Goal: Task Accomplishment & Management: Manage account settings

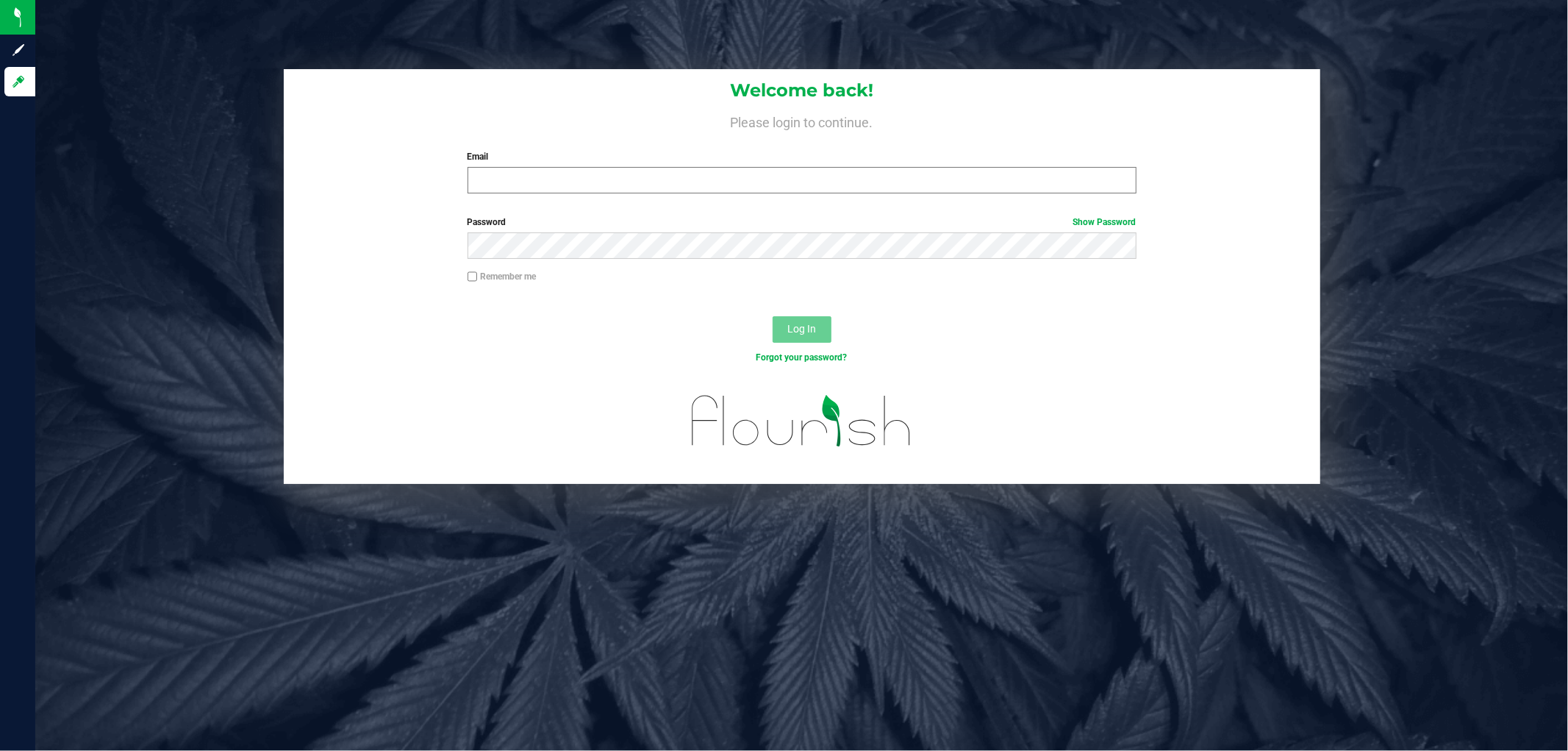
click at [635, 167] on div "Email Required Please format your email correctly." at bounding box center [802, 171] width 692 height 43
click at [636, 171] on input "Email" at bounding box center [802, 180] width 669 height 26
type input "[EMAIL_ADDRESS][DOMAIN_NAME]"
click at [773, 316] on button "Log In" at bounding box center [802, 329] width 59 height 26
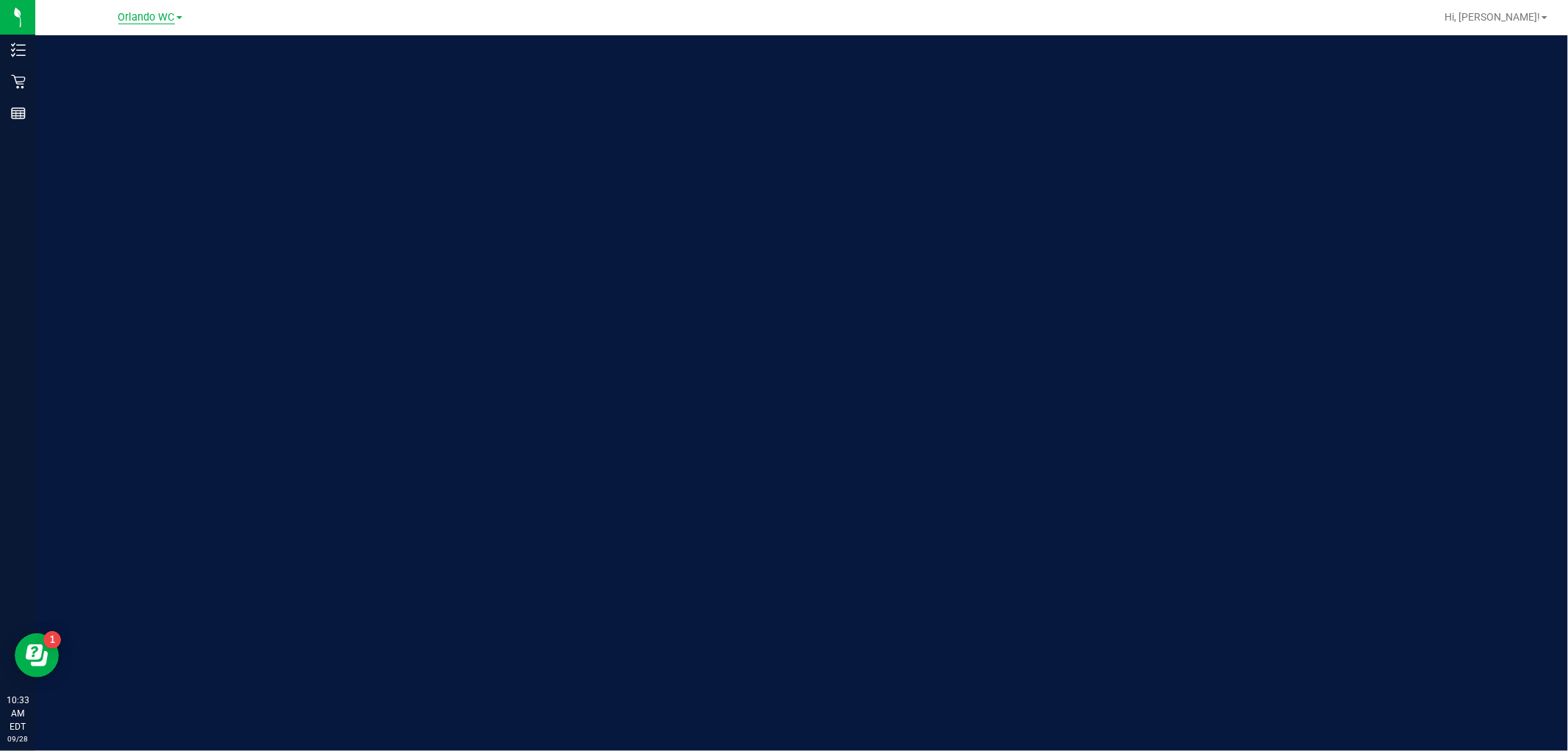
click at [139, 19] on span "Orlando WC" at bounding box center [146, 18] width 57 height 14
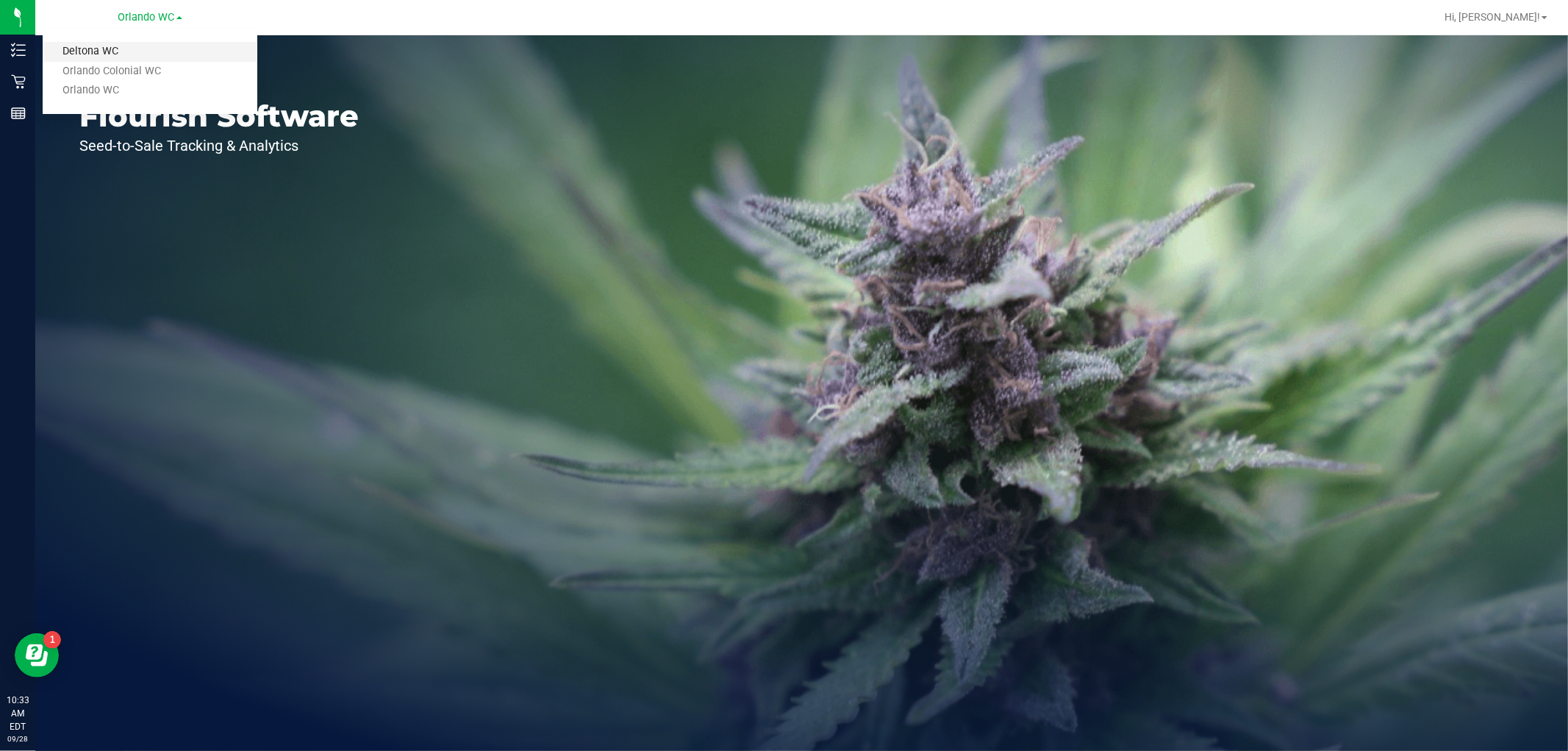
click at [103, 50] on link "Deltona WC" at bounding box center [150, 52] width 214 height 20
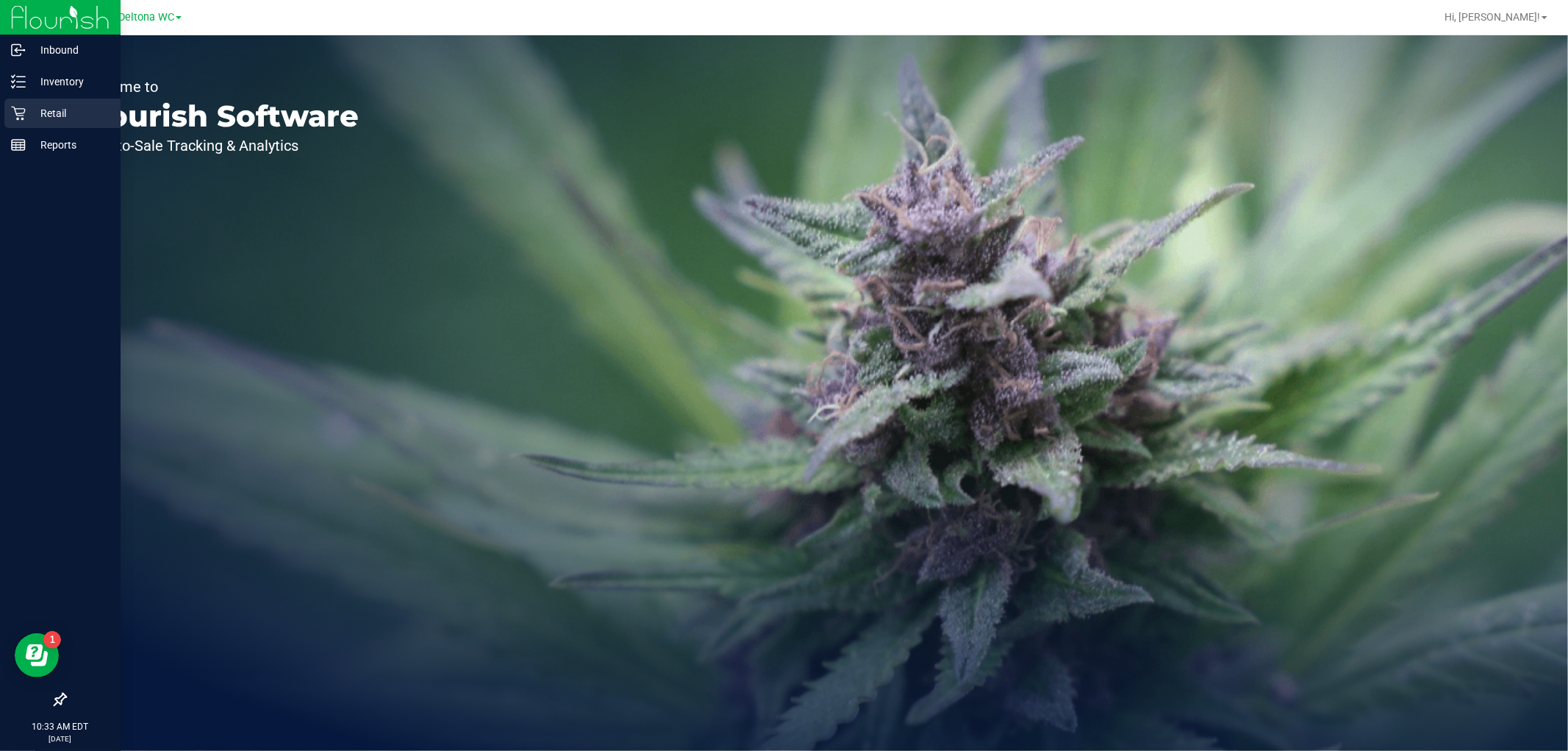
click at [35, 100] on div "Retail" at bounding box center [62, 113] width 117 height 30
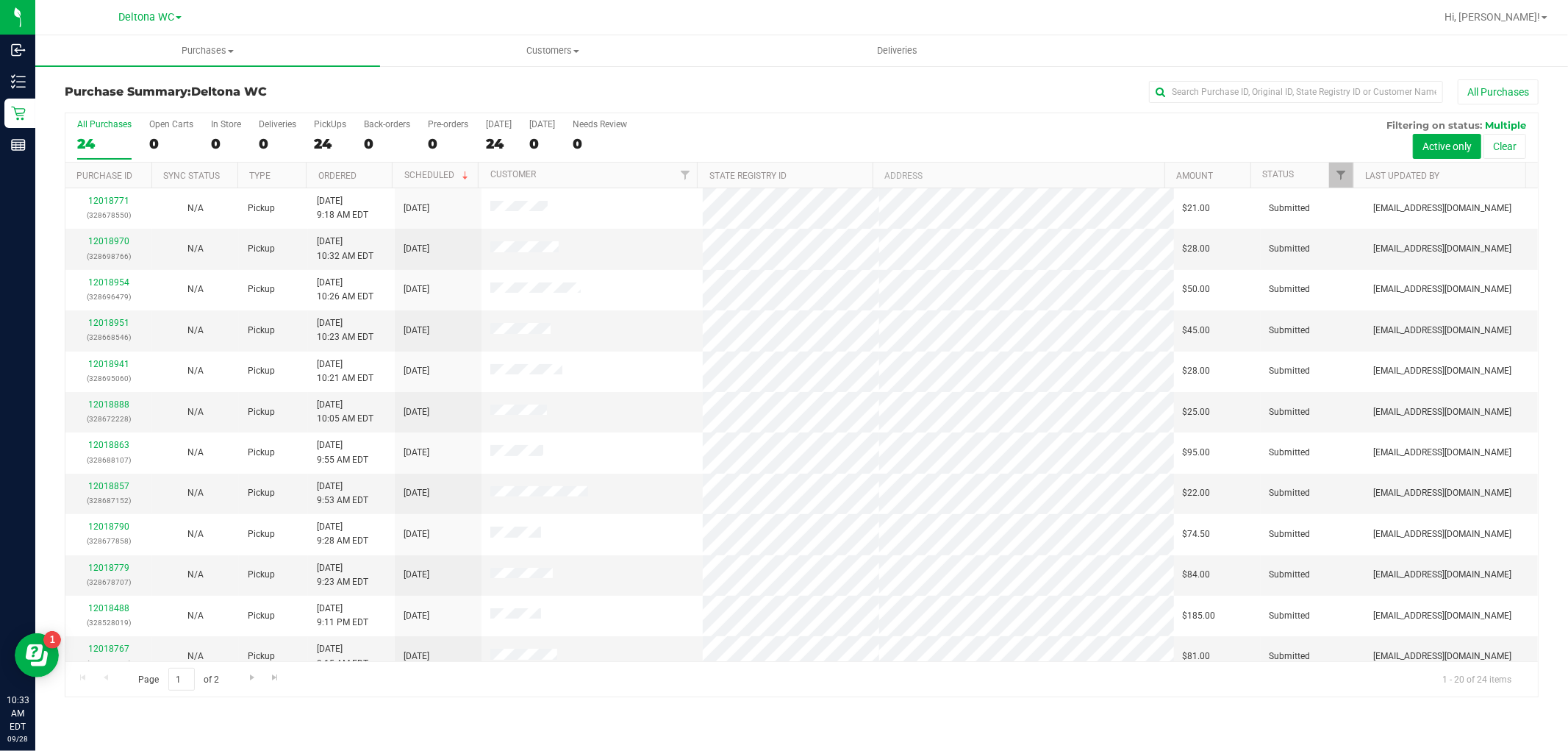
click at [367, 173] on th "Ordered" at bounding box center [349, 175] width 86 height 25
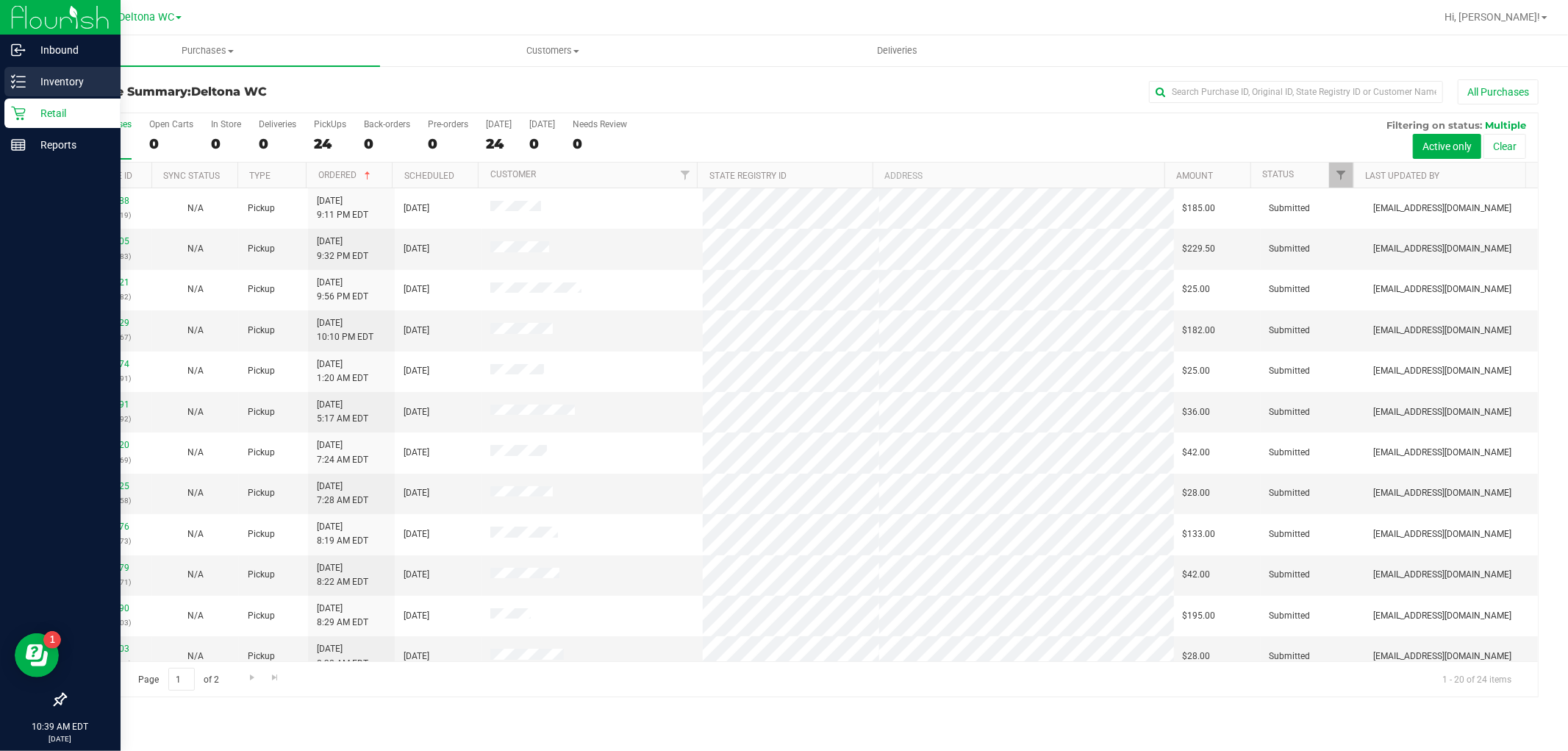
click at [20, 83] on icon at bounding box center [18, 81] width 14 height 14
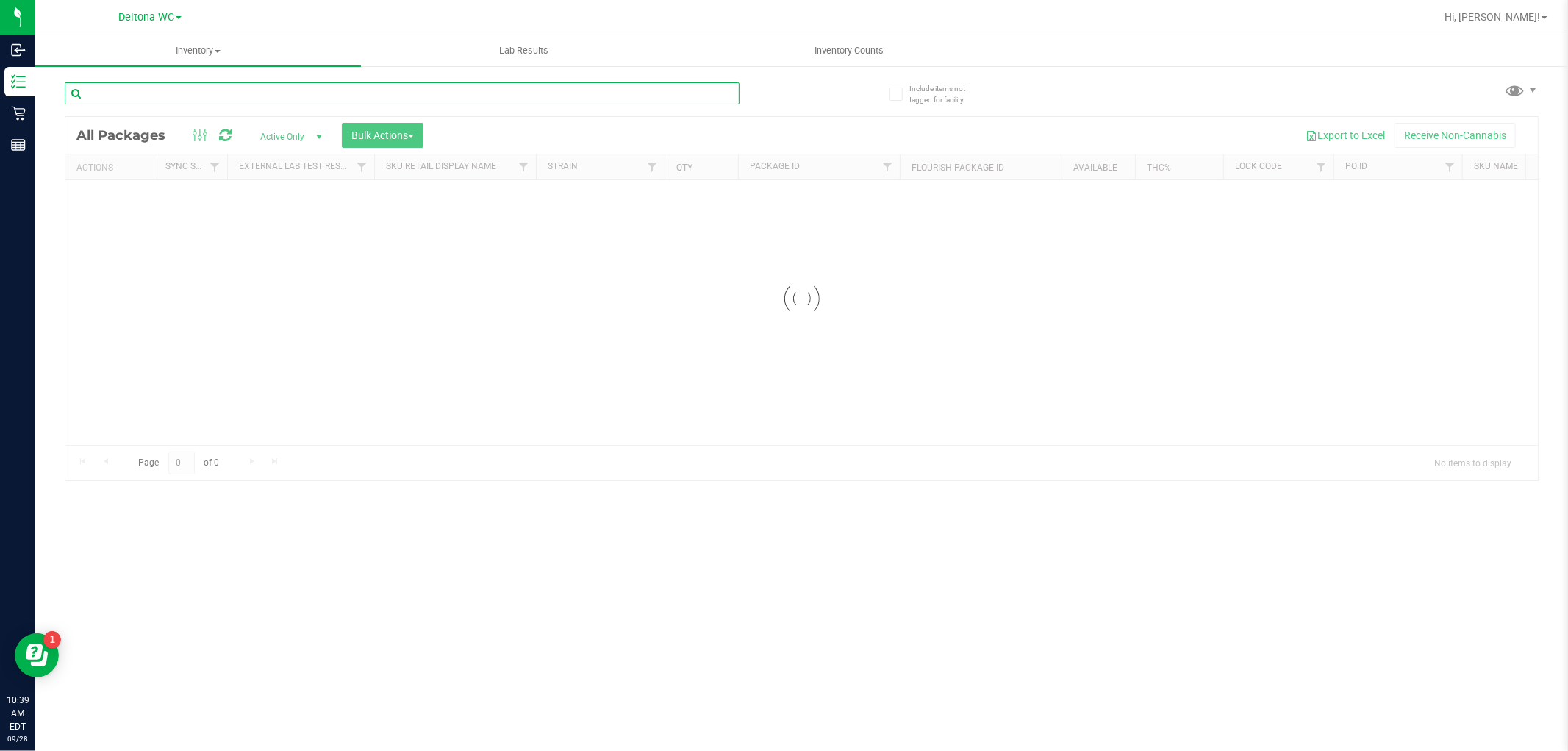
click at [214, 100] on input "text" at bounding box center [402, 94] width 675 height 22
paste input "FD 3.5g Flower Greenhouse PK Trophy (Hybrid-Indica)"
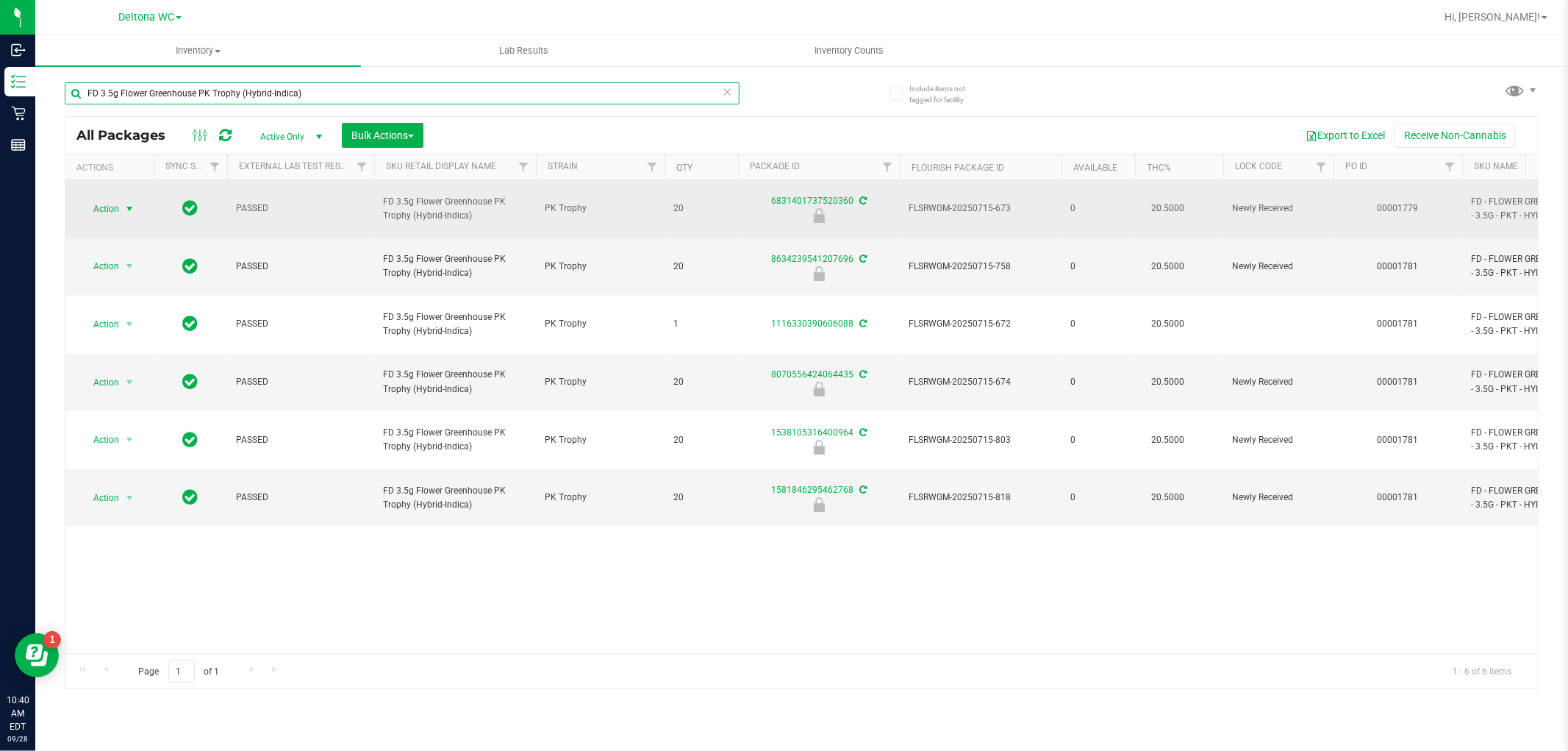
type input "FD 3.5g Flower Greenhouse PK Trophy (Hybrid-Indica)"
click at [125, 204] on span "select" at bounding box center [129, 209] width 12 height 12
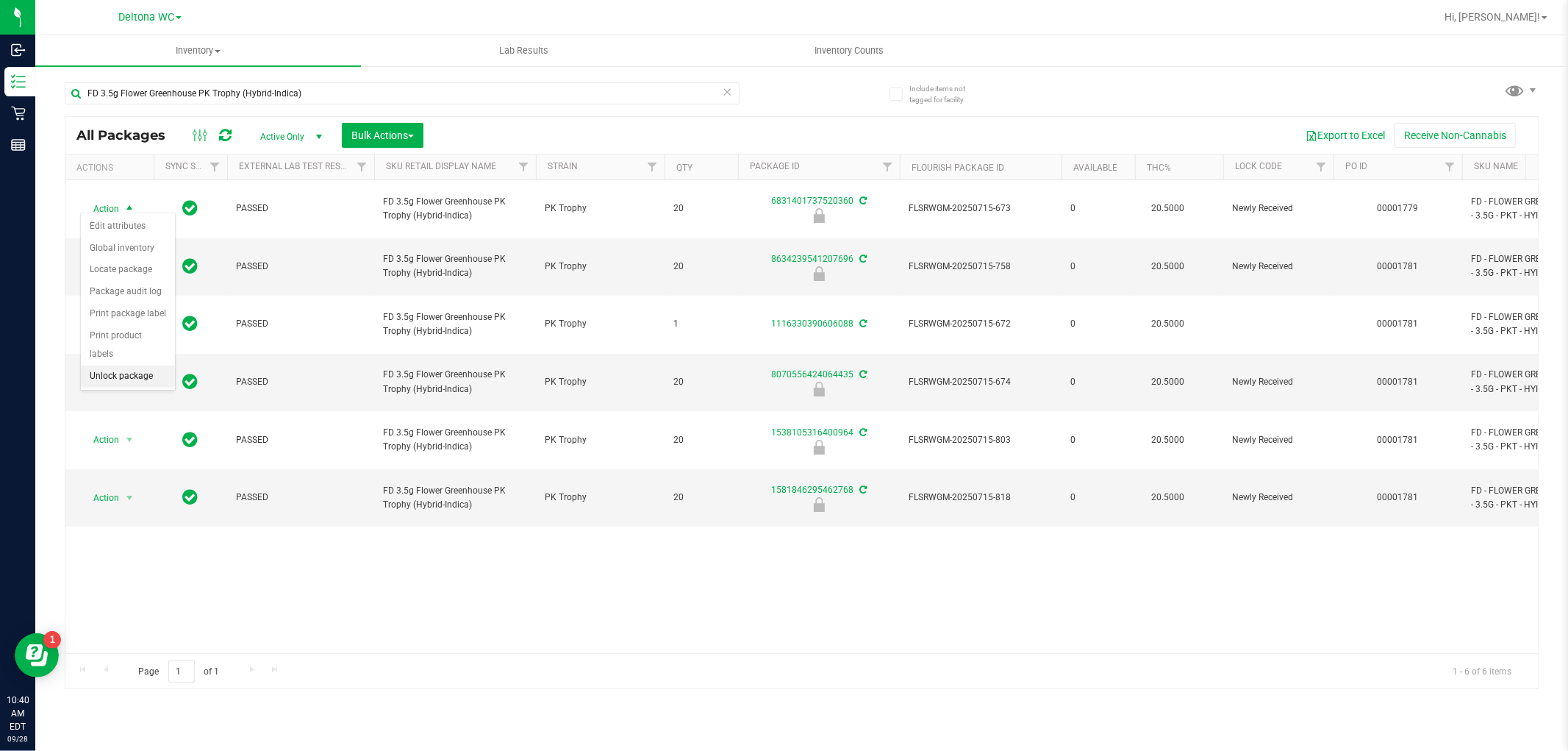
click at [139, 377] on li "Unlock package" at bounding box center [128, 377] width 94 height 22
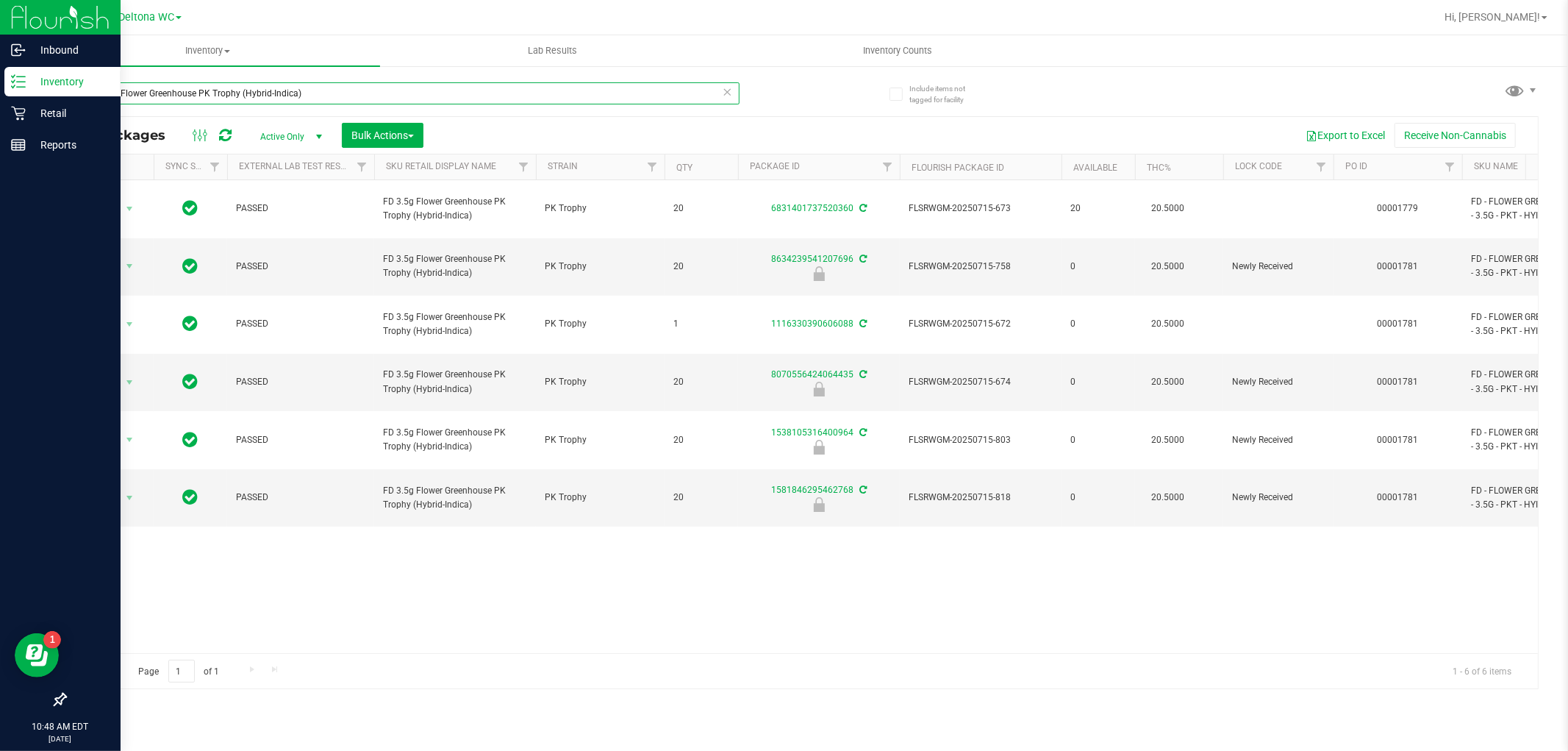
drag, startPoint x: 297, startPoint y: 99, endPoint x: 0, endPoint y: 93, distance: 297.1
click at [0, 93] on div "Inbound Inventory Retail Reports 10:48 AM EDT 09/28/2025 09/28 Deltona WC Delto…" at bounding box center [784, 375] width 1568 height 751
paste input "SW 0.3g Vape Pen Distillate Relief (1:9 CBD:THC"
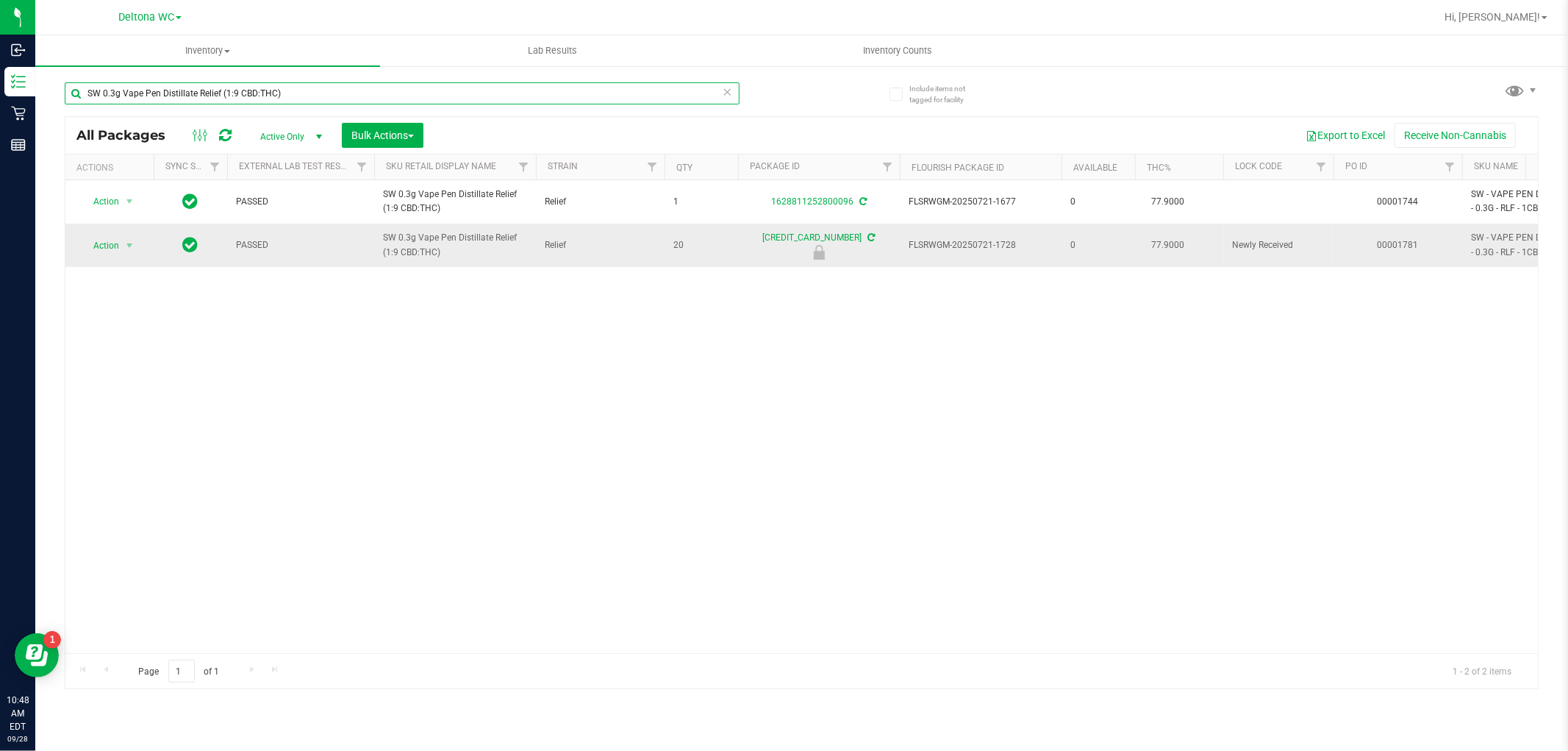
type input "SW 0.3g Vape Pen Distillate Relief (1:9 CBD:THC)"
click at [112, 246] on span "Action" at bounding box center [100, 246] width 40 height 20
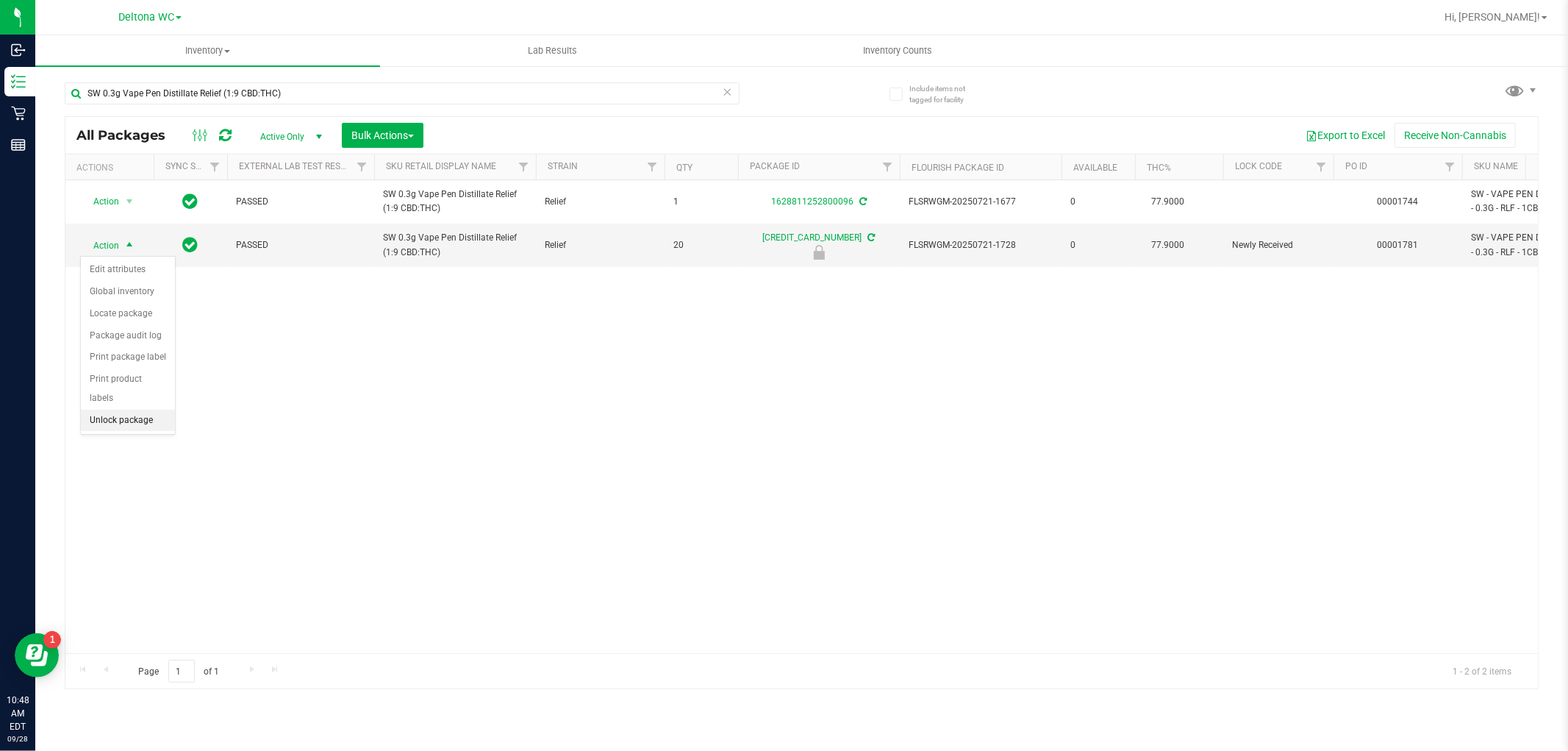
click at [144, 418] on li "Unlock package" at bounding box center [128, 421] width 94 height 22
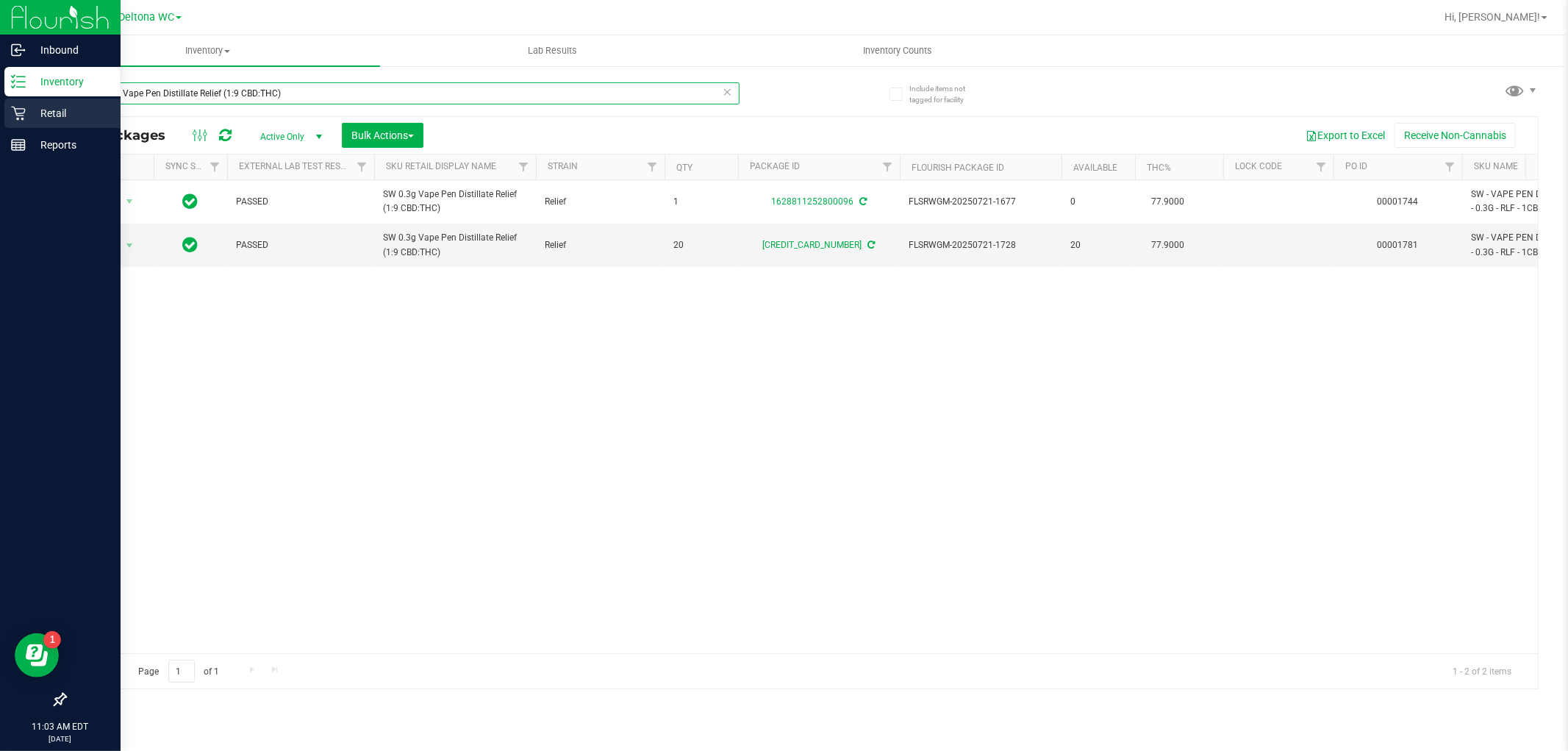
drag, startPoint x: 327, startPoint y: 100, endPoint x: 12, endPoint y: 106, distance: 315.1
click at [12, 106] on div "Inbound Inventory Retail Reports 11:03 AM EDT 09/28/2025 09/28 Deltona WC Delto…" at bounding box center [784, 375] width 1568 height 751
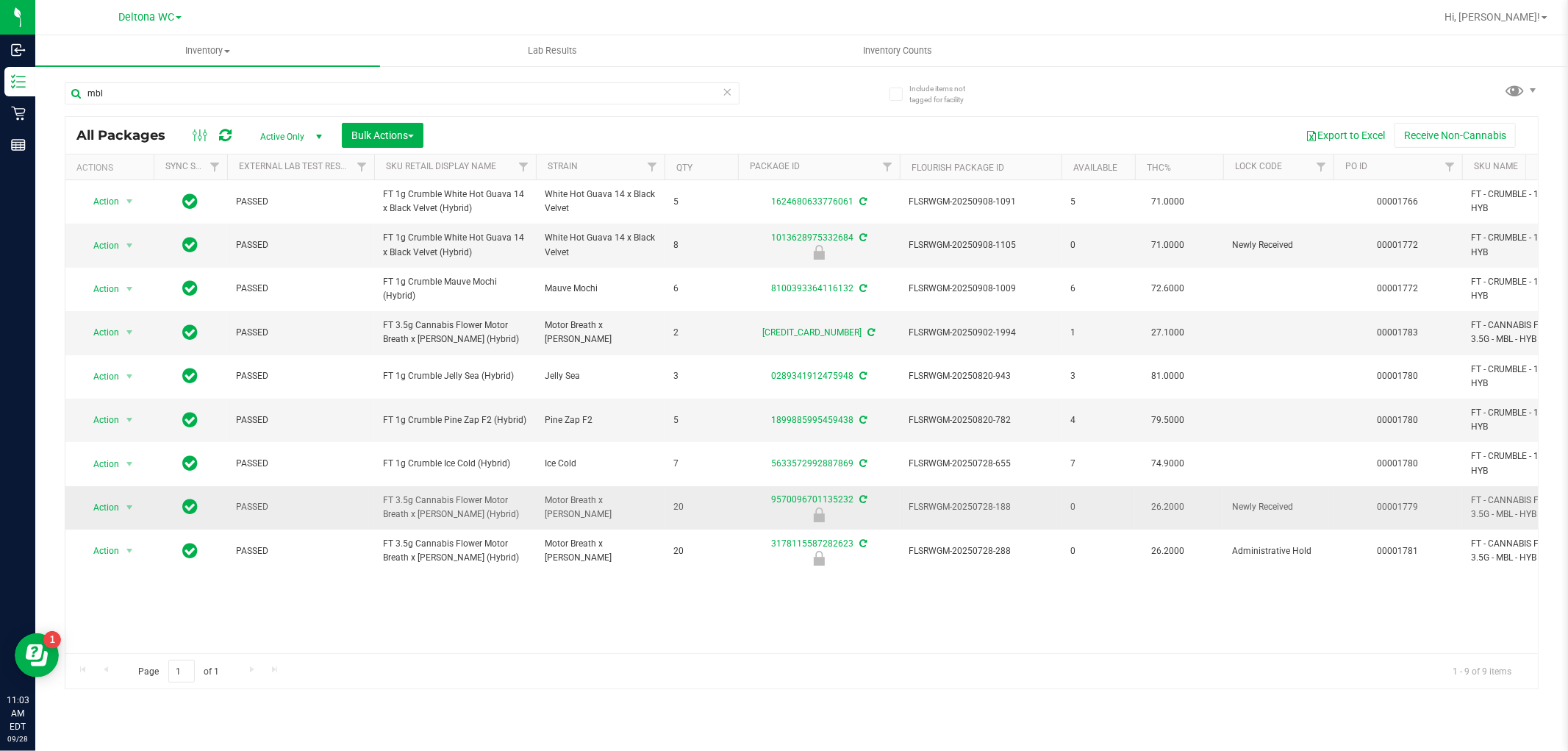
click at [458, 506] on span "FT 3.5g Cannabis Flower Motor Breath x Mike Larry (Hybrid)" at bounding box center [455, 507] width 144 height 28
click at [458, 505] on span "FT 3.5g Cannabis Flower Motor Breath x Mike Larry (Hybrid)" at bounding box center [455, 507] width 144 height 28
copy tr "FT 3.5g Cannabis Flower Motor Breath x Mike Larry (Hybrid)"
click at [166, 94] on input "mbl" at bounding box center [402, 94] width 675 height 22
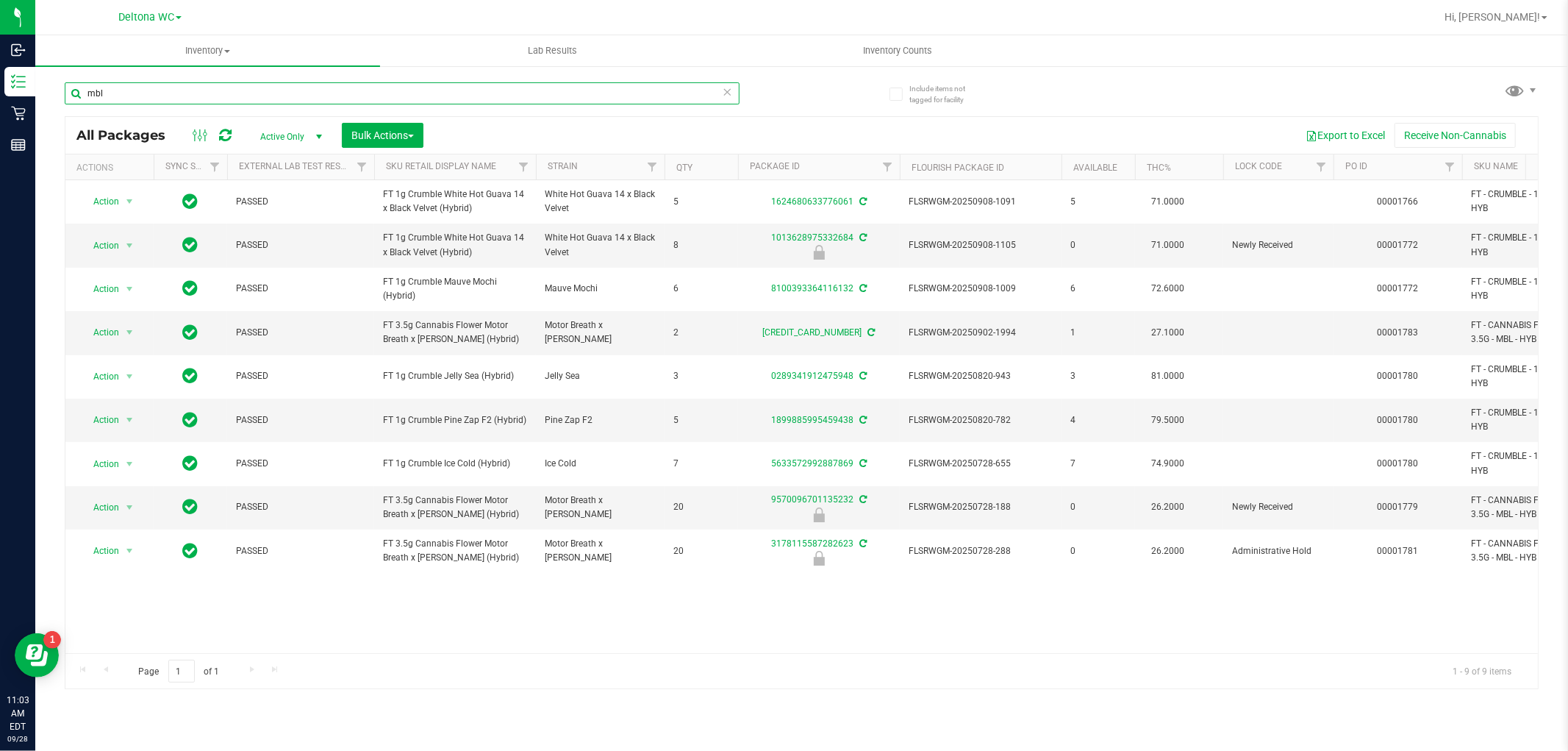
click at [166, 94] on input "mbl" at bounding box center [402, 94] width 675 height 22
paste input "FT 3.5g Cannabis Flower Motor Breath x Mike Larry (Hybrid)"
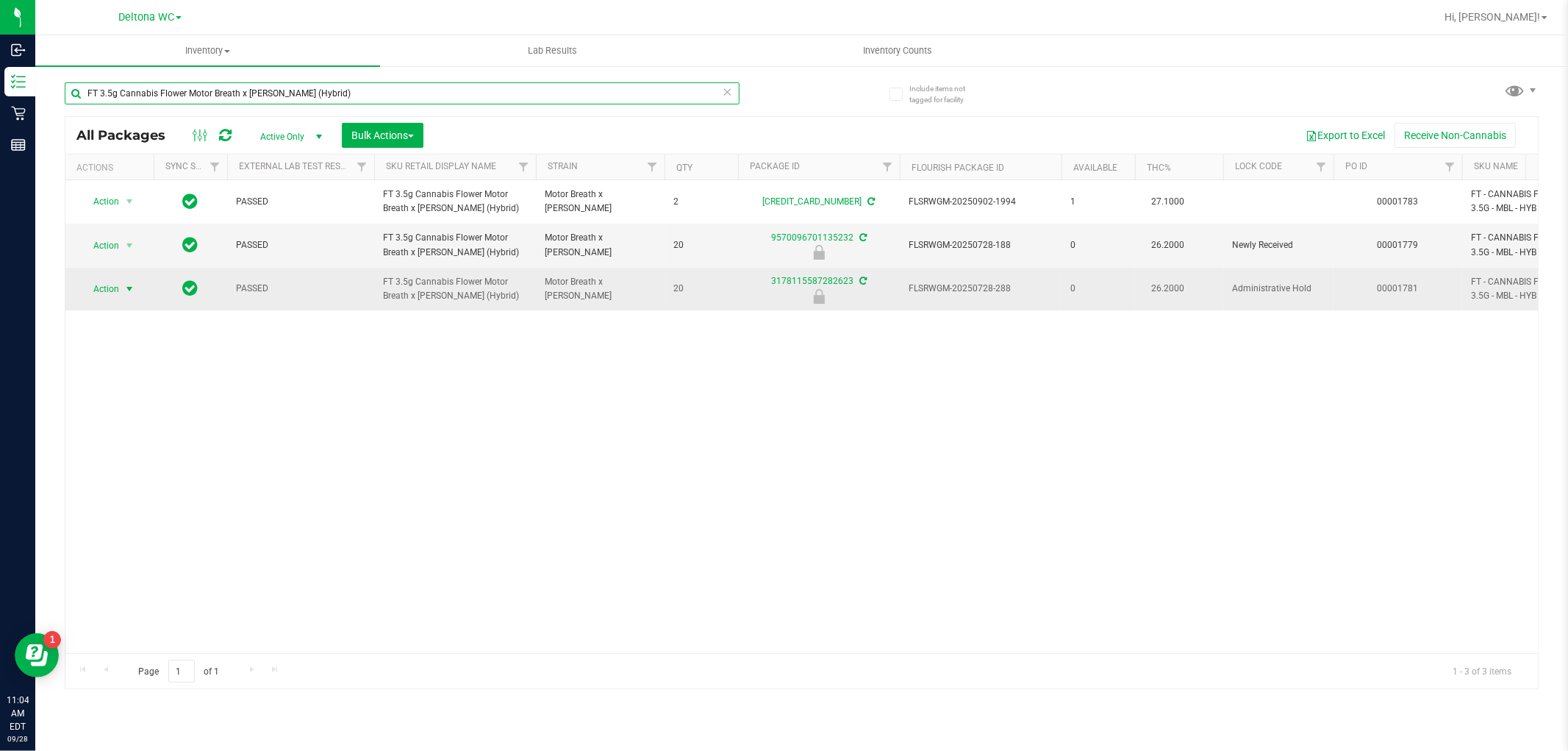
type input "FT 3.5g Cannabis Flower Motor Breath x Mike Larry (Hybrid)"
click at [104, 289] on span "Action" at bounding box center [100, 289] width 40 height 20
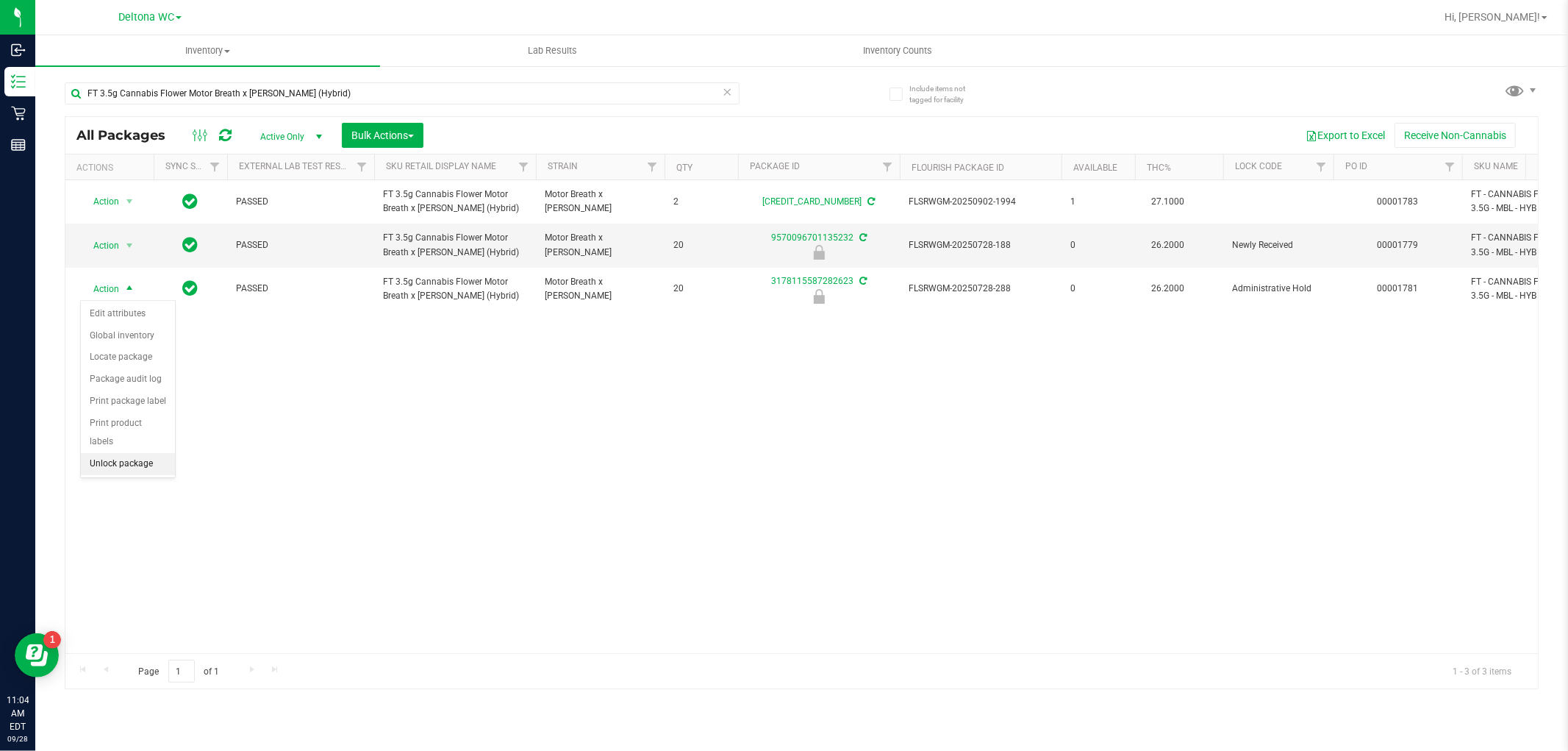
click at [144, 468] on li "Unlock package" at bounding box center [128, 464] width 94 height 22
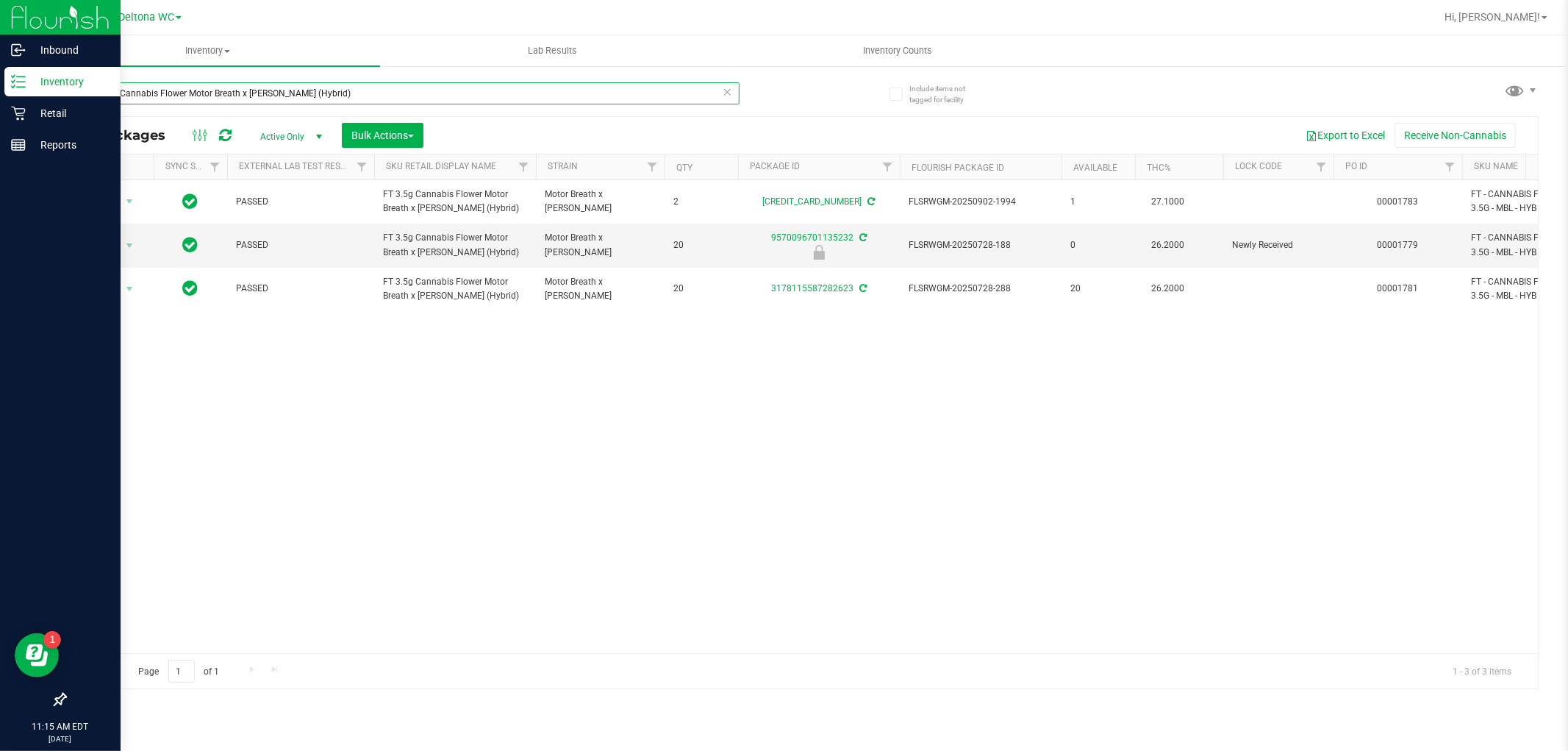
drag, startPoint x: 355, startPoint y: 85, endPoint x: 17, endPoint y: 82, distance: 338.0
click at [17, 82] on div "Inbound Inventory Retail Reports 11:15 AM EDT 09/28/2025 09/28 Deltona WC Delto…" at bounding box center [784, 375] width 1568 height 751
paste input "0.3g Vape Pen Distillate Taurus Moon (THC"
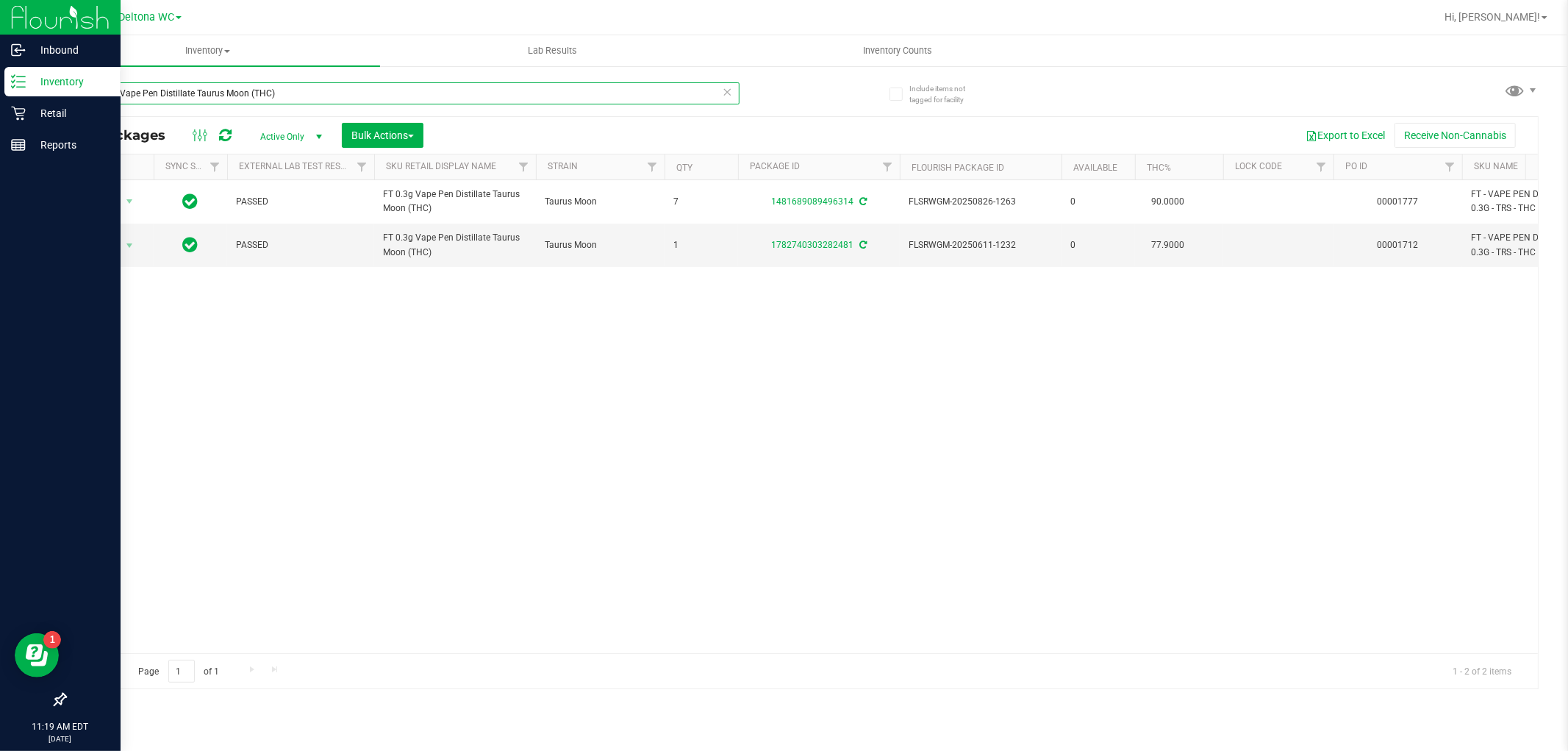
drag, startPoint x: 302, startPoint y: 101, endPoint x: 0, endPoint y: 82, distance: 302.6
click at [0, 81] on div "Inbound Inventory Retail Reports 11:19 AM EDT 09/28/2025 09/28 Deltona WC Delto…" at bounding box center [784, 375] width 1568 height 751
paste input "Aries Rising"
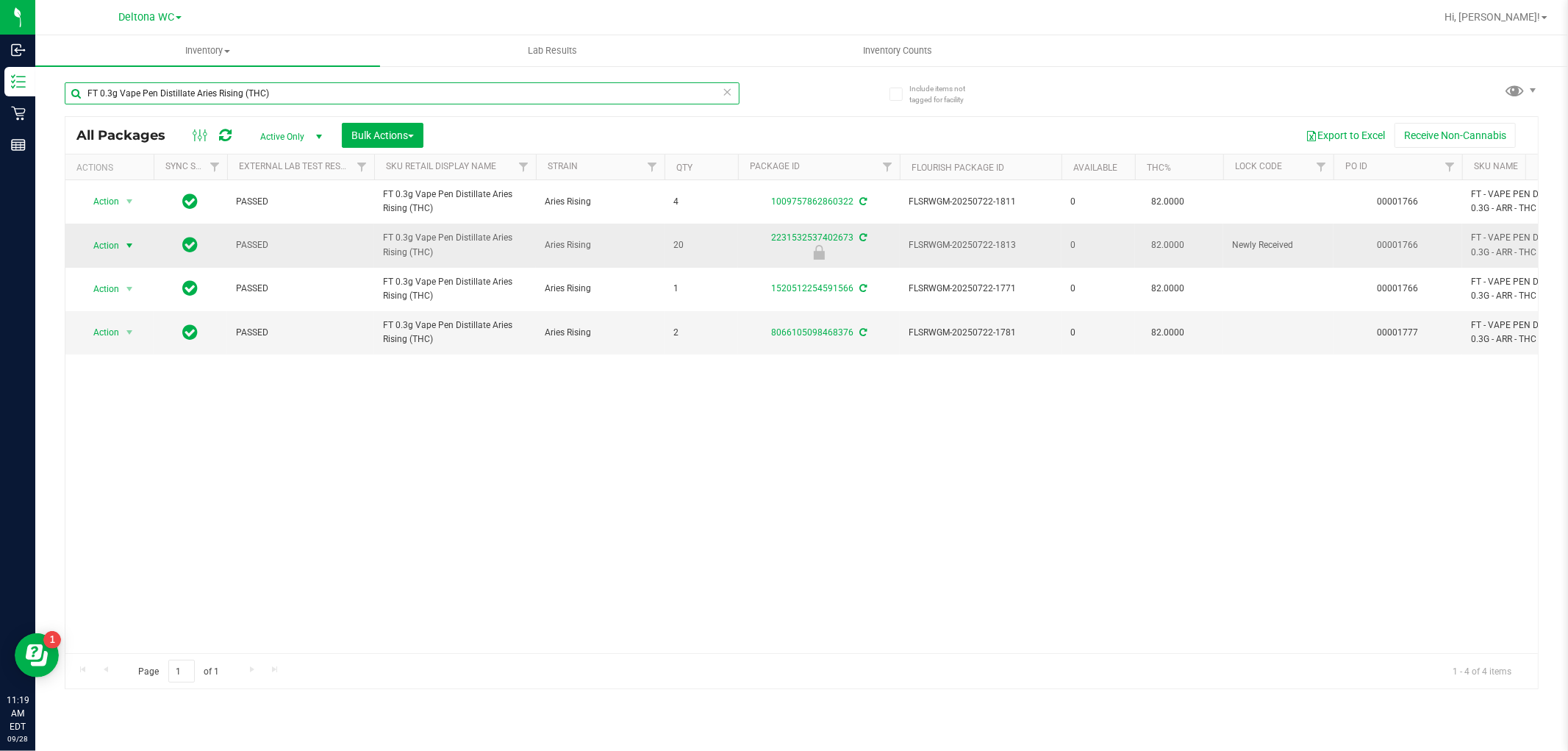
type input "FT 0.3g Vape Pen Distillate Aries Rising (THC)"
click at [115, 247] on span "Action" at bounding box center [100, 246] width 40 height 20
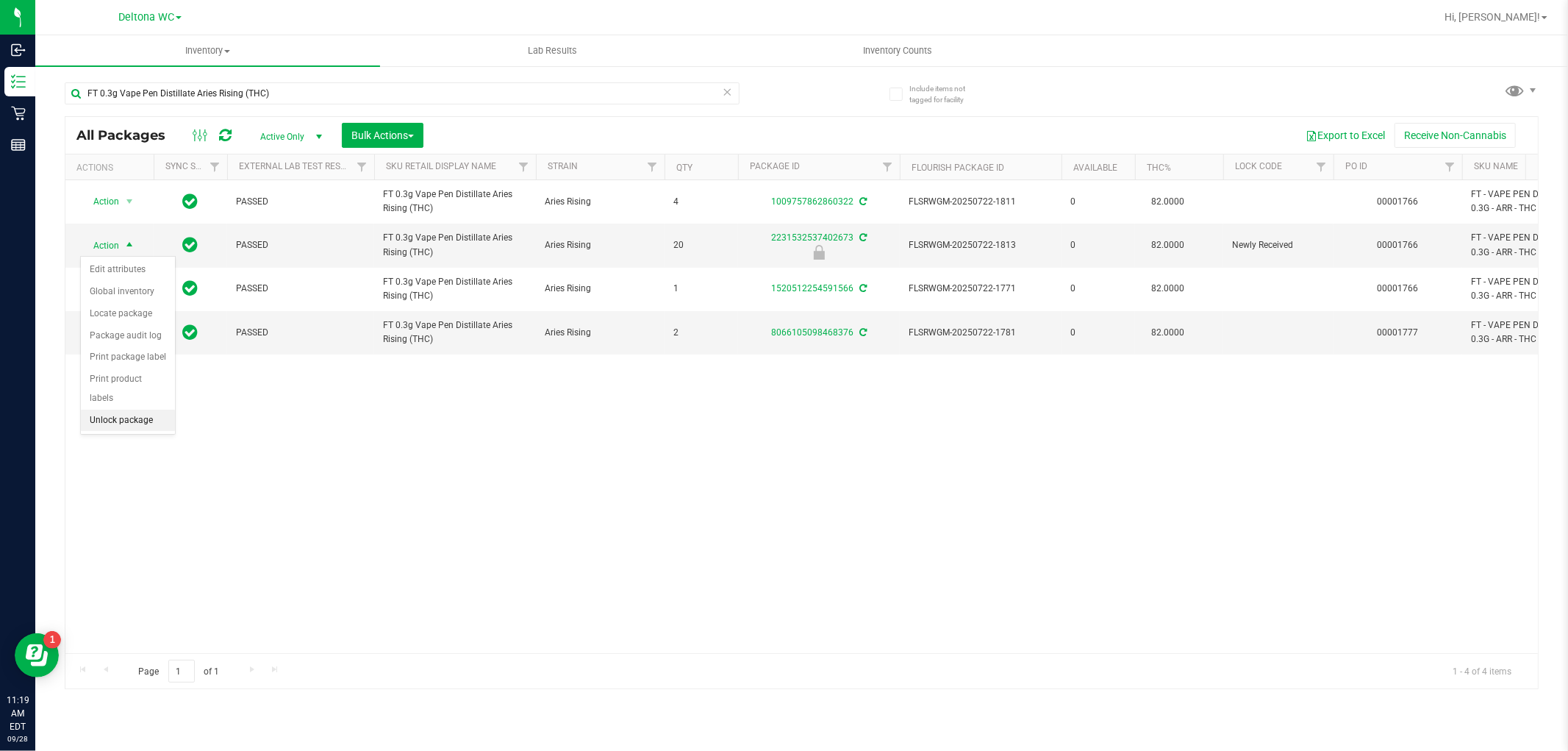
click at [119, 416] on li "Unlock package" at bounding box center [128, 421] width 94 height 22
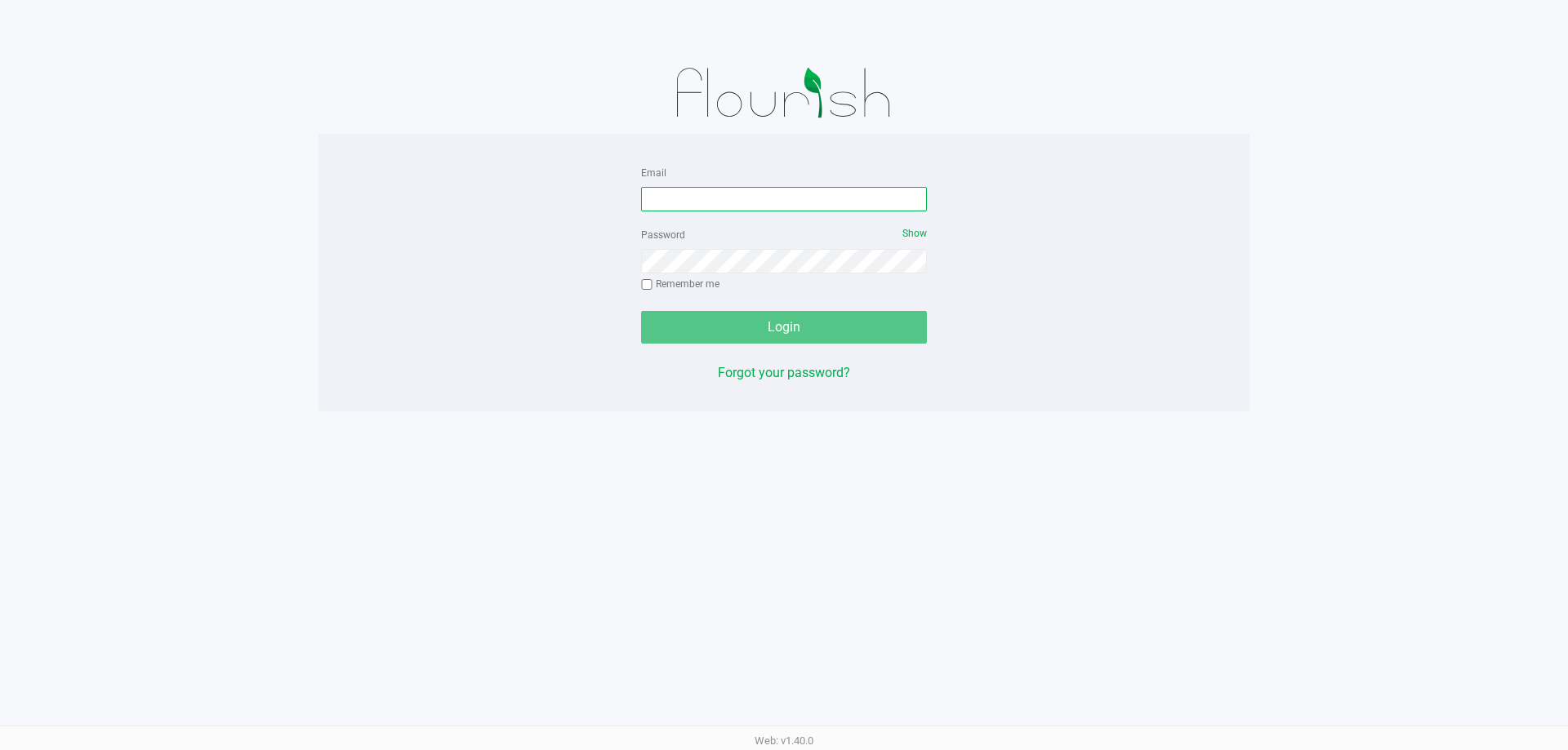
click at [775, 191] on input "Email" at bounding box center [784, 199] width 286 height 24
type input "[EMAIL_ADDRESS][DOMAIN_NAME]"
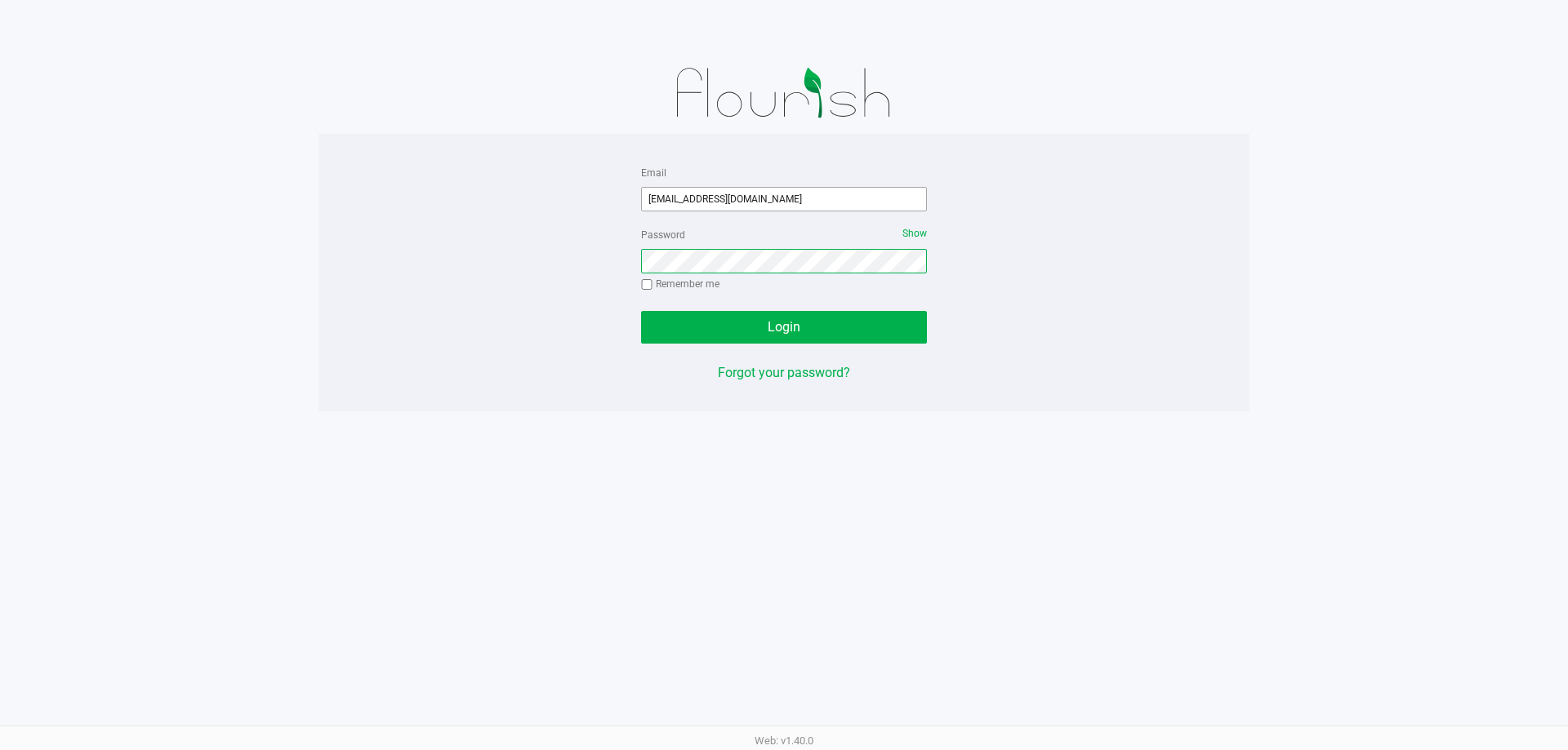
click at [641, 311] on button "Login" at bounding box center [784, 327] width 286 height 33
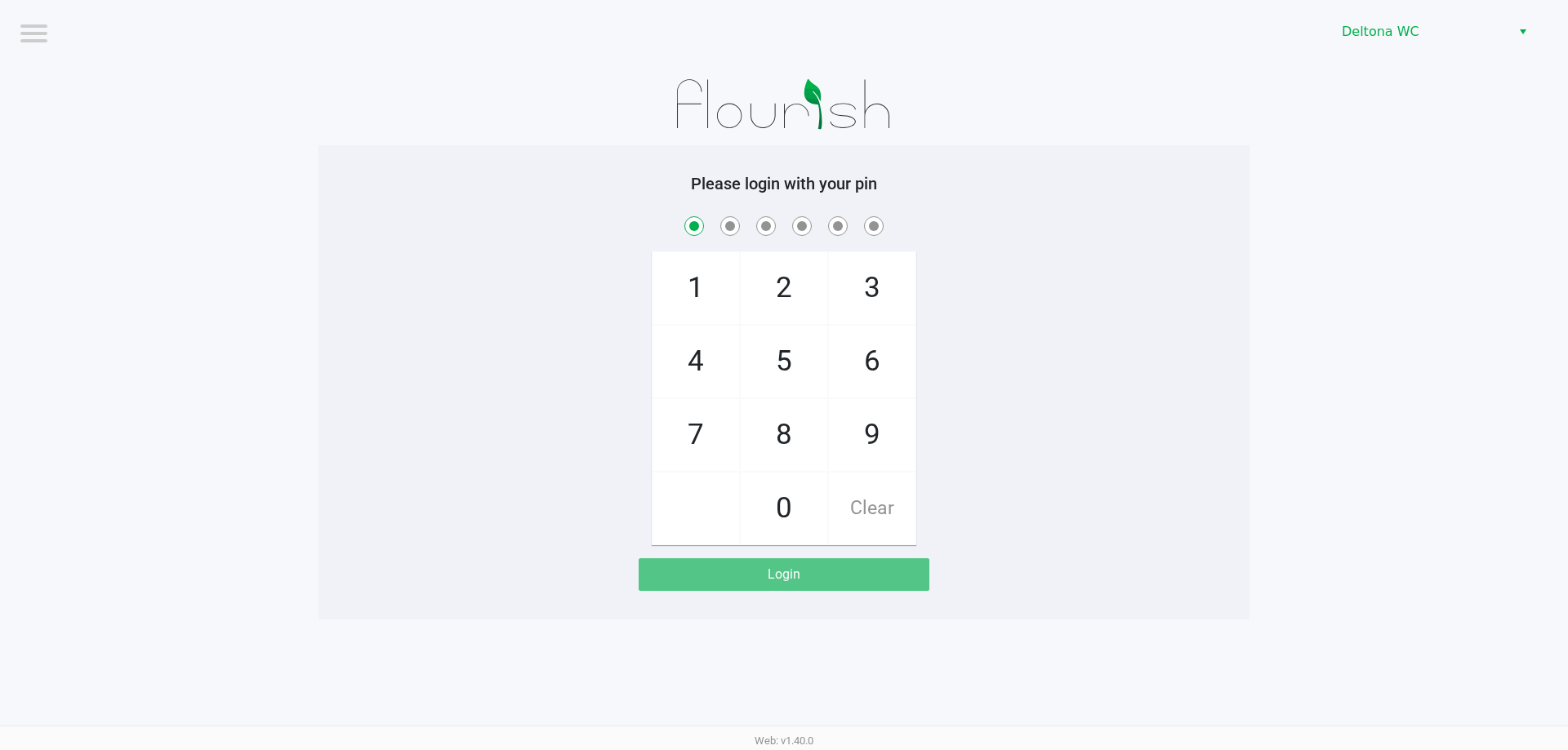
checkbox input "true"
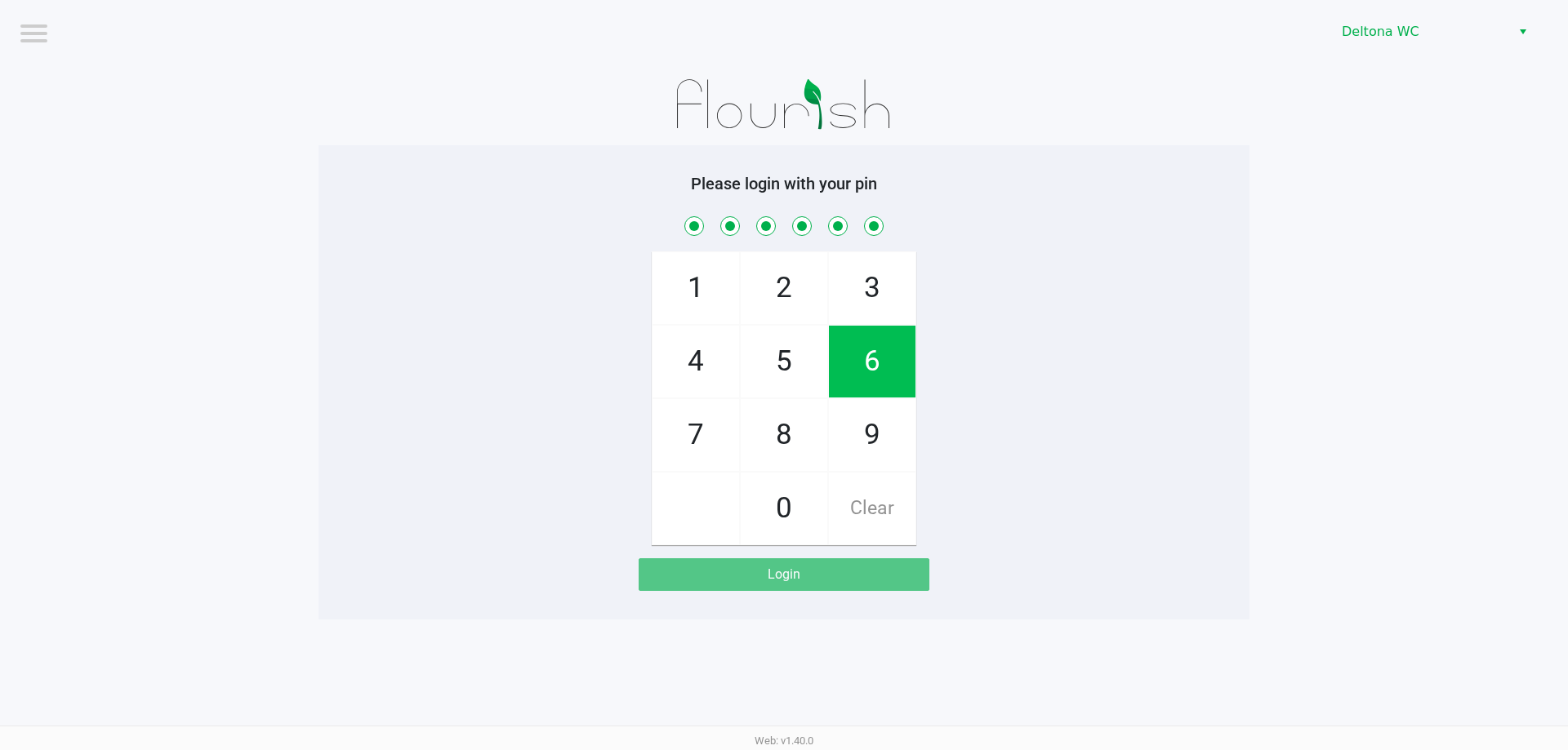
checkbox input "true"
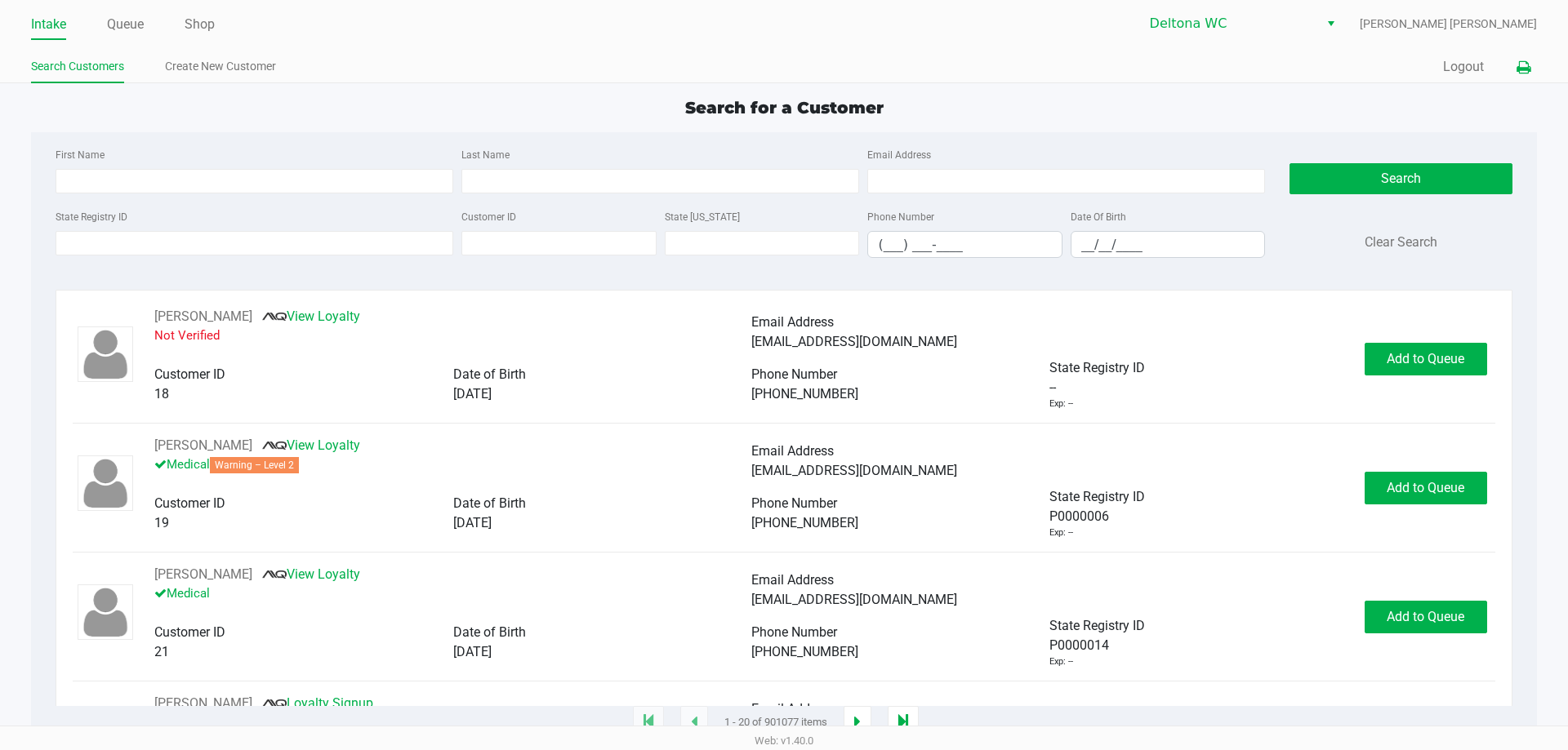
click at [1524, 62] on icon at bounding box center [1523, 68] width 14 height 11
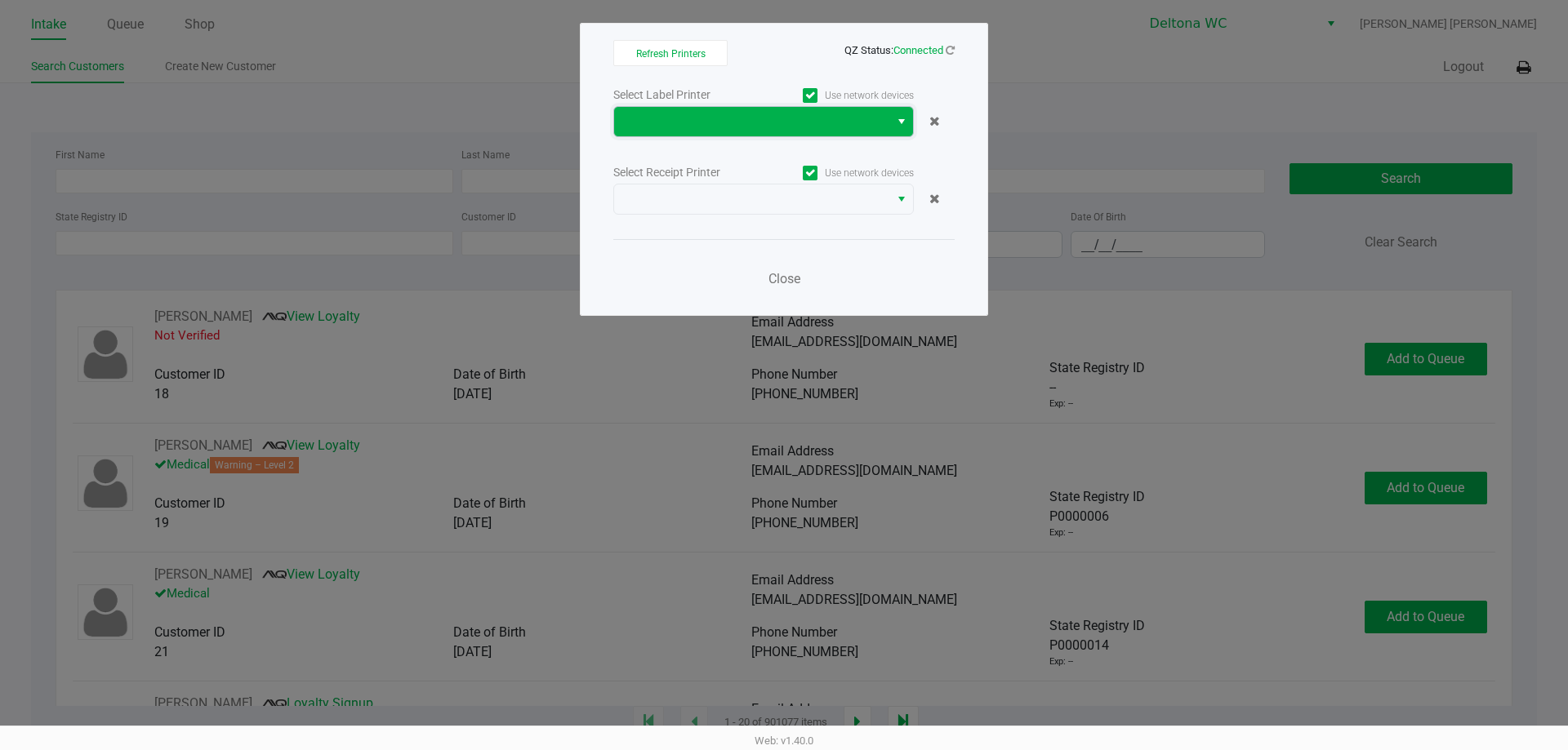
click at [740, 131] on span at bounding box center [751, 121] width 275 height 29
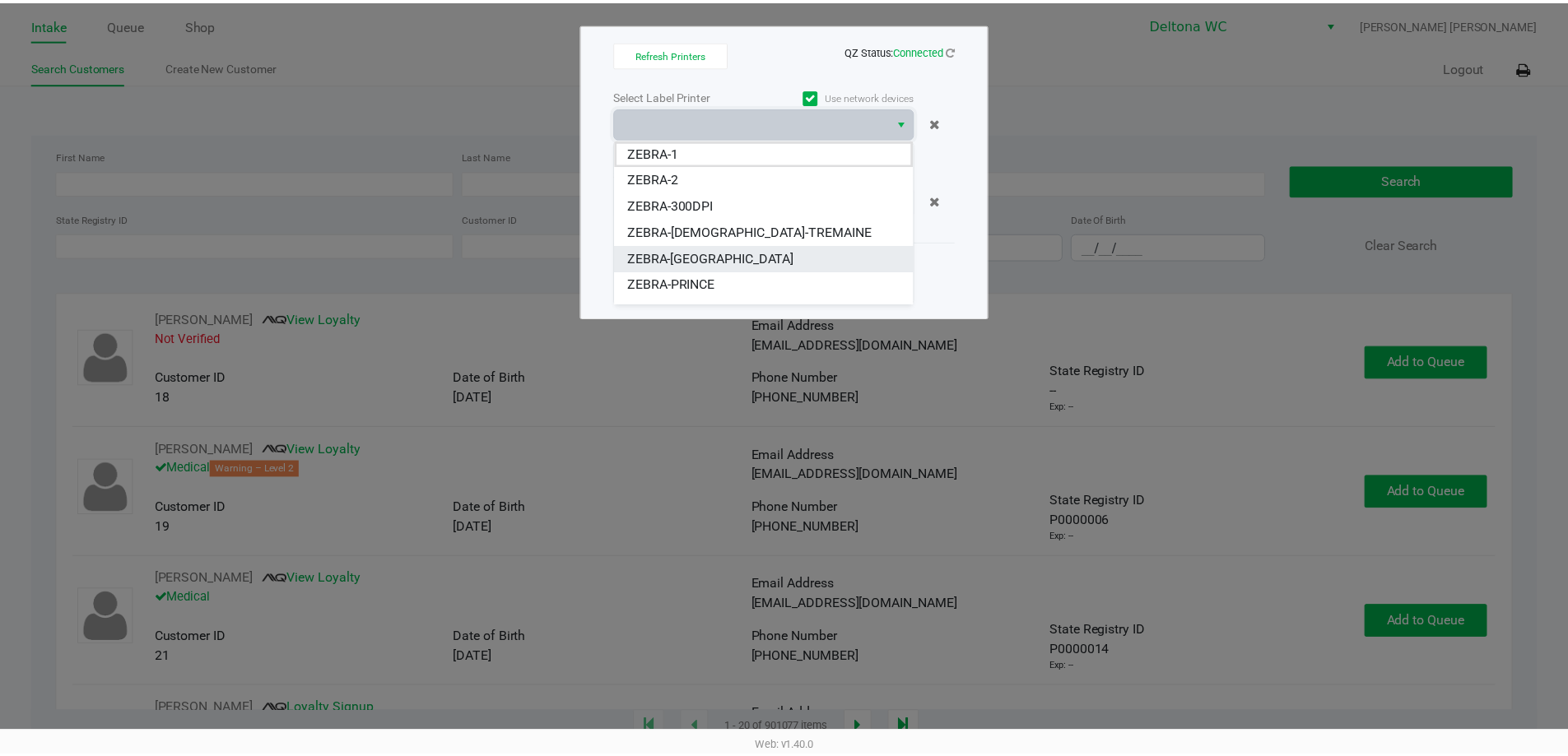
scroll to position [20, 0]
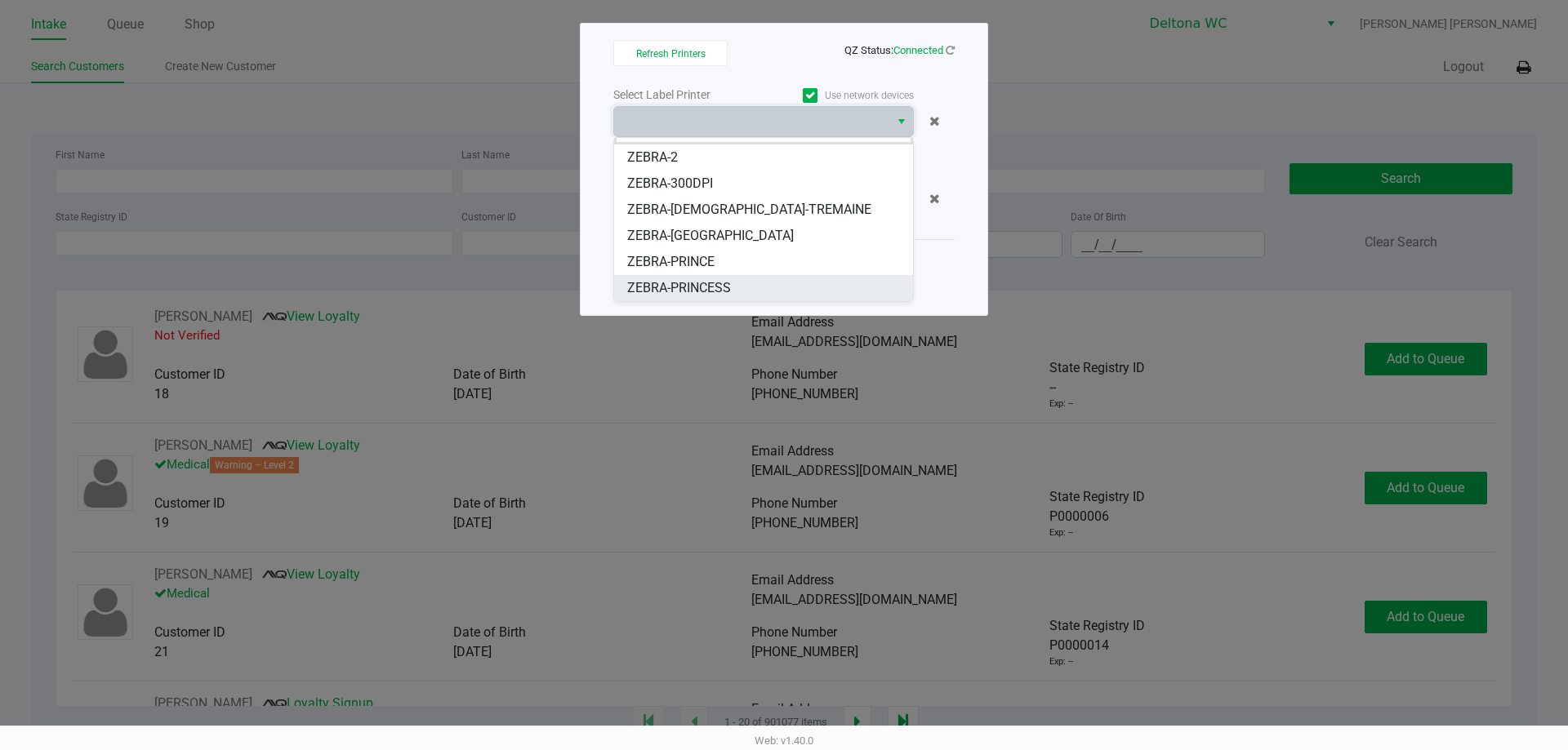
click at [712, 284] on span "ZEBRA-PRINCESS" at bounding box center [679, 288] width 104 height 20
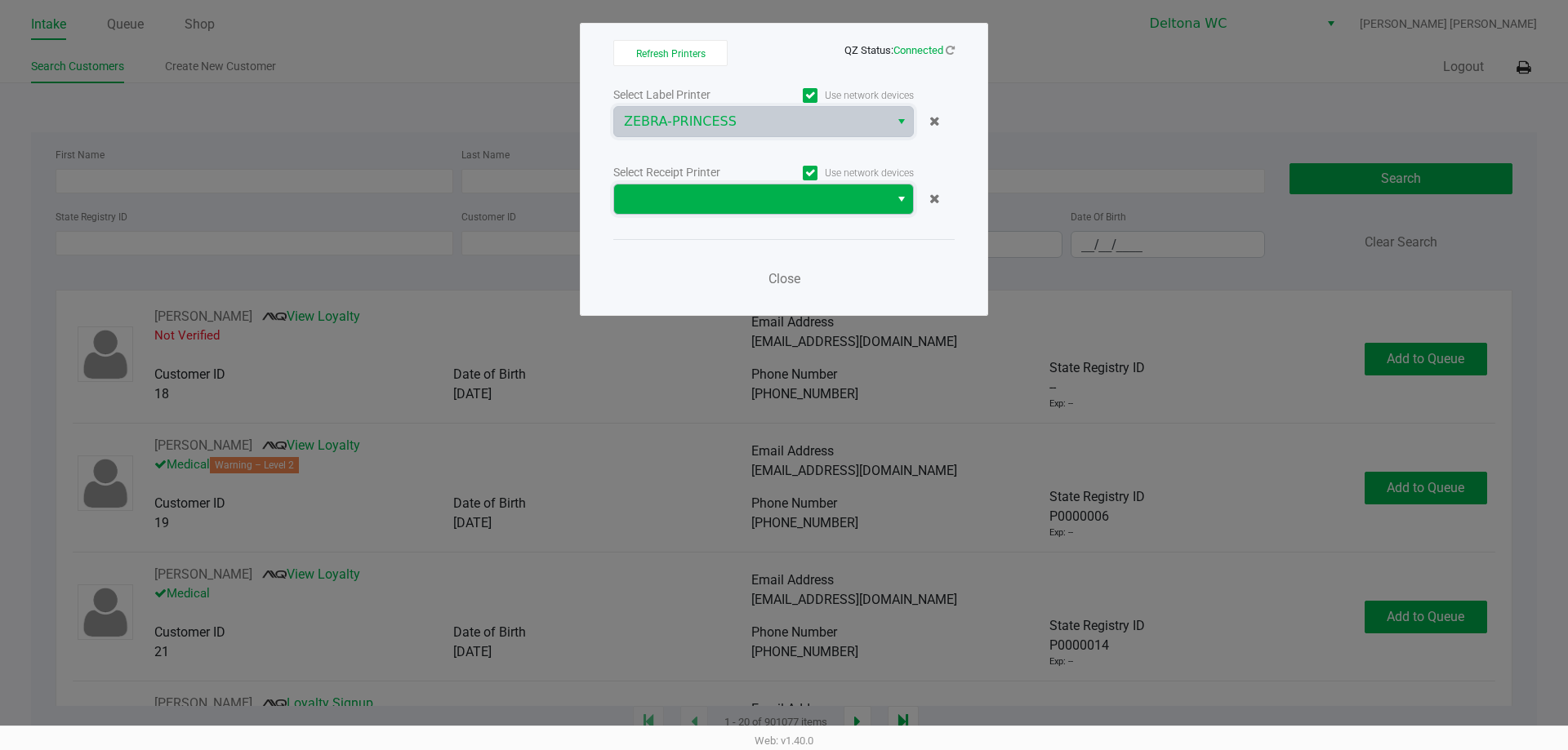
click at [733, 206] on span at bounding box center [751, 199] width 256 height 20
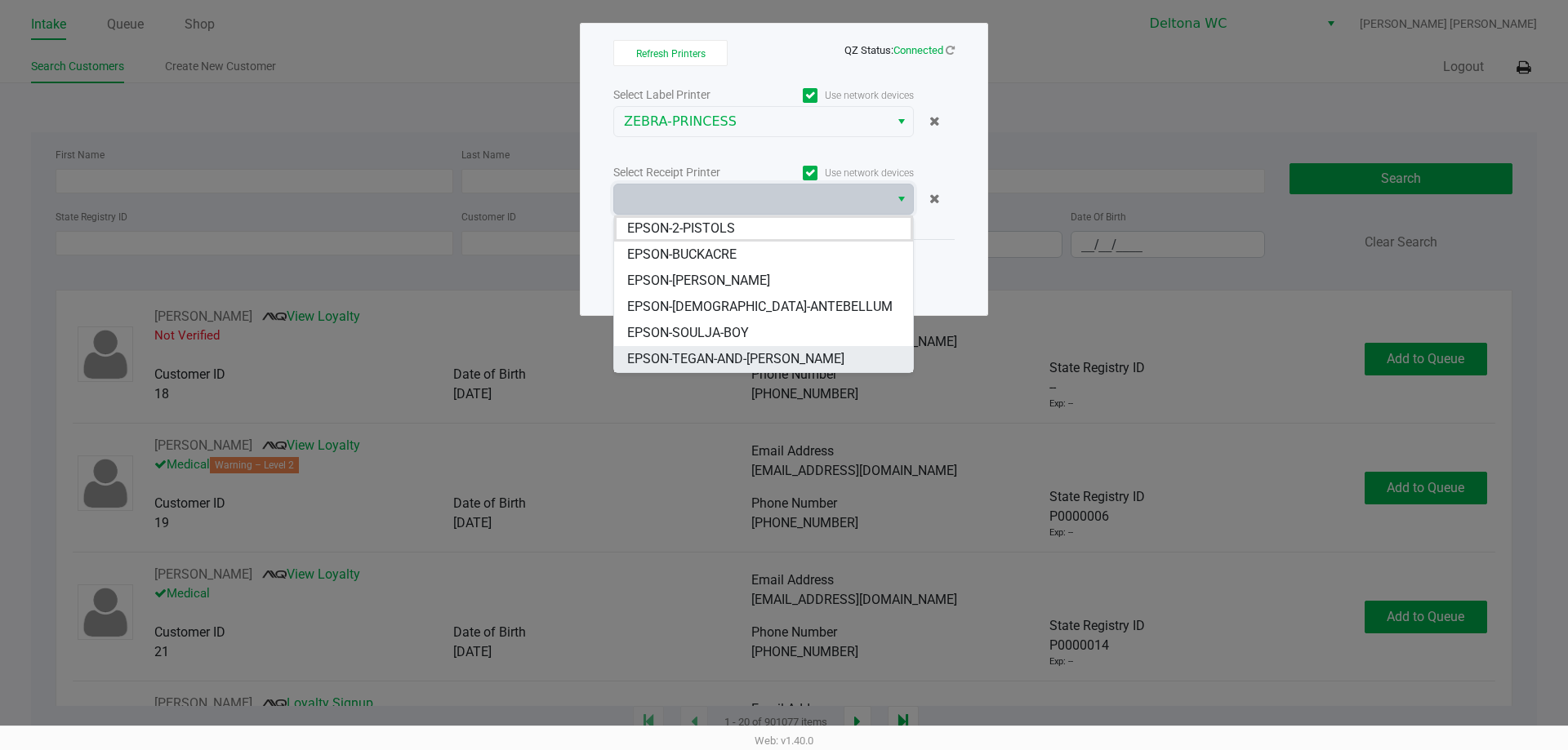
click at [726, 356] on span "EPSON-TEGAN-AND-[PERSON_NAME]" at bounding box center [736, 359] width 218 height 20
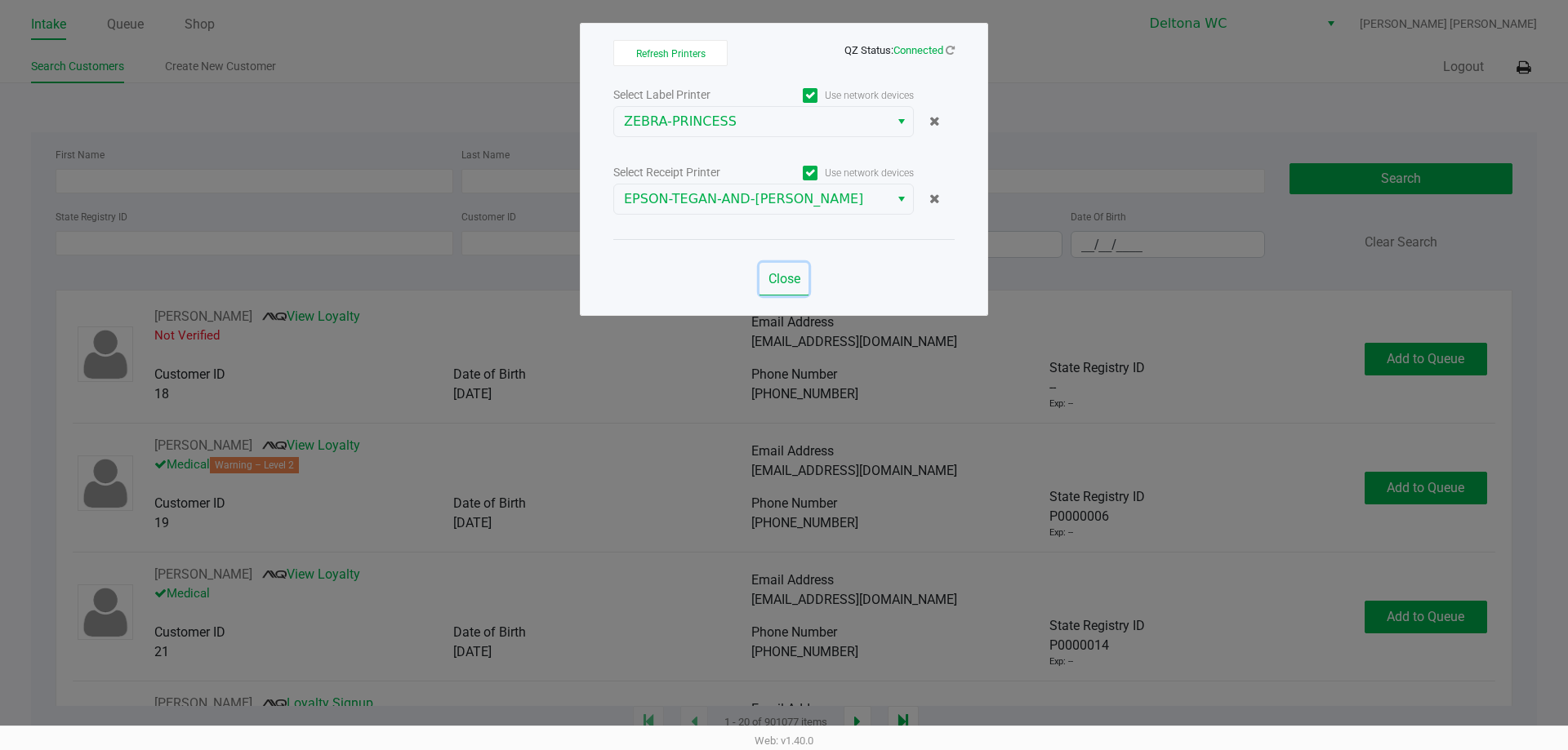
click at [781, 275] on span "Close" at bounding box center [784, 278] width 32 height 16
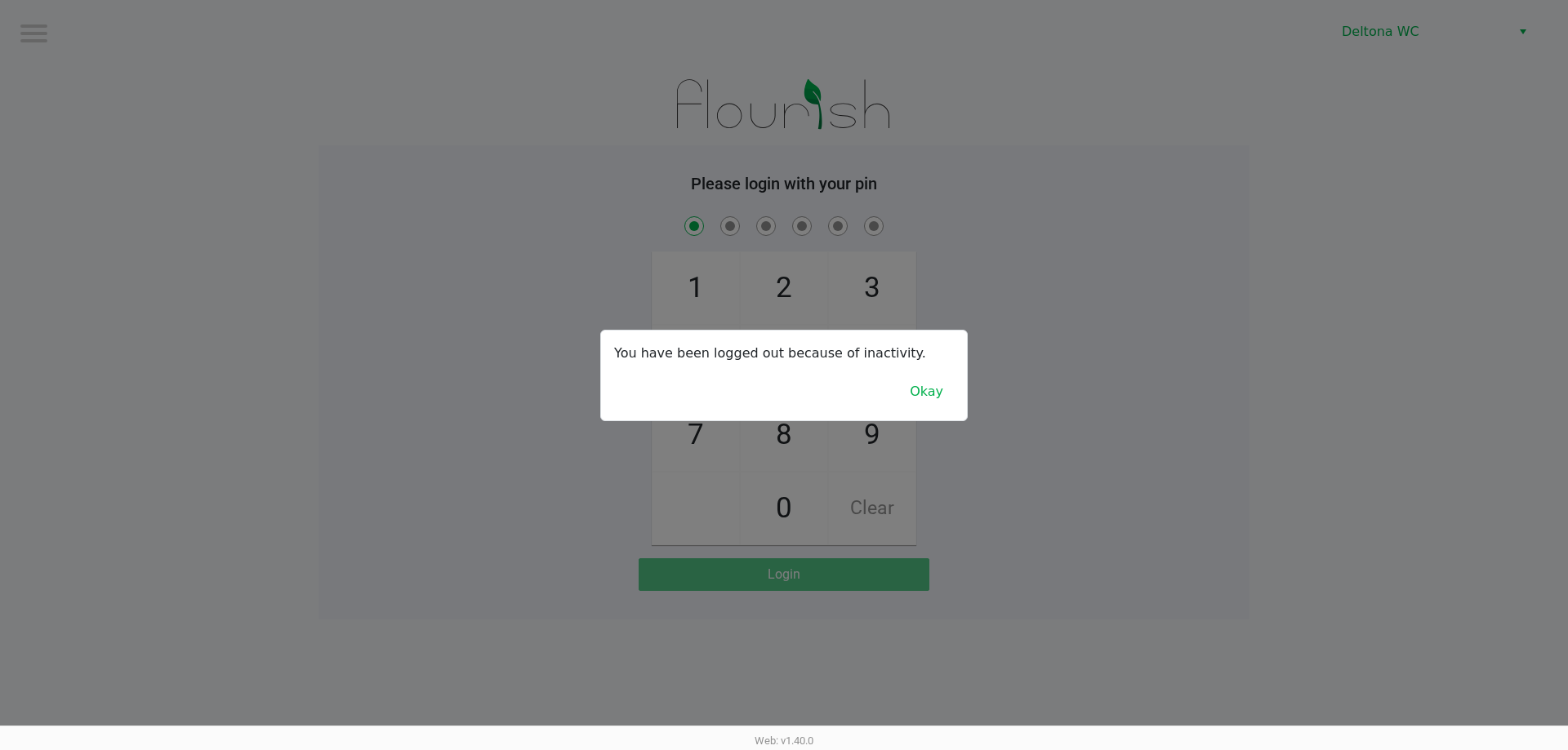
checkbox input "true"
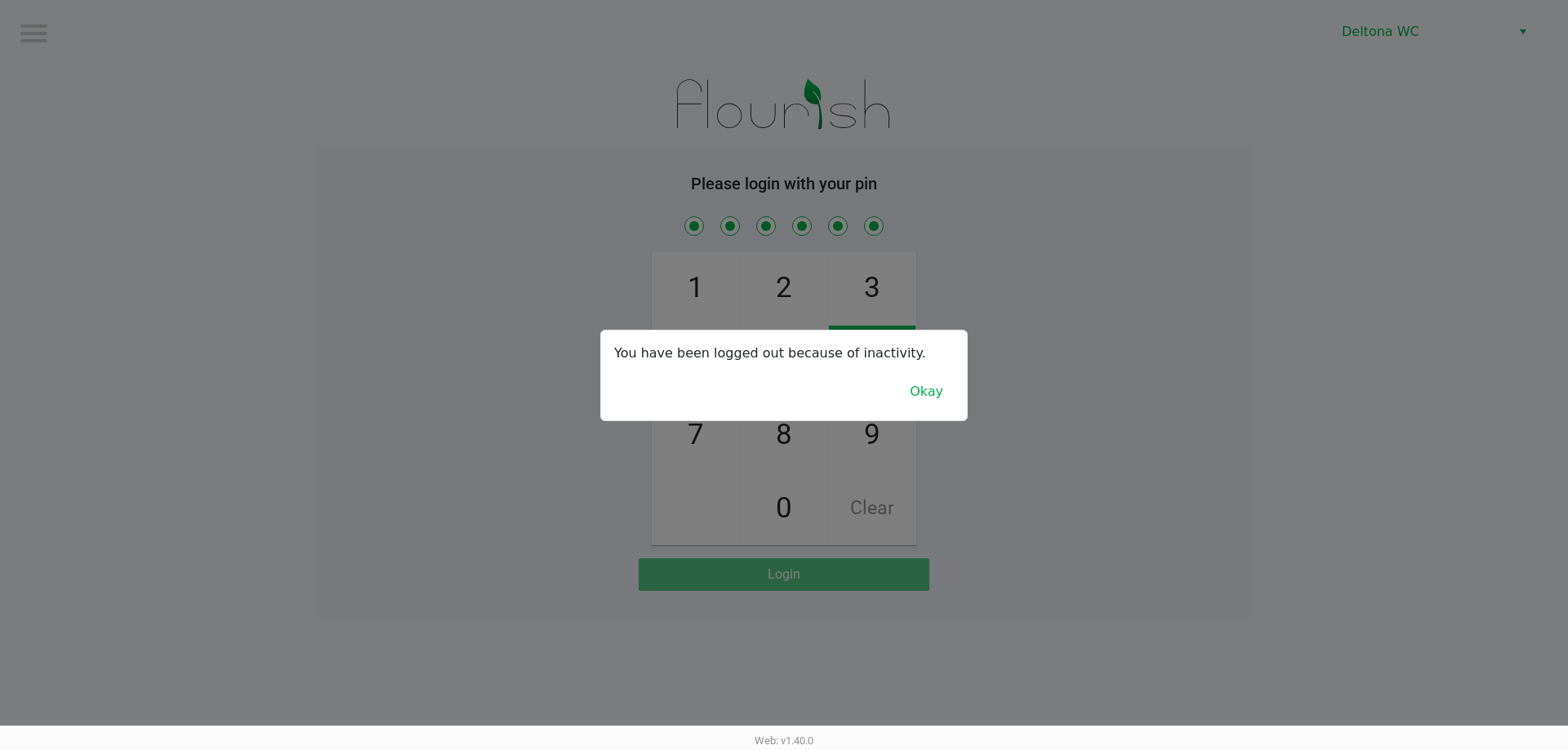
checkbox input "true"
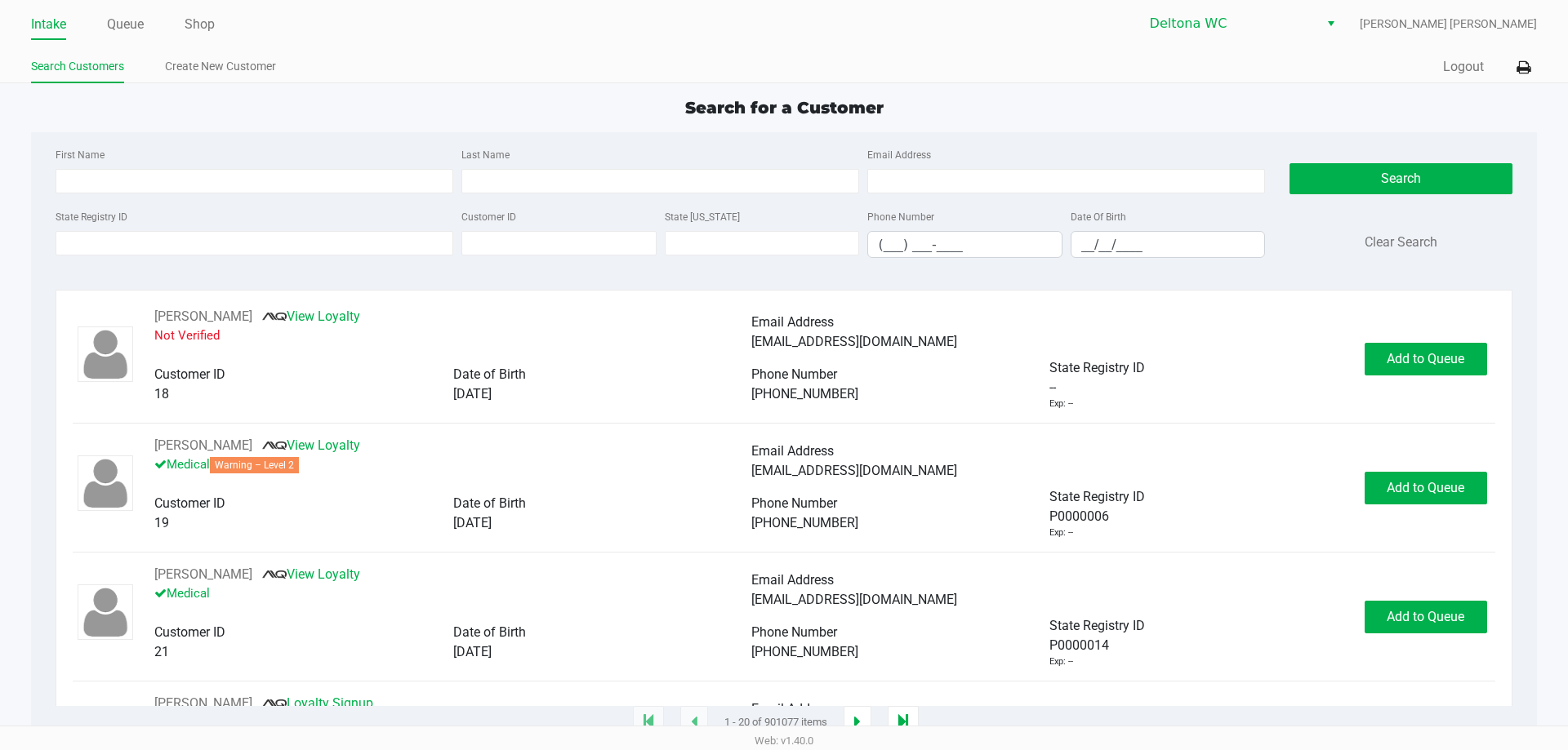
click at [143, 127] on div "Search for a Customer First Name Last Name Email Address State Registry ID Cust…" at bounding box center [783, 410] width 1505 height 628
click at [129, 22] on link "Queue" at bounding box center [125, 24] width 37 height 22
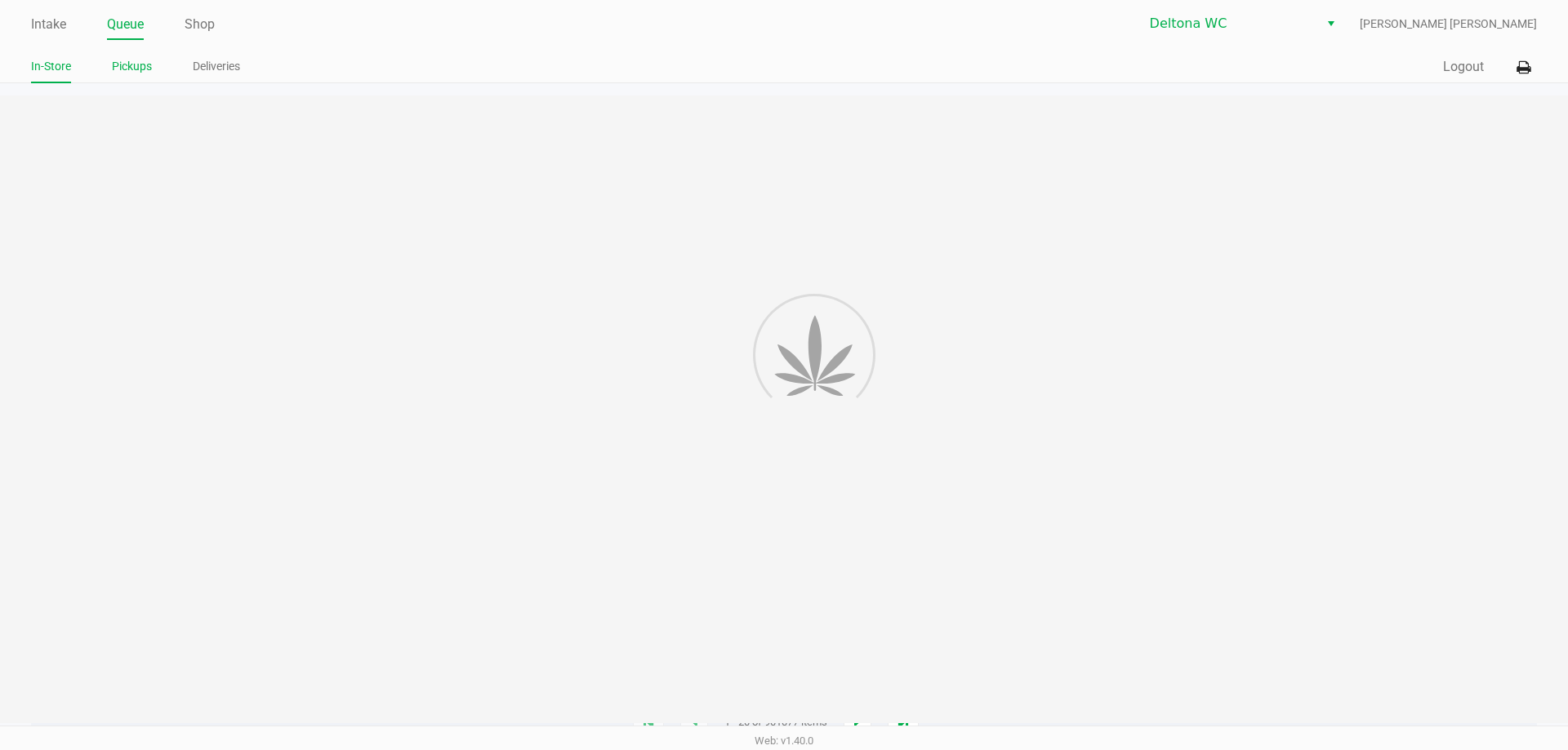
click at [133, 60] on link "Pickups" at bounding box center [131, 67] width 40 height 21
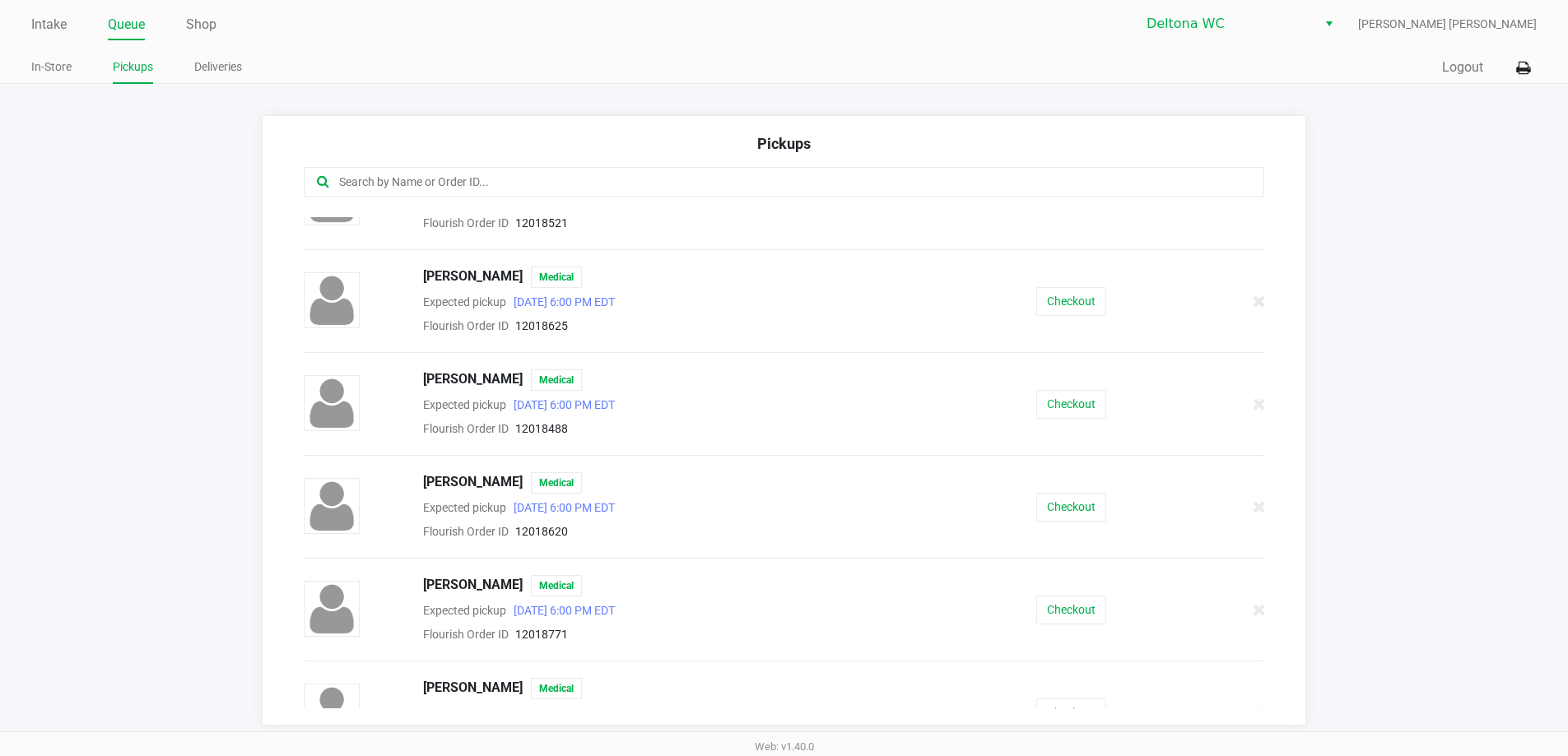
scroll to position [82, 0]
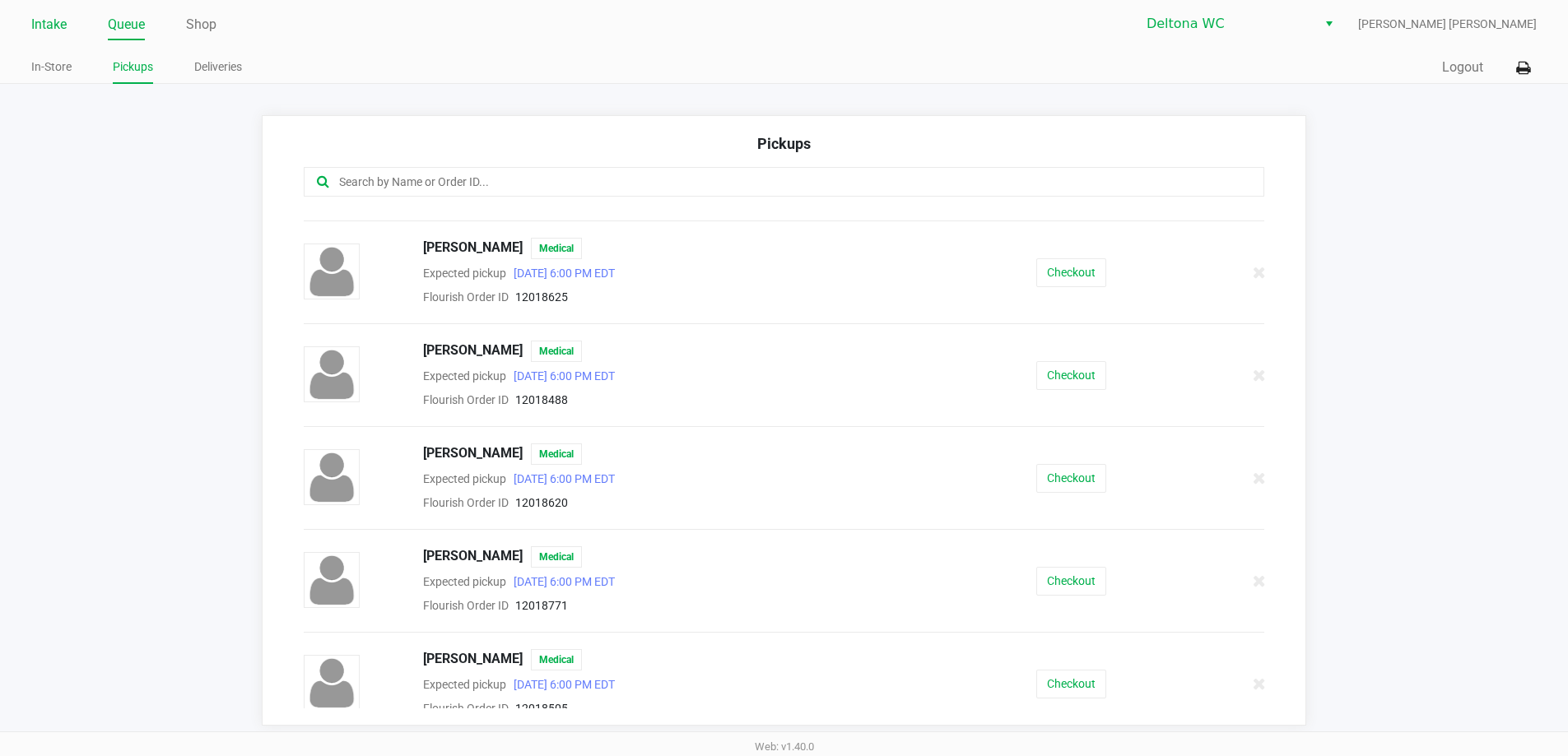
click at [46, 23] on link "Intake" at bounding box center [48, 25] width 35 height 23
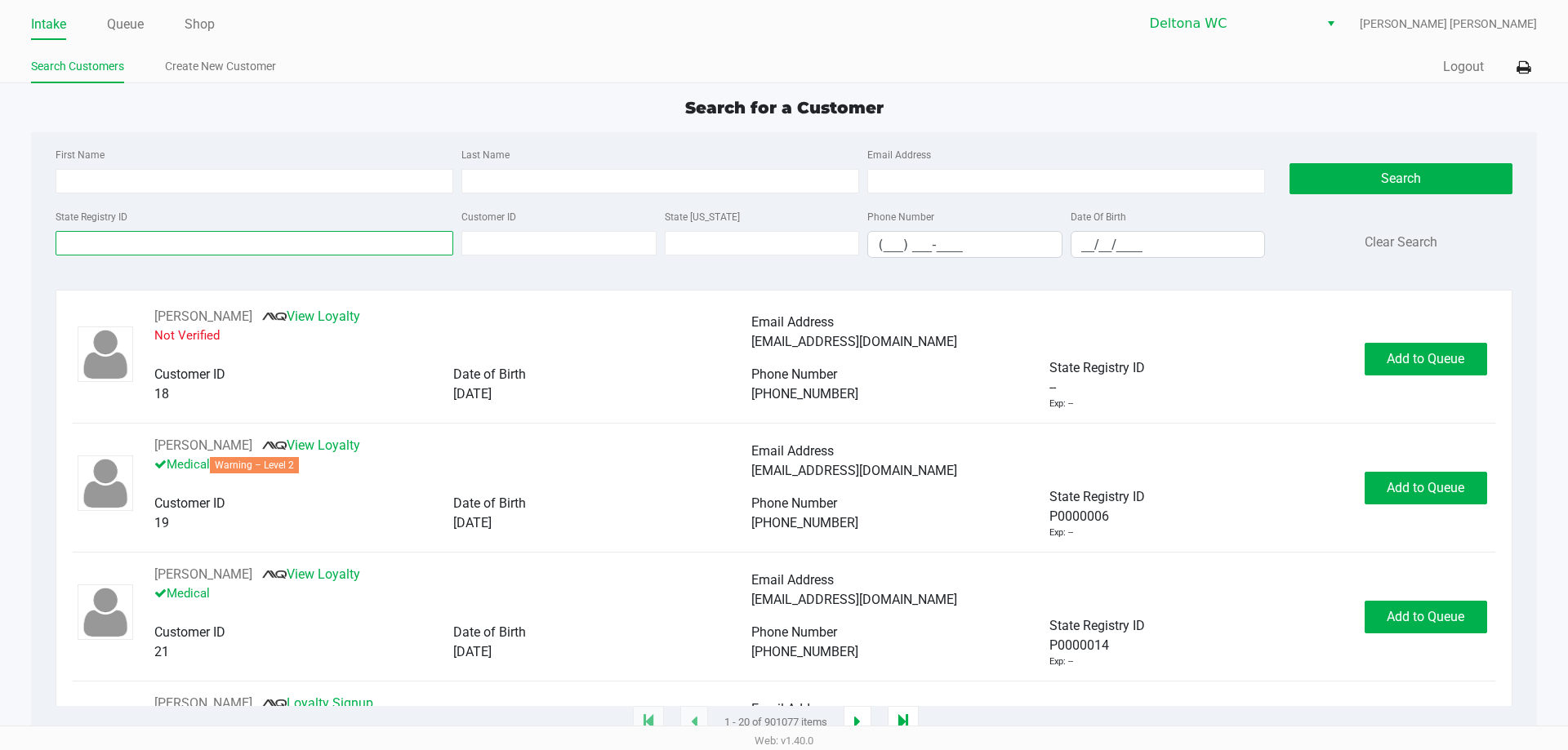
click at [155, 248] on input "State Registry ID" at bounding box center [254, 243] width 398 height 24
paste input "P1MT8021"
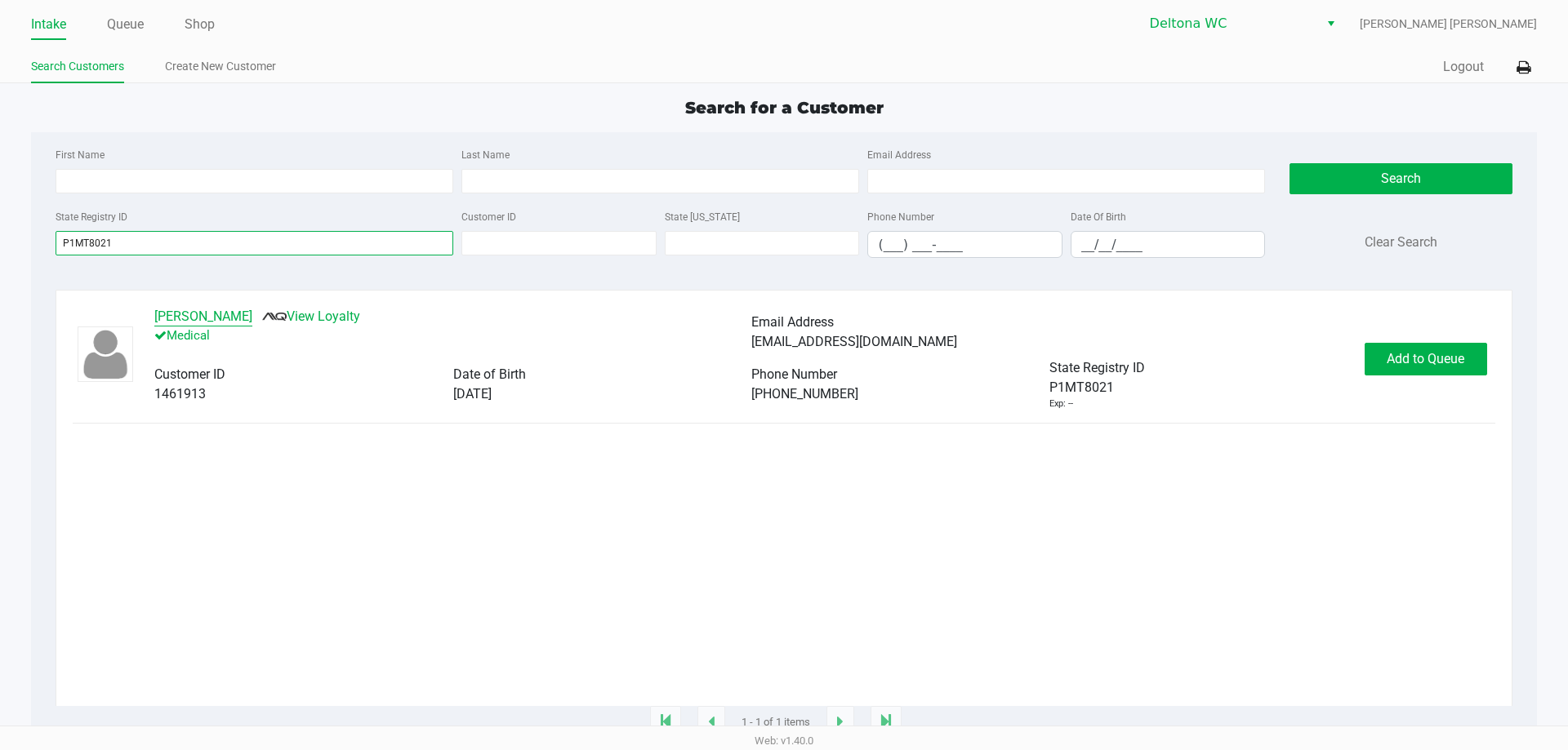
type input "P1MT8021"
click at [235, 312] on button "DAVID LENGERT" at bounding box center [204, 316] width 98 height 20
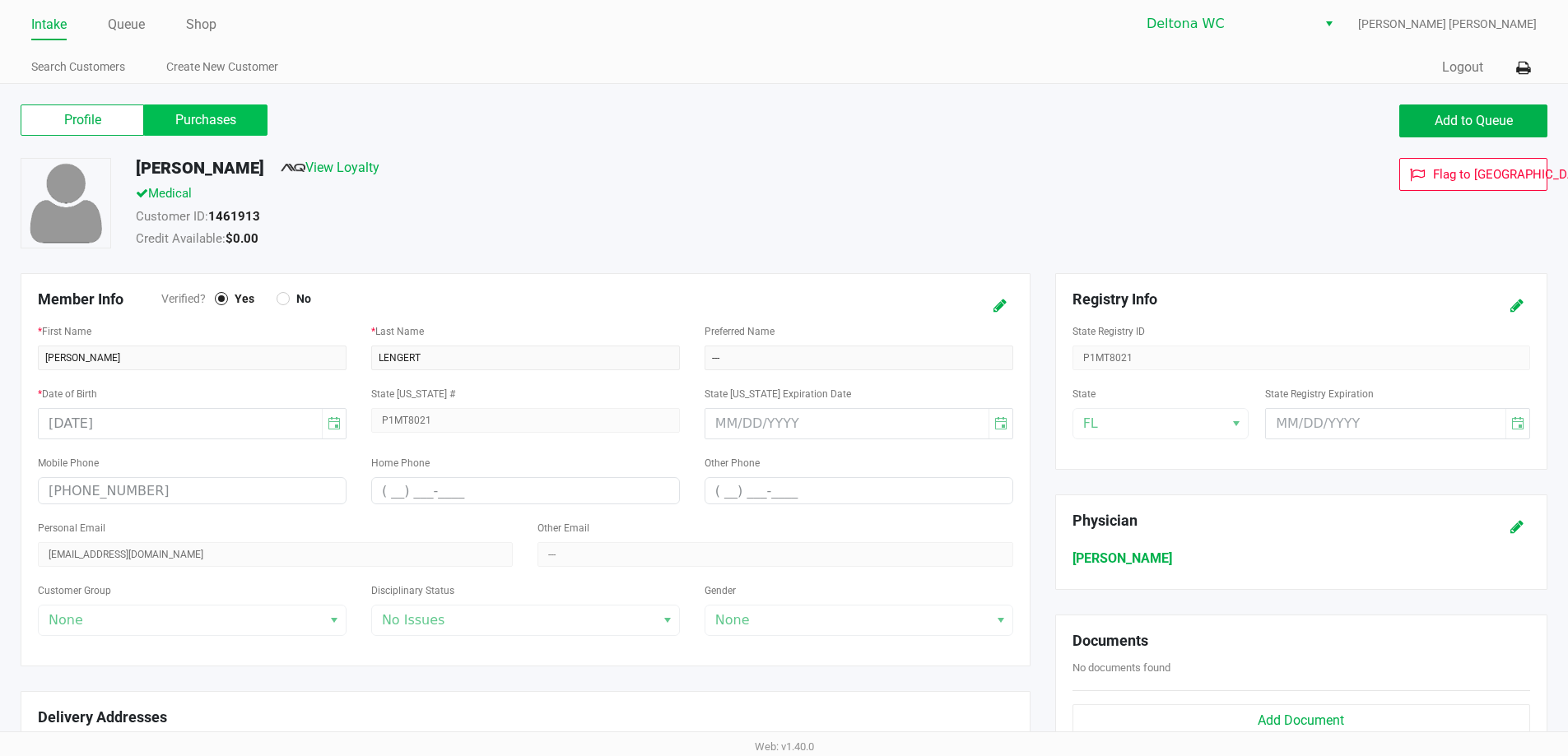
click at [254, 122] on label "Purchases" at bounding box center [205, 120] width 124 height 31
click at [0, 0] on 1 "Purchases" at bounding box center [0, 0] width 0 height 0
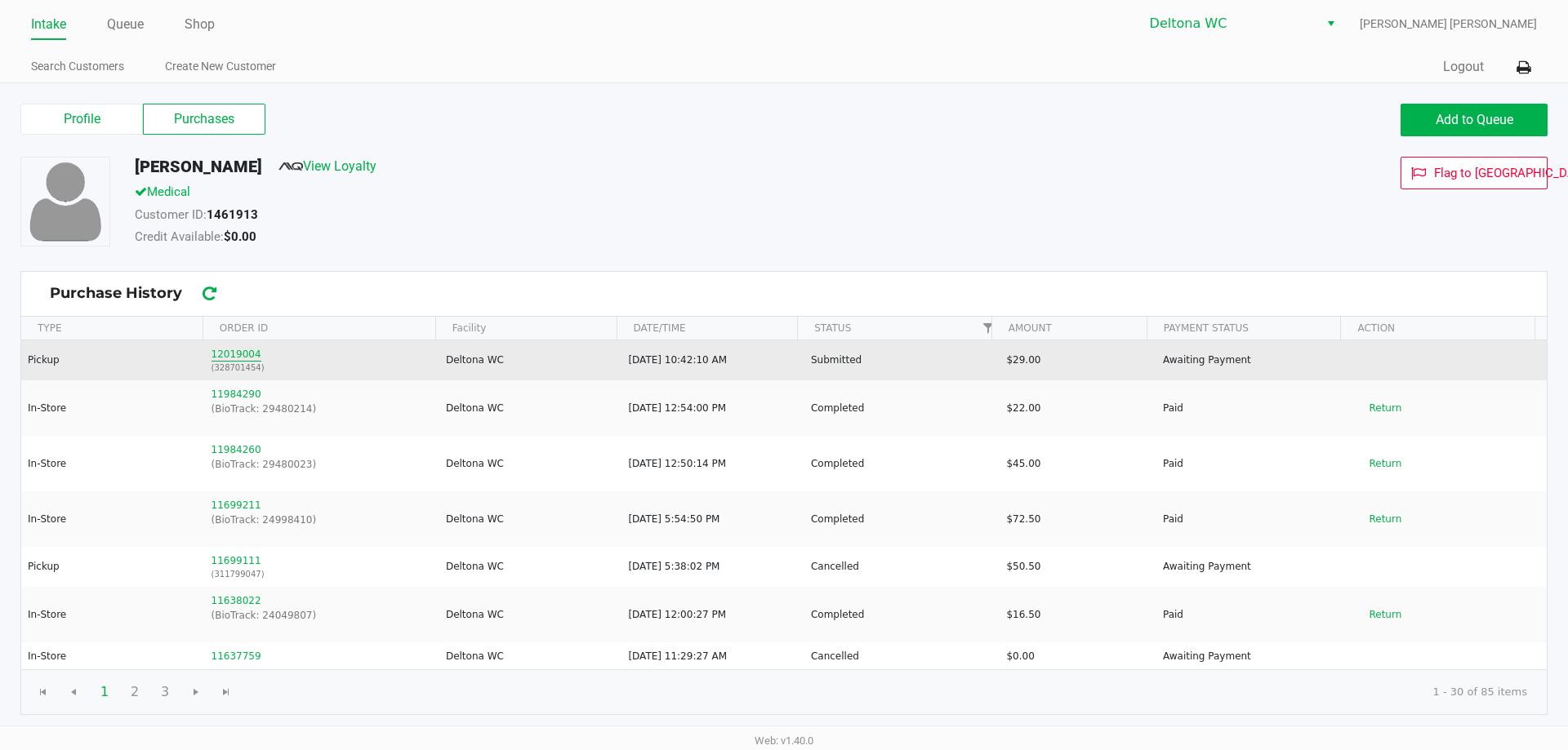
click at [234, 350] on button "12019004" at bounding box center [236, 354] width 50 height 15
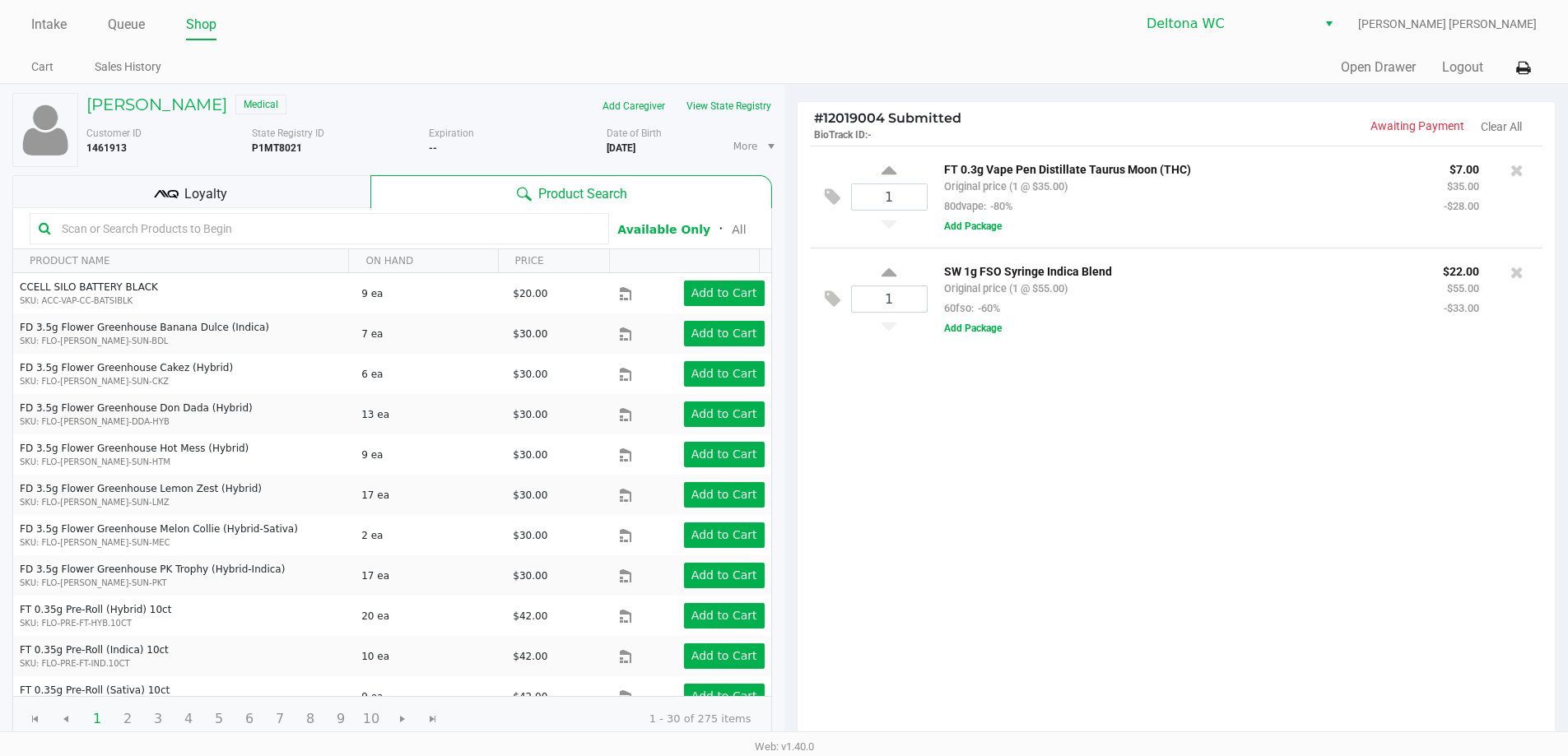
click at [319, 190] on div "Loyalty" at bounding box center [191, 191] width 358 height 33
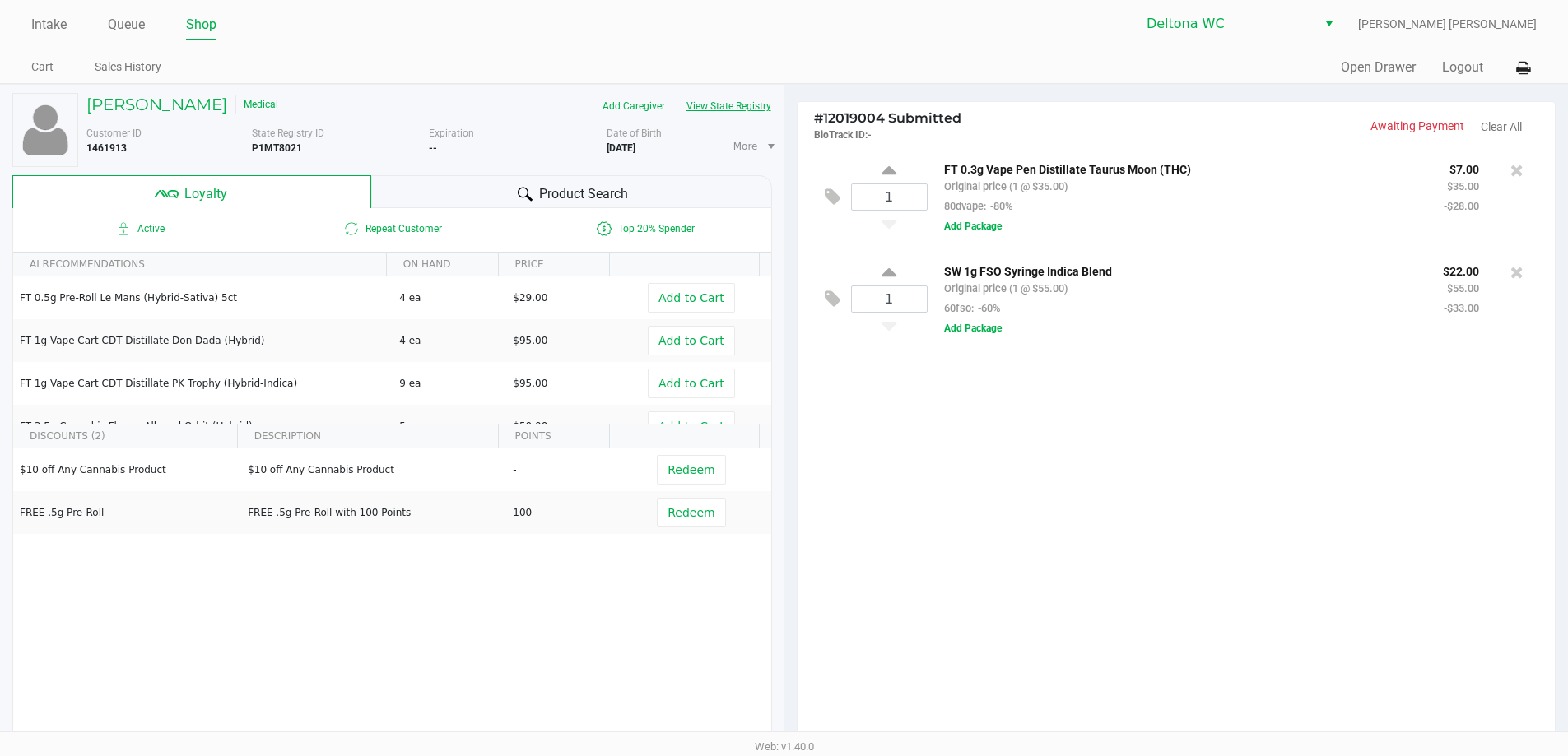
click at [728, 118] on button "View State Registry" at bounding box center [724, 106] width 96 height 26
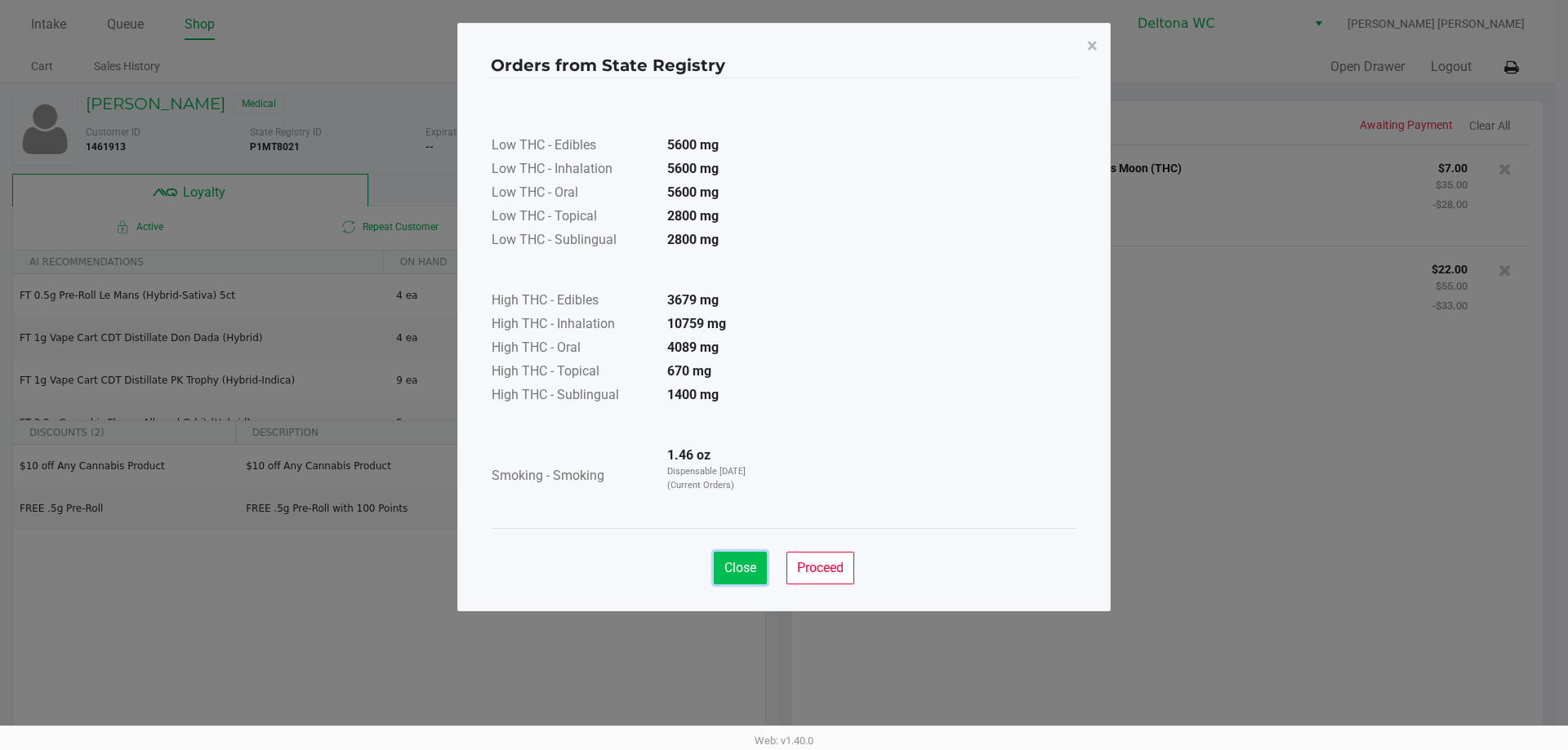
click at [731, 571] on span "Close" at bounding box center [740, 567] width 32 height 16
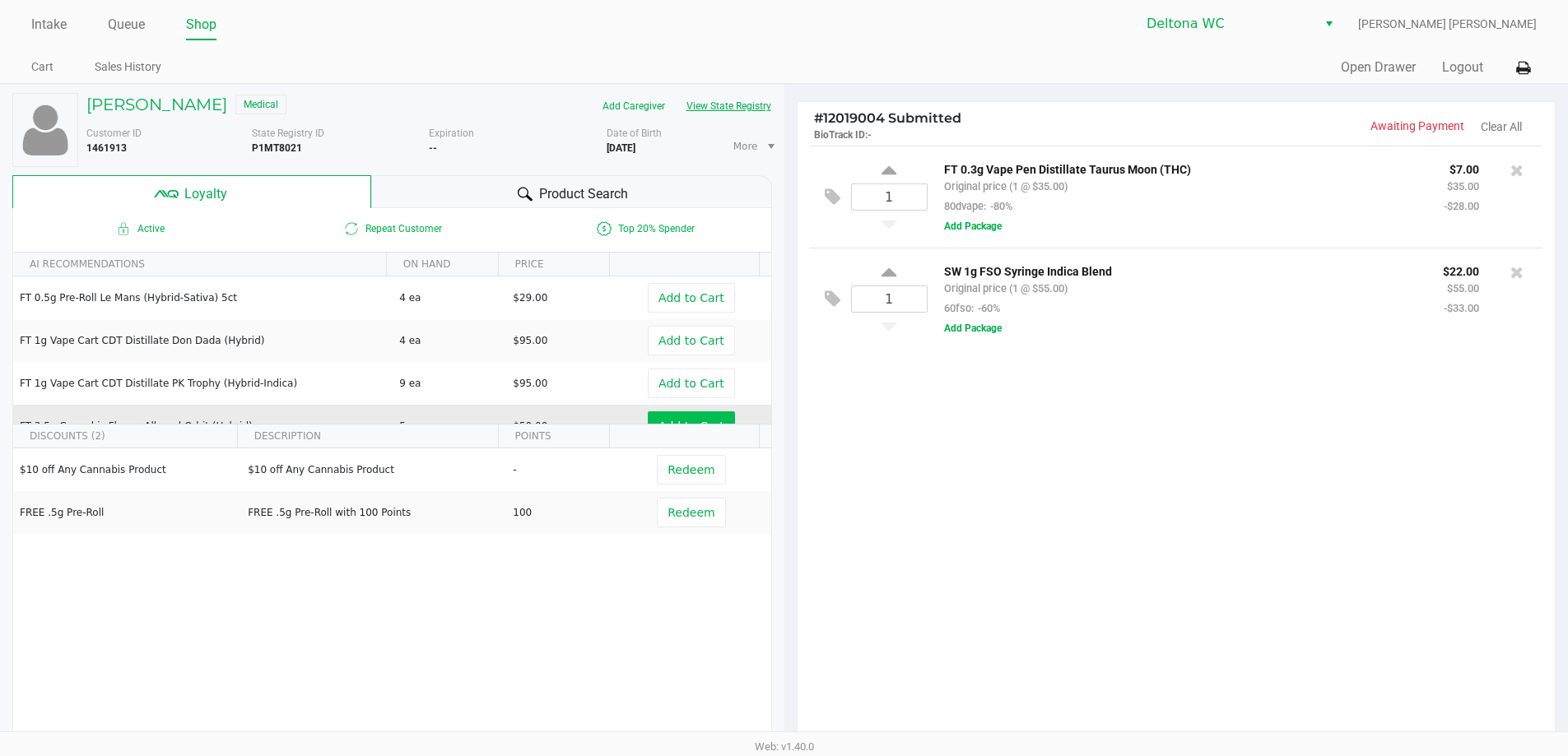
click at [735, 104] on button "View State Registry" at bounding box center [724, 106] width 96 height 26
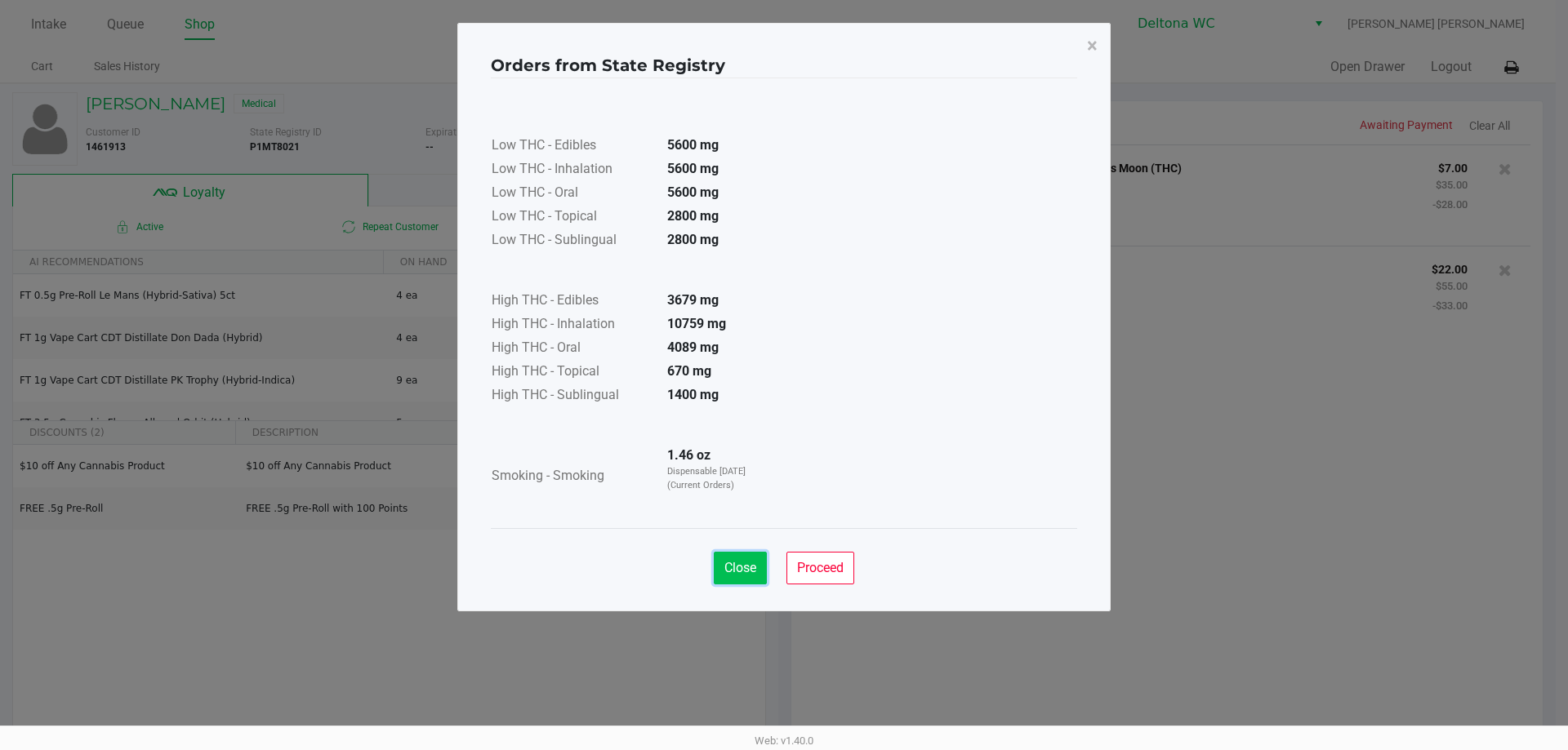
click at [737, 579] on button "Close" at bounding box center [740, 568] width 53 height 33
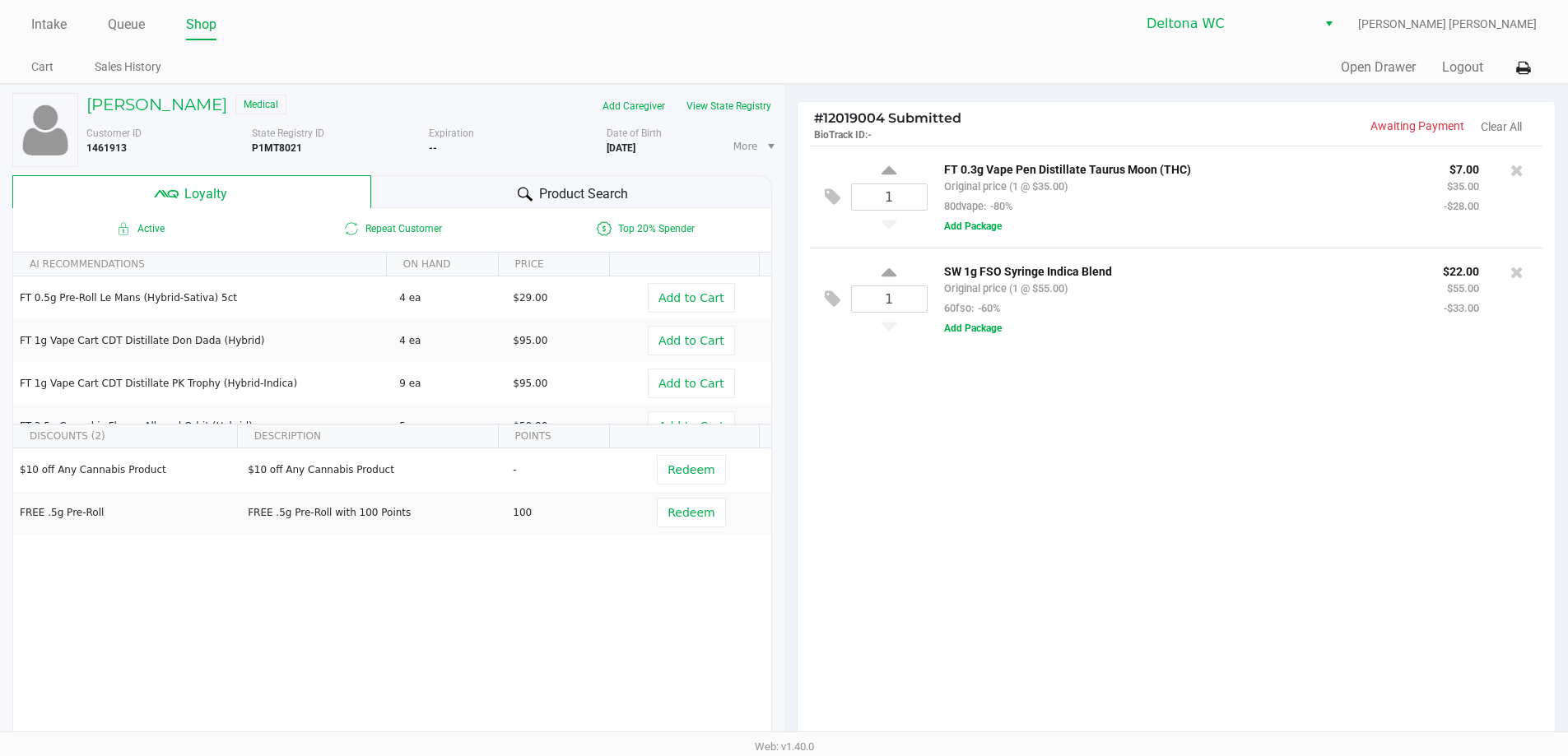
click at [972, 544] on div "1 FT 0.3g Vape Pen Distillate Taurus Moon (THC) Original price (1 @ $35.00) 80d…" at bounding box center [1177, 444] width 758 height 597
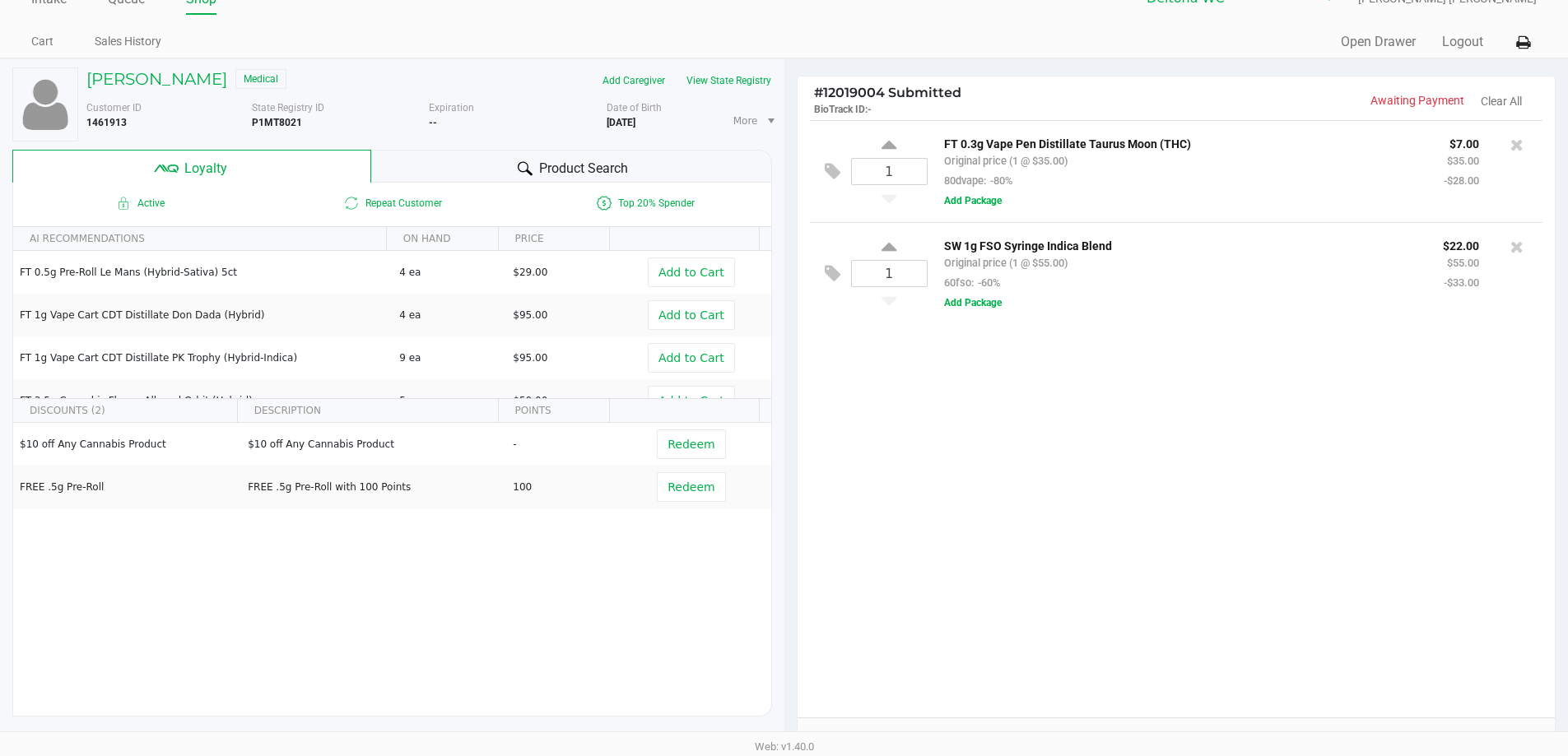
scroll to position [29, 0]
click at [1038, 392] on div "1 FT 0.3g Vape Pen Distillate Taurus Moon (THC) Original price (1 @ $35.00) 80d…" at bounding box center [1177, 415] width 758 height 597
click at [1037, 375] on div "1 FT 0.3g Vape Pen Distillate Taurus Moon (THC) Original price (1 @ $35.00) 80d…" at bounding box center [1177, 415] width 758 height 597
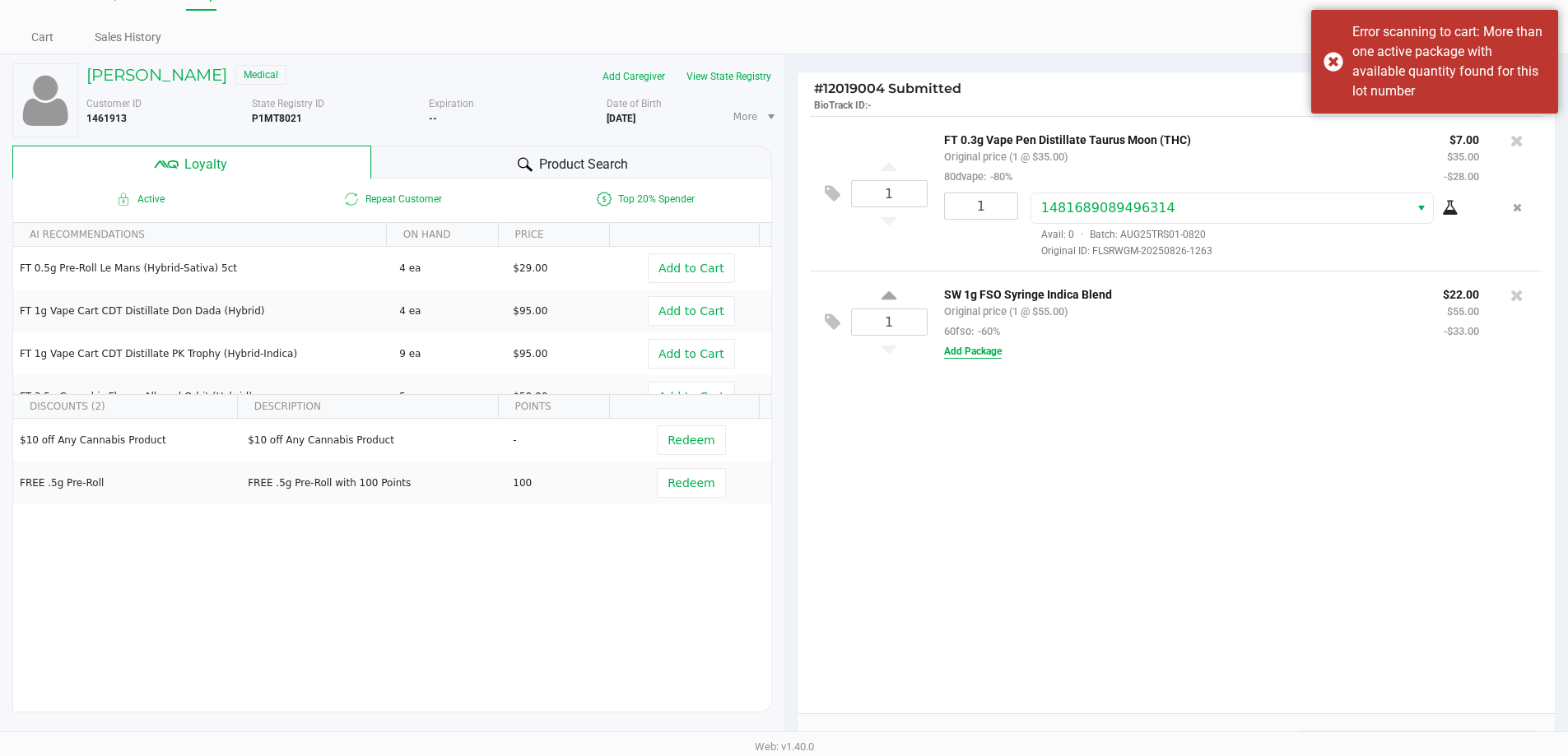
click at [965, 349] on button "Add Package" at bounding box center [973, 352] width 58 height 15
click at [1125, 388] on span "Avail: 0 · Batch: ---" at bounding box center [1078, 389] width 97 height 11
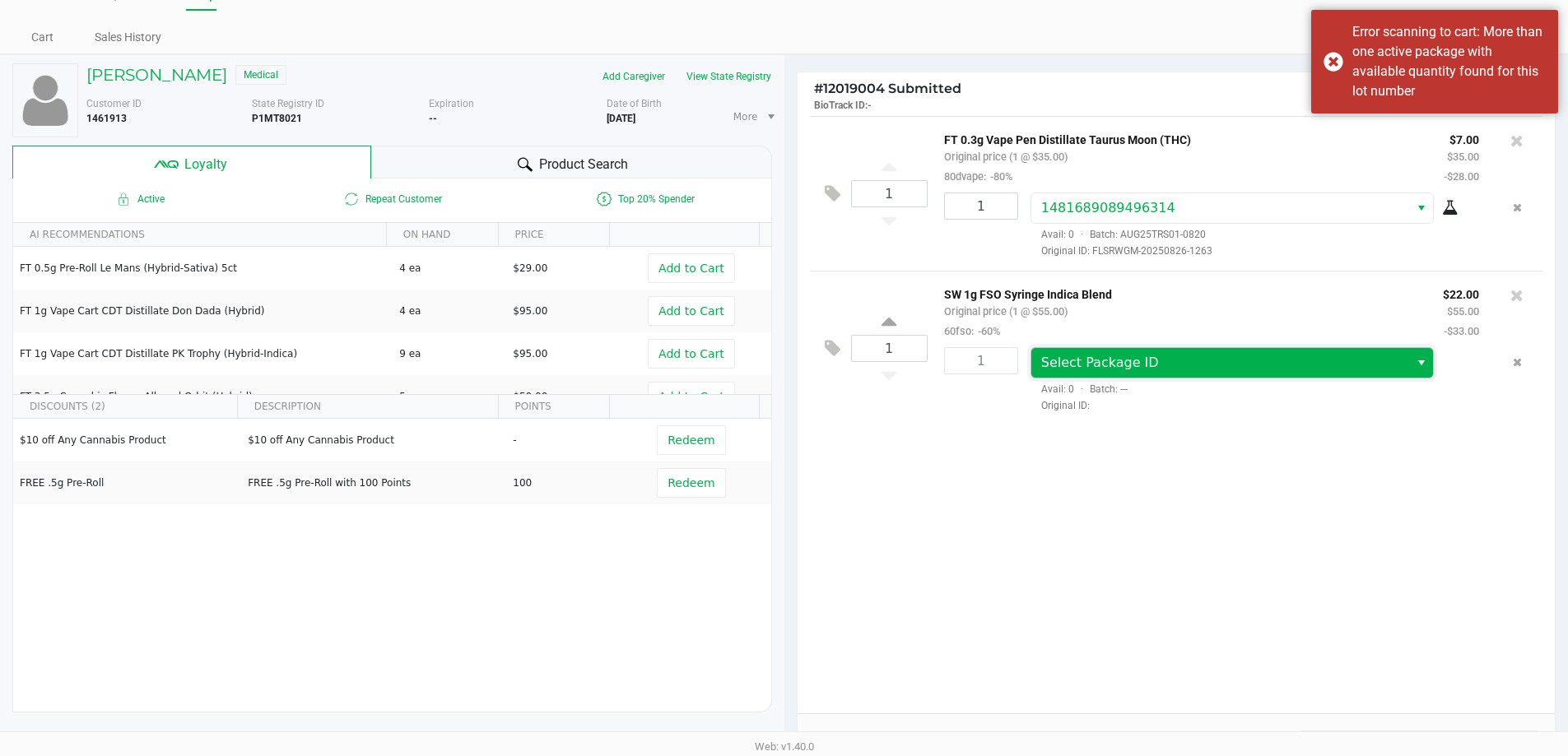
click at [1130, 372] on span "Select Package ID" at bounding box center [1221, 363] width 359 height 20
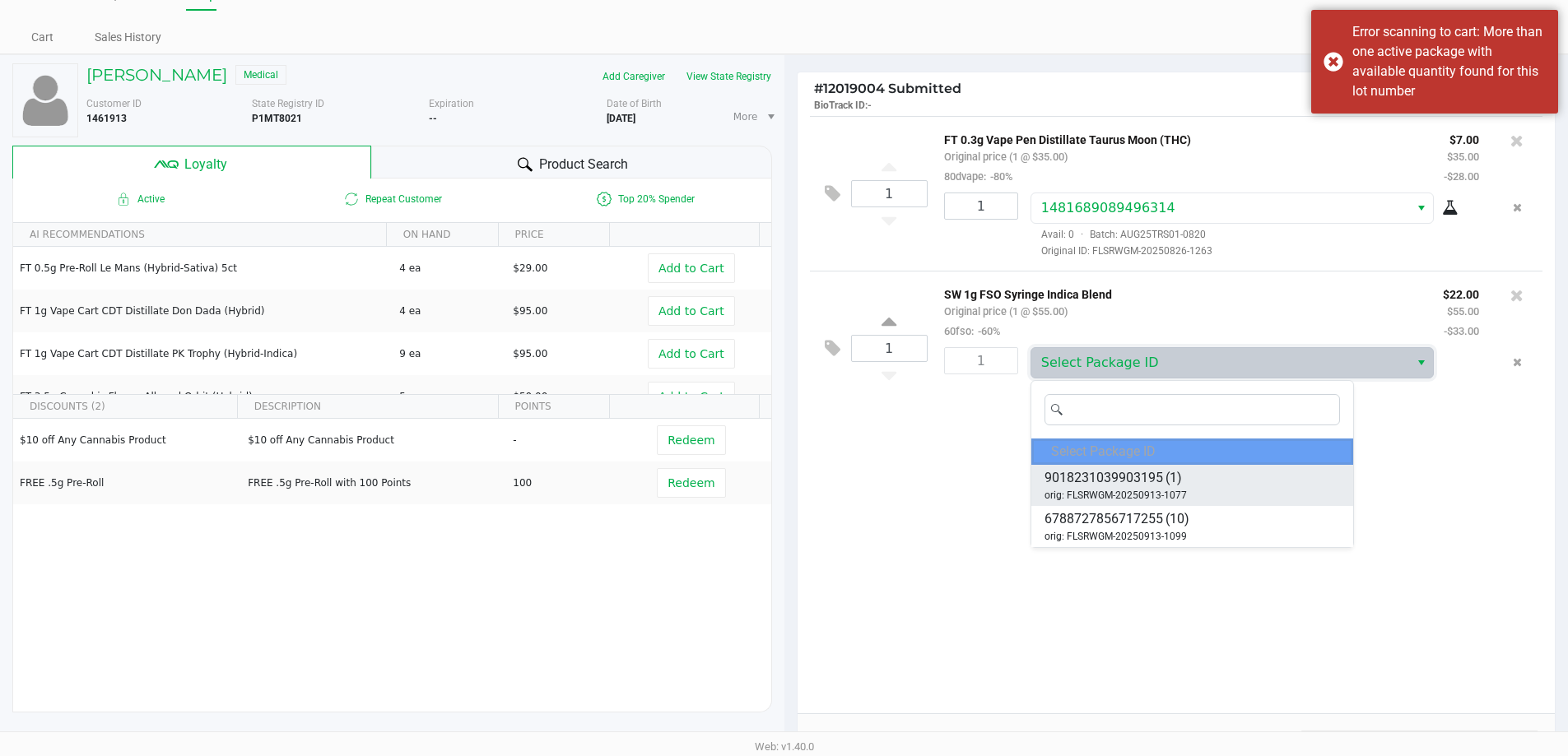
click at [1168, 486] on span "(1)" at bounding box center [1173, 477] width 16 height 20
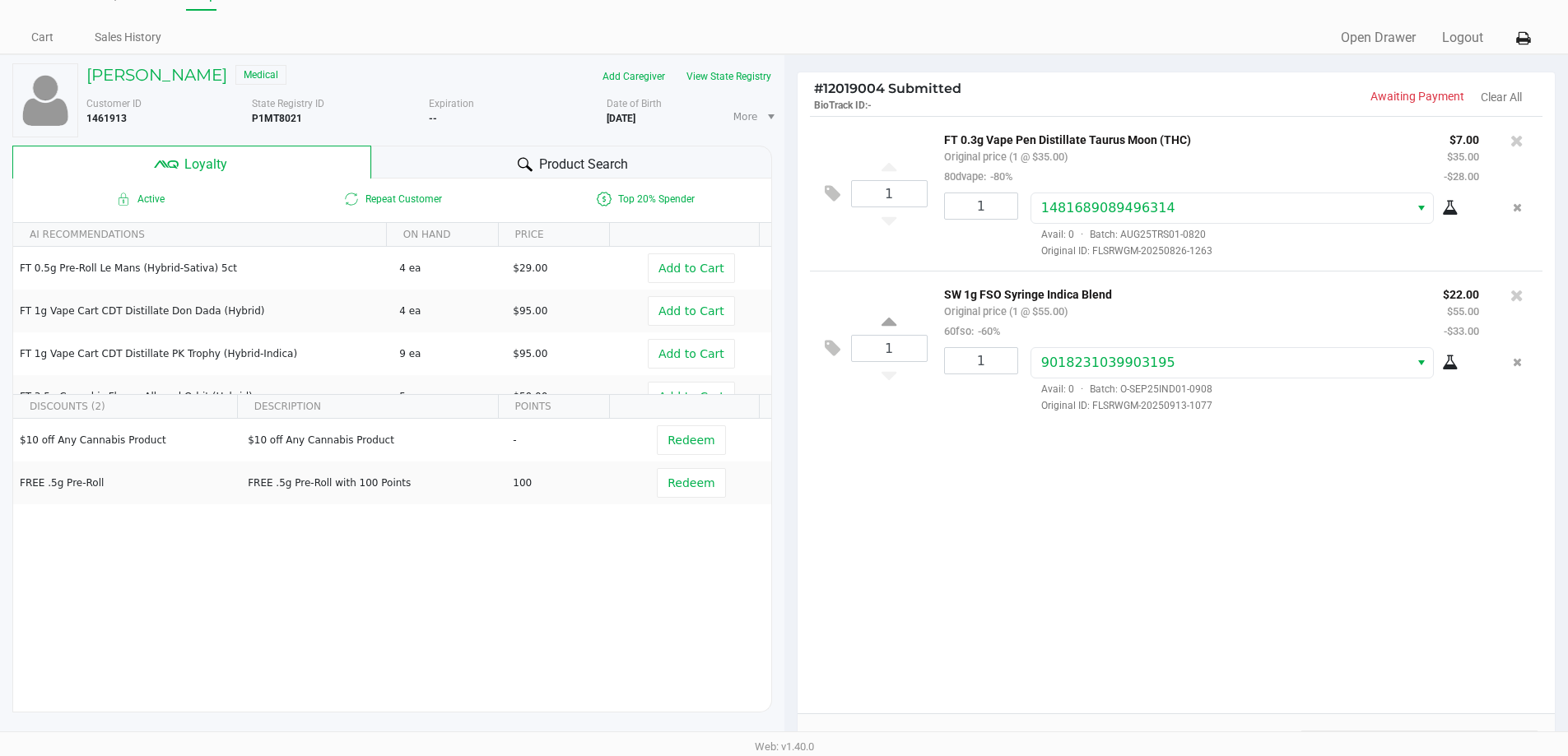
click at [1168, 487] on div "1 FT 0.3g Vape Pen Distillate Taurus Moon (THC) Original price (1 @ $35.00) 80d…" at bounding box center [1177, 415] width 758 height 597
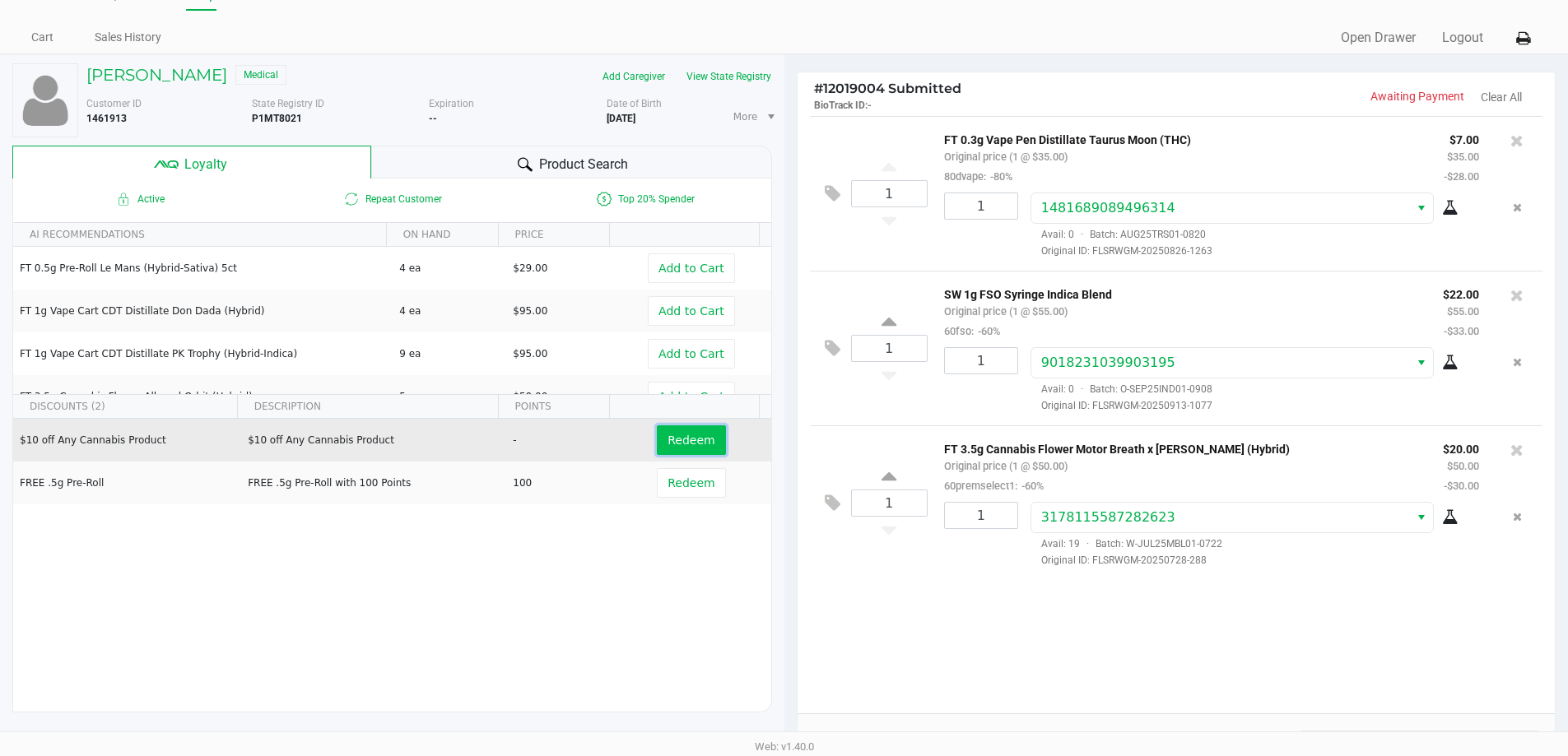
click at [680, 436] on span "Redeem" at bounding box center [691, 440] width 47 height 13
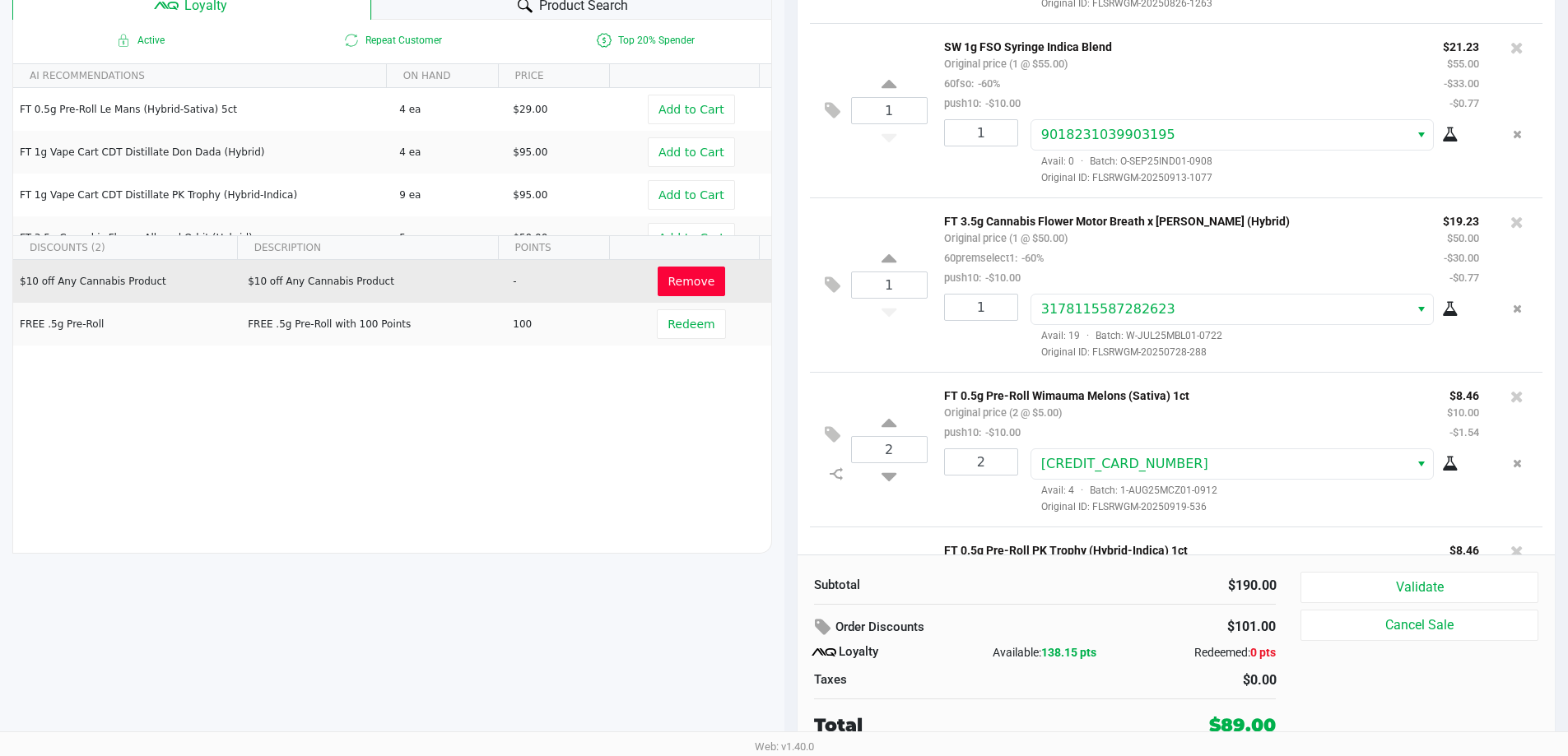
scroll to position [0, 0]
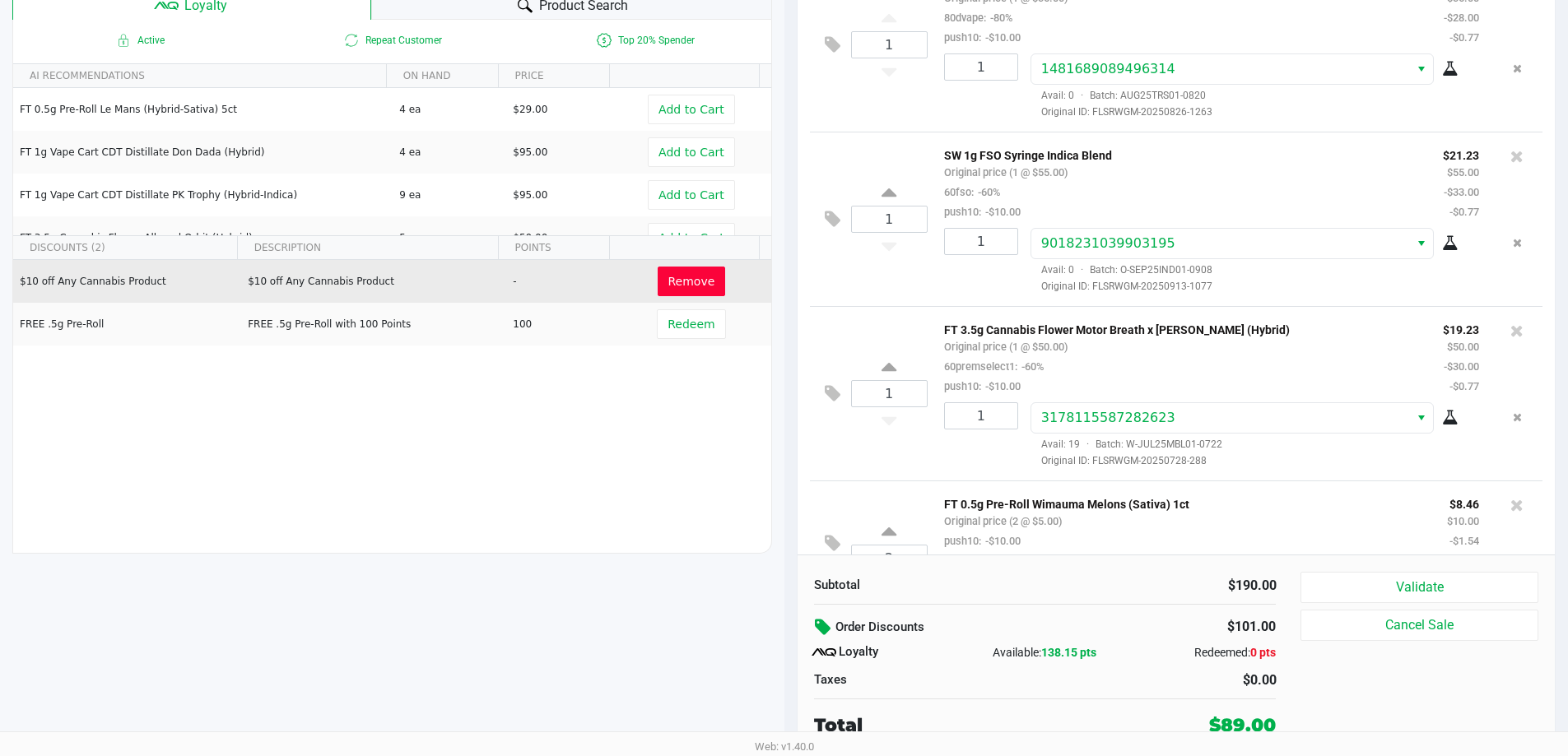
click at [820, 628] on icon at bounding box center [824, 627] width 20 height 19
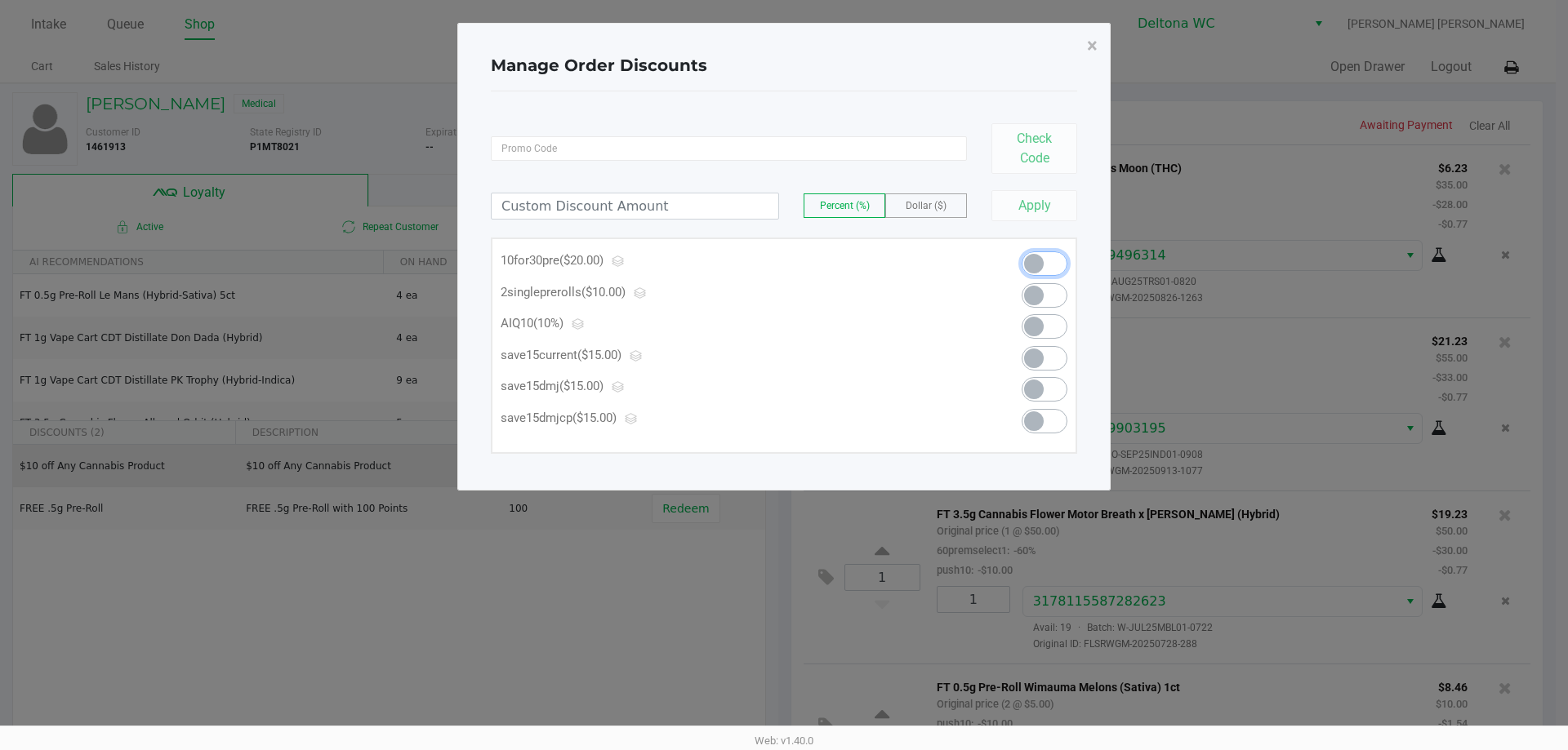
click at [1051, 261] on span at bounding box center [1044, 263] width 46 height 24
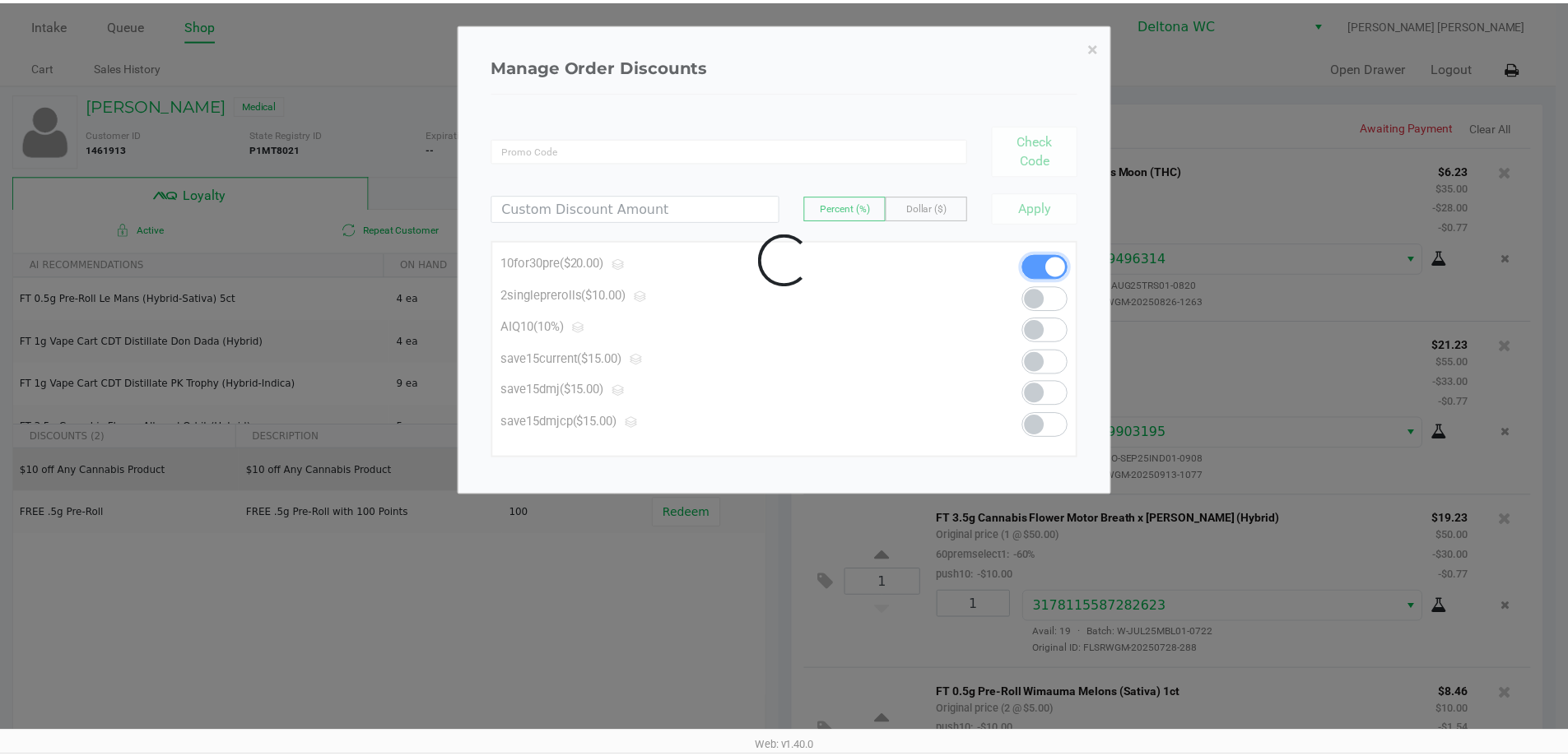
scroll to position [706, 0]
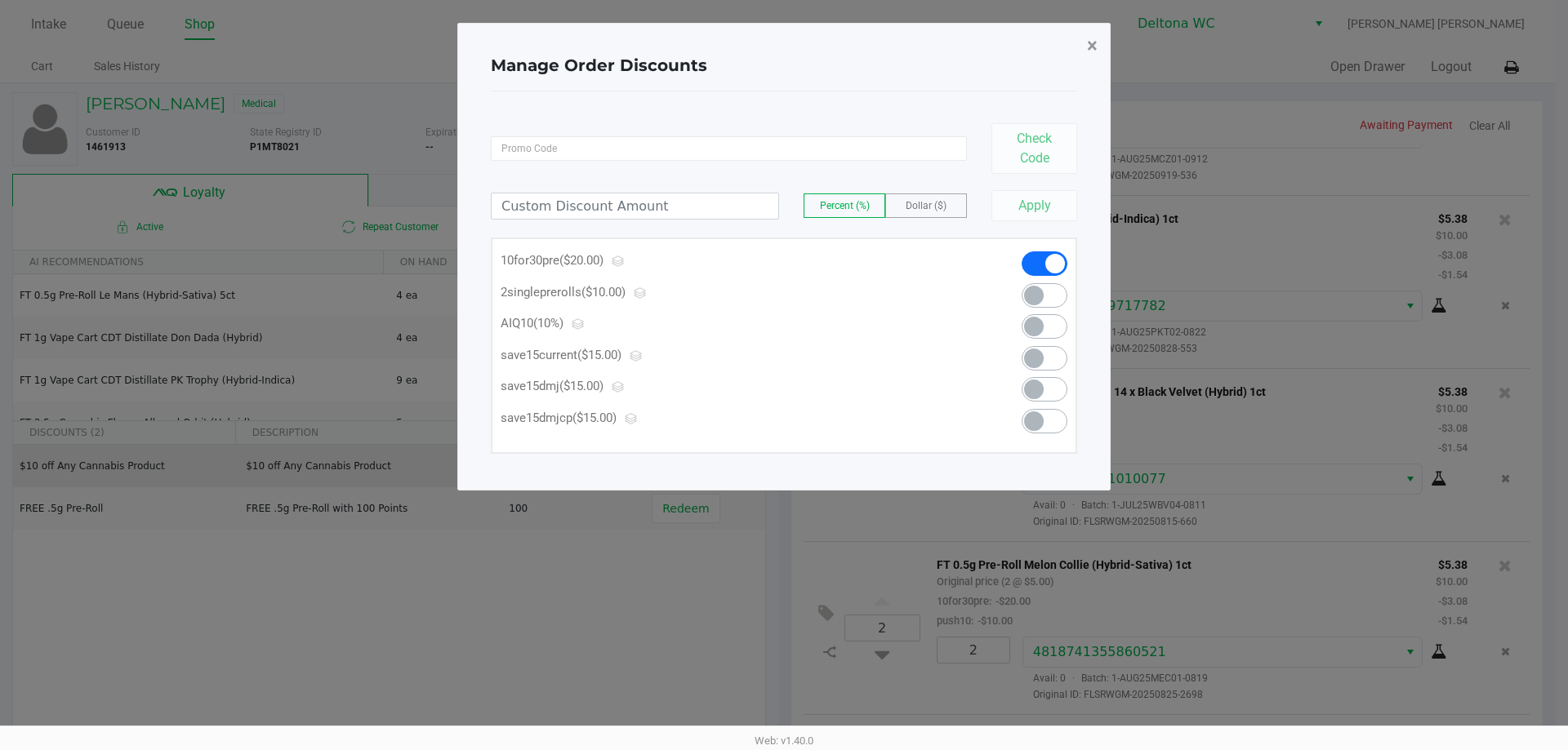
drag, startPoint x: 1088, startPoint y: 43, endPoint x: 1128, endPoint y: 264, distance: 224.6
click at [1088, 44] on span "×" at bounding box center [1092, 46] width 10 height 22
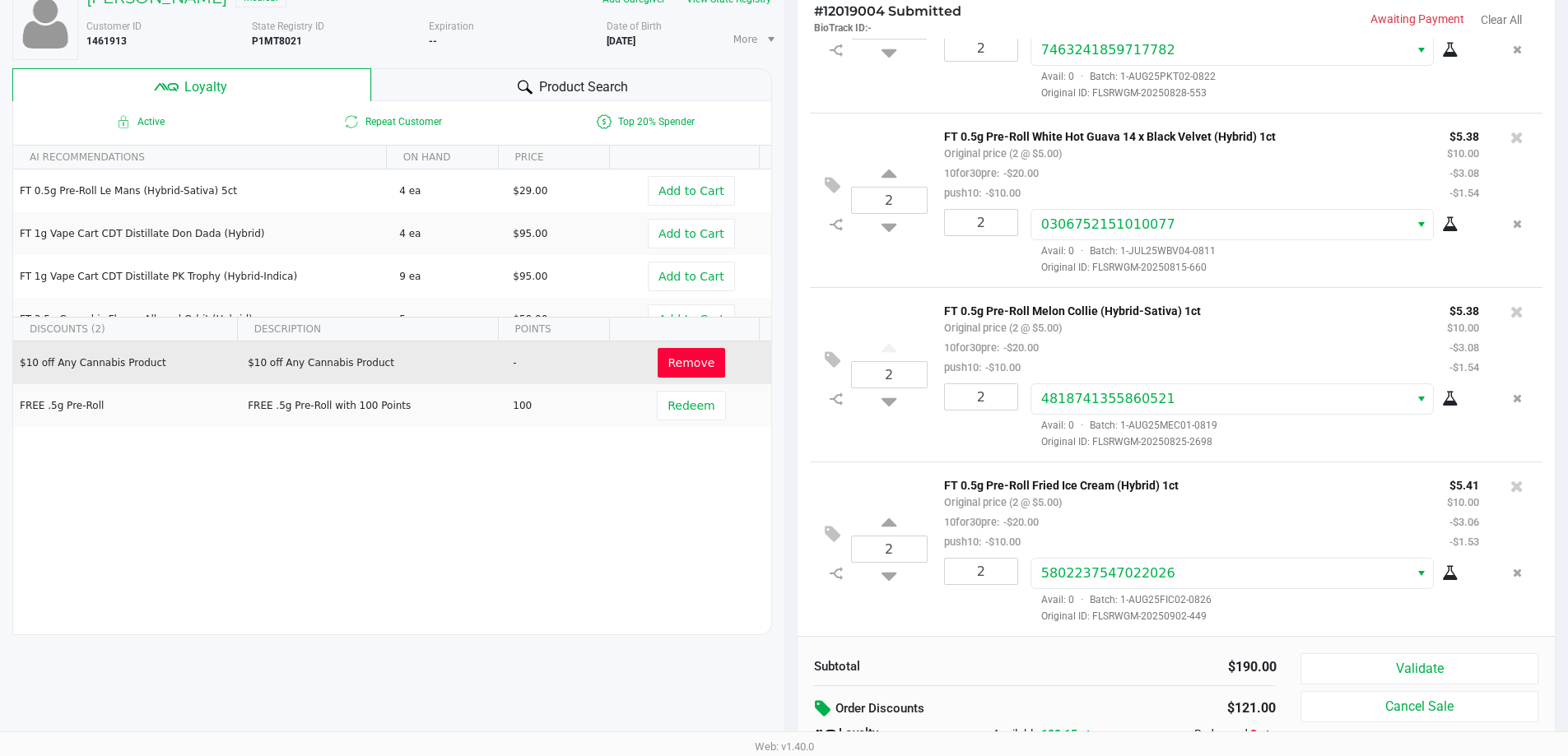
scroll to position [188, 0]
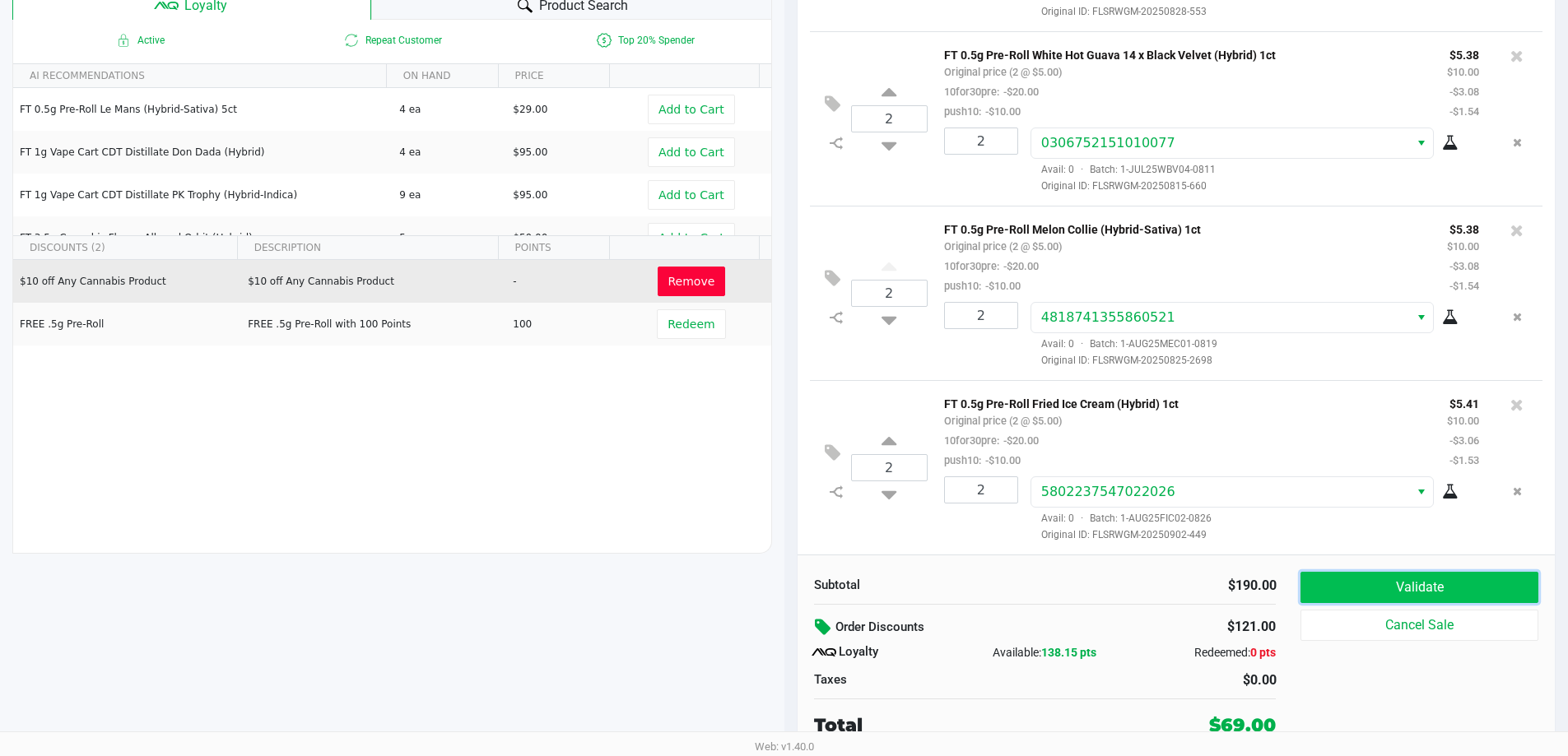
click at [1377, 590] on button "Validate" at bounding box center [1419, 587] width 237 height 31
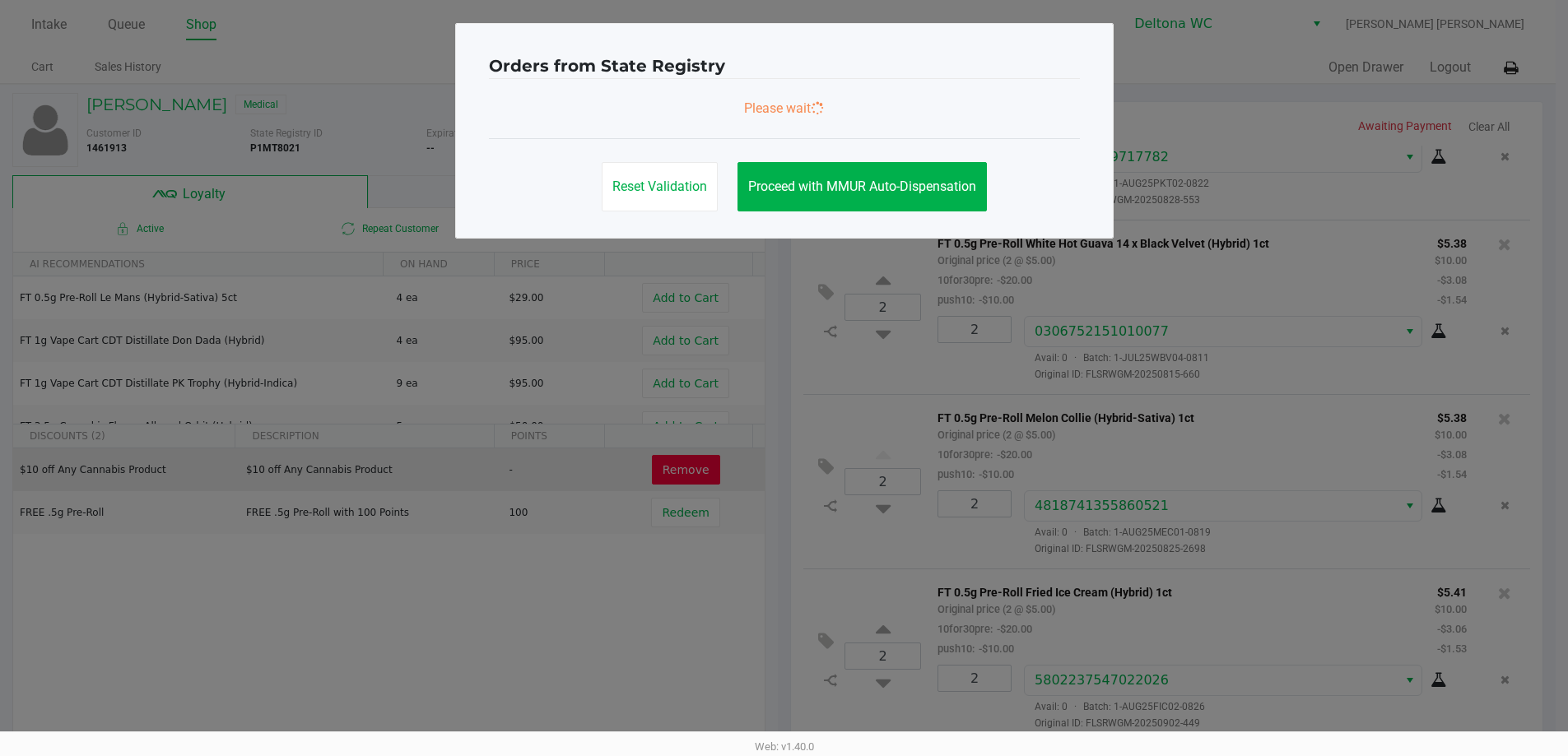
scroll to position [0, 0]
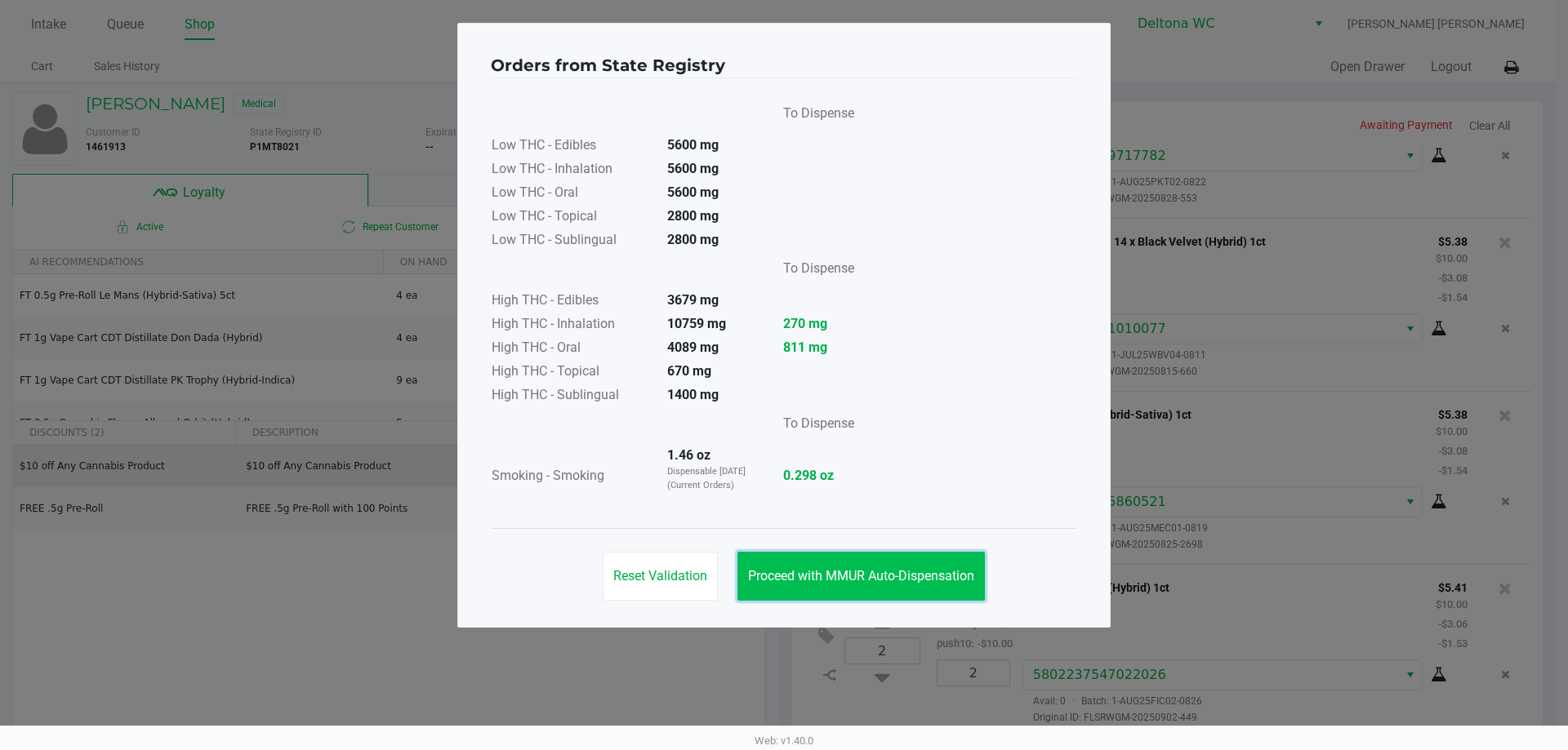
click at [863, 559] on button "Proceed with MMUR Auto-Dispensation" at bounding box center [861, 577] width 248 height 49
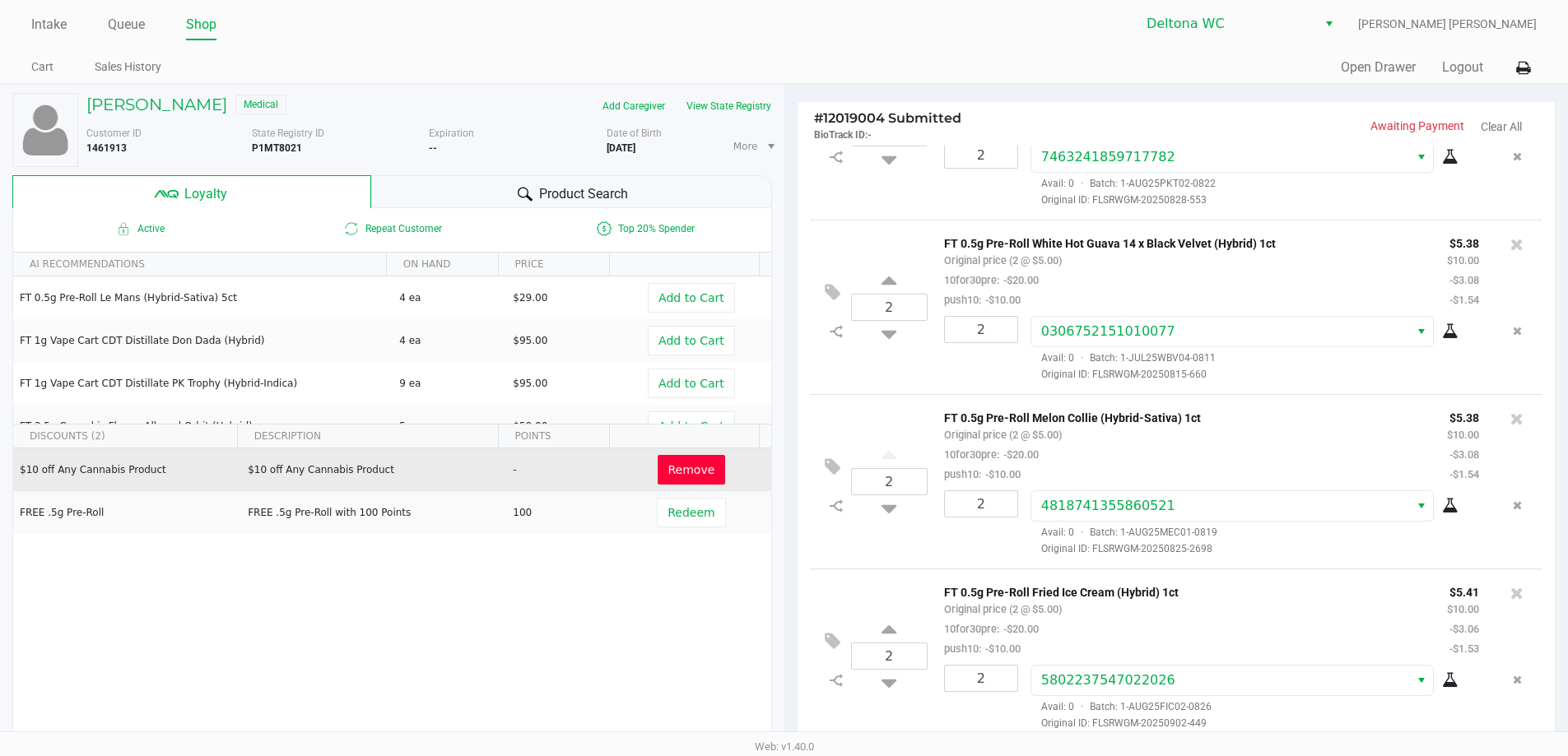
scroll to position [188, 0]
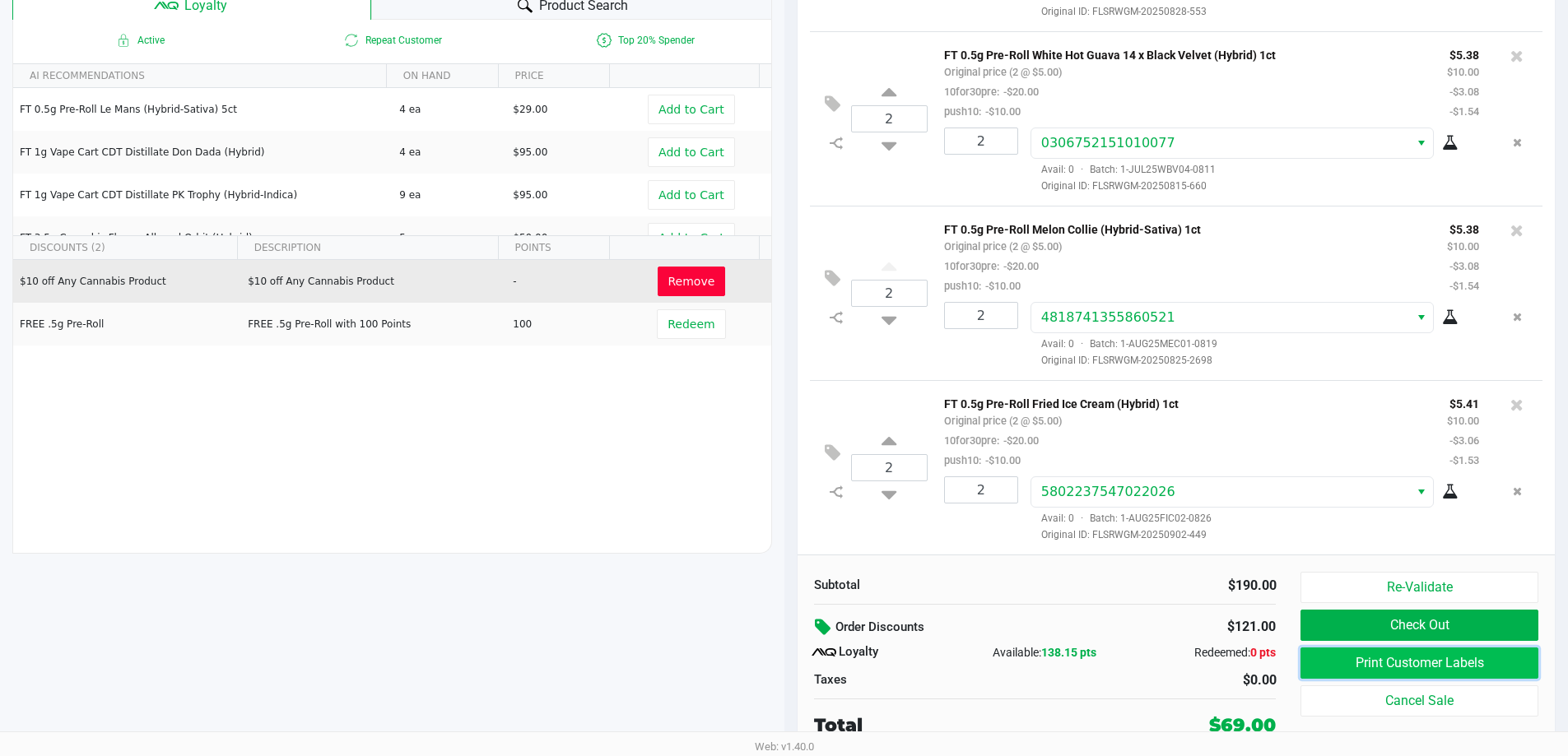
click at [1318, 662] on button "Print Customer Labels" at bounding box center [1419, 662] width 237 height 31
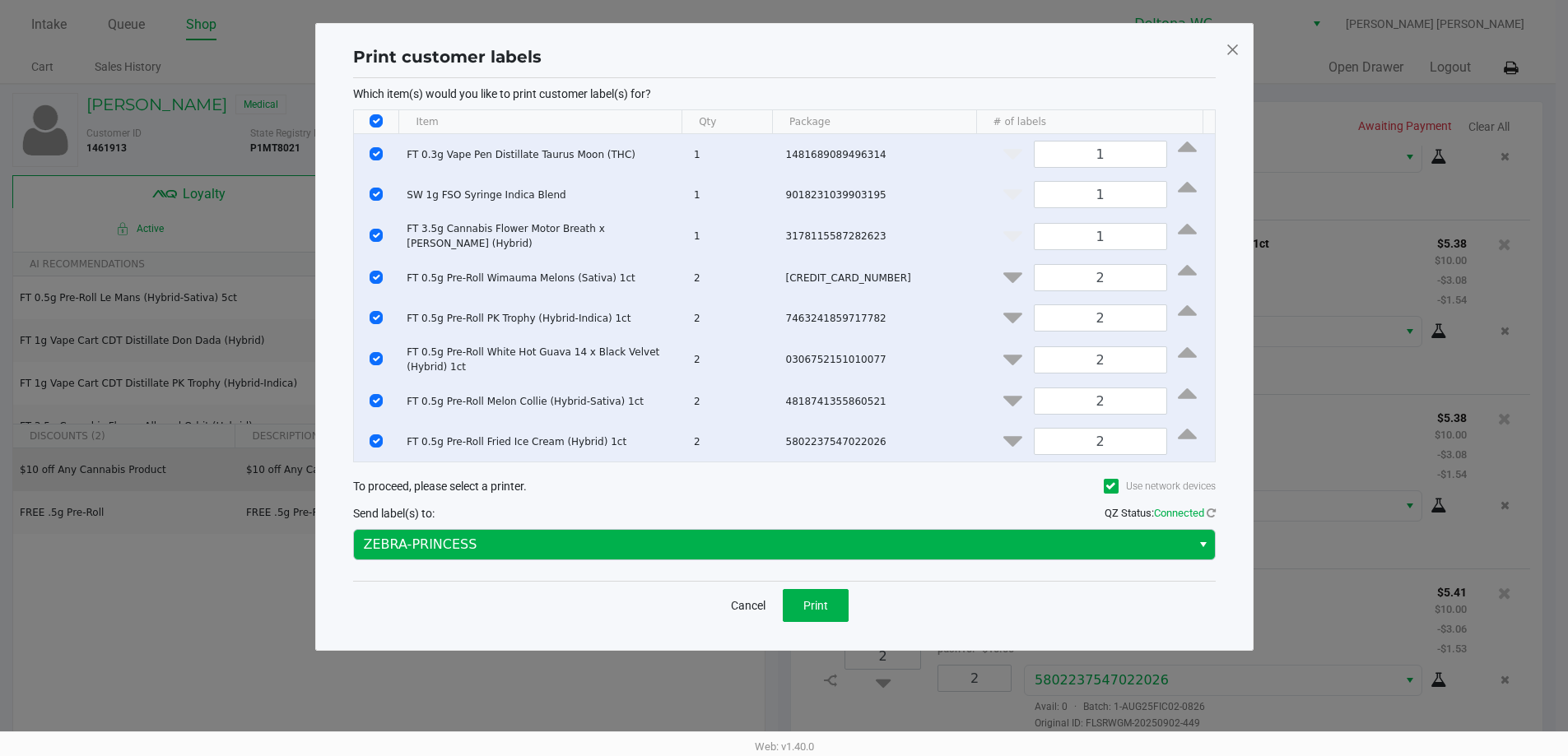
scroll to position [0, 0]
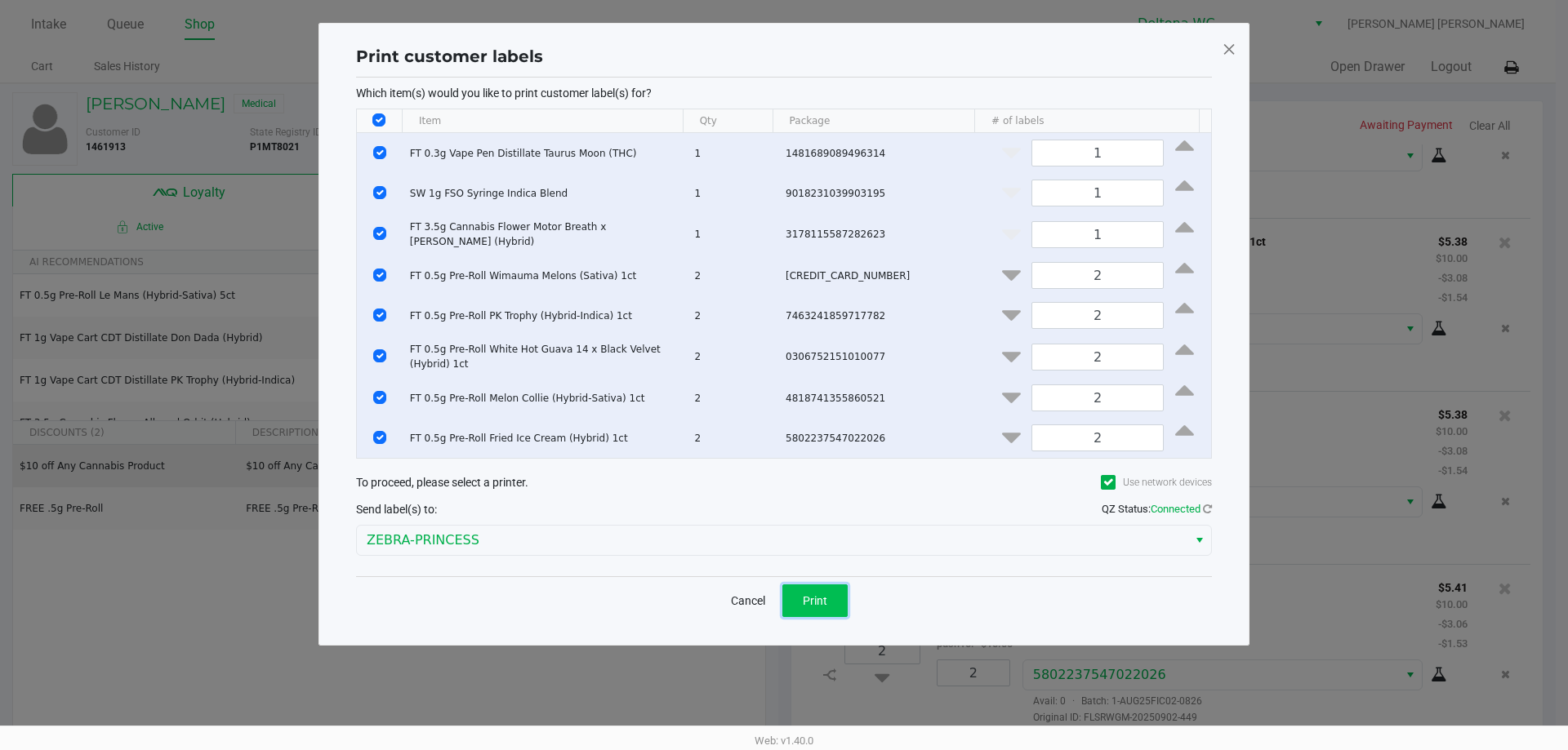
click at [806, 608] on span "Print" at bounding box center [815, 601] width 24 height 13
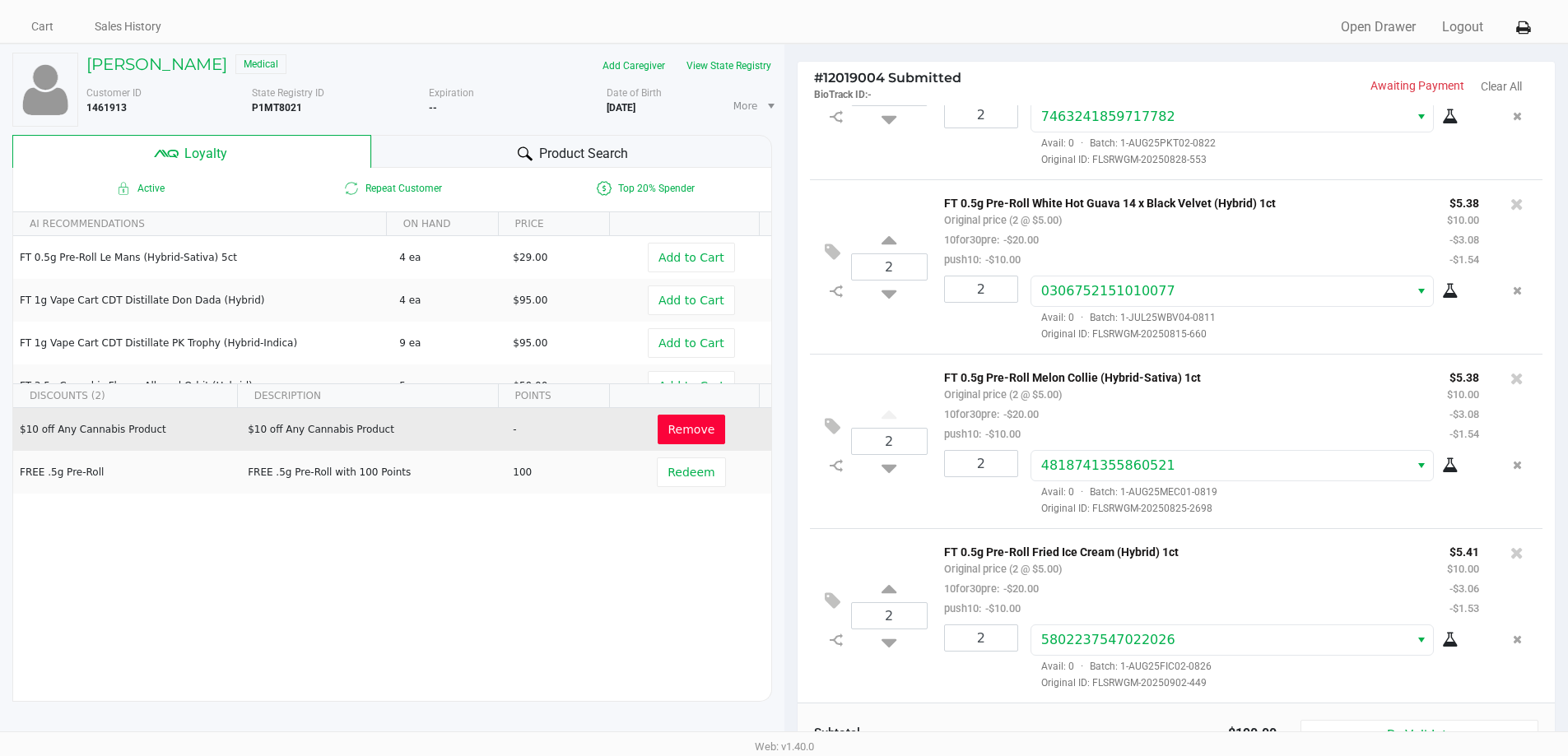
scroll to position [188, 0]
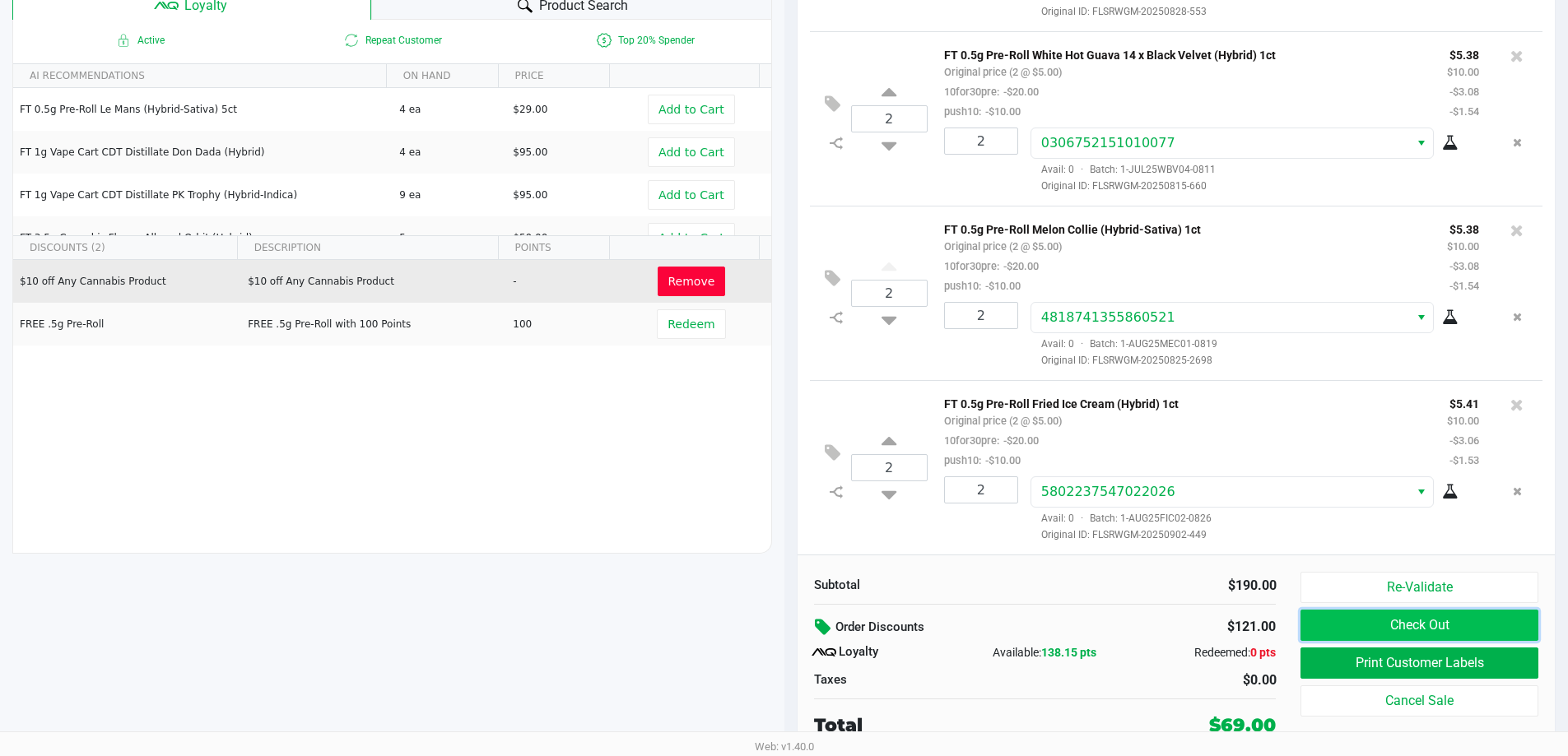
click at [1369, 621] on button "Check Out" at bounding box center [1419, 625] width 237 height 31
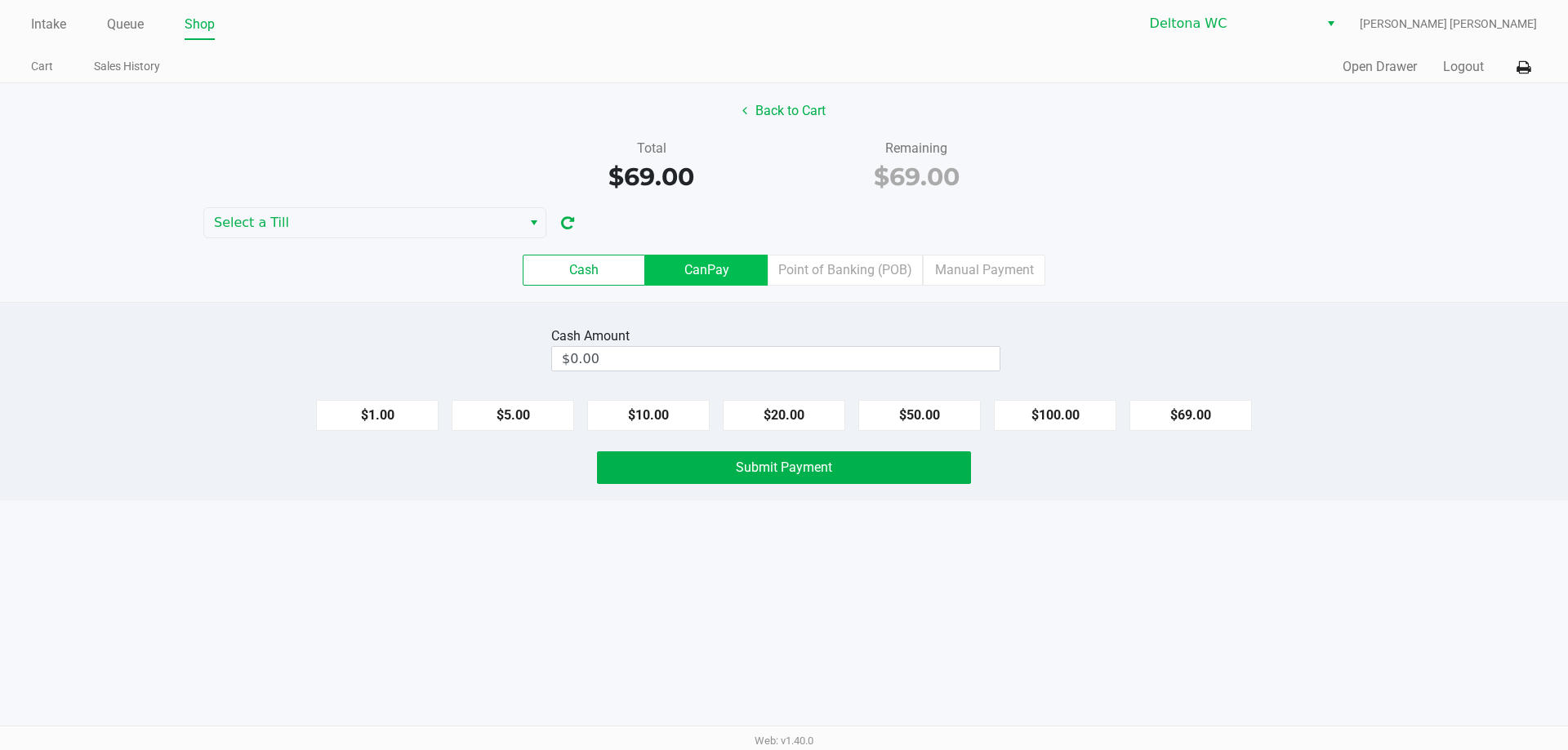
click at [720, 262] on label "CanPay" at bounding box center [706, 270] width 123 height 31
click at [0, 0] on 2 "CanPay" at bounding box center [0, 0] width 0 height 0
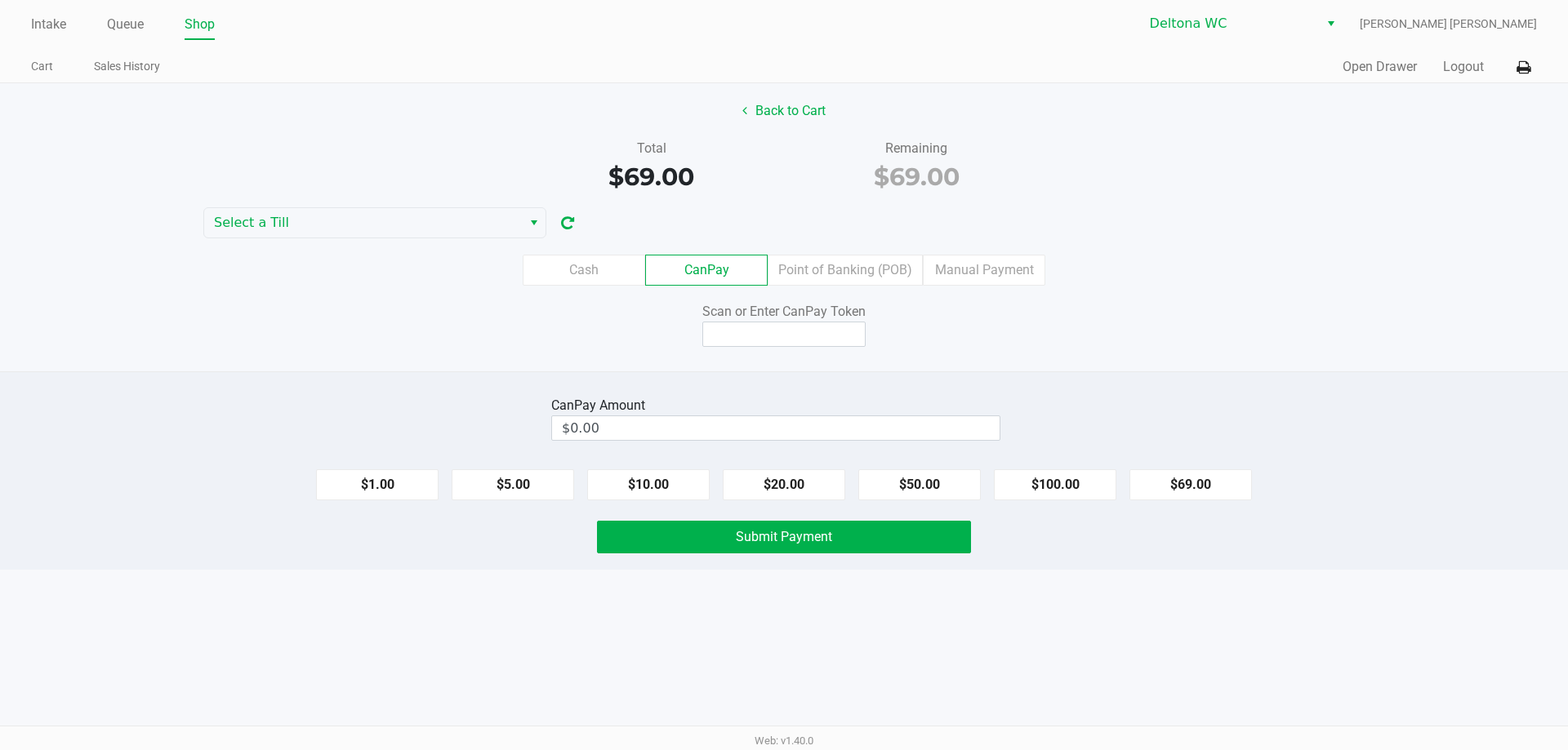
drag, startPoint x: 1186, startPoint y: 484, endPoint x: 967, endPoint y: 415, distance: 229.6
click at [1185, 483] on button "$69.00" at bounding box center [1190, 485] width 123 height 31
type input "$69.00"
click at [822, 332] on input at bounding box center [784, 334] width 163 height 25
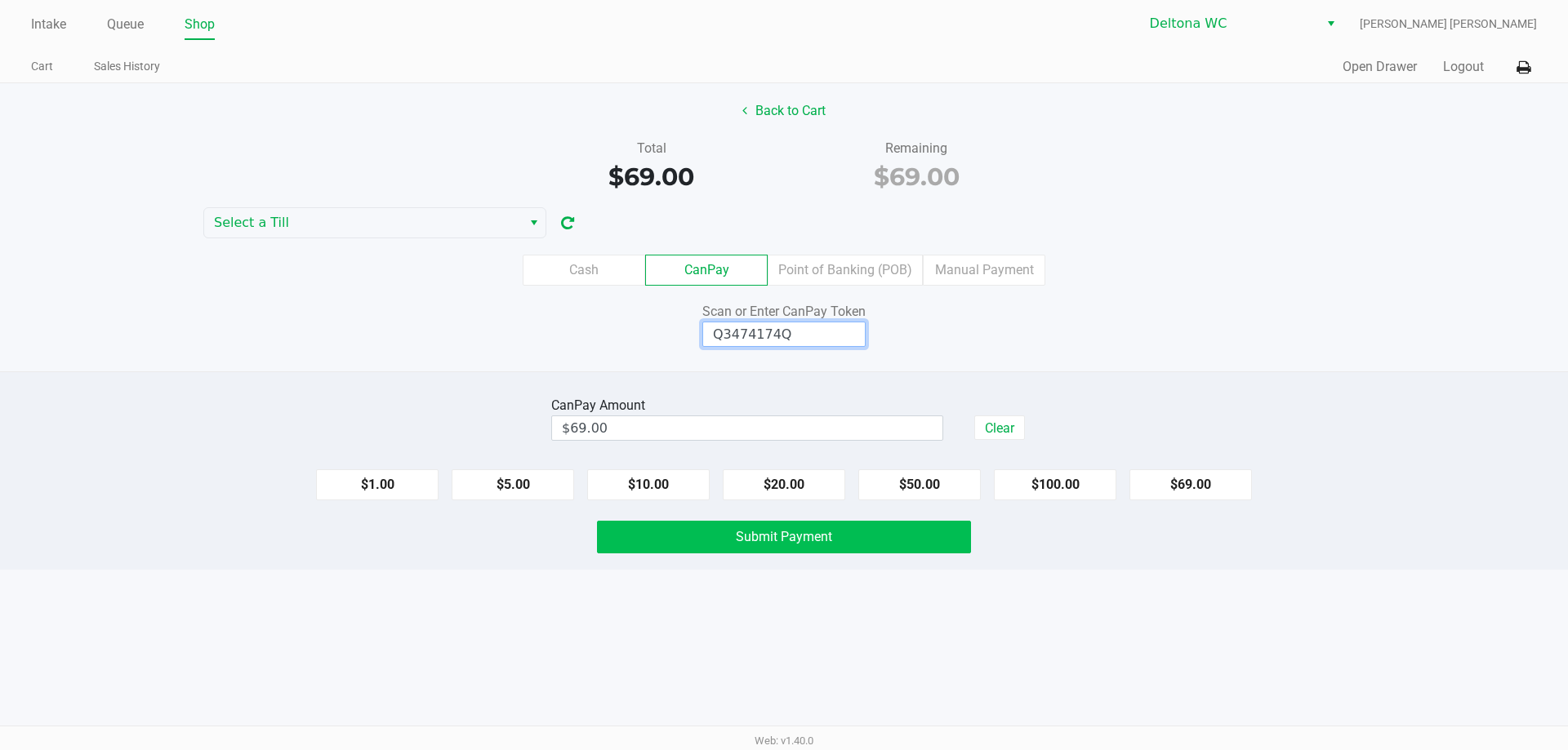
type input "Q3474174Q"
click at [884, 550] on button "Submit Payment" at bounding box center [784, 537] width 374 height 33
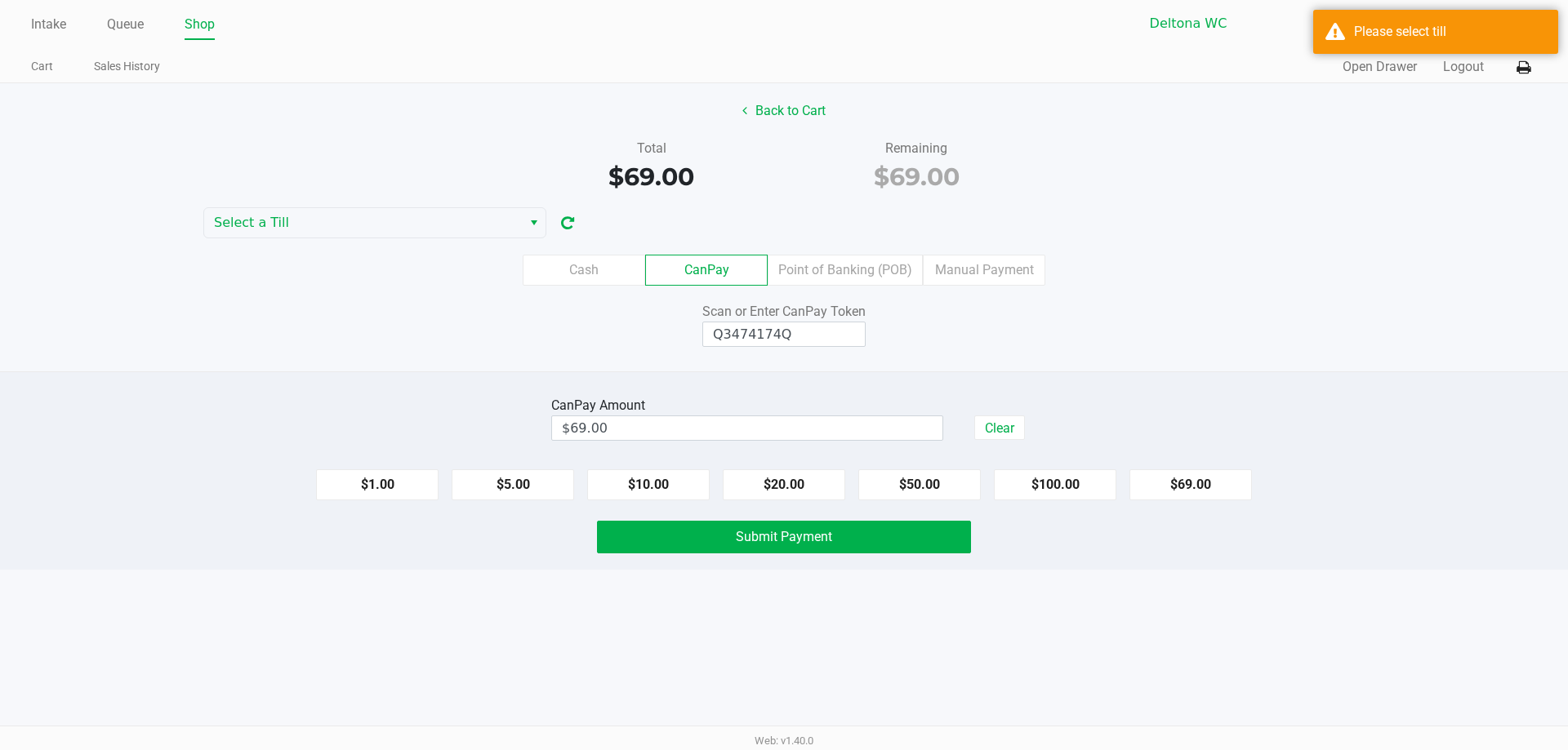
click at [823, 173] on div "$69.00" at bounding box center [916, 176] width 241 height 37
click at [478, 215] on span "Select a Till" at bounding box center [363, 222] width 298 height 20
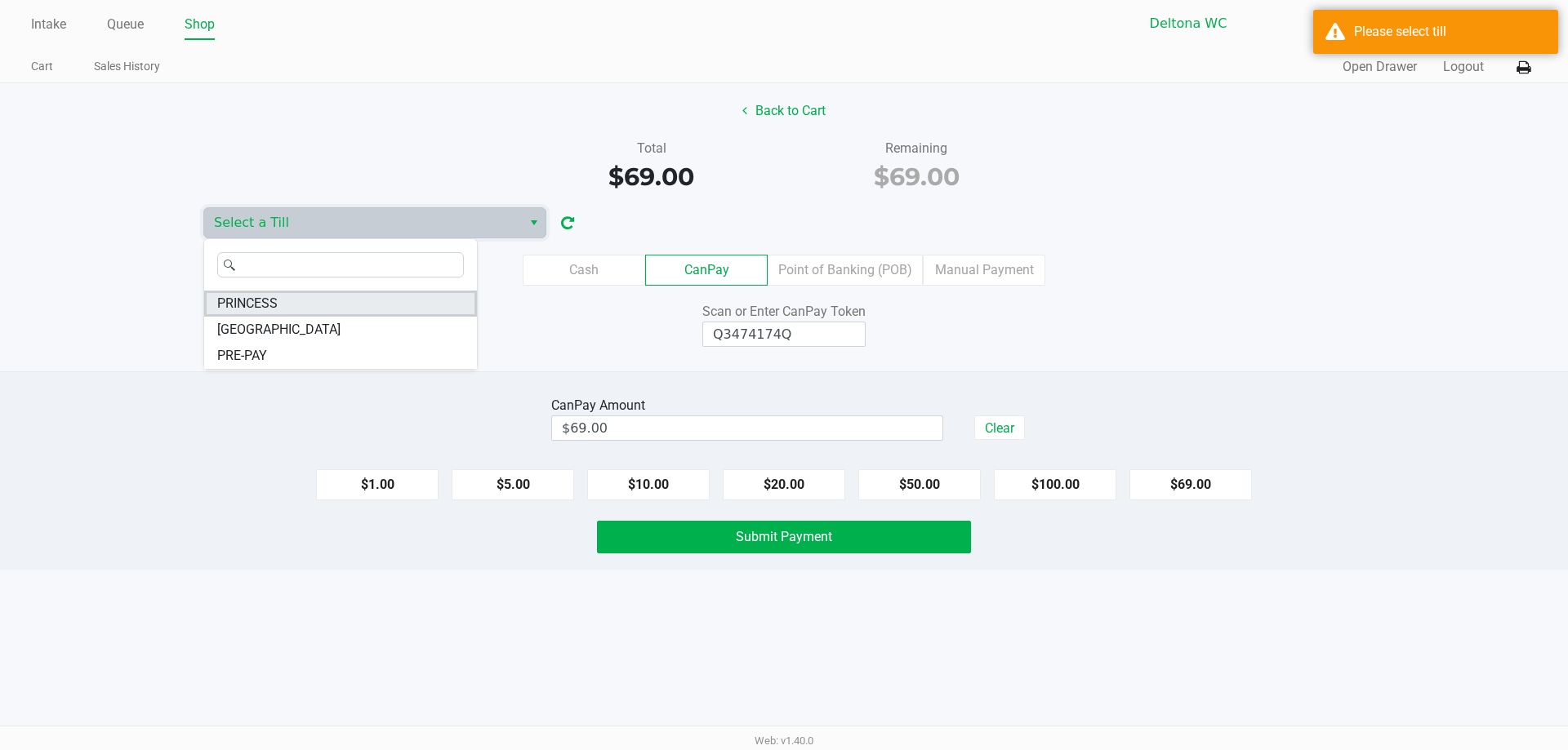
click at [336, 313] on li "PRINCESS" at bounding box center [340, 304] width 273 height 26
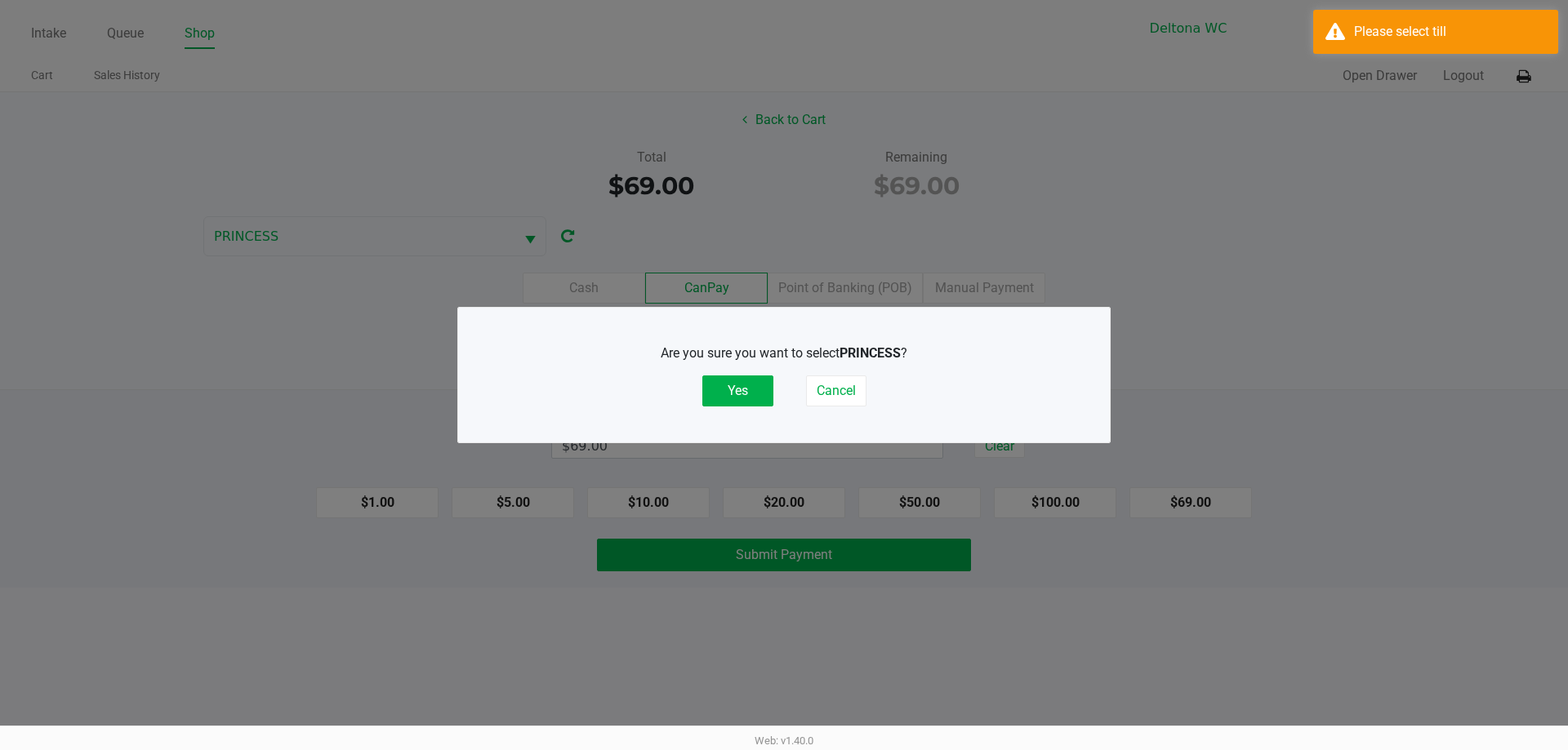
click at [712, 398] on button "Yes" at bounding box center [738, 391] width 71 height 31
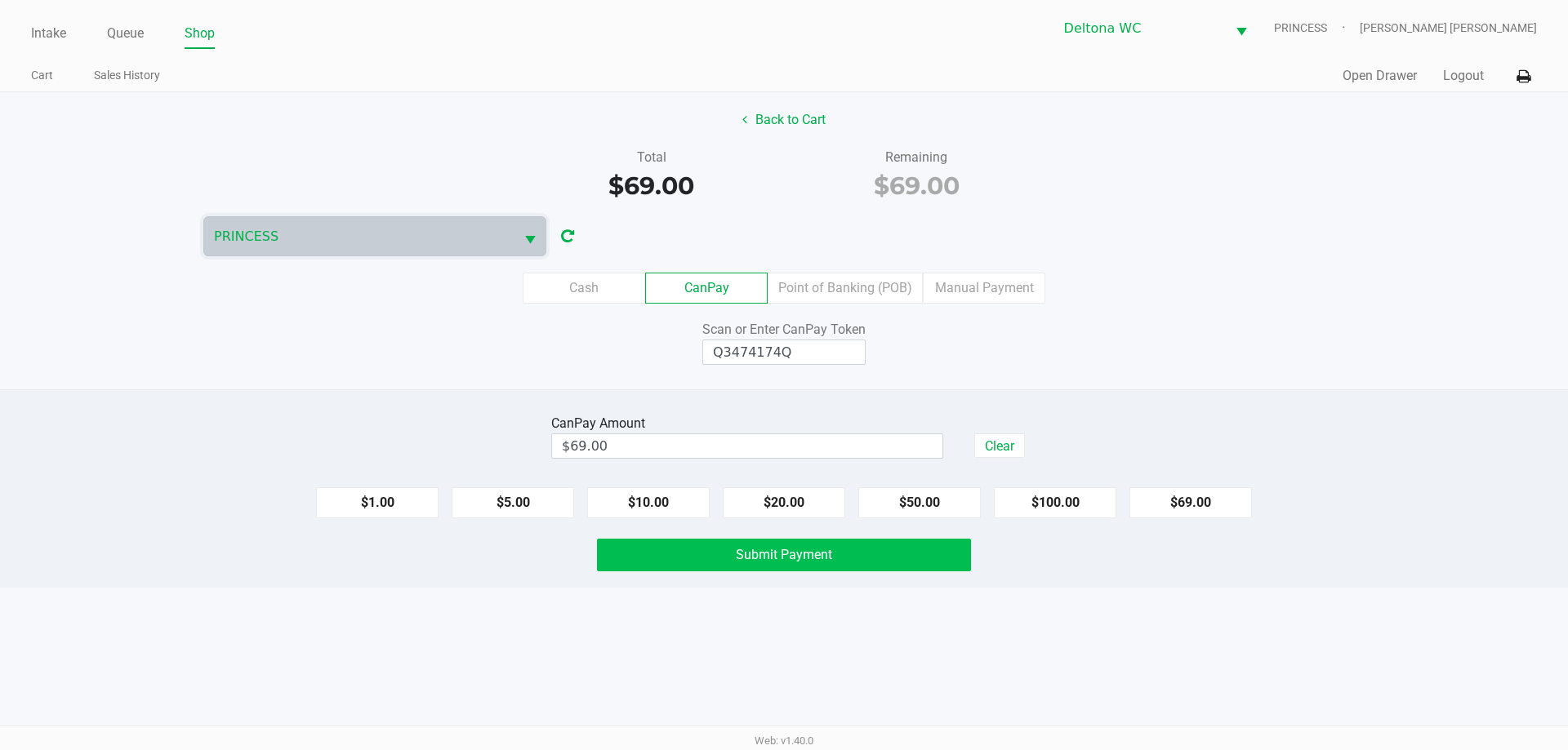
click at [775, 567] on button "Submit Payment" at bounding box center [784, 555] width 374 height 33
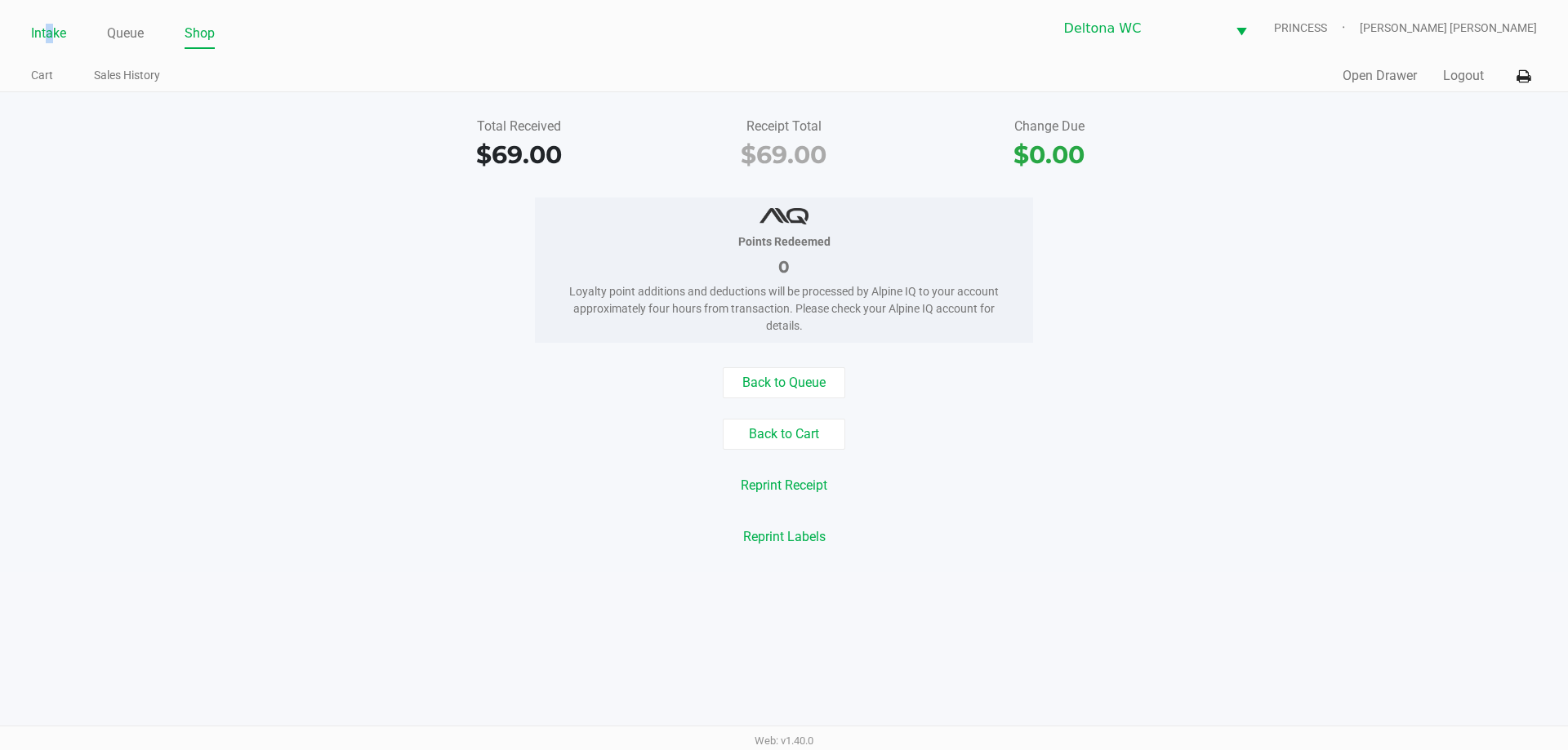
drag, startPoint x: 51, startPoint y: 33, endPoint x: 77, endPoint y: 57, distance: 35.4
click at [50, 33] on link "Intake" at bounding box center [48, 34] width 35 height 22
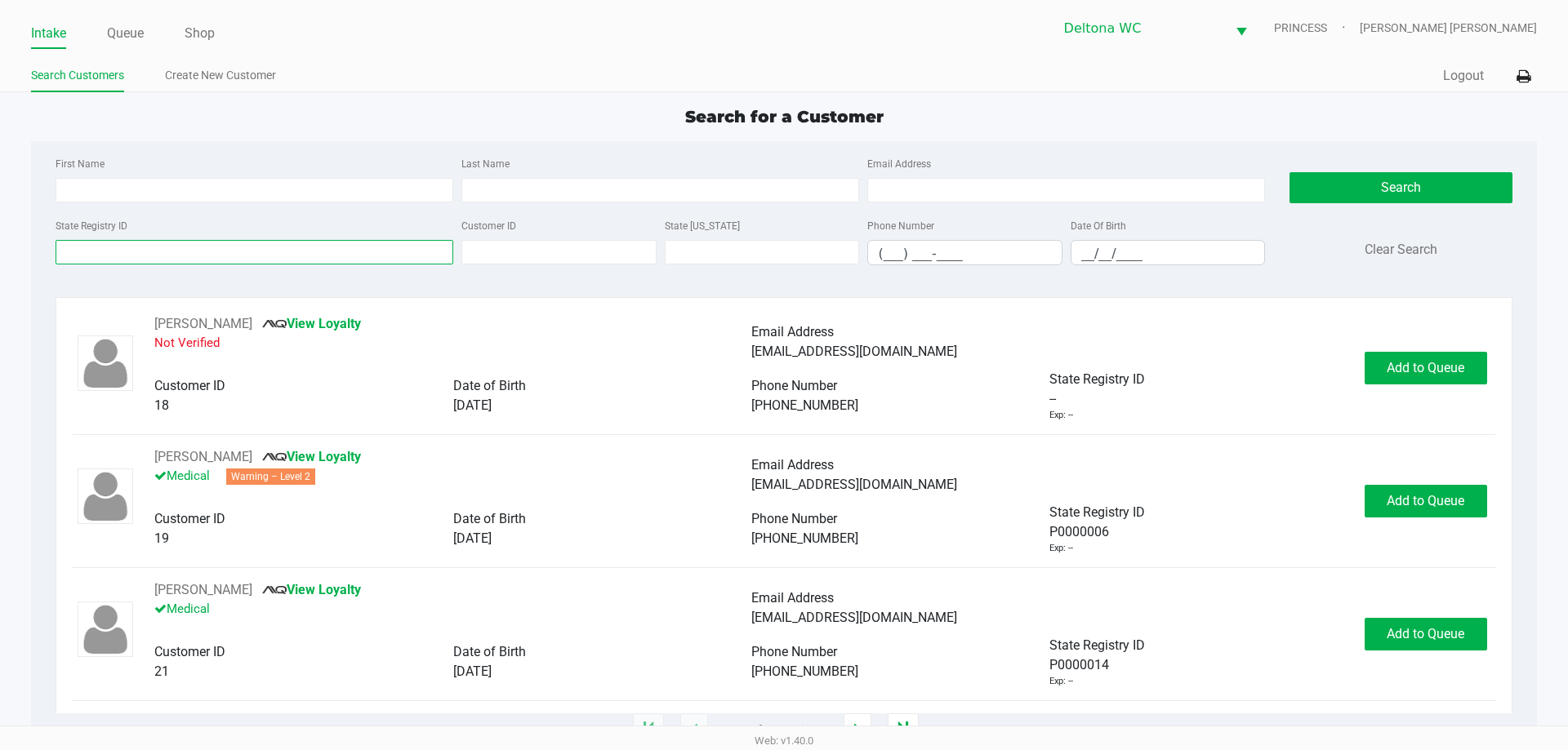
click at [195, 260] on input "State Registry ID" at bounding box center [254, 252] width 398 height 24
paste input "P7FK5409"
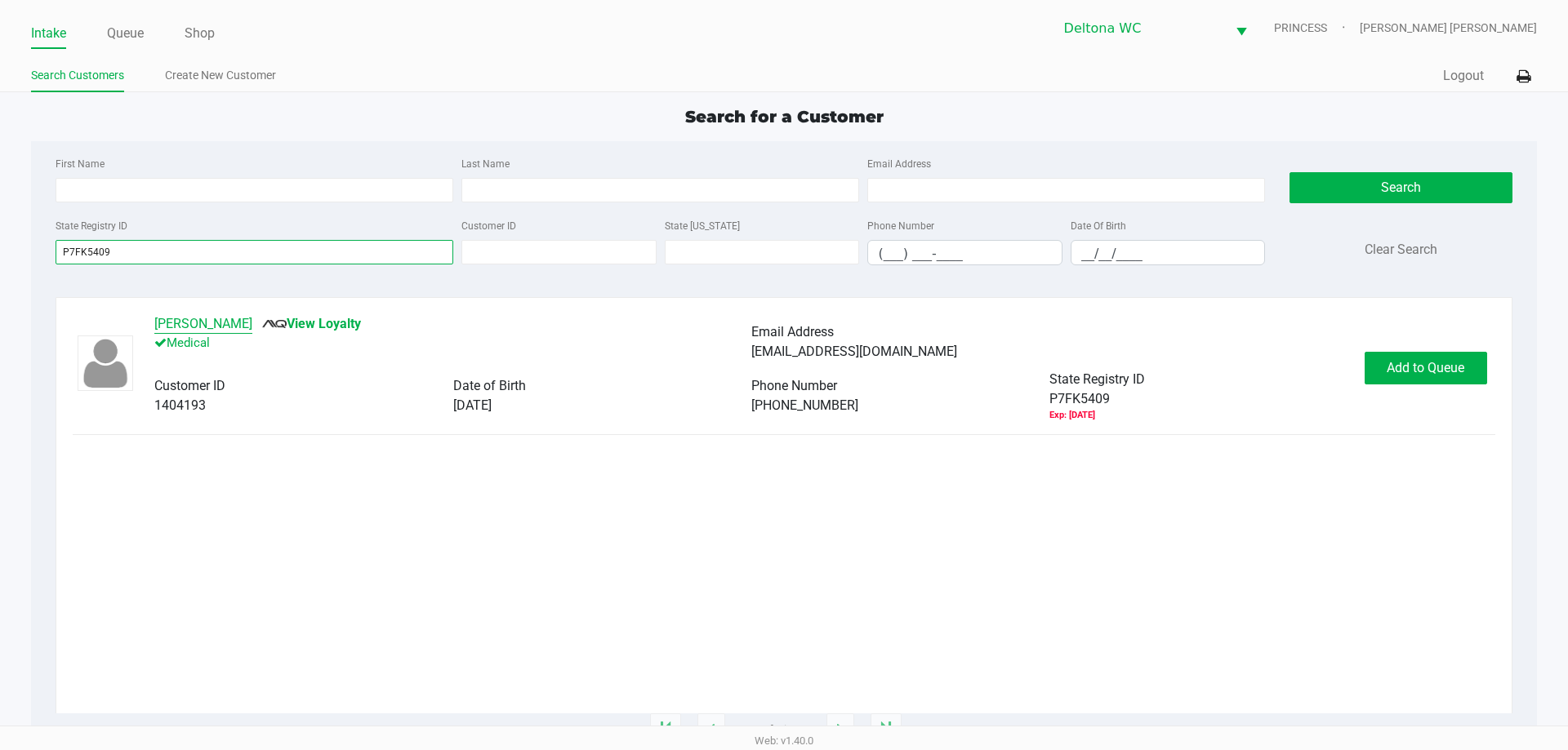
type input "P7FK5409"
click at [224, 316] on button "Daniel Sanchez" at bounding box center [204, 323] width 98 height 20
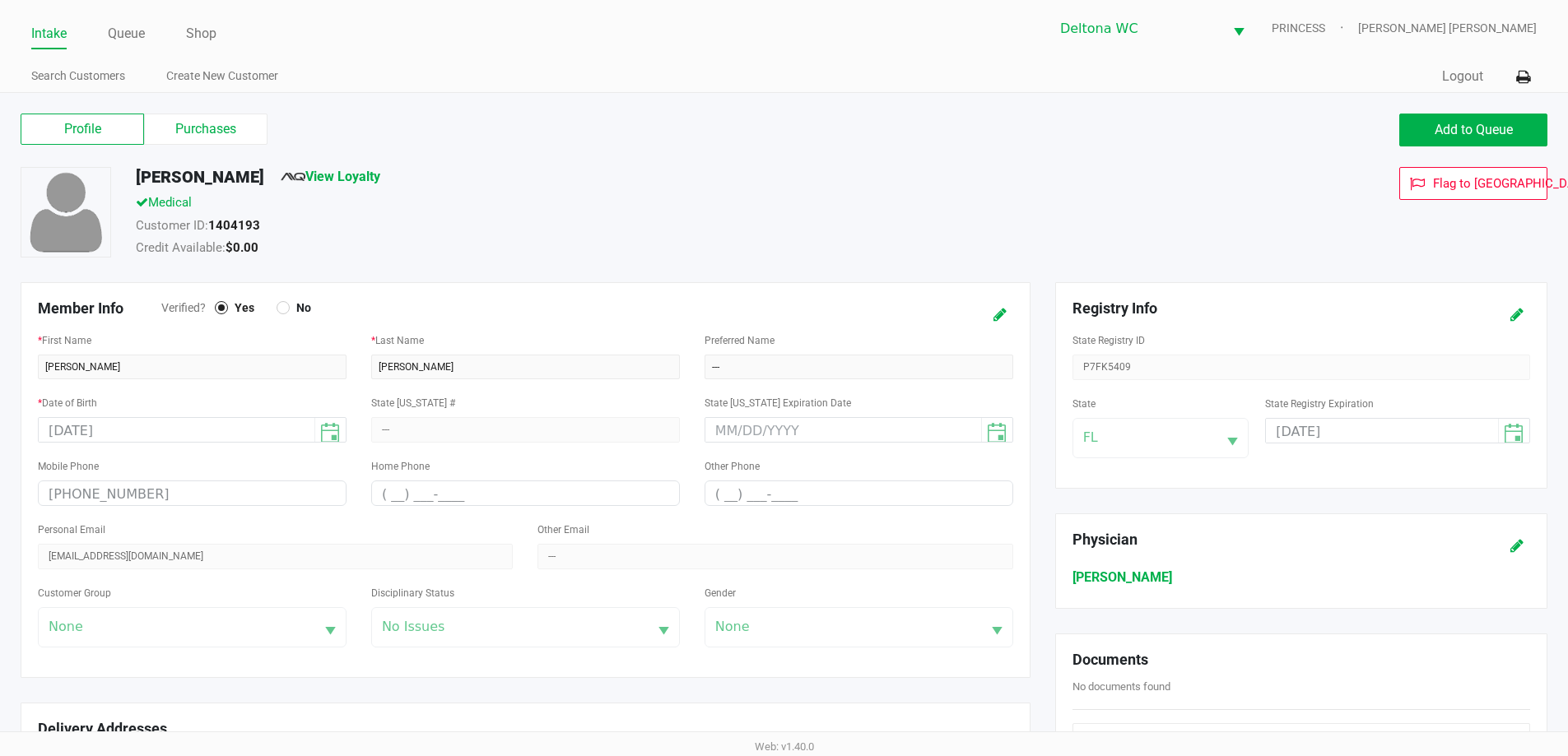
click at [226, 147] on div "Profile Purchases Add to Queue" at bounding box center [784, 138] width 1551 height 58
drag, startPoint x: 226, startPoint y: 136, endPoint x: 511, endPoint y: 240, distance: 303.4
click at [227, 138] on label "Purchases" at bounding box center [205, 129] width 124 height 31
click at [0, 0] on 1 "Purchases" at bounding box center [0, 0] width 0 height 0
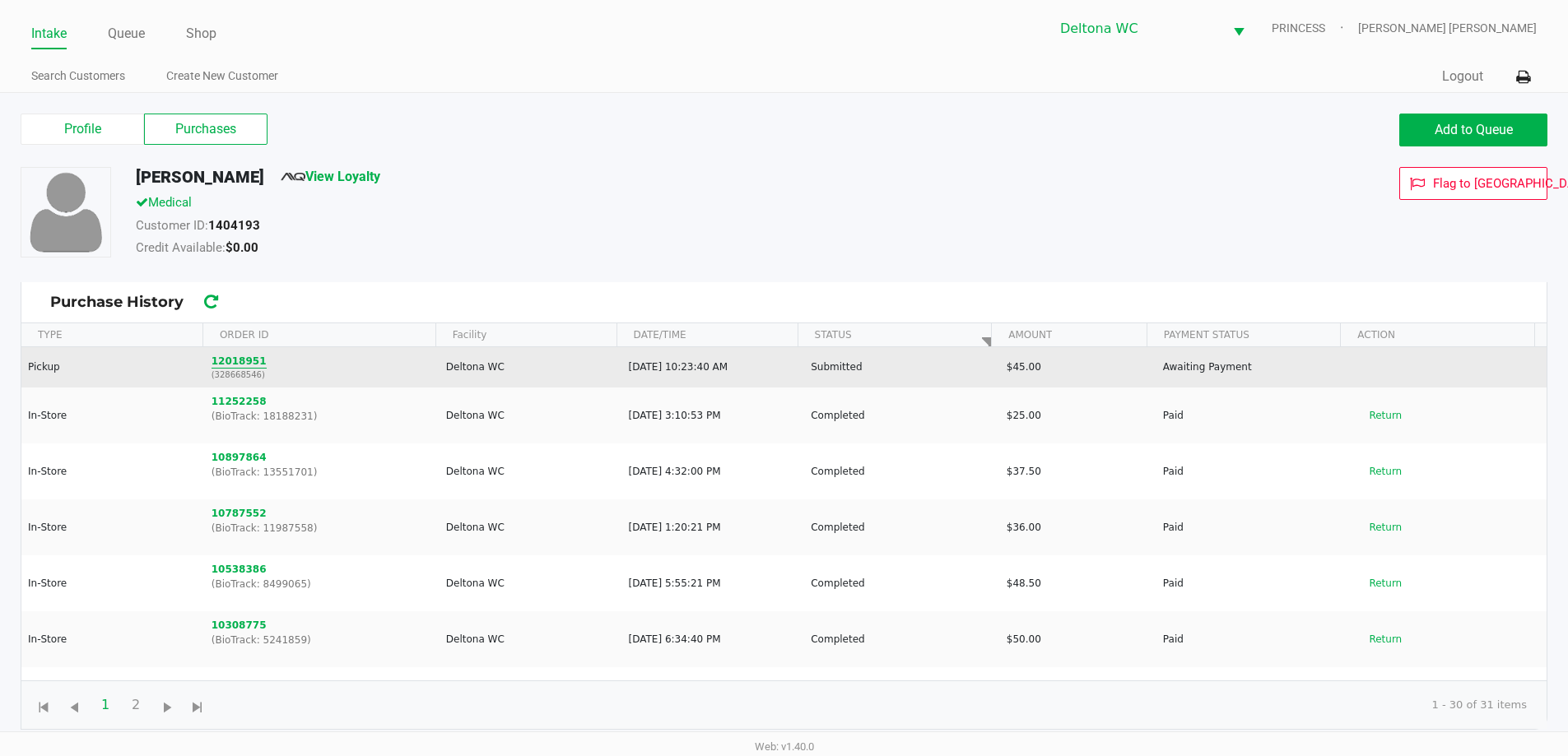
click at [231, 355] on button "12018951" at bounding box center [239, 361] width 55 height 15
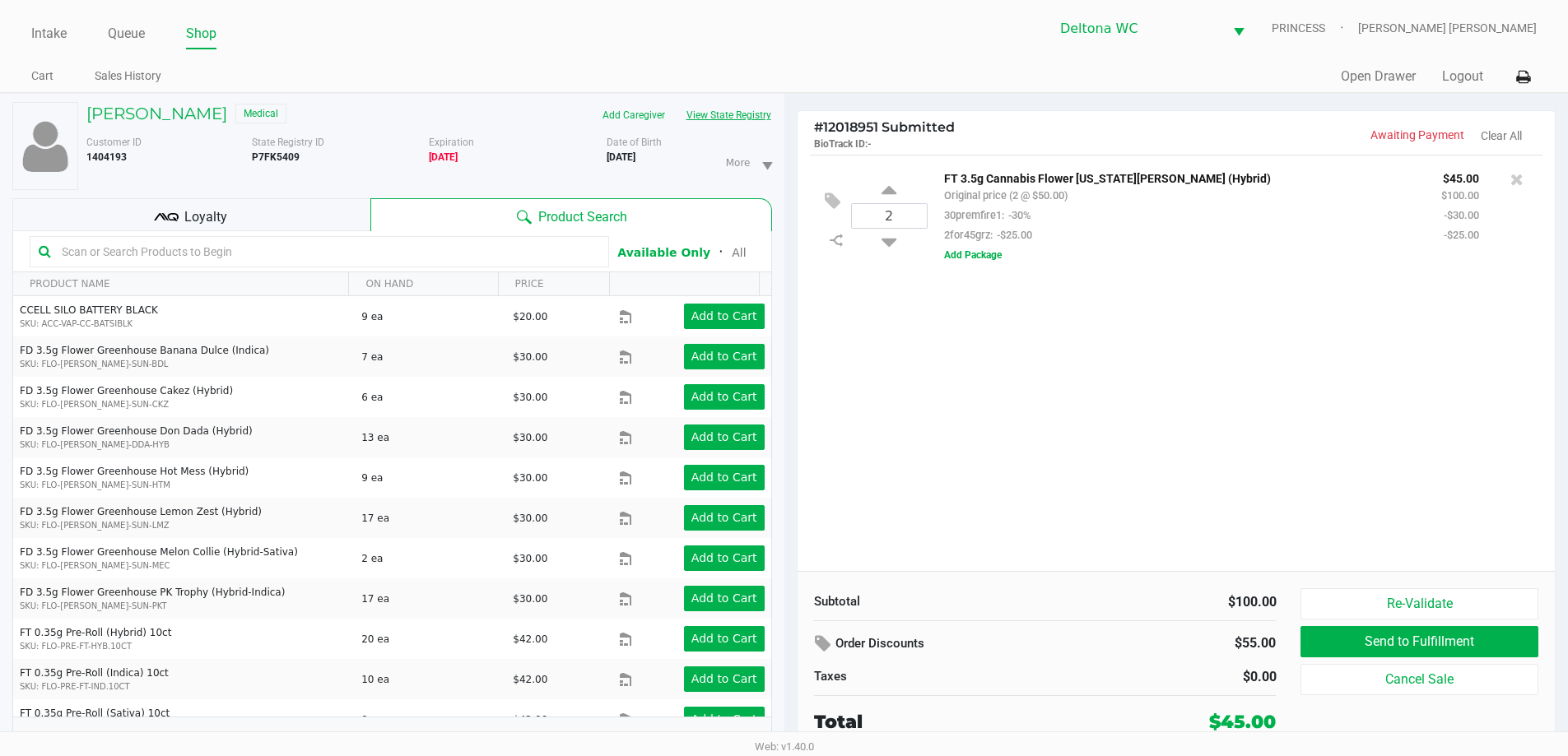
click at [743, 119] on button "View State Registry" at bounding box center [724, 115] width 96 height 26
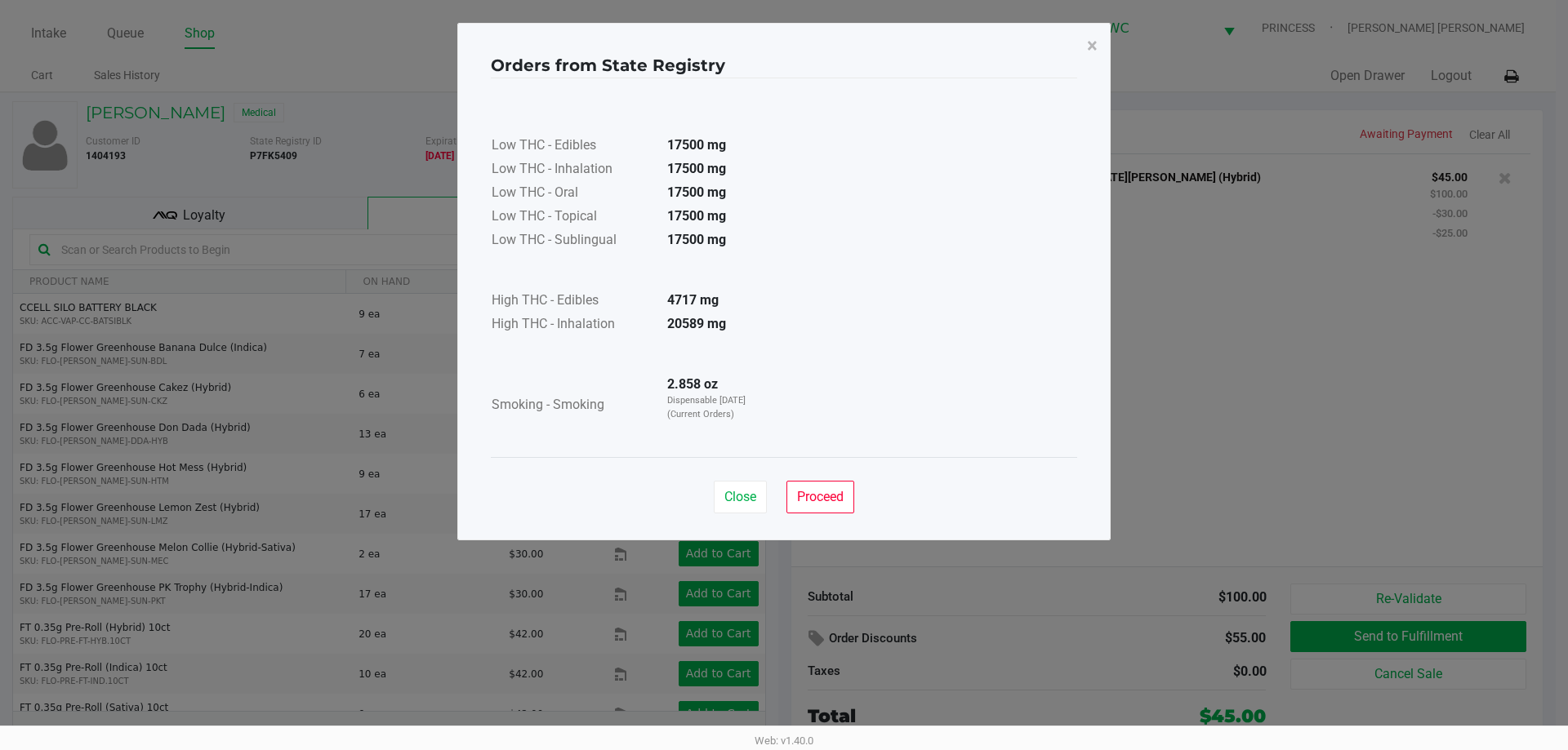
click at [745, 510] on button "Close" at bounding box center [740, 497] width 53 height 33
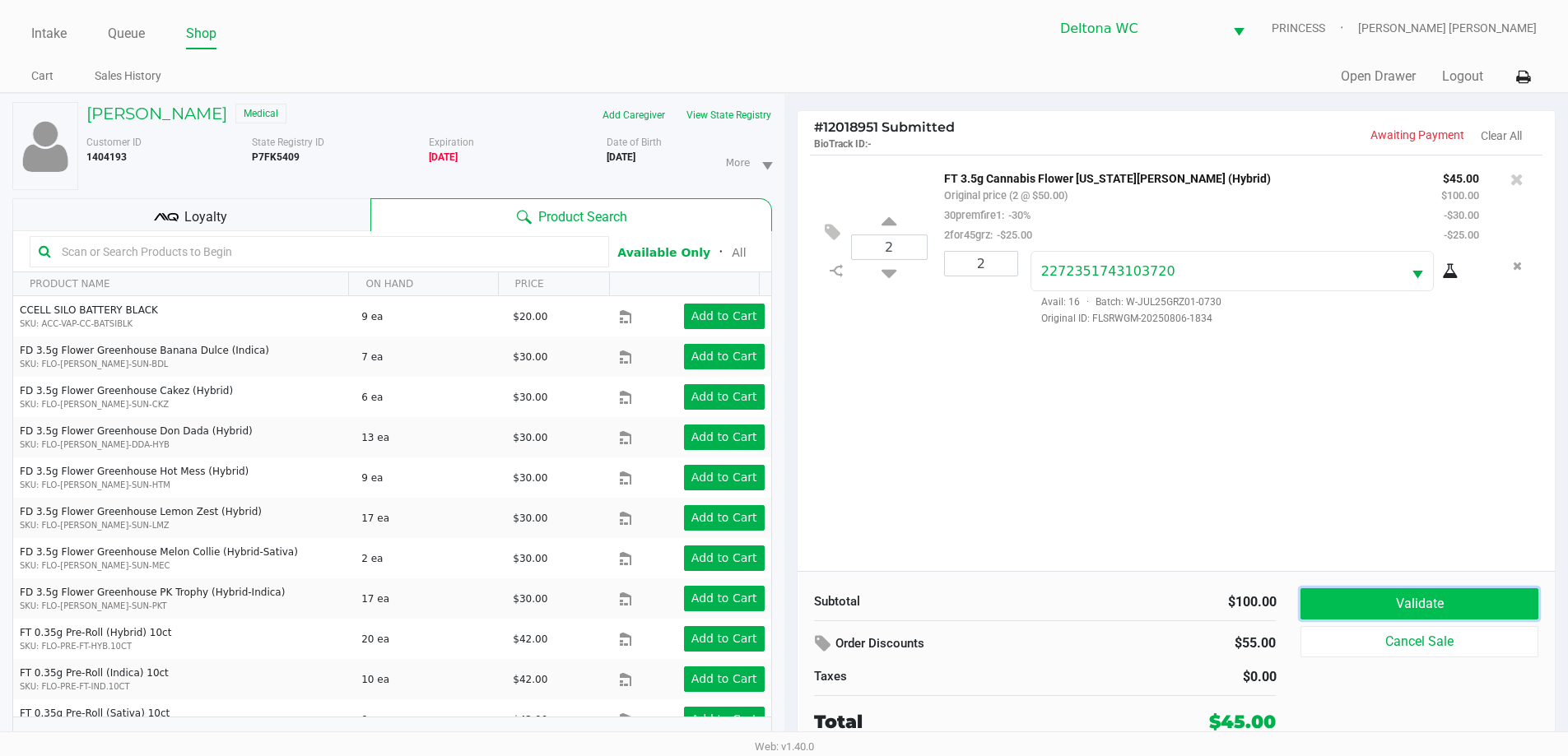
click at [1404, 593] on button "Validate" at bounding box center [1419, 604] width 237 height 31
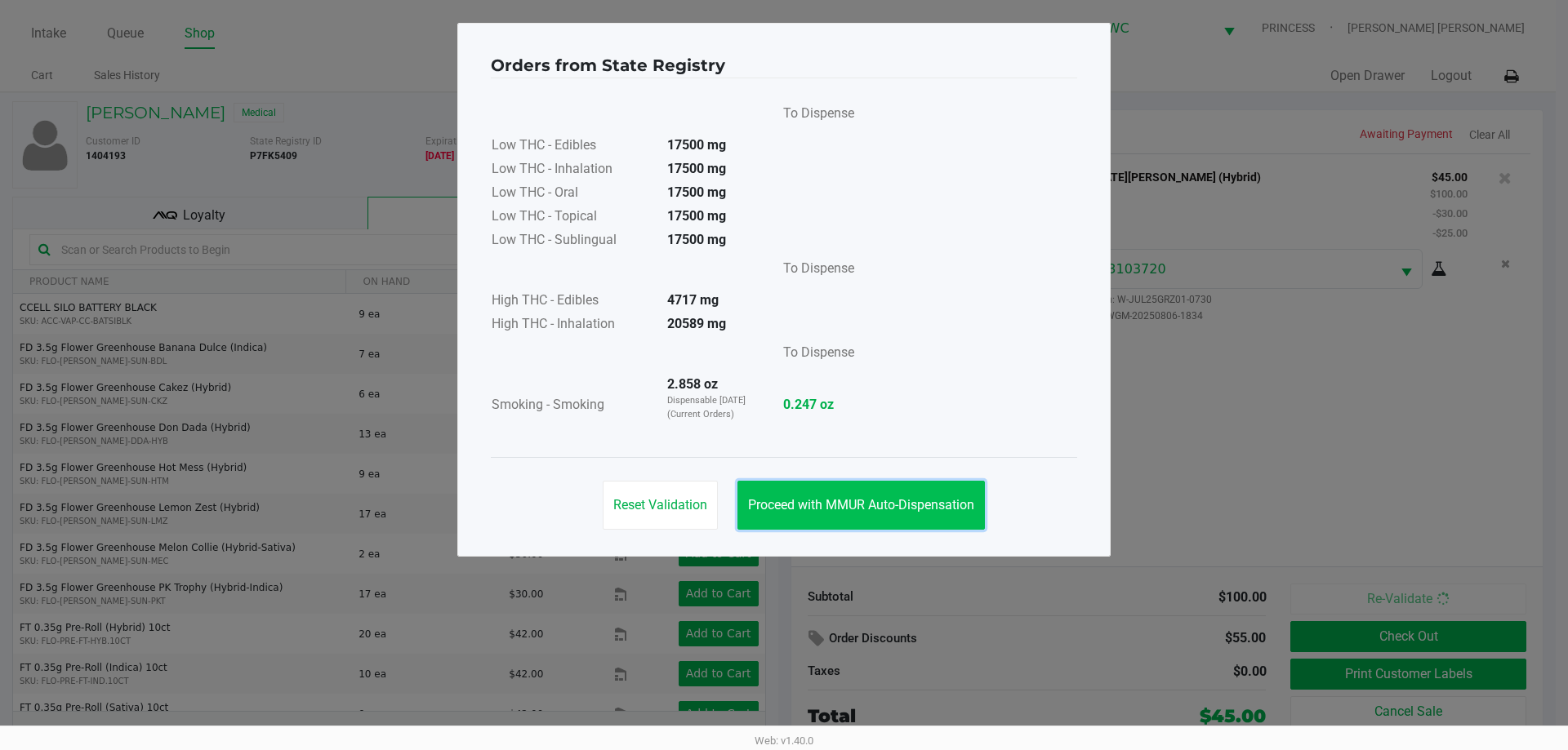
drag, startPoint x: 937, startPoint y: 496, endPoint x: 956, endPoint y: 499, distance: 19.2
click at [940, 496] on button "Proceed with MMUR Auto-Dispensation" at bounding box center [861, 505] width 248 height 49
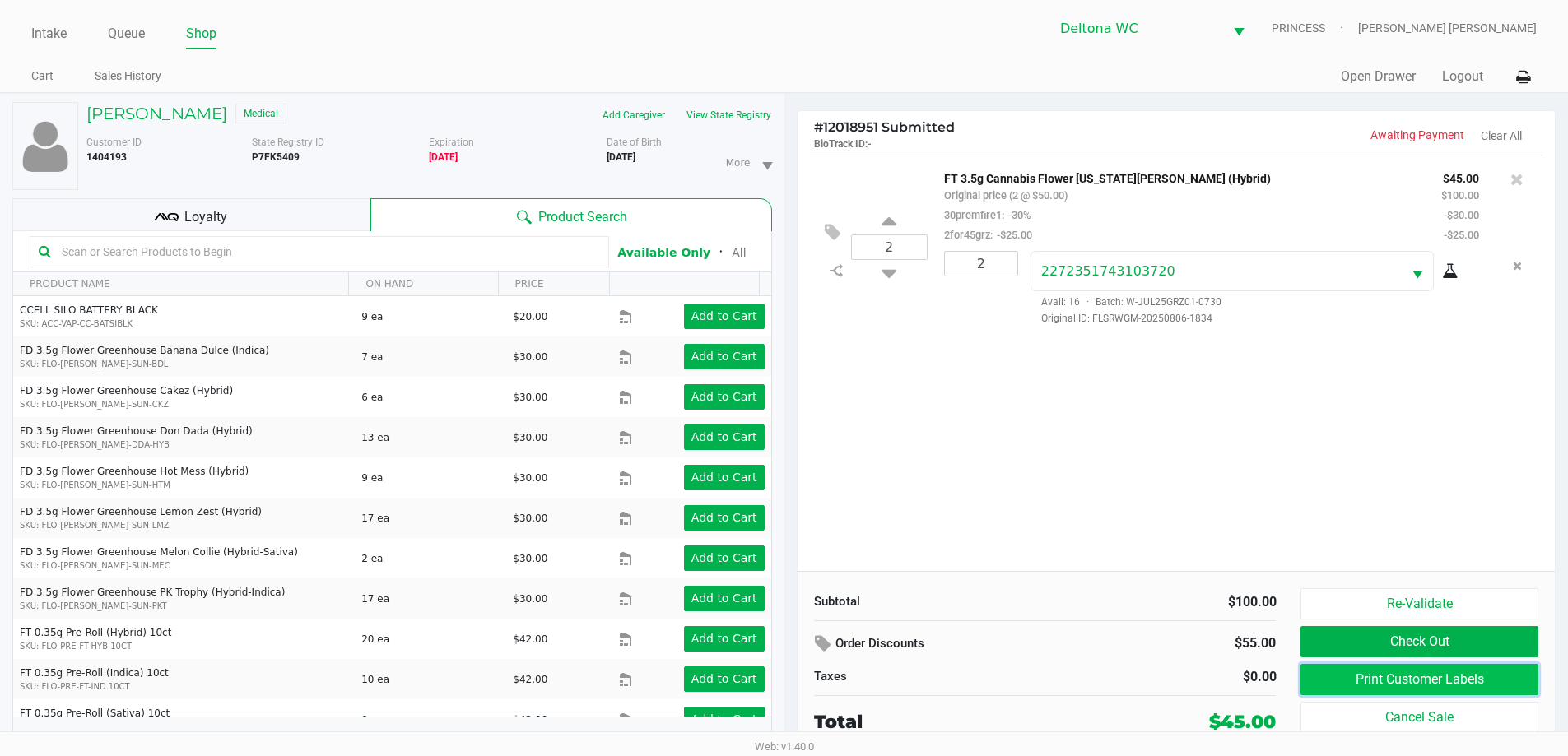
click at [1348, 668] on button "Print Customer Labels" at bounding box center [1419, 679] width 237 height 31
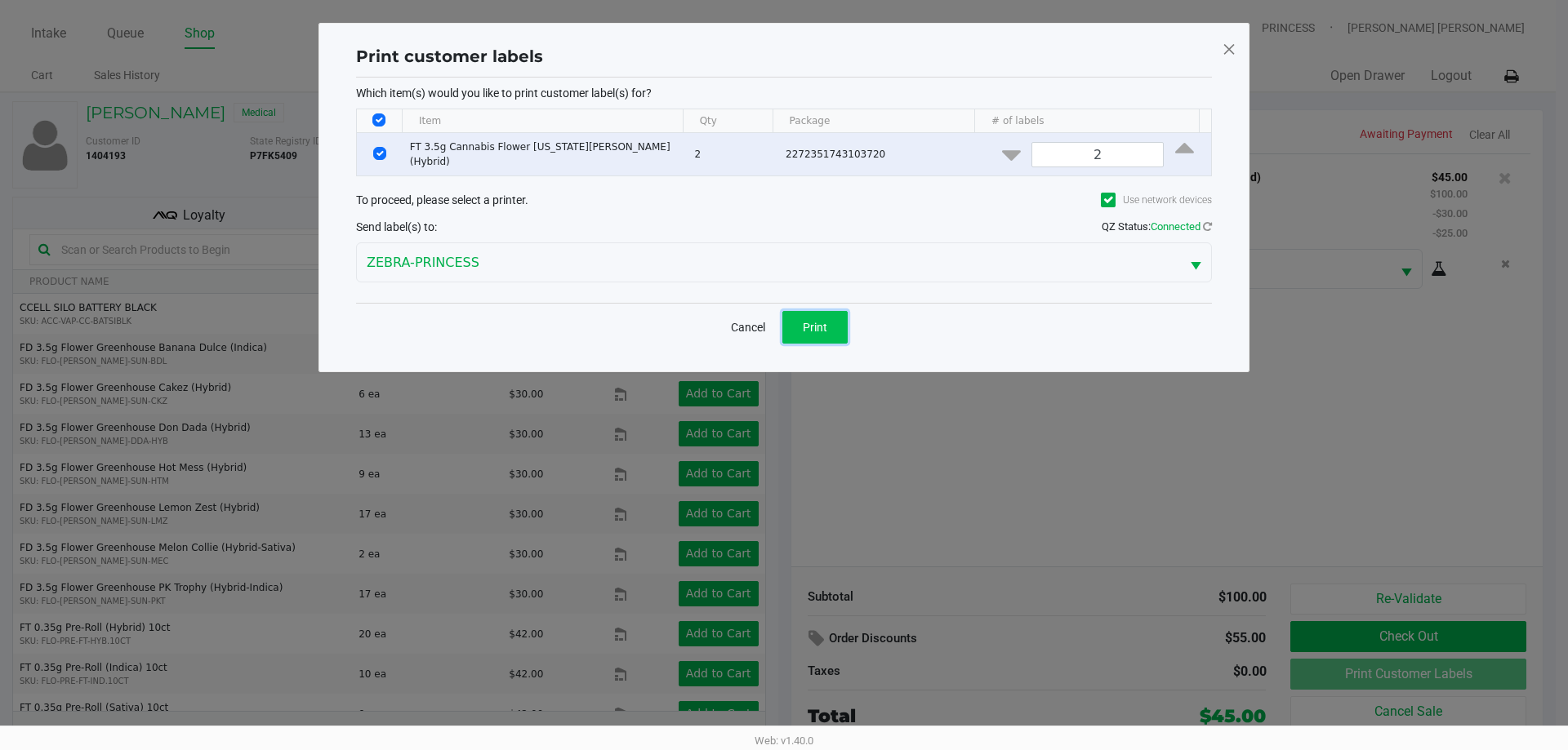
click at [818, 323] on span "Print" at bounding box center [815, 327] width 24 height 13
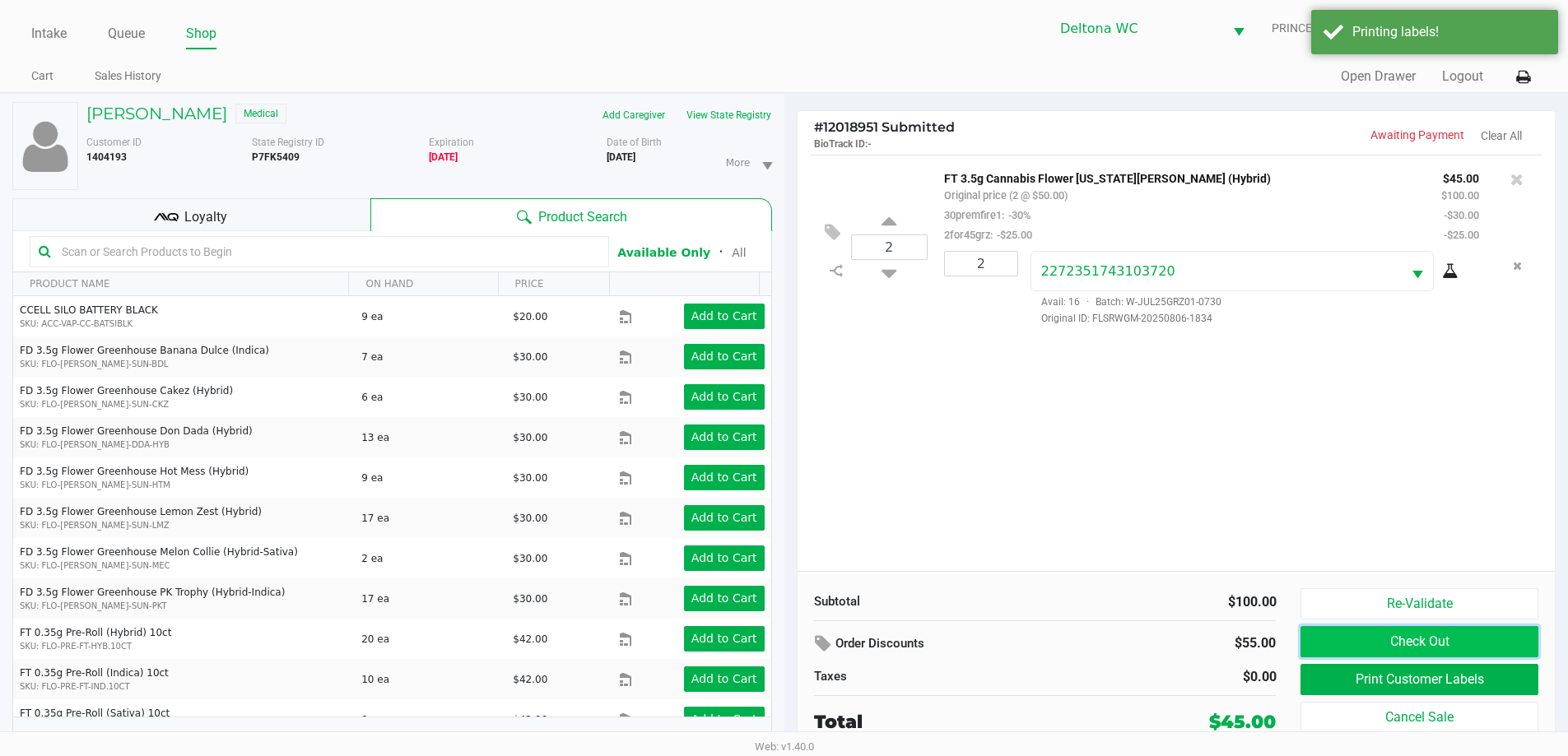
click at [1346, 634] on button "Check Out" at bounding box center [1419, 642] width 237 height 31
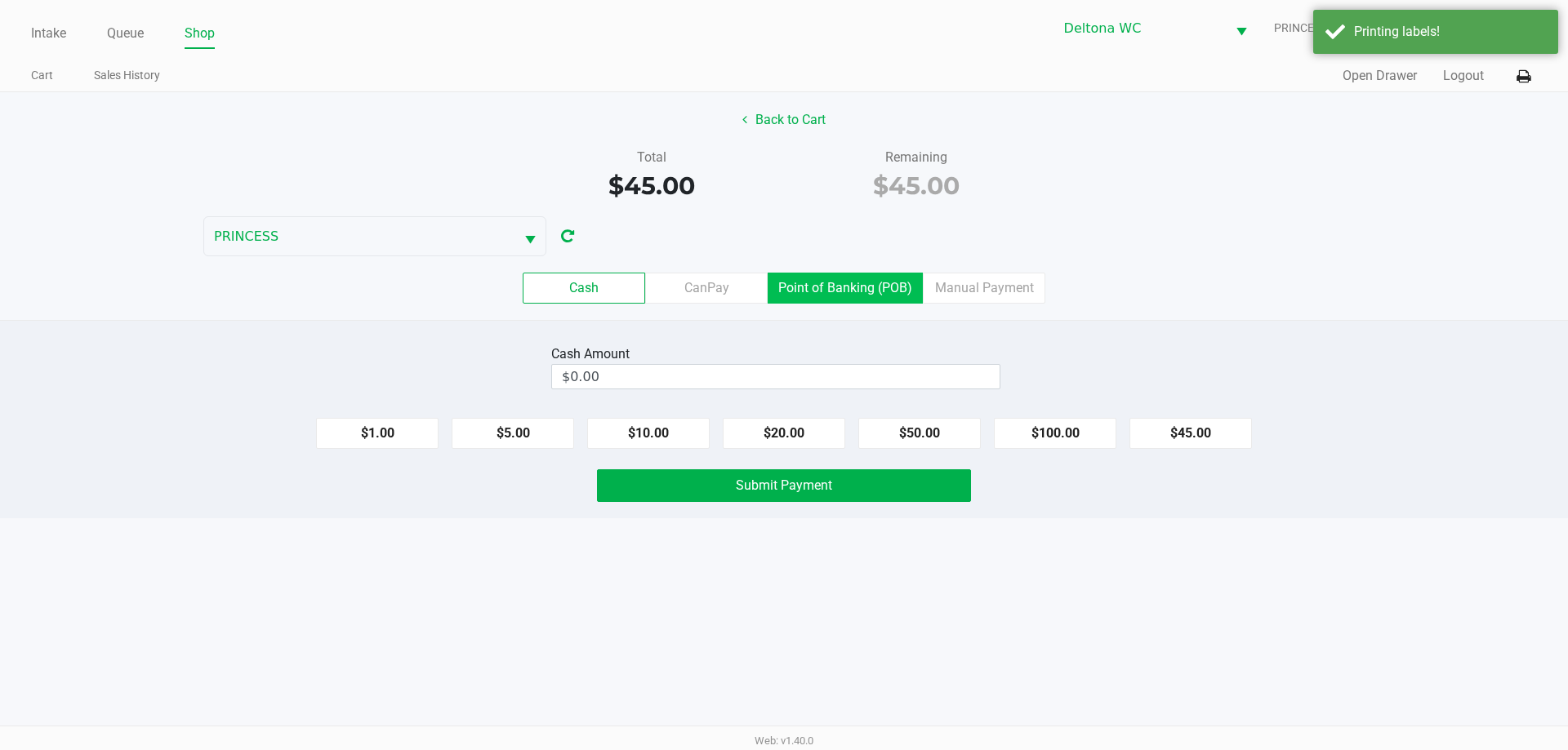
click at [857, 286] on label "Point of Banking (POB)" at bounding box center [845, 288] width 155 height 31
click at [0, 0] on 7 "Point of Banking (POB)" at bounding box center [0, 0] width 0 height 0
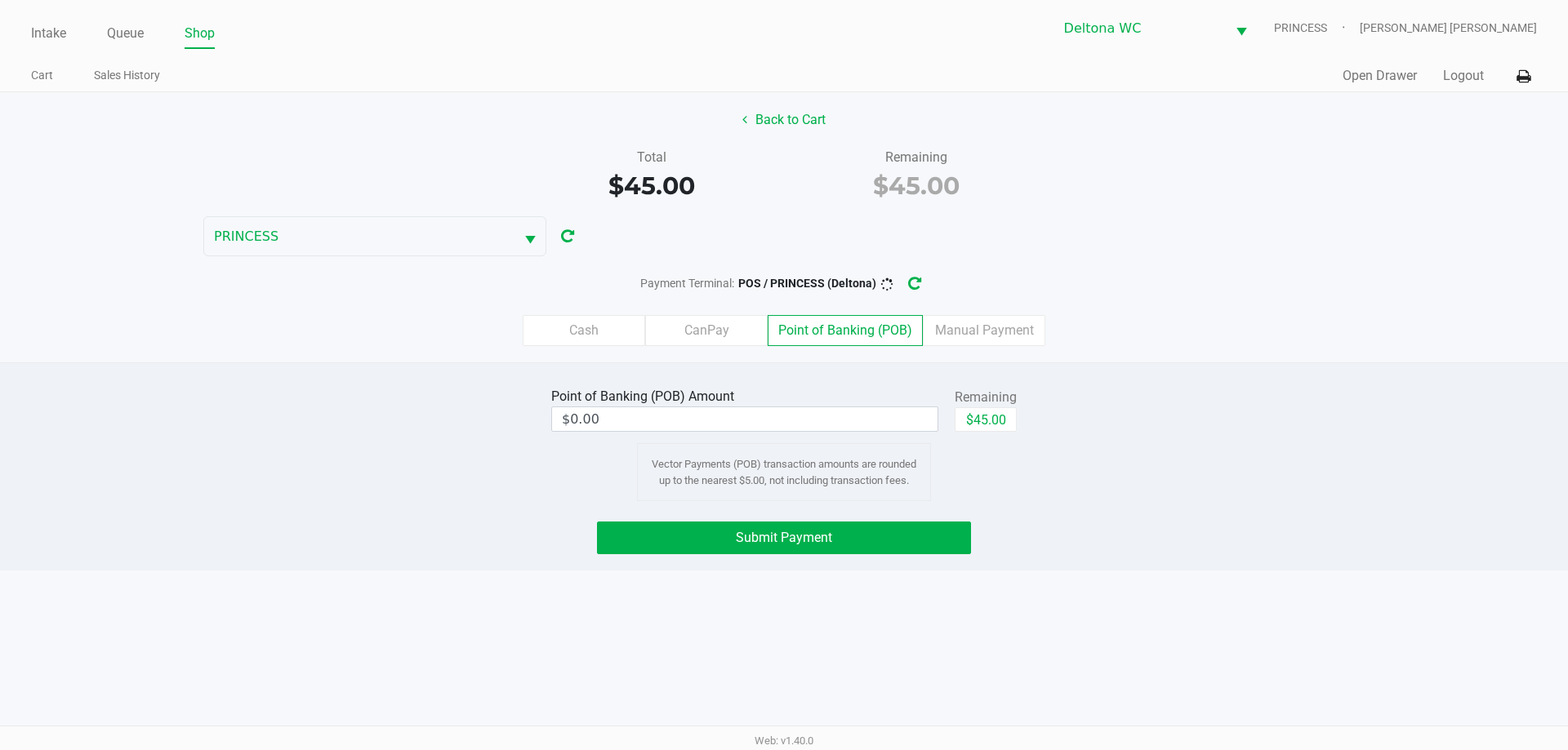
click at [613, 322] on label "Cash" at bounding box center [583, 330] width 123 height 31
click at [0, 0] on 0 "Cash" at bounding box center [0, 0] width 0 height 0
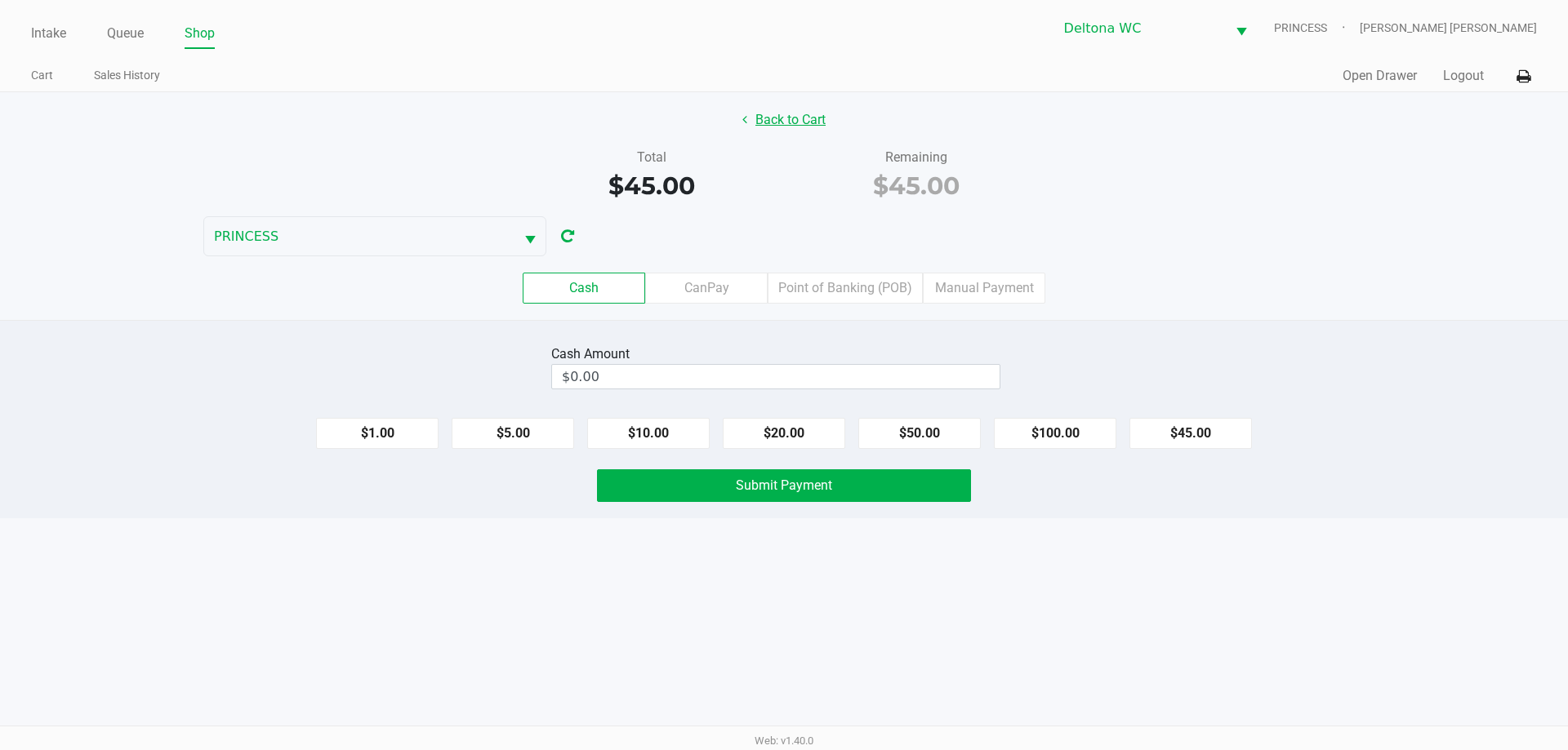
click at [793, 123] on button "Back to Cart" at bounding box center [783, 119] width 104 height 31
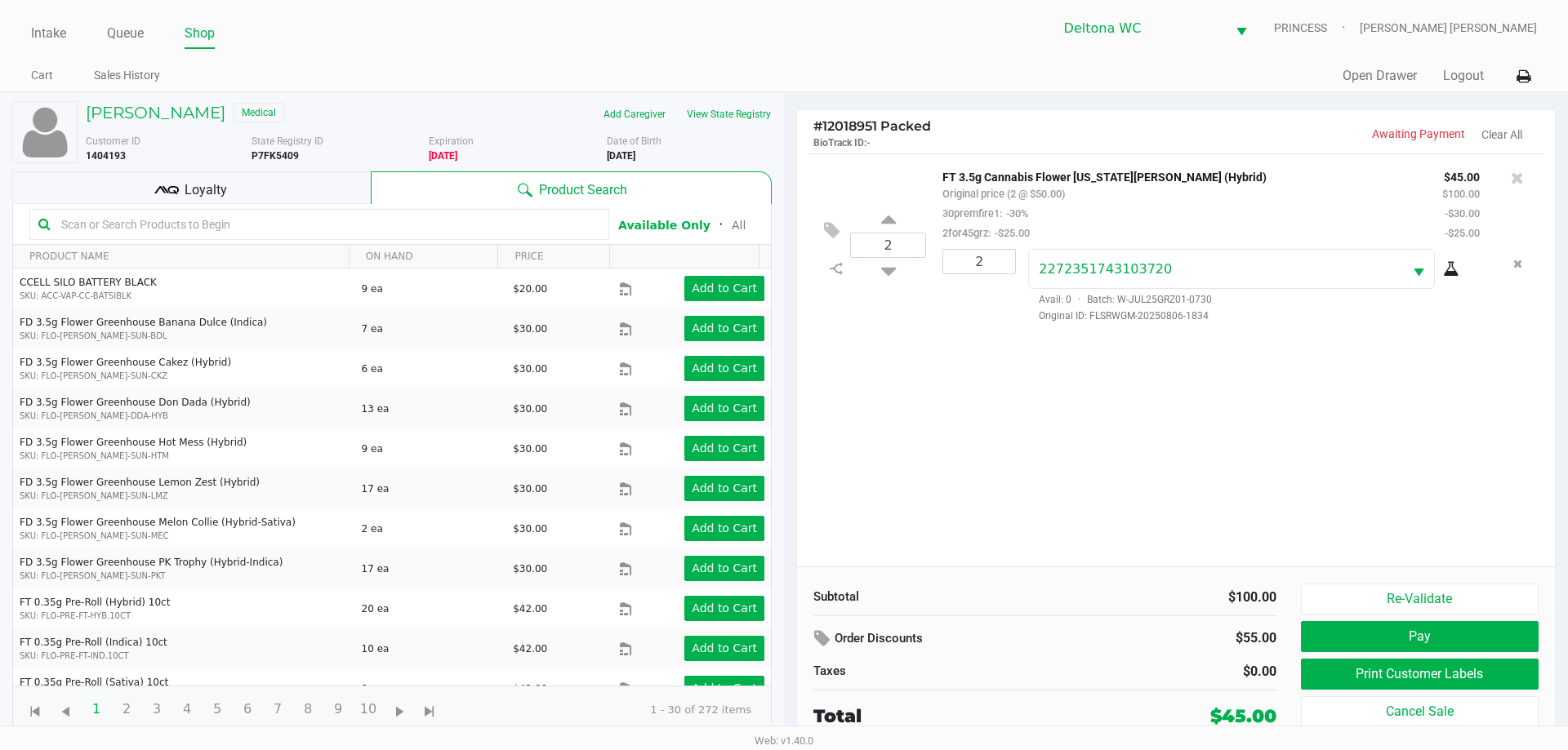
click at [275, 181] on div "Loyalty" at bounding box center [191, 188] width 358 height 33
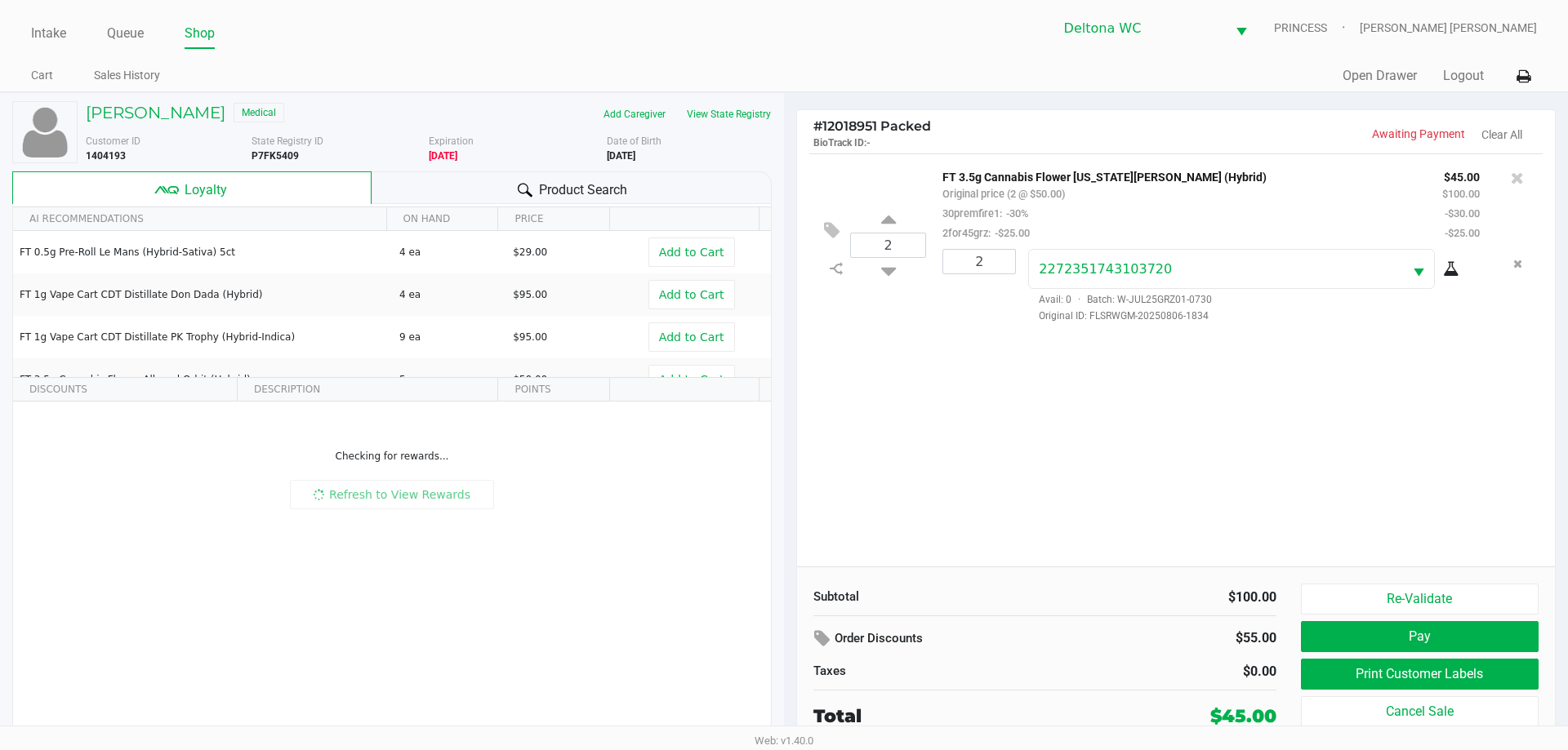
click at [273, 187] on div "Loyalty" at bounding box center [191, 188] width 359 height 33
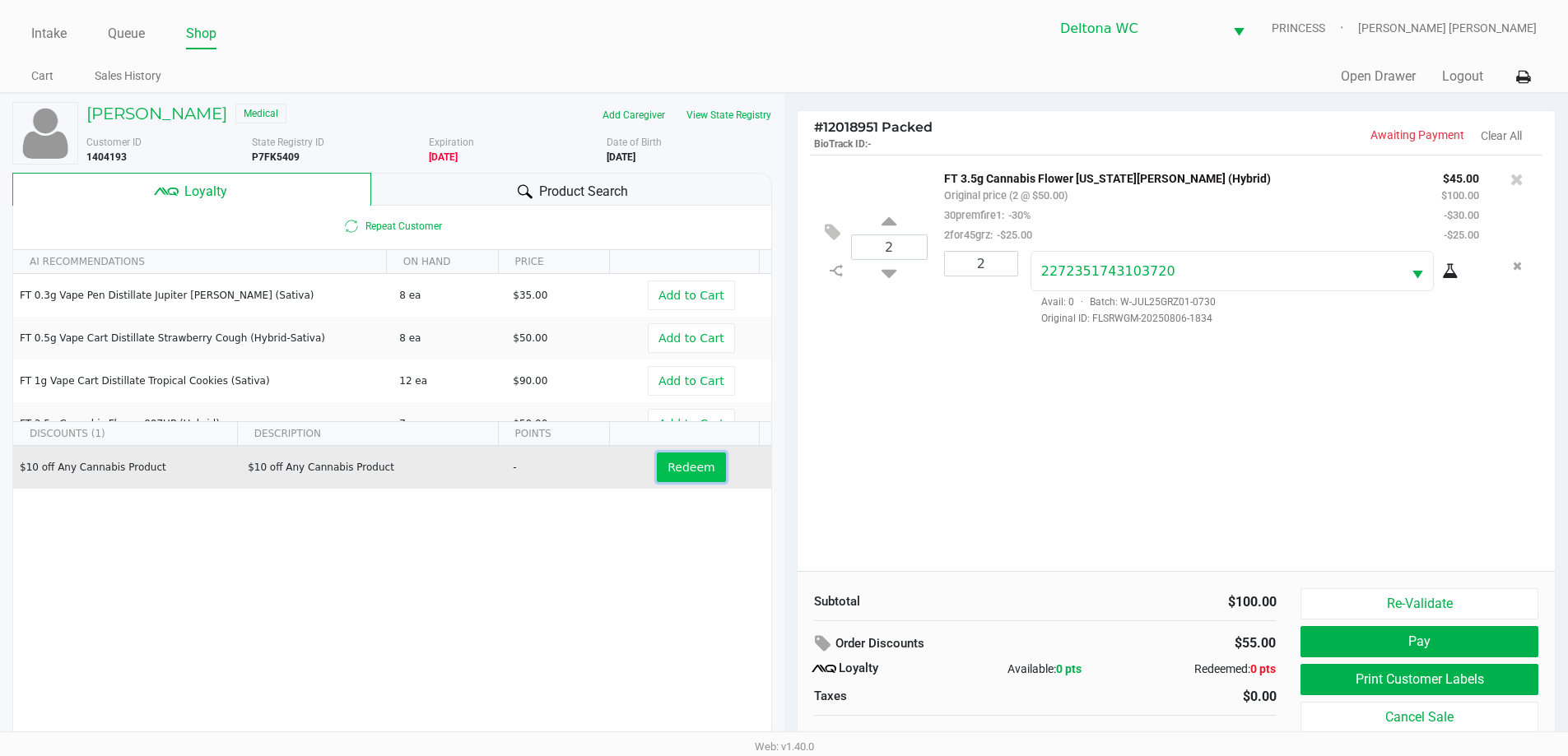
click at [690, 468] on span "Redeem" at bounding box center [691, 468] width 47 height 13
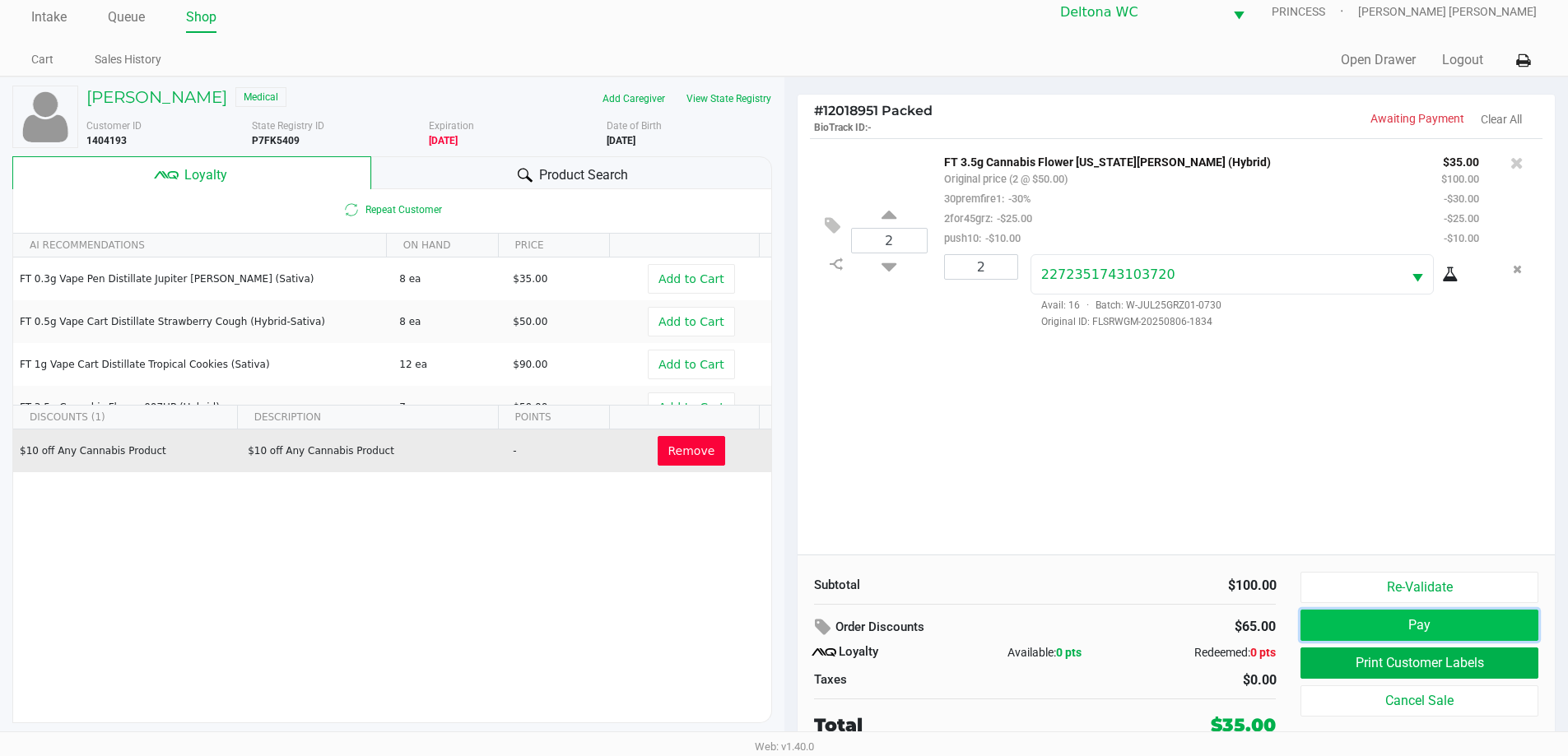
click at [1411, 624] on button "Pay" at bounding box center [1419, 625] width 237 height 31
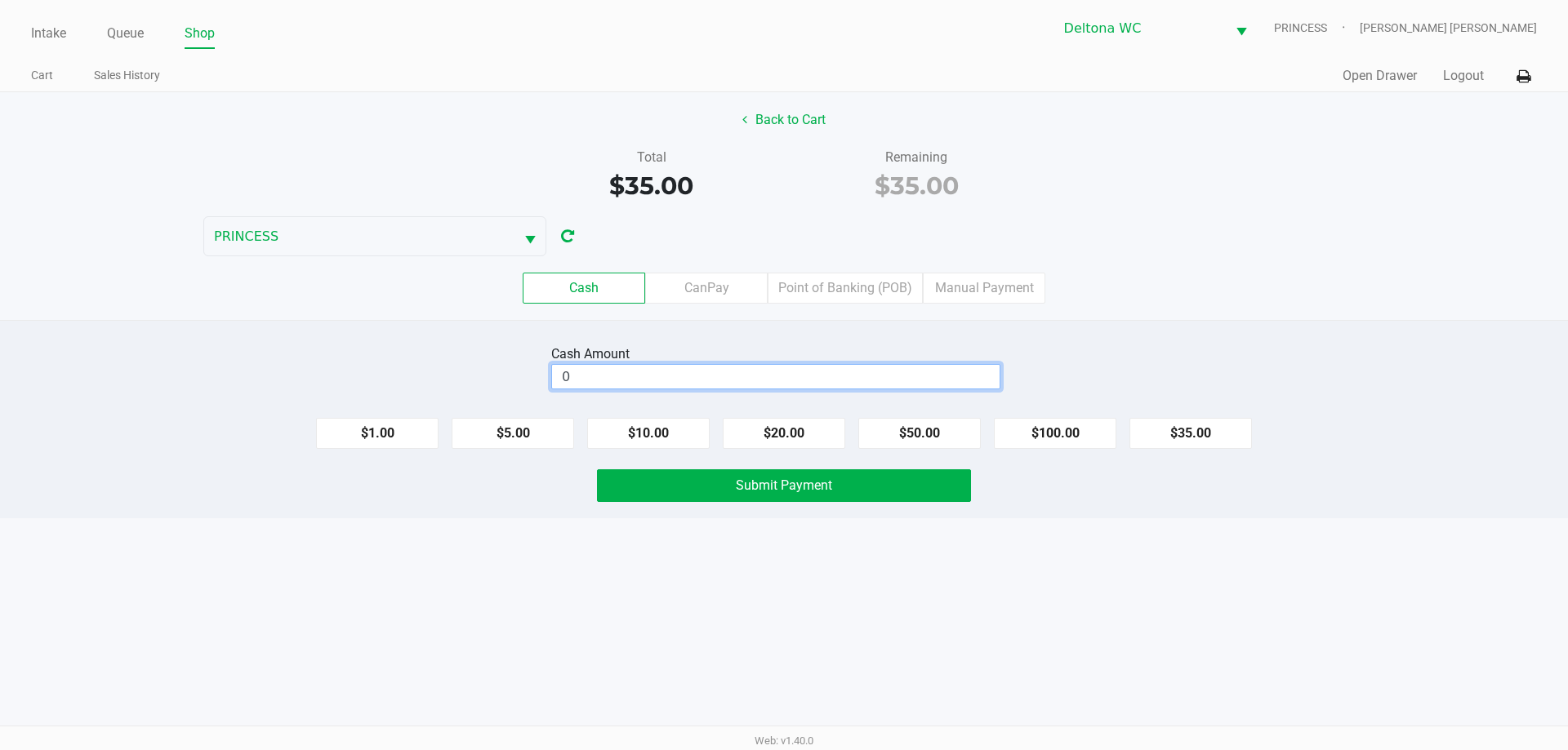
click at [913, 372] on input "0" at bounding box center [776, 376] width 447 height 23
type input "$40.00"
click at [921, 486] on button "Submit Payment" at bounding box center [784, 486] width 374 height 33
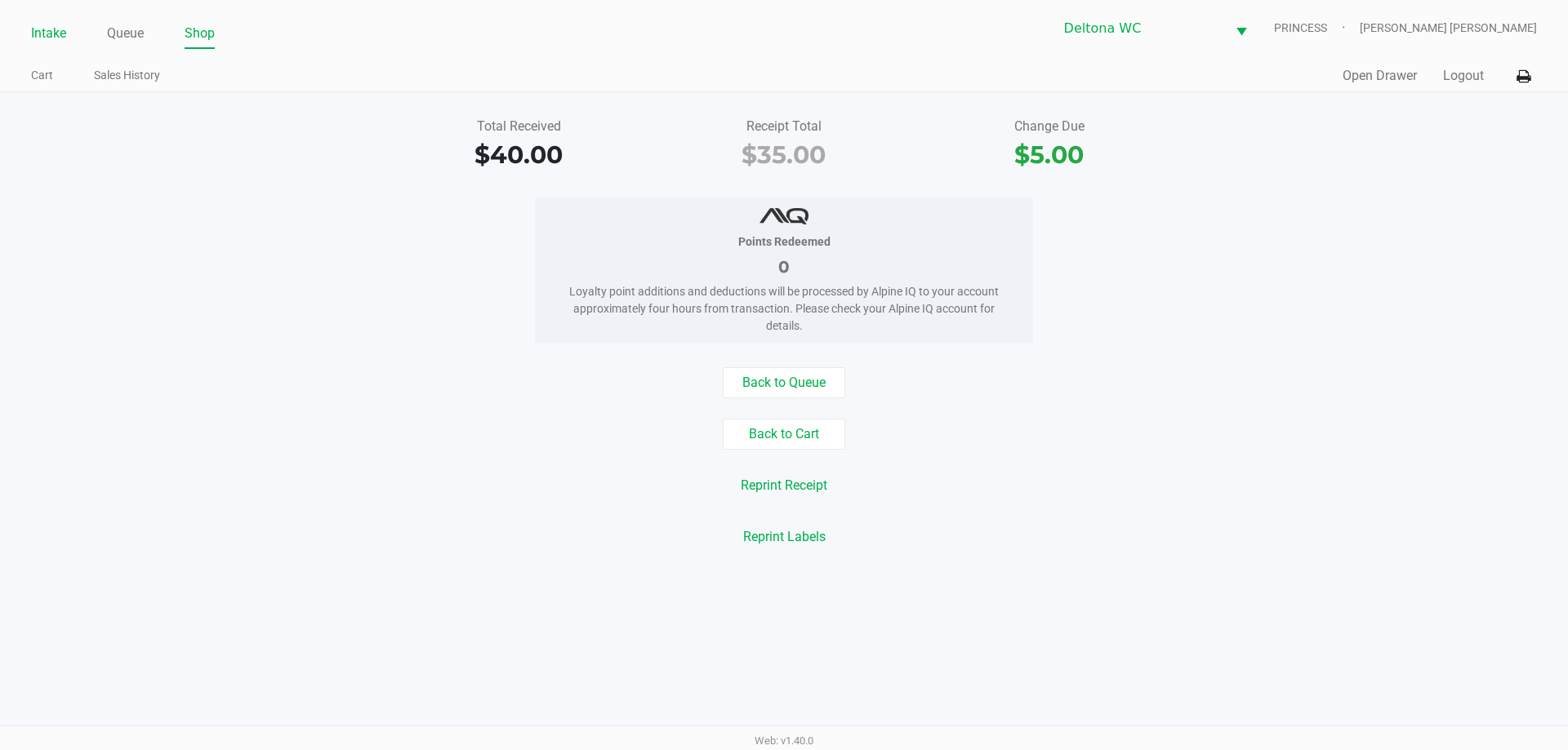
click at [53, 31] on link "Intake" at bounding box center [48, 34] width 35 height 22
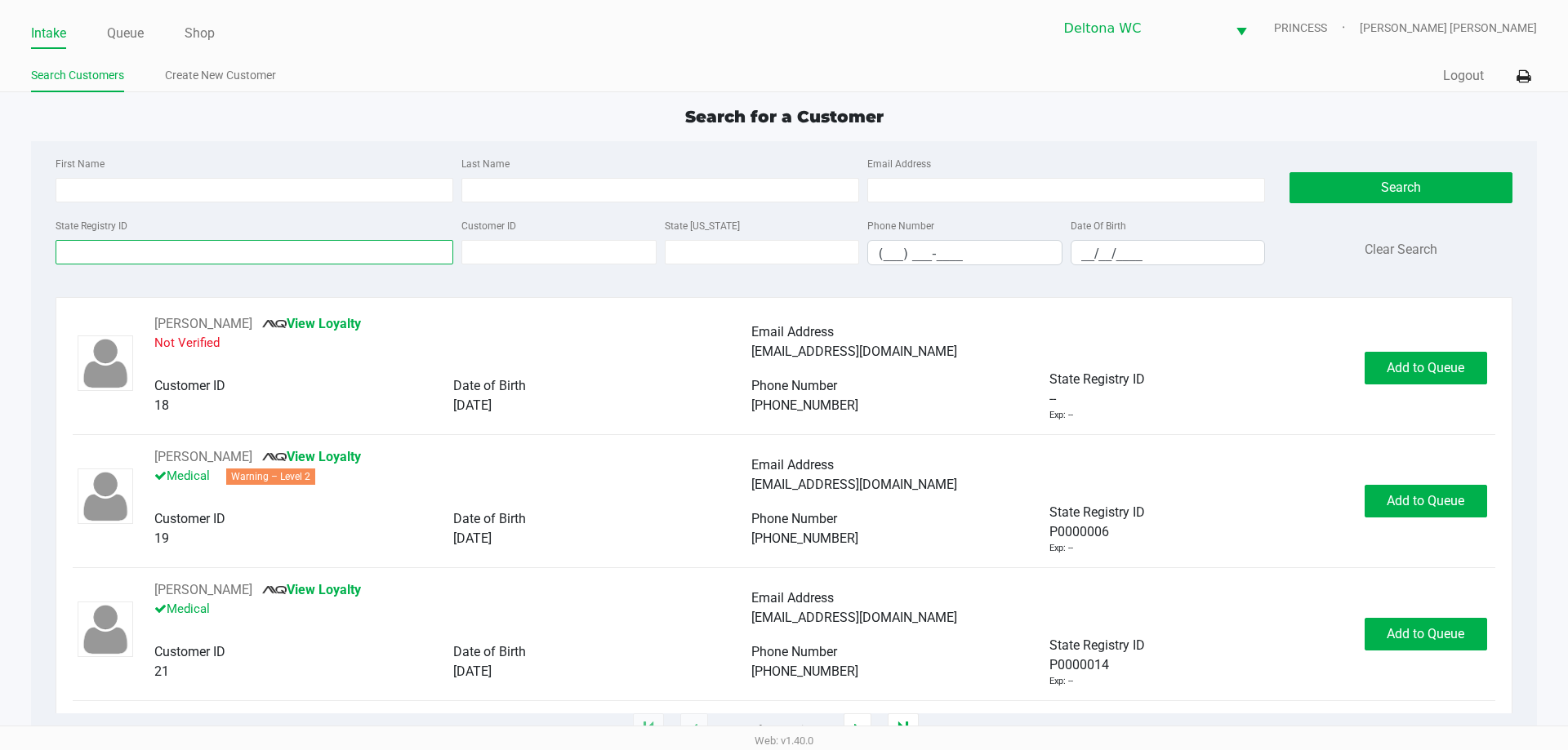
click at [284, 247] on input "State Registry ID" at bounding box center [254, 252] width 398 height 24
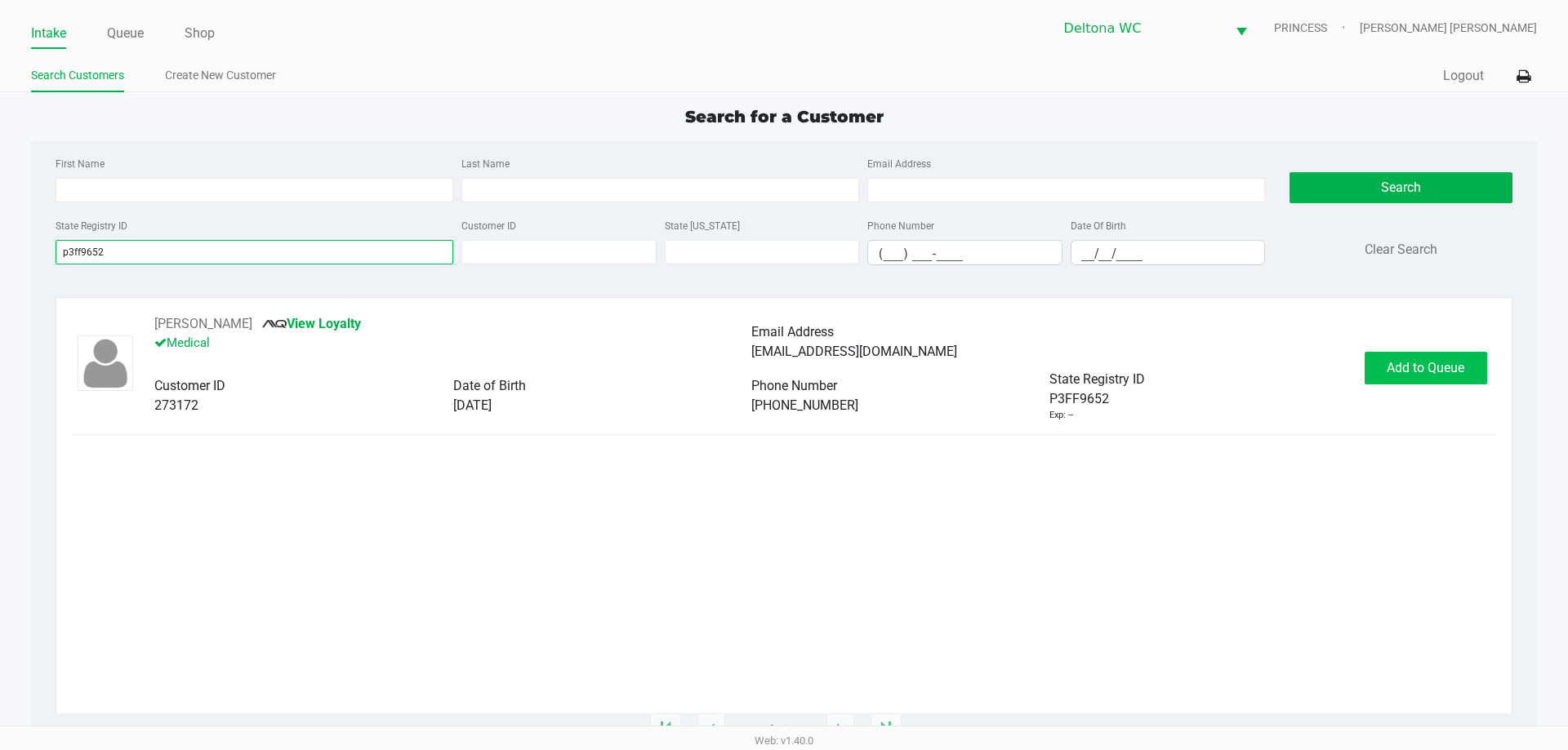
type input "p3ff9652"
click at [1412, 379] on button "Add to Queue" at bounding box center [1425, 368] width 123 height 33
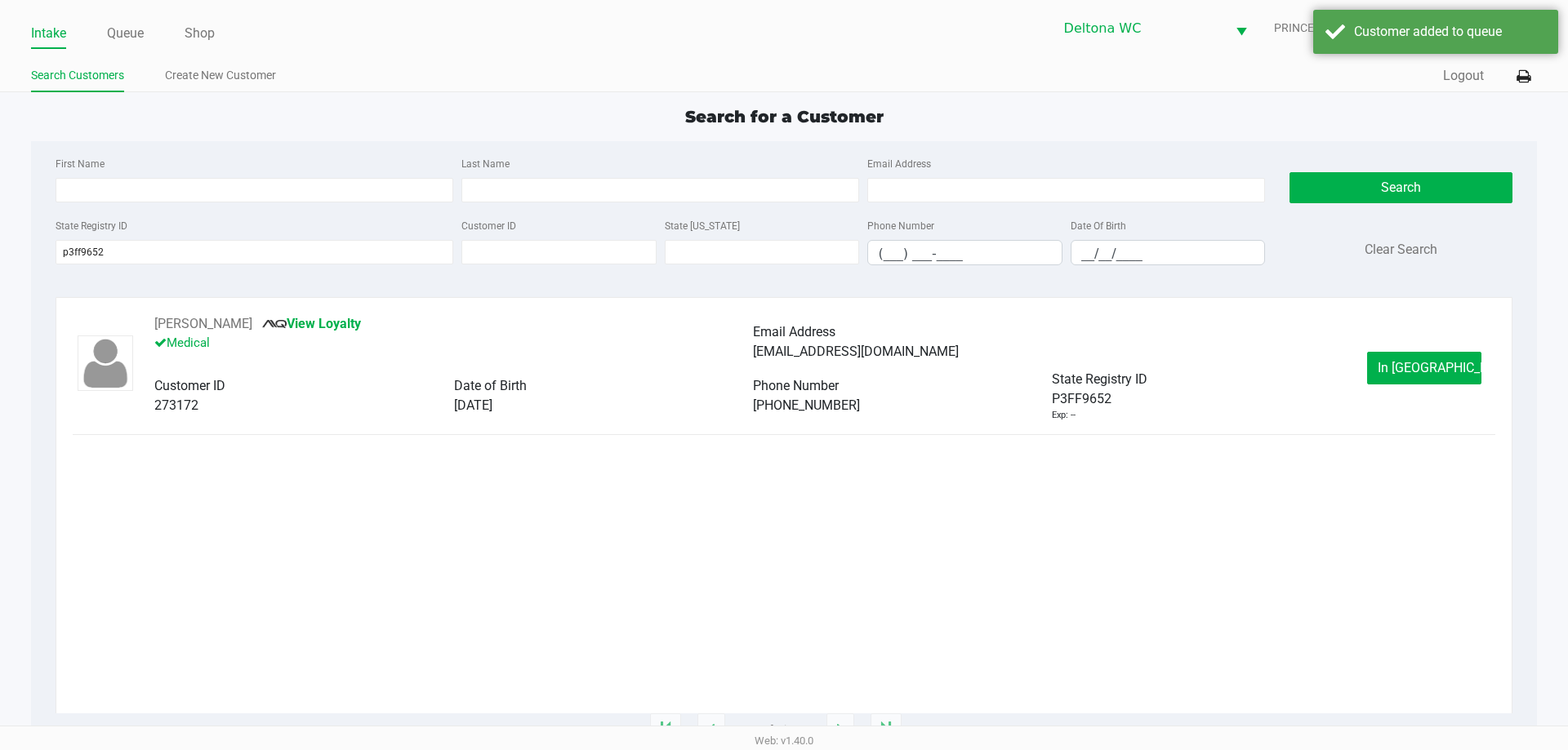
click at [1406, 363] on span "In Queue" at bounding box center [1446, 368] width 137 height 16
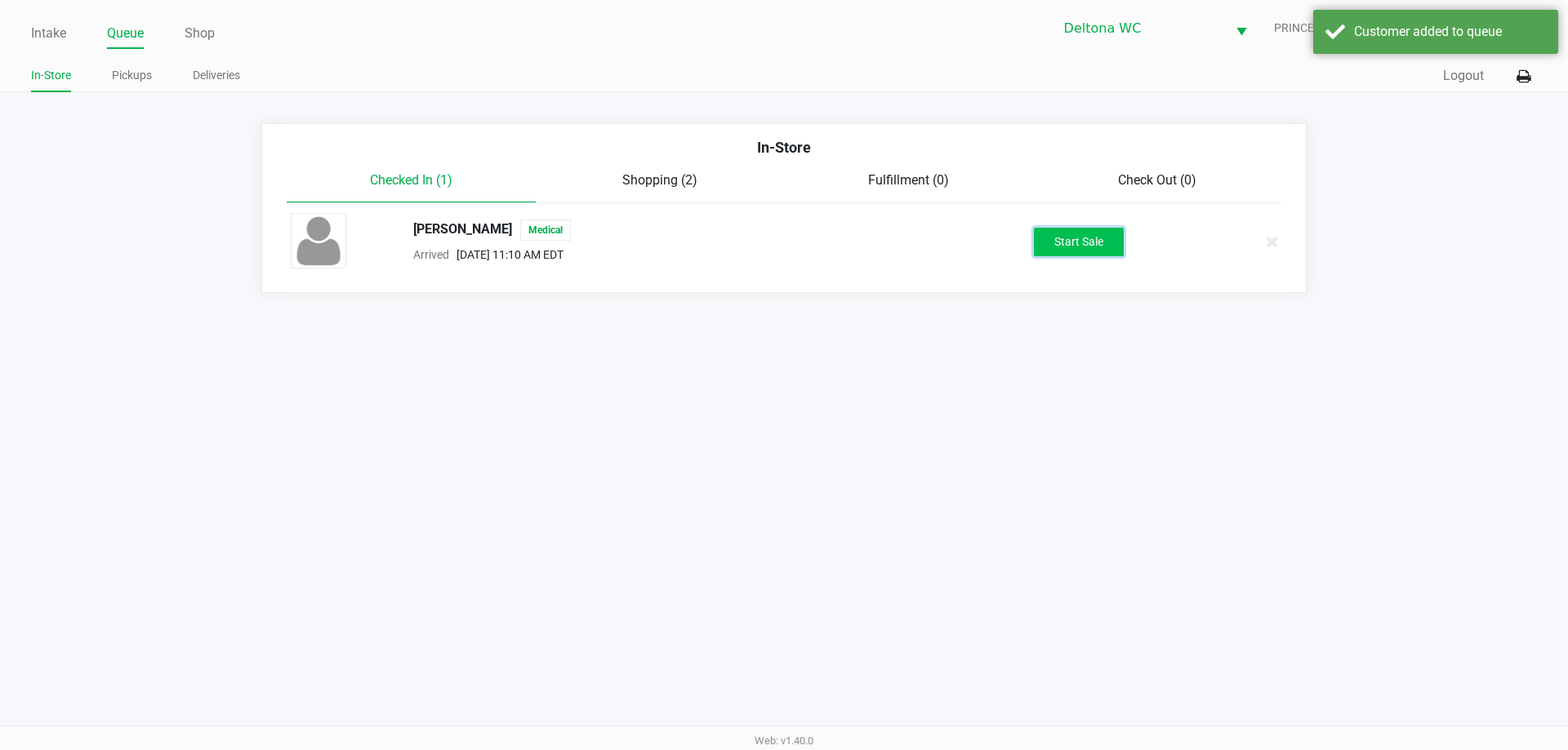
click at [1096, 240] on button "Start Sale" at bounding box center [1078, 242] width 90 height 28
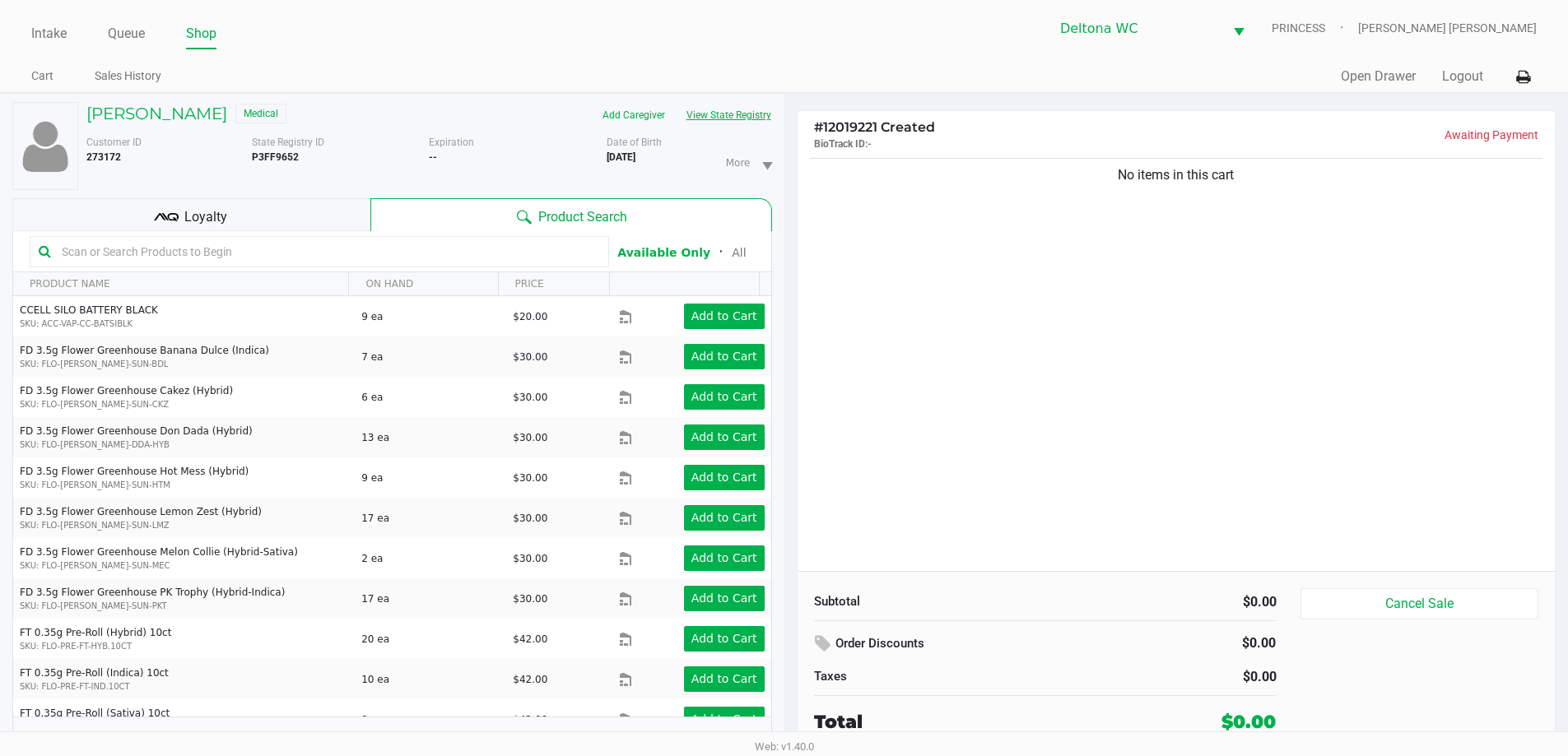
click at [708, 121] on button "View State Registry" at bounding box center [724, 115] width 96 height 26
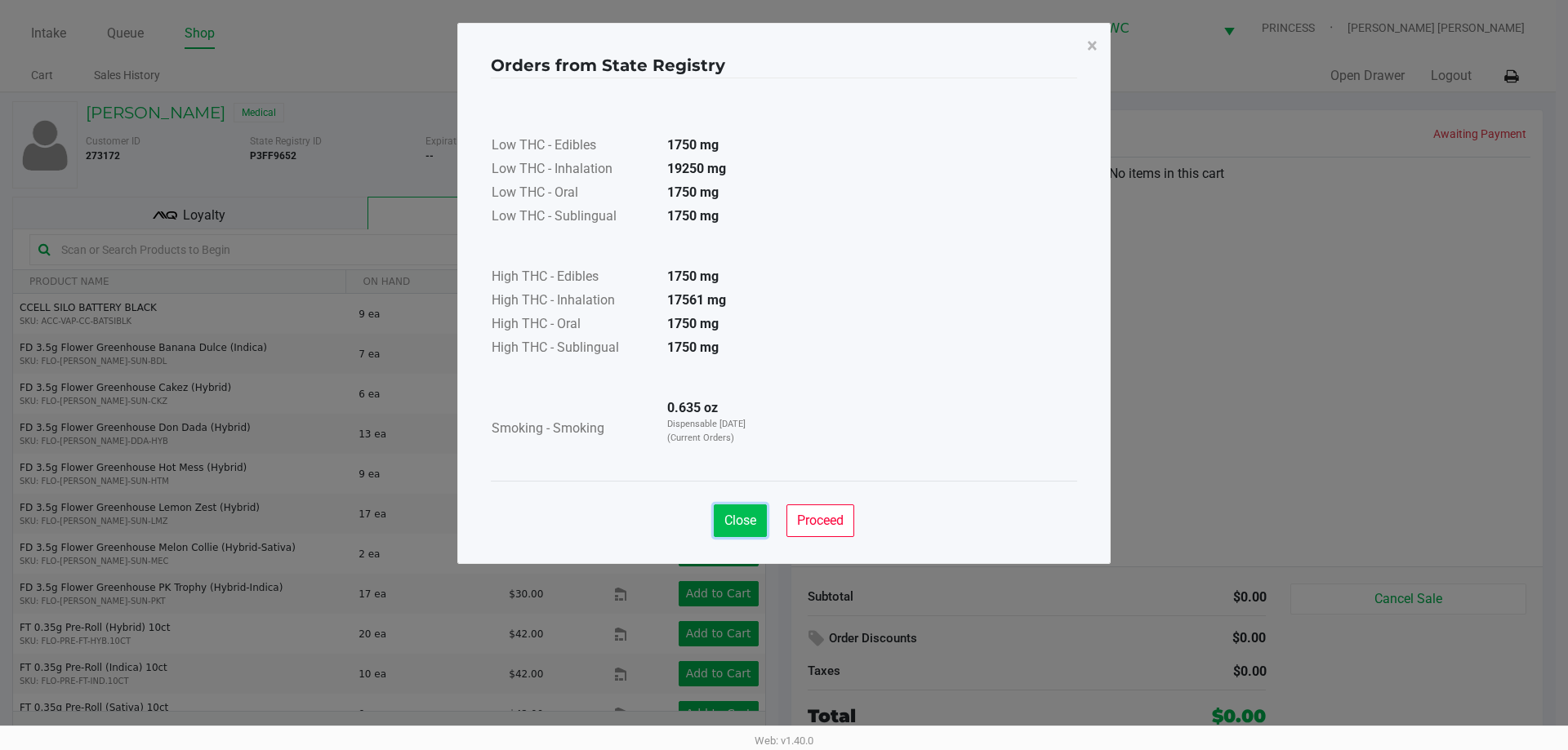
click at [746, 519] on span "Close" at bounding box center [740, 520] width 32 height 16
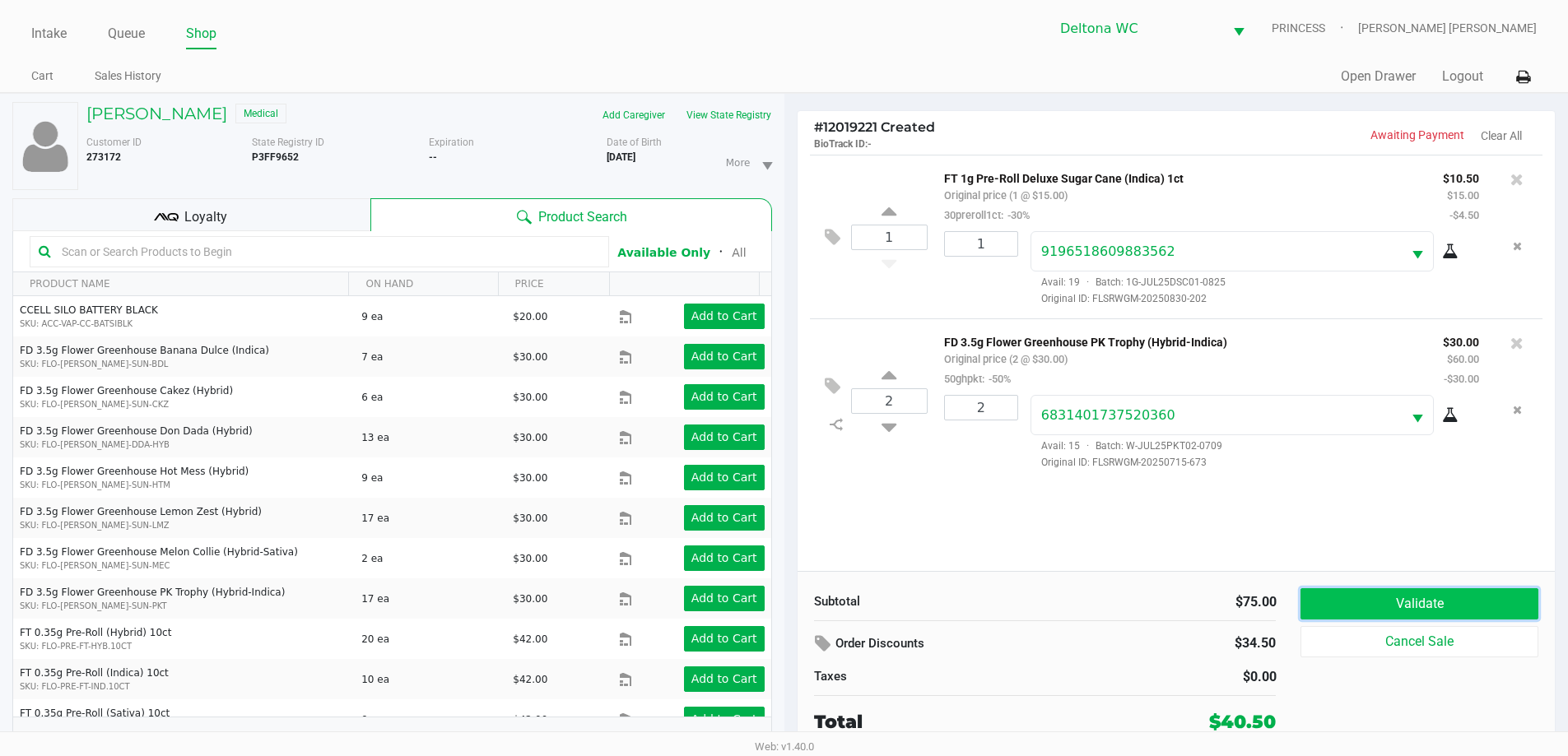
click at [1404, 605] on button "Validate" at bounding box center [1419, 604] width 237 height 31
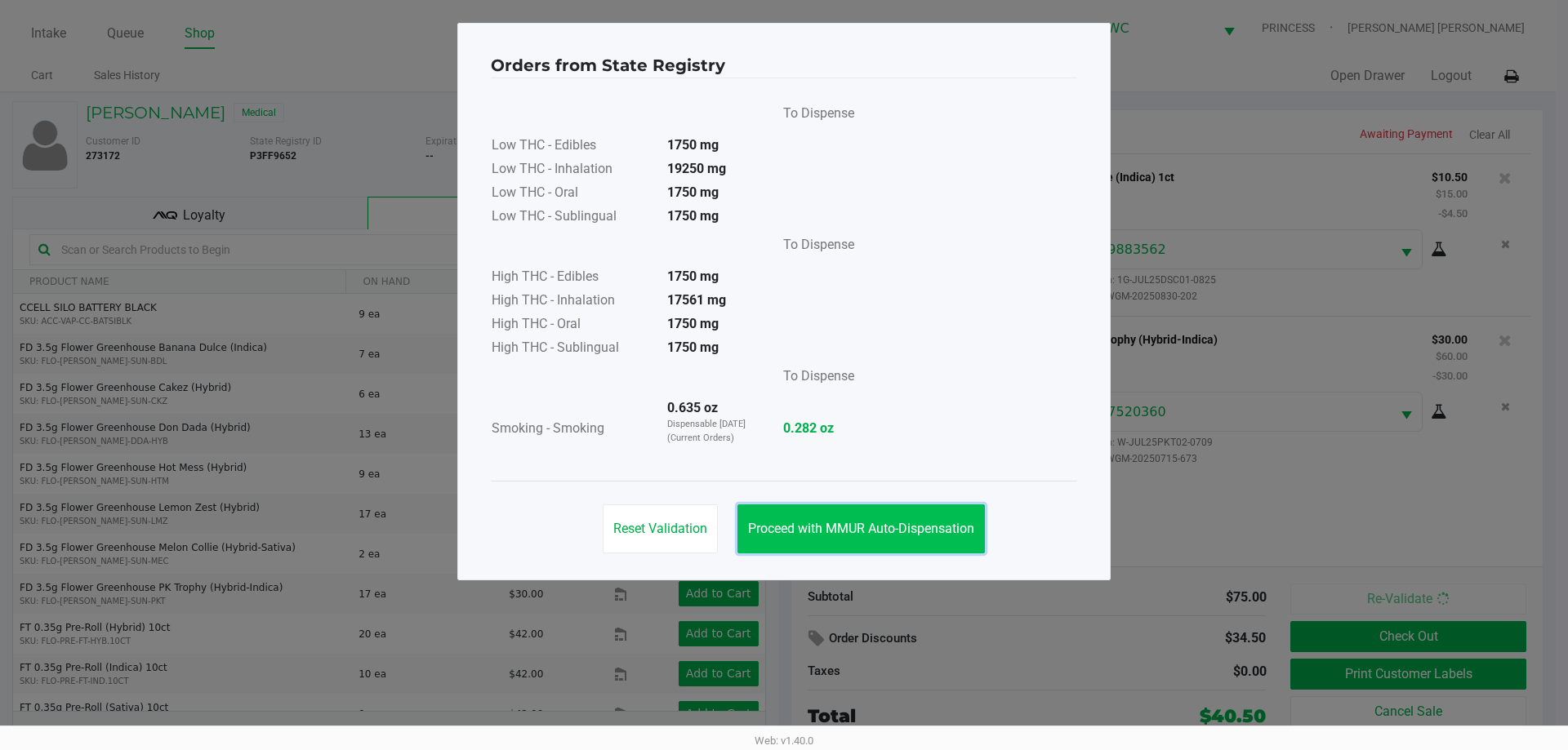
click at [897, 524] on span "Proceed with MMUR Auto-Dispensation" at bounding box center [861, 529] width 226 height 16
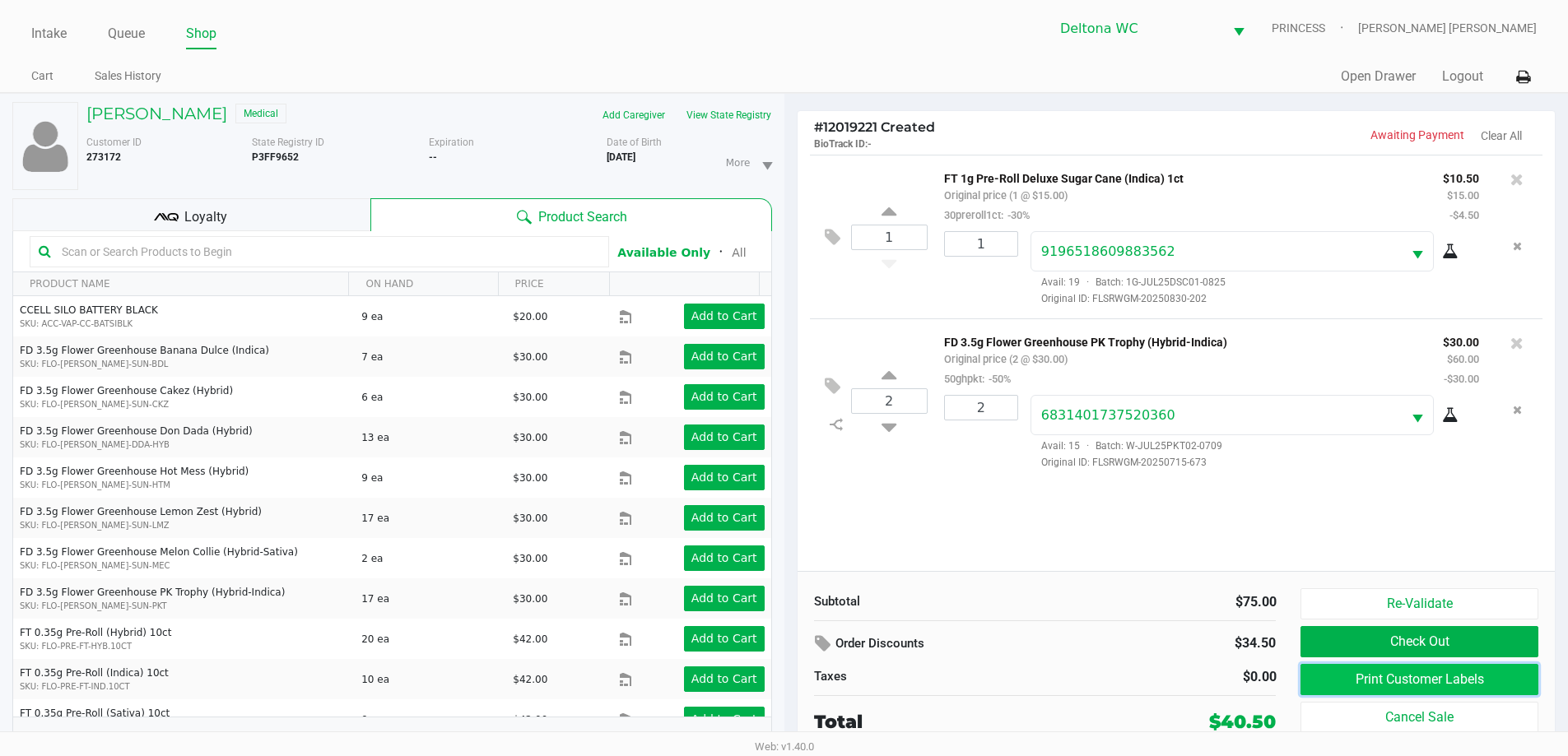
click at [1358, 688] on button "Print Customer Labels" at bounding box center [1419, 679] width 237 height 31
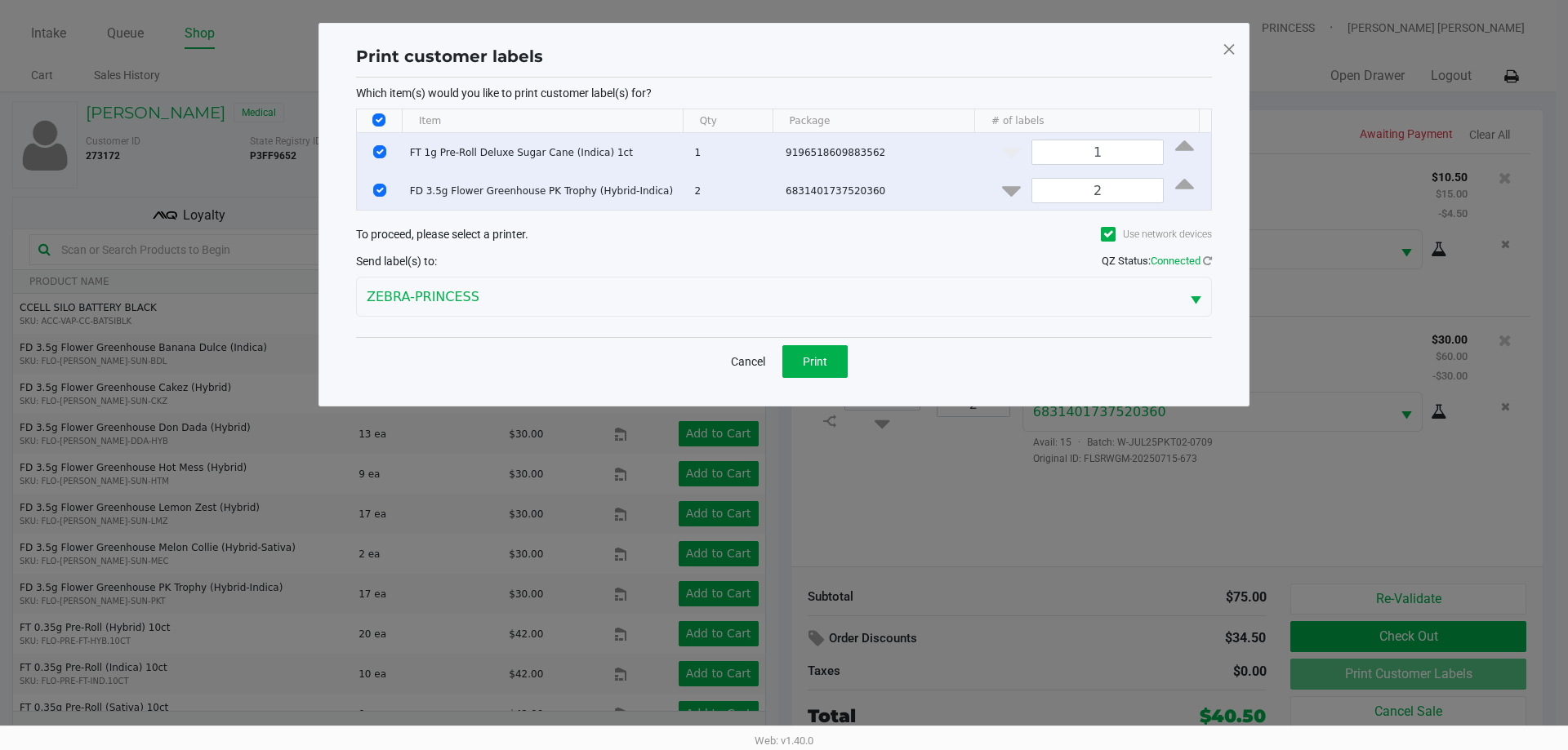
click at [811, 341] on div "Cancel Print" at bounding box center [784, 361] width 856 height 48
click at [812, 350] on button "Print" at bounding box center [815, 361] width 66 height 33
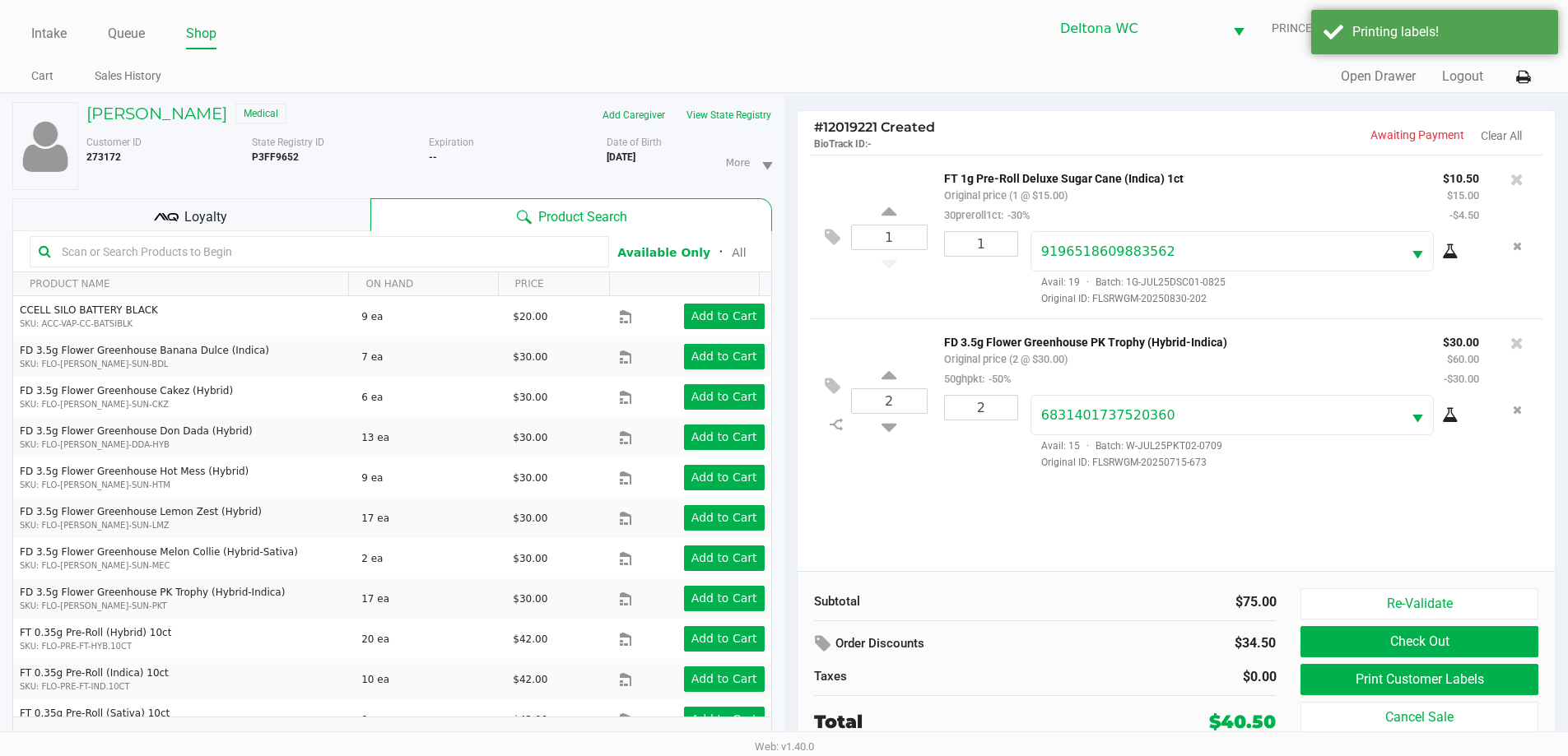
click at [287, 207] on div "Loyalty" at bounding box center [191, 215] width 358 height 33
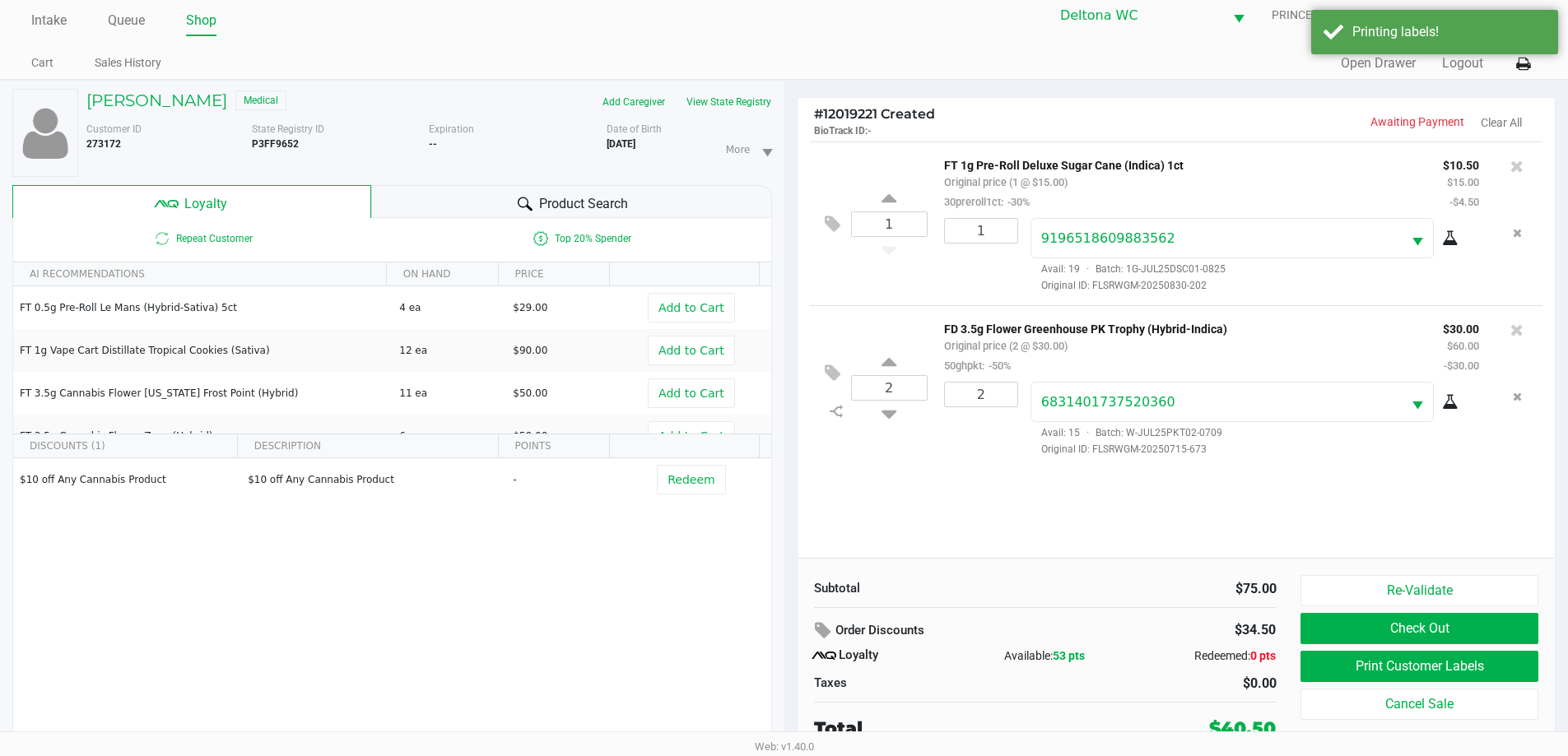
scroll to position [17, 0]
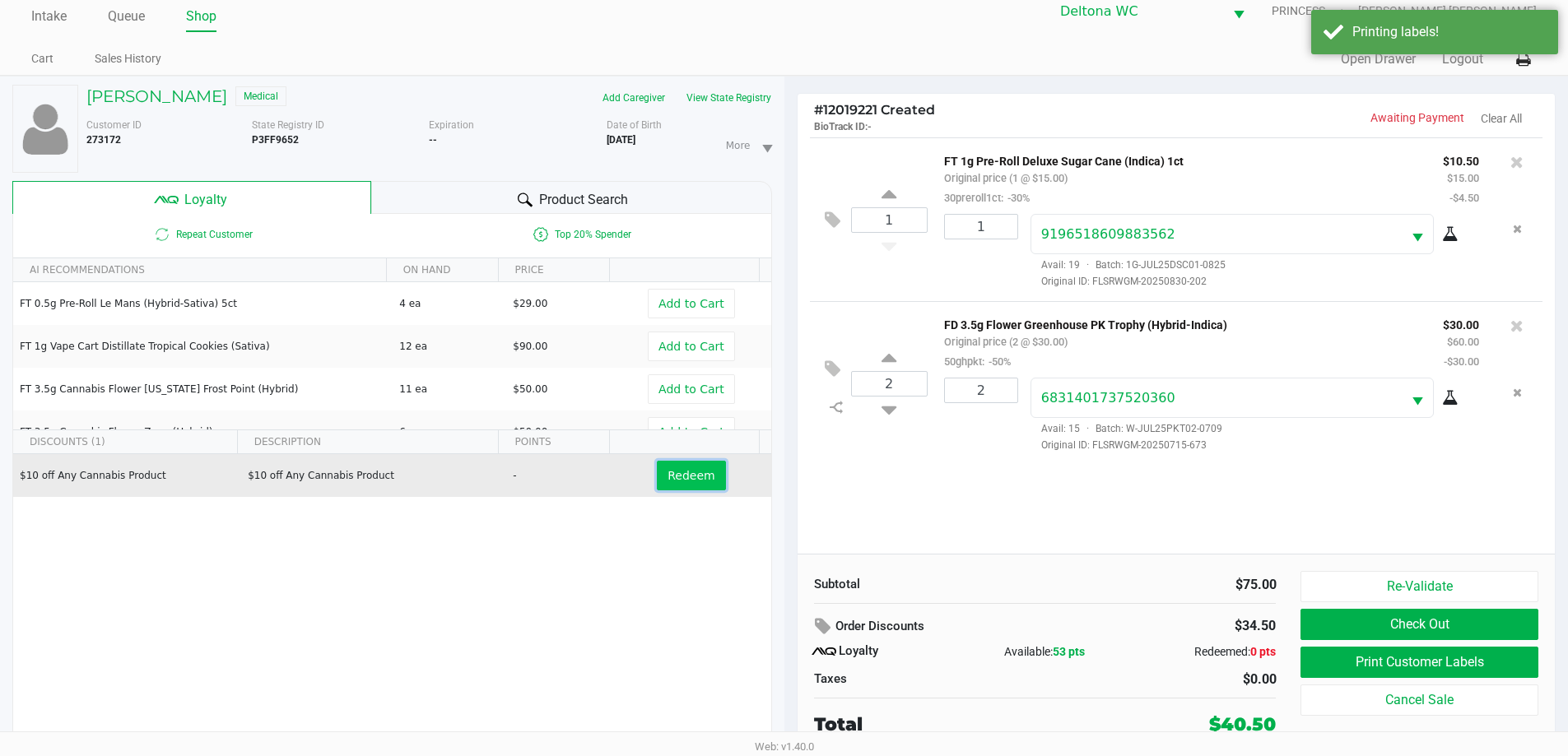
click at [688, 476] on span "Redeem" at bounding box center [691, 475] width 47 height 13
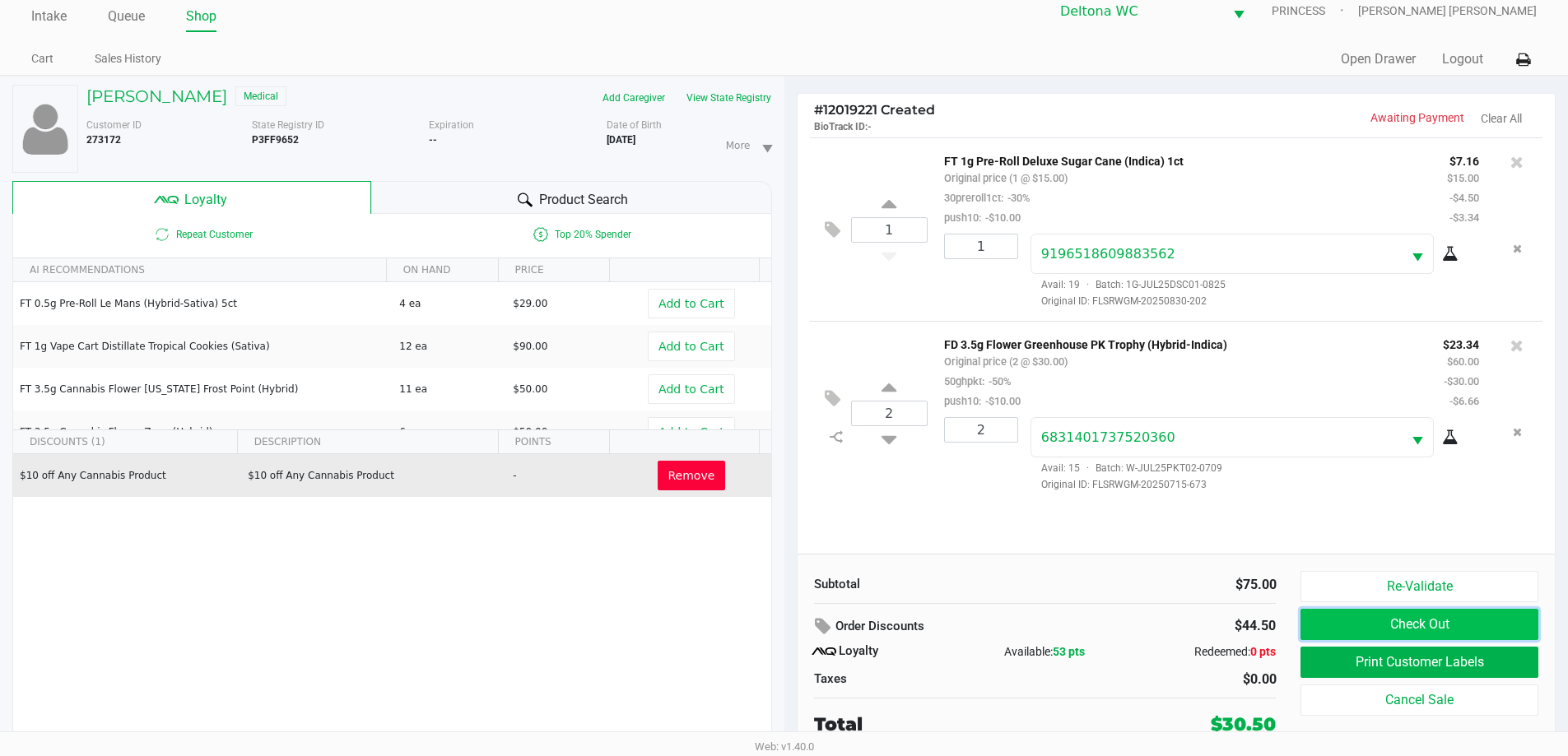
click at [1356, 624] on button "Check Out" at bounding box center [1419, 624] width 237 height 31
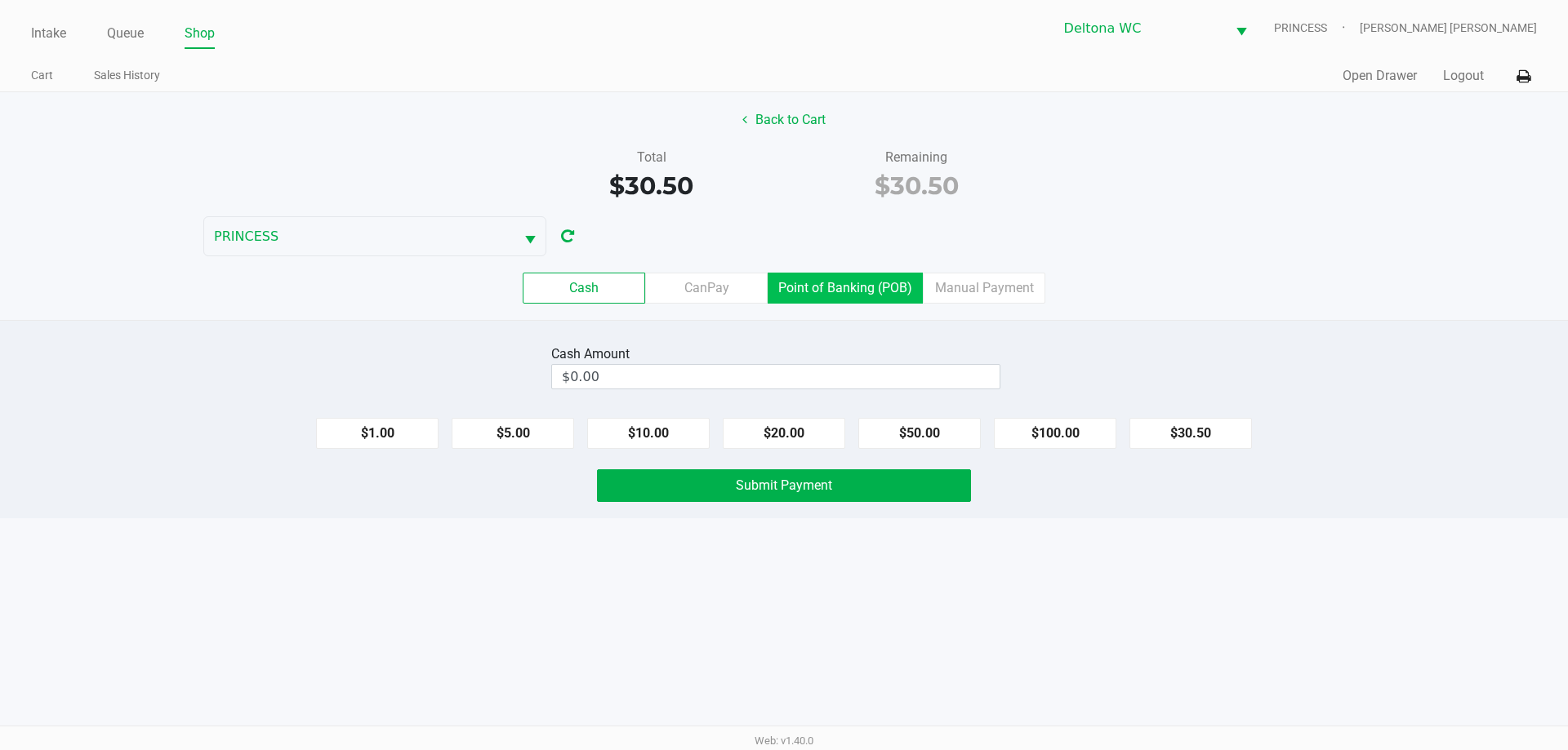
click at [822, 284] on label "Point of Banking (POB)" at bounding box center [845, 288] width 155 height 31
click at [0, 0] on 7 "Point of Banking (POB)" at bounding box center [0, 0] width 0 height 0
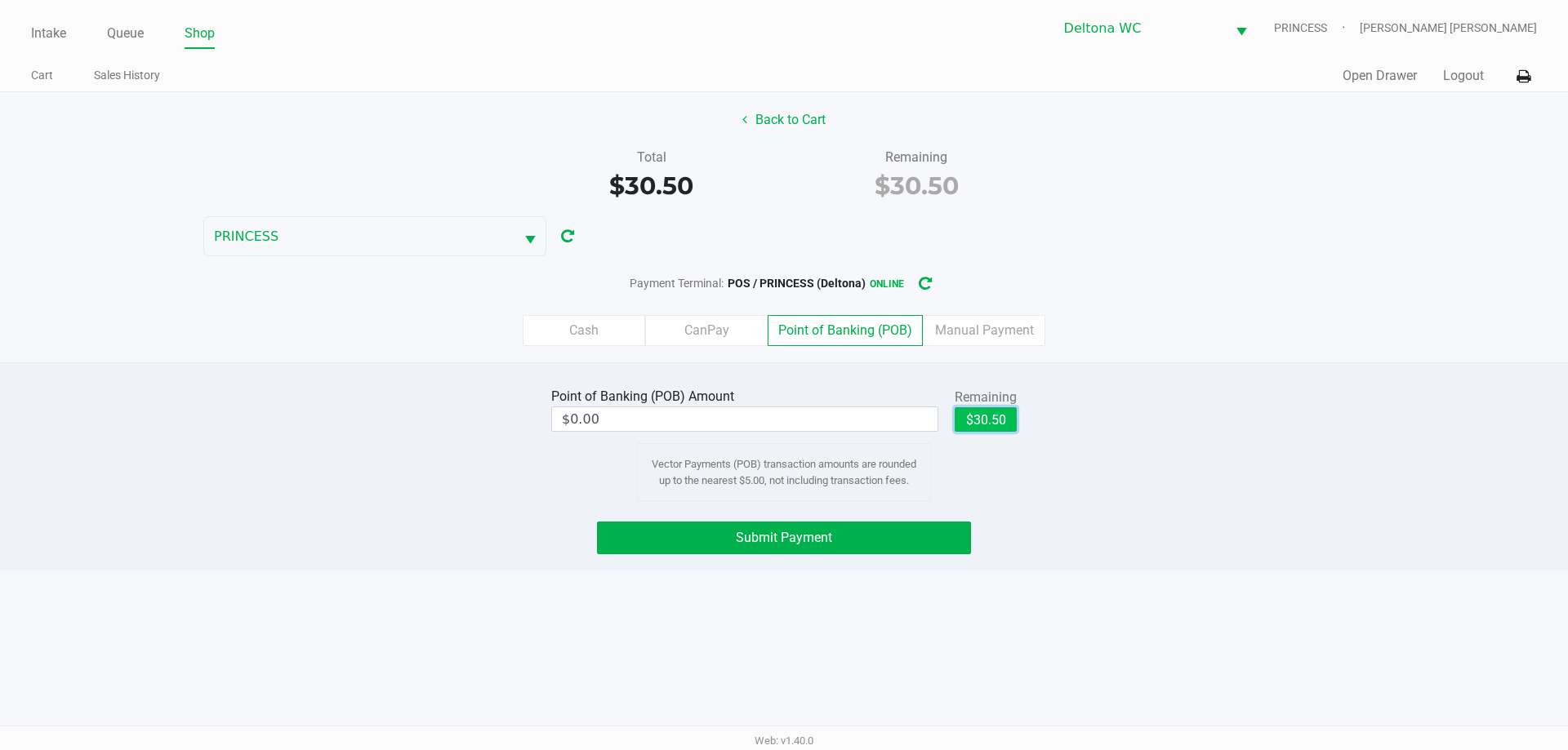
click at [988, 414] on button "$30.50" at bounding box center [986, 420] width 62 height 24
type input "$30.50"
click at [904, 541] on button "Submit Payment" at bounding box center [784, 537] width 374 height 33
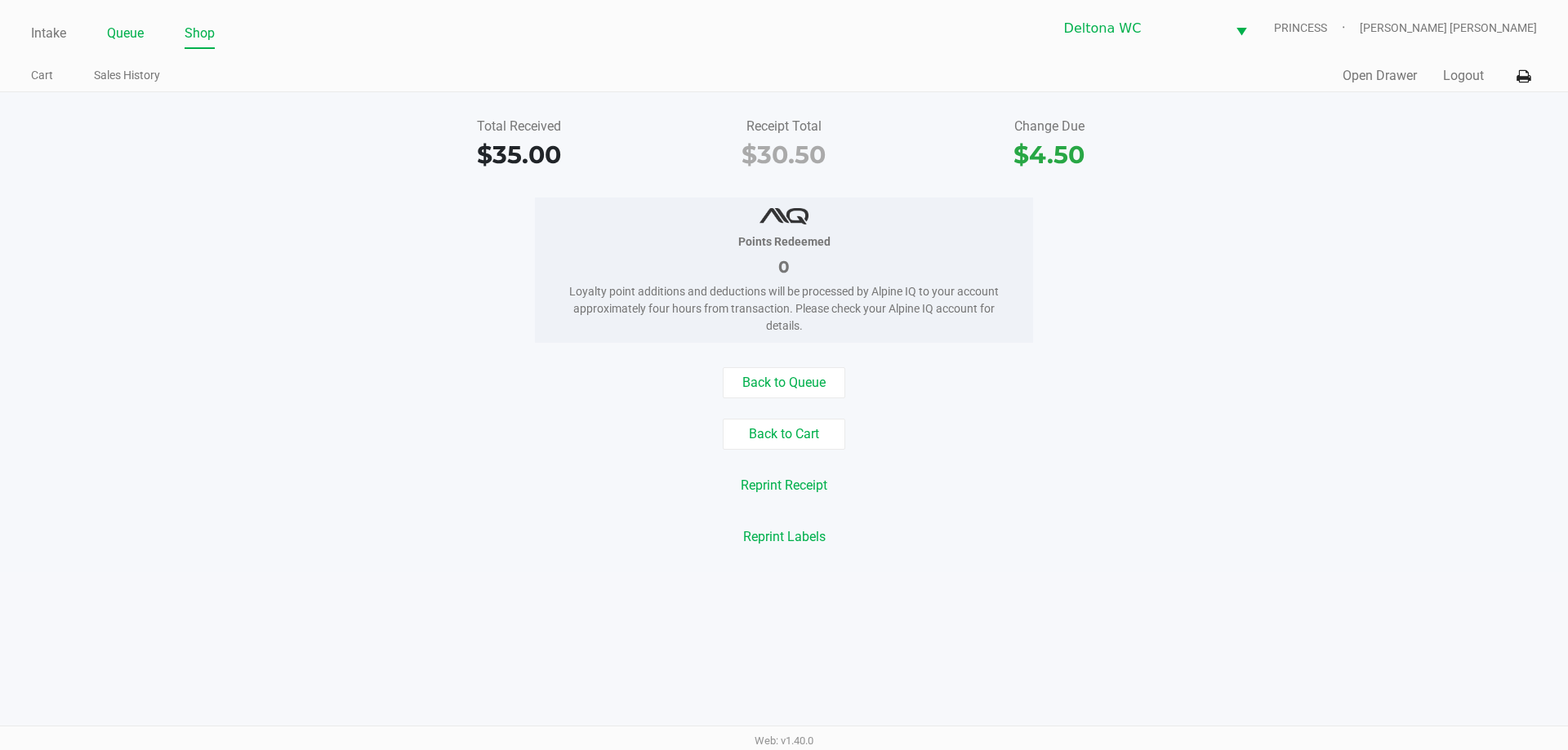
drag, startPoint x: 132, startPoint y: 24, endPoint x: 135, endPoint y: 61, distance: 37.1
click at [132, 25] on link "Queue" at bounding box center [125, 34] width 37 height 22
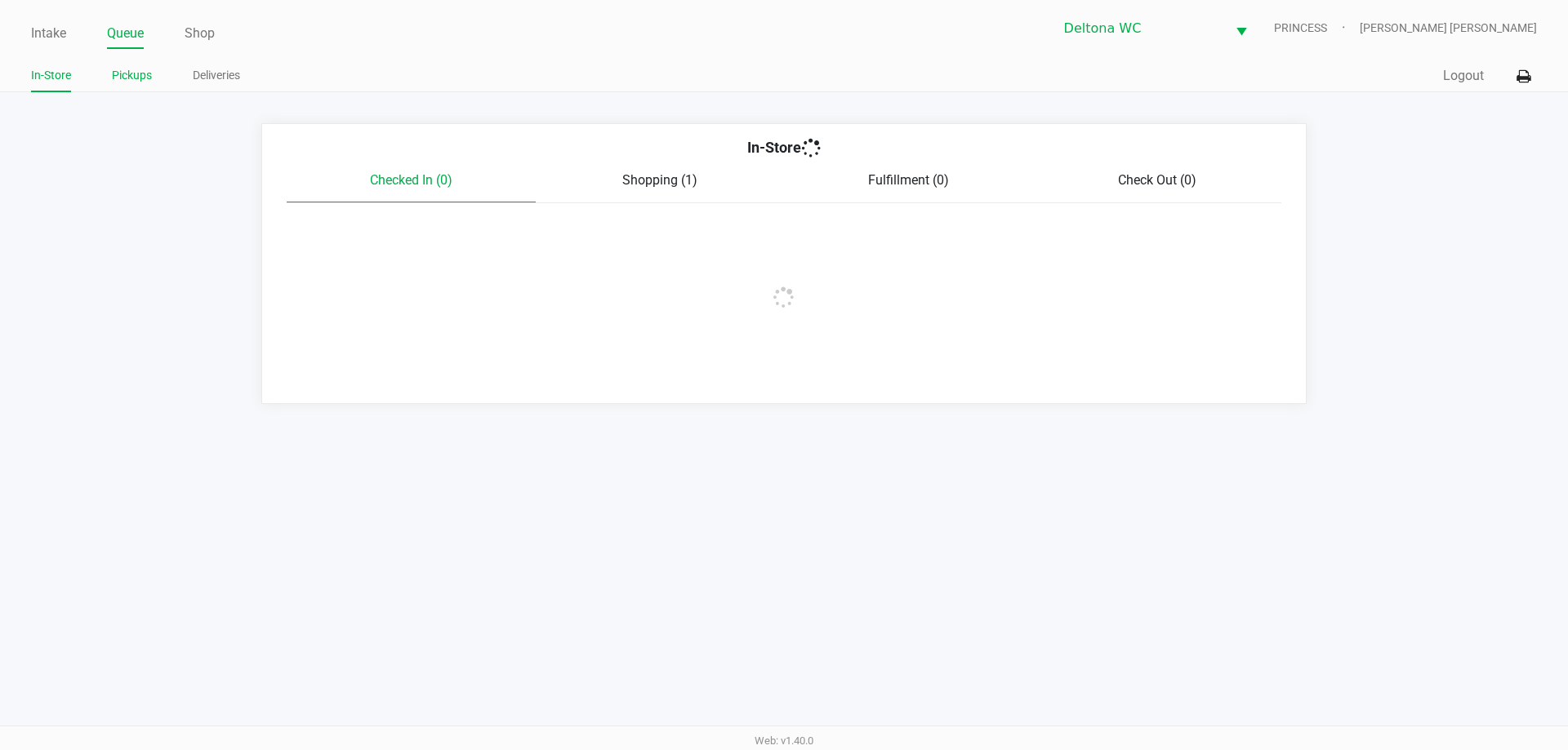
click at [136, 68] on link "Pickups" at bounding box center [131, 76] width 40 height 21
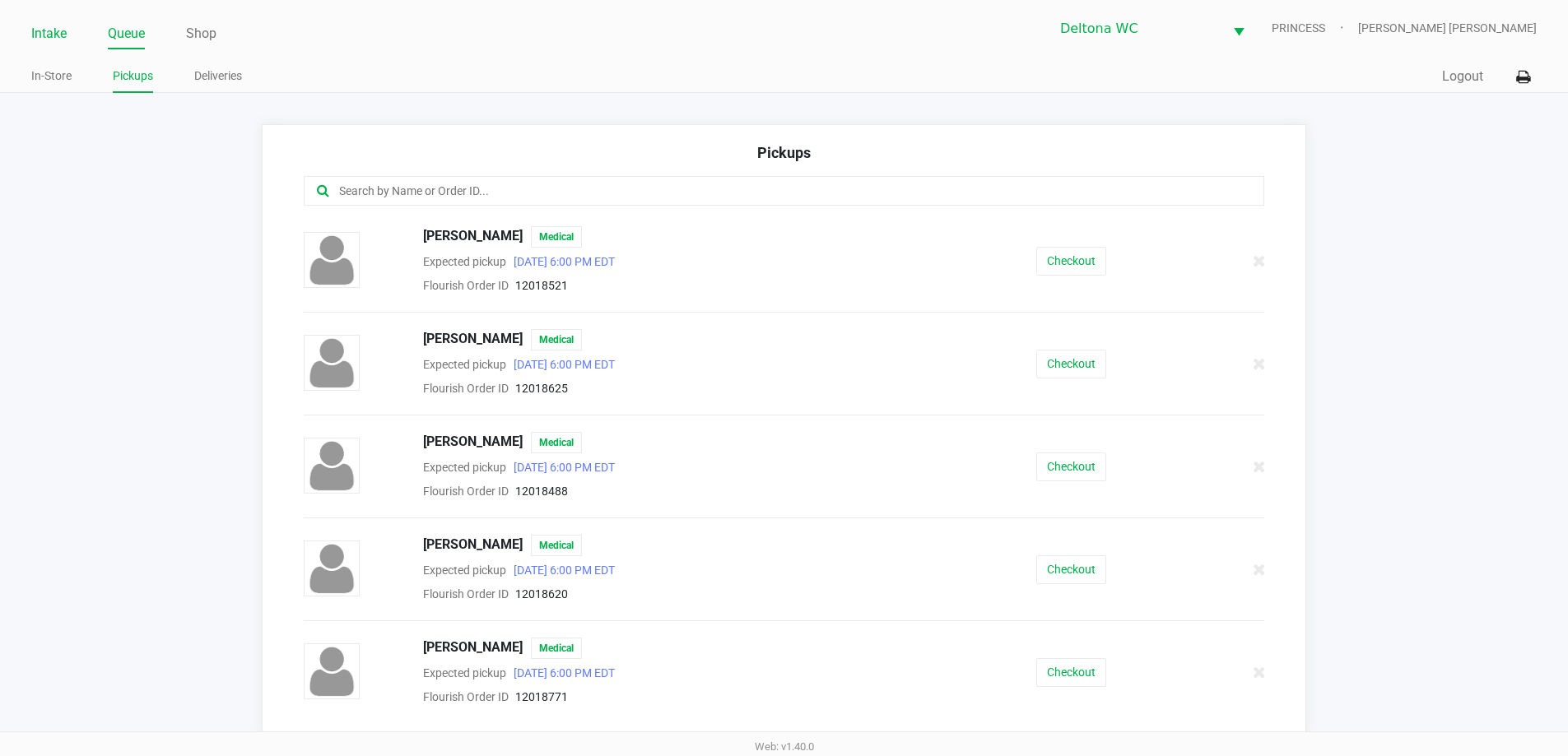
click at [60, 43] on link "Intake" at bounding box center [48, 34] width 35 height 23
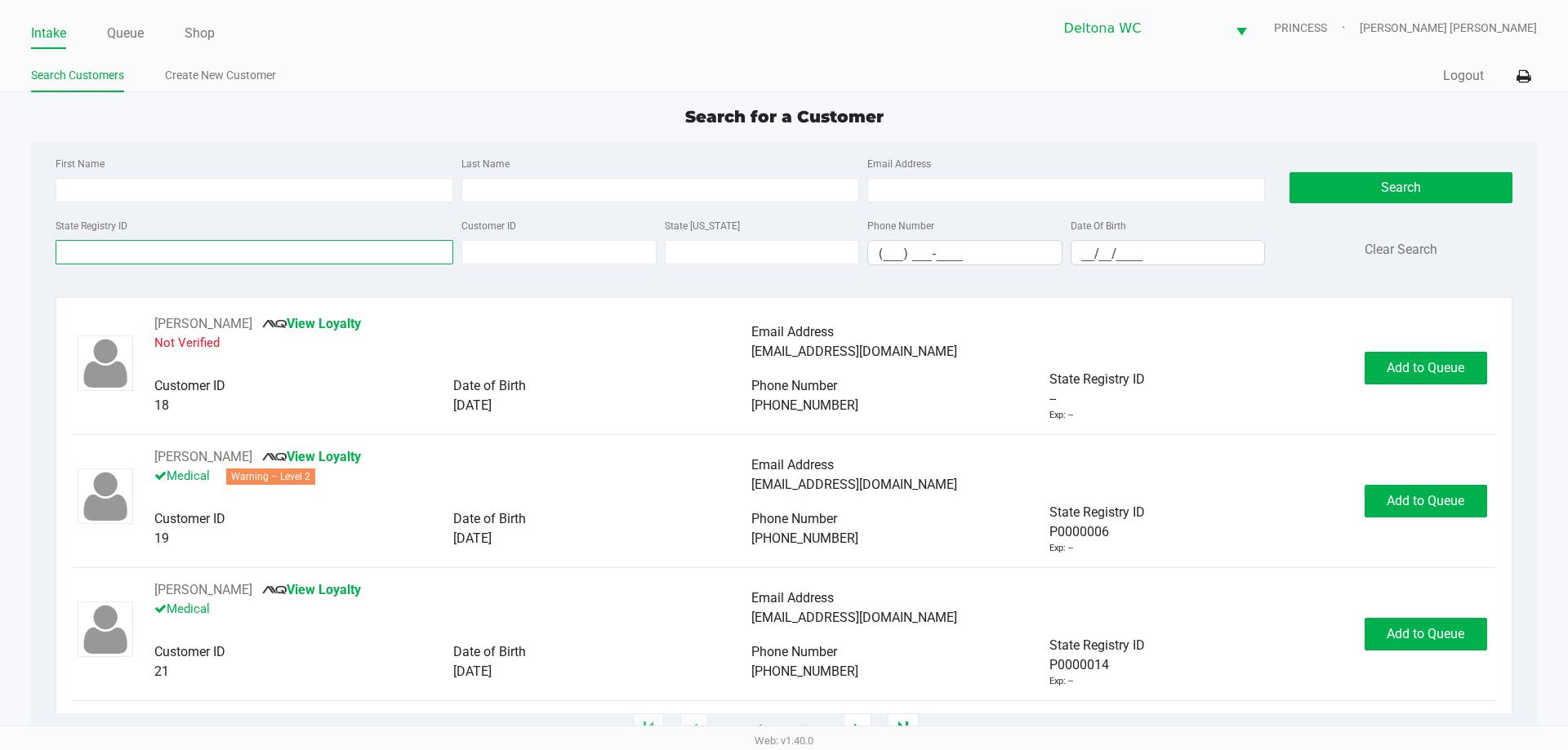
click at [243, 256] on input "State Registry ID" at bounding box center [254, 252] width 398 height 24
paste input "P3TT2676"
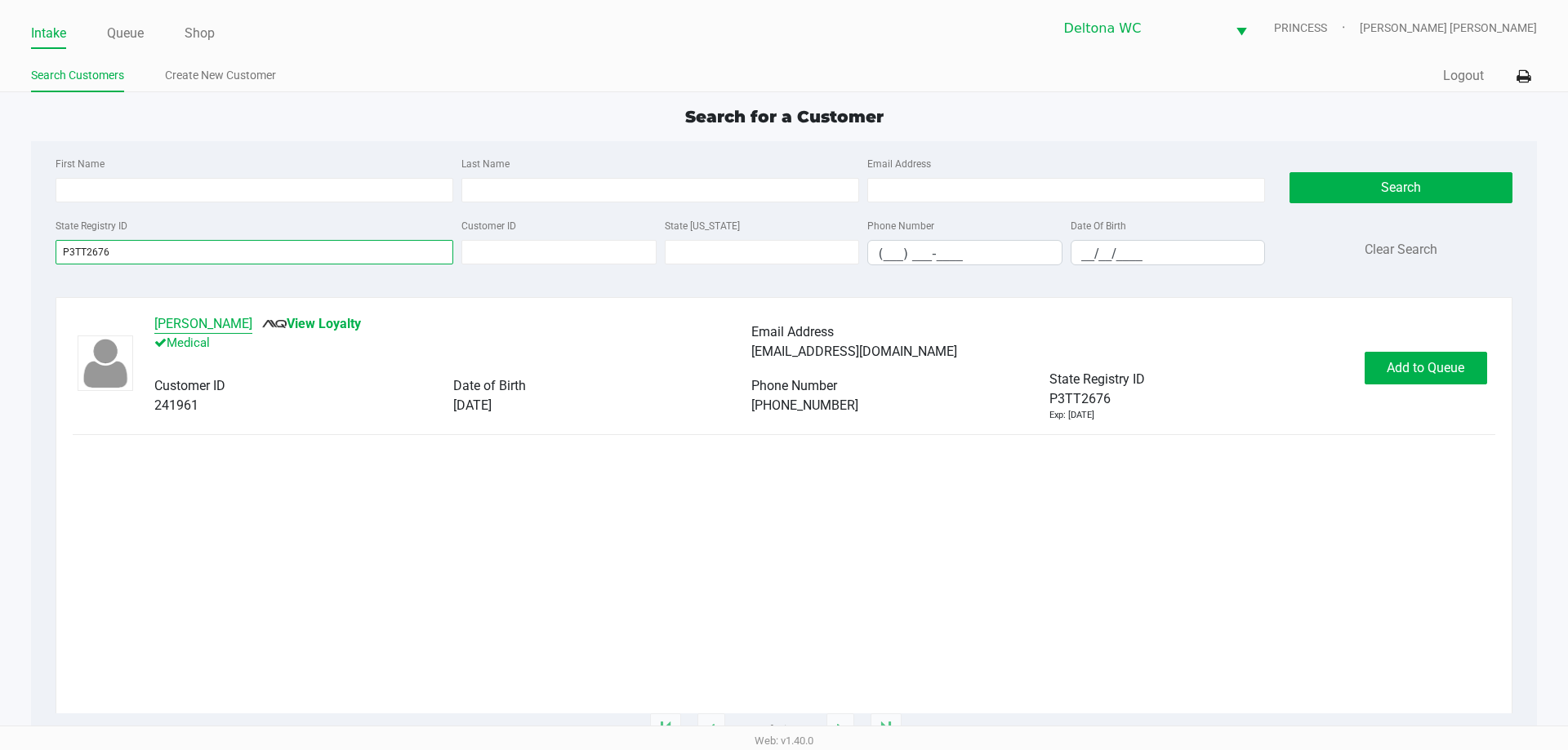
type input "P3TT2676"
click at [173, 315] on button "Chet Patel" at bounding box center [204, 323] width 98 height 20
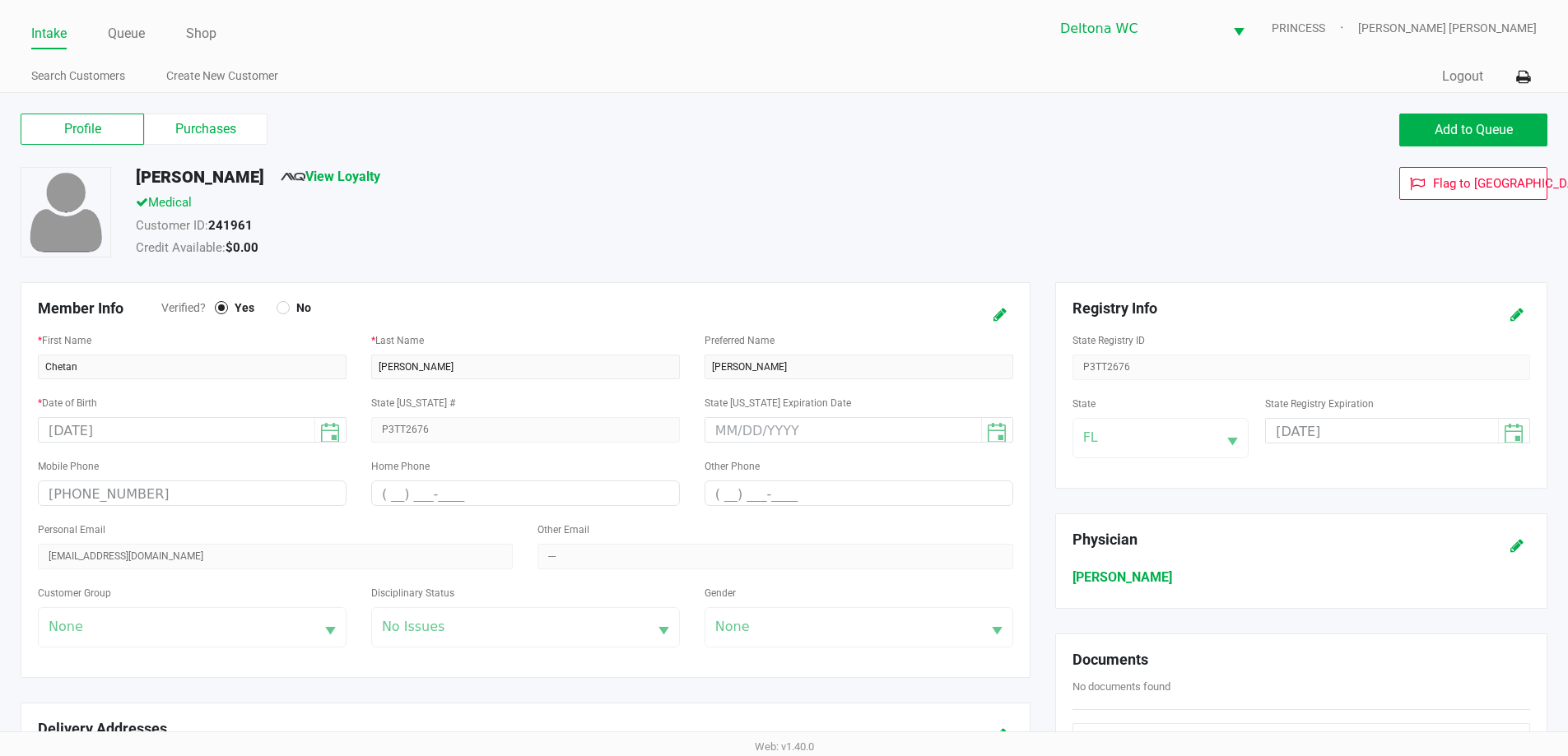
drag, startPoint x: 236, startPoint y: 123, endPoint x: 296, endPoint y: 134, distance: 61.0
click at [236, 123] on label "Purchases" at bounding box center [205, 129] width 124 height 31
click at [0, 0] on 1 "Purchases" at bounding box center [0, 0] width 0 height 0
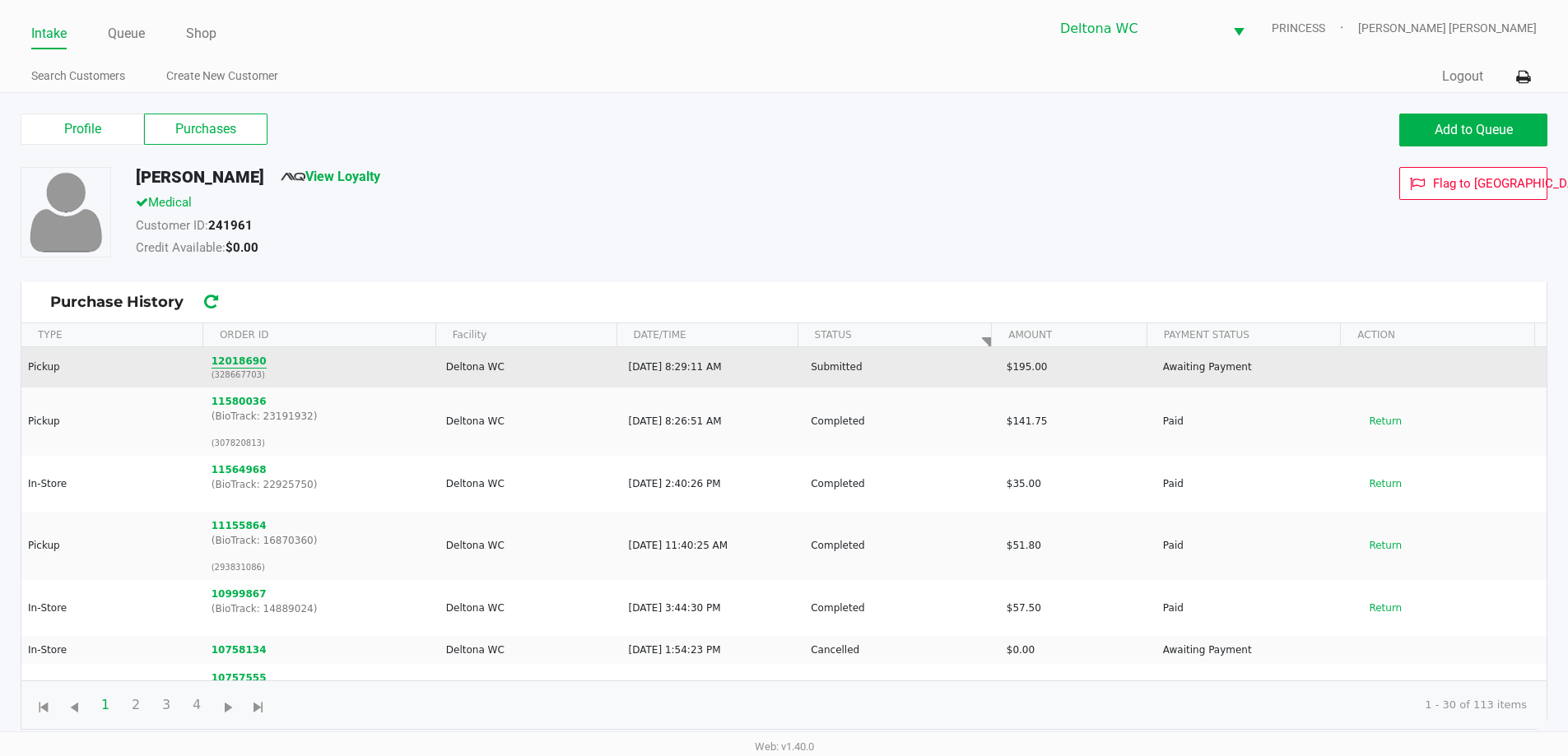
click at [245, 356] on button "12018690" at bounding box center [239, 361] width 55 height 15
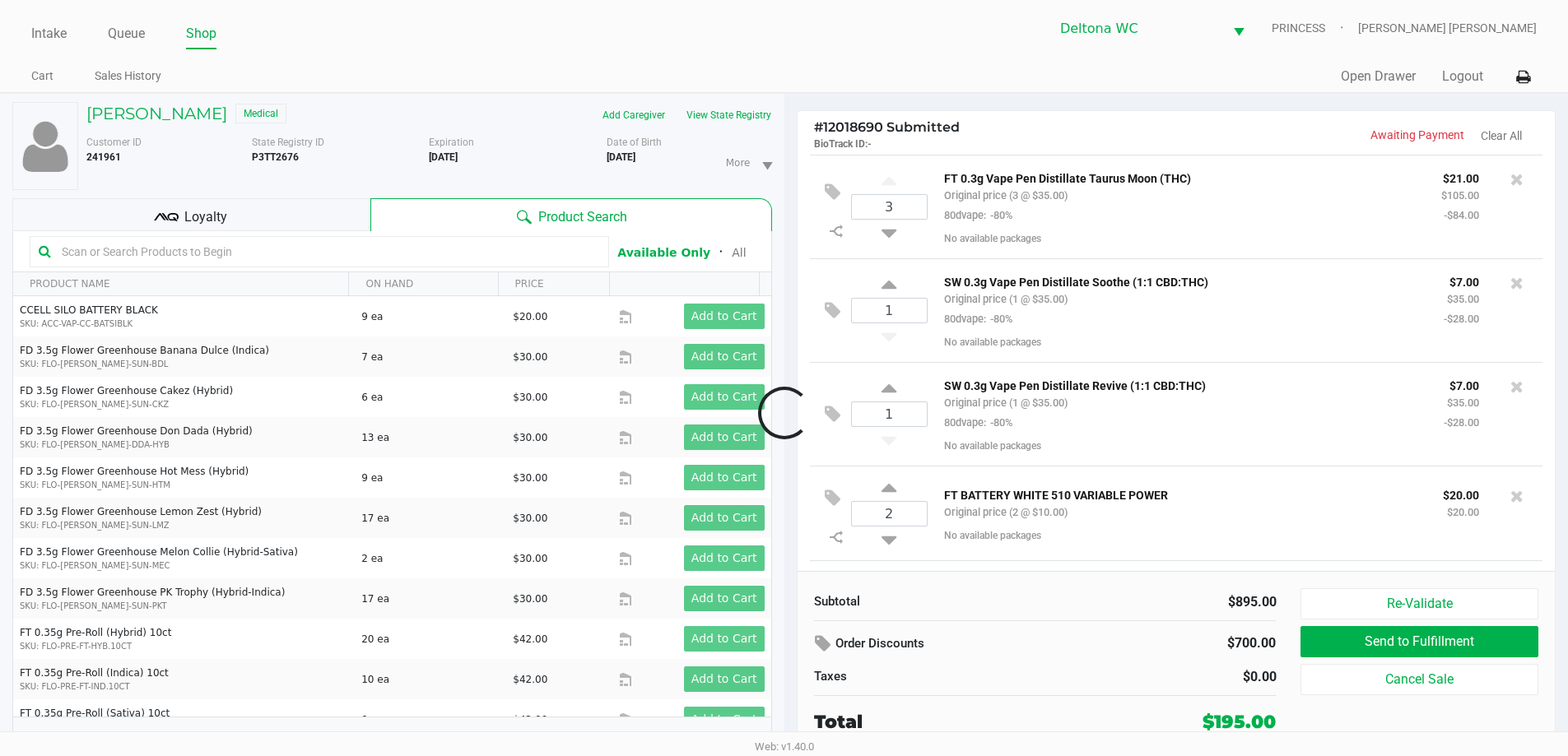
scroll to position [400, 0]
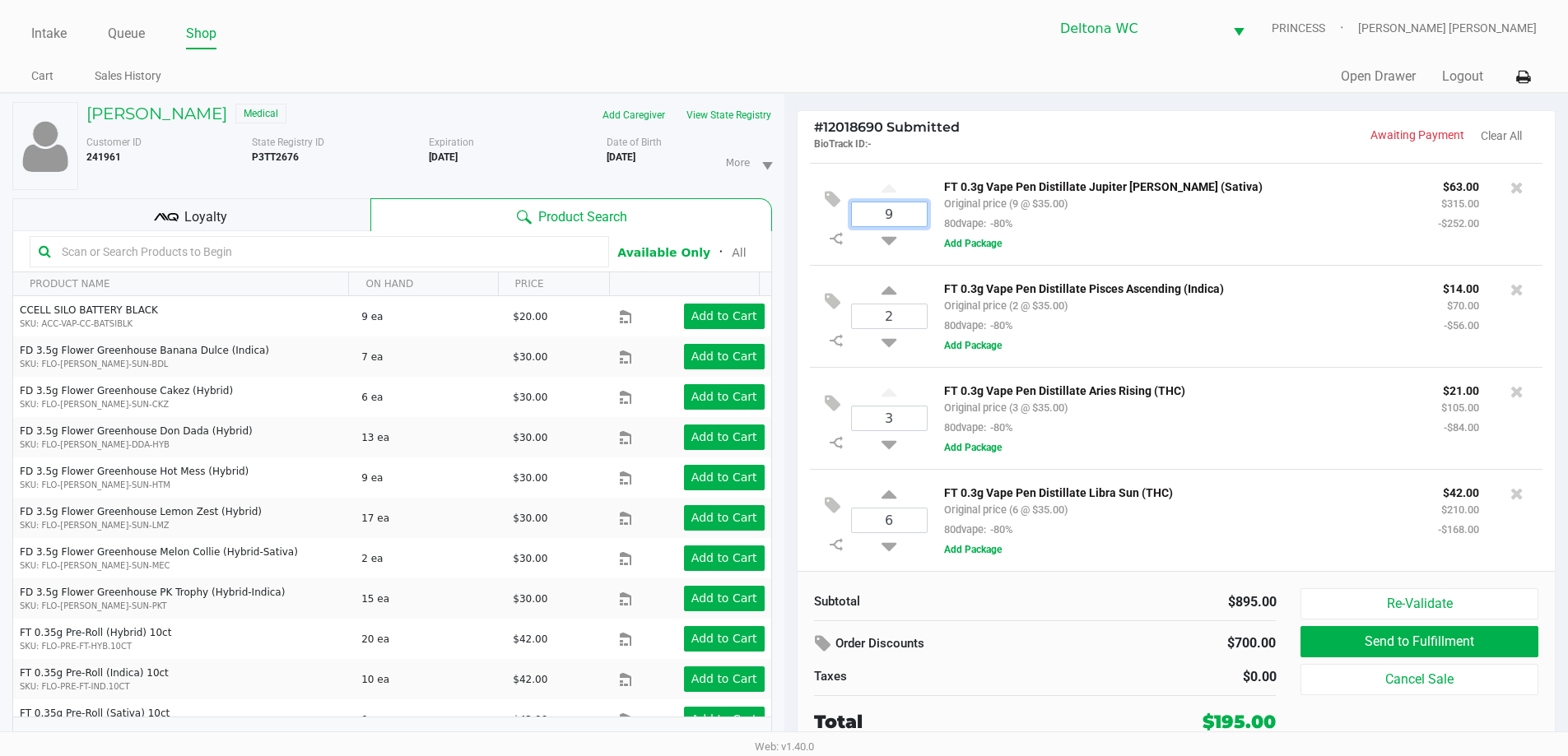
click at [908, 208] on input "9" at bounding box center [888, 214] width 75 height 24
type input "4"
click at [1007, 111] on div "# 12018690 Submitted BioTrack ID: - Awaiting Payment Clear All 3 FT 0.3g Vape P…" at bounding box center [1177, 432] width 760 height 643
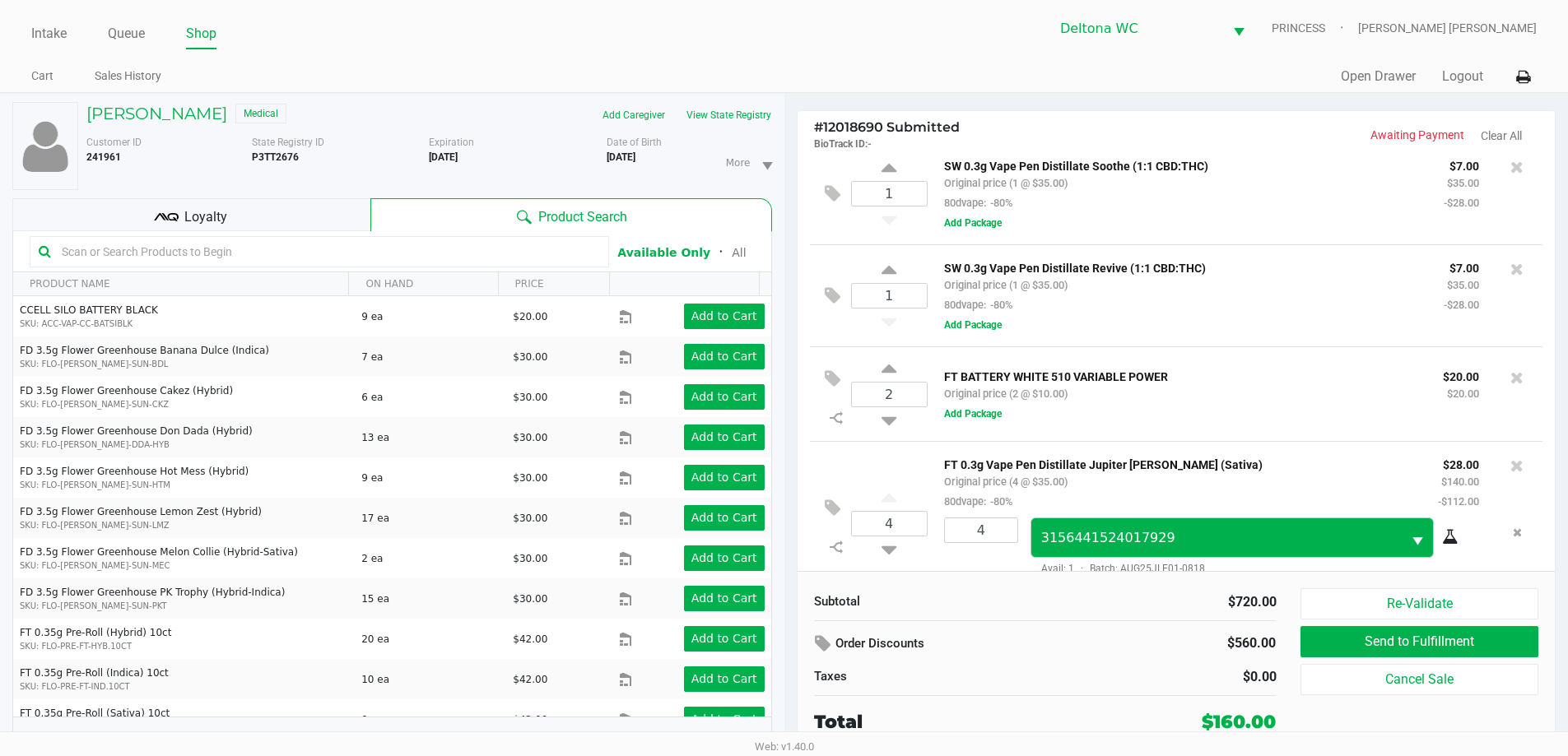
scroll to position [0, 0]
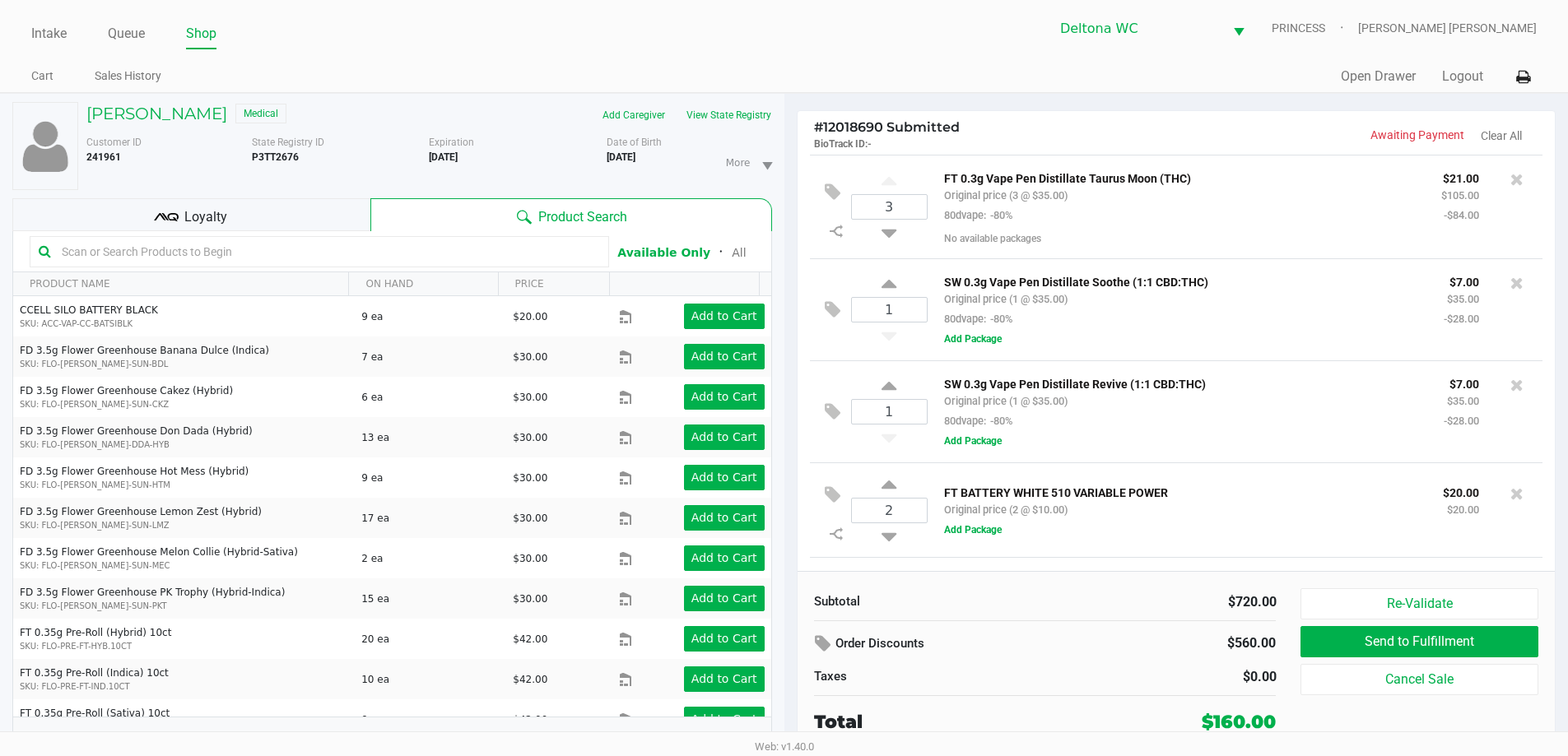
click at [1045, 183] on p "FT 0.3g Vape Pen Distillate Taurus Moon (THC)" at bounding box center [1180, 177] width 473 height 17
click at [1045, 181] on p "FT 0.3g Vape Pen Distillate Taurus Moon (THC)" at bounding box center [1180, 177] width 473 height 17
copy p "FT 0.3g Vape Pen Distillate Taurus Moon (THC)"
click at [1510, 178] on icon at bounding box center [1517, 179] width 13 height 16
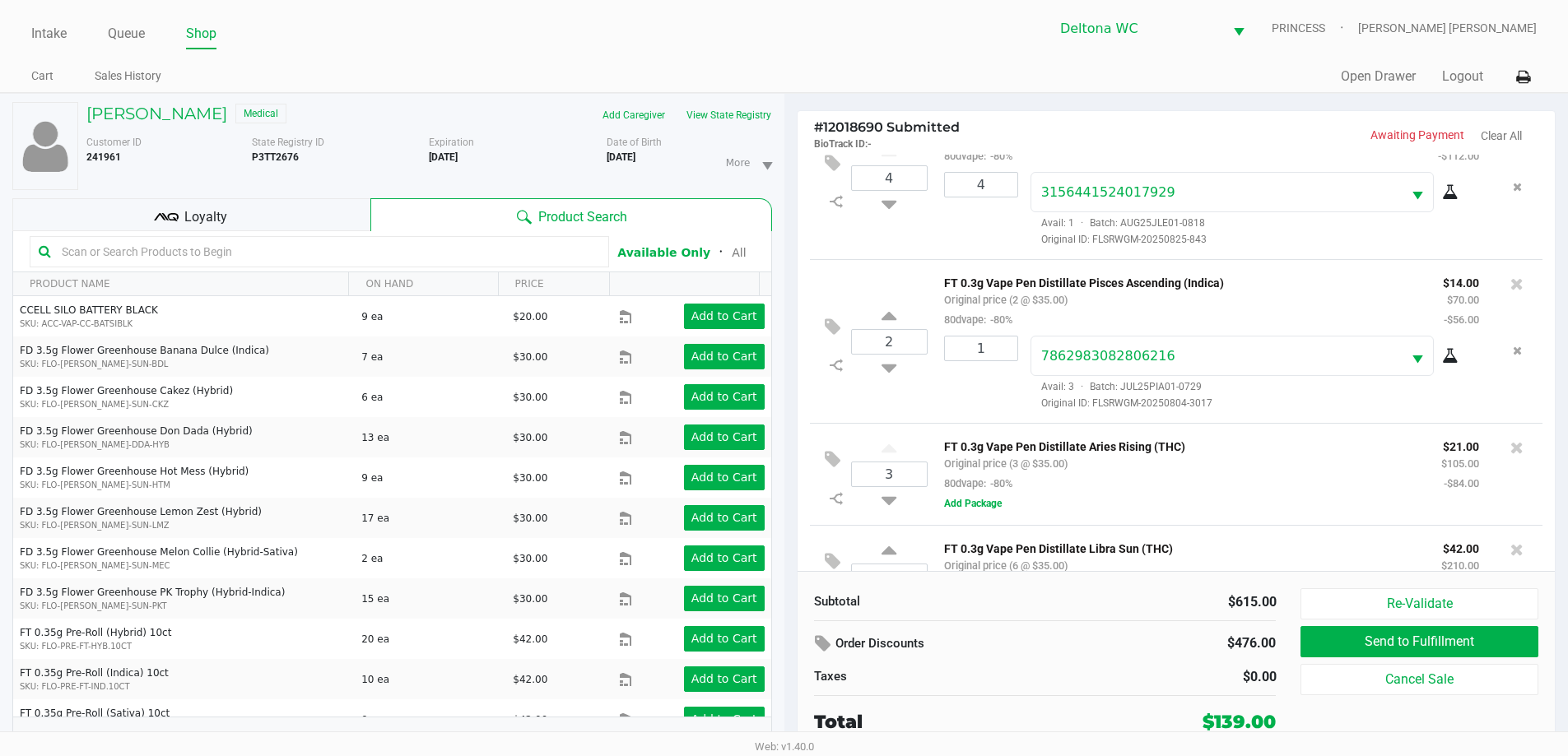
scroll to position [593, 0]
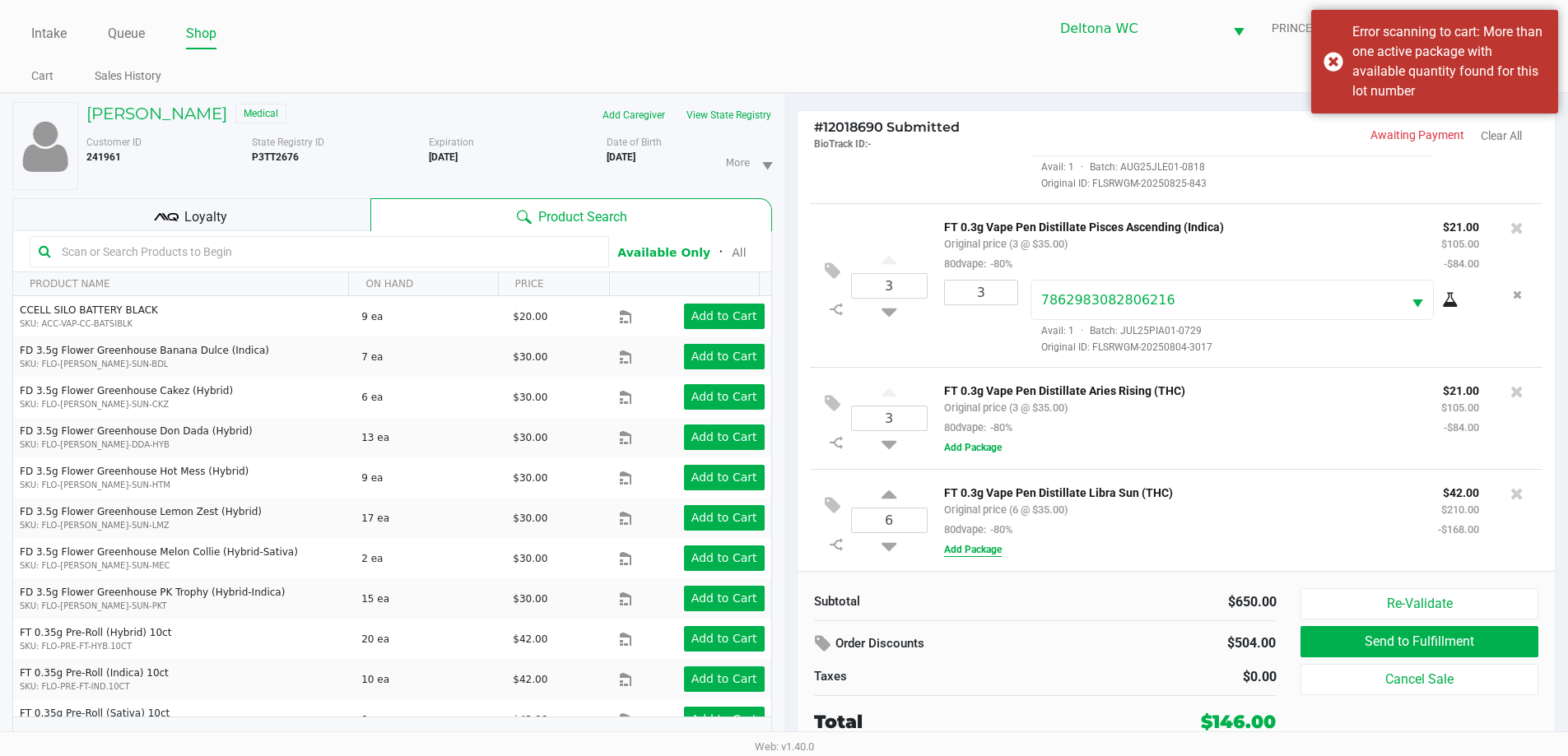
click at [992, 550] on button "Add Package" at bounding box center [973, 550] width 58 height 15
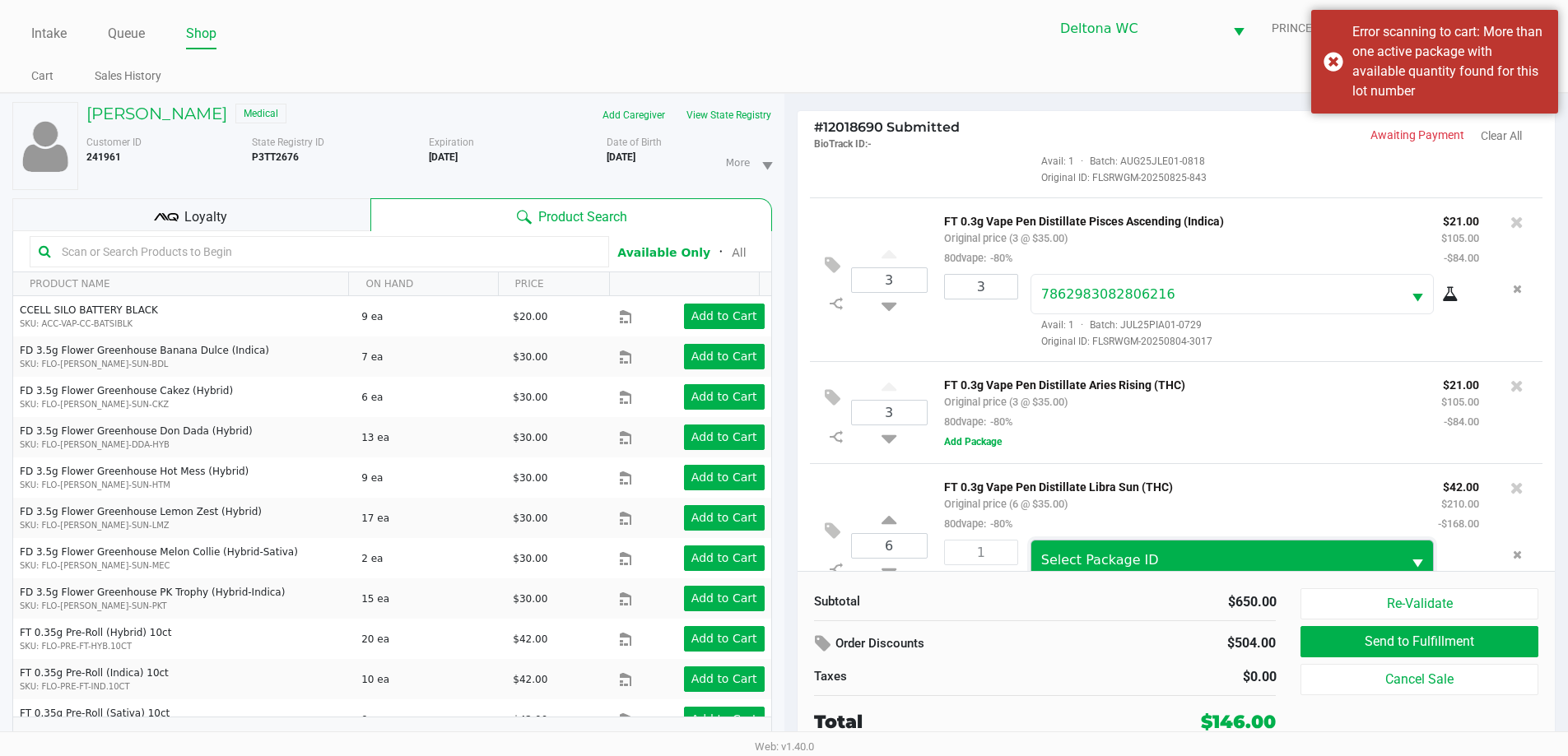
click at [1080, 558] on span "Select Package ID" at bounding box center [1100, 559] width 118 height 16
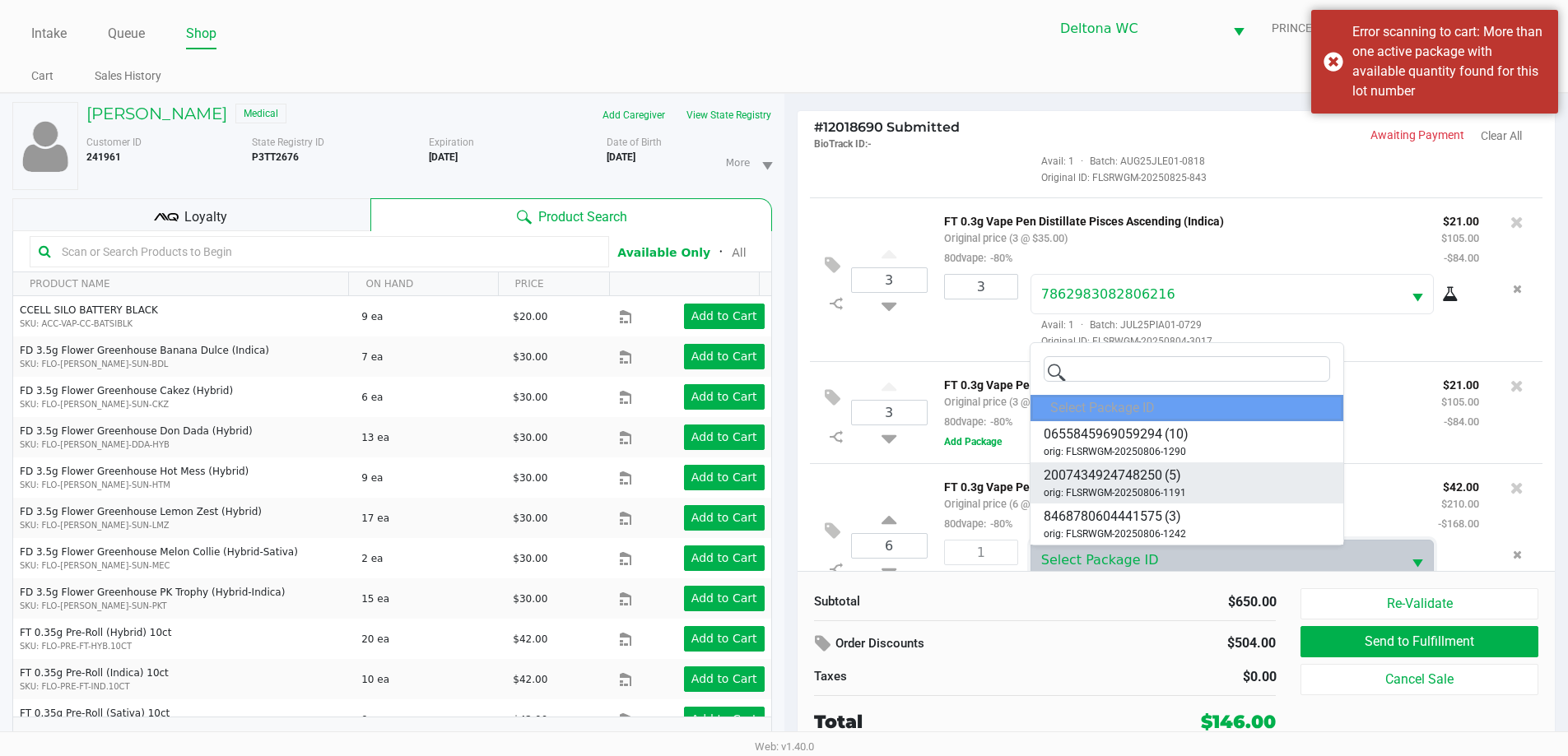
click at [1156, 493] on span "orig: FLSRWGM-20250806-1191" at bounding box center [1114, 493] width 143 height 15
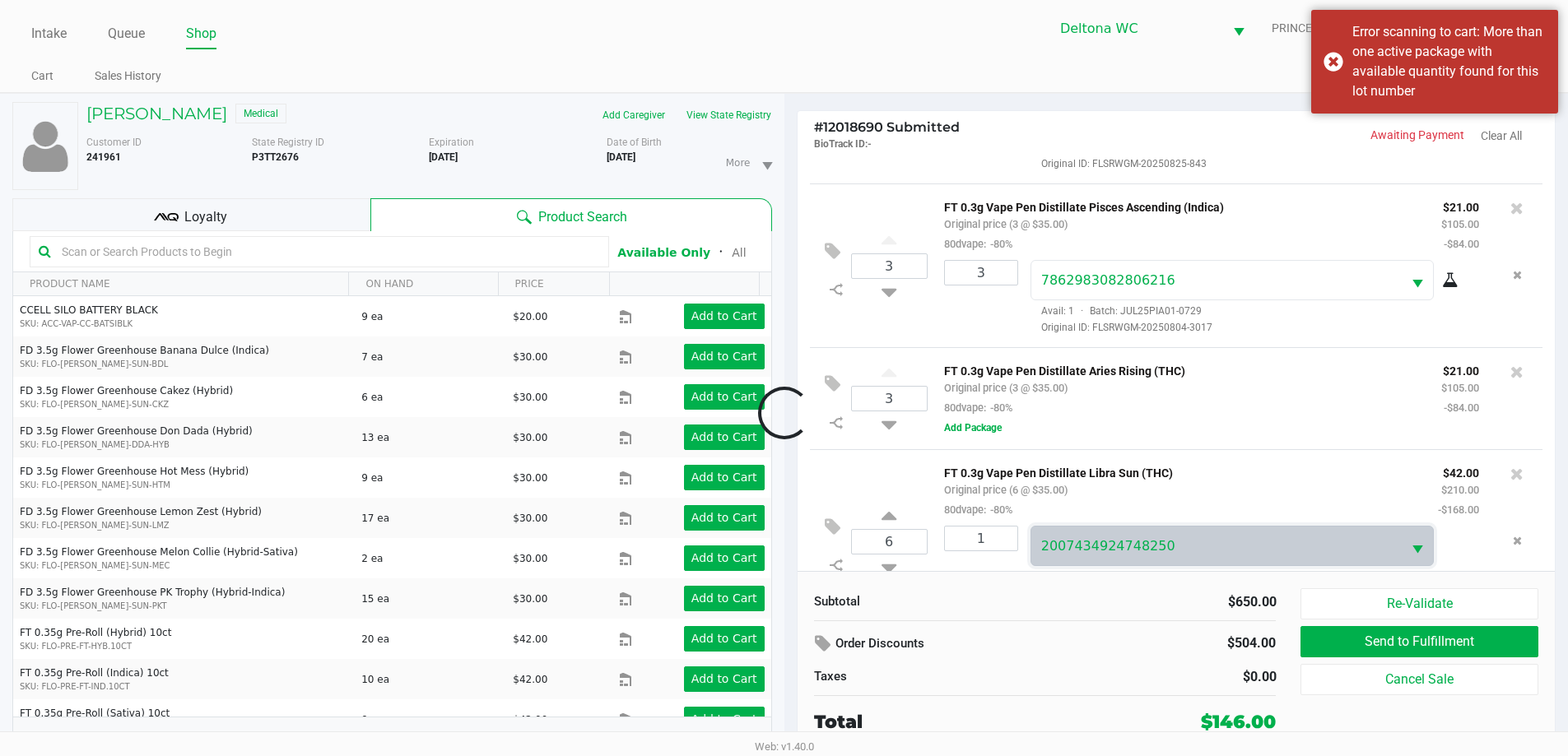
scroll to position [674, 0]
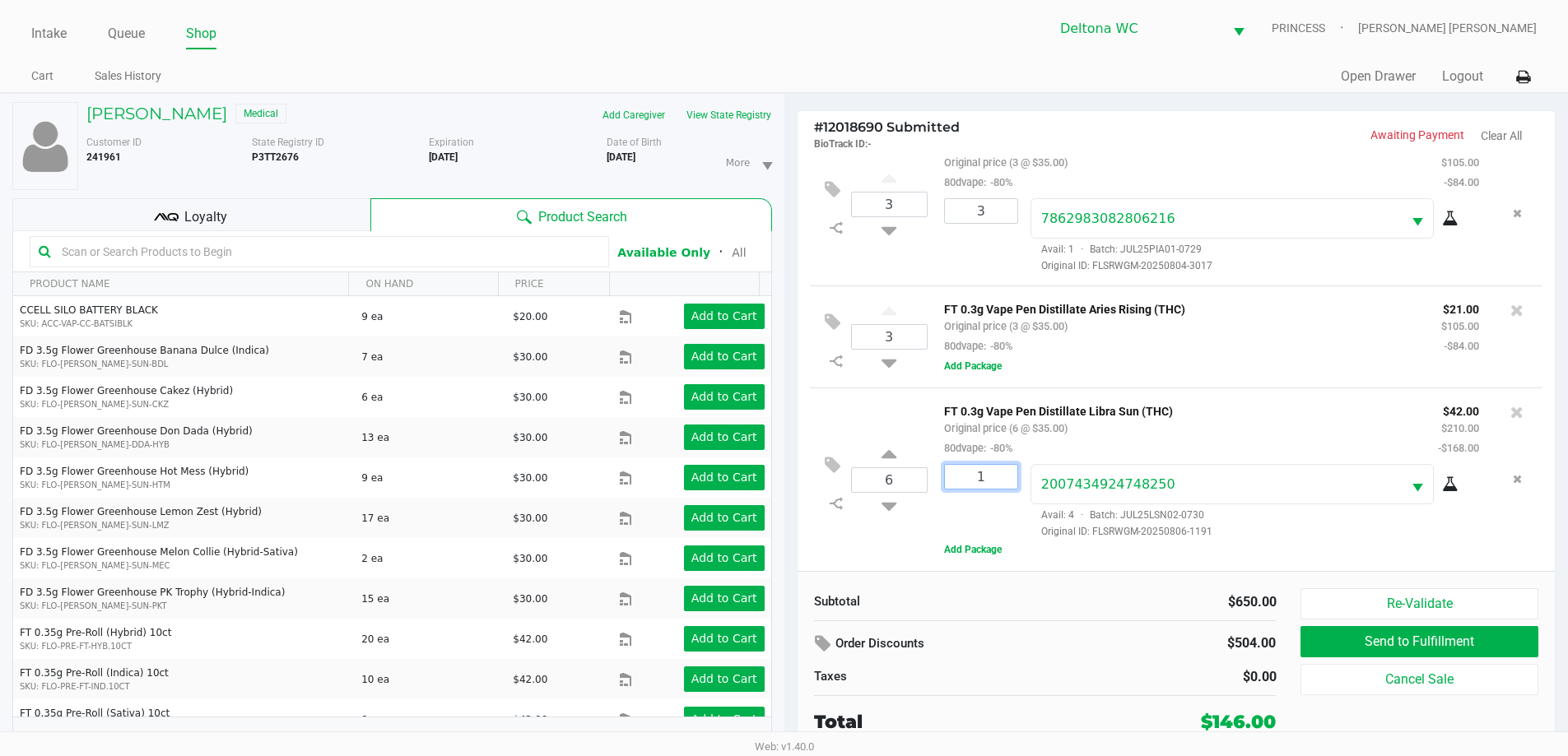
click at [997, 472] on input "1" at bounding box center [981, 476] width 73 height 24
type input "6"
type input "4"
click at [1214, 397] on div "Chet Patel Medical Add Caregiver View State Registry Customer ID 241961 State R…" at bounding box center [784, 433] width 1568 height 680
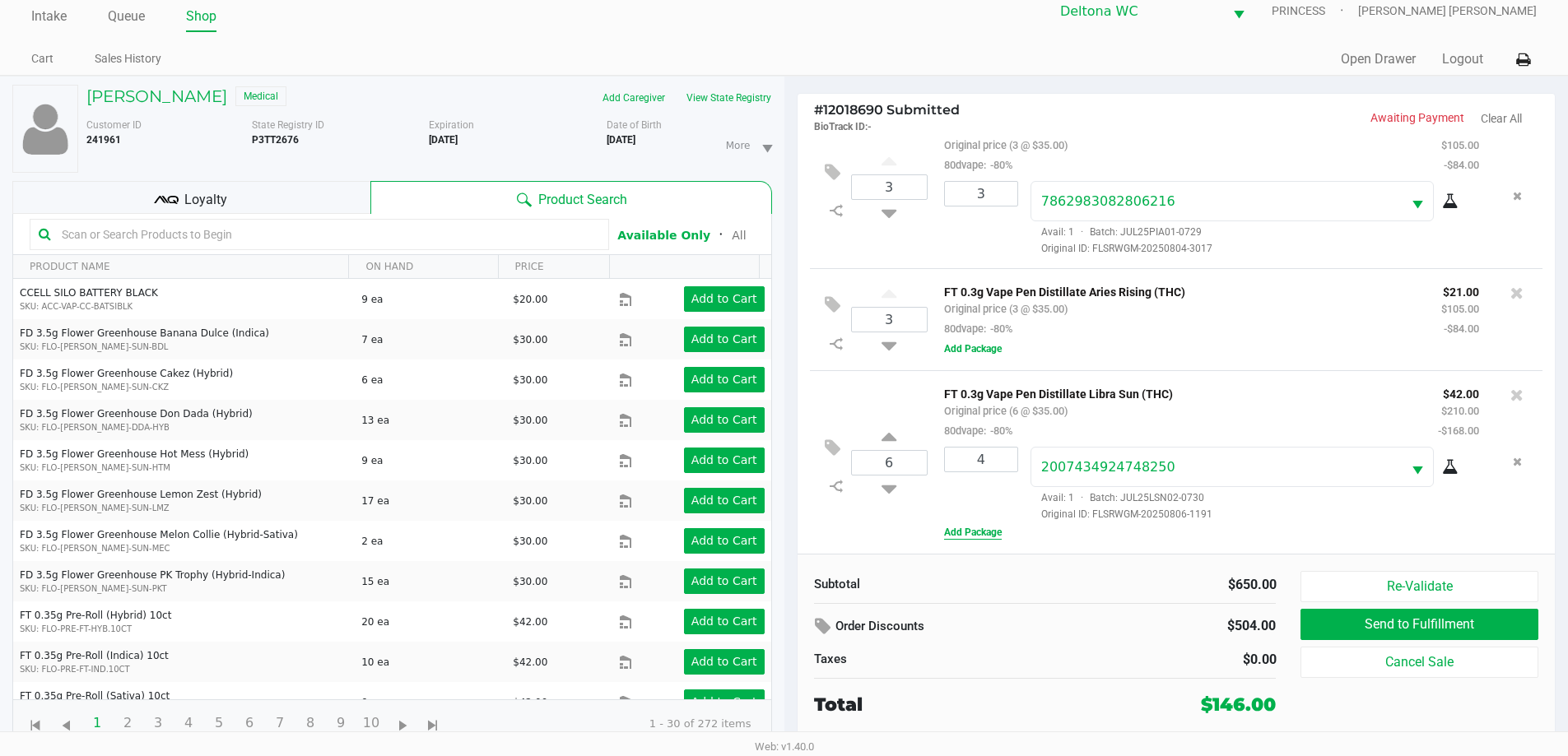
click at [989, 530] on button "Add Package" at bounding box center [973, 533] width 58 height 15
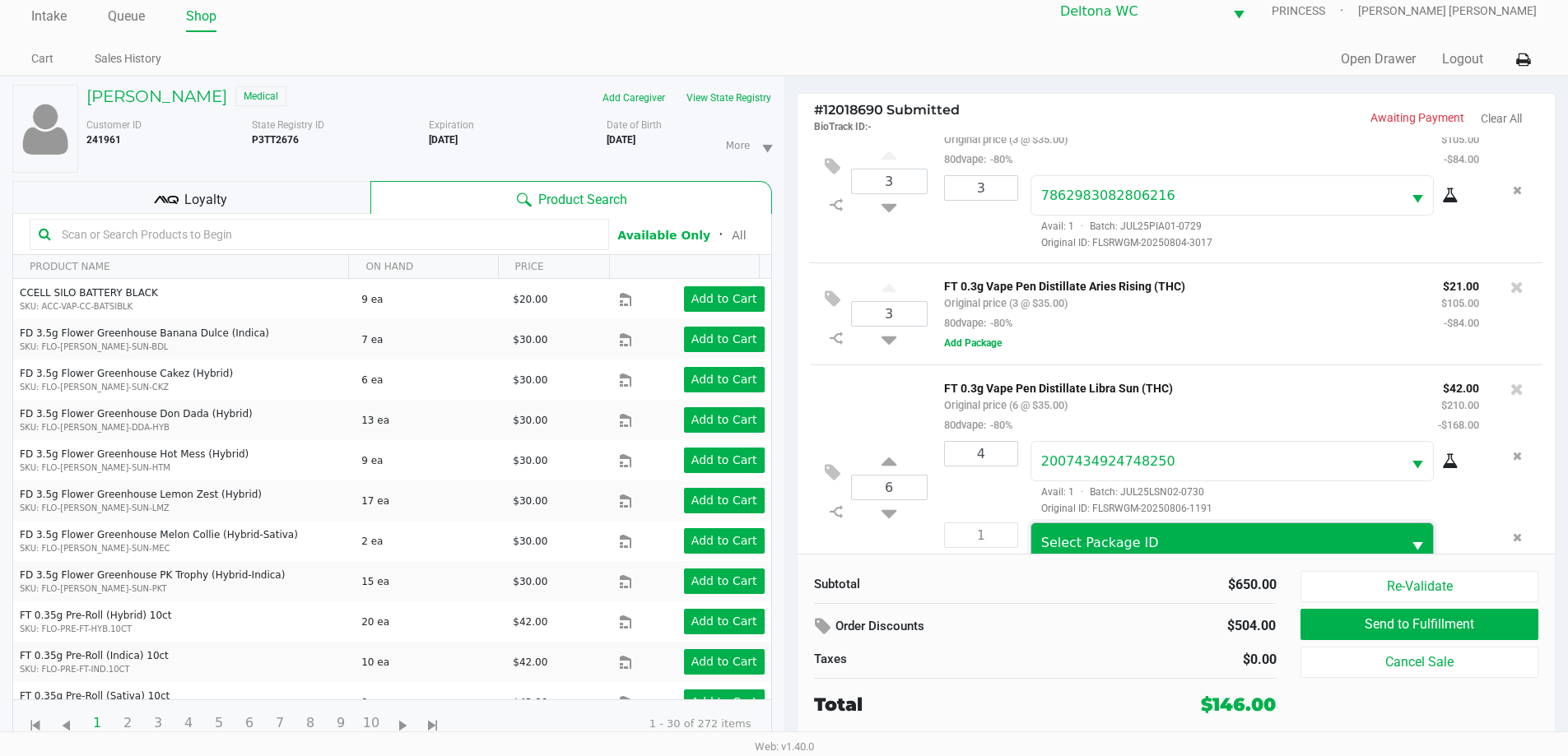
click at [1055, 545] on span "Select Package ID" at bounding box center [1100, 542] width 118 height 16
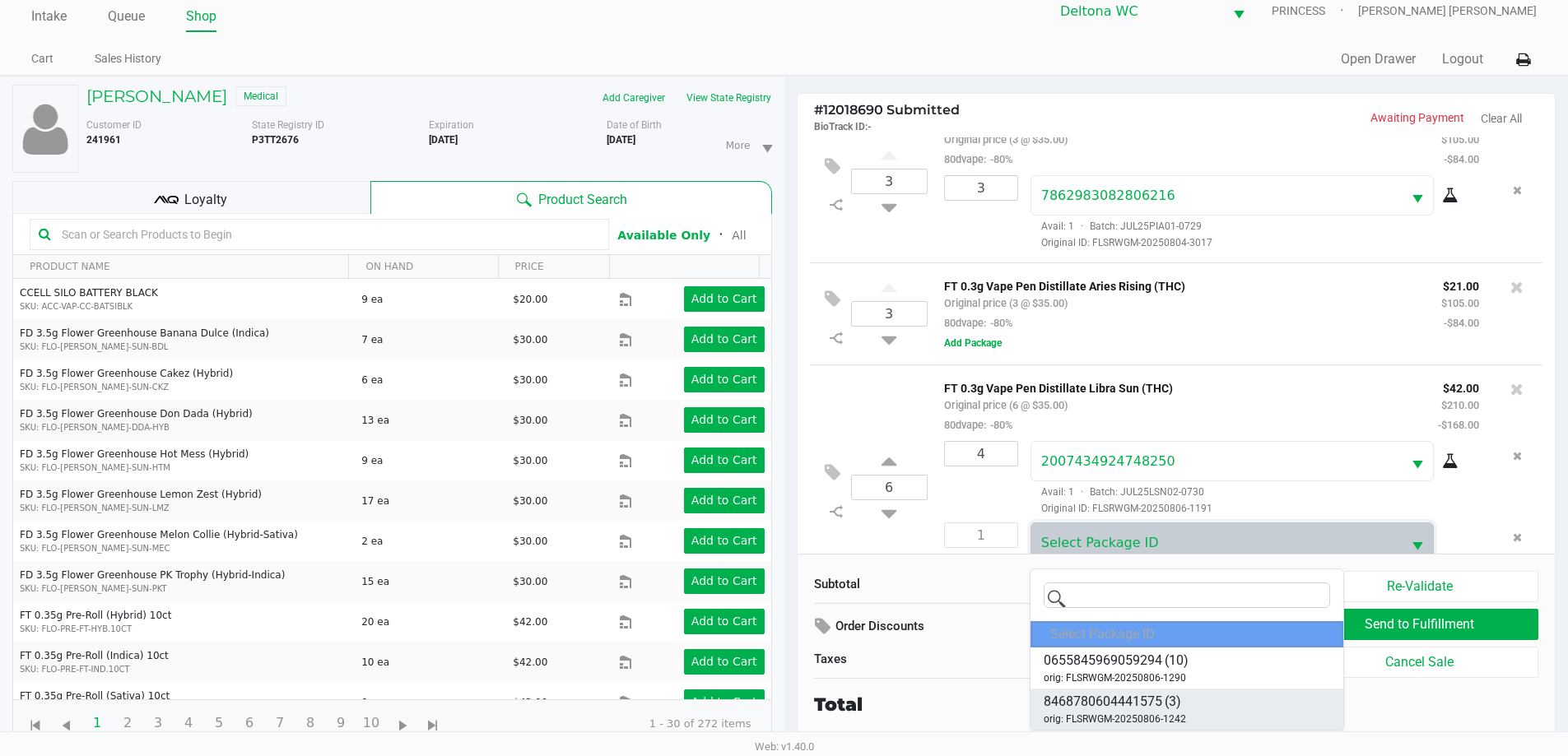
click at [1163, 713] on span "orig: FLSRWGM-20250806-1242" at bounding box center [1114, 719] width 143 height 15
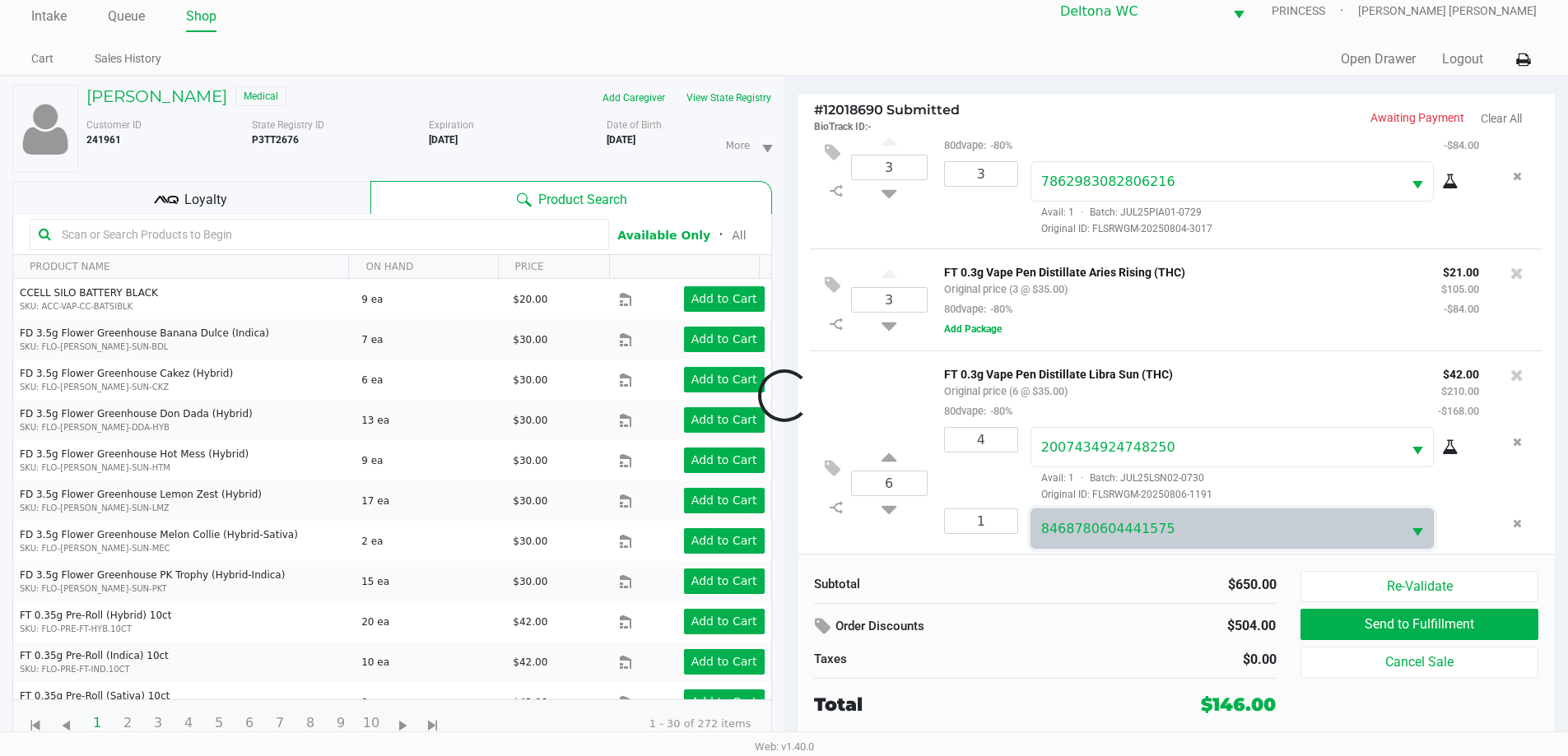
scroll to position [755, 0]
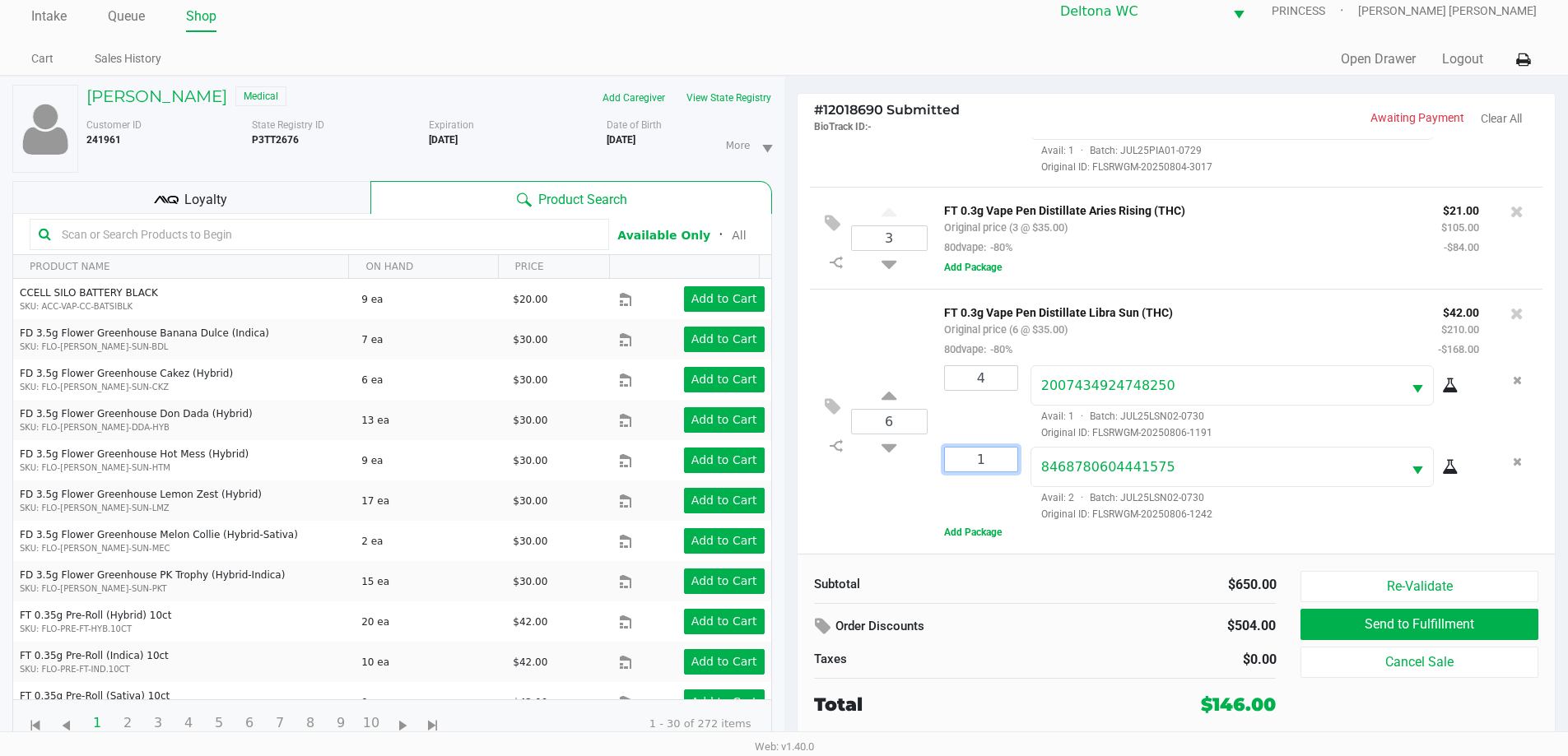
click at [989, 462] on input "1" at bounding box center [981, 459] width 73 height 24
type input "2"
click at [842, 534] on div "Loading Chet Patel Medical Add Caregiver View State Registry Customer ID 241961…" at bounding box center [784, 416] width 1568 height 680
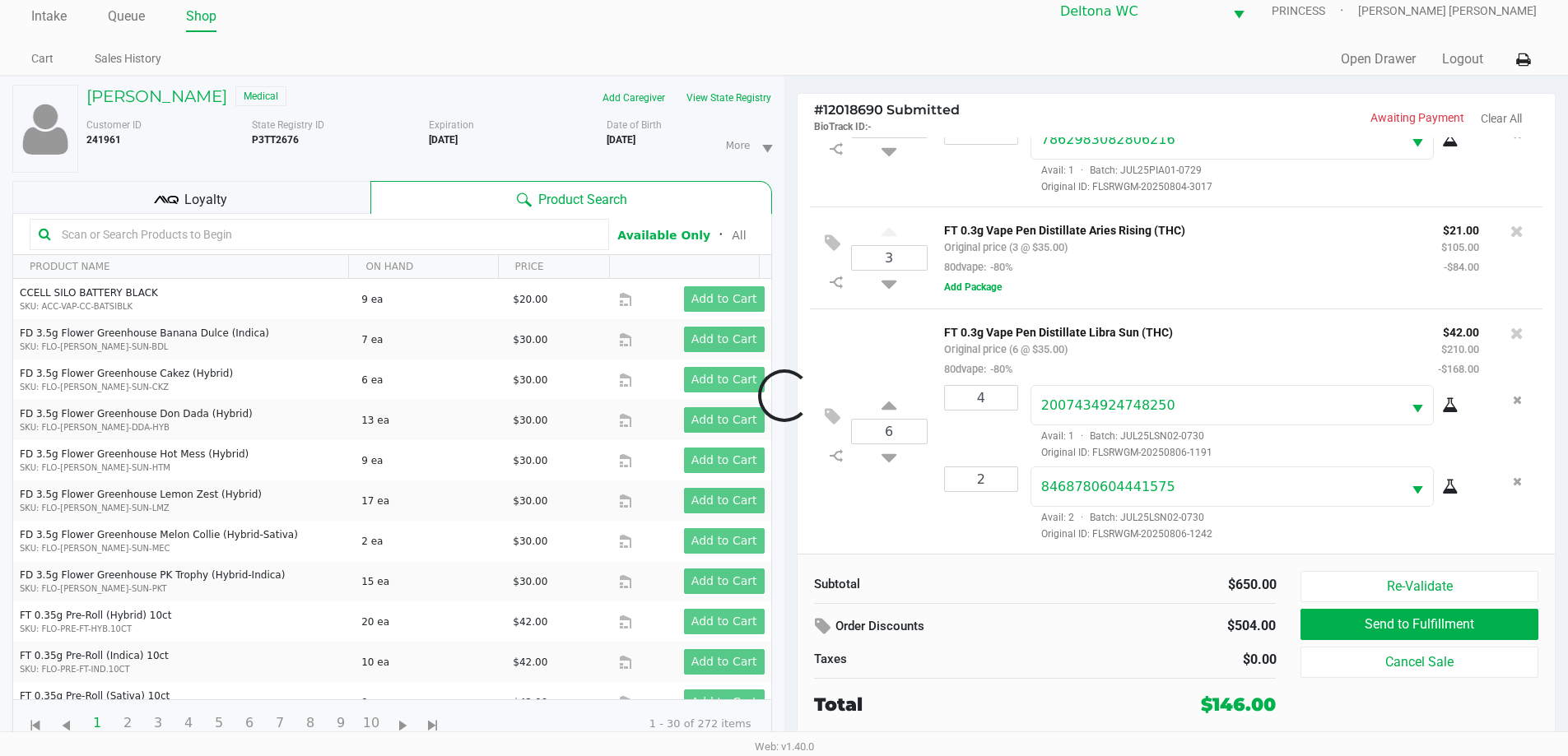
scroll to position [736, 0]
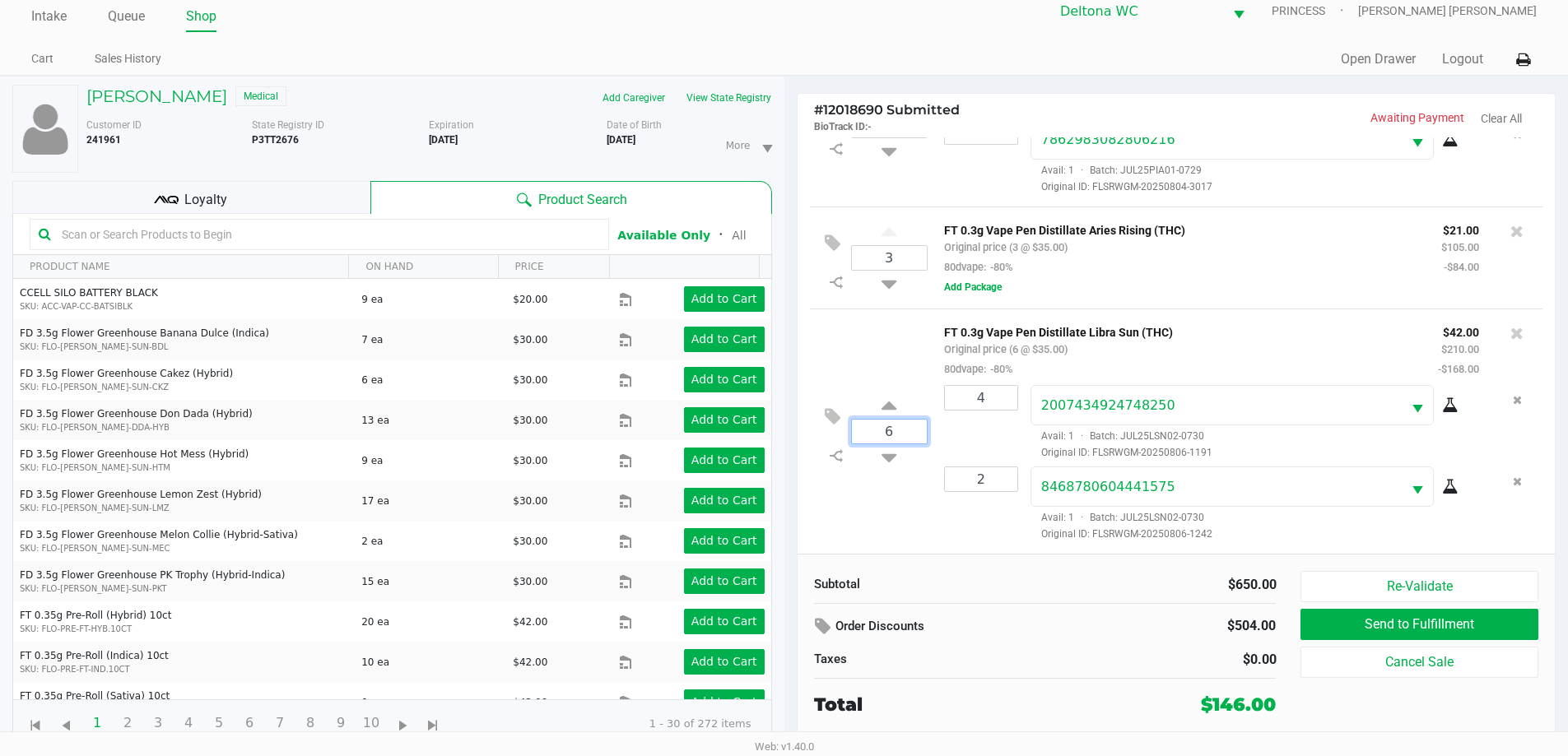
click at [903, 432] on input "6" at bounding box center [888, 431] width 75 height 24
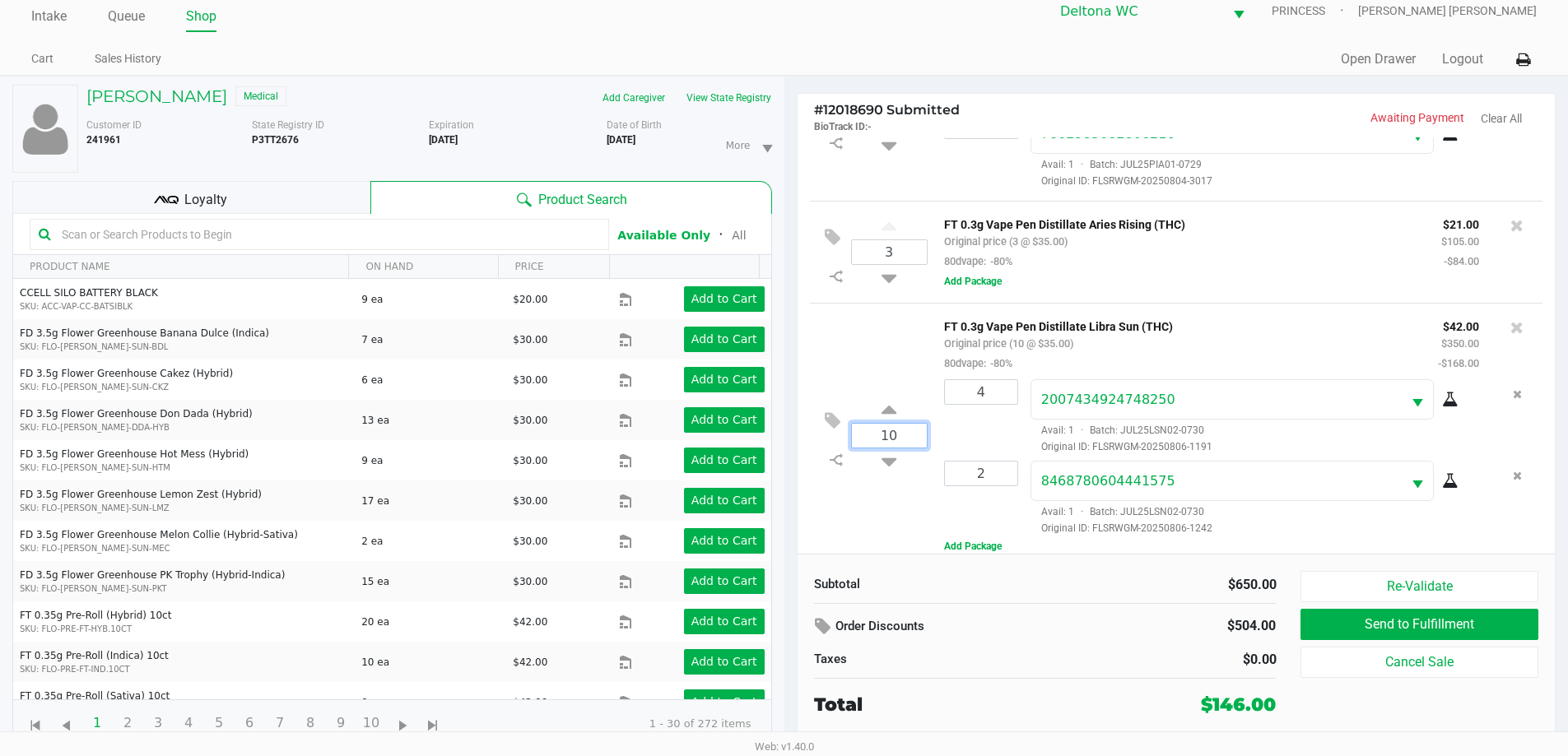
type input "10"
click at [863, 509] on div "Chet Patel Medical Add Caregiver View State Registry Customer ID 241961 State R…" at bounding box center [784, 416] width 1568 height 680
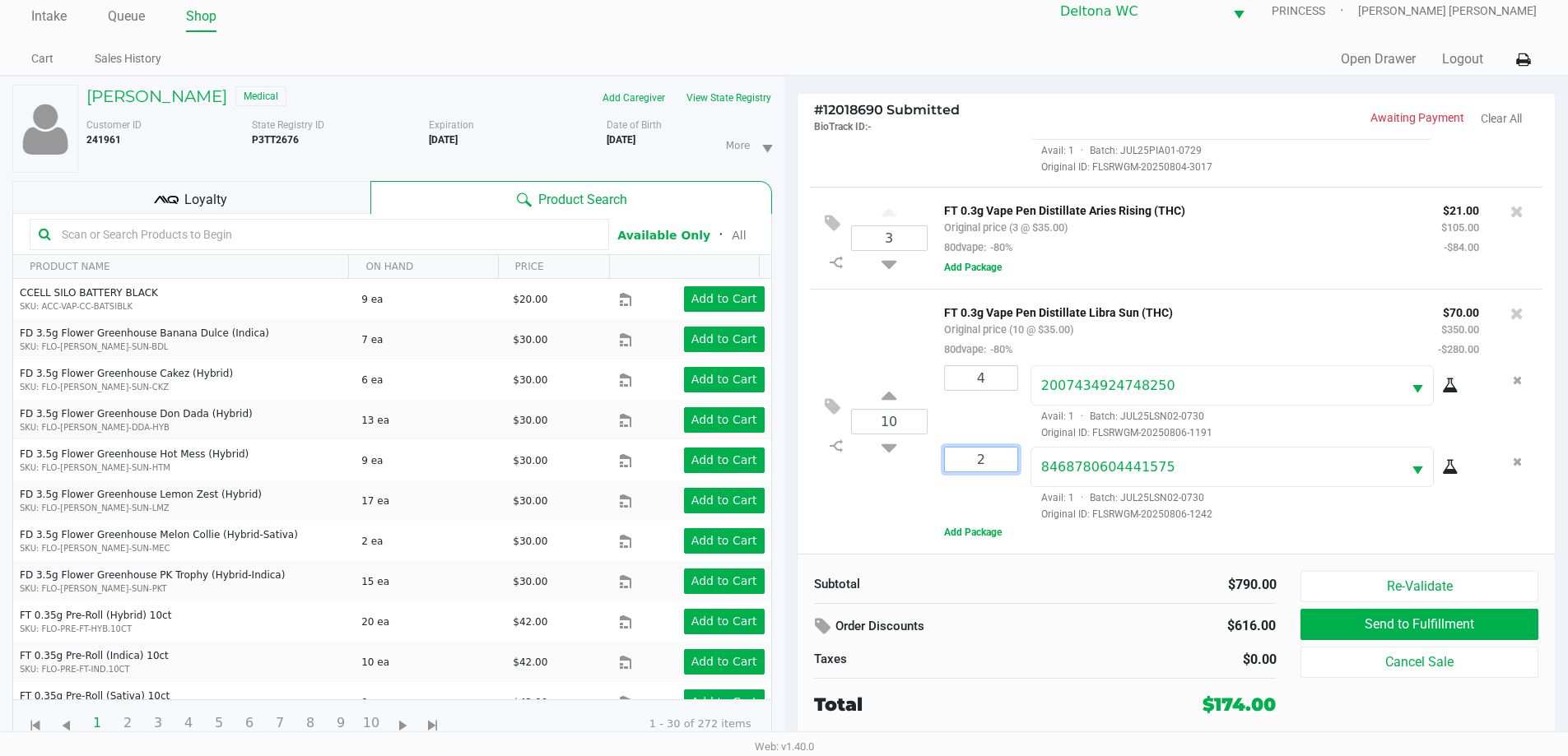
click at [991, 449] on input "2" at bounding box center [981, 459] width 73 height 24
type input "3"
click at [870, 511] on div "Chet Patel Medical Add Caregiver View State Registry Customer ID 241961 State R…" at bounding box center [784, 416] width 1568 height 680
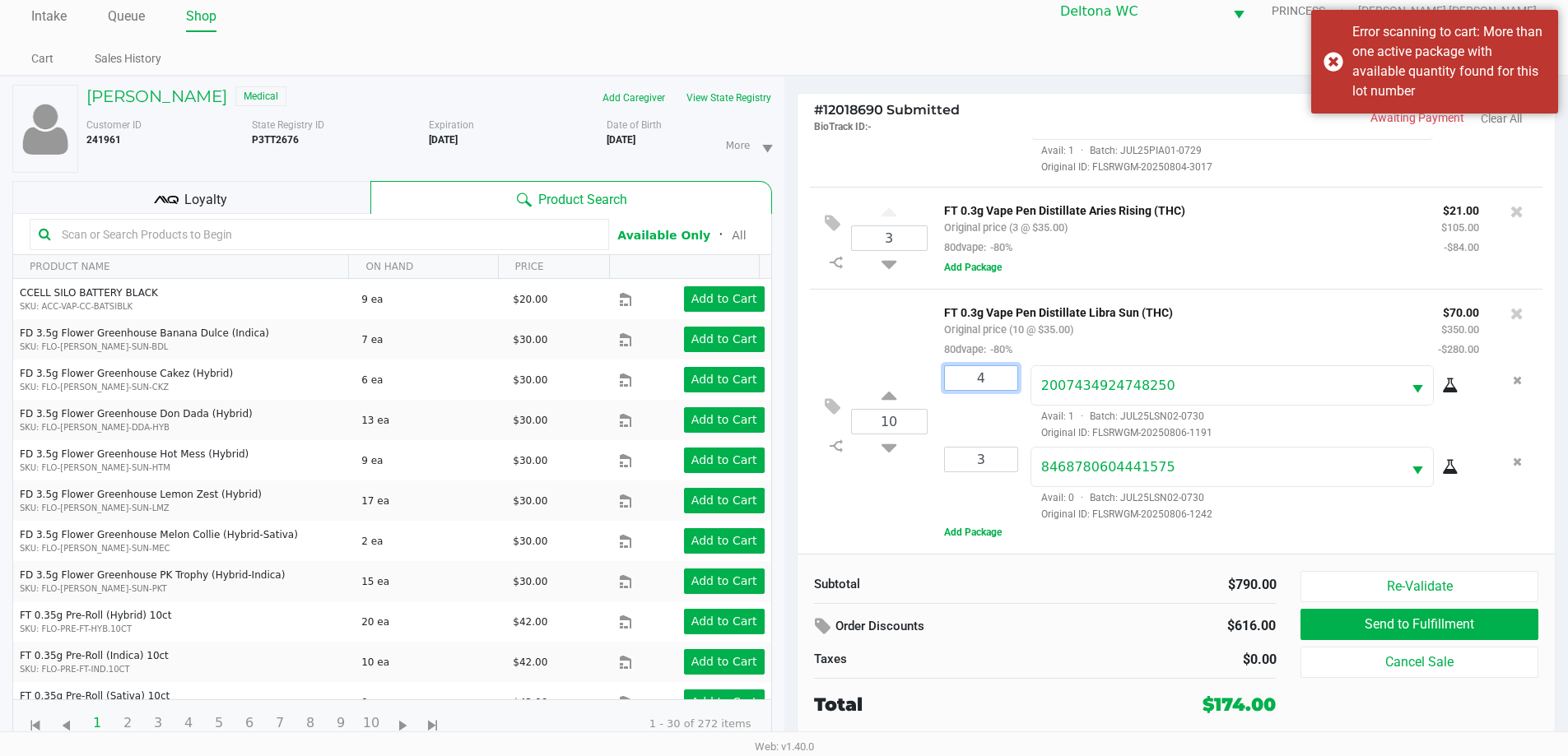
click at [985, 377] on input "4" at bounding box center [981, 378] width 73 height 24
type input "5"
click at [847, 527] on div "Loading Chet Patel Medical Add Caregiver View State Registry Customer ID 241961…" at bounding box center [784, 416] width 1568 height 680
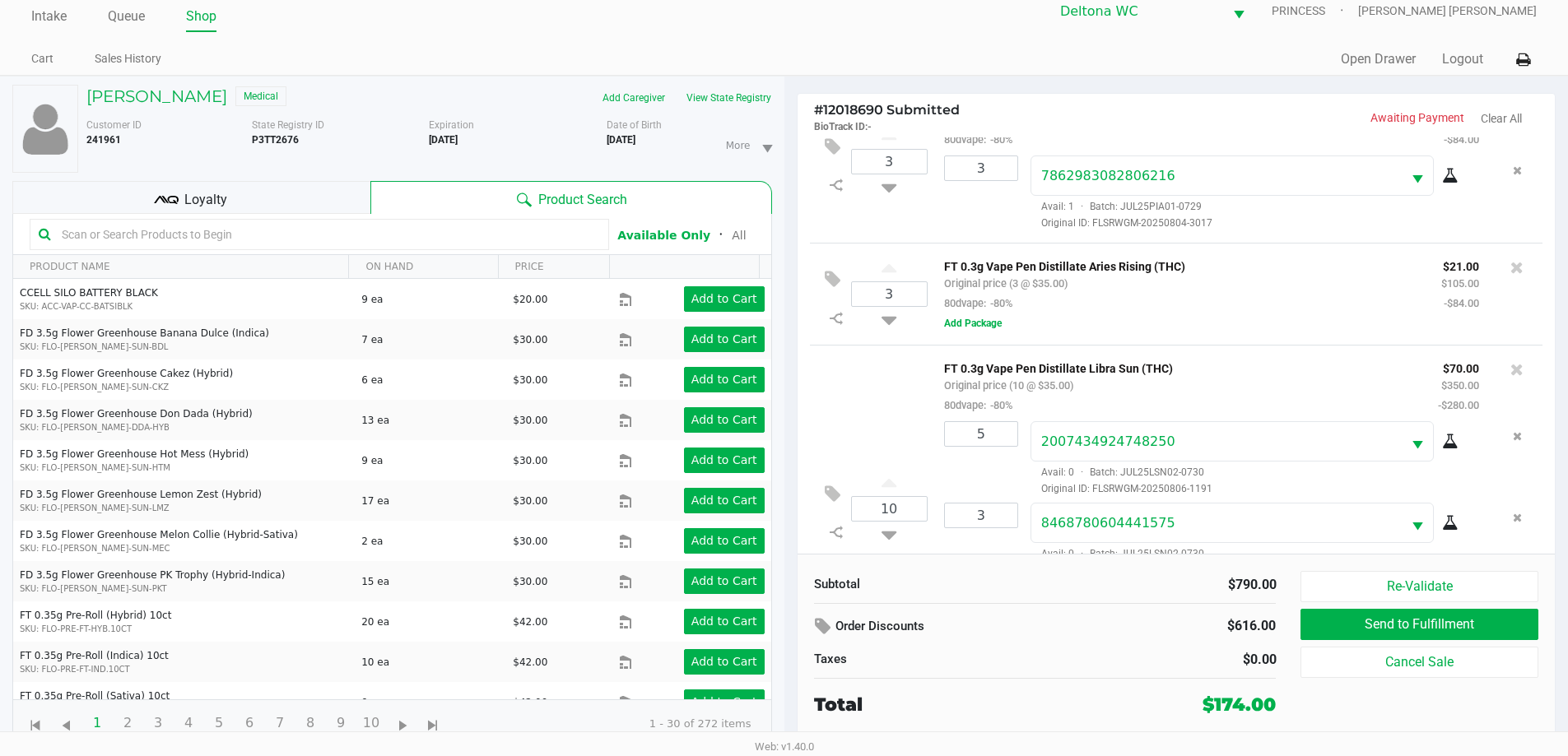
scroll to position [817, 0]
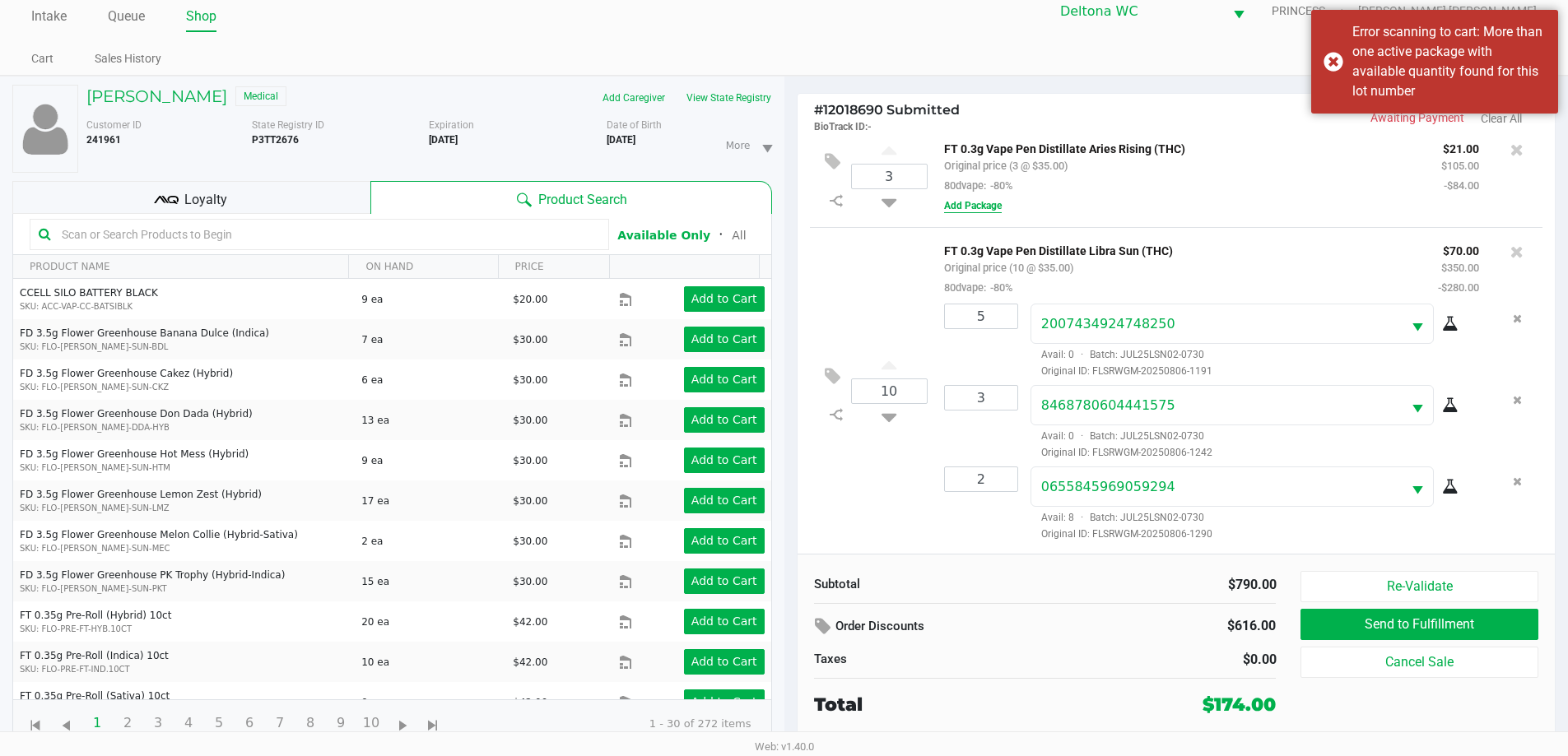
click at [978, 205] on button "Add Package" at bounding box center [973, 206] width 58 height 15
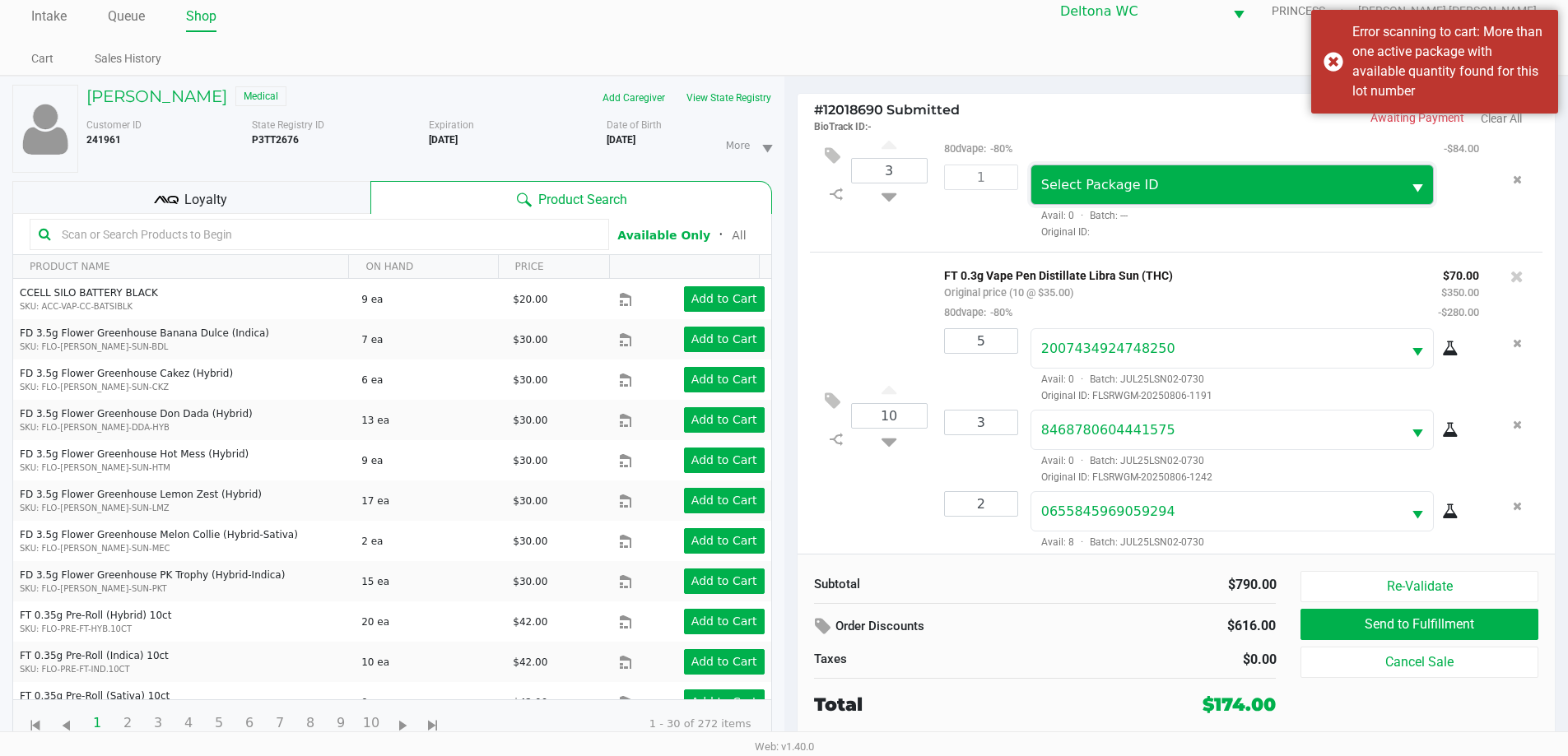
click at [1111, 204] on span "Select Package ID" at bounding box center [1216, 184] width 371 height 39
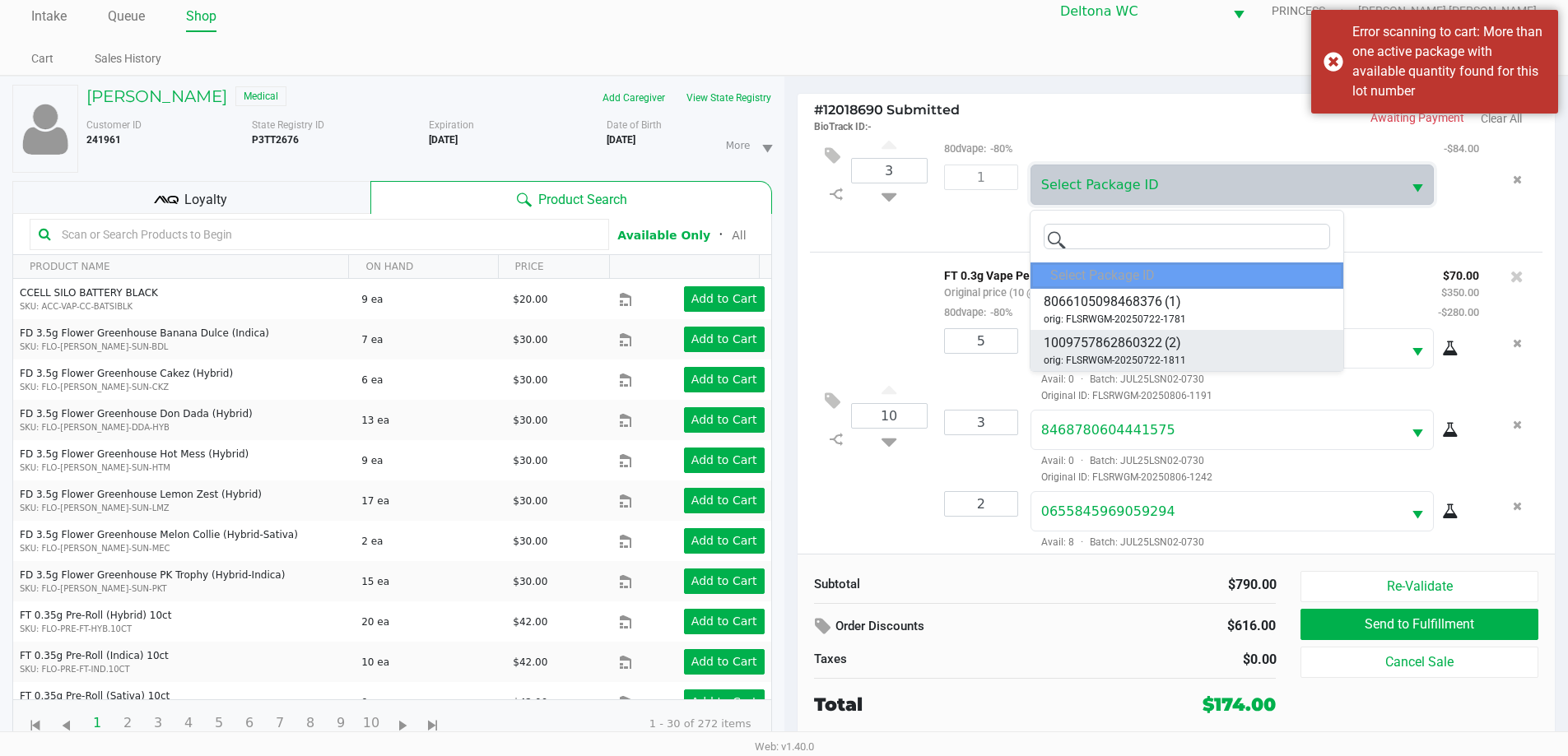
click at [1150, 345] on span "1009757862860322" at bounding box center [1102, 343] width 118 height 20
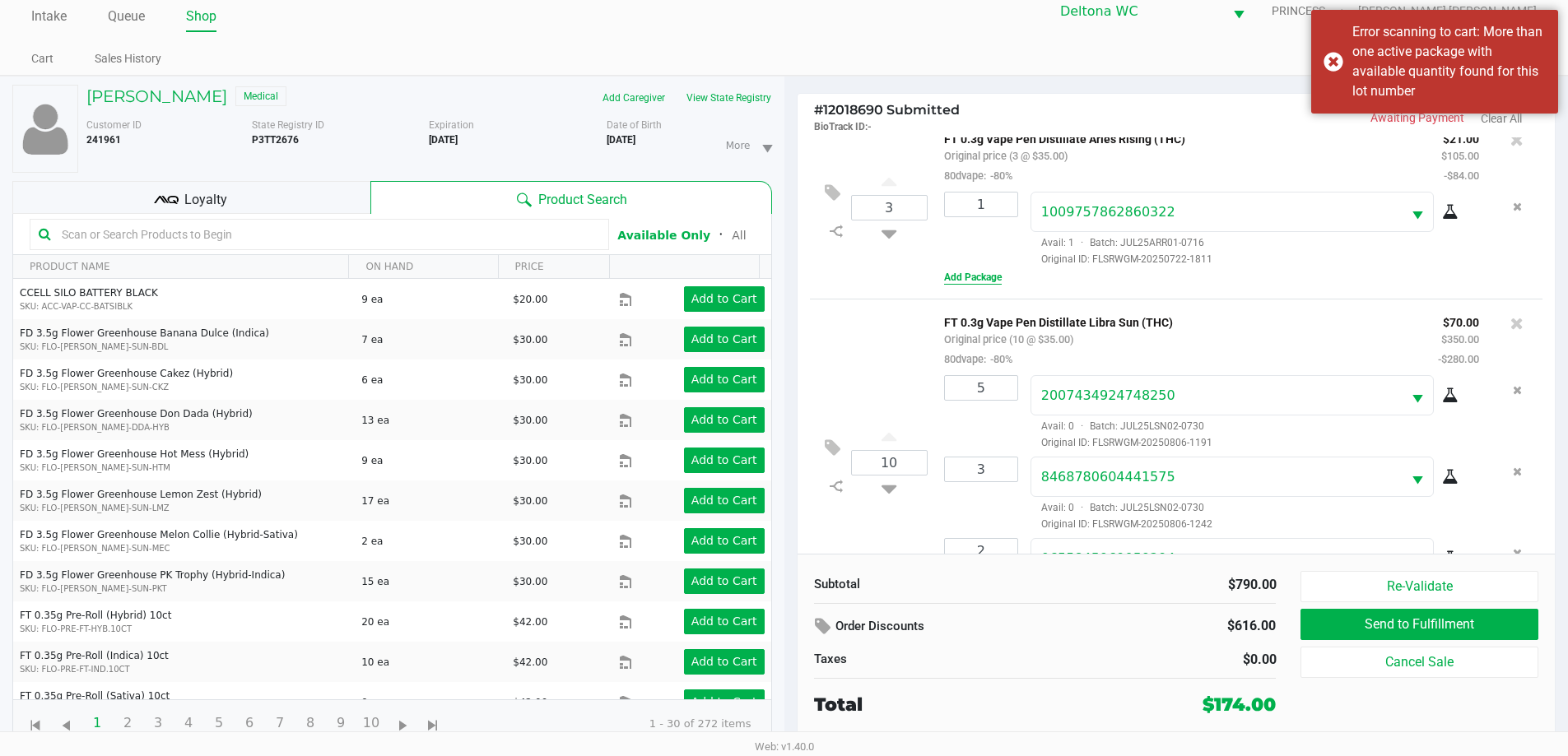
scroll to position [734, 0]
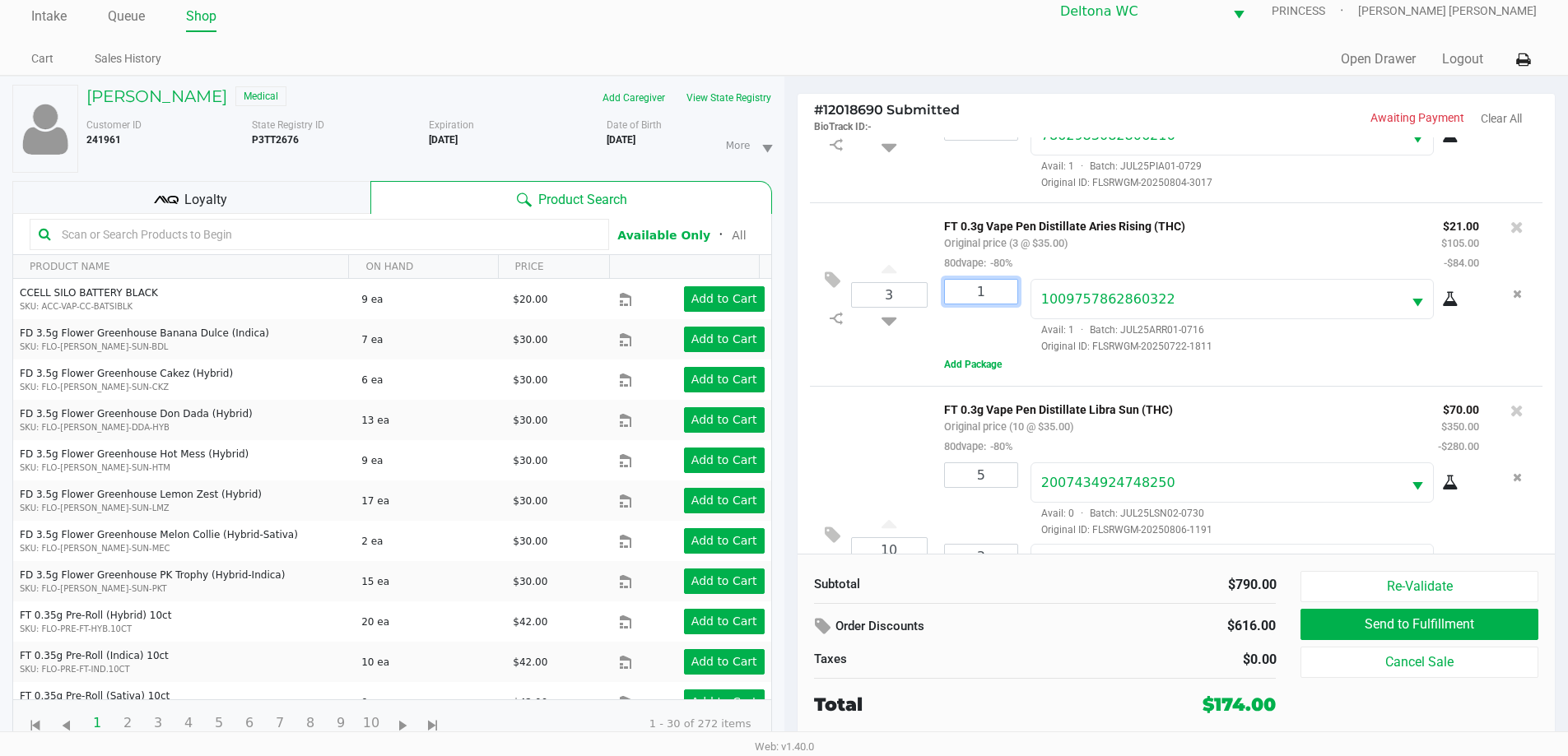
click at [1009, 296] on input "1" at bounding box center [981, 291] width 73 height 24
type input "2"
click at [877, 381] on div "Loading Chet Patel Medical Add Caregiver View State Registry Customer ID 241961…" at bounding box center [784, 416] width 1568 height 680
click at [980, 369] on button "Add Package" at bounding box center [973, 365] width 58 height 15
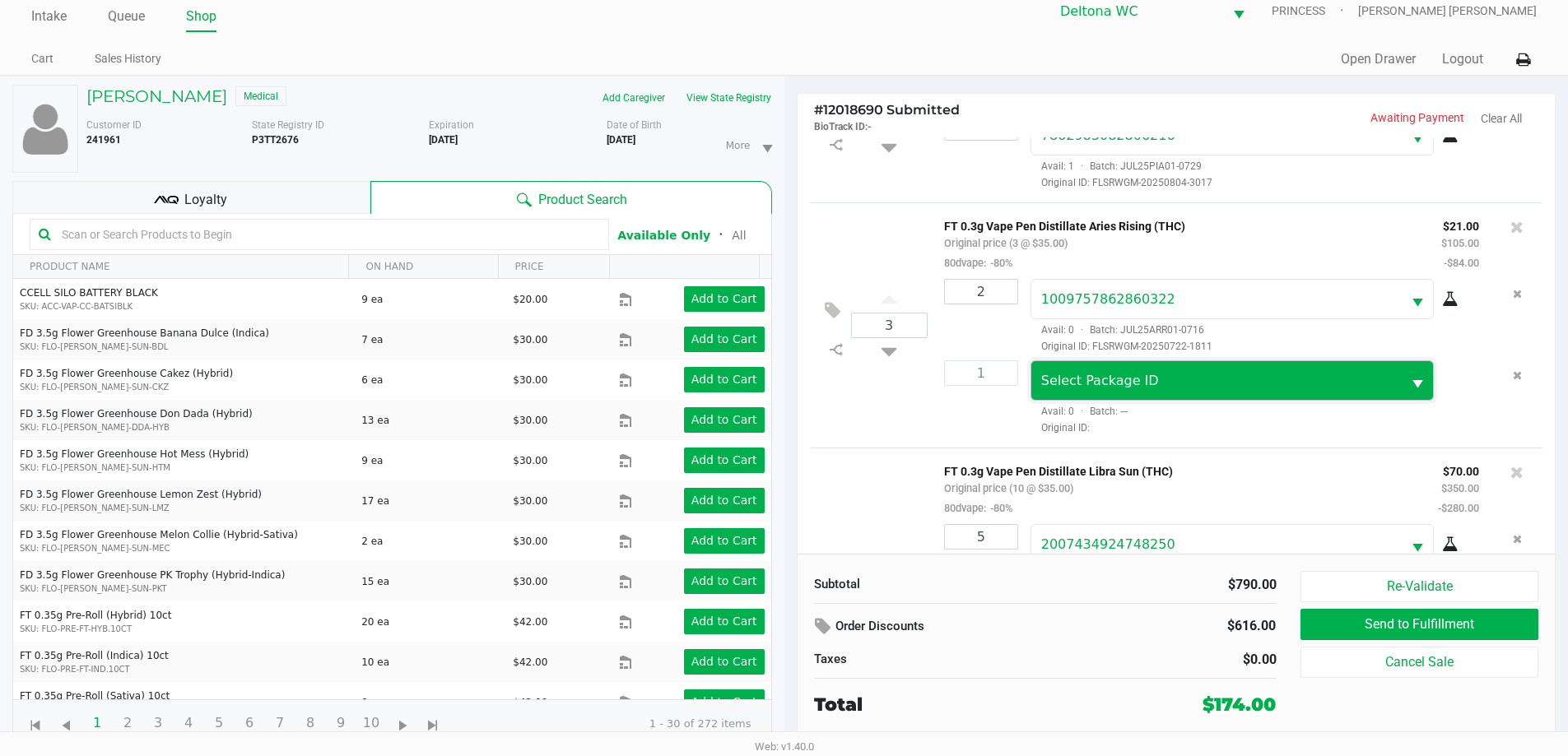
click at [1104, 399] on span "Select Package ID" at bounding box center [1216, 380] width 371 height 39
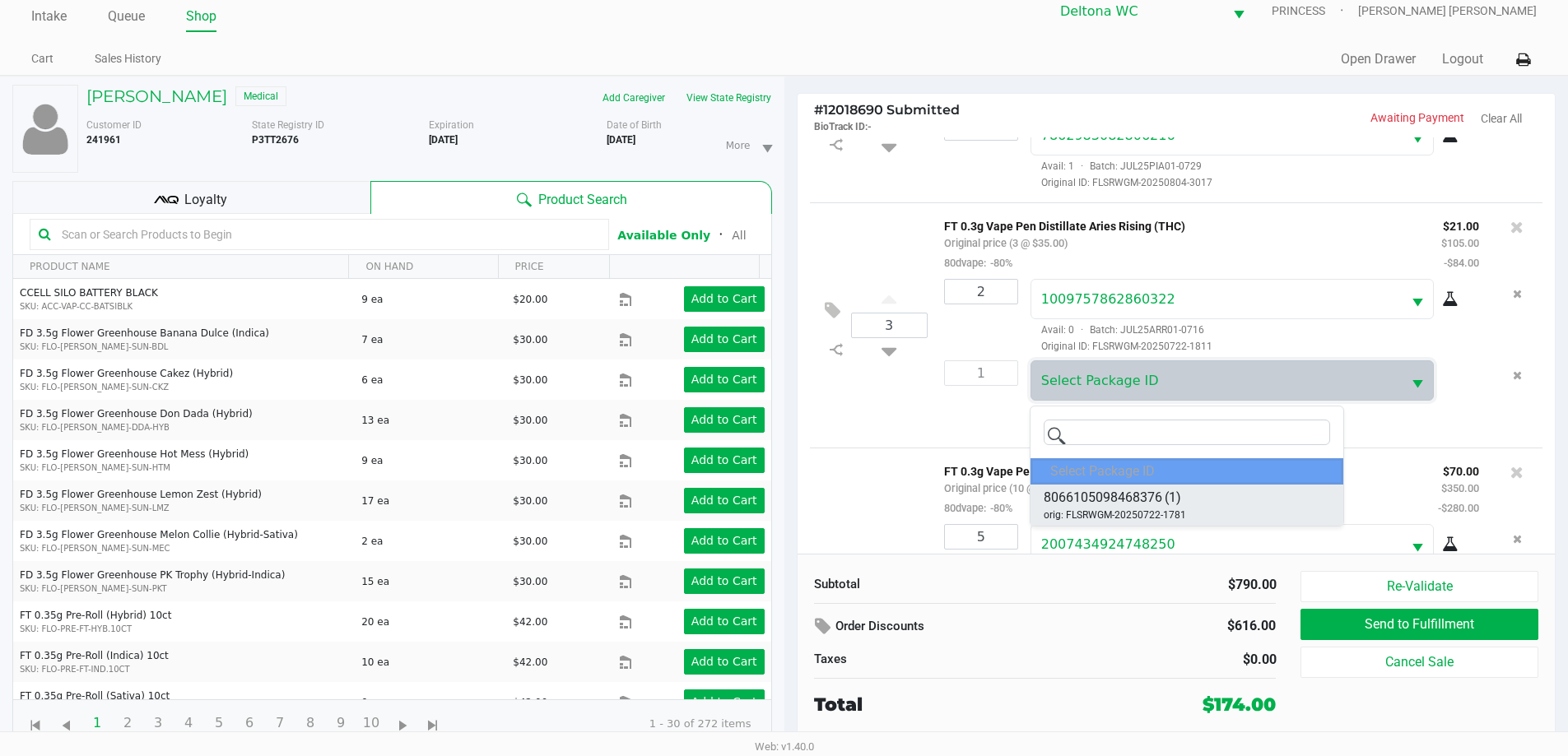
click at [1144, 507] on span "8066105098468376" at bounding box center [1102, 497] width 118 height 20
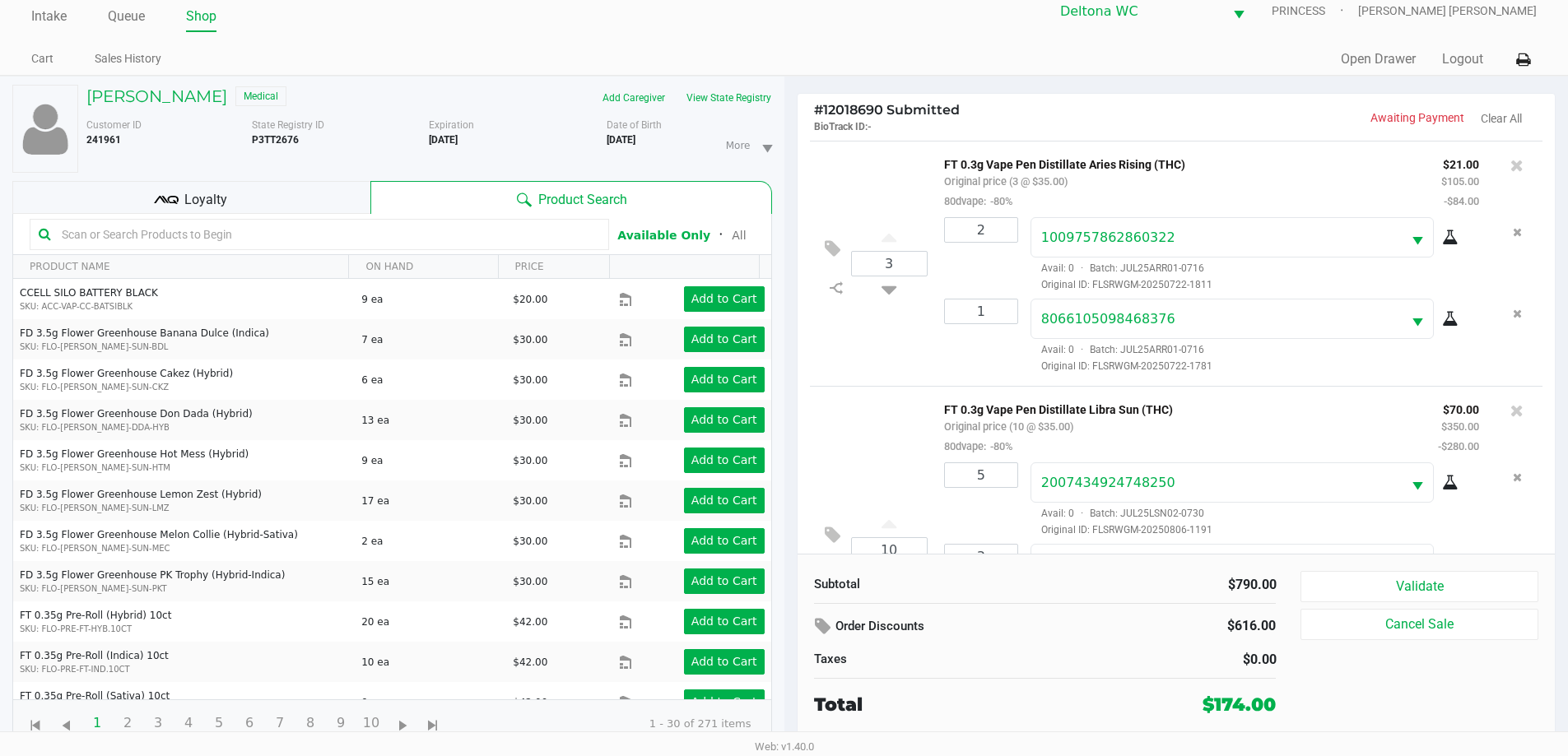
scroll to position [713, 0]
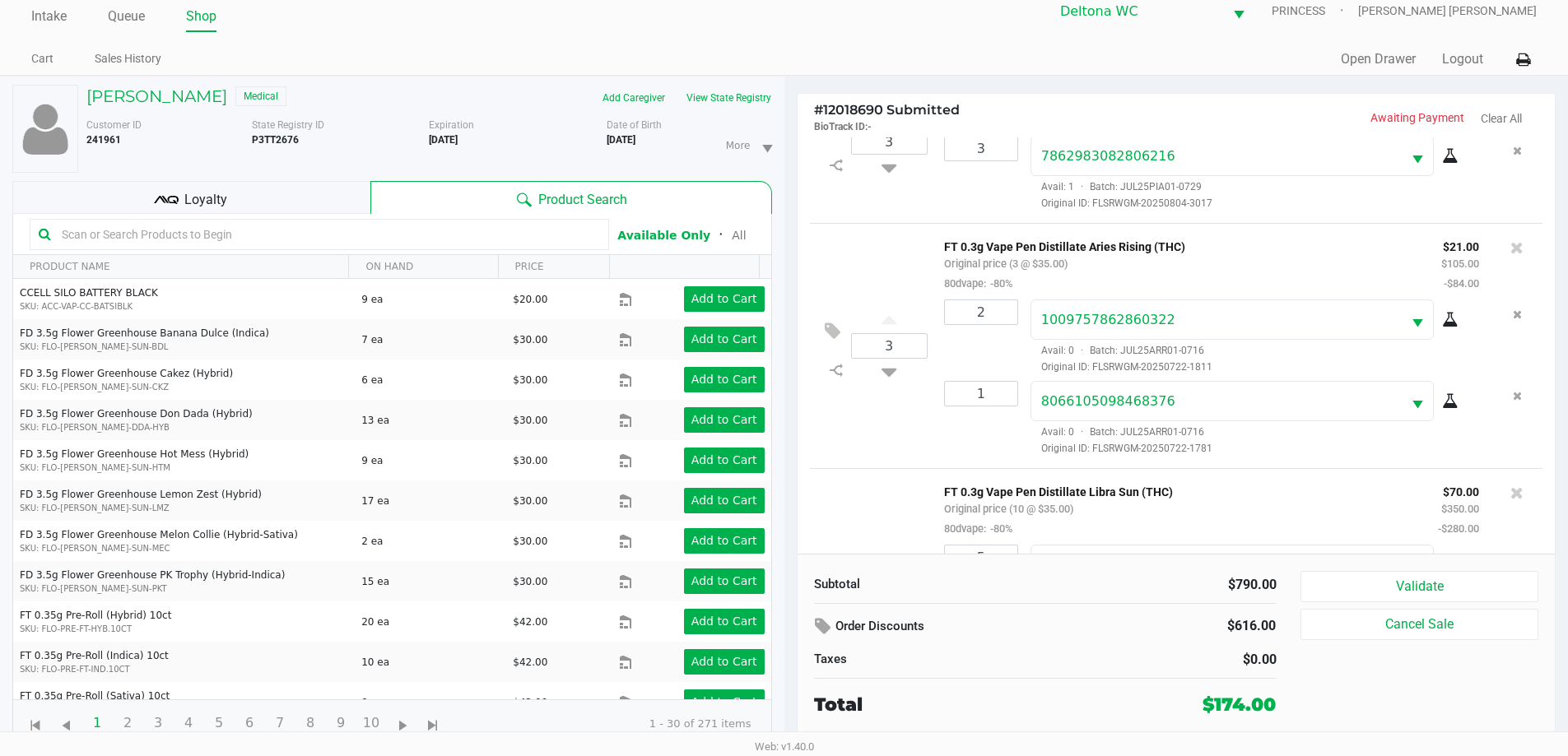
click at [1064, 253] on p "FT 0.3g Vape Pen Distillate Aries Rising (THC)" at bounding box center [1180, 245] width 473 height 17
copy p "FT 0.3g Vape Pen Distillate Aries Rising (THC)"
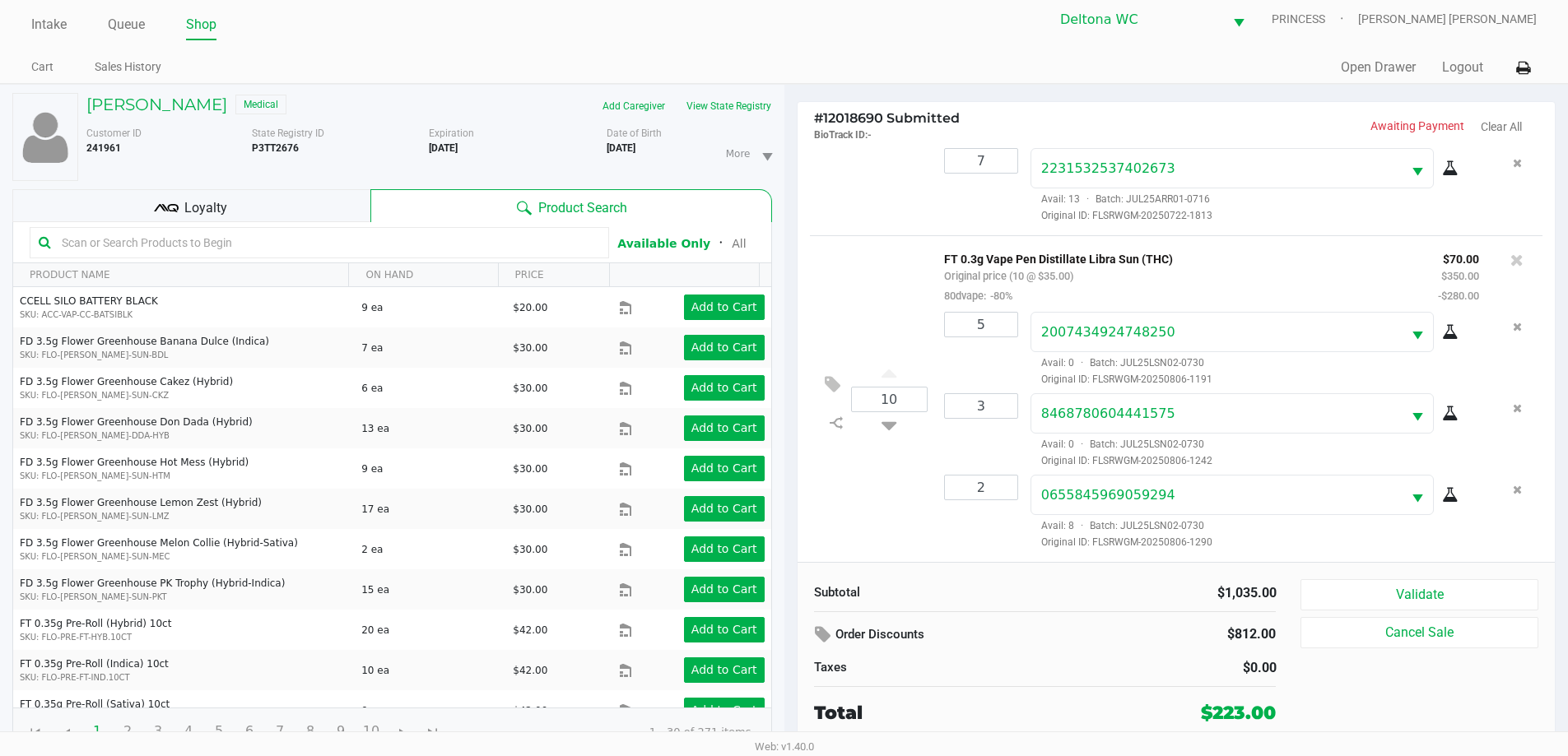
scroll to position [17, 0]
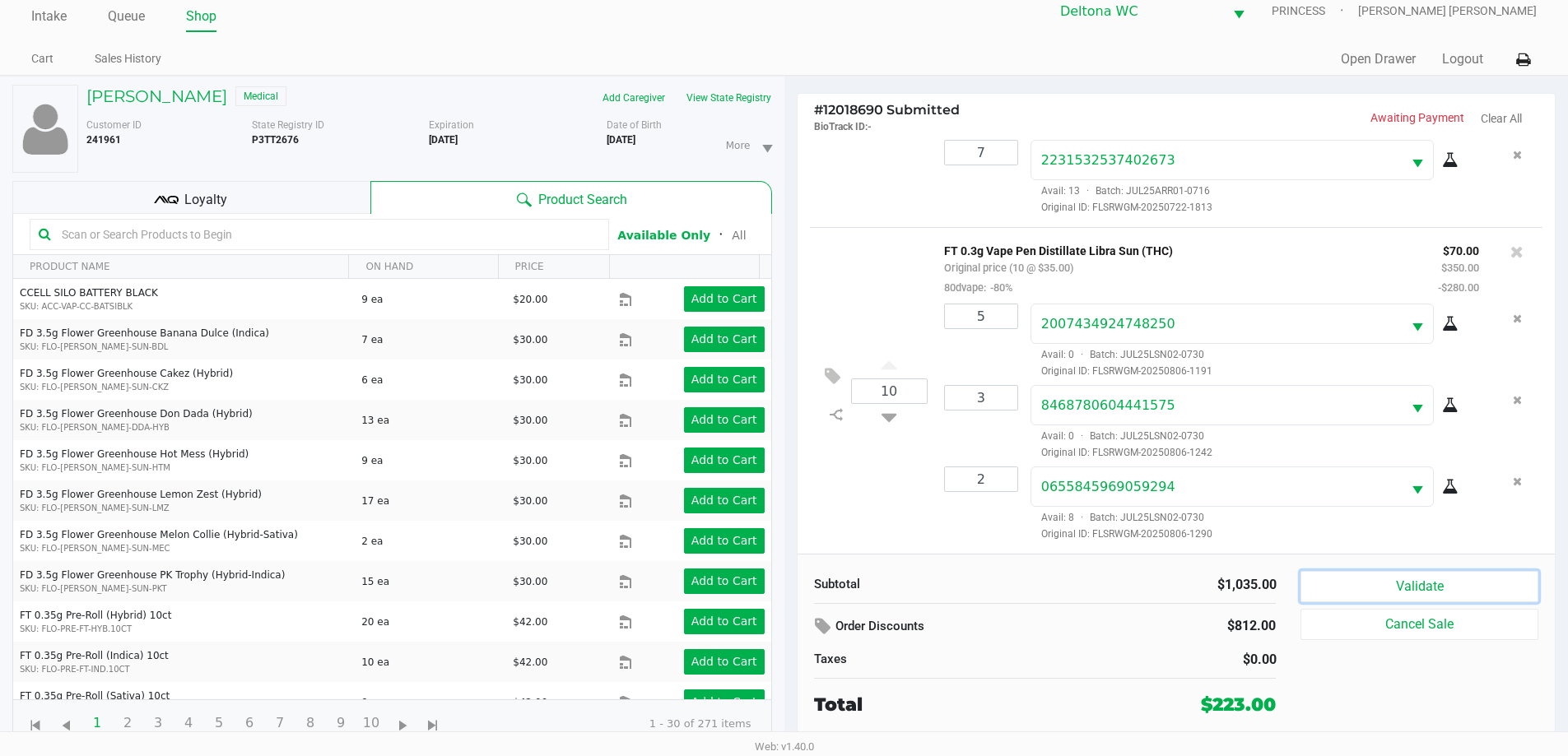
click at [1345, 581] on button "Validate" at bounding box center [1419, 586] width 237 height 31
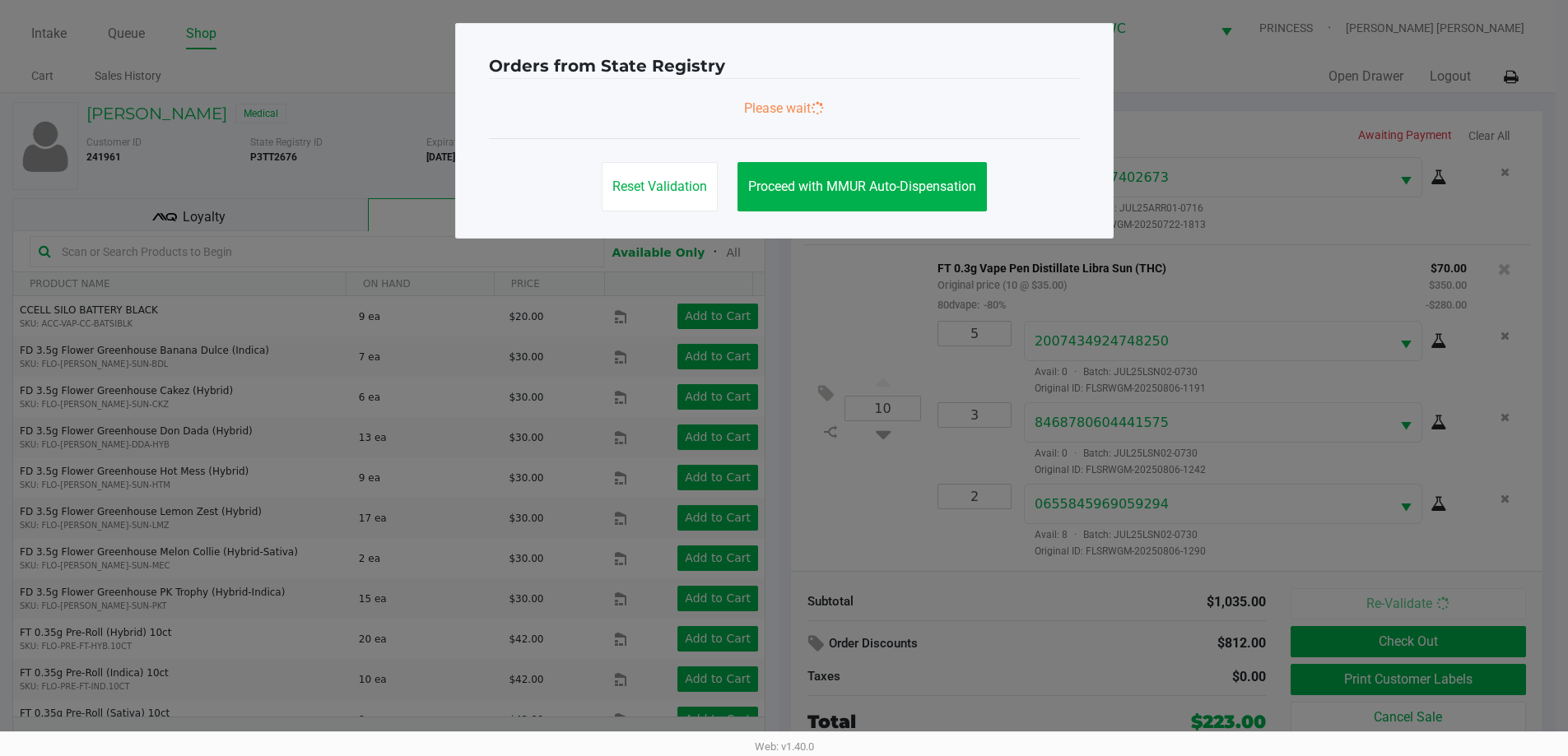
scroll to position [0, 0]
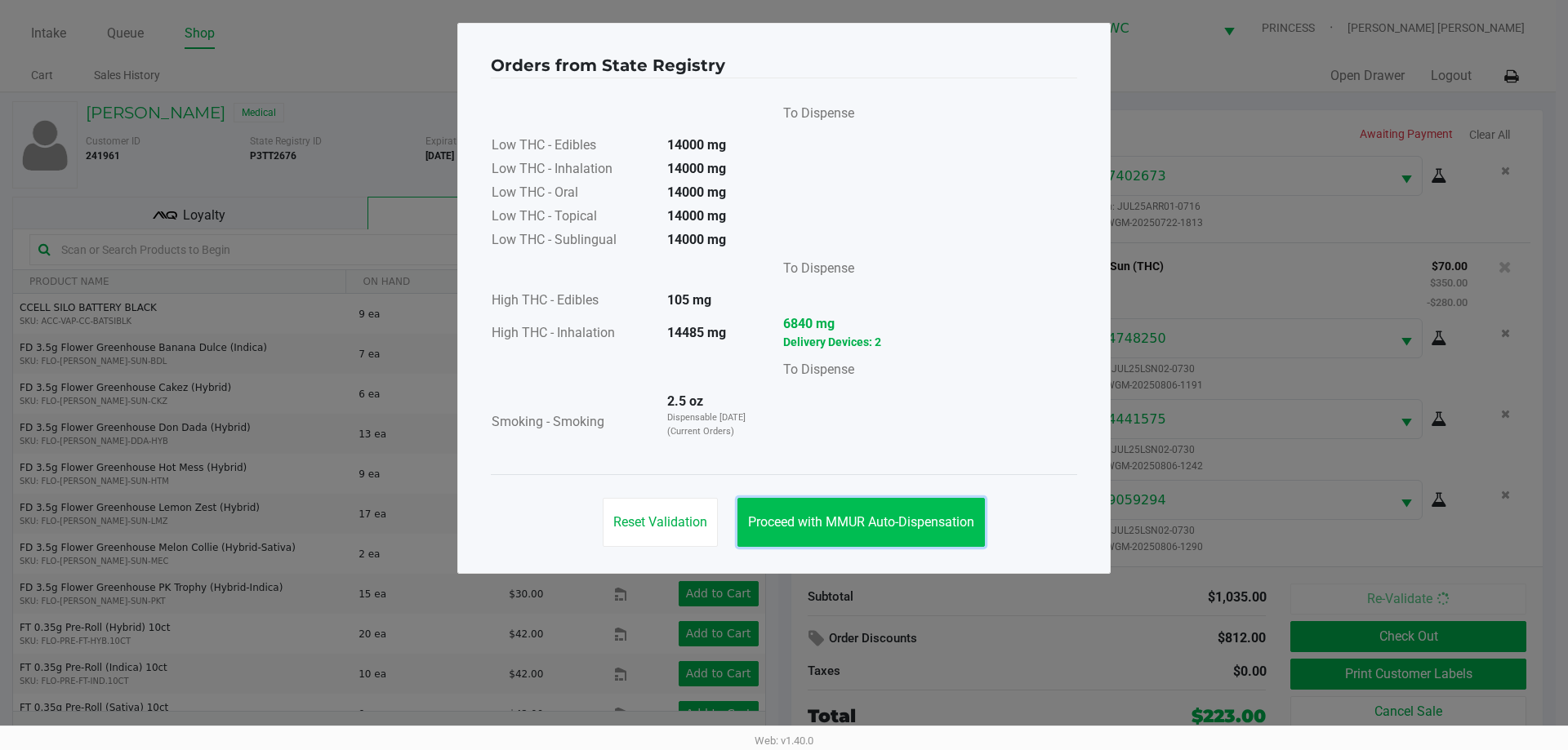
click at [880, 542] on button "Proceed with MMUR Auto-Dispensation" at bounding box center [861, 522] width 248 height 49
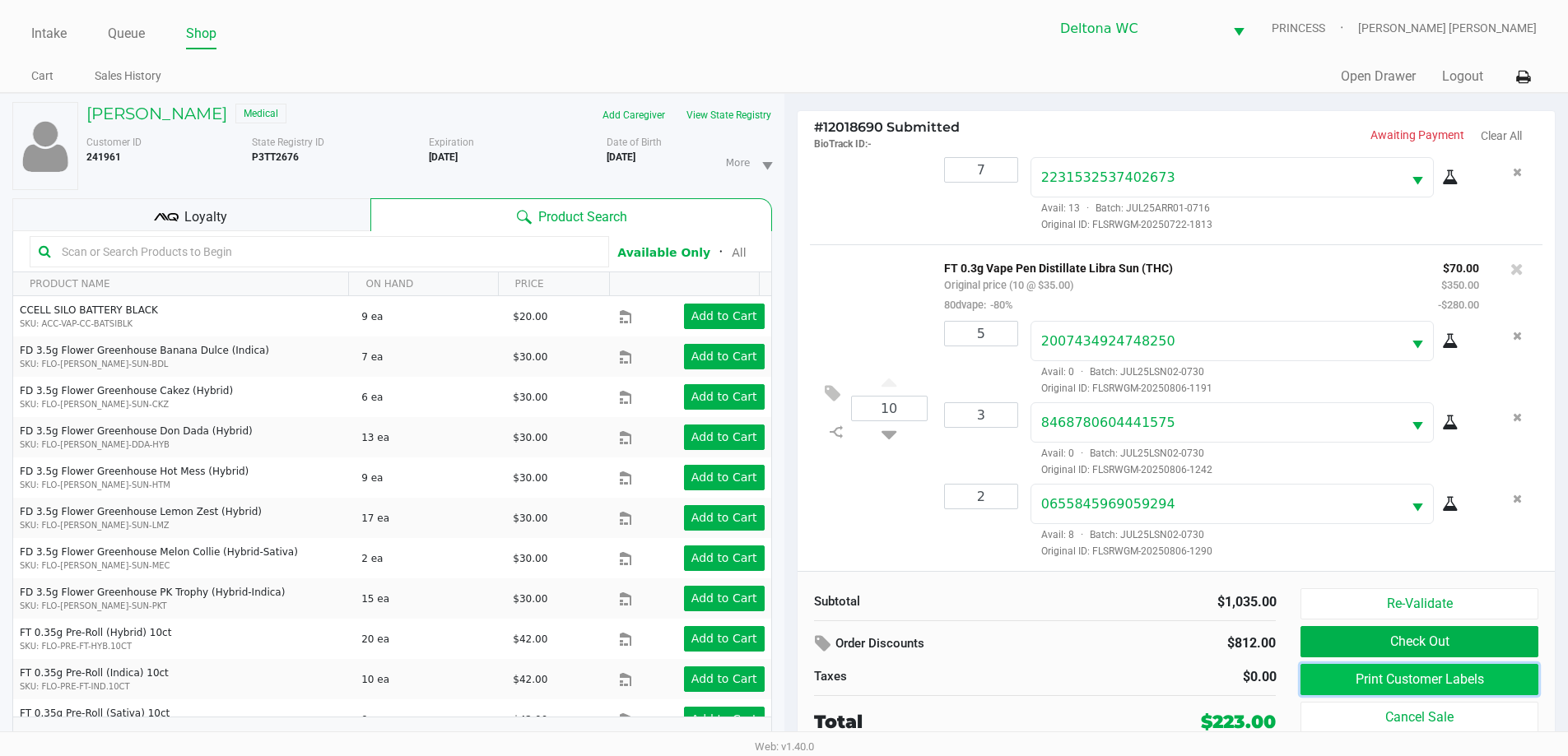
click at [1348, 675] on button "Print Customer Labels" at bounding box center [1419, 679] width 237 height 31
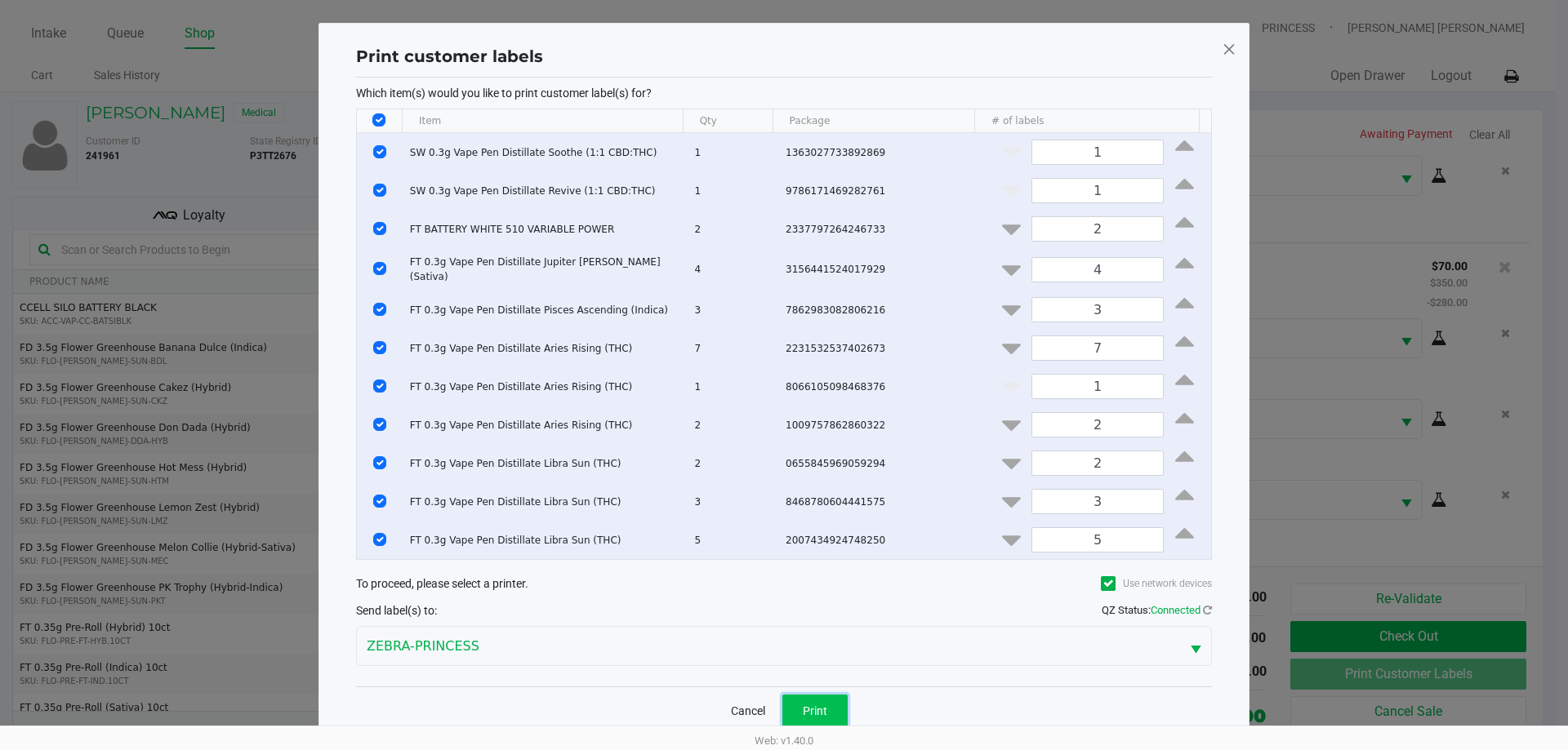
click at [811, 710] on span "Print" at bounding box center [815, 712] width 24 height 13
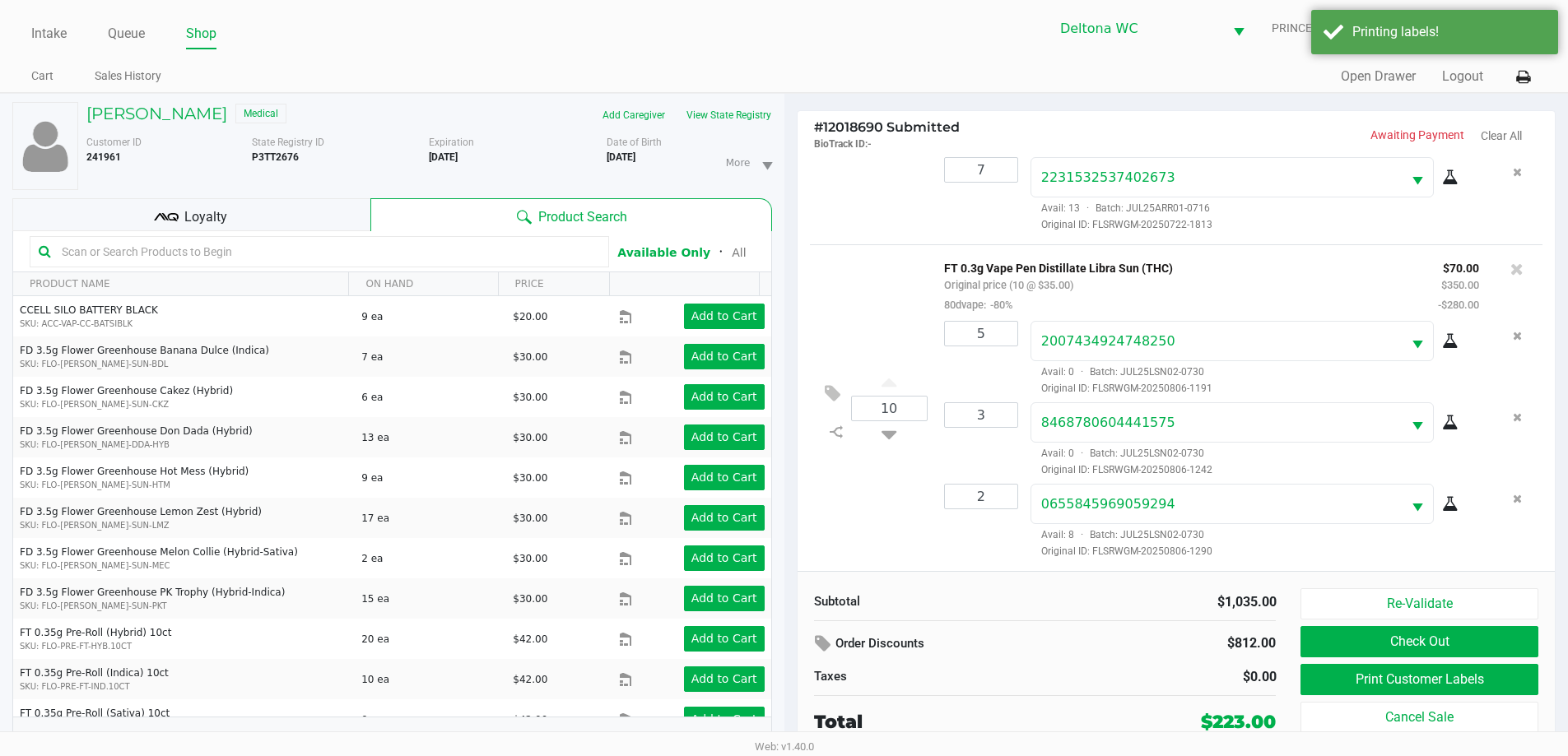
click at [233, 210] on div "Loyalty" at bounding box center [191, 215] width 358 height 33
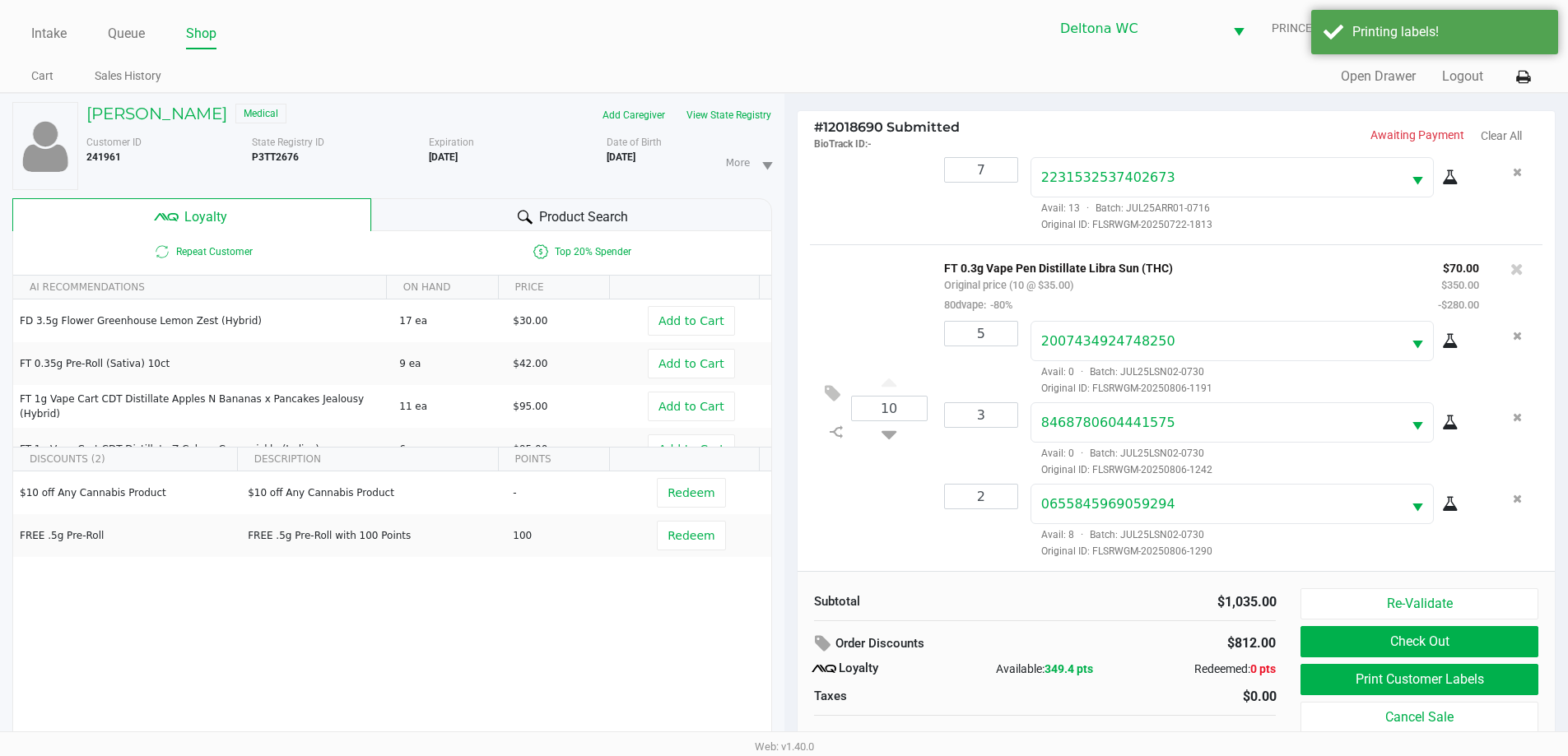
scroll to position [17, 0]
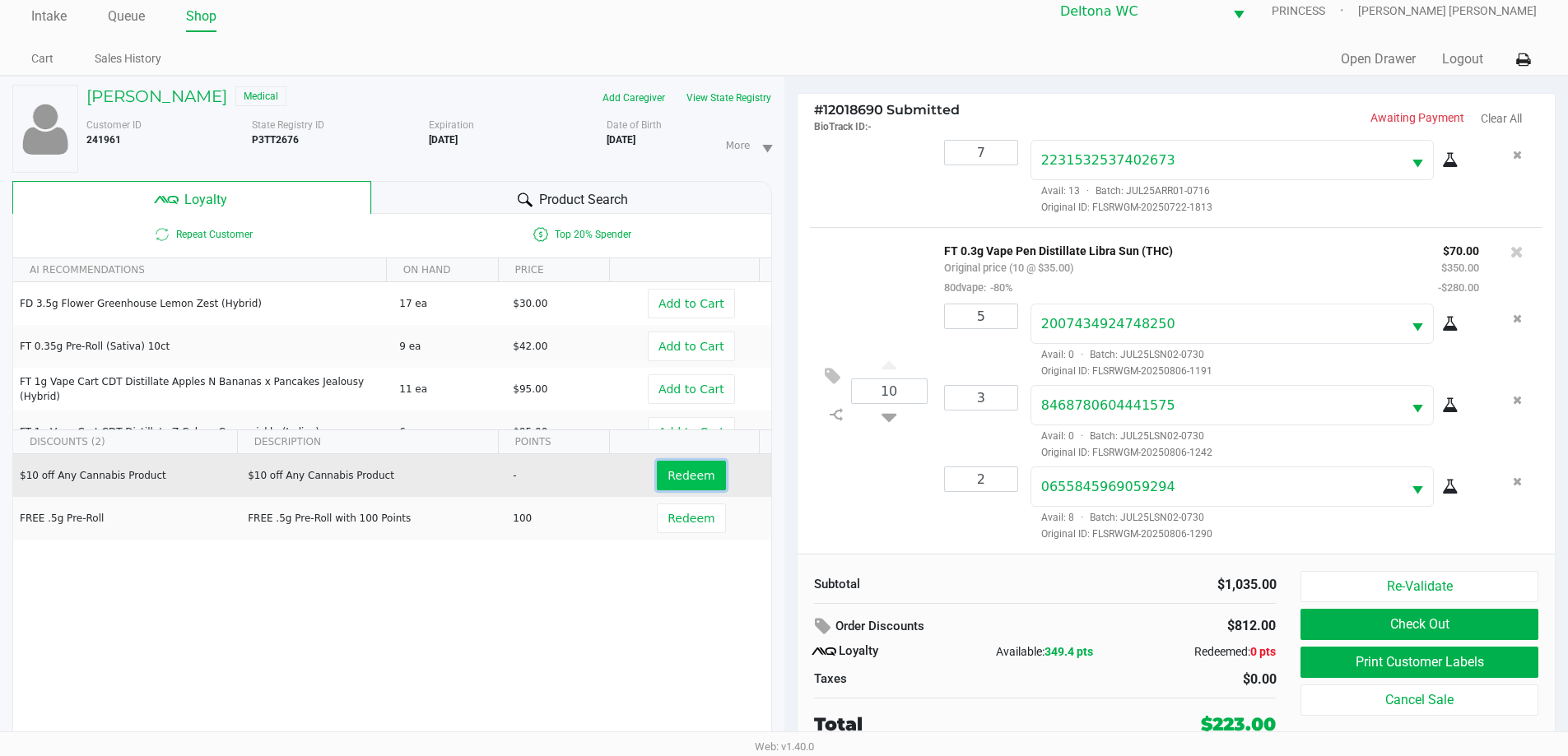
click at [697, 471] on span "Redeem" at bounding box center [691, 475] width 47 height 13
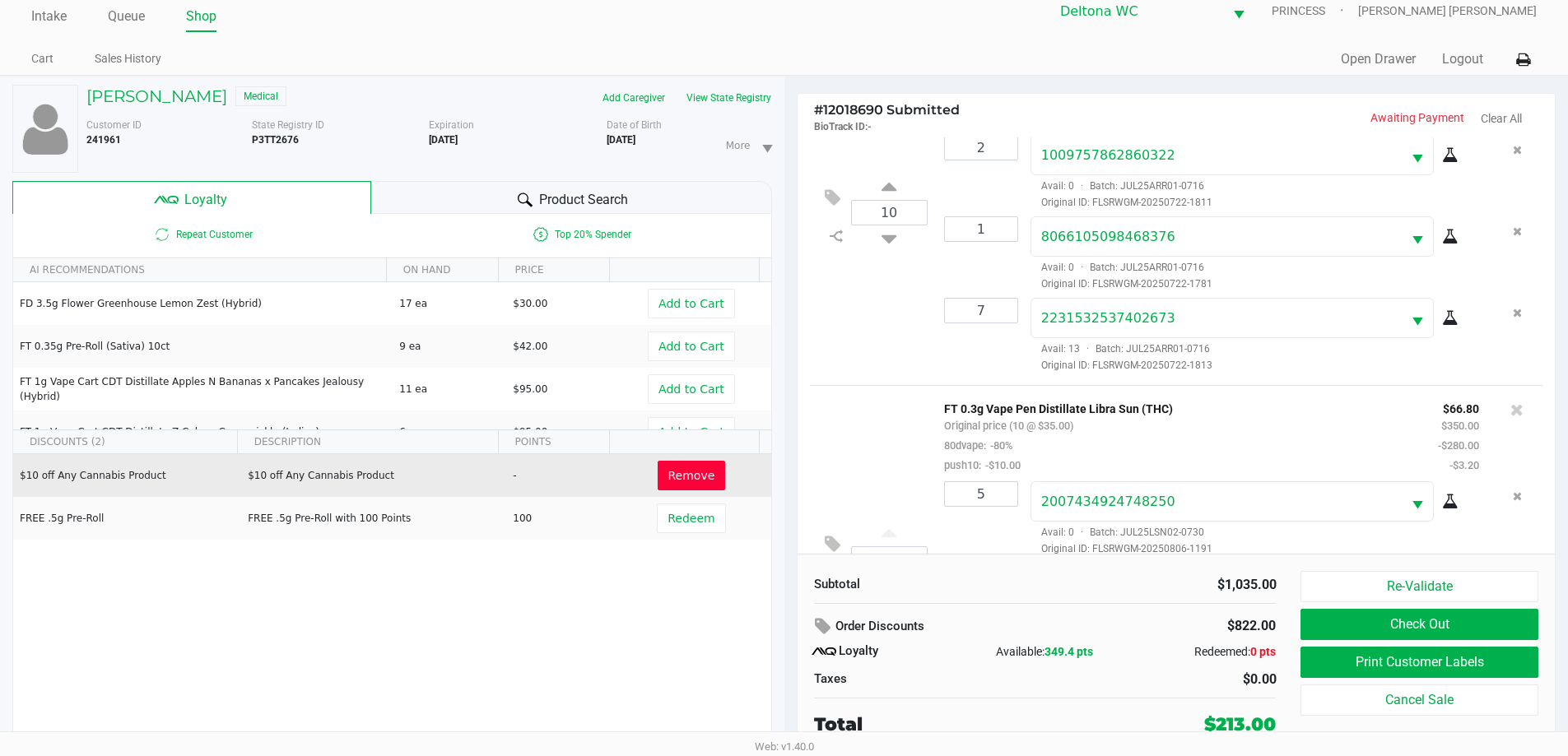
scroll to position [1016, 0]
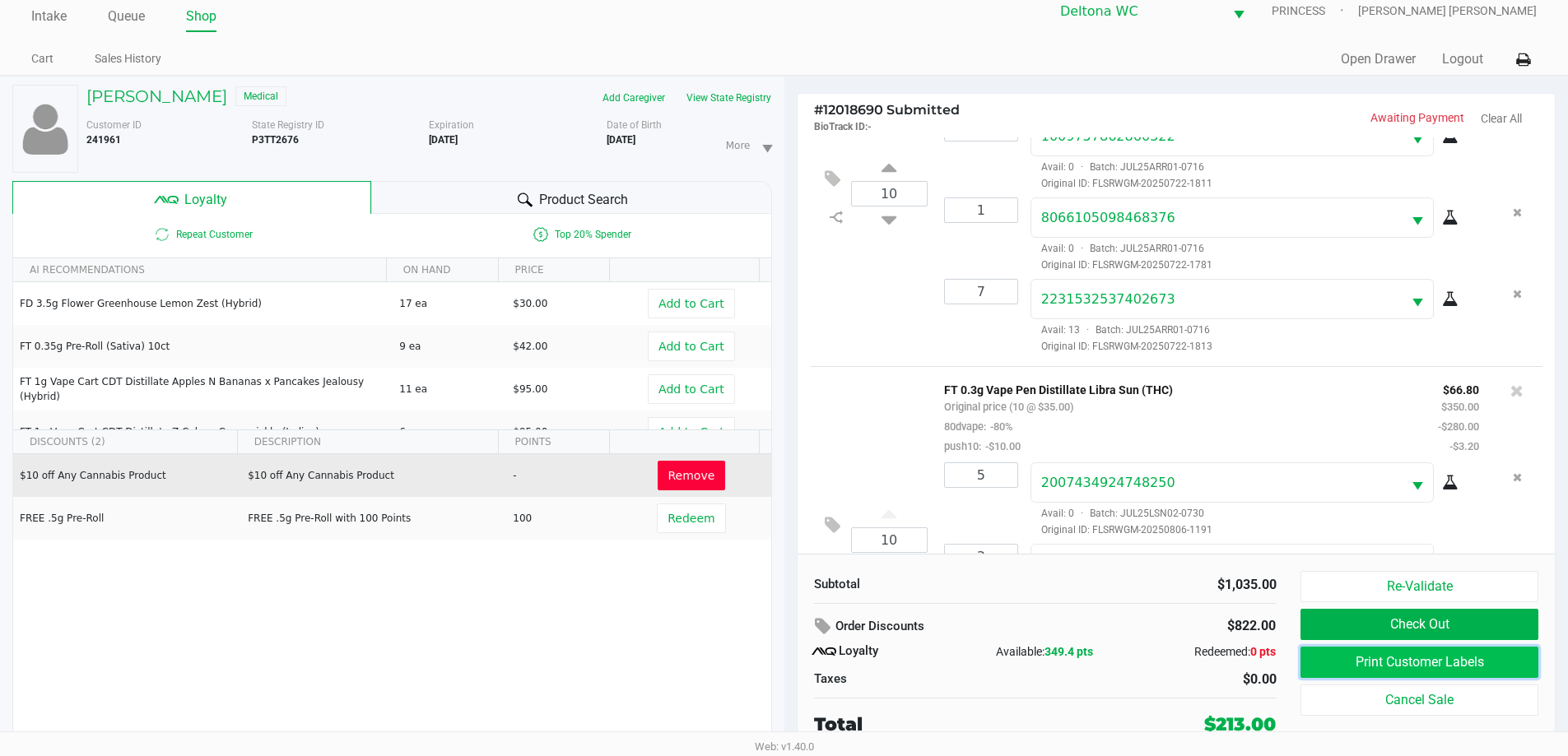
click at [1340, 654] on button "Print Customer Labels" at bounding box center [1419, 662] width 237 height 31
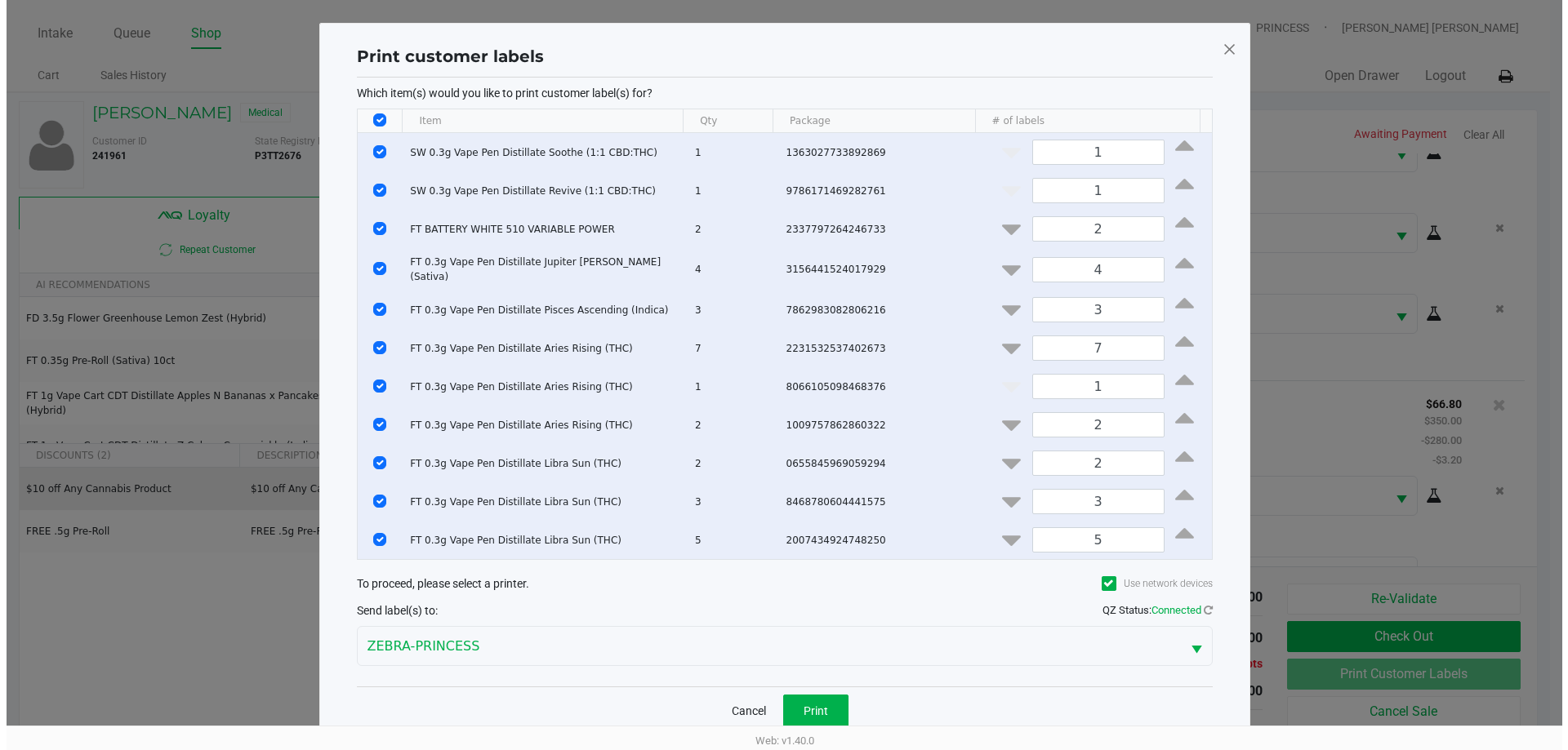
scroll to position [0, 0]
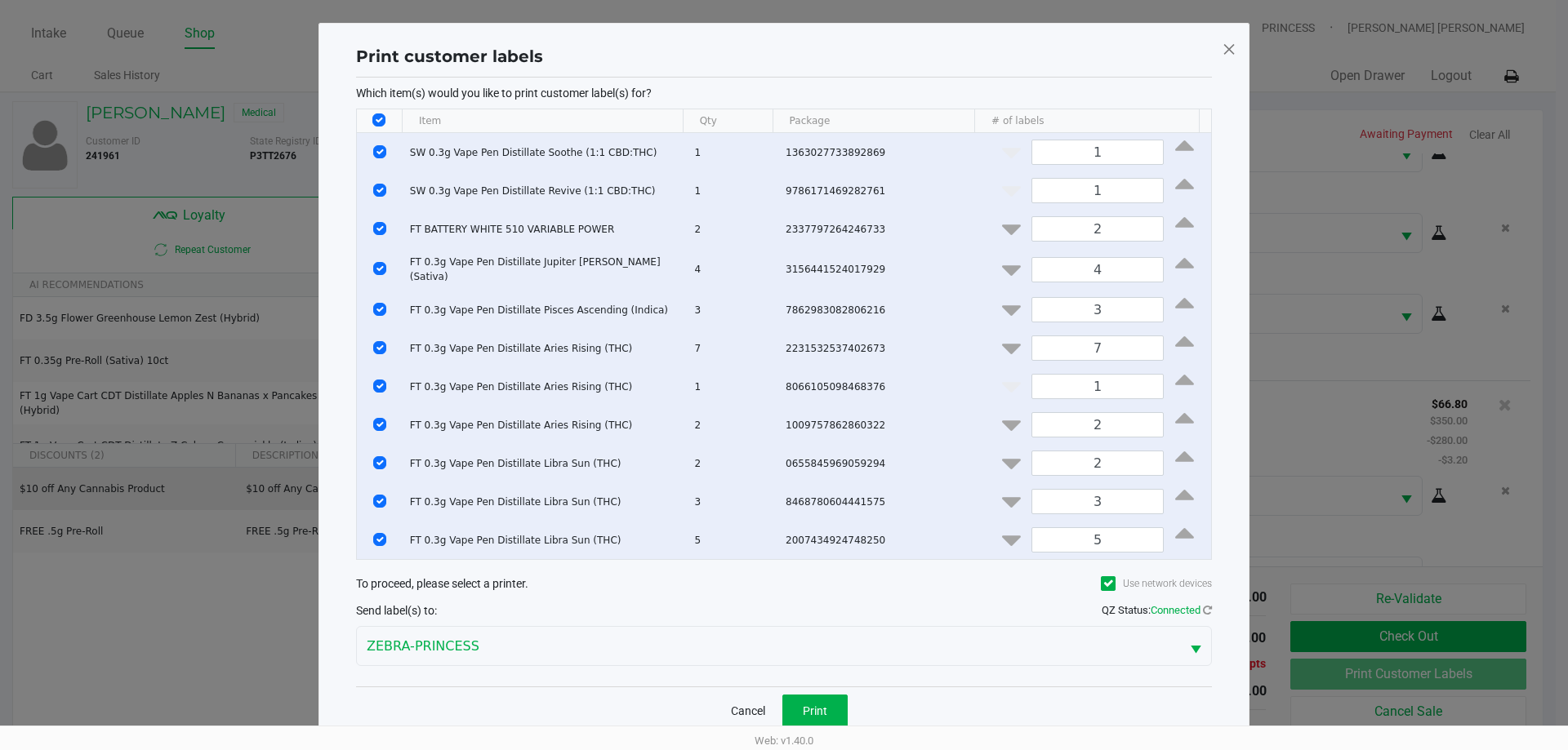
click at [377, 121] on input "Select All Rows" at bounding box center [379, 120] width 13 height 13
checkbox input "false"
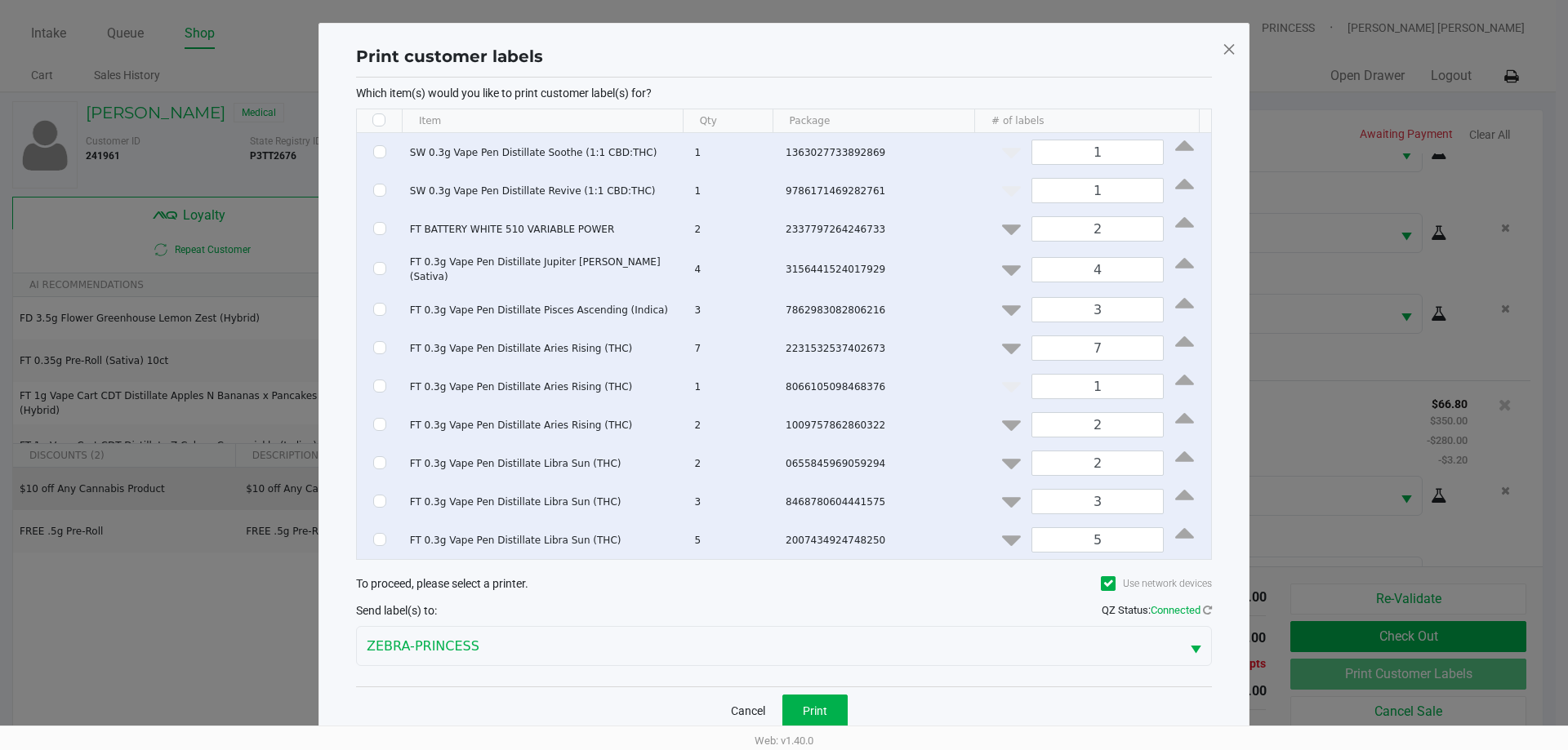
checkbox input "false"
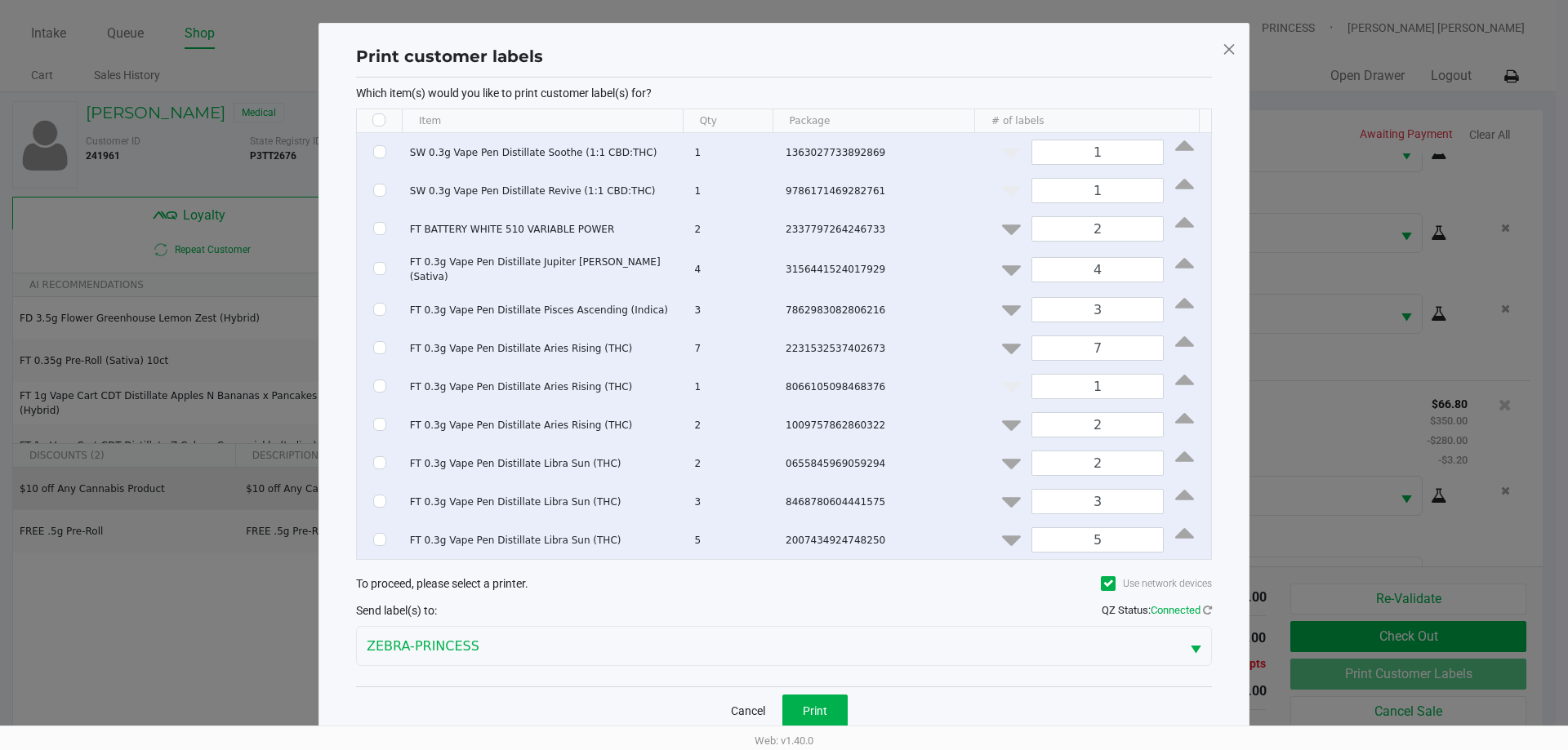
checkbox input "false"
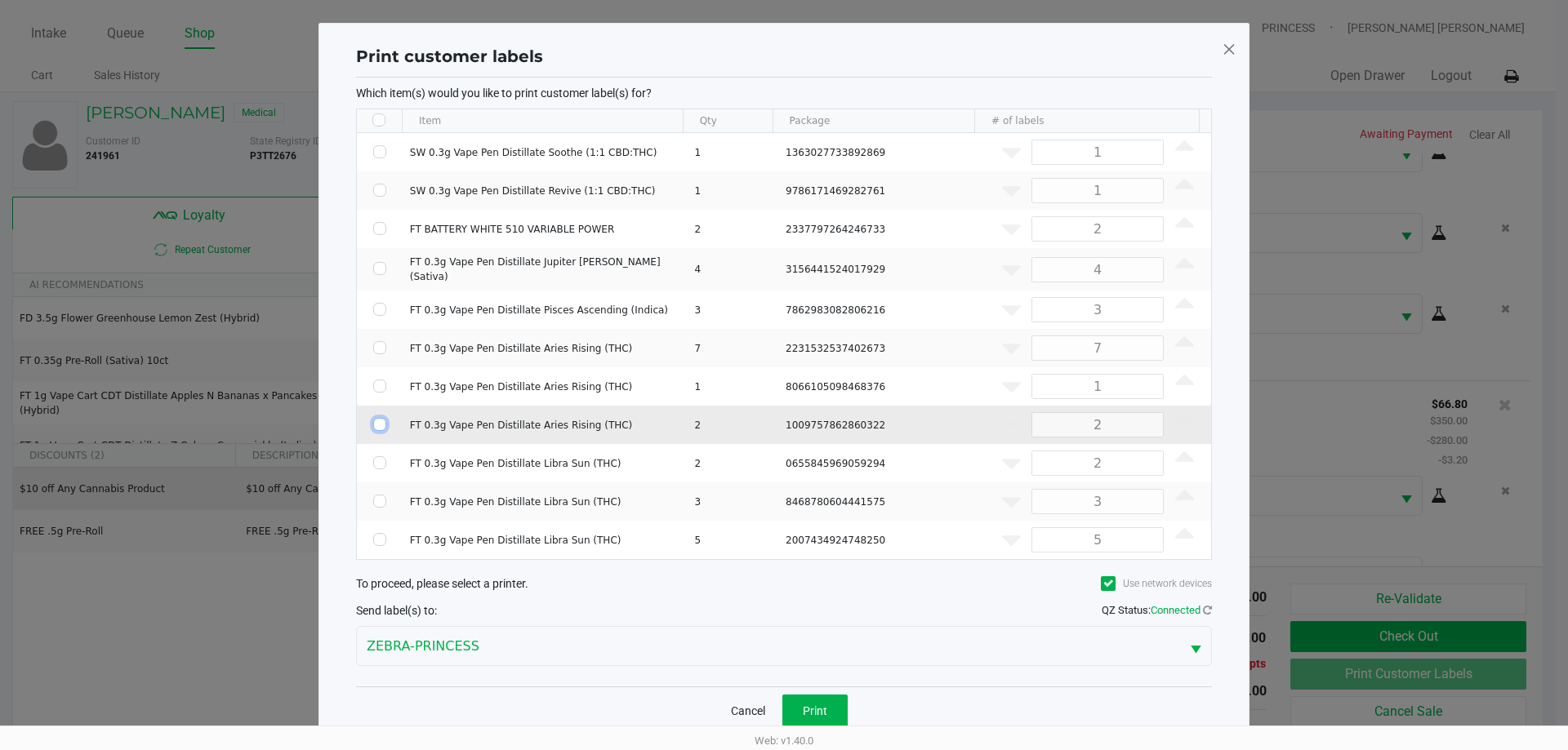
click at [374, 418] on input "Select Row" at bounding box center [380, 425] width 13 height 13
checkbox input "true"
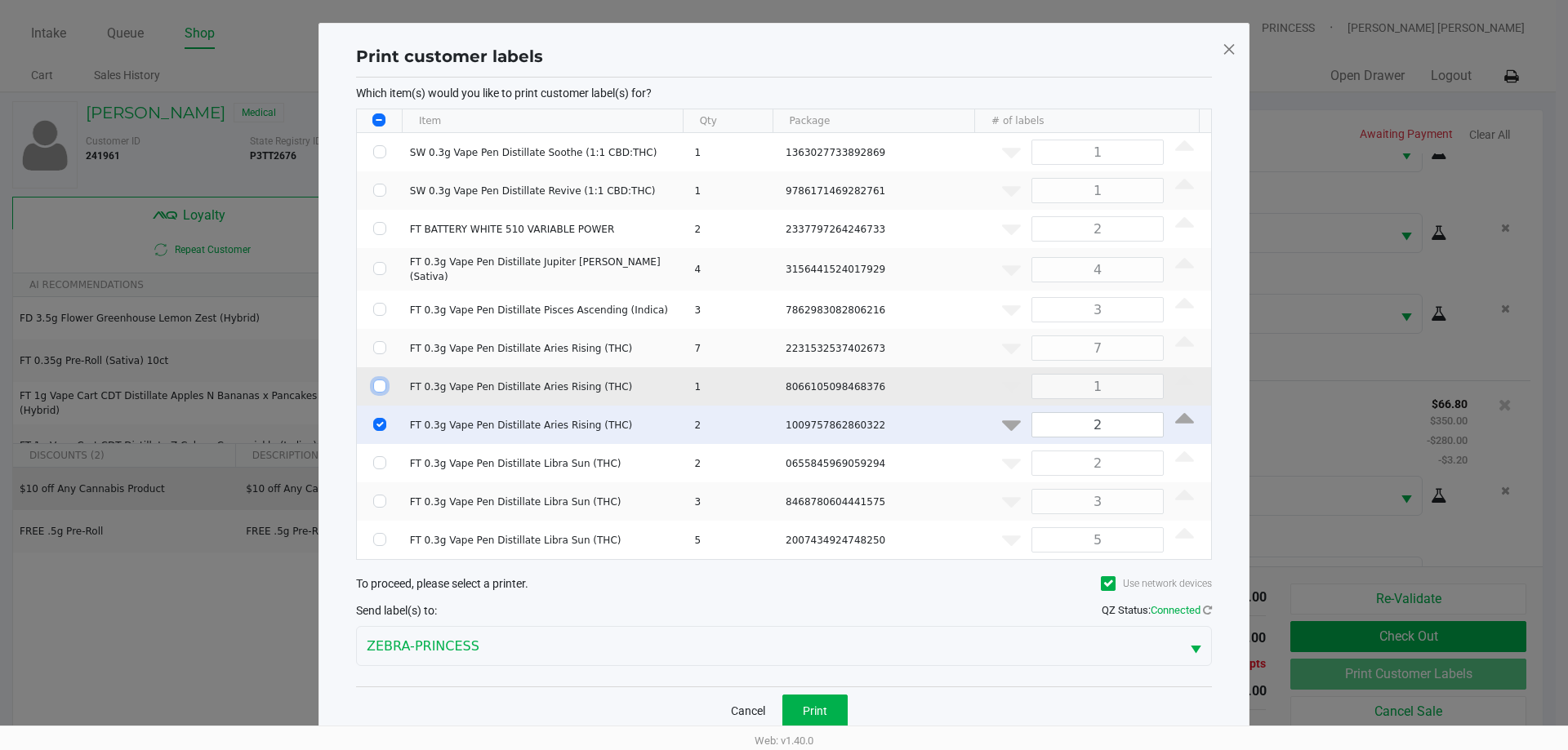
click at [375, 380] on input "Select Row" at bounding box center [380, 386] width 13 height 13
checkbox input "true"
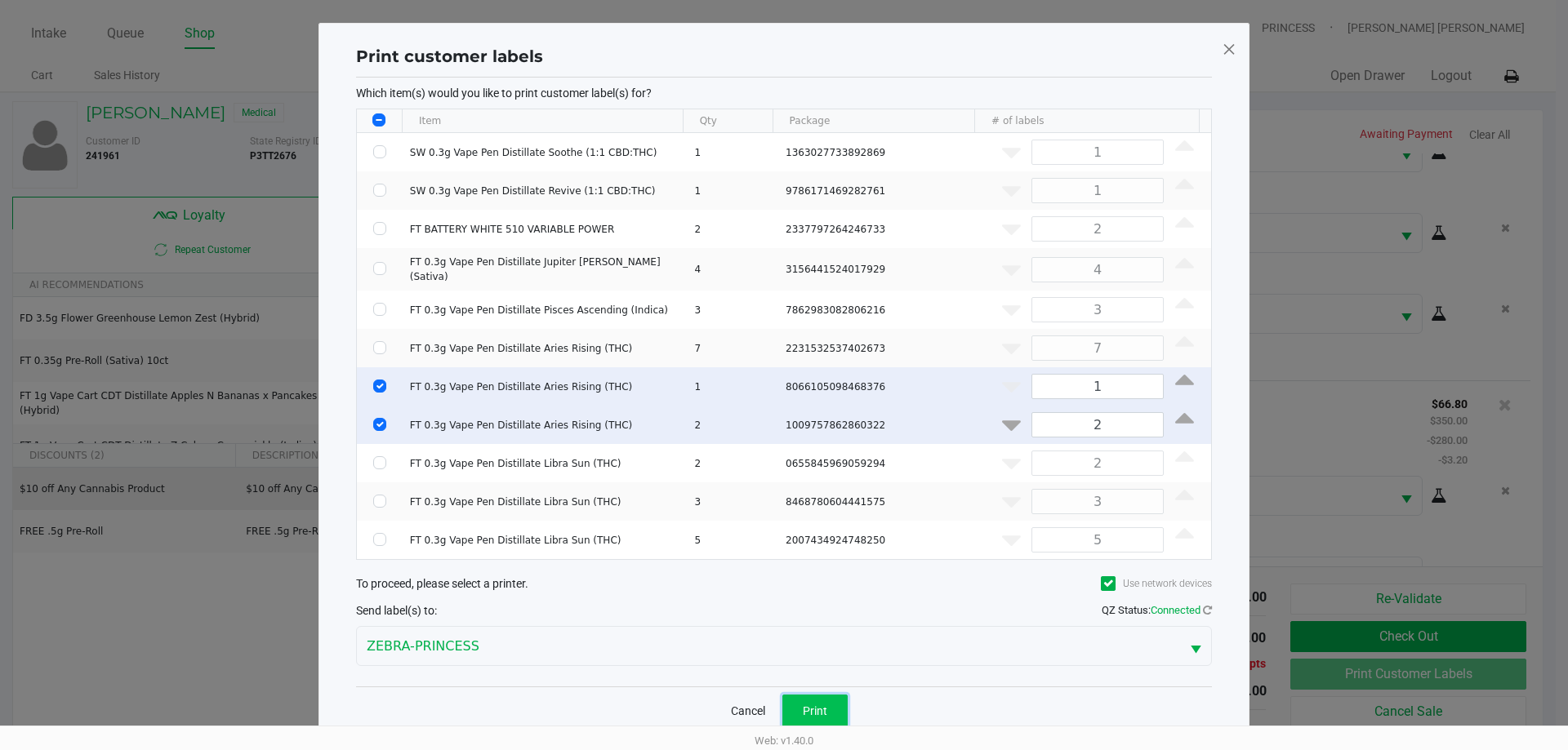
click at [807, 696] on button "Print" at bounding box center [815, 711] width 66 height 33
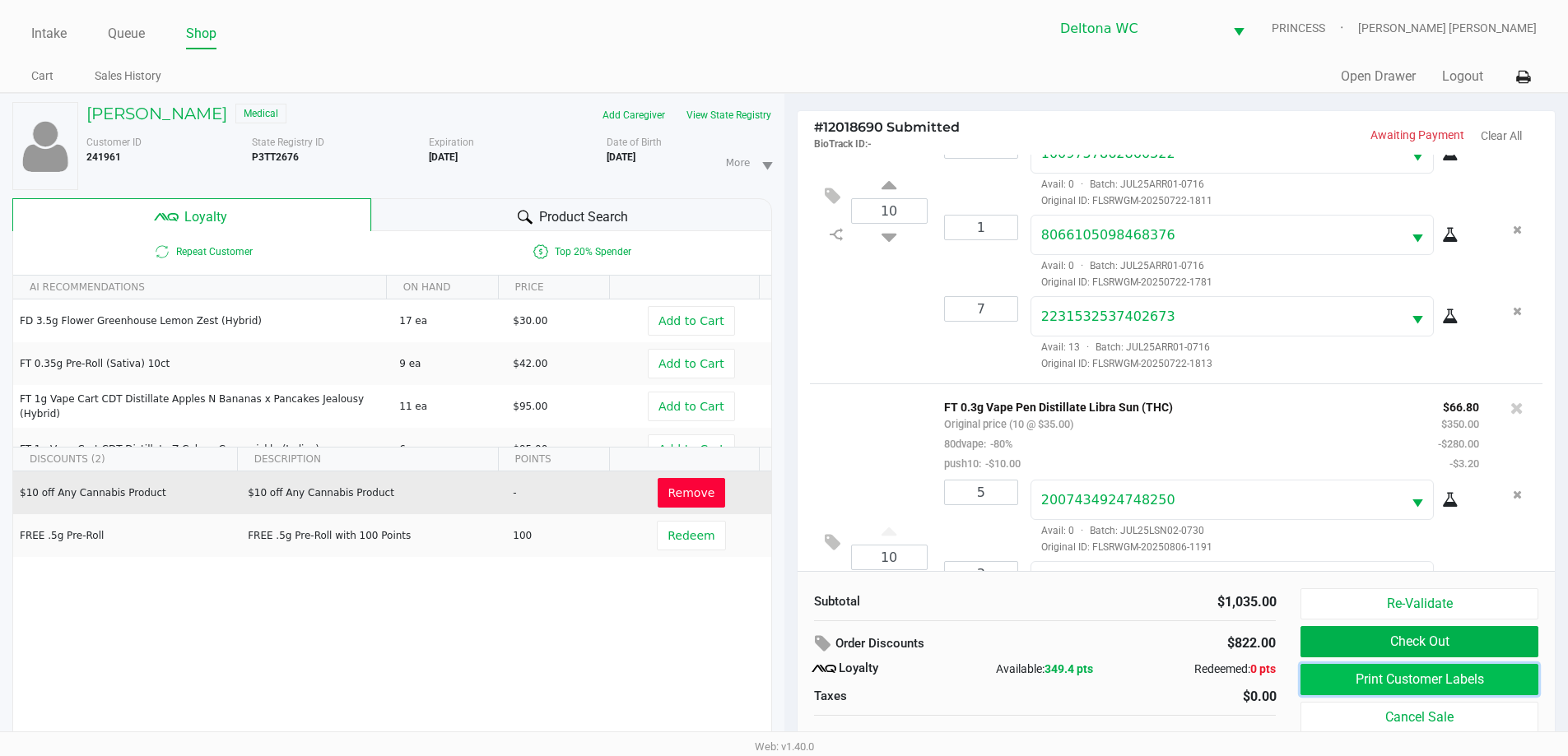
click at [1316, 669] on button "Print Customer Labels" at bounding box center [1419, 679] width 237 height 31
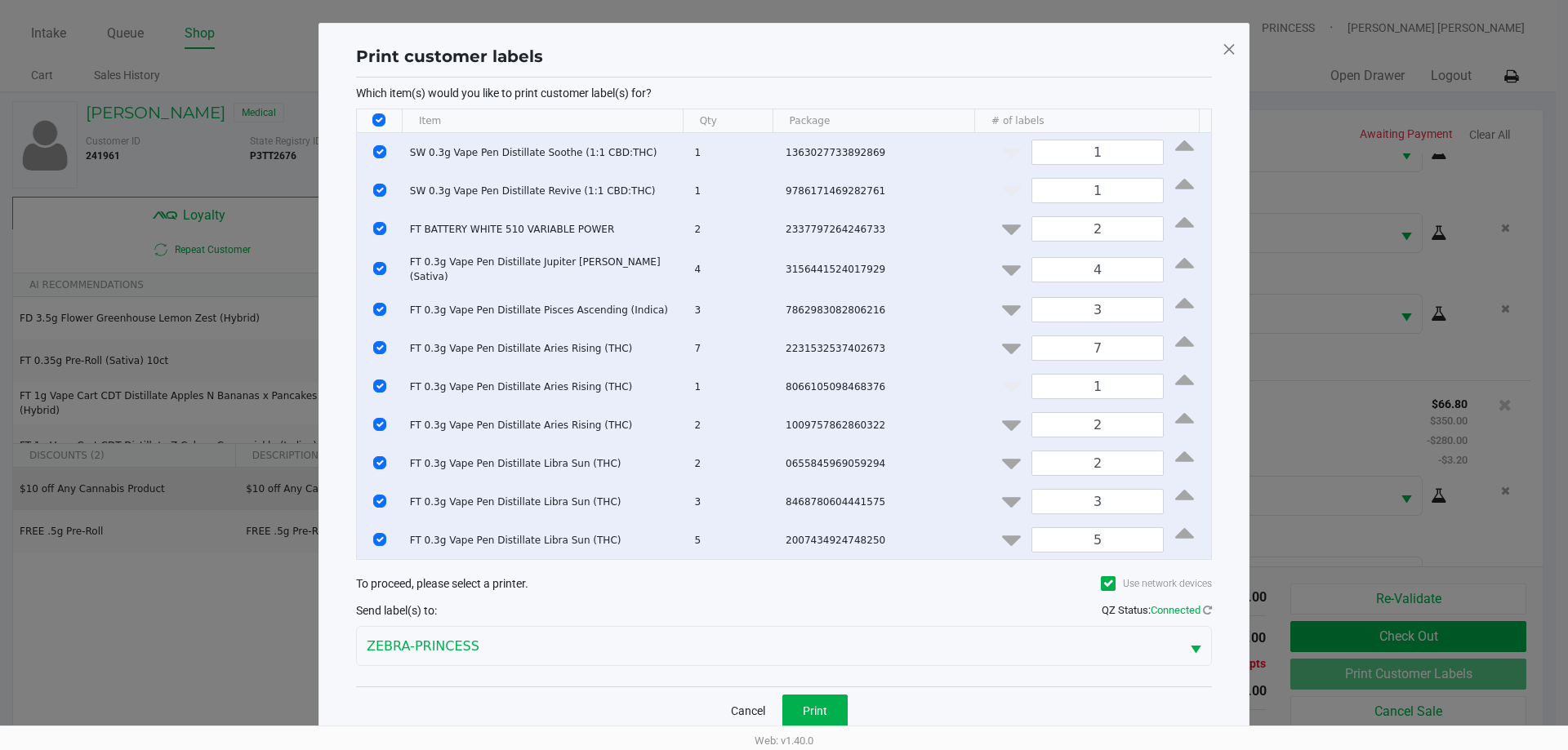
click at [381, 117] on input "Select All Rows" at bounding box center [379, 120] width 13 height 13
checkbox input "false"
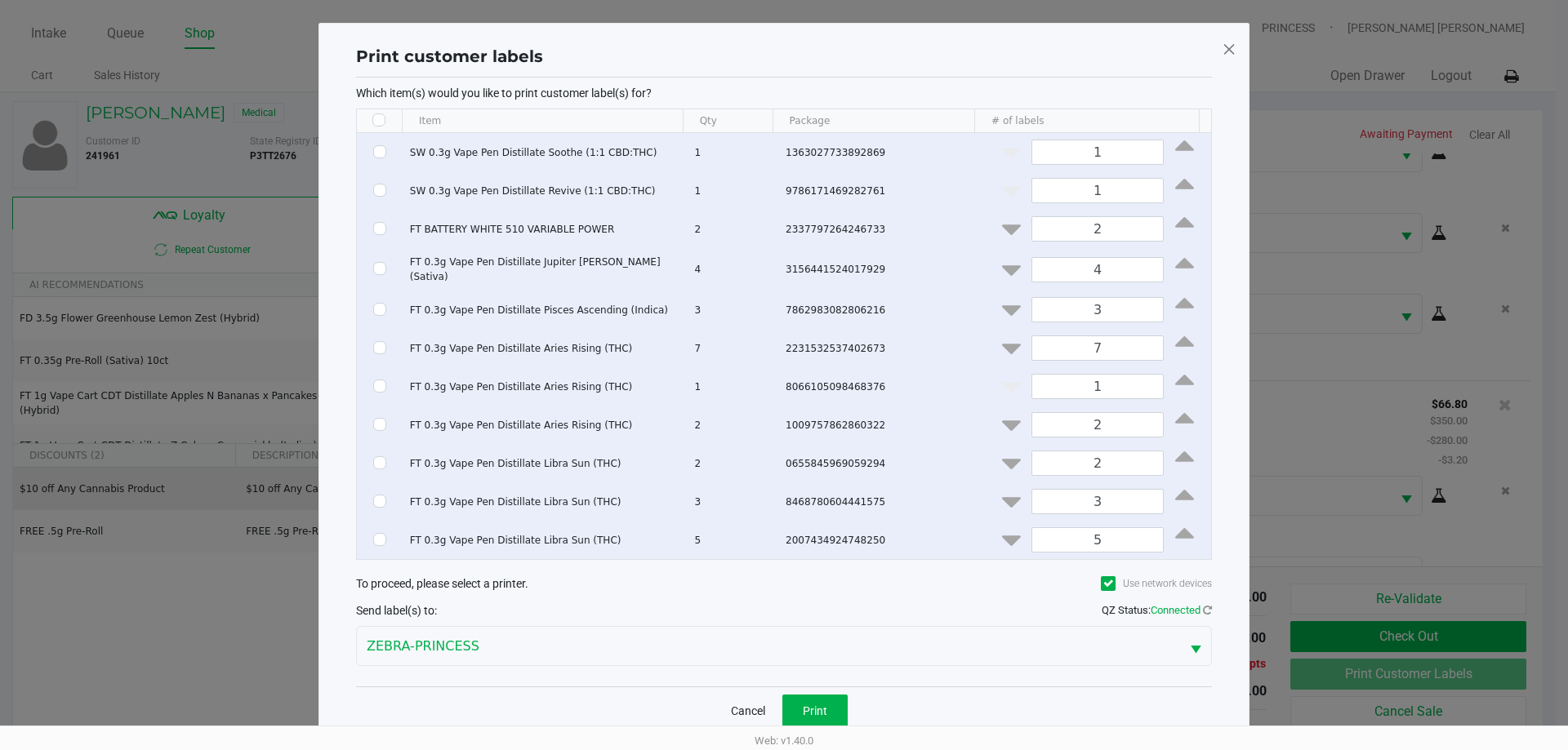
checkbox input "false"
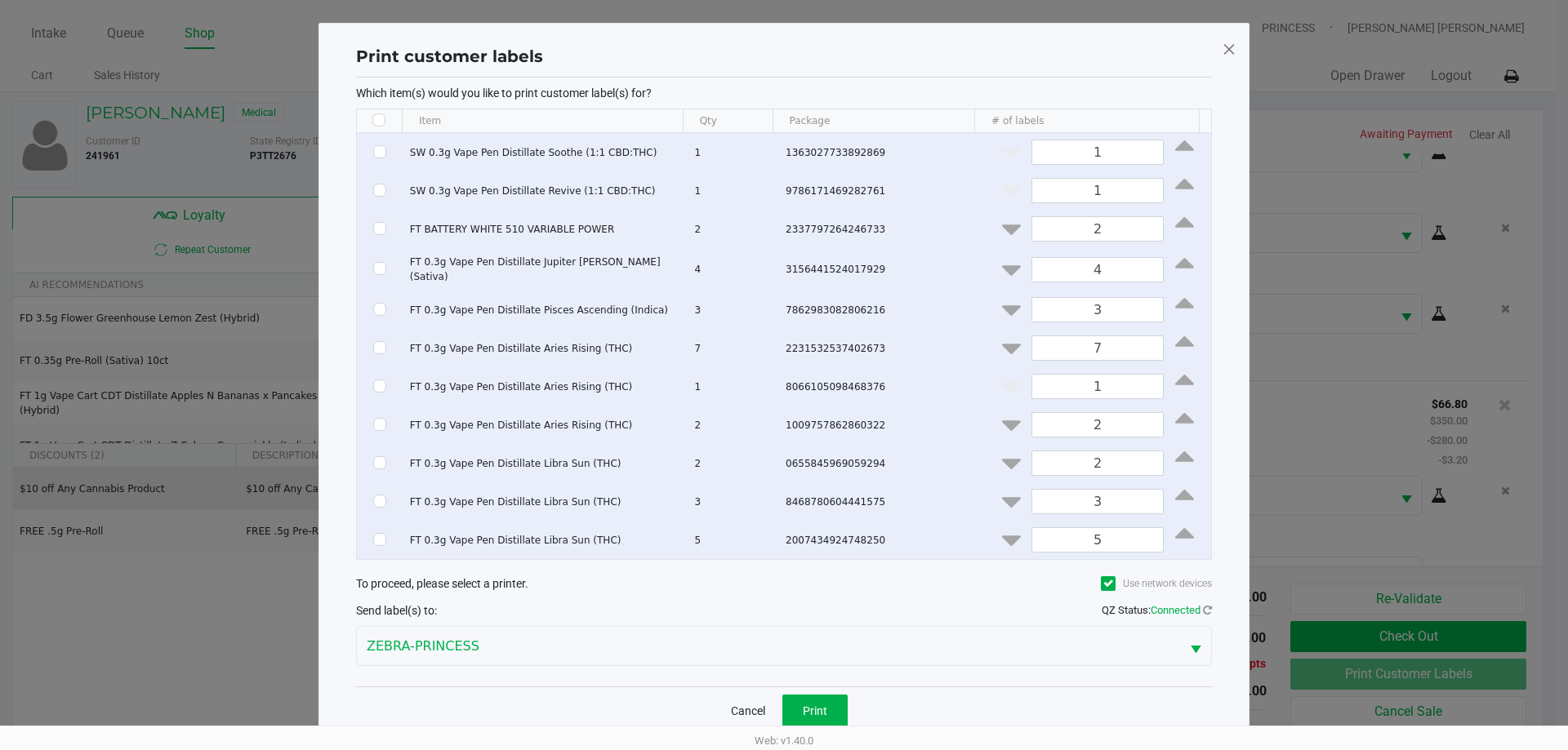
checkbox input "false"
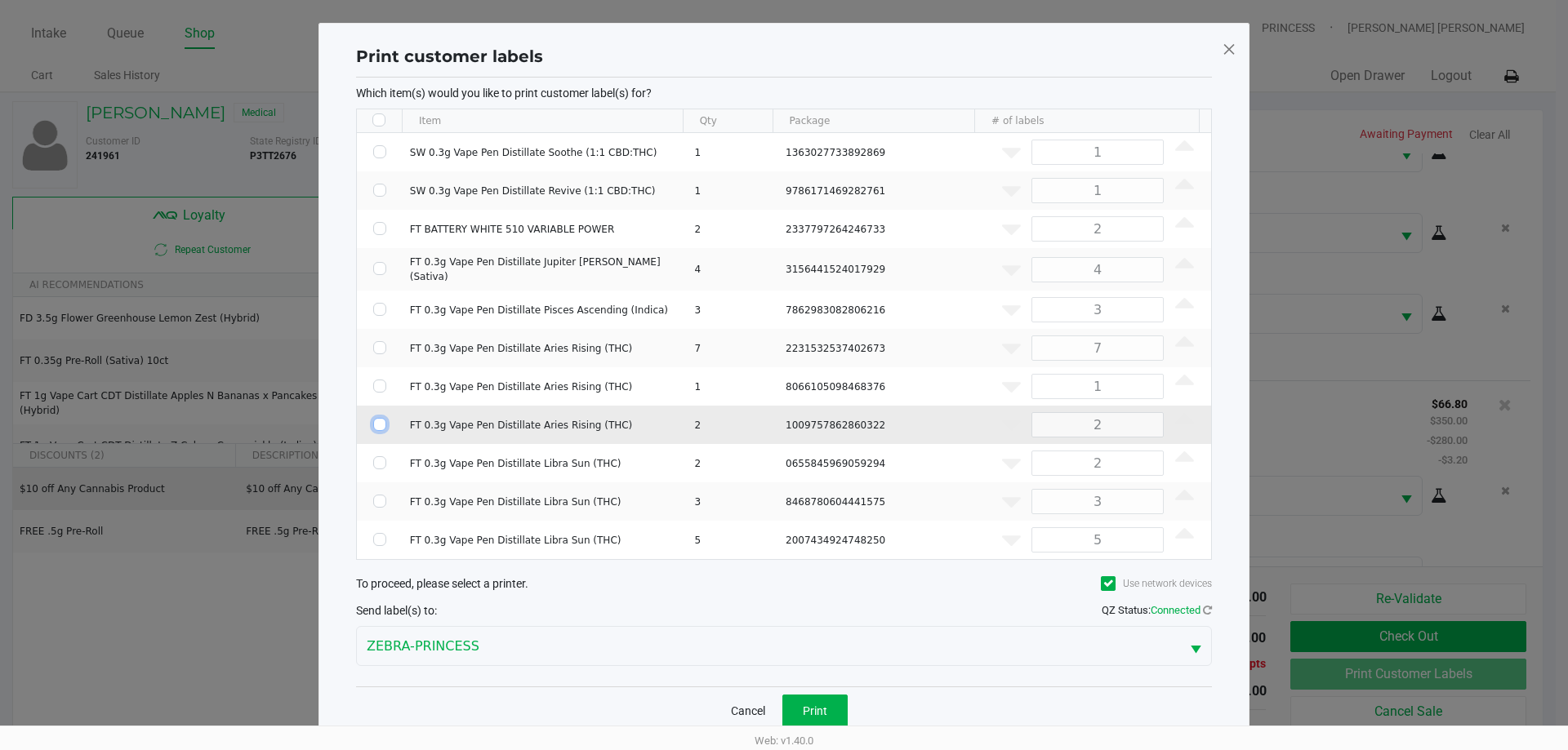
click at [379, 420] on input "Select Row" at bounding box center [380, 425] width 13 height 13
checkbox input "true"
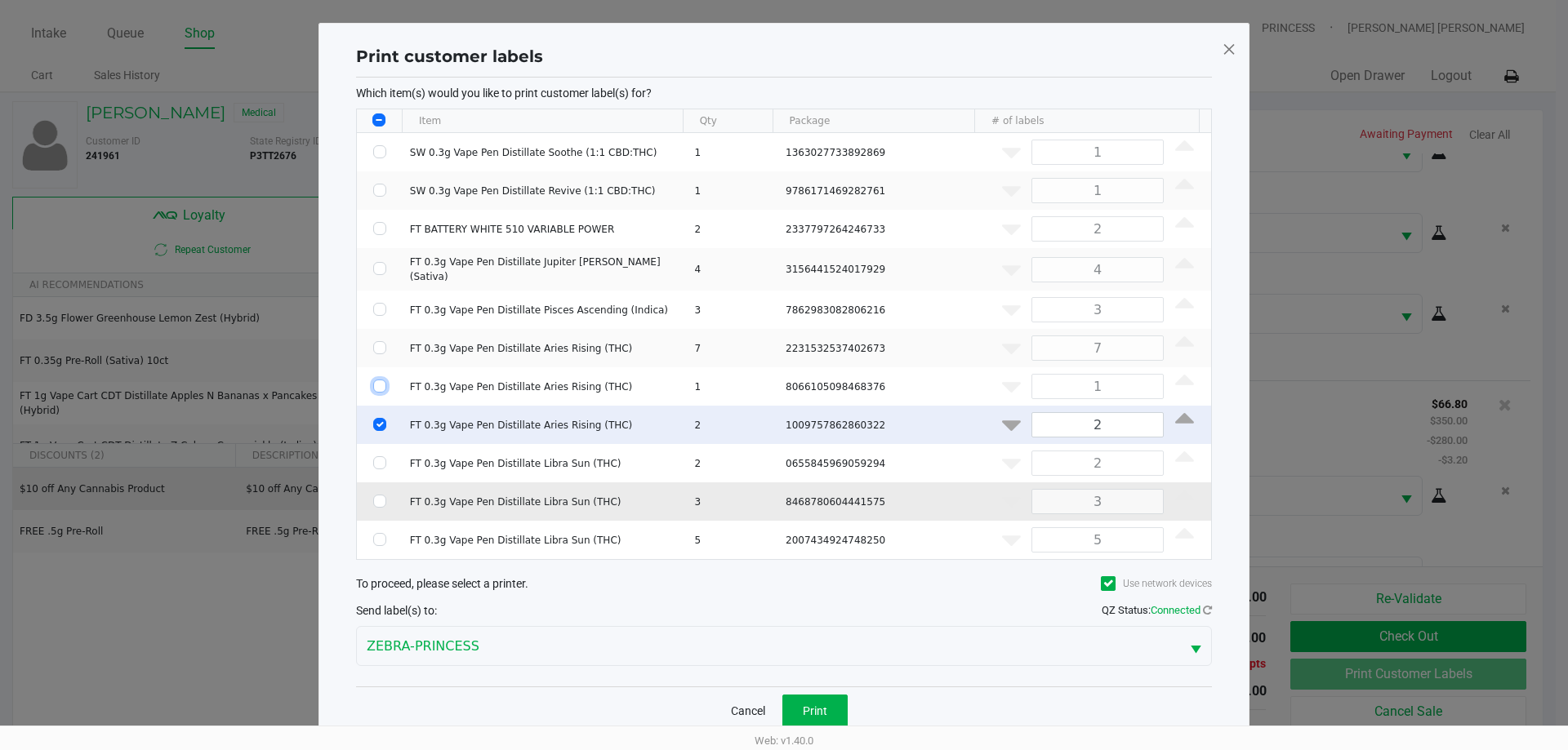
drag, startPoint x: 376, startPoint y: 385, endPoint x: 401, endPoint y: 488, distance: 106.0
click at [376, 386] on input "Select Row" at bounding box center [380, 386] width 13 height 13
checkbox input "true"
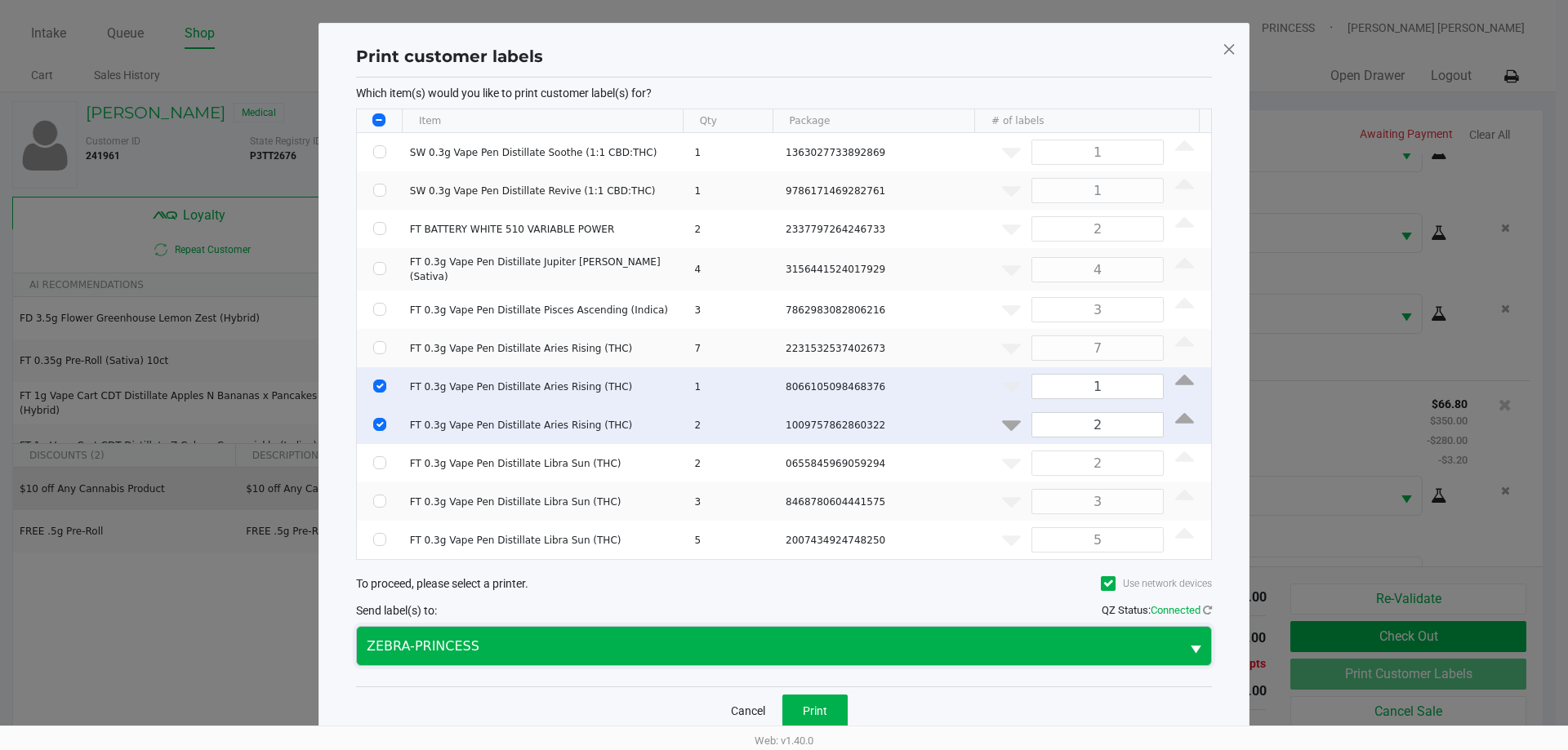
click at [464, 638] on span "ZEBRA-PRINCESS" at bounding box center [768, 646] width 804 height 20
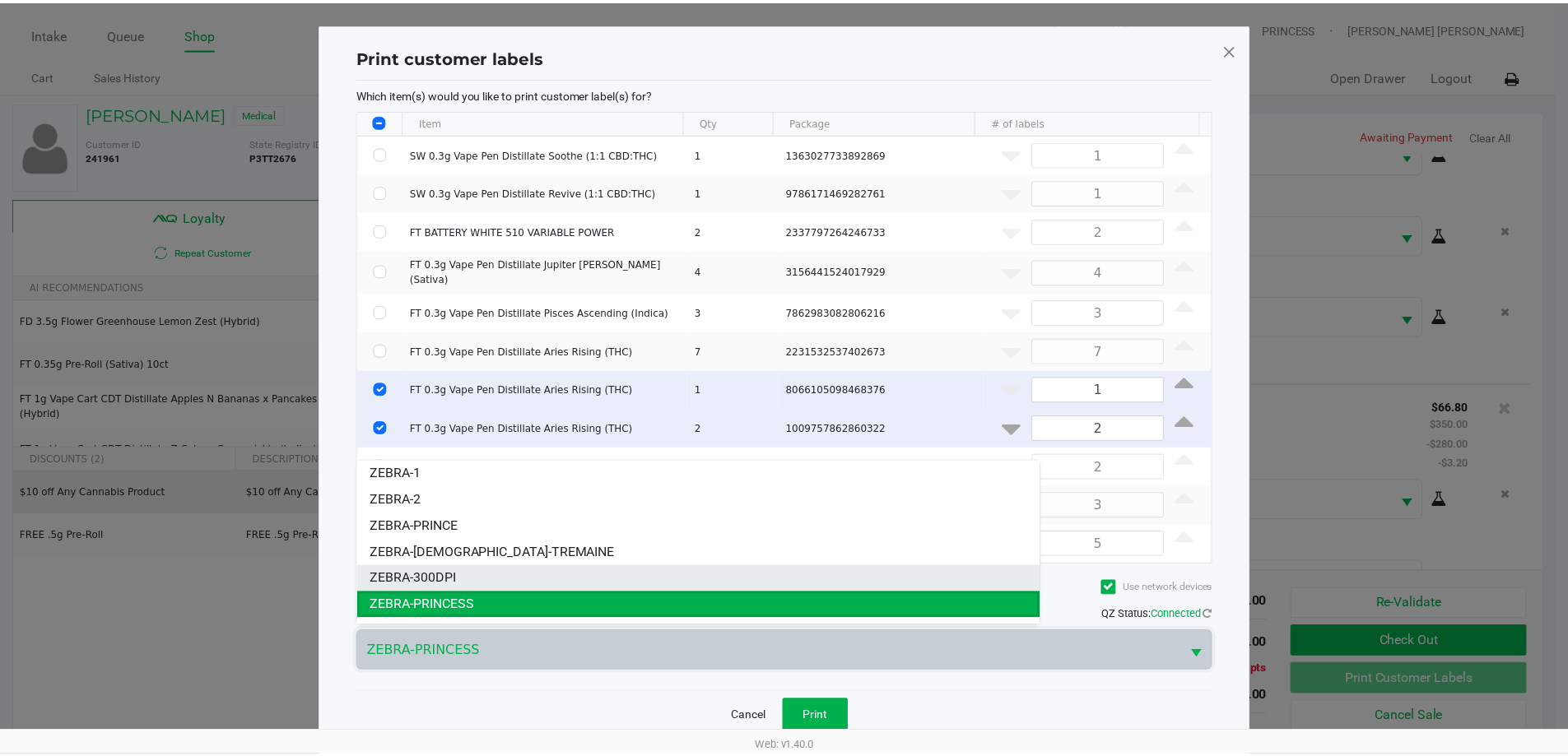
scroll to position [20, 0]
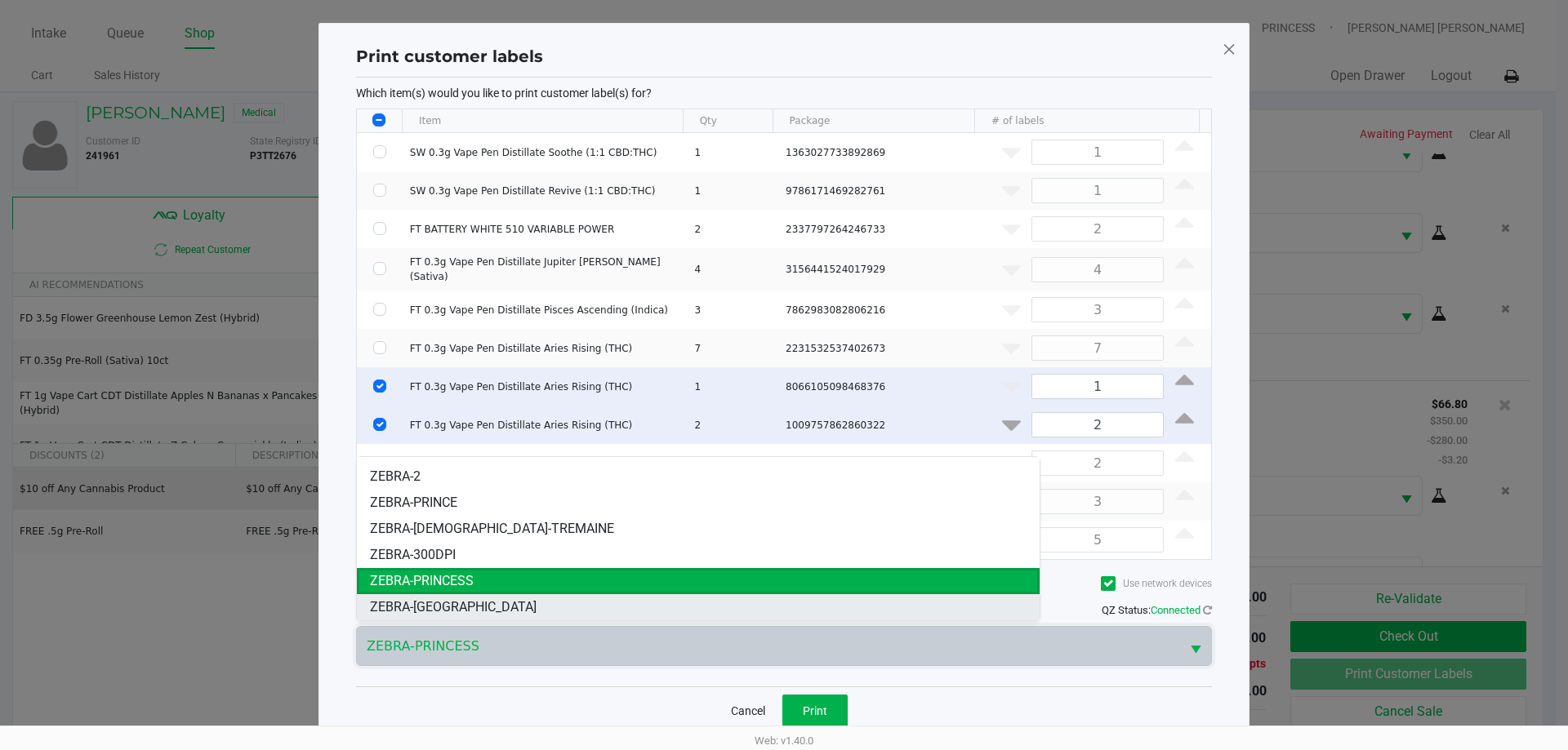
click at [487, 594] on li "ZEBRA-LESOTHO" at bounding box center [699, 608] width 683 height 26
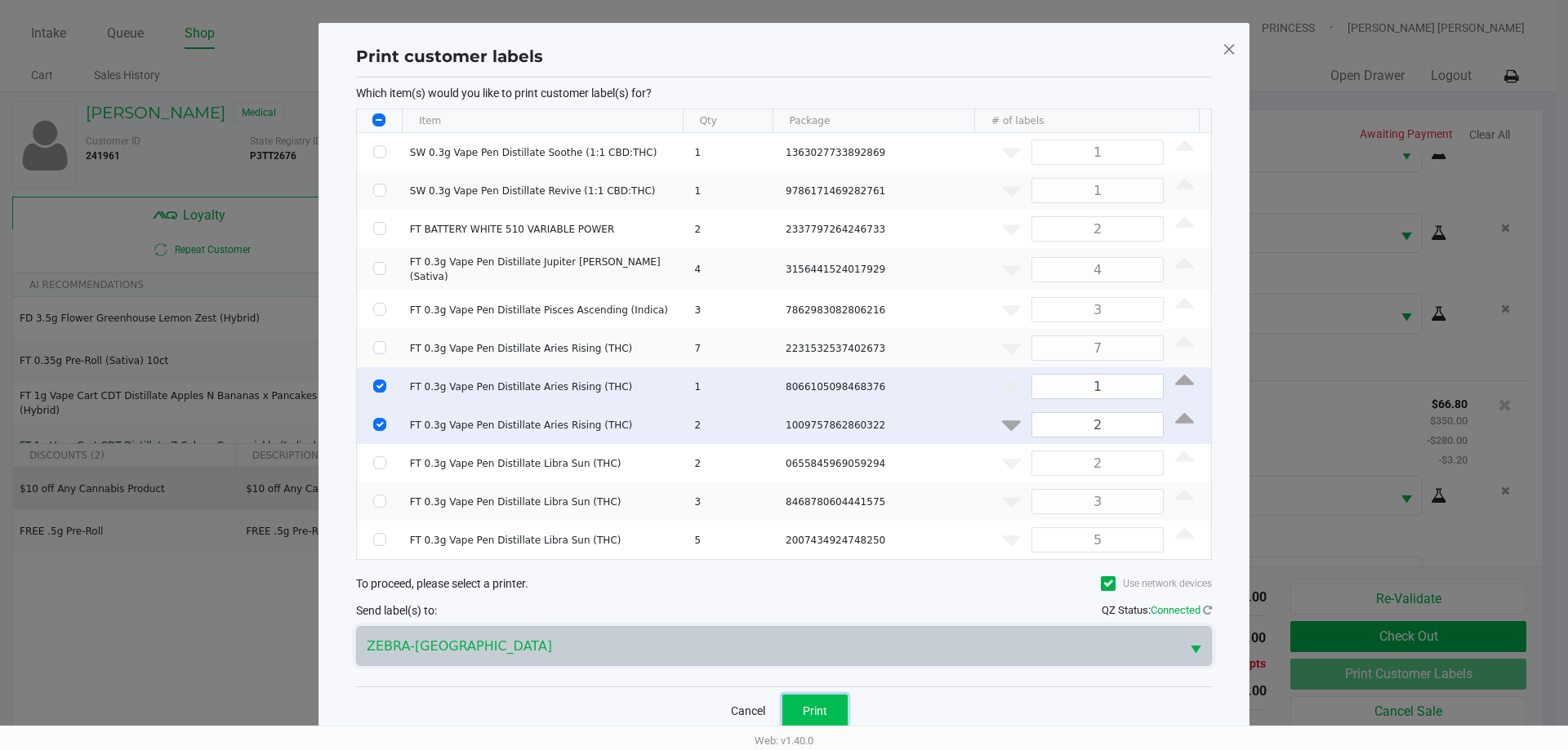
click at [818, 705] on span "Print" at bounding box center [815, 712] width 24 height 13
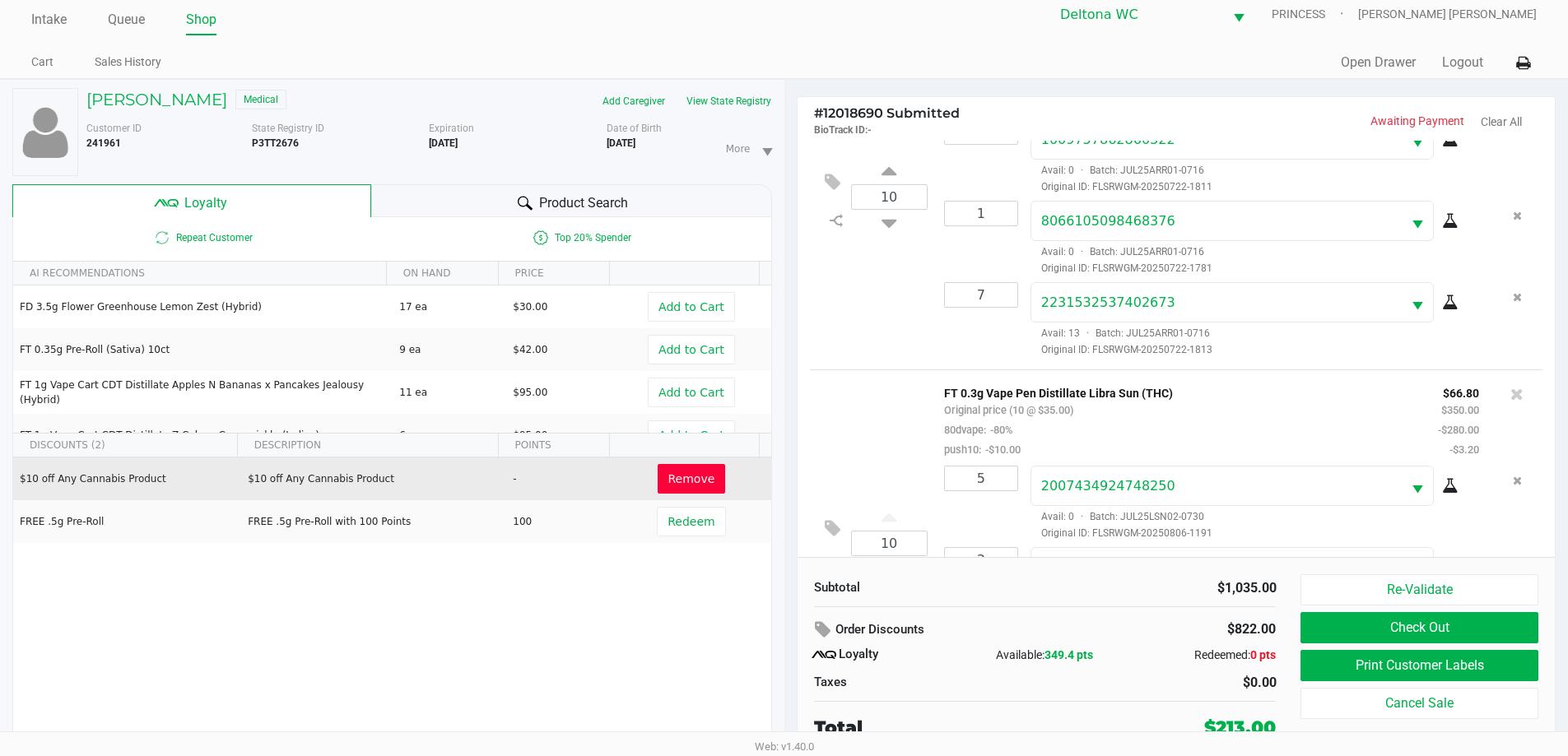
scroll to position [17, 0]
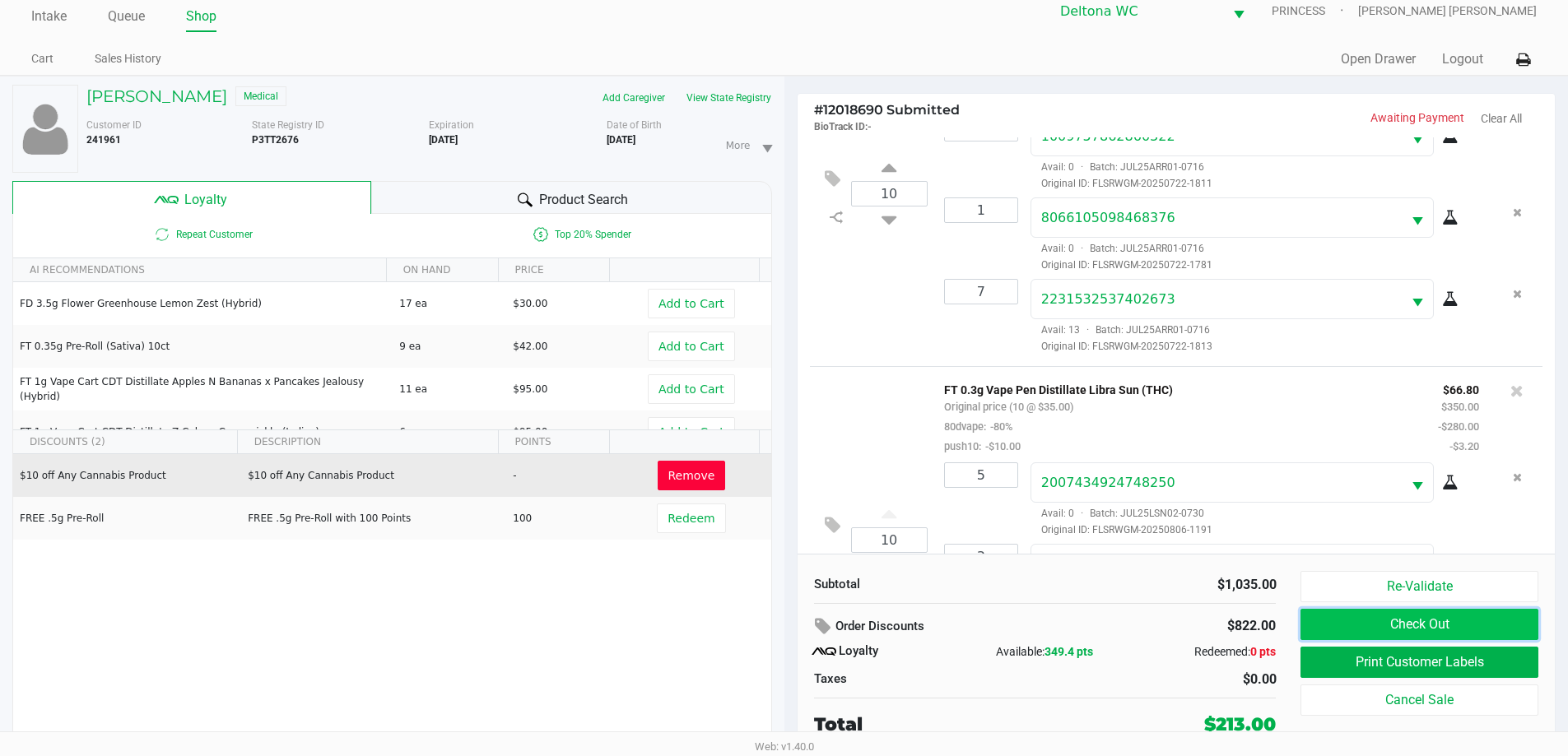
click at [1353, 621] on button "Check Out" at bounding box center [1419, 624] width 237 height 31
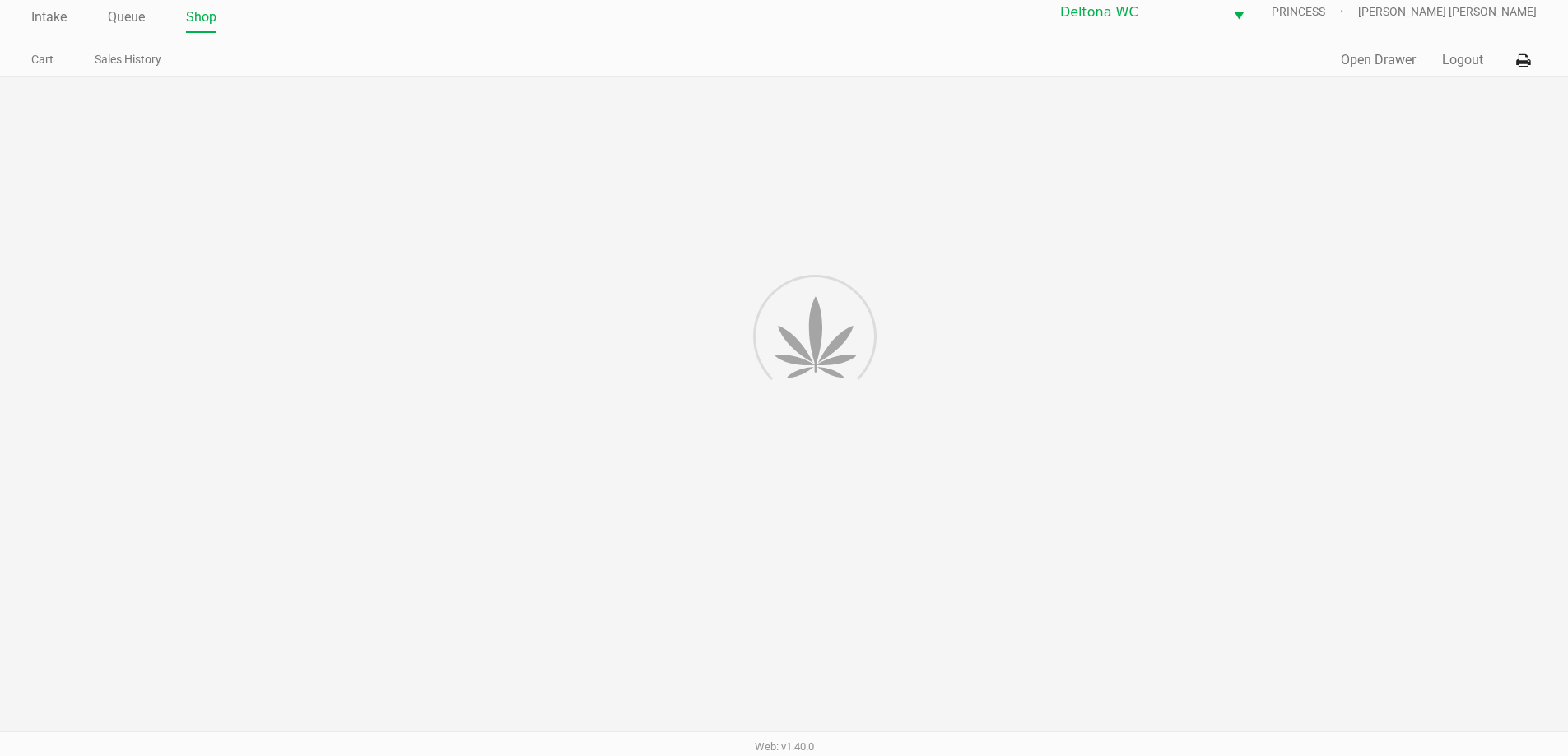
scroll to position [1180, 0]
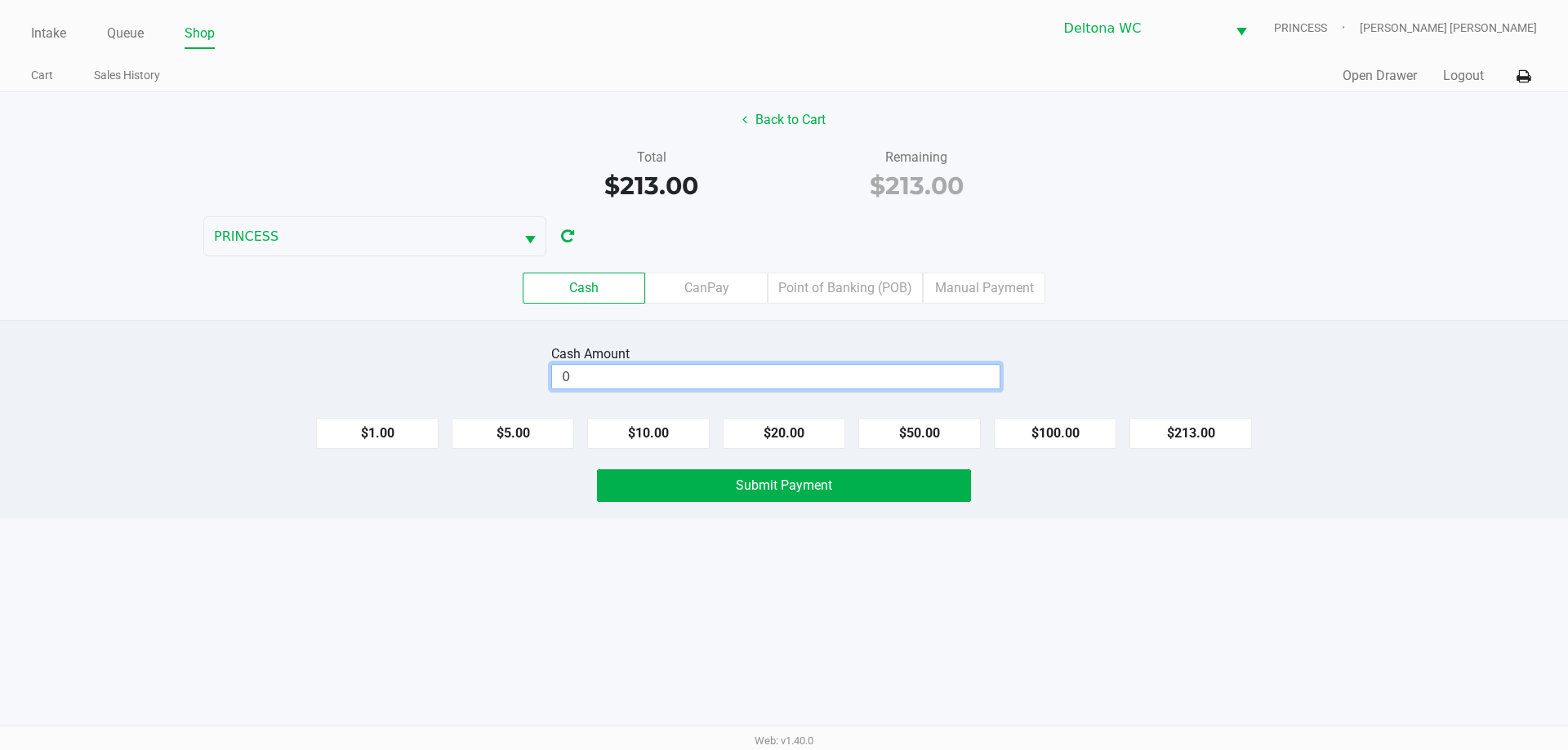
click at [809, 382] on input "0" at bounding box center [776, 376] width 447 height 23
type input "$215.00"
click at [849, 471] on button "Submit Payment" at bounding box center [784, 486] width 374 height 33
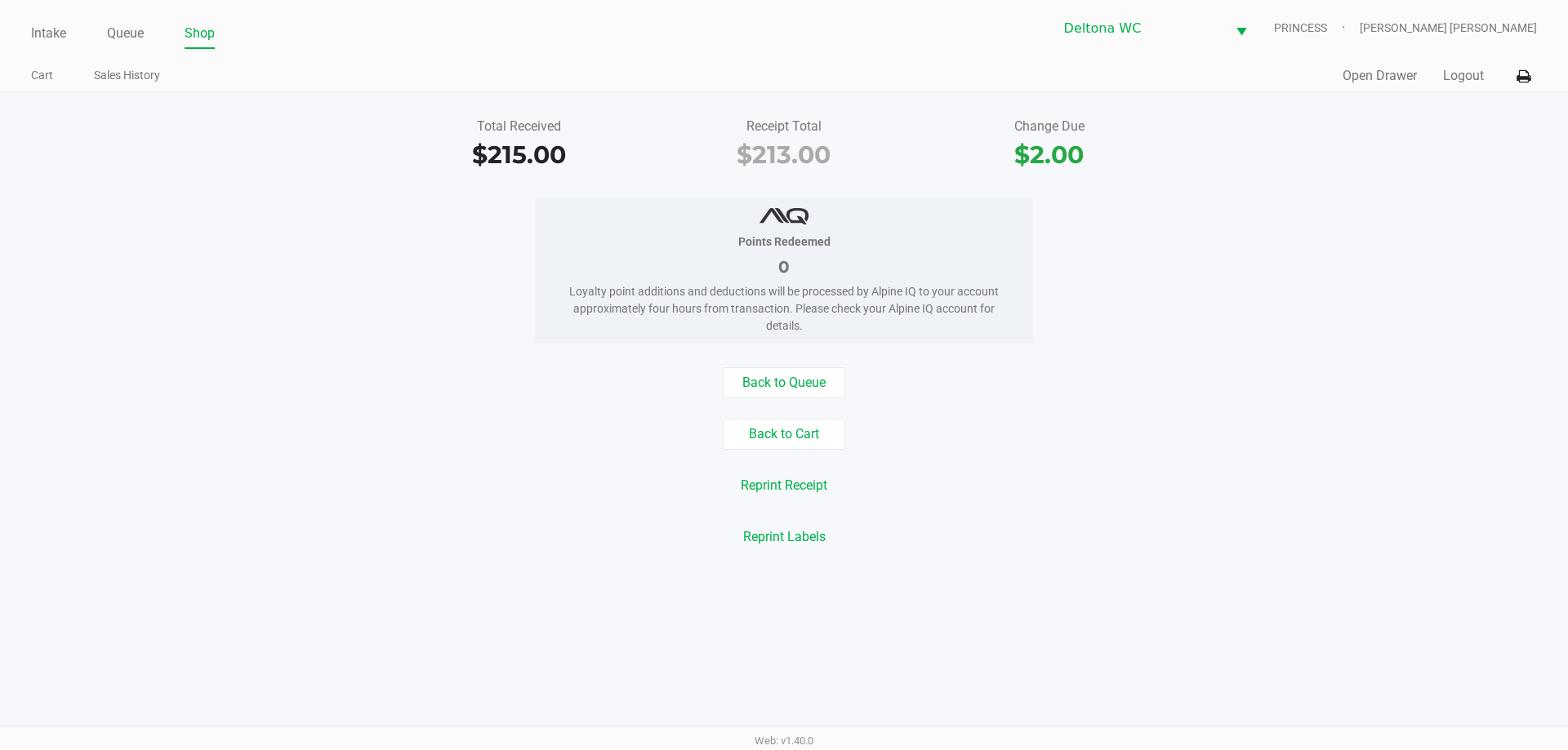
click at [787, 417] on div "Back to Queue Back to Cart Reprint Receipt Reprint Labels" at bounding box center [784, 460] width 1592 height 186
click at [792, 420] on button "Back to Cart" at bounding box center [784, 434] width 123 height 31
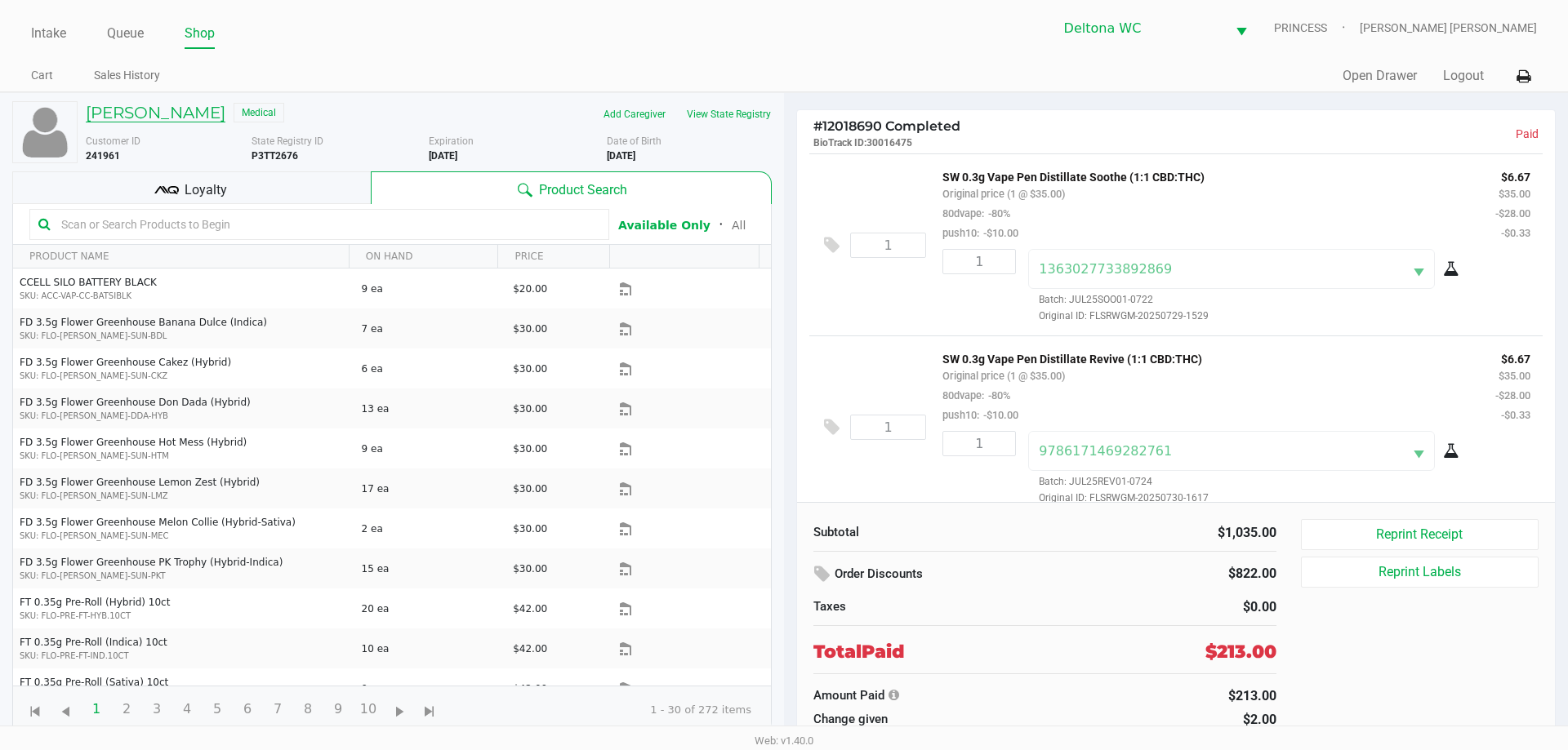
click at [130, 121] on h5 "Chet Patel" at bounding box center [155, 112] width 140 height 20
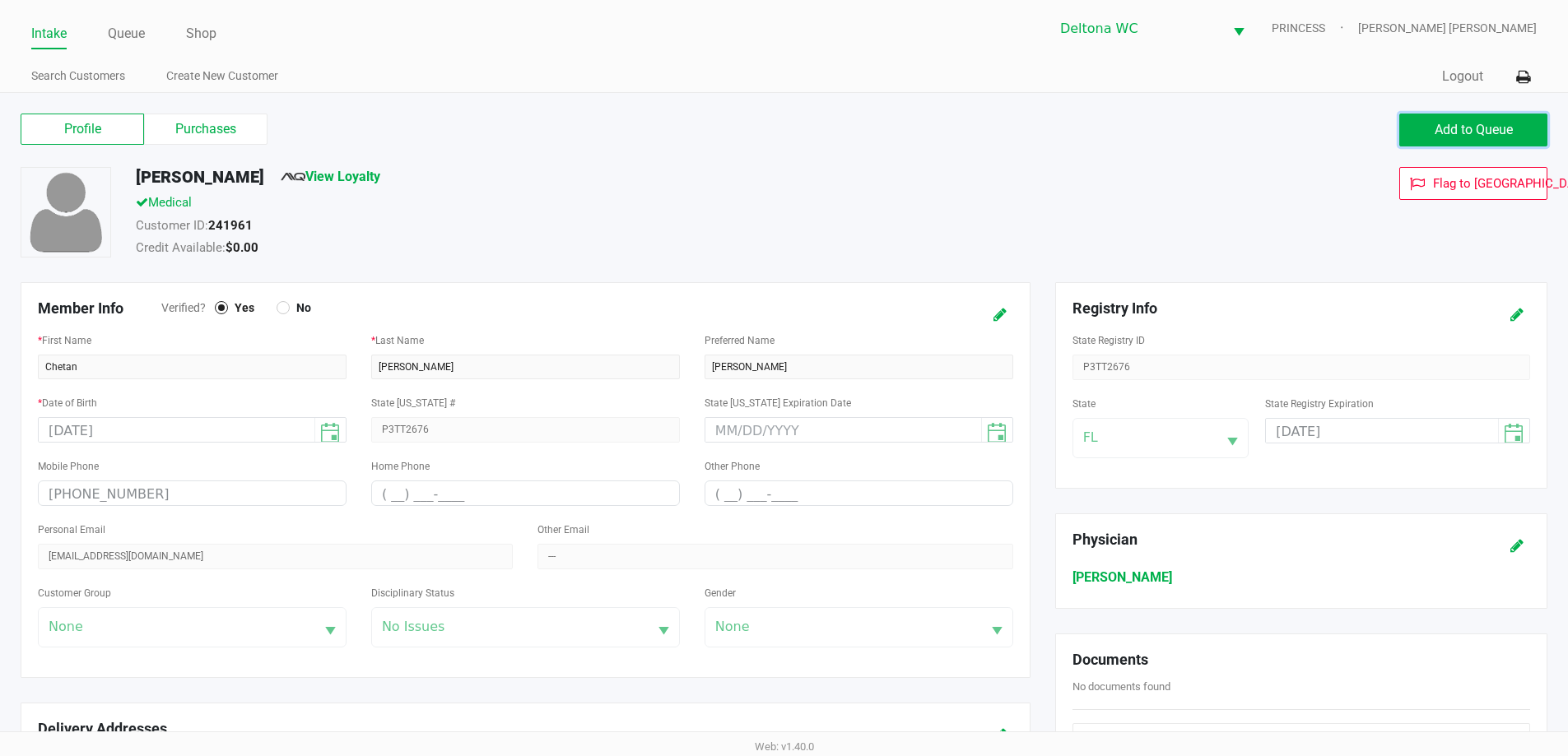
click at [1503, 133] on span "Add to Queue" at bounding box center [1473, 129] width 78 height 16
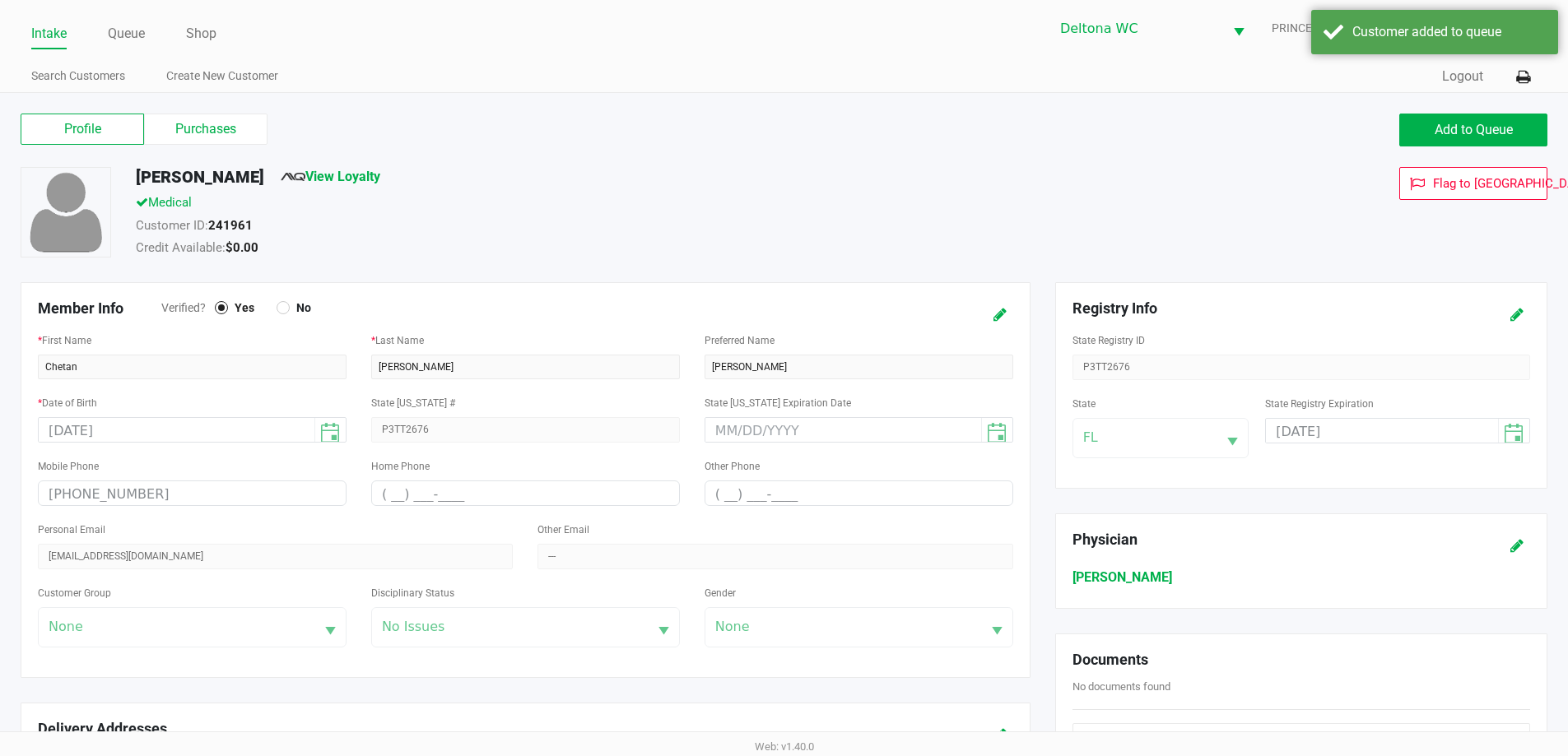
drag, startPoint x: 183, startPoint y: 121, endPoint x: 263, endPoint y: 149, distance: 84.8
click at [183, 122] on label "Purchases" at bounding box center [205, 129] width 124 height 31
click at [0, 0] on 1 "Purchases" at bounding box center [0, 0] width 0 height 0
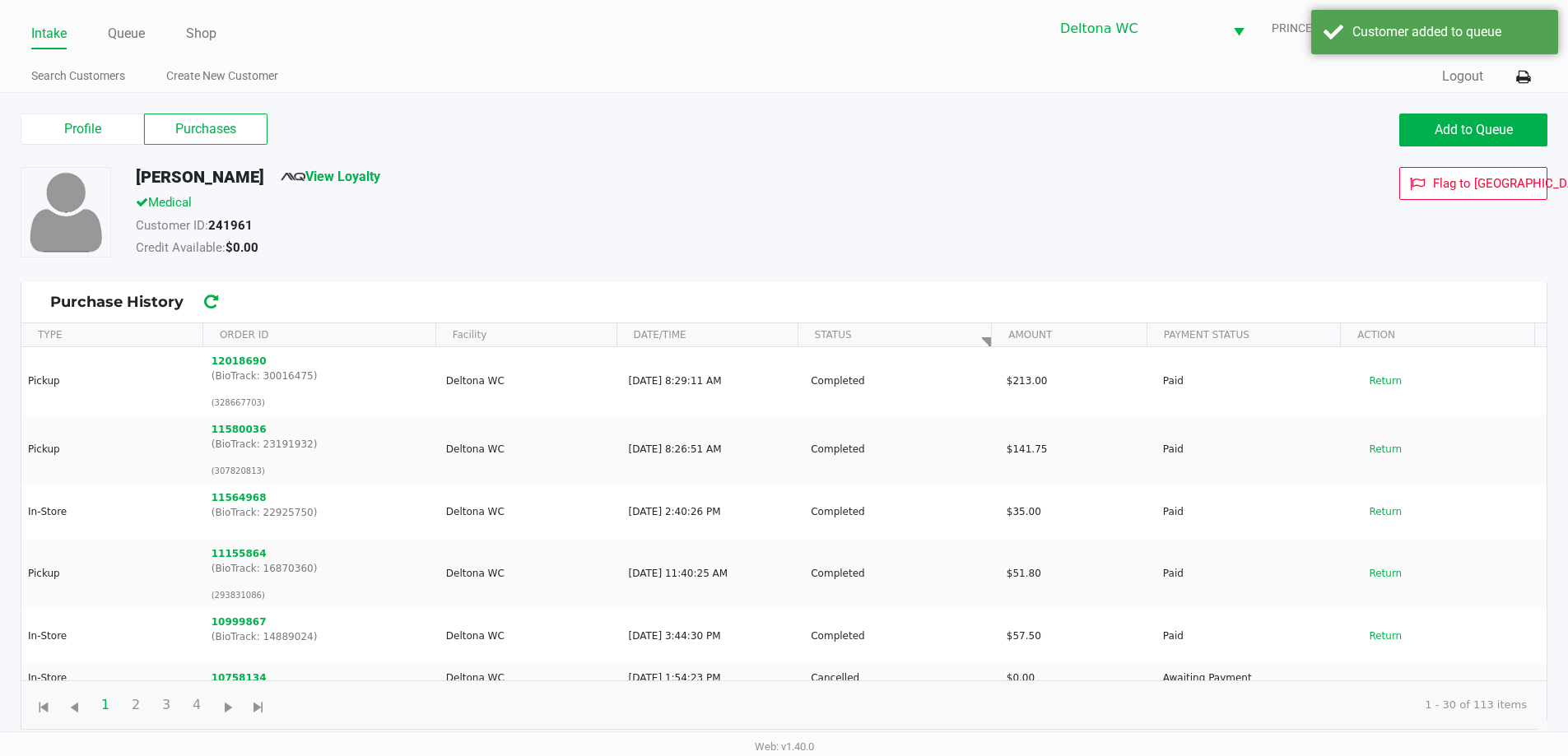
drag, startPoint x: 121, startPoint y: 33, endPoint x: 449, endPoint y: 79, distance: 331.2
click at [121, 35] on link "Queue" at bounding box center [126, 34] width 37 height 23
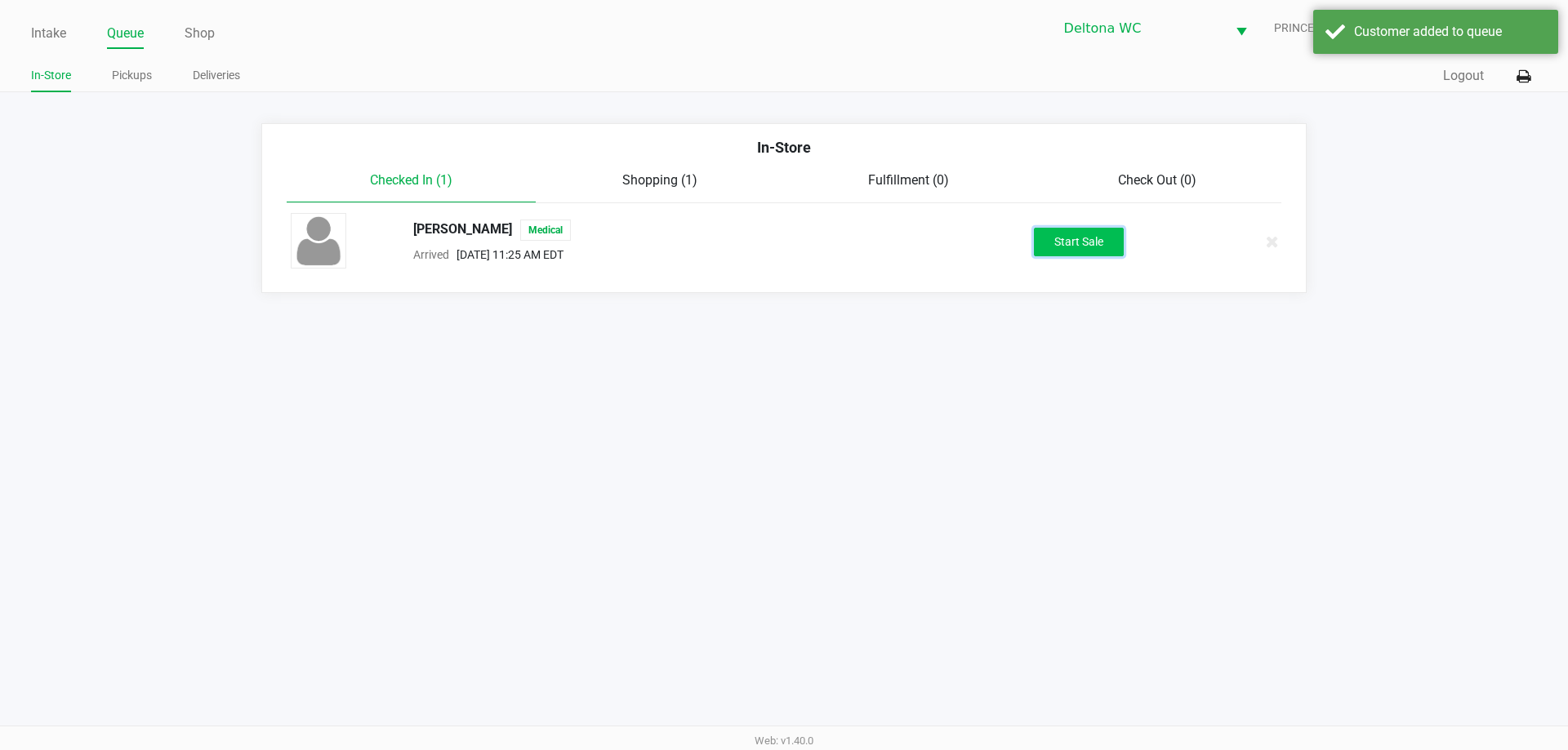
click at [1079, 241] on button "Start Sale" at bounding box center [1078, 242] width 90 height 28
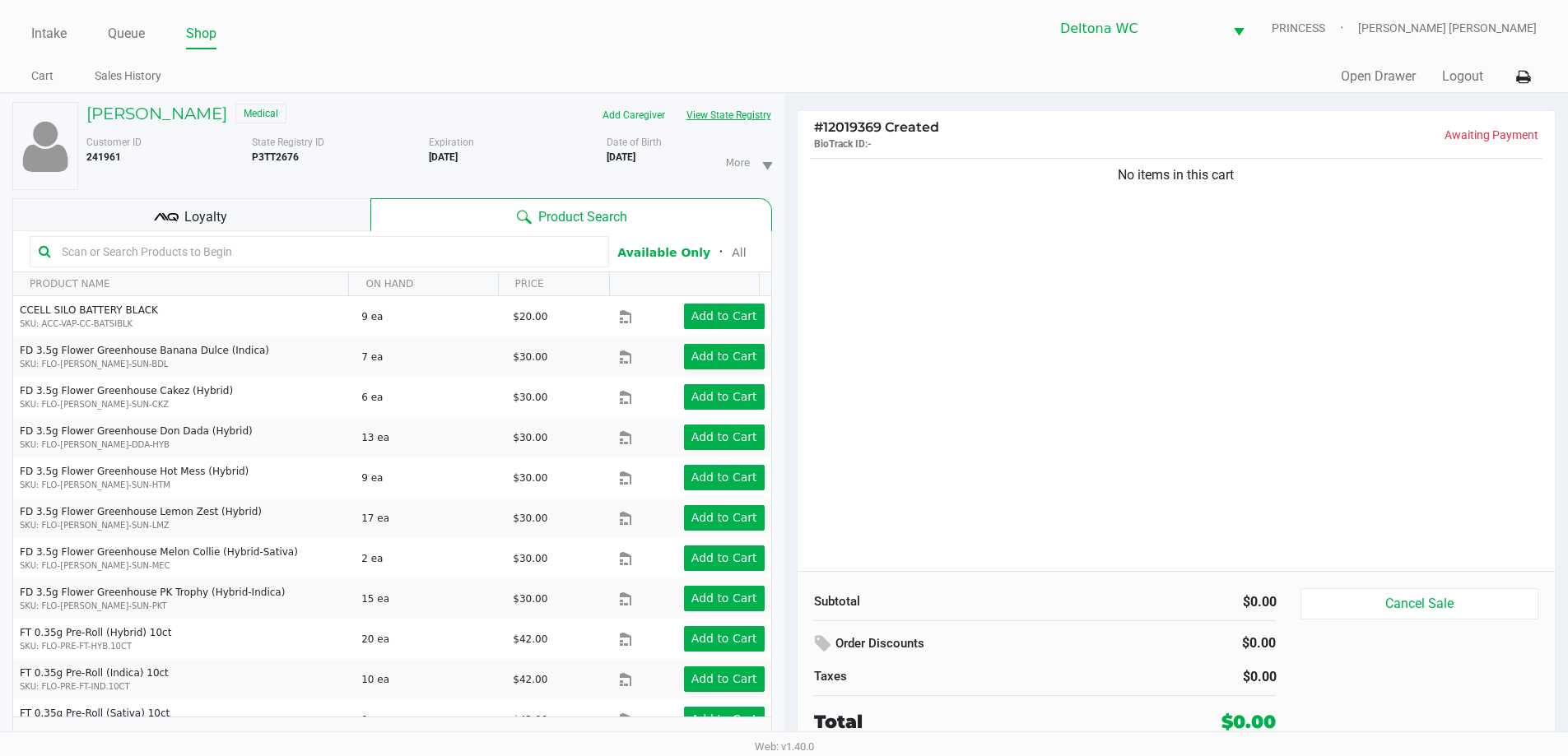
click at [708, 116] on button "View State Registry" at bounding box center [724, 115] width 96 height 26
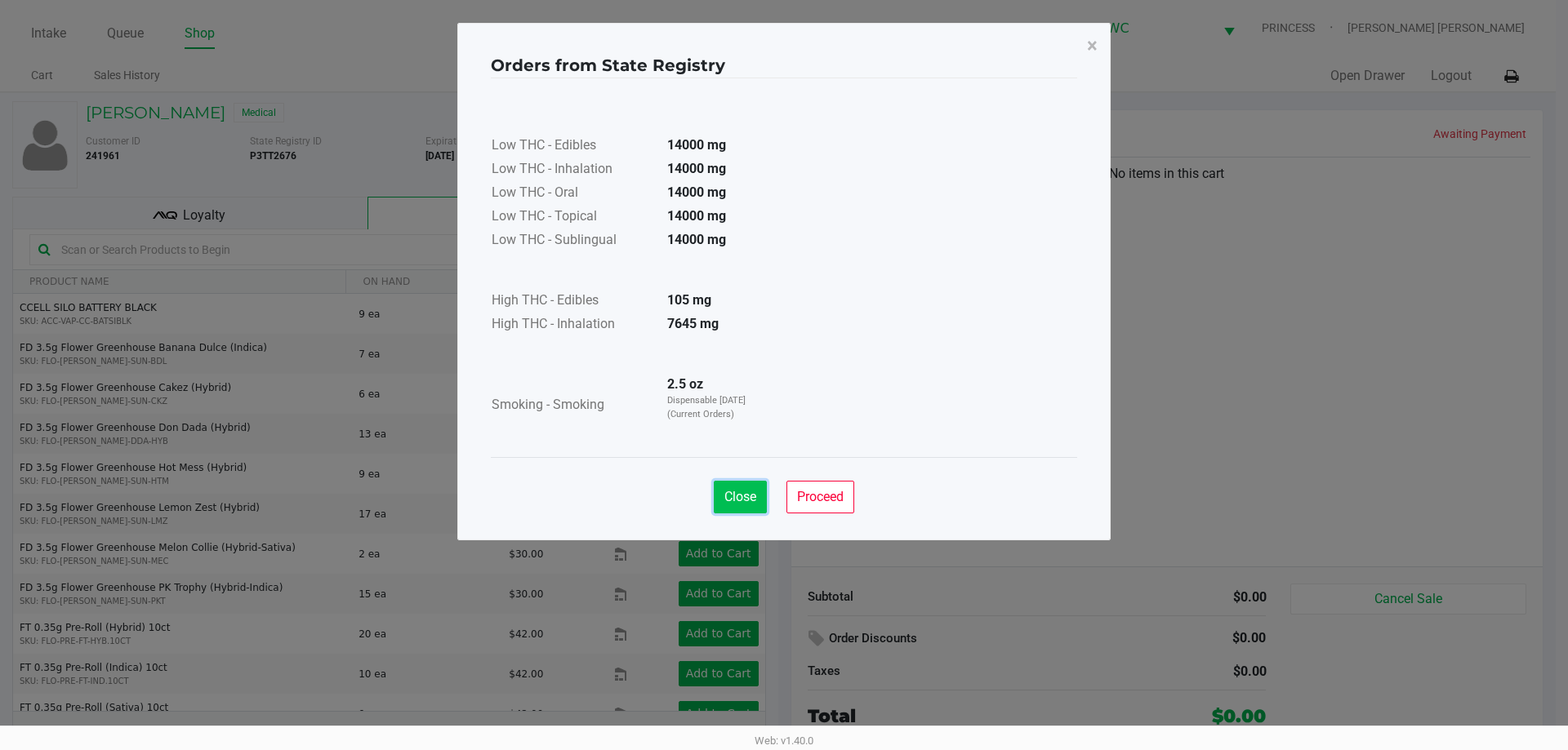
click at [742, 491] on span "Close" at bounding box center [740, 497] width 32 height 16
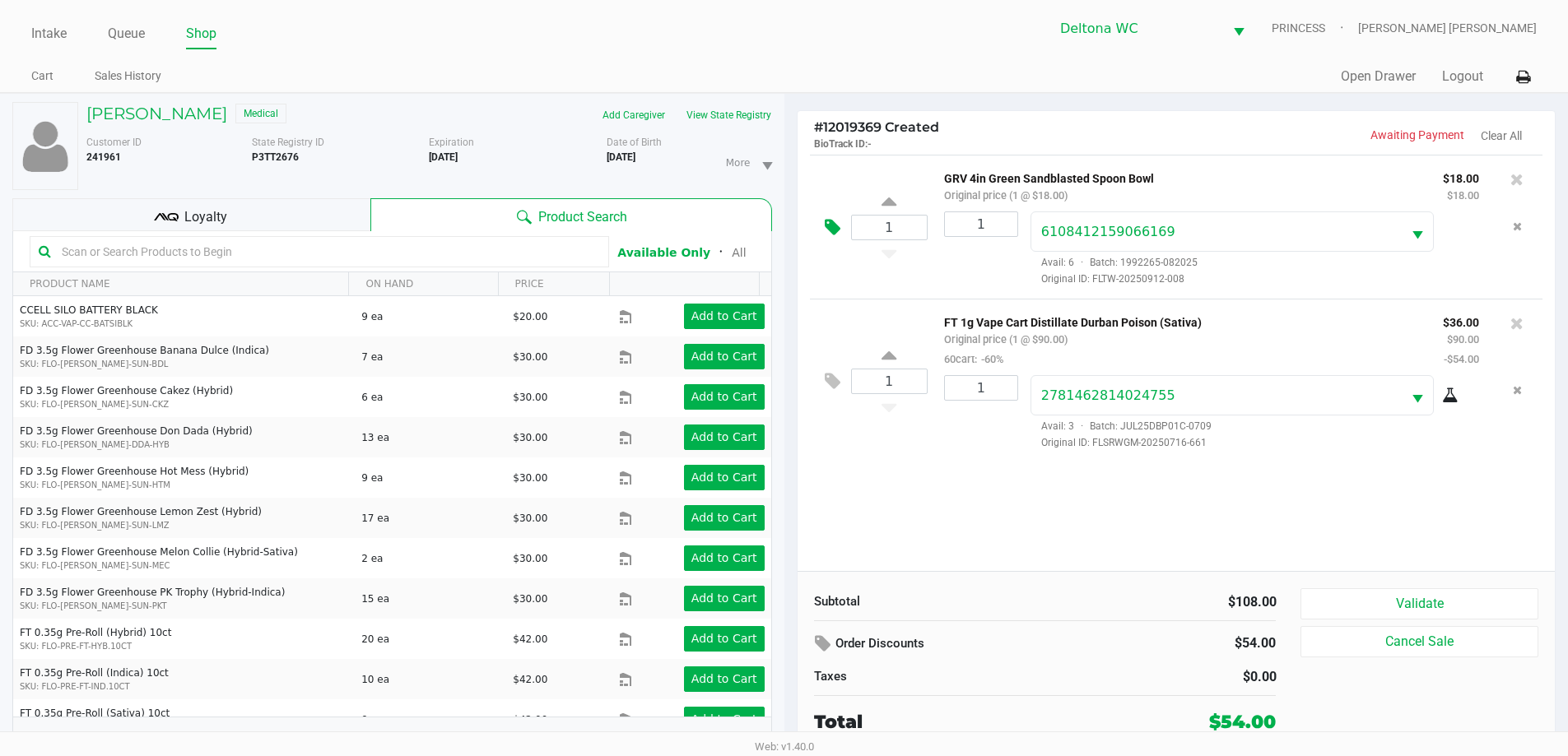
click at [841, 232] on button at bounding box center [836, 228] width 28 height 40
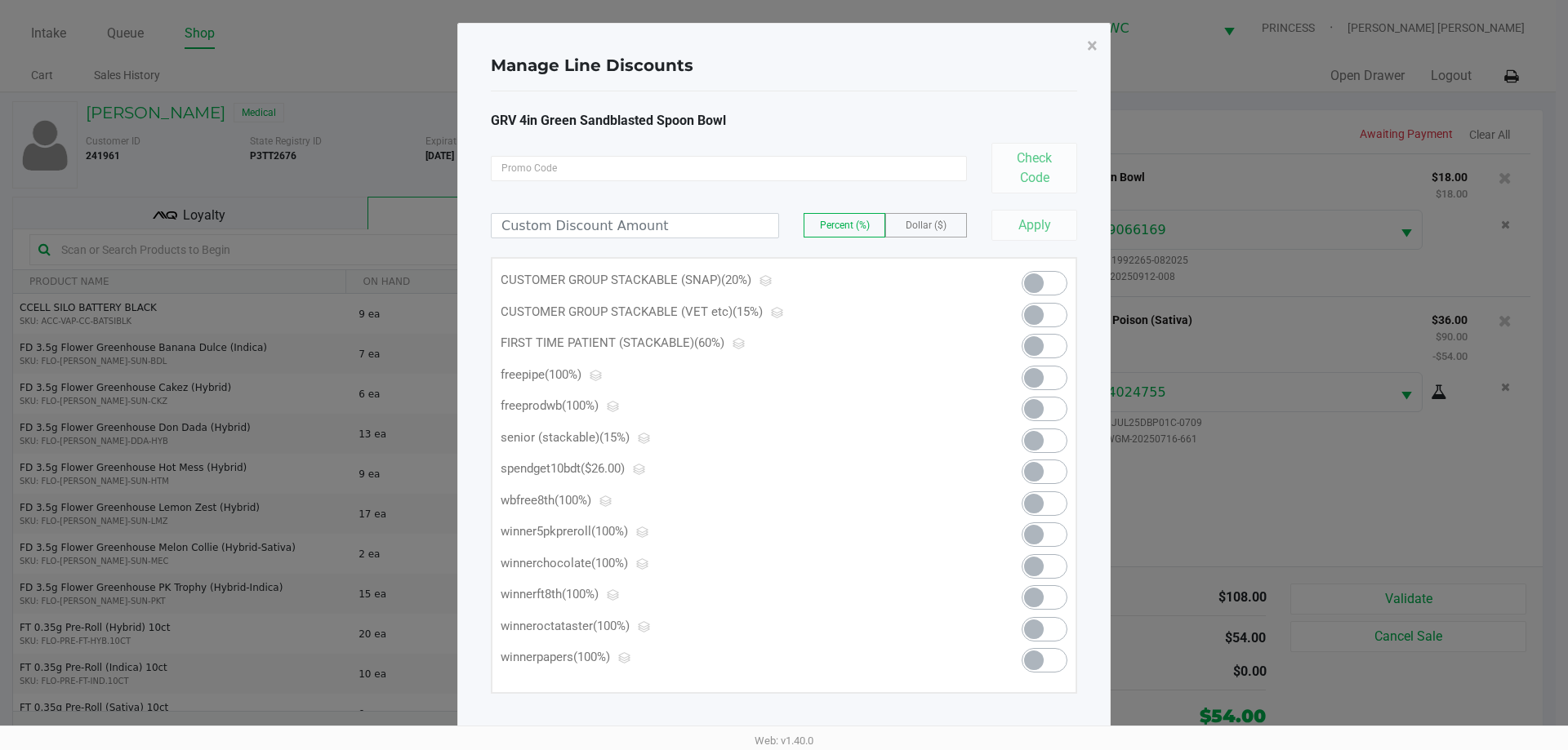
click at [1052, 389] on span at bounding box center [1044, 378] width 46 height 24
click at [1091, 45] on span "×" at bounding box center [1092, 46] width 10 height 22
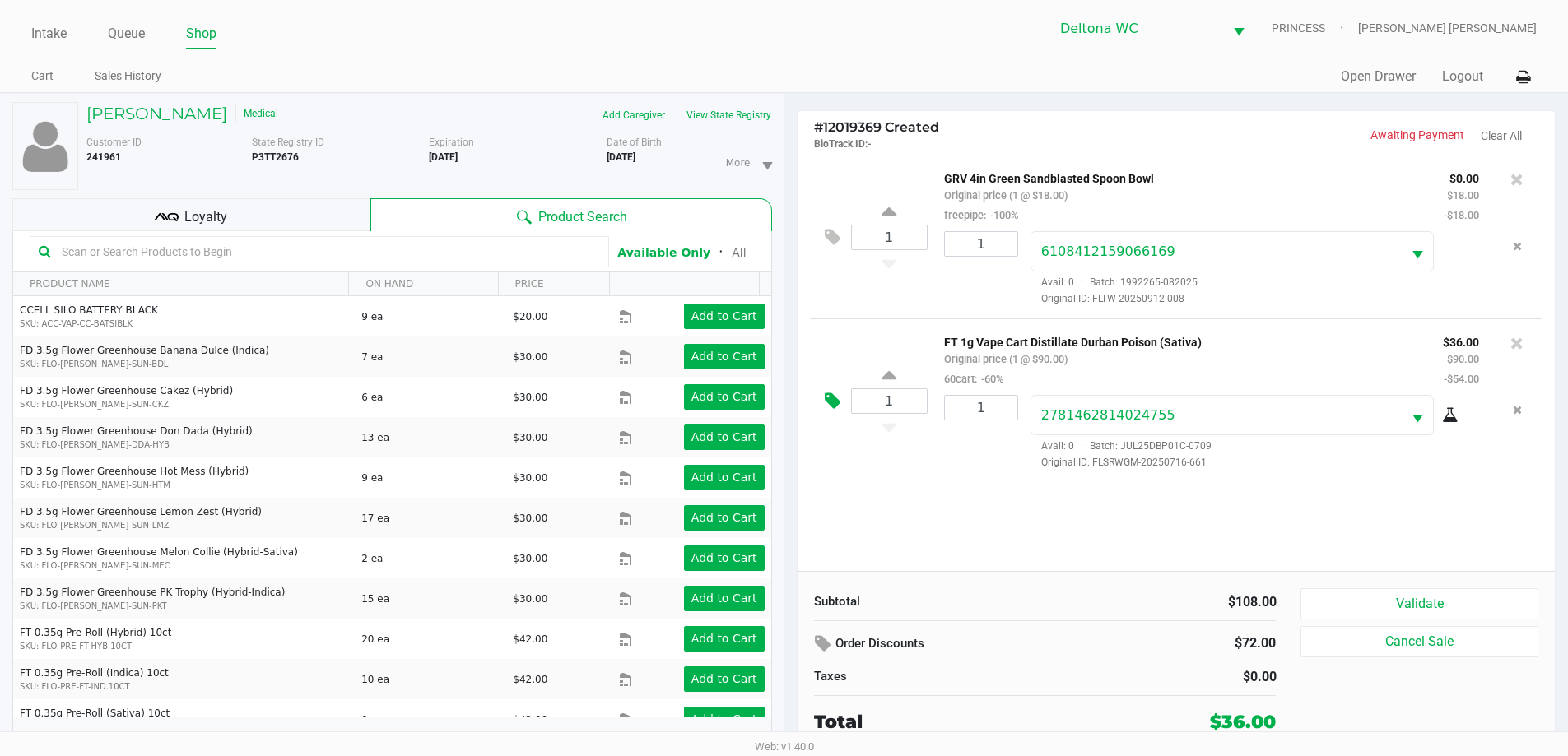
click at [825, 400] on icon at bounding box center [833, 402] width 16 height 19
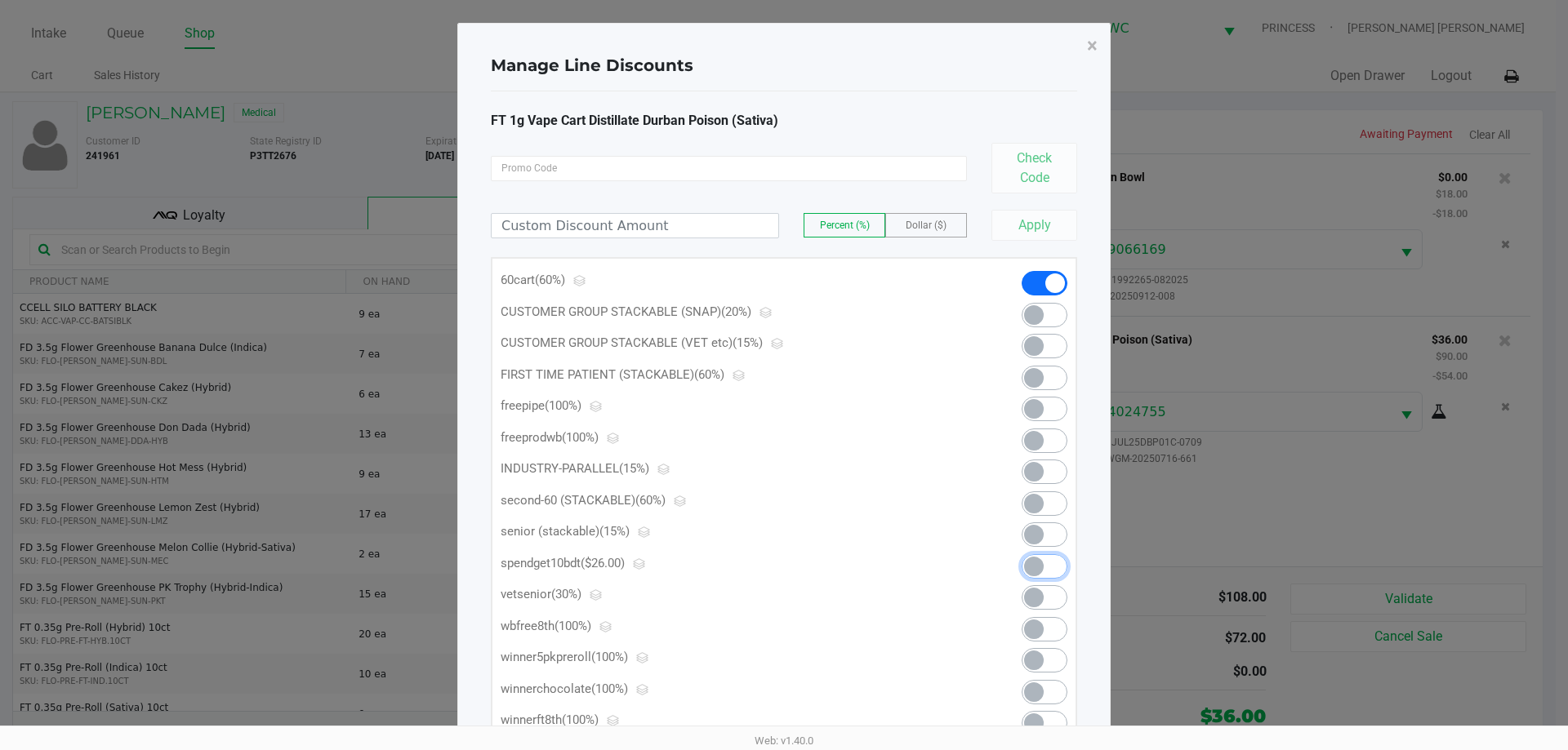
click at [1063, 565] on span at bounding box center [1044, 566] width 46 height 24
click at [1093, 48] on span "×" at bounding box center [1092, 46] width 10 height 22
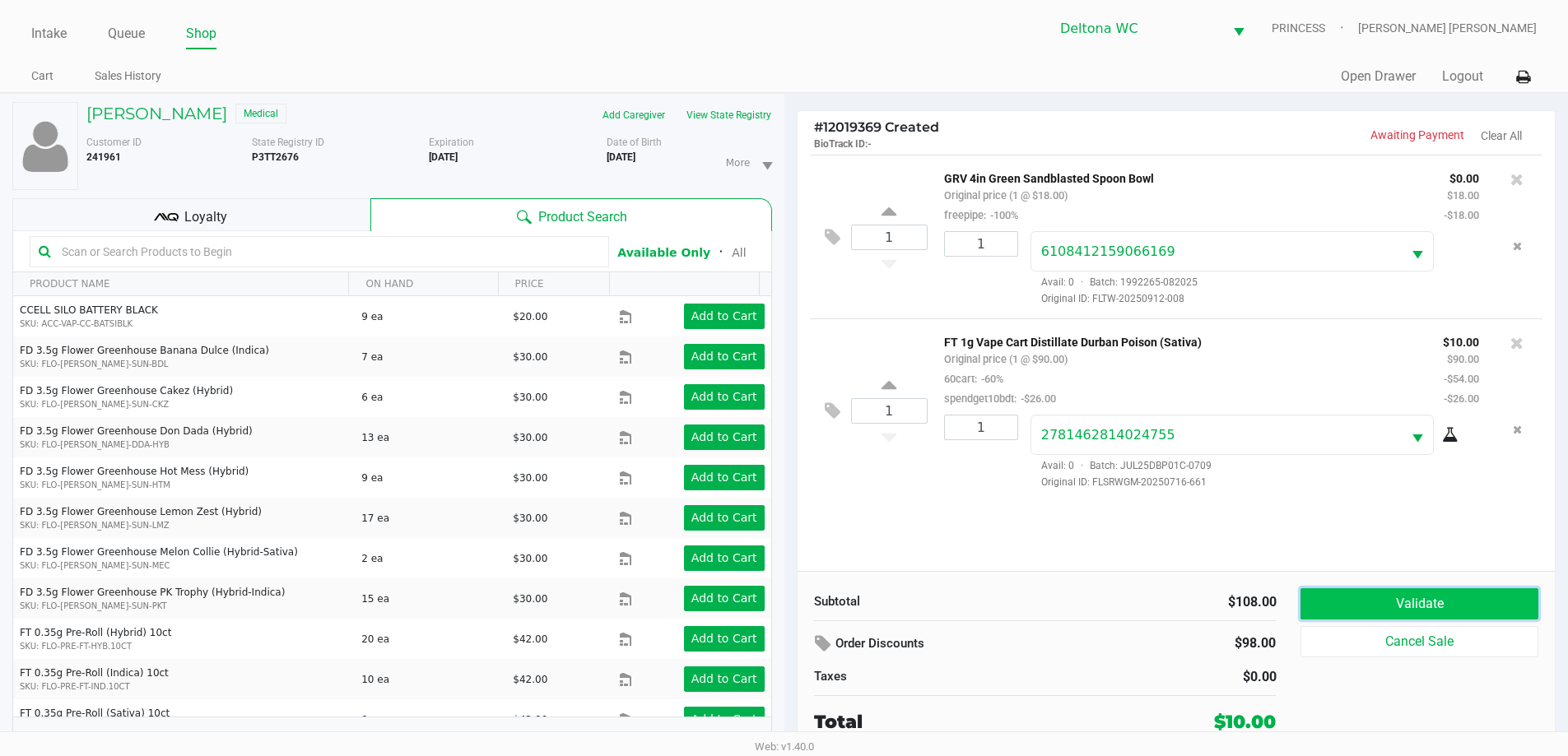
click at [1479, 605] on button "Validate" at bounding box center [1419, 604] width 237 height 31
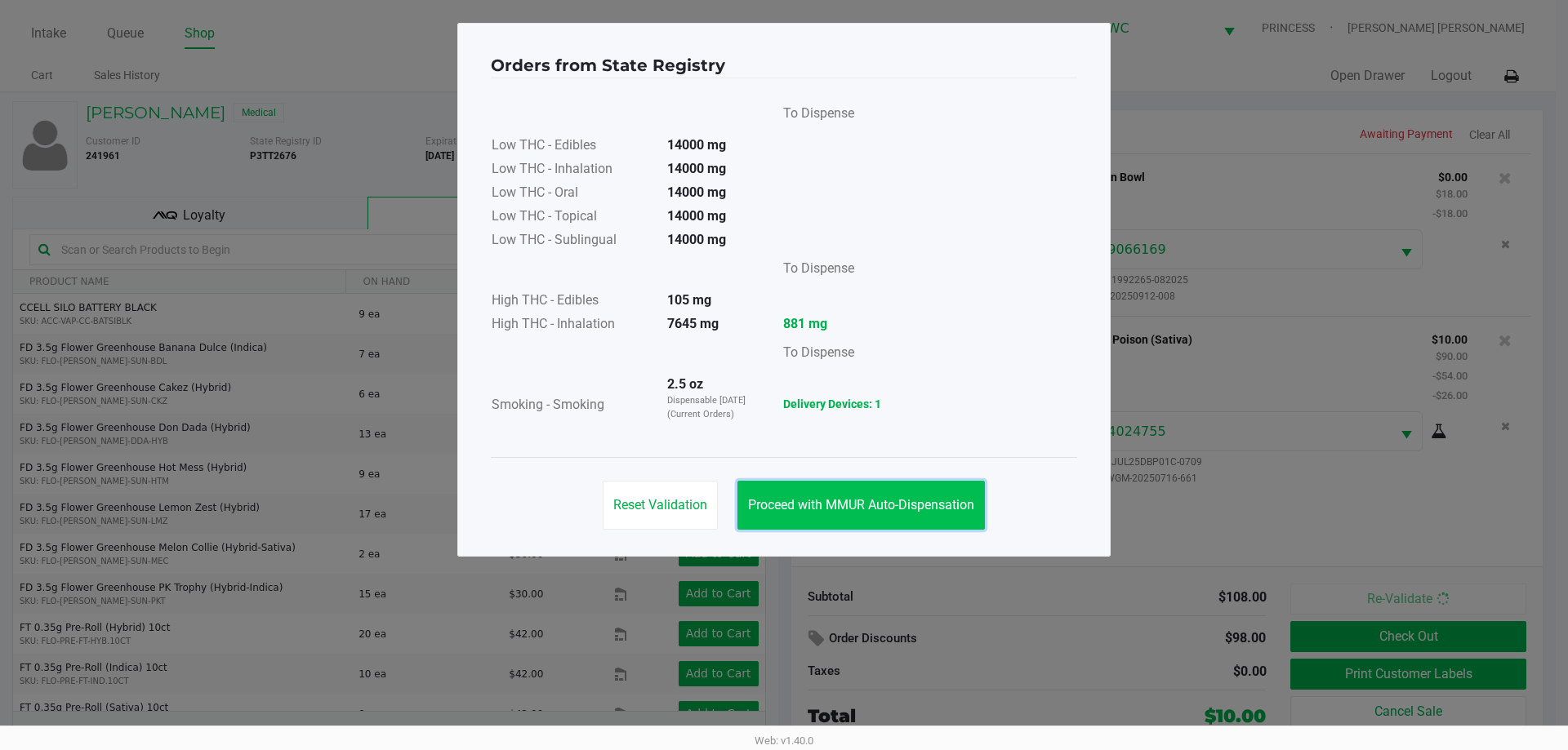
click at [924, 489] on button "Proceed with MMUR Auto-Dispensation" at bounding box center [861, 505] width 248 height 49
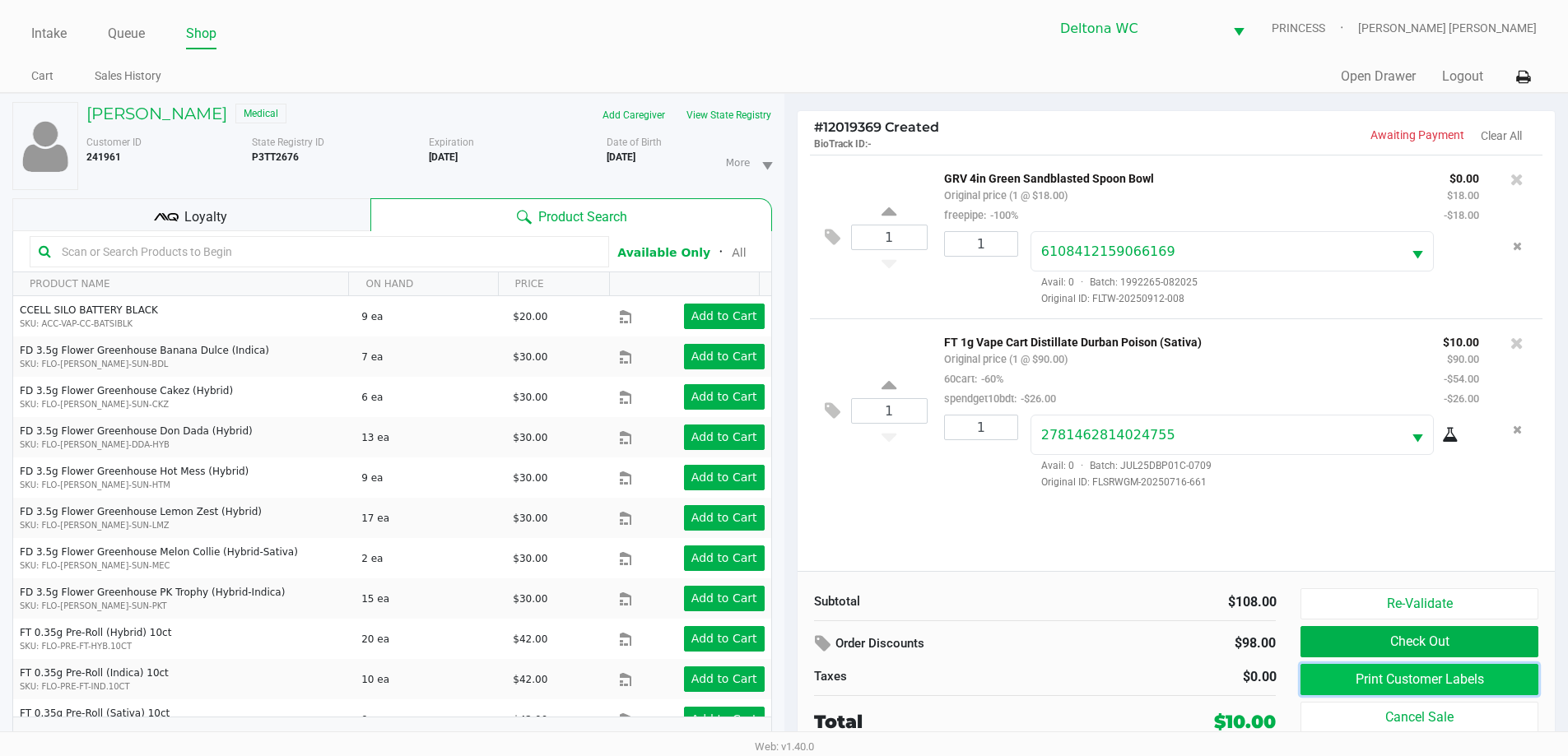
click at [1354, 673] on button "Print Customer Labels" at bounding box center [1419, 679] width 237 height 31
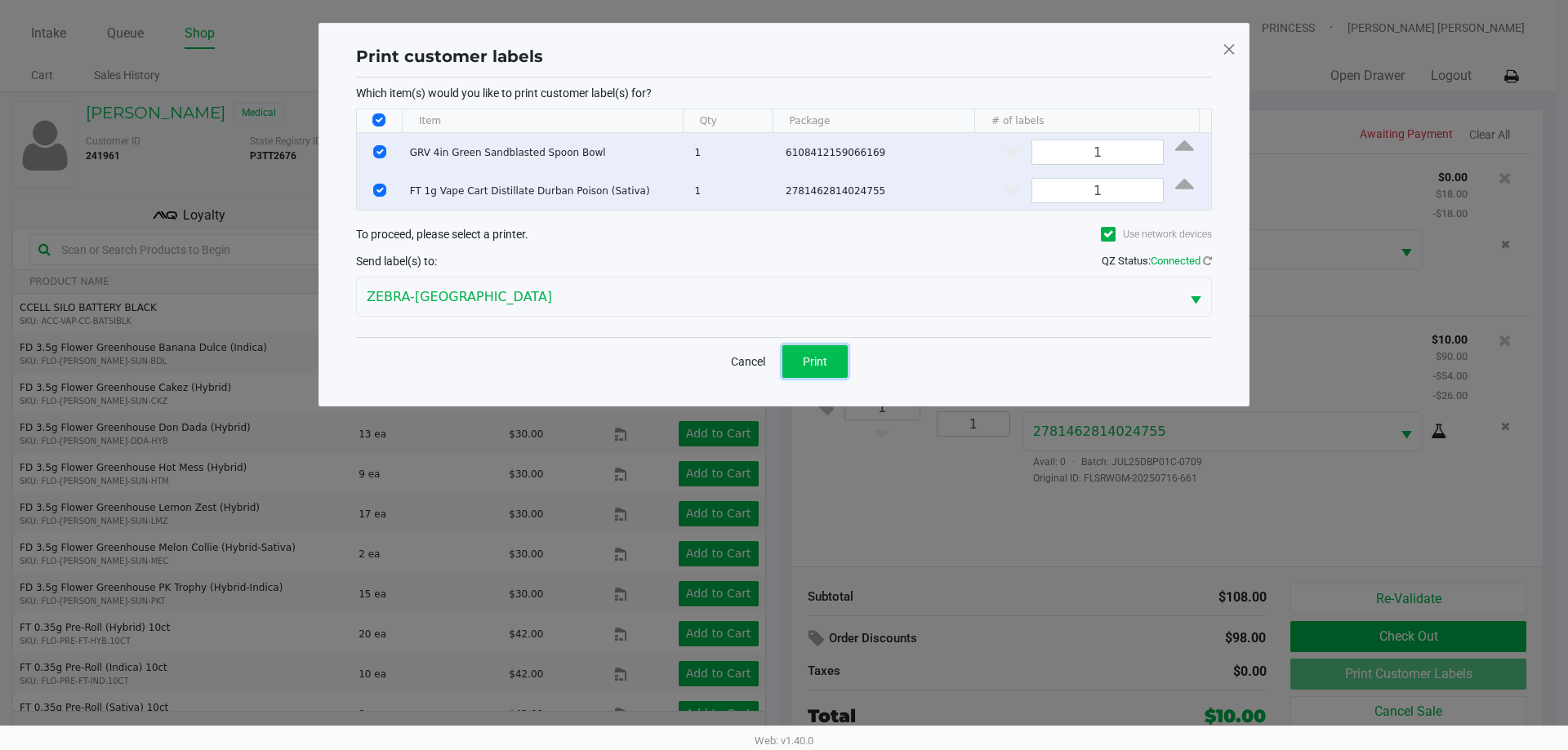
click at [825, 373] on button "Print" at bounding box center [815, 361] width 66 height 33
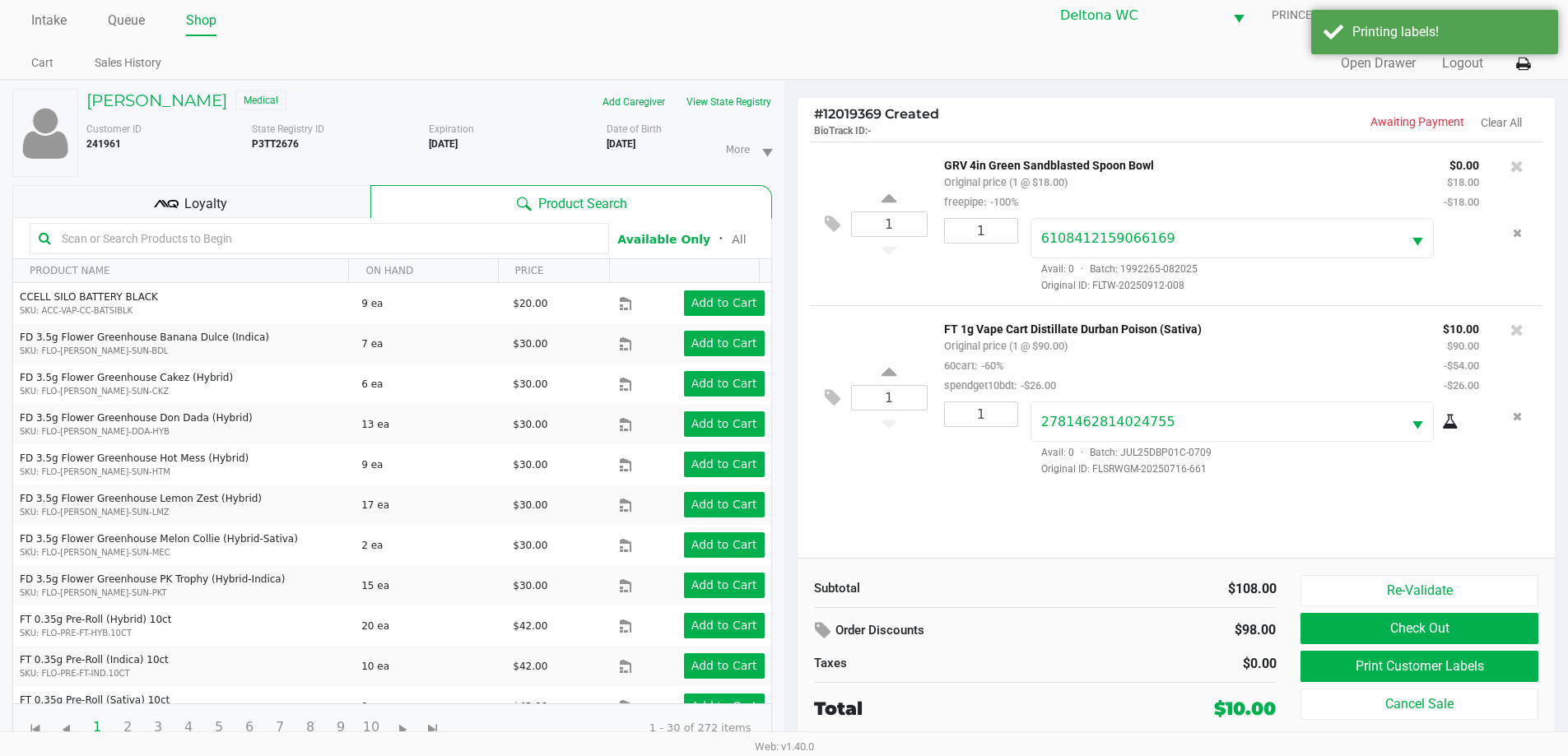
scroll to position [17, 0]
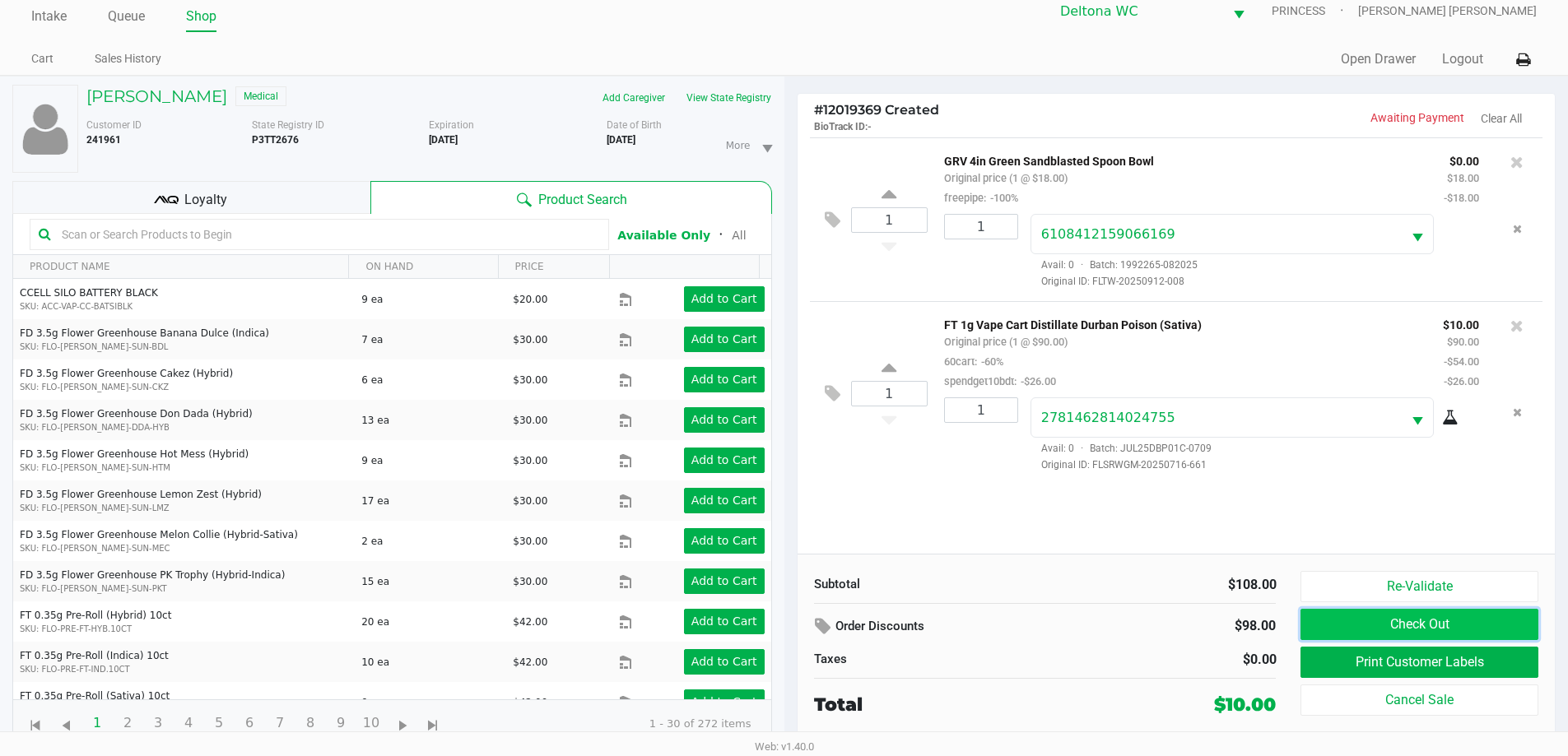
click at [1326, 620] on button "Check Out" at bounding box center [1419, 624] width 237 height 31
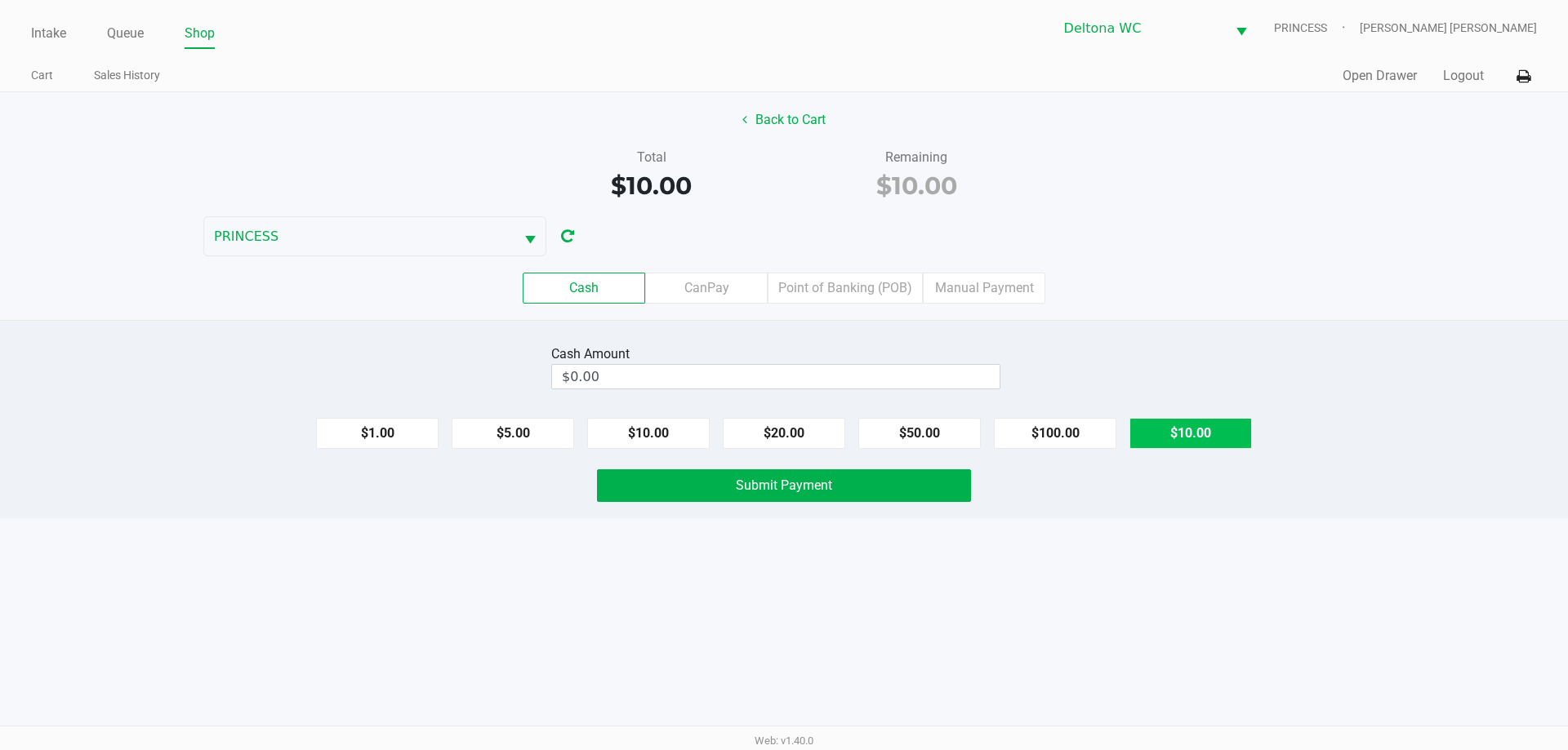
click at [1147, 432] on button "$10.00" at bounding box center [1190, 433] width 123 height 31
type input "$10.00"
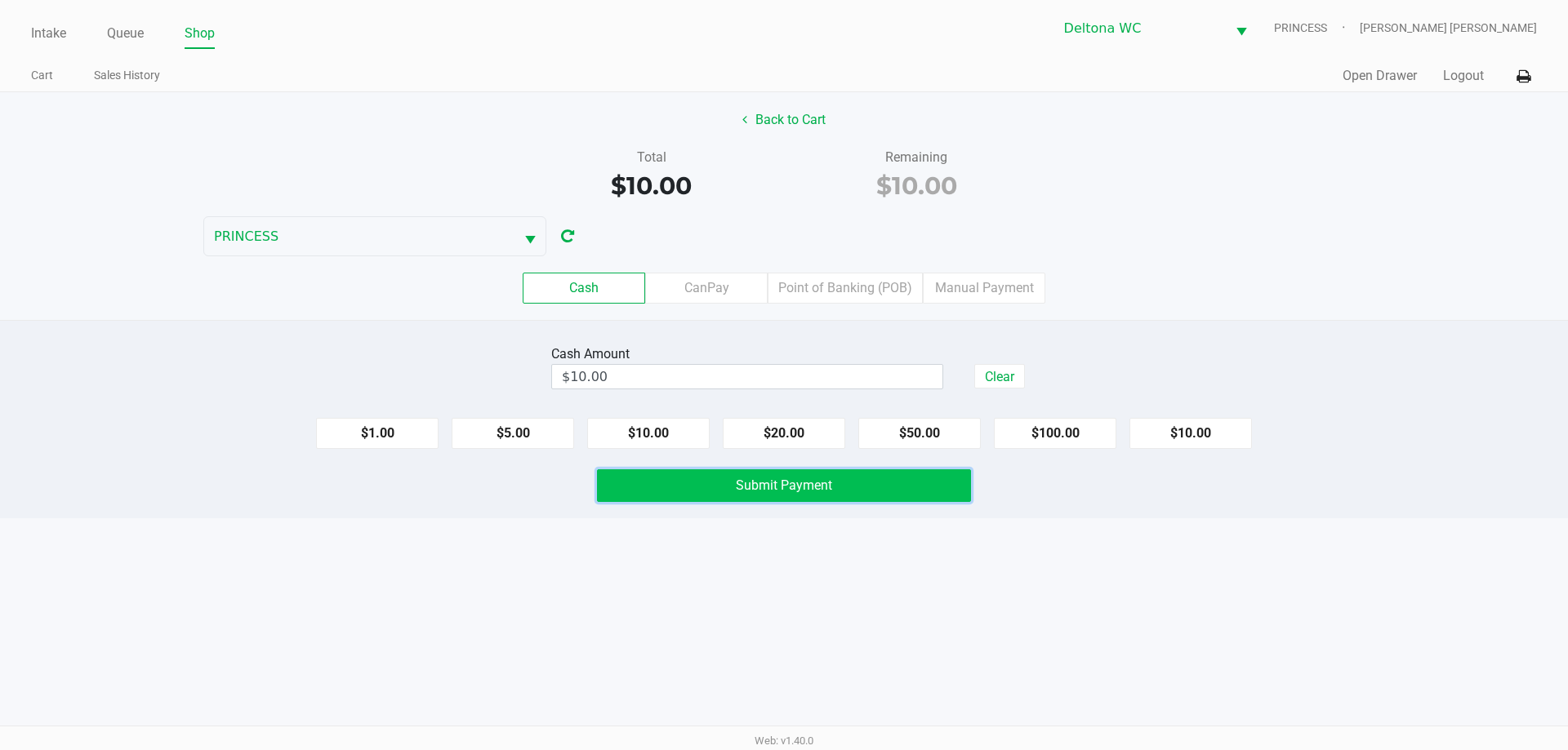
click at [911, 476] on button "Submit Payment" at bounding box center [784, 486] width 374 height 33
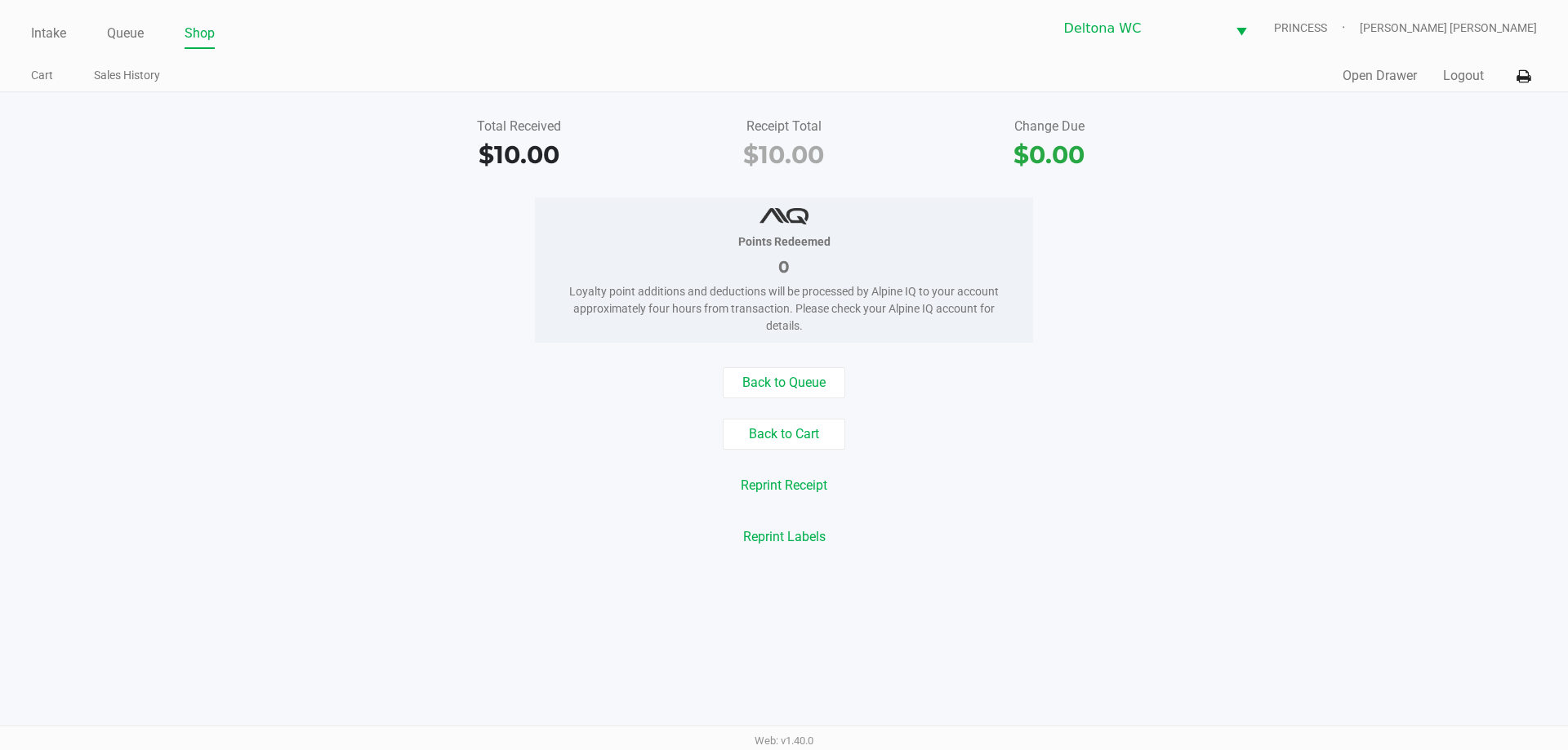
click at [24, 32] on div "Intake Queue Shop Deltona WC PRINCESS Ashley Smith Terry Cart Sales History Qui…" at bounding box center [784, 46] width 1568 height 92
click at [37, 32] on link "Intake" at bounding box center [48, 34] width 35 height 22
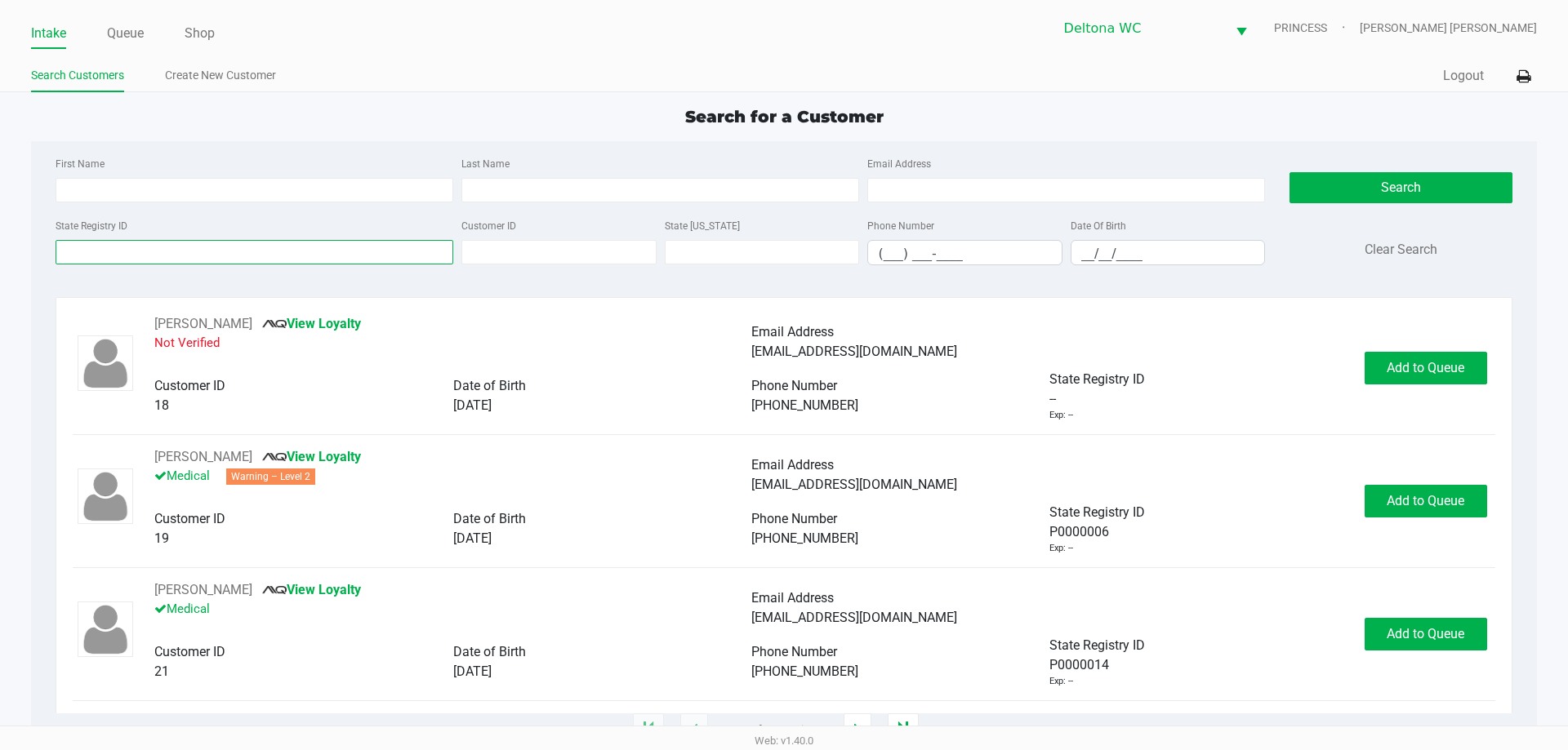
click at [160, 247] on input "State Registry ID" at bounding box center [254, 252] width 398 height 24
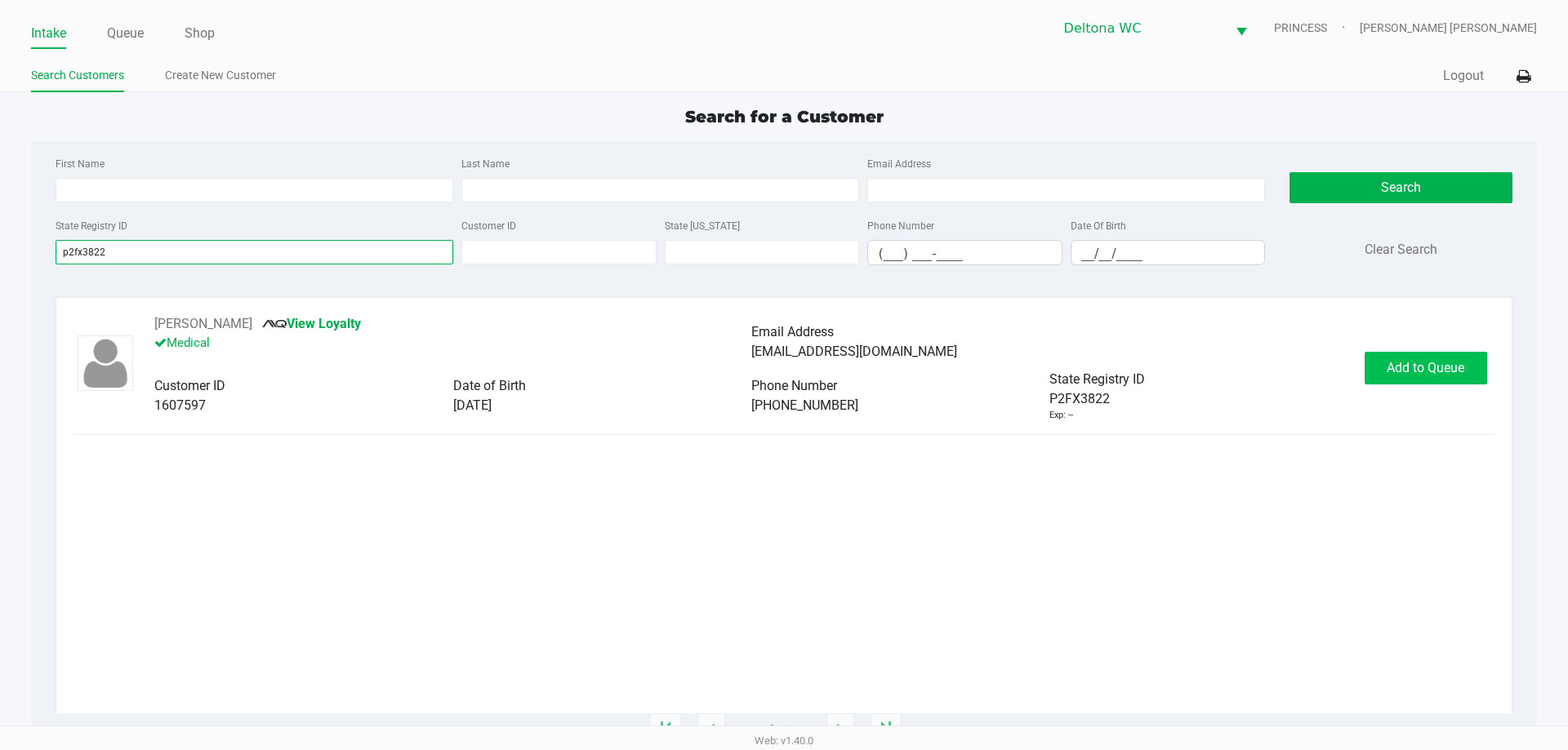
type input "p2fx3822"
click at [1400, 375] on button "Add to Queue" at bounding box center [1425, 368] width 123 height 33
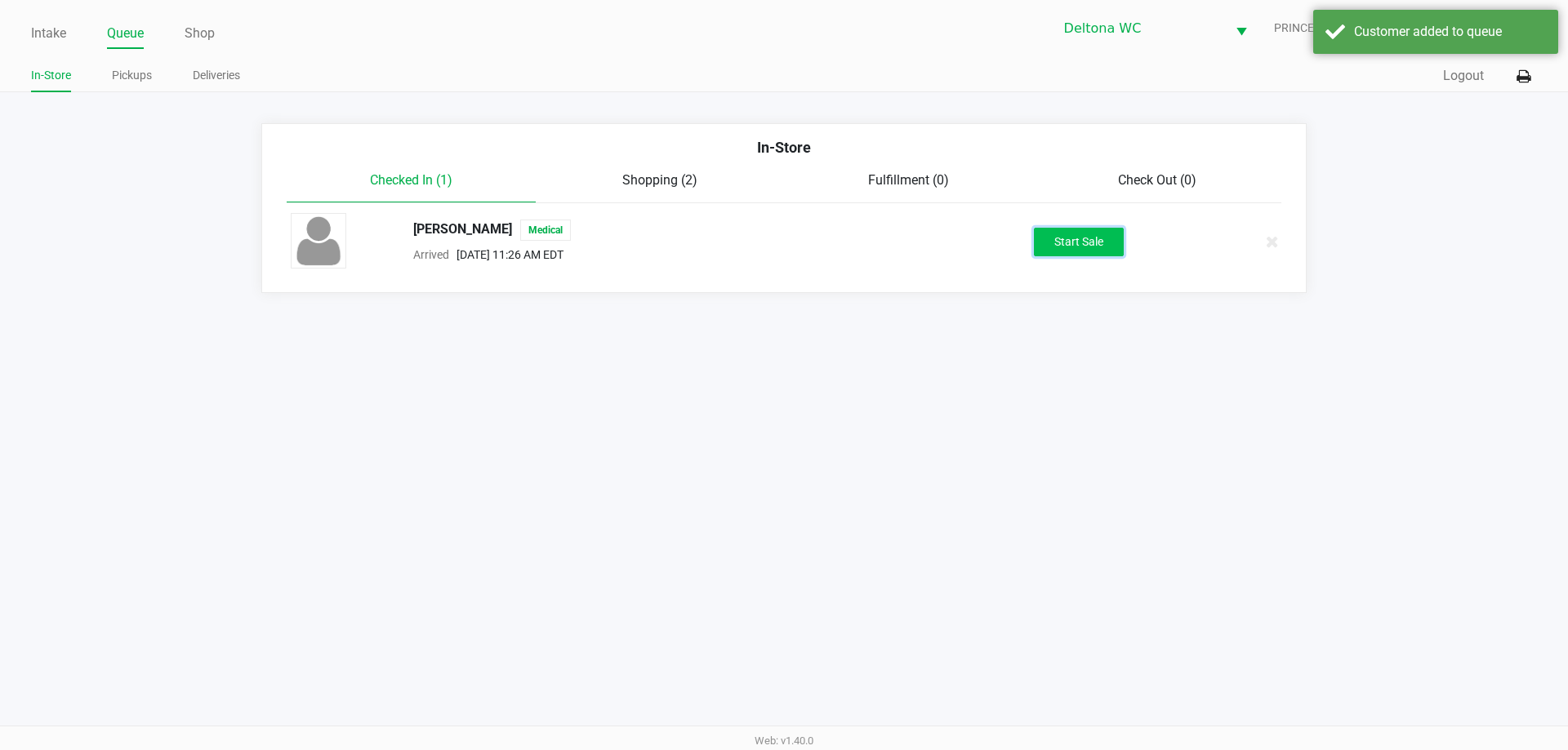
click at [1094, 244] on button "Start Sale" at bounding box center [1078, 242] width 90 height 28
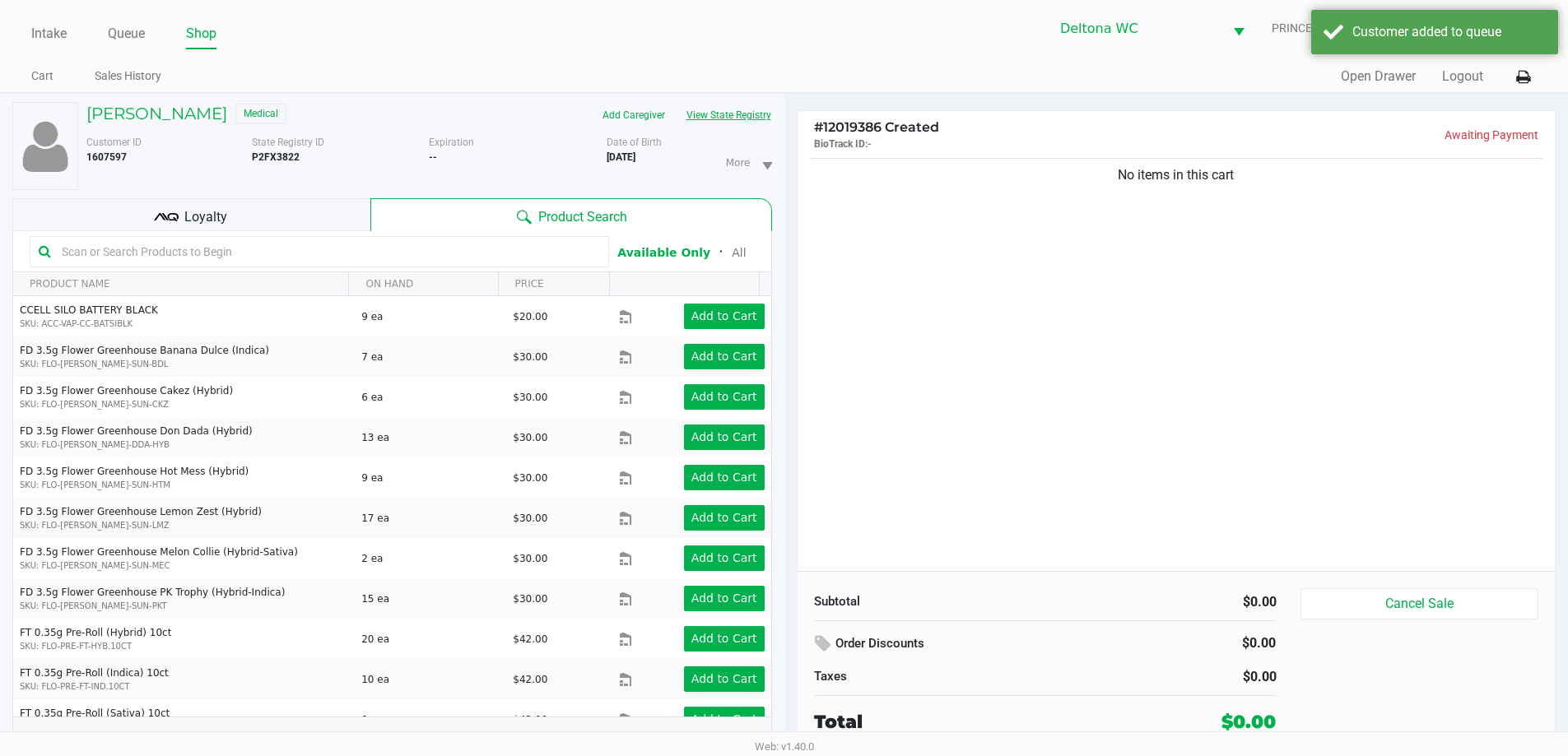
click at [750, 117] on button "View State Registry" at bounding box center [724, 115] width 96 height 26
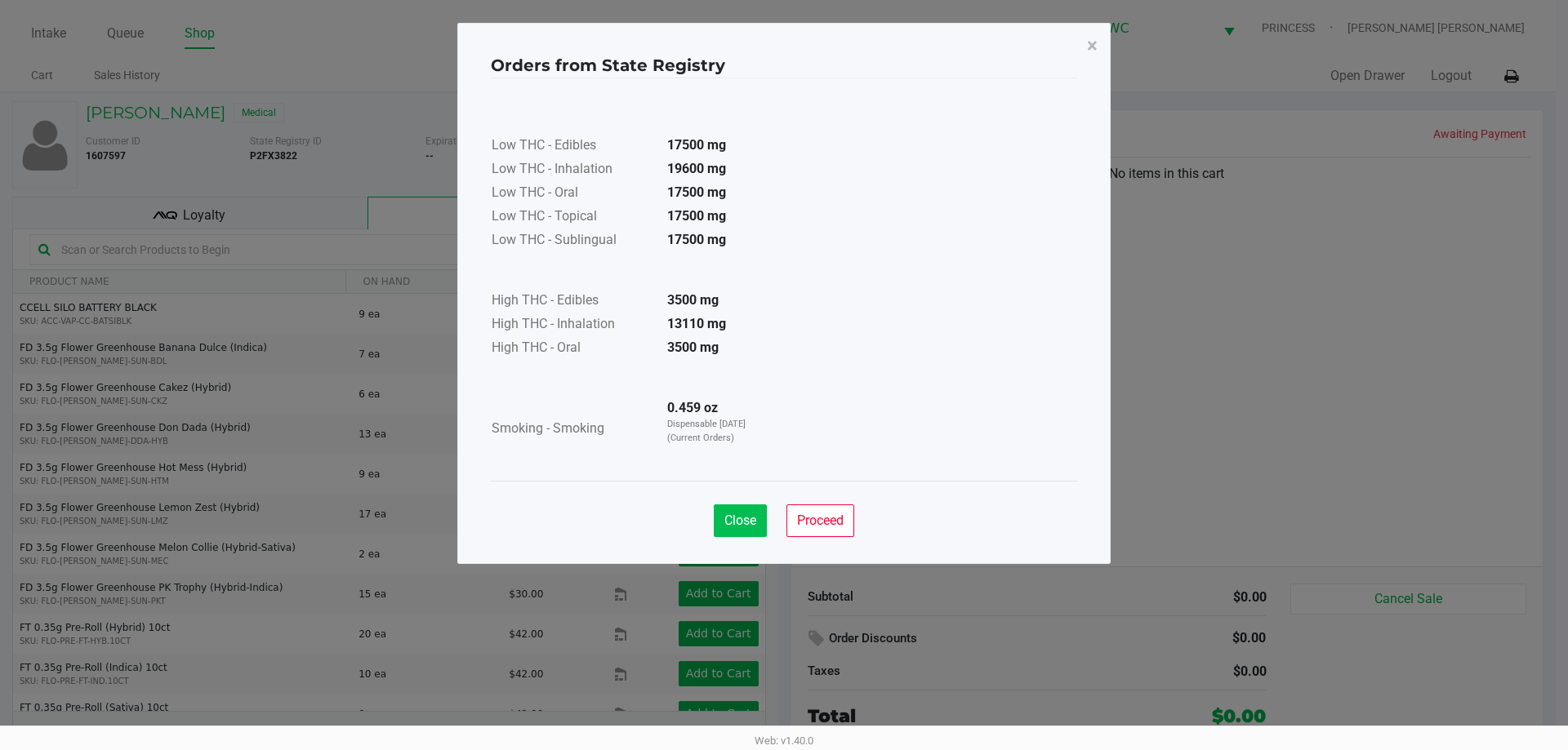
click at [743, 520] on span "Close" at bounding box center [740, 520] width 32 height 16
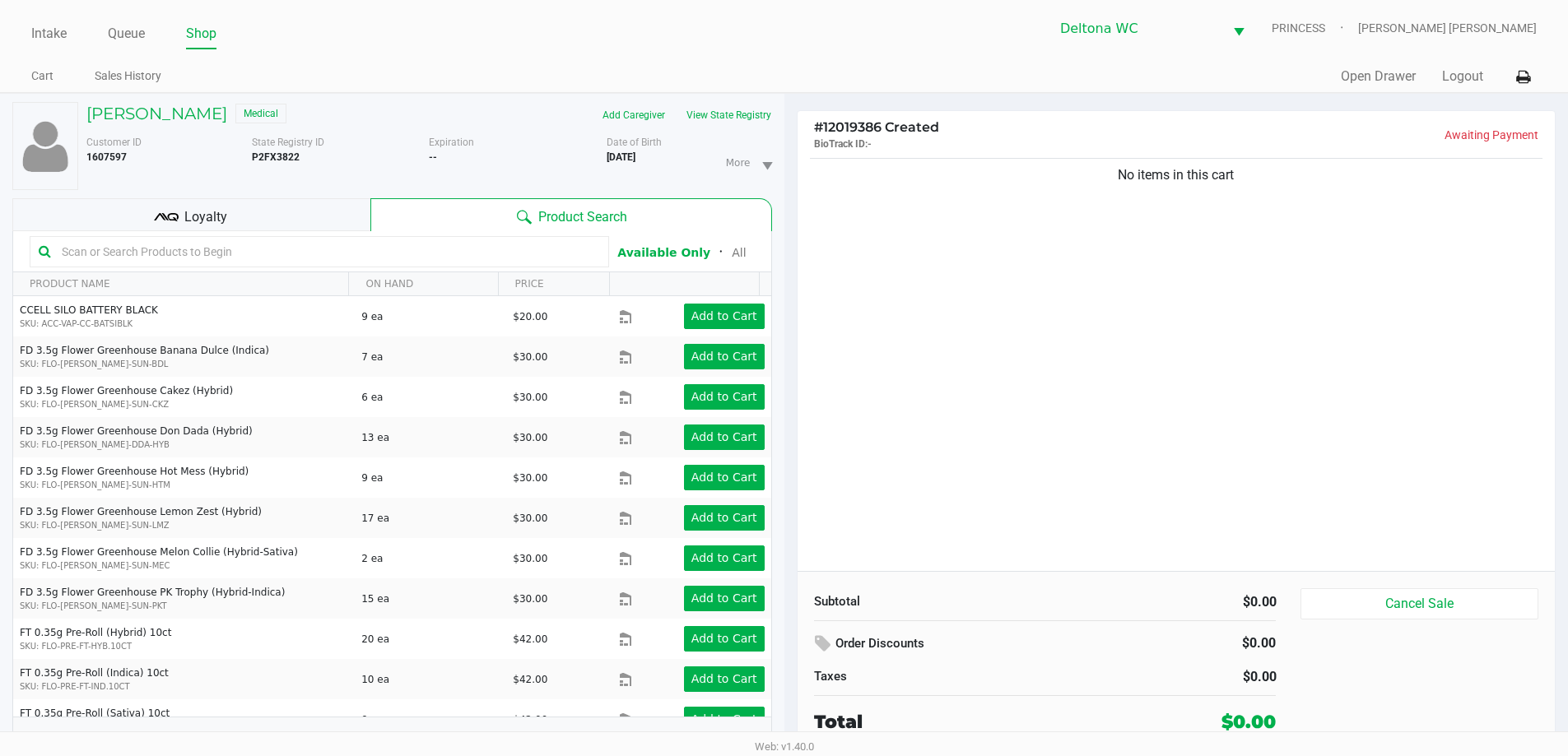
click at [200, 261] on input "text" at bounding box center [327, 251] width 544 height 25
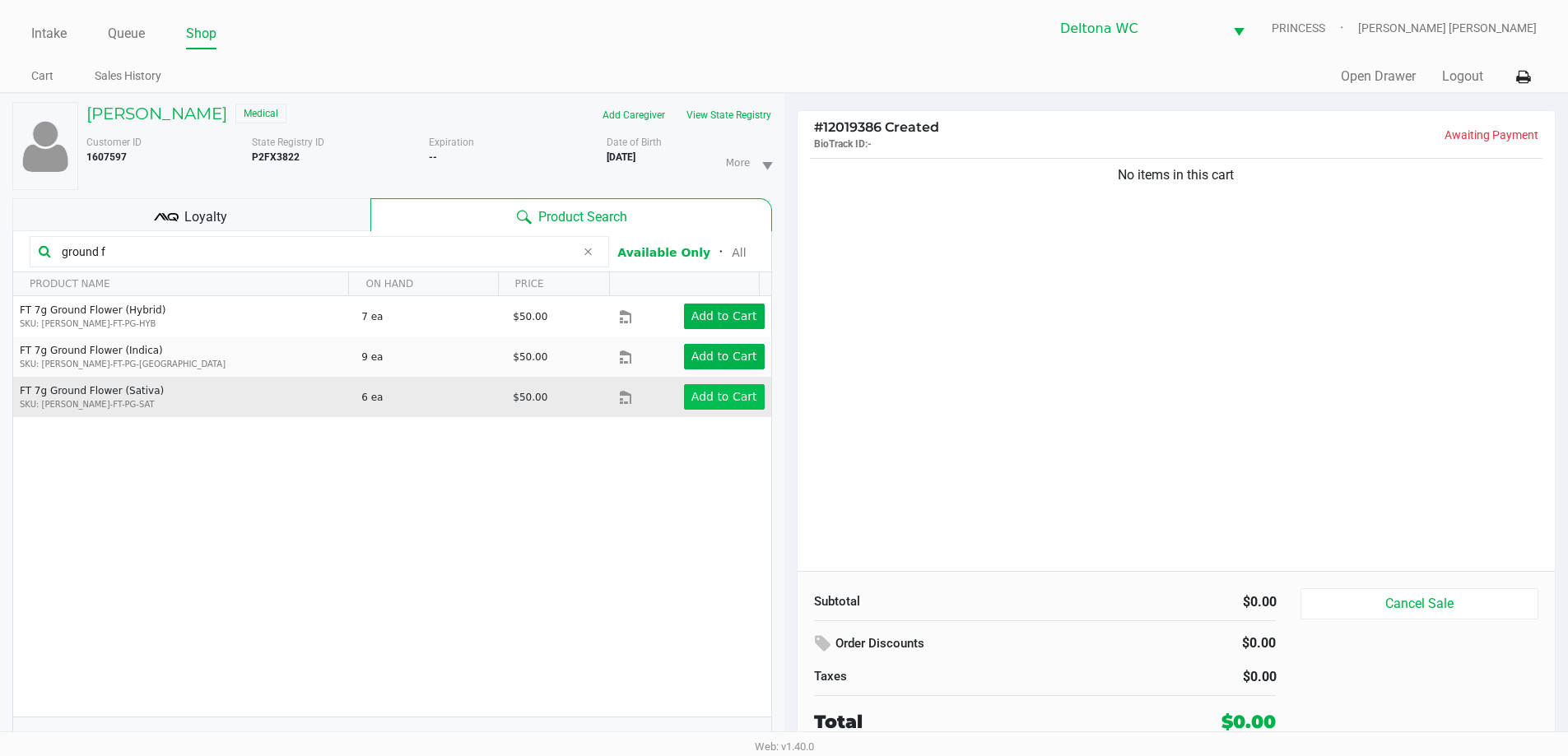
type input "ground f"
click at [723, 392] on app-button-loader "Add to Cart" at bounding box center [724, 397] width 66 height 13
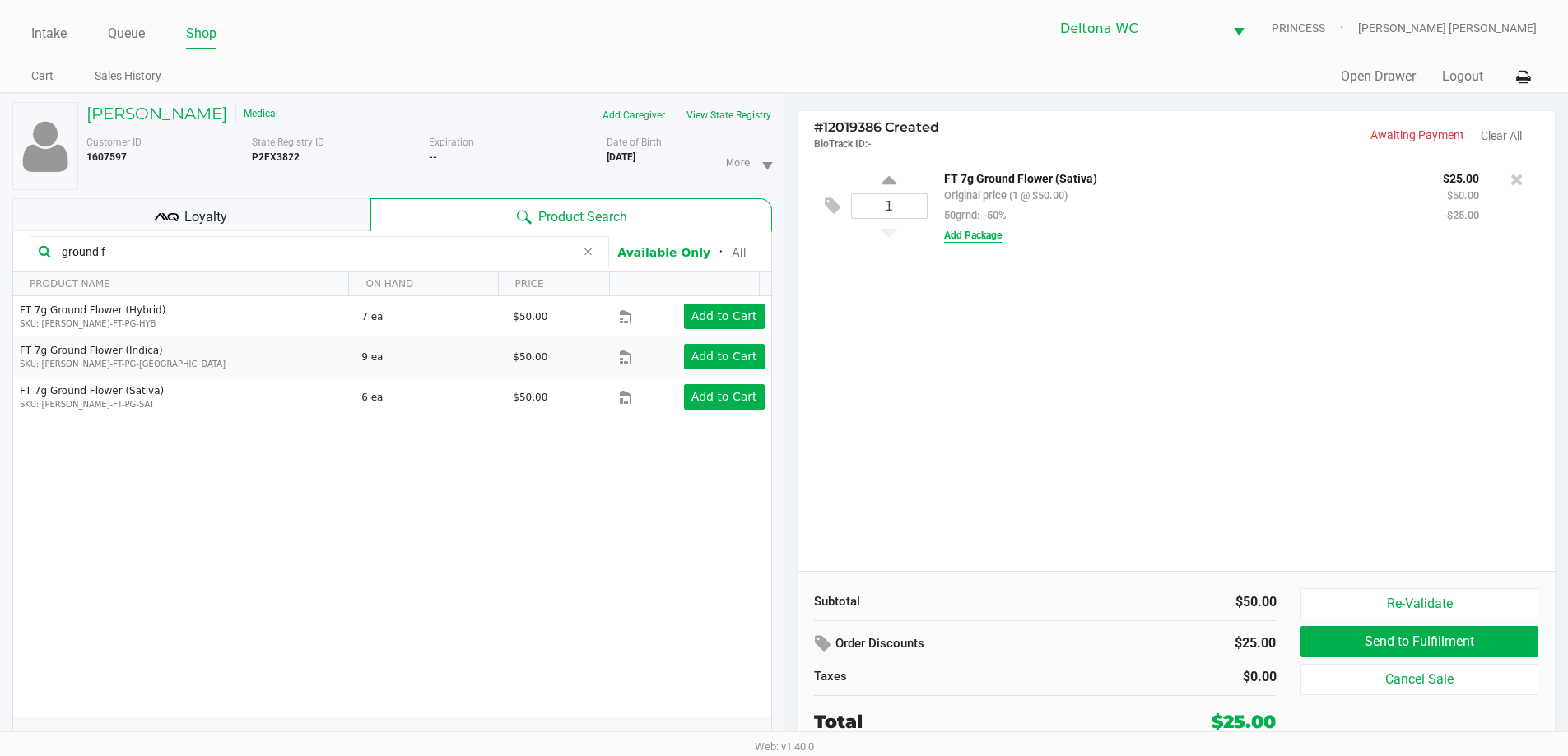
click at [991, 234] on button "Add Package" at bounding box center [973, 235] width 58 height 15
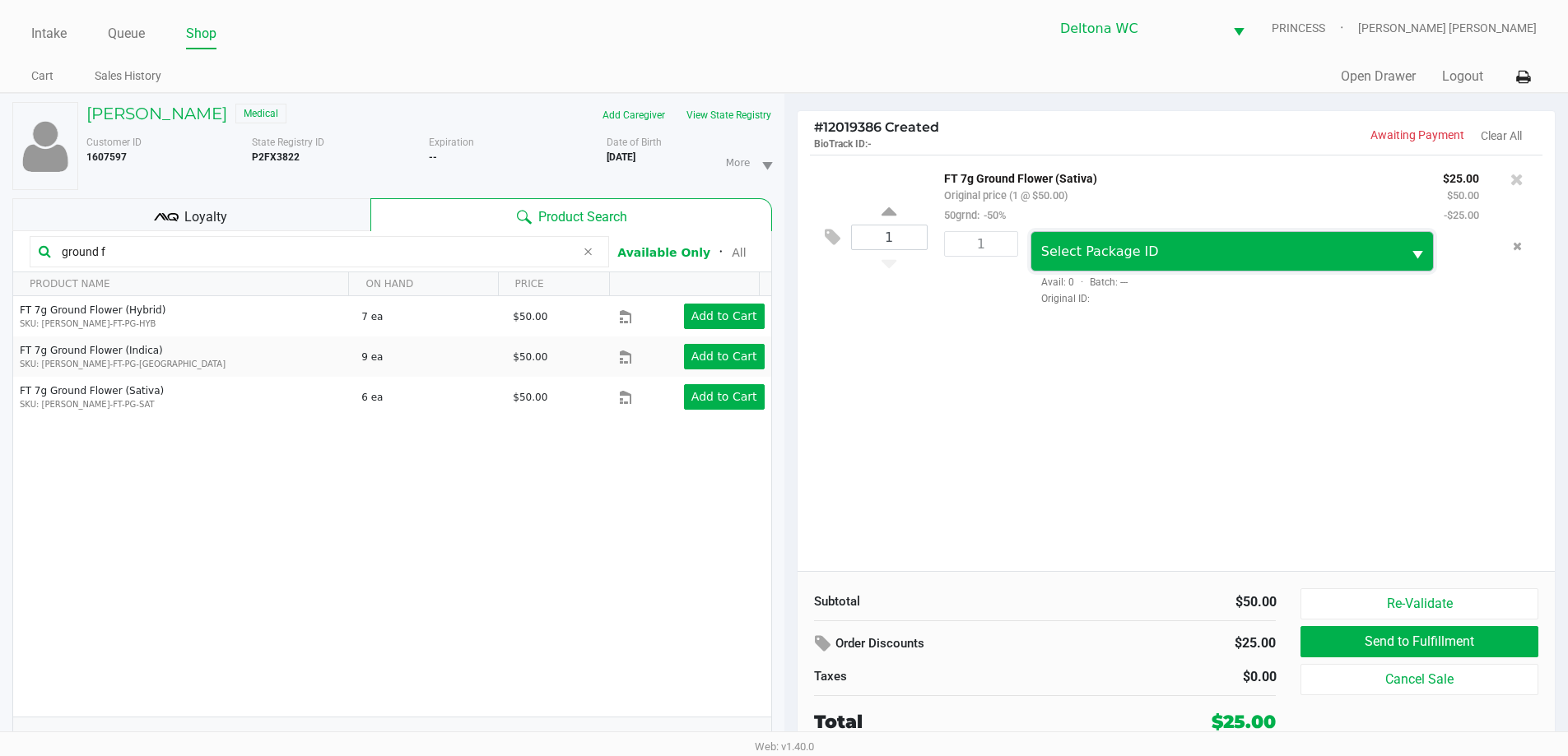
drag, startPoint x: 991, startPoint y: 234, endPoint x: 1127, endPoint y: 250, distance: 136.9
click at [1127, 249] on span "Select Package ID" at bounding box center [1100, 251] width 118 height 16
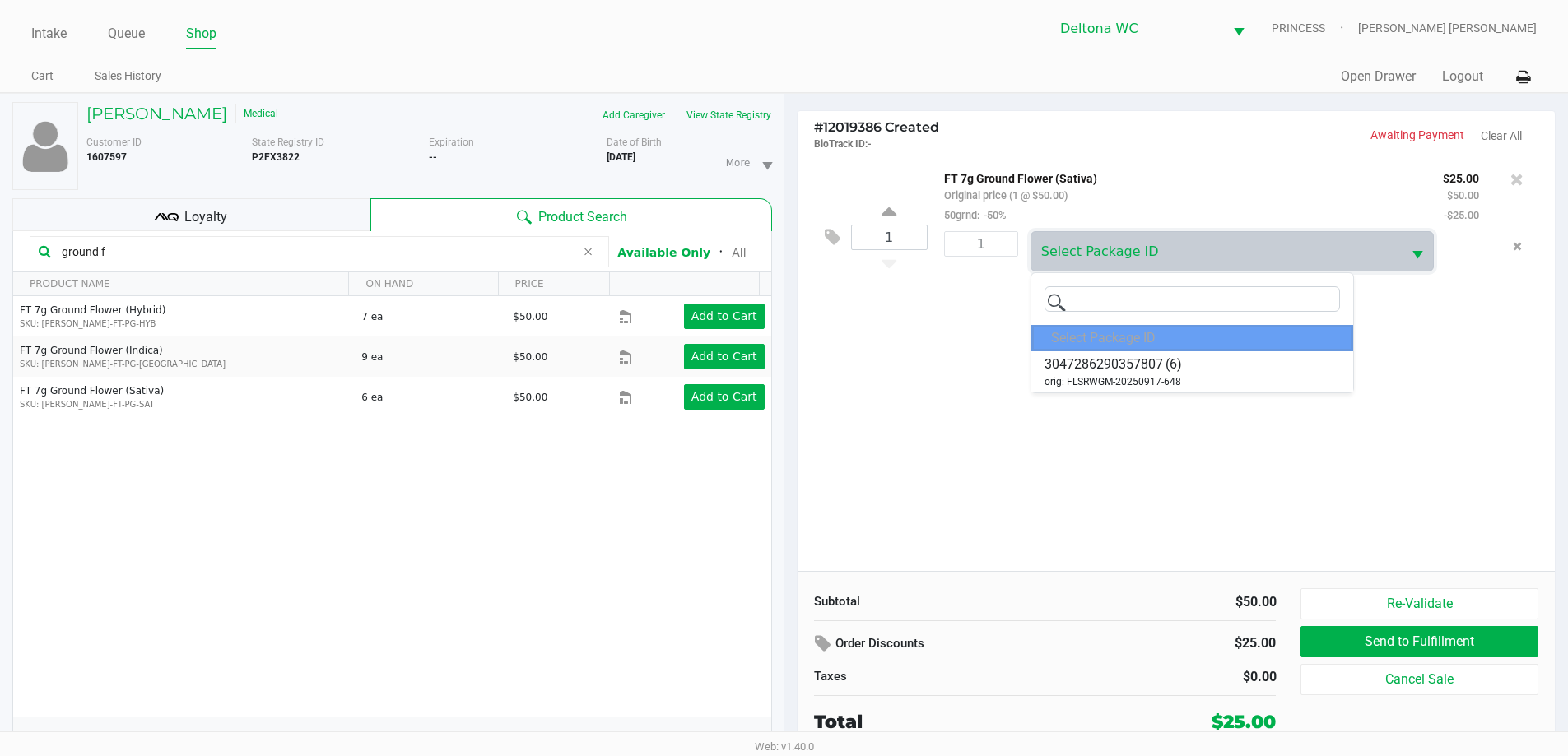
click at [971, 421] on div "1 FT 7g Ground Flower (Sativa) Original price (1 @ $50.00) 50grnd: -50% $25.00 …" at bounding box center [1177, 363] width 758 height 417
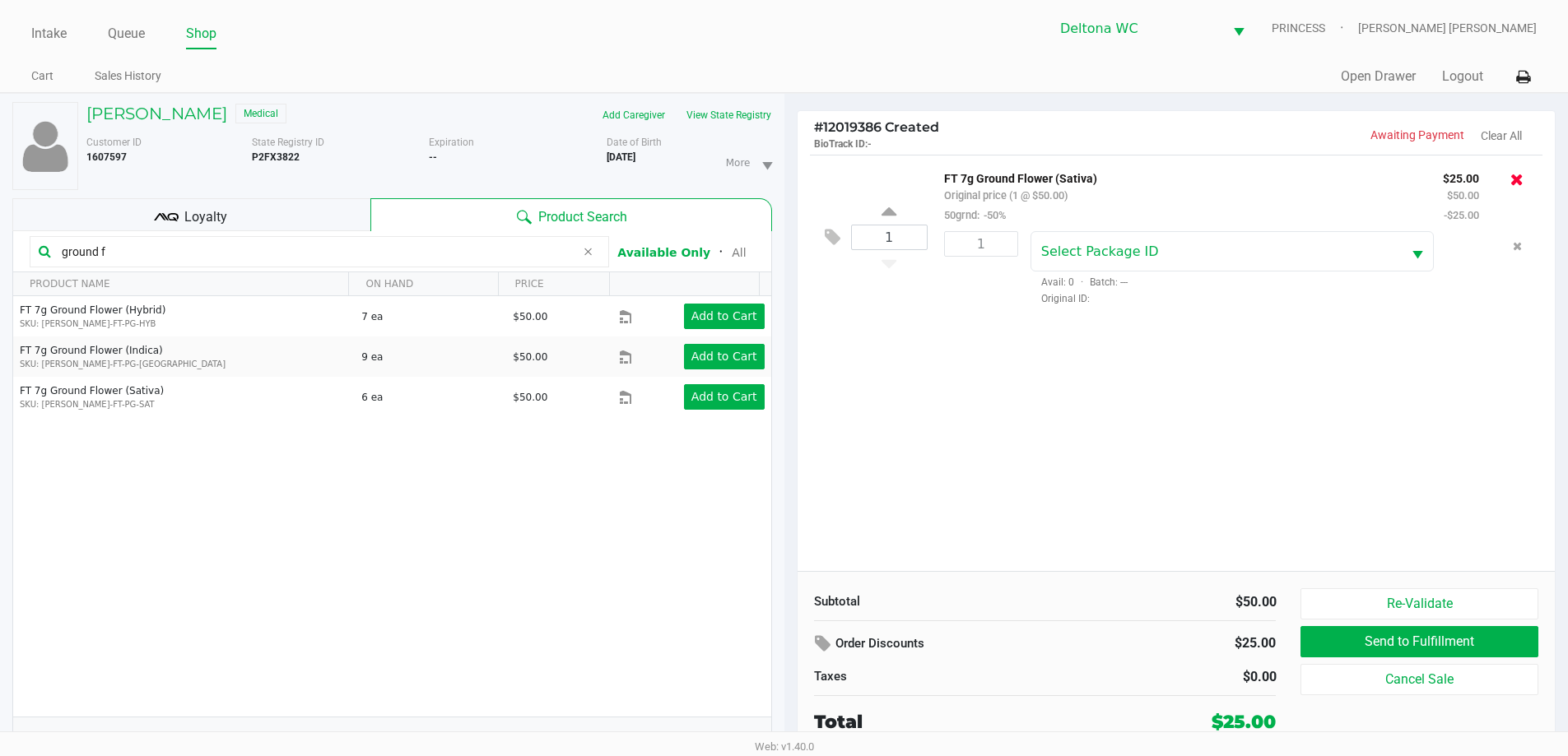
click at [1520, 180] on icon at bounding box center [1517, 179] width 13 height 16
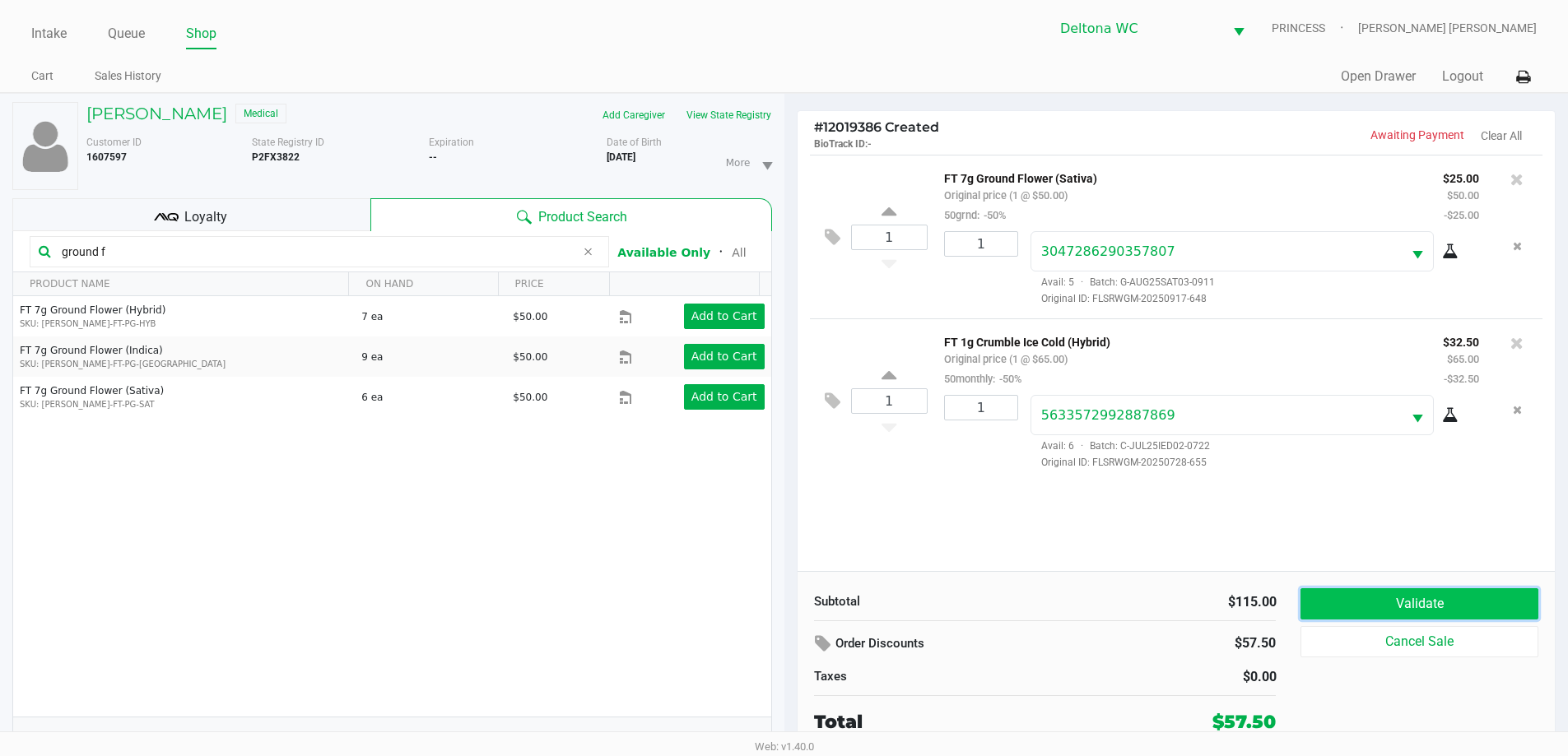
click at [1425, 606] on button "Validate" at bounding box center [1419, 604] width 237 height 31
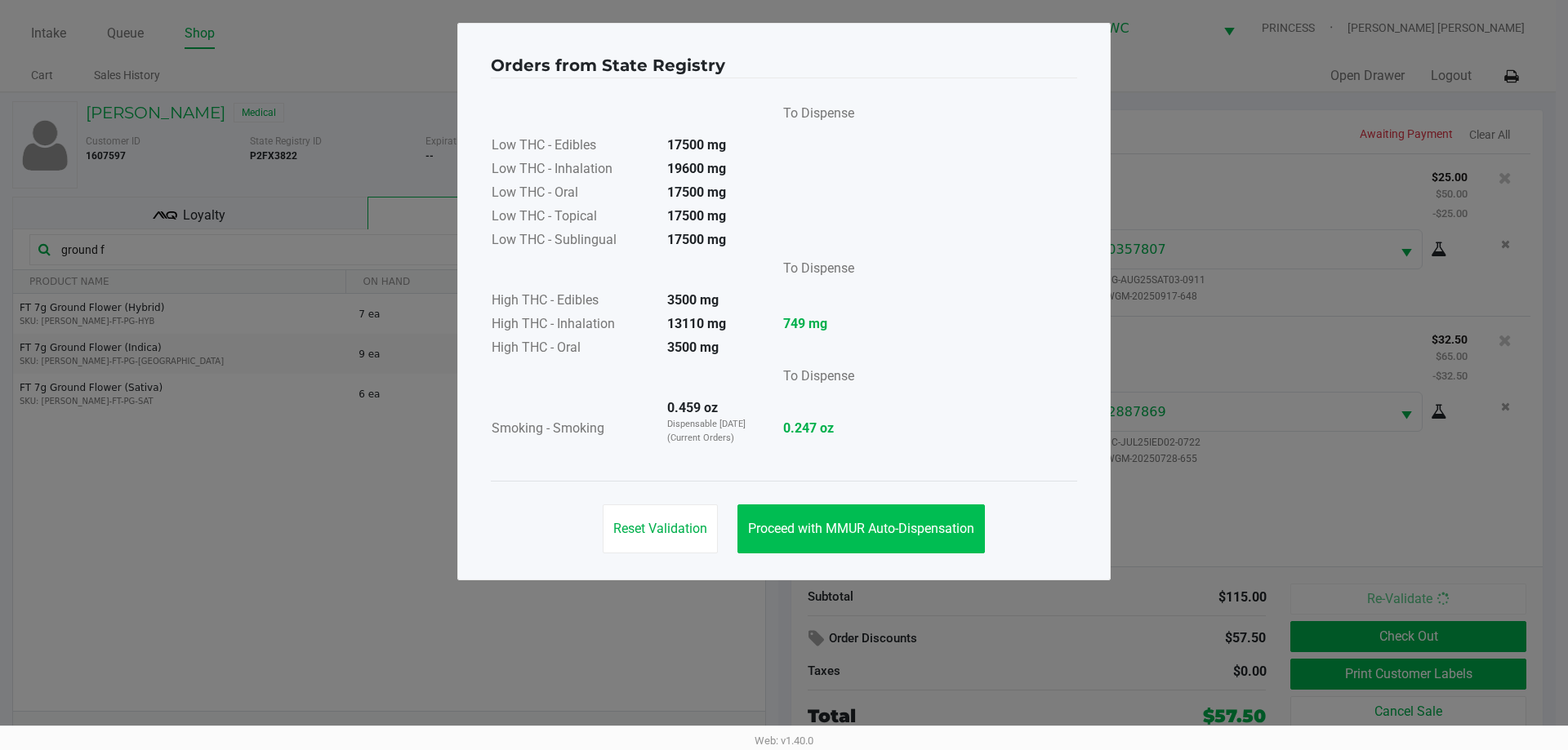
drag, startPoint x: 887, startPoint y: 558, endPoint x: 902, endPoint y: 539, distance: 24.2
click at [887, 557] on div "Reset Validation Proceed with MMUR Auto-Dispensation" at bounding box center [783, 522] width 586 height 82
drag, startPoint x: 902, startPoint y: 539, endPoint x: 968, endPoint y: 561, distance: 69.6
click at [902, 539] on button "Proceed with MMUR Auto-Dispensation" at bounding box center [861, 529] width 248 height 49
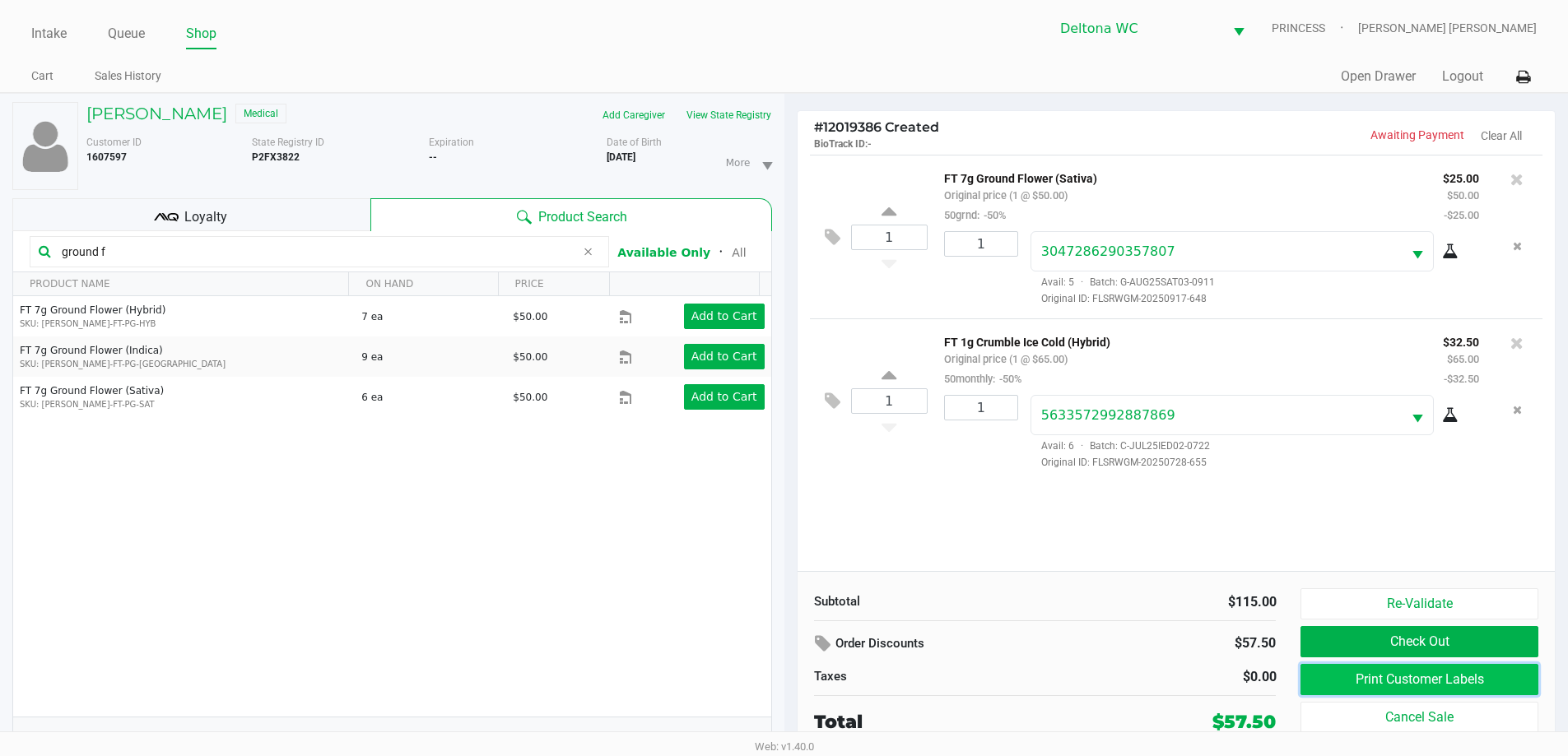
drag, startPoint x: 1340, startPoint y: 681, endPoint x: 1333, endPoint y: 676, distance: 8.6
click at [1333, 676] on button "Print Customer Labels" at bounding box center [1419, 679] width 237 height 31
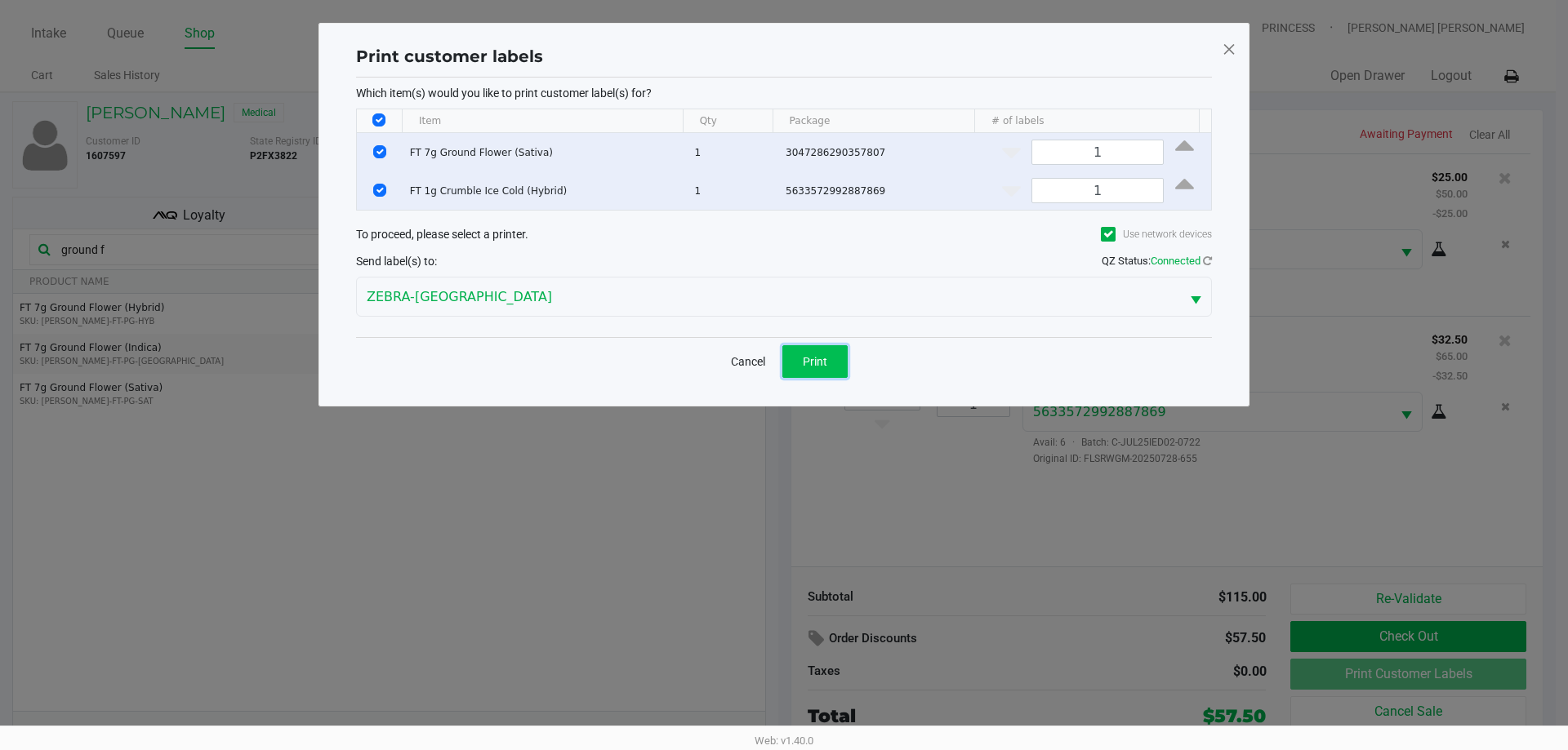
click at [803, 365] on span "Print" at bounding box center [815, 362] width 24 height 13
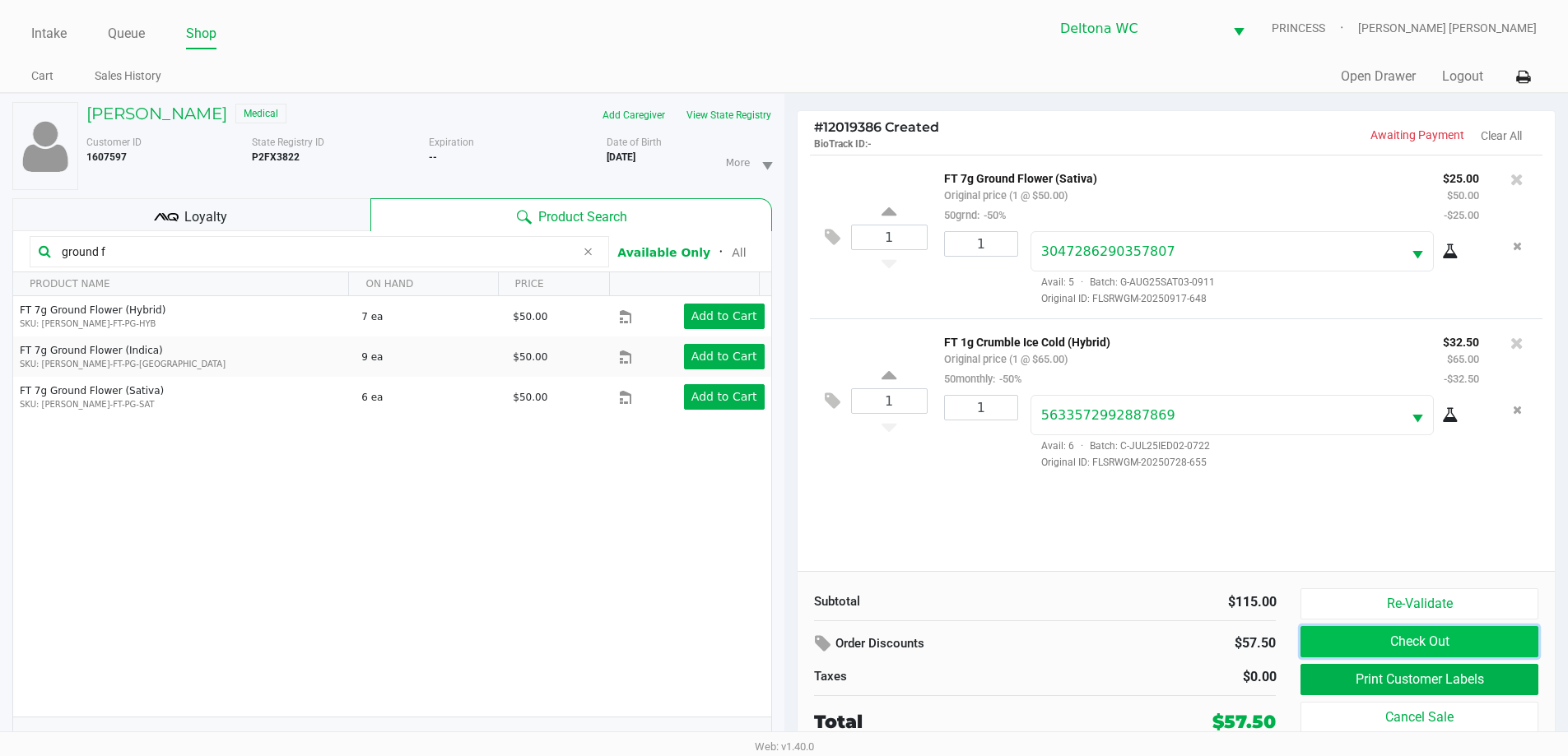
click at [1351, 636] on button "Check Out" at bounding box center [1419, 642] width 237 height 31
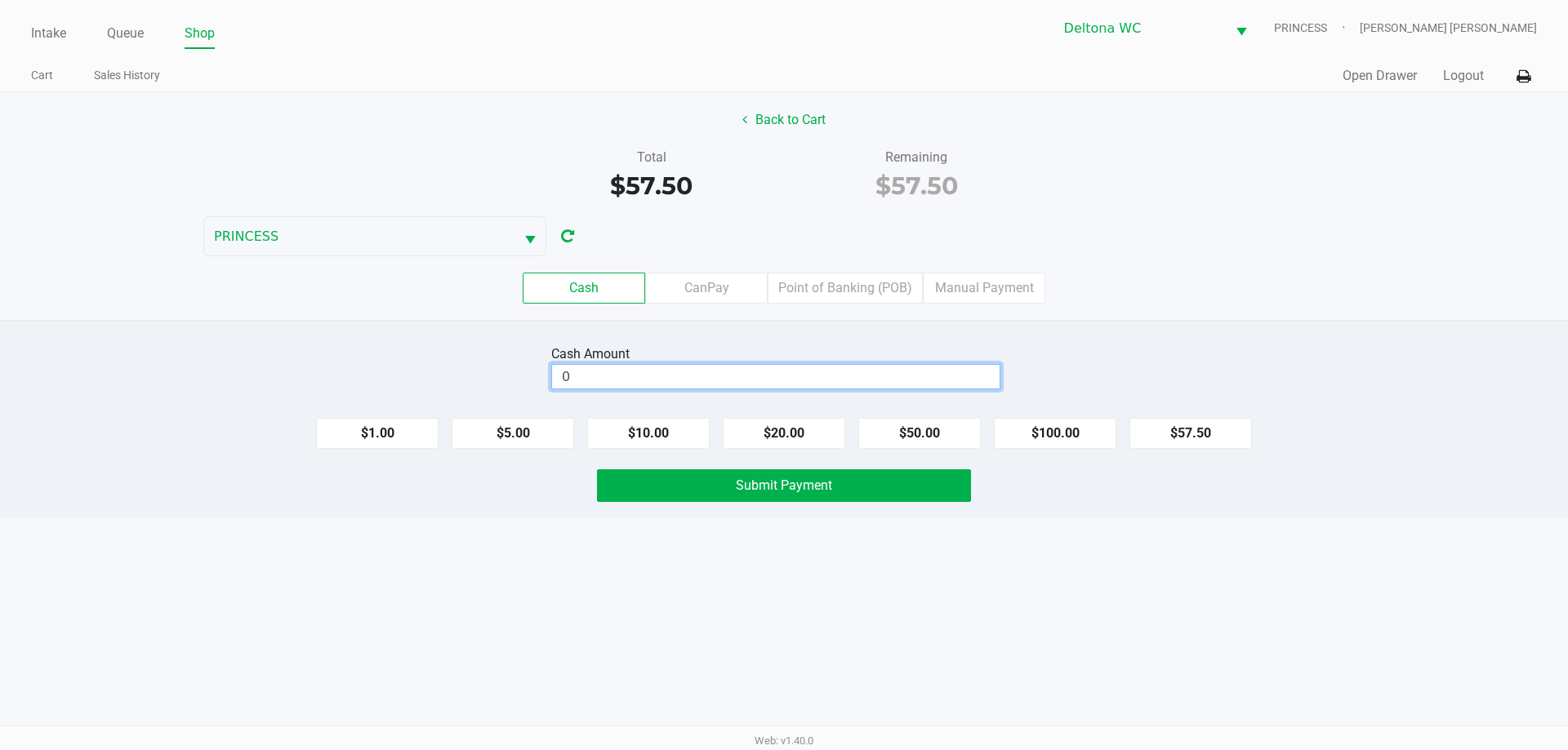
click at [819, 371] on input "0" at bounding box center [776, 376] width 447 height 23
type input "$60.00"
click at [833, 487] on button "Submit Payment" at bounding box center [784, 486] width 374 height 33
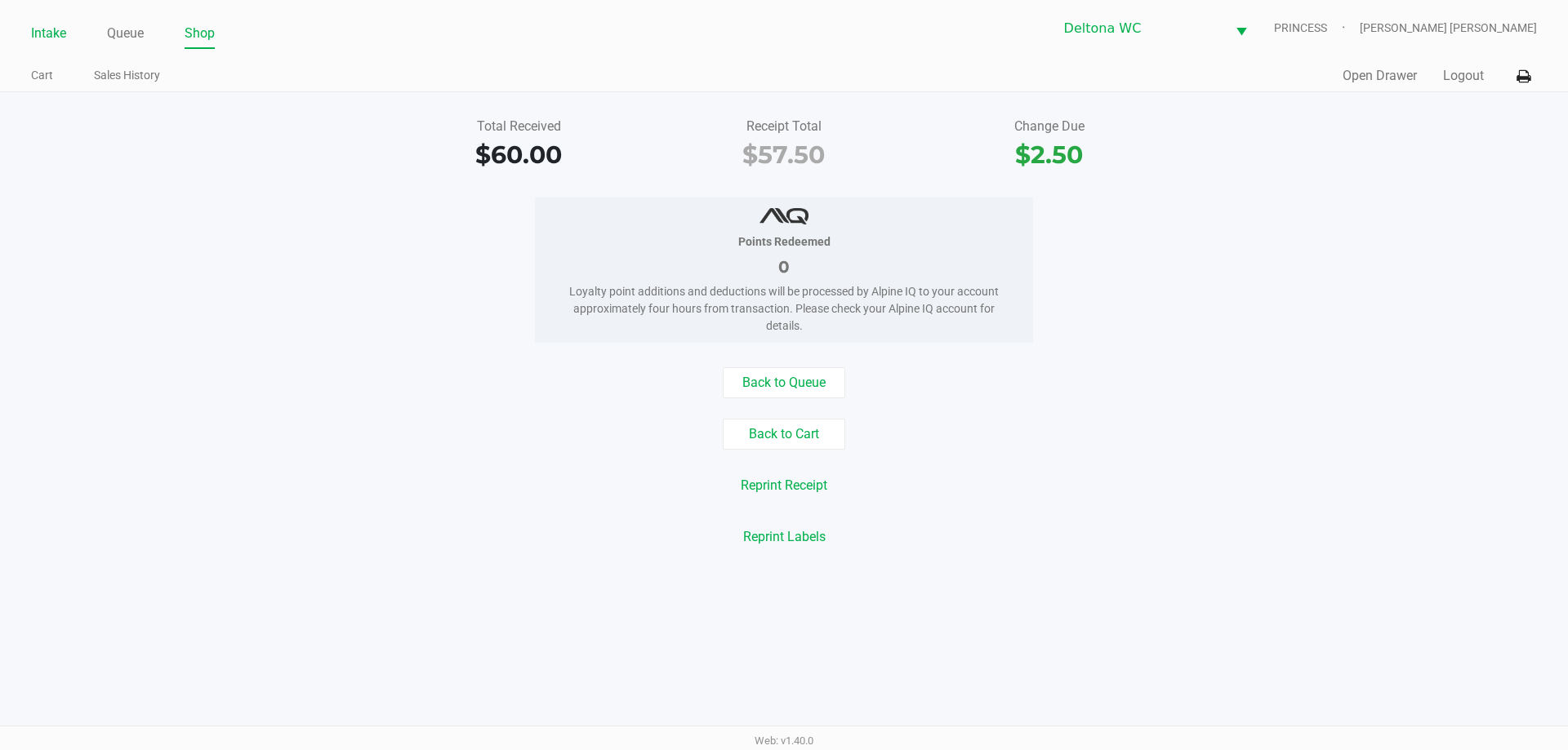
click at [51, 25] on link "Intake" at bounding box center [48, 34] width 35 height 22
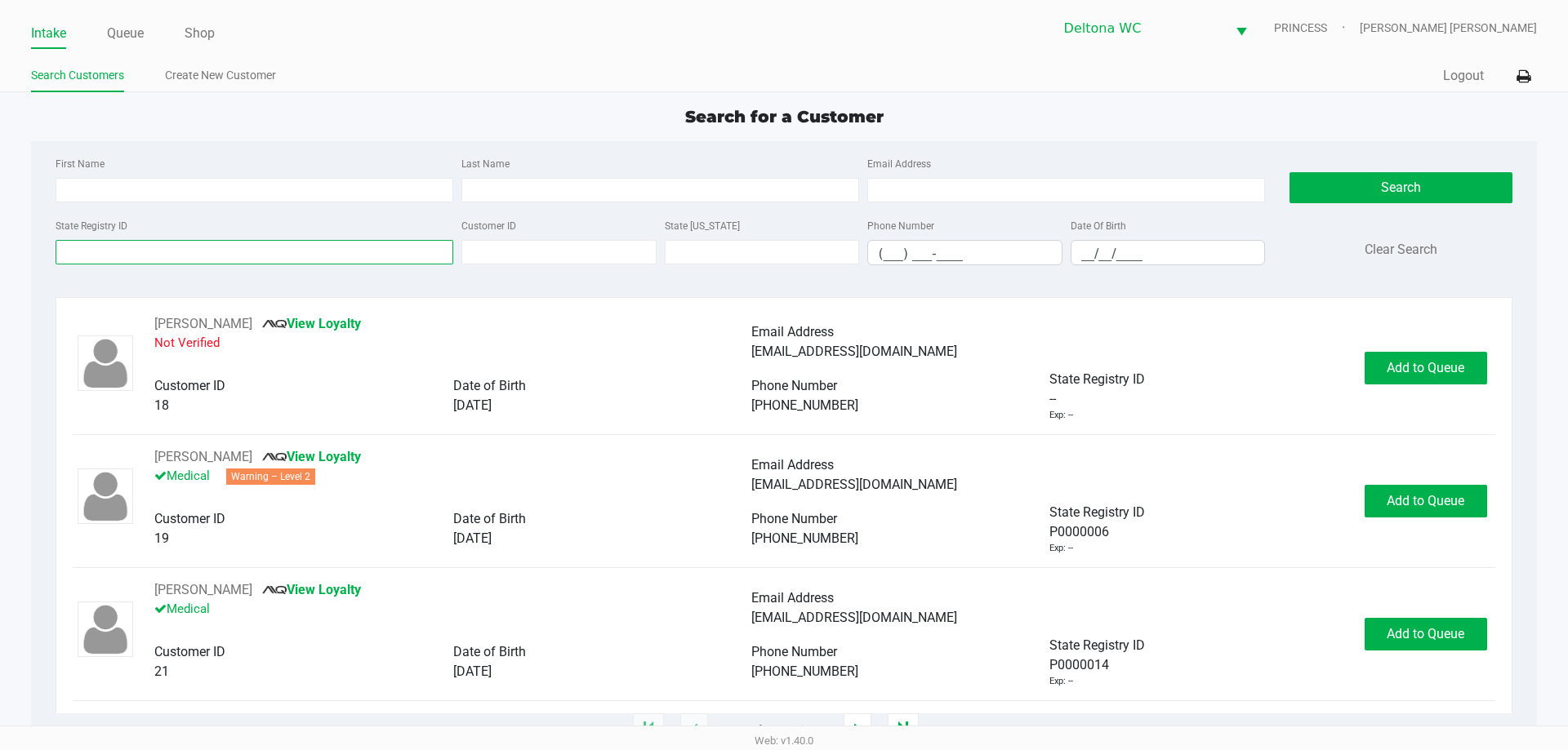
click at [134, 241] on input "State Registry ID" at bounding box center [254, 252] width 398 height 24
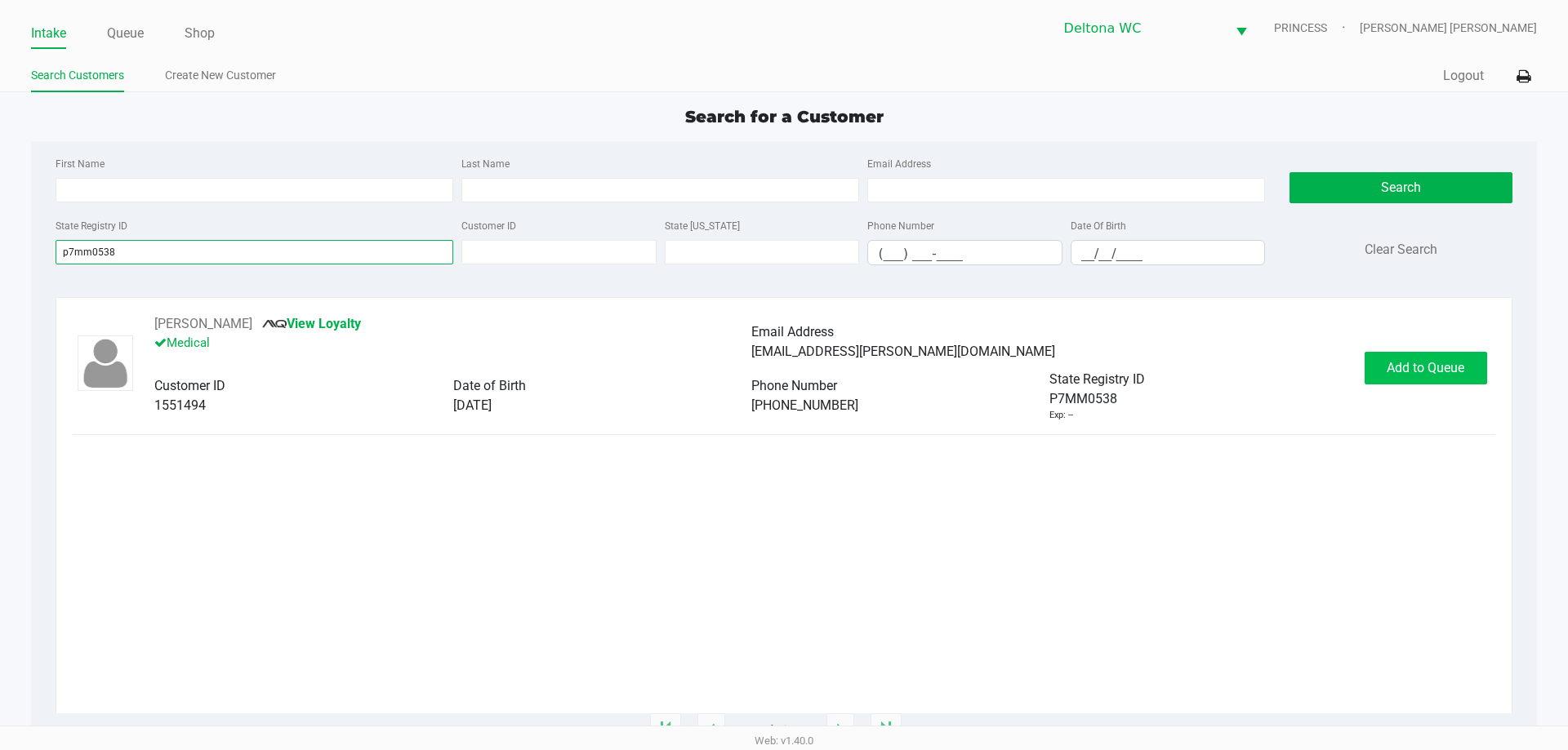
type input "p7mm0538"
click at [1410, 375] on button "Add to Queue" at bounding box center [1425, 368] width 123 height 33
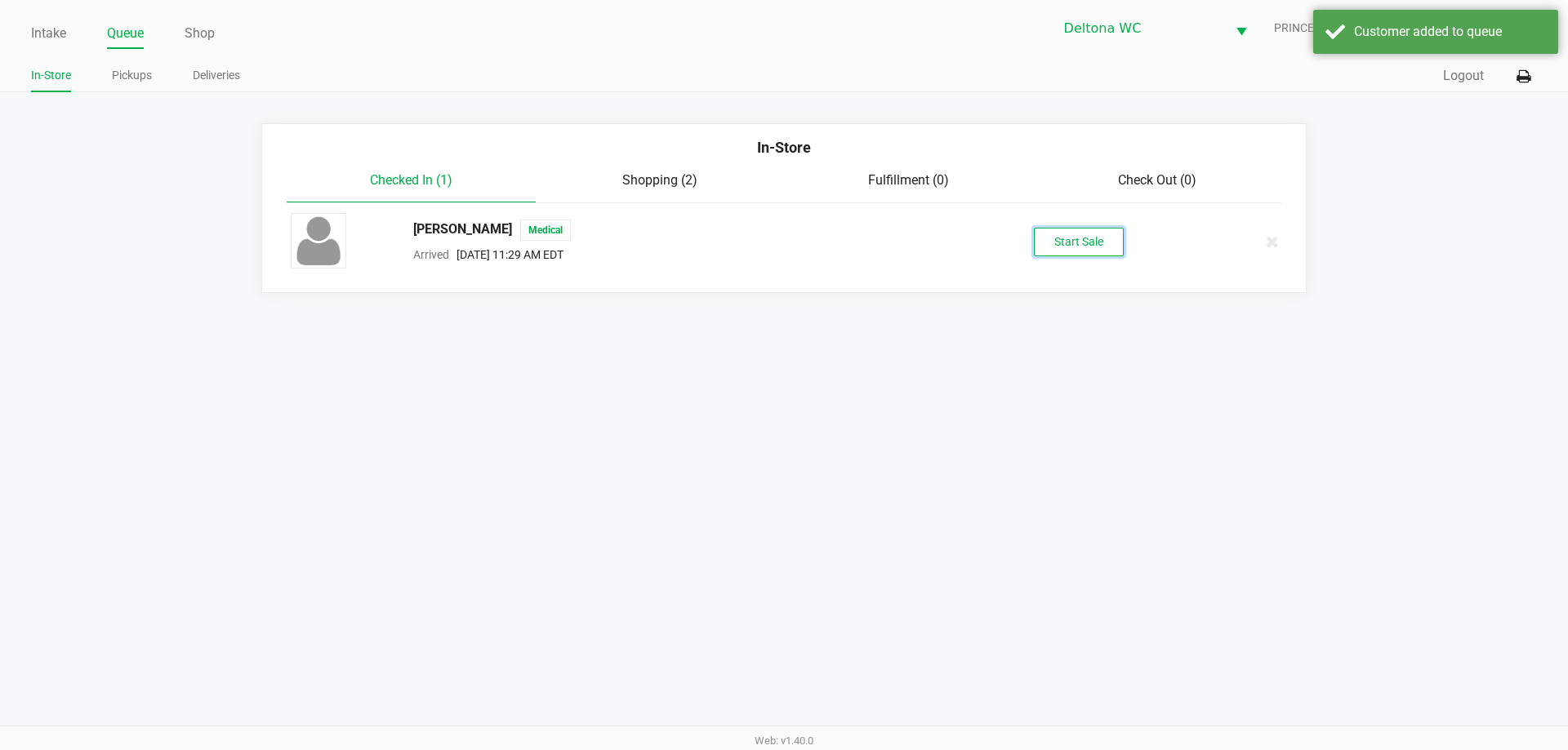
click at [1064, 247] on button "Start Sale" at bounding box center [1078, 242] width 90 height 28
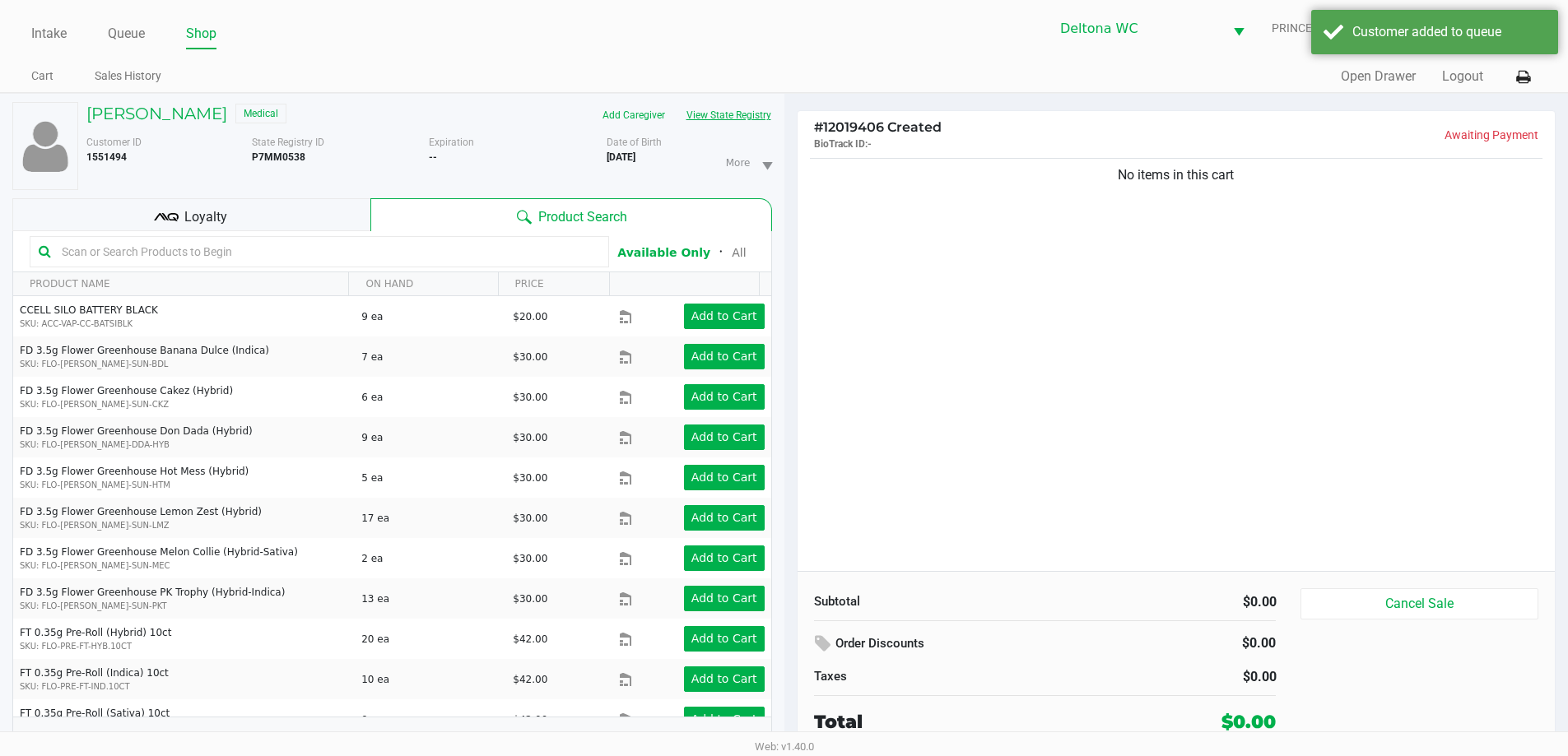
click at [736, 121] on button "View State Registry" at bounding box center [724, 115] width 96 height 26
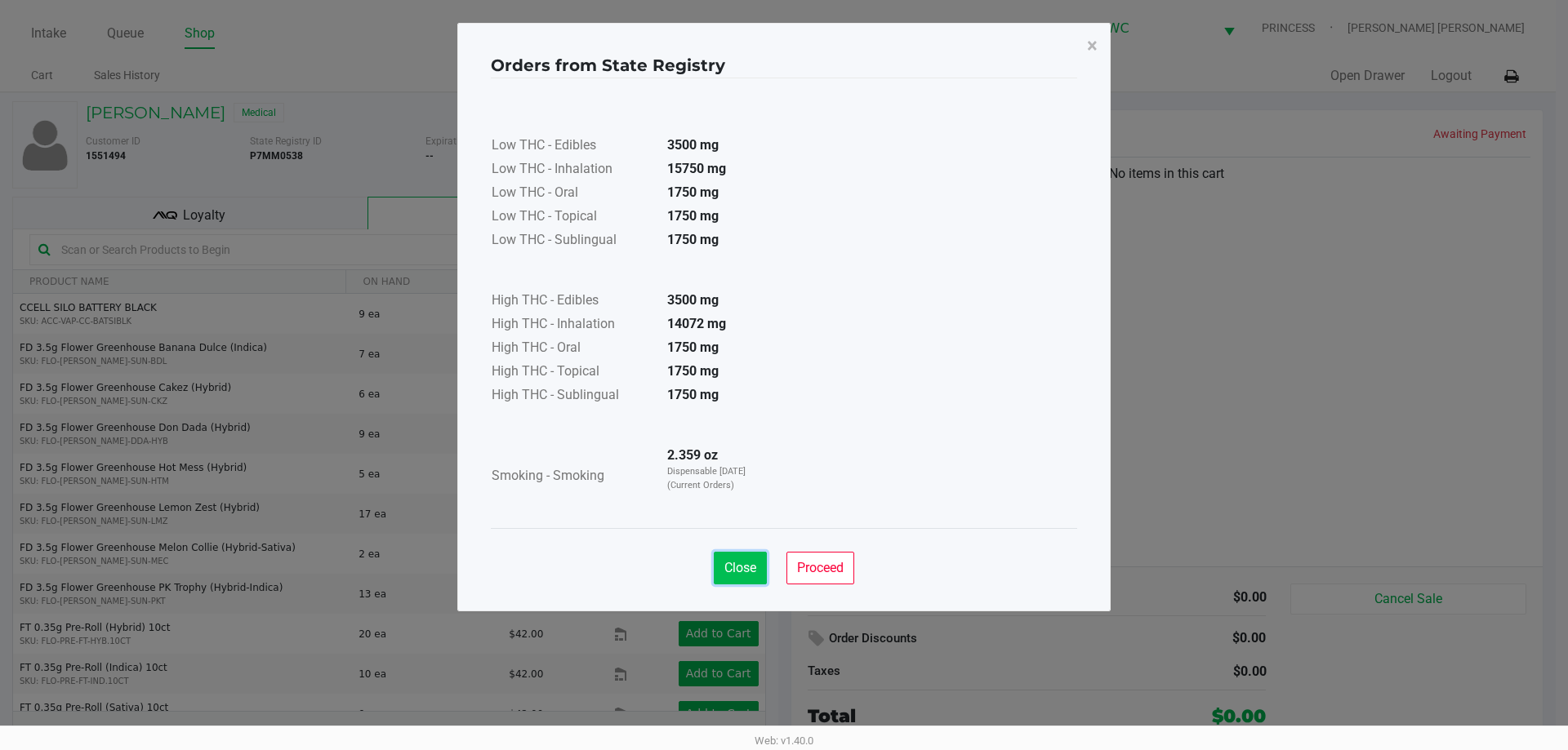
click at [751, 562] on span "Close" at bounding box center [740, 567] width 32 height 16
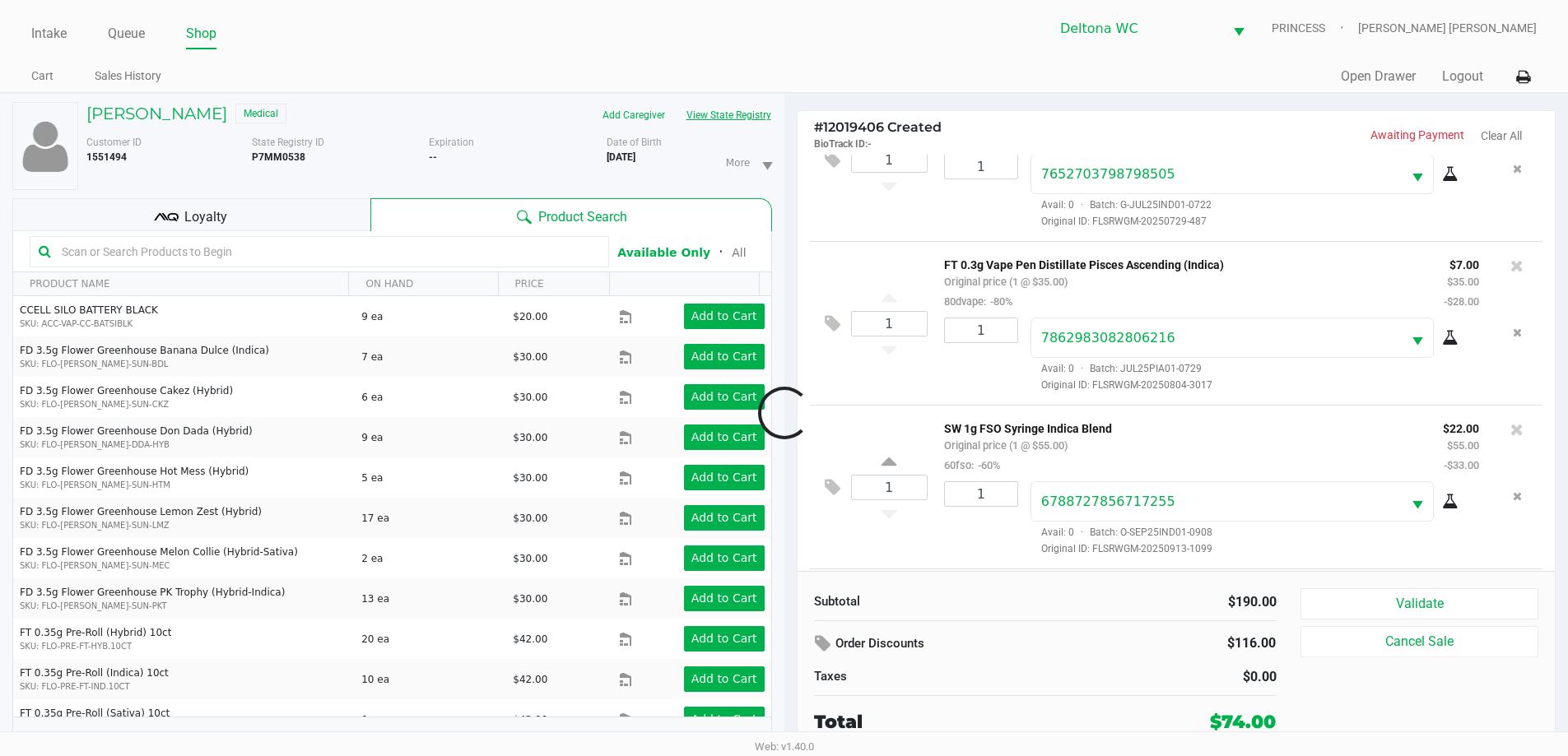
scroll to position [242, 0]
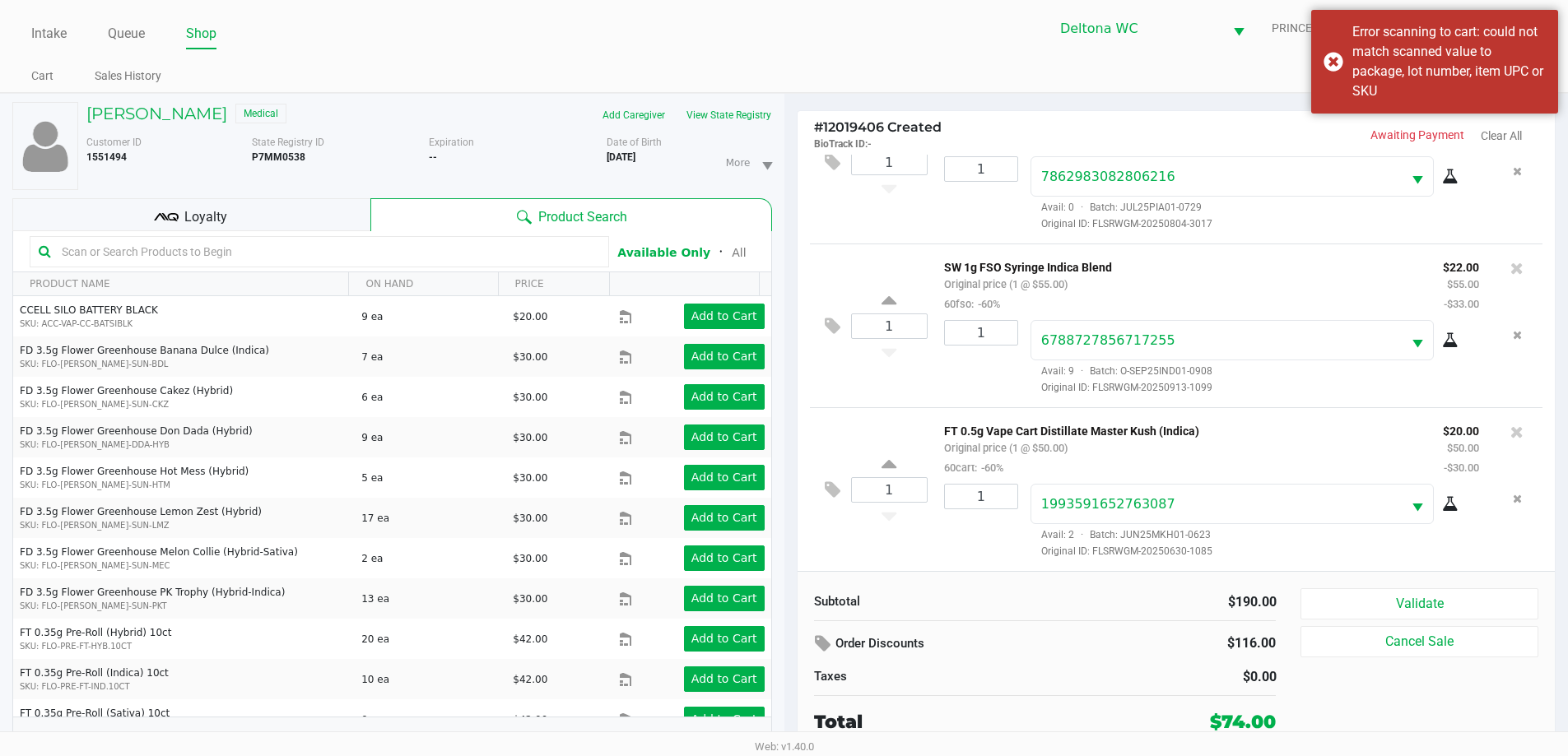
click at [303, 244] on input "text" at bounding box center [327, 251] width 544 height 25
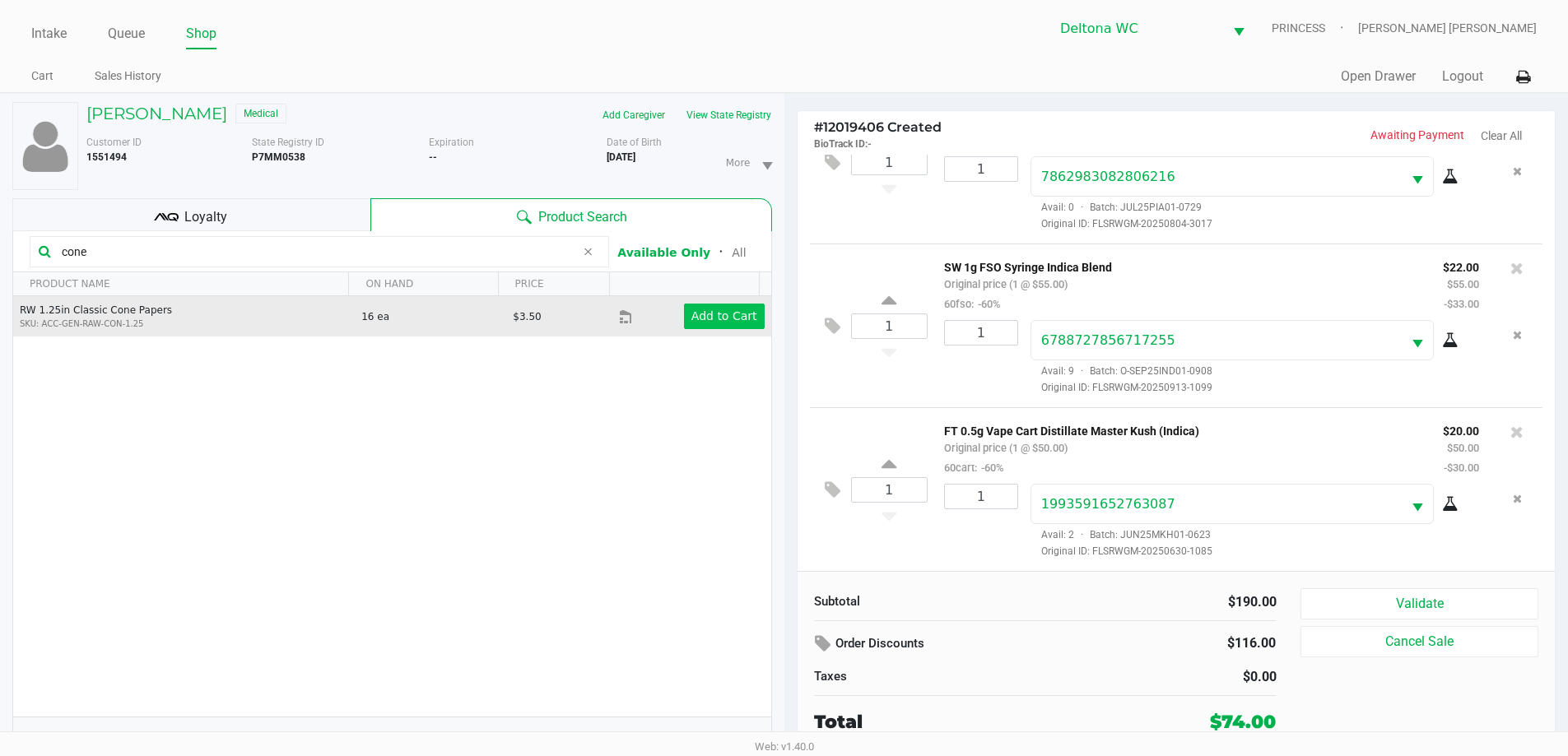
type input "cone"
click at [716, 315] on app-button-loader "Add to Cart" at bounding box center [724, 316] width 66 height 13
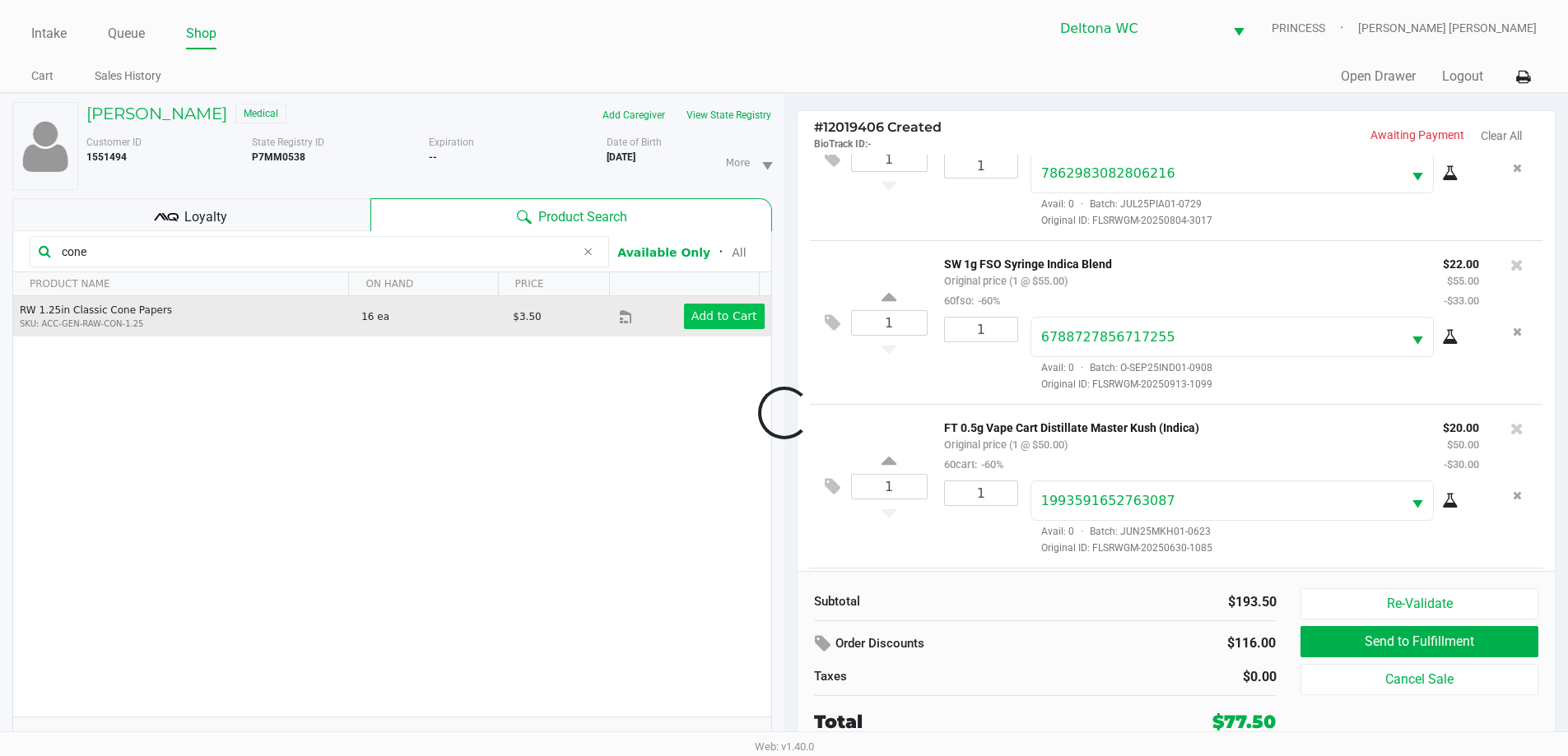
scroll to position [335, 0]
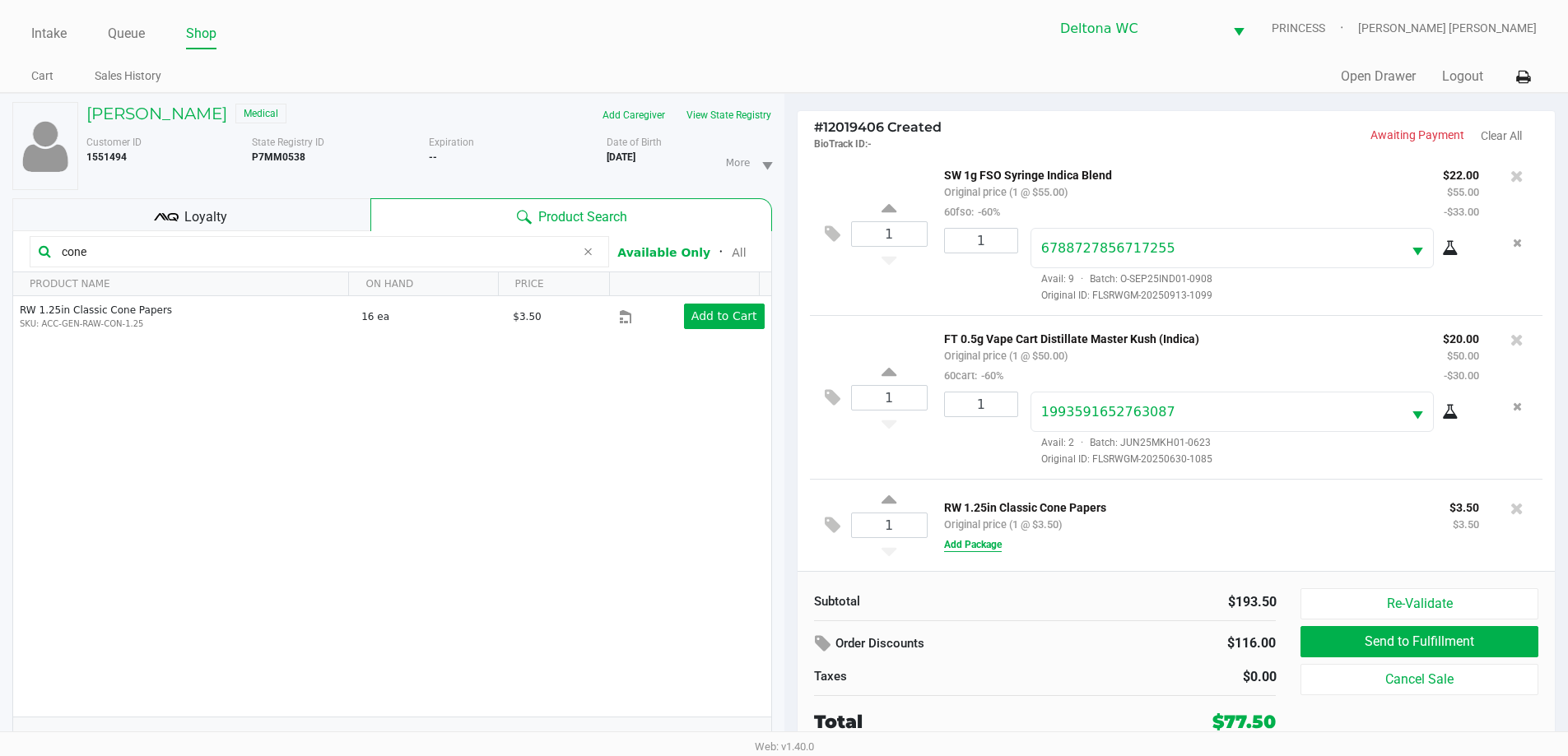
click at [999, 541] on button "Add Package" at bounding box center [973, 545] width 58 height 15
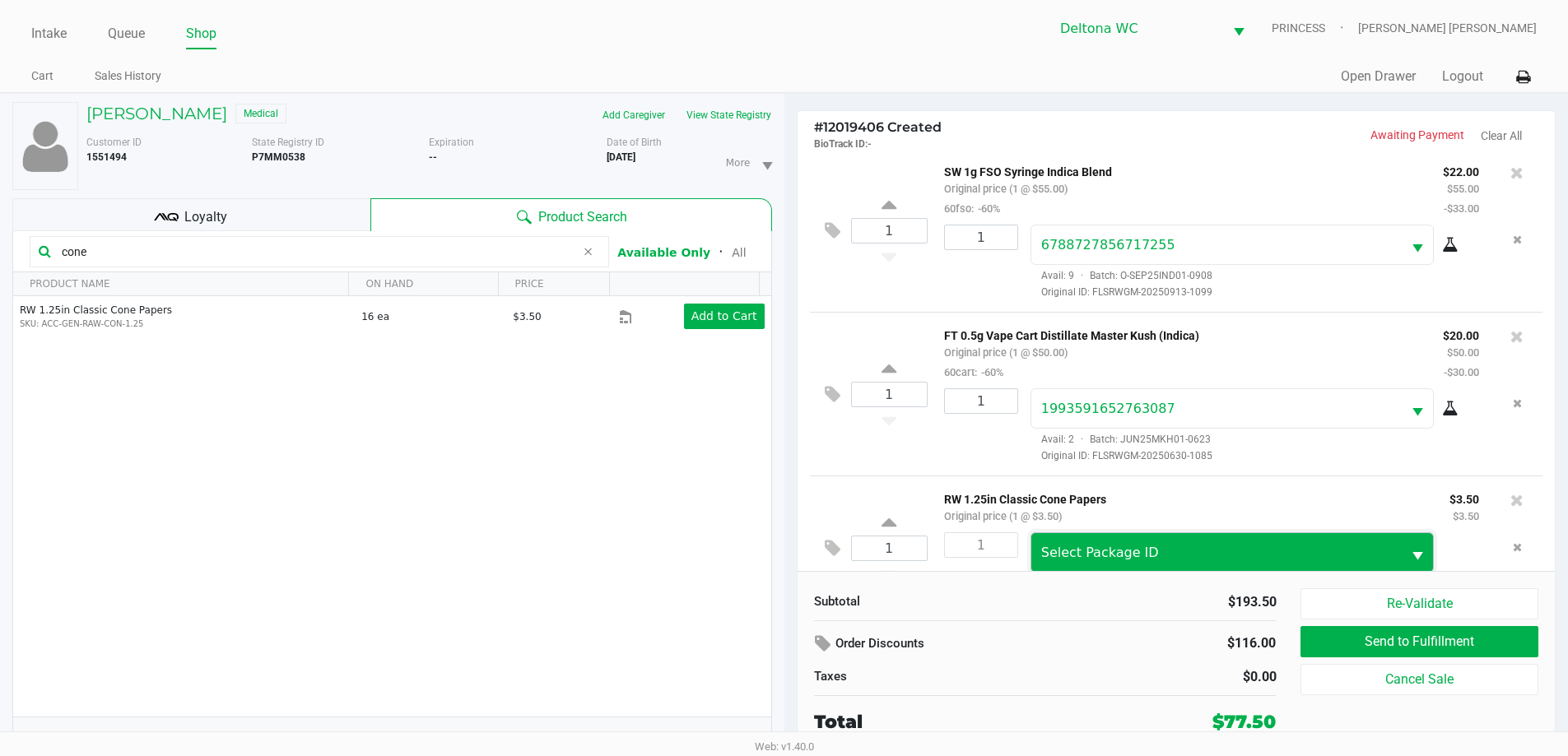
click at [1048, 556] on span "Select Package ID" at bounding box center [1100, 552] width 118 height 16
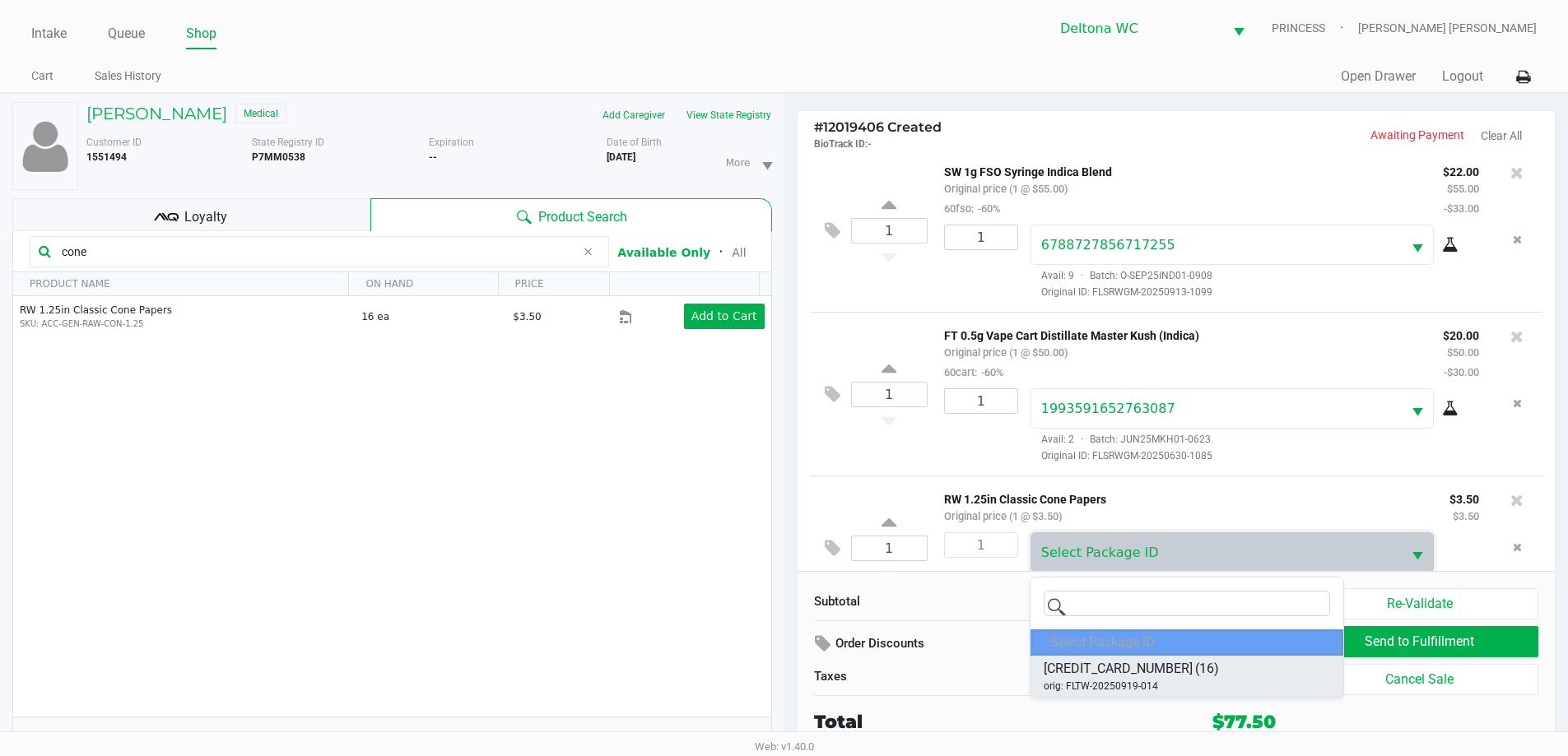
click at [1215, 665] on li "4058661489082828 (16) orig: FLTW-20250919-014" at bounding box center [1186, 677] width 313 height 42
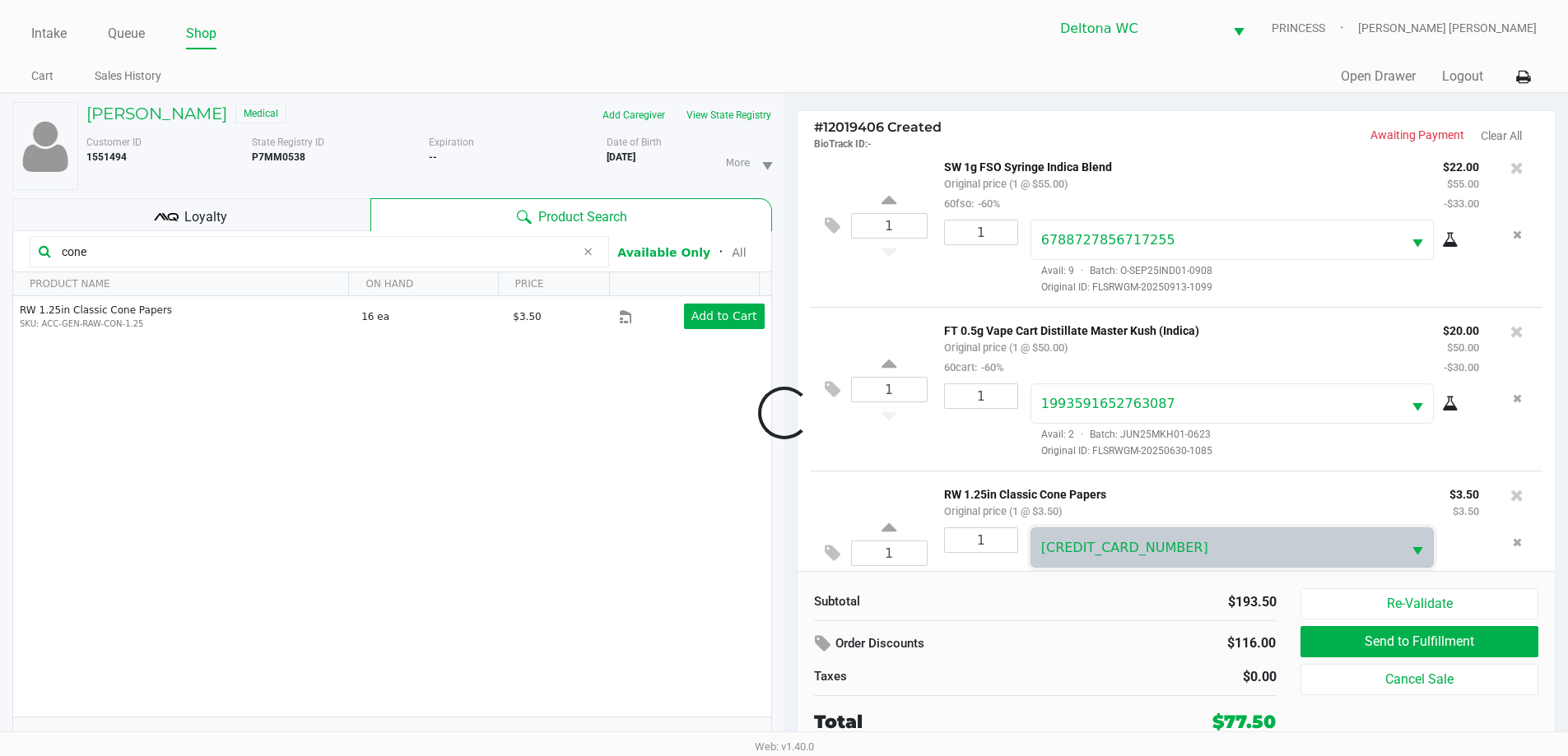
scroll to position [387, 0]
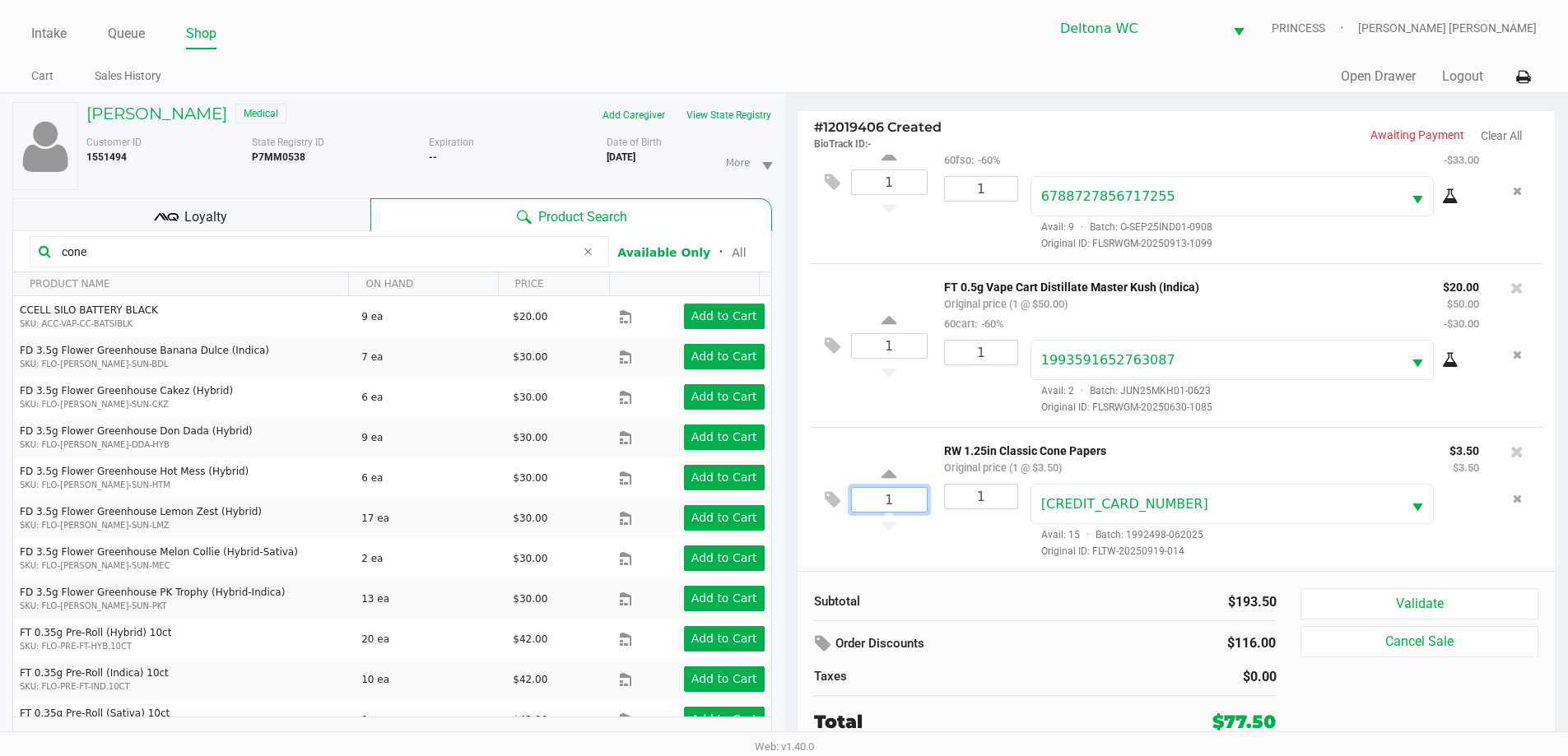
click at [892, 493] on input "1" at bounding box center [888, 499] width 75 height 24
type input "2"
click at [963, 551] on div "ADALBERTO POLANCO RAMOS Medical Add Caregiver View State Registry Customer ID 1…" at bounding box center [784, 433] width 1568 height 680
click at [994, 500] on div at bounding box center [784, 413] width 1568 height 476
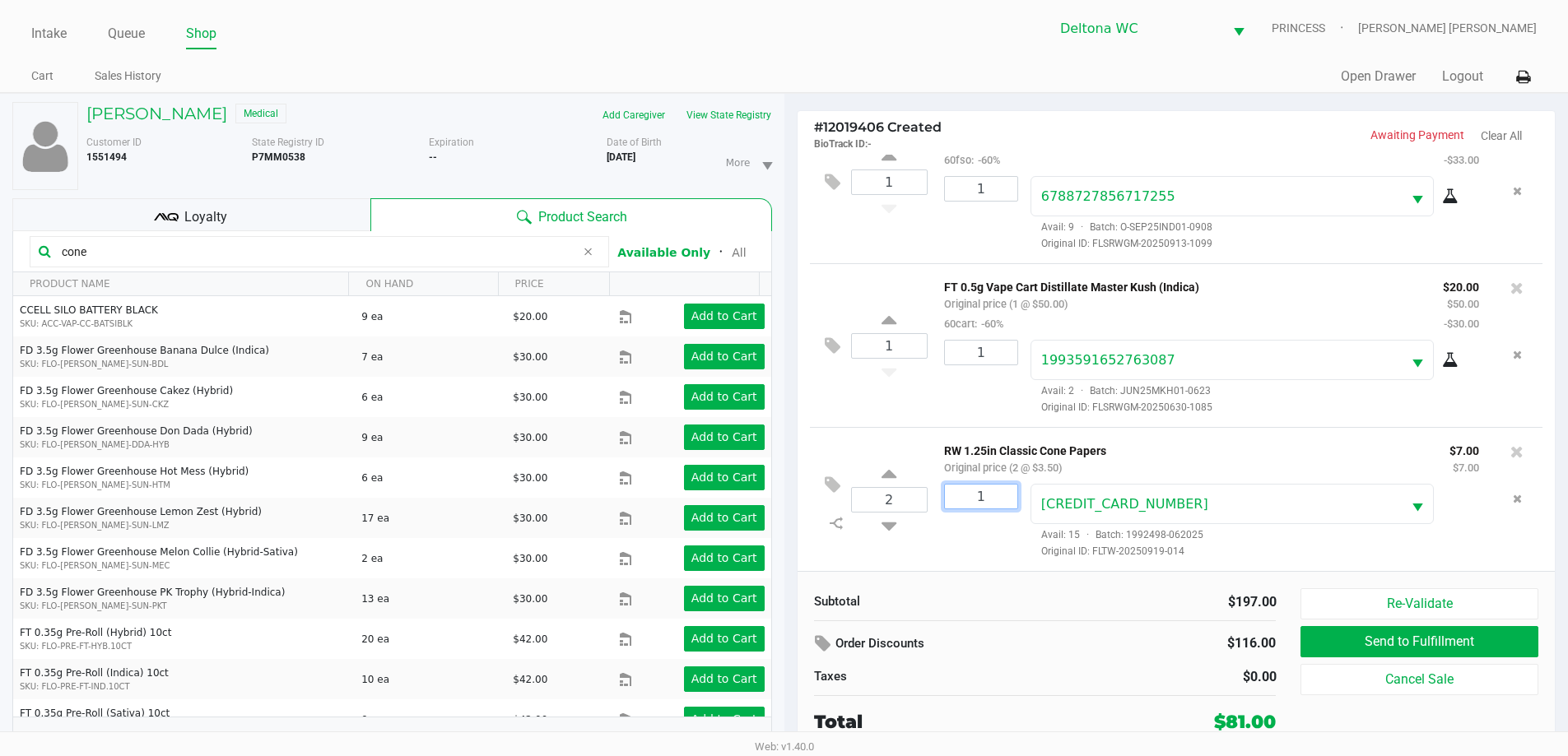
click at [991, 497] on input "1" at bounding box center [981, 496] width 73 height 24
type input "2"
click at [919, 537] on div "ADALBERTO POLANCO RAMOS Medical Add Caregiver View State Registry Customer ID 1…" at bounding box center [784, 433] width 1568 height 680
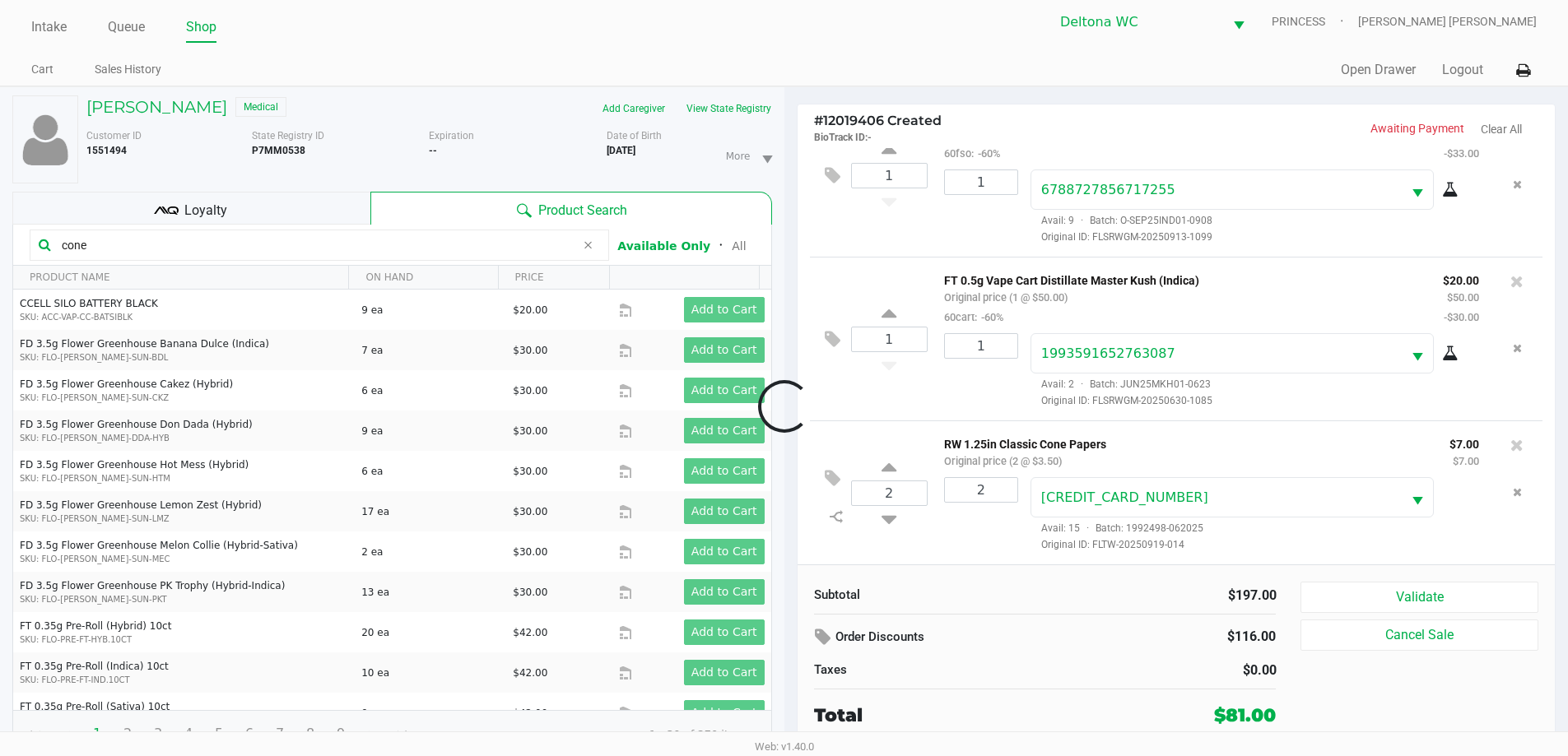
scroll to position [17, 0]
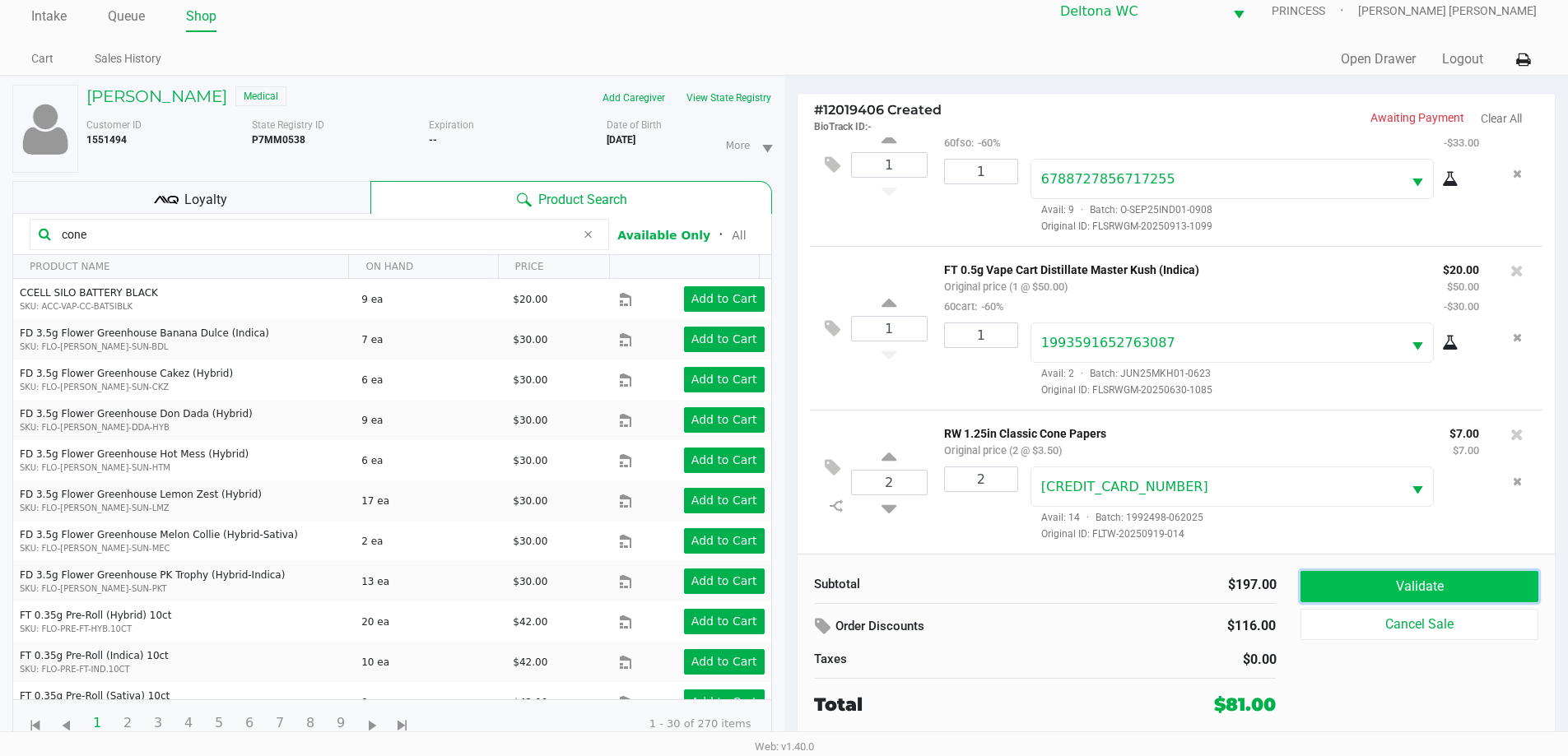
click at [1404, 589] on button "Validate" at bounding box center [1419, 586] width 237 height 31
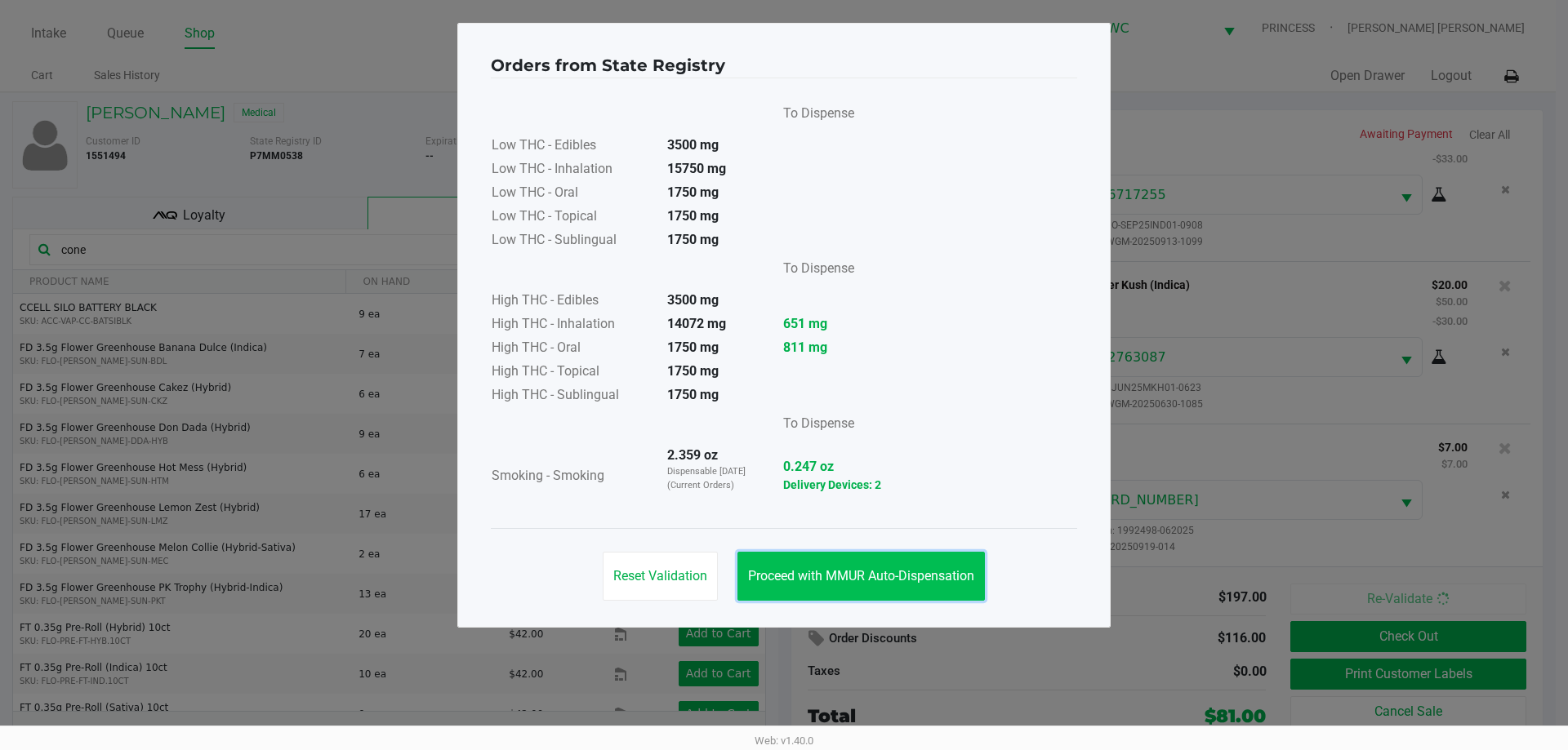
drag, startPoint x: 934, startPoint y: 574, endPoint x: 1349, endPoint y: 609, distance: 416.5
click at [937, 574] on span "Proceed with MMUR Auto-Dispensation" at bounding box center [861, 576] width 226 height 16
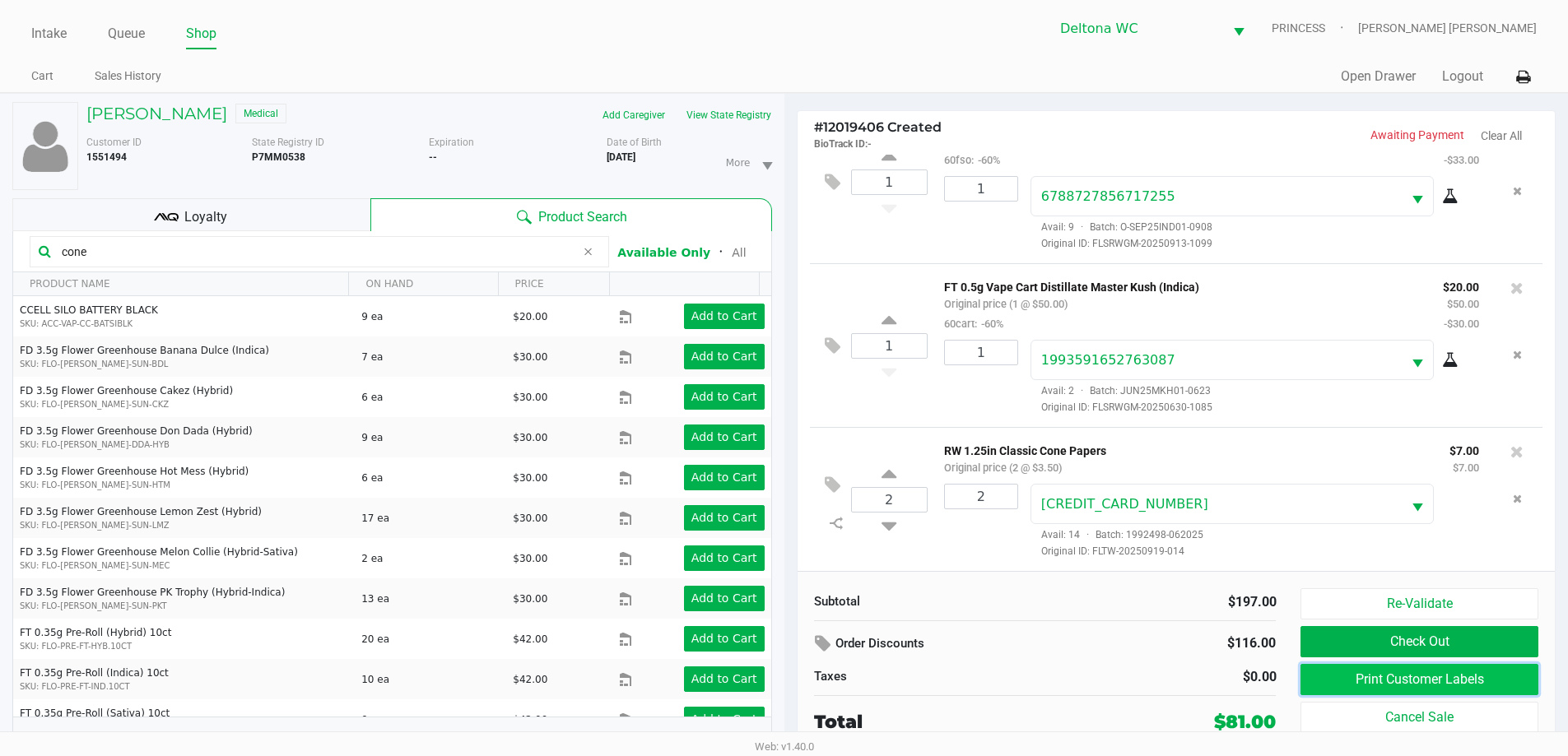
click at [1426, 679] on button "Print Customer Labels" at bounding box center [1419, 679] width 237 height 31
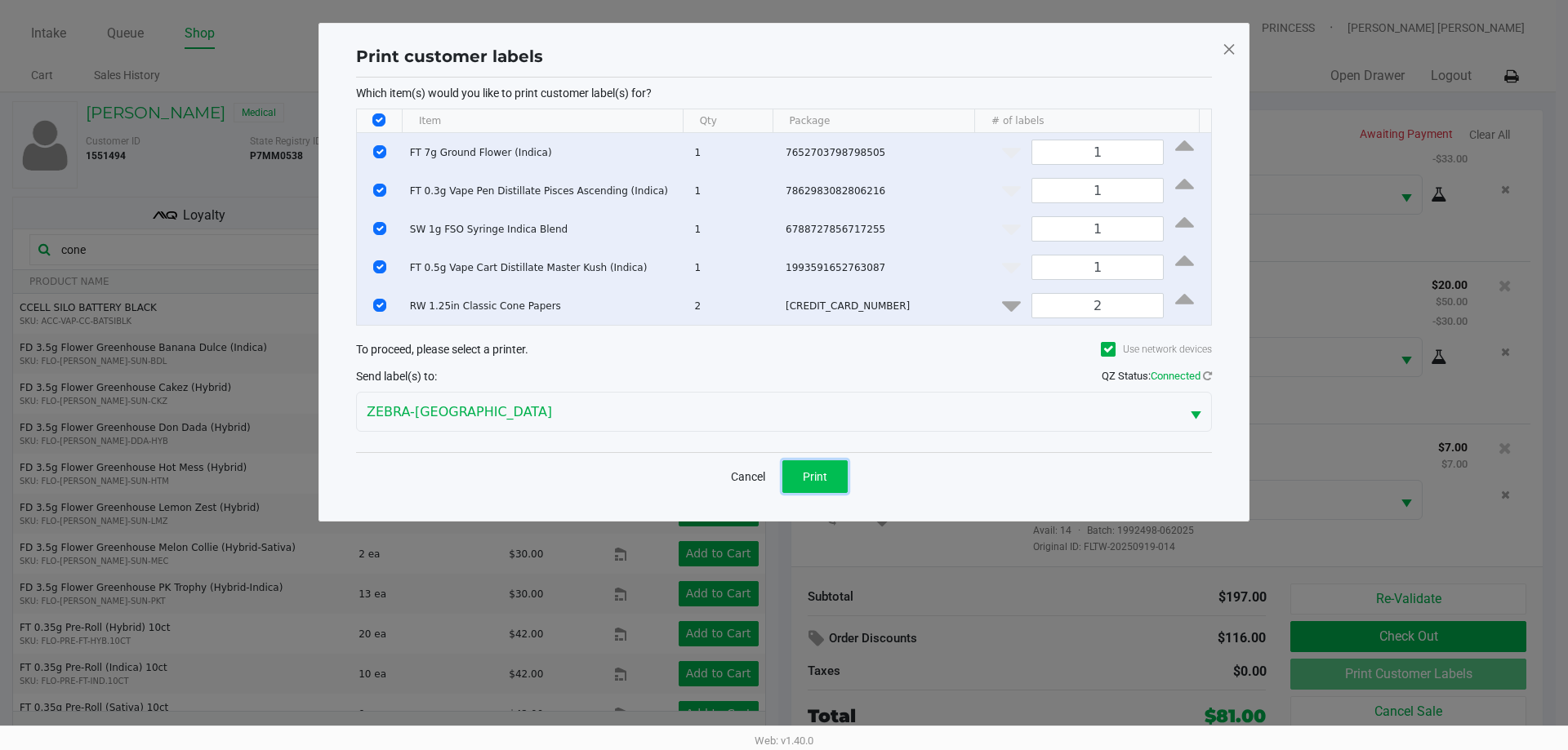
click at [827, 472] on button "Print" at bounding box center [815, 476] width 66 height 33
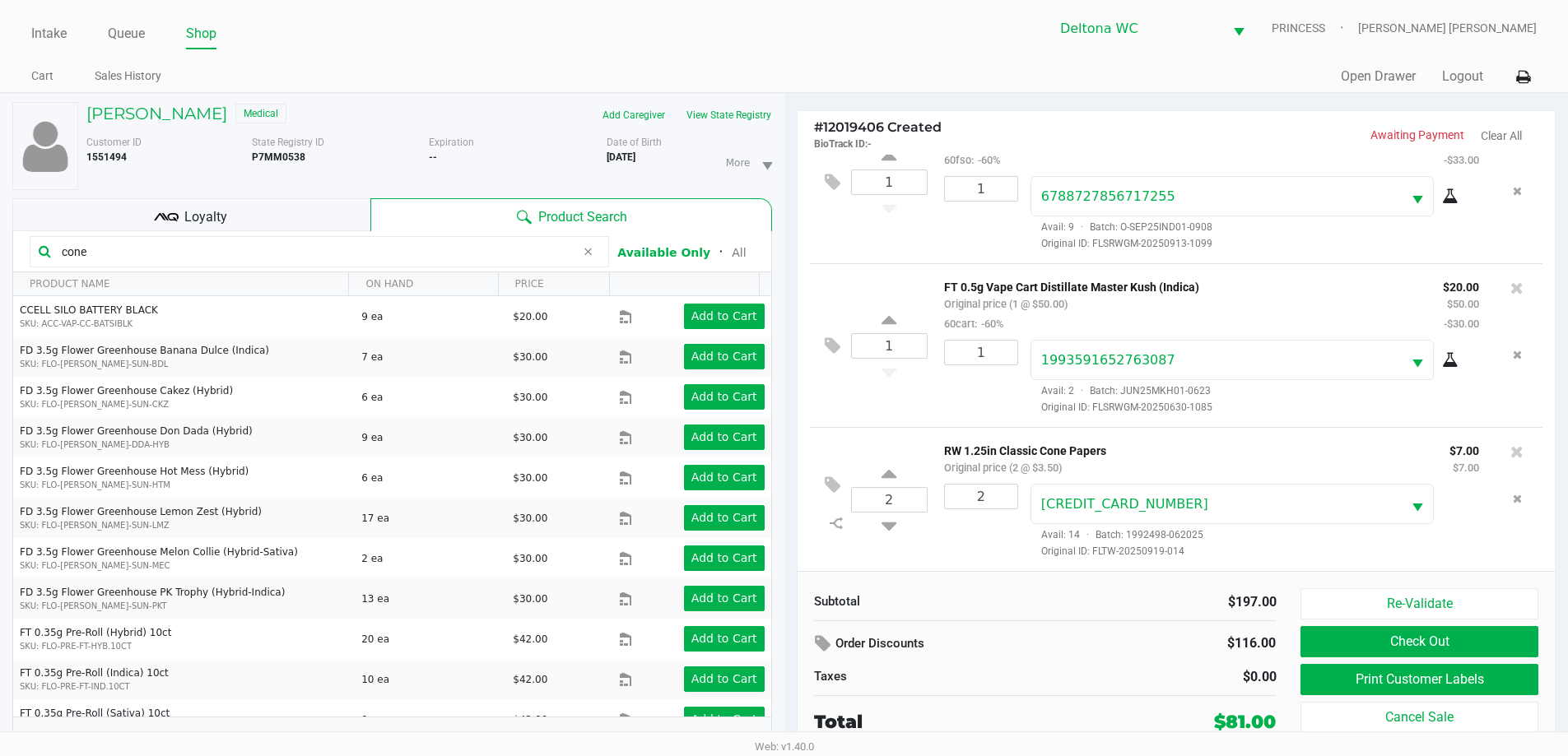
click at [111, 215] on div "Loyalty" at bounding box center [191, 215] width 358 height 33
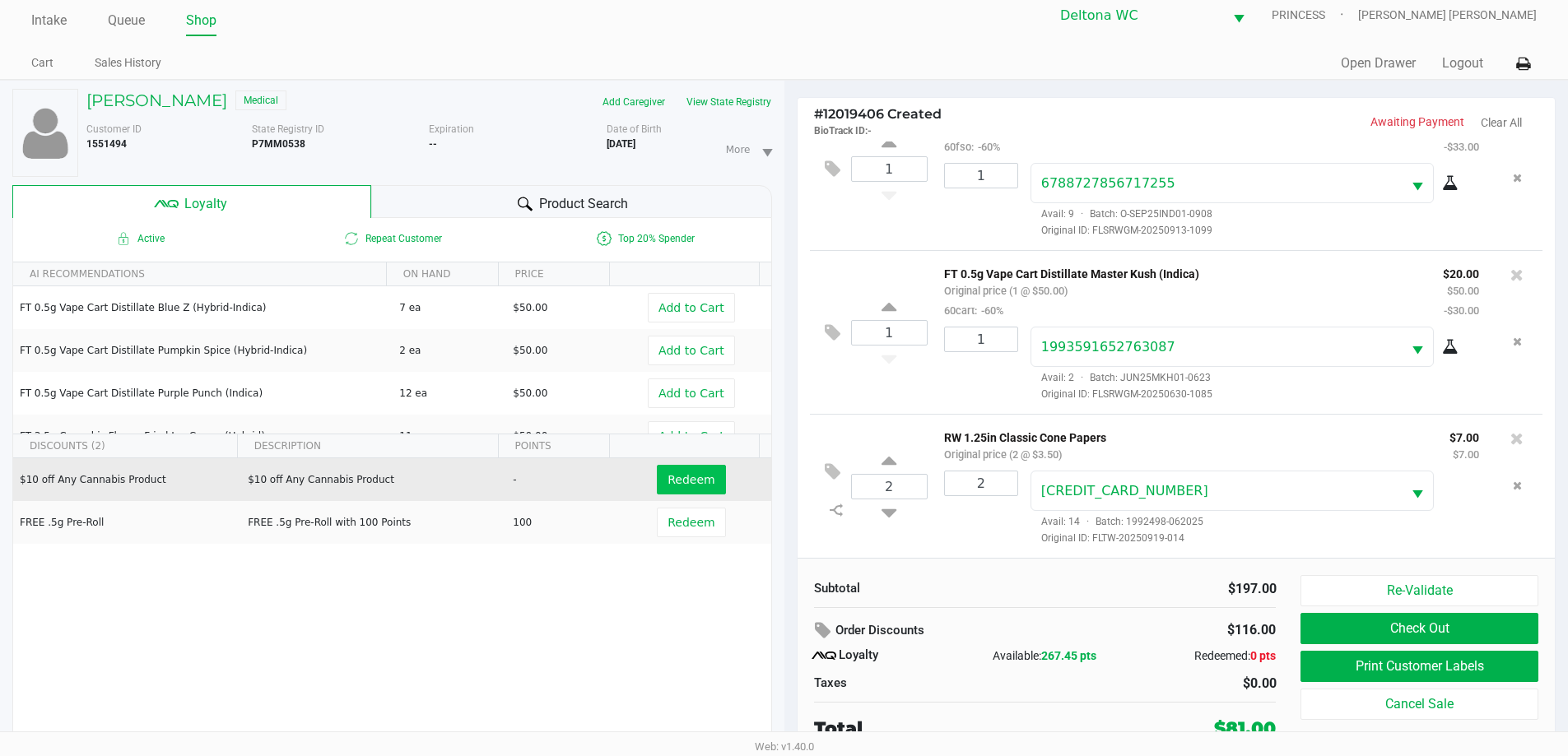
scroll to position [17, 0]
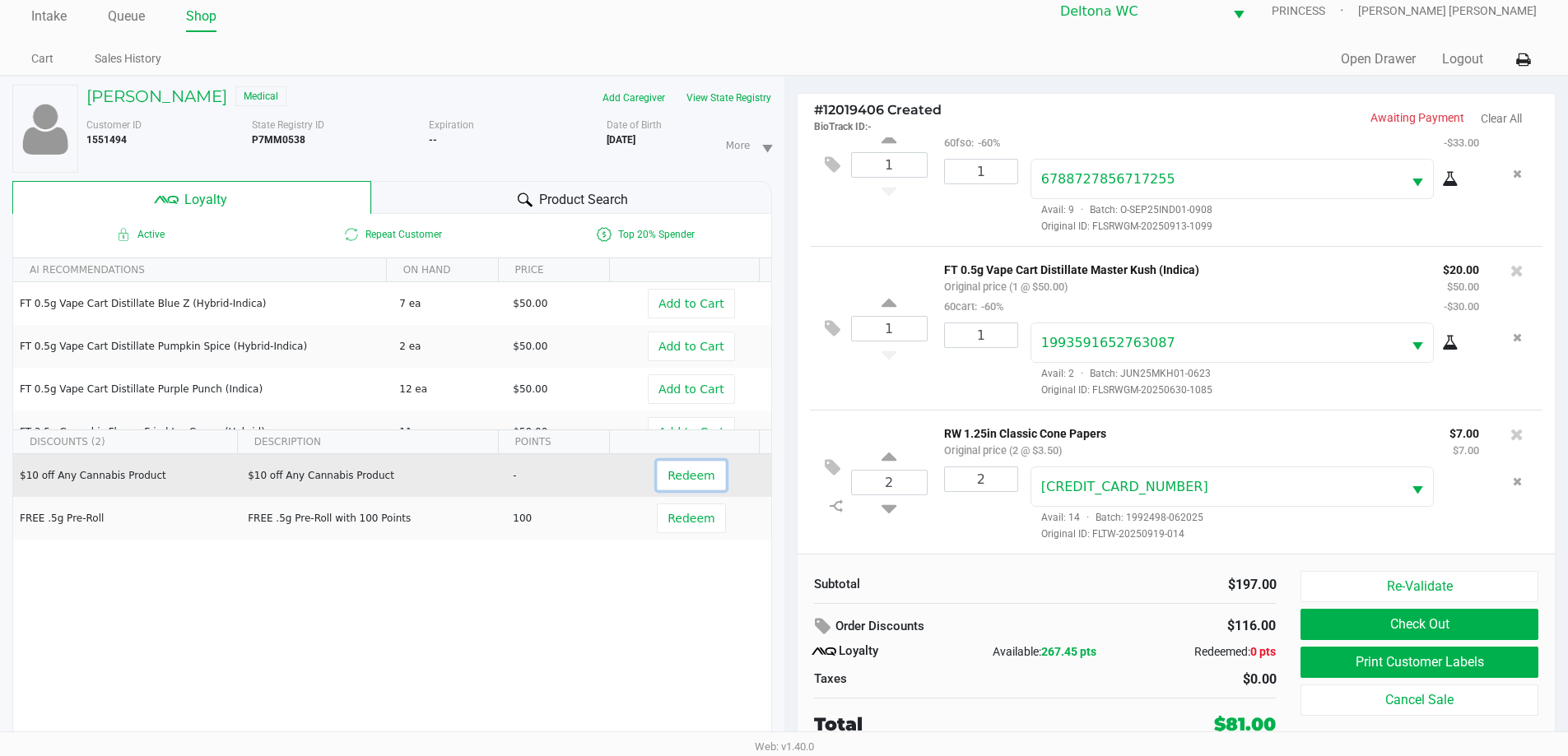
click at [676, 474] on span "Redeem" at bounding box center [691, 475] width 47 height 13
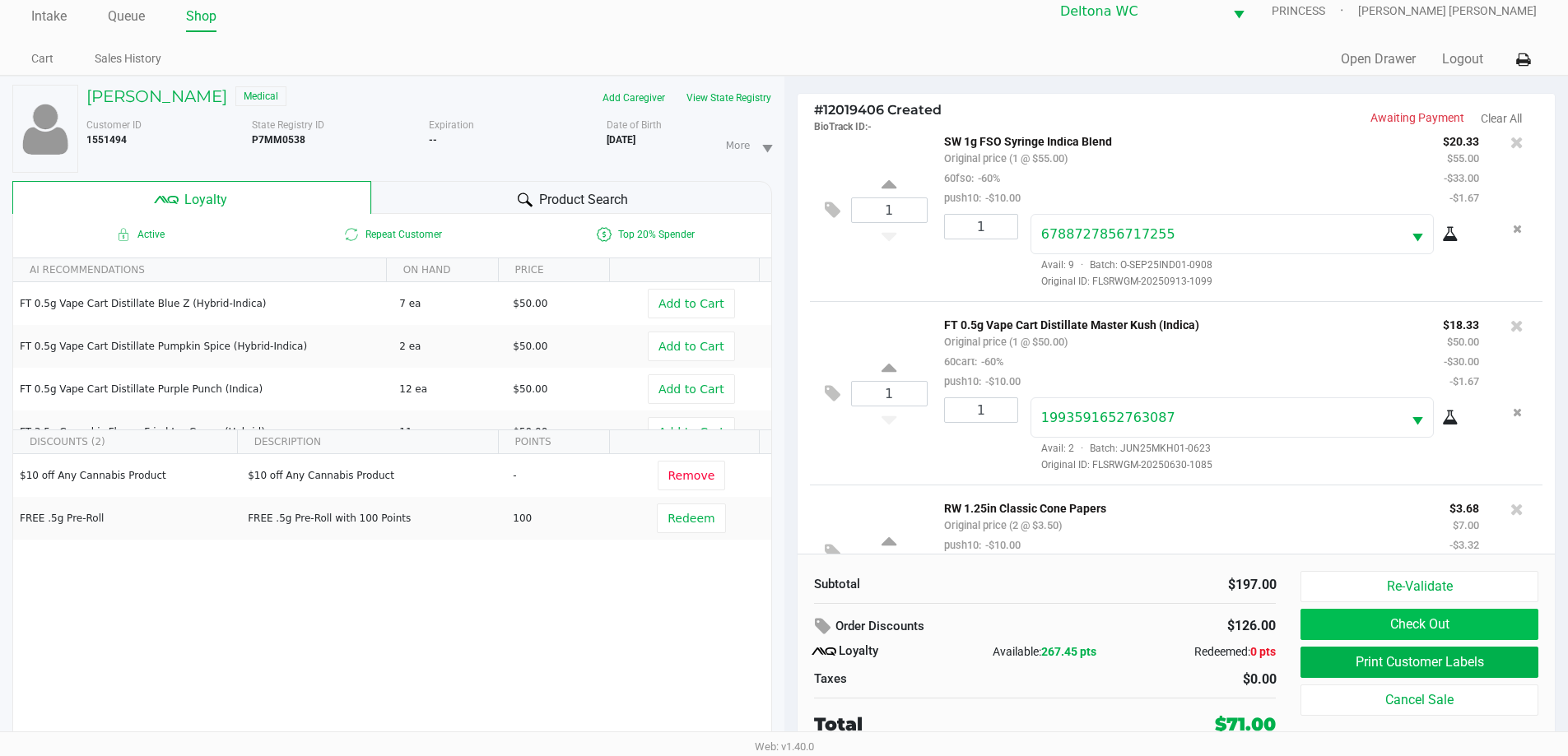
scroll to position [486, 0]
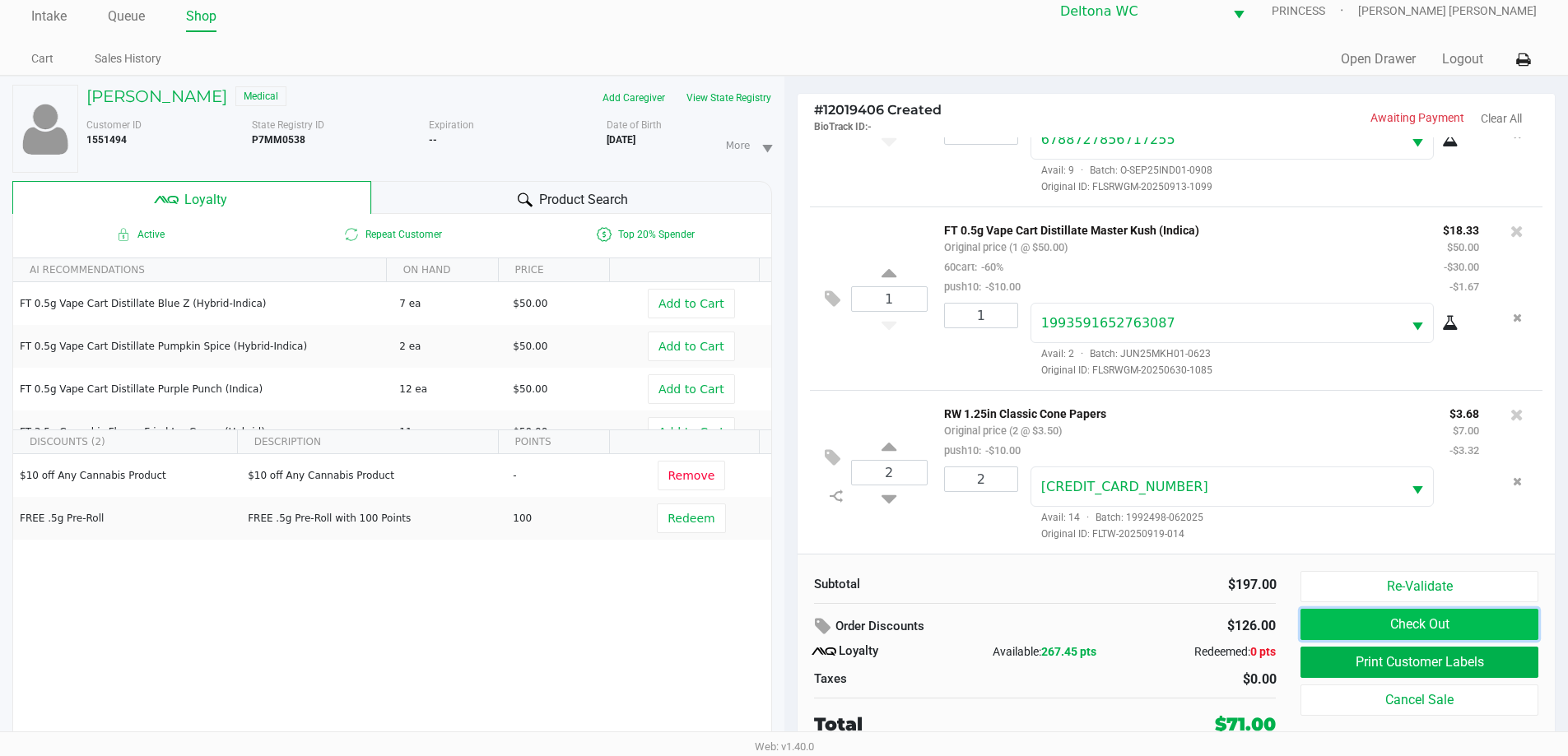
click at [1400, 625] on button "Check Out" at bounding box center [1419, 624] width 237 height 31
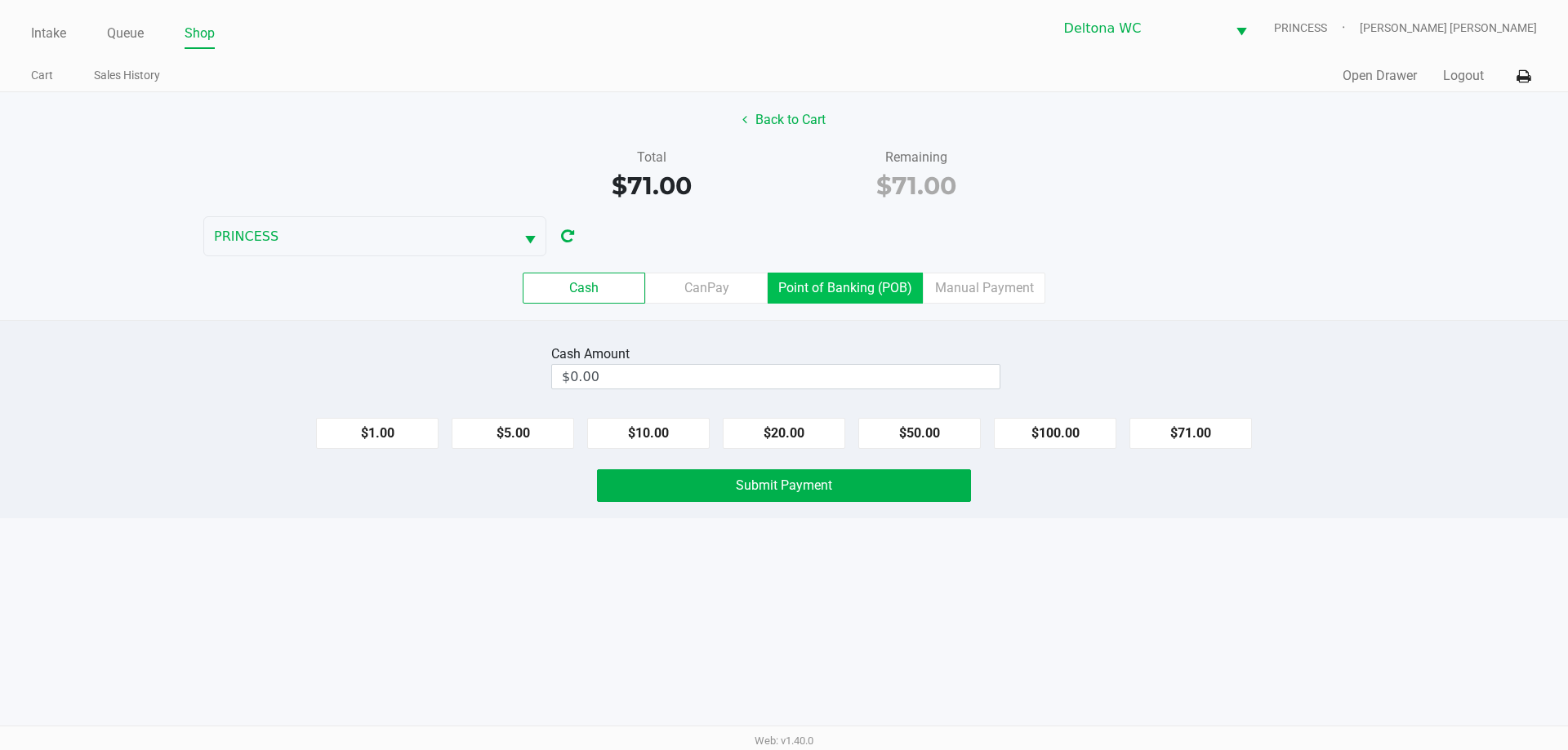
click at [873, 281] on label "Point of Banking (POB)" at bounding box center [845, 288] width 155 height 31
click at [0, 0] on 7 "Point of Banking (POB)" at bounding box center [0, 0] width 0 height 0
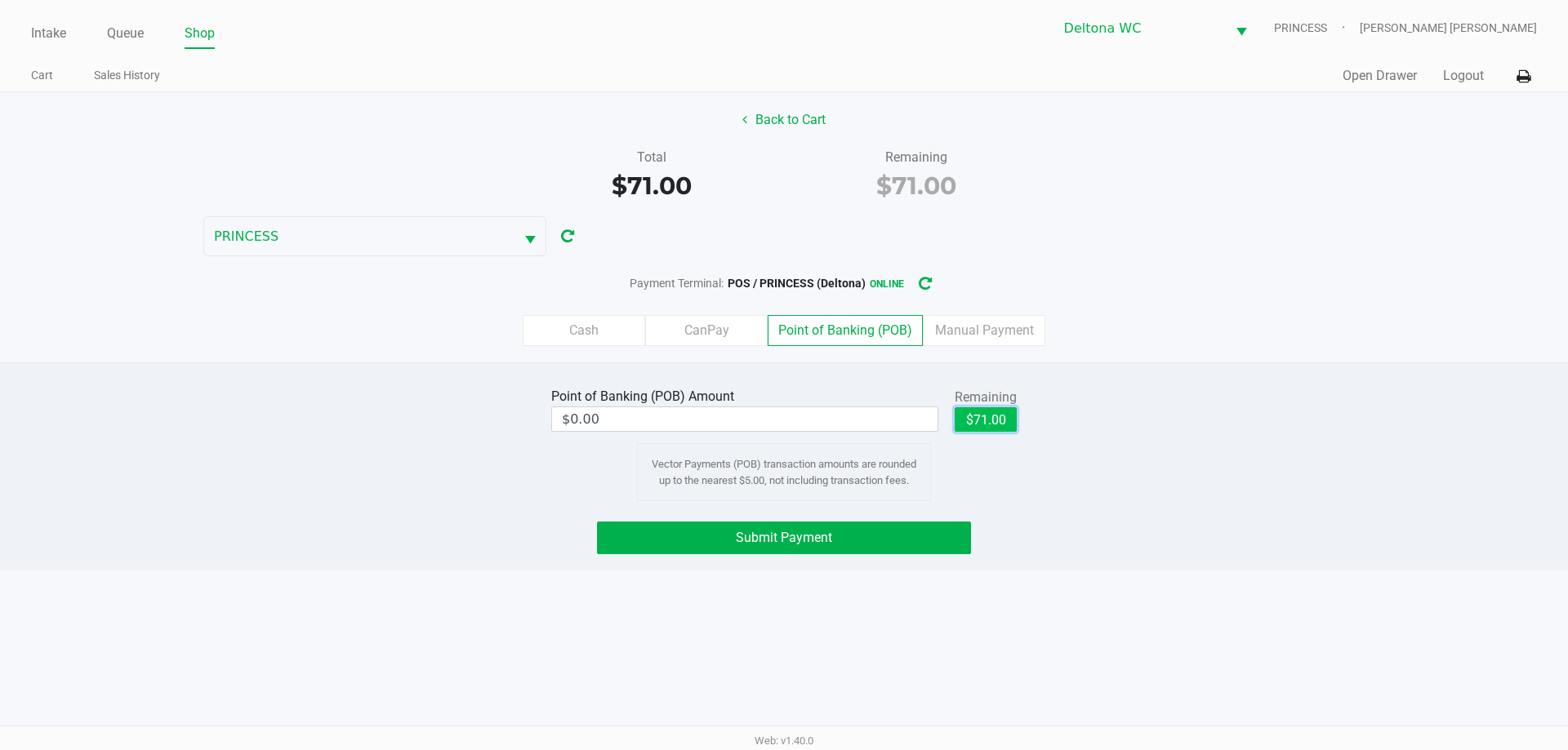
click at [962, 424] on button "$71.00" at bounding box center [986, 420] width 62 height 24
type input "$71.00"
click at [883, 521] on button "Submit Payment" at bounding box center [784, 537] width 374 height 33
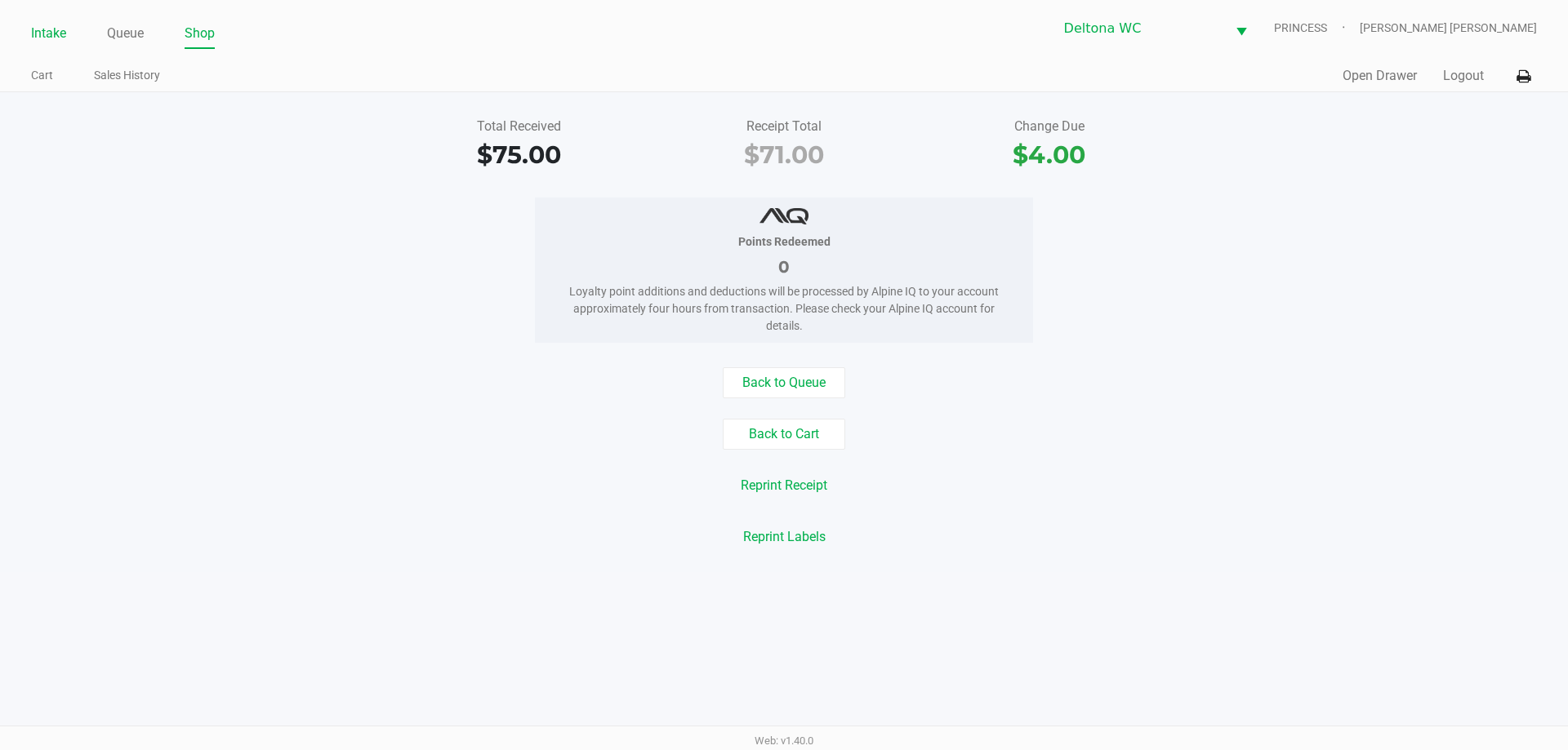
click at [61, 35] on link "Intake" at bounding box center [48, 34] width 35 height 22
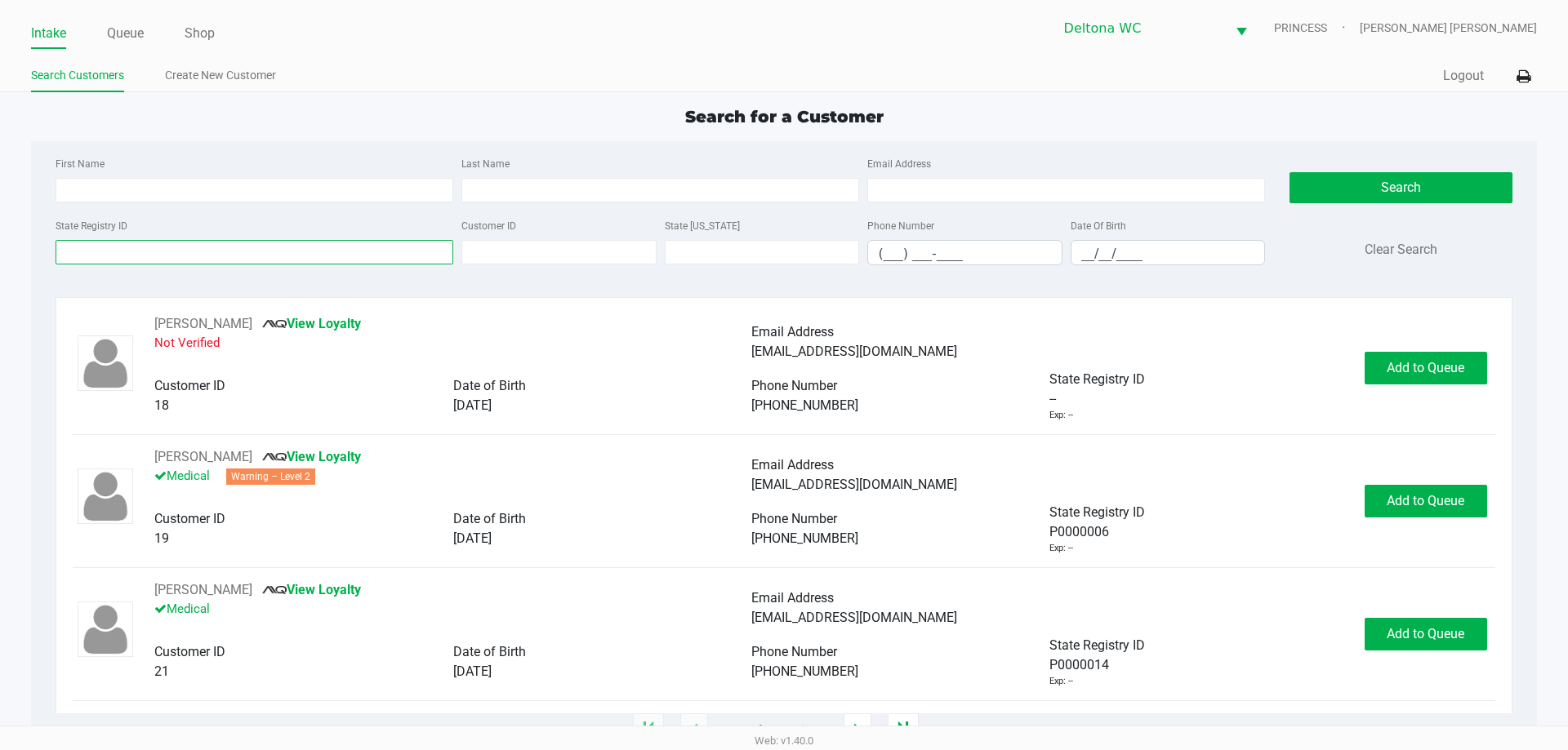
click at [205, 249] on input "State Registry ID" at bounding box center [254, 252] width 398 height 24
paste input "P3FX6244"
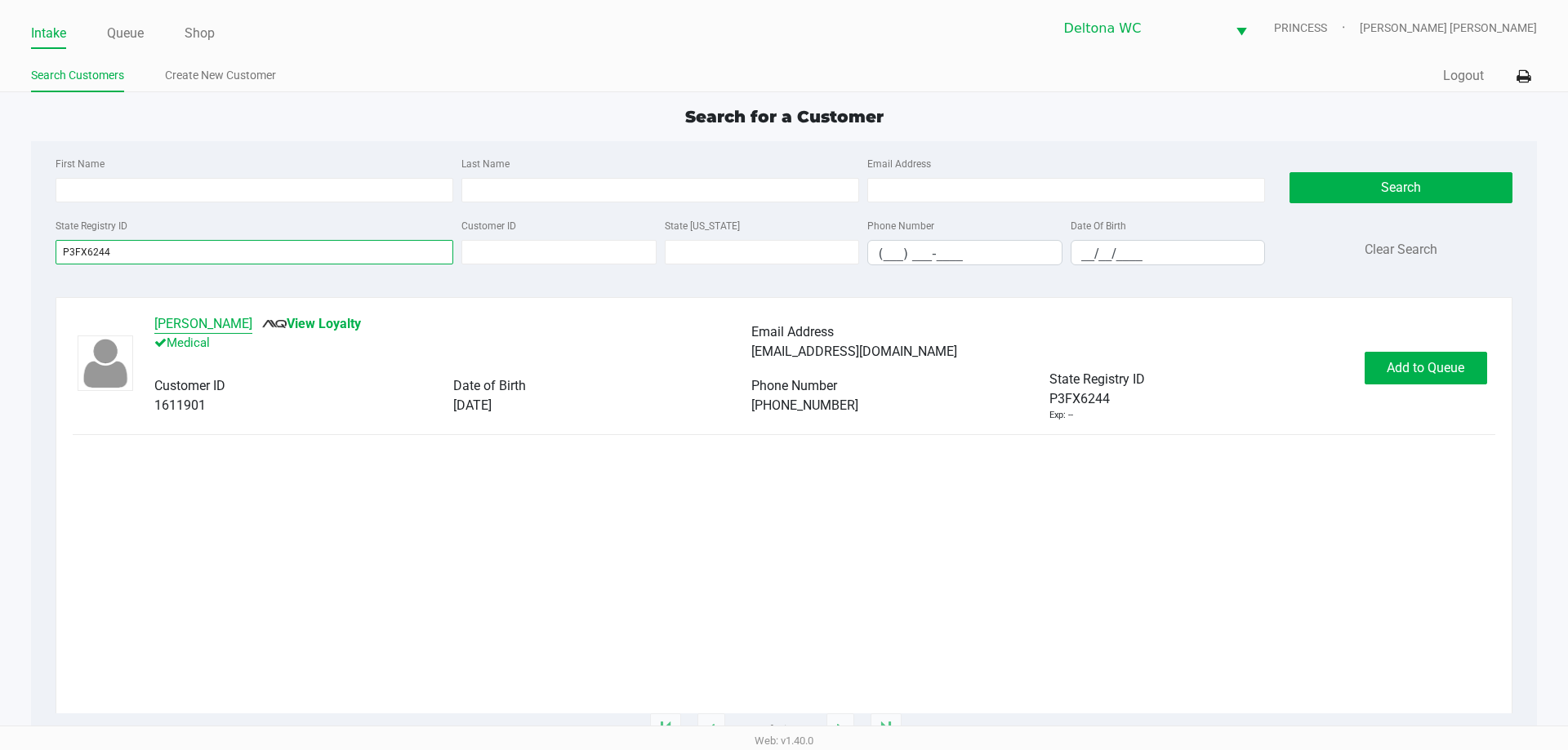
type input "P3FX6244"
click at [213, 331] on button "Chelsea Martinez" at bounding box center [204, 323] width 98 height 20
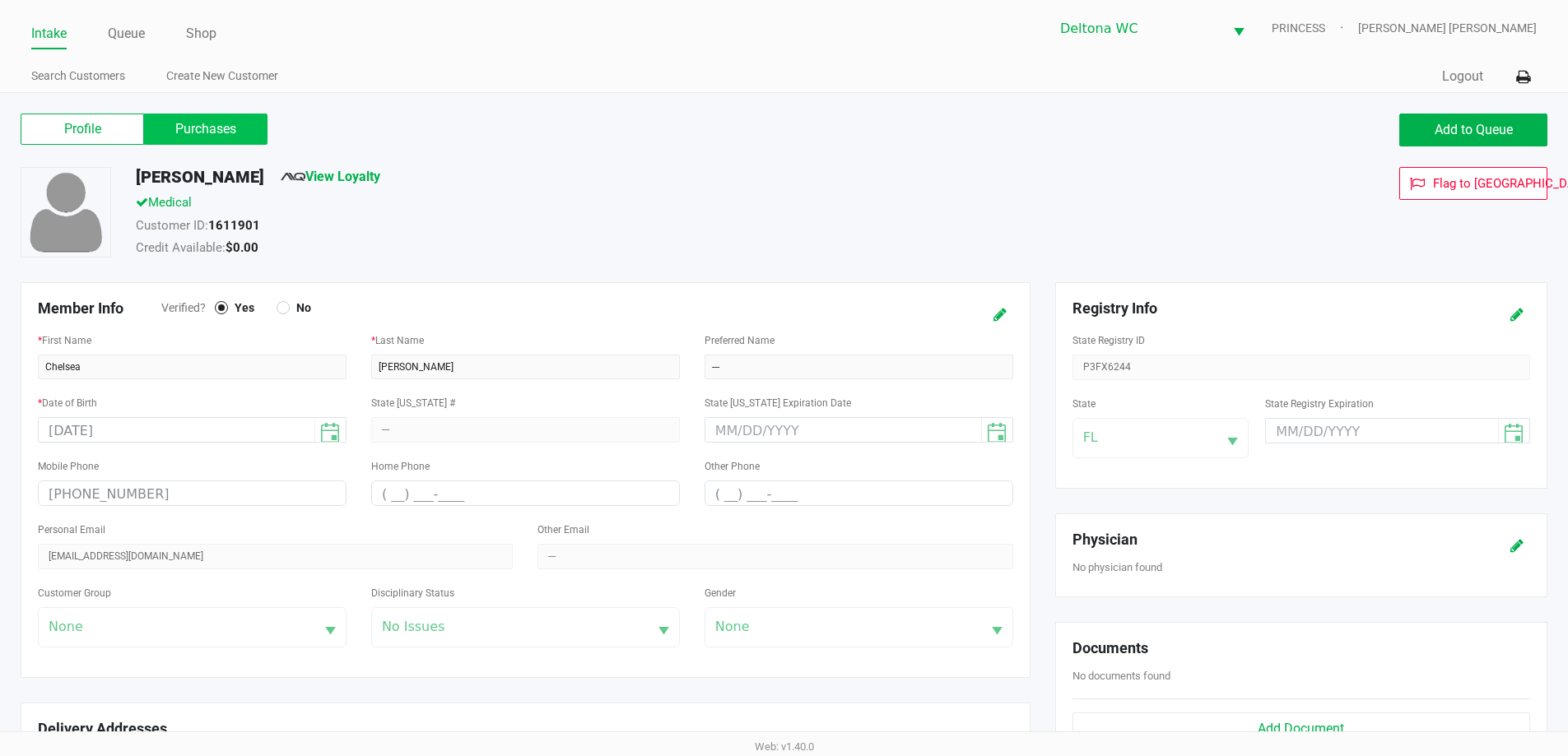
click at [169, 121] on label "Purchases" at bounding box center [205, 129] width 124 height 31
click at [0, 0] on 1 "Purchases" at bounding box center [0, 0] width 0 height 0
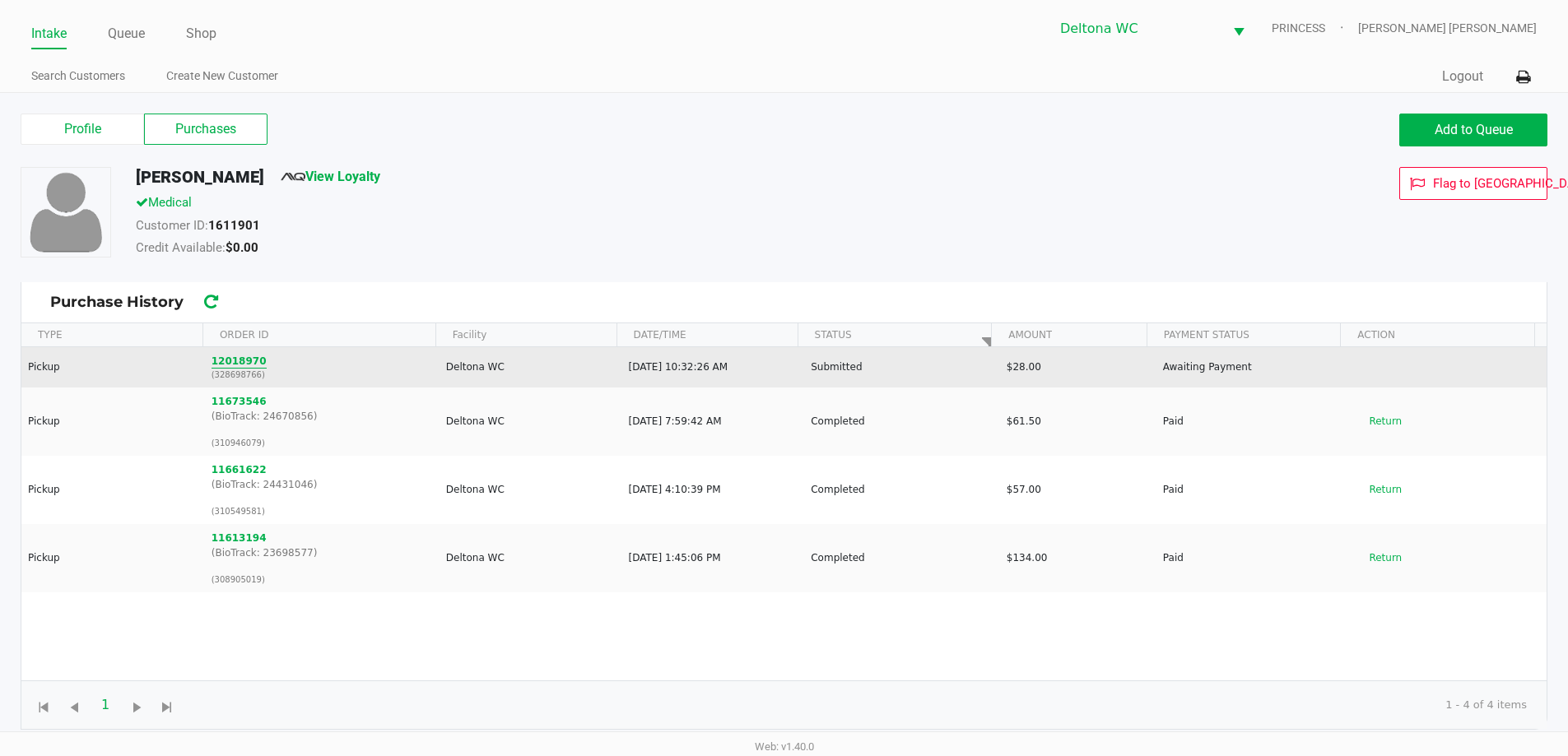
click at [240, 359] on button "12018970" at bounding box center [239, 361] width 55 height 15
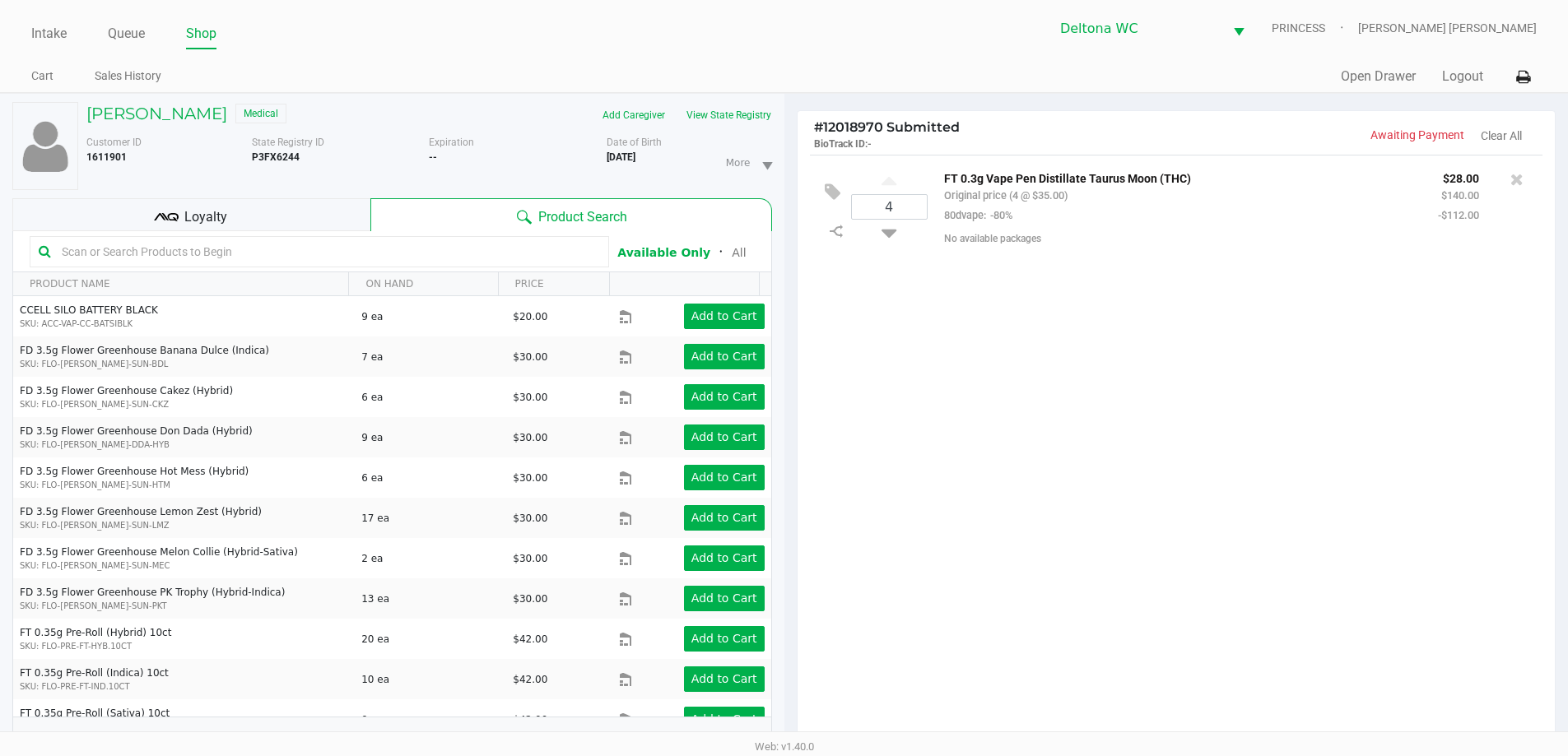
click at [939, 171] on div "FT 0.3g Vape Pen Distillate Taurus Moon (THC) Original price (4 @ $35.00) 80dva…" at bounding box center [1179, 197] width 493 height 57
drag, startPoint x: 943, startPoint y: 177, endPoint x: 1146, endPoint y: 195, distance: 203.8
click at [1143, 195] on div "FT 0.3g Vape Pen Distillate Taurus Moon (THC) Original price (4 @ $35.00) 80dva…" at bounding box center [1179, 197] width 493 height 57
click at [1147, 193] on div "FT 0.3g Vape Pen Distillate Taurus Moon (THC) Original price (4 @ $35.00) 80dva…" at bounding box center [1179, 197] width 493 height 57
click at [1516, 190] on div at bounding box center [1517, 197] width 51 height 57
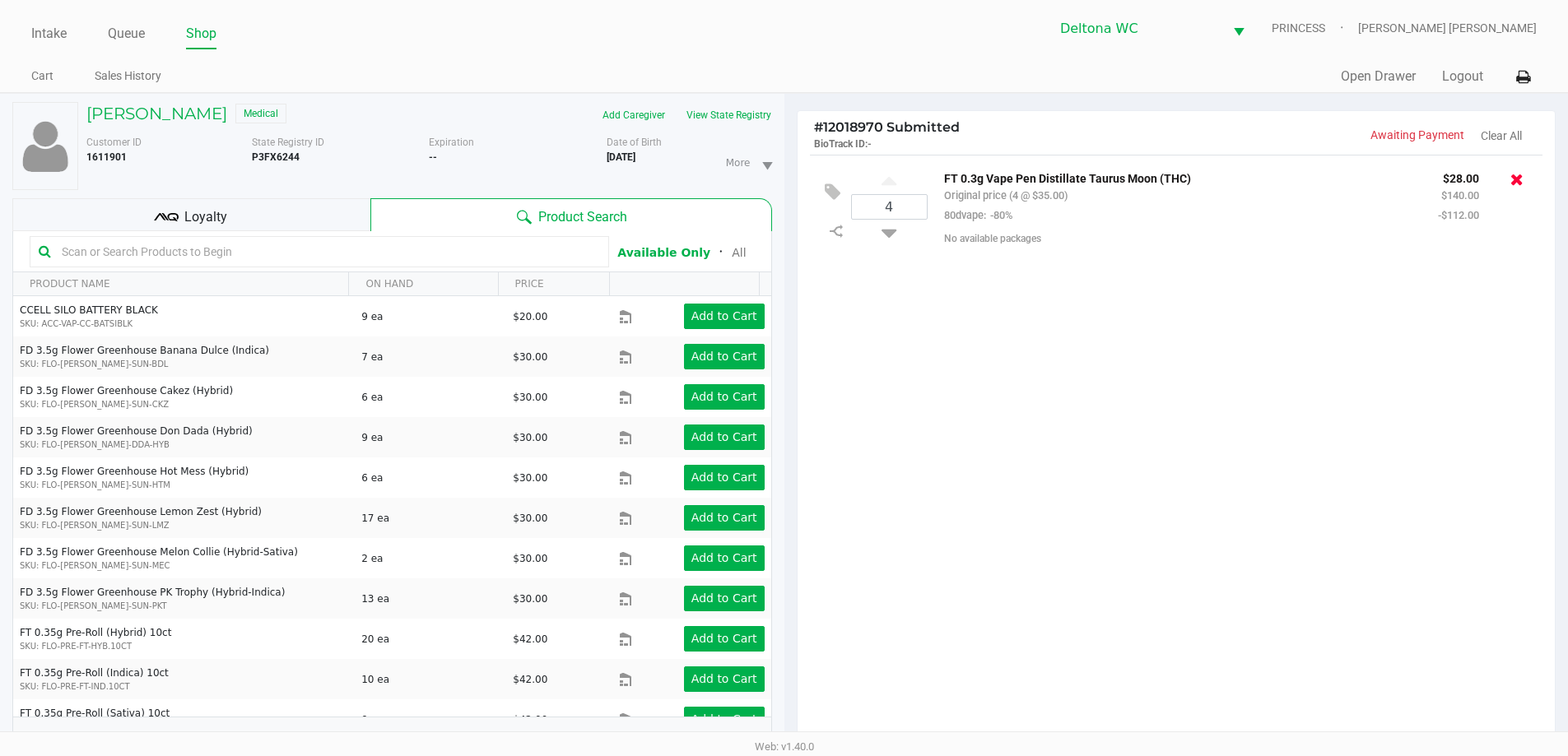
click at [1516, 188] on icon at bounding box center [1517, 179] width 13 height 16
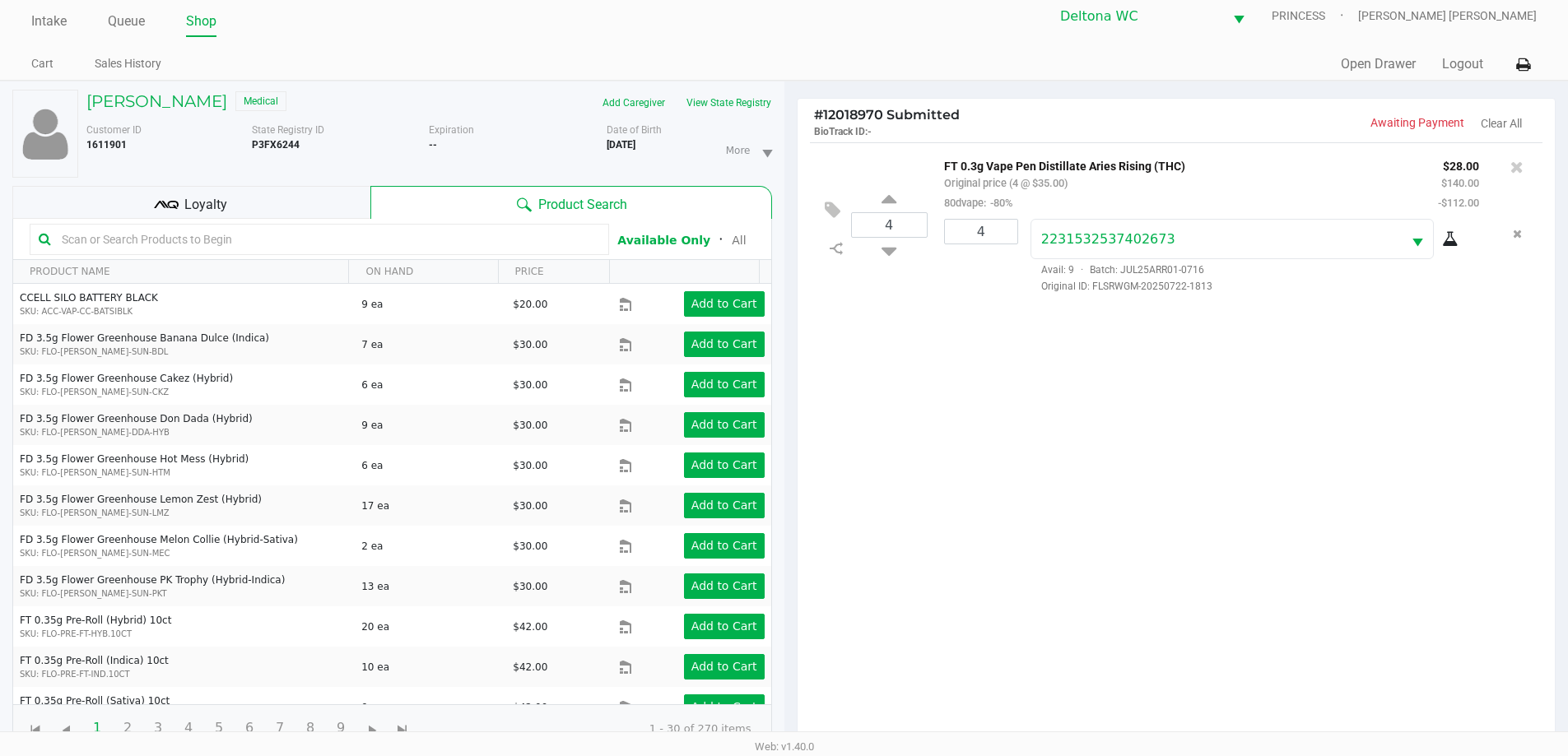
scroll to position [178, 0]
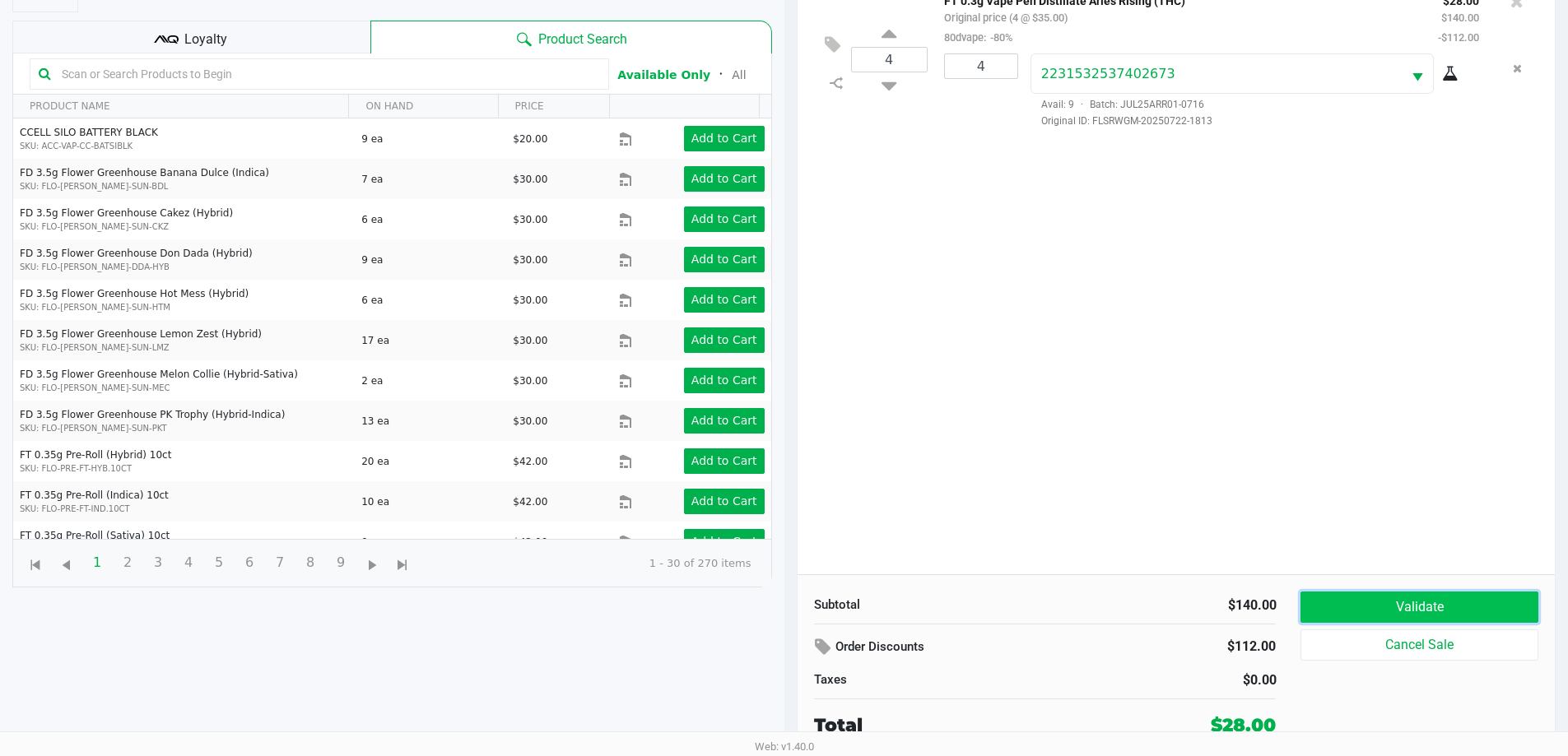
click at [1368, 599] on button "Validate" at bounding box center [1419, 607] width 237 height 31
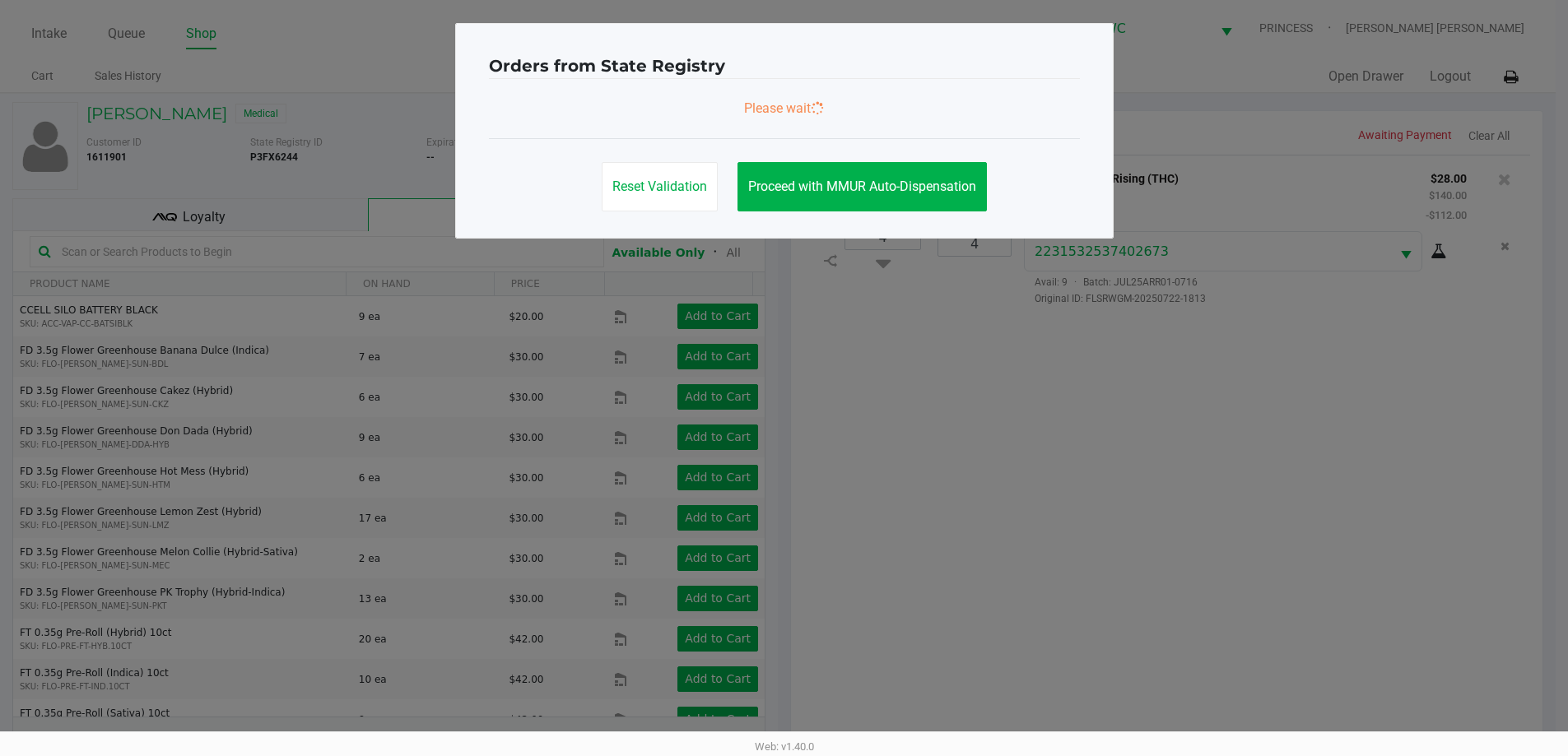
scroll to position [0, 0]
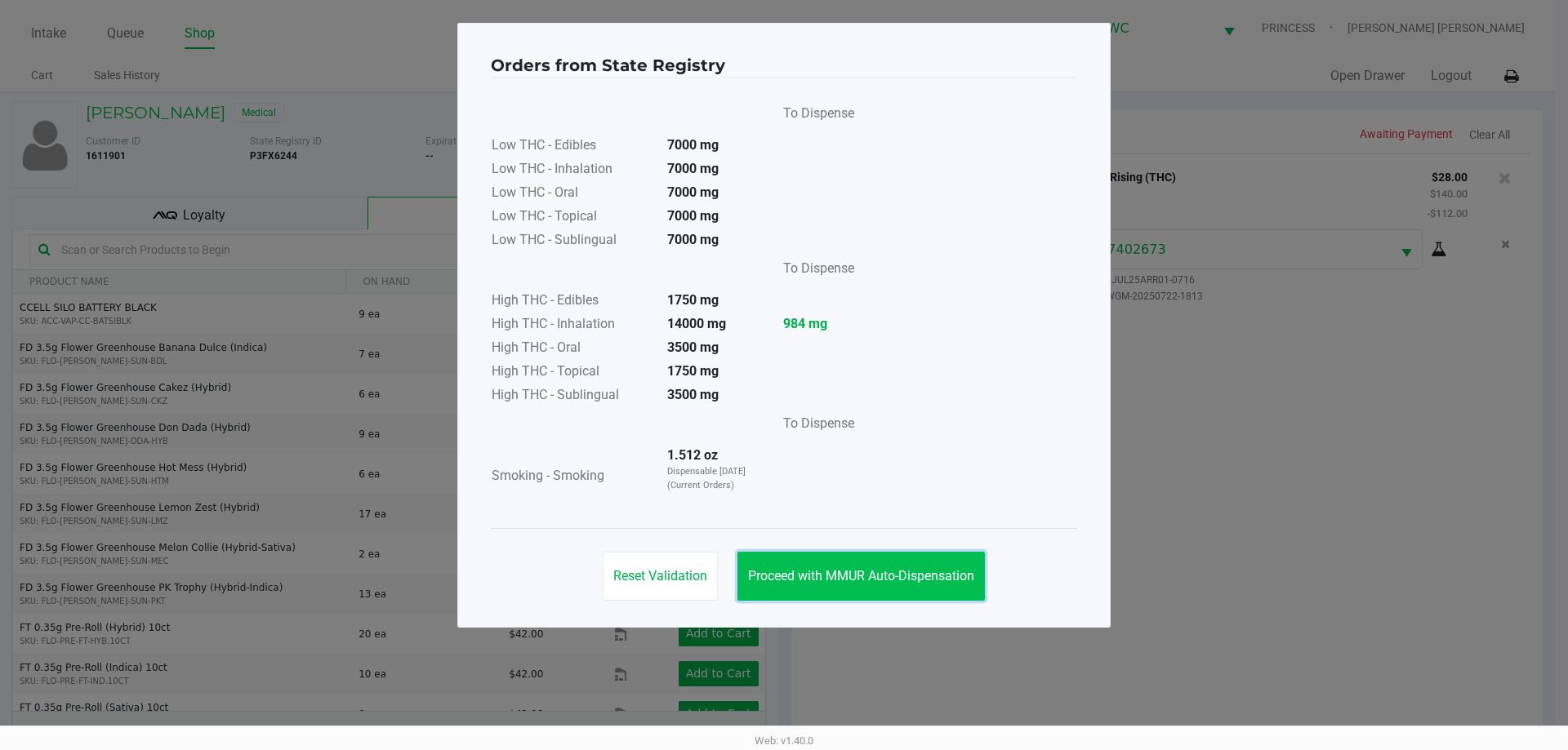
drag, startPoint x: 903, startPoint y: 565, endPoint x: 921, endPoint y: 560, distance: 18.7
click at [904, 565] on button "Proceed with MMUR Auto-Dispensation" at bounding box center [861, 577] width 248 height 49
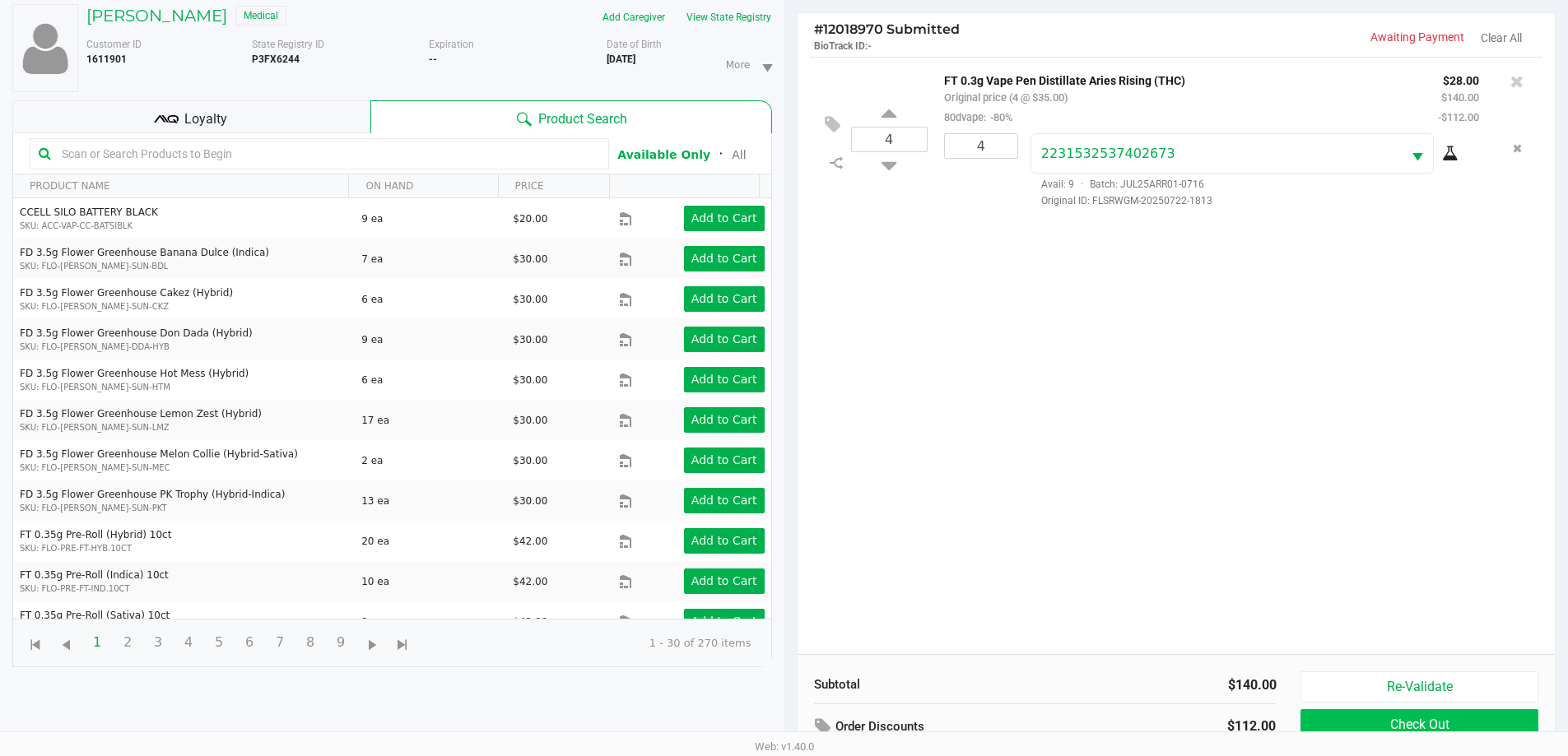
scroll to position [178, 0]
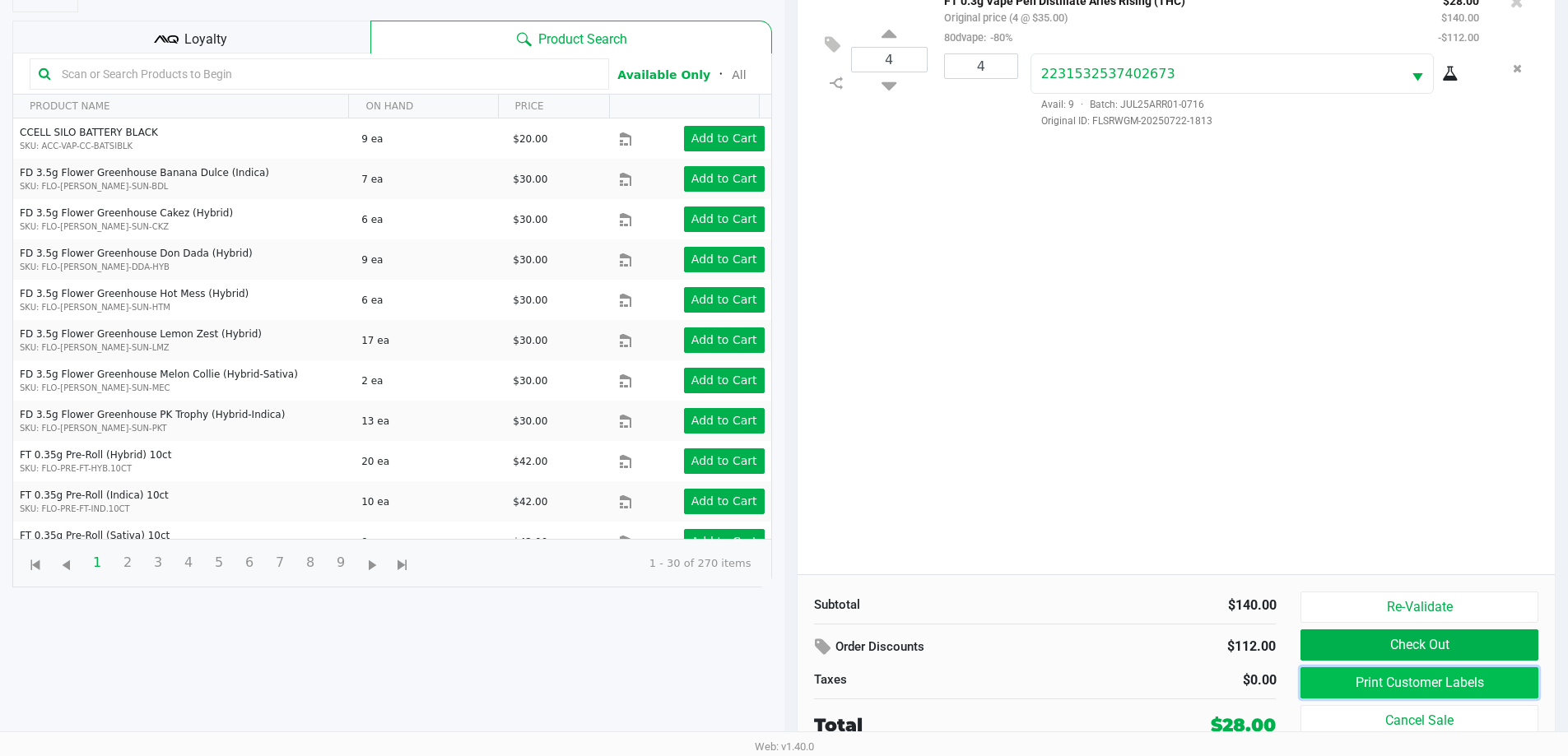
click at [1346, 675] on button "Print Customer Labels" at bounding box center [1419, 682] width 237 height 31
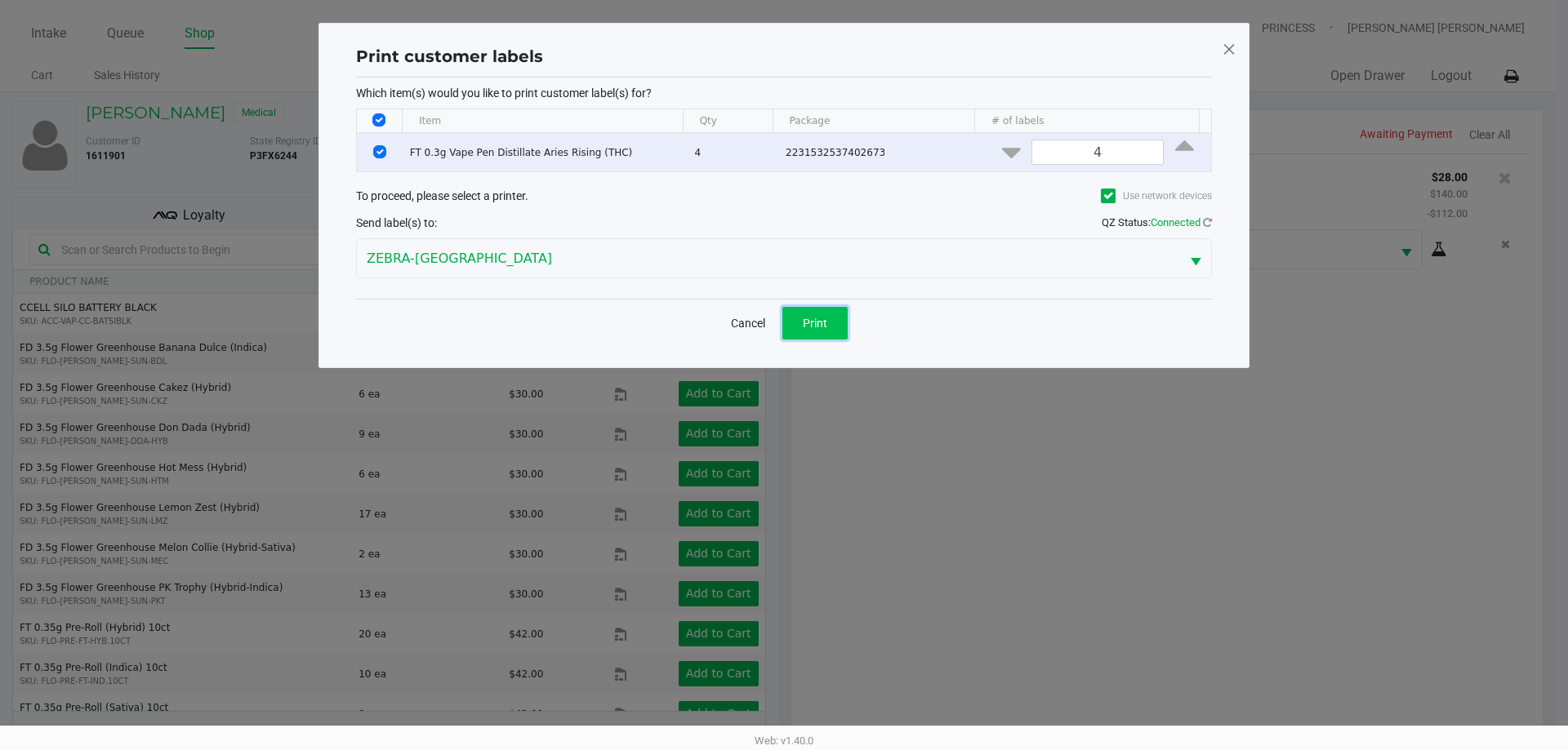
click at [798, 320] on button "Print" at bounding box center [815, 322] width 66 height 33
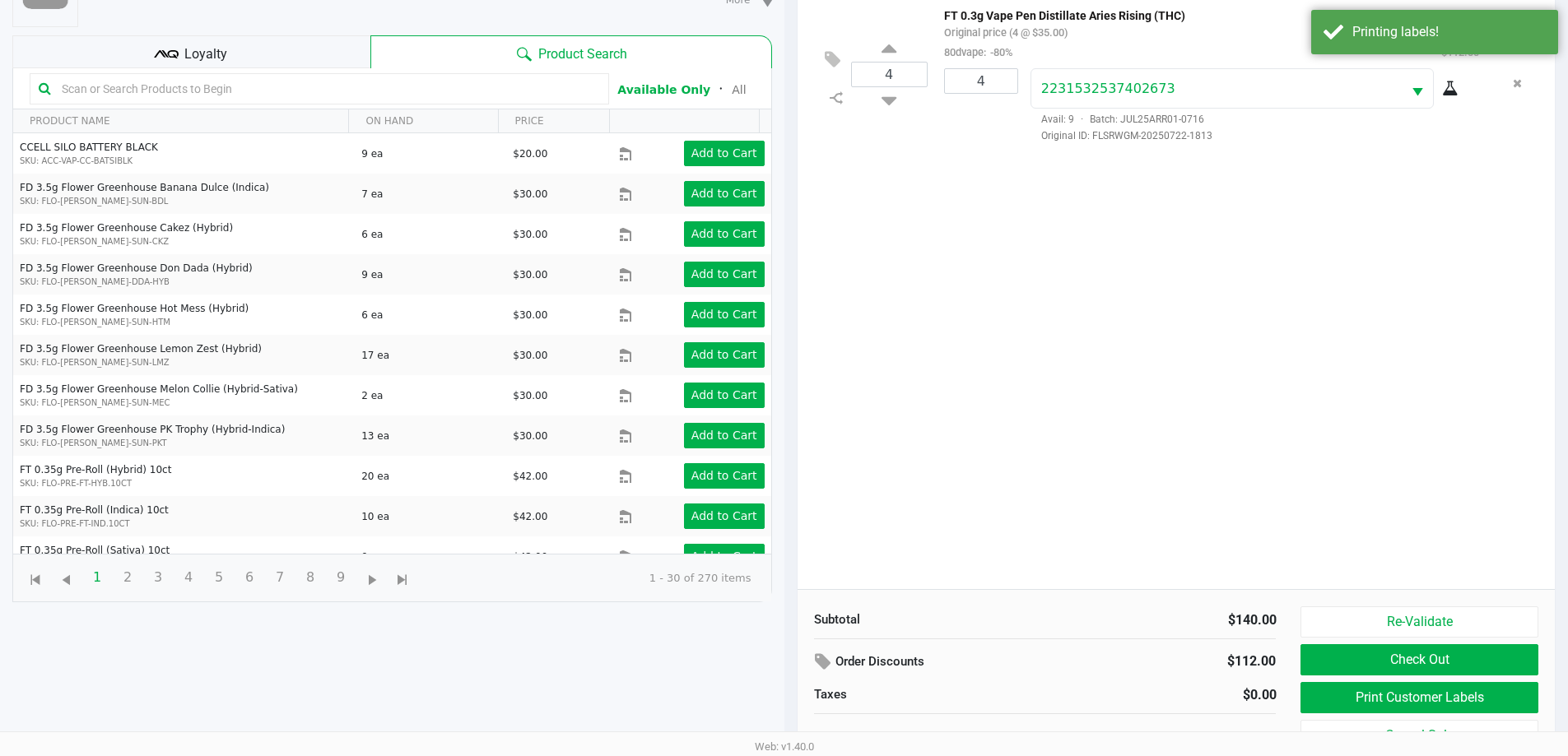
scroll to position [178, 0]
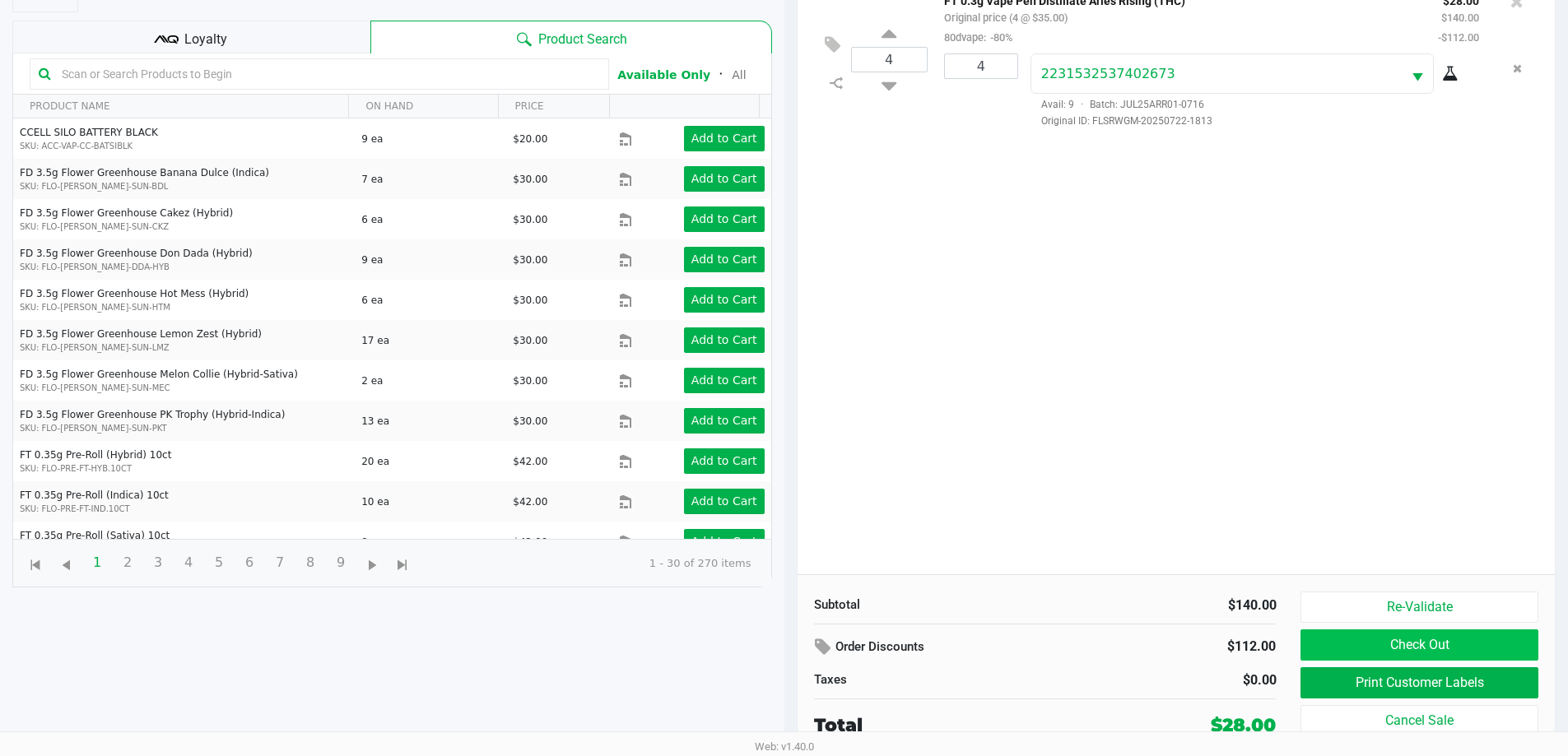
click at [1490, 653] on button "Check Out" at bounding box center [1419, 644] width 237 height 31
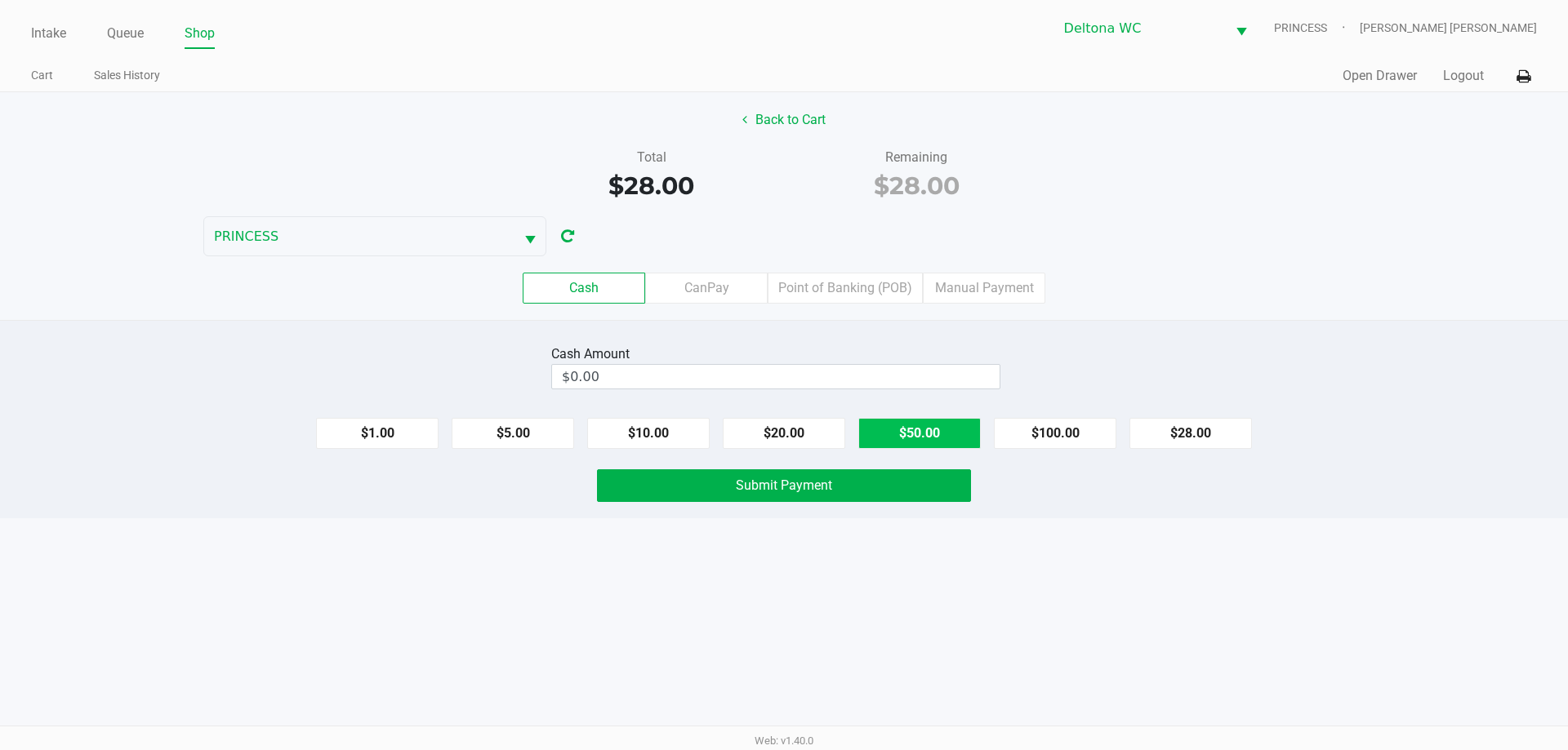
drag, startPoint x: 912, startPoint y: 421, endPoint x: 898, endPoint y: 445, distance: 27.8
click at [912, 422] on button "$50.00" at bounding box center [919, 433] width 123 height 31
type input "$50.00"
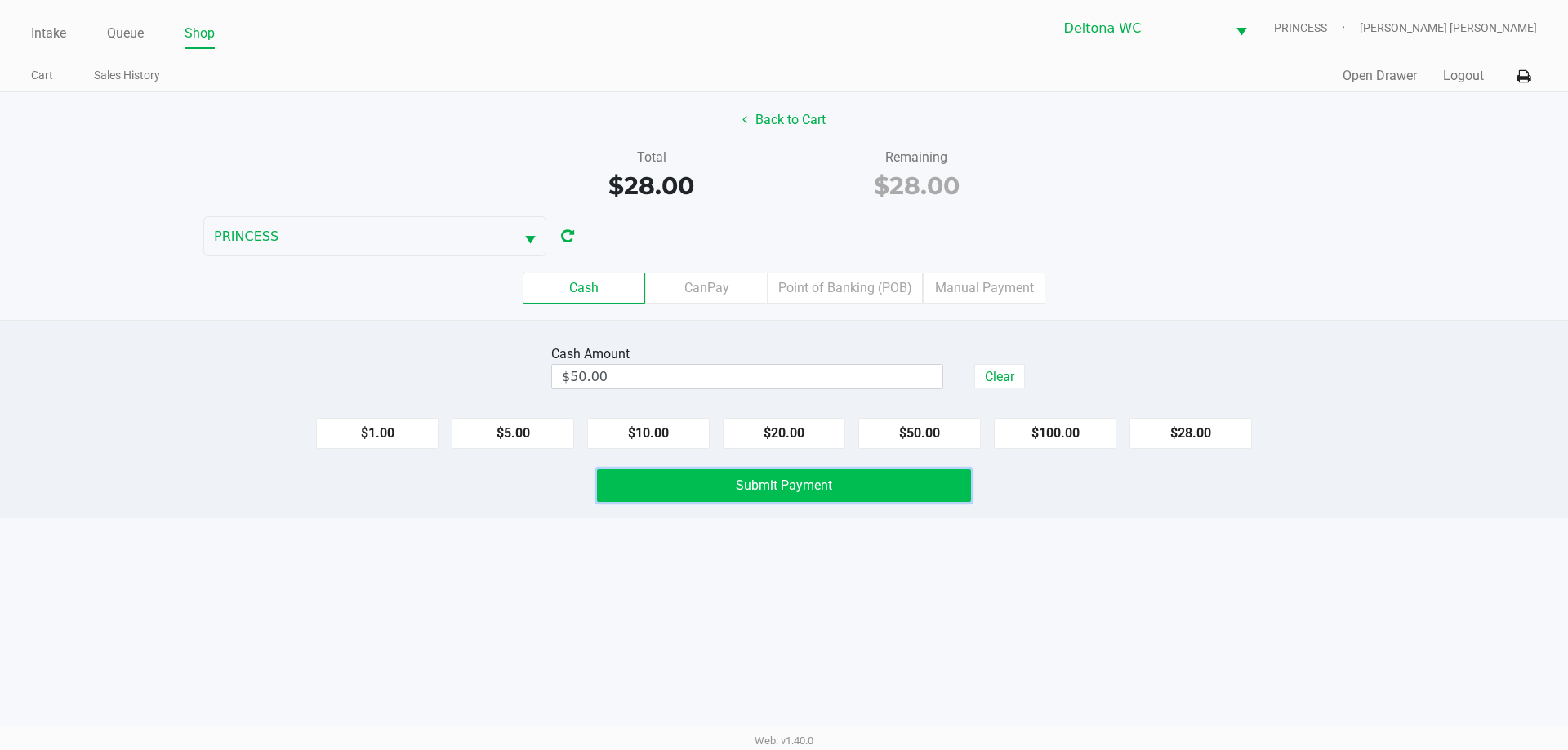
click at [873, 488] on button "Submit Payment" at bounding box center [784, 486] width 374 height 33
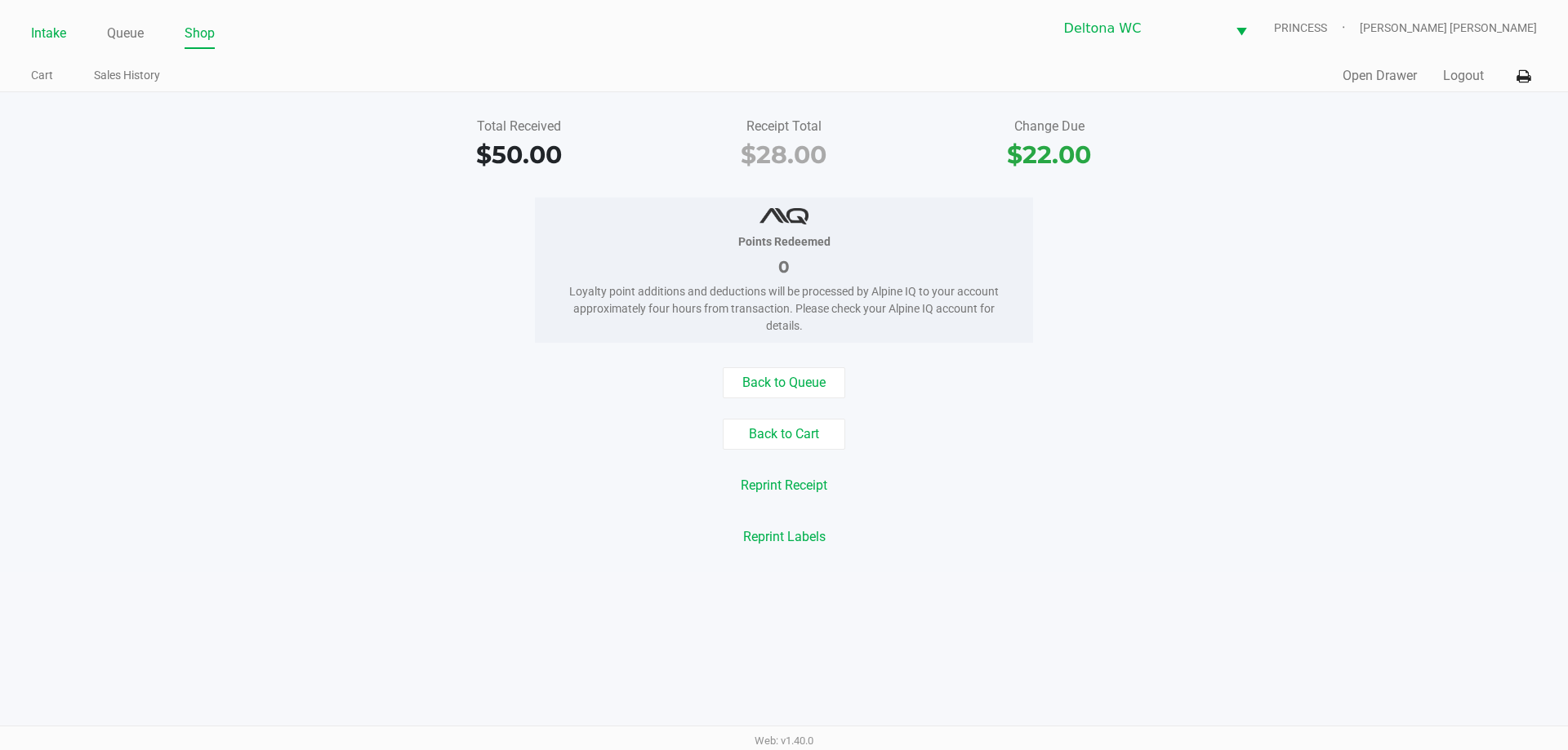
click at [61, 35] on link "Intake" at bounding box center [48, 34] width 35 height 22
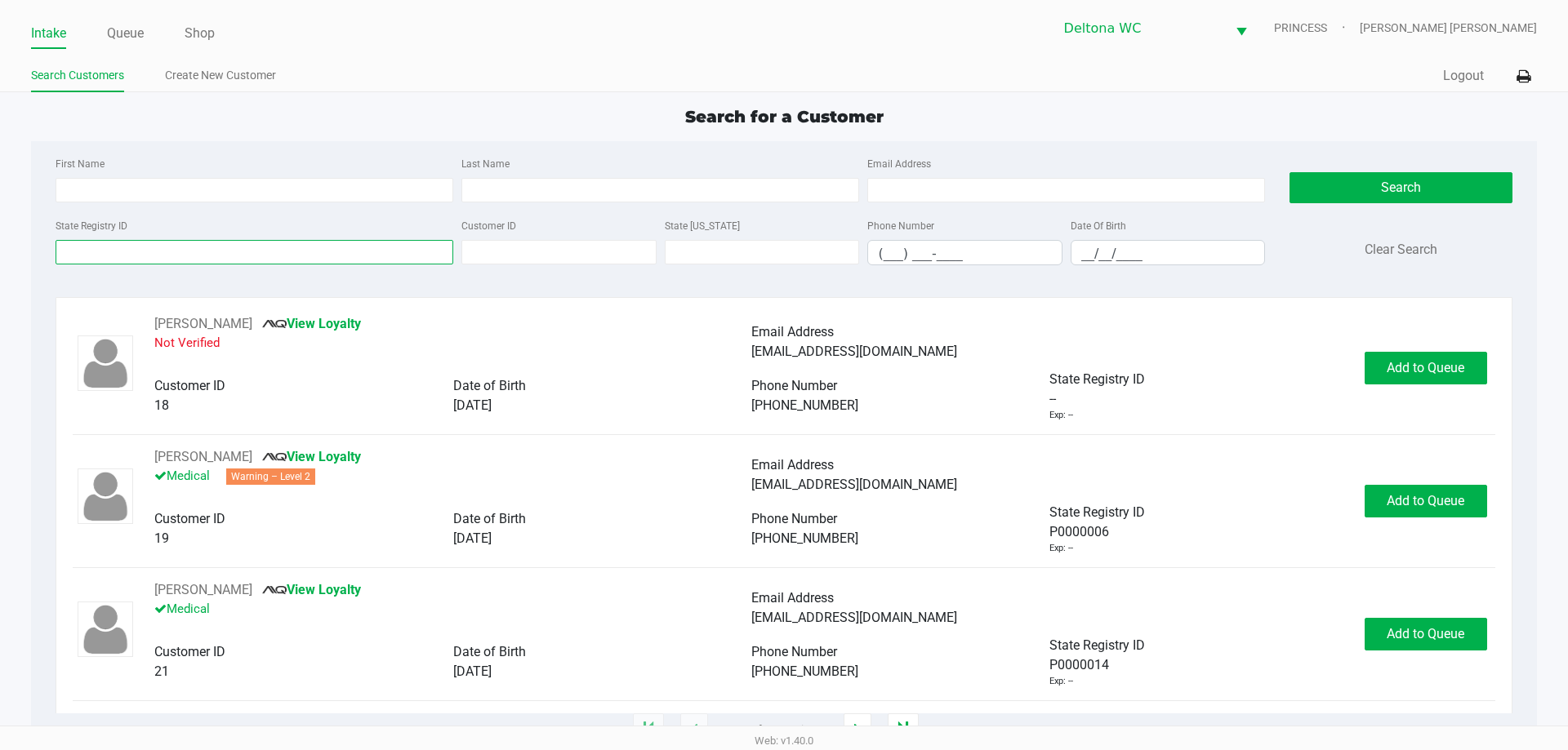
click at [173, 257] on input "State Registry ID" at bounding box center [254, 252] width 398 height 24
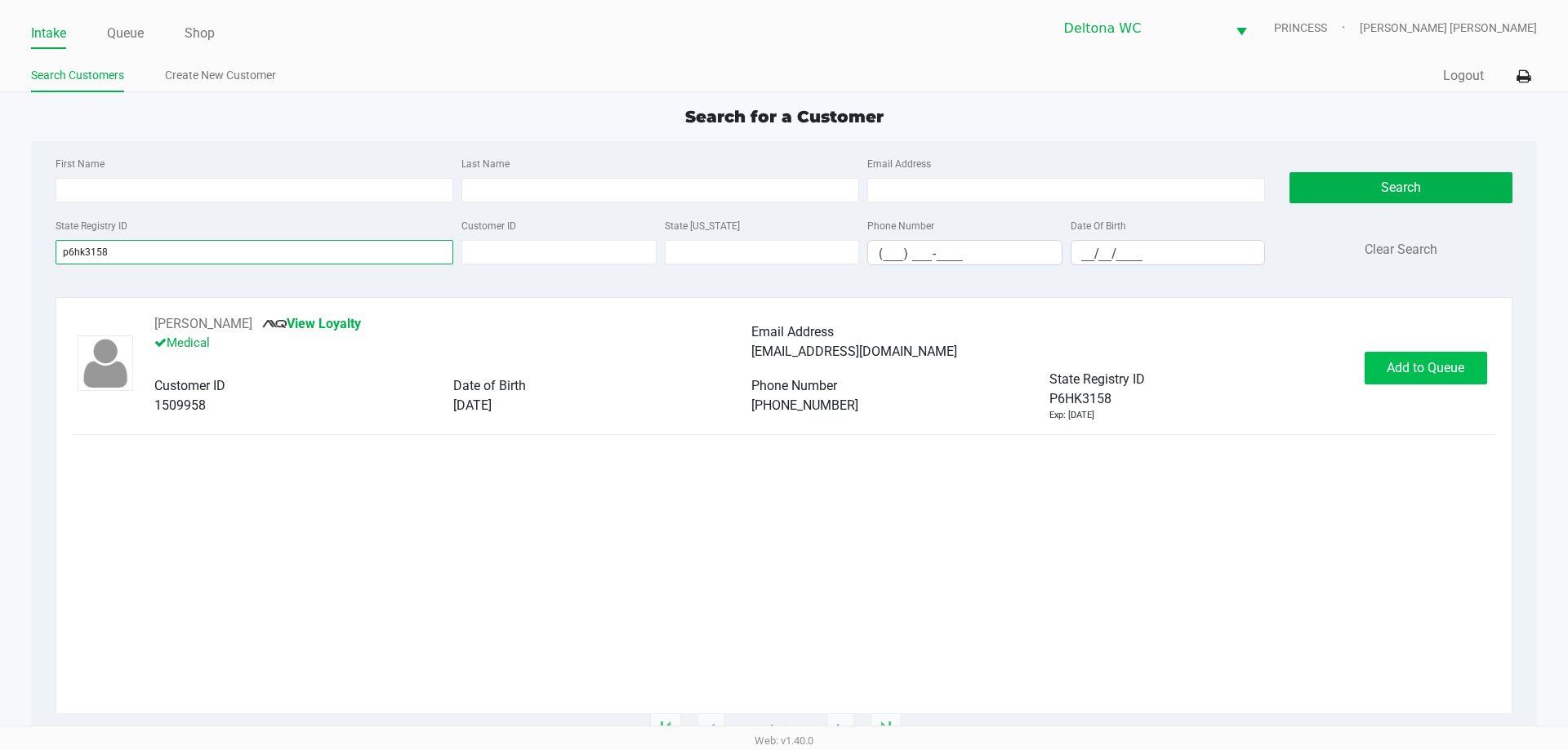
type input "p6hk3158"
click at [1428, 366] on span "Add to Queue" at bounding box center [1425, 368] width 78 height 16
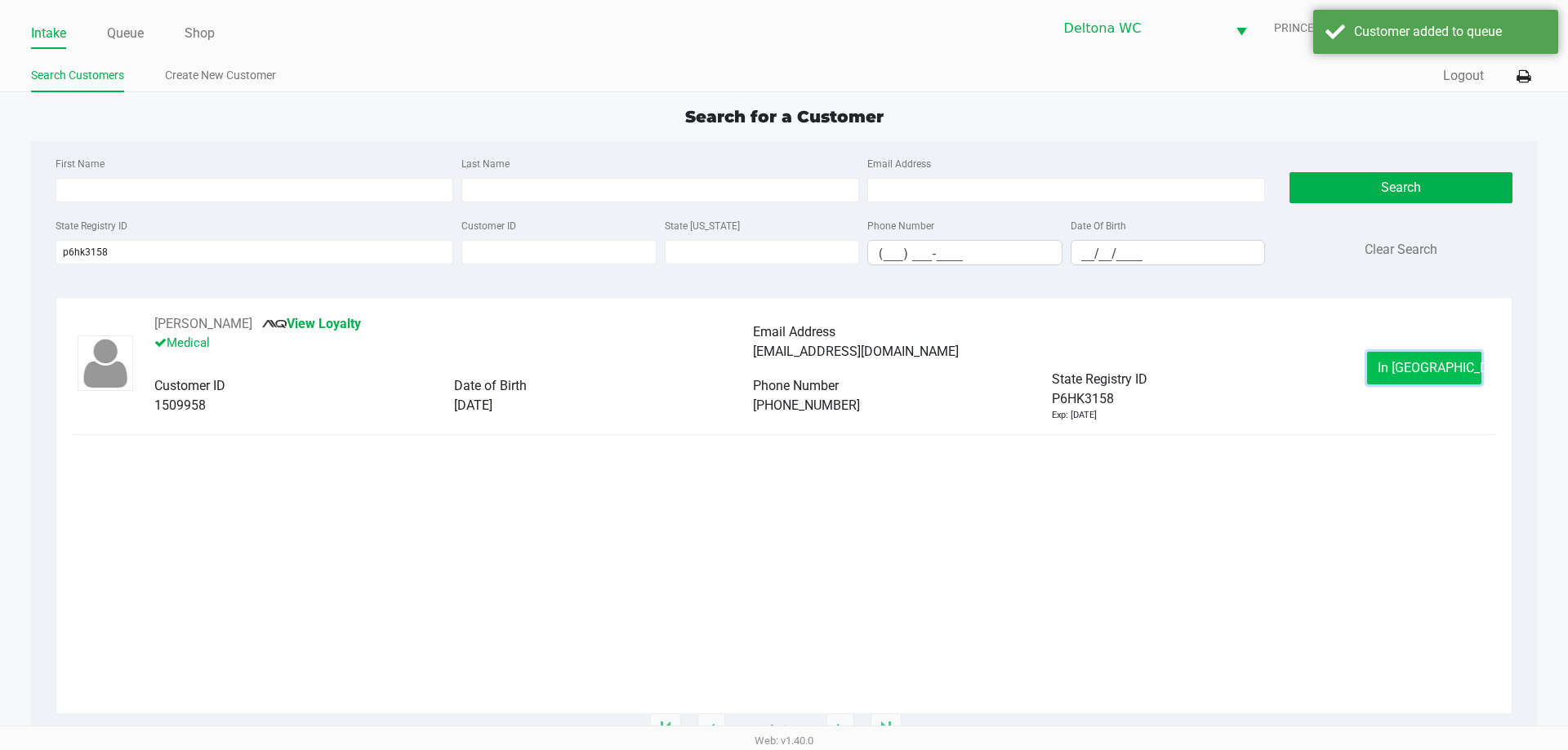
click at [1458, 382] on button "In Queue" at bounding box center [1425, 368] width 114 height 33
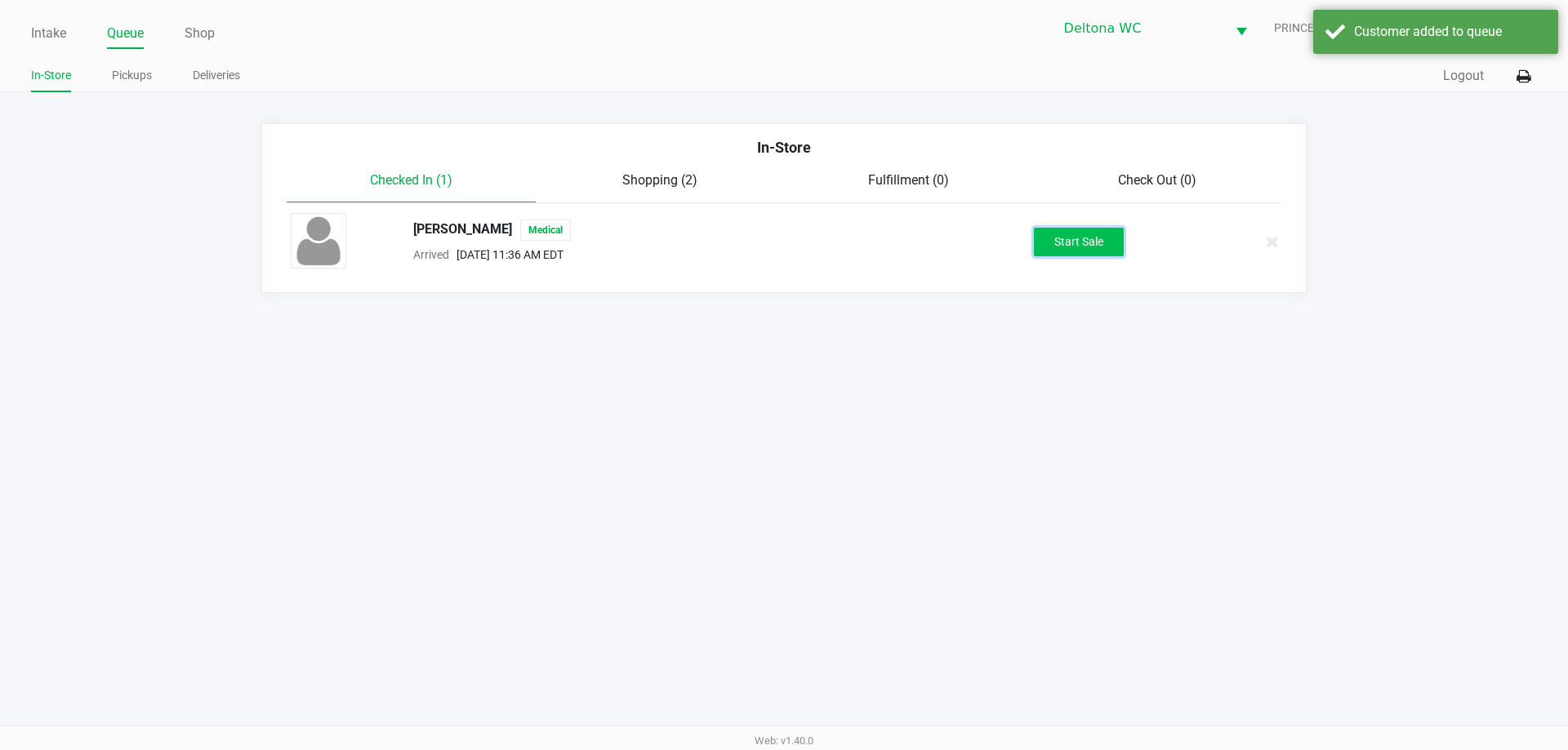
click at [1093, 239] on button "Start Sale" at bounding box center [1078, 242] width 90 height 28
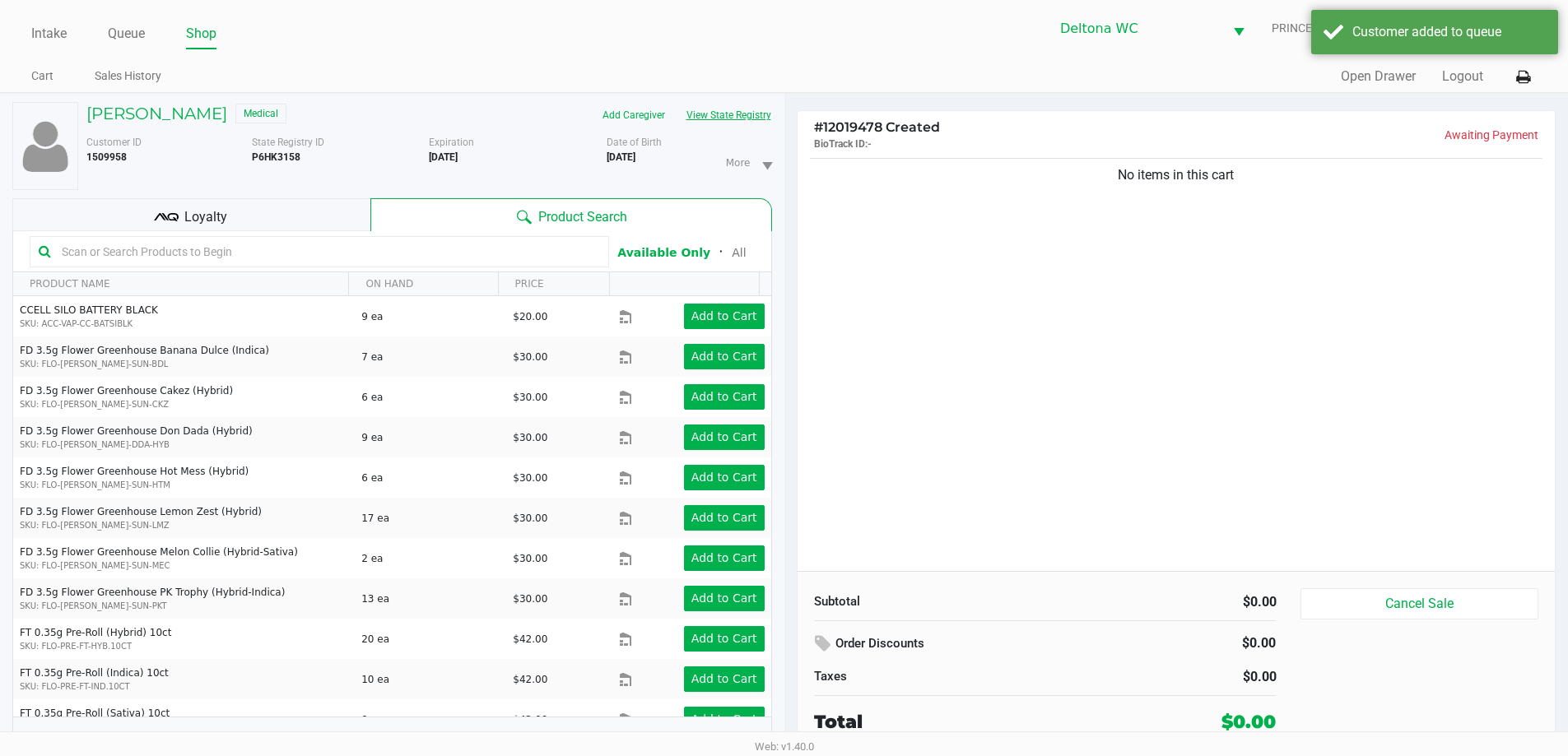
click at [750, 112] on button "View State Registry" at bounding box center [724, 115] width 96 height 26
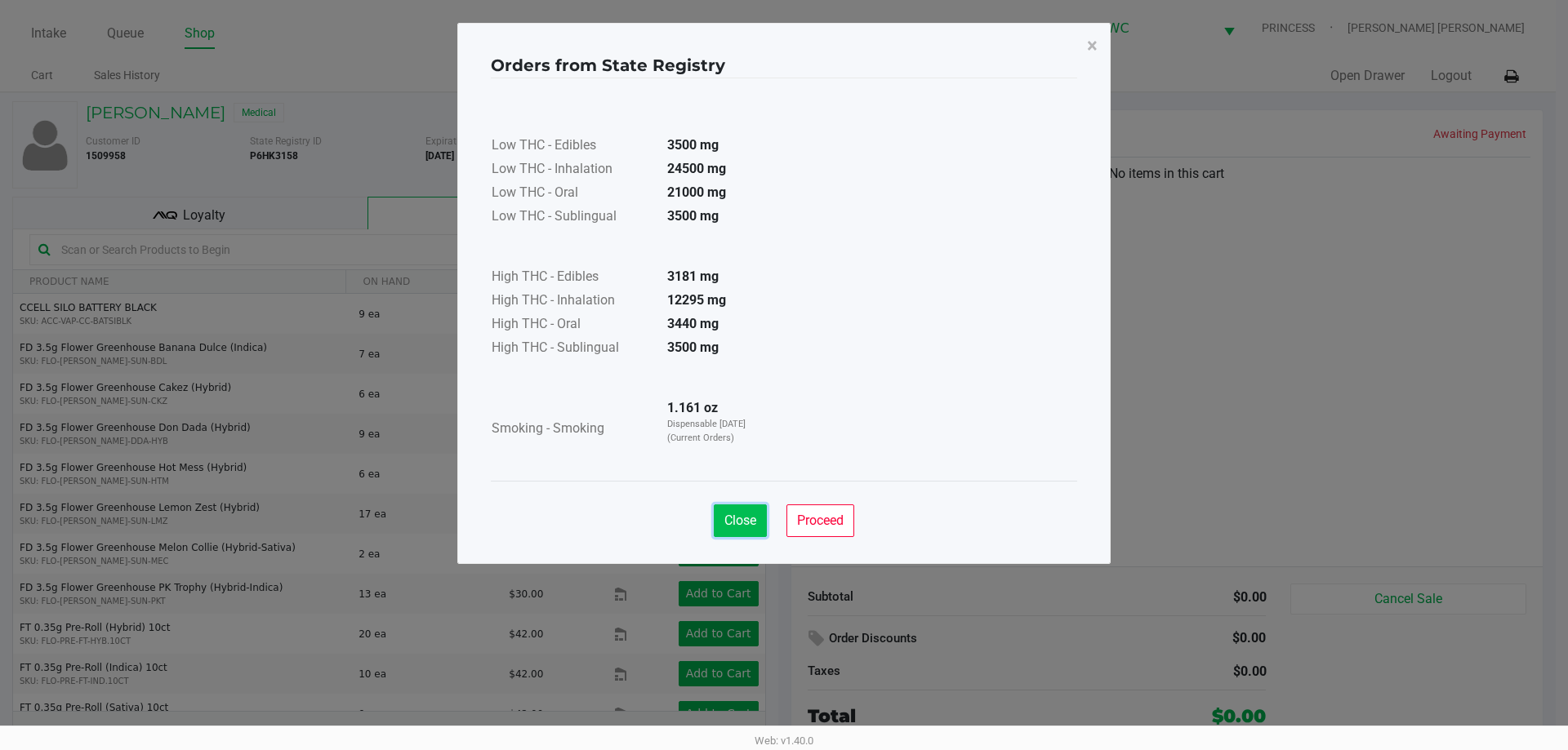
click at [748, 518] on span "Close" at bounding box center [740, 520] width 32 height 16
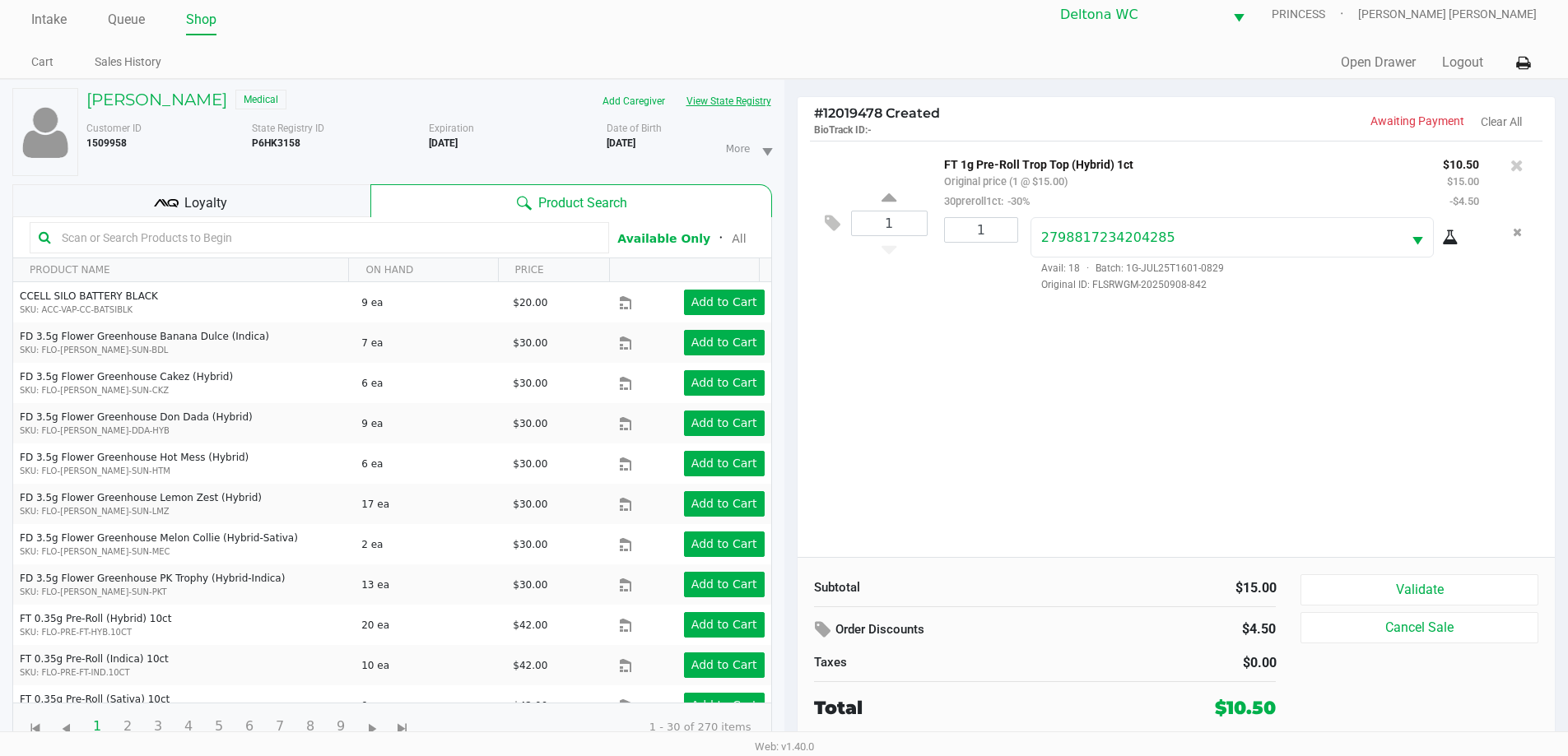
scroll to position [17, 0]
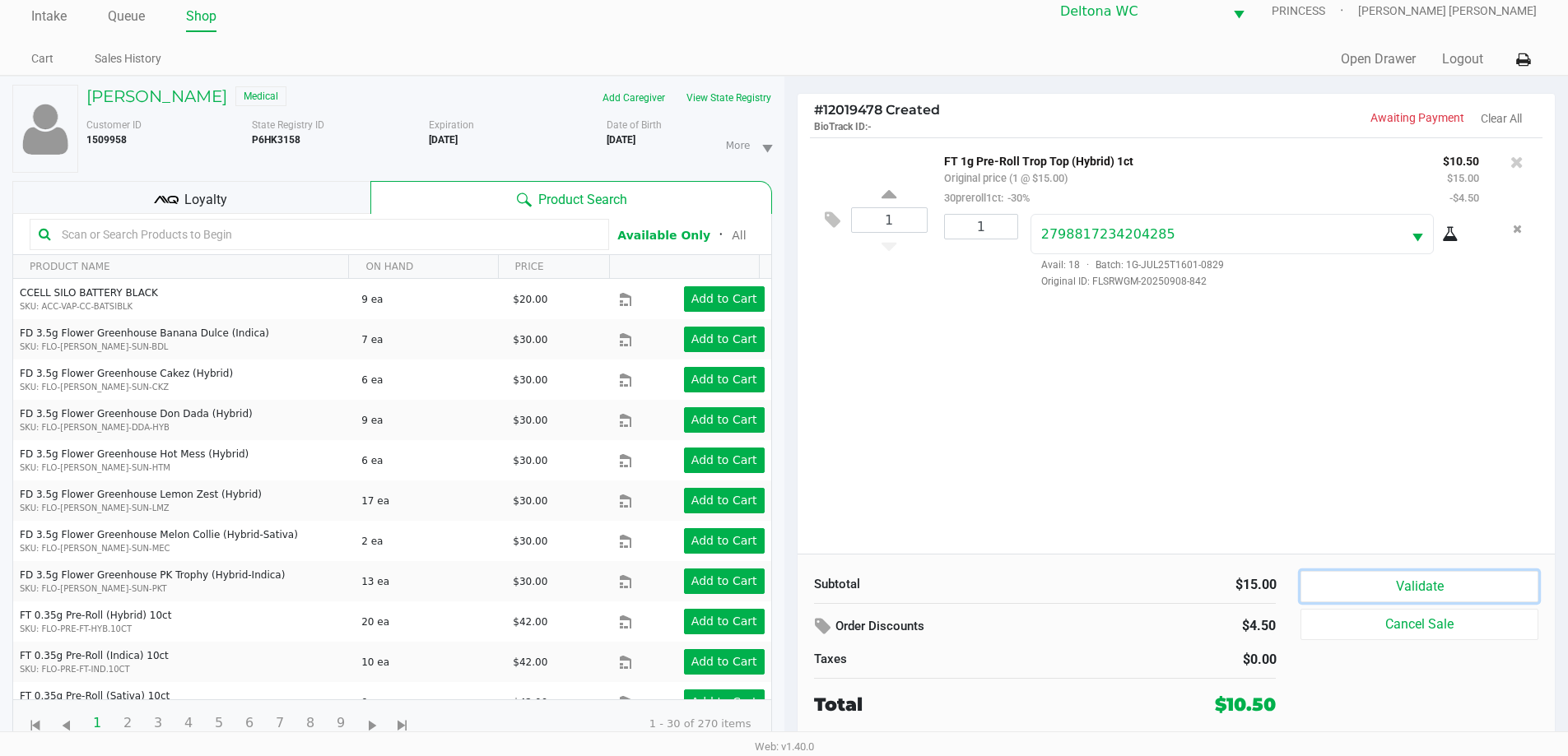
click at [1466, 593] on button "Validate" at bounding box center [1419, 586] width 237 height 31
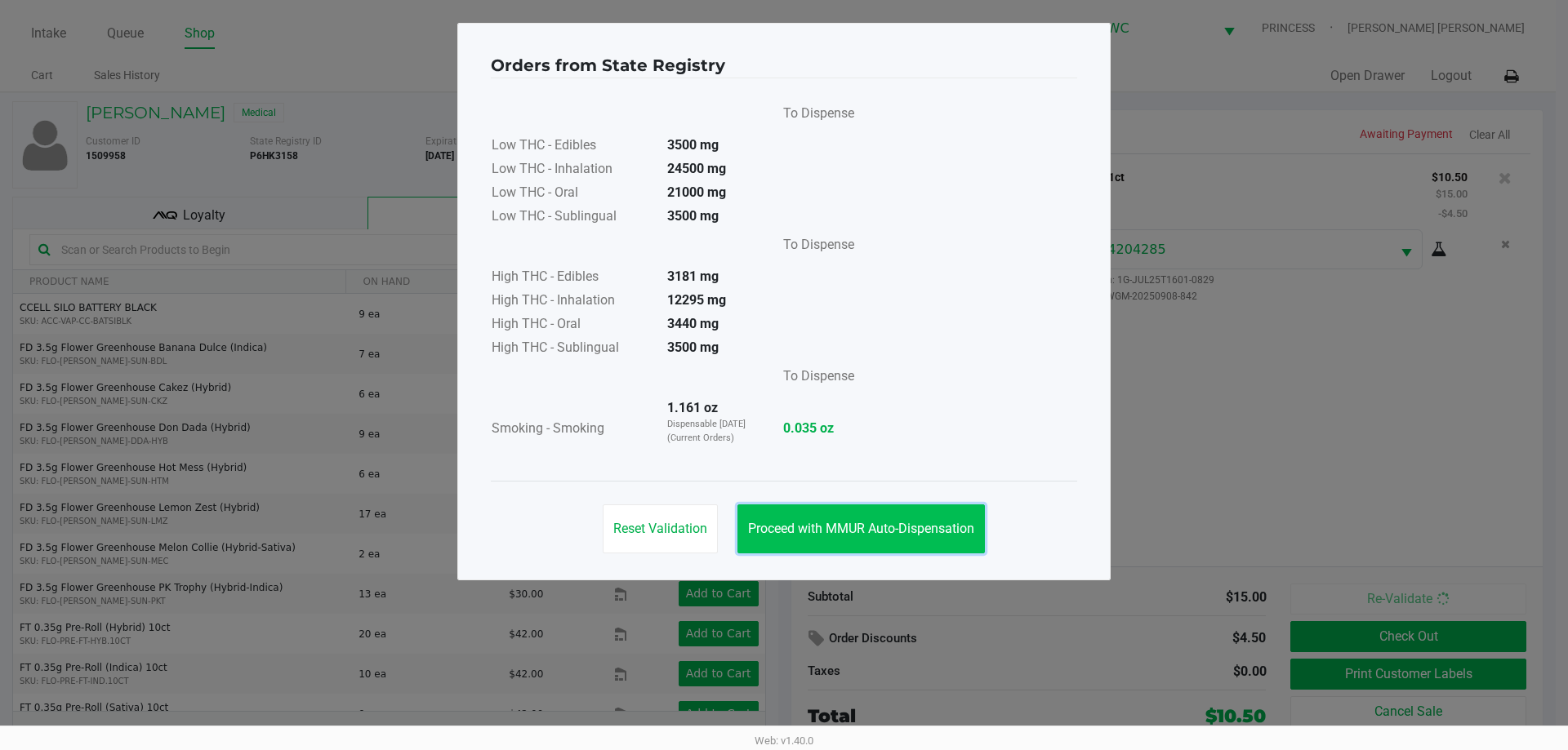
click at [920, 534] on span "Proceed with MMUR Auto-Dispensation" at bounding box center [861, 529] width 226 height 16
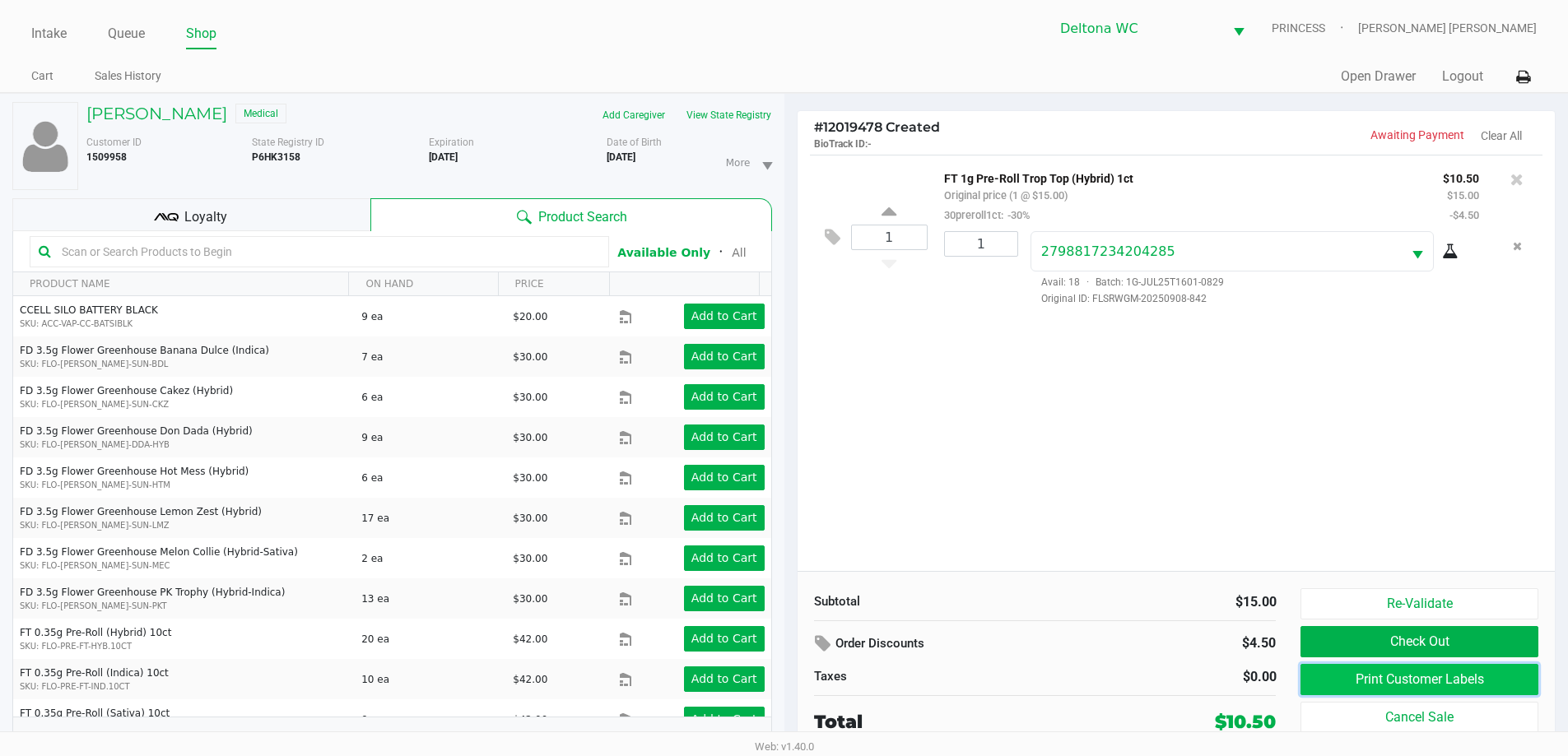
drag, startPoint x: 1341, startPoint y: 672, endPoint x: 1335, endPoint y: 664, distance: 10.0
click at [1335, 664] on button "Print Customer Labels" at bounding box center [1419, 679] width 237 height 31
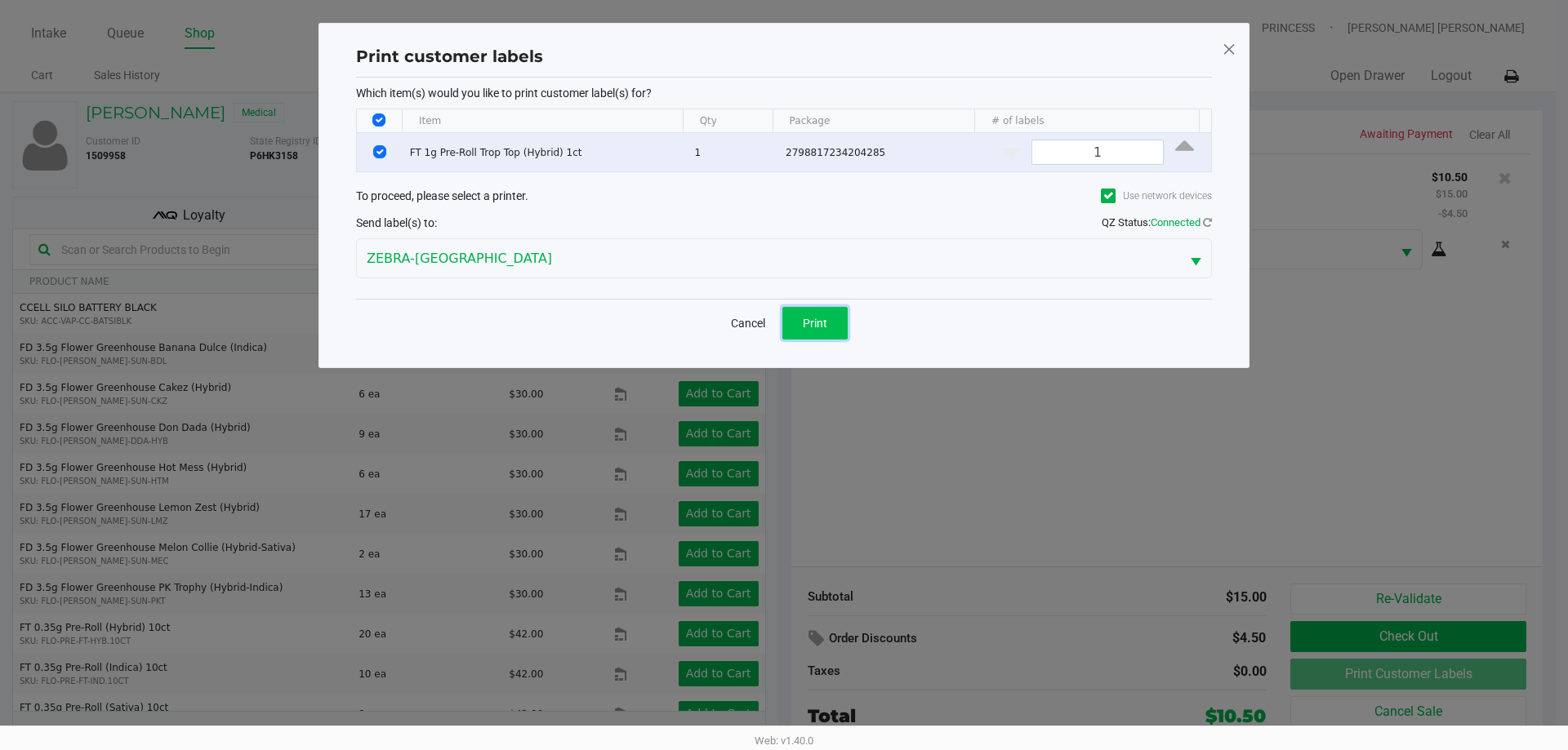
click at [812, 322] on span "Print" at bounding box center [815, 323] width 24 height 13
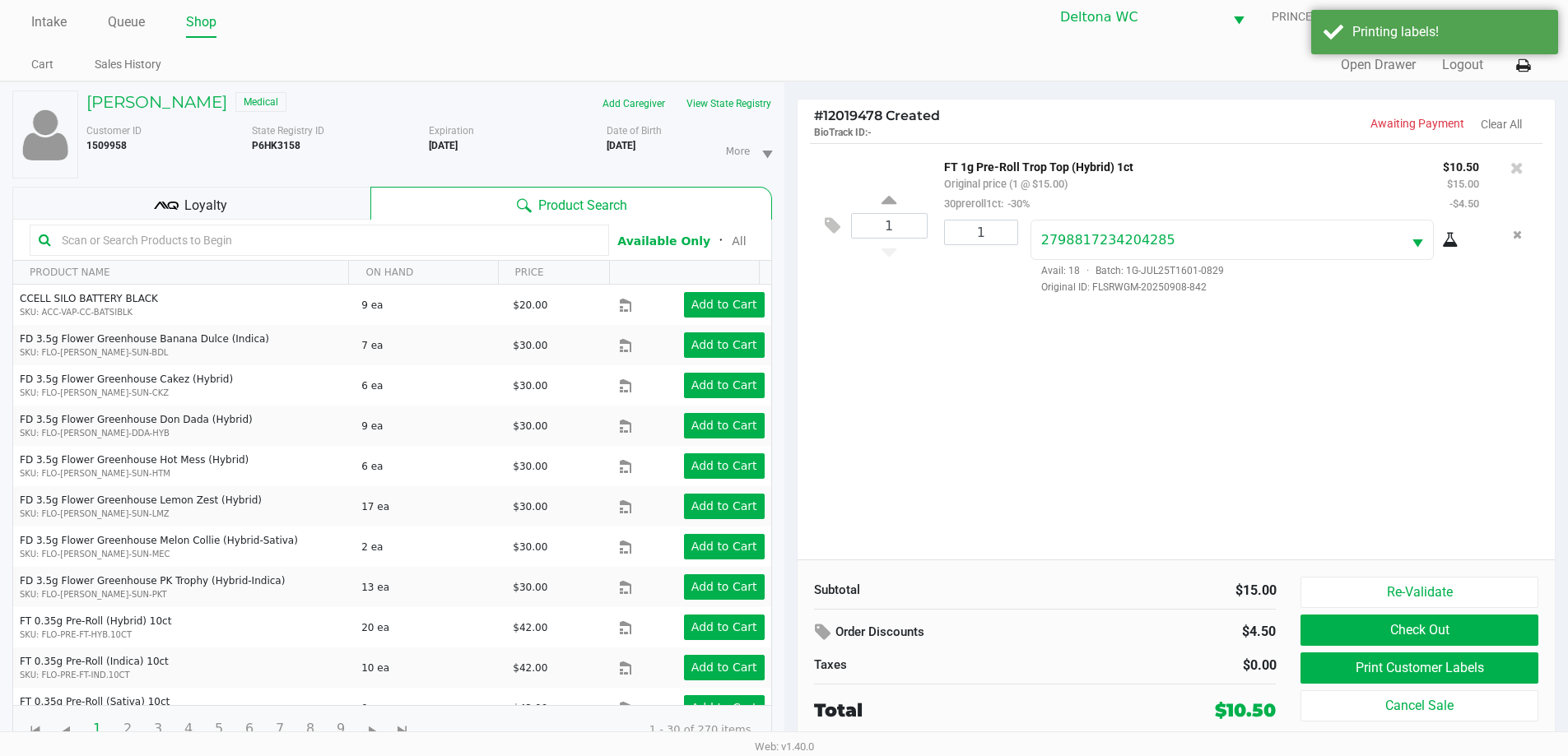
scroll to position [17, 0]
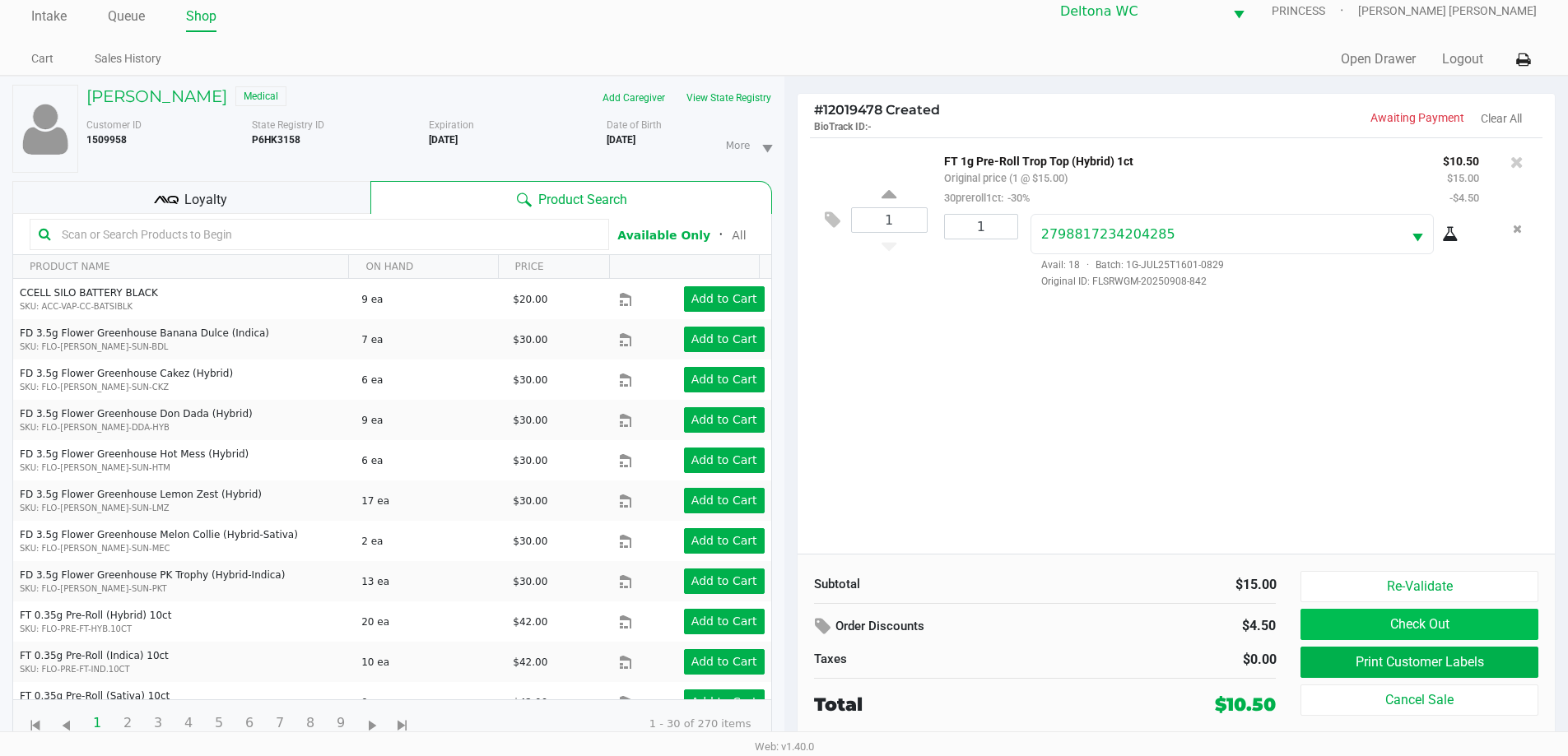
click at [1450, 615] on button "Check Out" at bounding box center [1419, 624] width 237 height 31
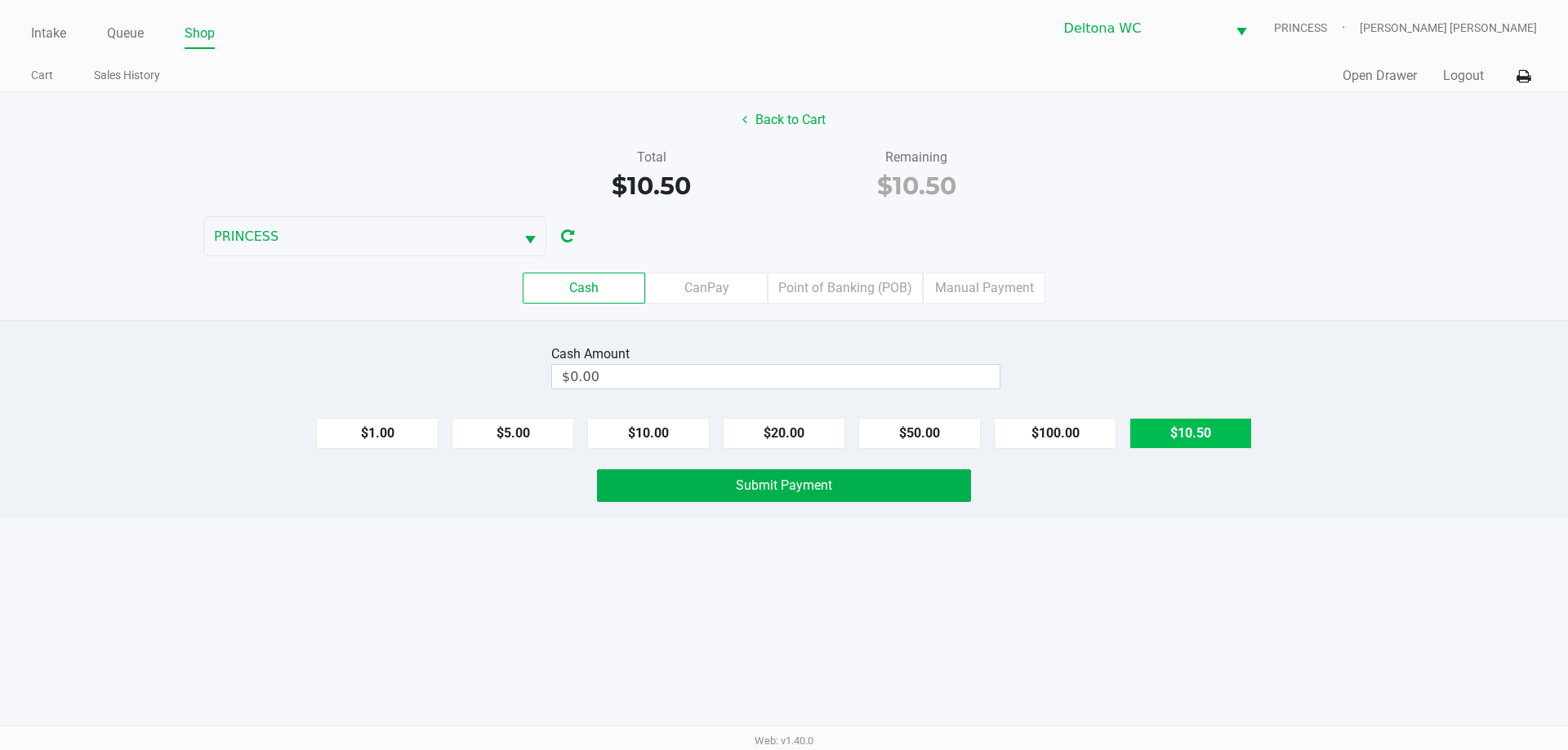
click at [1196, 434] on button "$10.50" at bounding box center [1190, 433] width 123 height 31
type input "$10.50"
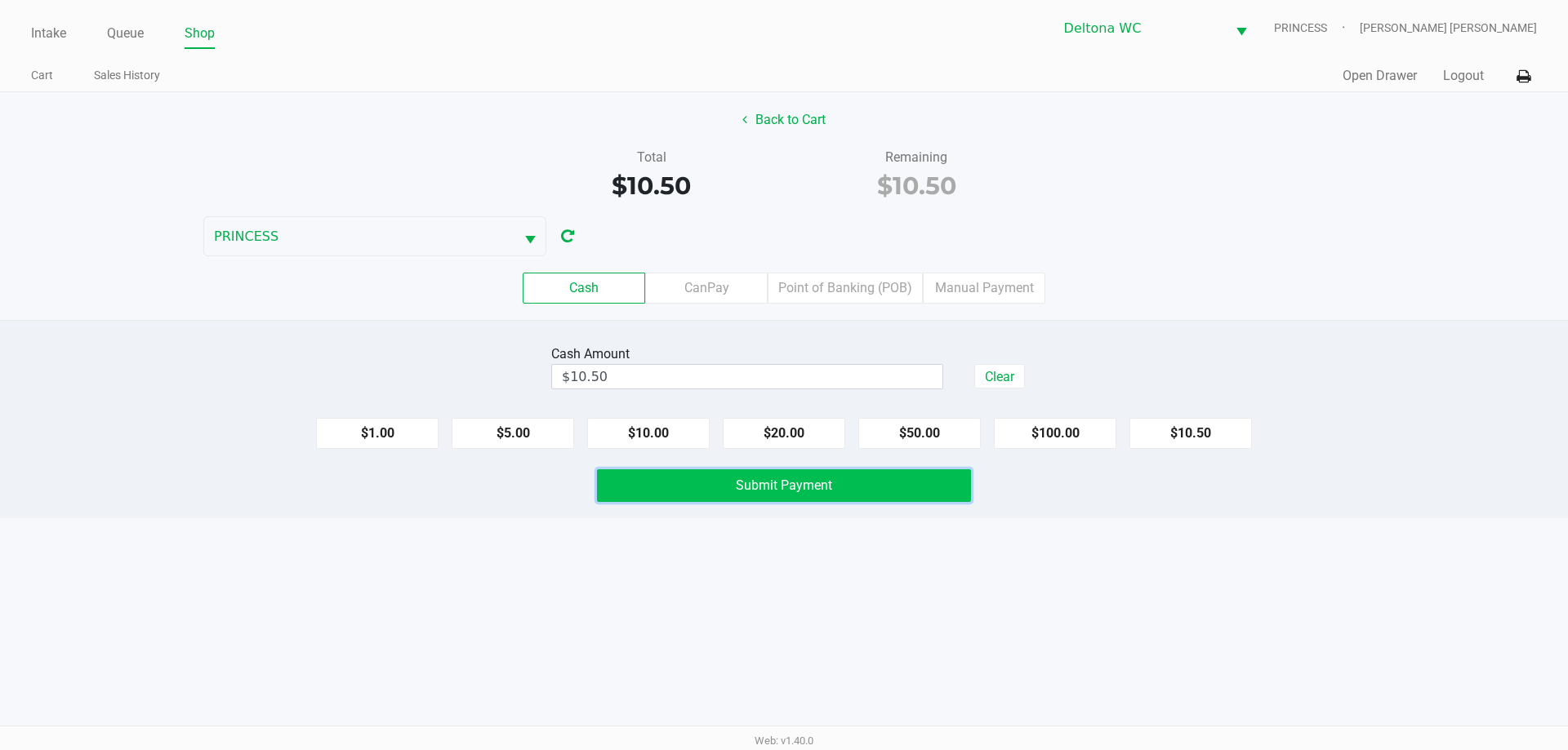
click at [876, 502] on button "Submit Payment" at bounding box center [784, 486] width 374 height 33
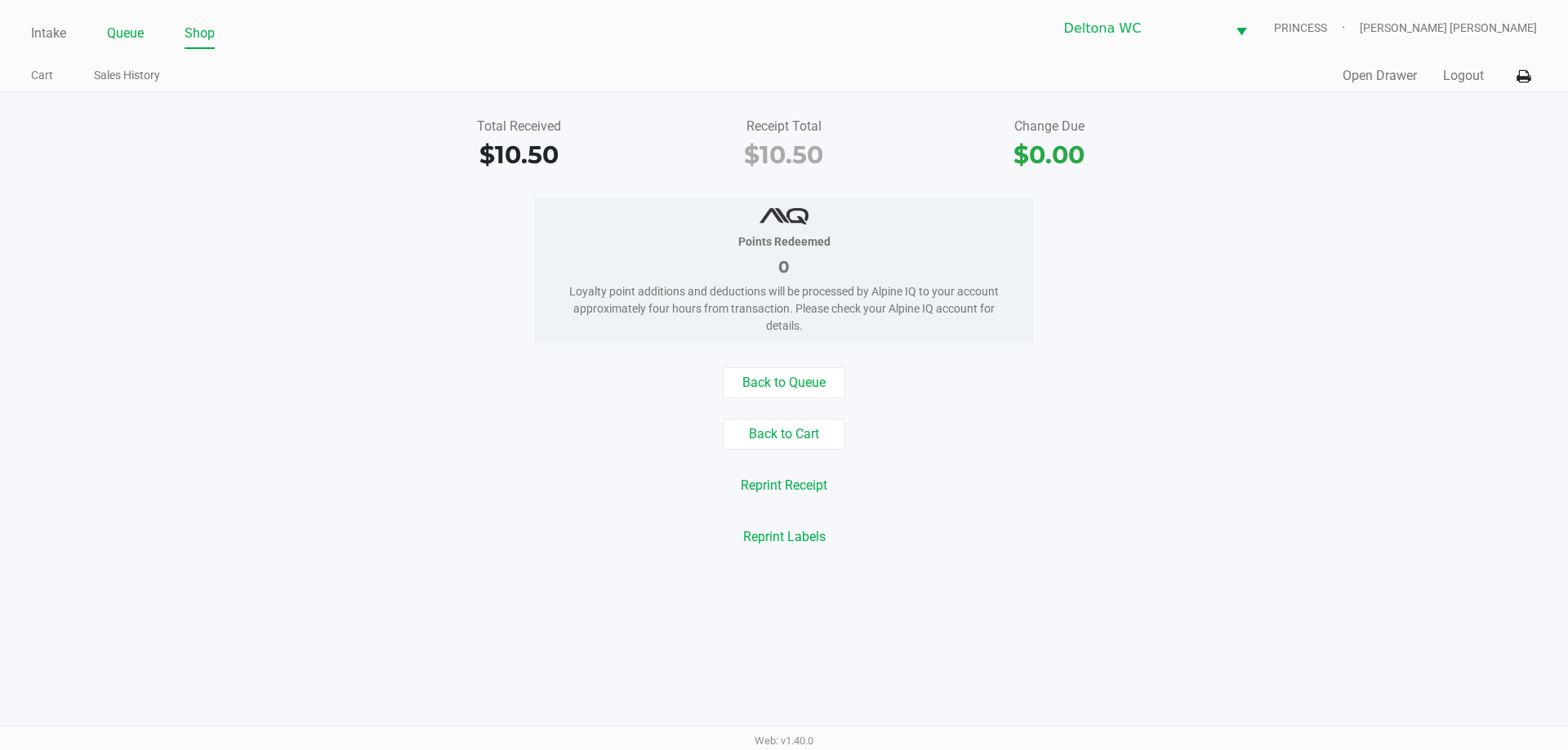
click at [128, 36] on link "Queue" at bounding box center [125, 34] width 37 height 22
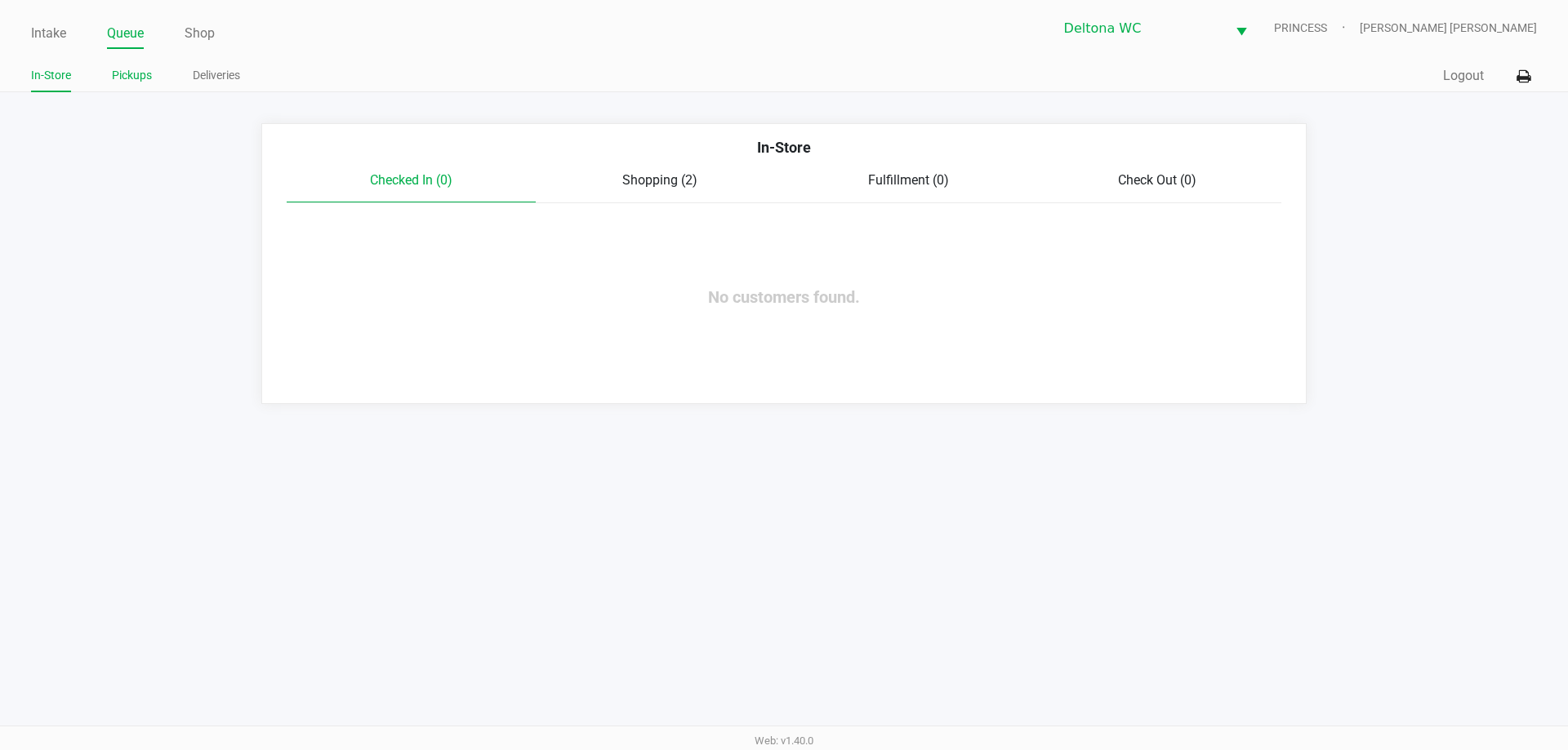
click at [128, 77] on link "Pickups" at bounding box center [131, 76] width 40 height 21
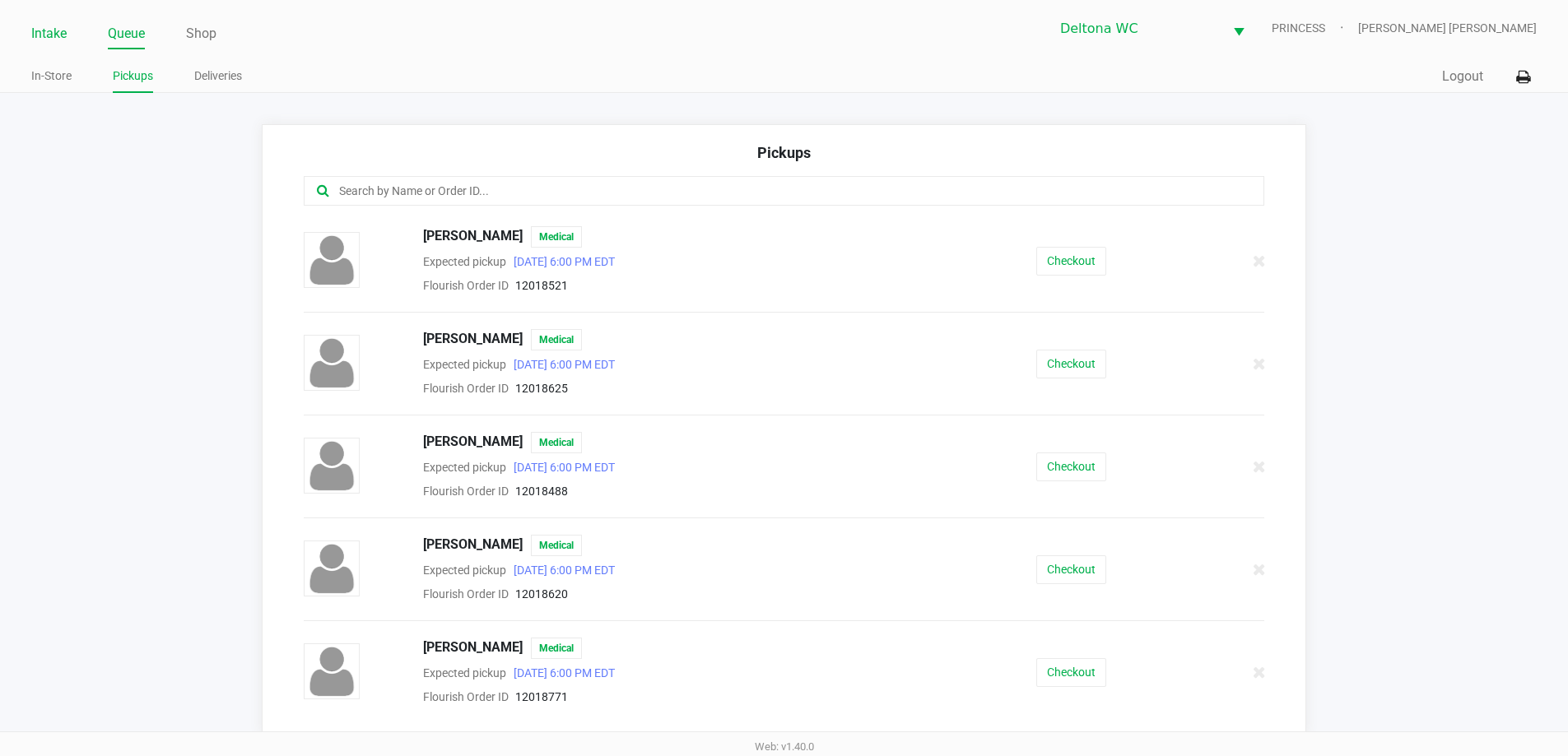
click at [48, 30] on link "Intake" at bounding box center [48, 34] width 35 height 23
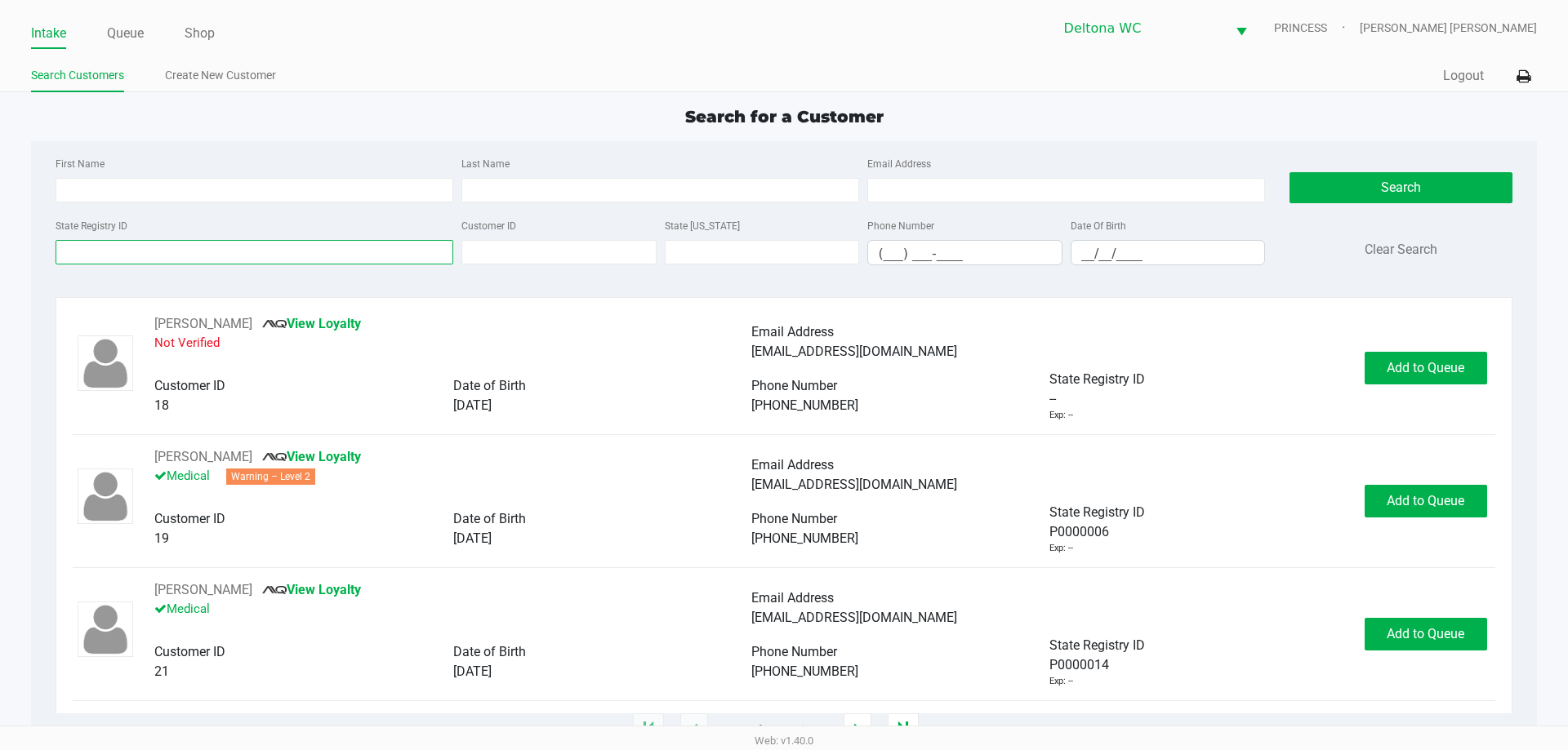
click at [146, 252] on input "State Registry ID" at bounding box center [254, 252] width 398 height 24
paste input "P3KH2195"
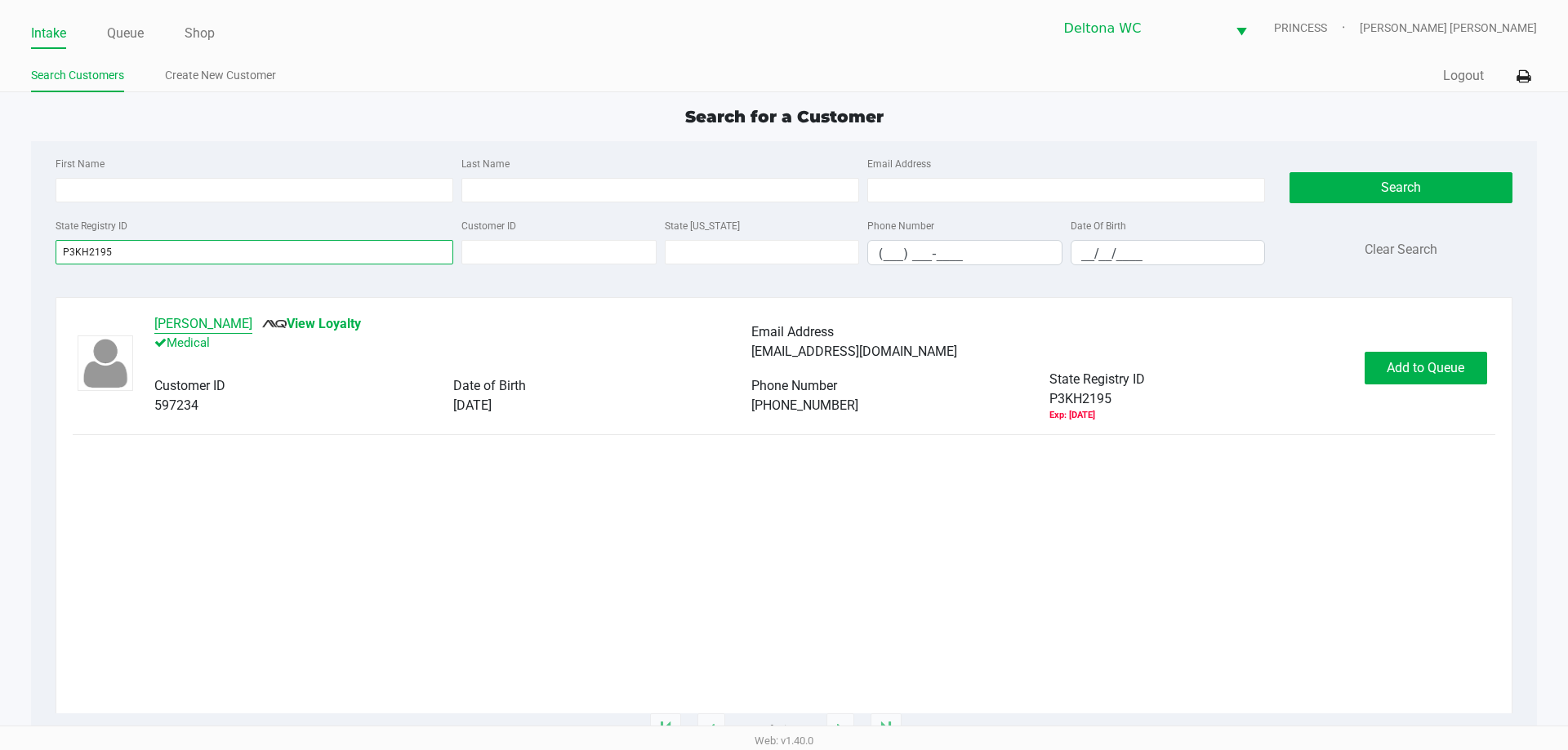
type input "P3KH2195"
click at [232, 327] on button "Ailene Langworthy" at bounding box center [204, 323] width 98 height 20
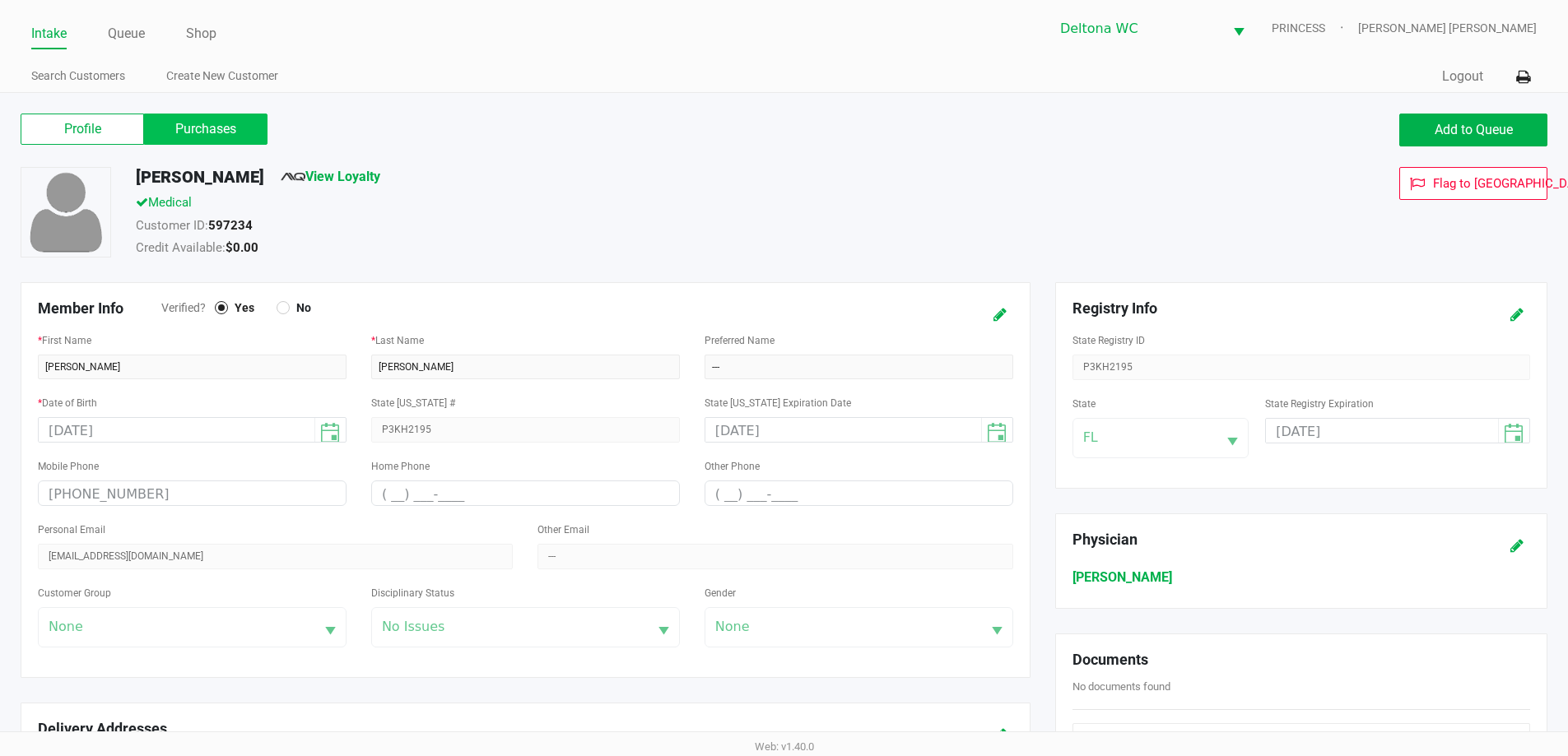
click at [200, 132] on label "Purchases" at bounding box center [205, 129] width 124 height 31
click at [0, 0] on 1 "Purchases" at bounding box center [0, 0] width 0 height 0
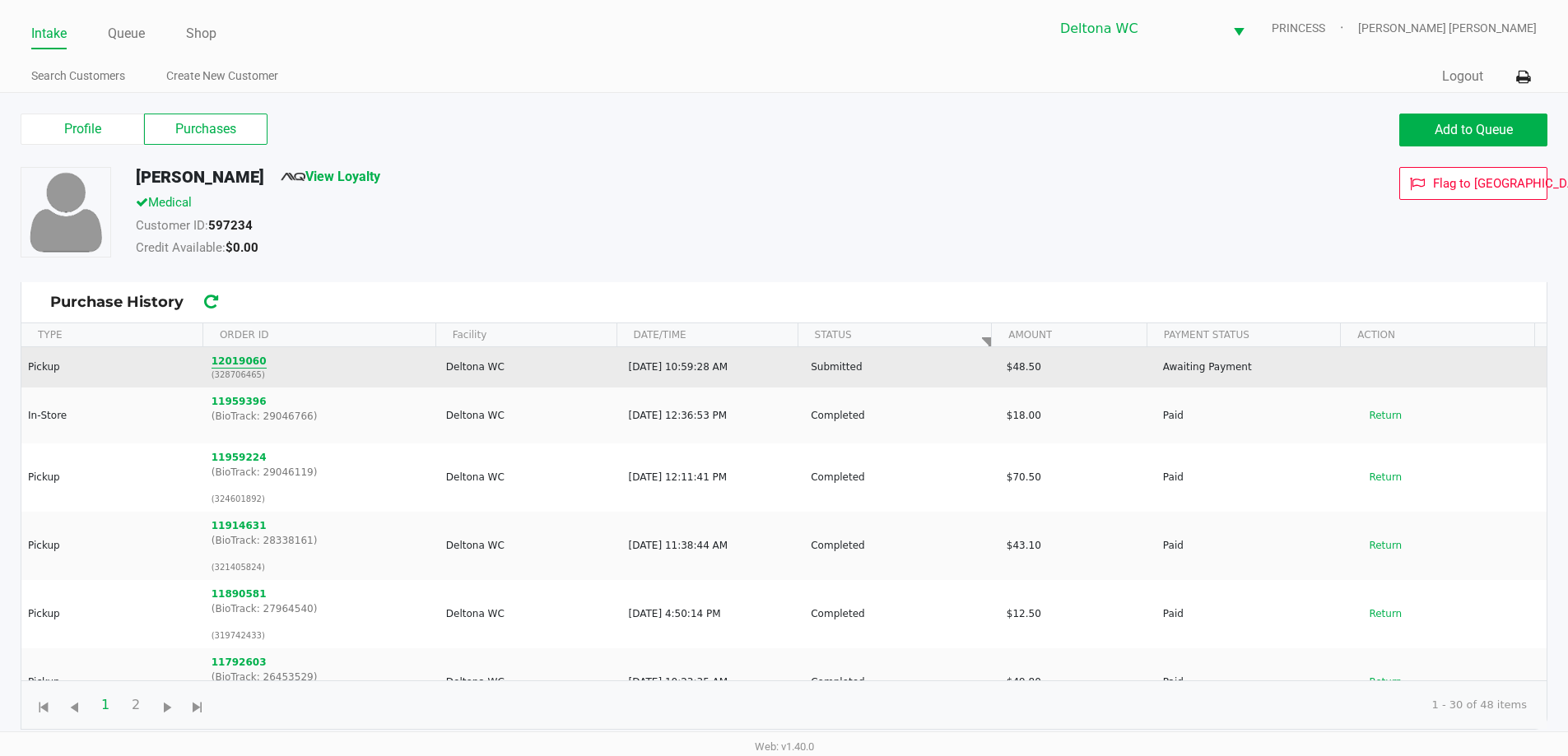
click at [239, 360] on button "12019060" at bounding box center [239, 361] width 55 height 15
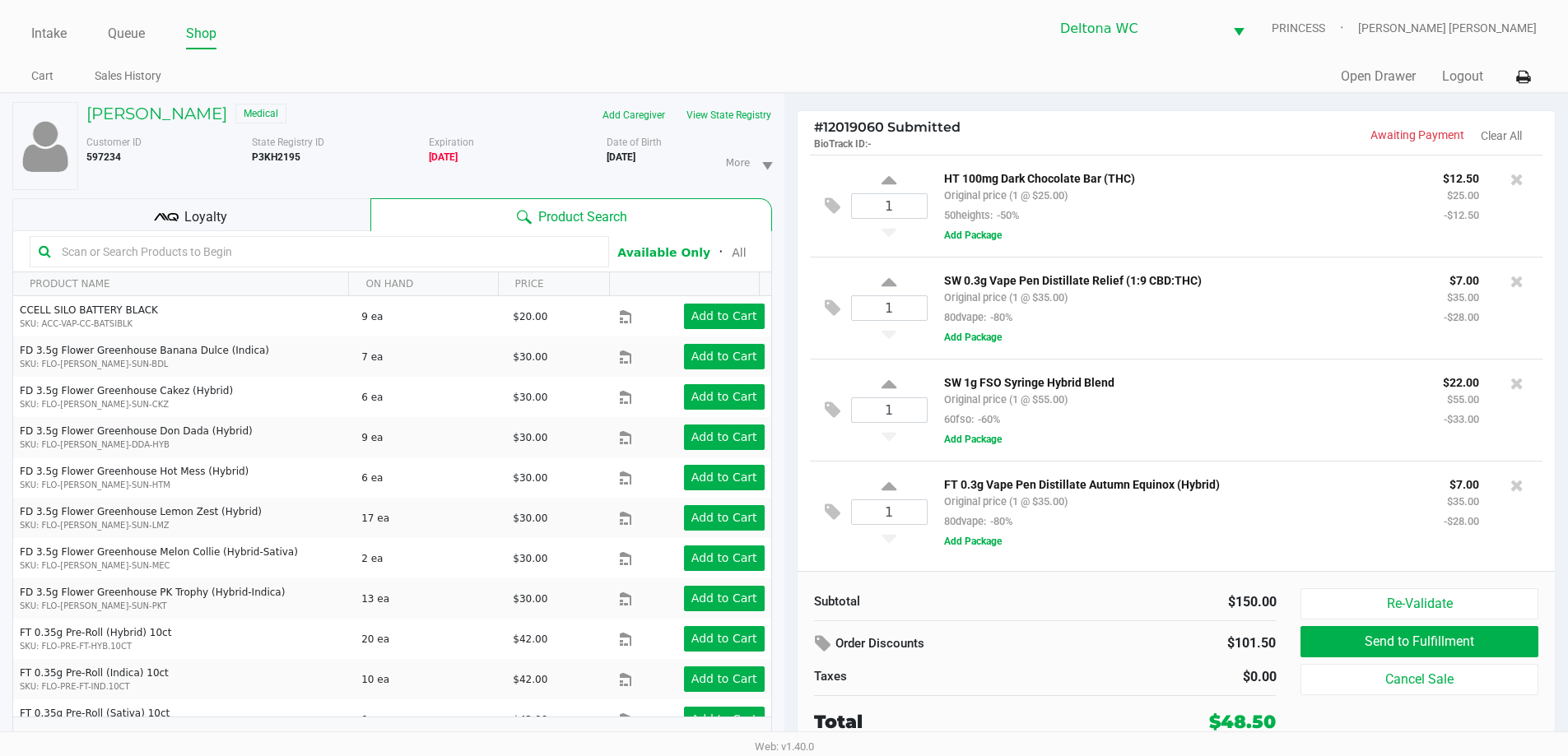
scroll to position [17, 0]
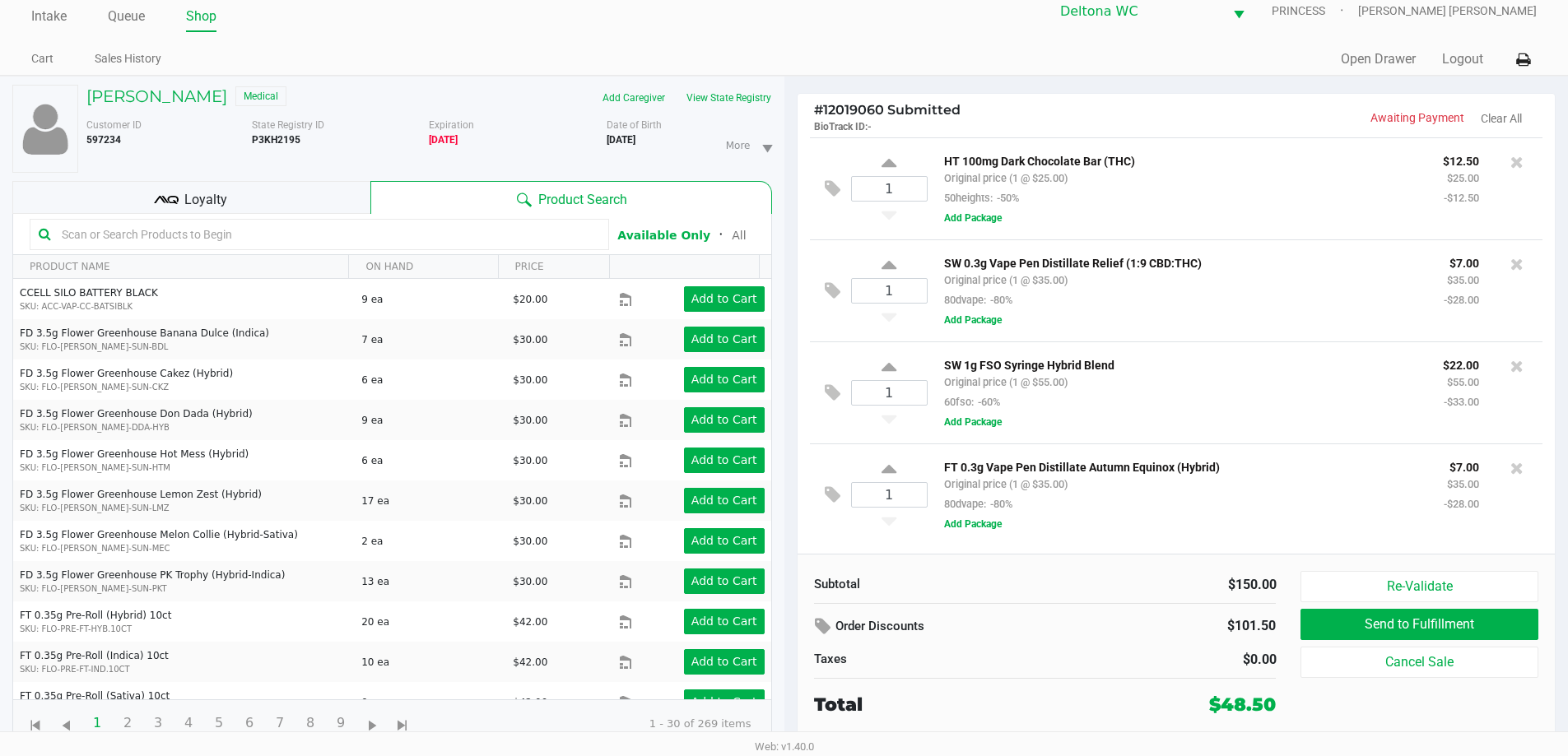
click at [311, 197] on div "Loyalty" at bounding box center [191, 198] width 358 height 33
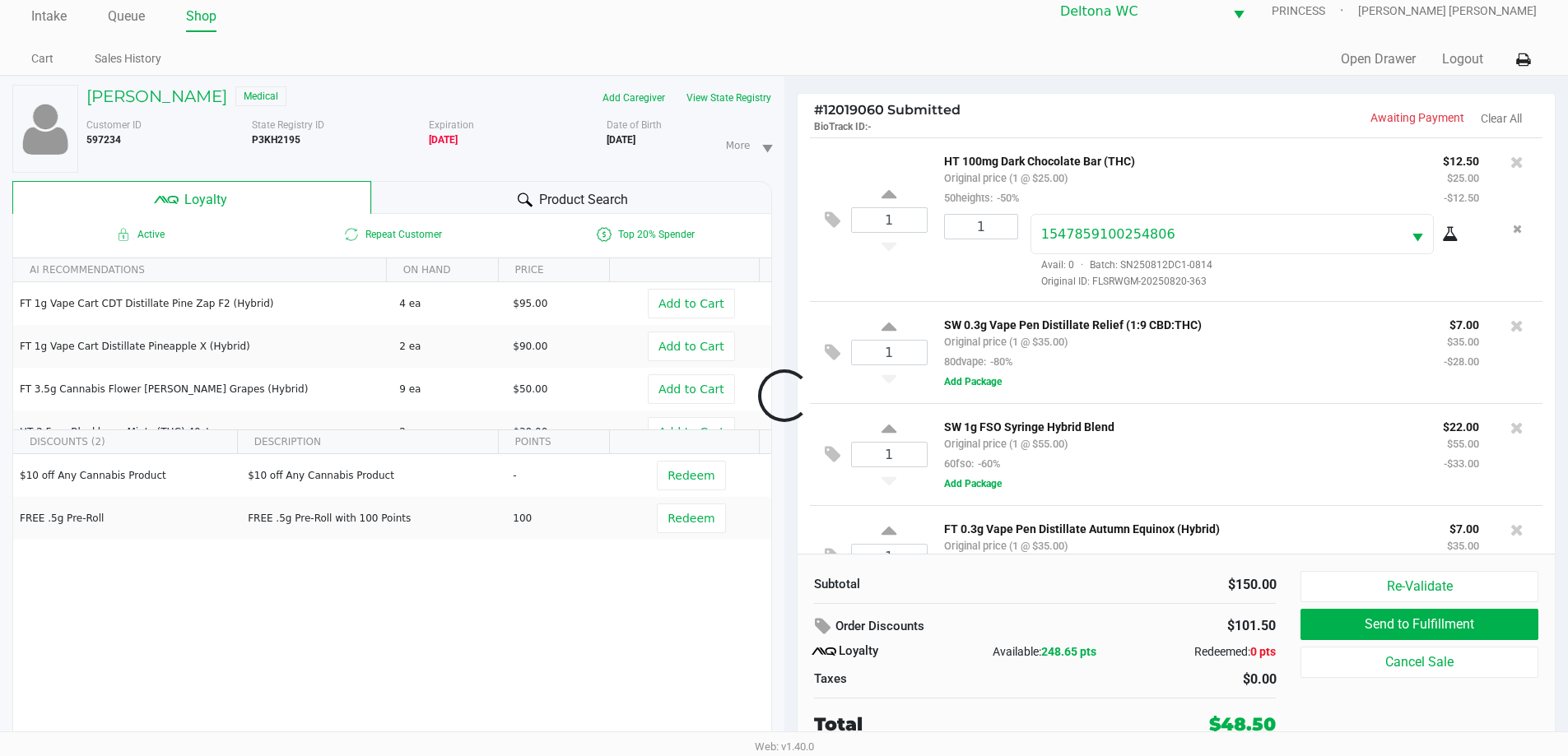
scroll to position [57, 0]
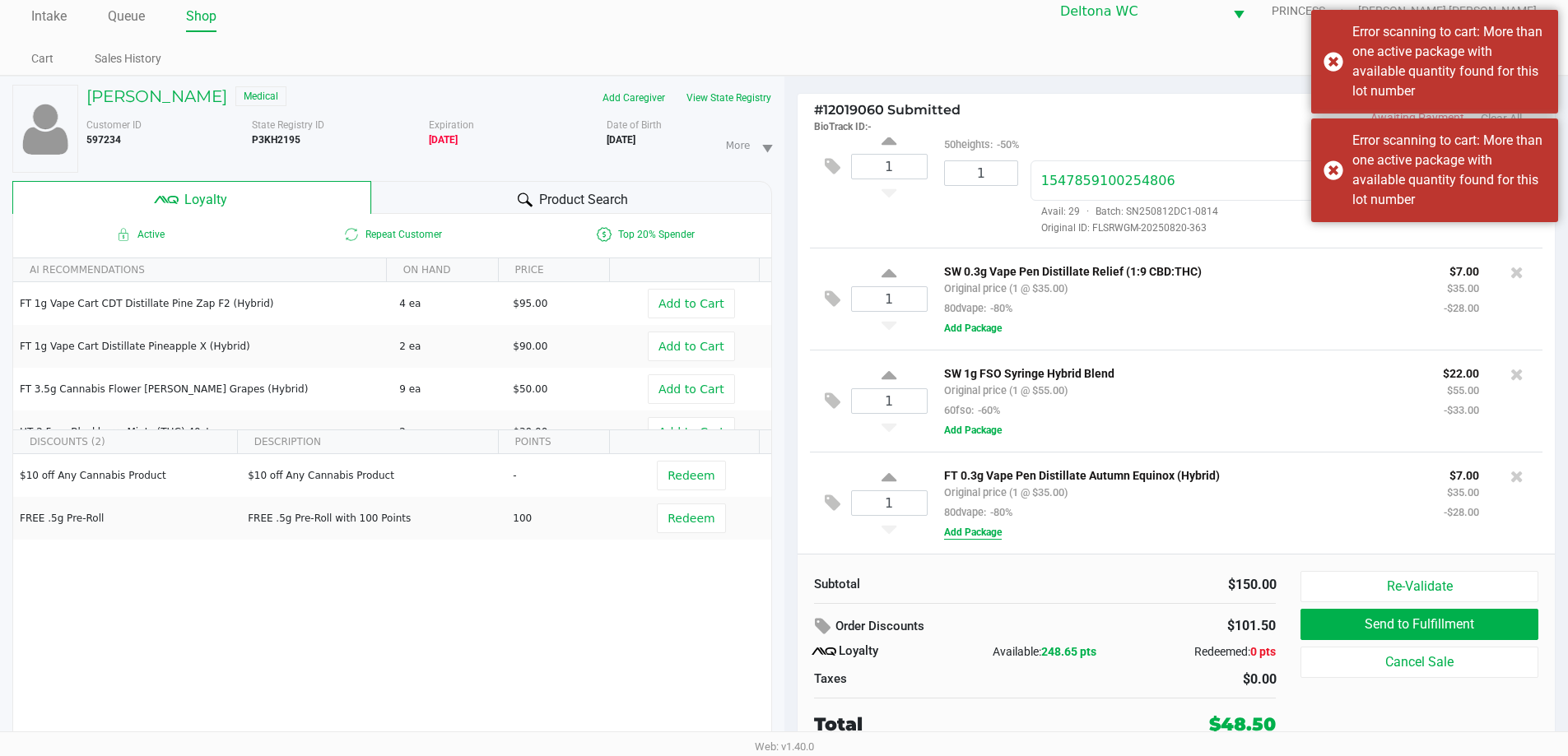
click at [994, 537] on button "Add Package" at bounding box center [973, 533] width 58 height 15
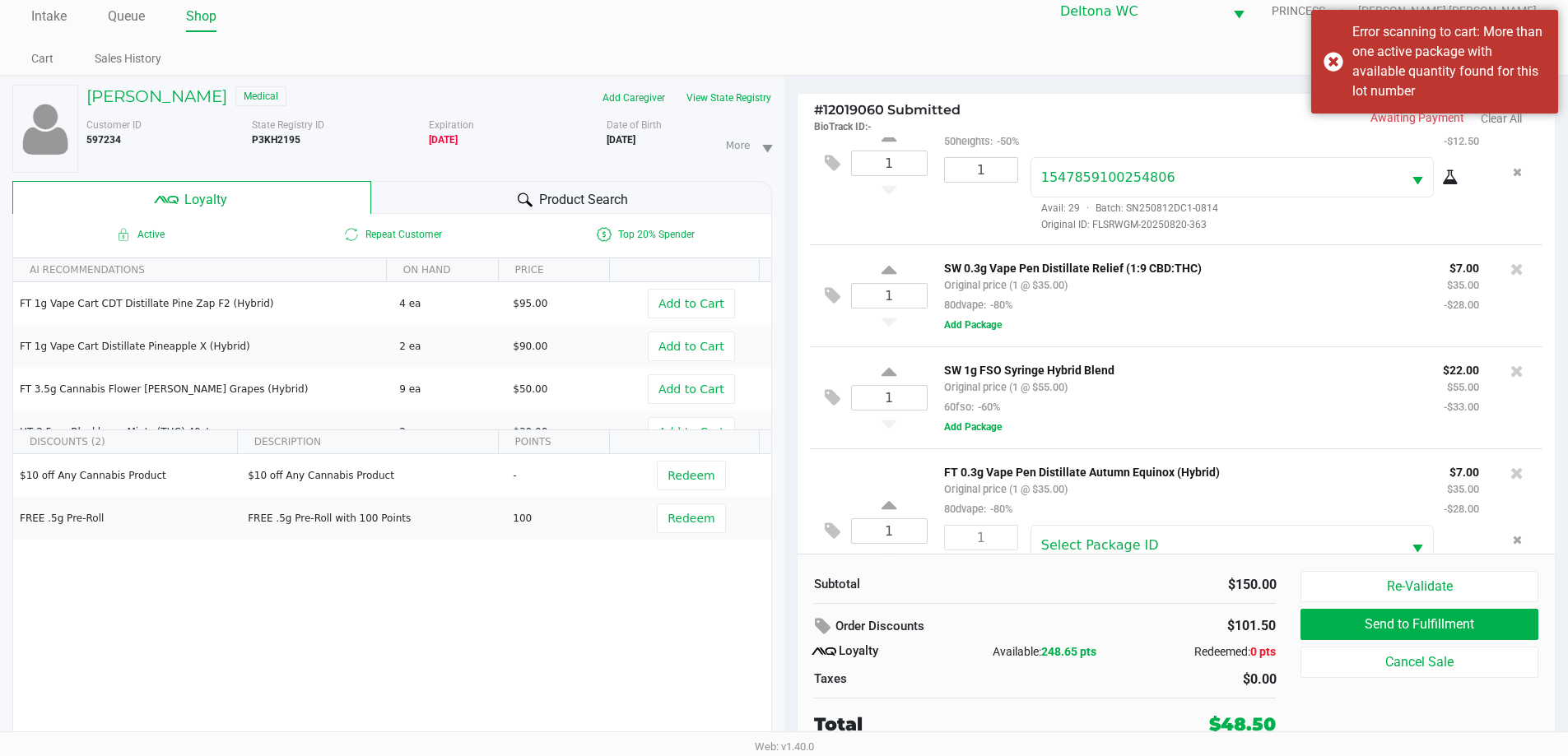
click at [1143, 525] on div "FT 0.3g Vape Pen Distillate Autumn Equinox (Hybrid) Original price (1 @ $35.00)…" at bounding box center [1228, 531] width 602 height 138
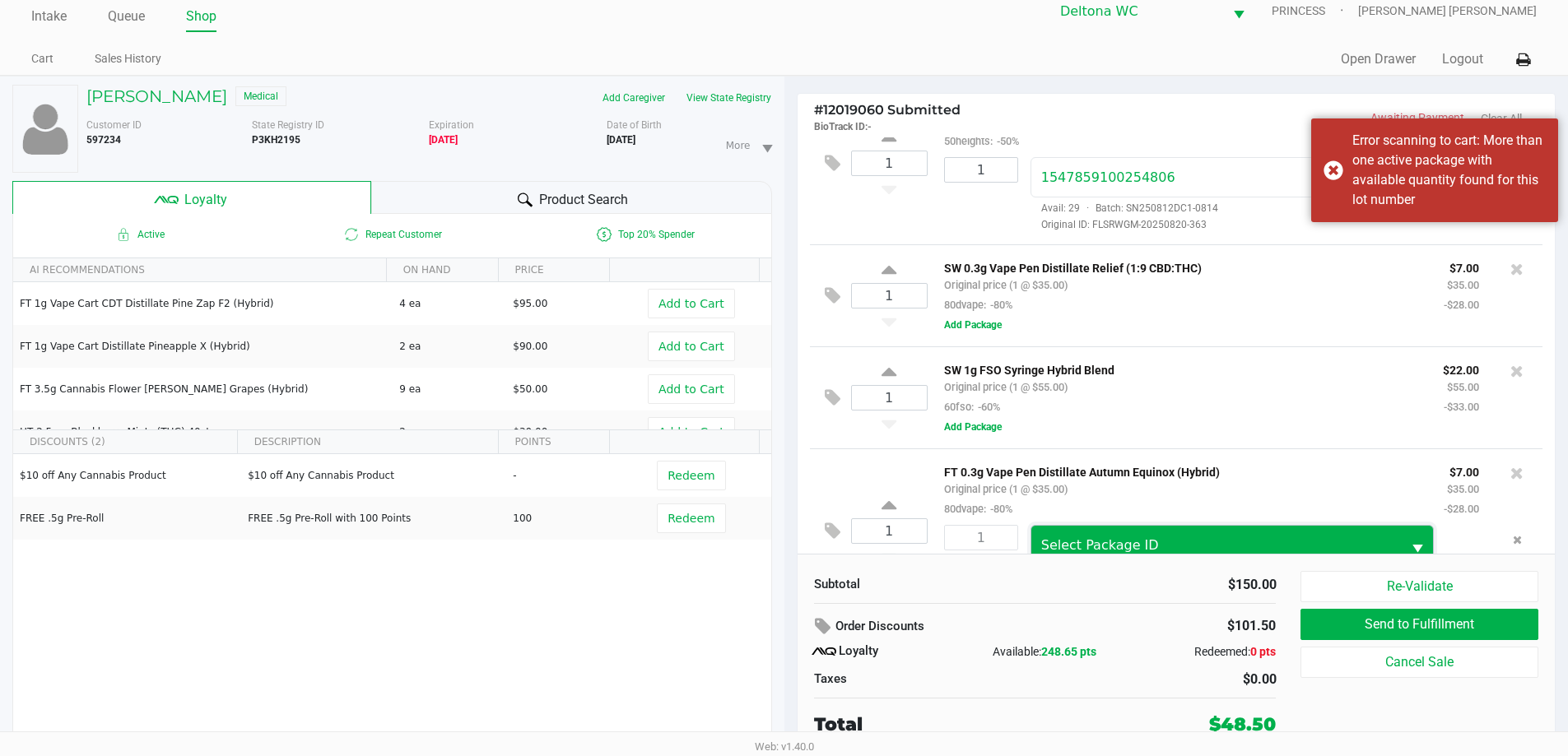
click at [1160, 541] on span "Select Package ID" at bounding box center [1217, 545] width 352 height 20
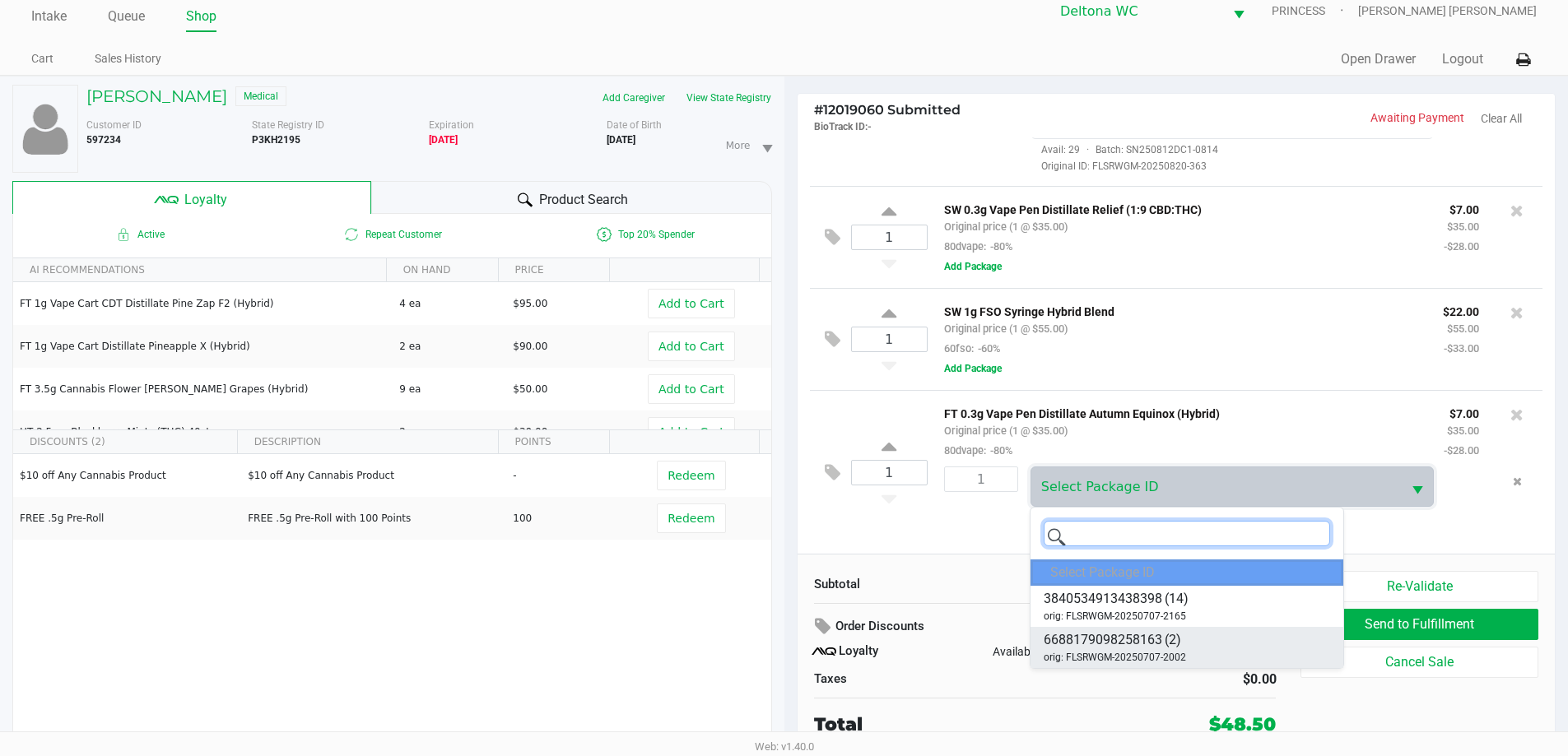
click at [1135, 650] on span "orig: FLSRWGM-20250707-2002" at bounding box center [1114, 658] width 143 height 15
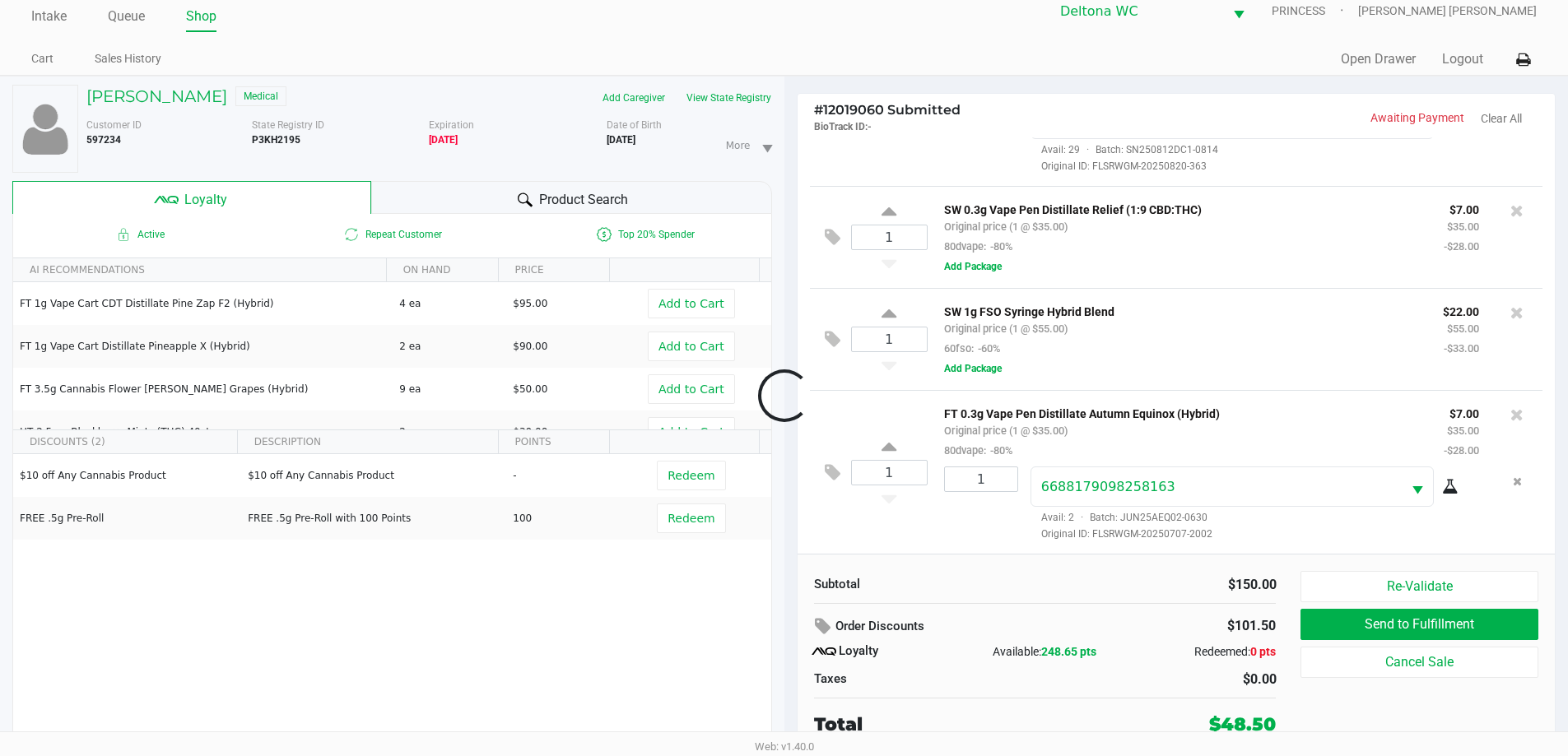
scroll to position [118, 0]
click at [811, 533] on div "1 FT 0.3g Vape Pen Distillate Autumn Equinox (Hybrid) Original price (1 @ $35.0…" at bounding box center [1177, 472] width 733 height 163
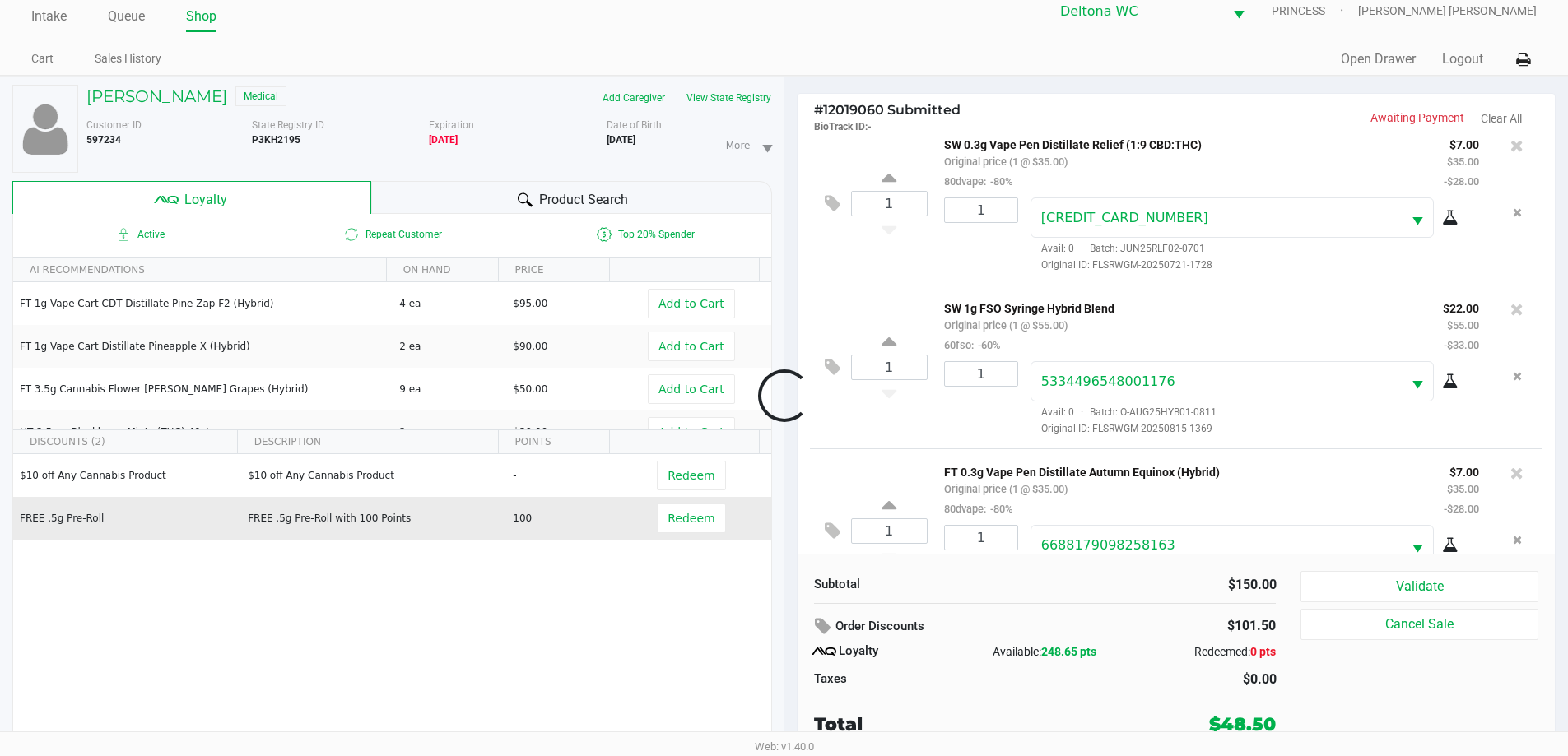
scroll to position [242, 0]
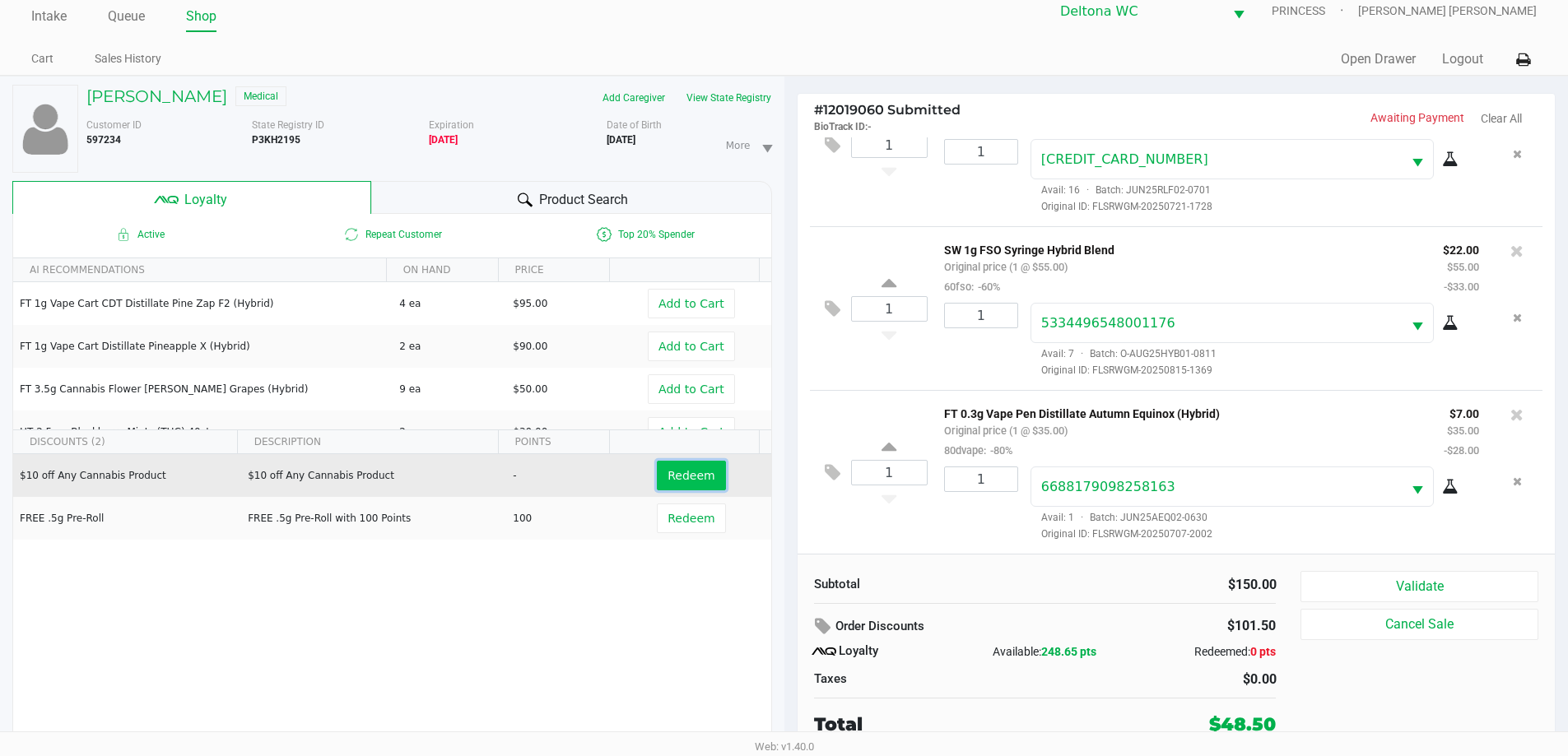
click at [684, 469] on span "Redeem" at bounding box center [691, 475] width 47 height 13
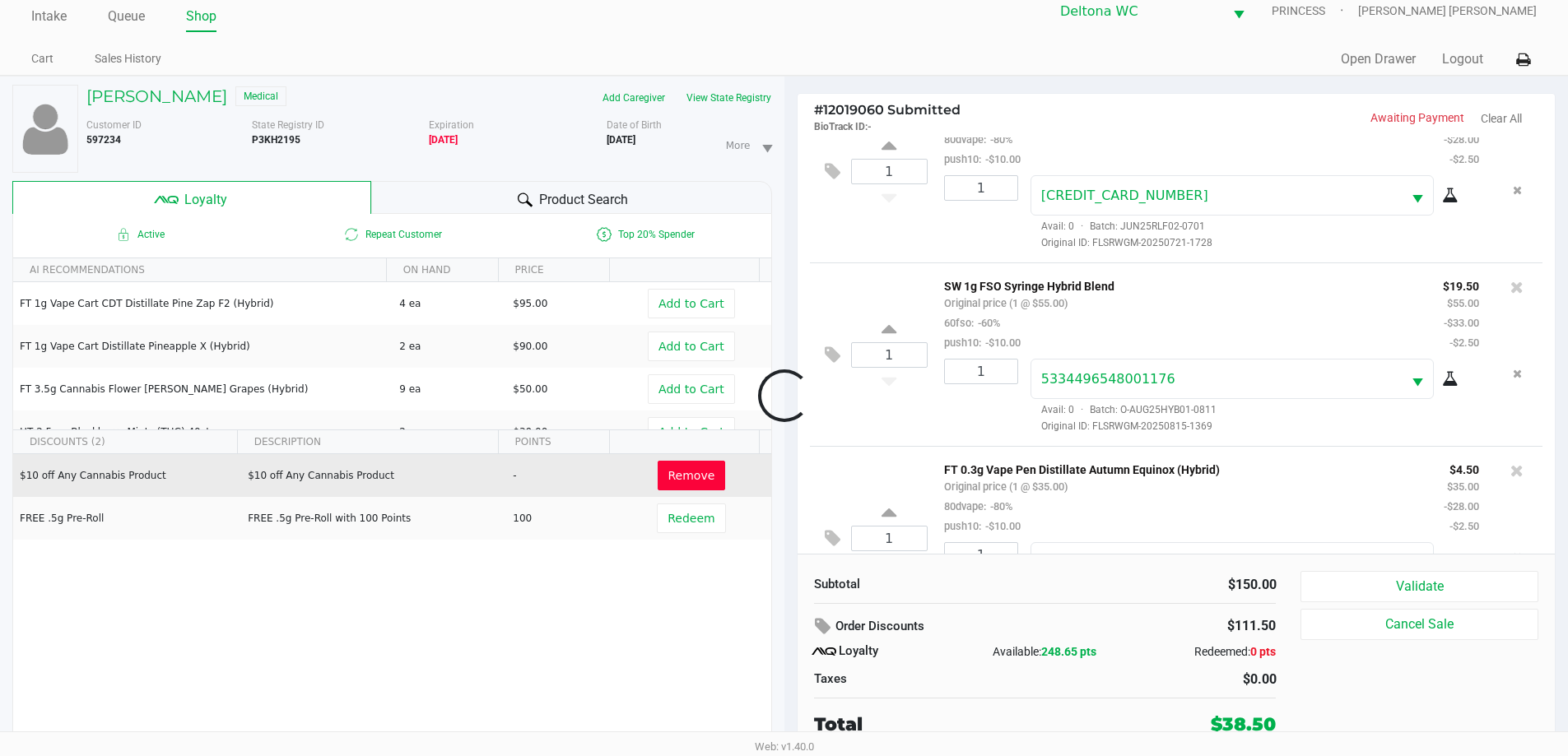
scroll to position [321, 0]
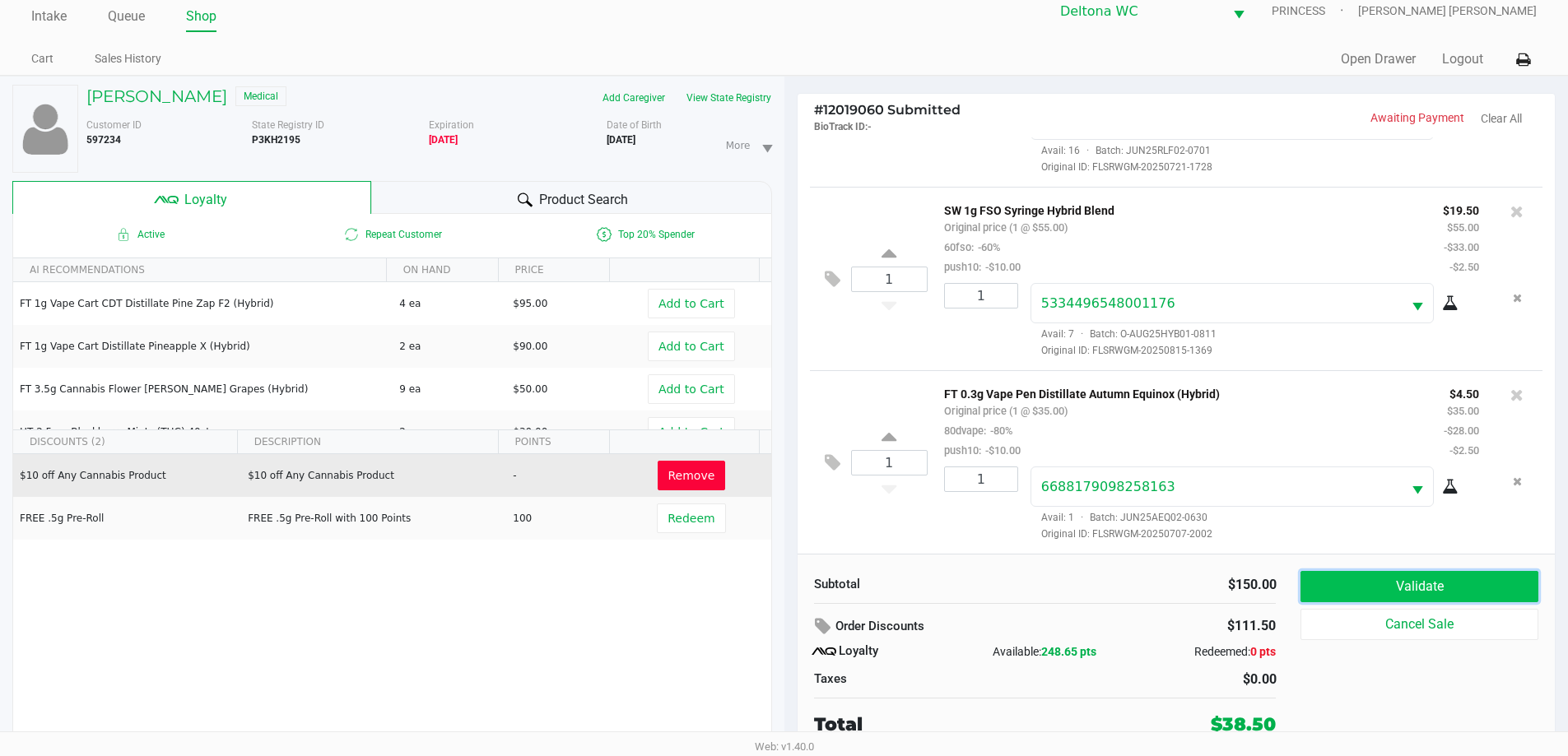
click at [1355, 581] on button "Validate" at bounding box center [1419, 586] width 237 height 31
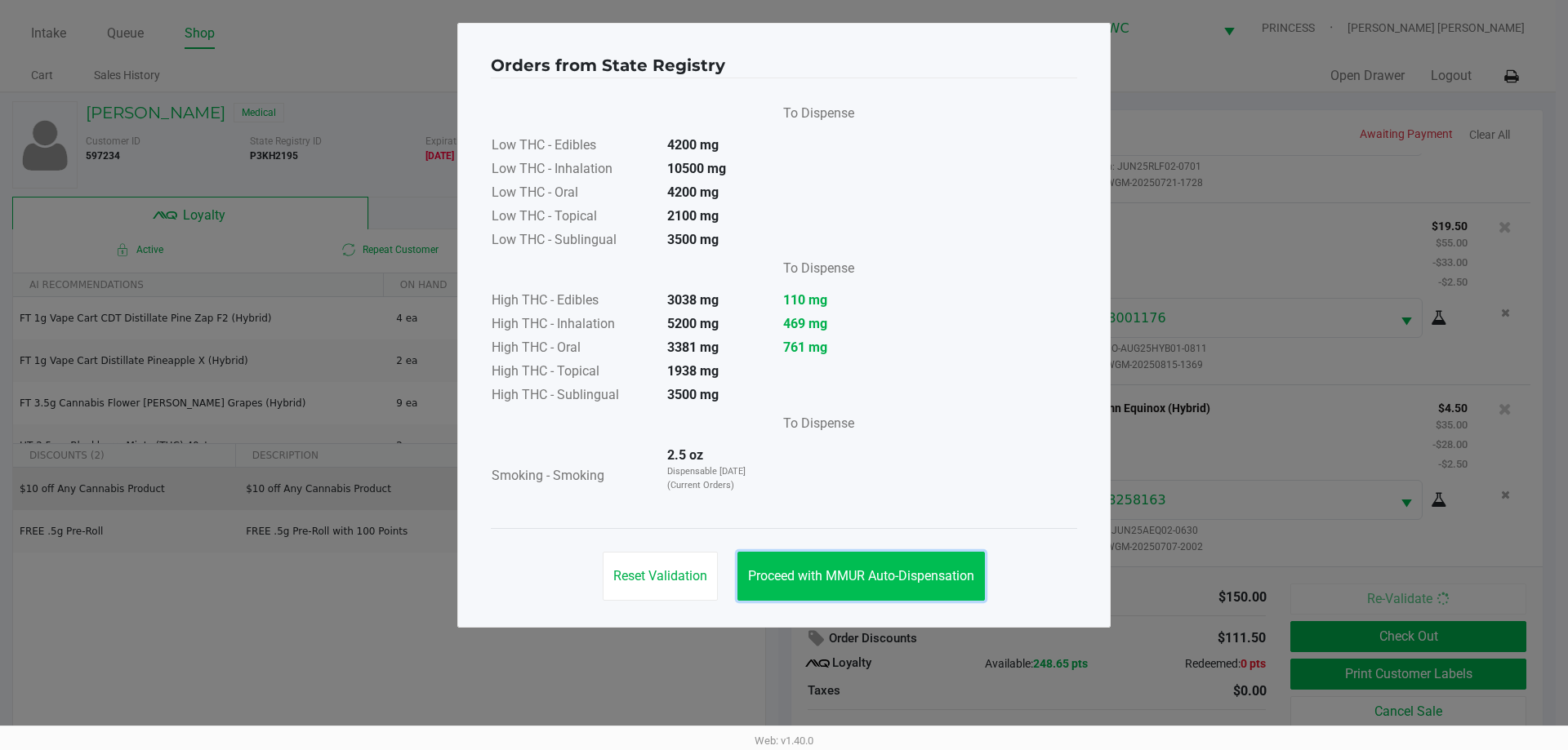
click at [896, 557] on button "Proceed with MMUR Auto-Dispensation" at bounding box center [861, 577] width 248 height 49
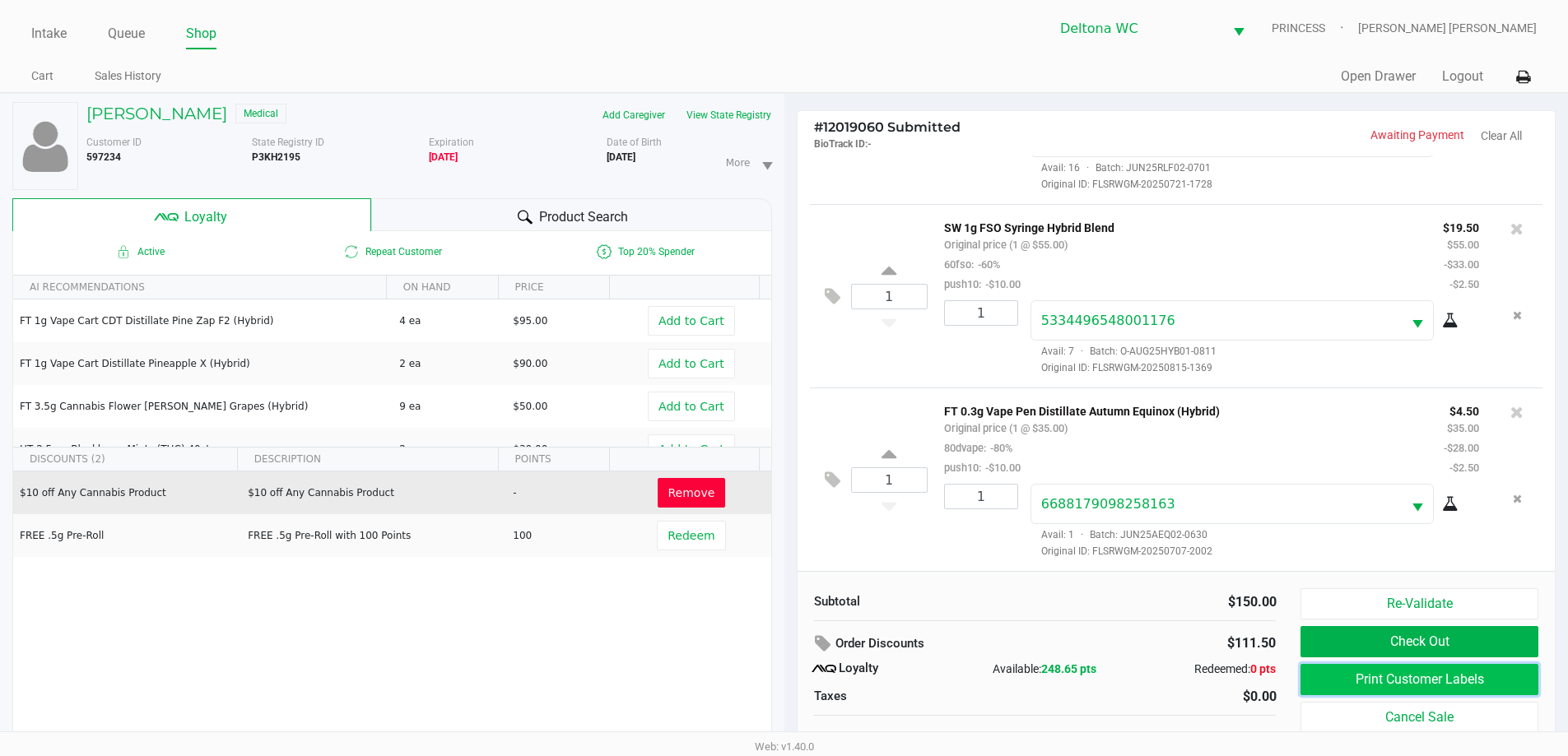
click at [1318, 673] on button "Print Customer Labels" at bounding box center [1419, 679] width 237 height 31
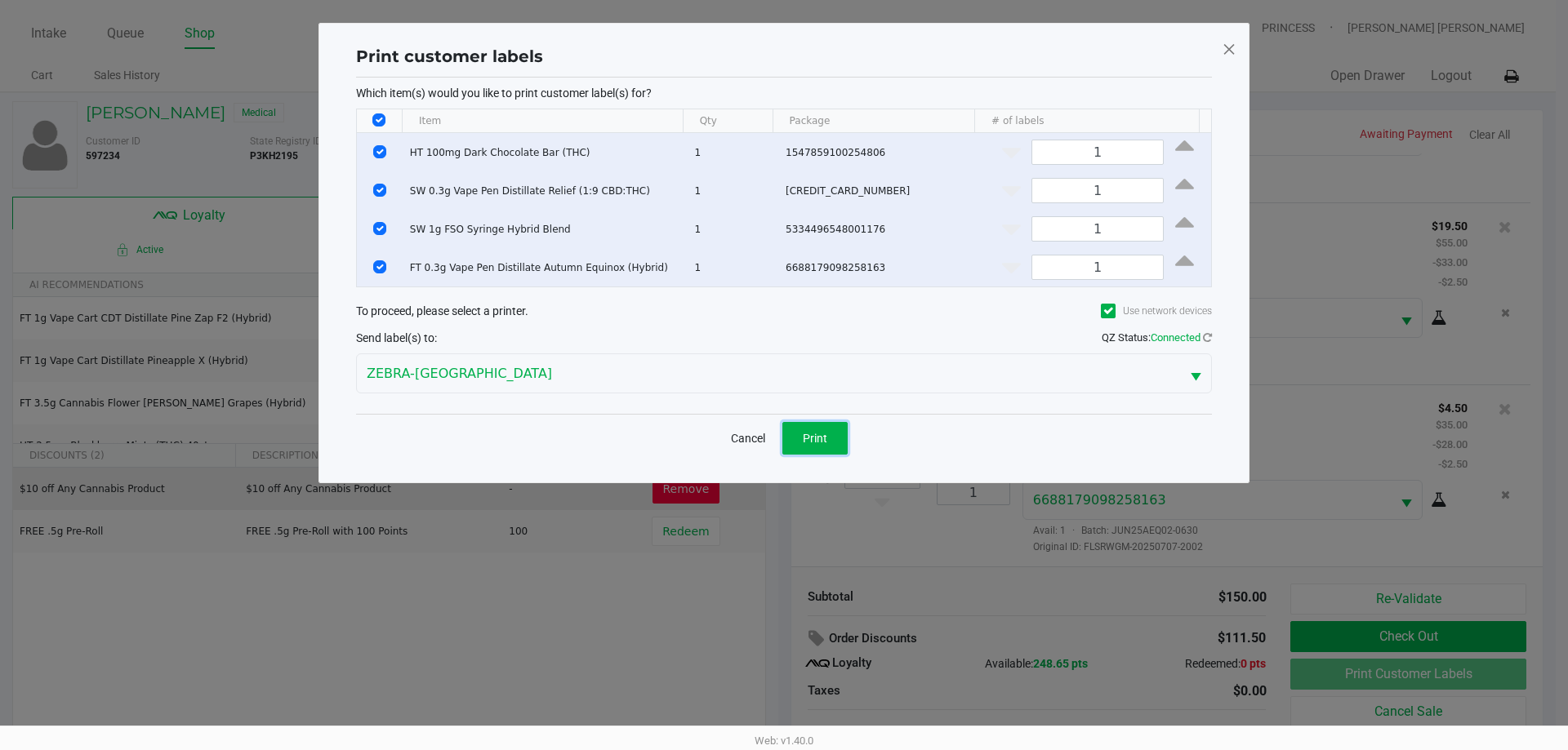
click at [807, 432] on span "Print" at bounding box center [815, 439] width 24 height 13
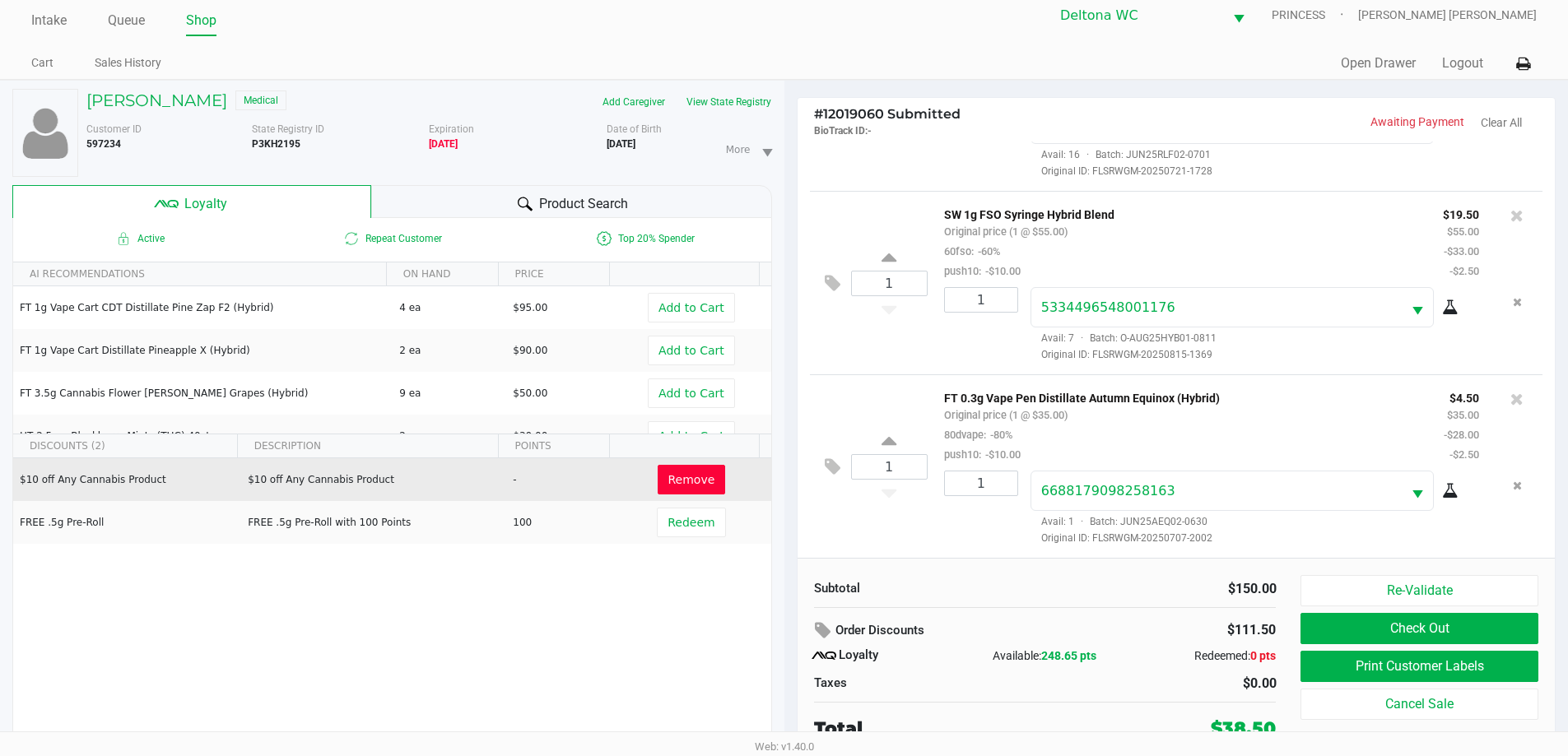
scroll to position [17, 0]
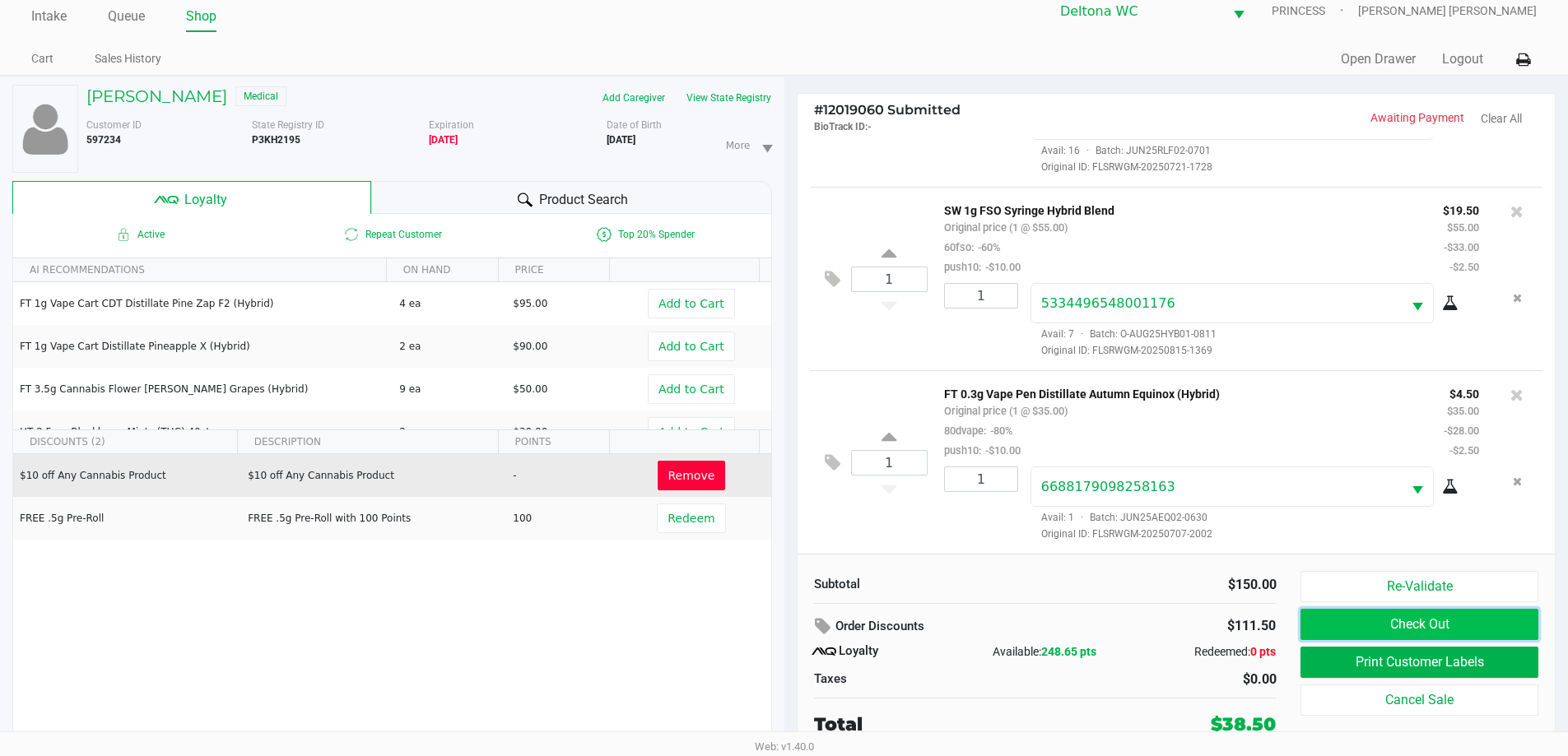
click at [1311, 612] on button "Check Out" at bounding box center [1419, 624] width 237 height 31
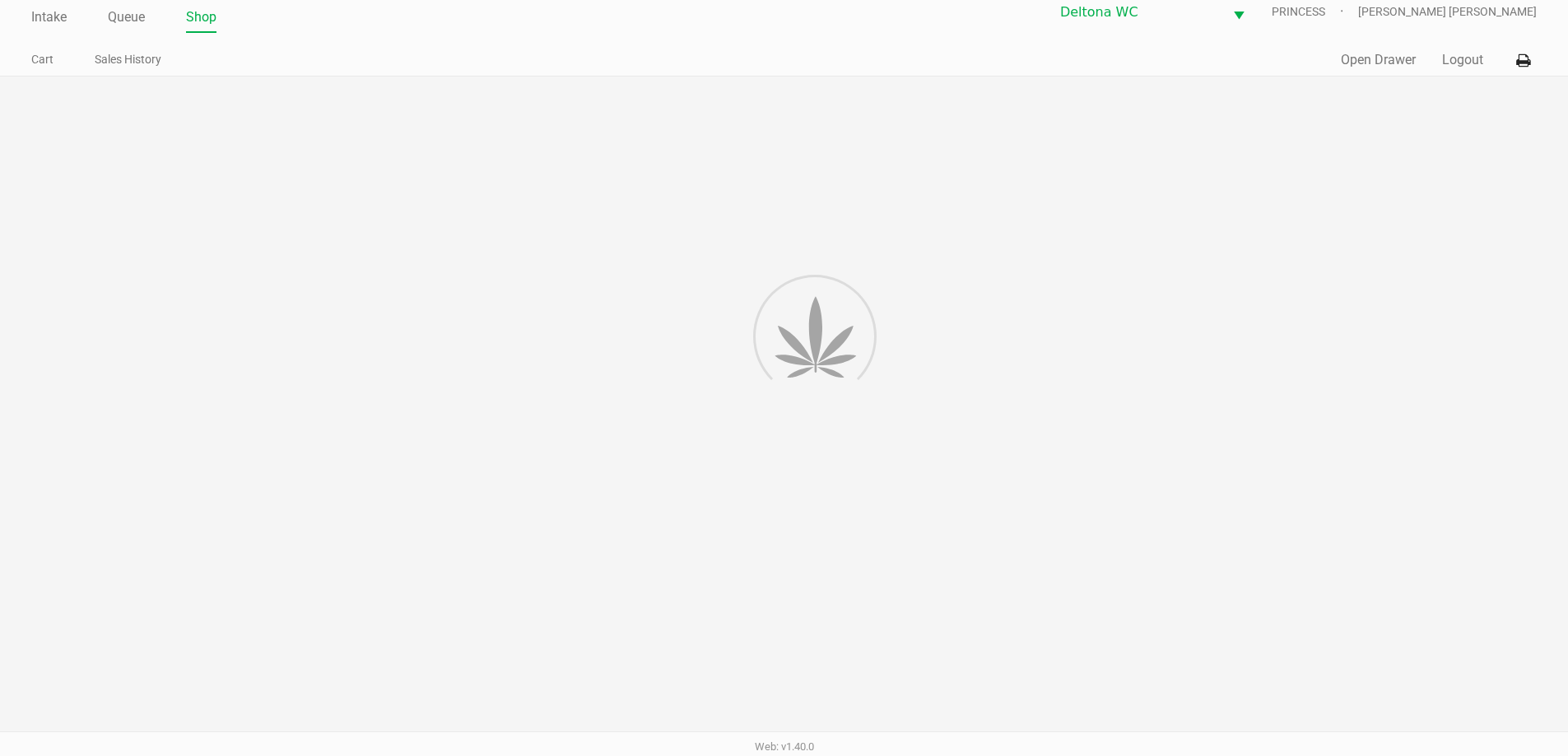
scroll to position [16, 0]
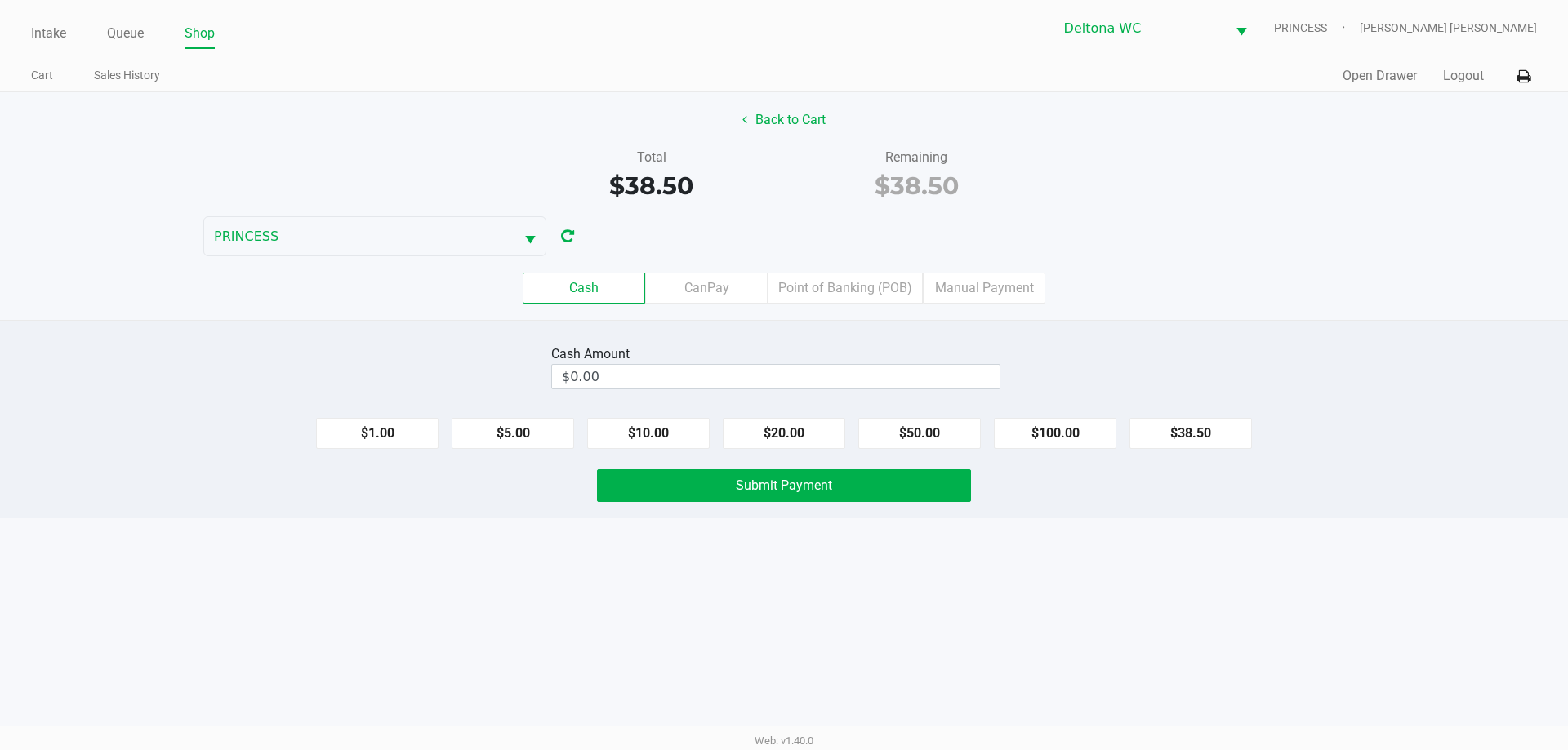
click at [1063, 434] on button "$100.00" at bounding box center [1055, 433] width 123 height 31
type input "$100.00"
click at [854, 500] on button "Submit Payment" at bounding box center [784, 486] width 374 height 33
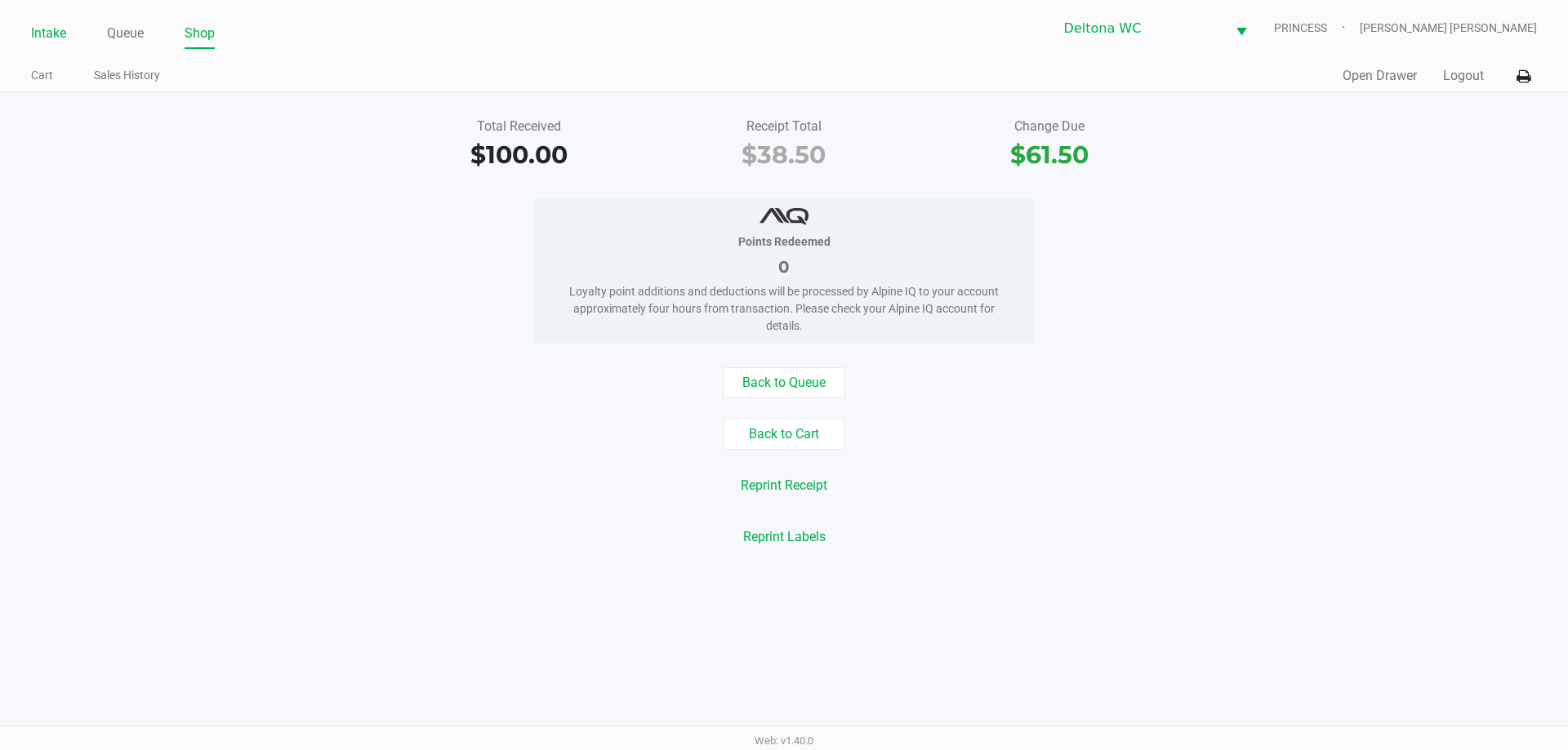
click at [60, 35] on link "Intake" at bounding box center [48, 34] width 35 height 22
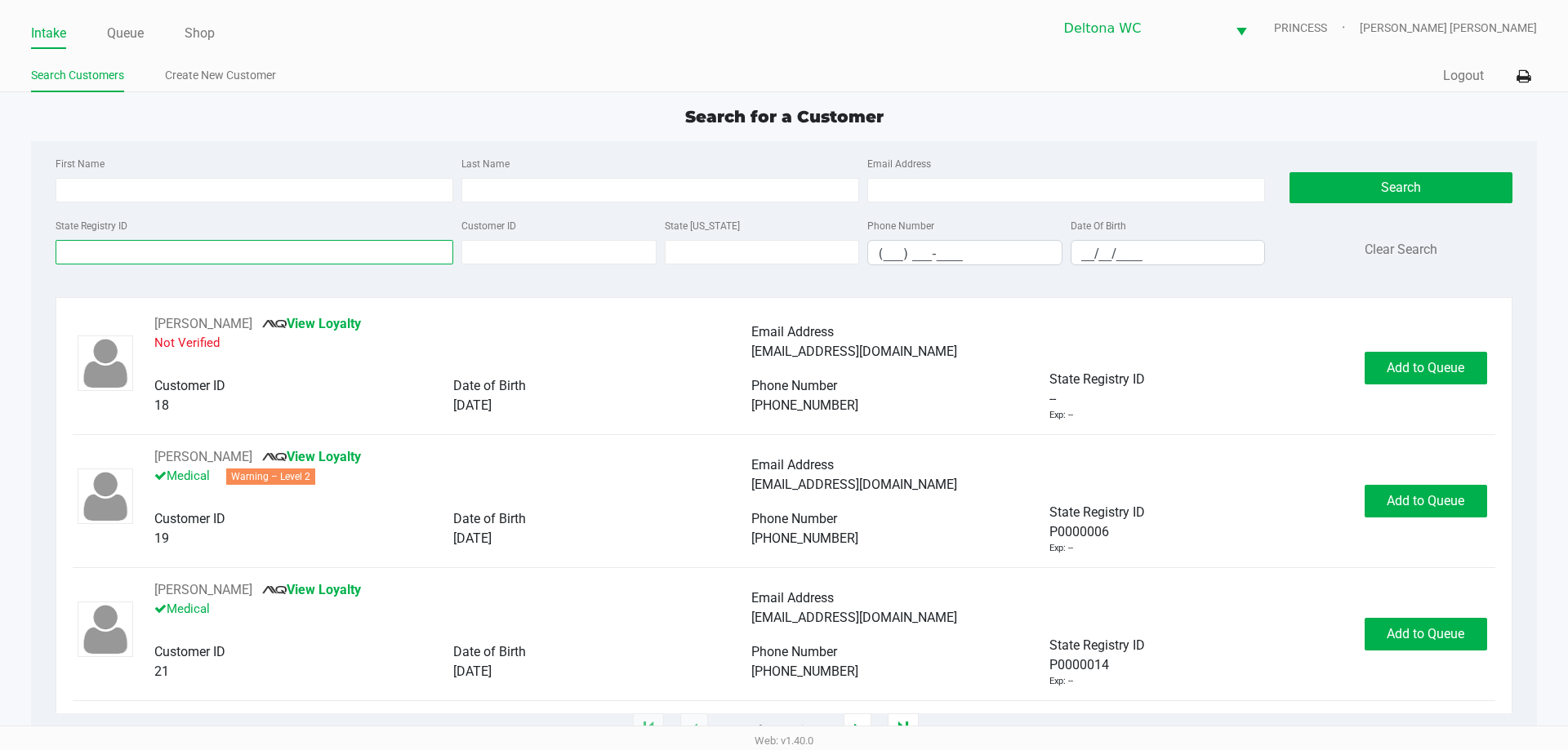
click at [156, 255] on input "State Registry ID" at bounding box center [254, 252] width 398 height 24
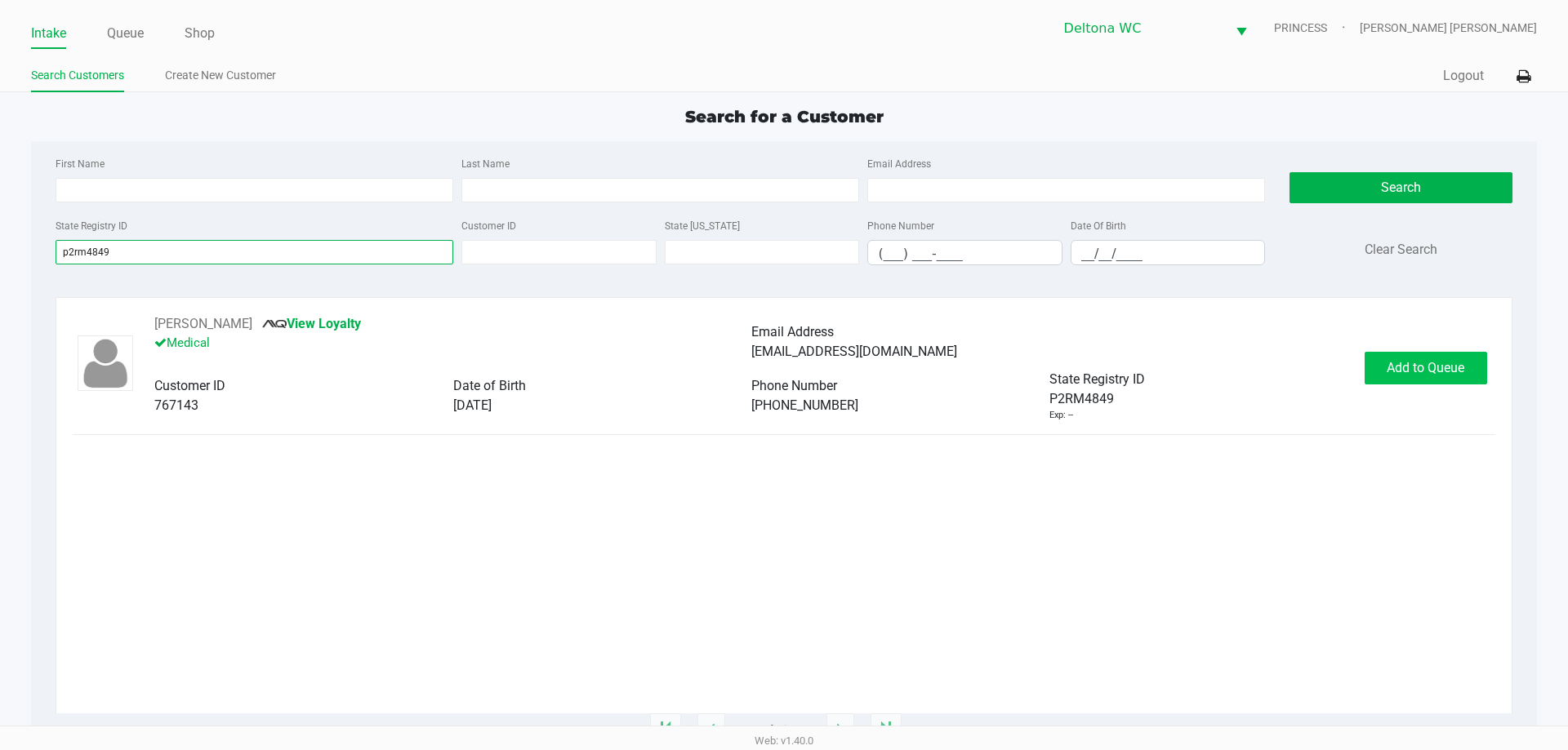
type input "p2rm4849"
click at [1448, 360] on span "Add to Queue" at bounding box center [1425, 368] width 78 height 16
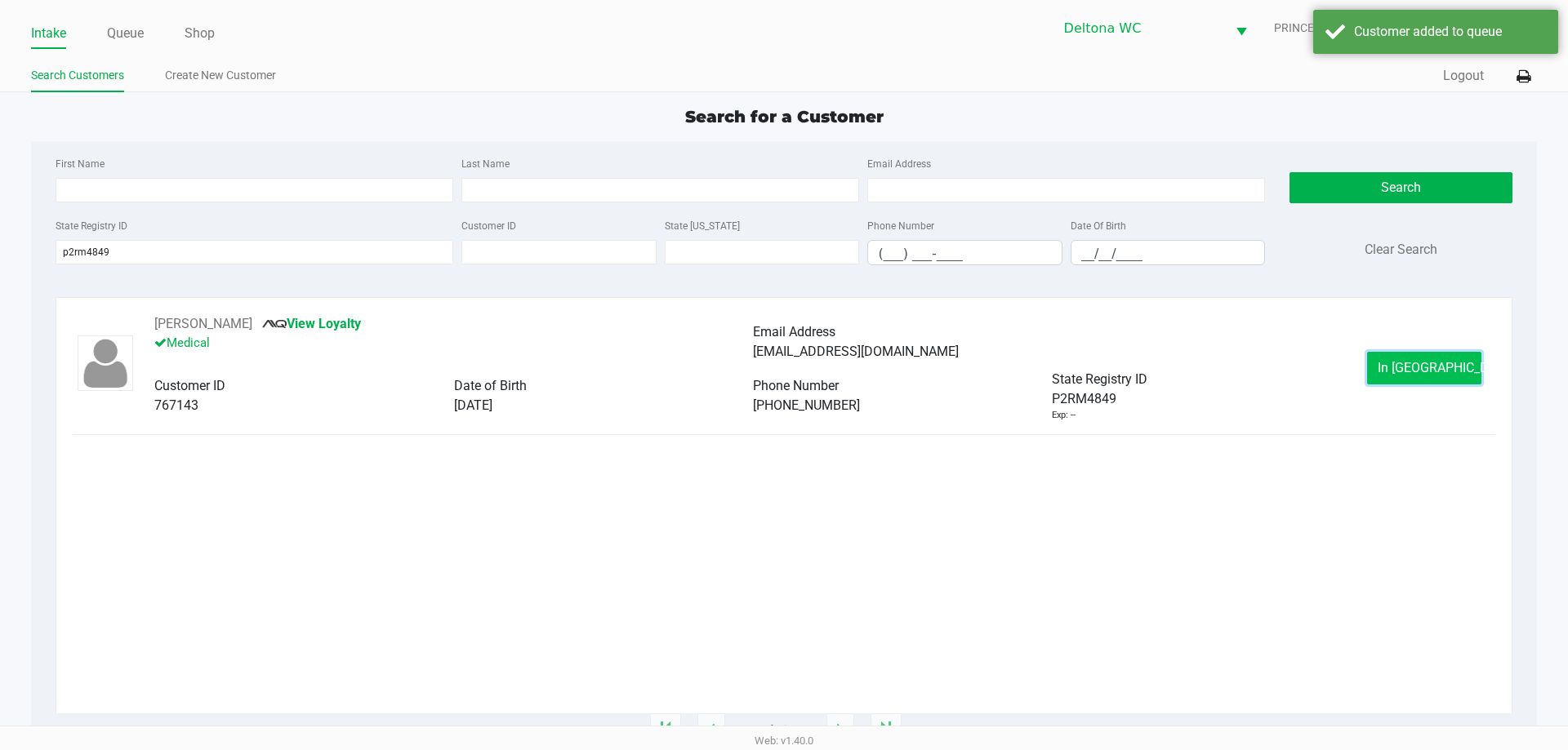
click at [1432, 365] on span "In Queue" at bounding box center [1446, 368] width 137 height 16
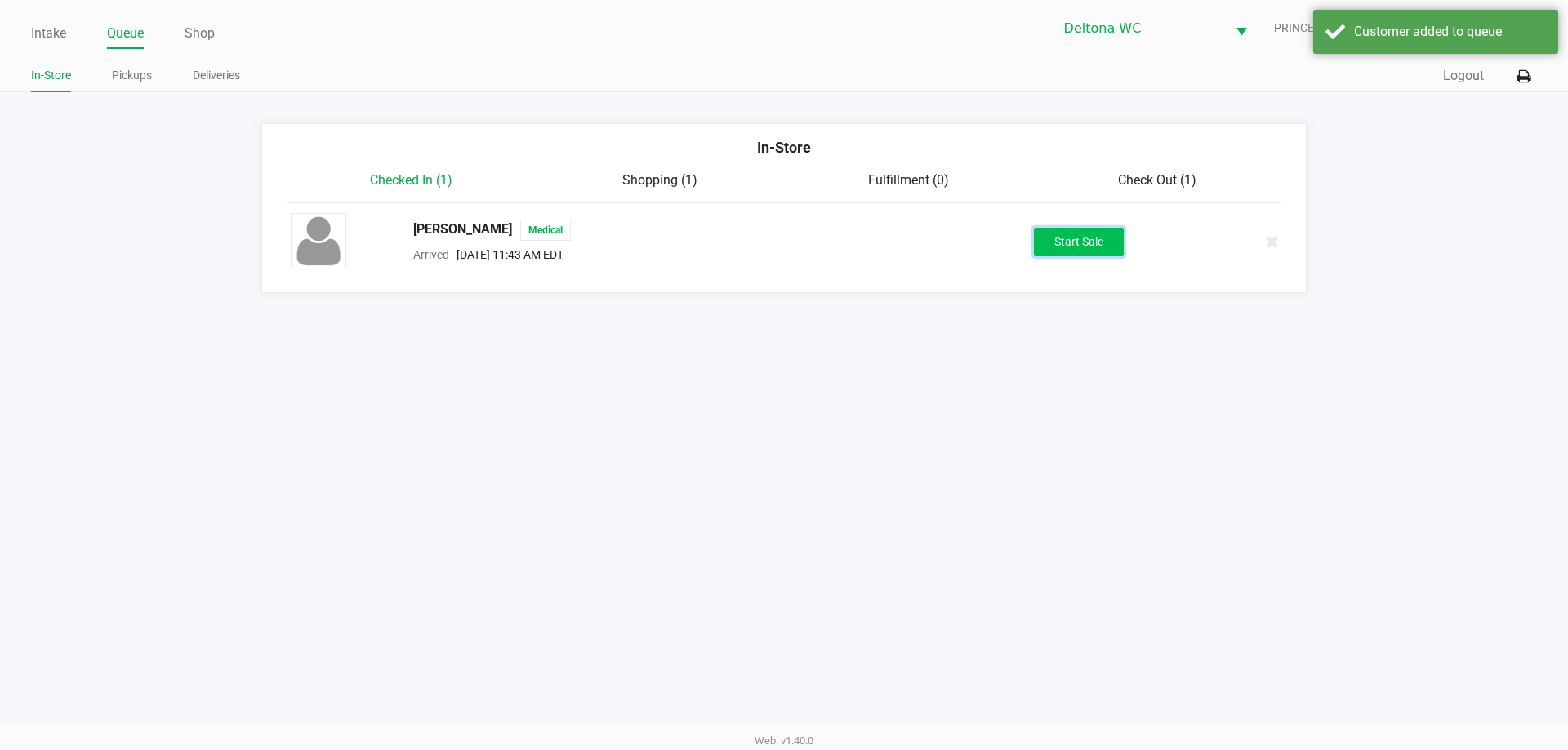
click at [1101, 248] on button "Start Sale" at bounding box center [1078, 242] width 90 height 28
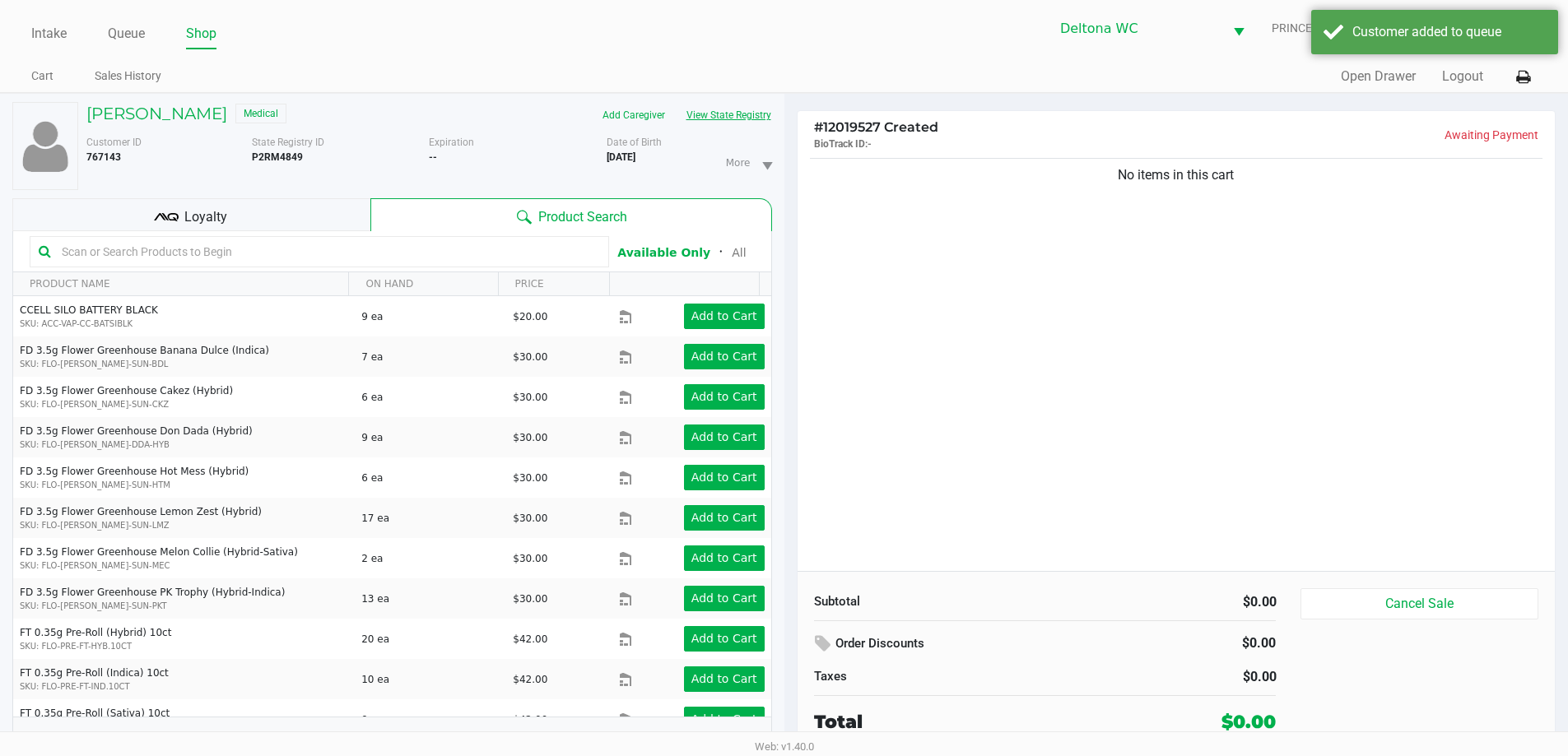
click at [732, 119] on button "View State Registry" at bounding box center [724, 115] width 96 height 26
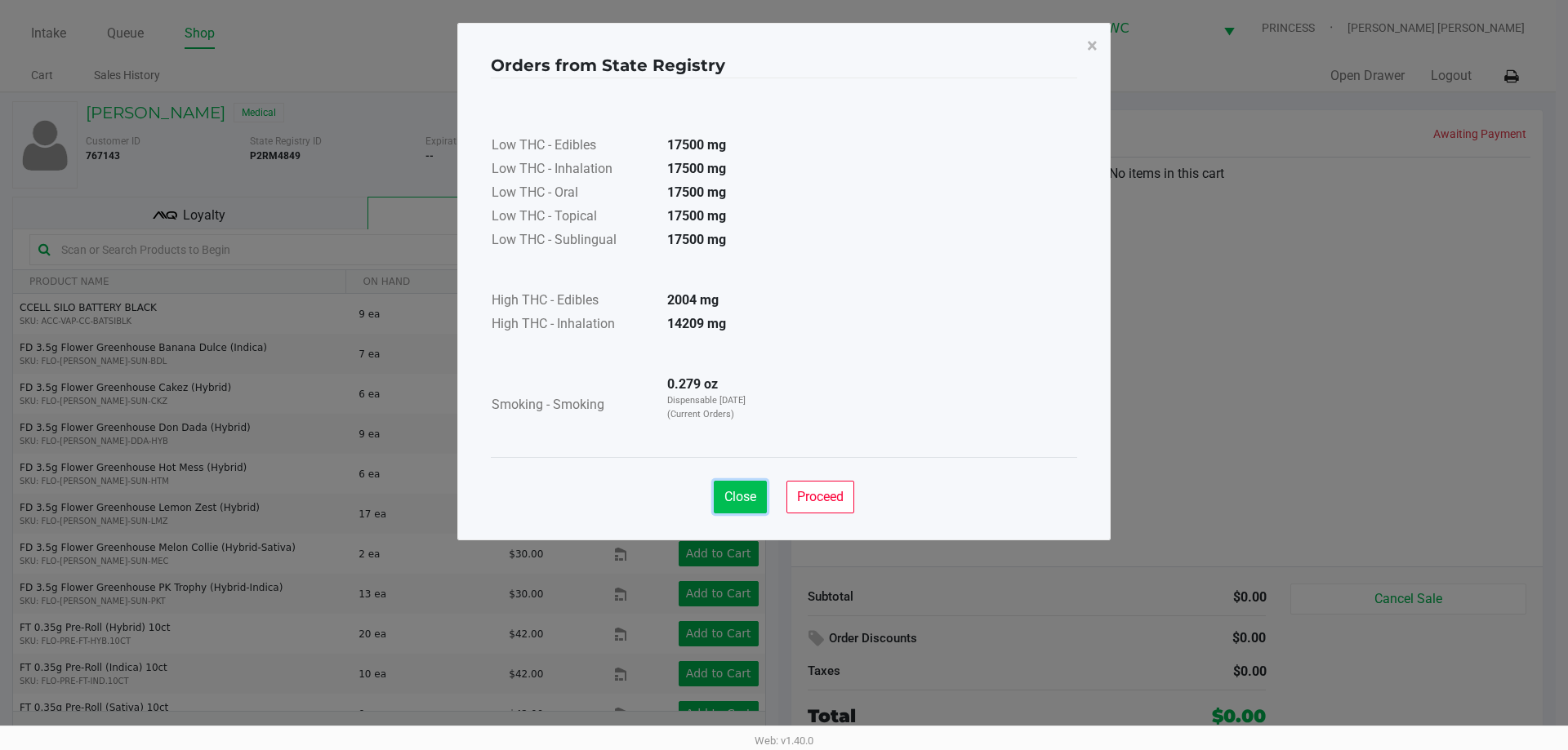
click at [744, 507] on button "Close" at bounding box center [740, 497] width 53 height 33
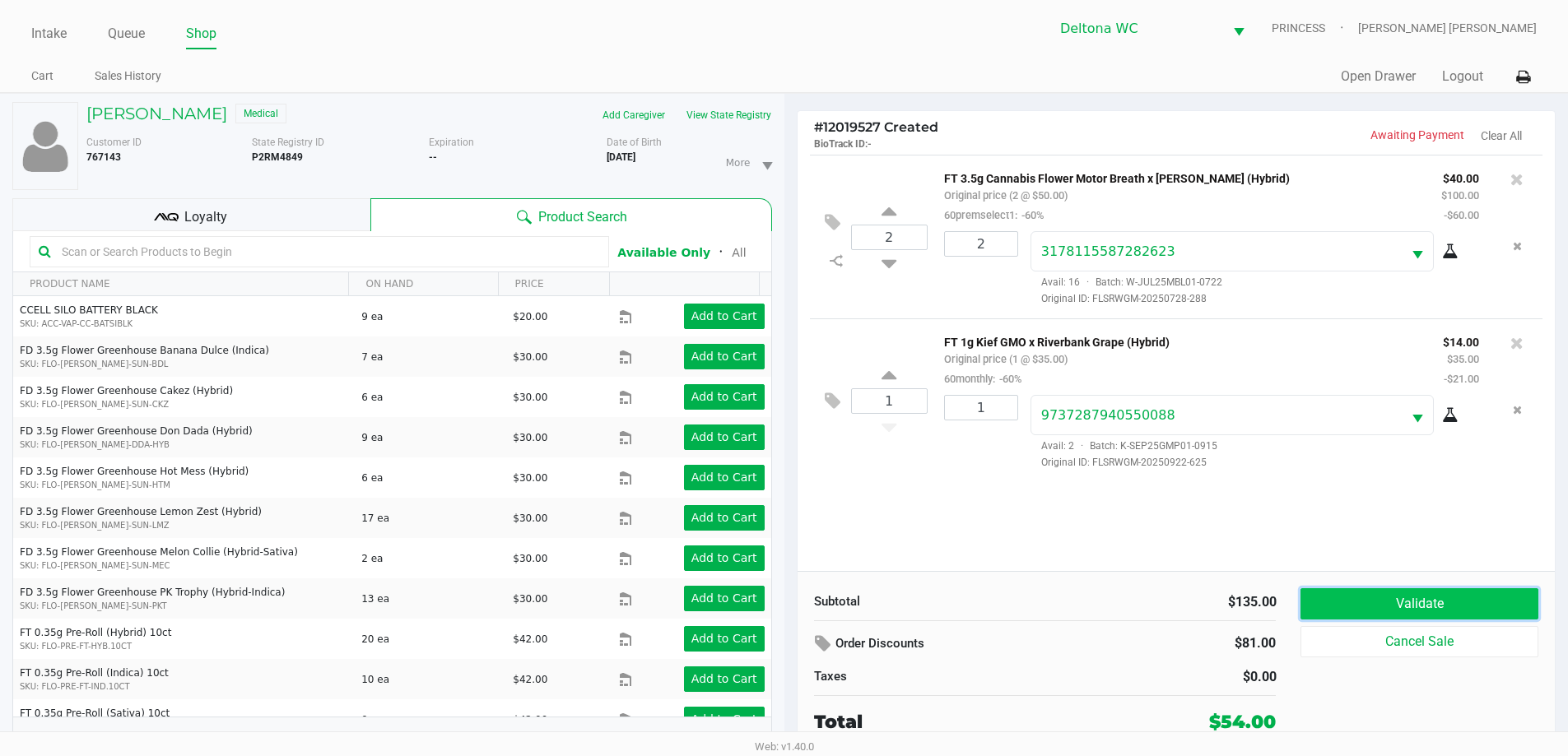
click at [1425, 604] on button "Validate" at bounding box center [1419, 604] width 237 height 31
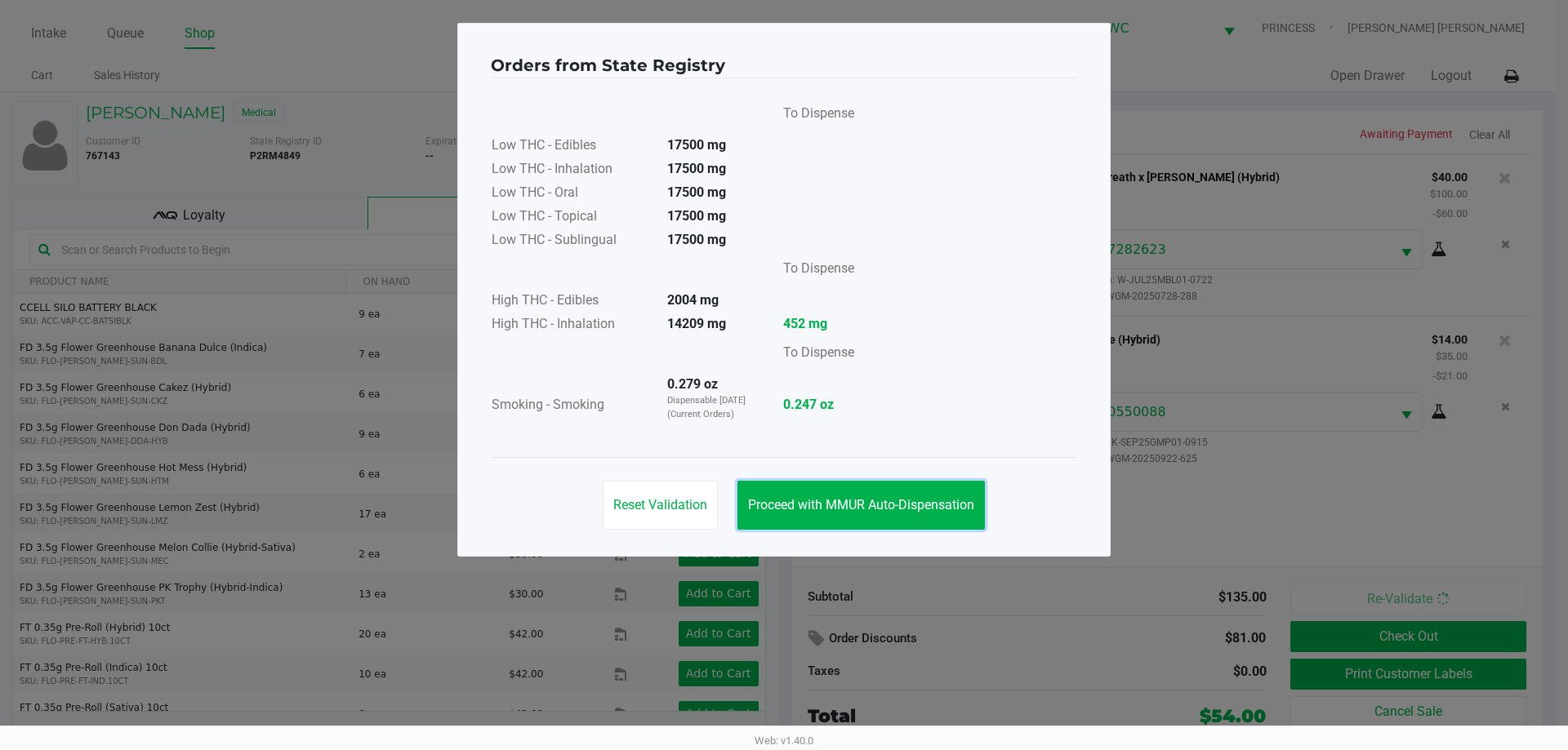
drag, startPoint x: 891, startPoint y: 521, endPoint x: 913, endPoint y: 527, distance: 22.8
click at [891, 520] on button "Proceed with MMUR Auto-Dispensation" at bounding box center [861, 505] width 248 height 49
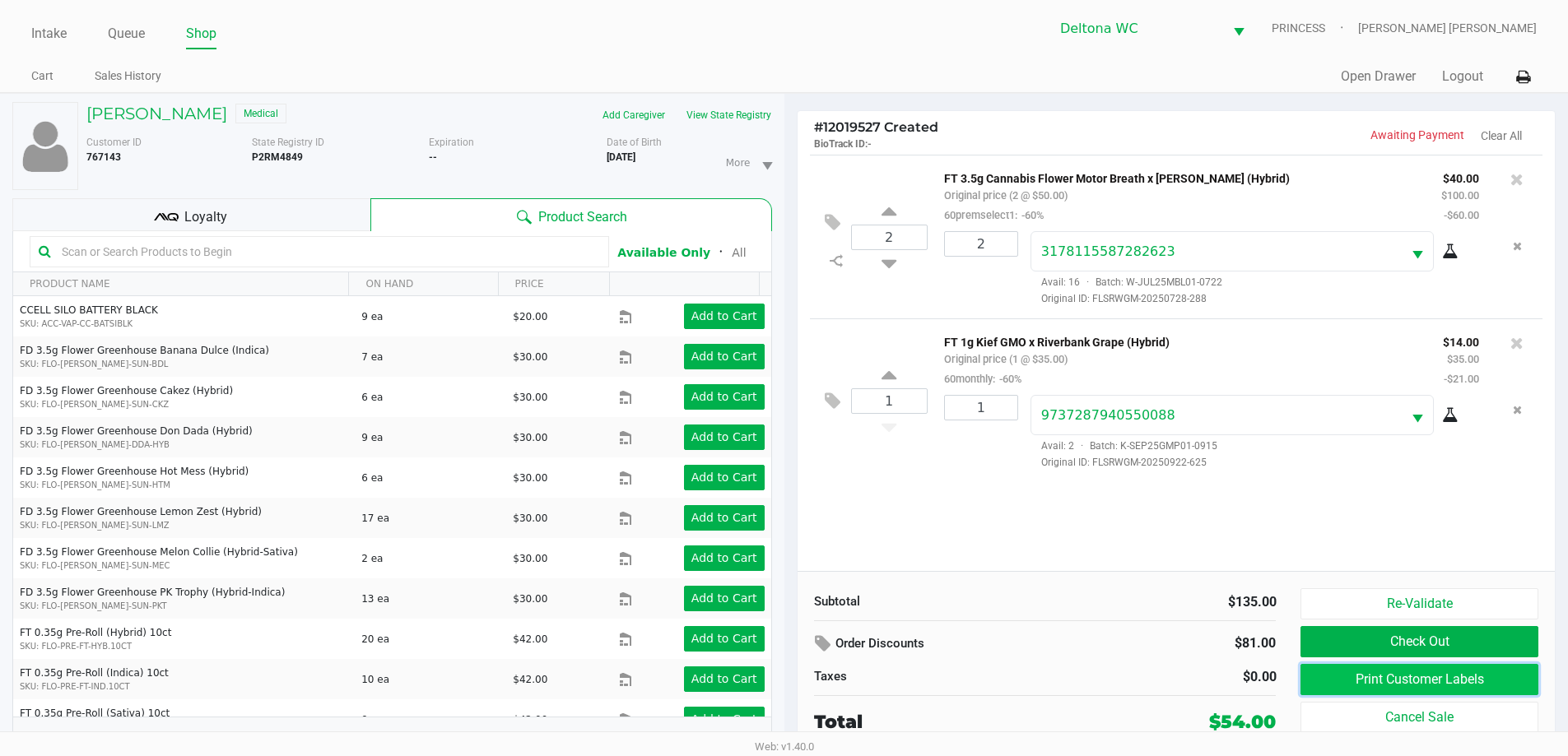
click at [1321, 688] on button "Print Customer Labels" at bounding box center [1419, 679] width 237 height 31
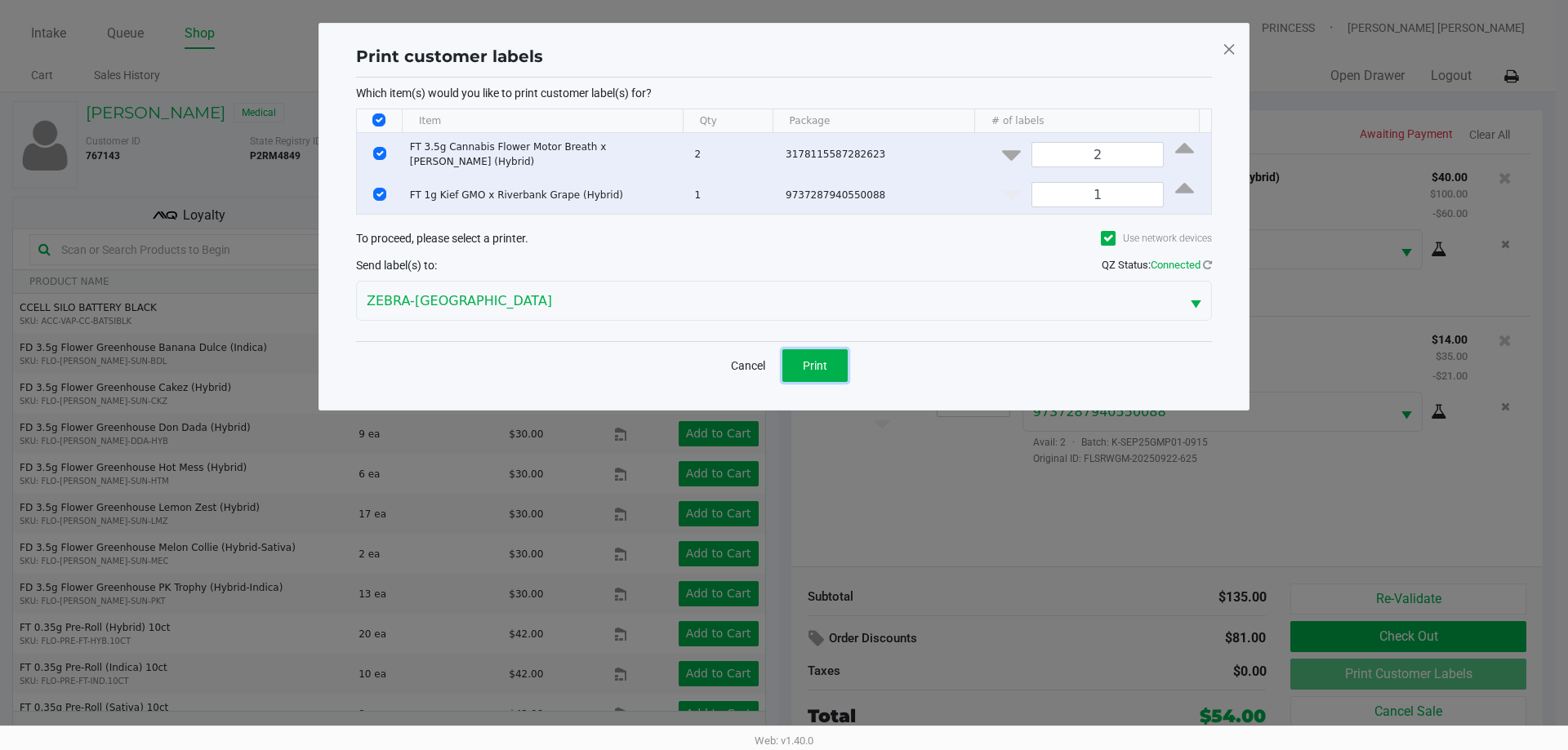
click at [789, 350] on button "Print" at bounding box center [815, 366] width 66 height 33
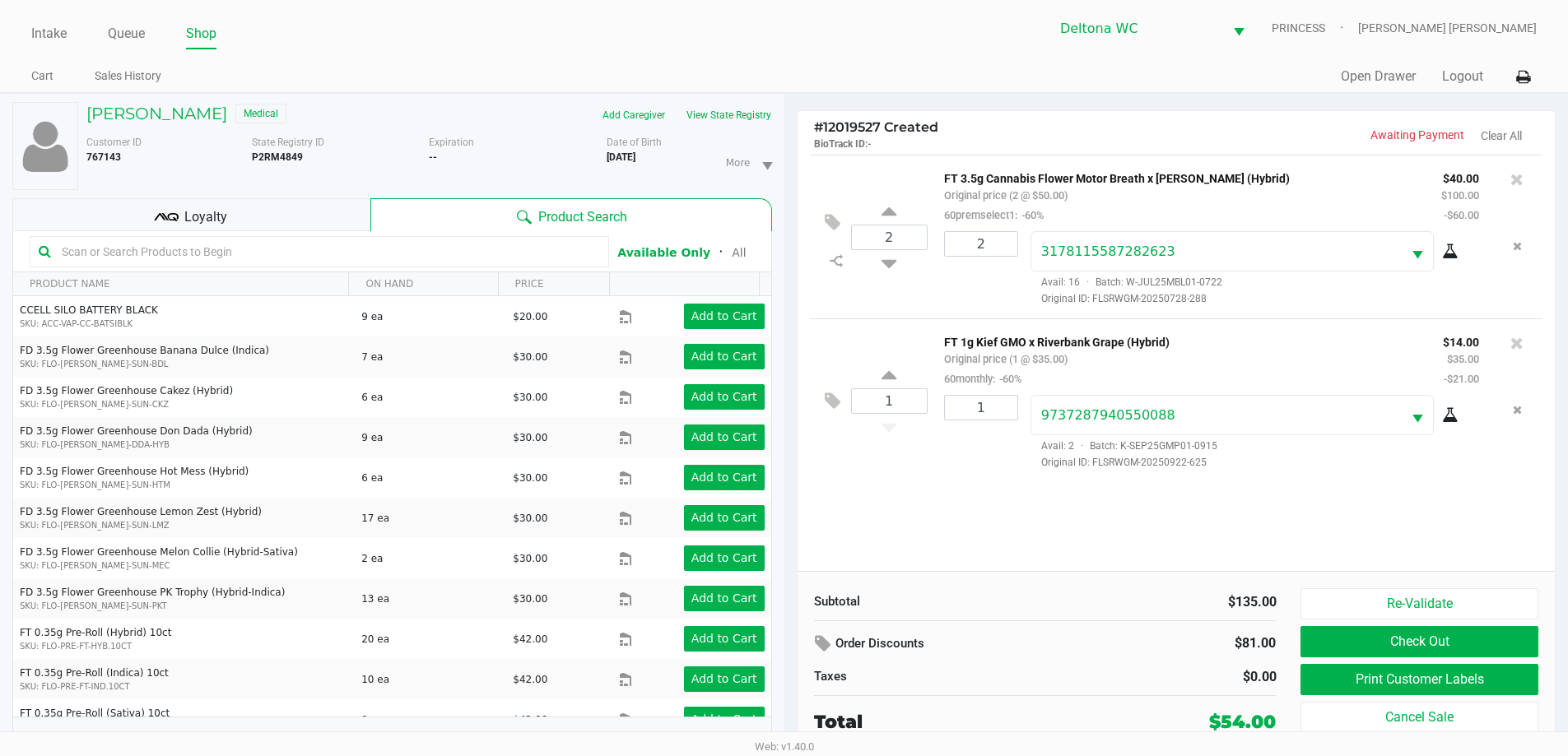
click at [297, 217] on div "Loyalty" at bounding box center [191, 215] width 358 height 33
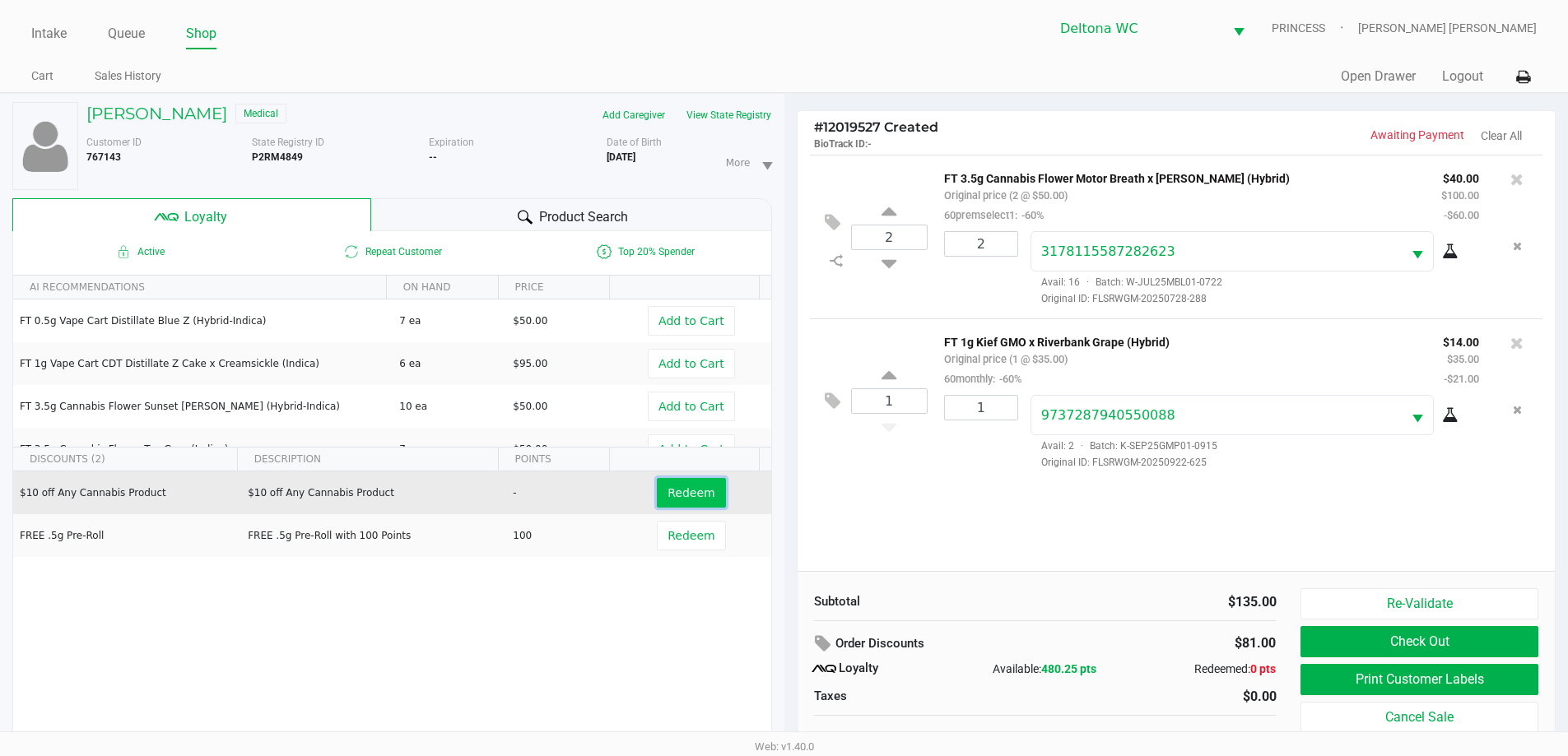
click at [677, 487] on span "Redeem" at bounding box center [691, 493] width 47 height 13
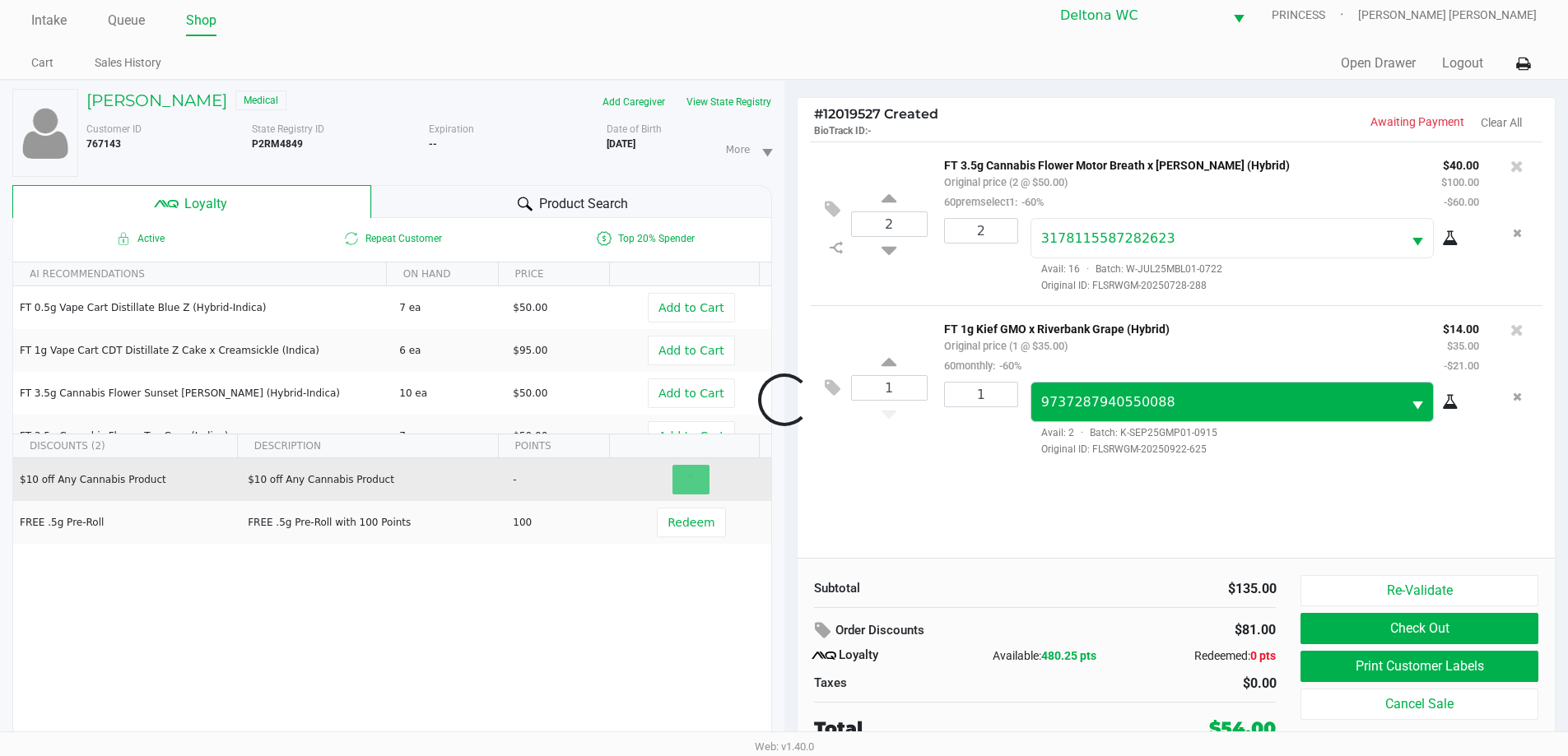
scroll to position [17, 0]
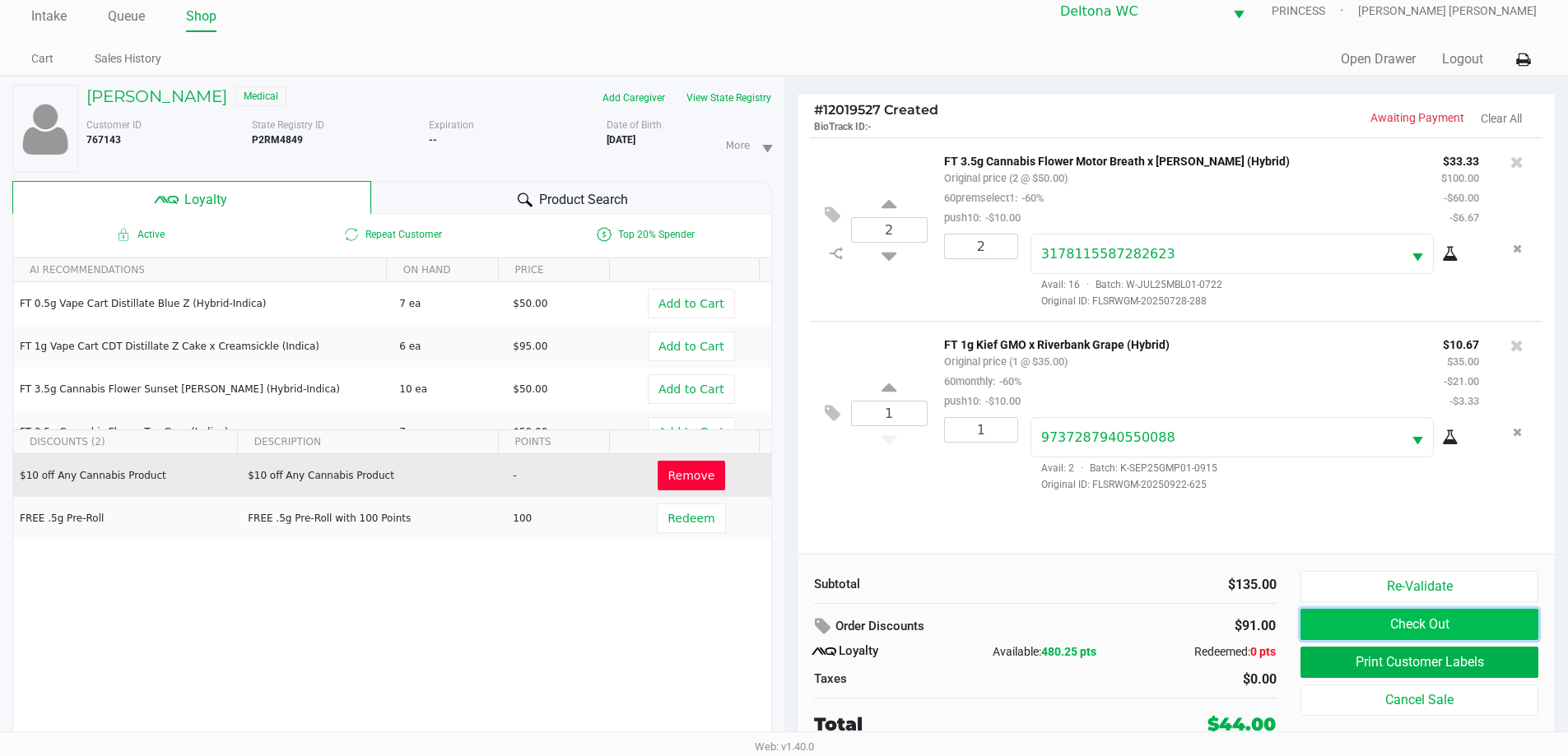
click at [1351, 620] on button "Check Out" at bounding box center [1419, 624] width 237 height 31
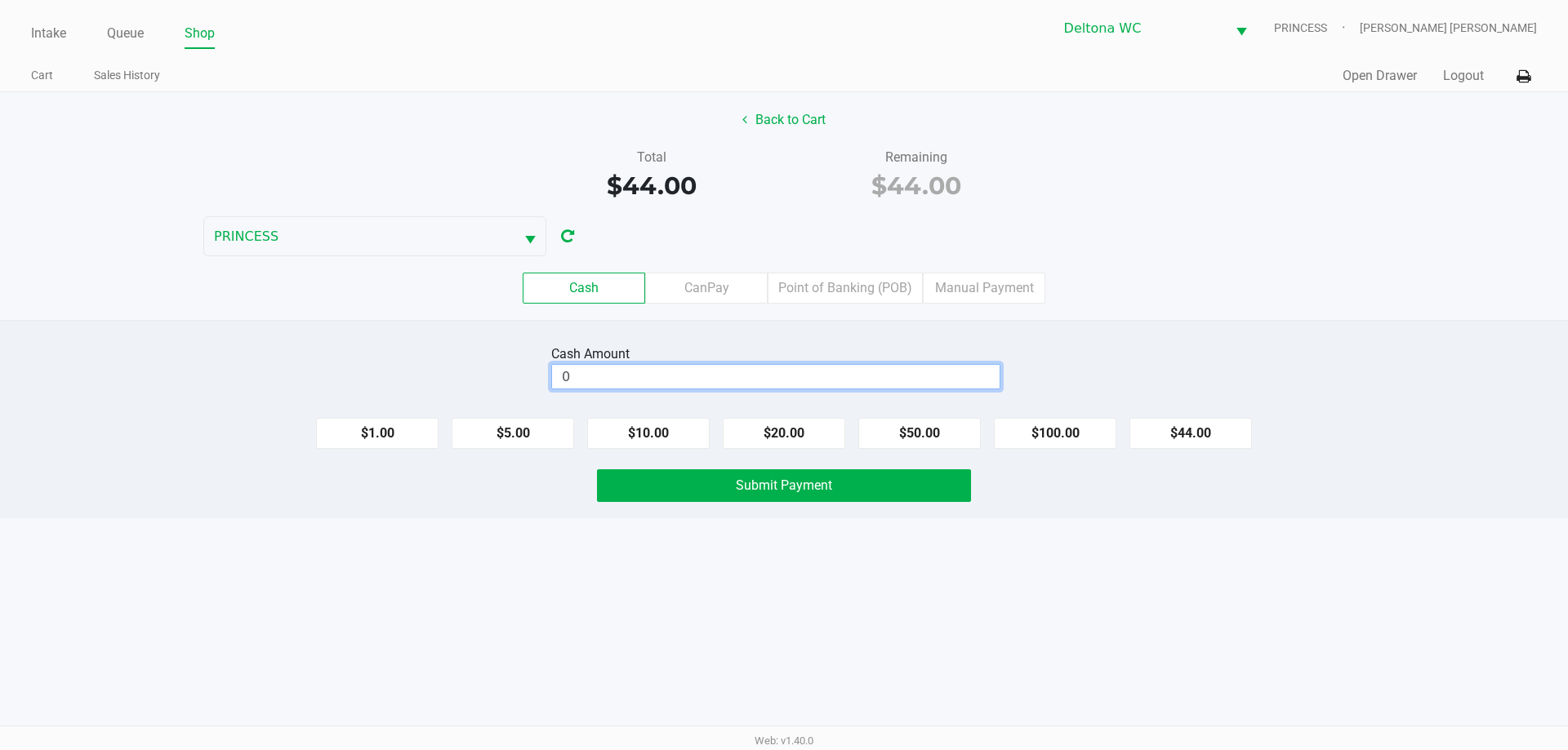
click at [768, 377] on input "0" at bounding box center [776, 376] width 447 height 23
click at [1069, 435] on button "$100.00" at bounding box center [1055, 433] width 123 height 31
type input "$100.00"
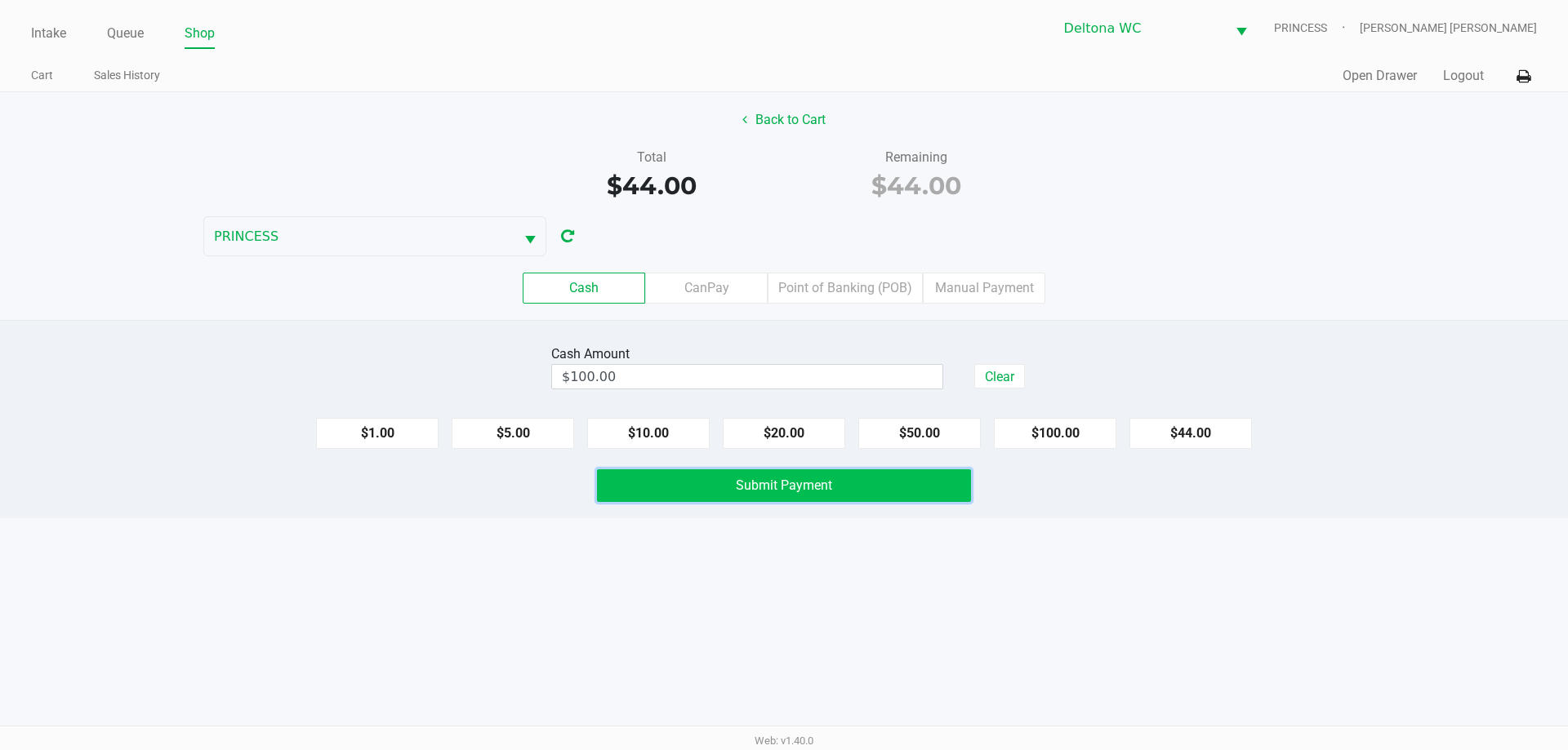
click at [910, 497] on button "Submit Payment" at bounding box center [784, 486] width 374 height 33
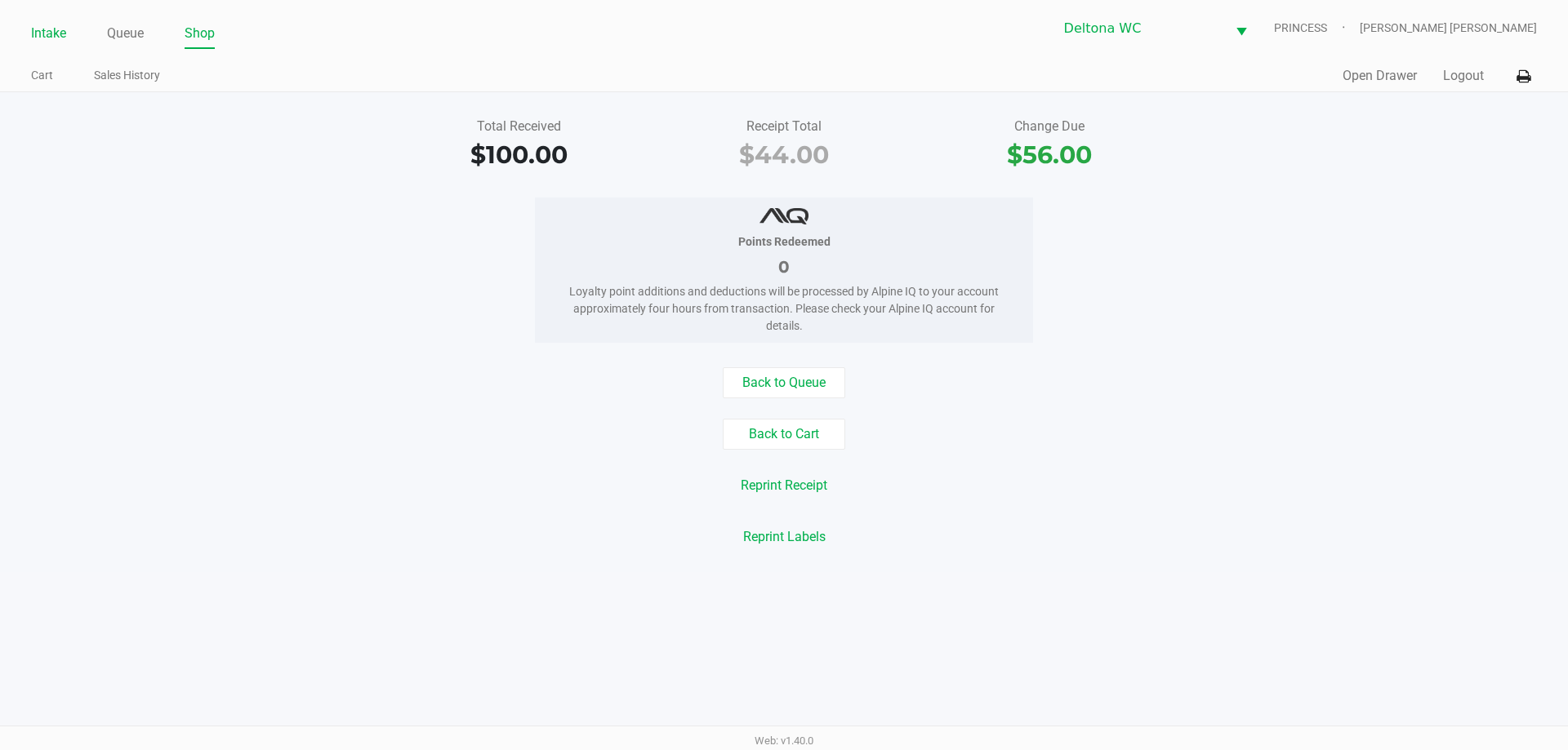
click at [62, 33] on link "Intake" at bounding box center [48, 34] width 35 height 22
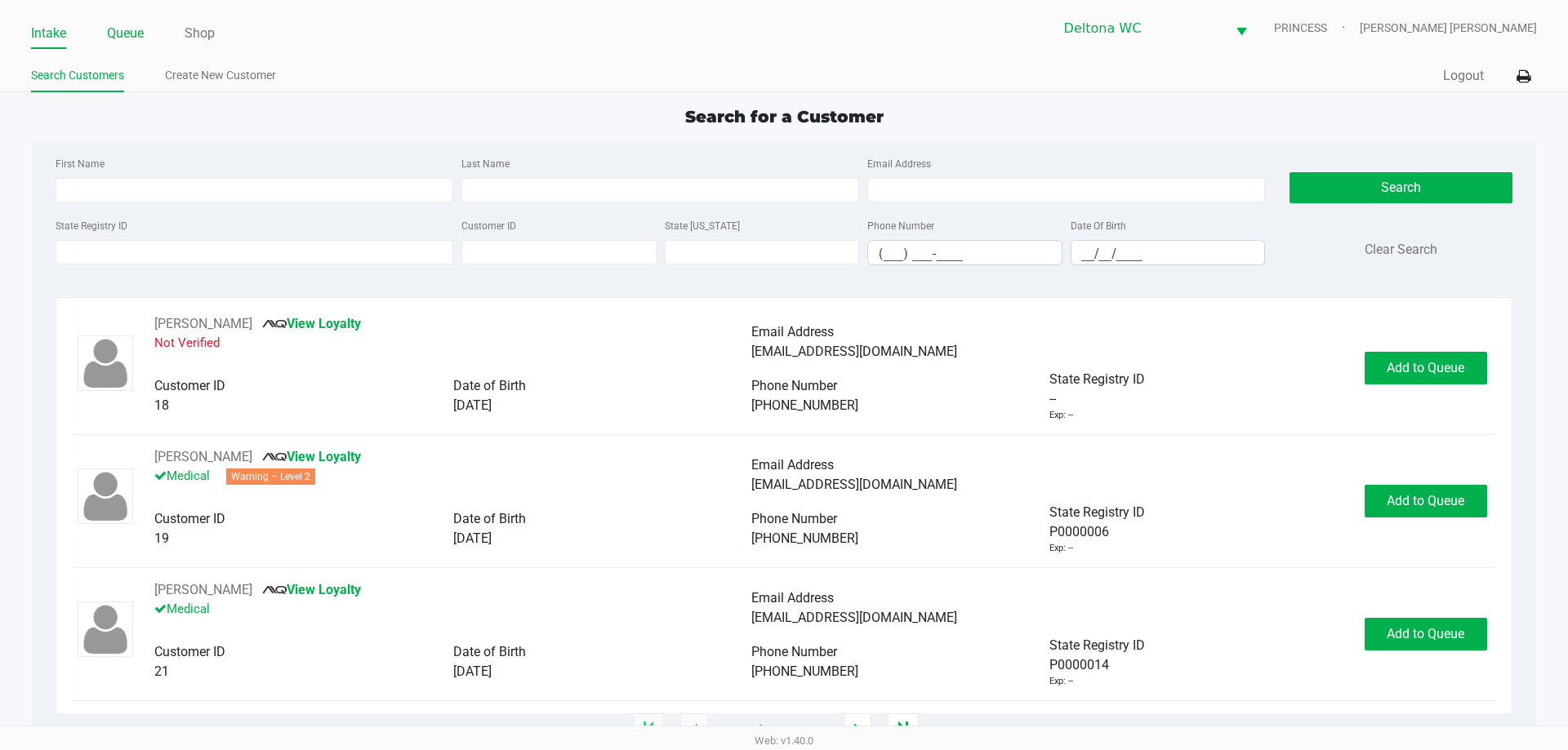
click at [137, 34] on link "Queue" at bounding box center [125, 34] width 37 height 22
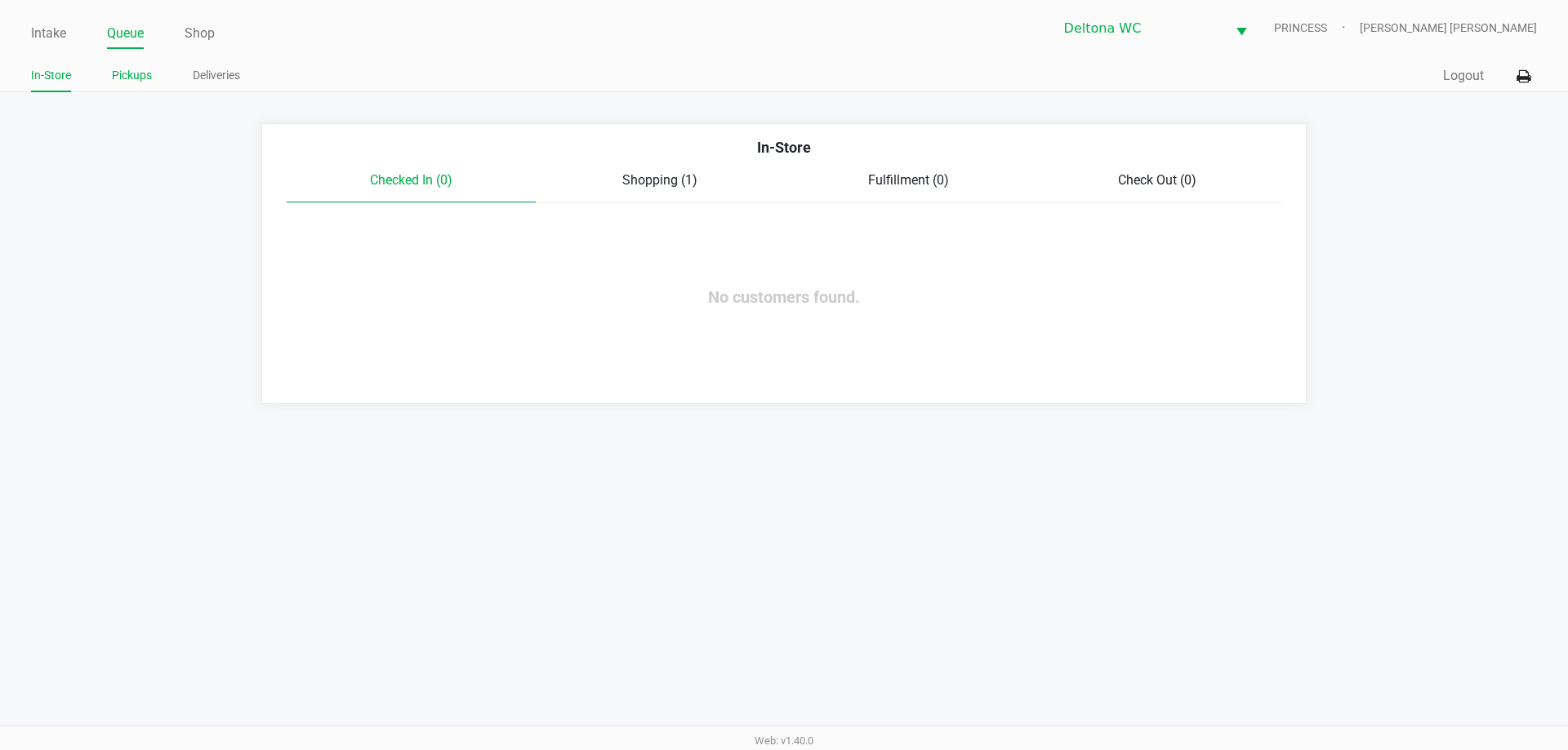
click at [128, 78] on link "Pickups" at bounding box center [131, 76] width 40 height 21
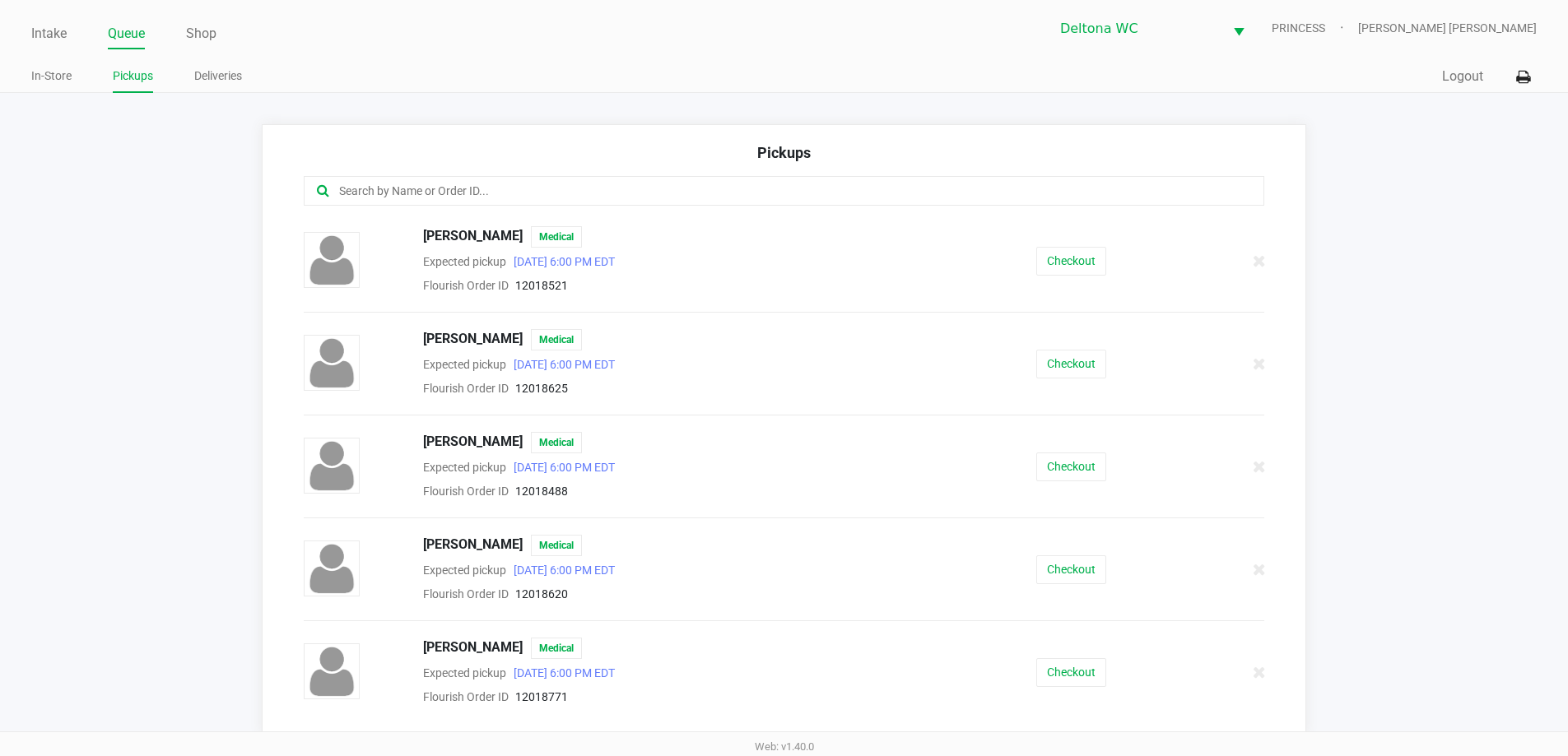
click at [575, 182] on input "text" at bounding box center [758, 191] width 841 height 19
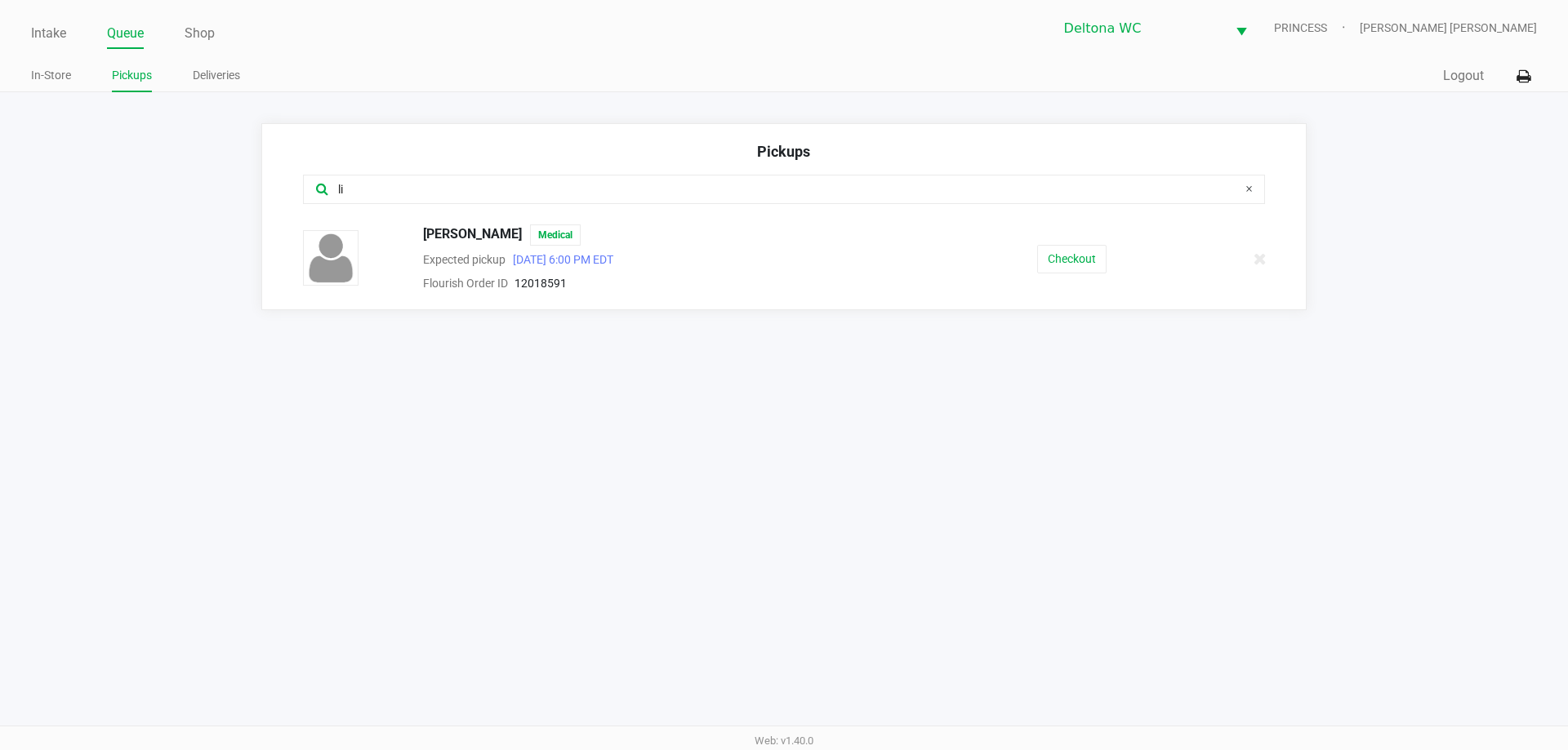
type input "li"
click at [34, 34] on link "Intake" at bounding box center [48, 34] width 35 height 22
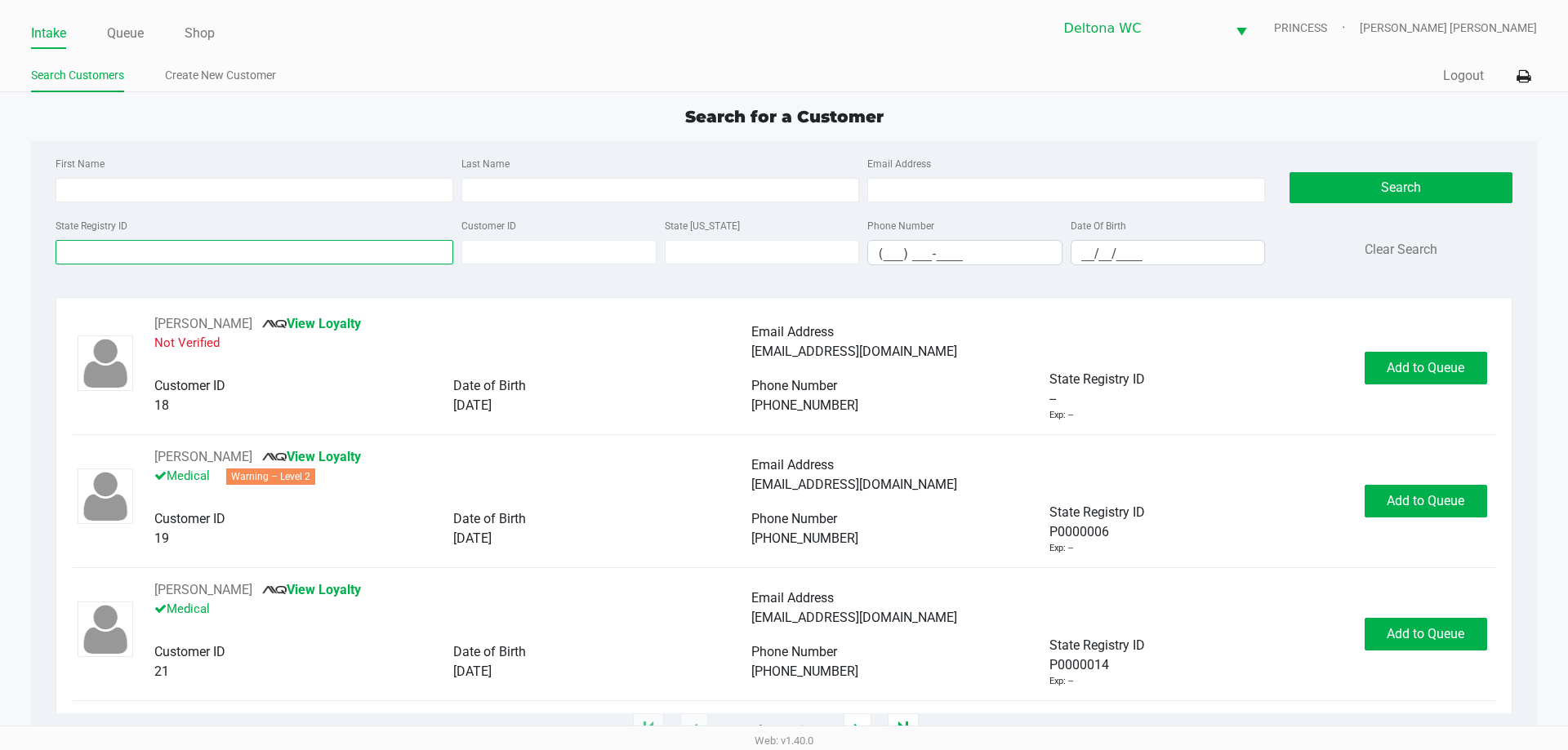
click at [250, 255] on input "State Registry ID" at bounding box center [254, 252] width 398 height 24
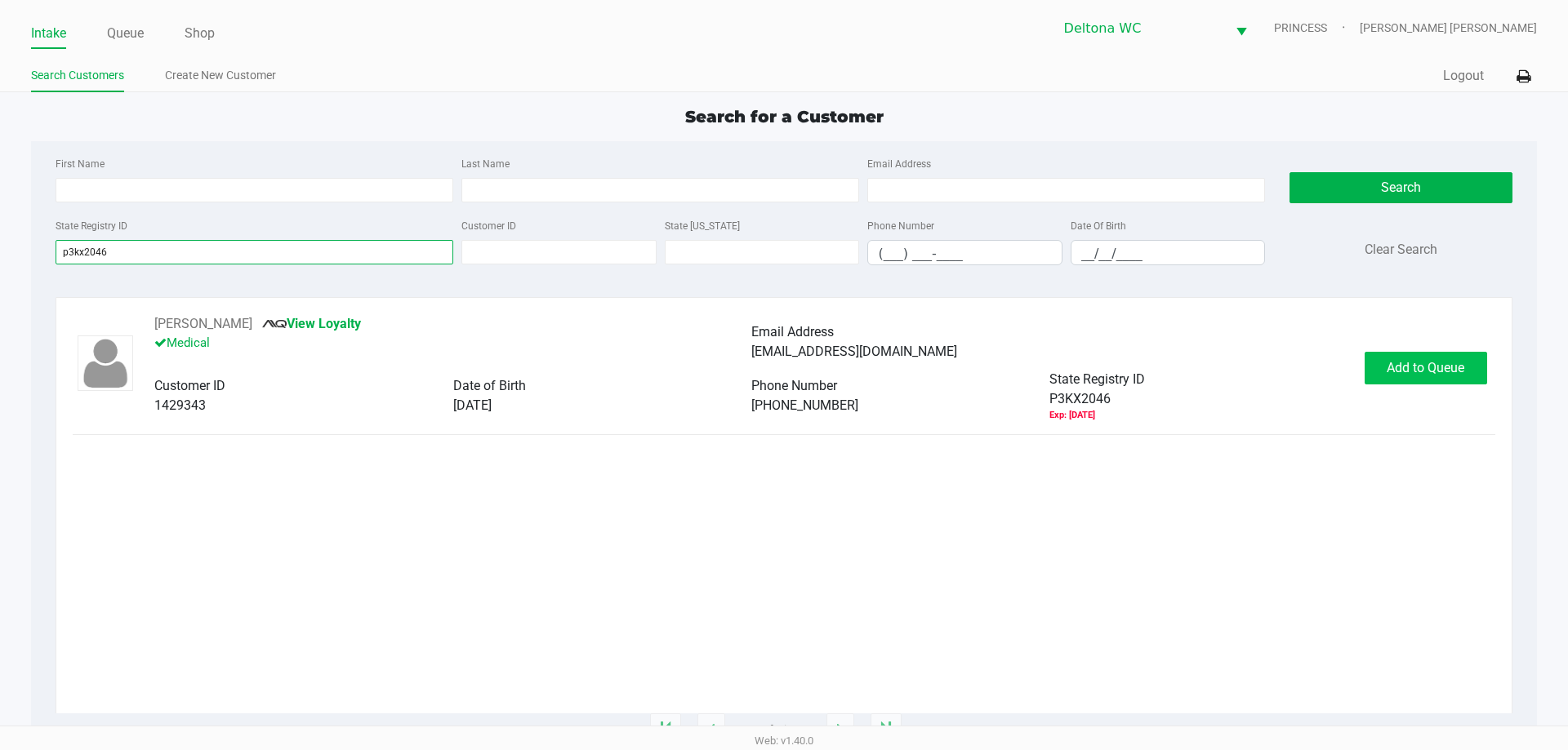
type input "p3kx2046"
click at [1441, 376] on button "Add to Queue" at bounding box center [1425, 368] width 123 height 33
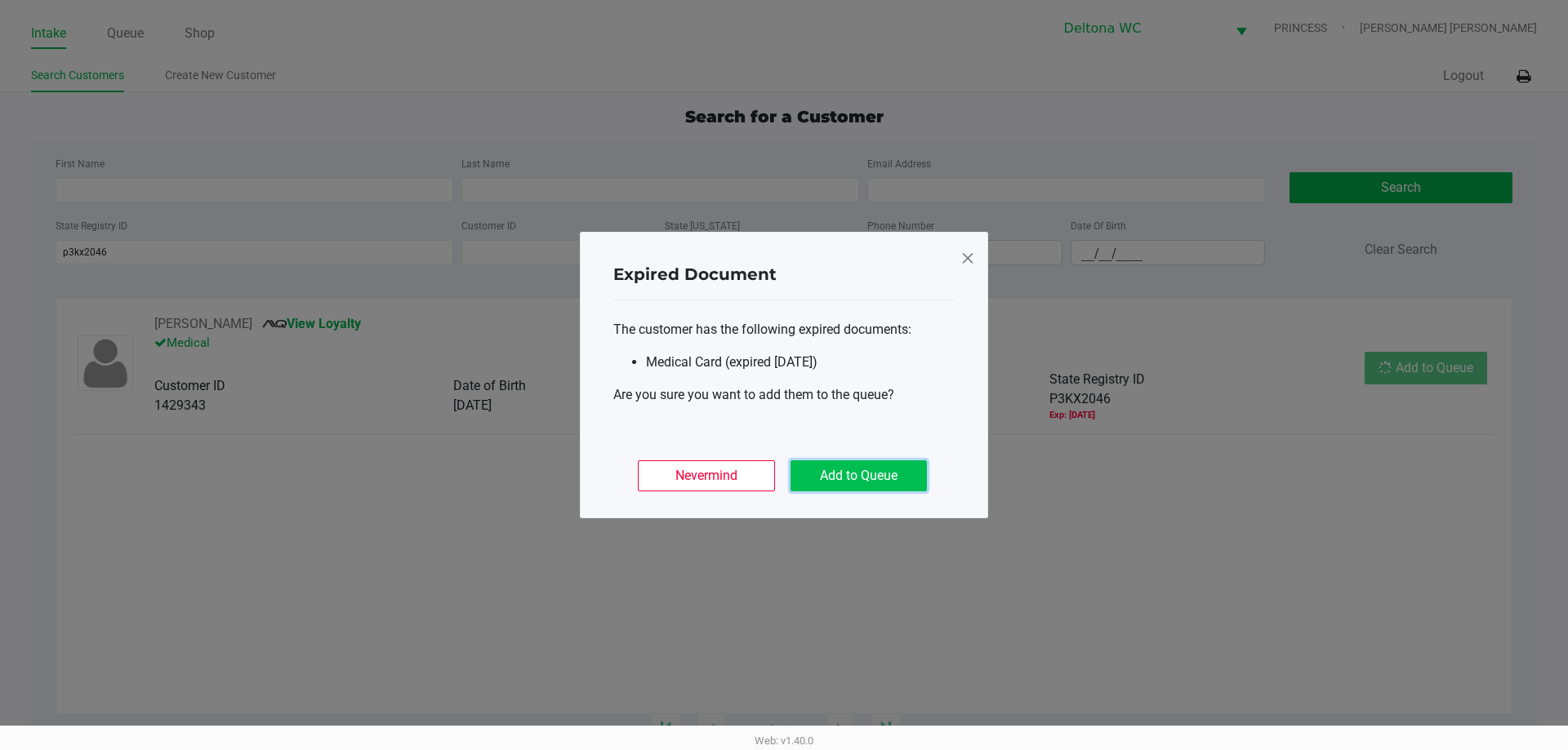
click at [880, 464] on button "Add to Queue" at bounding box center [858, 475] width 136 height 31
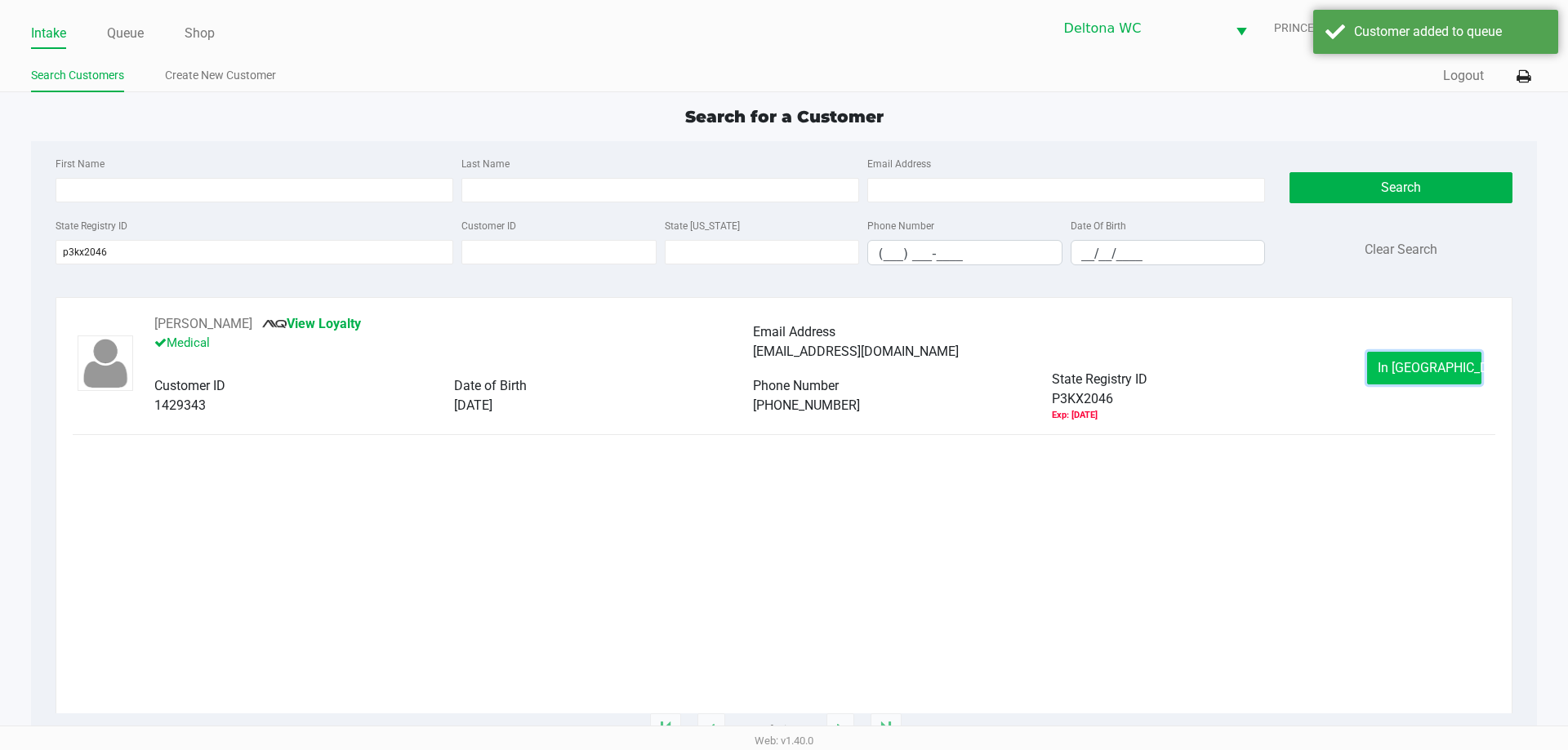
click at [1416, 368] on span "In Queue" at bounding box center [1446, 368] width 137 height 16
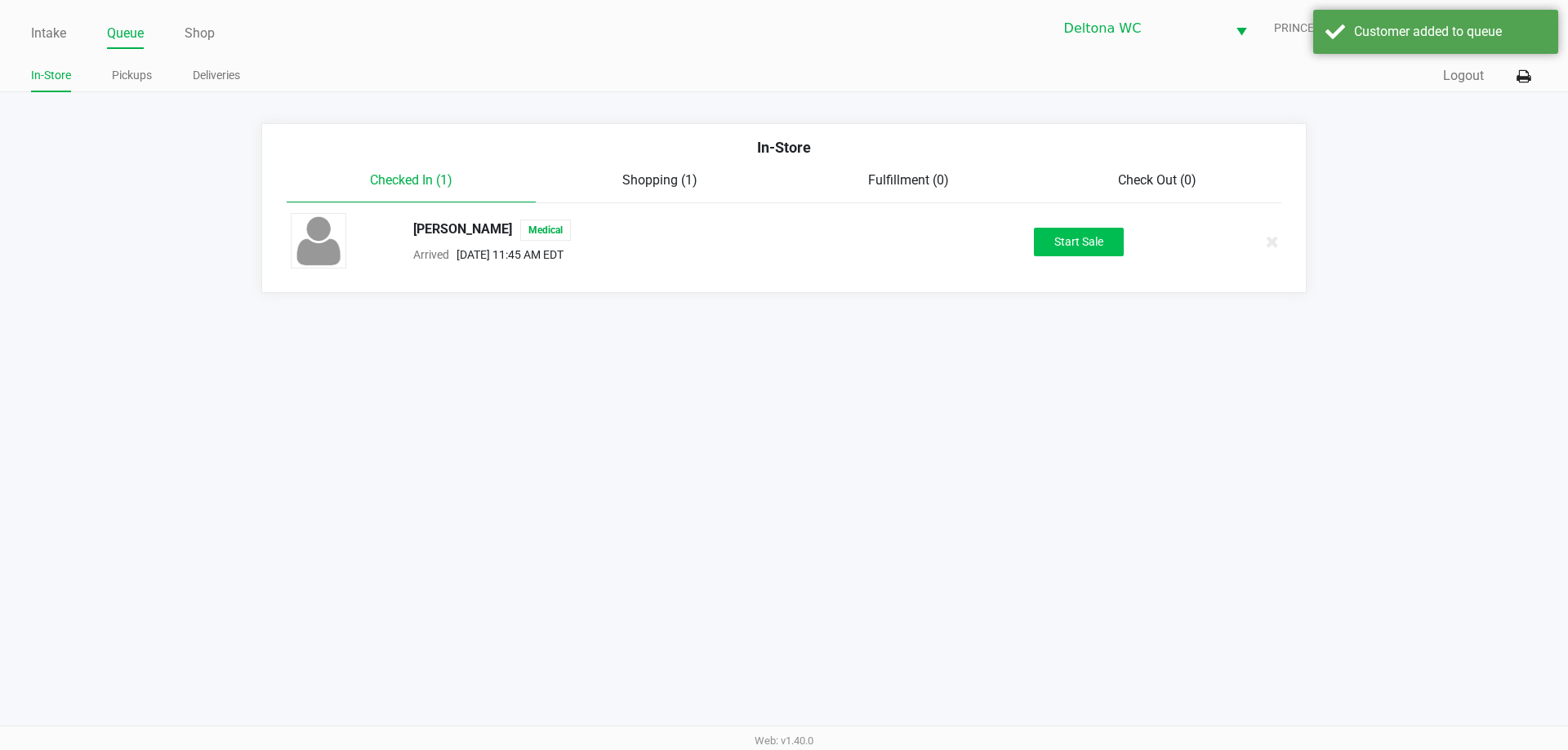
click at [1064, 221] on div "LINDA UHDE Medical Arrived Sep 28, 2025 11:45 AM EDT Start Sale" at bounding box center [784, 241] width 1011 height 57
click at [1080, 244] on button "Start Sale" at bounding box center [1078, 242] width 90 height 28
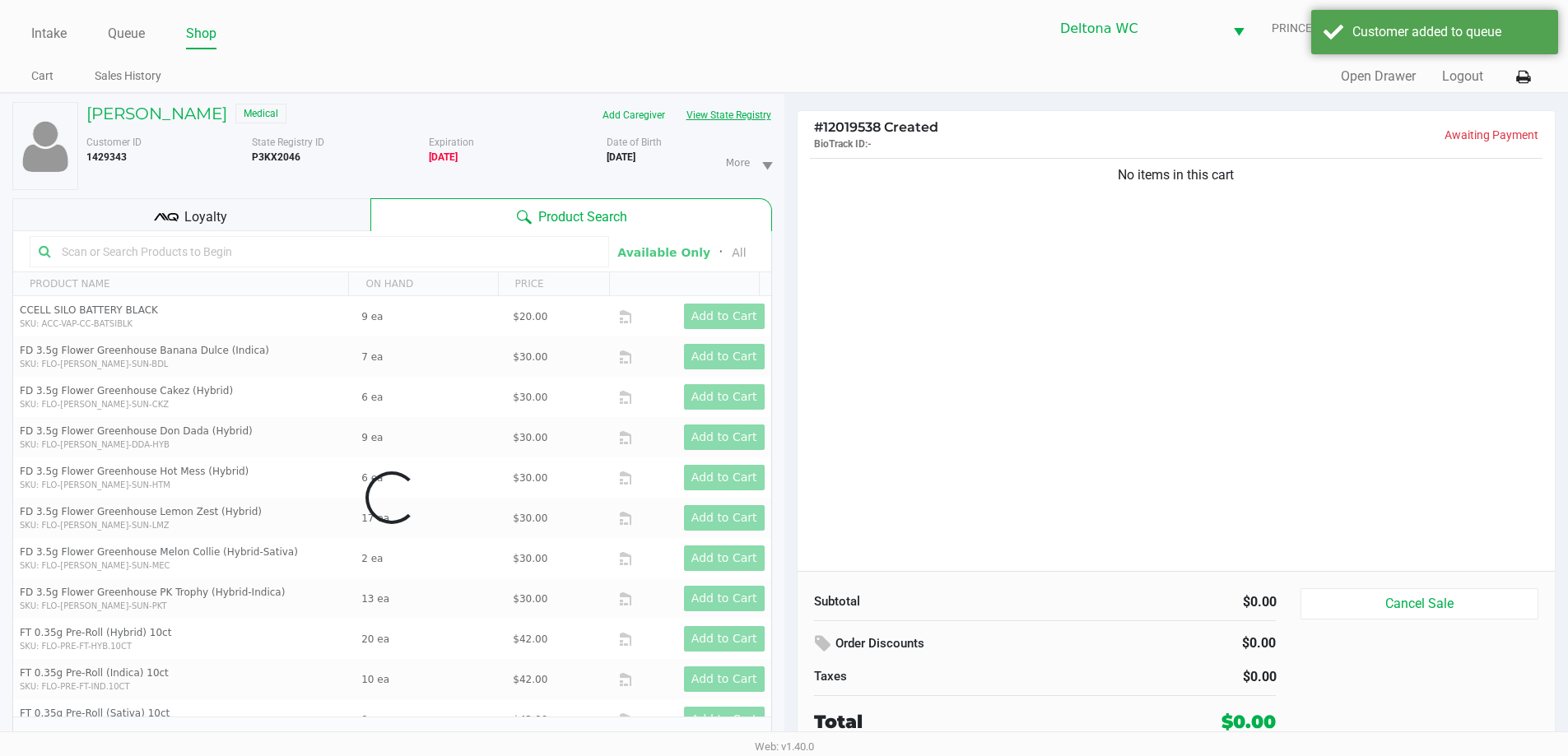
click at [685, 118] on button "View State Registry" at bounding box center [724, 115] width 96 height 26
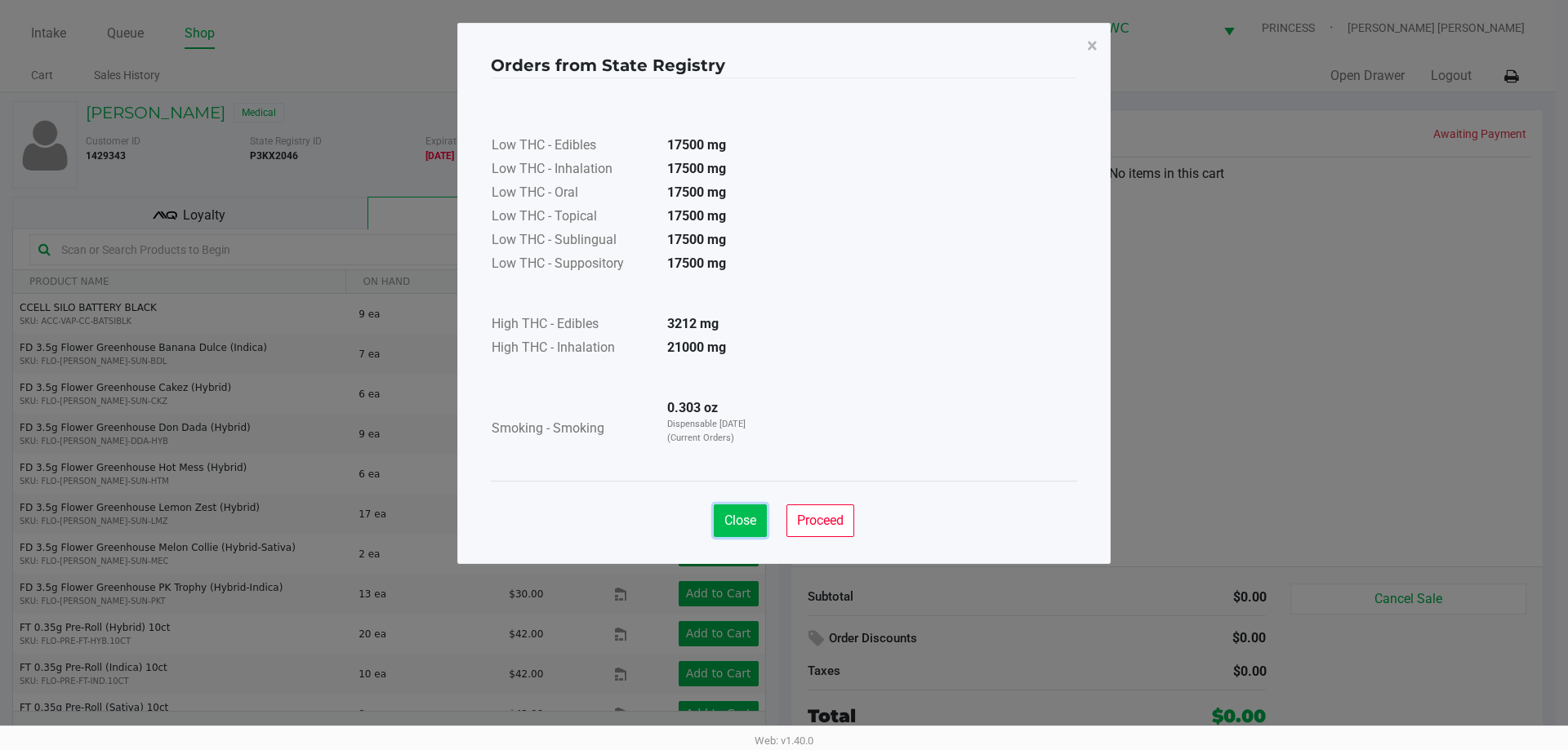
click at [745, 514] on span "Close" at bounding box center [740, 520] width 32 height 16
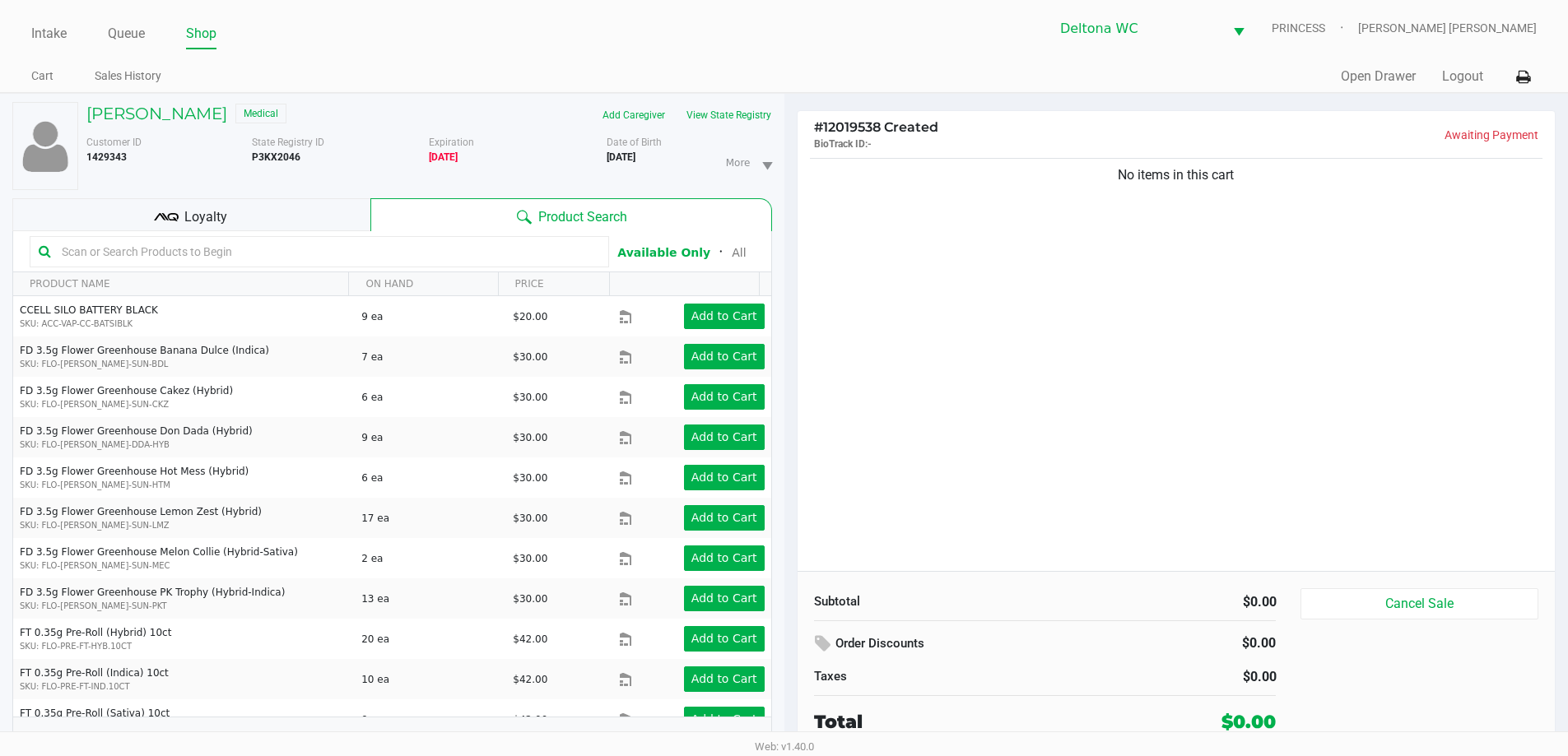
click at [272, 222] on div "Loyalty" at bounding box center [191, 215] width 358 height 33
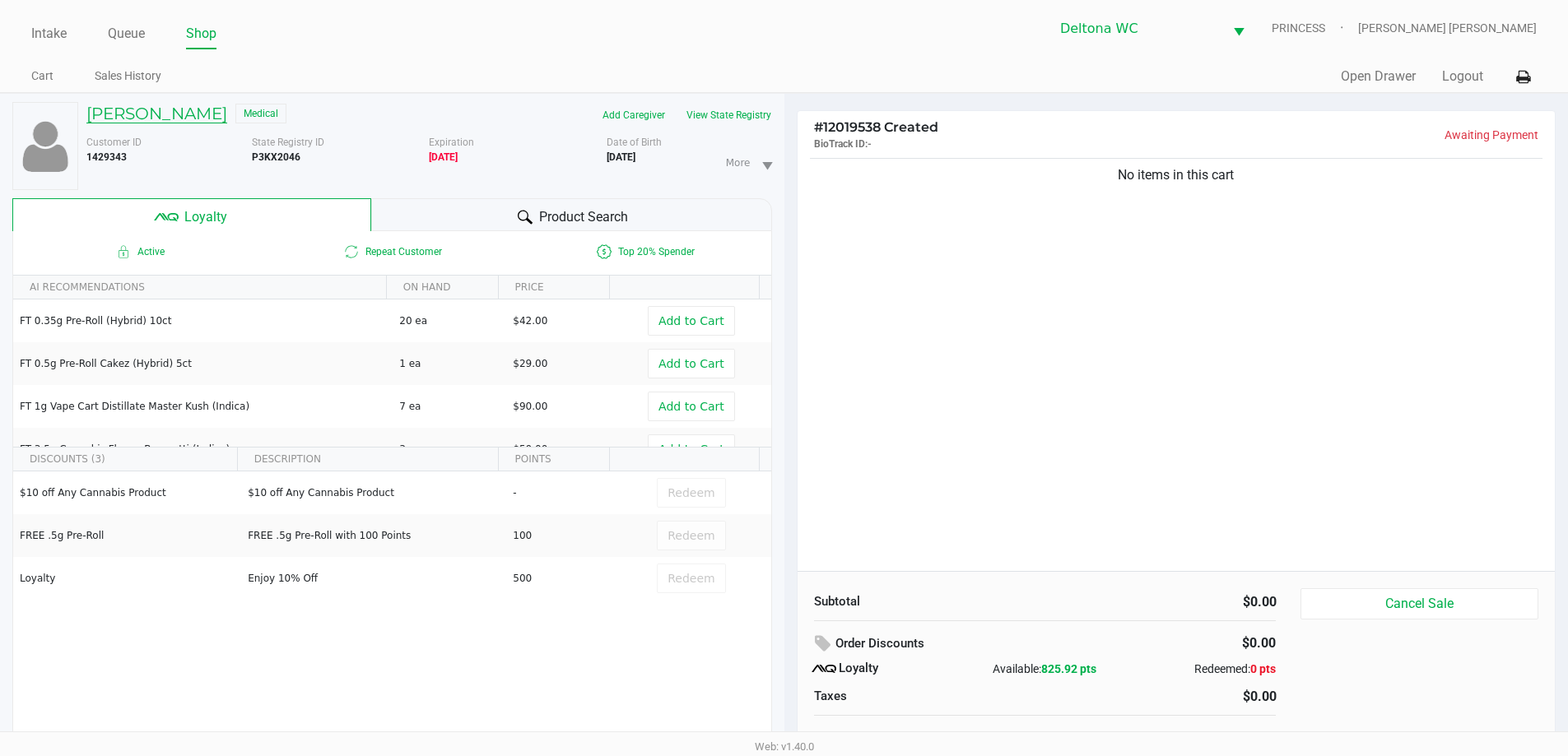
click at [146, 110] on h5 "LINDA UHDE" at bounding box center [156, 113] width 141 height 20
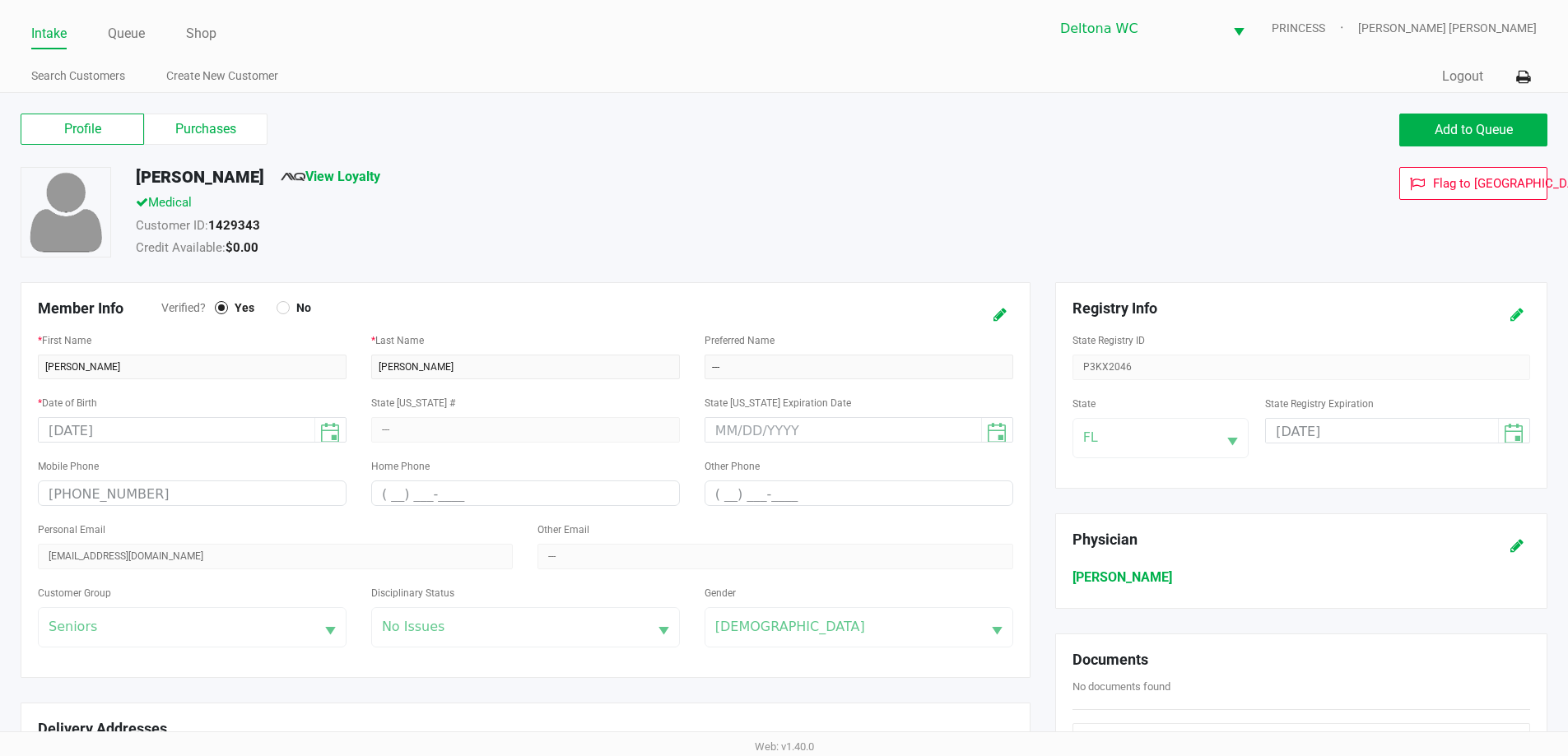
click at [1525, 309] on button at bounding box center [1517, 315] width 26 height 30
click at [1337, 430] on input "05/28/2025" at bounding box center [1369, 431] width 207 height 26
type input "05/28/2026"
click at [1514, 309] on icon at bounding box center [1517, 315] width 13 height 11
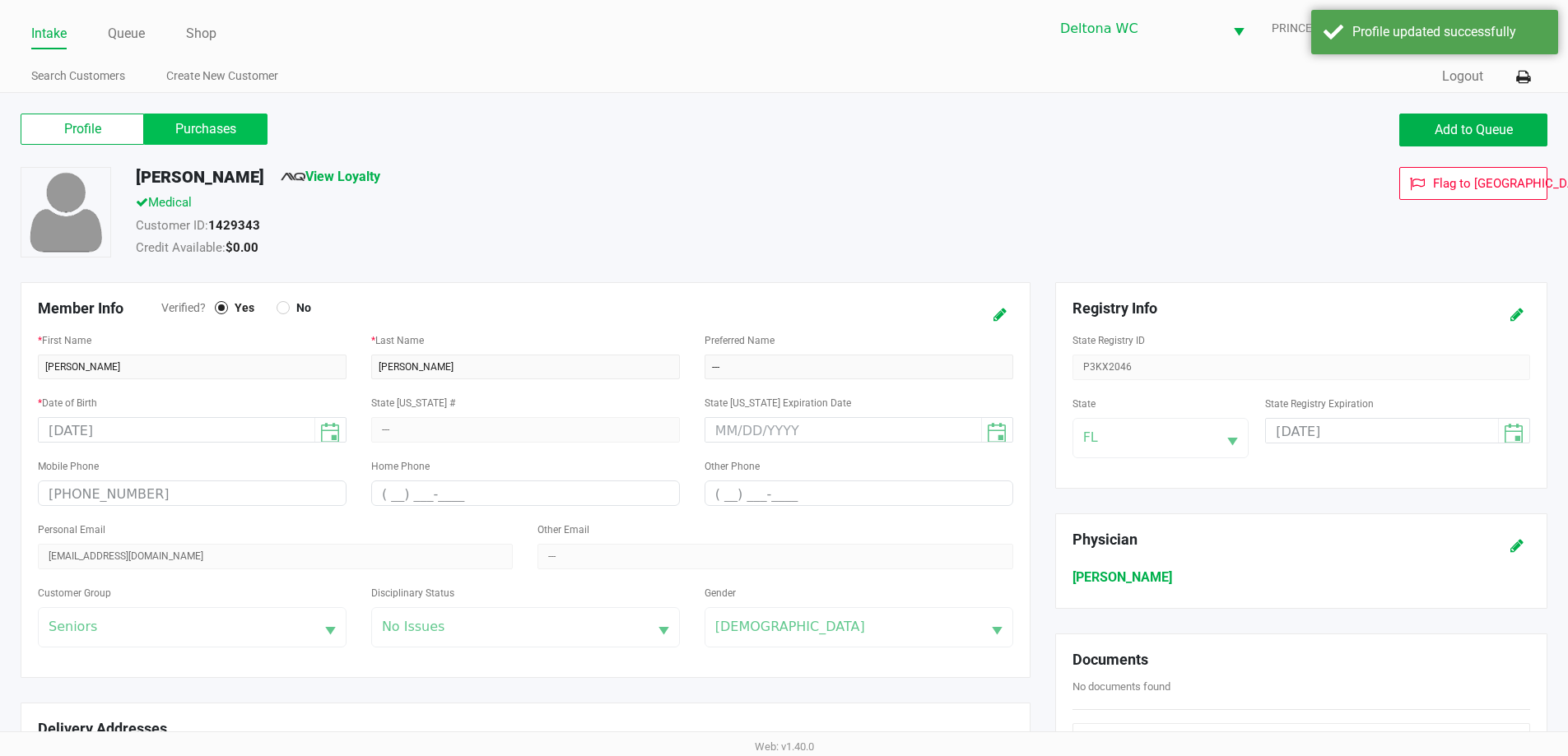
drag, startPoint x: 244, startPoint y: 133, endPoint x: 278, endPoint y: 178, distance: 56.4
click at [244, 134] on label "Purchases" at bounding box center [205, 129] width 124 height 31
click at [0, 0] on 1 "Purchases" at bounding box center [0, 0] width 0 height 0
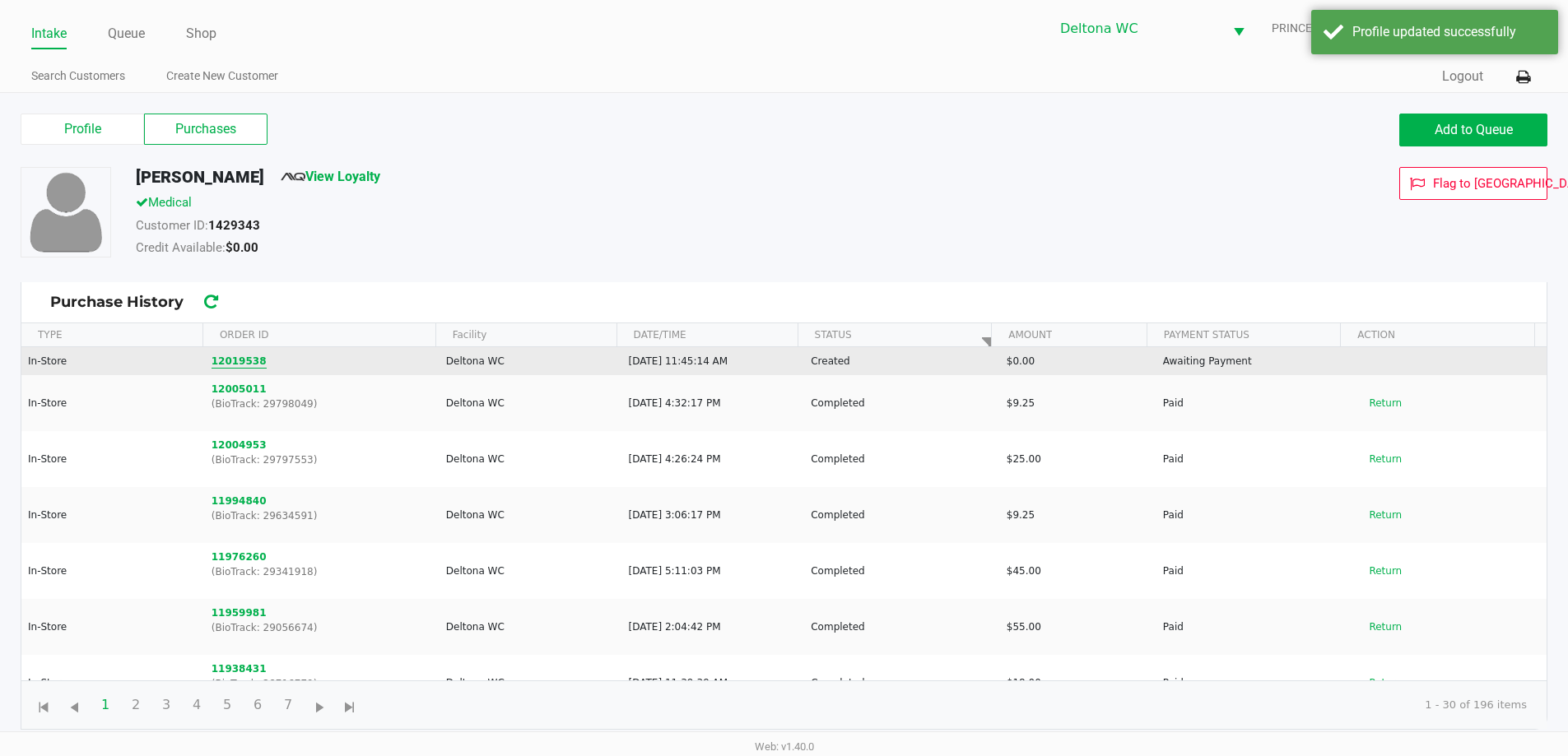
click at [243, 356] on button "12019538" at bounding box center [239, 361] width 55 height 15
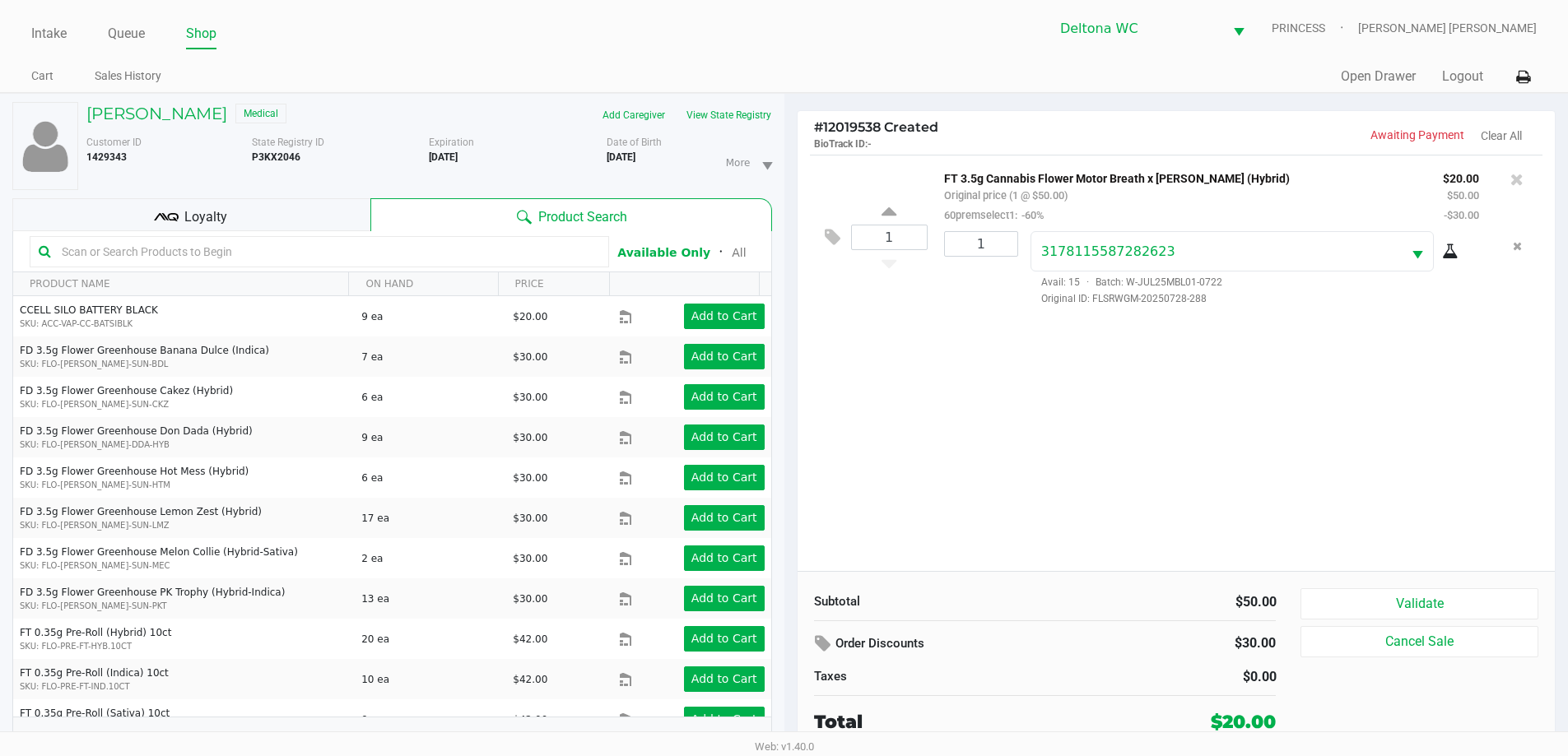
click at [296, 230] on div "Loyalty" at bounding box center [191, 215] width 358 height 33
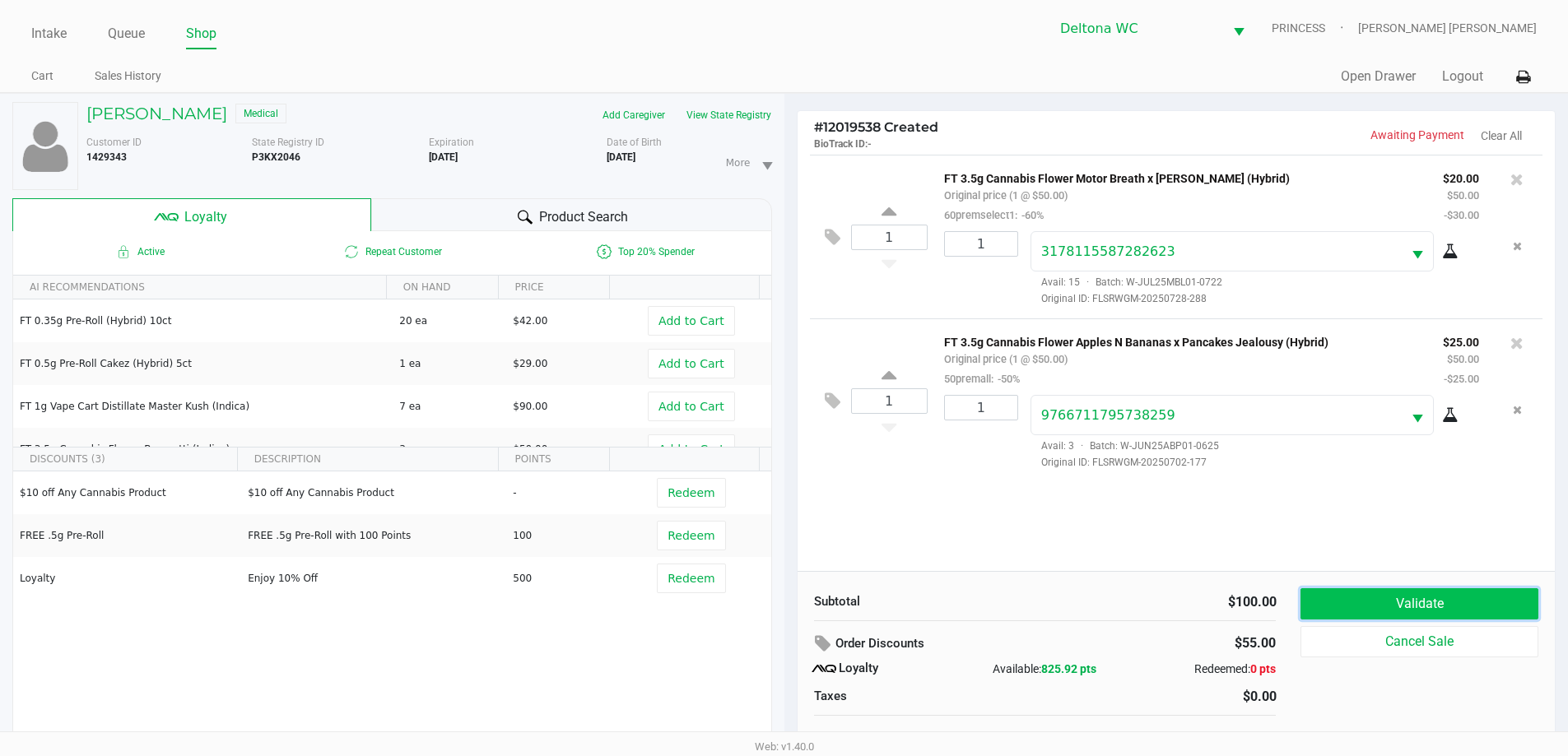
click at [1435, 601] on button "Validate" at bounding box center [1419, 604] width 237 height 31
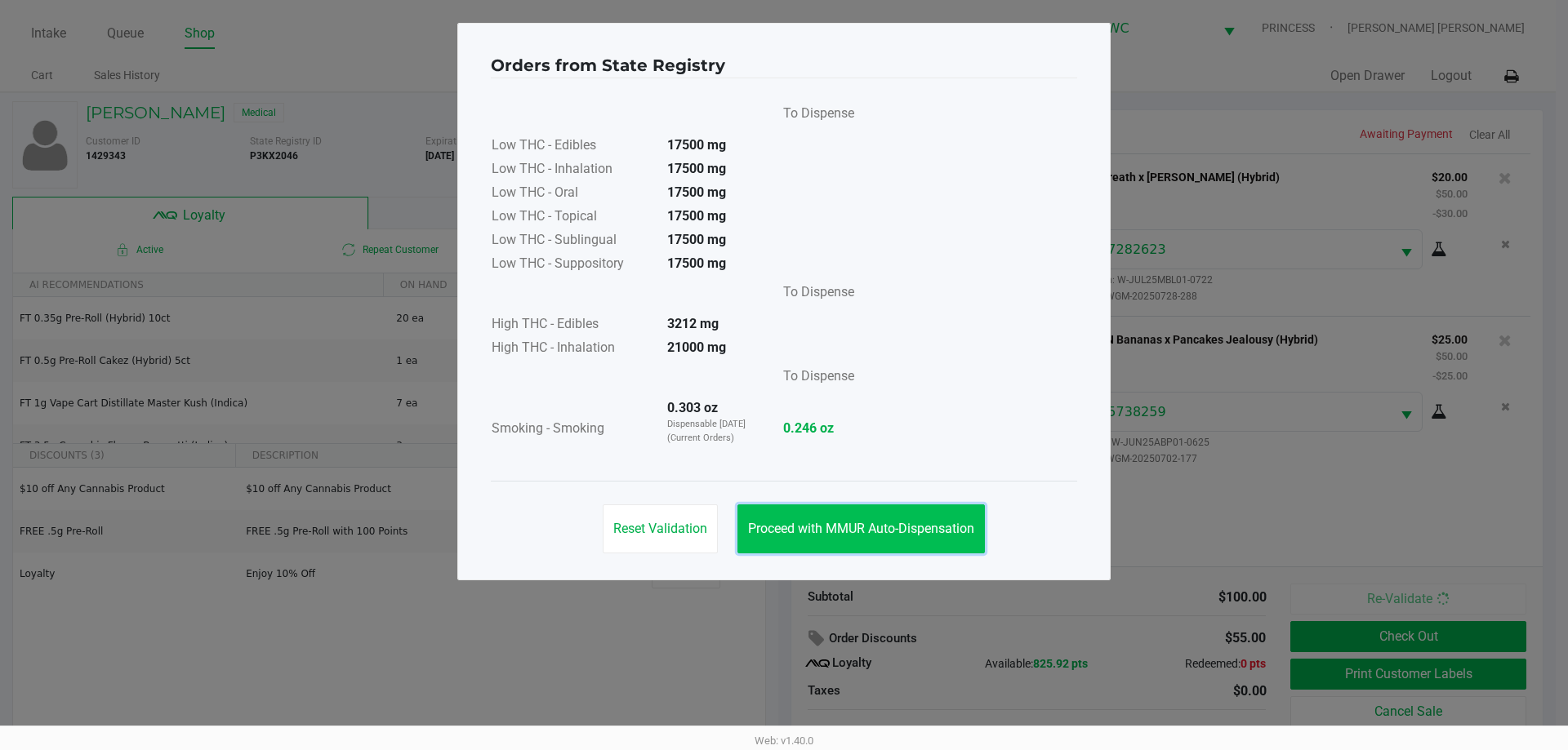
click at [912, 517] on button "Proceed with MMUR Auto-Dispensation" at bounding box center [861, 529] width 248 height 49
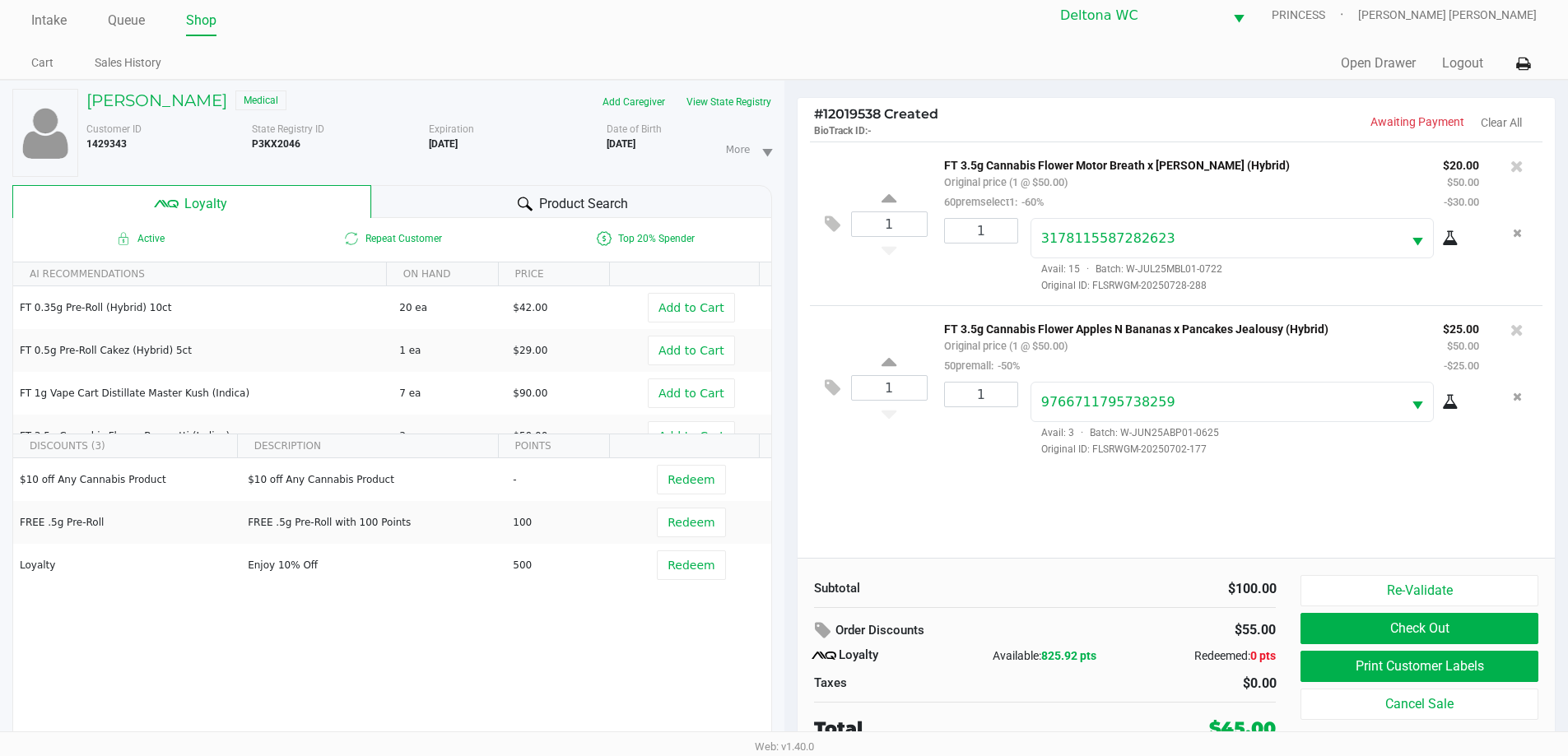
scroll to position [17, 0]
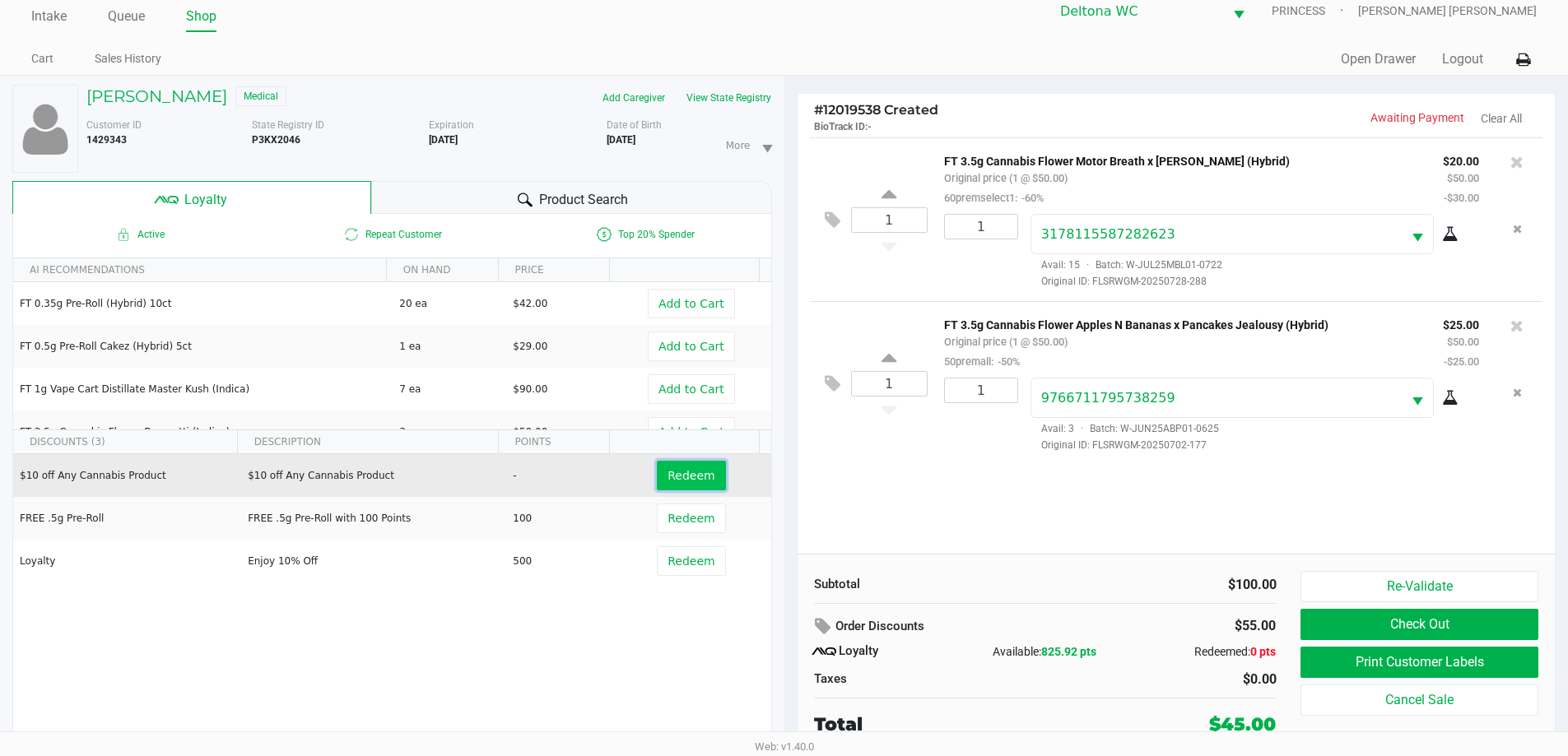
drag, startPoint x: 676, startPoint y: 474, endPoint x: 770, endPoint y: 497, distance: 96.8
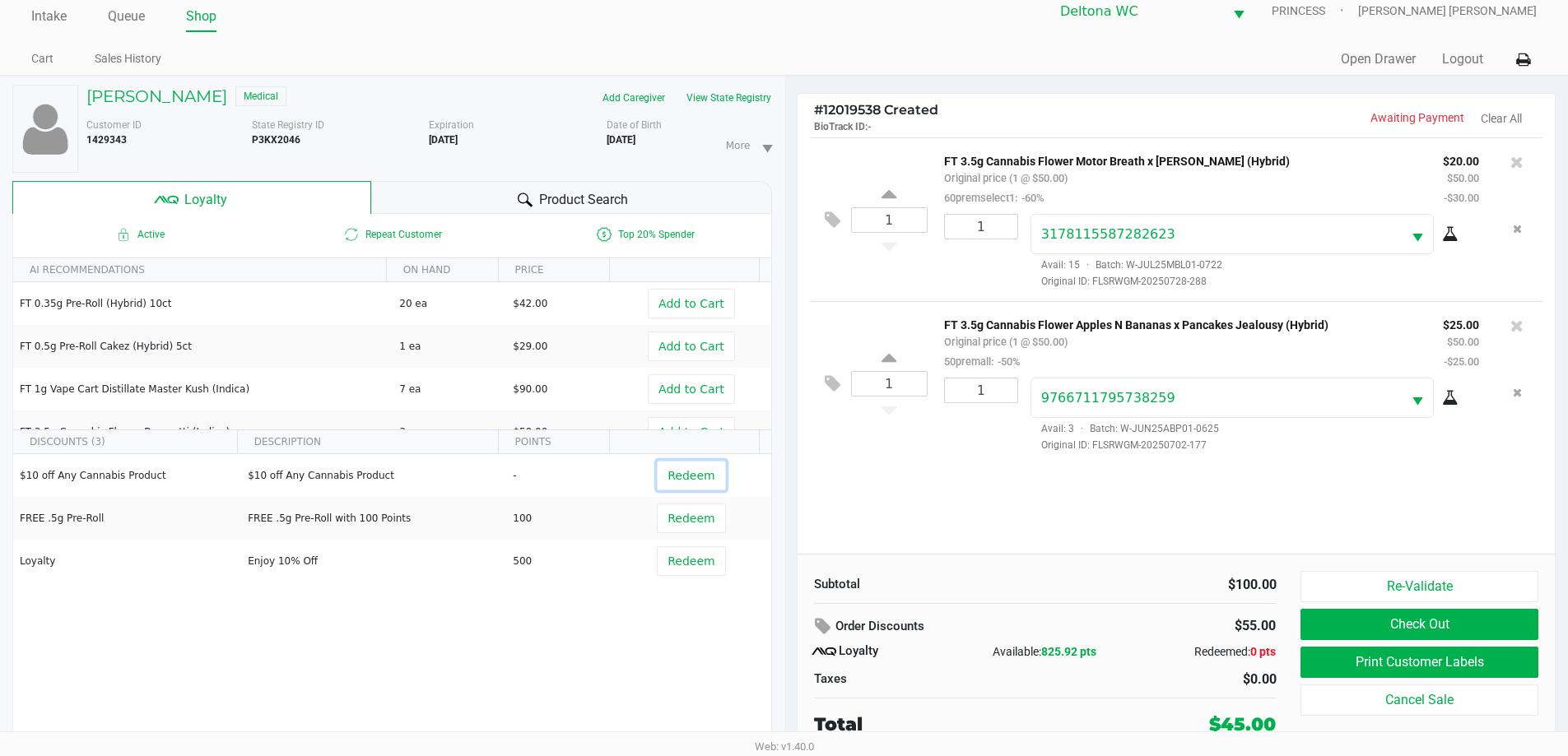
click at [676, 474] on span "Redeem" at bounding box center [691, 475] width 47 height 13
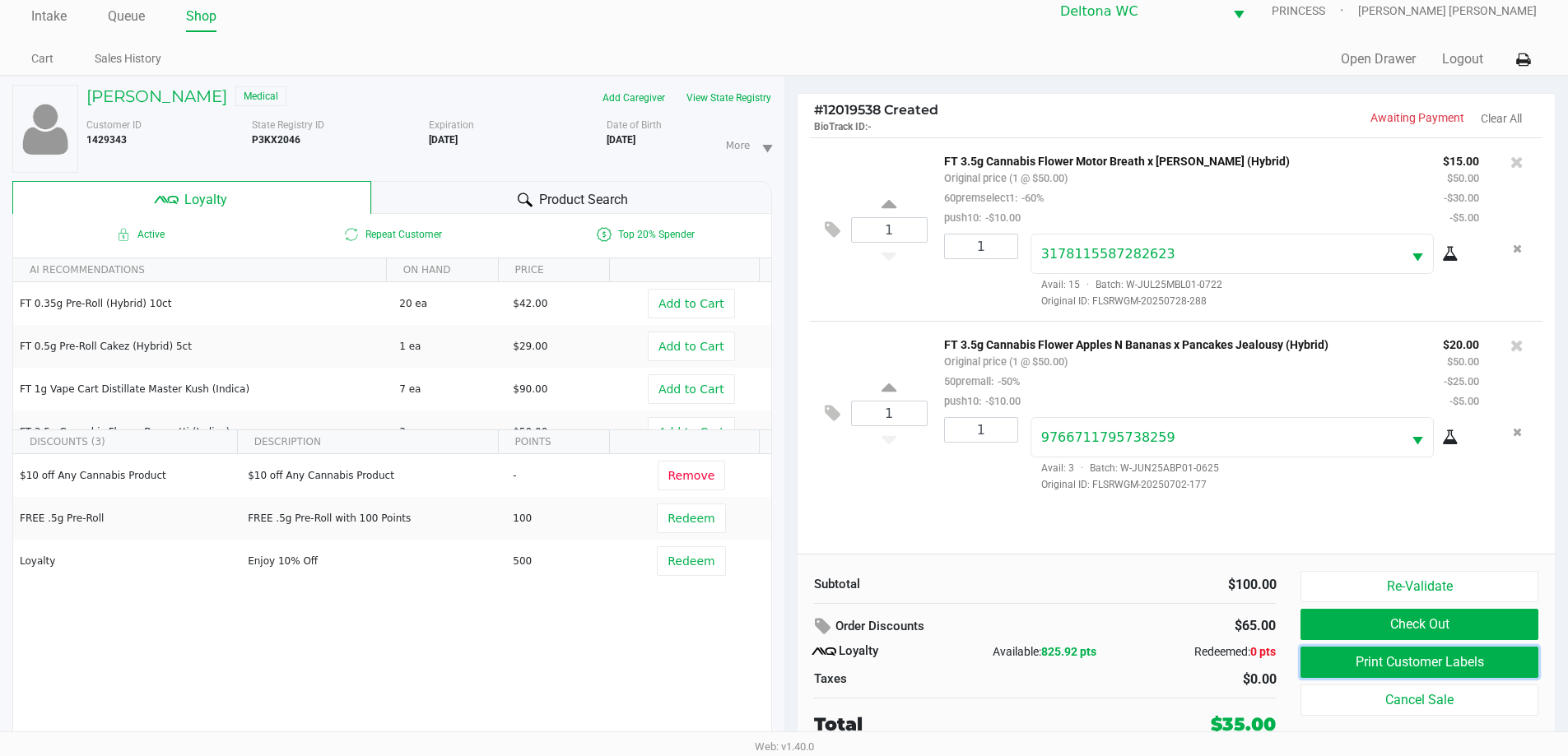
click at [1355, 662] on button "Print Customer Labels" at bounding box center [1419, 662] width 237 height 31
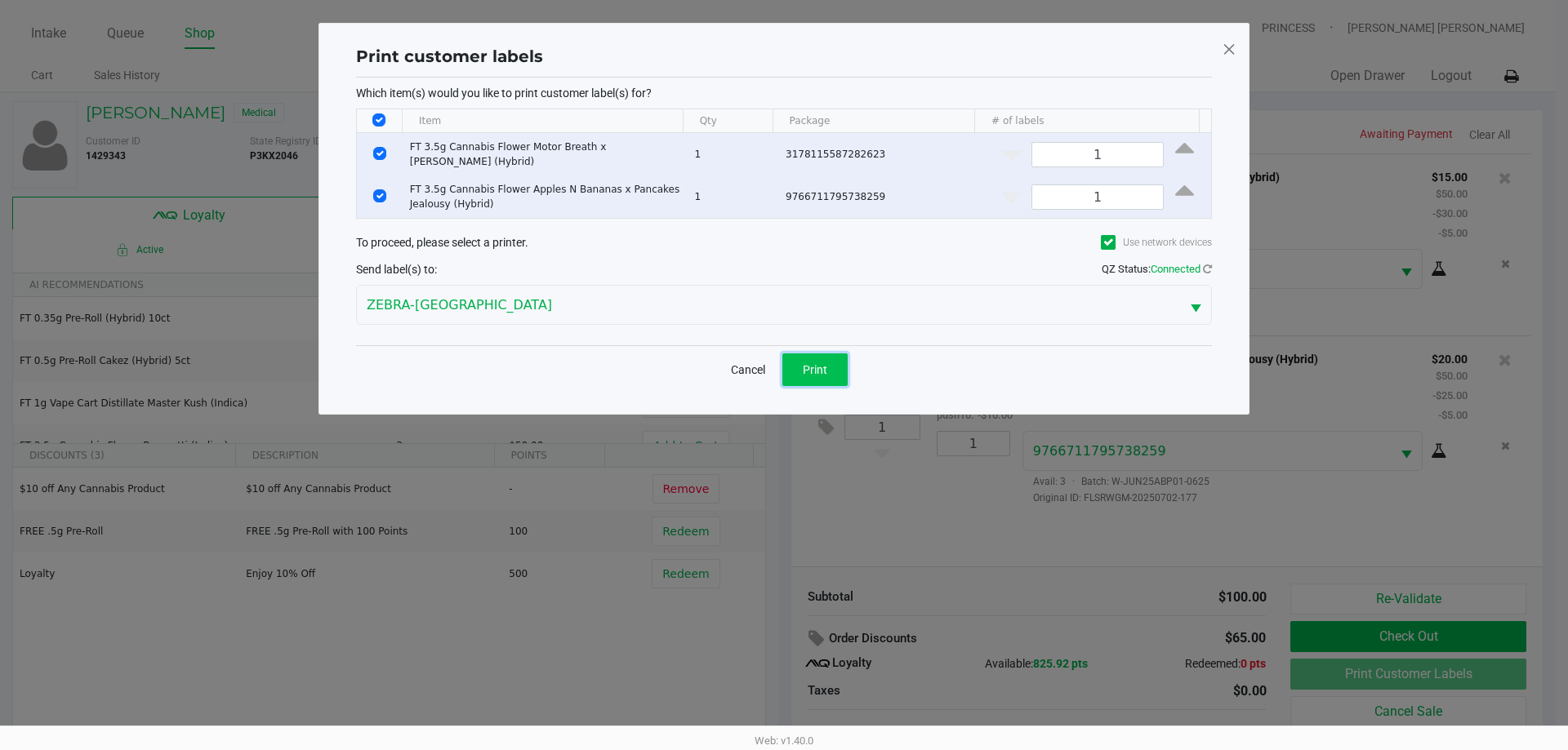
click at [793, 356] on button "Print" at bounding box center [815, 369] width 66 height 33
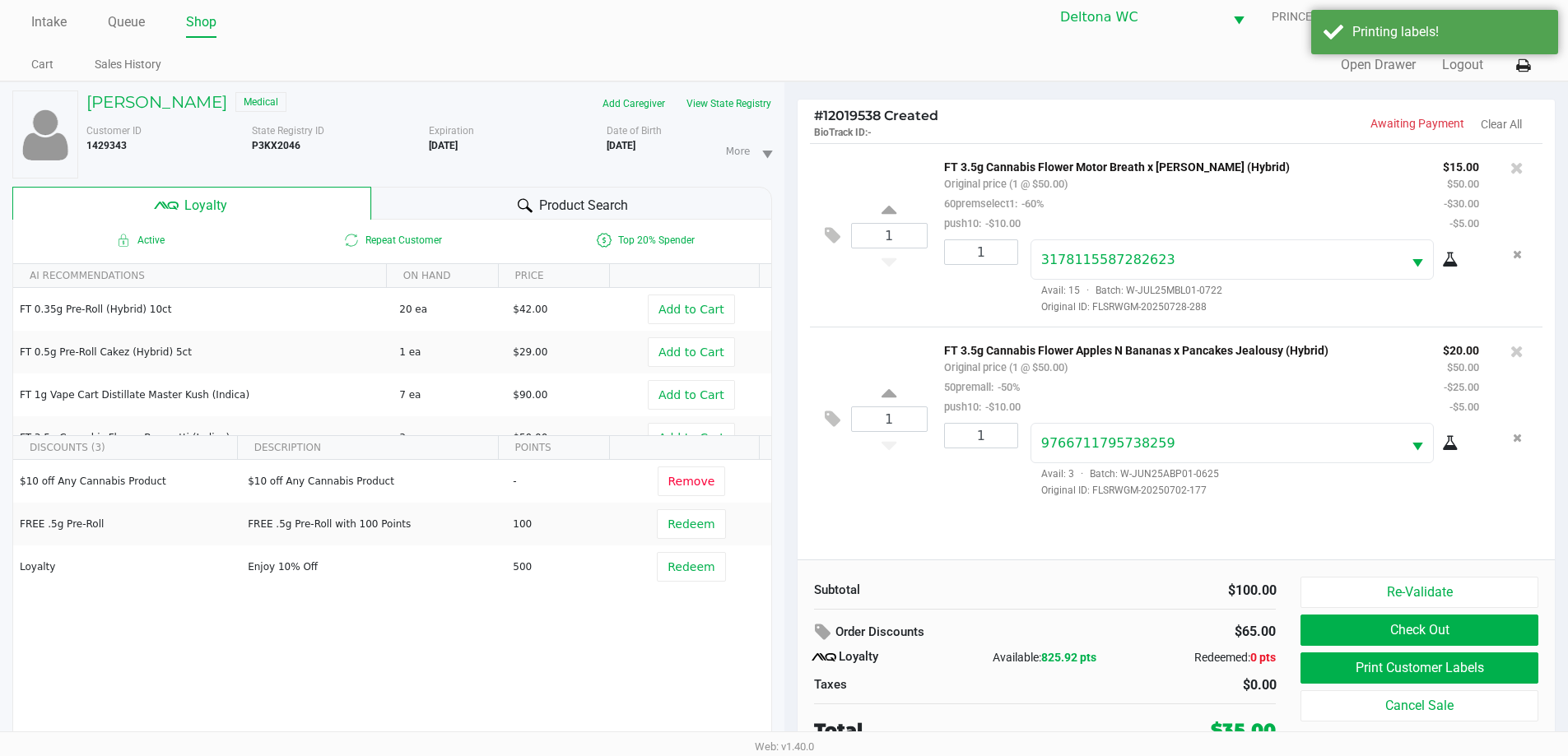
scroll to position [17, 0]
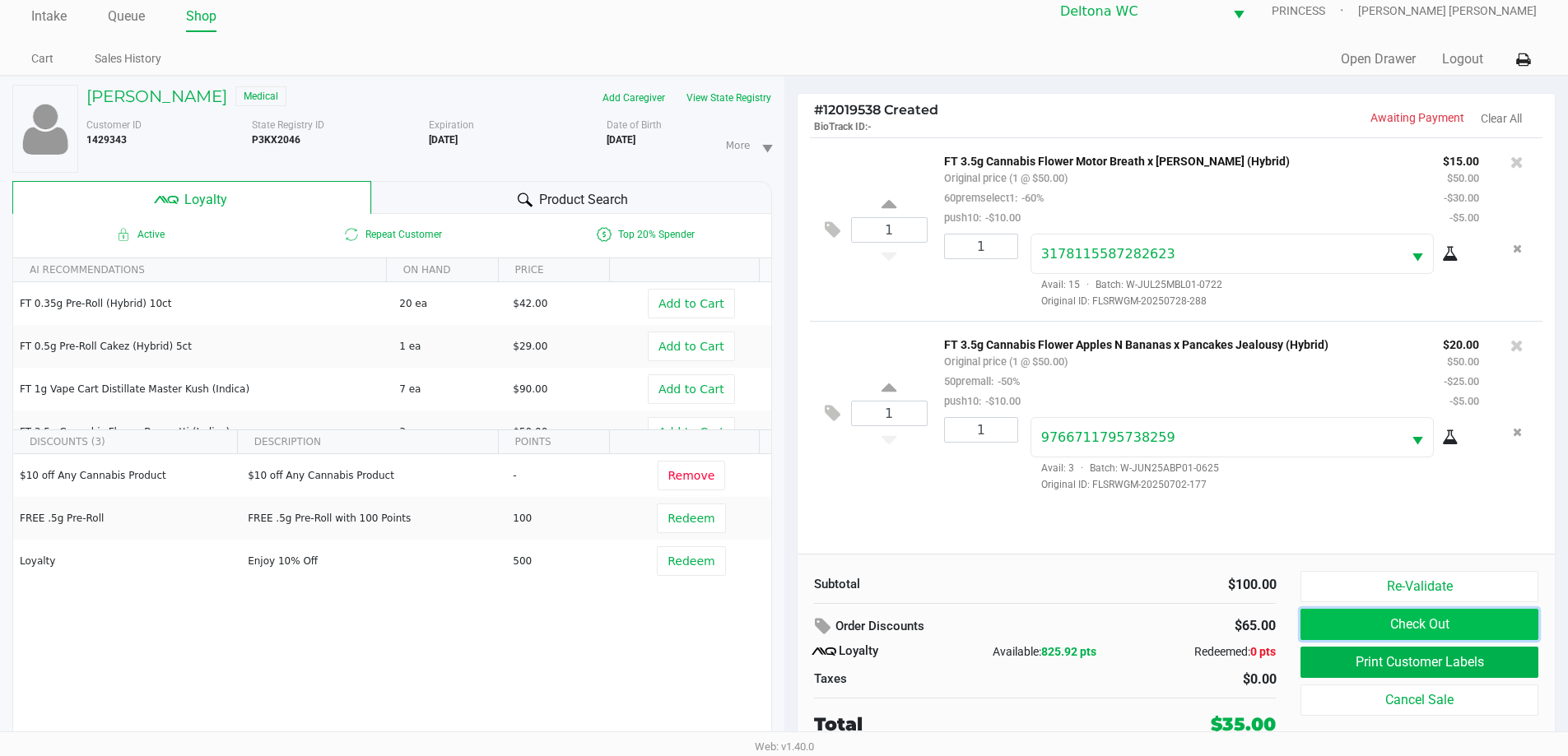
click at [1354, 625] on button "Check Out" at bounding box center [1419, 624] width 237 height 31
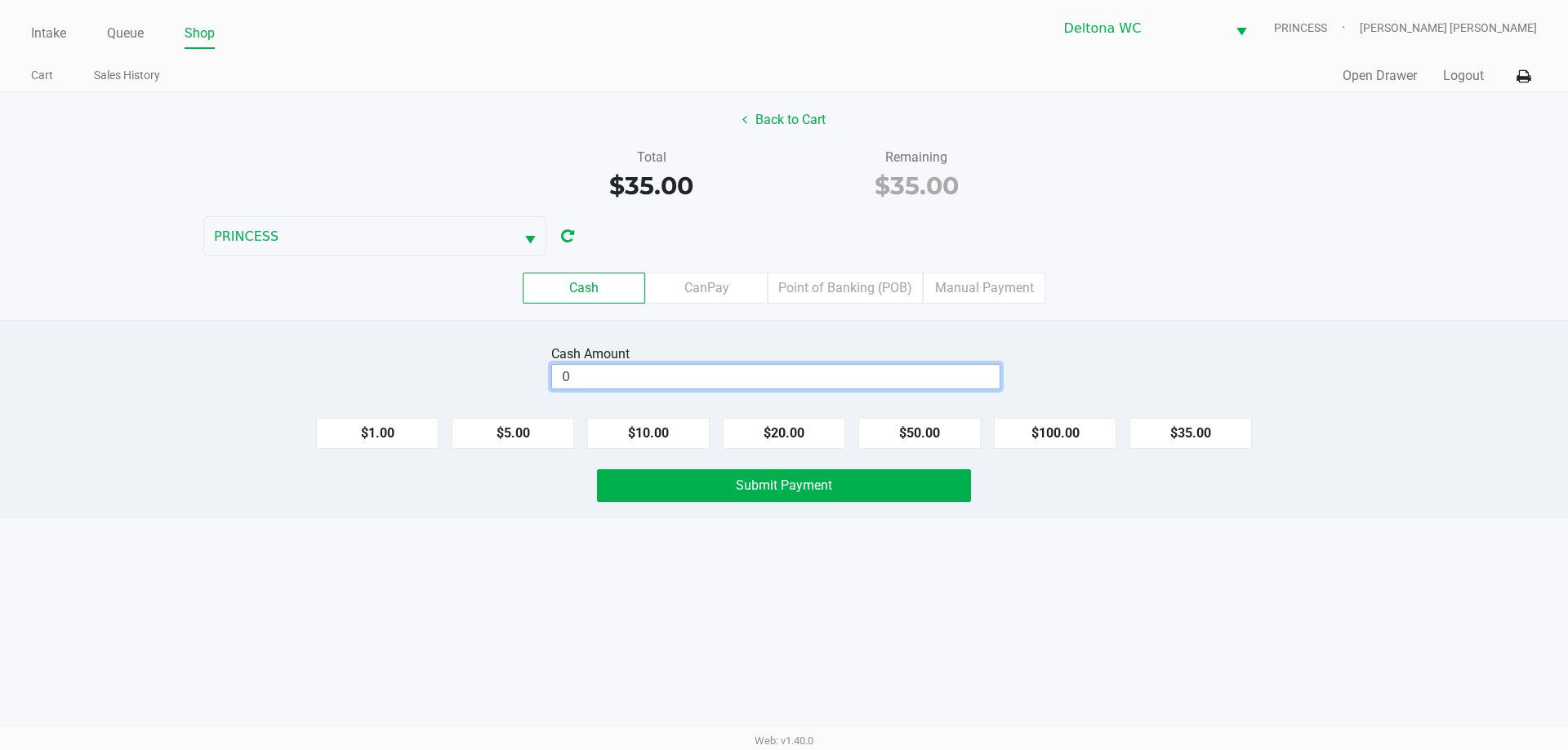
click at [793, 375] on input "0" at bounding box center [776, 376] width 447 height 23
type input "$40.00"
click at [777, 492] on span "Submit Payment" at bounding box center [784, 485] width 97 height 16
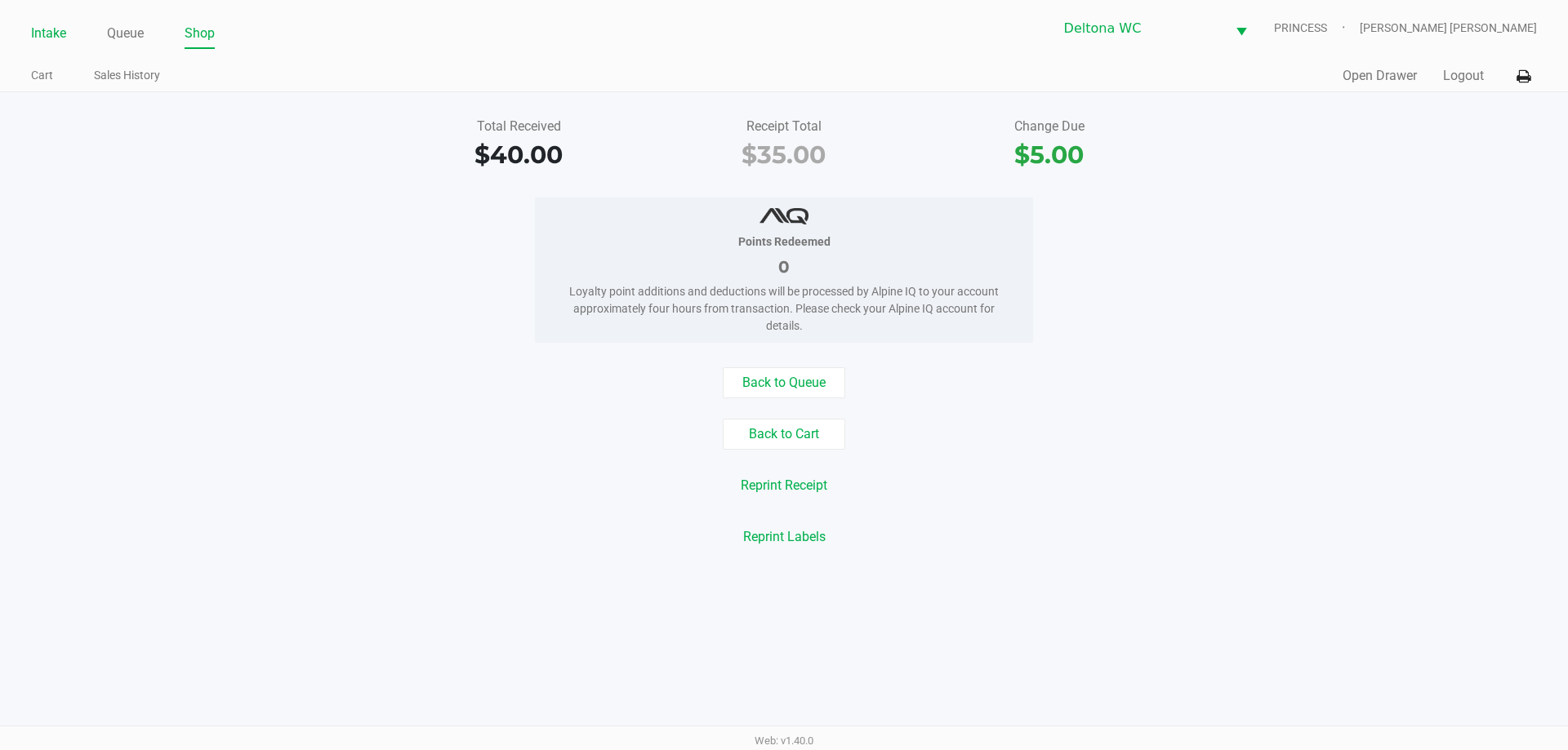
click at [59, 29] on link "Intake" at bounding box center [48, 34] width 35 height 22
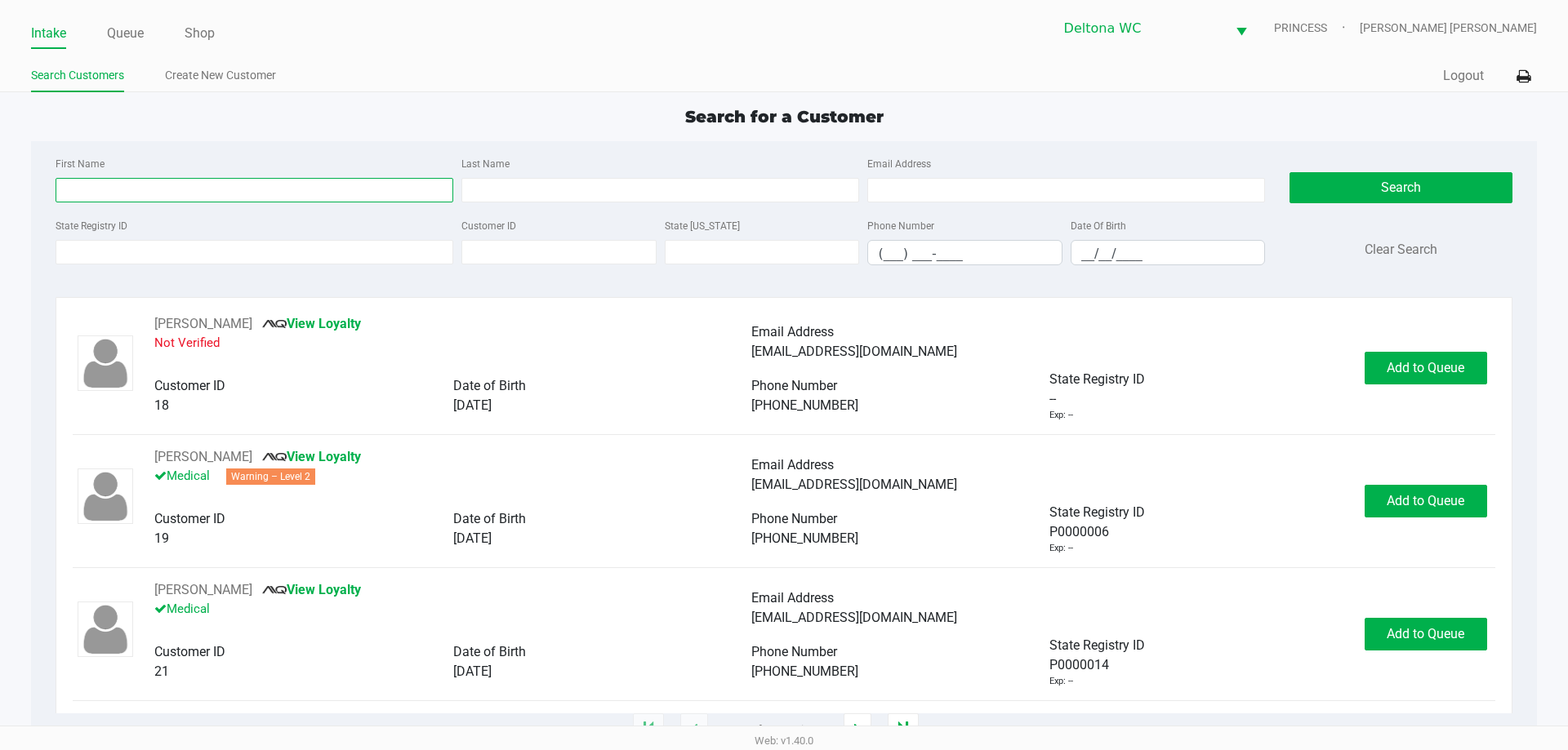
click at [187, 184] on input "First Name" at bounding box center [254, 190] width 398 height 24
type input "jamal"
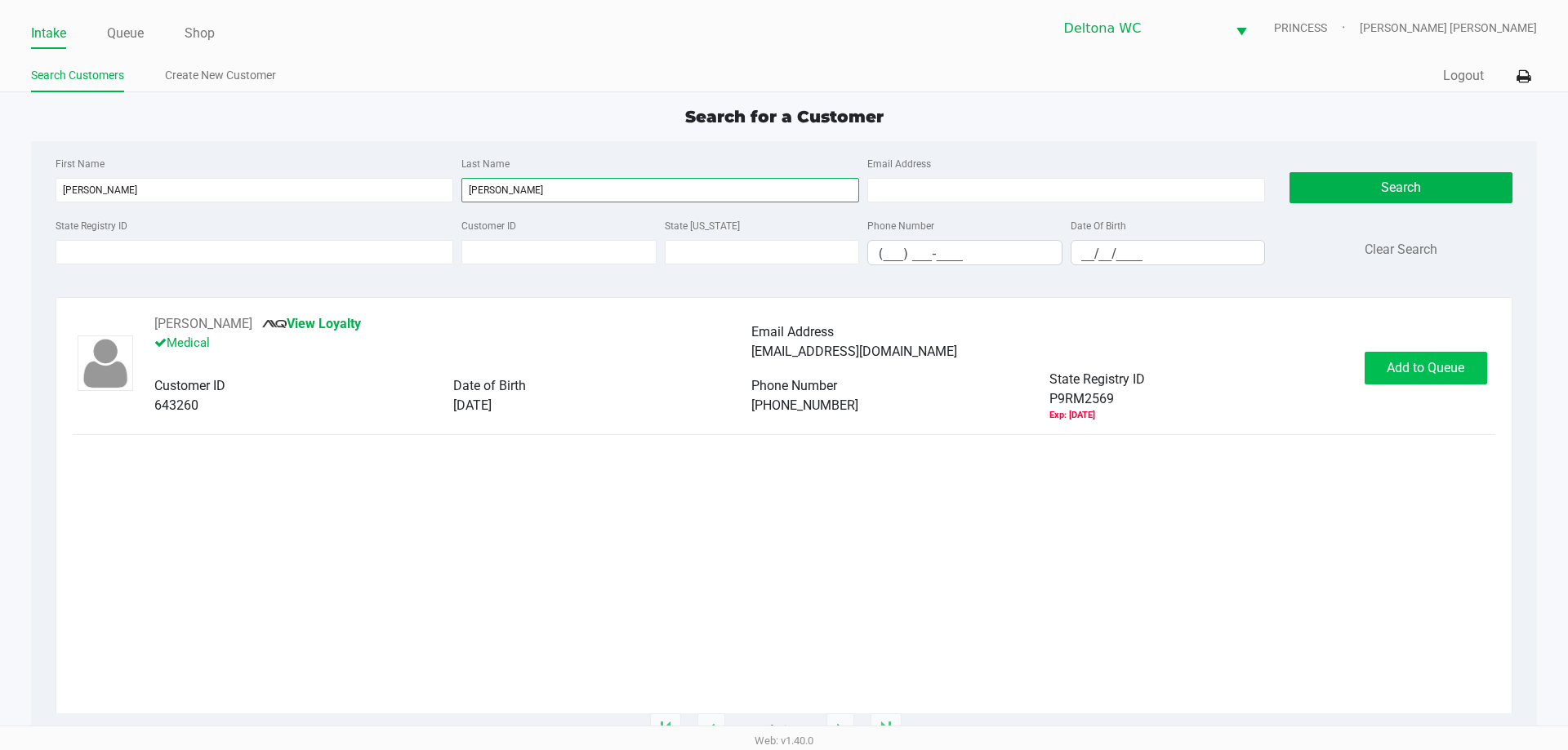
type input "lyons"
click at [1420, 374] on span "Add to Queue" at bounding box center [1425, 368] width 78 height 16
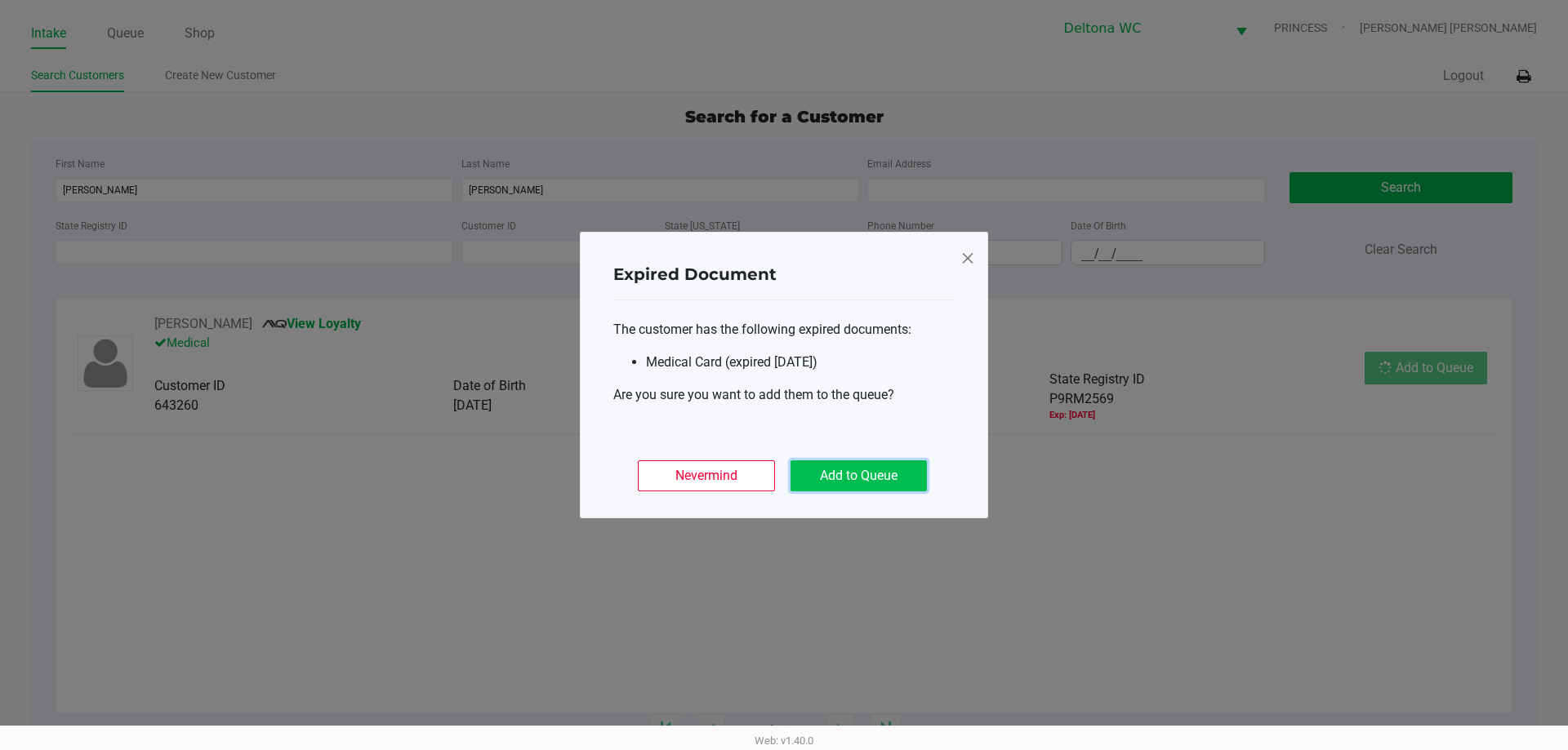
click at [819, 475] on button "Add to Queue" at bounding box center [858, 475] width 136 height 31
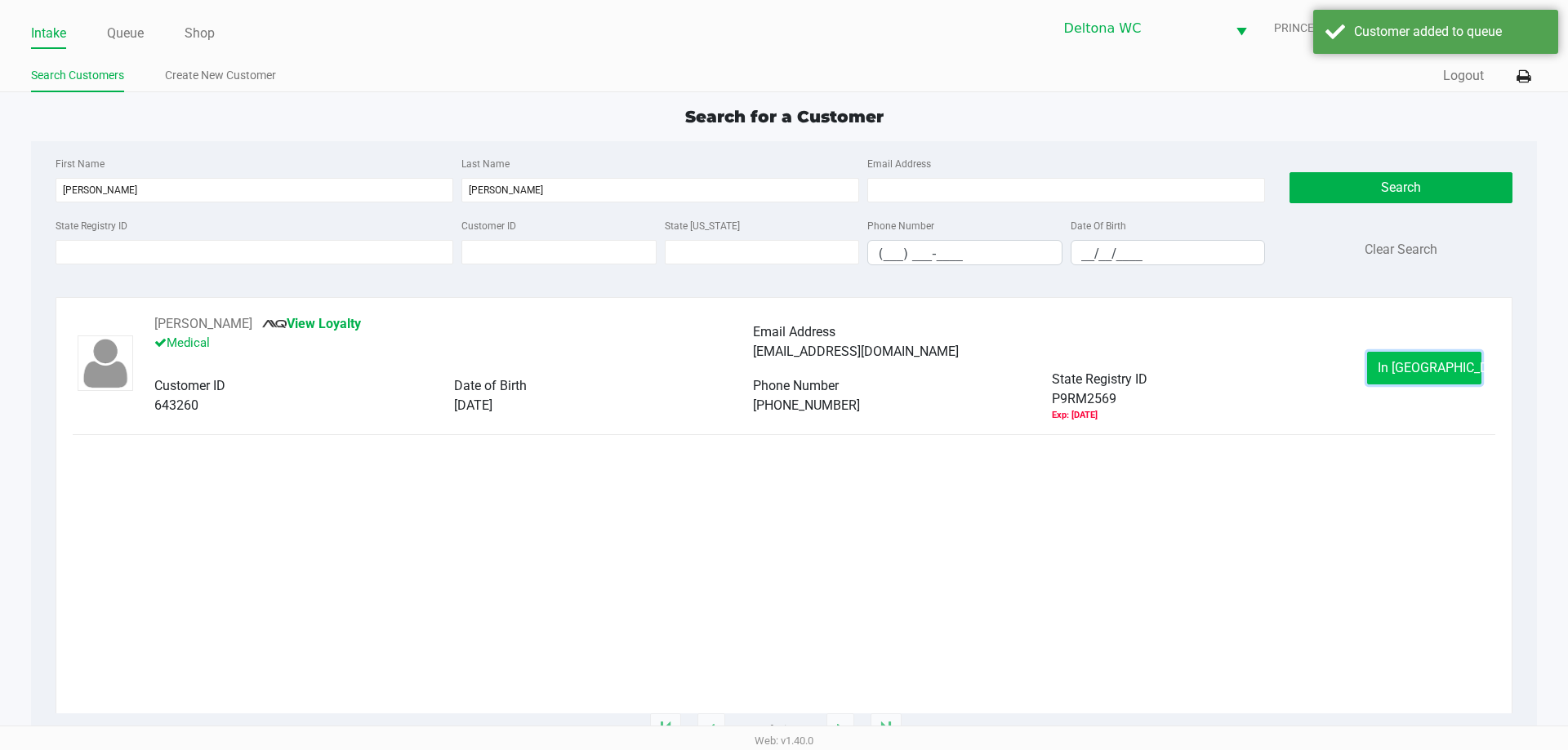
click at [1403, 368] on span "In Queue" at bounding box center [1446, 368] width 137 height 16
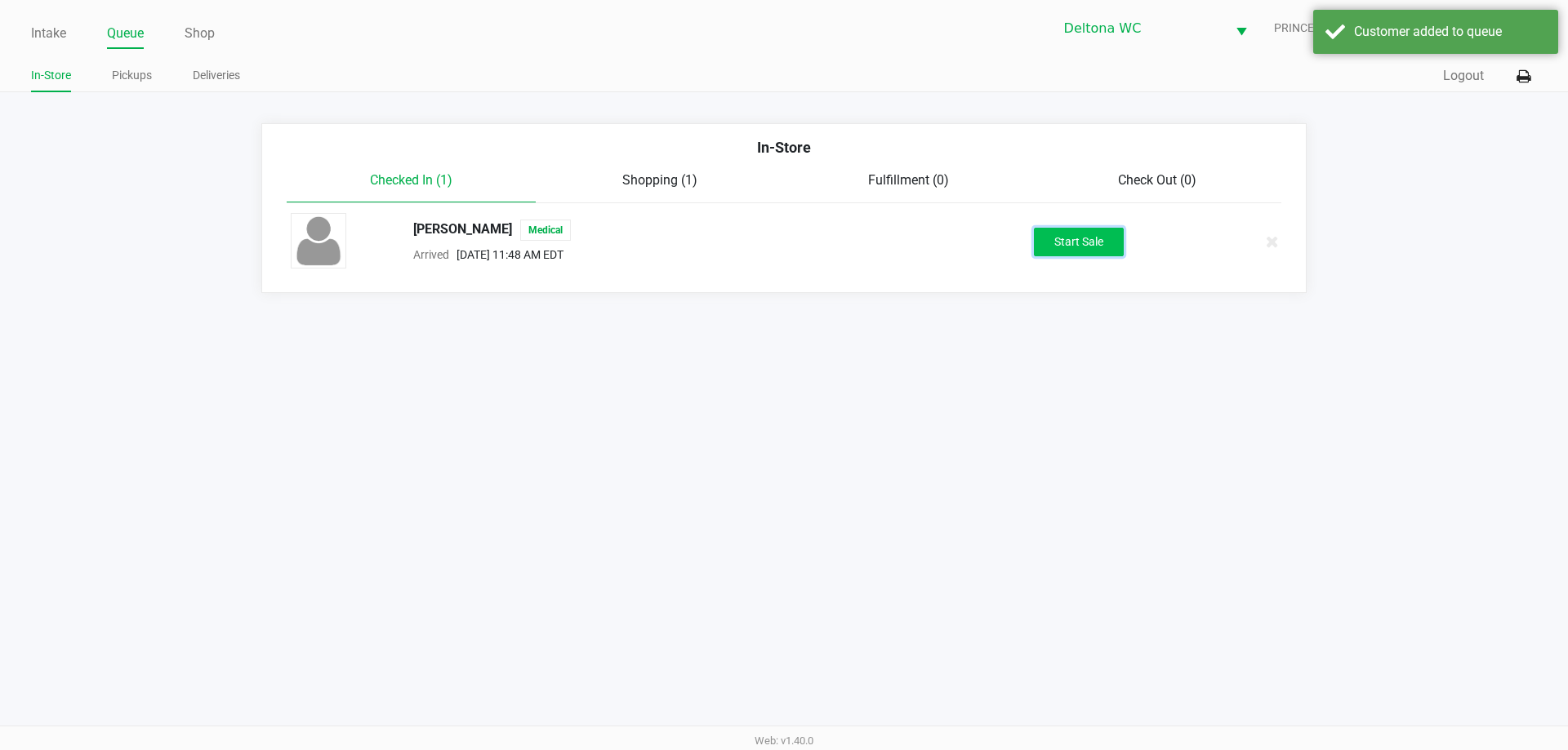
click at [1066, 251] on button "Start Sale" at bounding box center [1078, 242] width 90 height 28
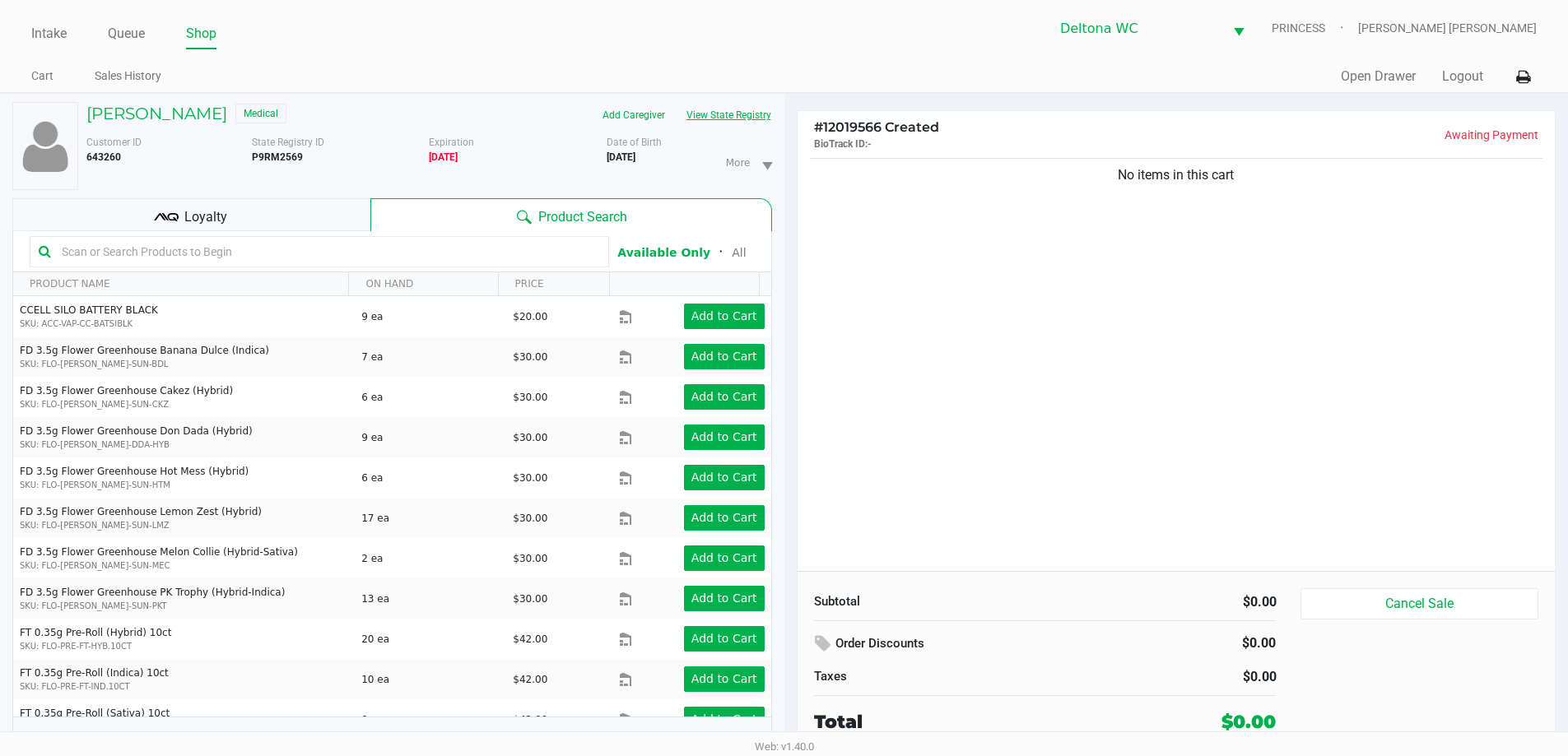
click at [711, 118] on button "View State Registry" at bounding box center [724, 115] width 96 height 26
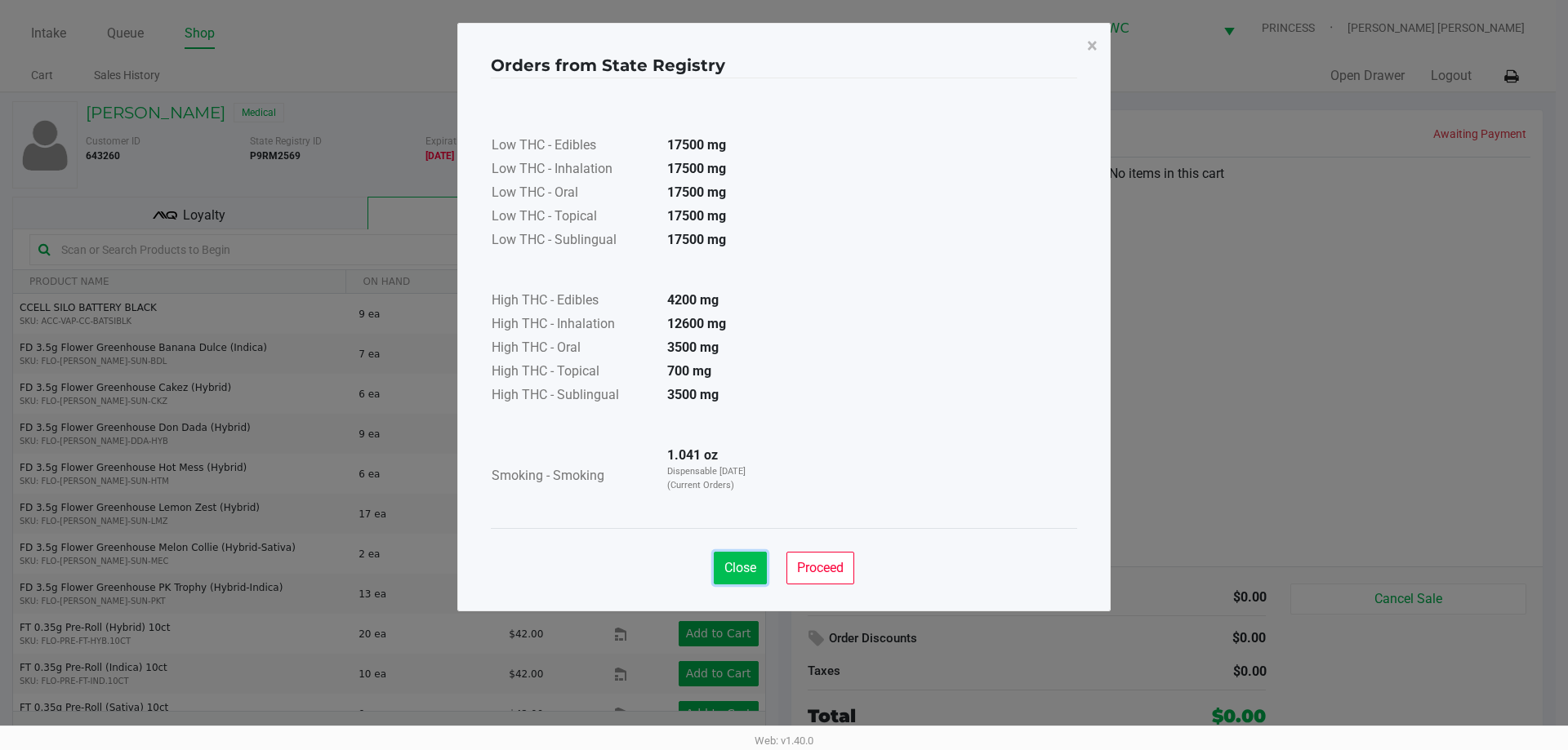
click at [743, 569] on span "Close" at bounding box center [740, 567] width 32 height 16
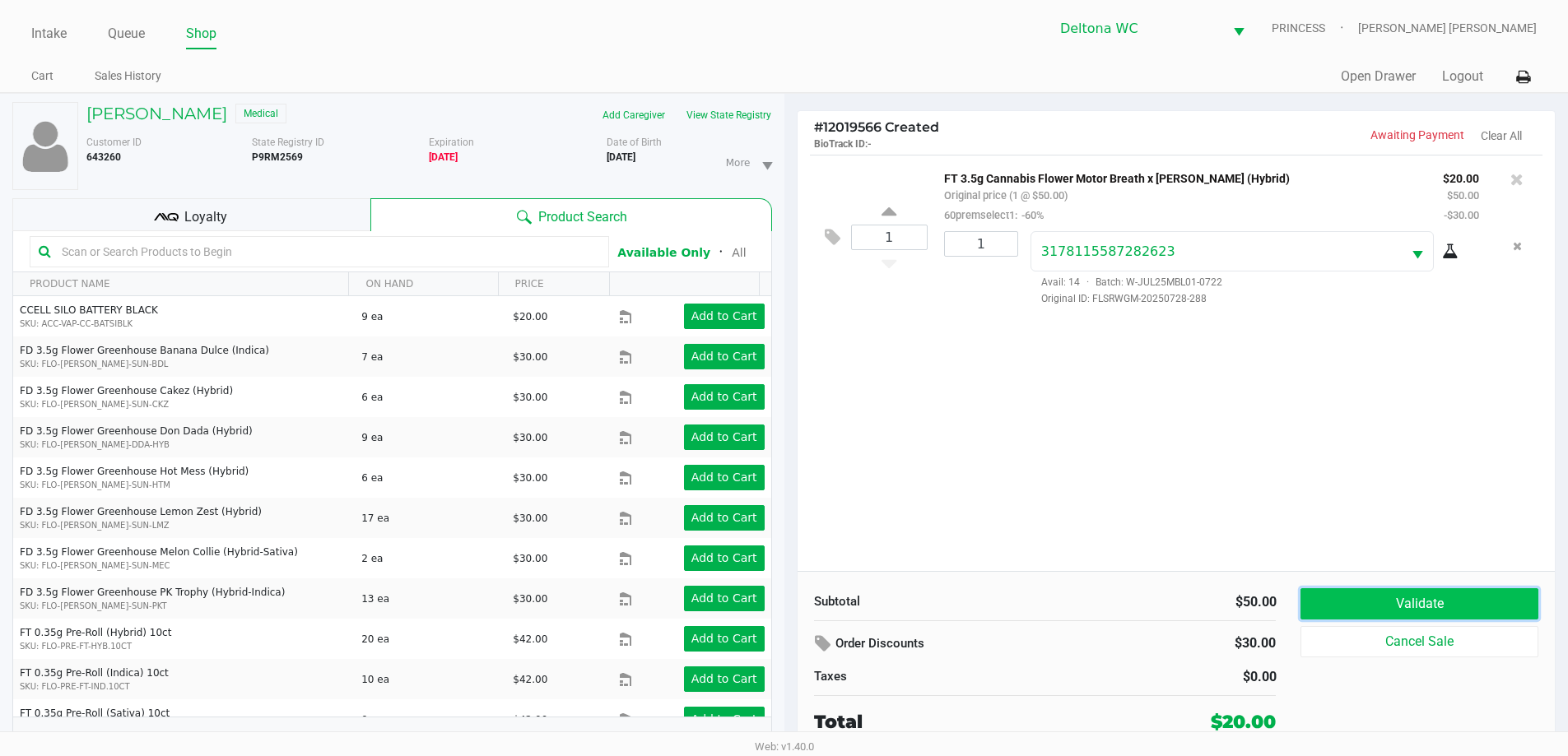
click at [1409, 605] on button "Validate" at bounding box center [1419, 604] width 237 height 31
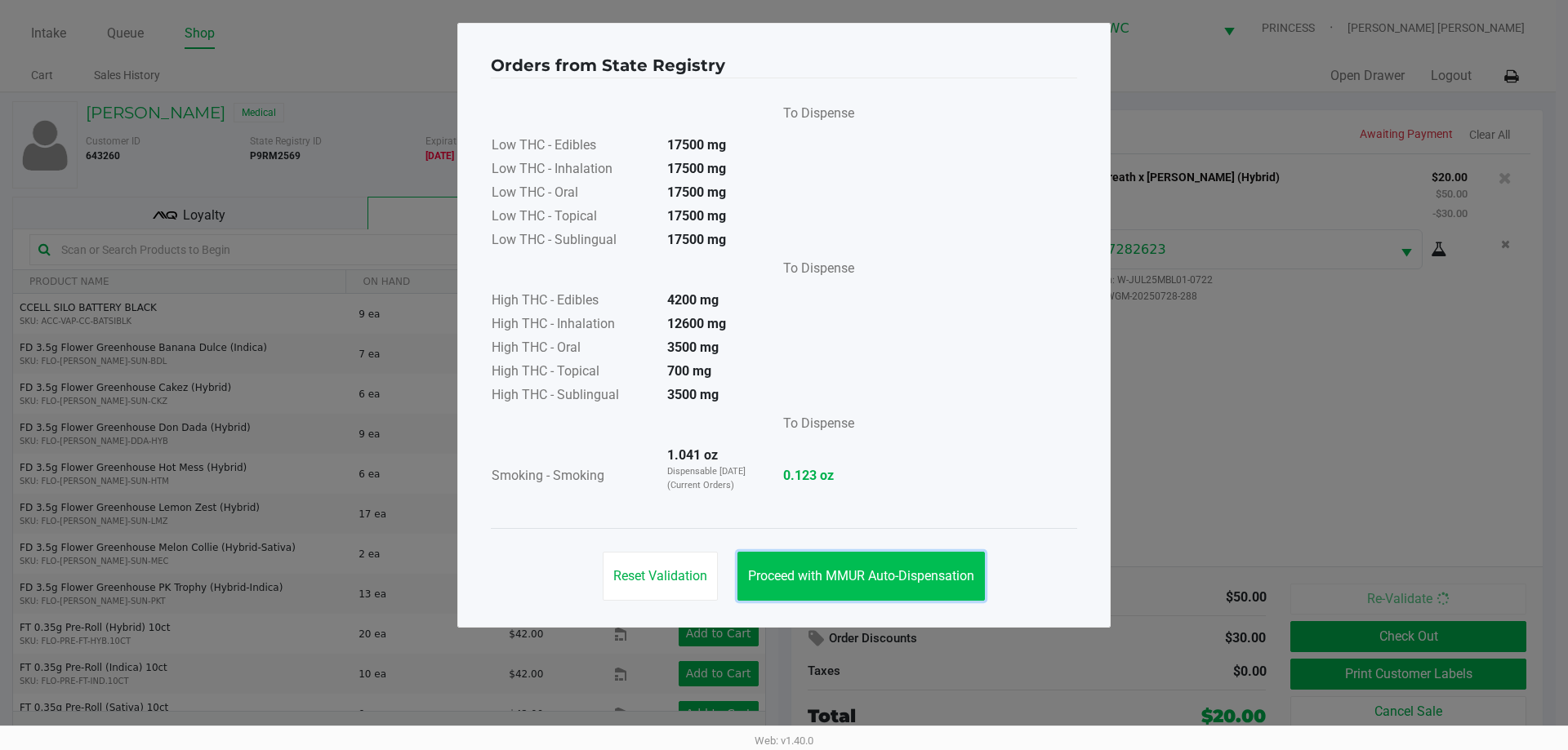
click at [856, 573] on span "Proceed with MMUR Auto-Dispensation" at bounding box center [861, 576] width 226 height 16
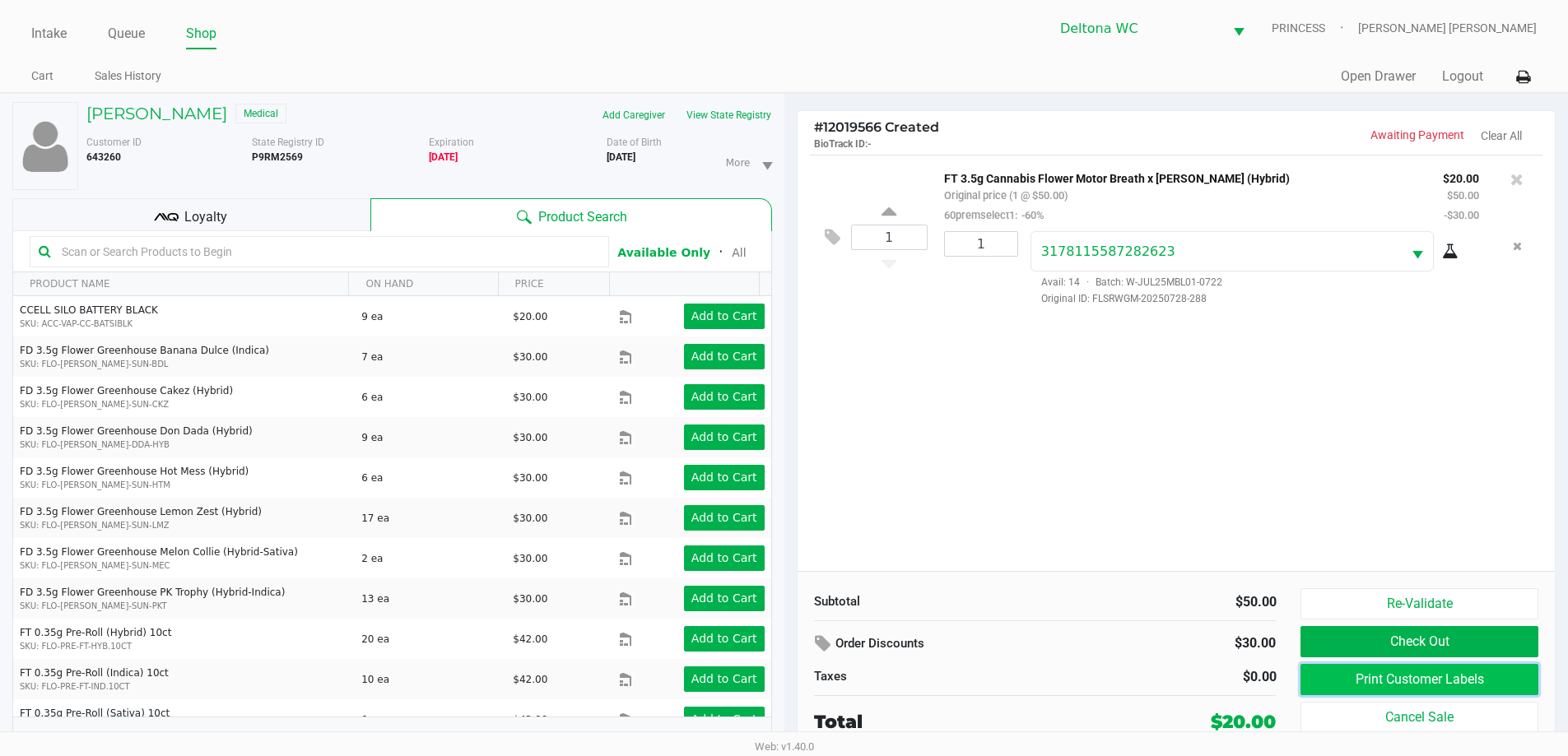
click at [1447, 681] on button "Print Customer Labels" at bounding box center [1419, 679] width 237 height 31
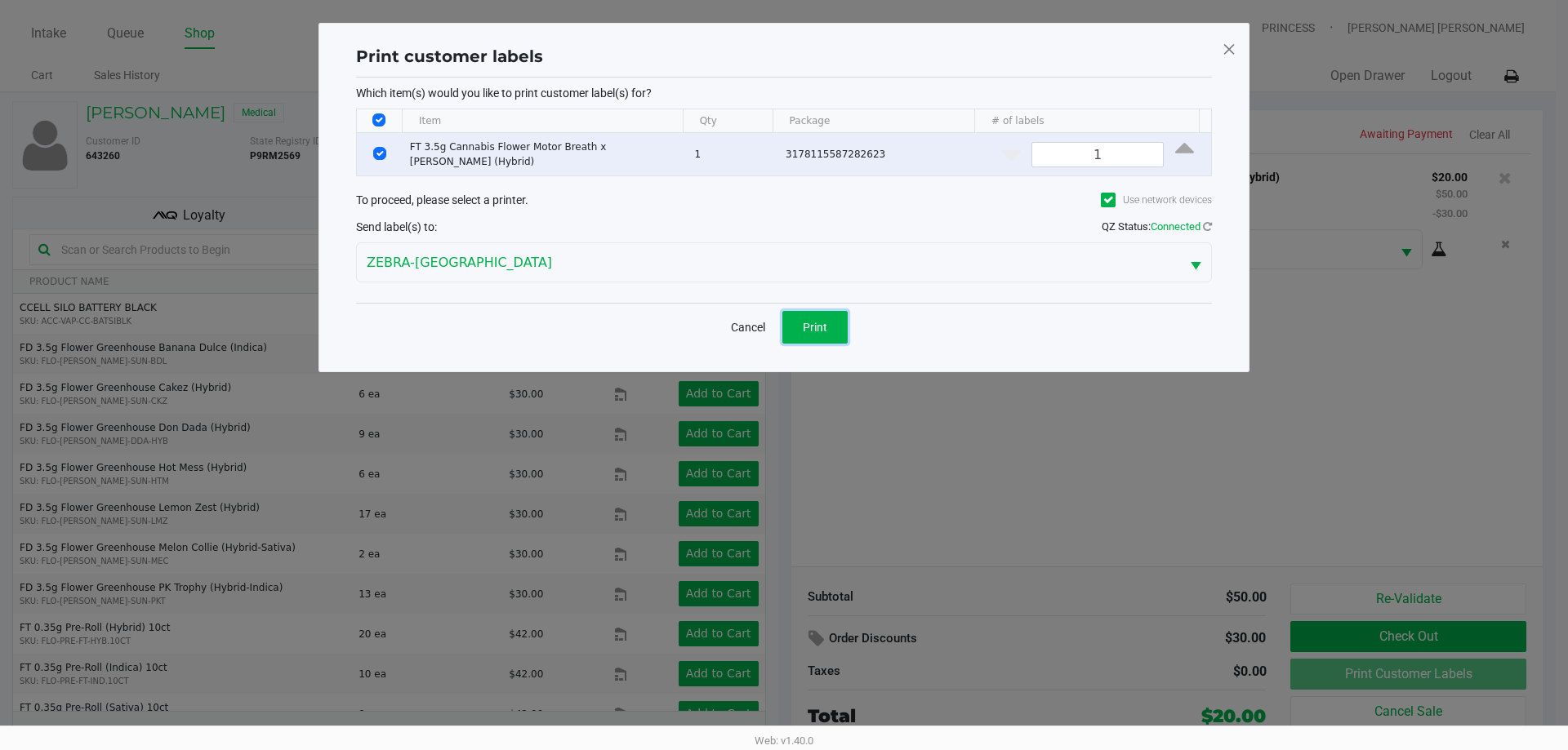
click at [844, 336] on button "Print" at bounding box center [815, 327] width 66 height 33
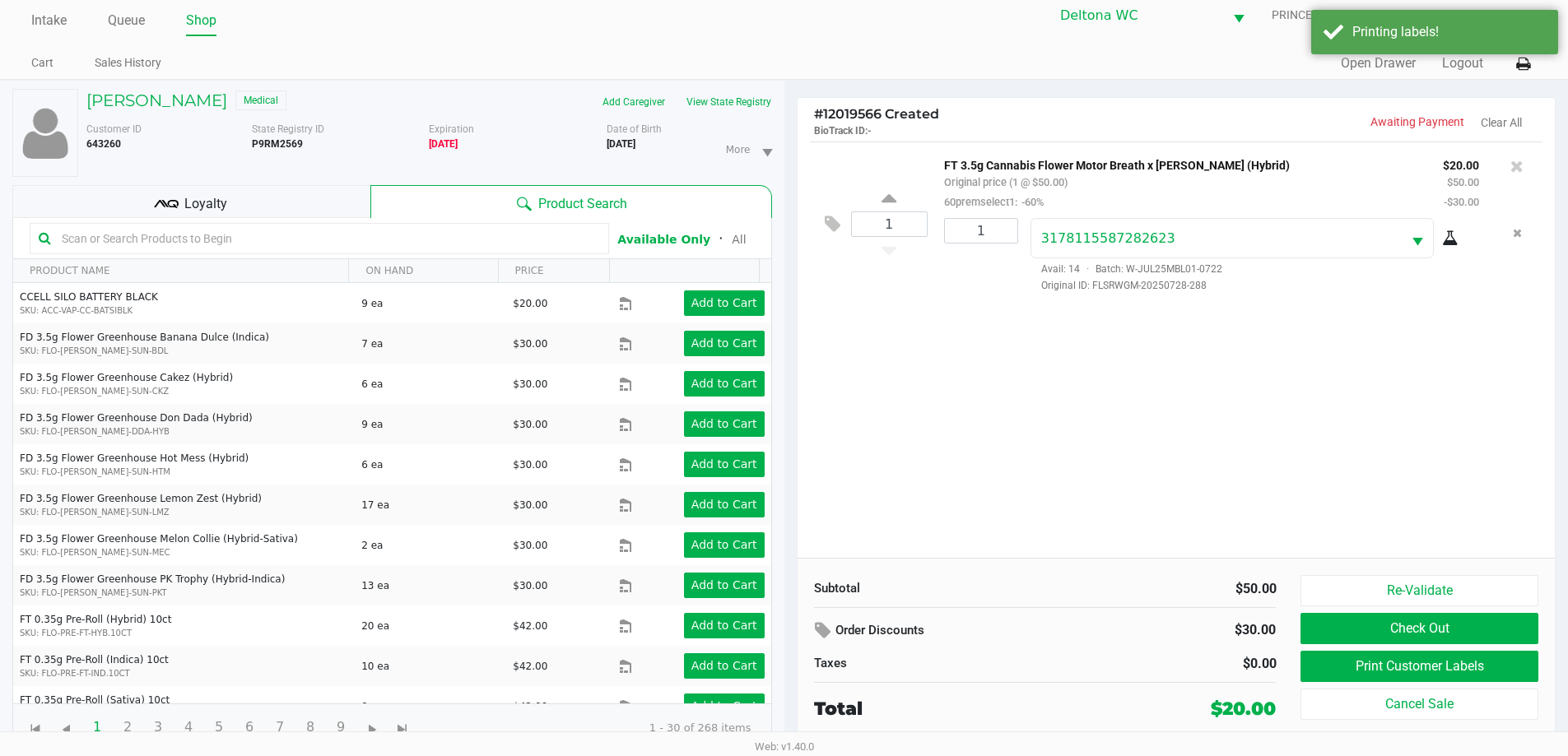
scroll to position [17, 0]
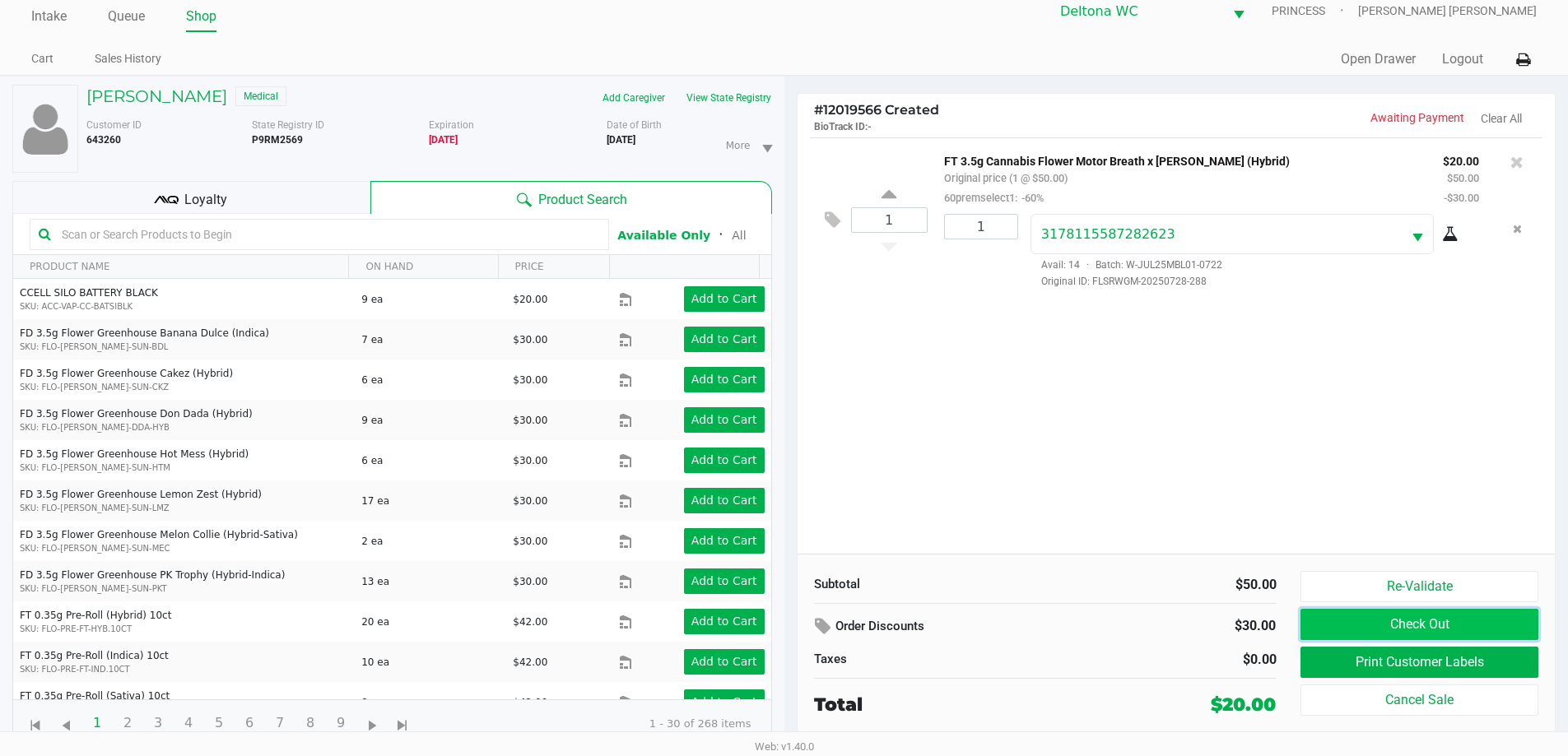
click at [1450, 630] on button "Check Out" at bounding box center [1419, 624] width 237 height 31
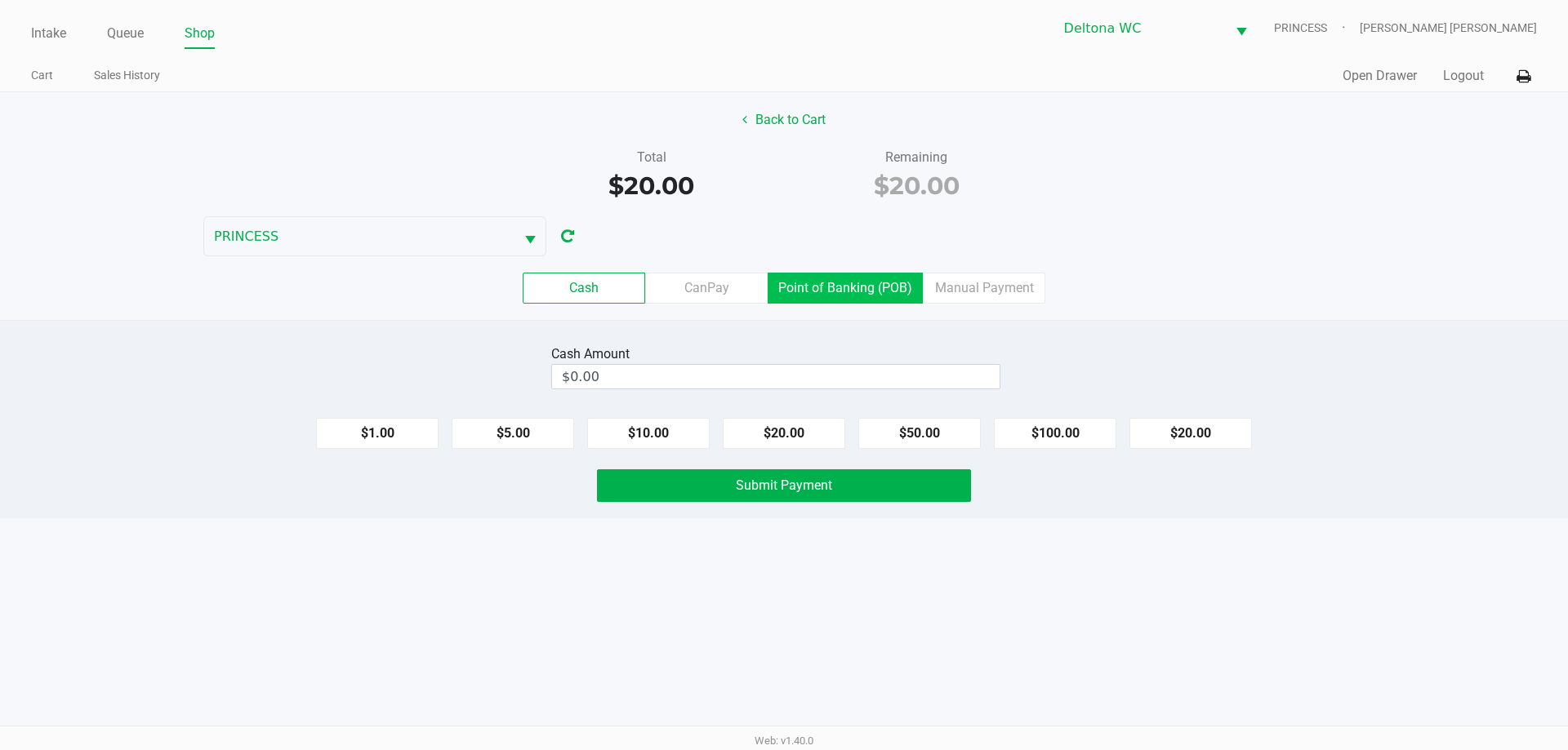
click at [883, 289] on label "Point of Banking (POB)" at bounding box center [845, 288] width 155 height 31
click at [0, 0] on 7 "Point of Banking (POB)" at bounding box center [0, 0] width 0 height 0
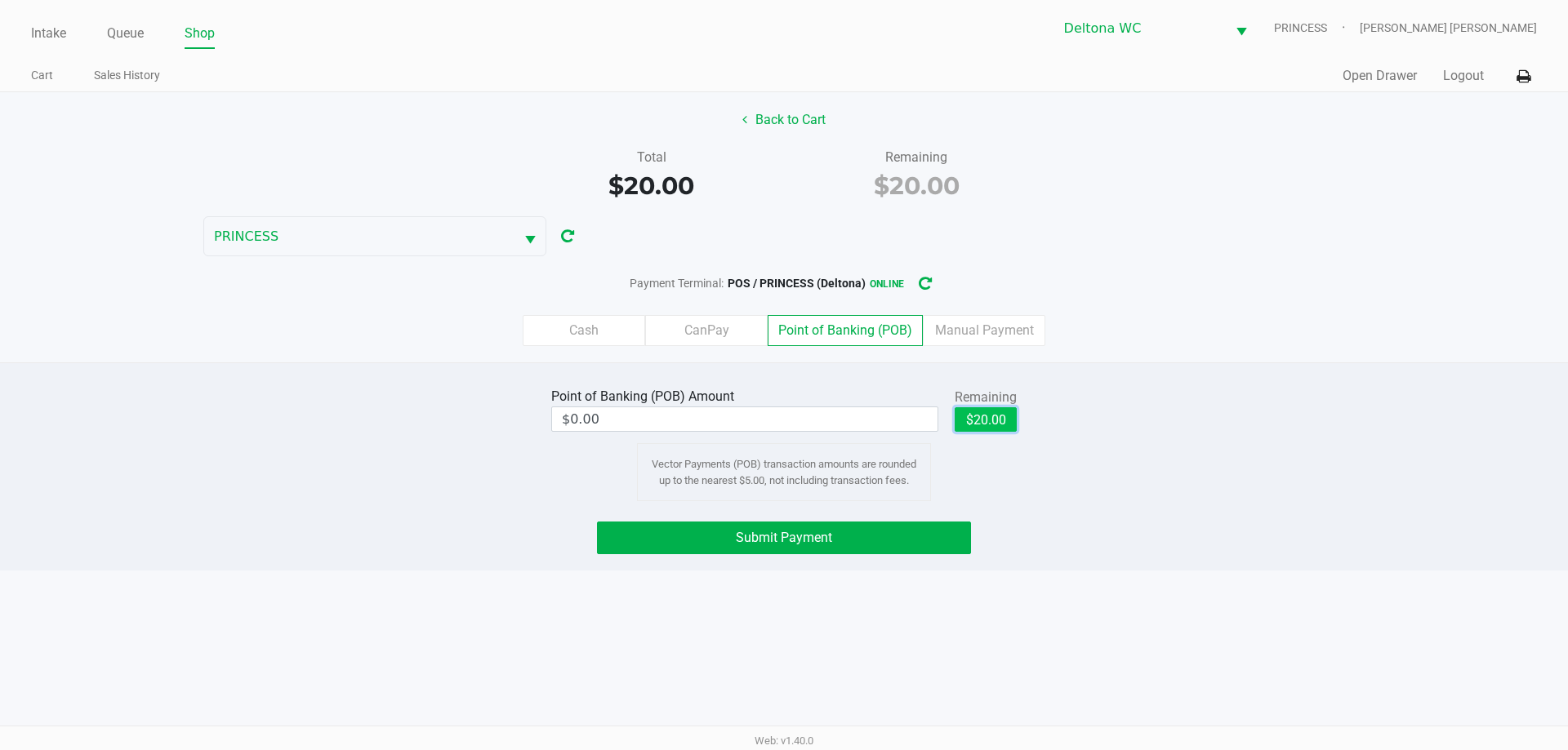
click at [985, 427] on button "$20.00" at bounding box center [986, 420] width 62 height 24
type input "$20.00"
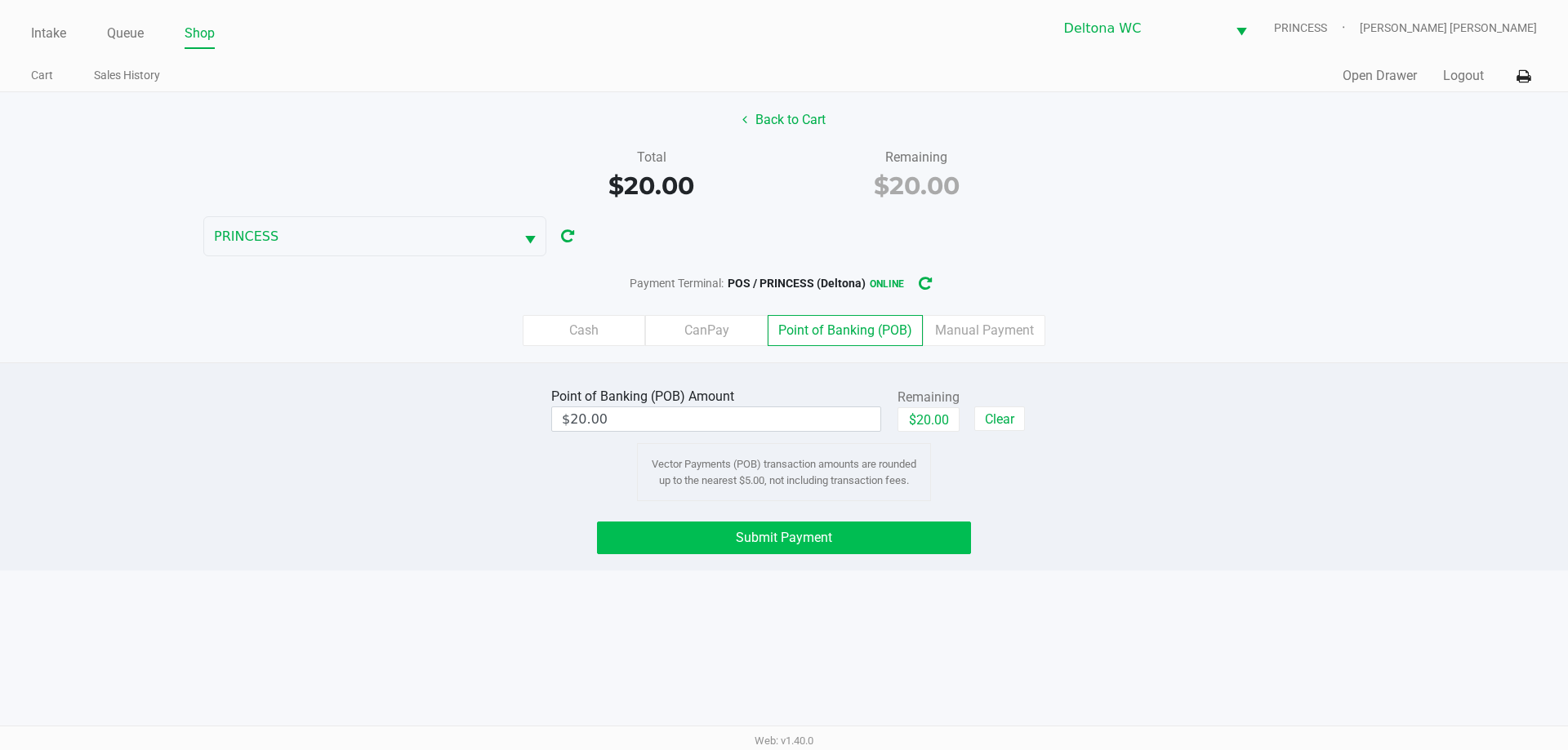
click at [912, 546] on button "Submit Payment" at bounding box center [784, 537] width 374 height 33
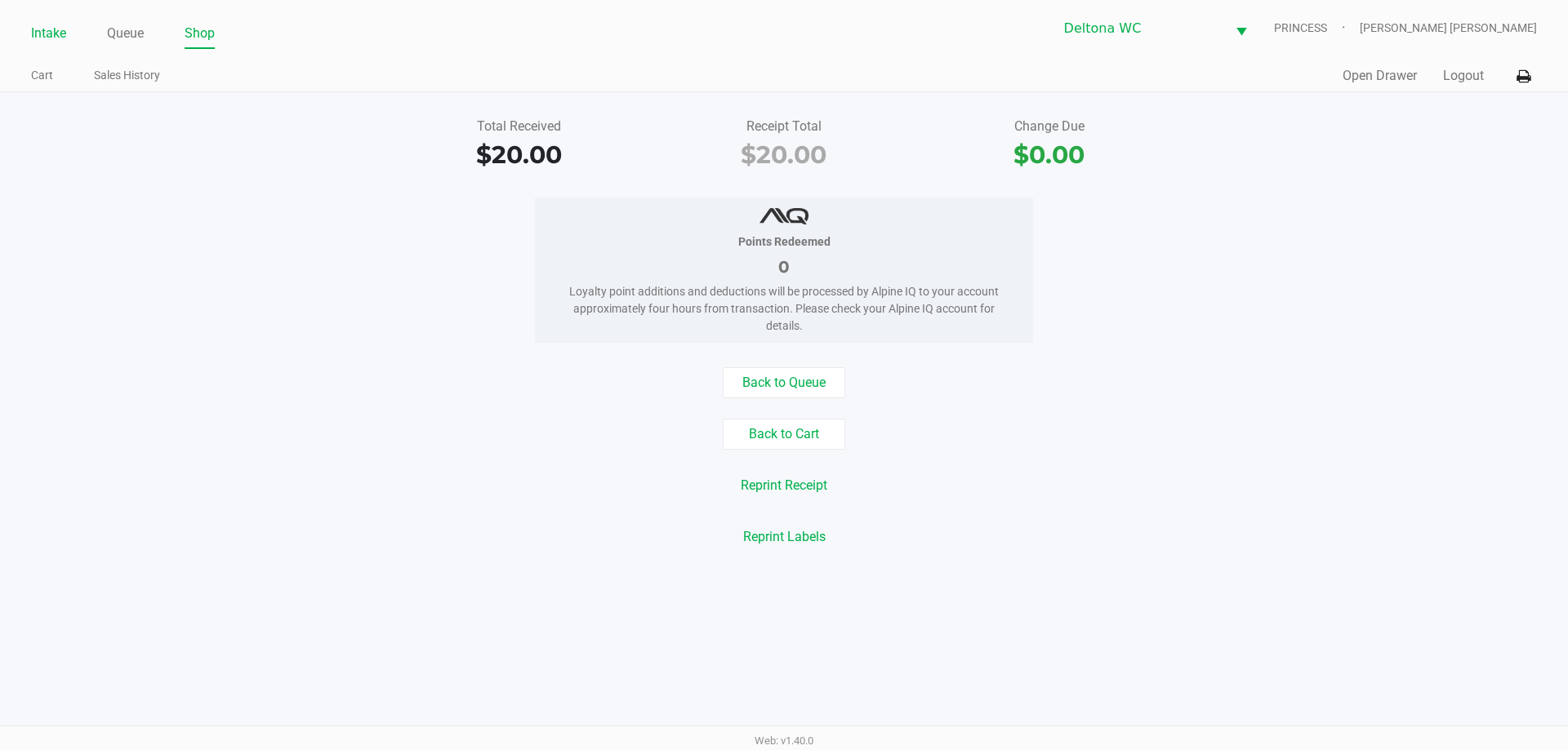
click at [36, 35] on link "Intake" at bounding box center [48, 34] width 35 height 22
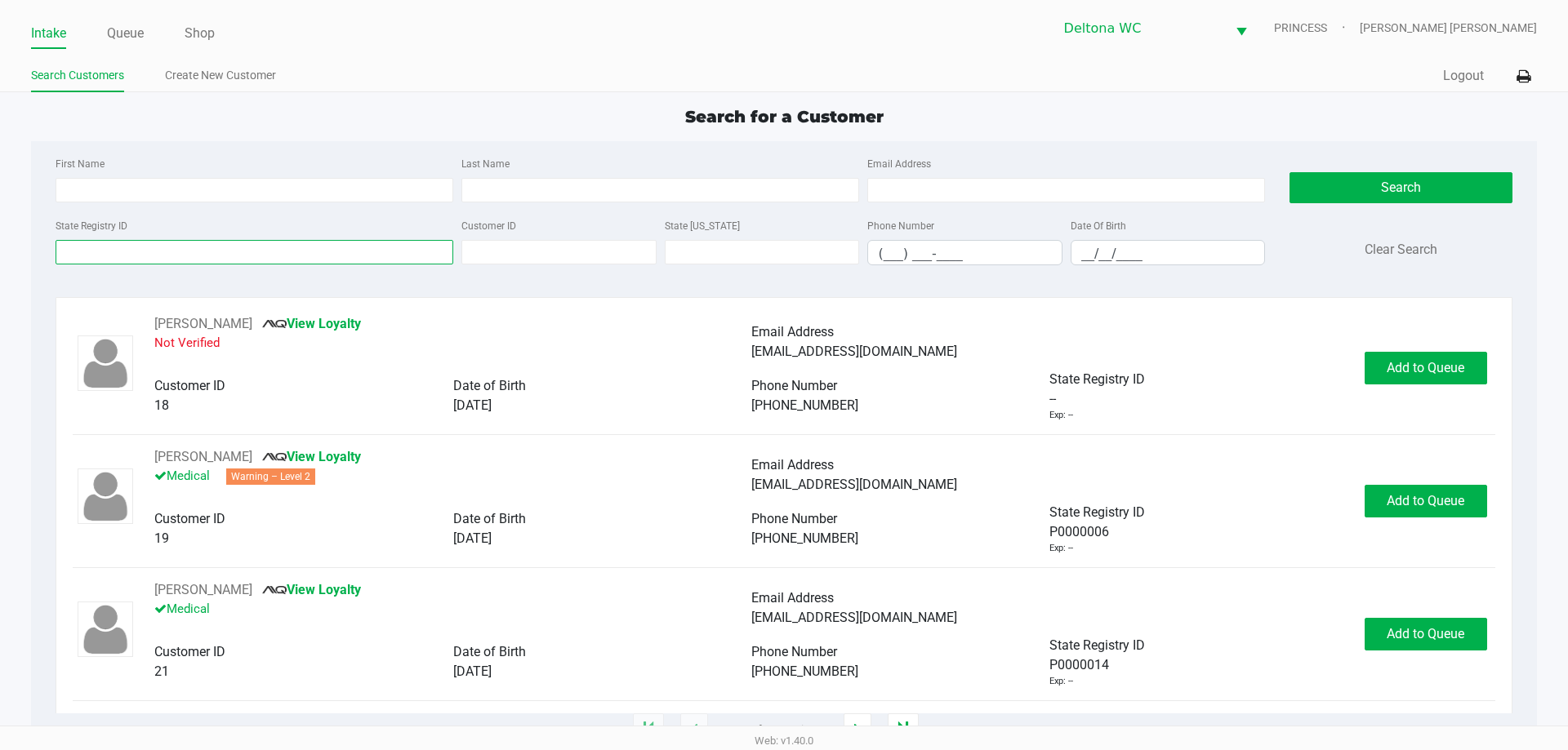
click at [193, 257] on input "State Registry ID" at bounding box center [254, 252] width 398 height 24
paste input "P2FM7929"
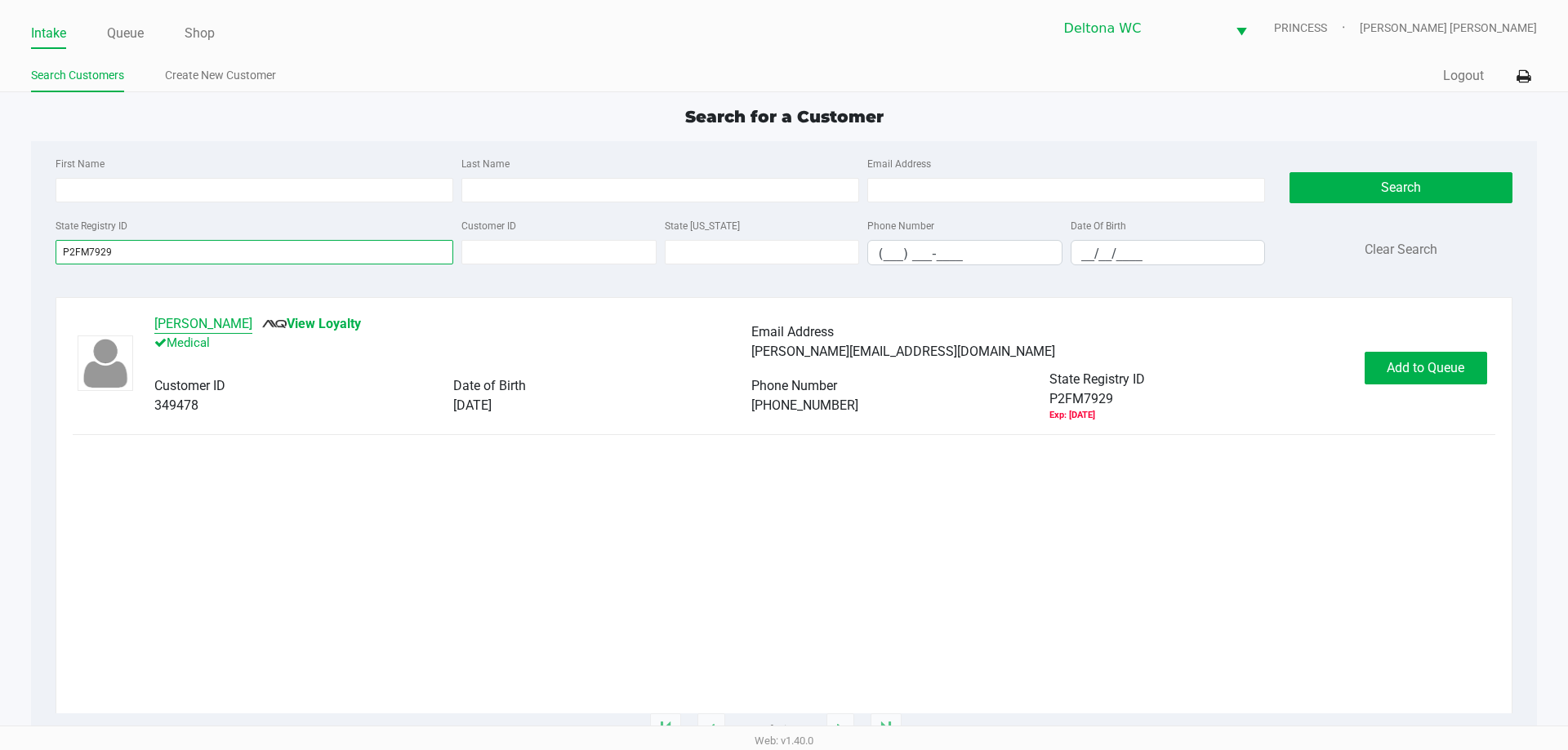
type input "P2FM7929"
click at [208, 323] on button "Susan Ceskavich" at bounding box center [204, 323] width 98 height 20
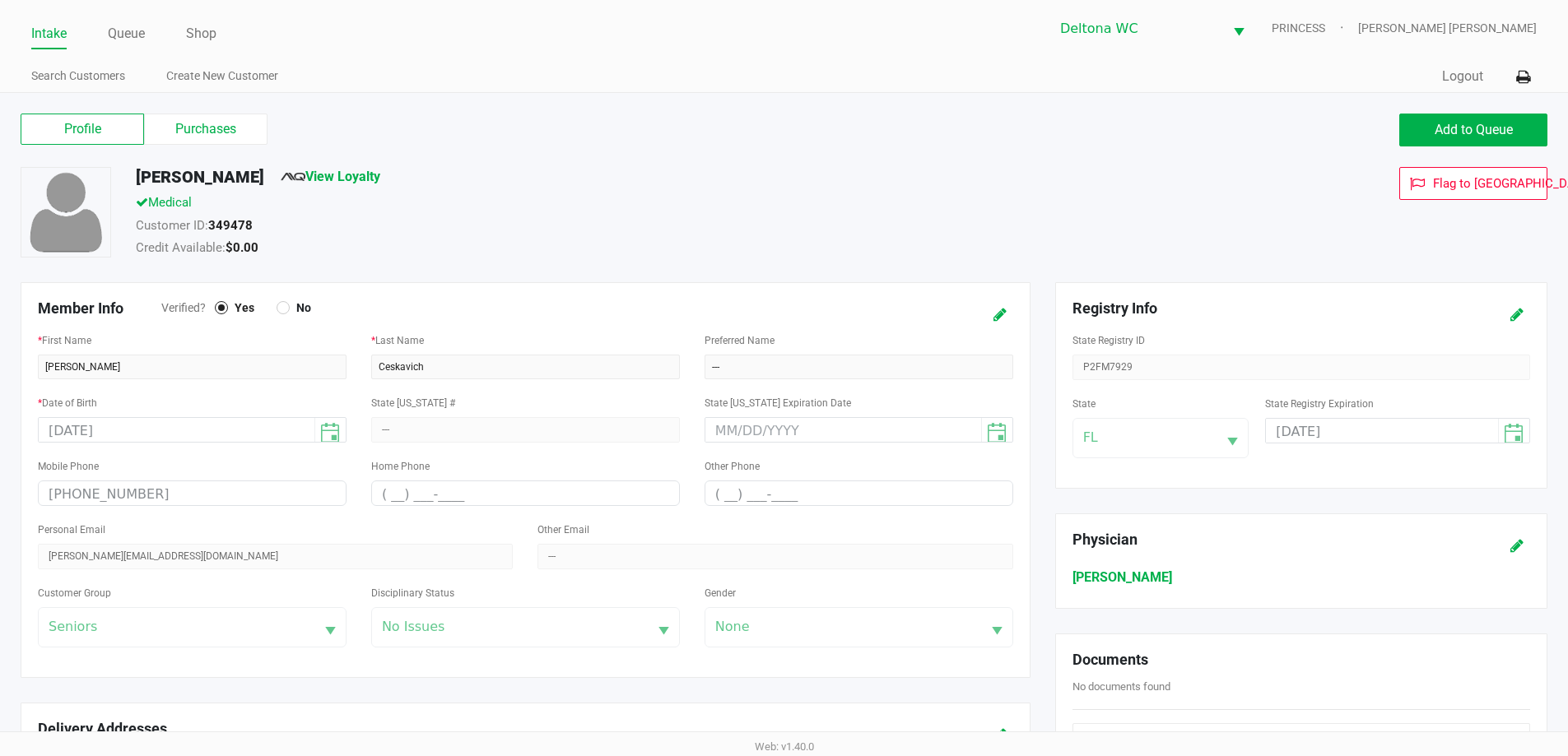
click at [234, 146] on div "Profile Purchases Add to Queue" at bounding box center [784, 138] width 1551 height 58
drag, startPoint x: 233, startPoint y: 138, endPoint x: 325, endPoint y: 209, distance: 116.2
click at [233, 139] on label "Purchases" at bounding box center [205, 129] width 124 height 31
click at [0, 0] on 1 "Purchases" at bounding box center [0, 0] width 0 height 0
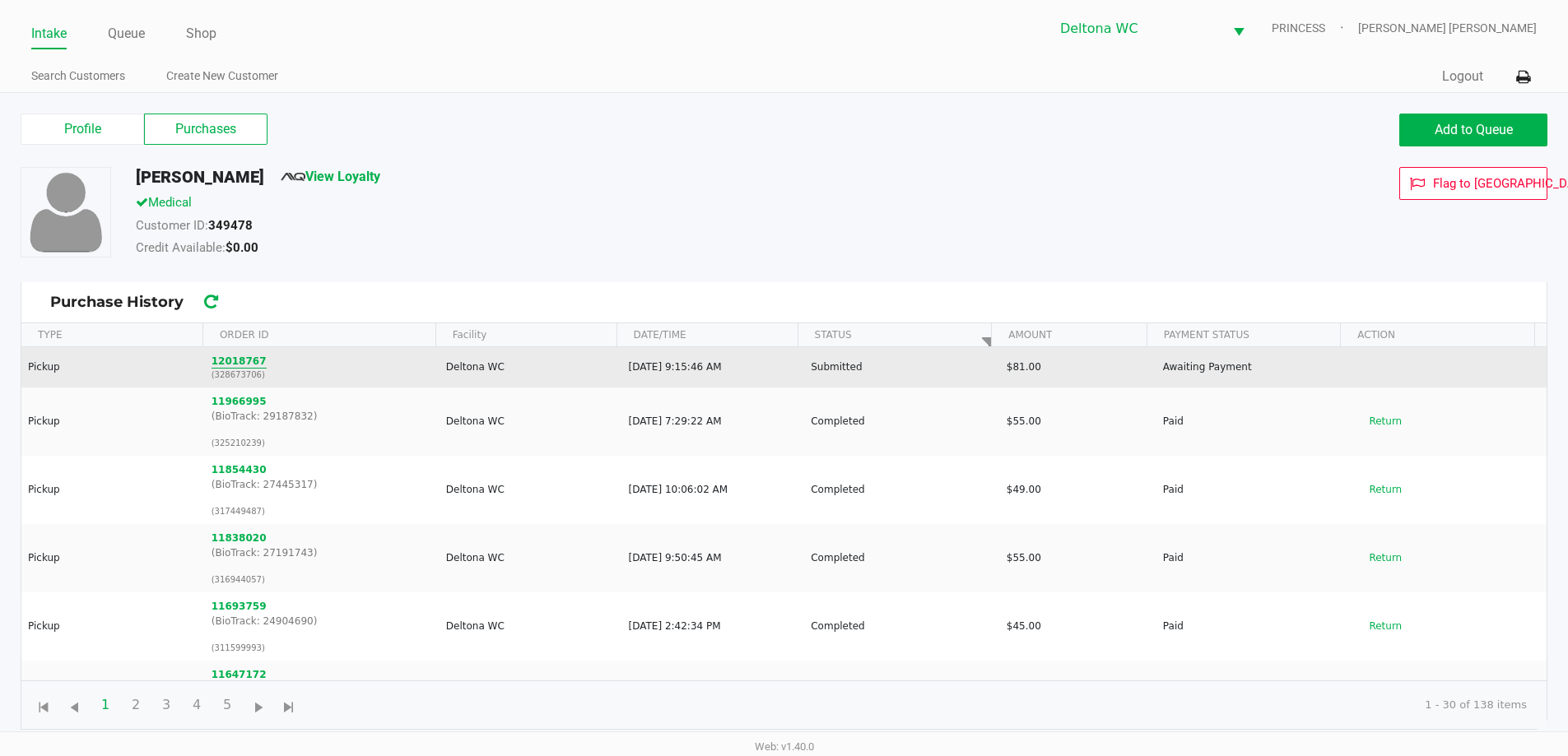
click at [215, 360] on button "12018767" at bounding box center [239, 361] width 55 height 15
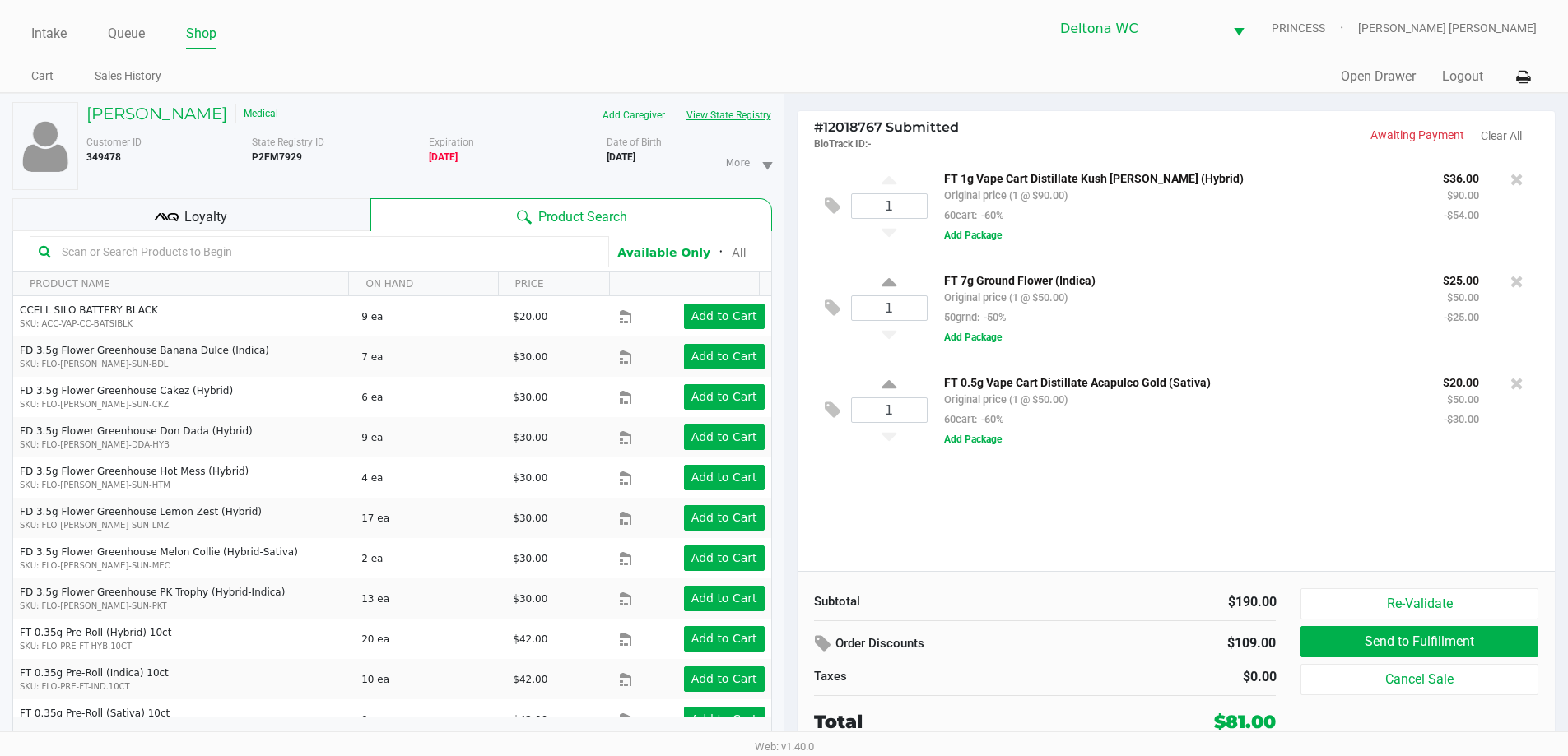
click at [724, 114] on button "View State Registry" at bounding box center [724, 115] width 96 height 26
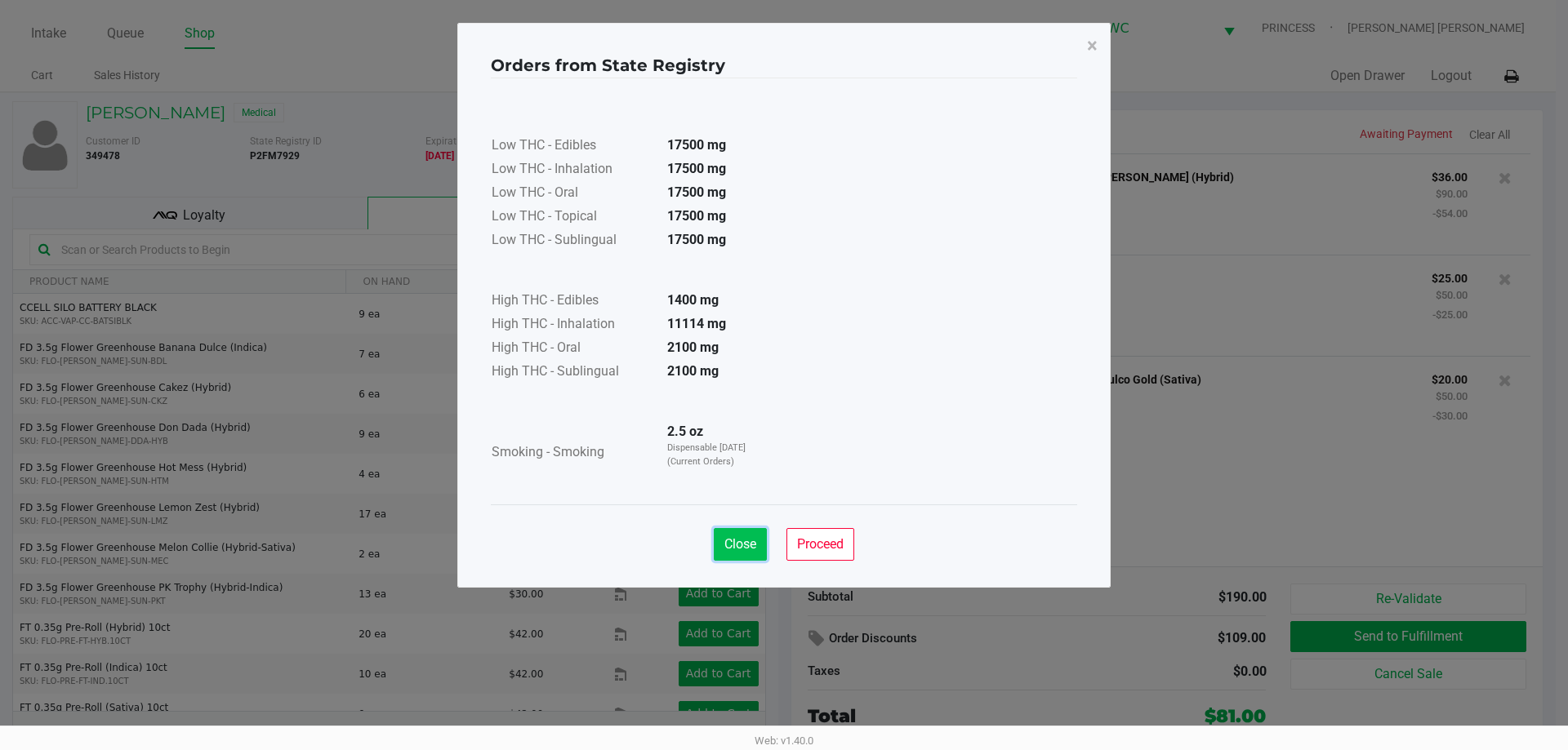
click at [735, 544] on span "Close" at bounding box center [740, 544] width 32 height 16
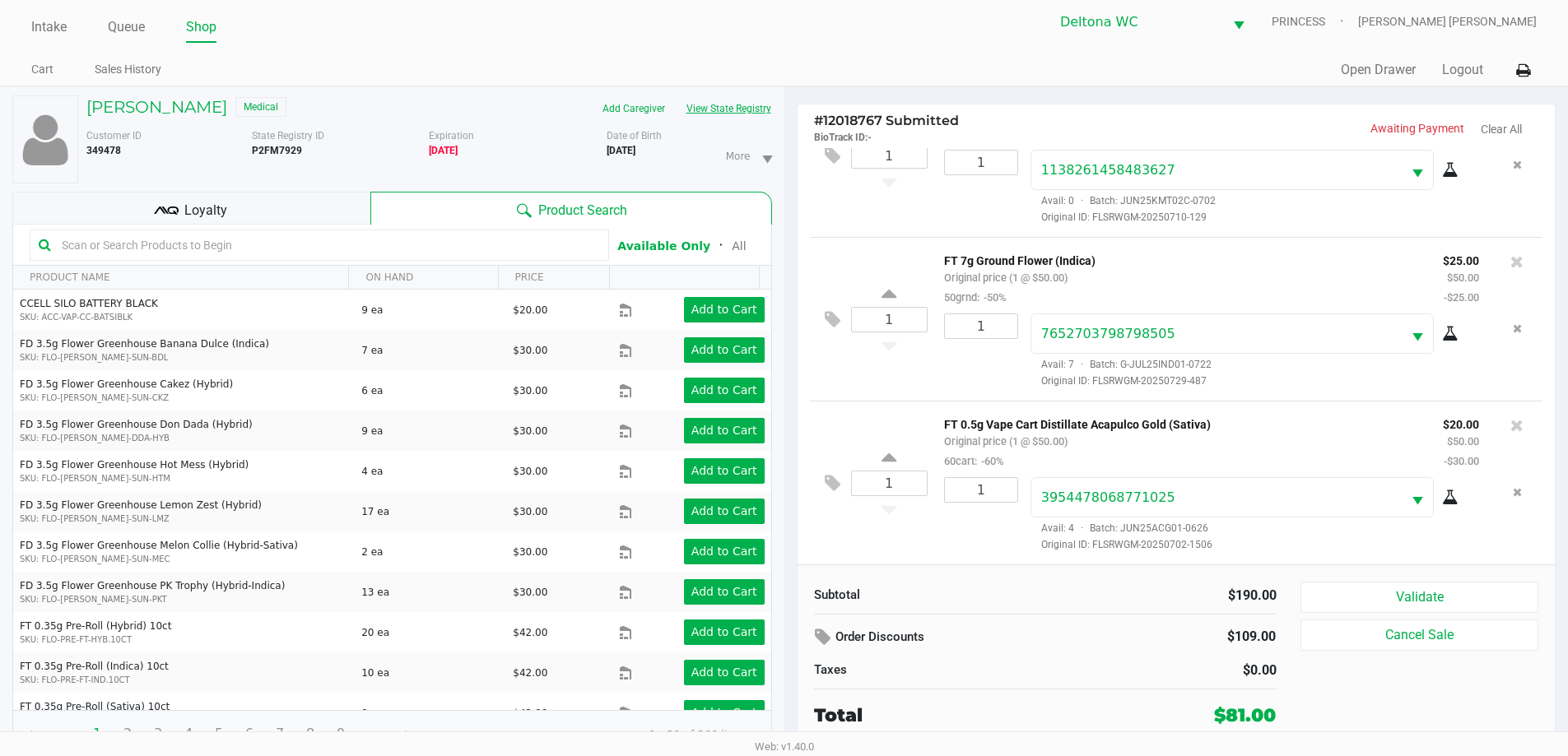
scroll to position [17, 0]
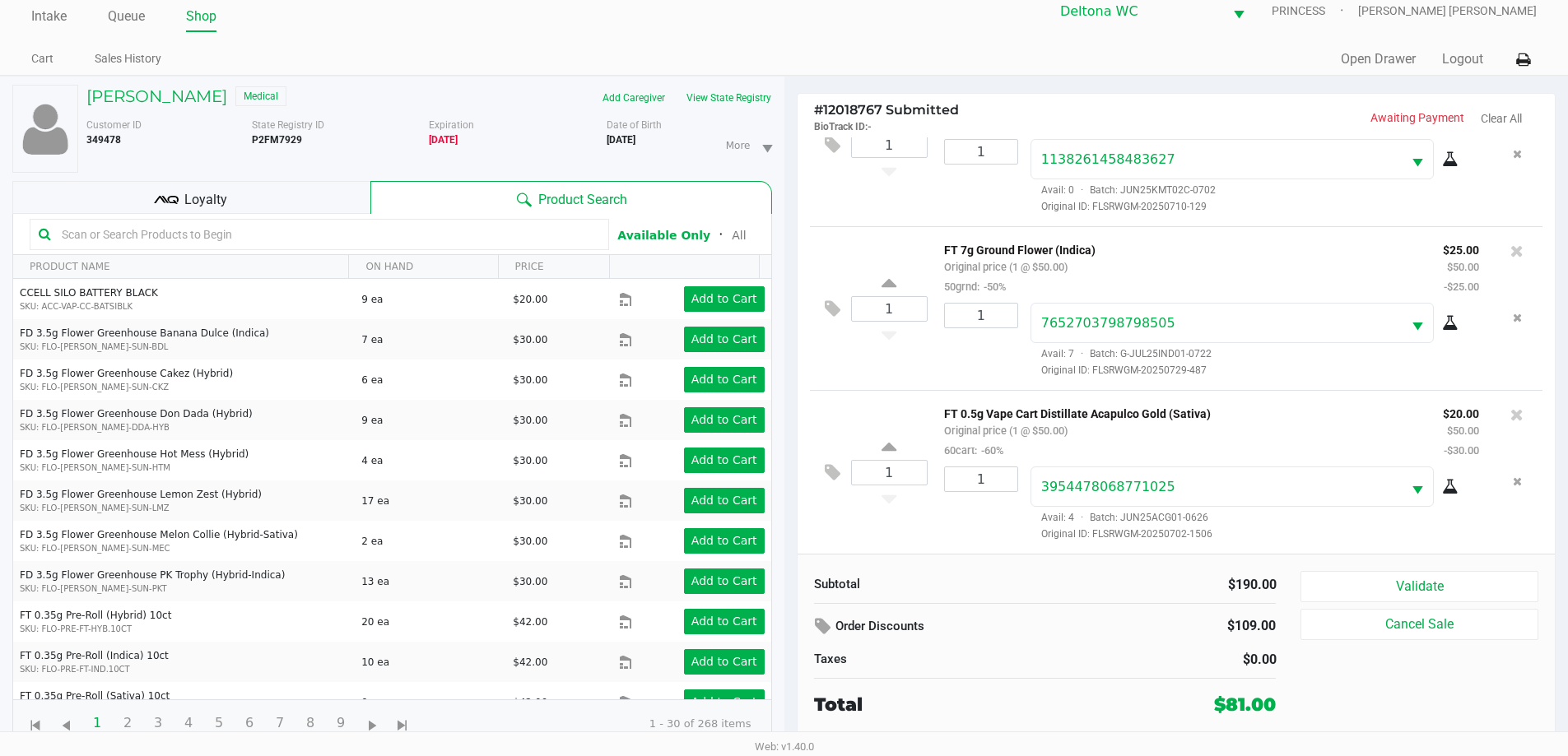
drag, startPoint x: 341, startPoint y: 189, endPoint x: 773, endPoint y: 231, distance: 434.0
click at [341, 190] on div "Loyalty" at bounding box center [191, 198] width 358 height 33
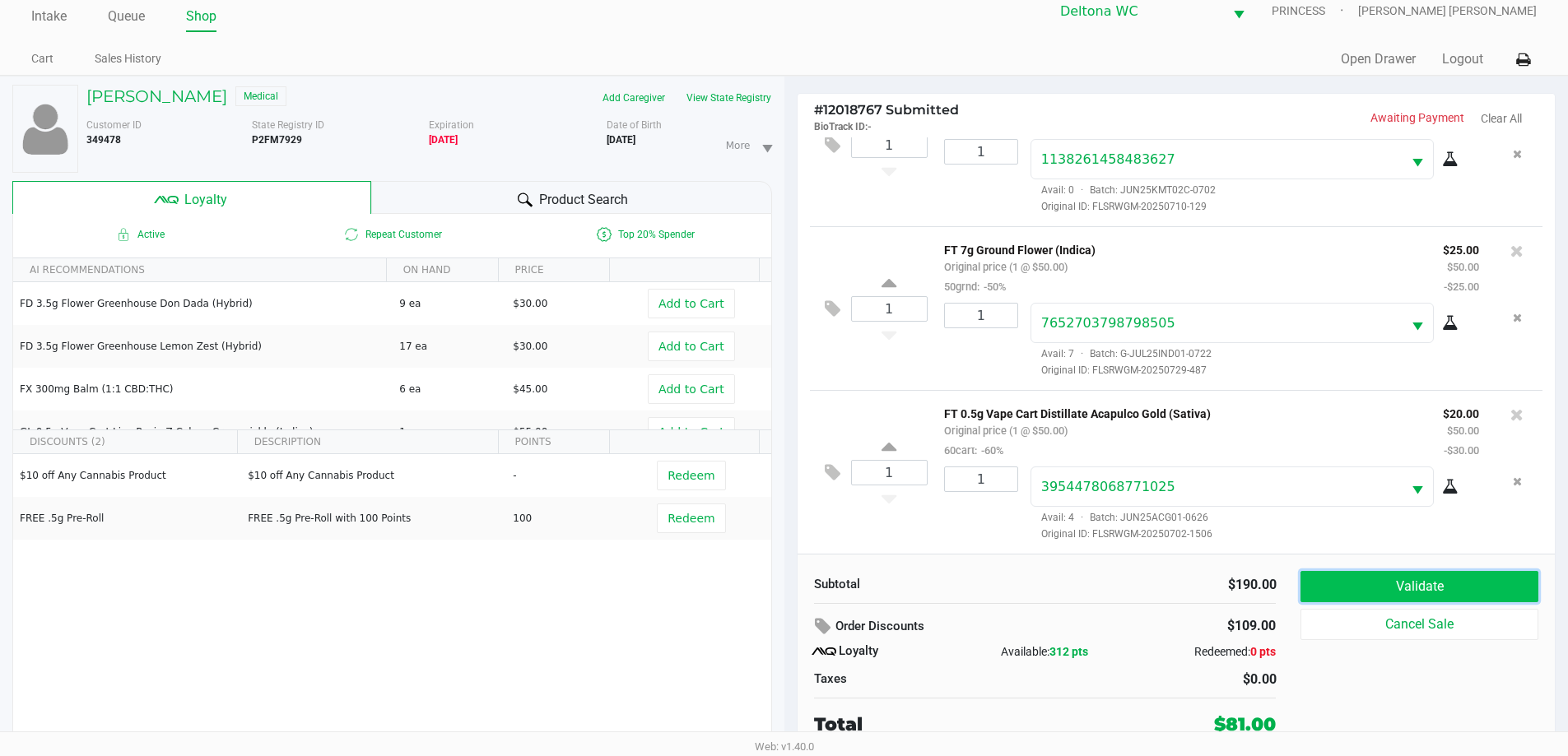
click at [1377, 577] on button "Validate" at bounding box center [1419, 586] width 237 height 31
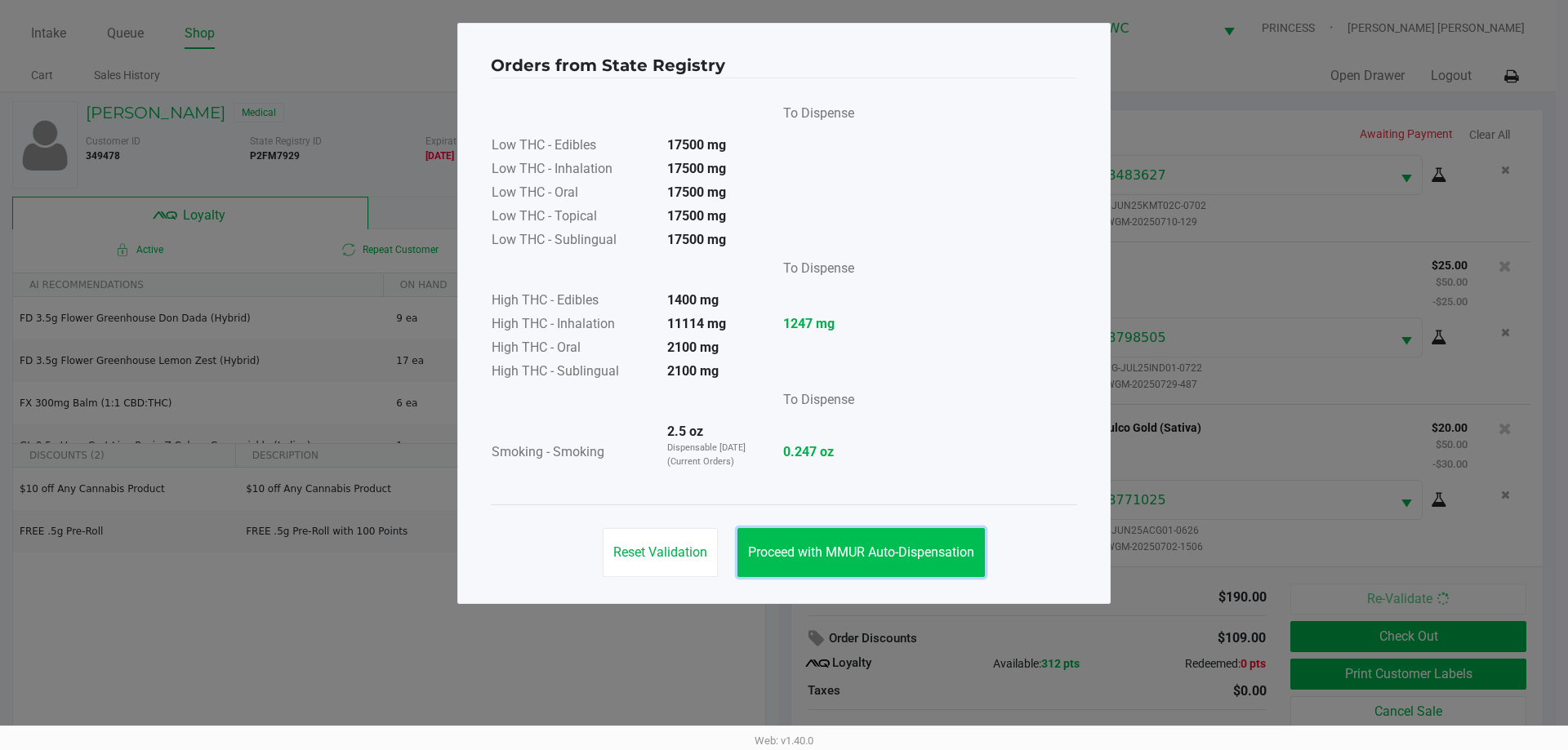
click at [892, 564] on button "Proceed with MMUR Auto-Dispensation" at bounding box center [861, 552] width 248 height 49
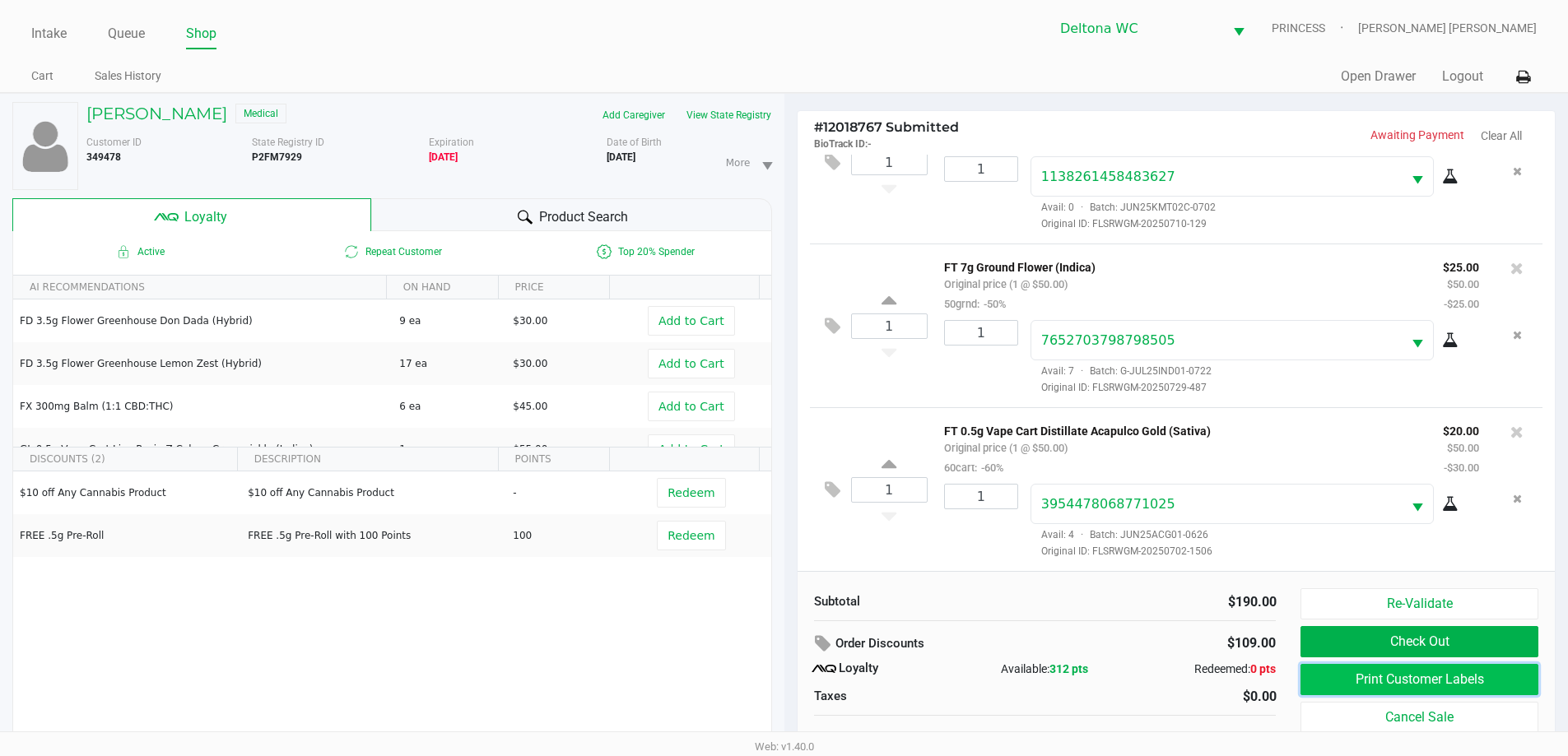
click at [1318, 679] on button "Print Customer Labels" at bounding box center [1419, 679] width 237 height 31
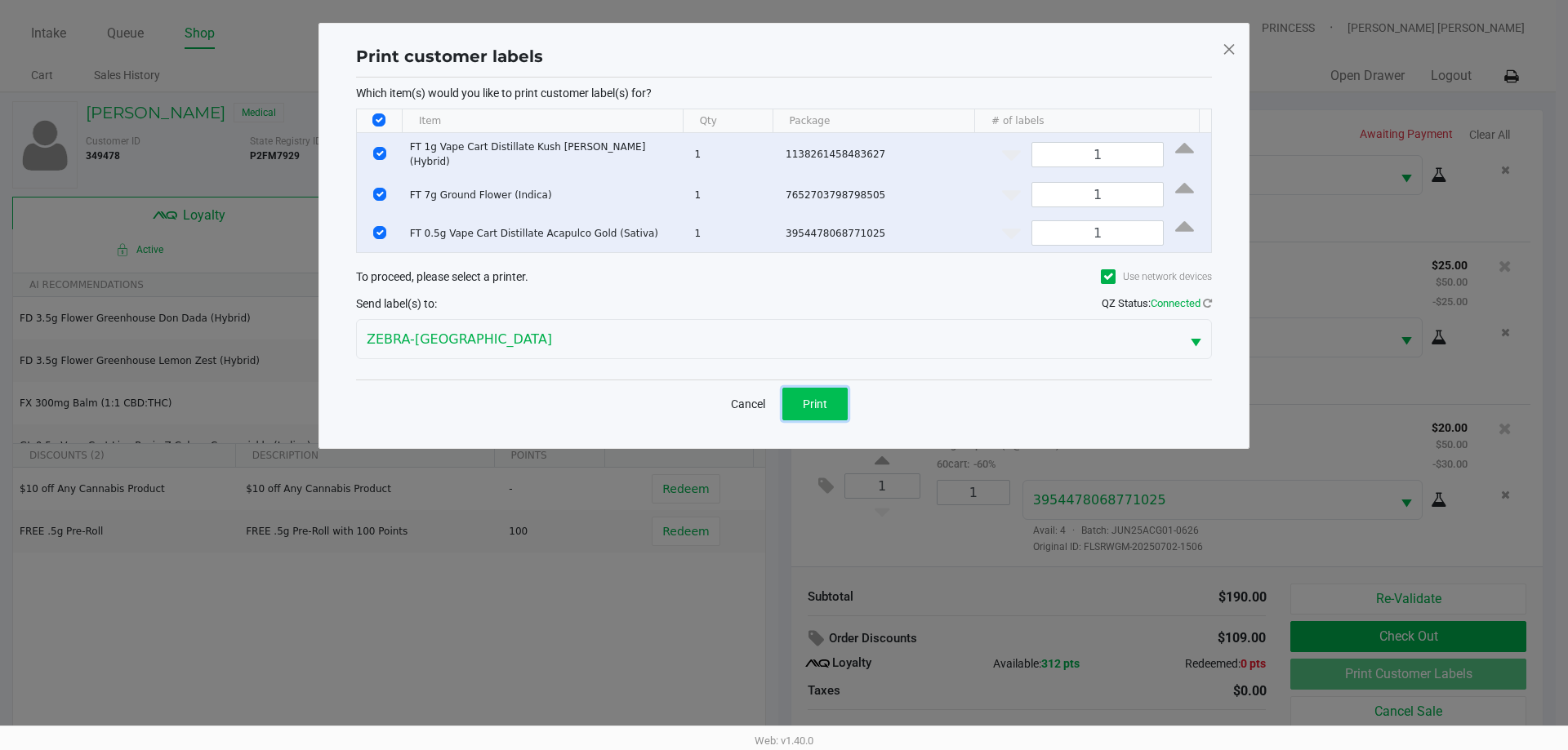
click at [818, 398] on span "Print" at bounding box center [815, 404] width 24 height 13
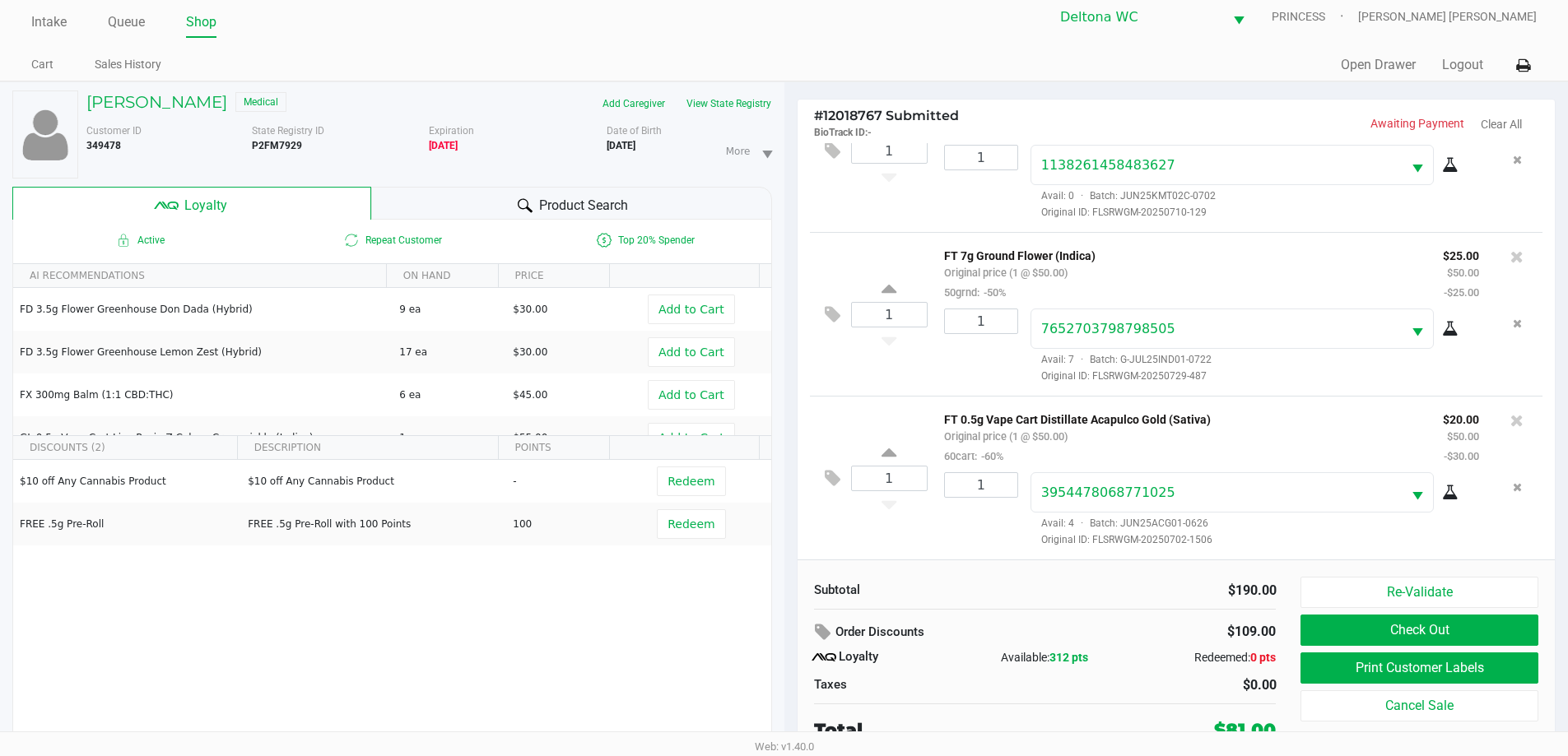
scroll to position [17, 0]
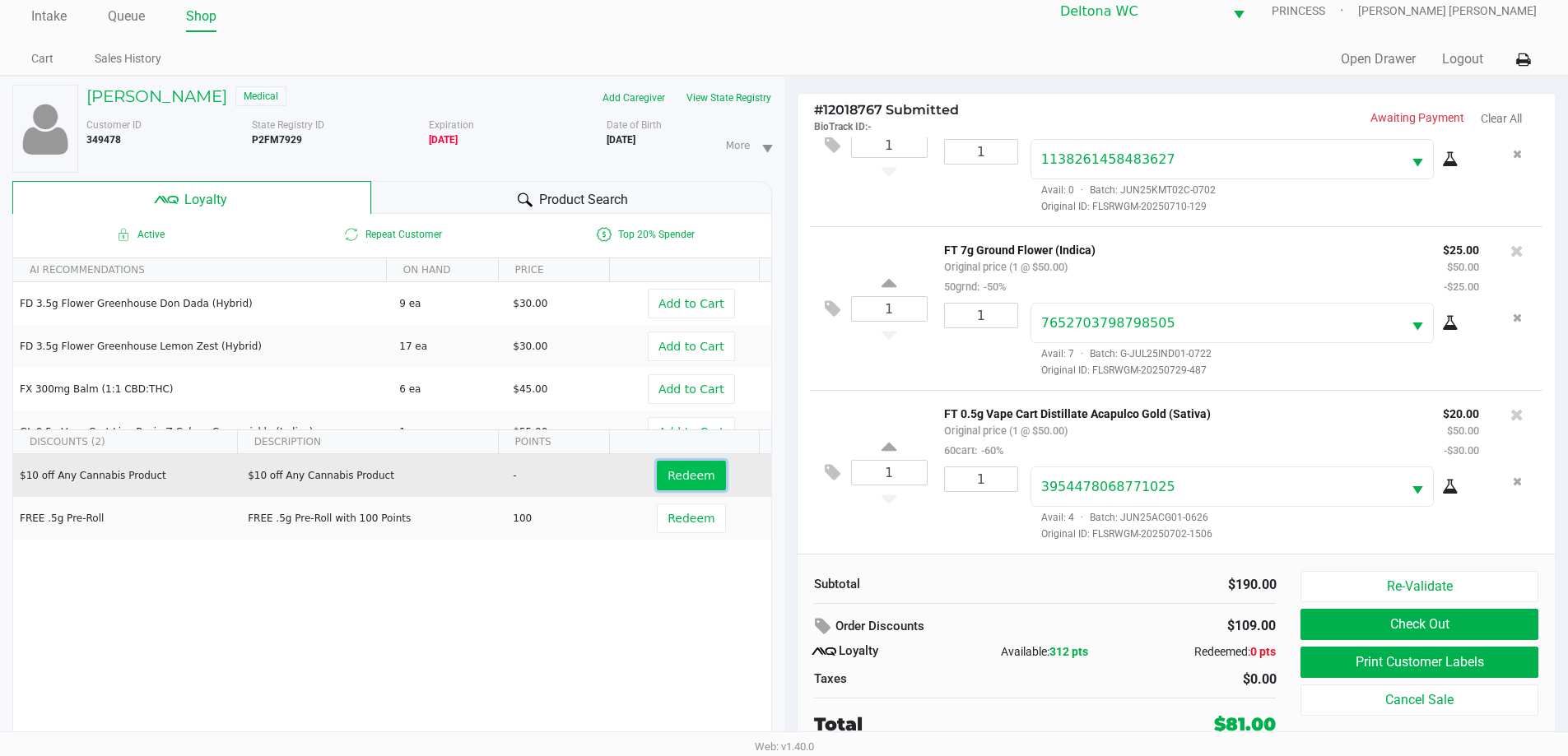
click at [672, 473] on span "Redeem" at bounding box center [691, 475] width 47 height 13
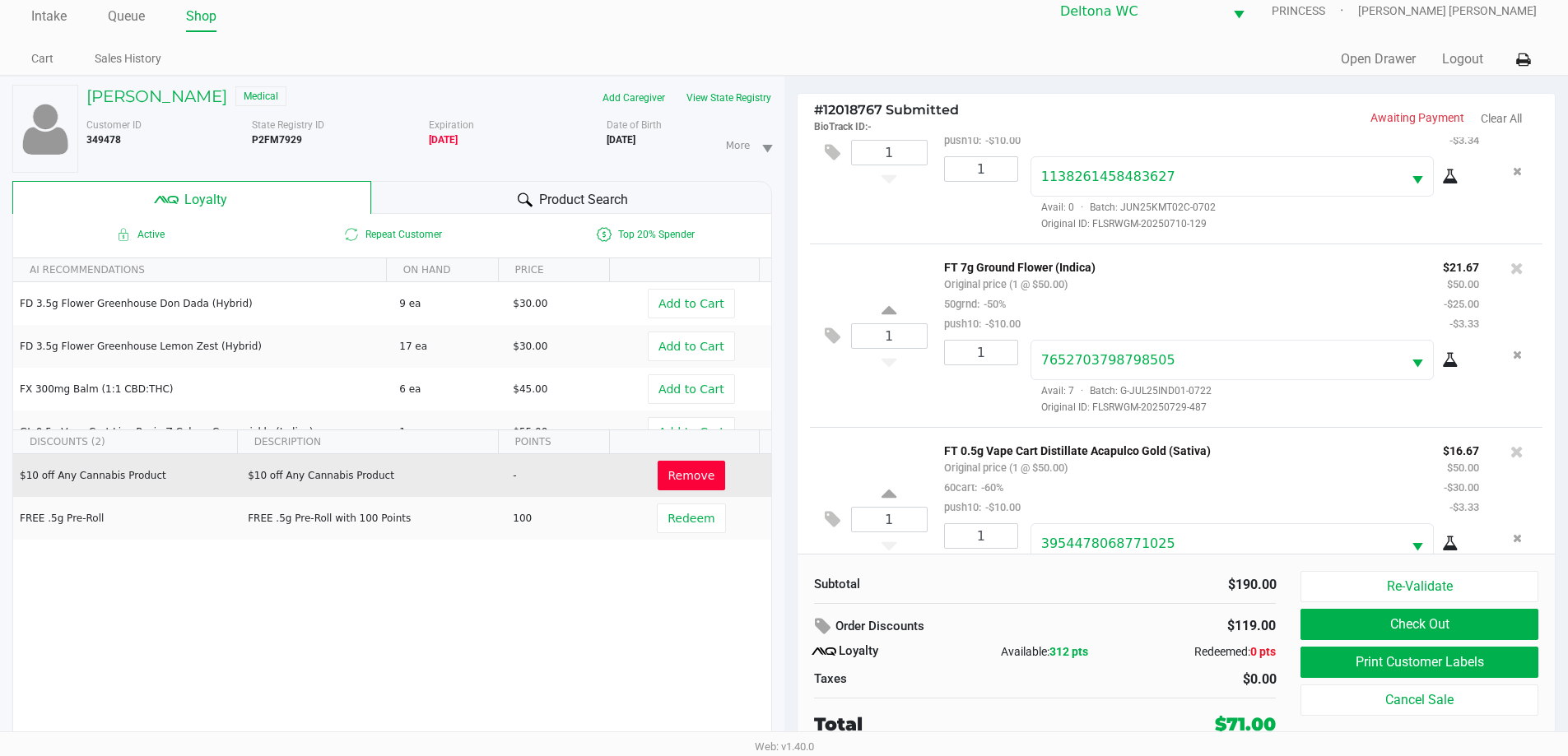
scroll to position [137, 0]
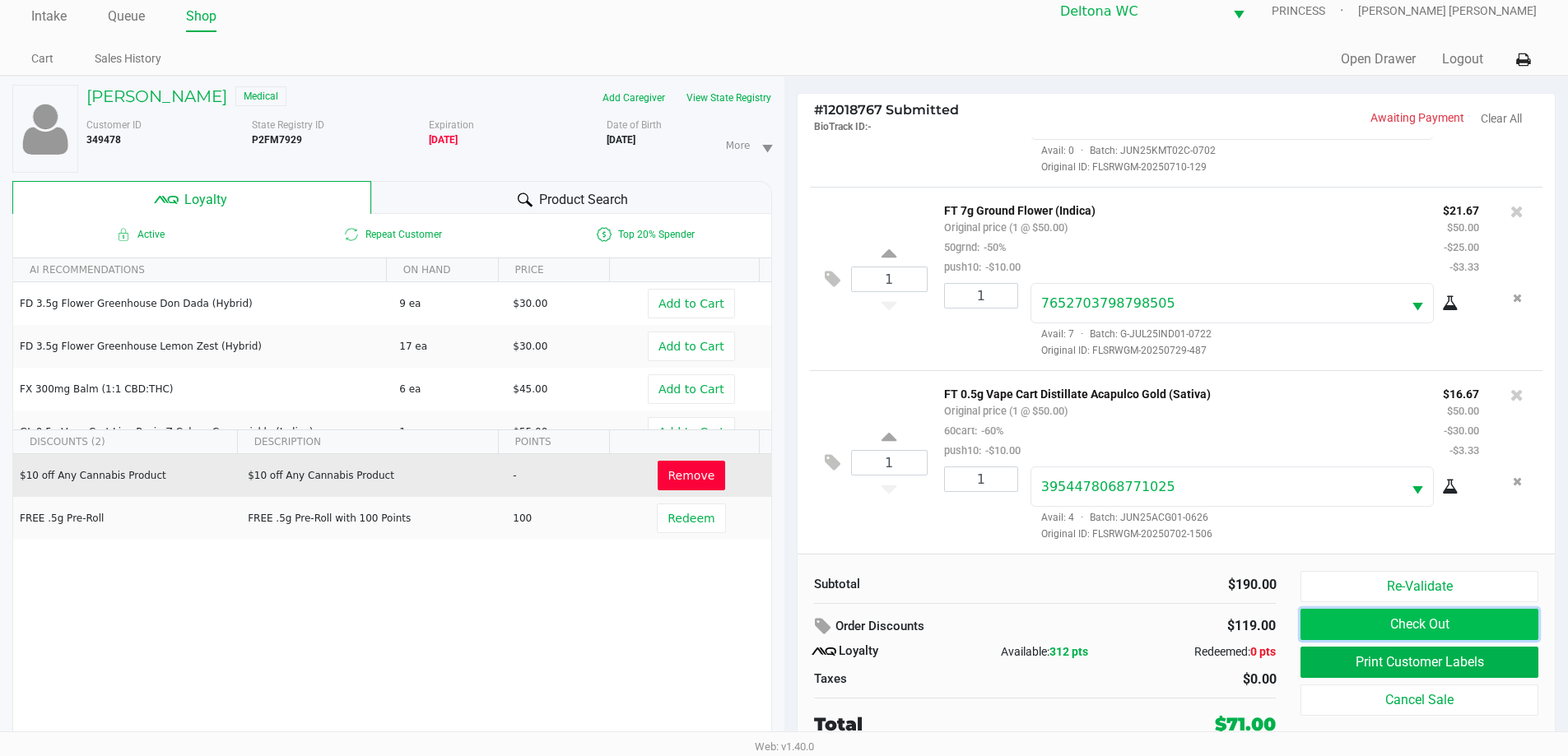
click at [1335, 622] on button "Check Out" at bounding box center [1419, 624] width 237 height 31
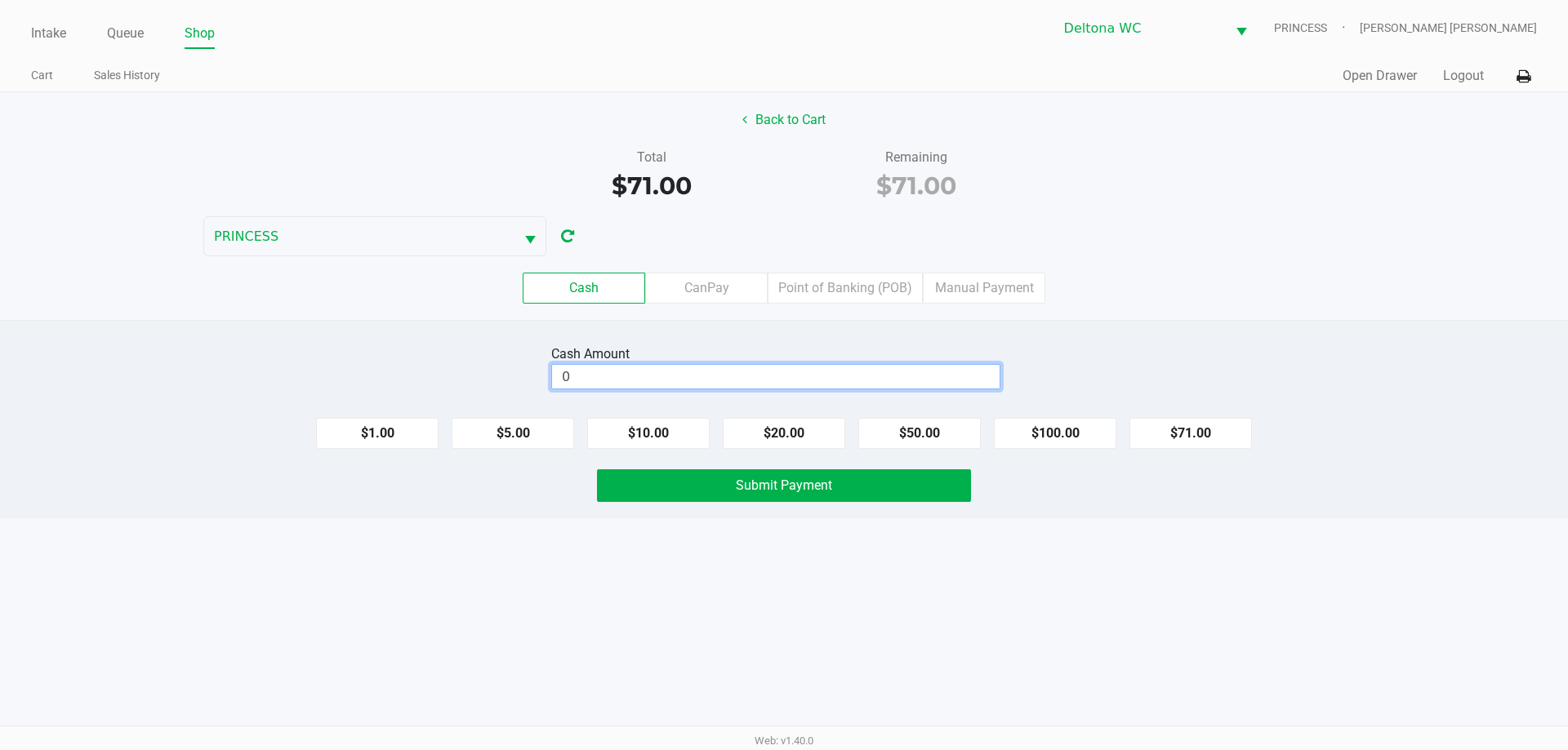
click at [888, 368] on input "0" at bounding box center [776, 376] width 447 height 23
type input "$80.00"
click at [873, 490] on button "Submit Payment" at bounding box center [784, 486] width 374 height 33
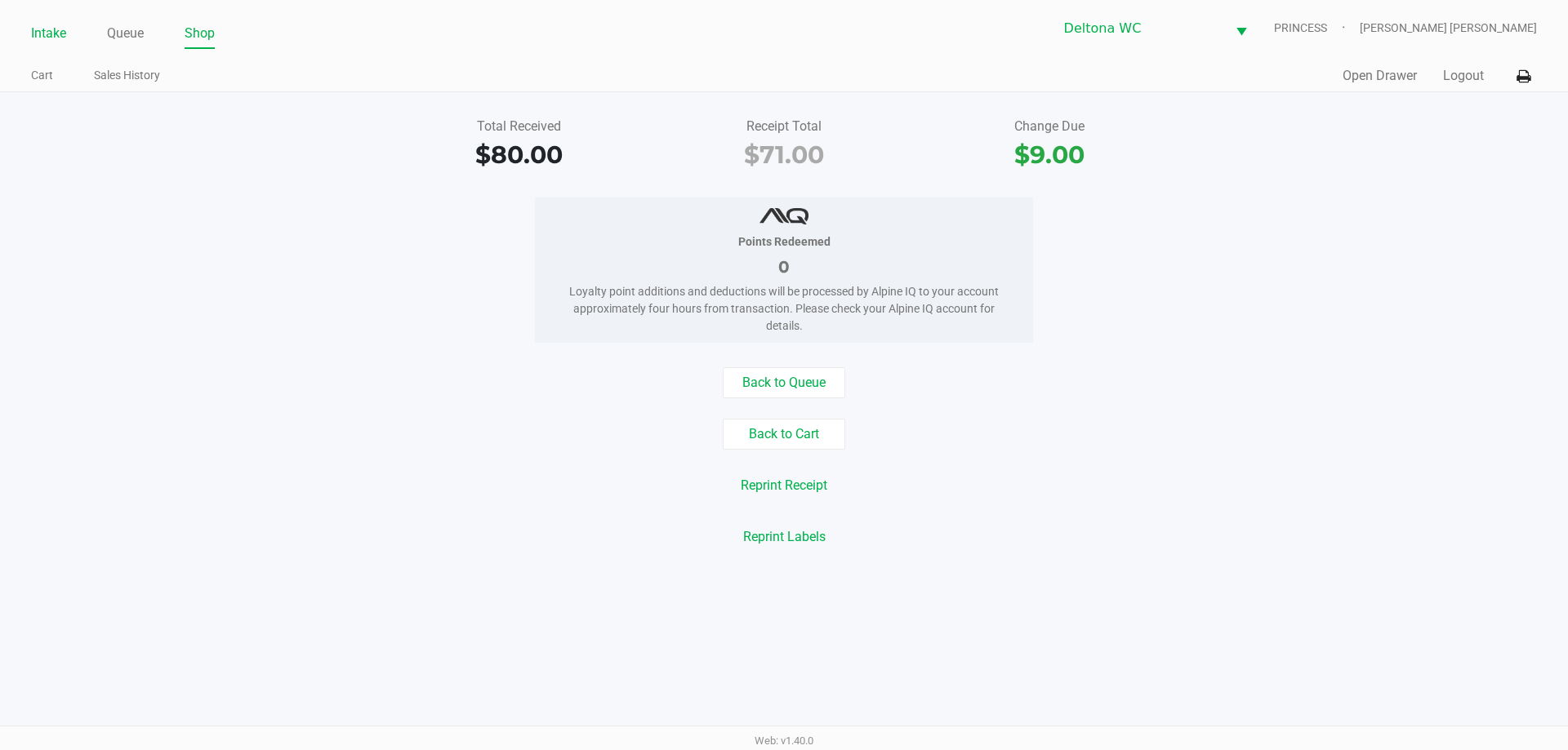
click at [36, 36] on link "Intake" at bounding box center [48, 34] width 35 height 22
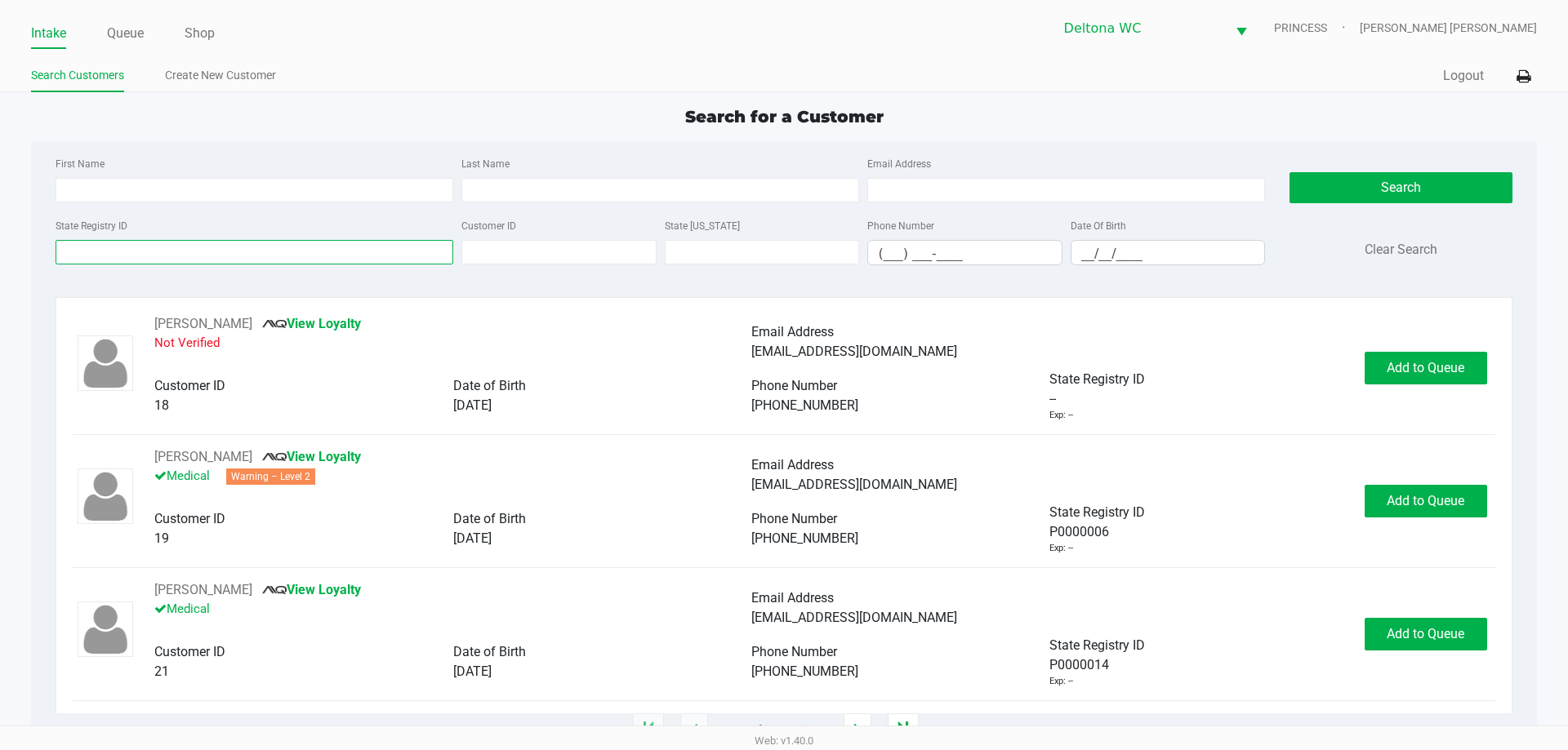
click at [166, 240] on input "State Registry ID" at bounding box center [254, 252] width 398 height 24
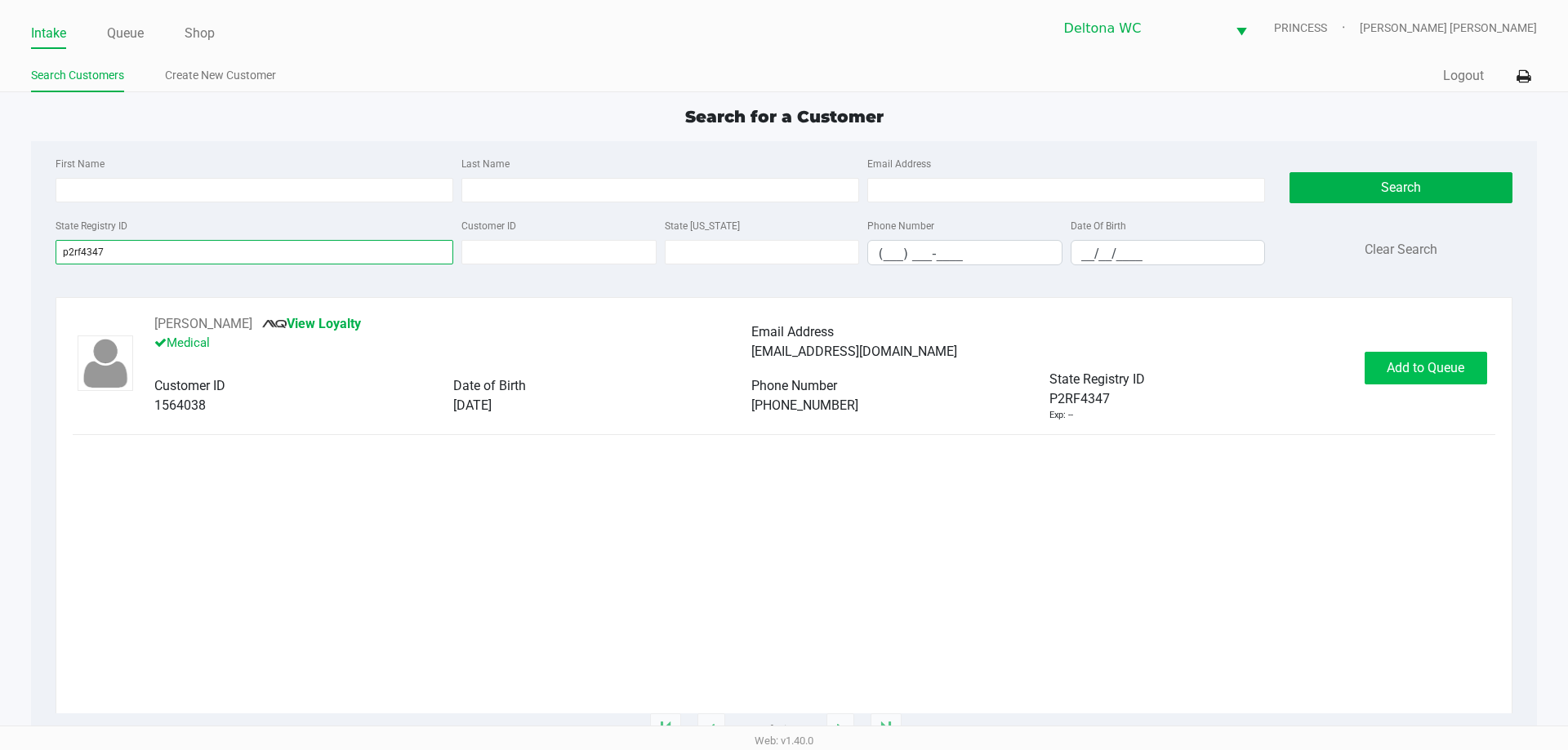
type input "p2rf4347"
click at [1422, 369] on span "Add to Queue" at bounding box center [1425, 368] width 78 height 16
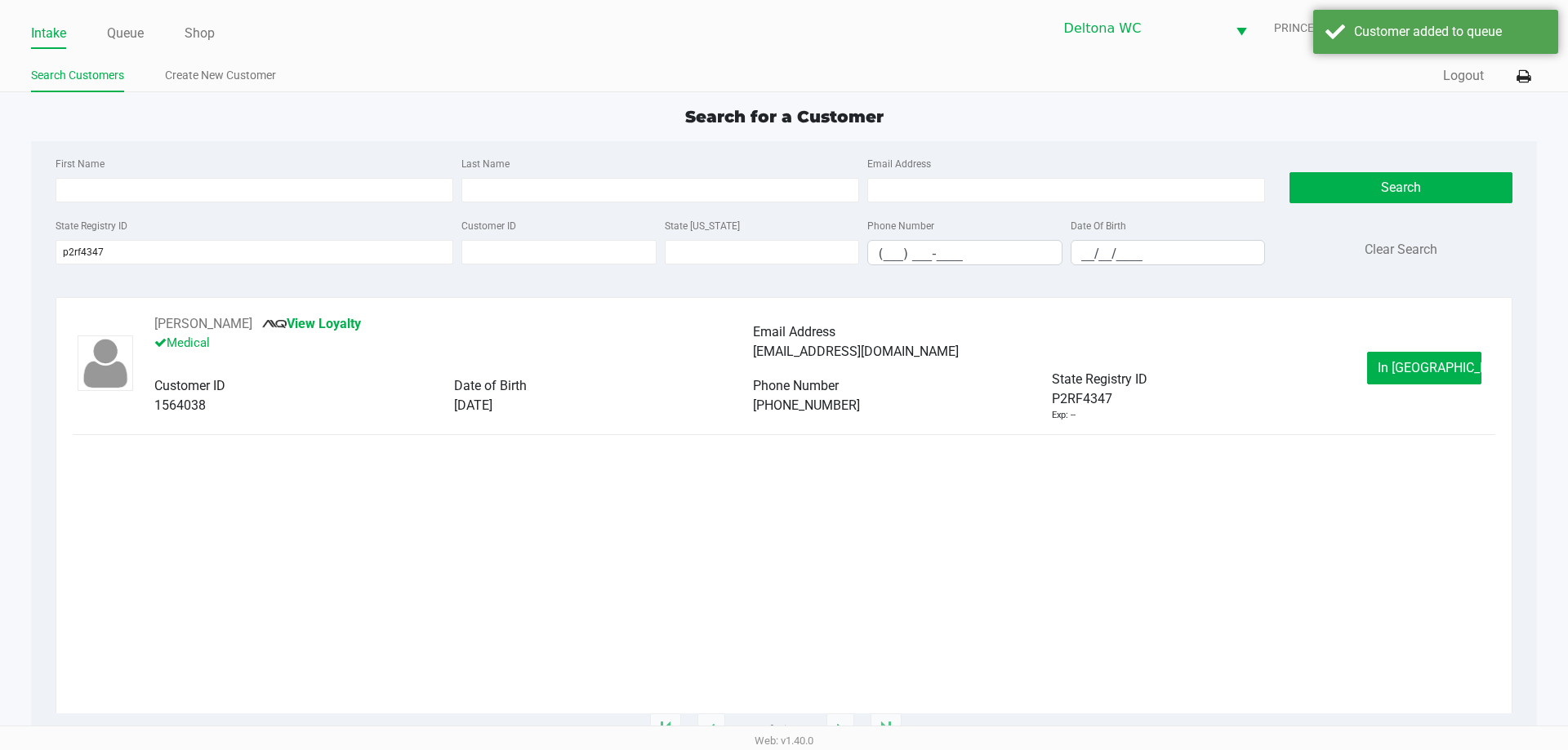
click at [1438, 368] on span "In Queue" at bounding box center [1446, 368] width 137 height 16
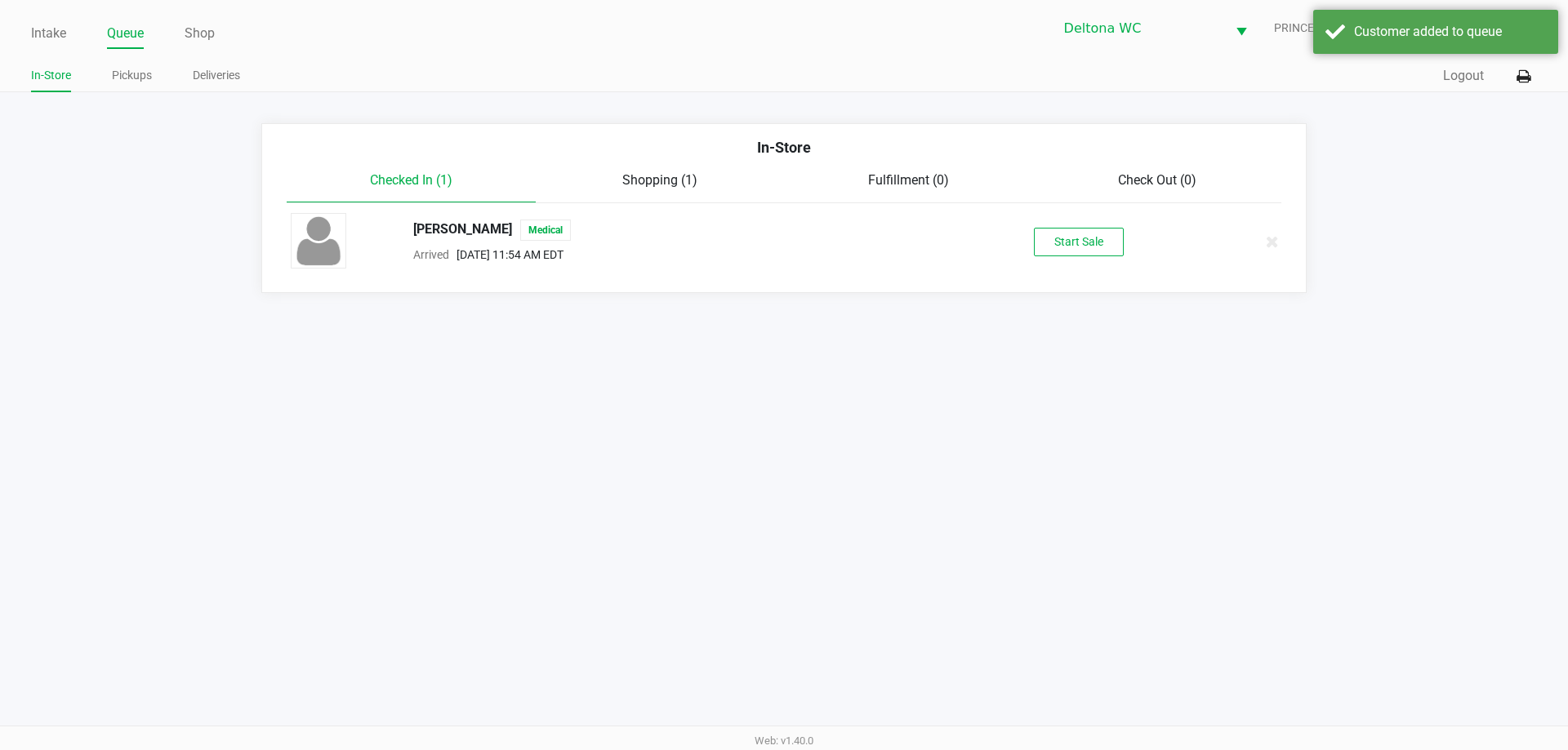
click at [1059, 224] on div "Natalie Wilson Medical Arrived Sep 28, 2025 11:54 AM EDT Start Sale" at bounding box center [784, 241] width 1011 height 57
click at [1072, 236] on button "Start Sale" at bounding box center [1078, 242] width 90 height 28
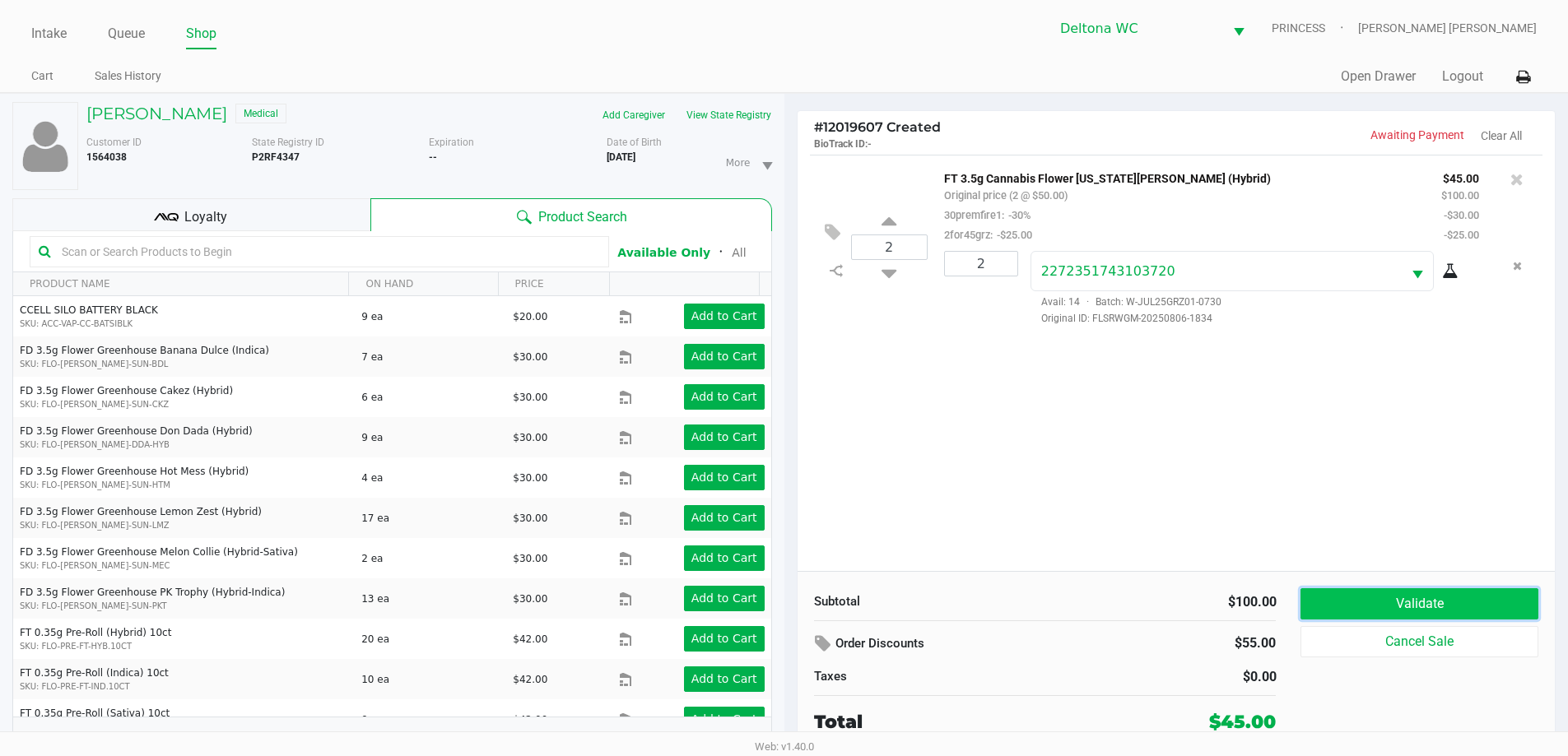
click at [1399, 589] on button "Validate" at bounding box center [1419, 604] width 237 height 31
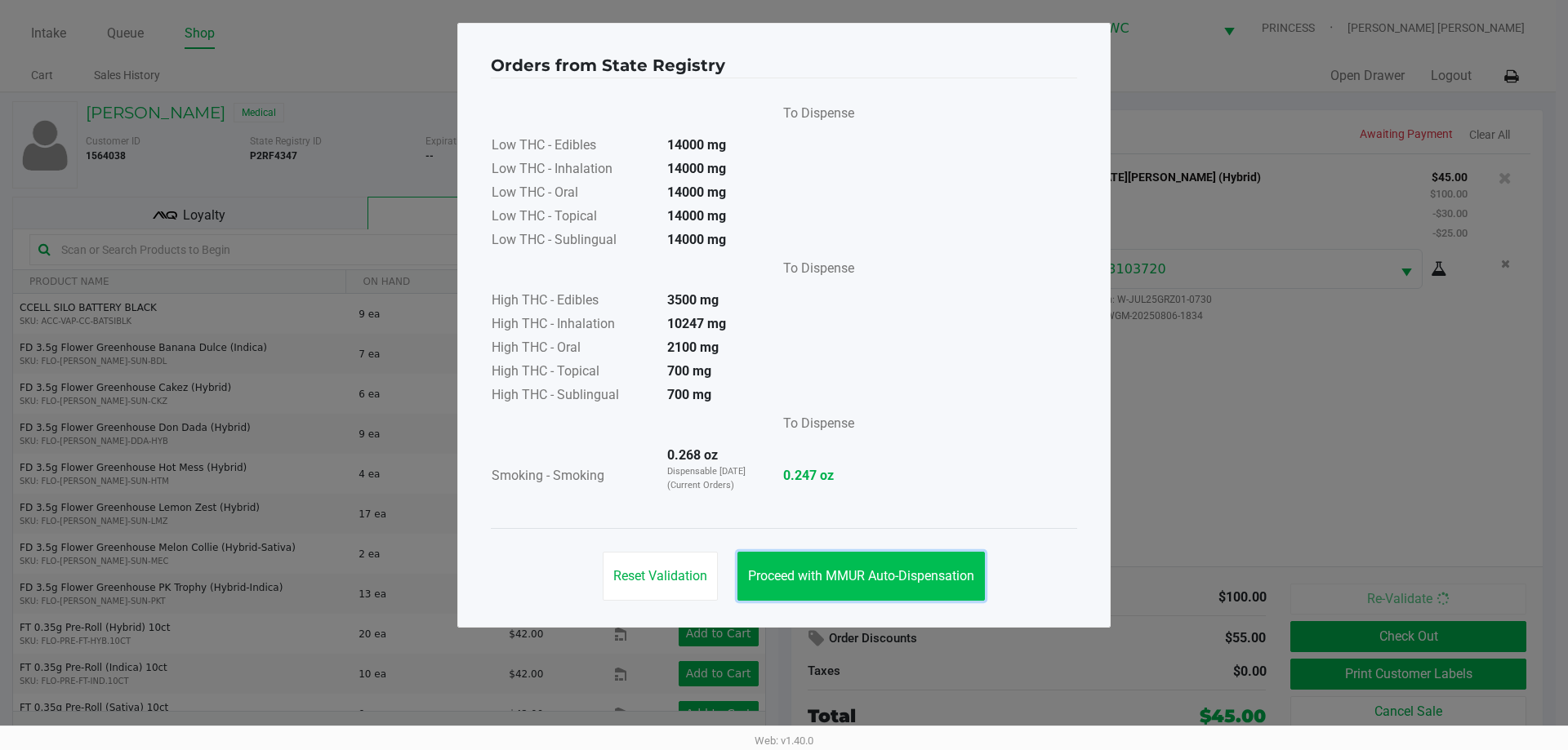
click at [932, 582] on span "Proceed with MMUR Auto-Dispensation" at bounding box center [861, 576] width 226 height 16
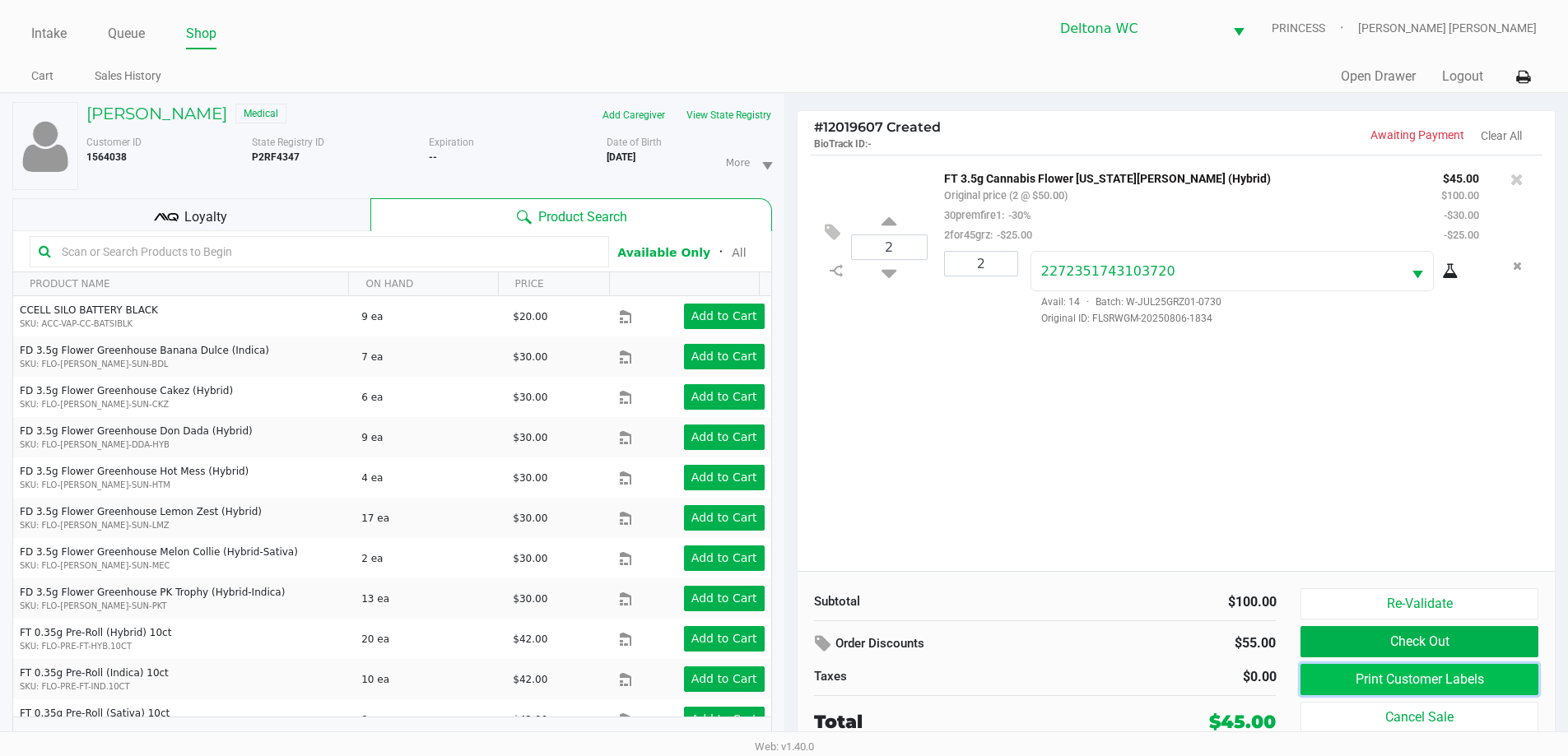
click at [1402, 680] on button "Print Customer Labels" at bounding box center [1419, 679] width 237 height 31
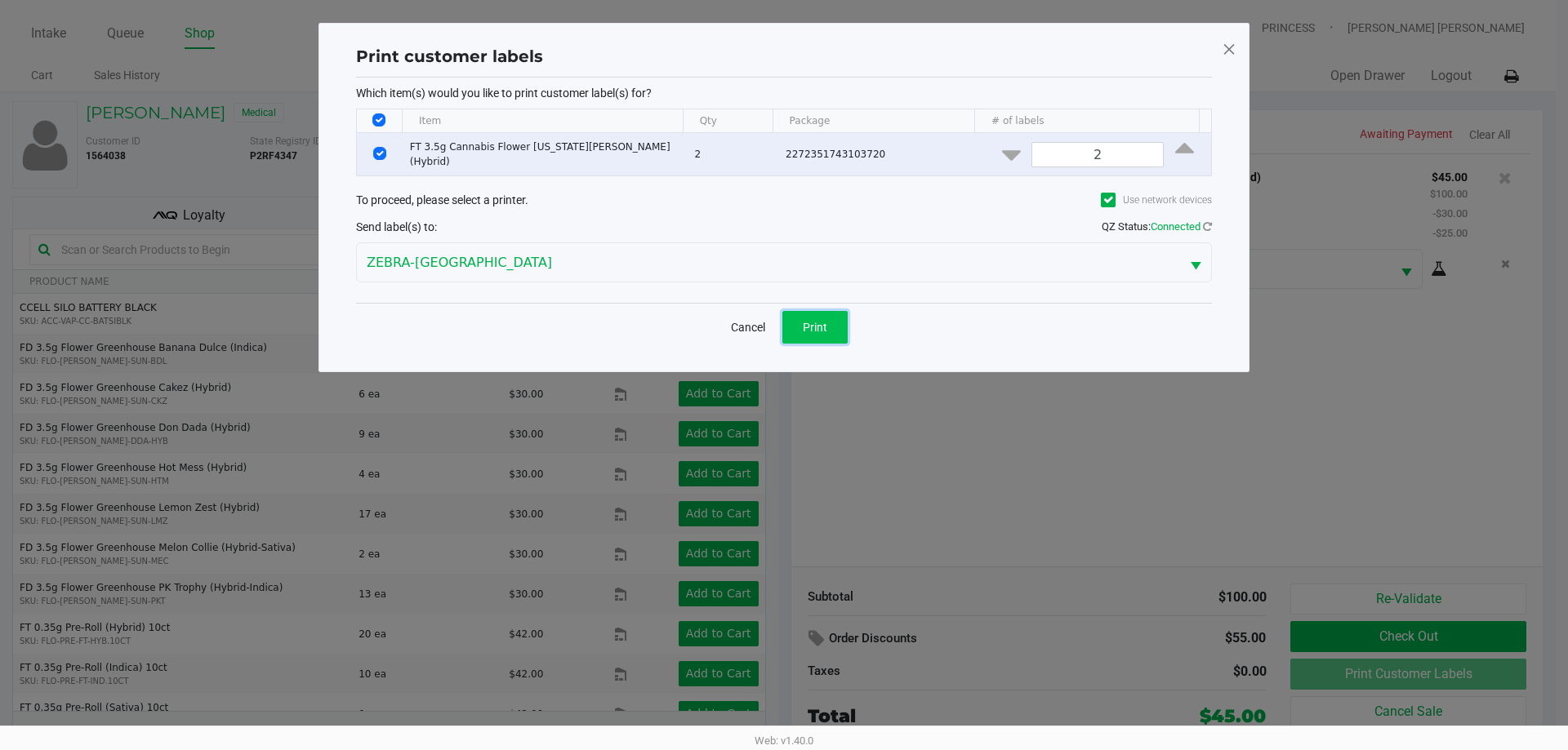
click at [825, 324] on span "Print" at bounding box center [815, 327] width 24 height 13
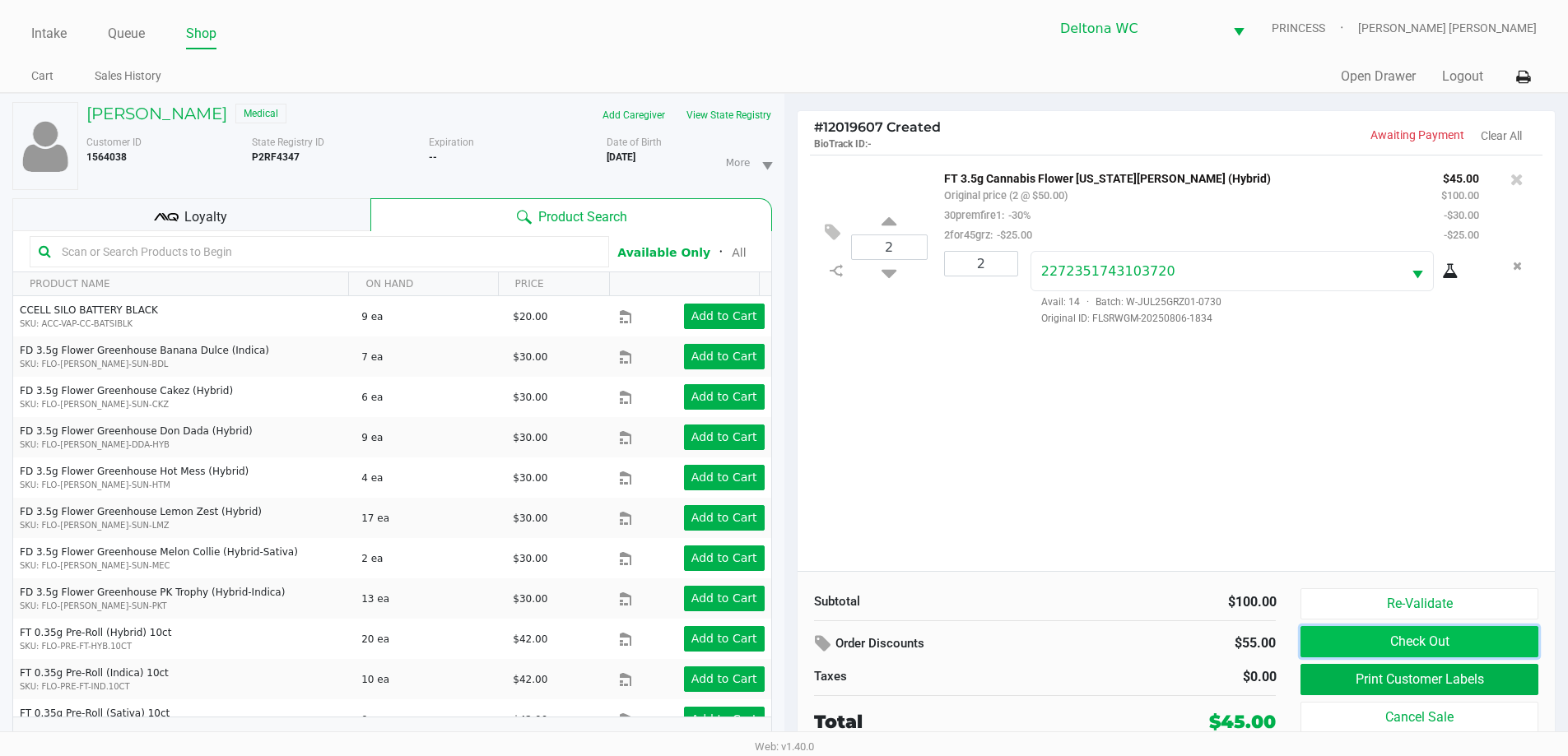
click at [1356, 649] on button "Check Out" at bounding box center [1419, 642] width 237 height 31
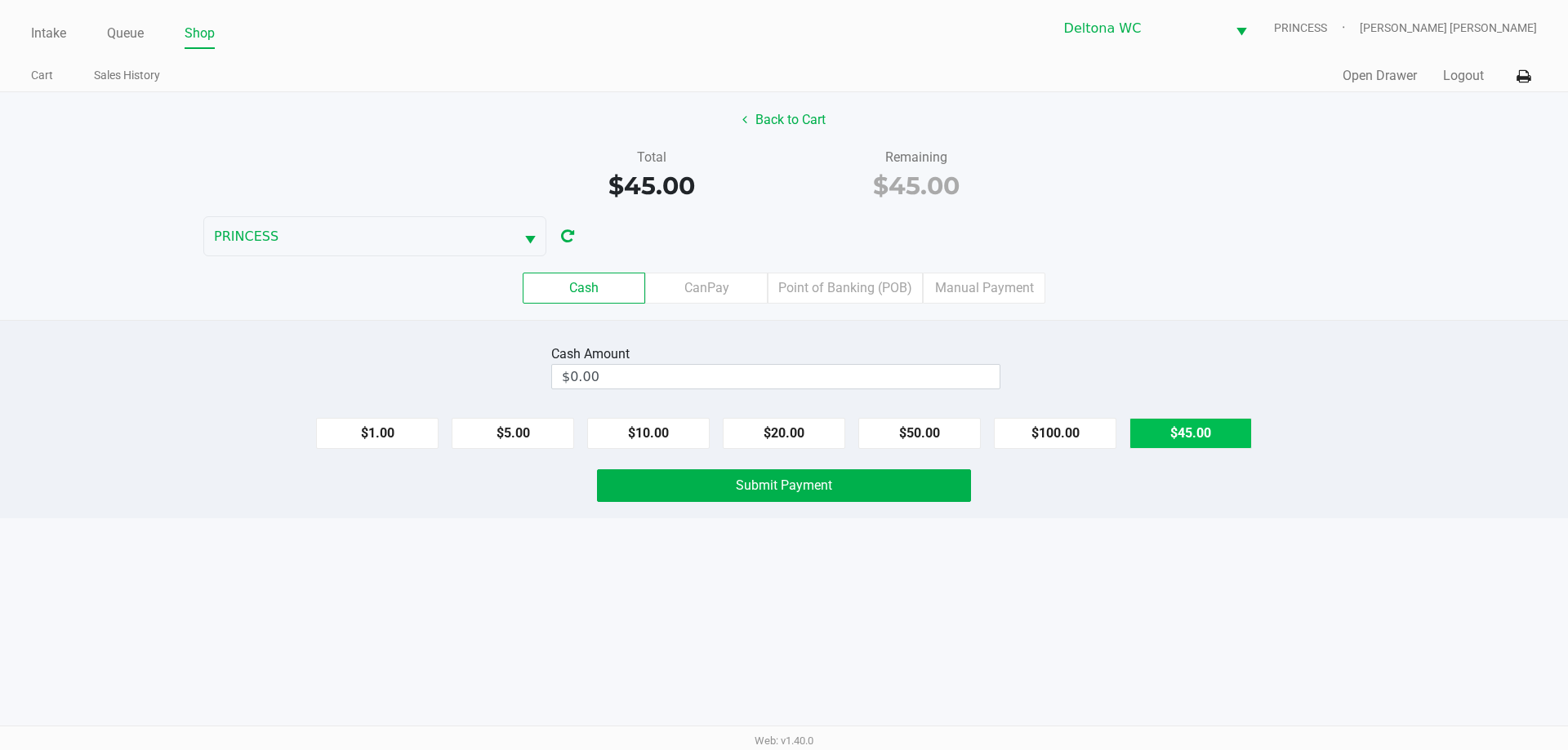
click at [1149, 427] on button "$45.00" at bounding box center [1190, 433] width 123 height 31
type input "$45.00"
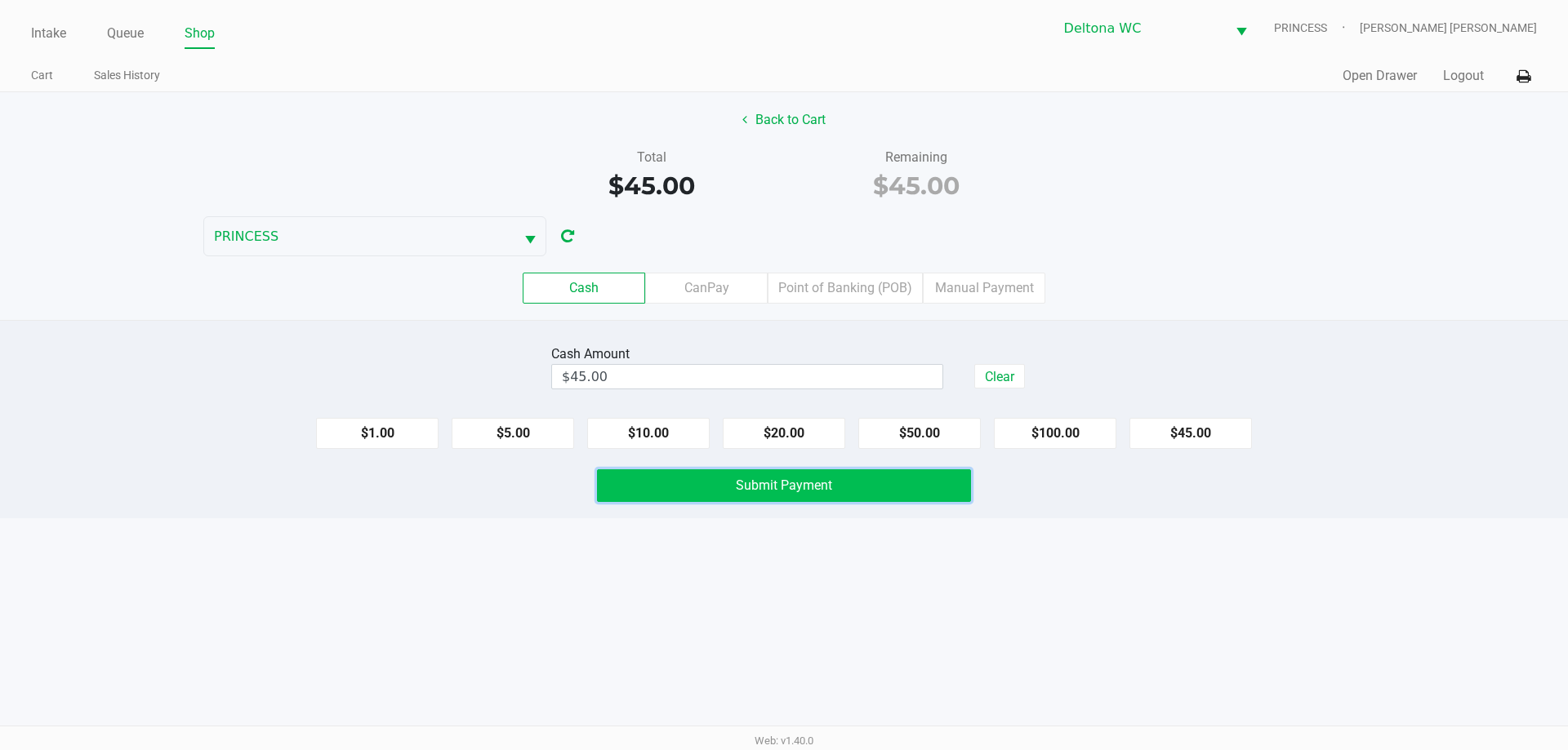
click at [940, 476] on button "Submit Payment" at bounding box center [784, 486] width 374 height 33
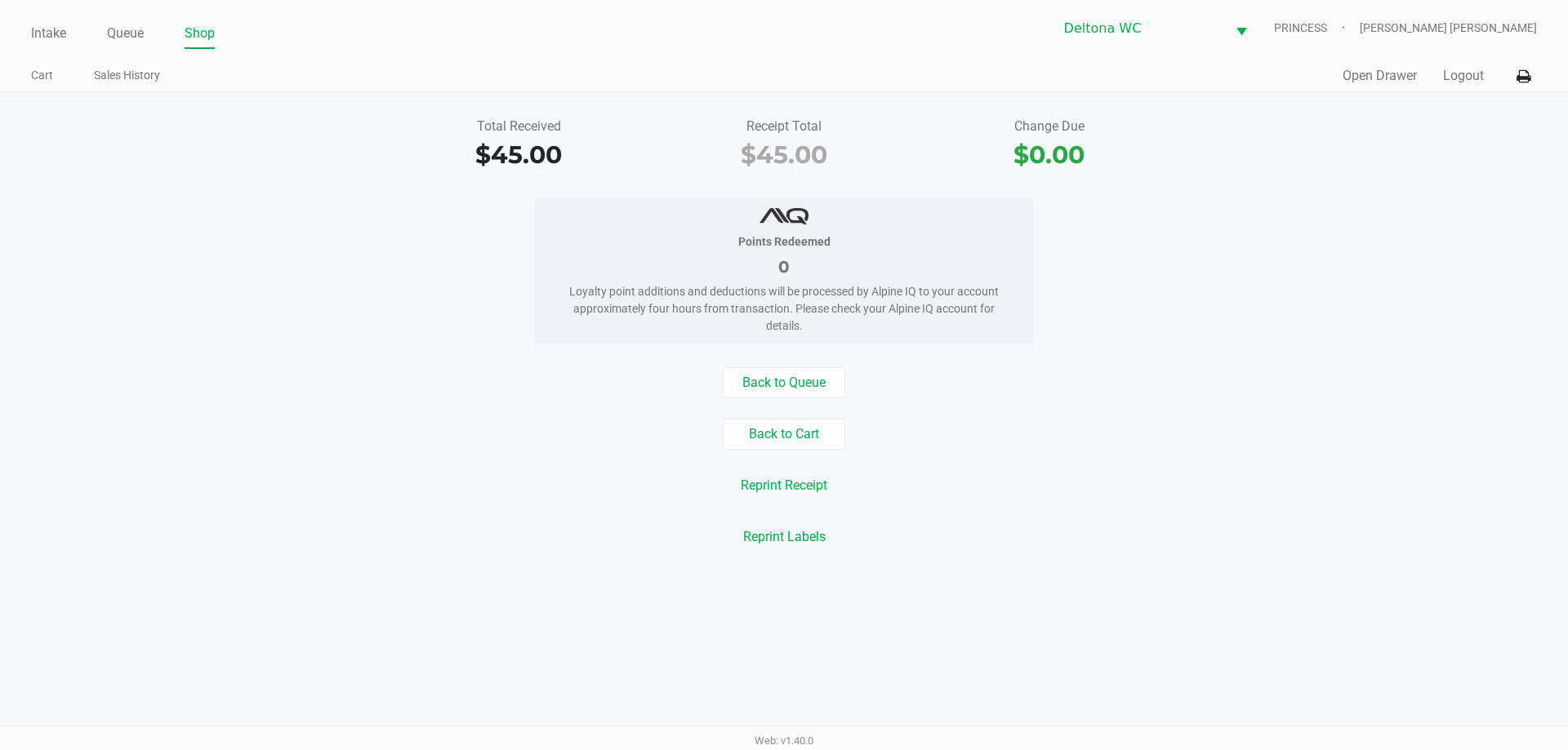
click at [535, 479] on div "Reprint Receipt" at bounding box center [784, 486] width 1592 height 31
click at [1451, 76] on button "Logout" at bounding box center [1464, 76] width 41 height 20
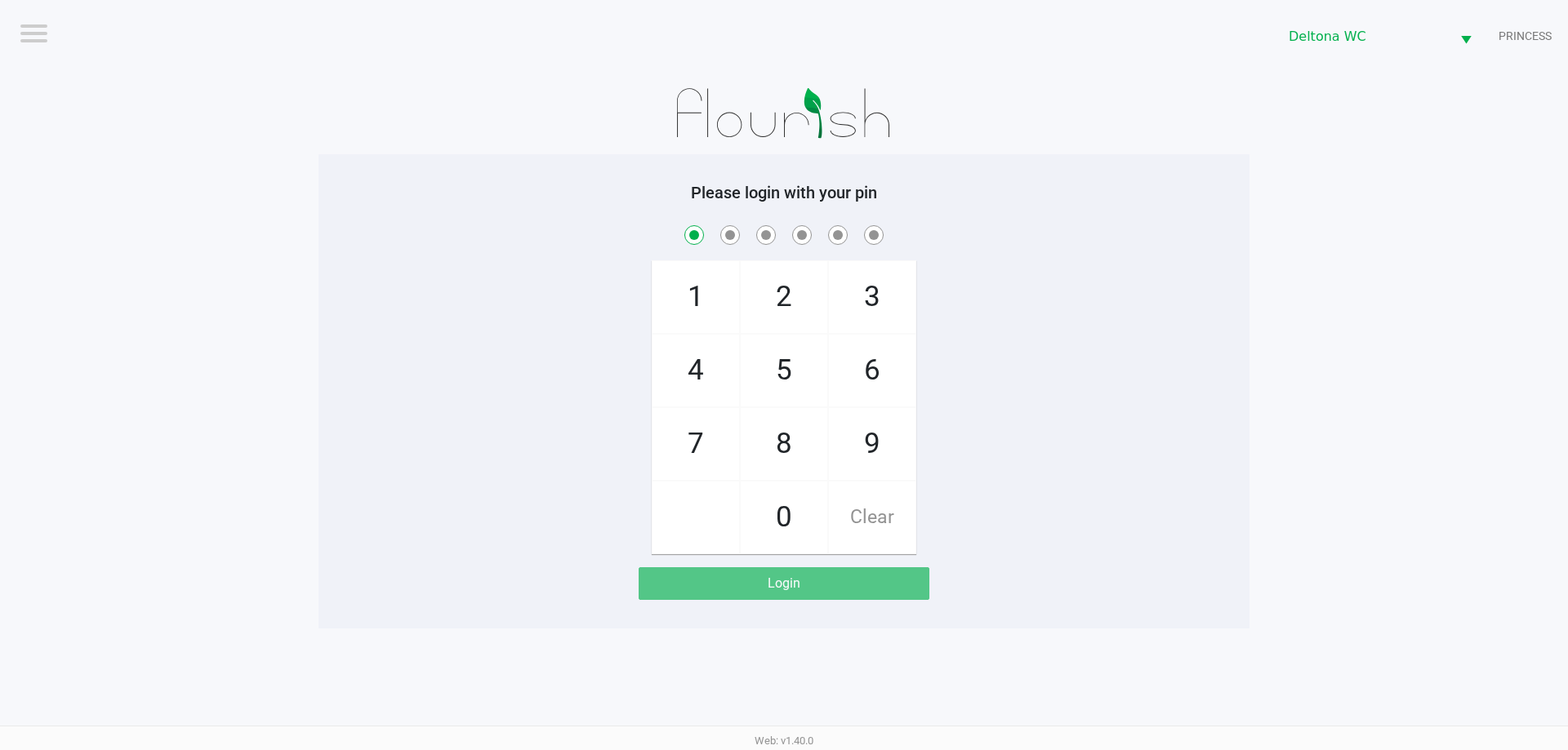
checkbox input "true"
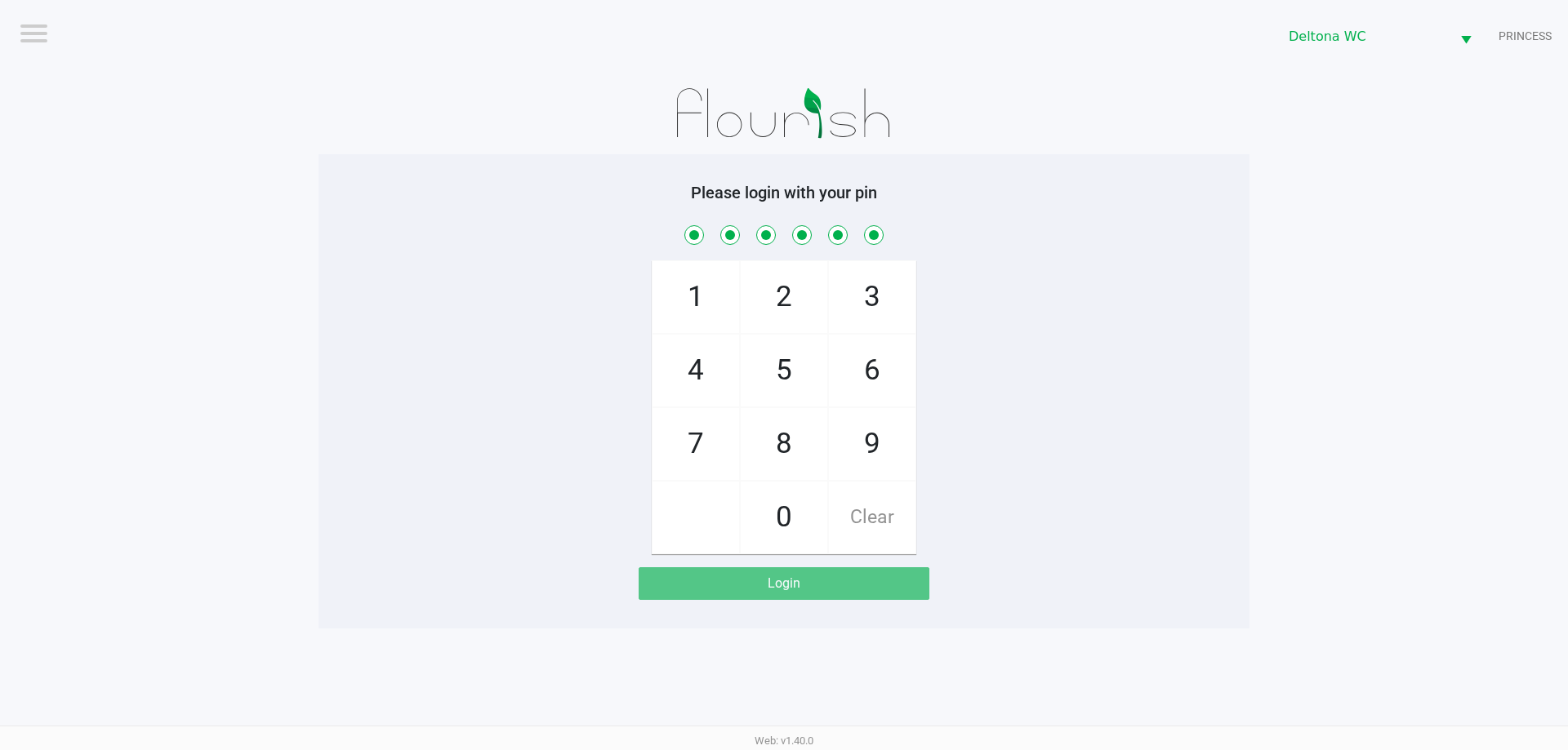
checkbox input "true"
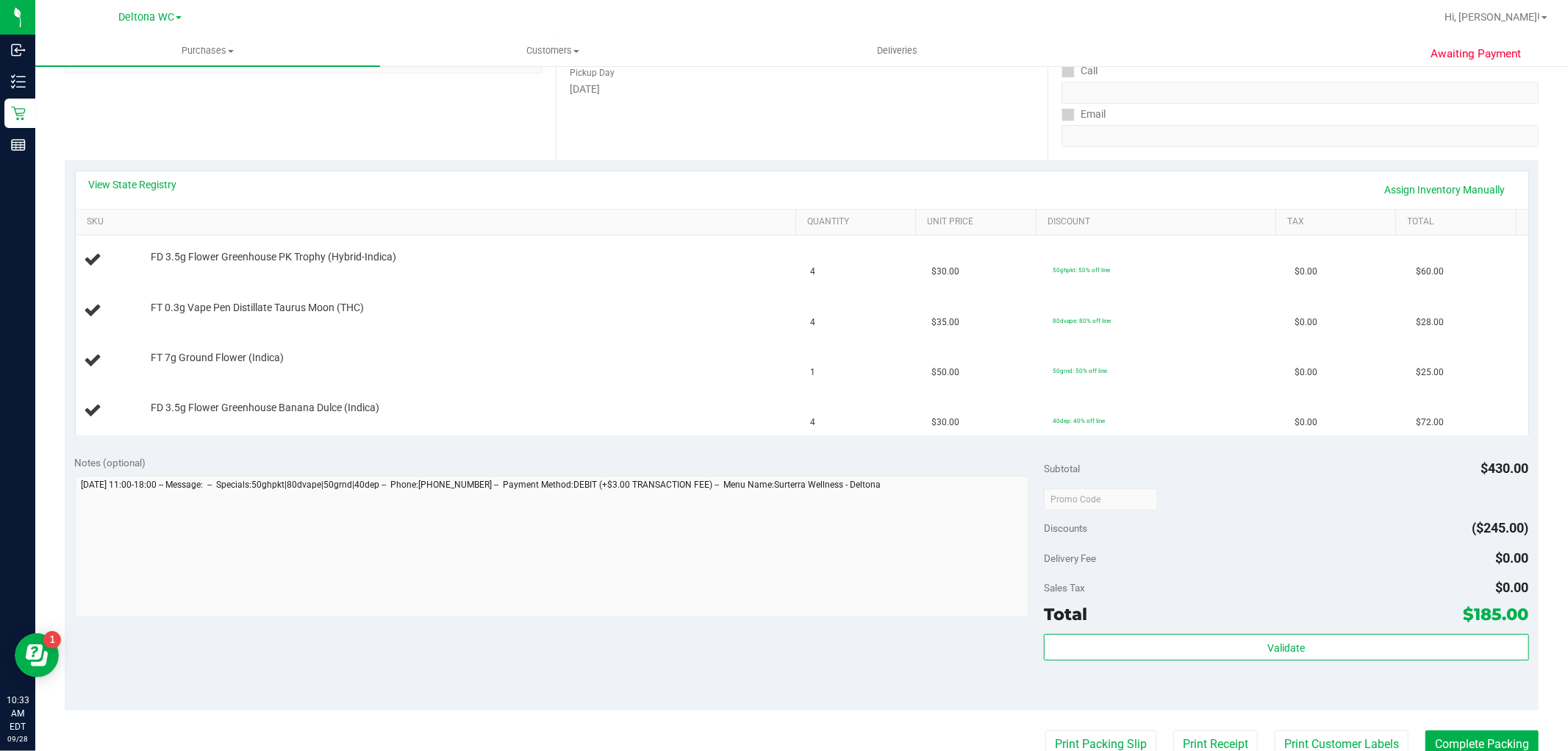
scroll to position [245, 0]
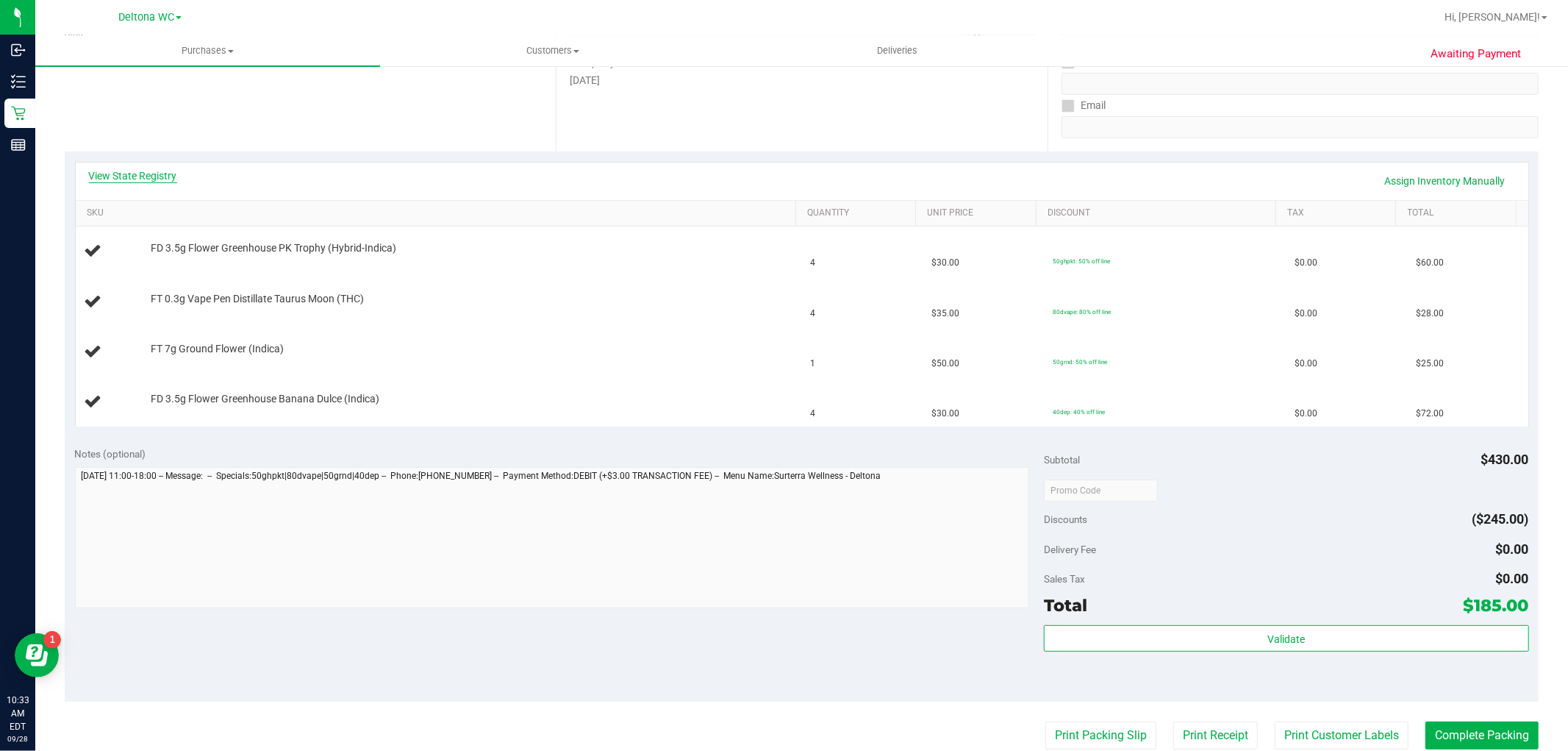
click at [159, 172] on link "View State Registry" at bounding box center [133, 175] width 88 height 14
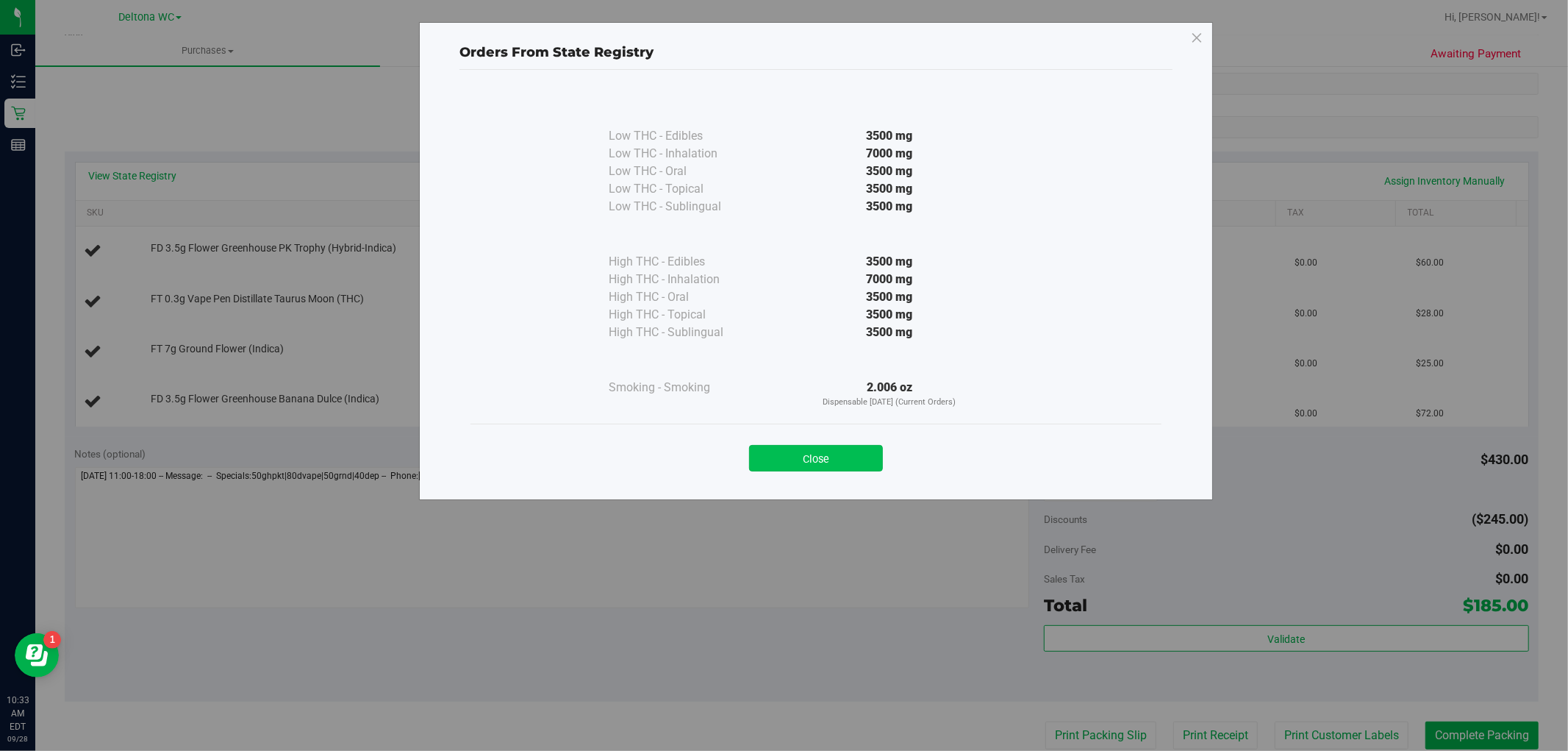
click at [840, 461] on button "Close" at bounding box center [816, 458] width 133 height 26
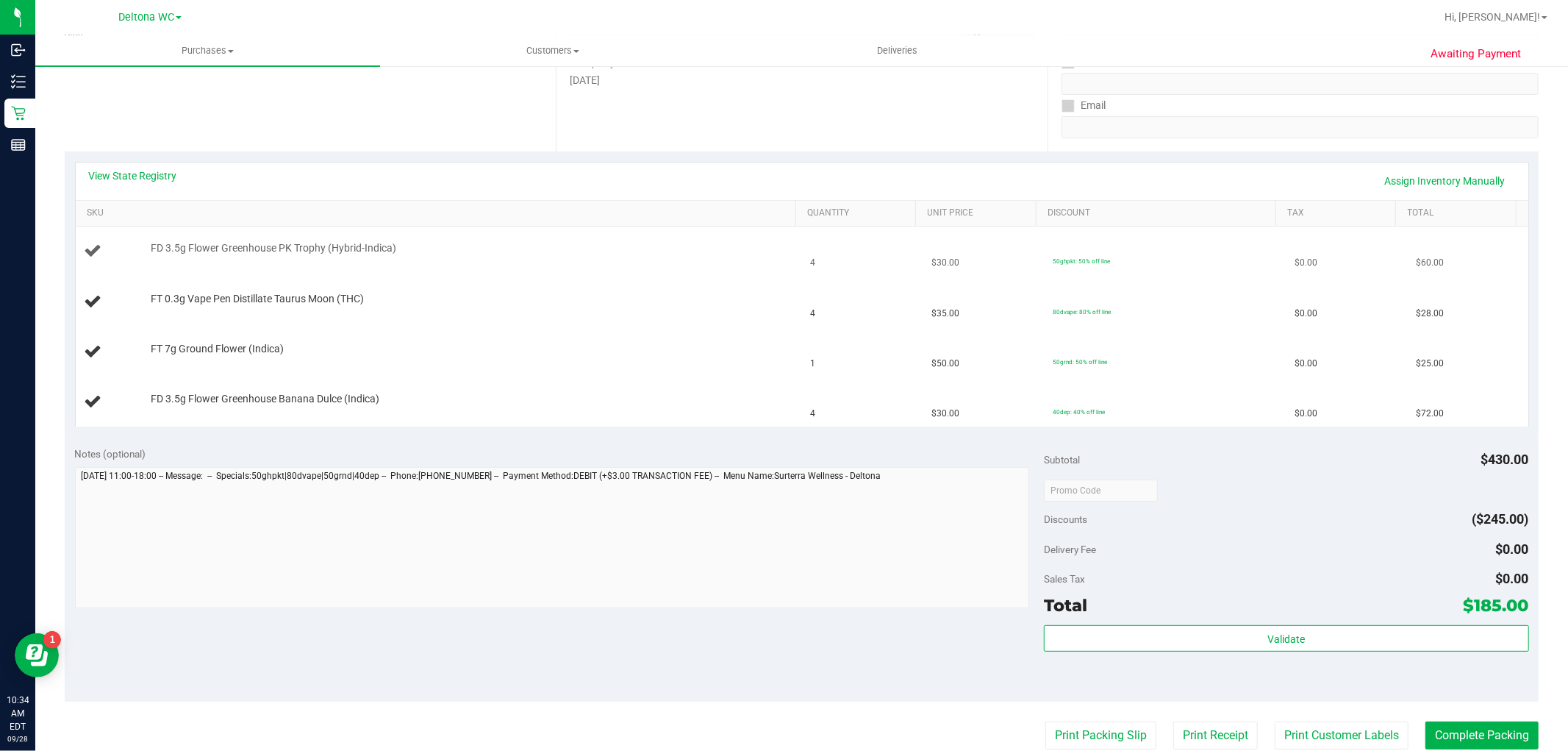
click at [344, 253] on span "FD 3.5g Flower Greenhouse PK Trophy (Hybrid-Indica)" at bounding box center [274, 248] width 246 height 14
click at [491, 286] on td "FT 0.3g Vape Pen Distillate Taurus Moon (THC)" at bounding box center [439, 302] width 726 height 50
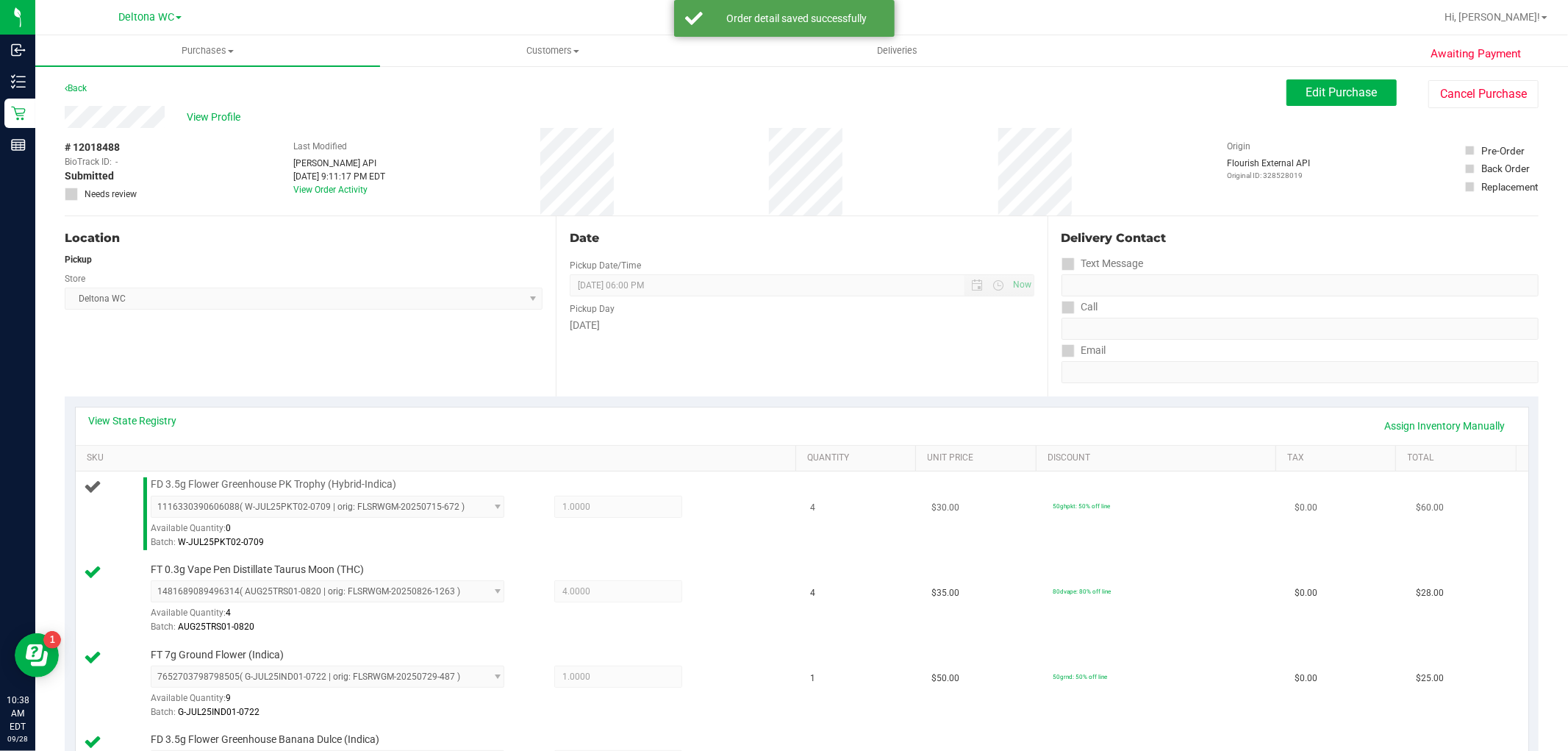
click at [267, 482] on span "FD 3.5g Flower Greenhouse PK Trophy (Hybrid-Indica)" at bounding box center [274, 484] width 246 height 14
copy div "FD 3.5g Flower Greenhouse PK Trophy (Hybrid-Indica)"
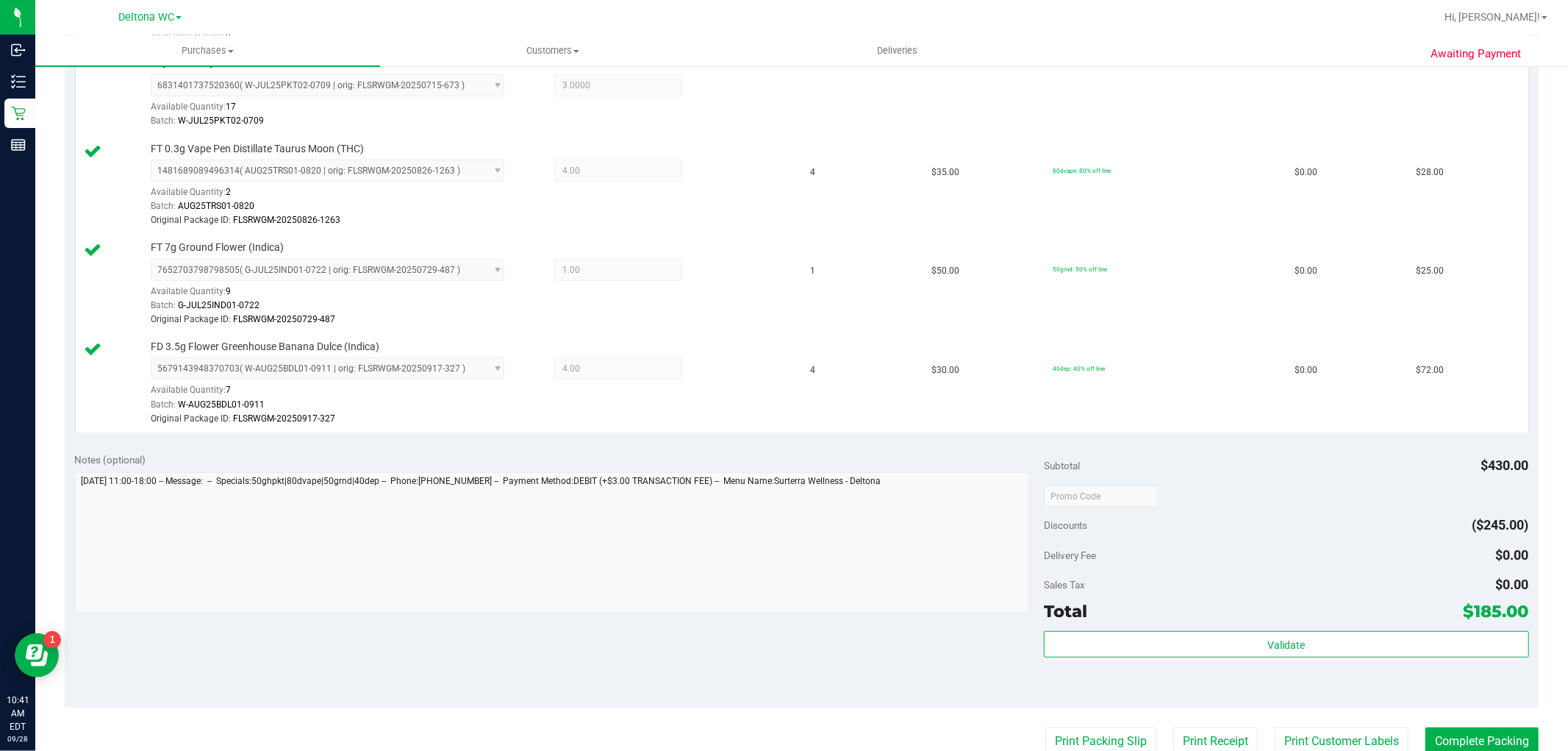
scroll to position [572, 0]
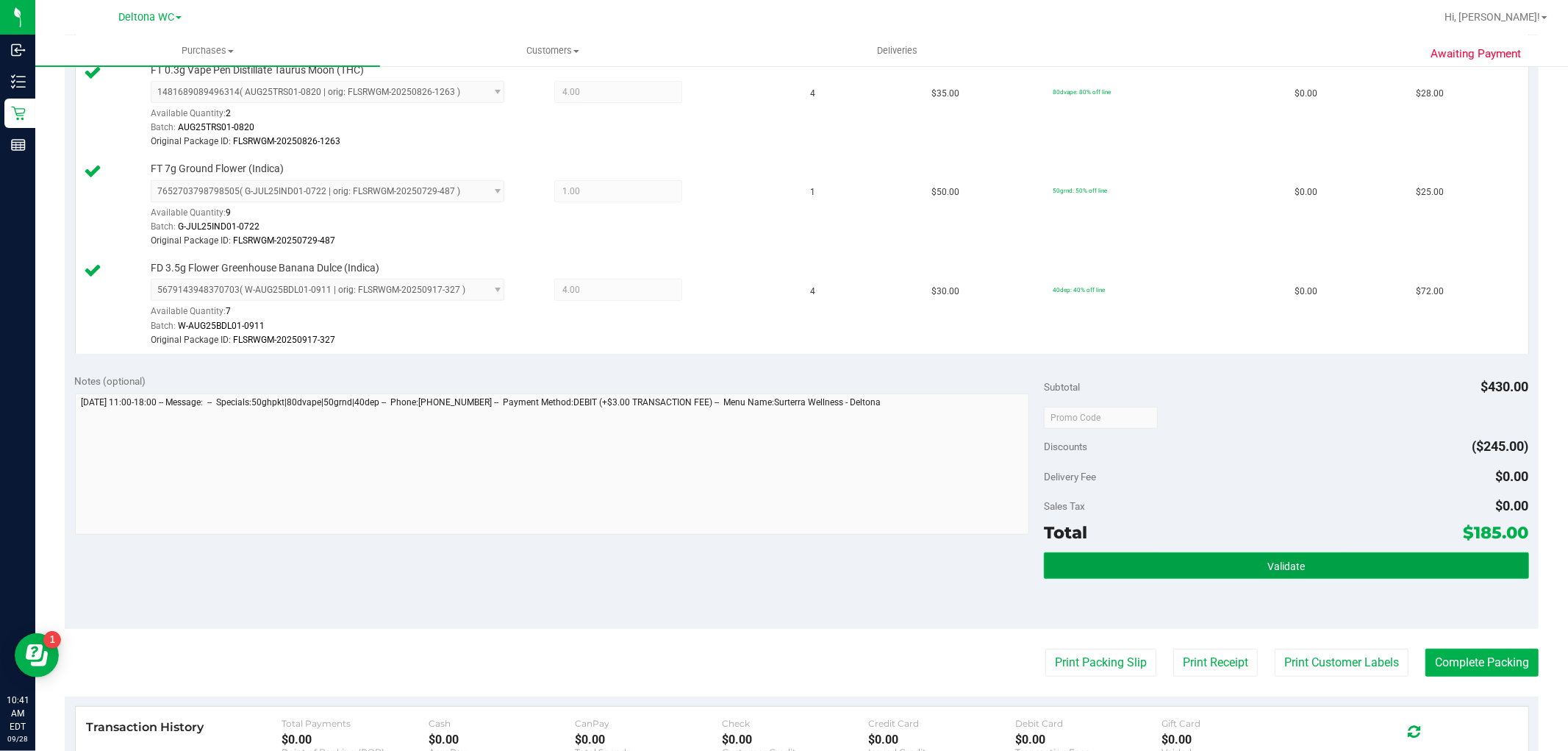
click at [1166, 571] on button "Validate" at bounding box center [1287, 565] width 485 height 26
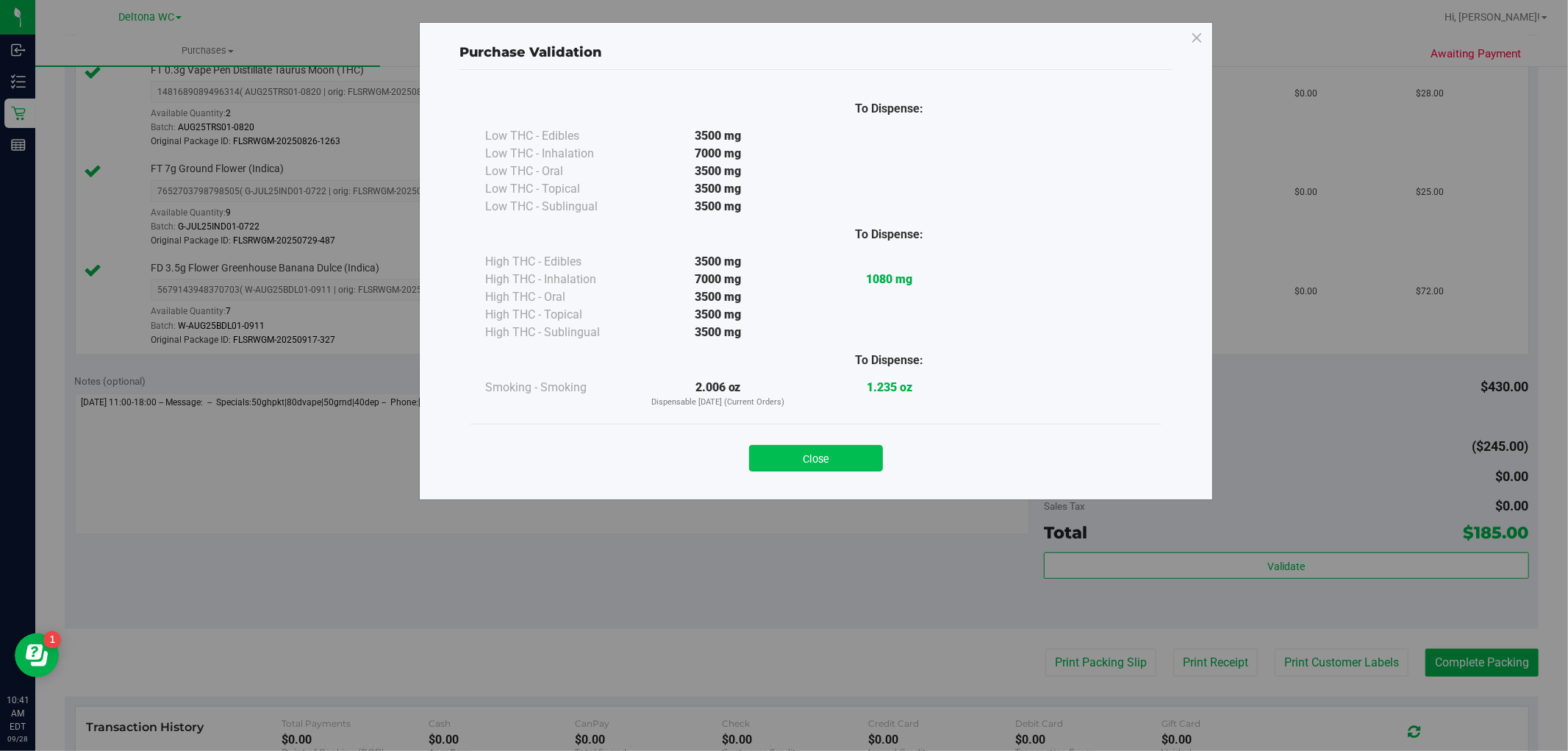
click at [834, 465] on button "Close" at bounding box center [816, 458] width 133 height 26
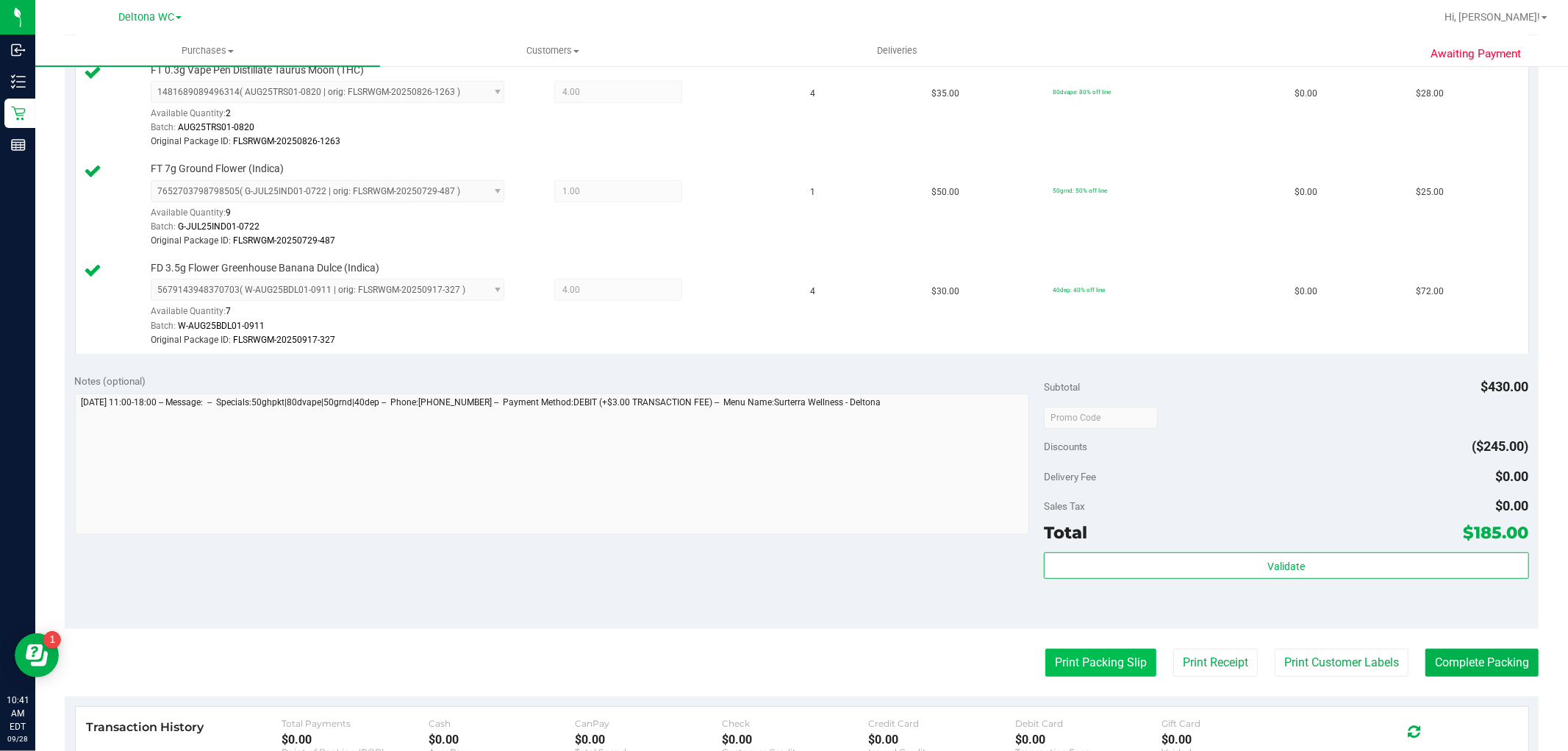
click at [1061, 658] on button "Print Packing Slip" at bounding box center [1100, 662] width 111 height 28
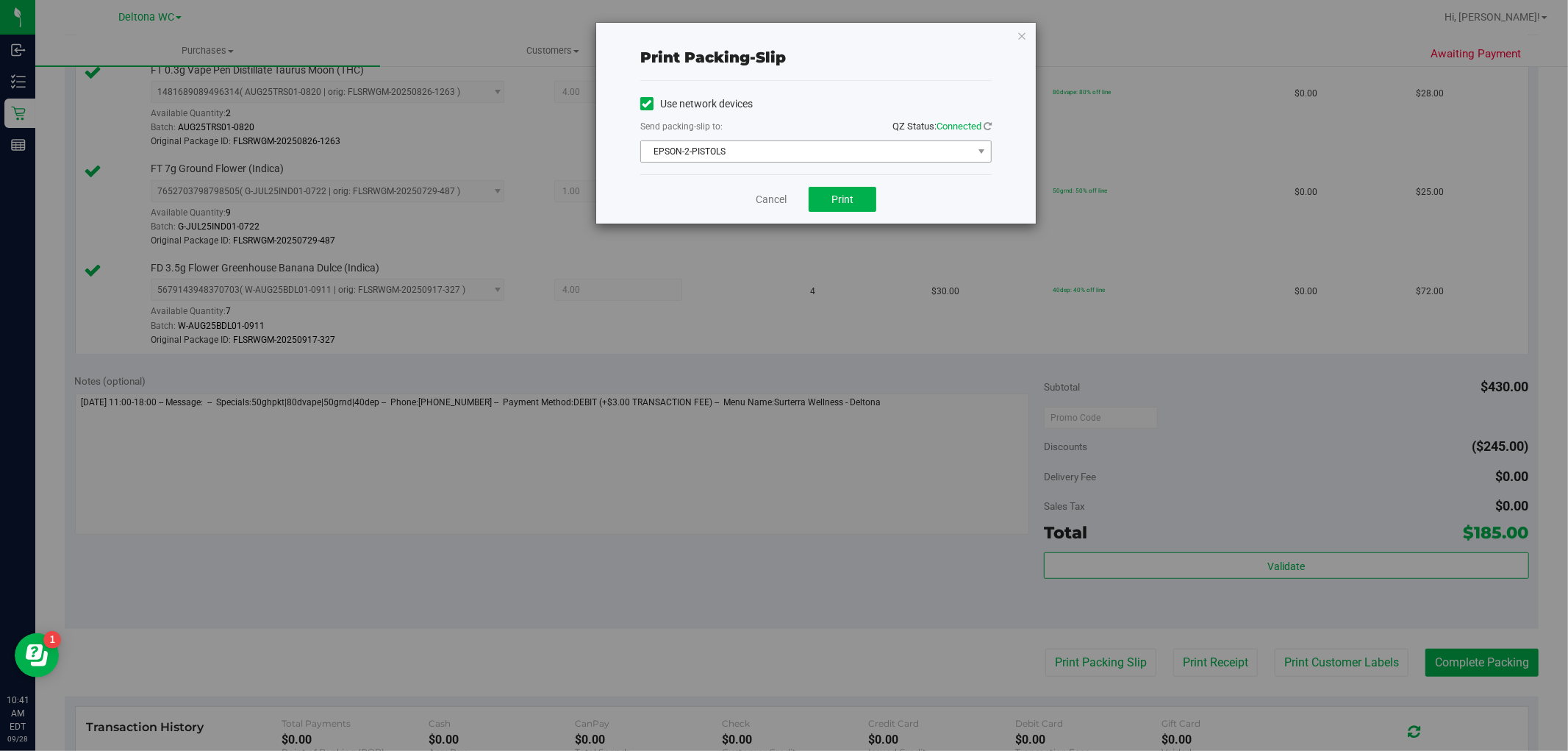
click at [806, 152] on span "EPSON-2-PISTOLS" at bounding box center [806, 151] width 332 height 20
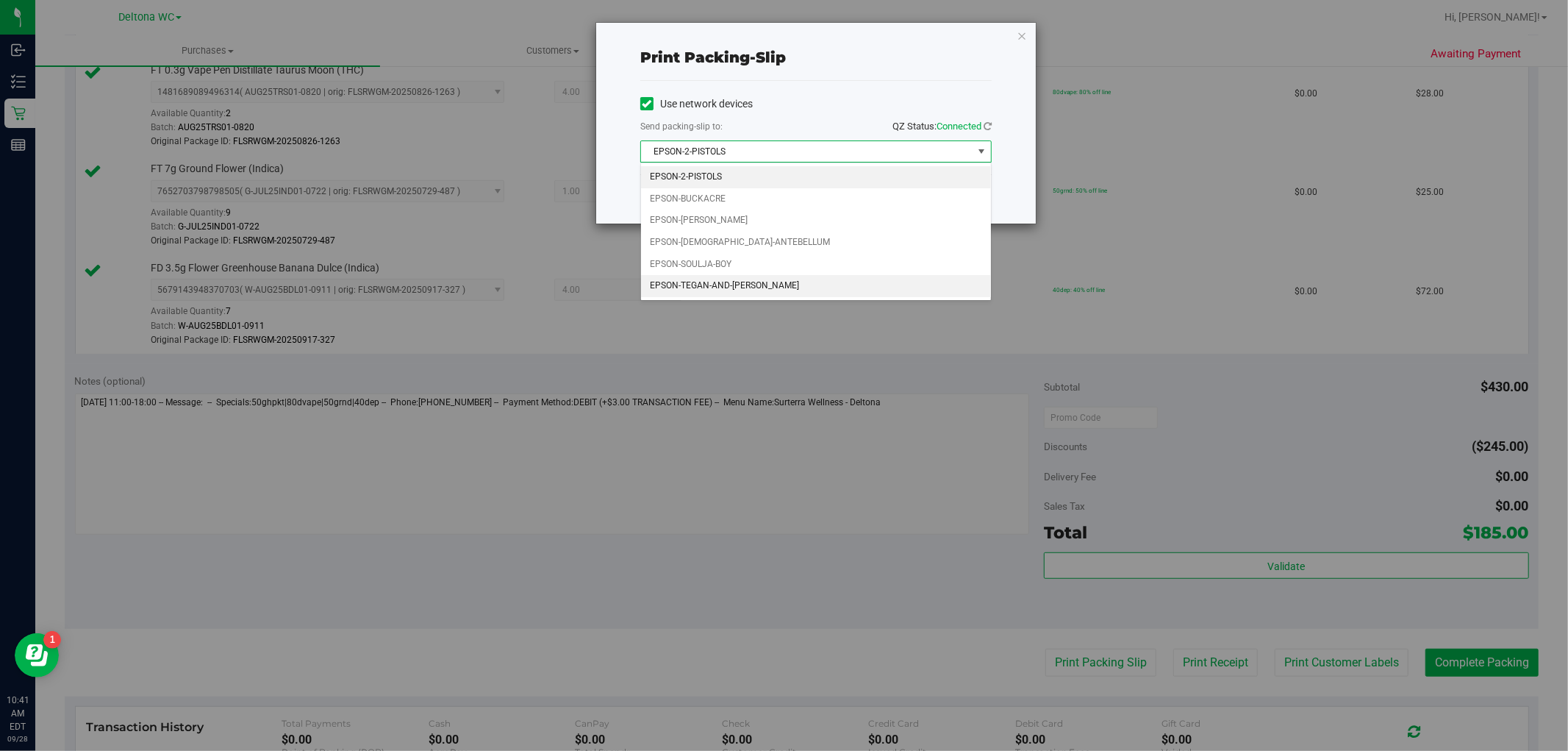
click at [735, 285] on li "EPSON-TEGAN-AND-SARA" at bounding box center [816, 286] width 350 height 22
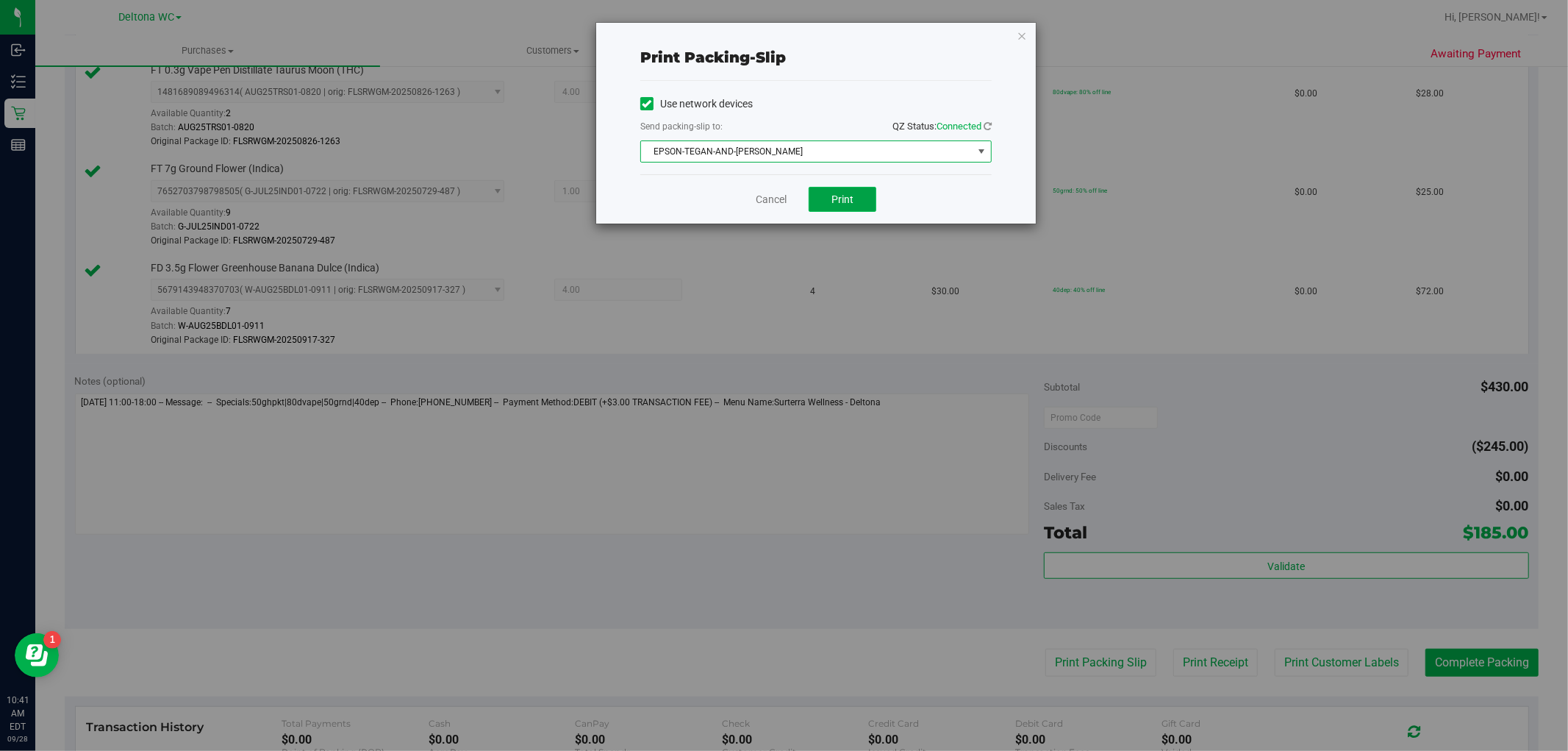
click at [822, 192] on button "Print" at bounding box center [843, 199] width 68 height 25
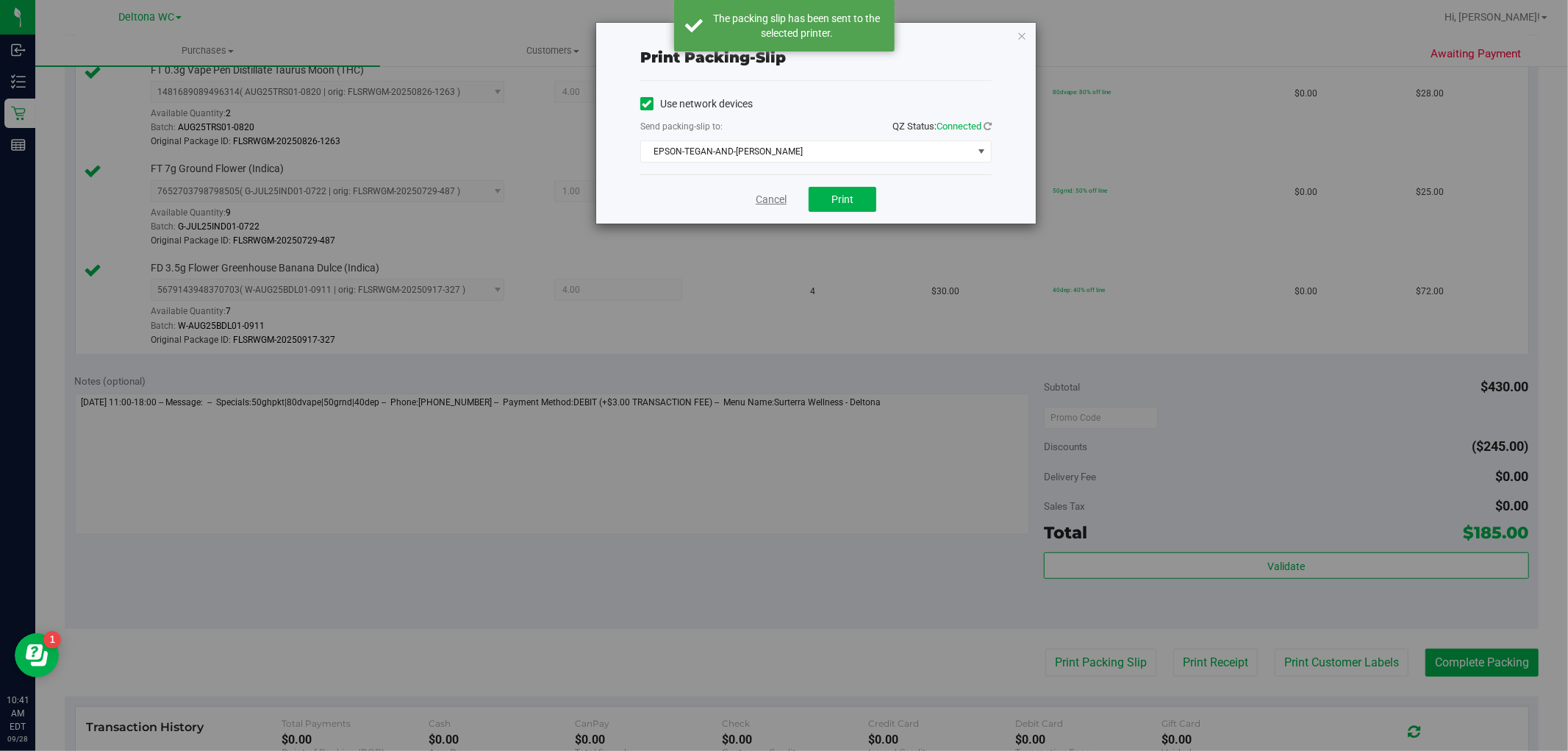
click at [762, 196] on link "Cancel" at bounding box center [771, 199] width 31 height 15
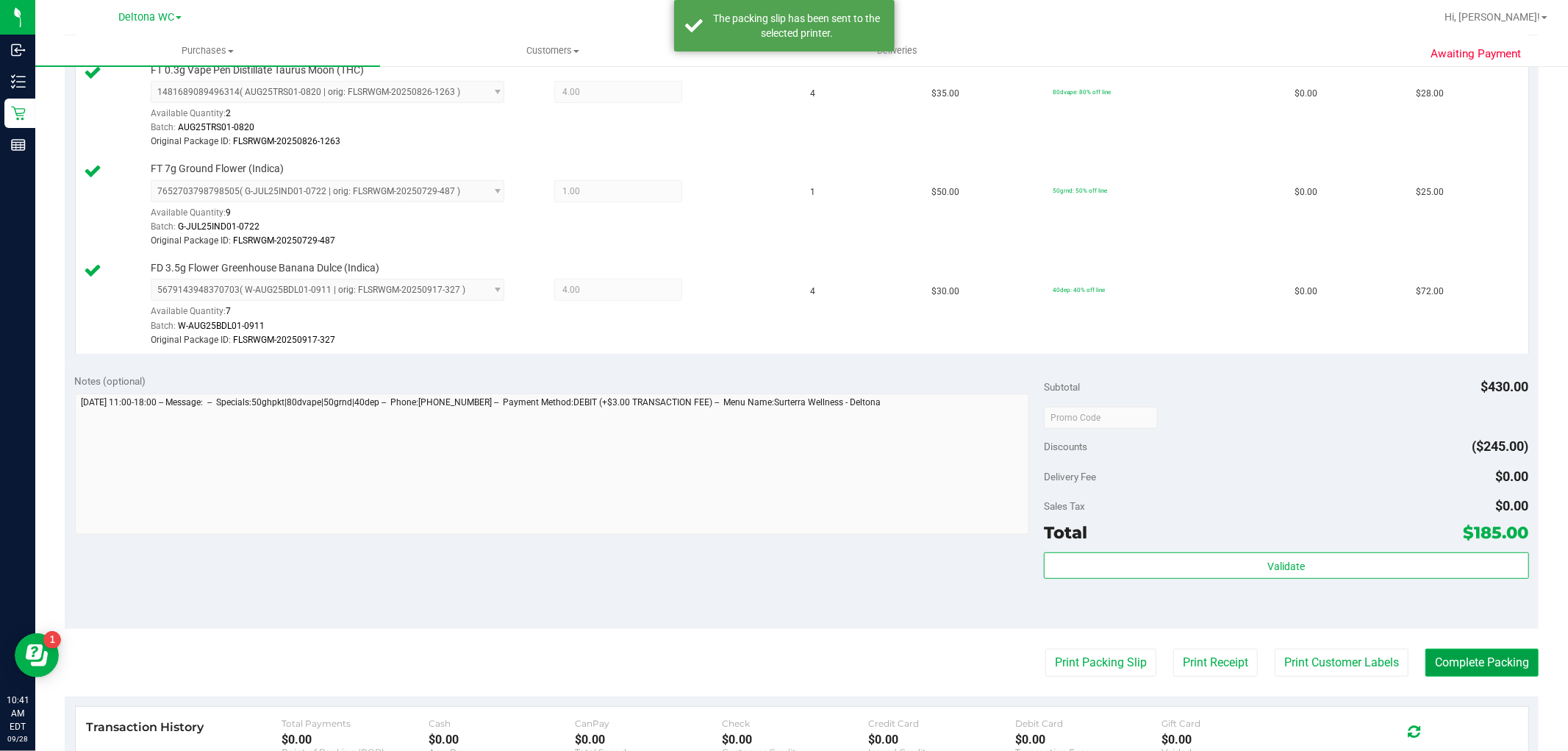
click at [1478, 664] on button "Complete Packing" at bounding box center [1483, 662] width 113 height 28
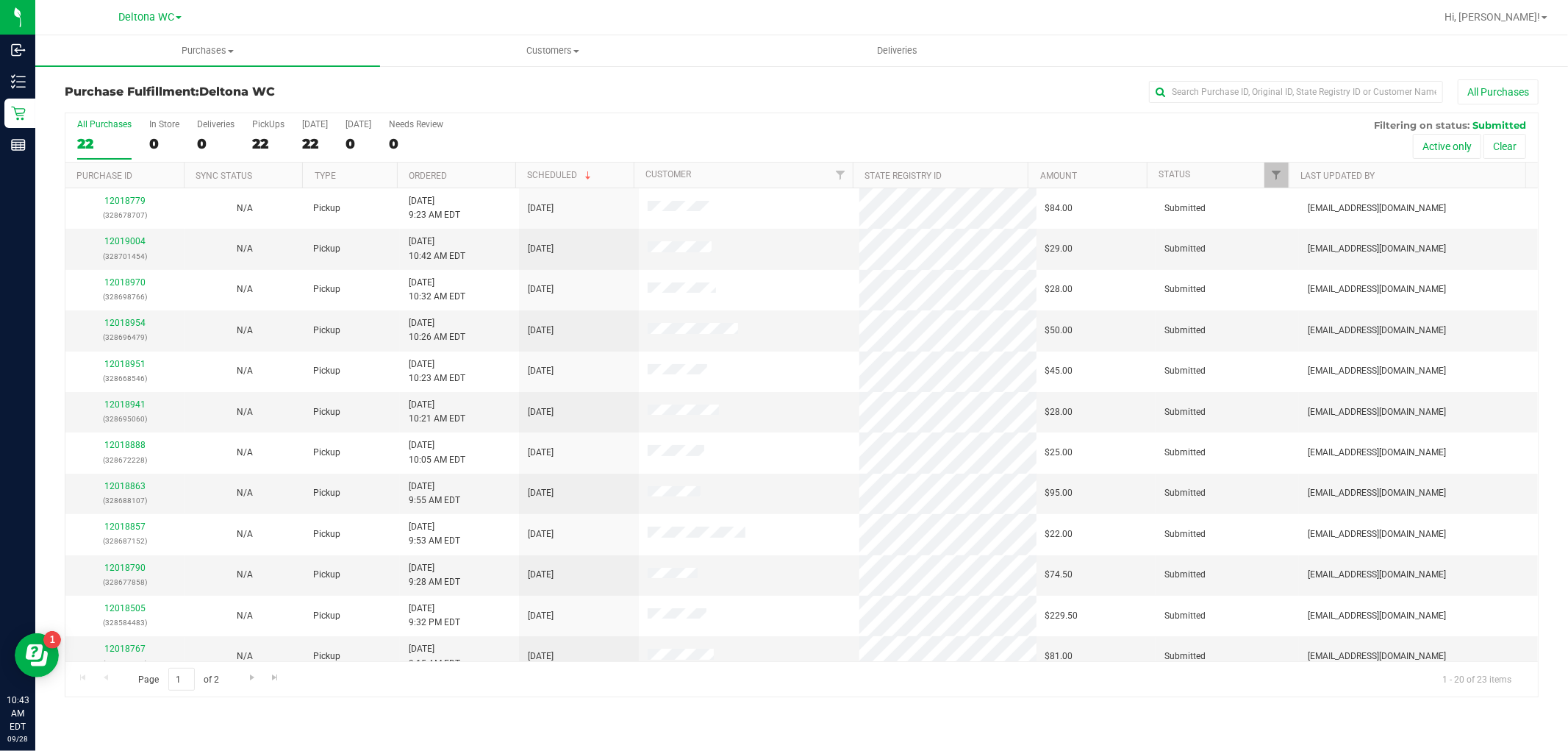
click at [475, 175] on th "Ordered" at bounding box center [456, 175] width 118 height 25
click at [128, 244] on link "12018521" at bounding box center [125, 242] width 41 height 10
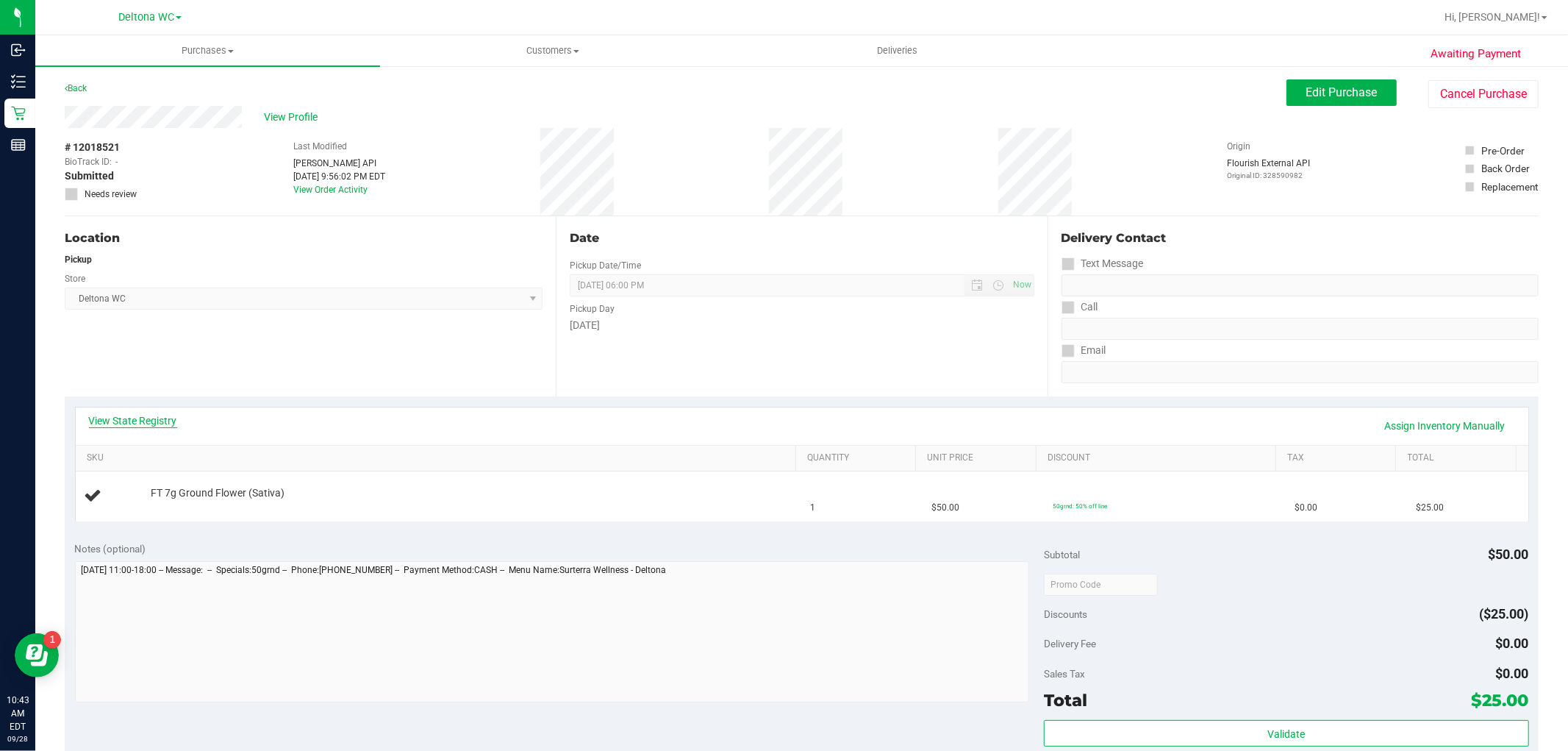
click at [153, 421] on link "View State Registry" at bounding box center [133, 420] width 88 height 14
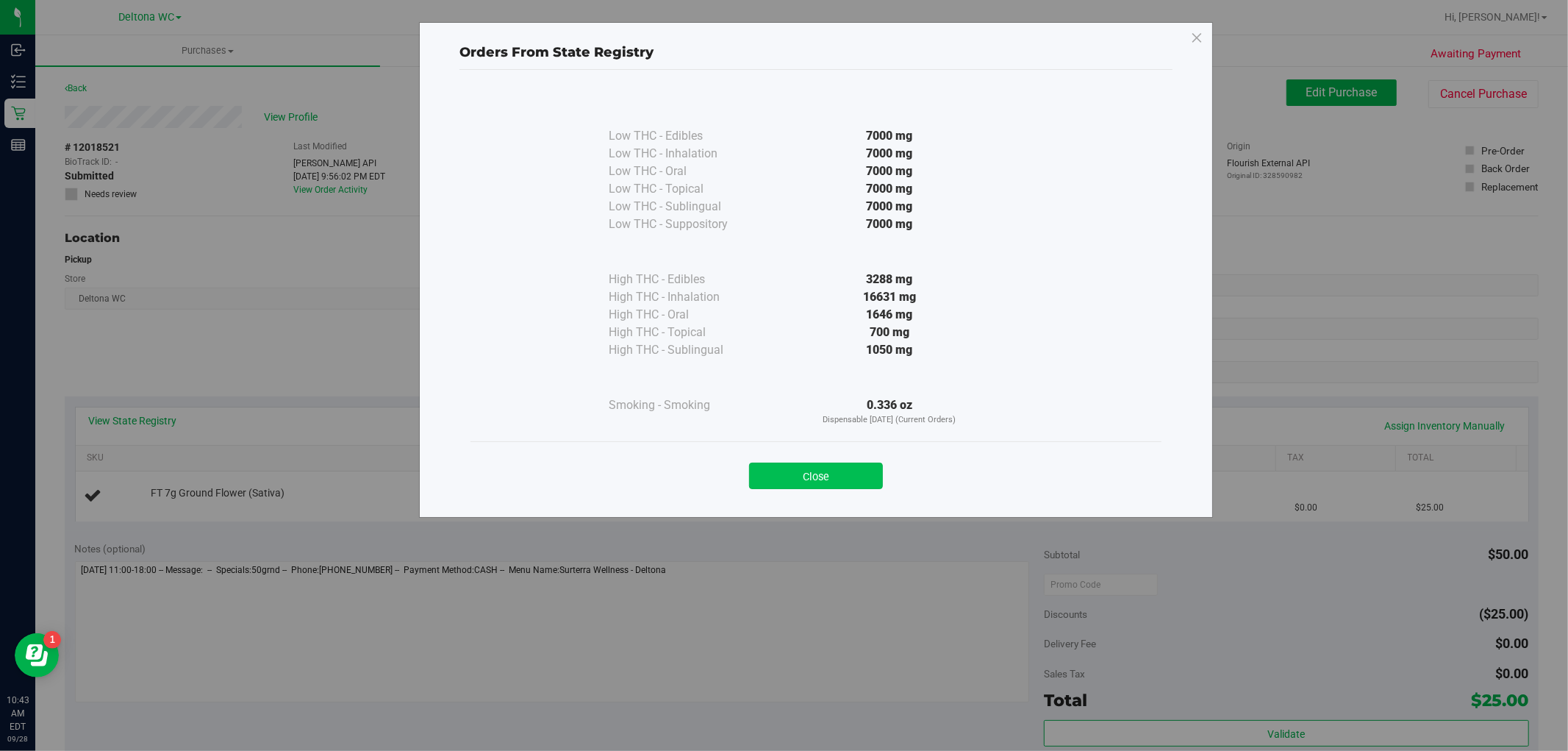
click at [844, 478] on button "Close" at bounding box center [816, 476] width 133 height 26
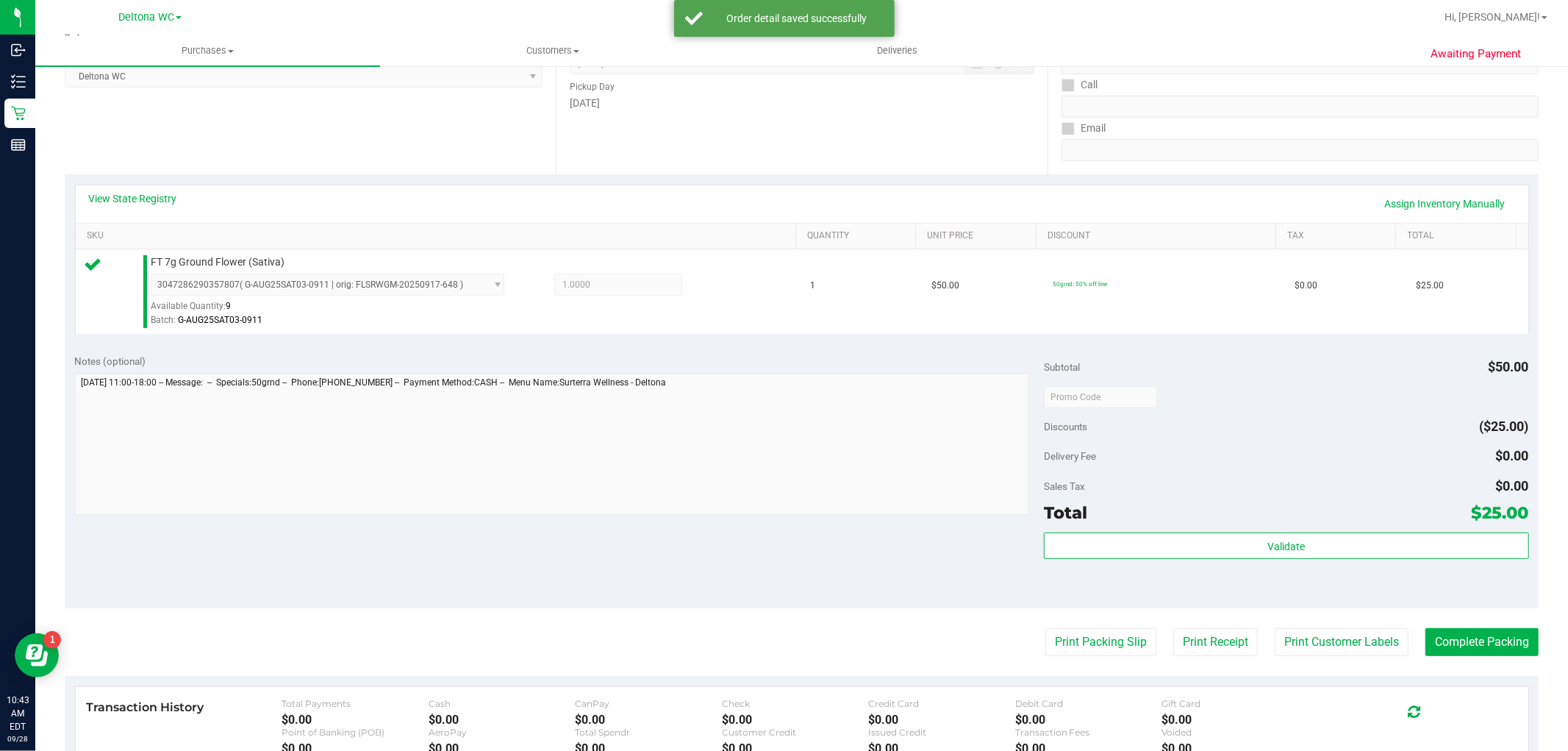
scroll to position [245, 0]
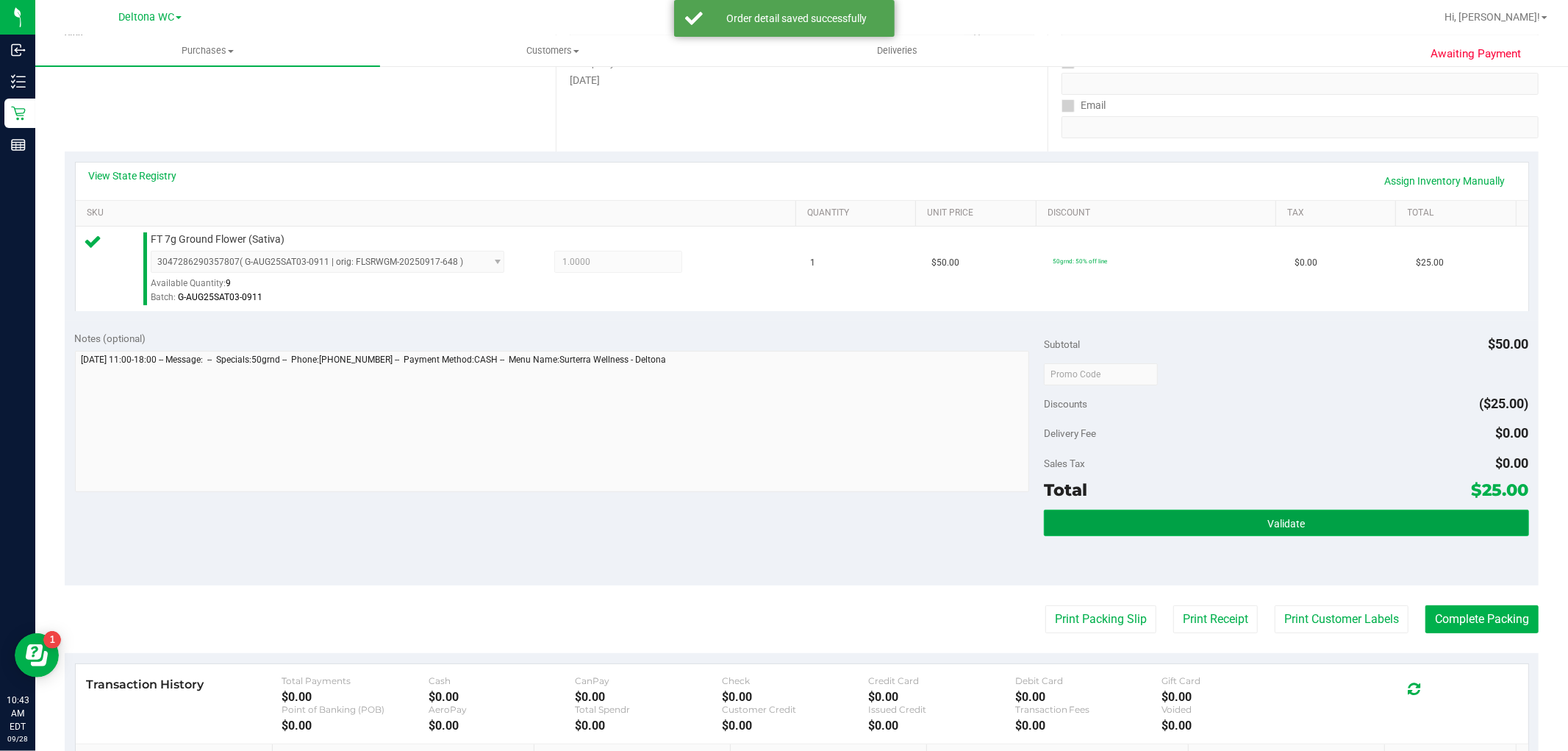
click at [1186, 520] on button "Validate" at bounding box center [1287, 522] width 485 height 26
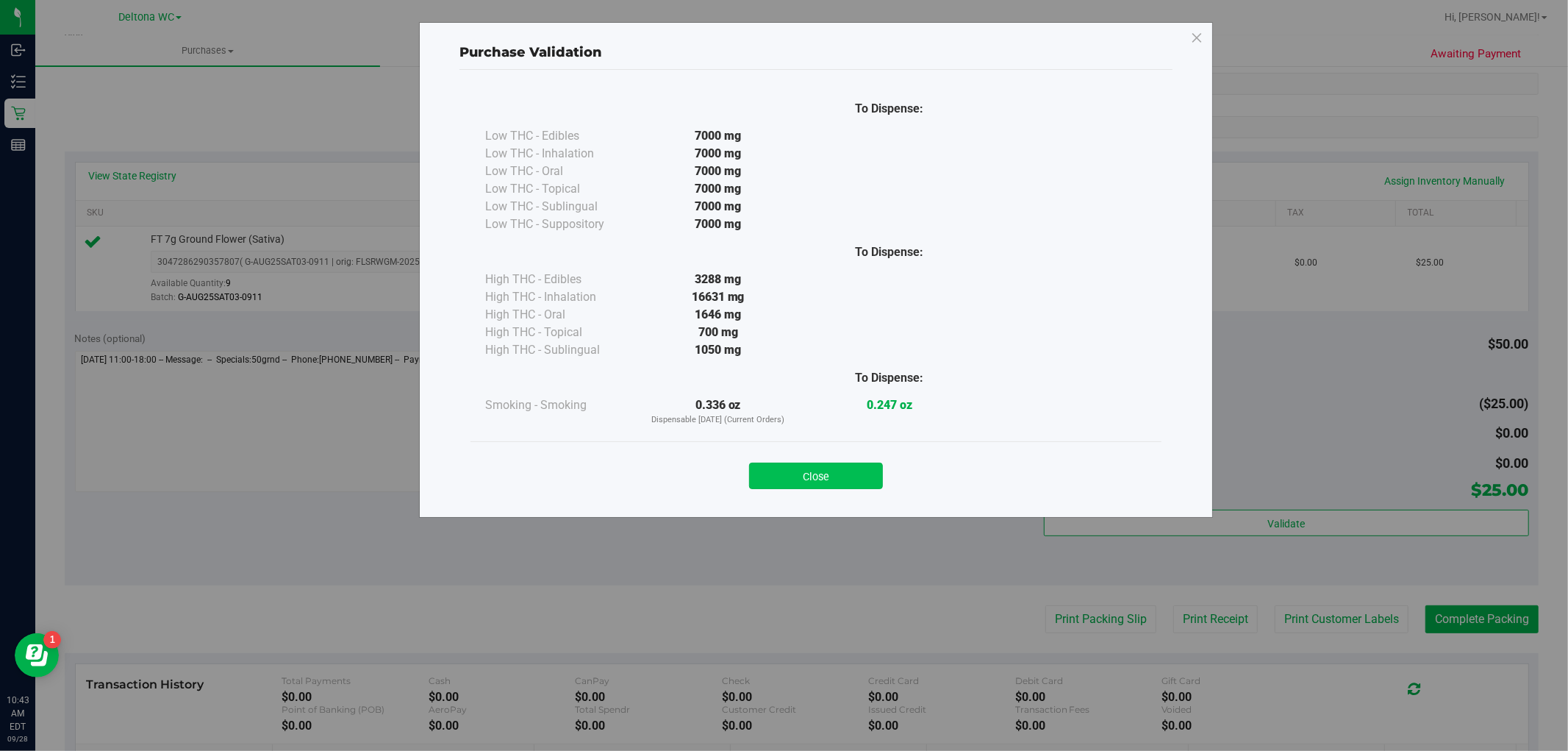
click at [855, 472] on button "Close" at bounding box center [816, 476] width 133 height 26
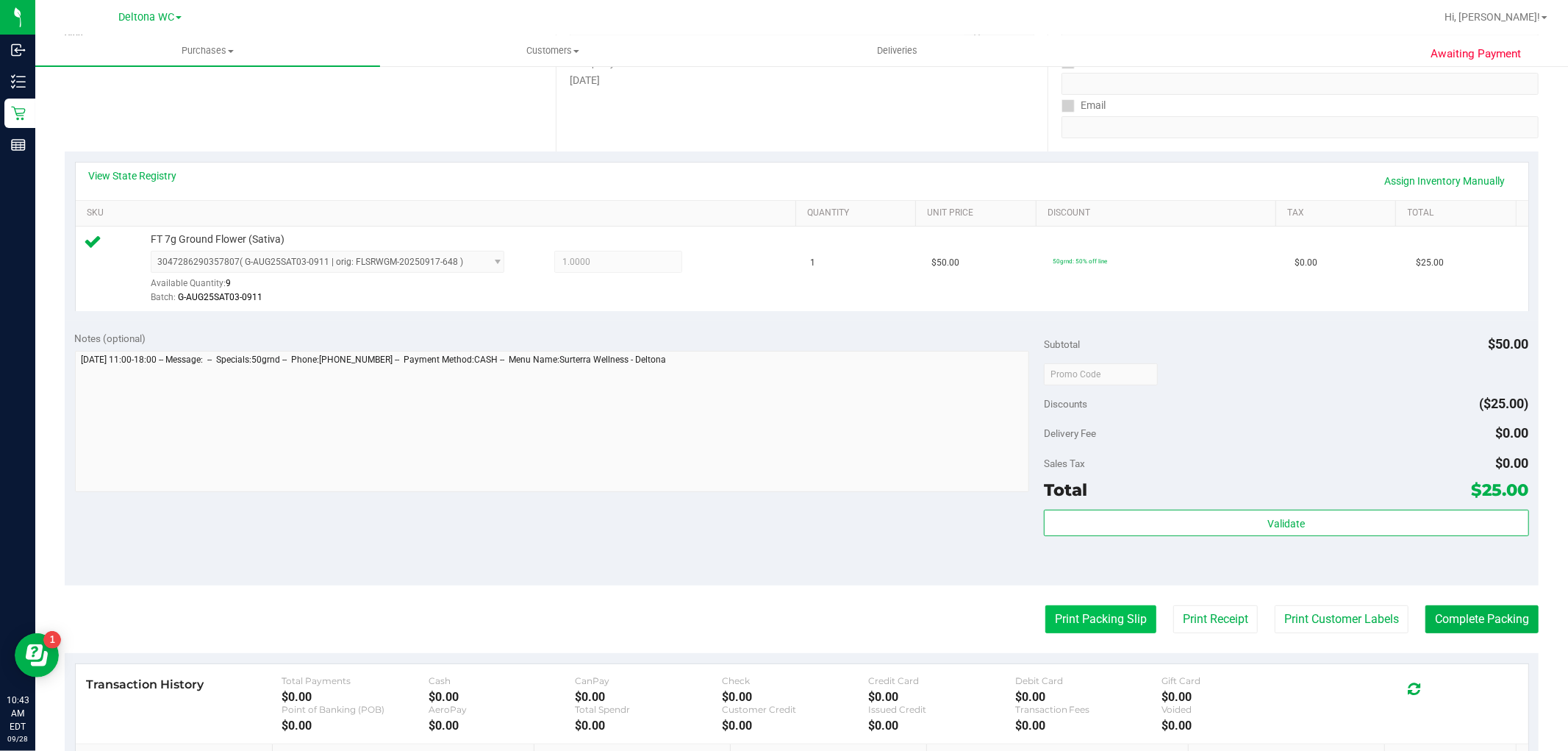
click at [1073, 615] on button "Print Packing Slip" at bounding box center [1100, 619] width 111 height 28
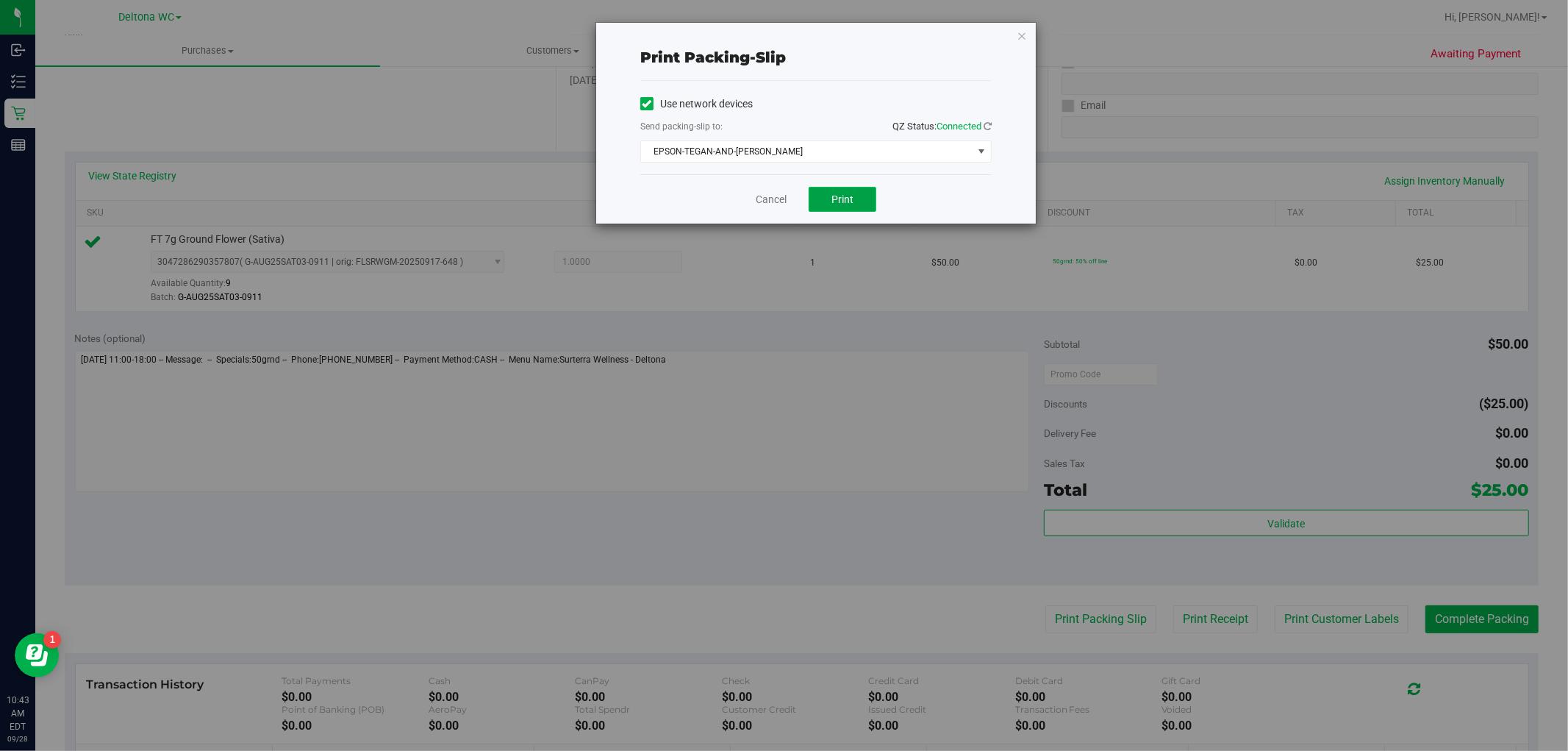
click at [837, 203] on span "Print" at bounding box center [843, 199] width 22 height 12
click at [774, 200] on link "Cancel" at bounding box center [771, 199] width 31 height 15
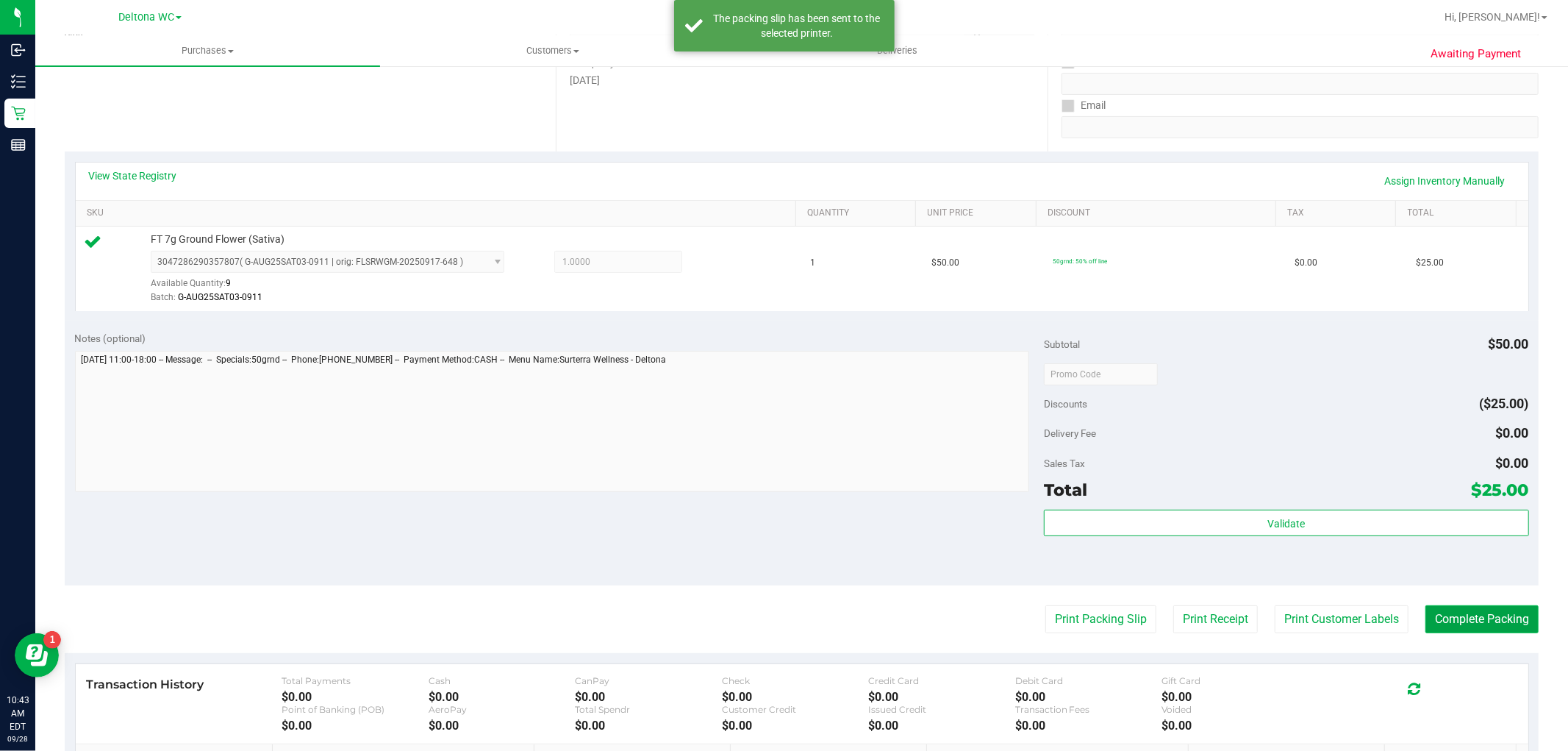
click at [1472, 619] on button "Complete Packing" at bounding box center [1483, 619] width 113 height 28
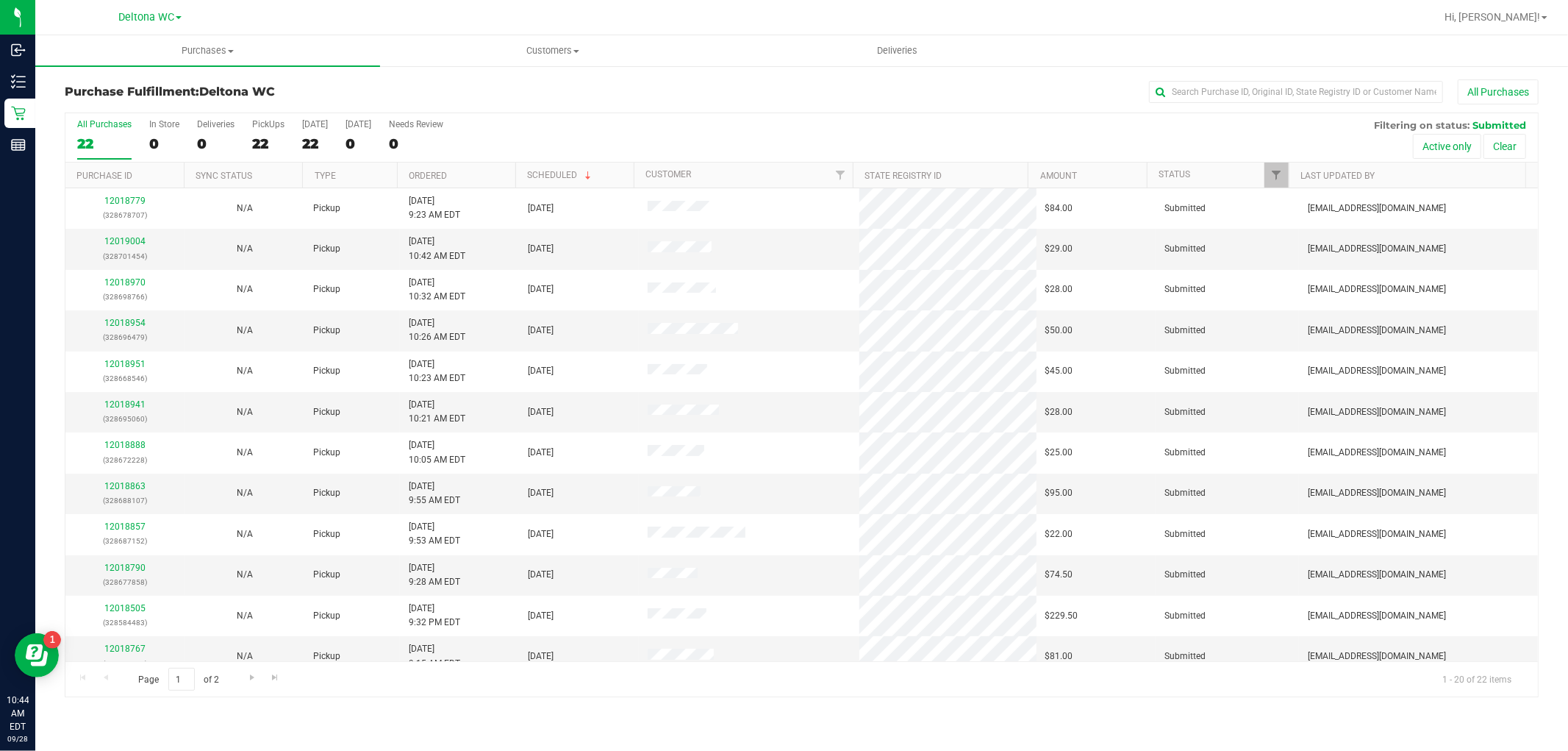
click at [486, 170] on th "Ordered" at bounding box center [456, 175] width 118 height 25
click at [114, 239] on link "12018529" at bounding box center [125, 242] width 41 height 10
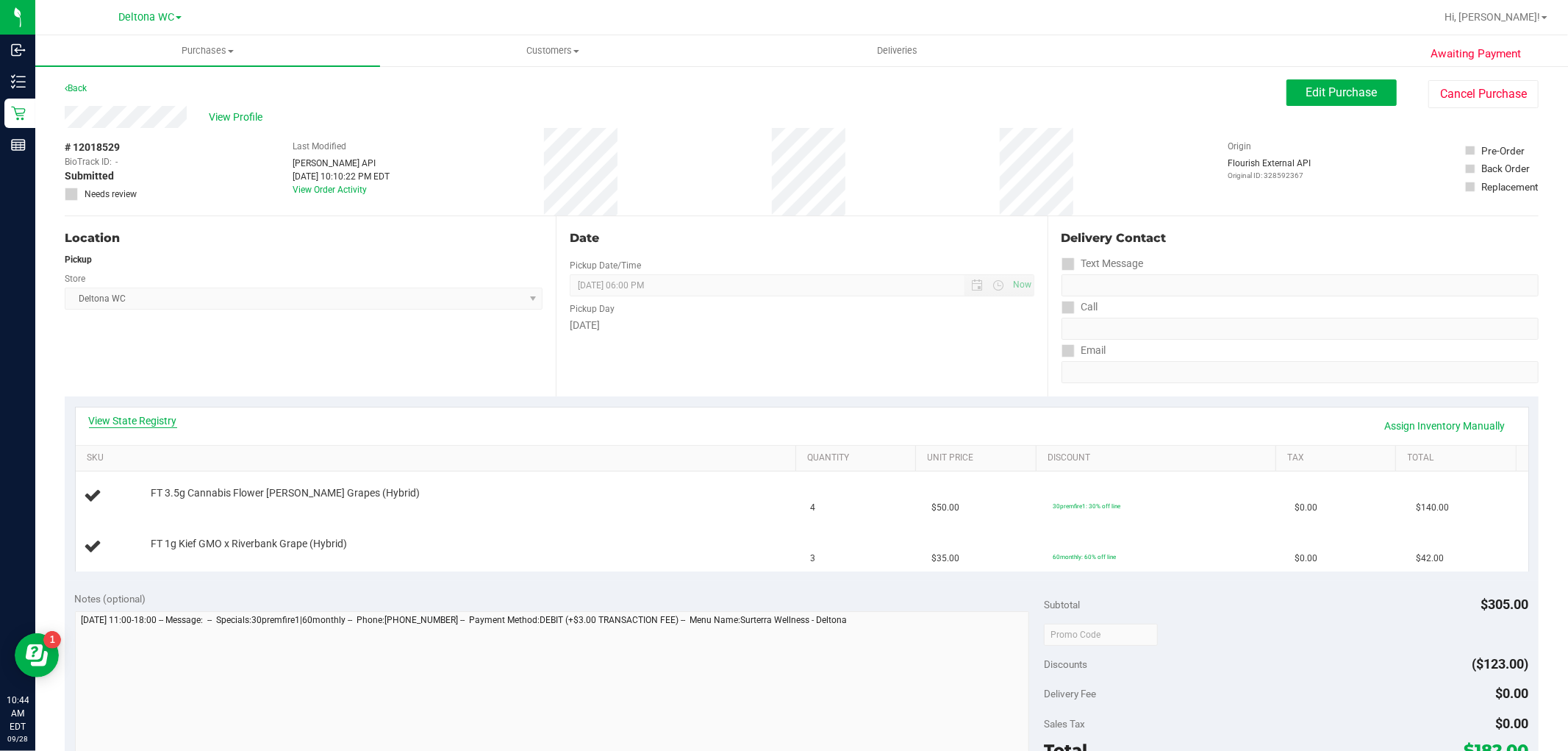
click at [148, 425] on link "View State Registry" at bounding box center [133, 420] width 88 height 14
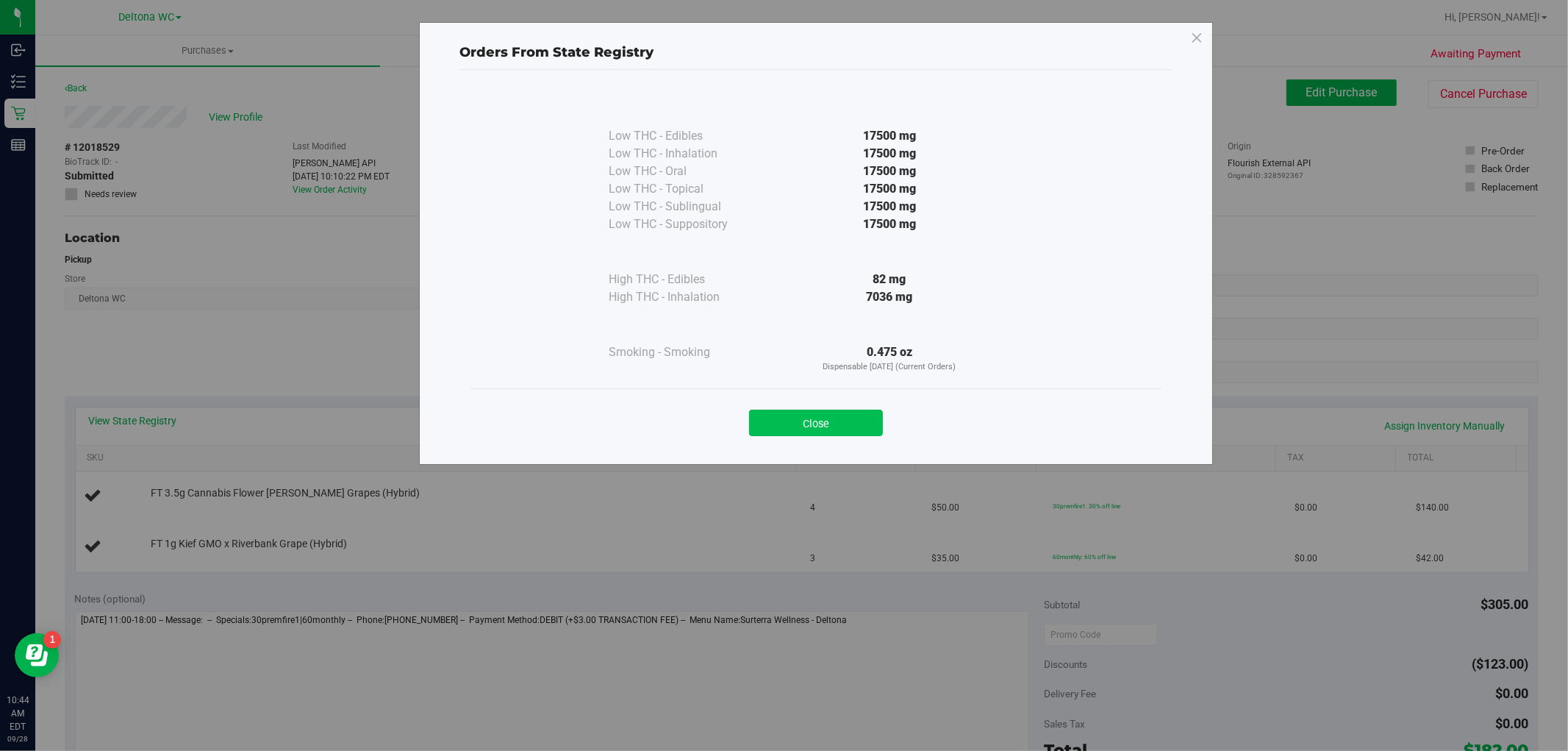
click at [822, 412] on button "Close" at bounding box center [816, 422] width 133 height 26
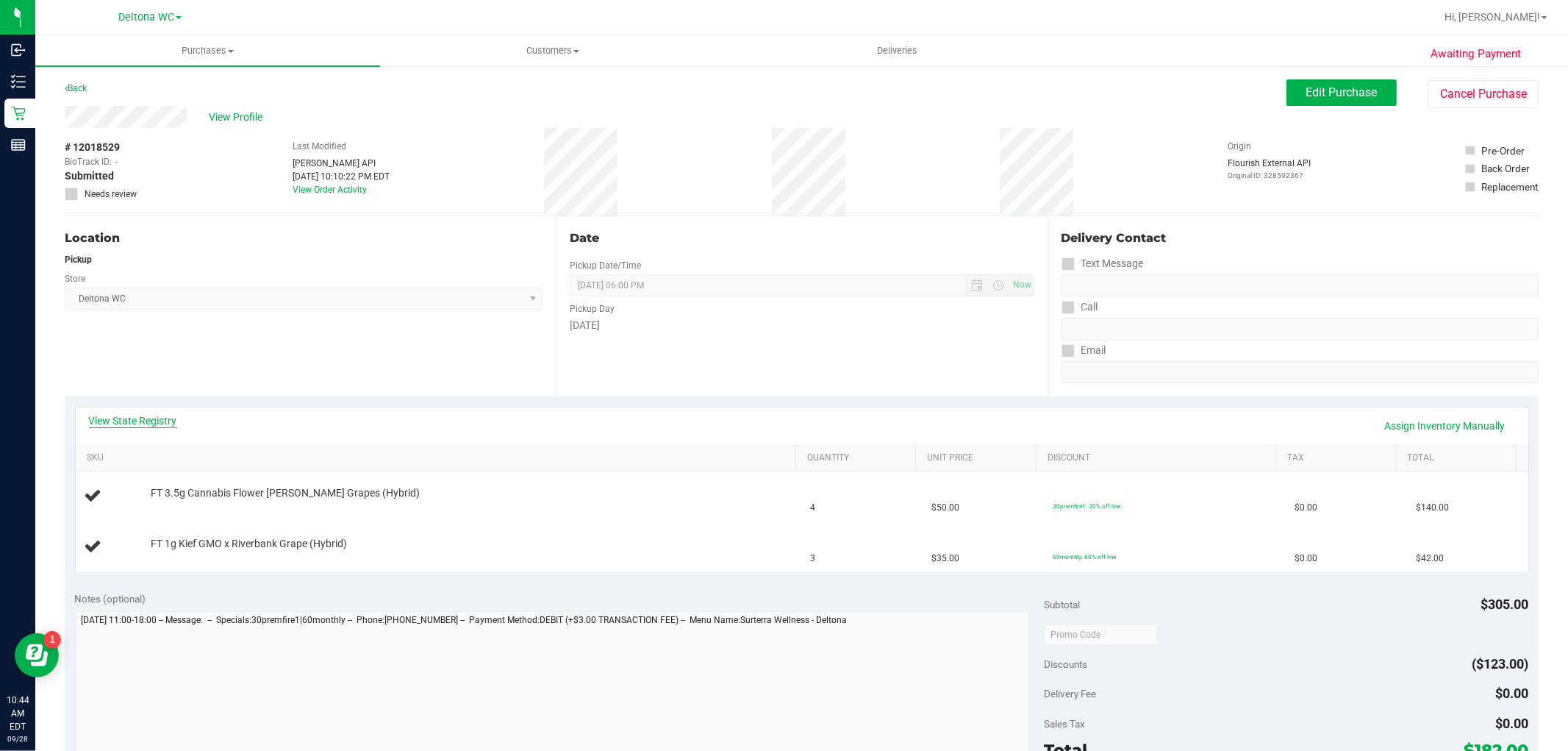
click at [151, 418] on link "View State Registry" at bounding box center [133, 420] width 88 height 14
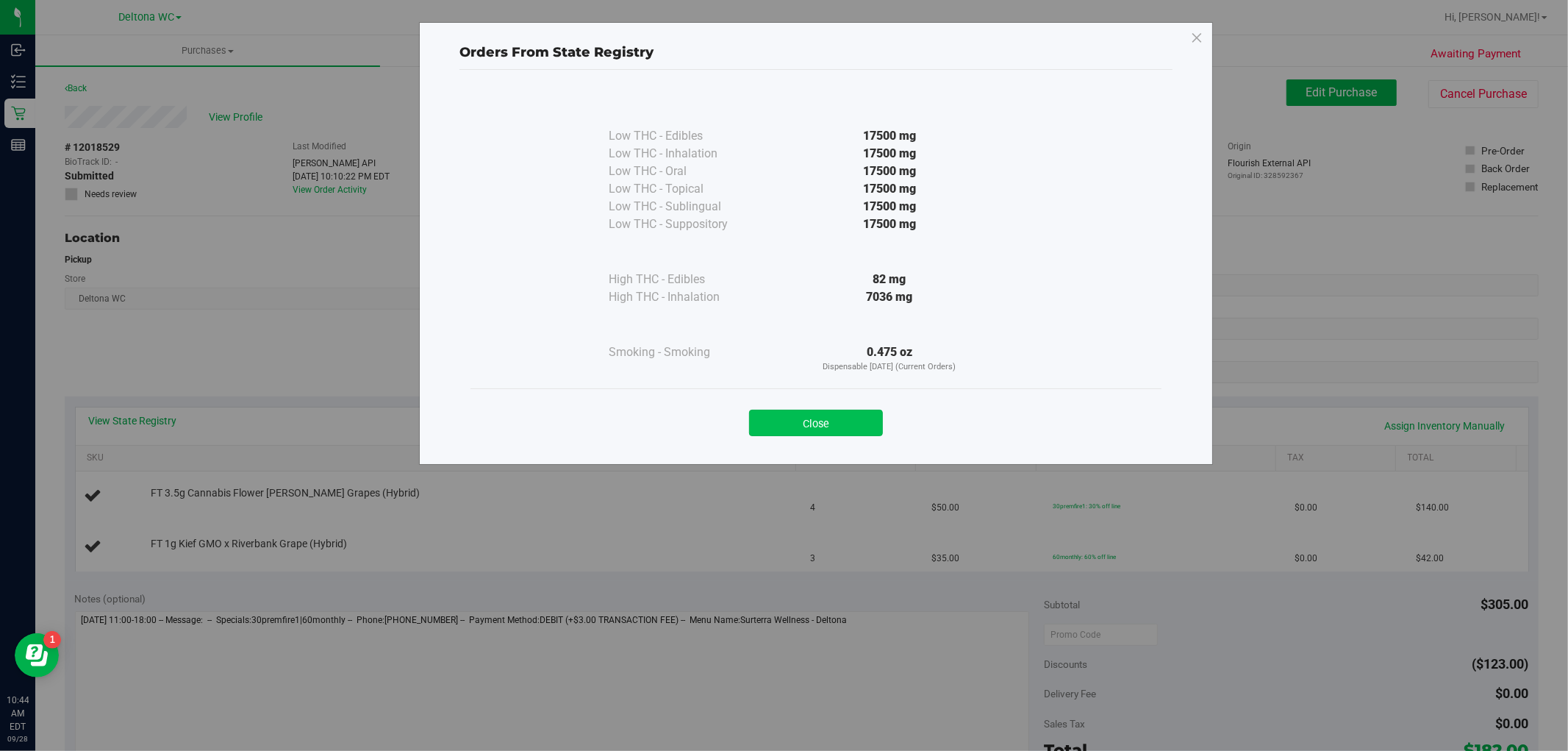
click at [878, 424] on button "Close" at bounding box center [816, 422] width 133 height 26
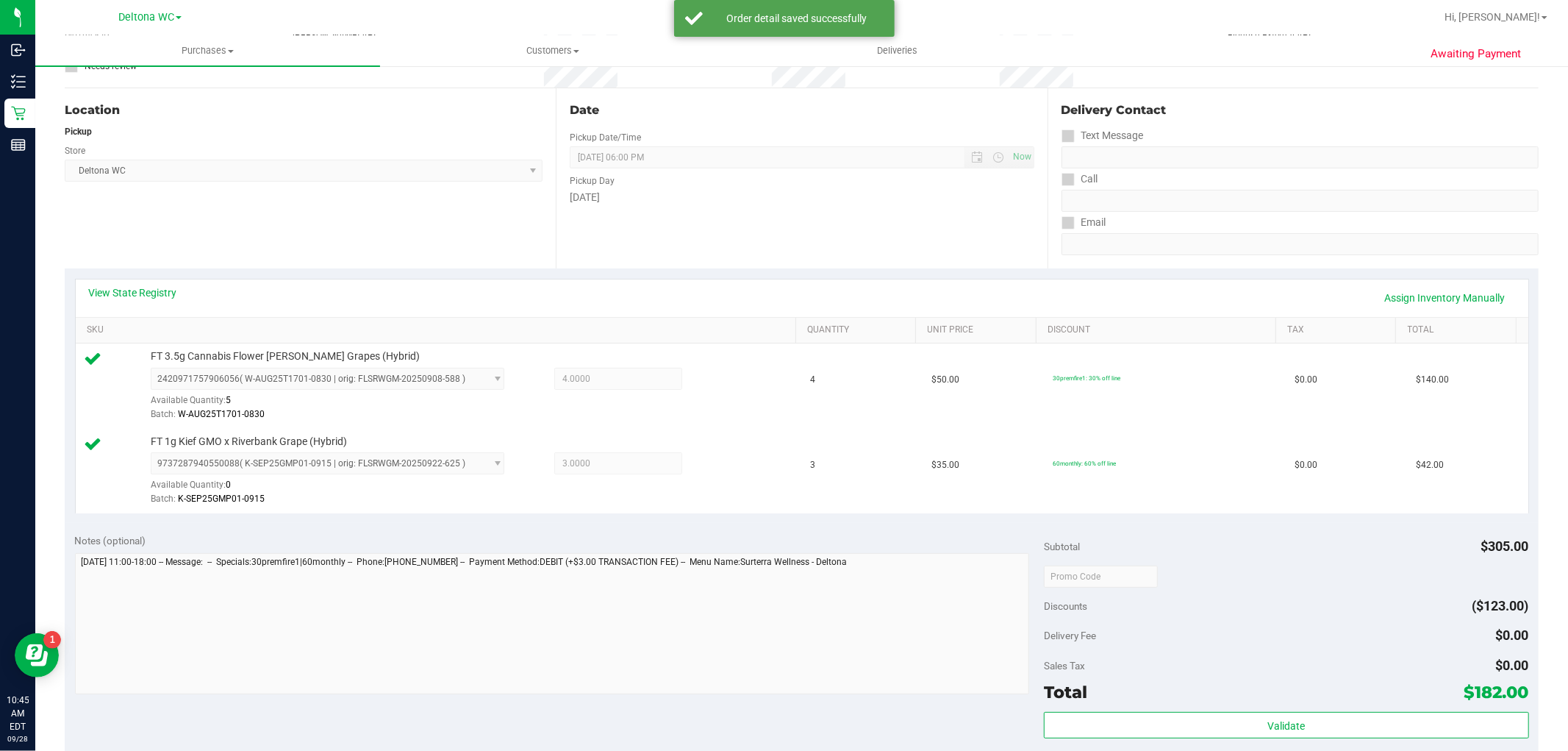
scroll to position [327, 0]
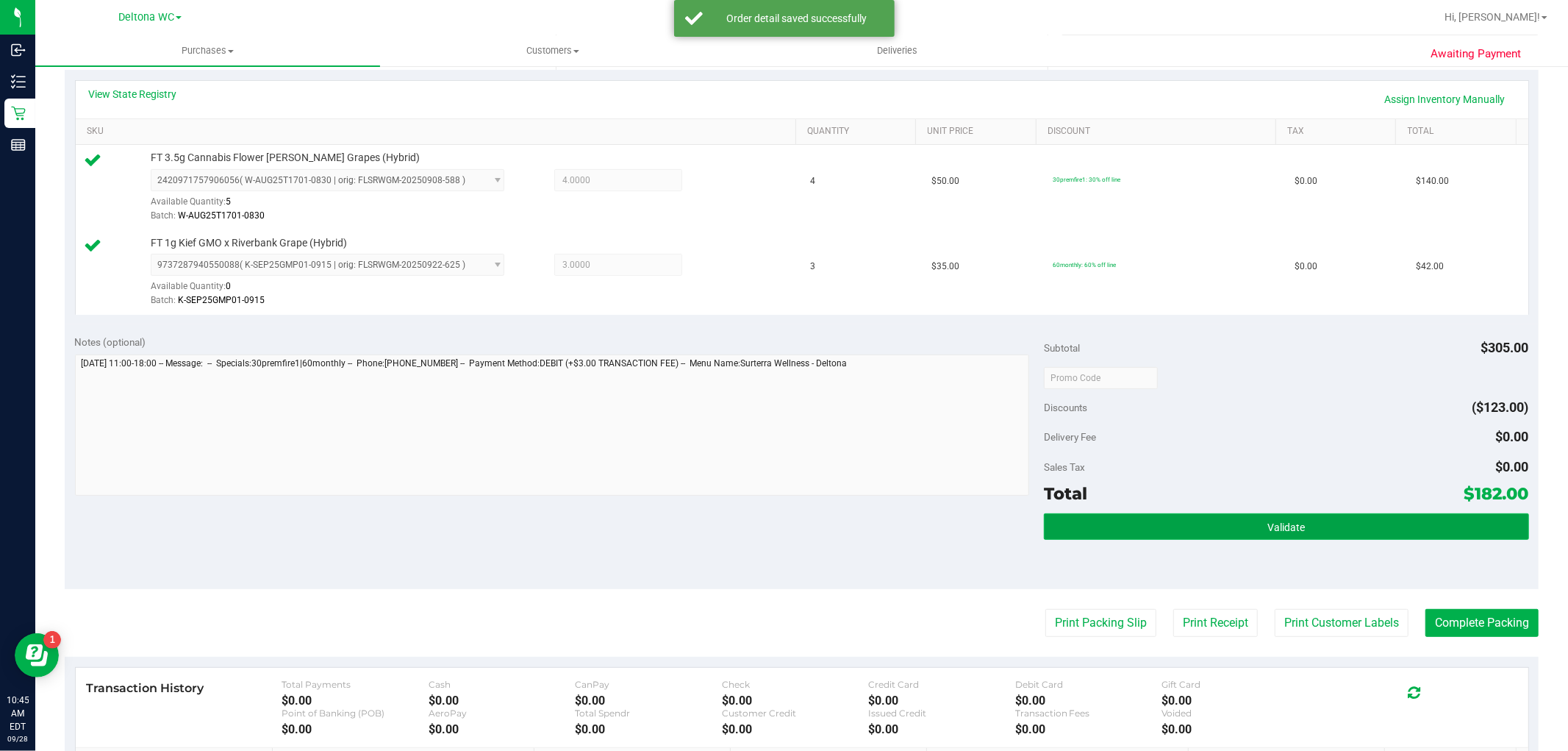
click at [1221, 524] on button "Validate" at bounding box center [1287, 526] width 485 height 26
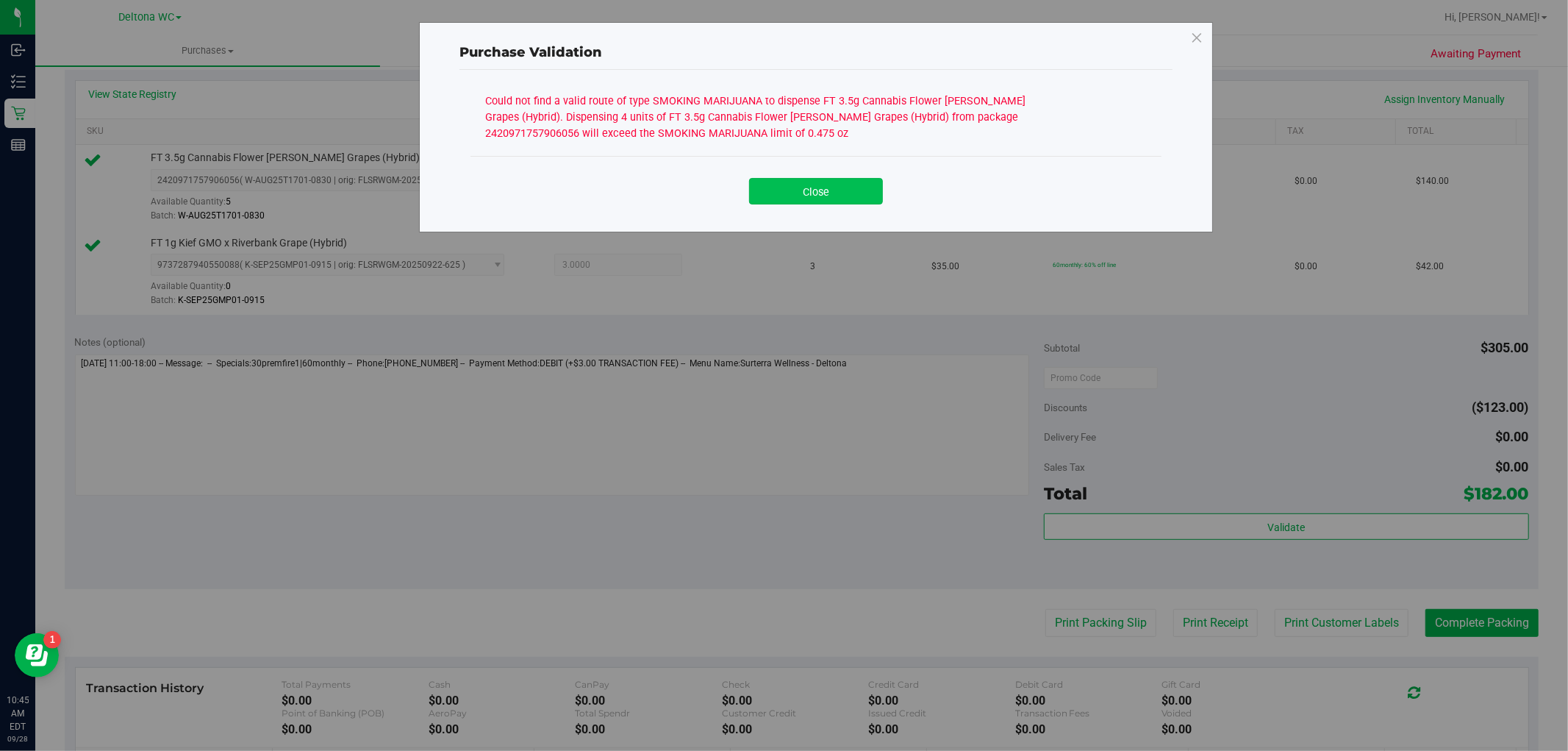
click at [809, 196] on button "Close" at bounding box center [816, 191] width 133 height 26
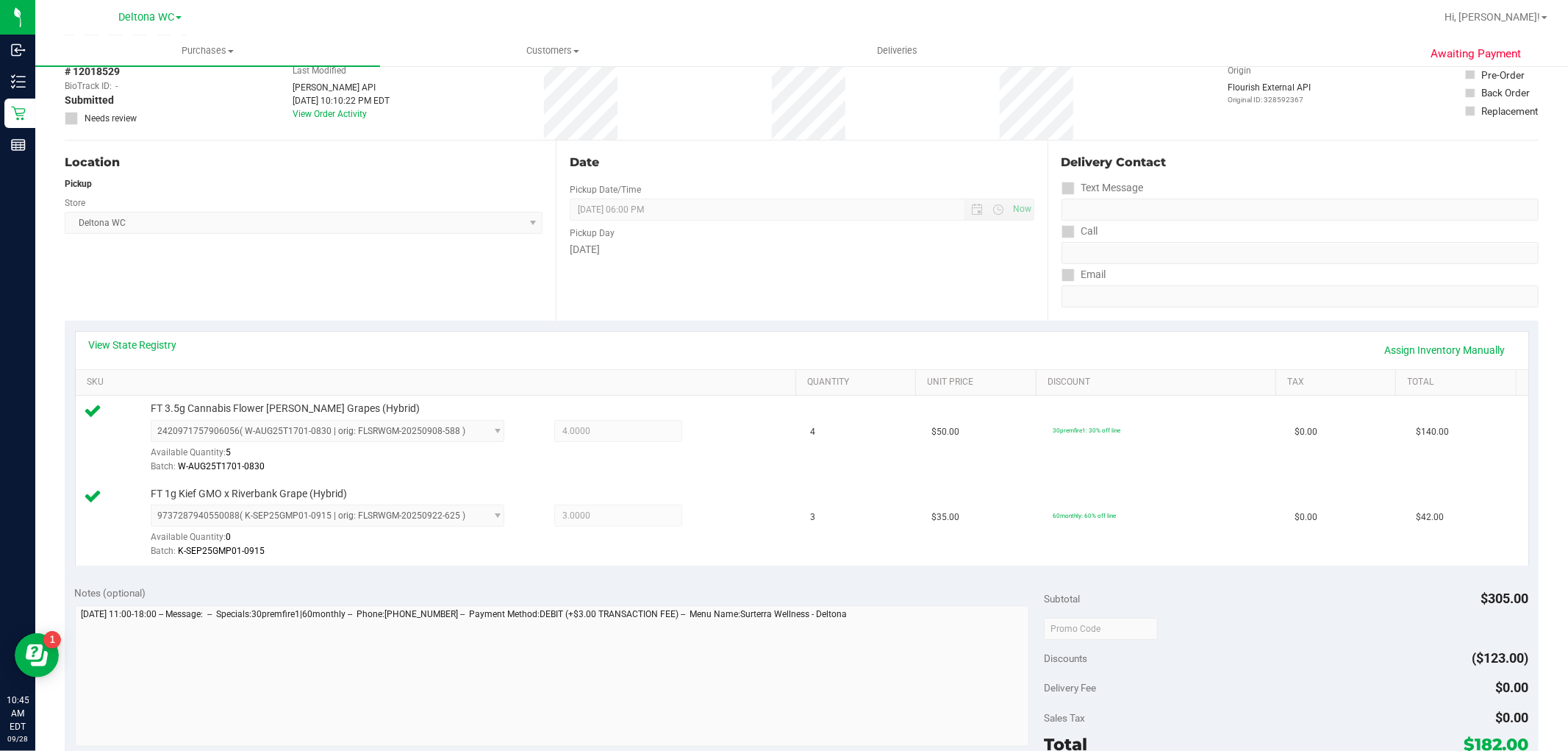
scroll to position [0, 0]
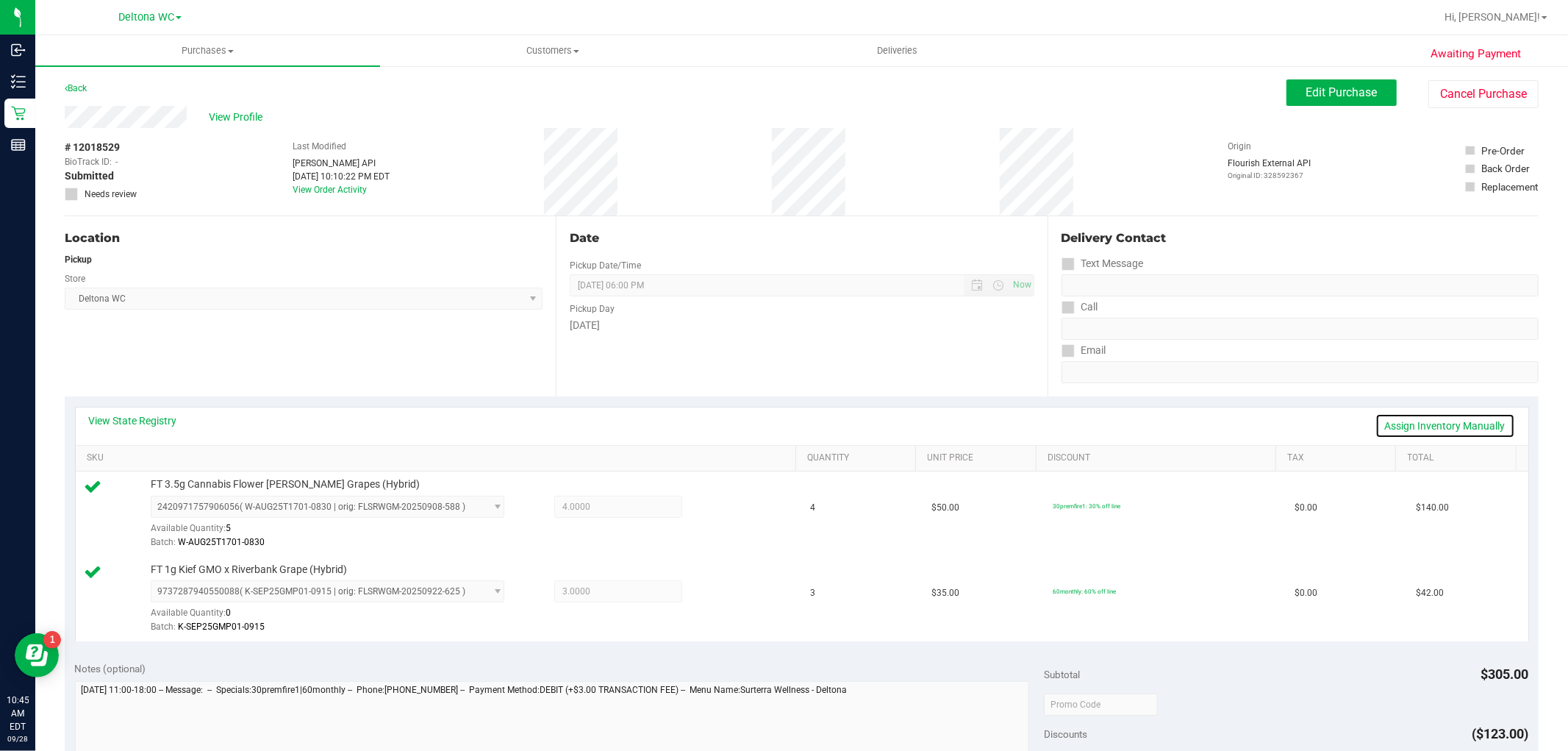
click at [1445, 421] on link "Assign Inventory Manually" at bounding box center [1445, 426] width 139 height 25
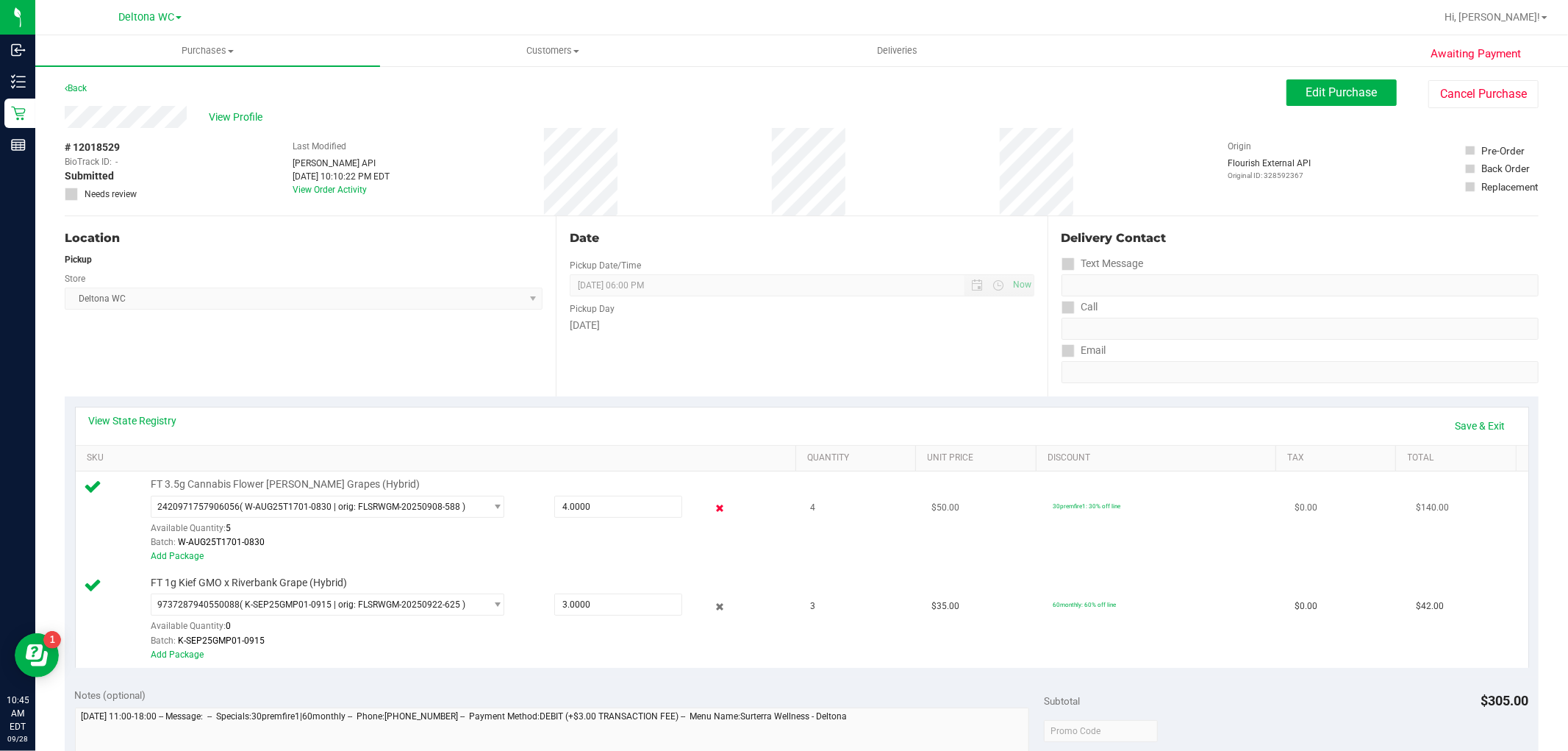
click at [712, 515] on icon at bounding box center [719, 509] width 15 height 17
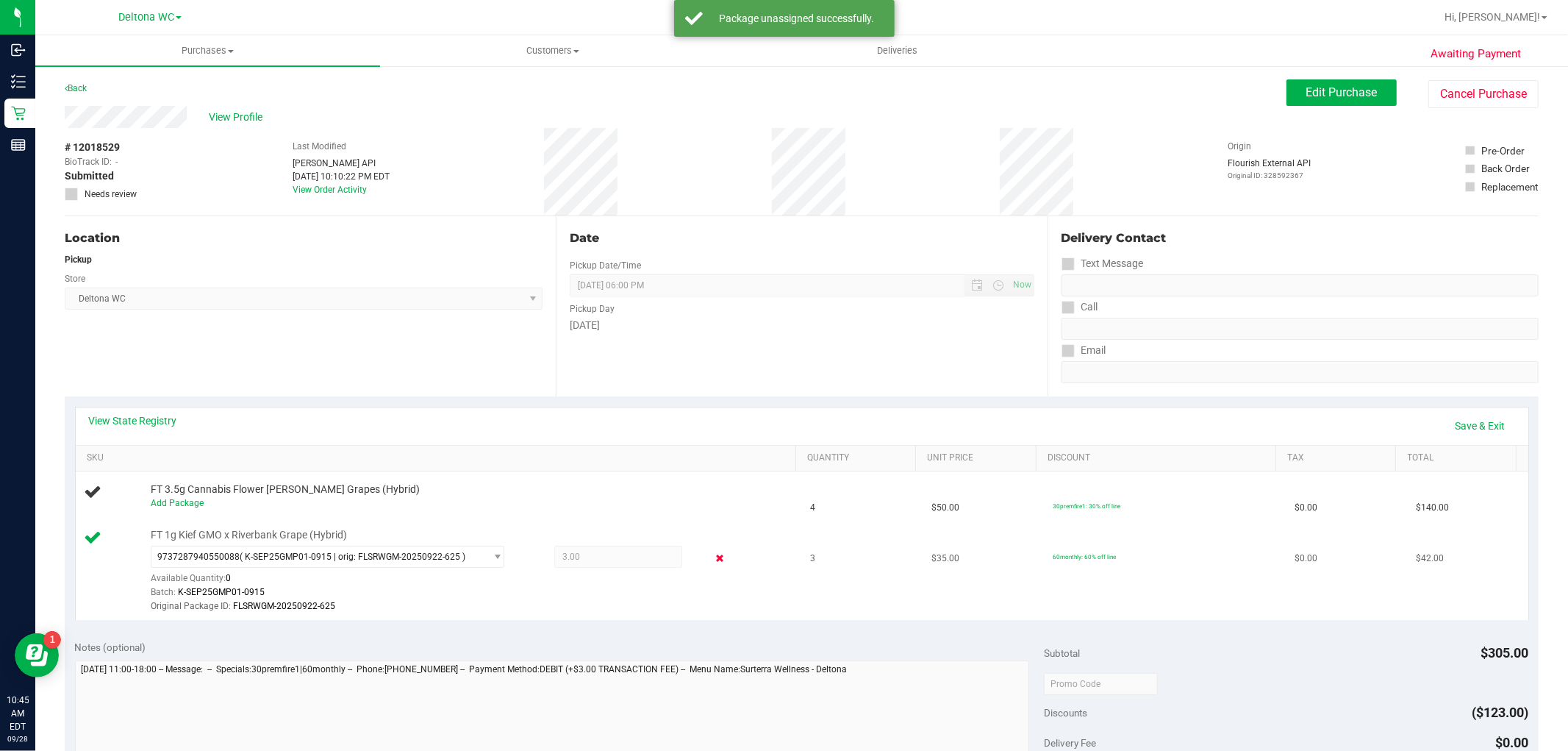
click at [712, 556] on icon at bounding box center [719, 558] width 15 height 17
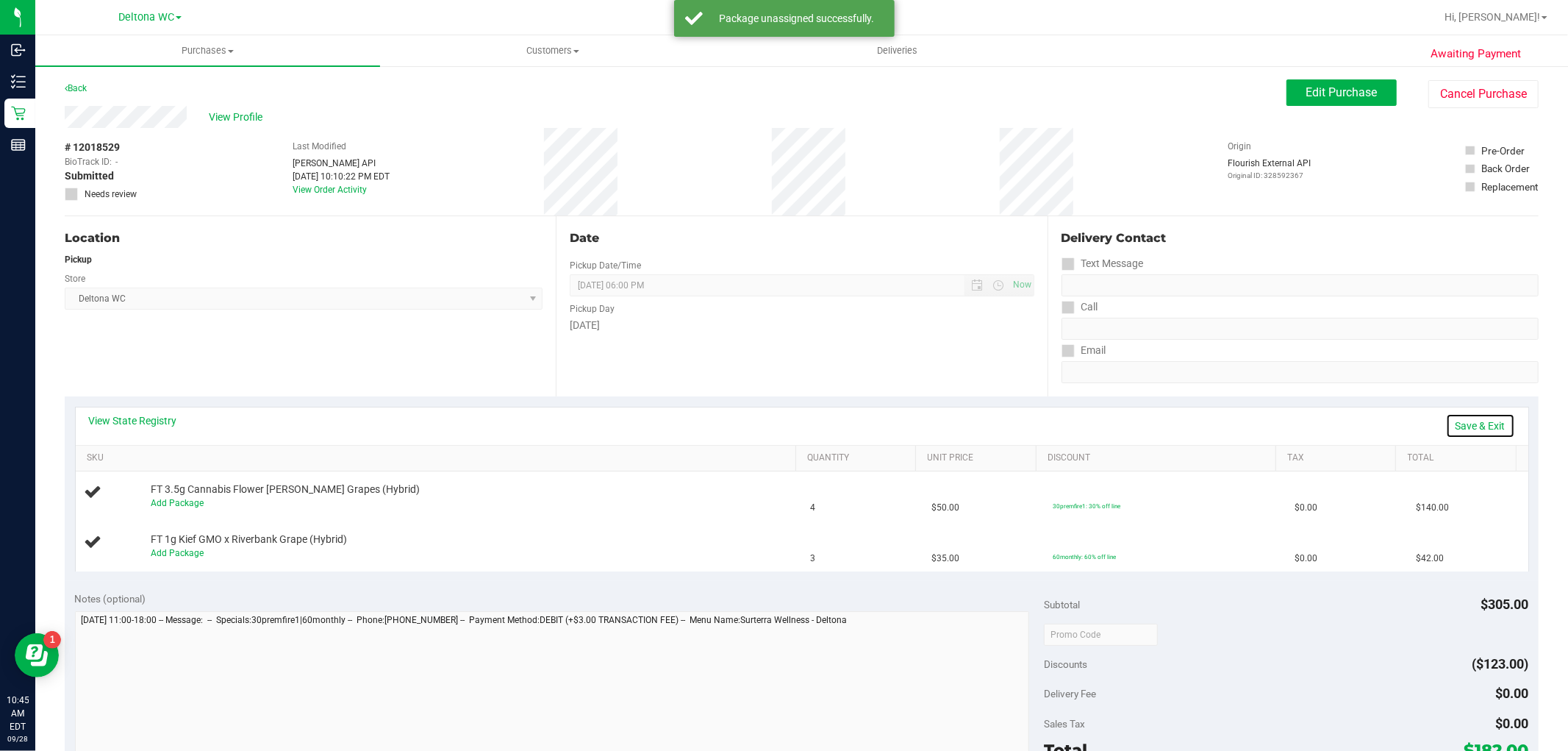
click at [1477, 428] on link "Save & Exit" at bounding box center [1481, 426] width 69 height 25
click at [1323, 85] on span "Edit Purchase" at bounding box center [1342, 92] width 71 height 14
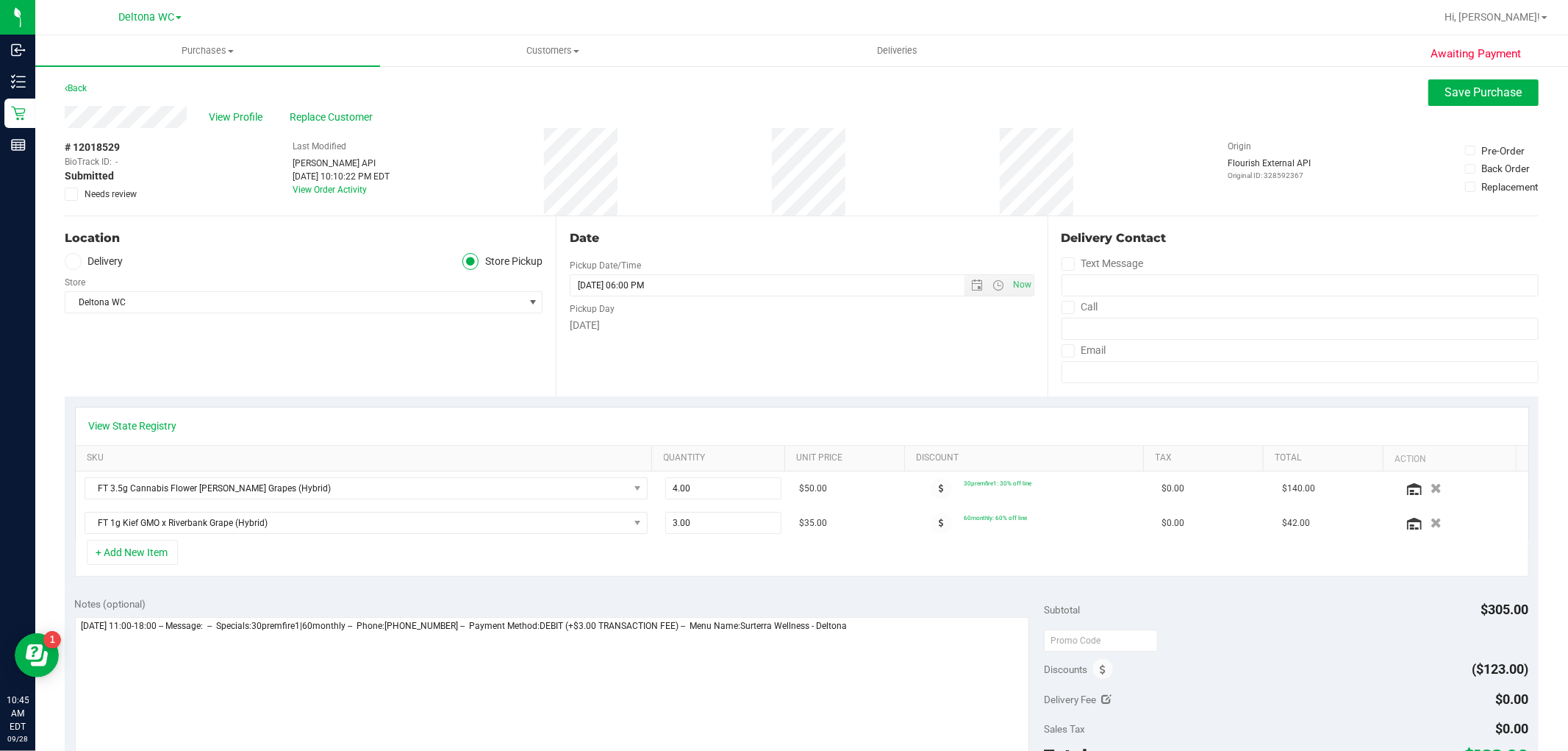
click at [104, 192] on span "Needs review" at bounding box center [111, 194] width 52 height 14
click at [0, 0] on input "Needs review" at bounding box center [0, 0] width 0 height 0
click at [908, 634] on textarea at bounding box center [552, 688] width 955 height 141
type textarea "Sunday 09/28/2025 11:00-18:00 -- Message: -- Specials:30premfire1|60monthly -- …"
click at [1450, 109] on div "View Profile Replace Customer" at bounding box center [802, 117] width 1474 height 22
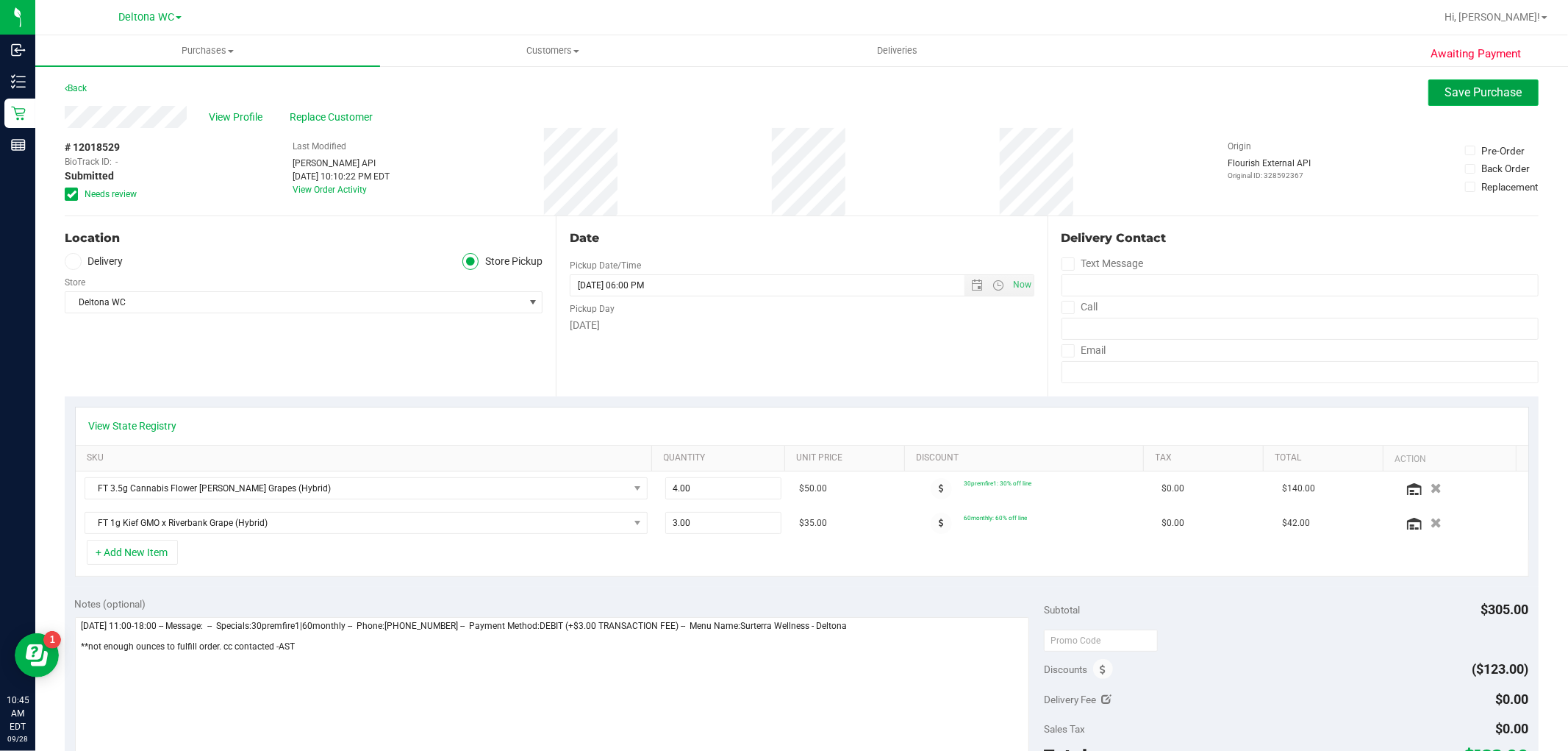
click at [1449, 97] on span "Save Purchase" at bounding box center [1484, 92] width 77 height 14
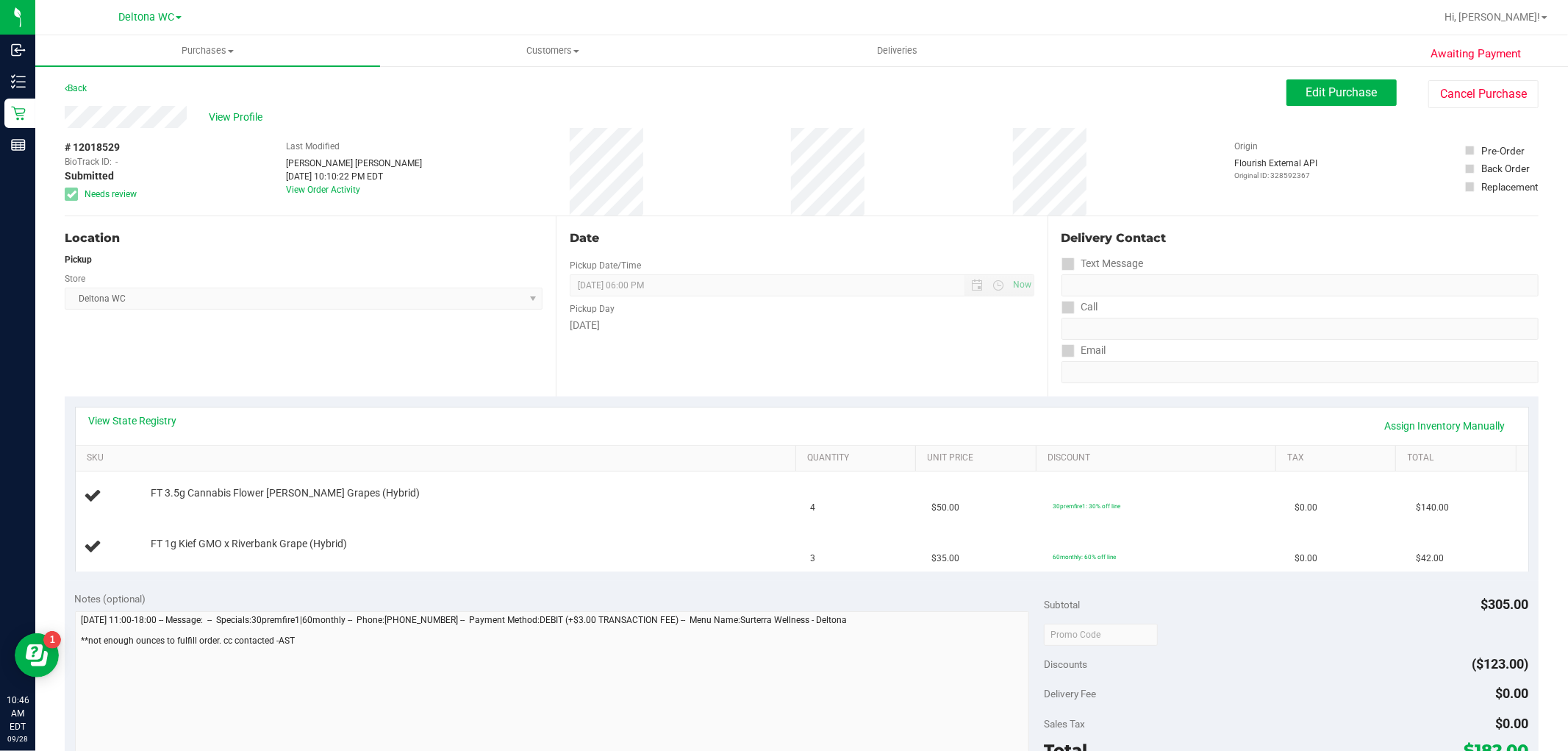
click at [474, 584] on div "Notes (optional) Subtotal $305.00 Discounts ($123.00) Delivery Fee $0.00 Sales …" at bounding box center [802, 713] width 1474 height 264
click at [98, 145] on span "# 12018529" at bounding box center [92, 147] width 55 height 15
click at [97, 145] on span "# 12018529" at bounding box center [92, 147] width 55 height 15
copy span "12018529"
click at [236, 122] on span "View Profile" at bounding box center [238, 117] width 59 height 15
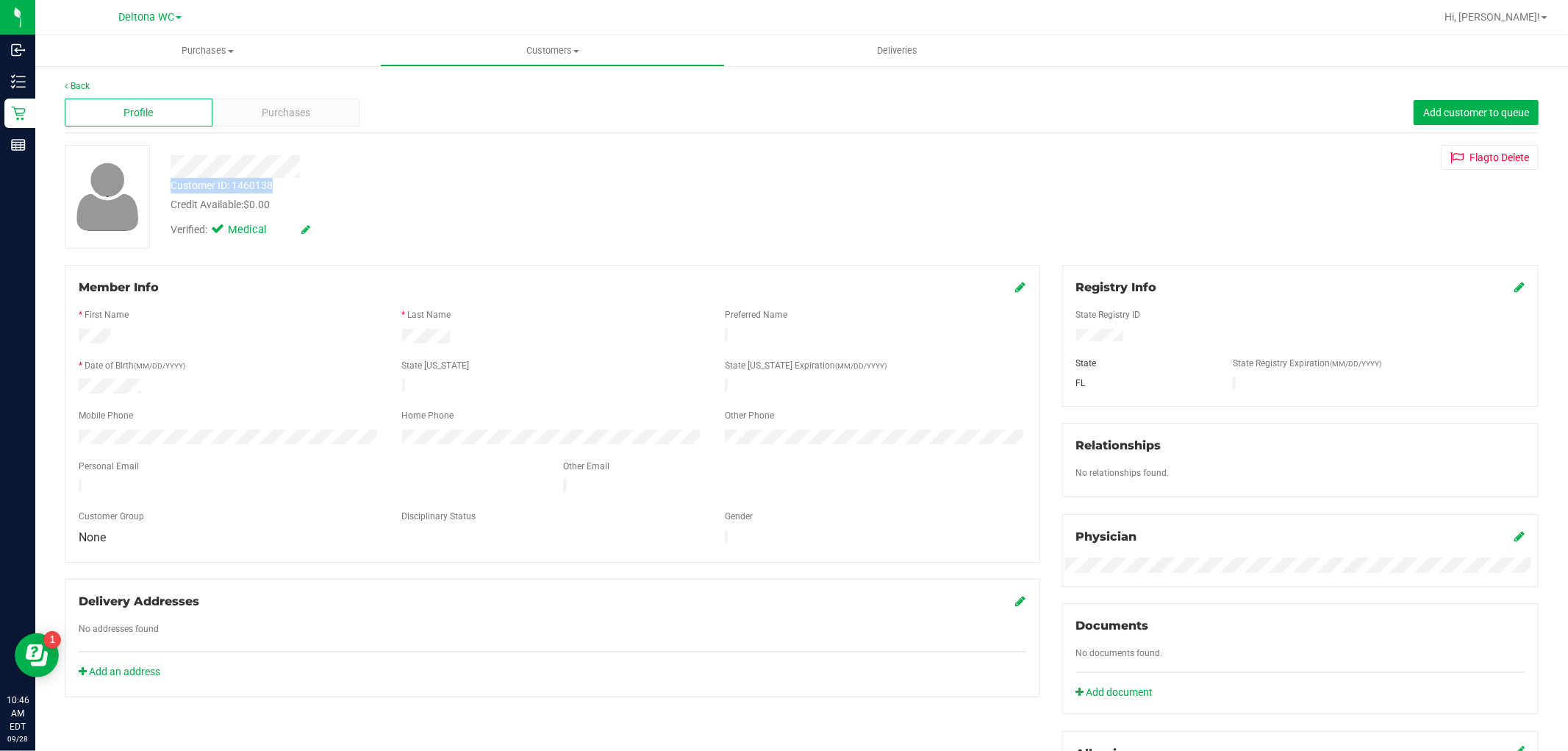
drag, startPoint x: 168, startPoint y: 185, endPoint x: 276, endPoint y: 188, distance: 108.0
click at [276, 188] on div "Customer ID: 1460138 Credit Available: $0.00" at bounding box center [534, 195] width 748 height 35
copy div "Customer ID: 1460138"
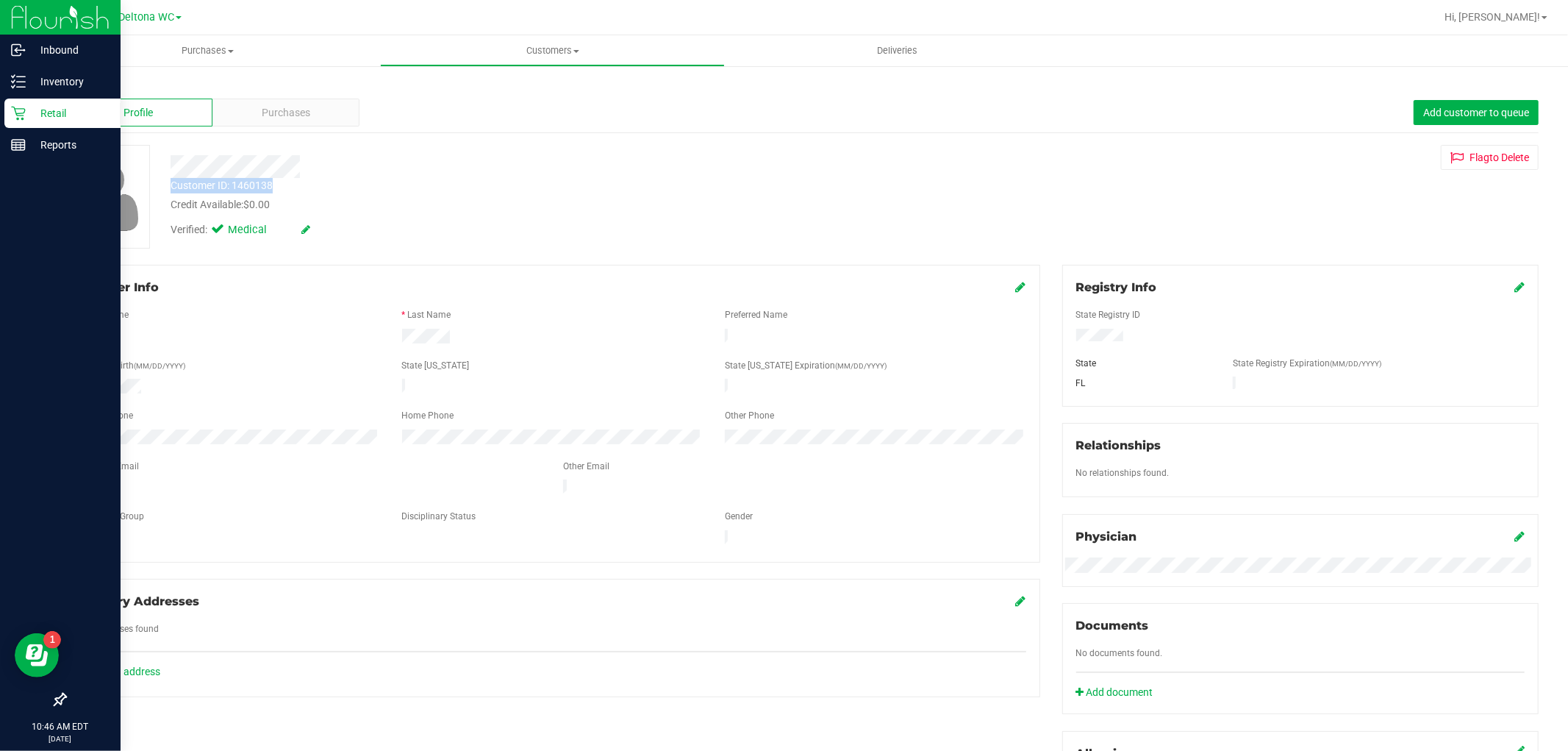
click at [19, 109] on icon at bounding box center [18, 112] width 14 height 14
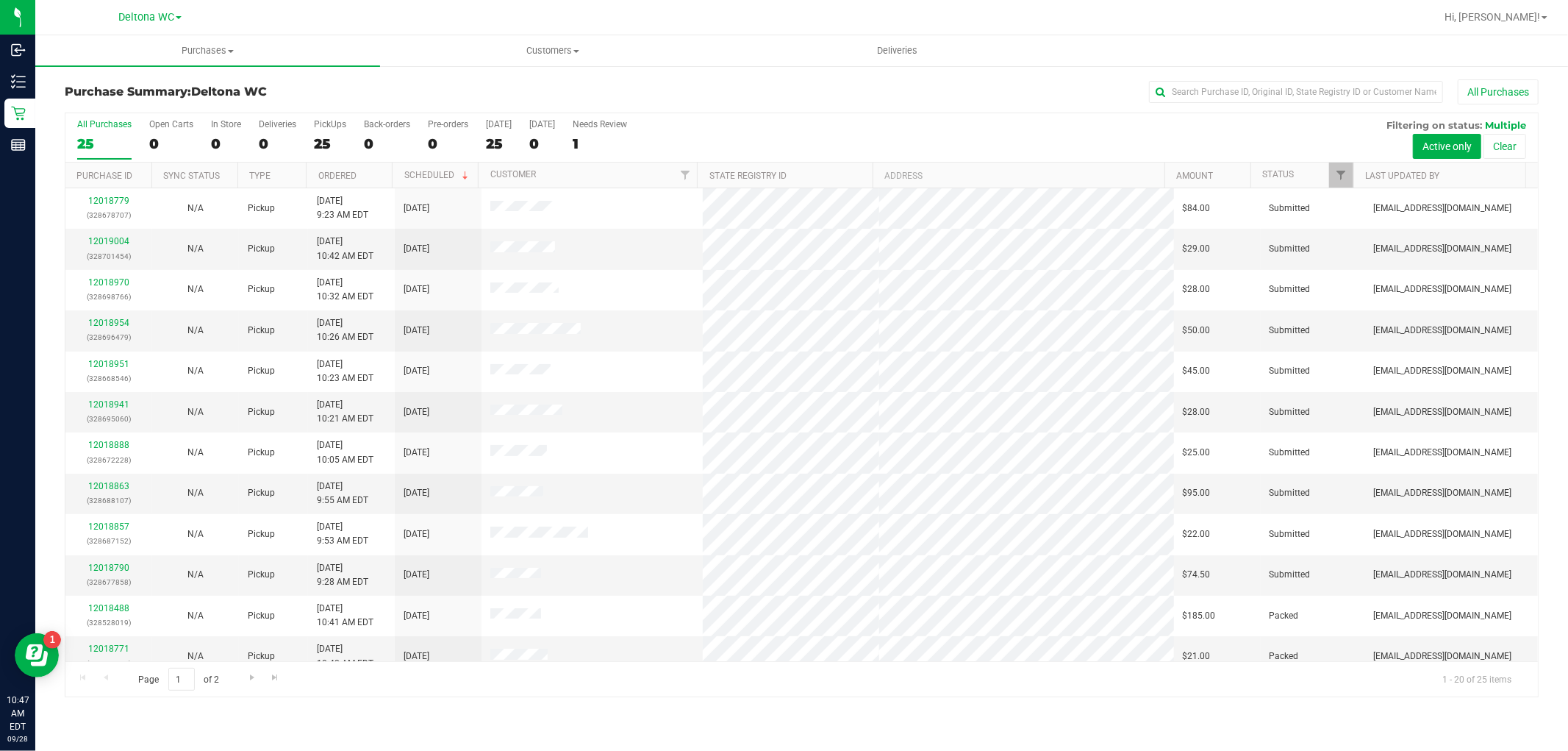
click at [361, 173] on th "Ordered" at bounding box center [349, 175] width 86 height 25
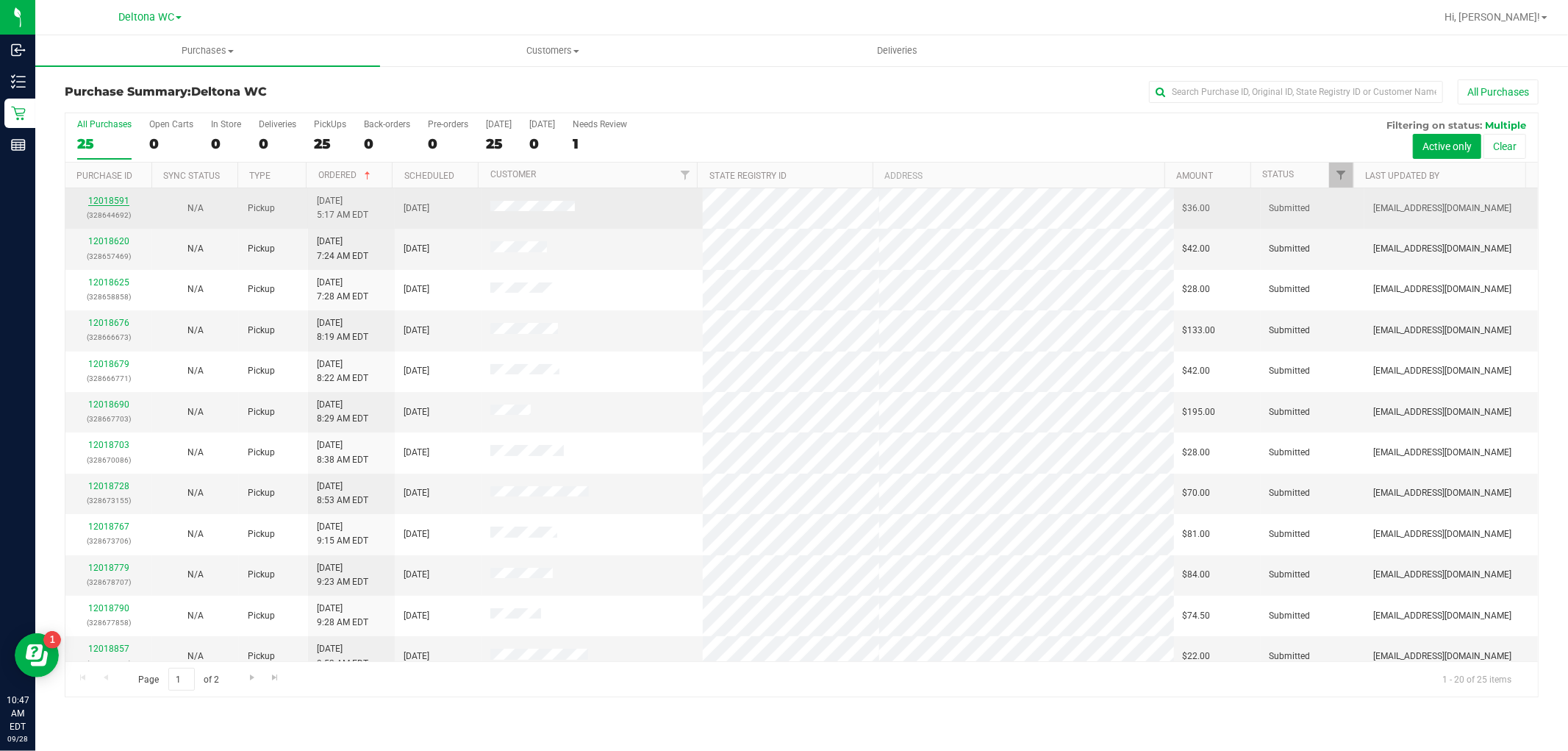
click at [100, 203] on link "12018591" at bounding box center [108, 201] width 41 height 10
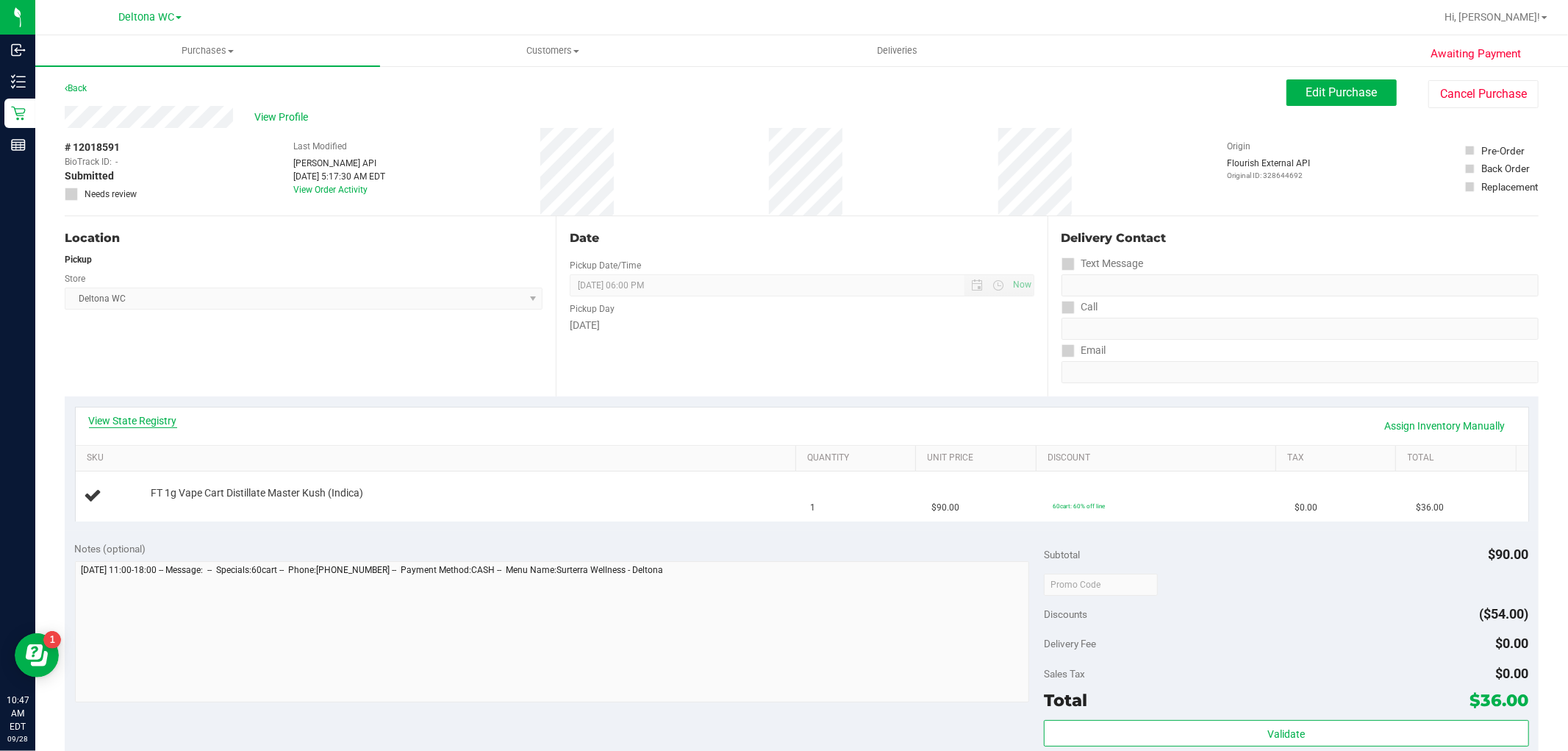
click at [139, 422] on link "View State Registry" at bounding box center [133, 420] width 88 height 14
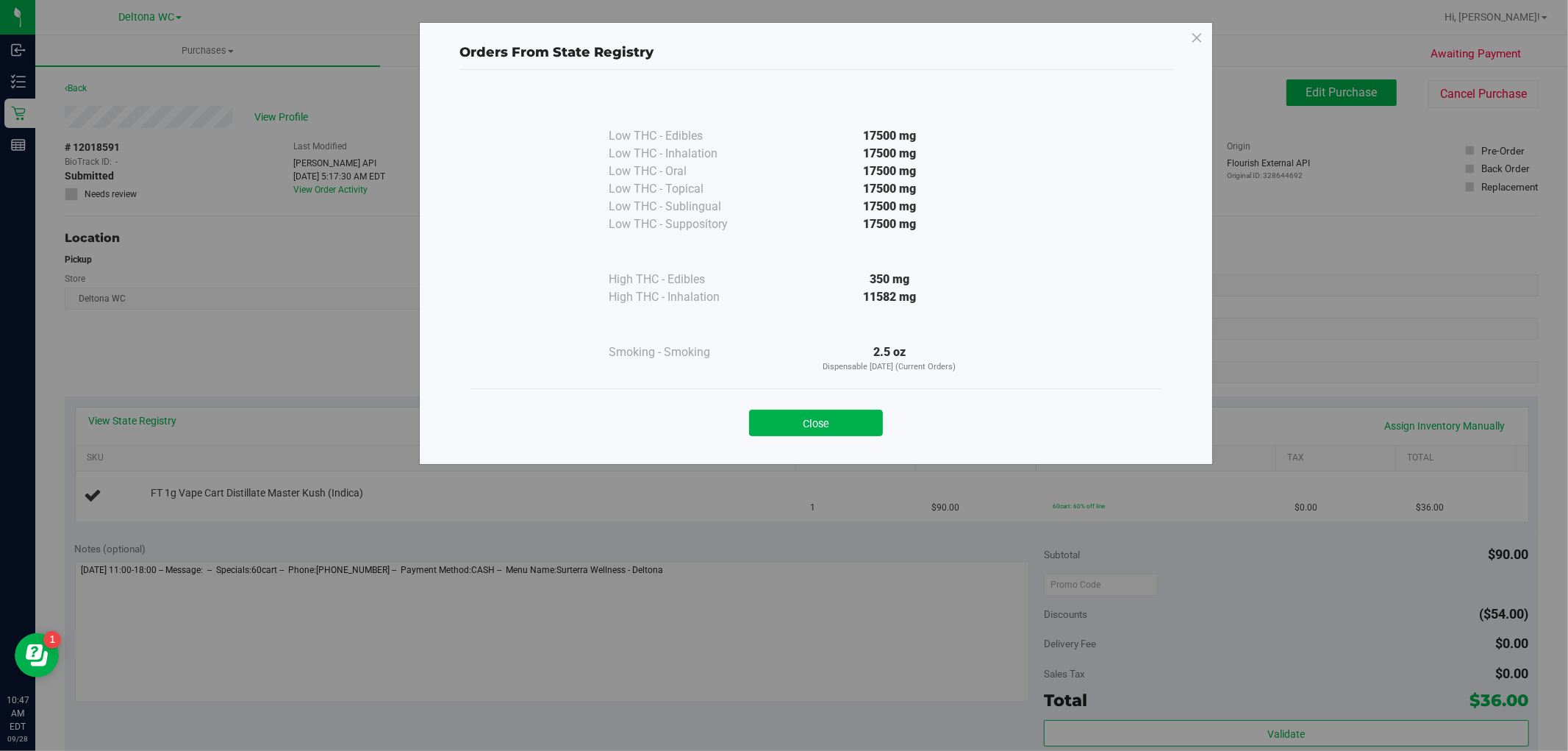
drag, startPoint x: 841, startPoint y: 416, endPoint x: 829, endPoint y: 357, distance: 60.2
click at [841, 416] on button "Close" at bounding box center [816, 422] width 133 height 26
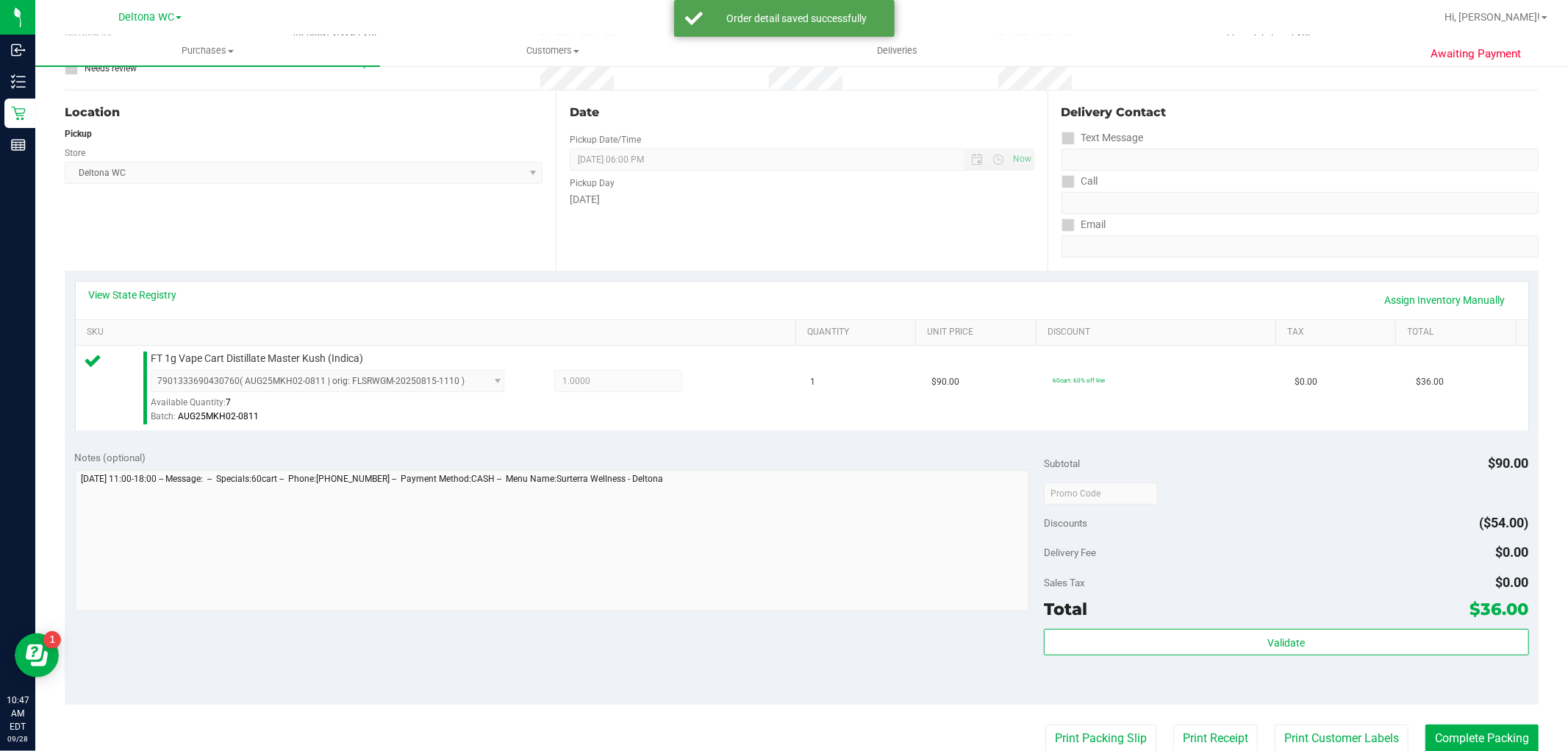
scroll to position [245, 0]
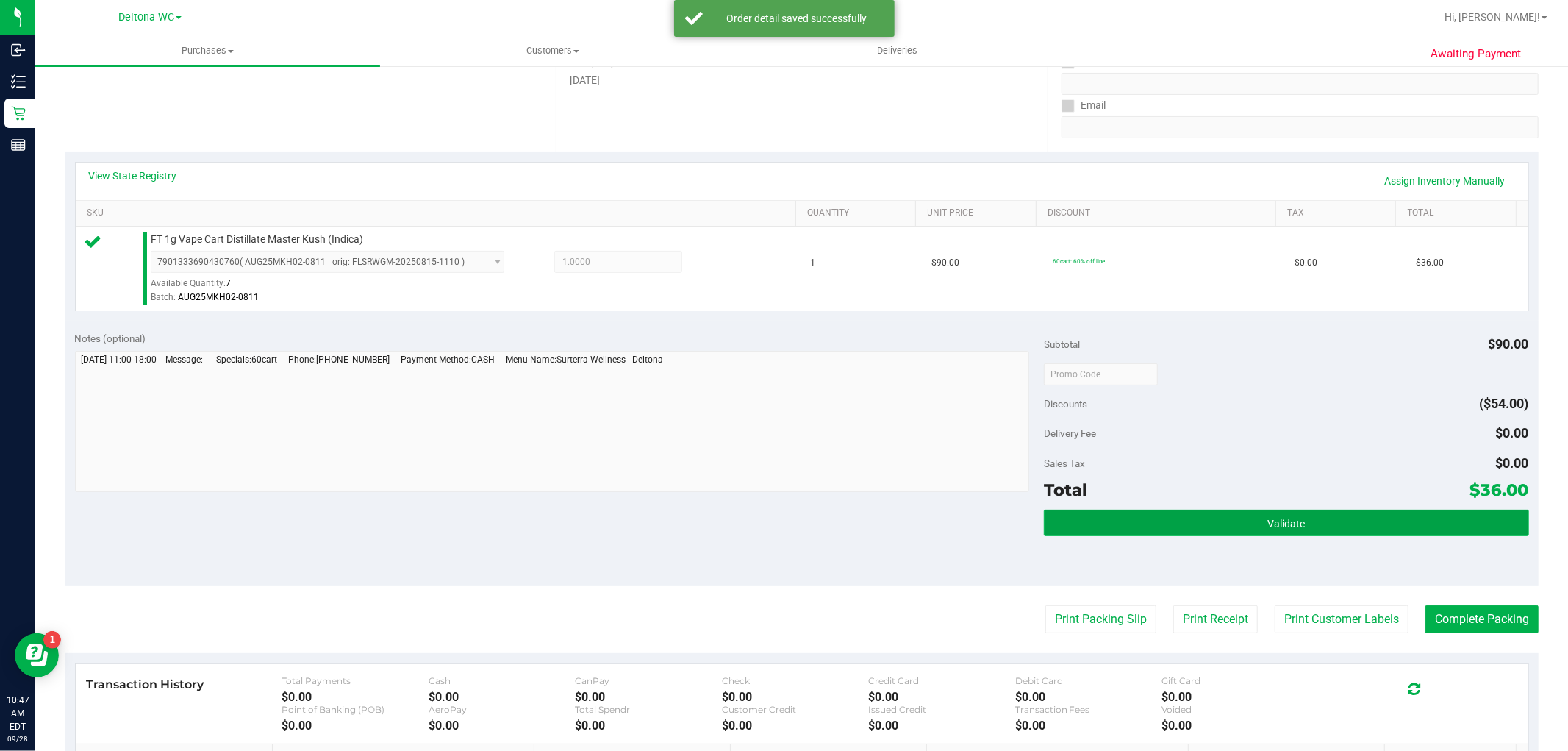
click at [1195, 515] on button "Validate" at bounding box center [1287, 522] width 485 height 26
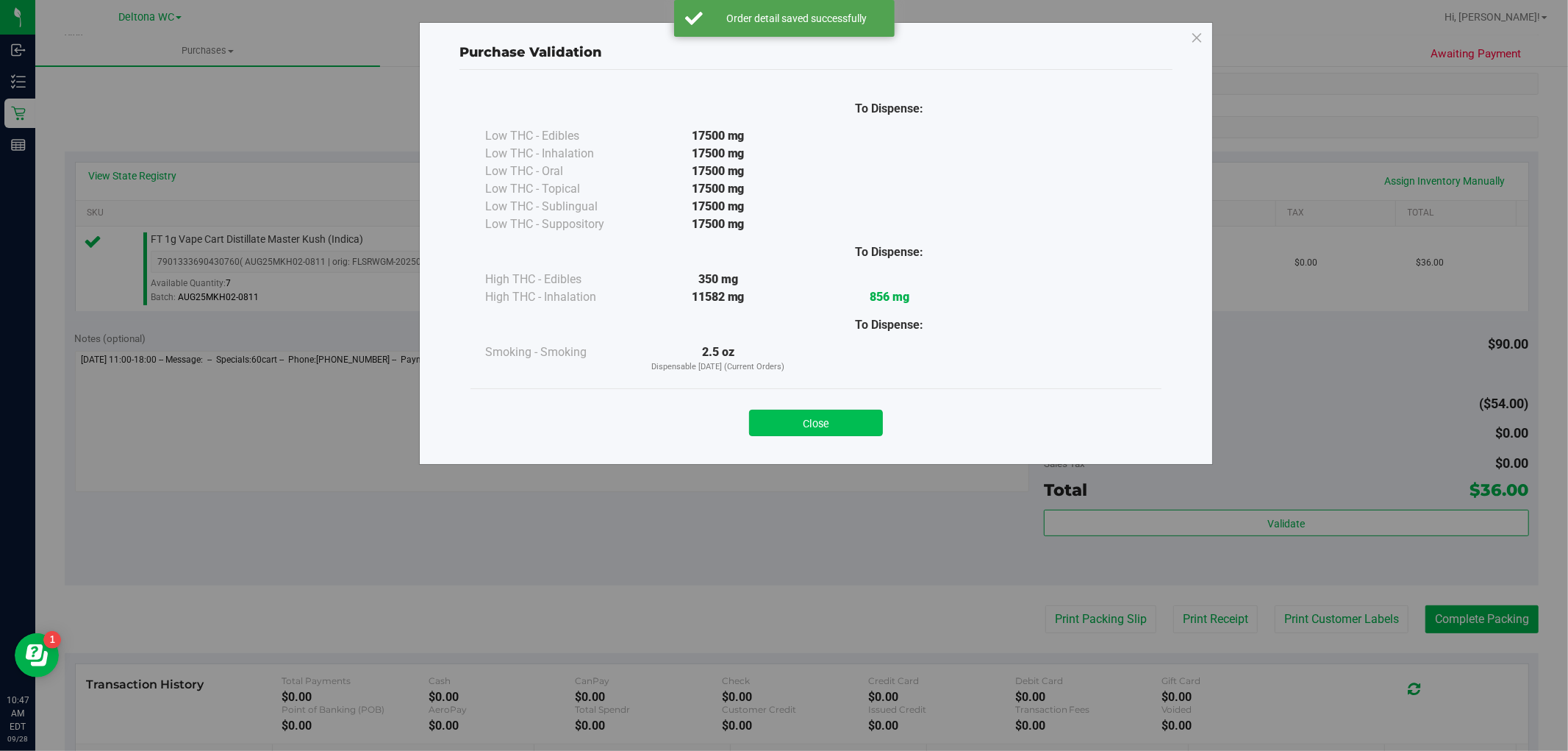
click at [835, 428] on button "Close" at bounding box center [816, 422] width 133 height 26
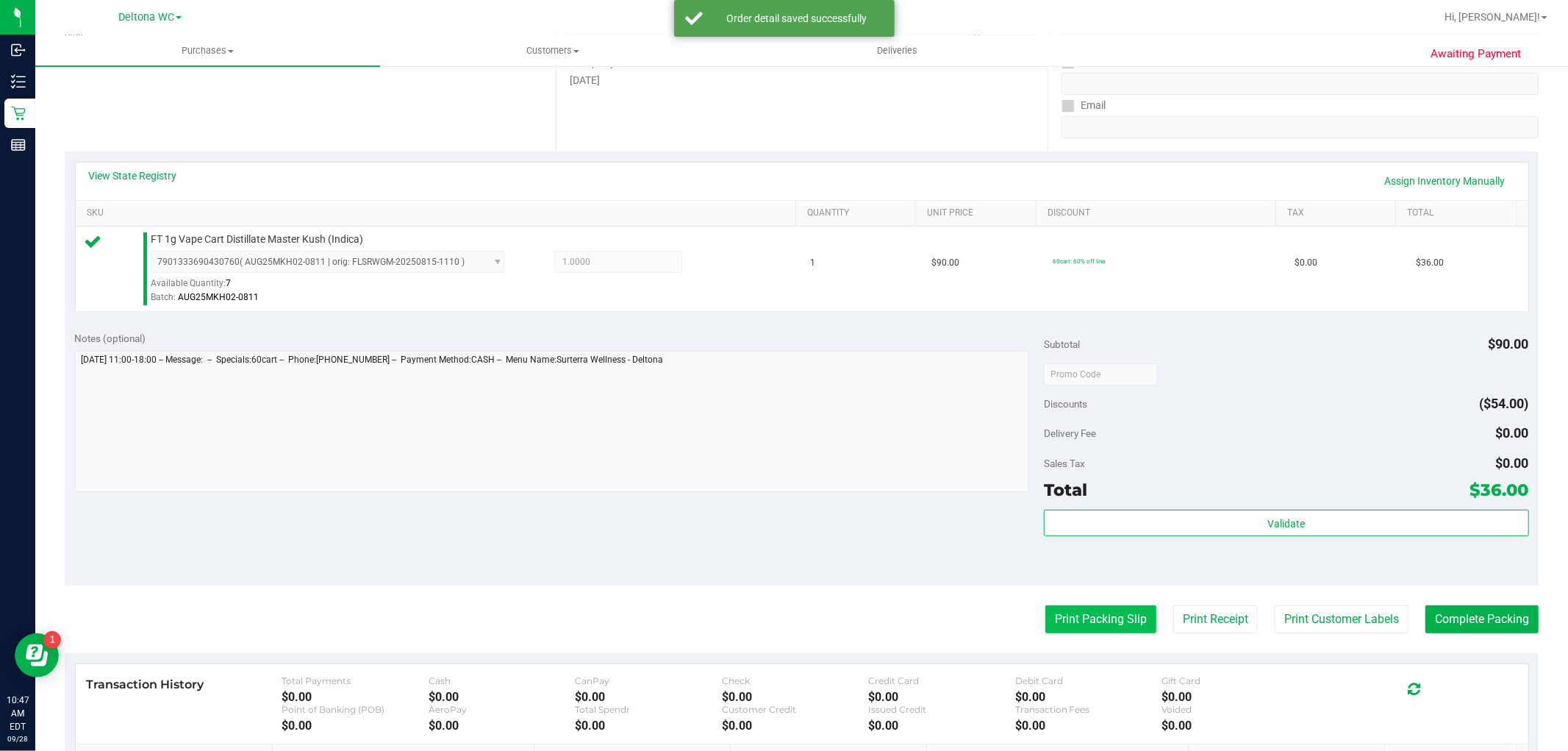
click at [1069, 617] on button "Print Packing Slip" at bounding box center [1100, 619] width 111 height 28
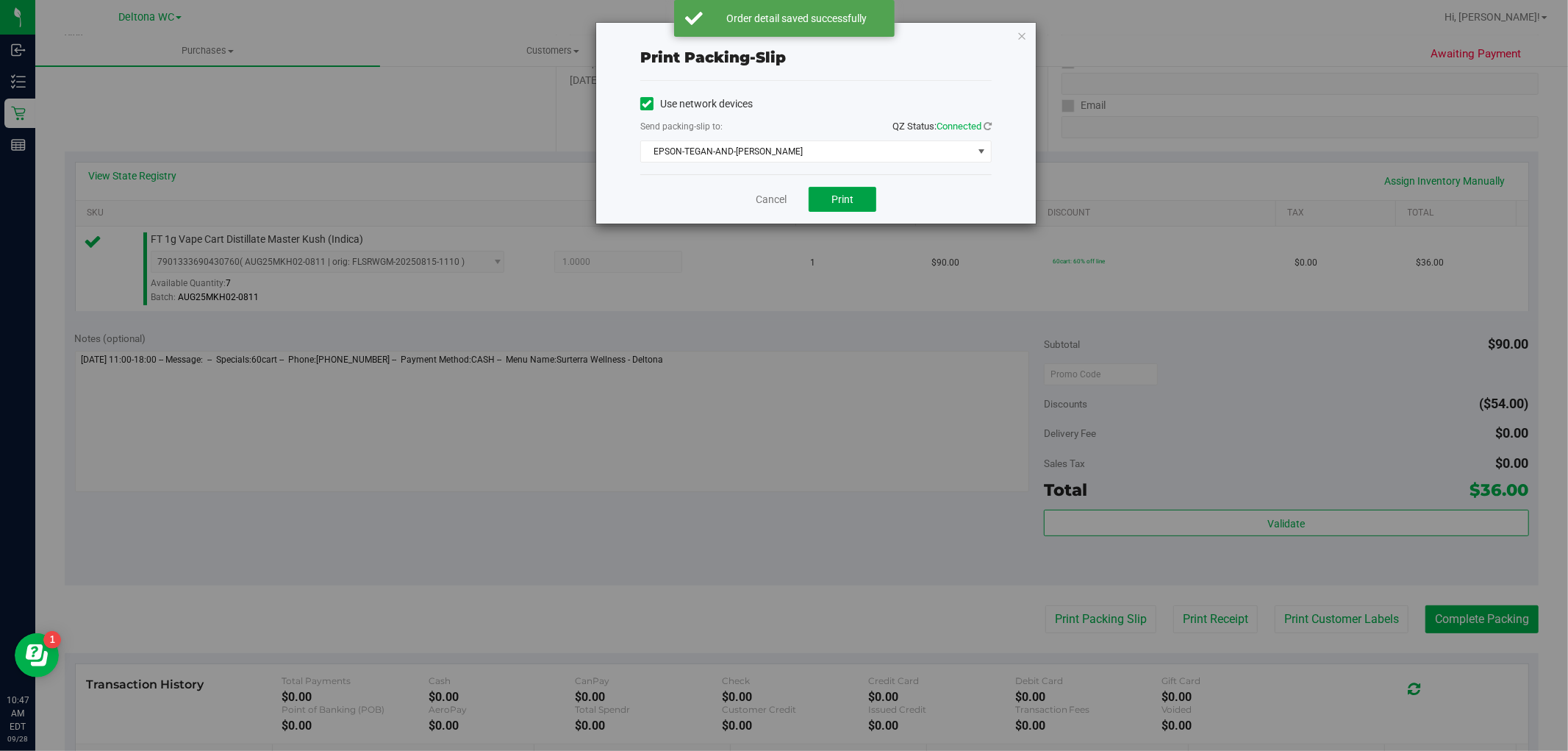
click at [824, 186] on div "Cancel Print" at bounding box center [816, 199] width 351 height 49
click at [827, 203] on button "Print" at bounding box center [843, 199] width 68 height 25
click at [760, 200] on link "Cancel" at bounding box center [771, 199] width 31 height 15
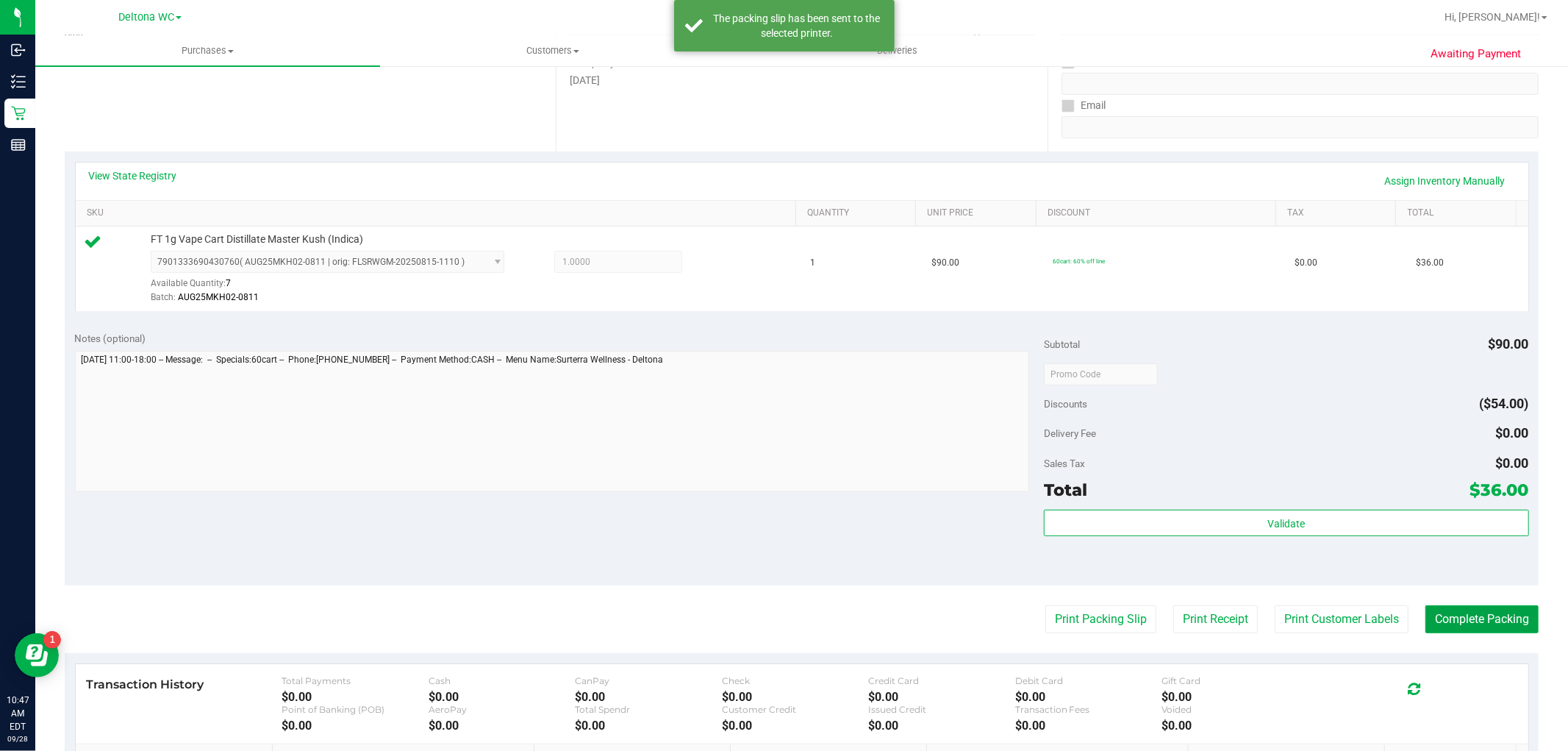
drag, startPoint x: 1501, startPoint y: 621, endPoint x: 1475, endPoint y: 586, distance: 43.6
click at [1501, 620] on button "Complete Packing" at bounding box center [1483, 619] width 113 height 28
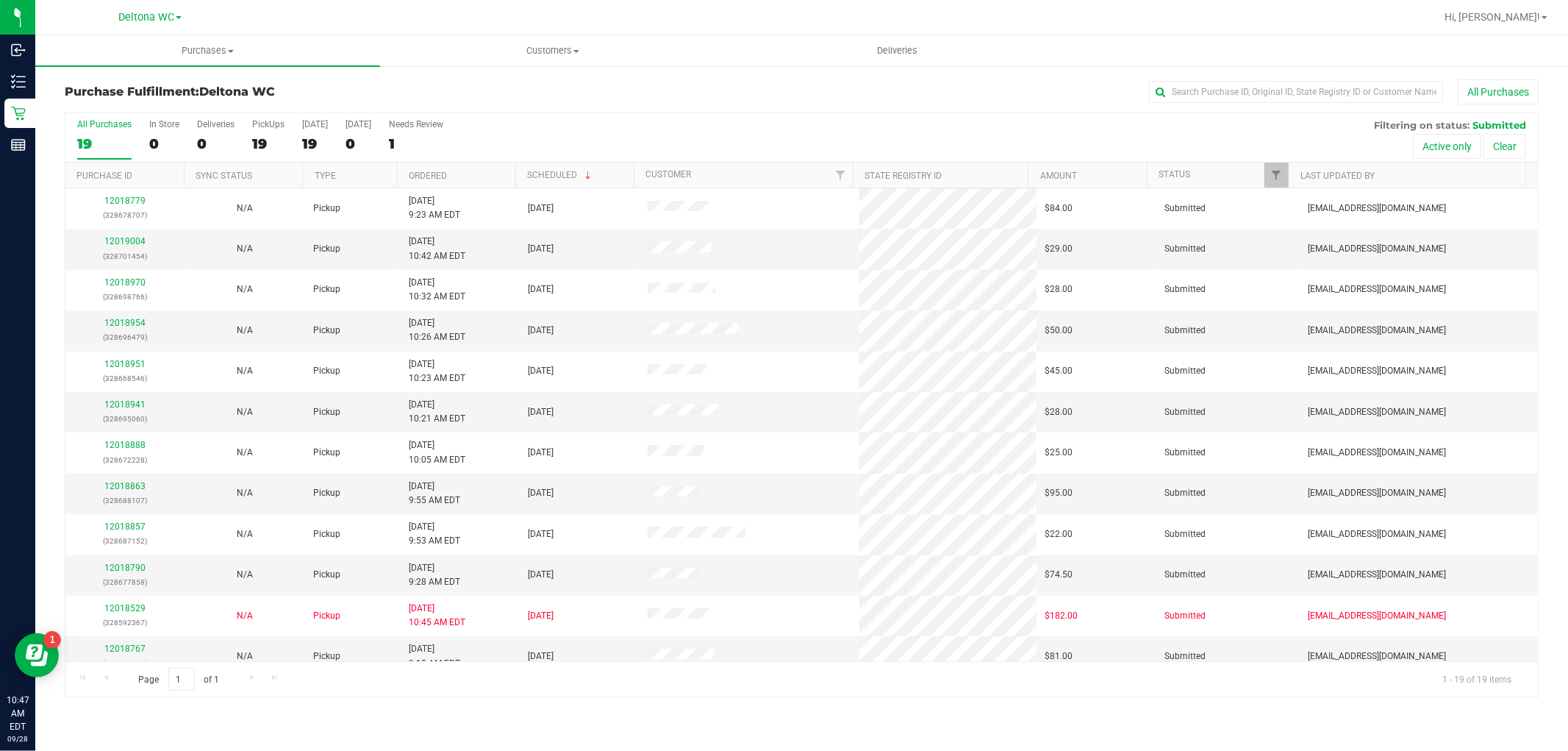
click at [464, 168] on th "Ordered" at bounding box center [456, 175] width 118 height 25
click at [128, 245] on link "12018625" at bounding box center [125, 242] width 41 height 10
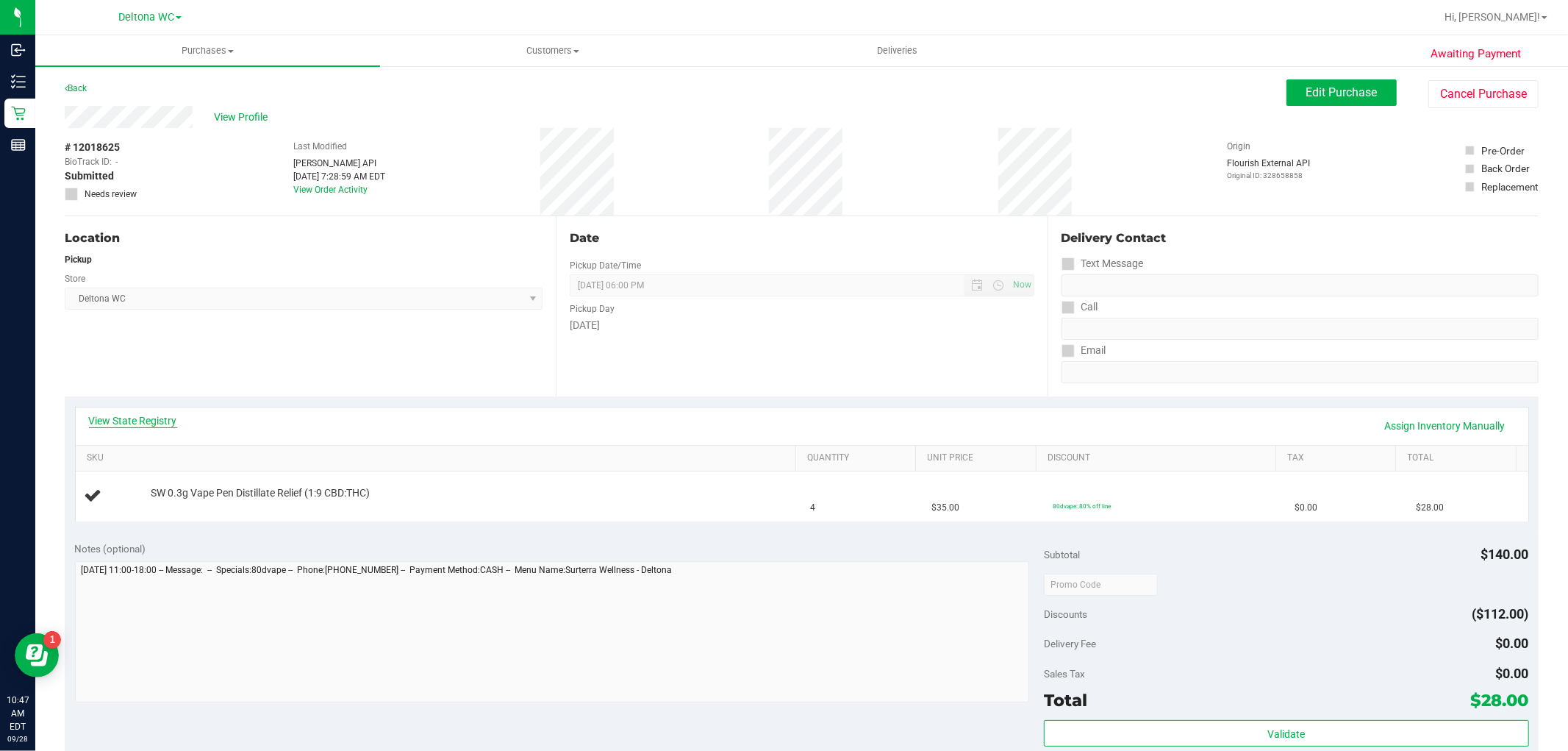
click at [149, 425] on link "View State Registry" at bounding box center [133, 420] width 88 height 14
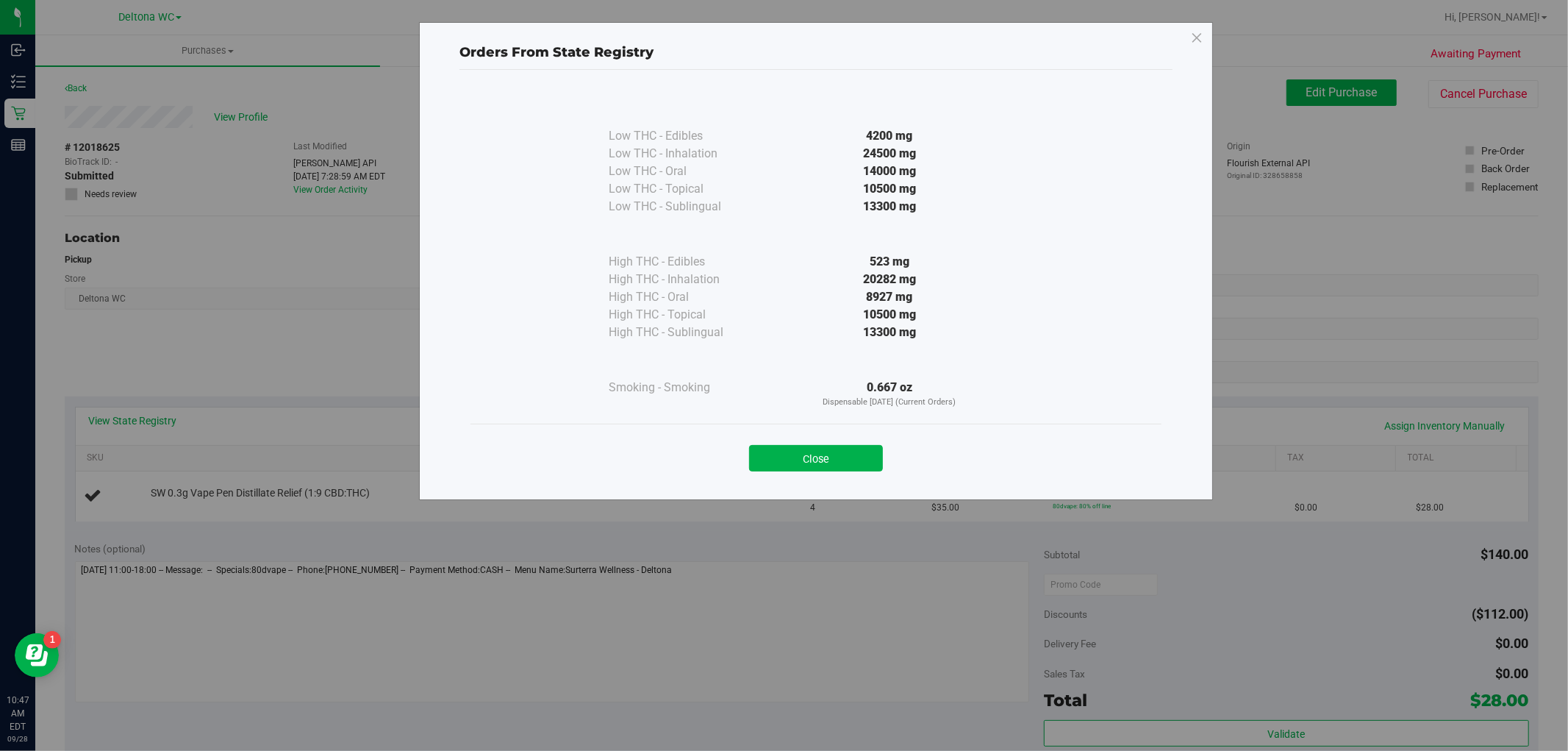
click at [833, 449] on button "Close" at bounding box center [816, 458] width 133 height 26
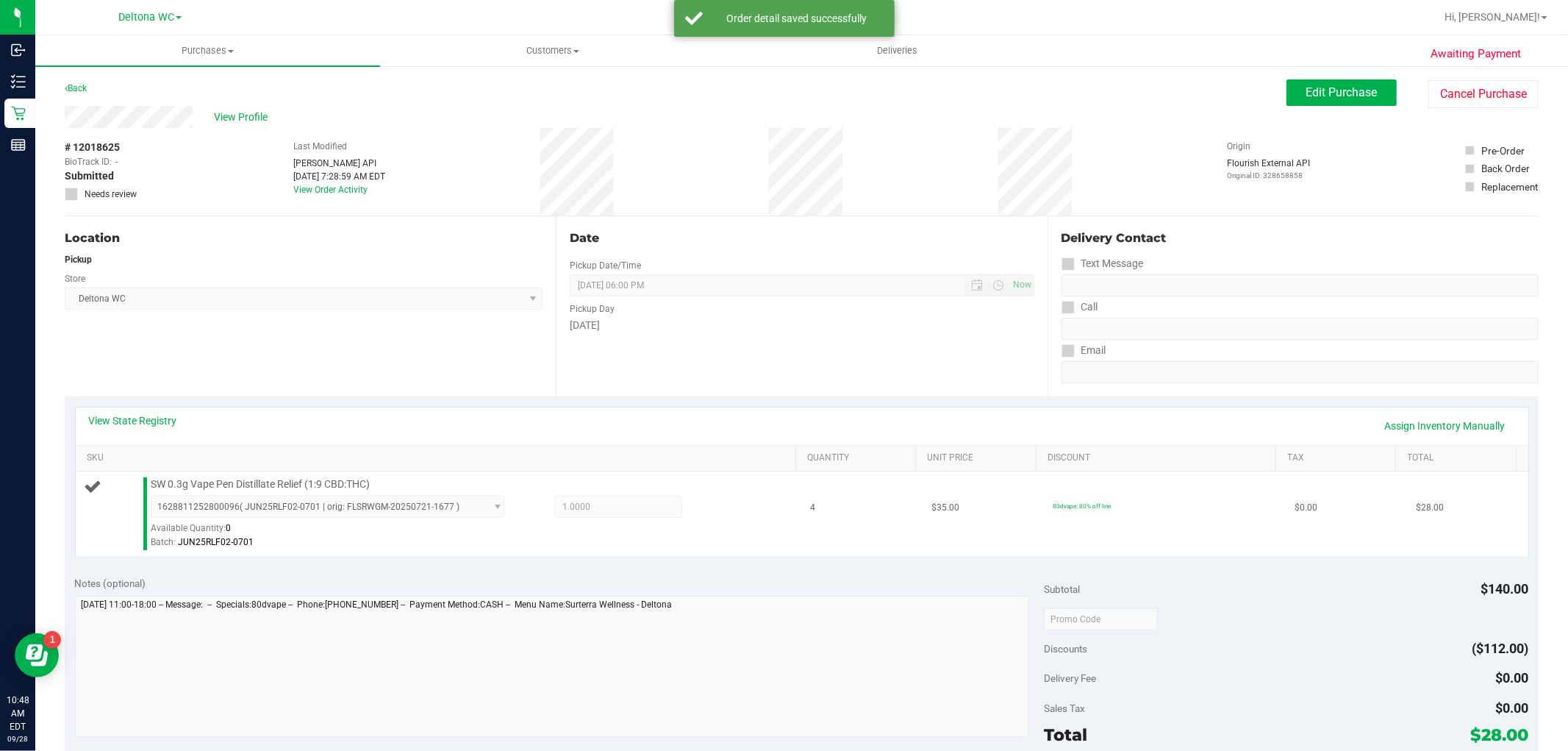
click at [297, 486] on span "SW 0.3g Vape Pen Distillate Relief (1:9 CBD:THC)" at bounding box center [261, 484] width 220 height 14
copy div "SW 0.3g Vape Pen Distillate Relief (1:9 CBD:THC)"
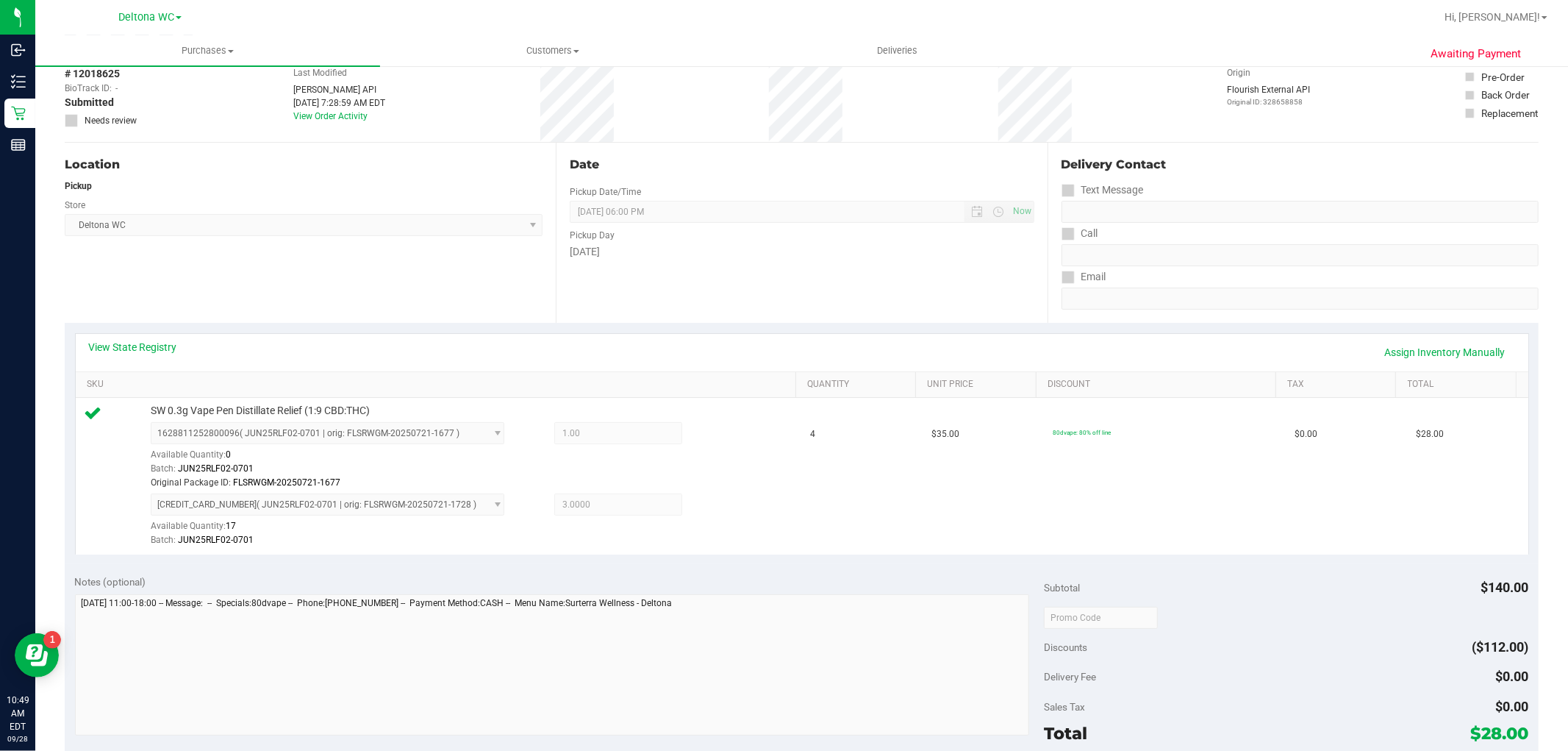
scroll to position [408, 0]
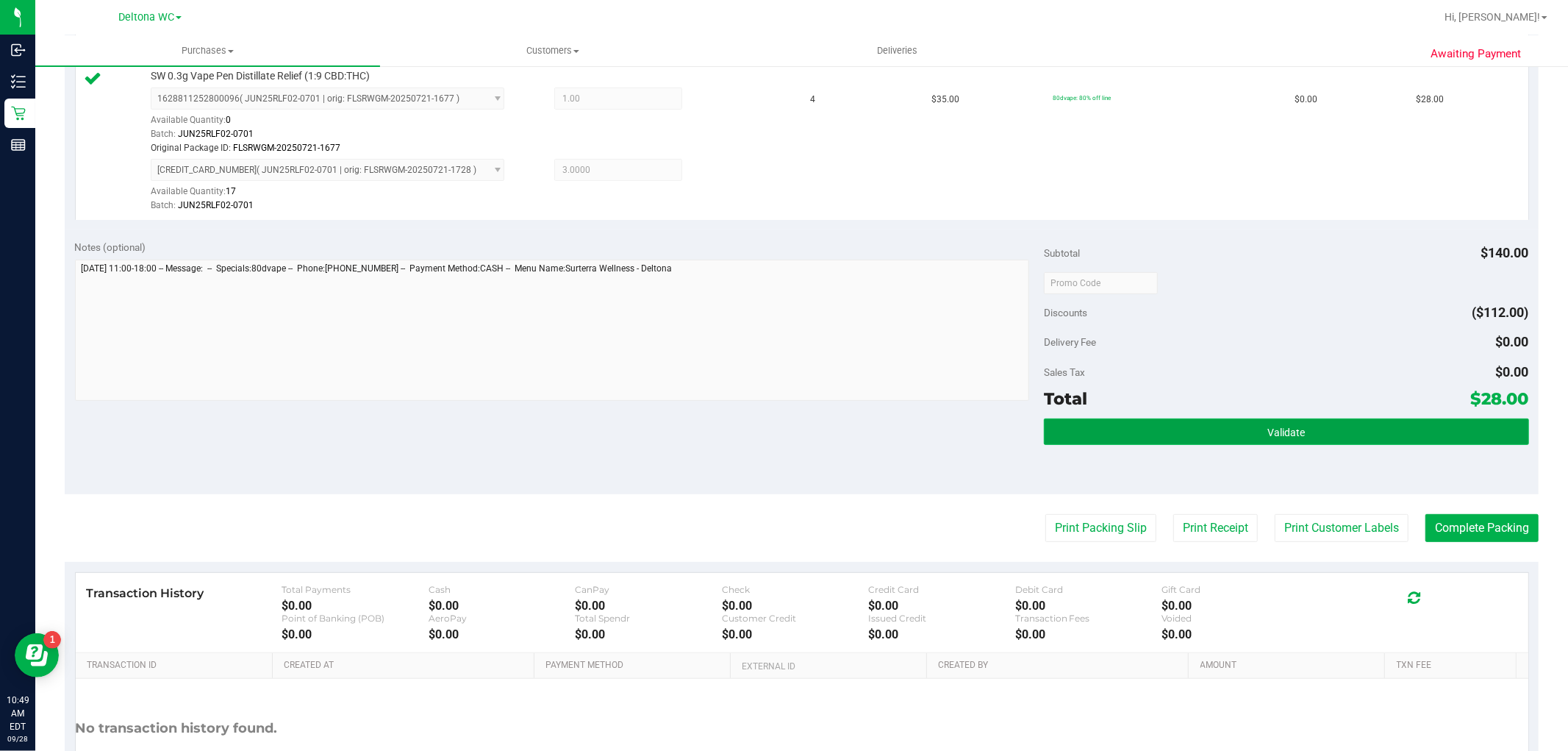
click at [1283, 443] on button "Validate" at bounding box center [1287, 431] width 485 height 26
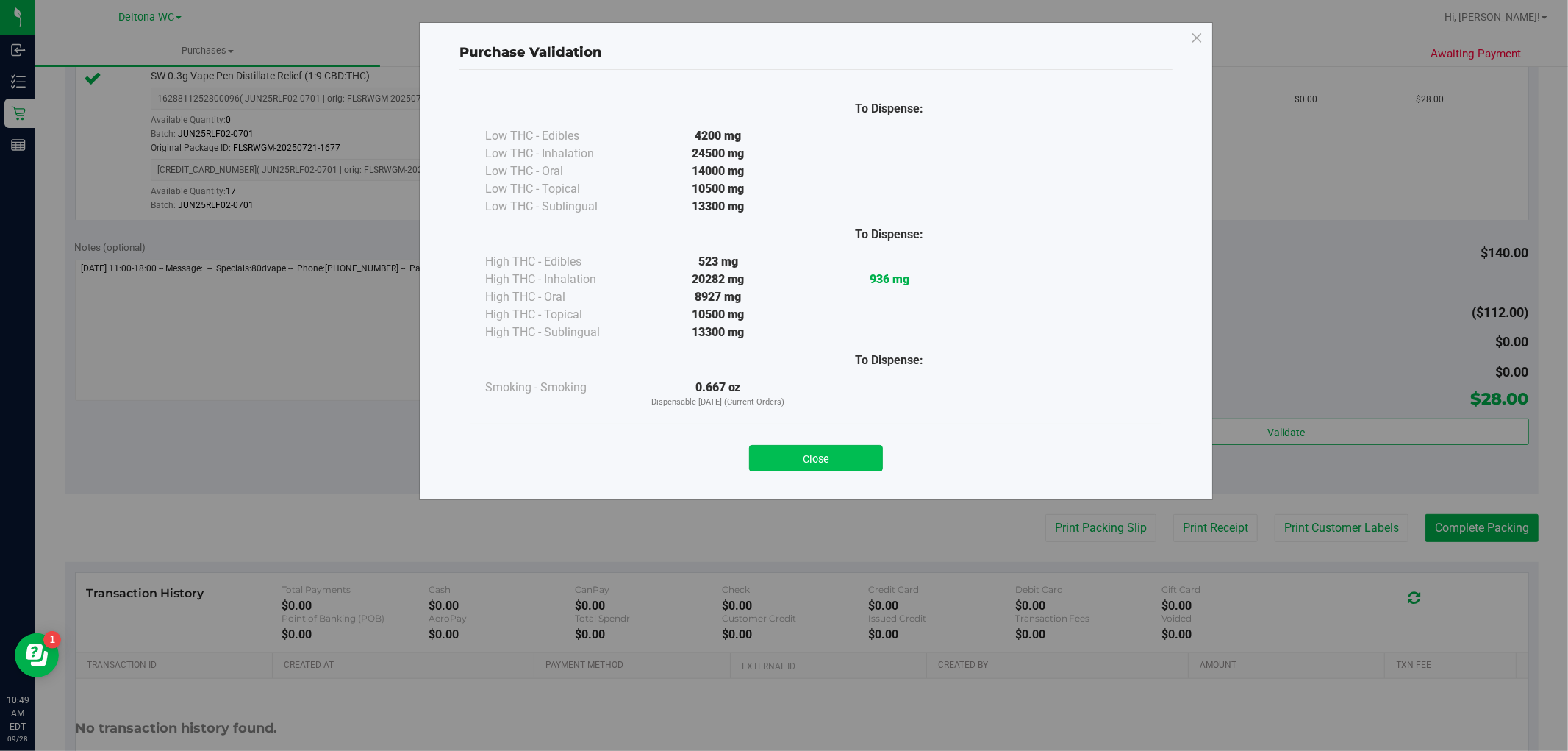
click at [827, 449] on button "Close" at bounding box center [816, 458] width 133 height 26
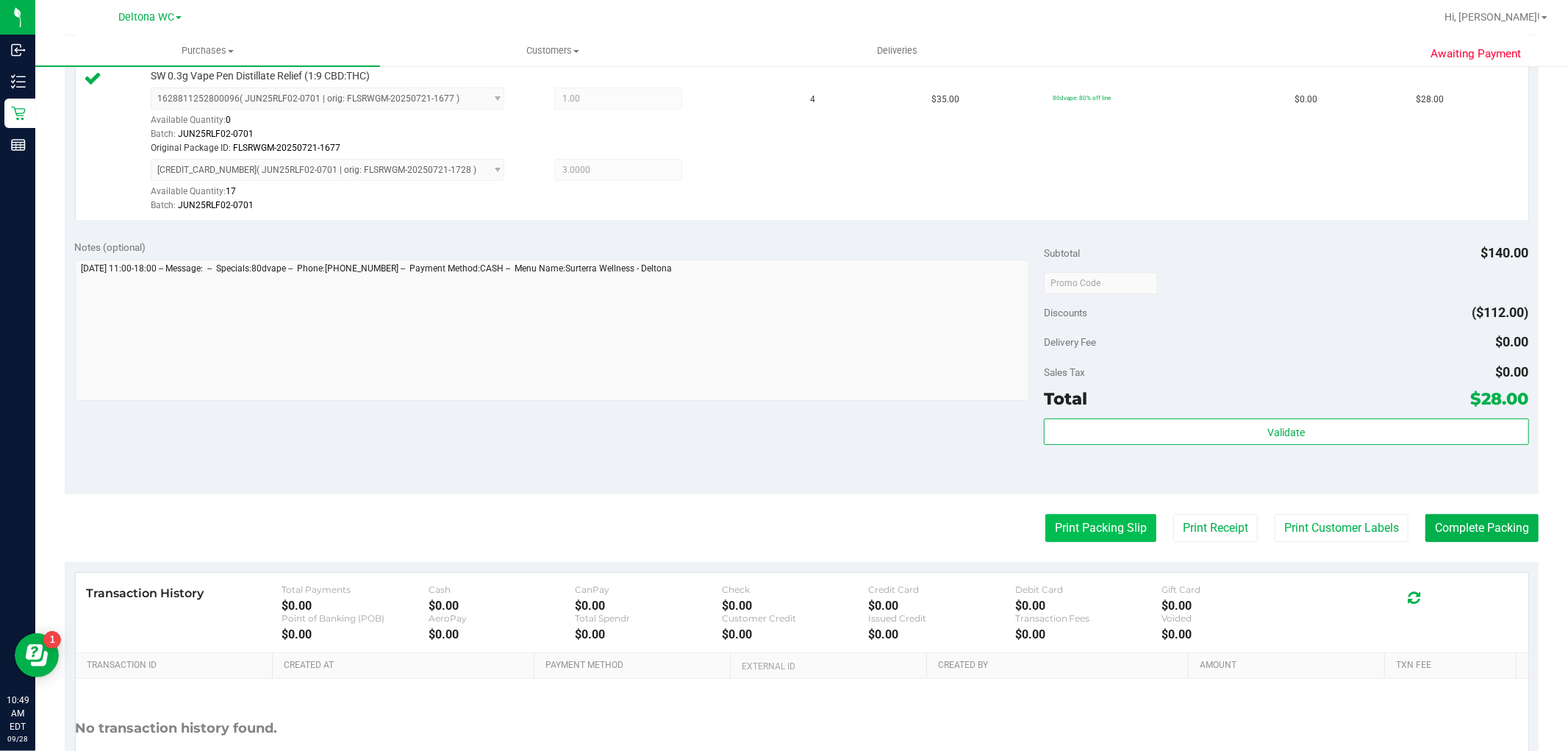
click at [1079, 531] on button "Print Packing Slip" at bounding box center [1100, 528] width 111 height 28
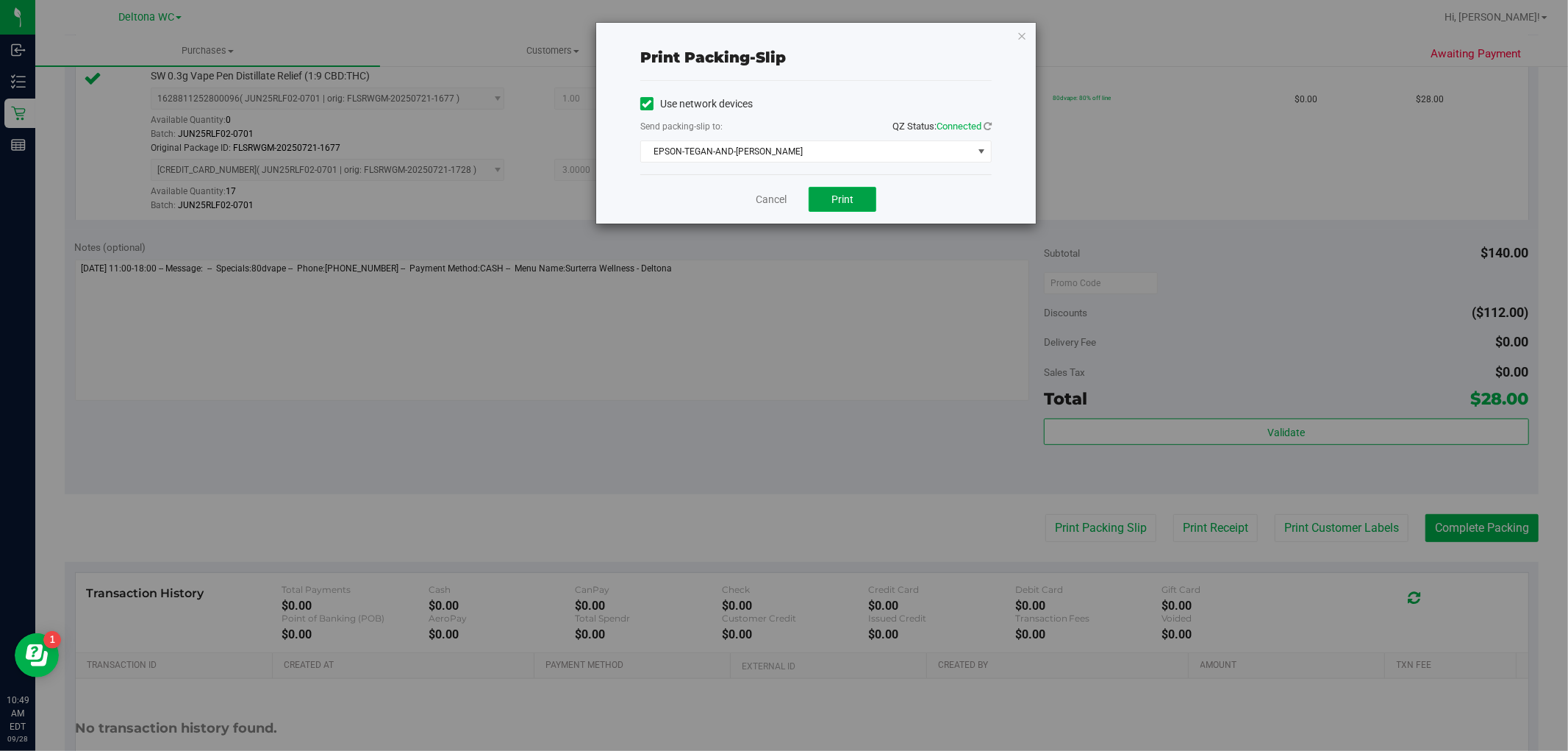
click at [845, 197] on span "Print" at bounding box center [843, 199] width 22 height 12
click at [762, 200] on link "Cancel" at bounding box center [771, 199] width 31 height 15
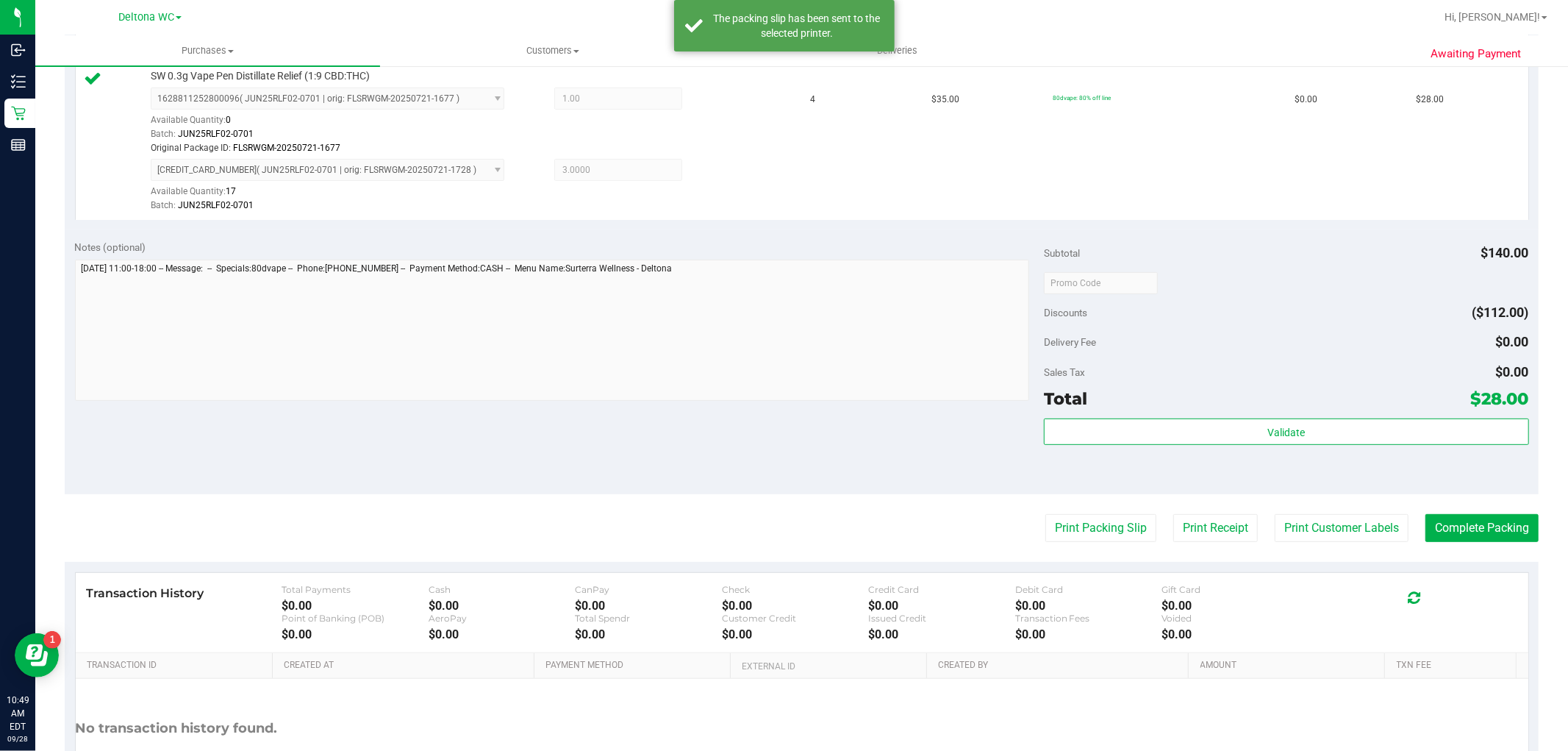
click at [1473, 542] on purchase-details "Back Edit Purchase Cancel Purchase View Profile # 12018625 BioTrack ID: - Submi…" at bounding box center [802, 254] width 1474 height 1166
click at [1473, 535] on button "Complete Packing" at bounding box center [1483, 528] width 113 height 28
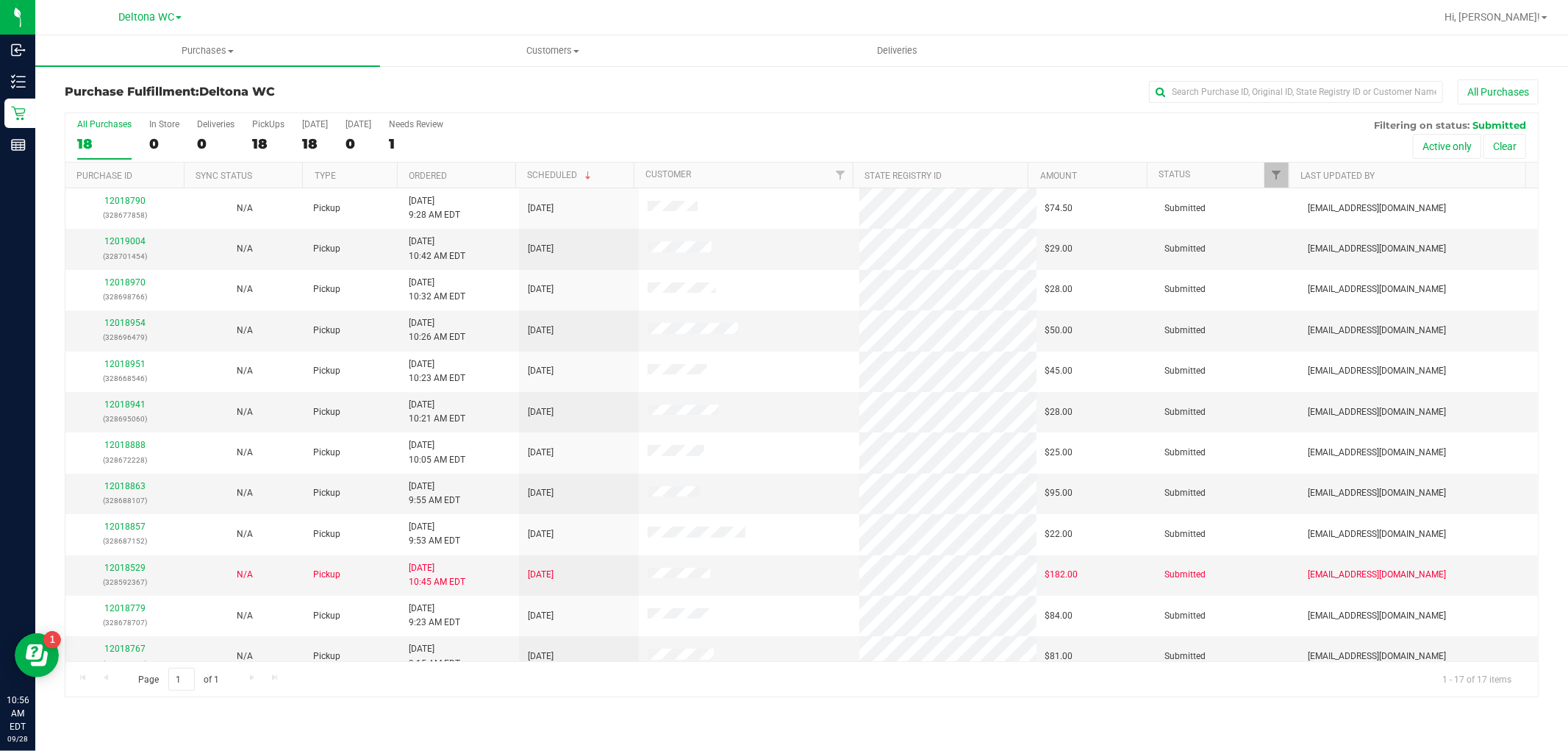
click at [478, 163] on th "Ordered" at bounding box center [456, 175] width 118 height 25
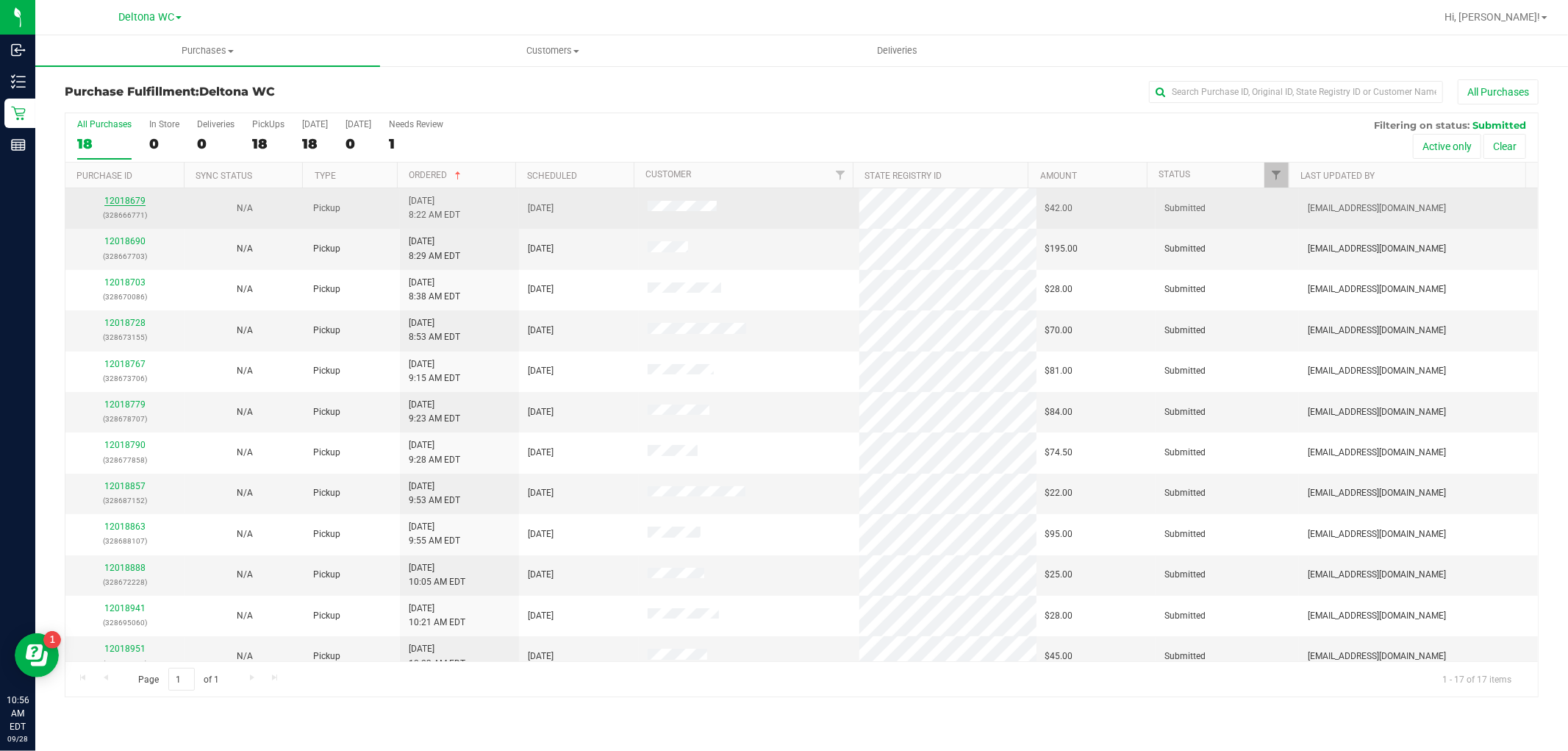
click at [117, 202] on link "12018679" at bounding box center [125, 201] width 41 height 10
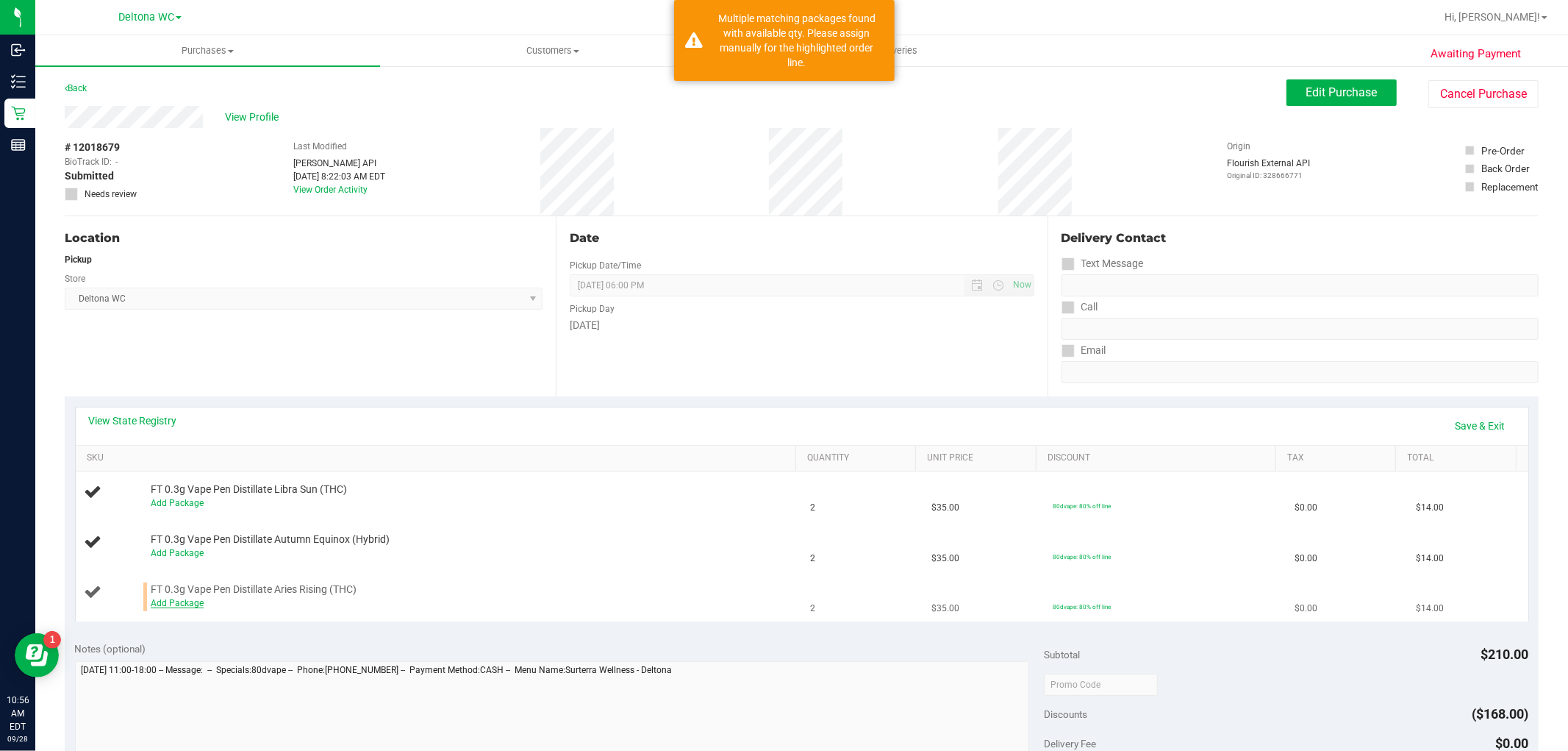
click at [185, 600] on link "Add Package" at bounding box center [177, 603] width 53 height 10
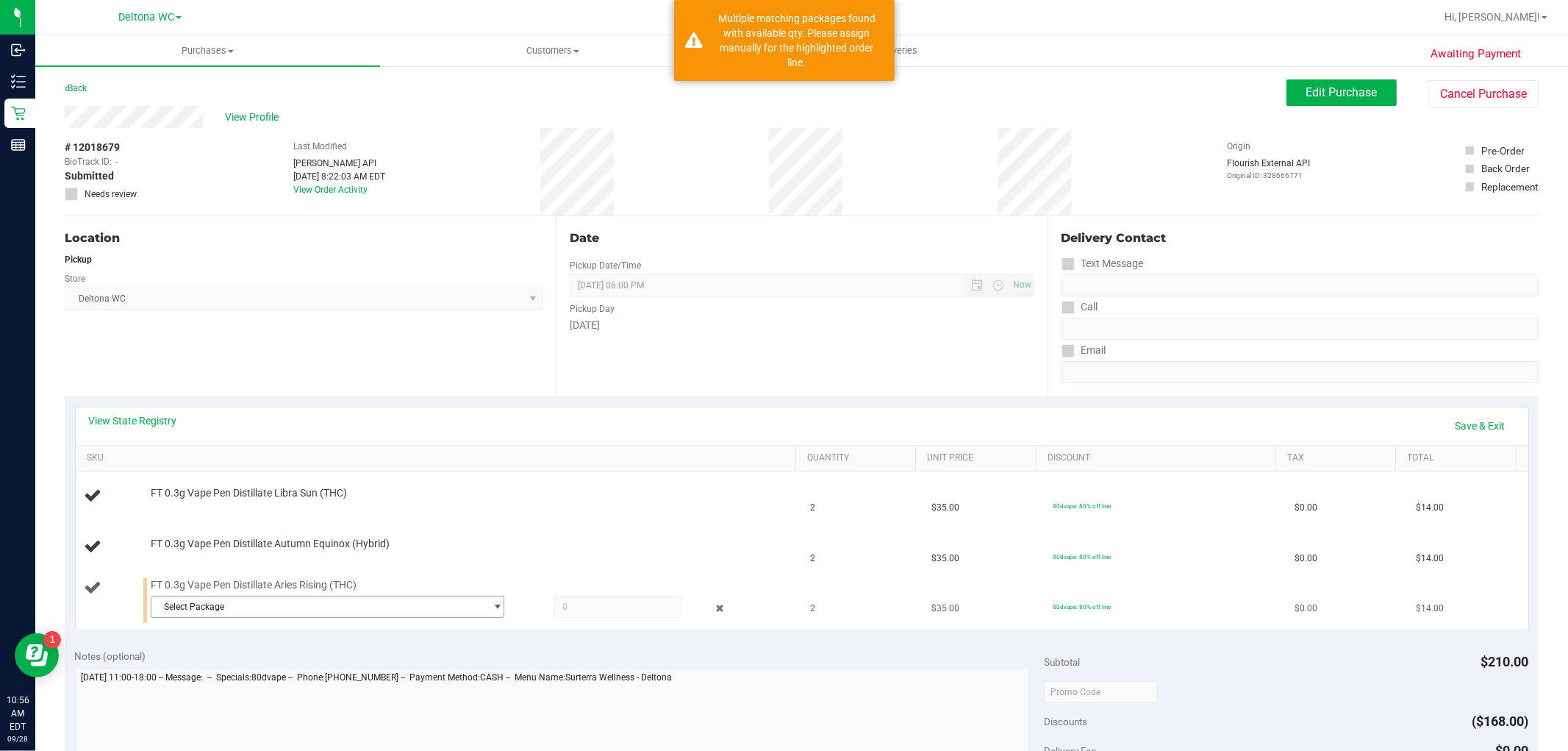
click at [208, 605] on span "Select Package" at bounding box center [317, 607] width 334 height 20
click at [288, 666] on span "( JUL25ARR01-0716 | orig: FLSRWGM-20250722-1811 )" at bounding box center [353, 668] width 220 height 10
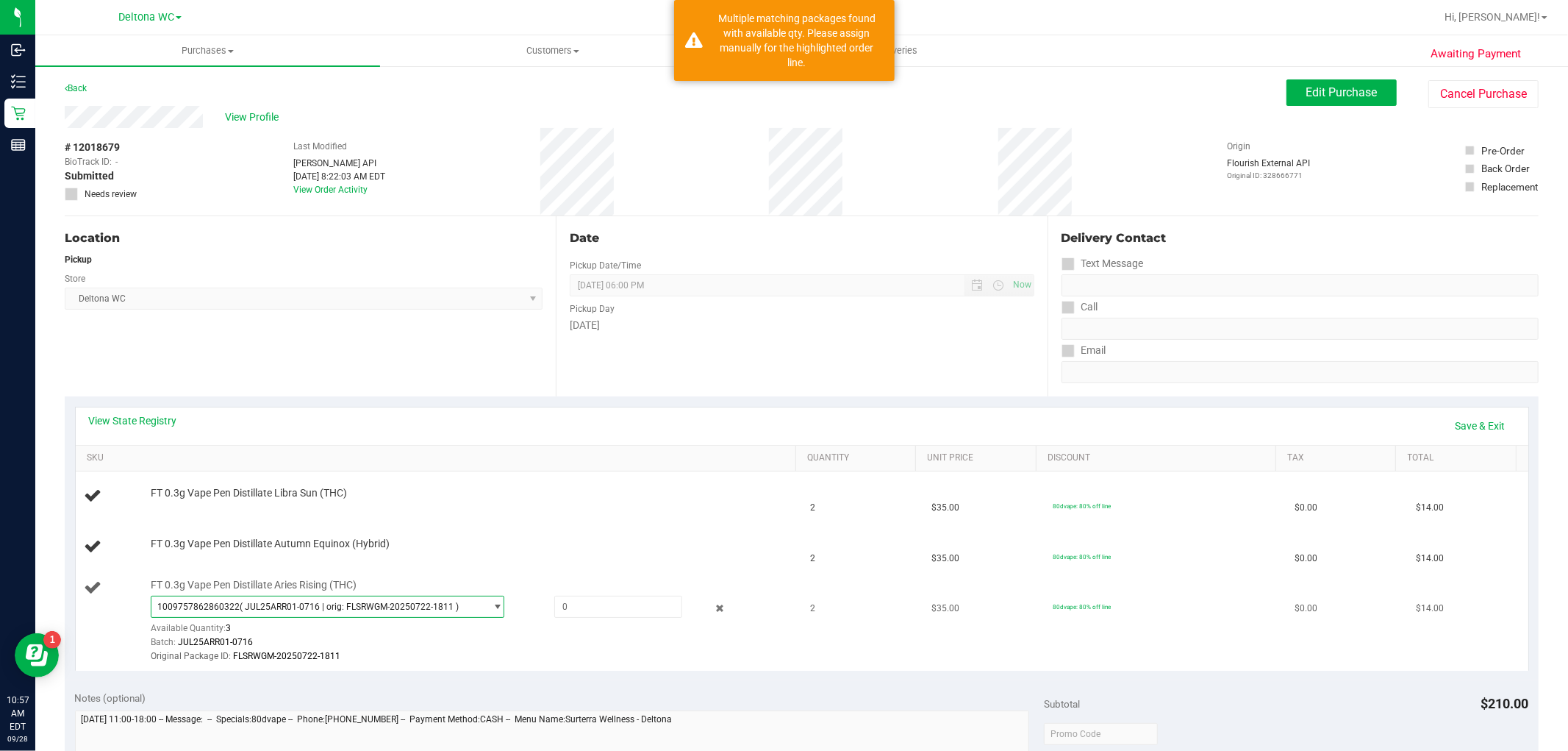
click at [295, 614] on span "1009757862860322 ( JUL25ARR01-0716 | orig: FLSRWGM-20250722-1811 )" at bounding box center [317, 607] width 334 height 20
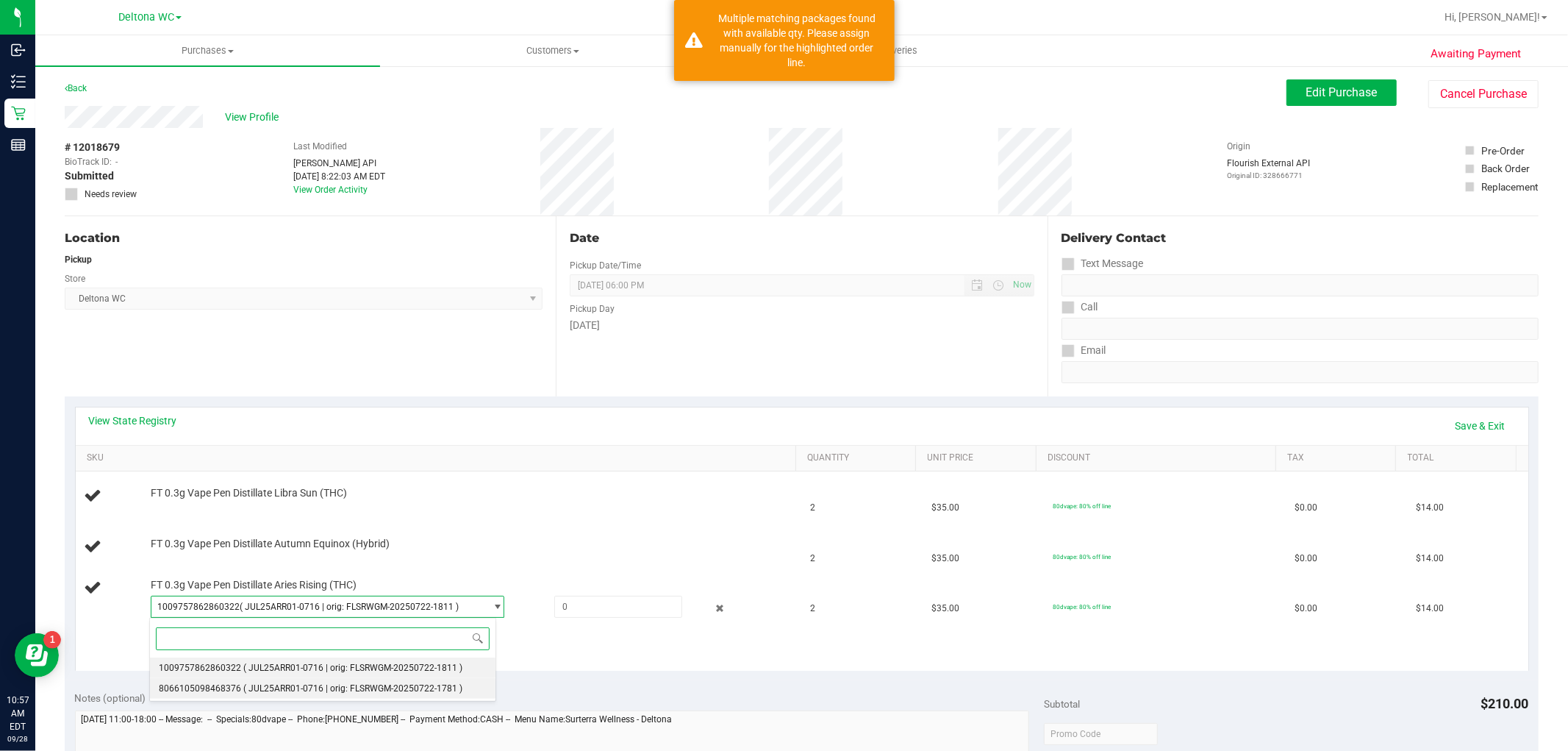
click at [405, 686] on span "( JUL25ARR01-0716 | orig: FLSRWGM-20250722-1781 )" at bounding box center [353, 688] width 220 height 10
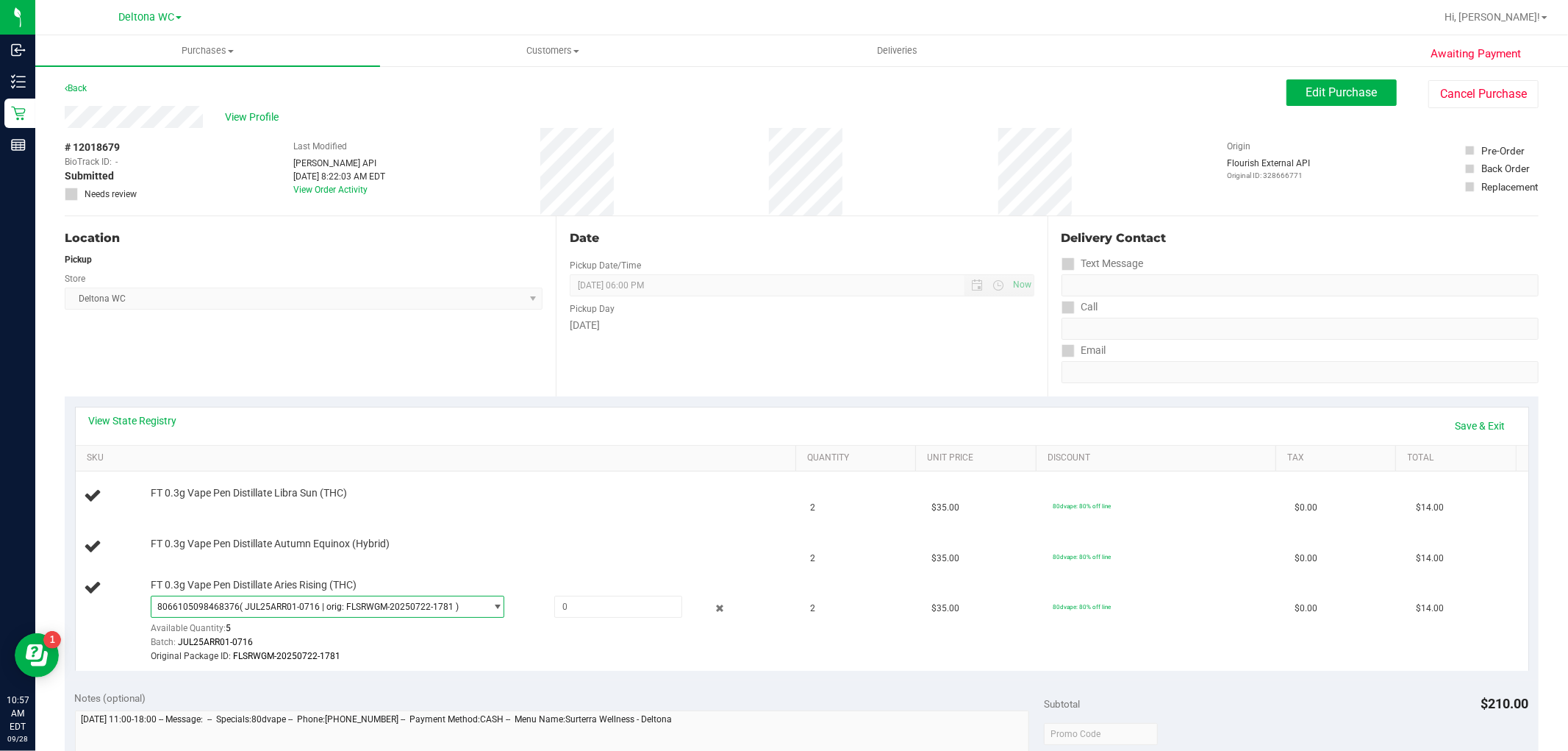
drag, startPoint x: 403, startPoint y: 597, endPoint x: 408, endPoint y: 629, distance: 32.4
click at [403, 597] on span "8066105098468376 ( JUL25ARR01-0716 | orig: FLSRWGM-20250722-1781 )" at bounding box center [317, 607] width 334 height 20
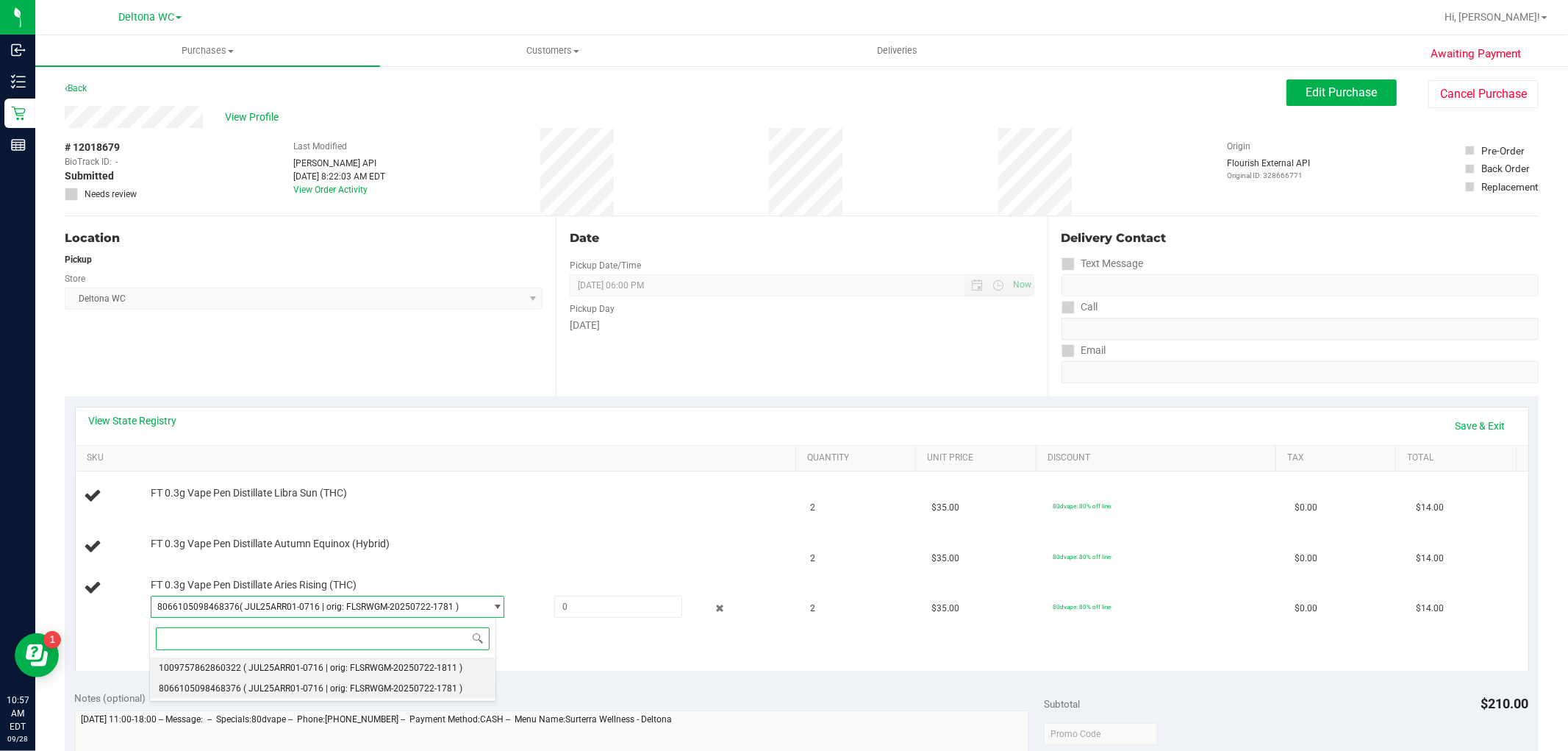
drag, startPoint x: 400, startPoint y: 663, endPoint x: 447, endPoint y: 651, distance: 48.5
click at [405, 661] on li "1009757862860322 ( JUL25ARR01-0716 | orig: FLSRWGM-20250722-1811 )" at bounding box center [323, 668] width 346 height 20
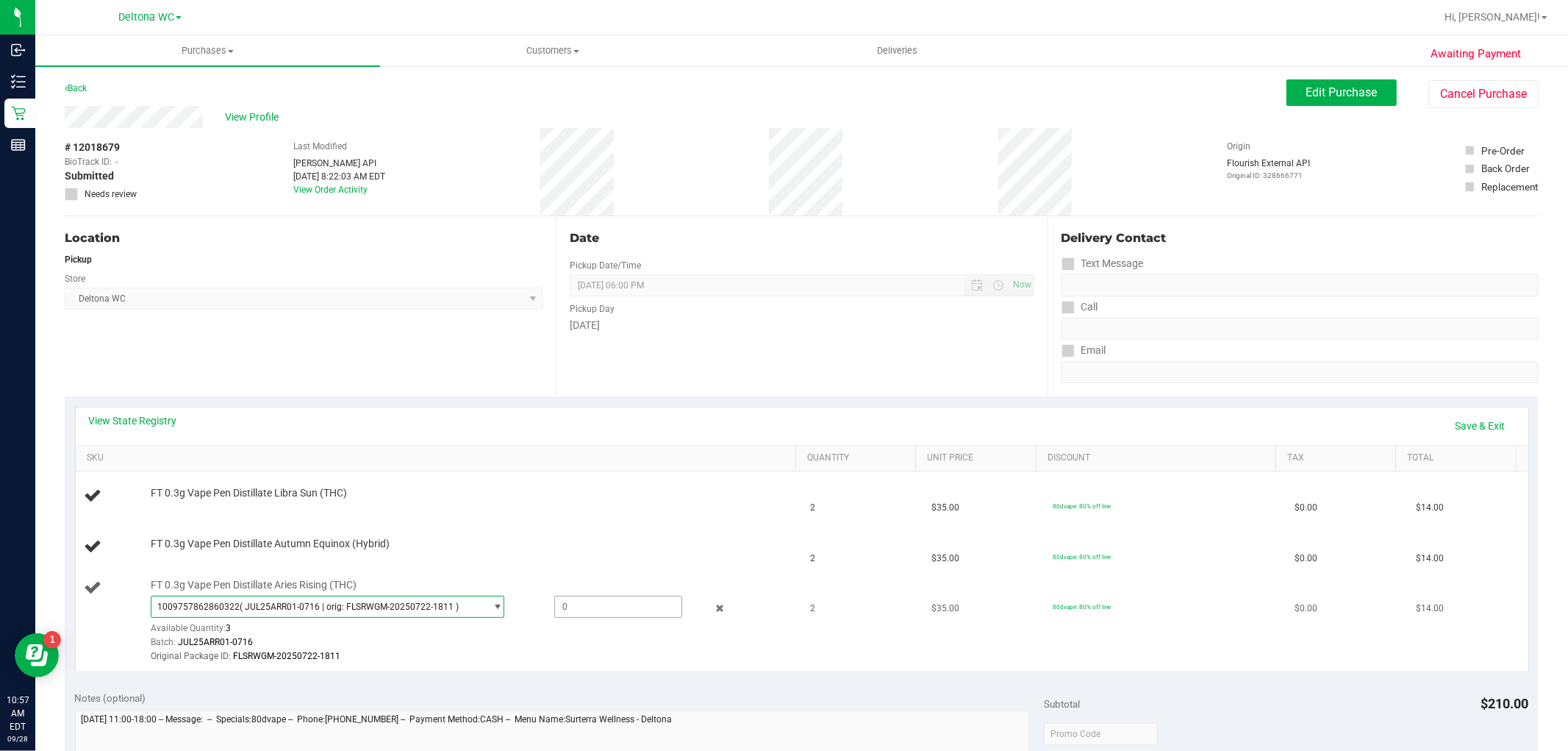
click at [598, 609] on span at bounding box center [619, 607] width 128 height 22
type input "2"
type input "2.0000"
click at [1044, 567] on td "80dvape: 80% off line" at bounding box center [1165, 547] width 241 height 50
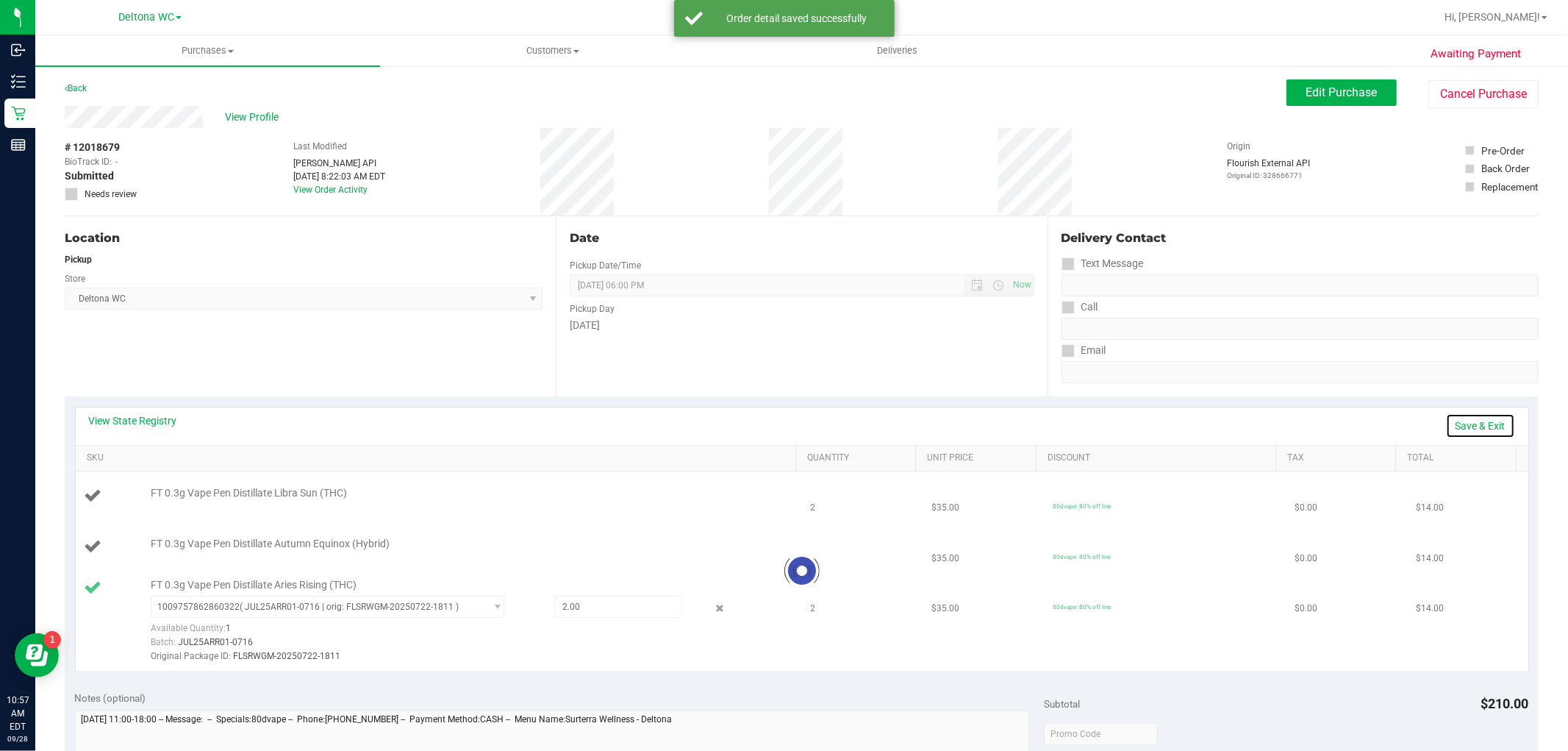
click at [1471, 422] on link "Save & Exit" at bounding box center [1481, 426] width 69 height 25
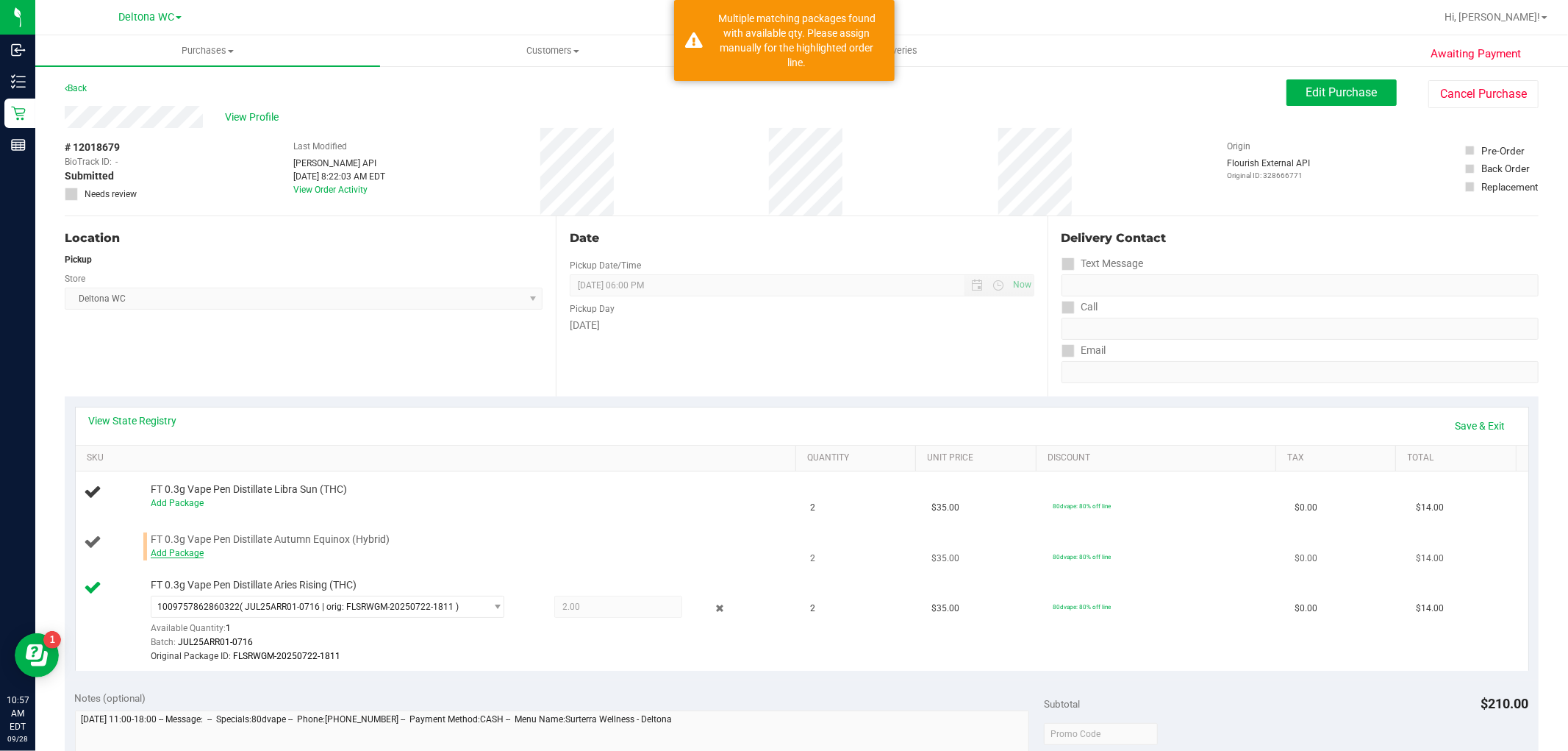
click at [170, 556] on link "Add Package" at bounding box center [177, 553] width 53 height 10
click at [222, 562] on span "Select Package" at bounding box center [317, 557] width 334 height 20
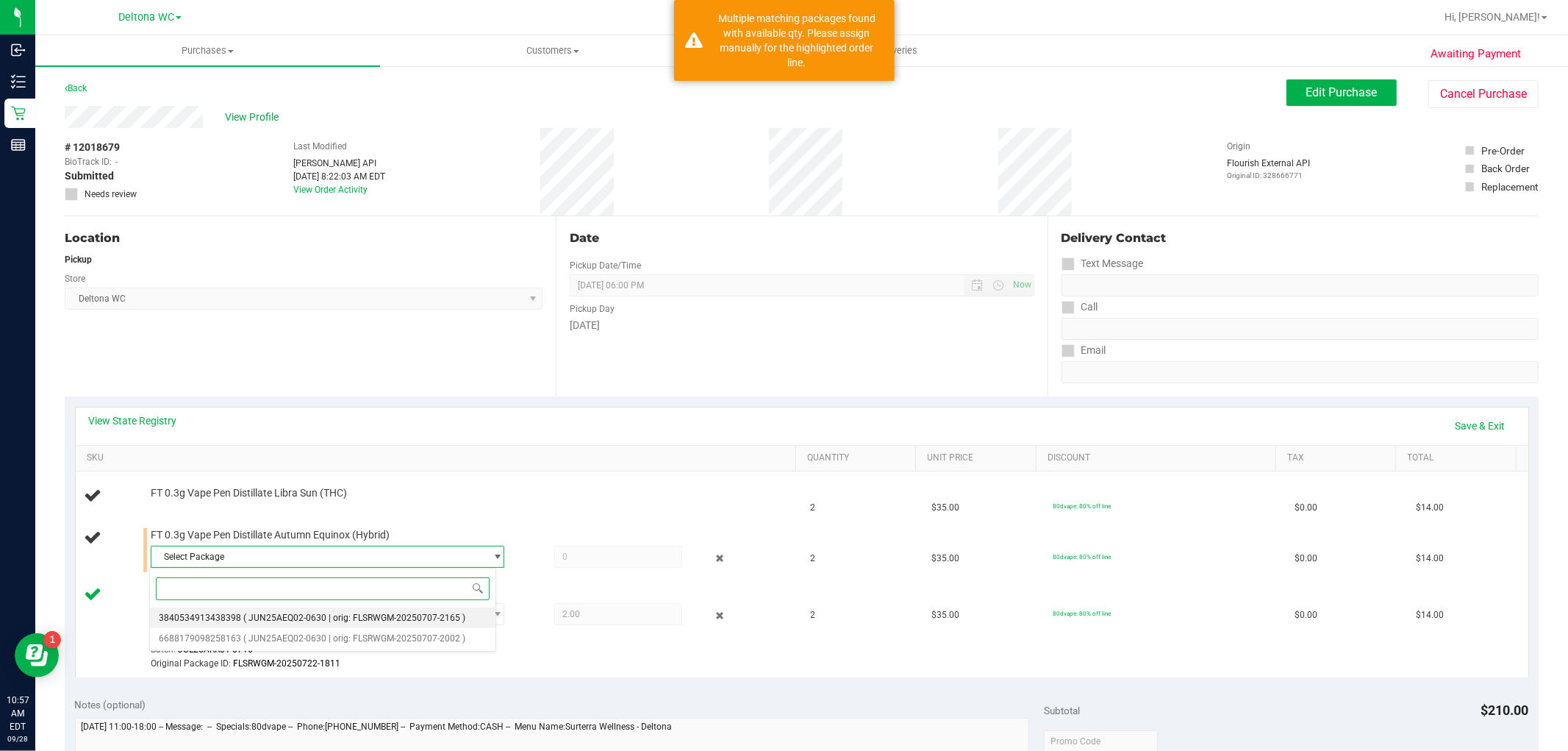
click at [245, 619] on span "( JUN25AEQ02-0630 | orig: FLSRWGM-20250707-2165 )" at bounding box center [354, 618] width 222 height 10
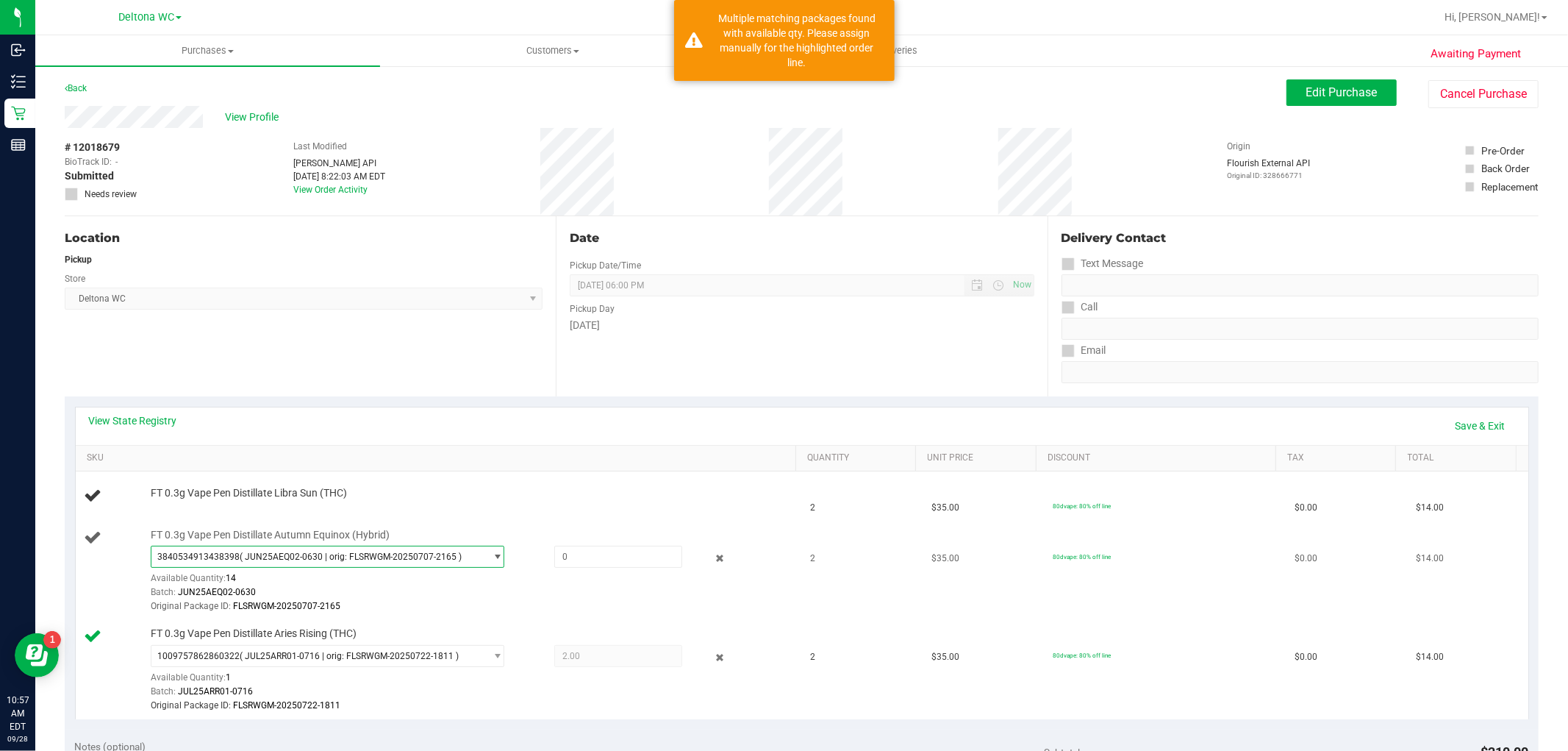
click at [295, 562] on span "( JUN25AEQ02-0630 | orig: FLSRWGM-20250707-2165 )" at bounding box center [350, 557] width 222 height 10
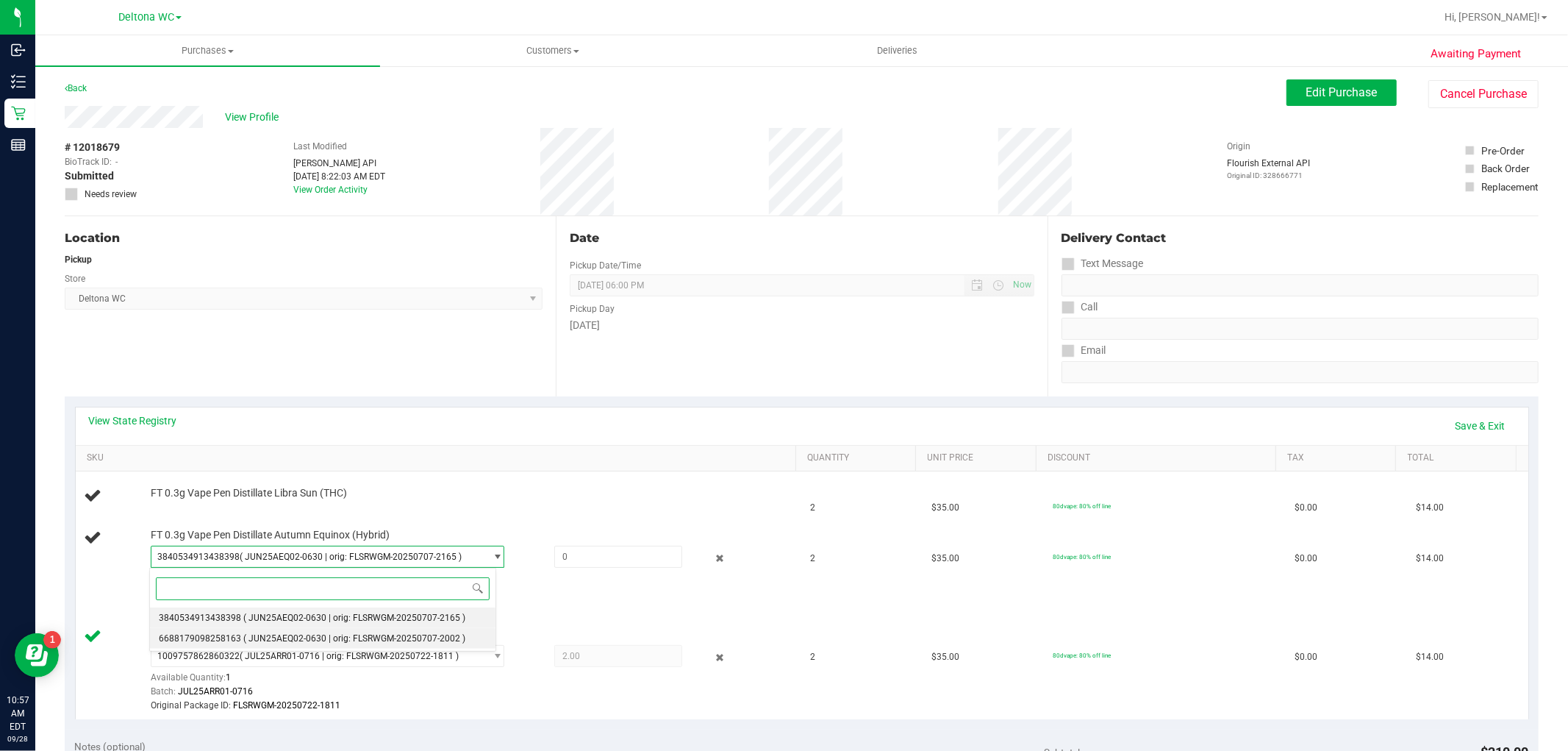
drag, startPoint x: 312, startPoint y: 631, endPoint x: 431, endPoint y: 587, distance: 126.9
click at [313, 631] on li "6688179098258163 ( JUN25AEQ02-0630 | orig: FLSRWGM-20250707-2002 )" at bounding box center [323, 639] width 346 height 20
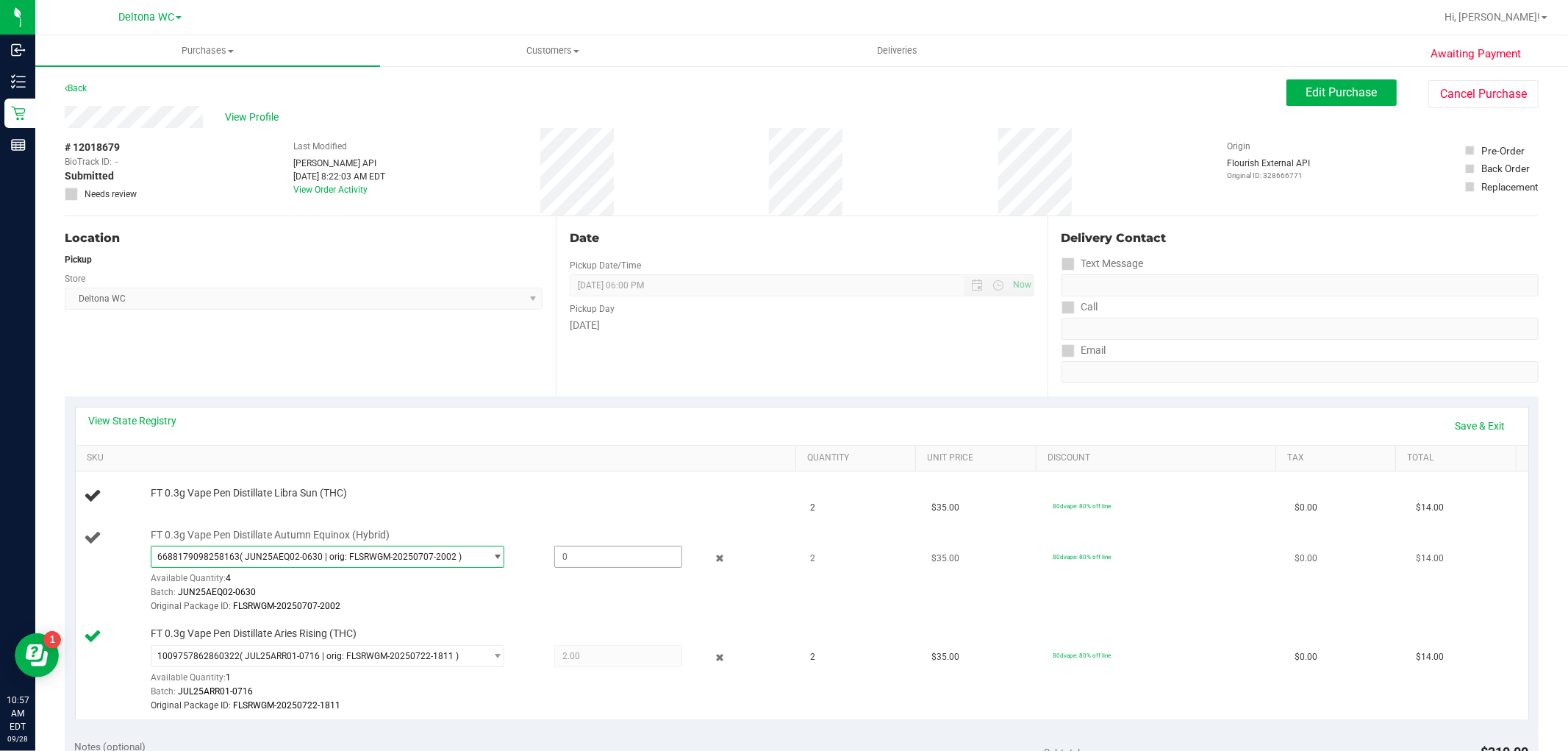
click at [578, 554] on span at bounding box center [619, 557] width 128 height 22
type input "2"
type input "2.0000"
click at [1006, 556] on td "$35.00" at bounding box center [984, 572] width 122 height 100
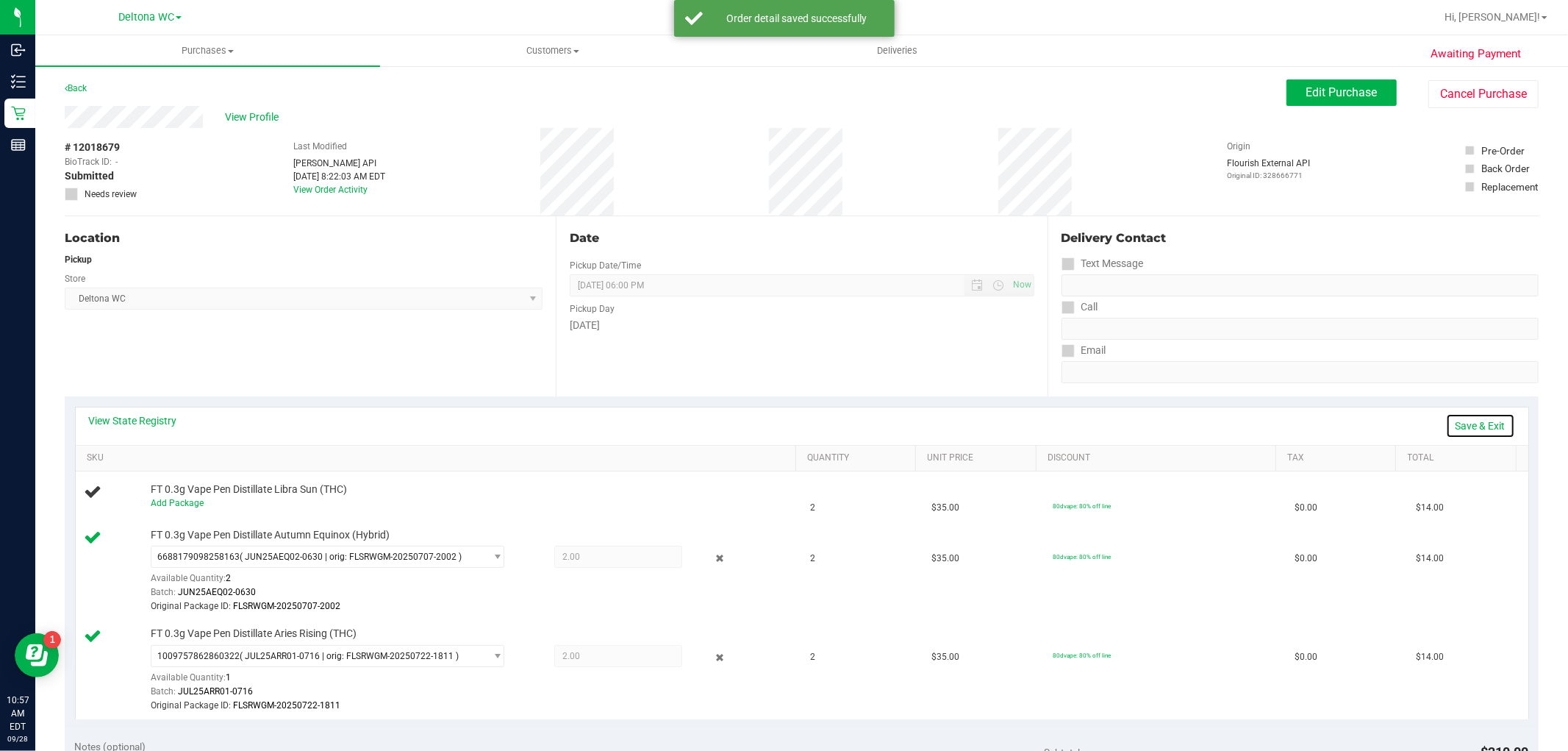
click at [1480, 425] on link "Save & Exit" at bounding box center [1481, 426] width 69 height 25
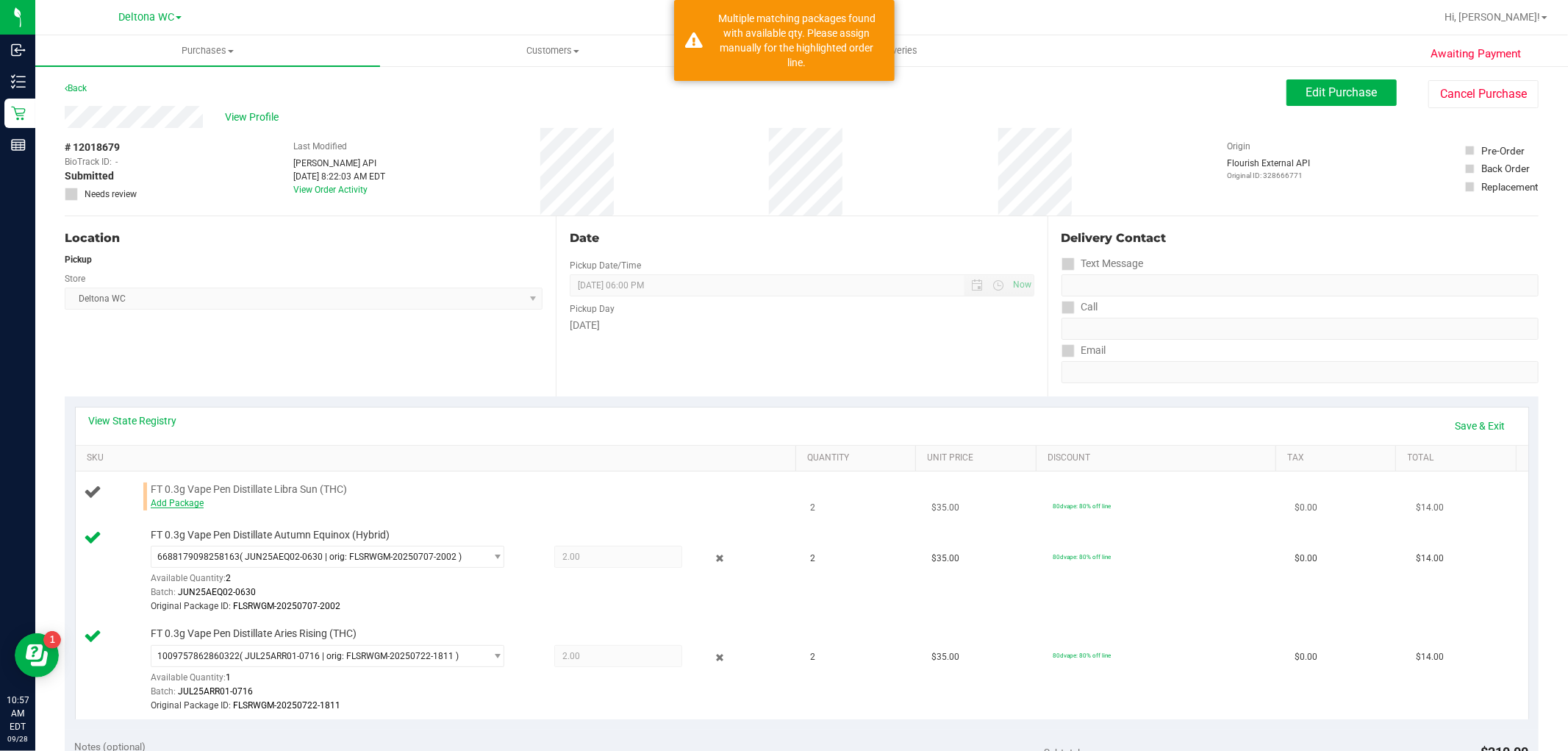
click at [180, 504] on link "Add Package" at bounding box center [177, 503] width 53 height 10
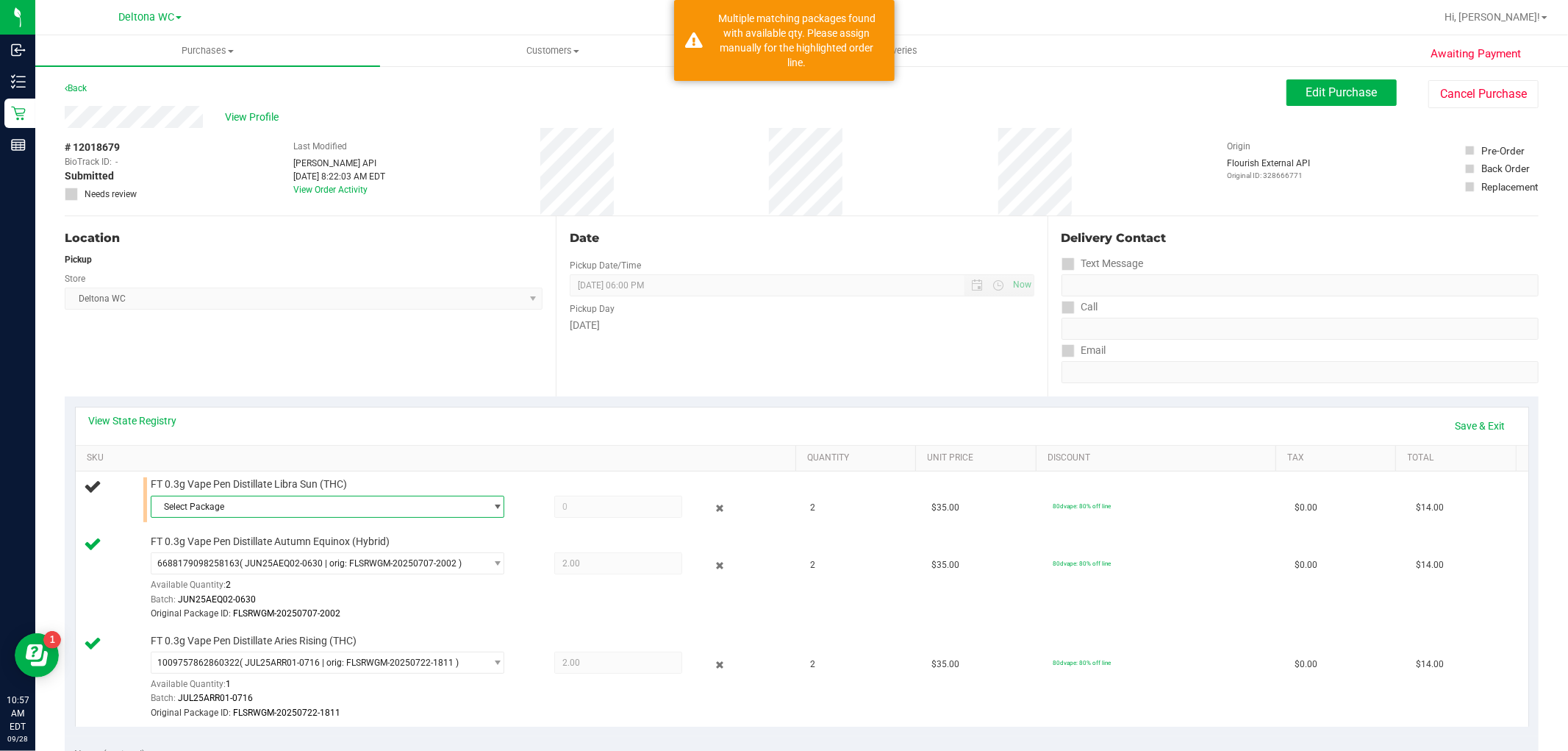
click at [225, 508] on span "Select Package" at bounding box center [317, 507] width 334 height 20
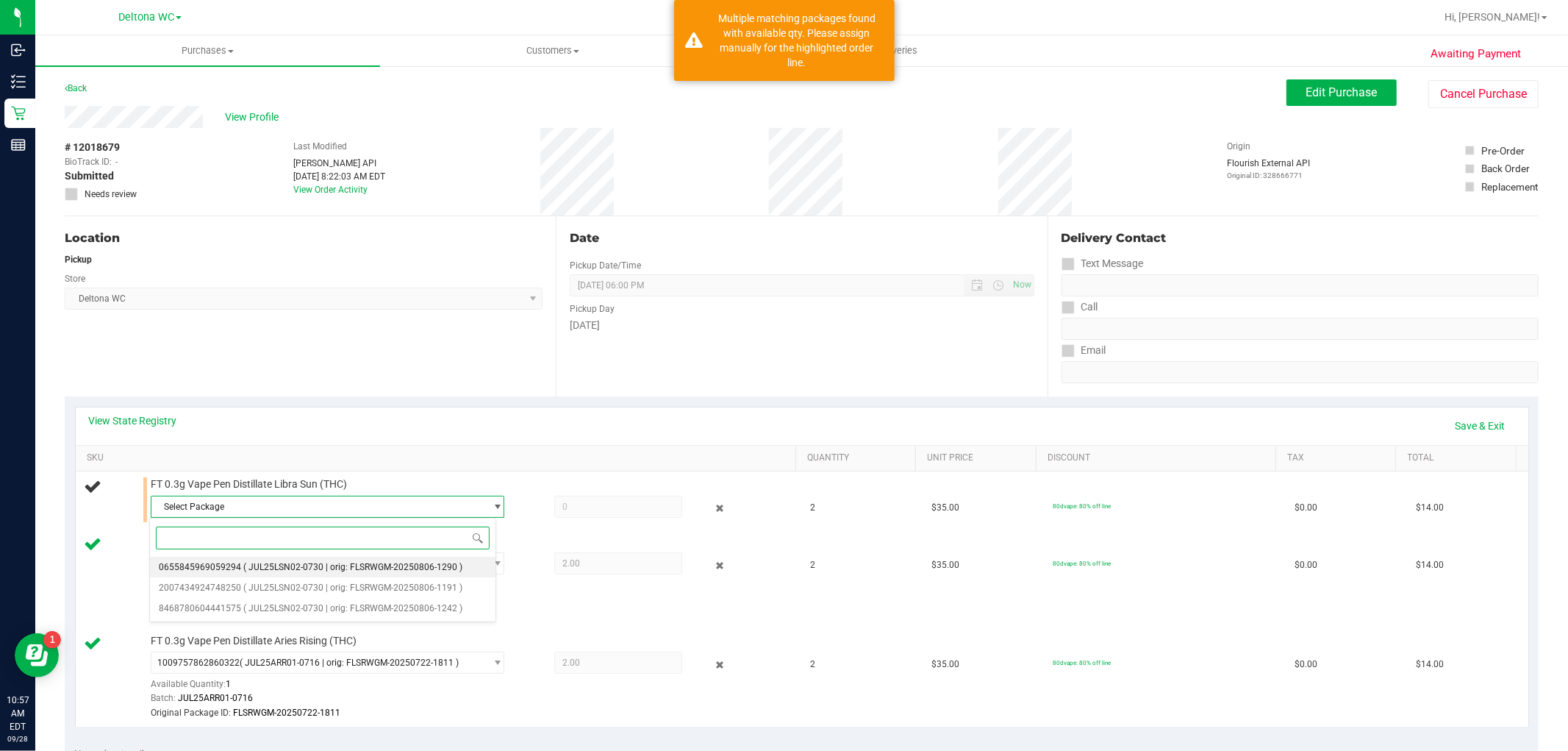
click at [269, 565] on span "( JUL25LSN02-0730 | orig: FLSRWGM-20250806-1290 )" at bounding box center [353, 567] width 220 height 10
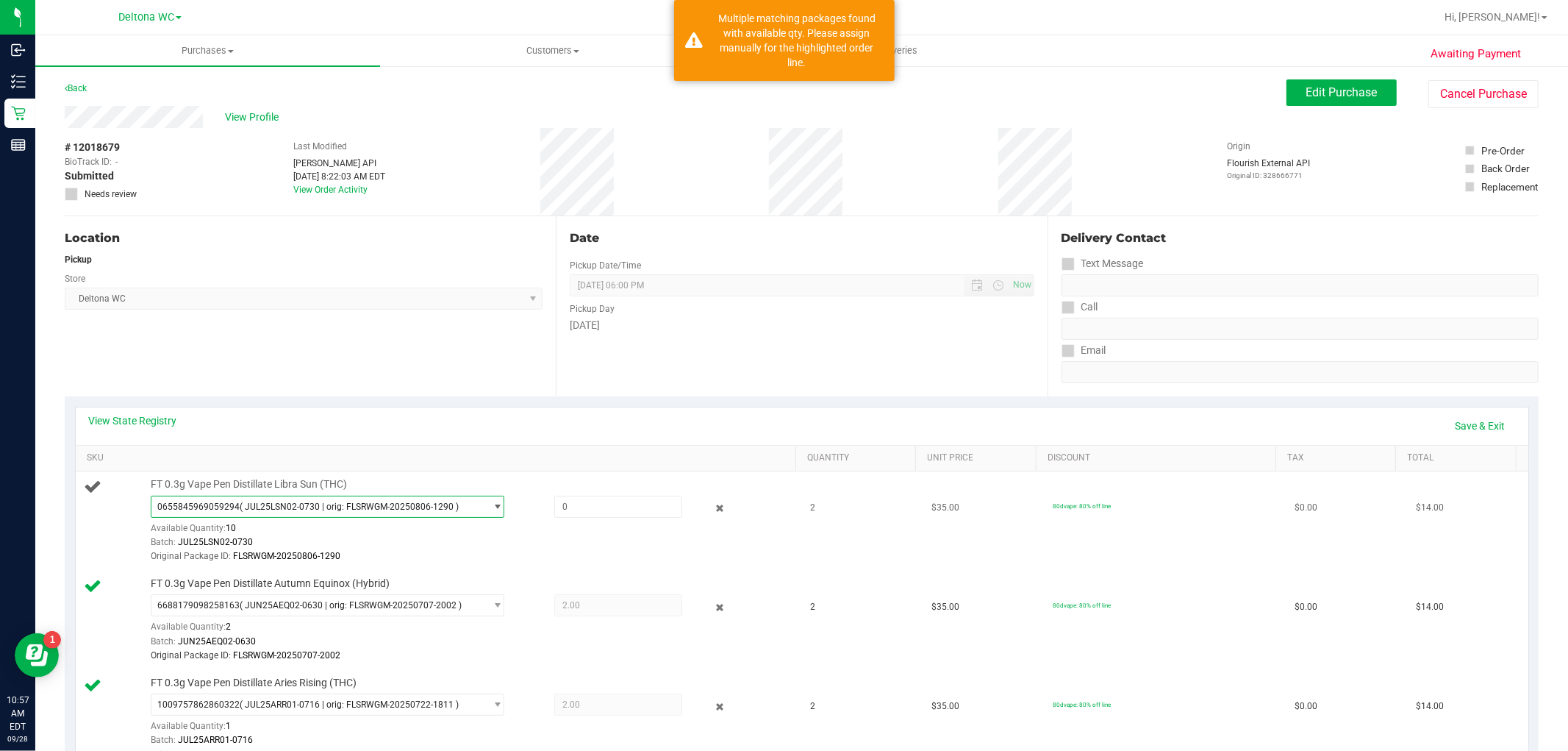
click at [291, 510] on span "( JUL25LSN02-0730 | orig: FLSRWGM-20250806-1290 )" at bounding box center [350, 507] width 220 height 10
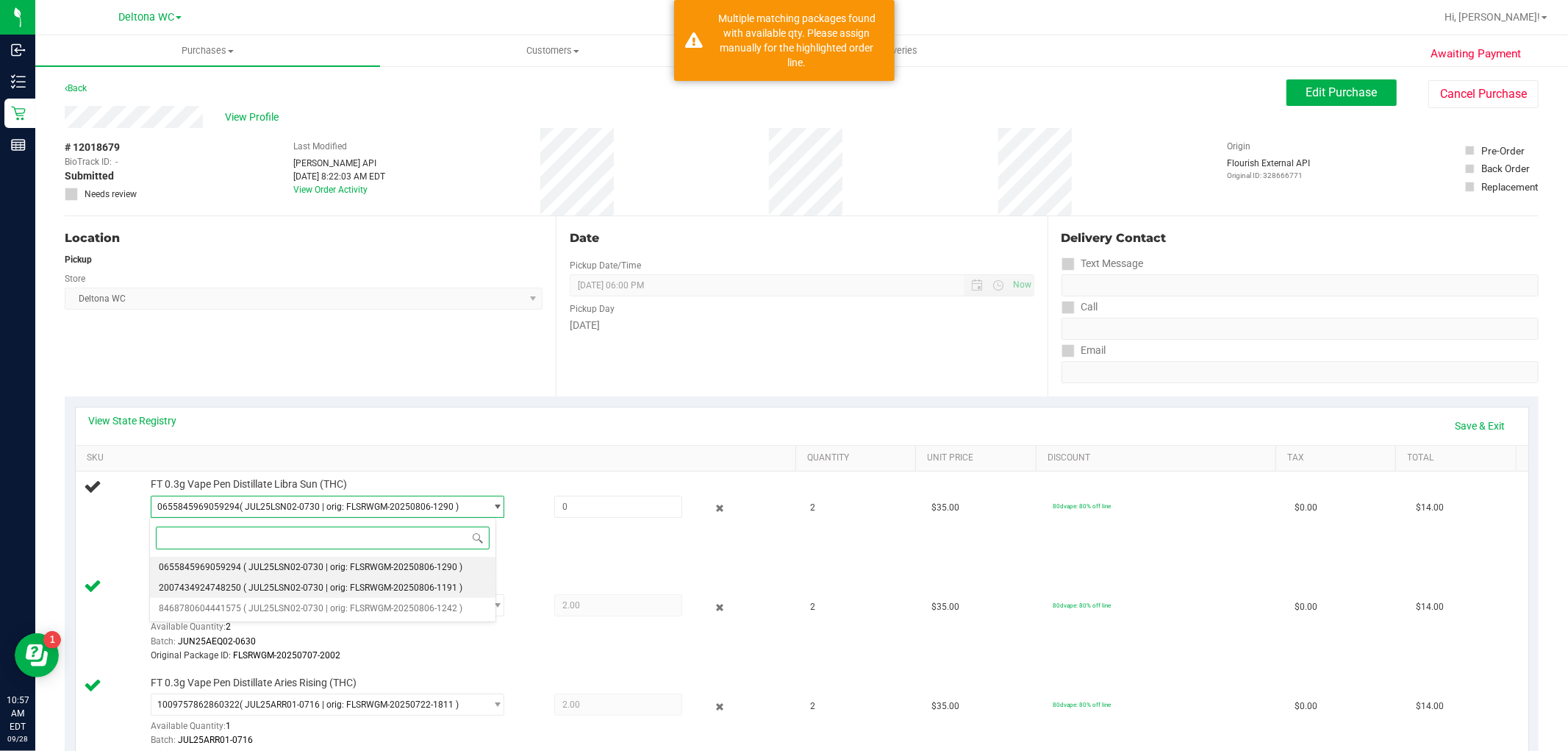
click at [293, 589] on span "( JUL25LSN02-0730 | orig: FLSRWGM-20250806-1191 )" at bounding box center [353, 588] width 220 height 10
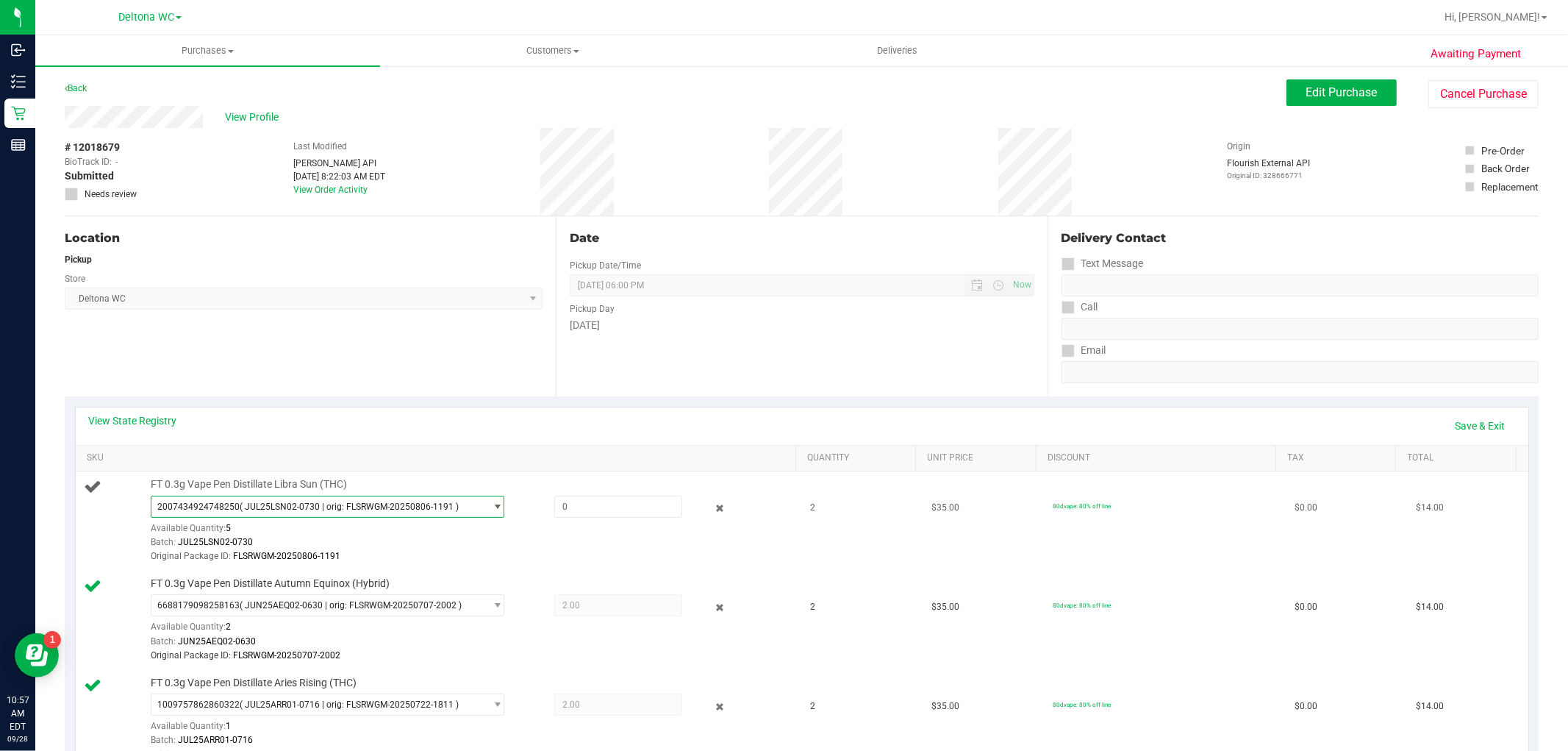
click at [309, 500] on span "2007434924748250 ( JUL25LSN02-0730 | orig: FLSRWGM-20250806-1191 )" at bounding box center [317, 507] width 334 height 20
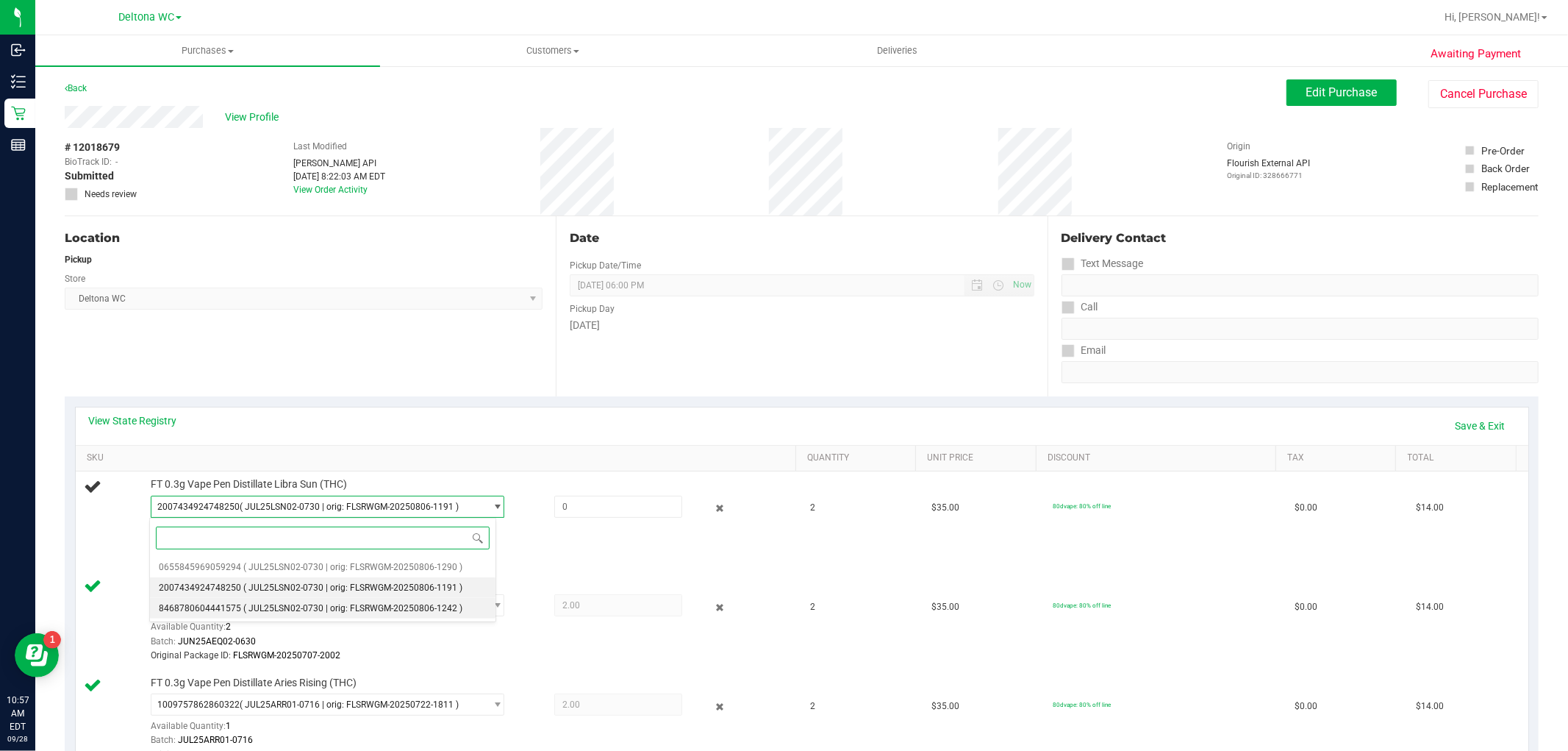
click at [311, 612] on span "( JUL25LSN02-0730 | orig: FLSRWGM-20250806-1242 )" at bounding box center [353, 608] width 220 height 10
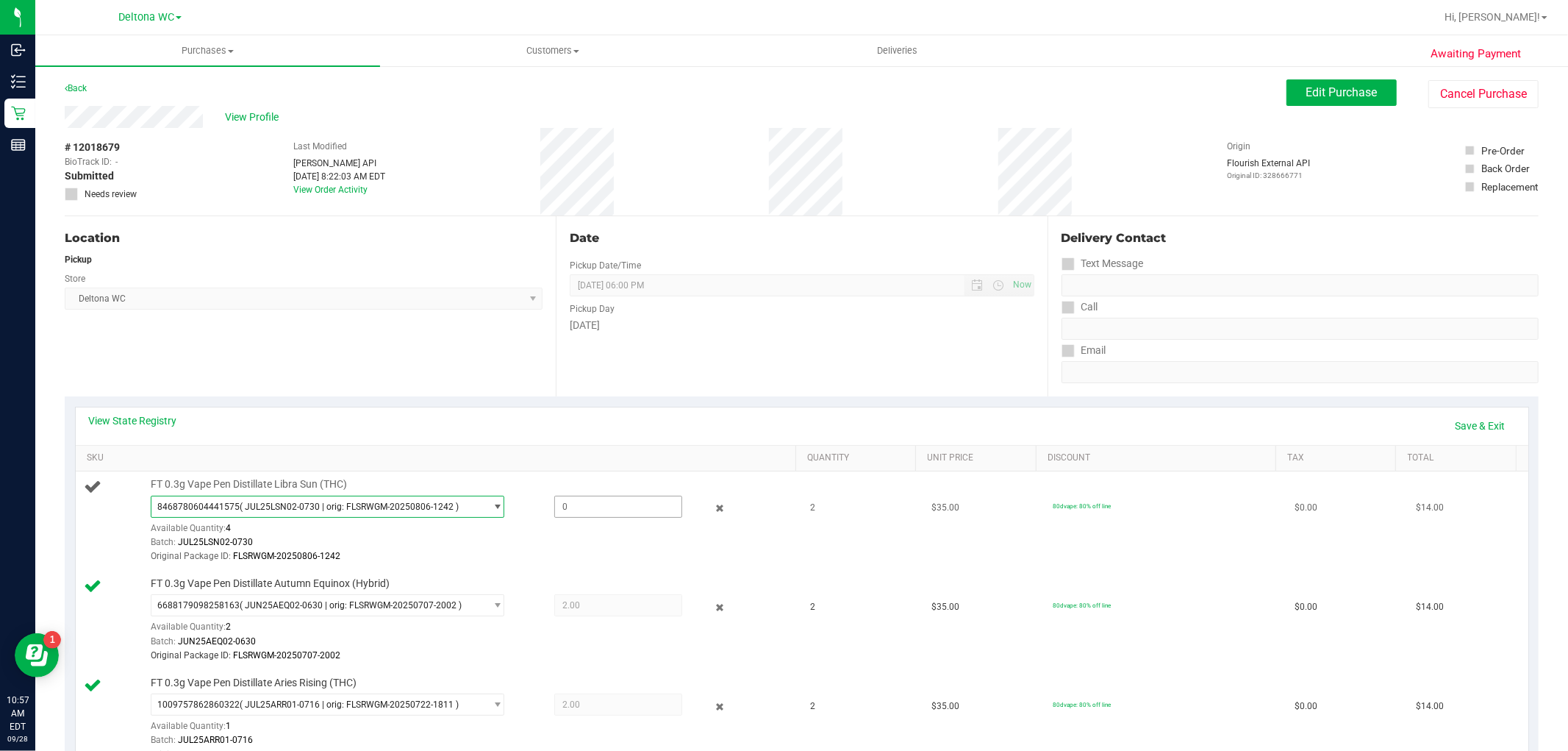
click at [586, 498] on span at bounding box center [619, 507] width 128 height 22
type input "2"
type input "2.0000"
click at [1129, 547] on td "80dvape: 80% off line" at bounding box center [1165, 521] width 241 height 100
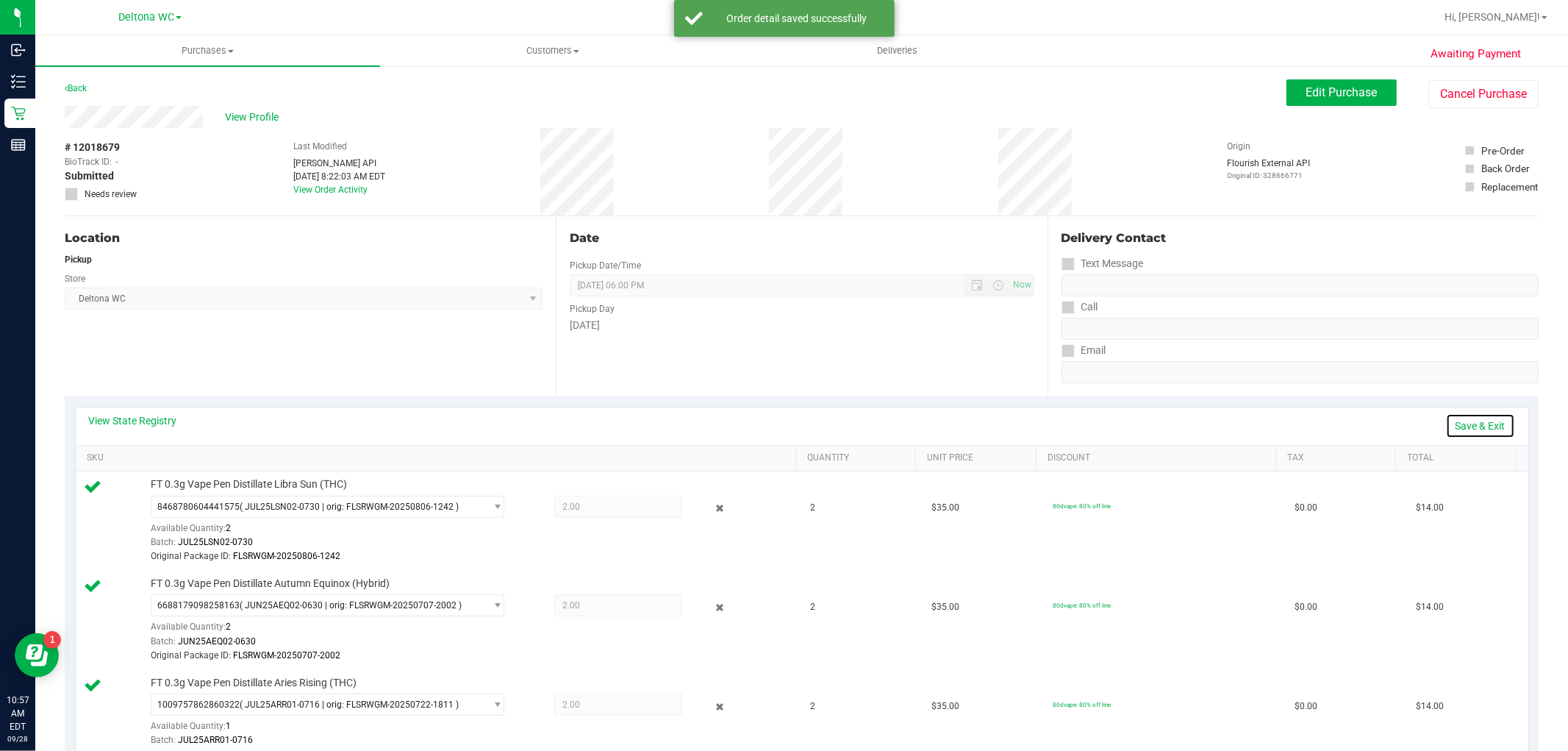
click at [1471, 429] on link "Save & Exit" at bounding box center [1481, 426] width 69 height 25
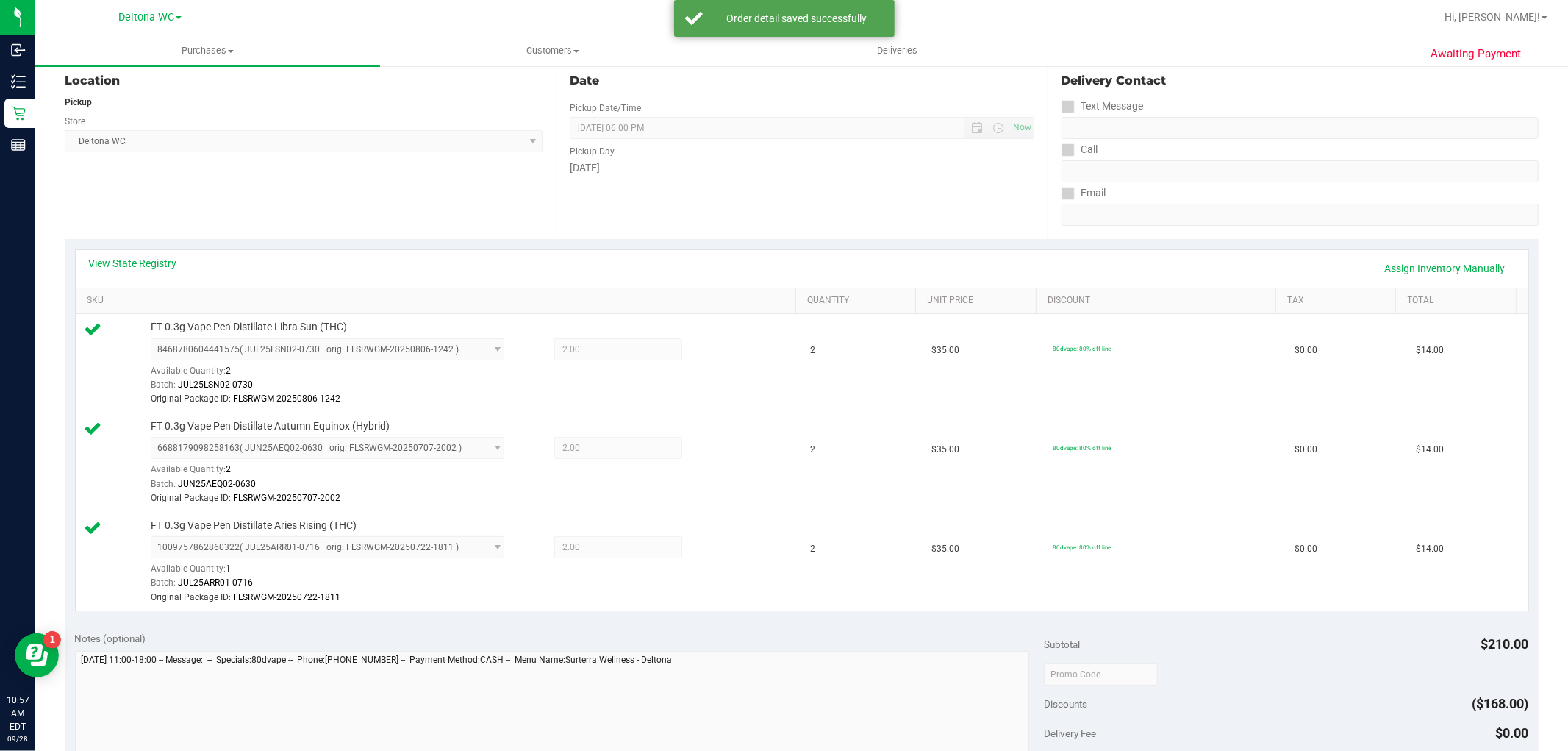
scroll to position [408, 0]
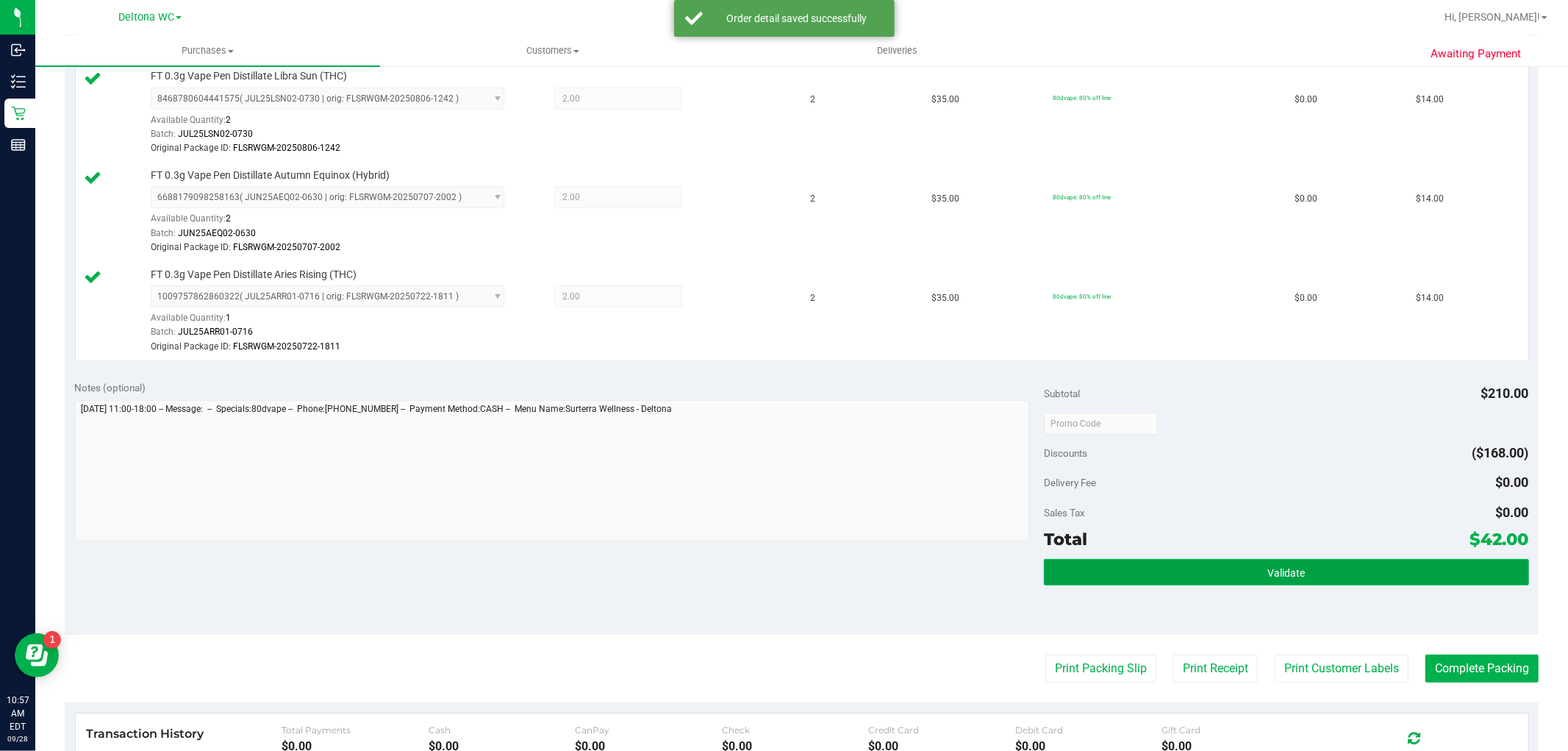
click at [1191, 565] on button "Validate" at bounding box center [1287, 572] width 485 height 26
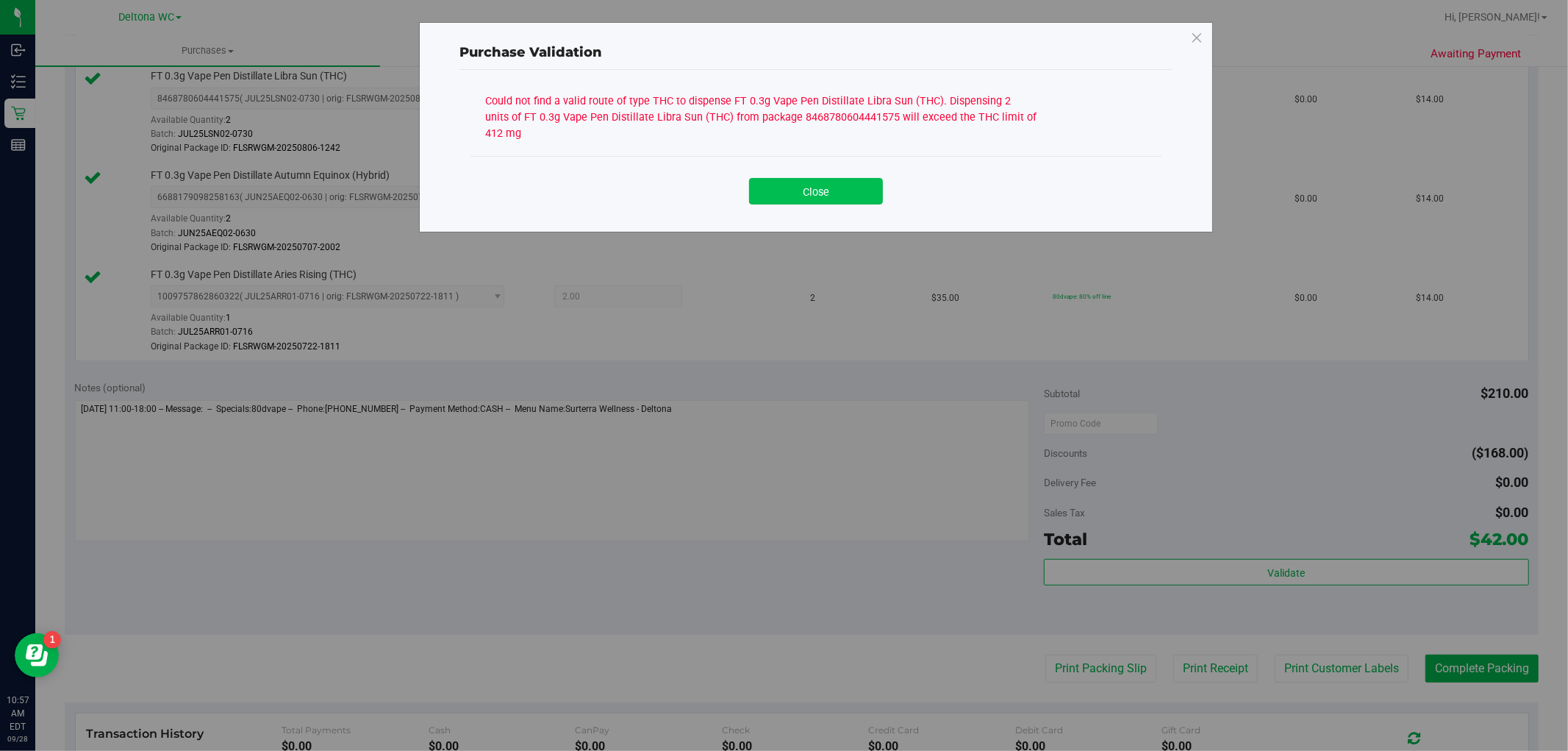
click at [832, 178] on button "Close" at bounding box center [816, 191] width 133 height 26
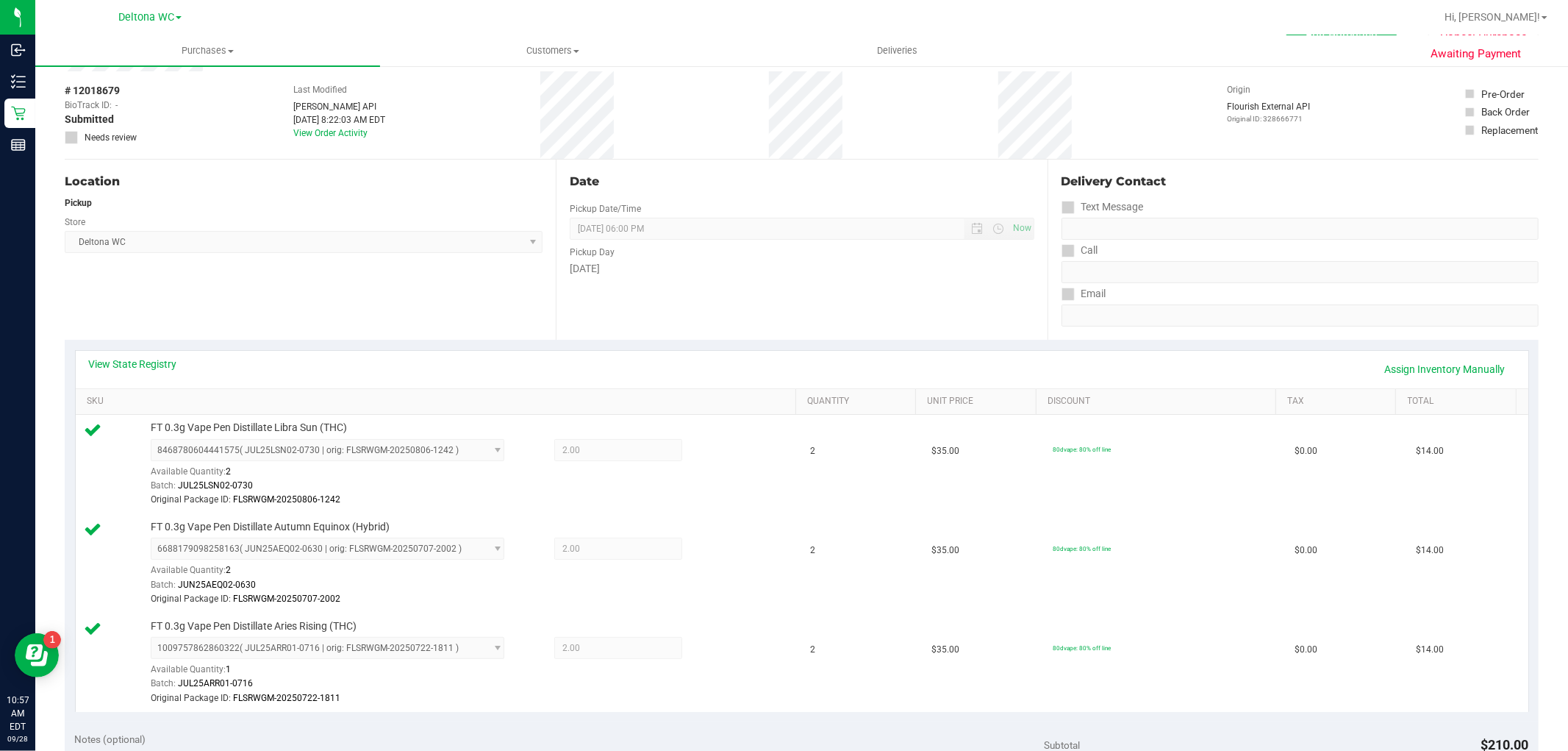
scroll to position [82, 0]
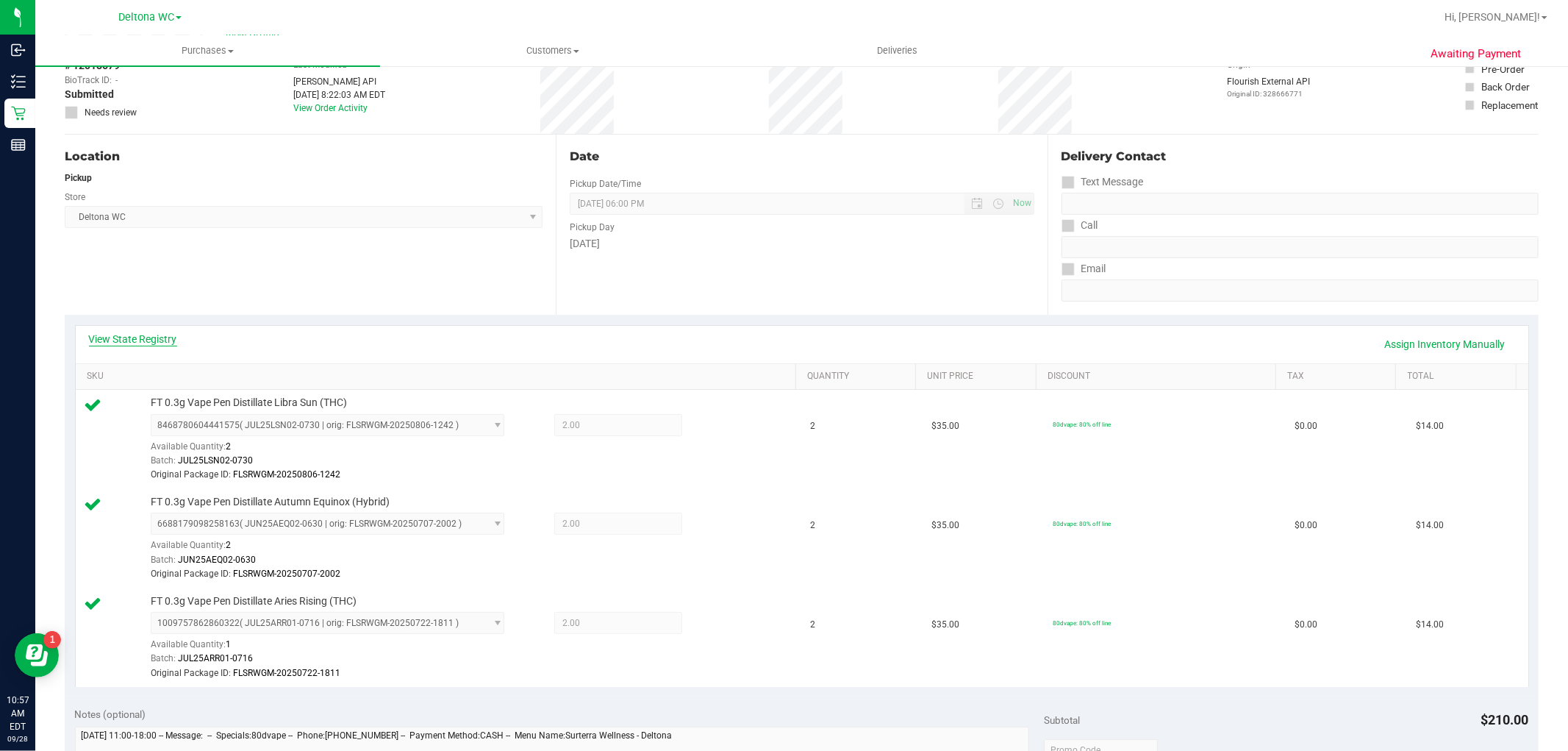
click at [144, 333] on link "View State Registry" at bounding box center [133, 339] width 88 height 14
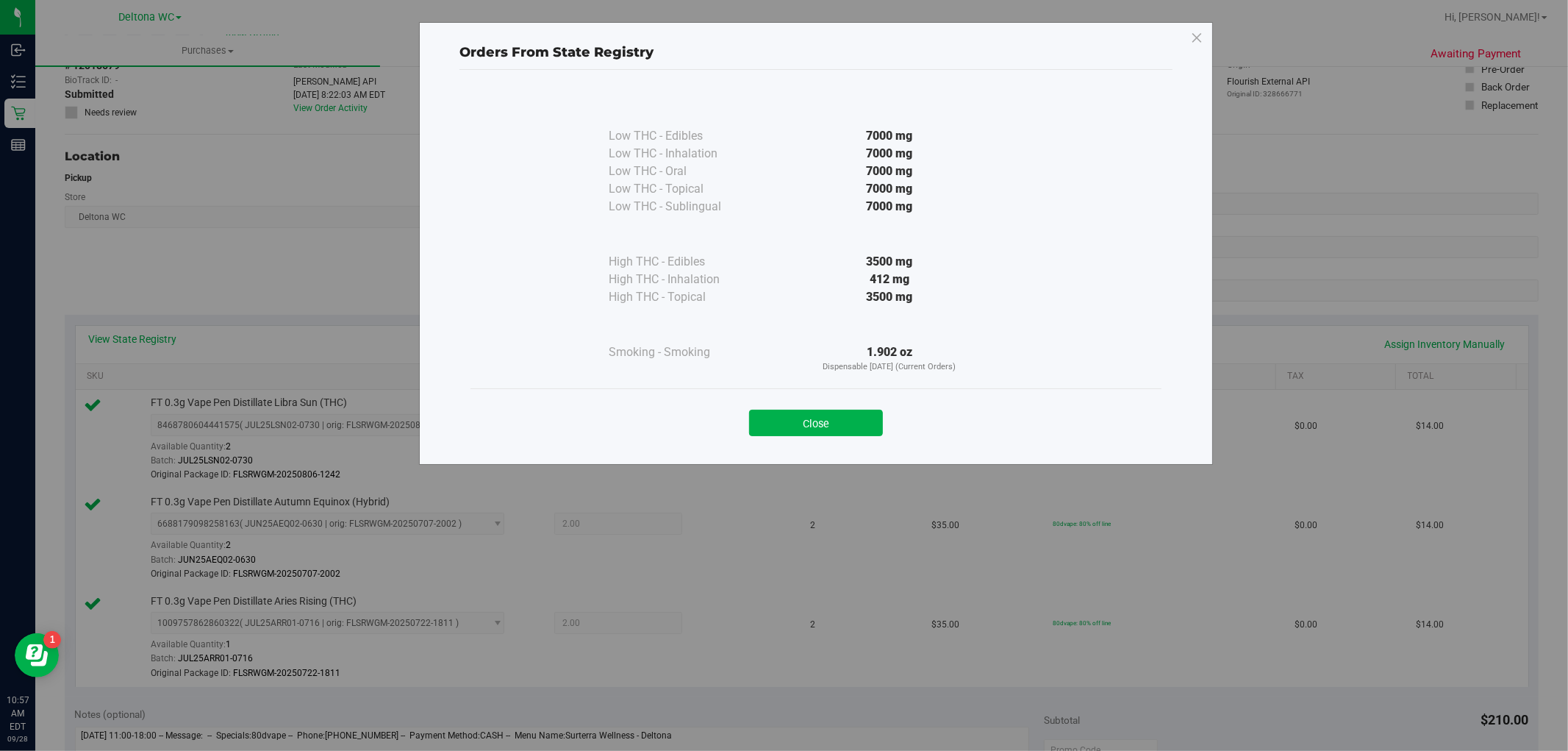
drag, startPoint x: 855, startPoint y: 422, endPoint x: 1312, endPoint y: 355, distance: 461.9
click at [855, 422] on button "Close" at bounding box center [816, 422] width 133 height 26
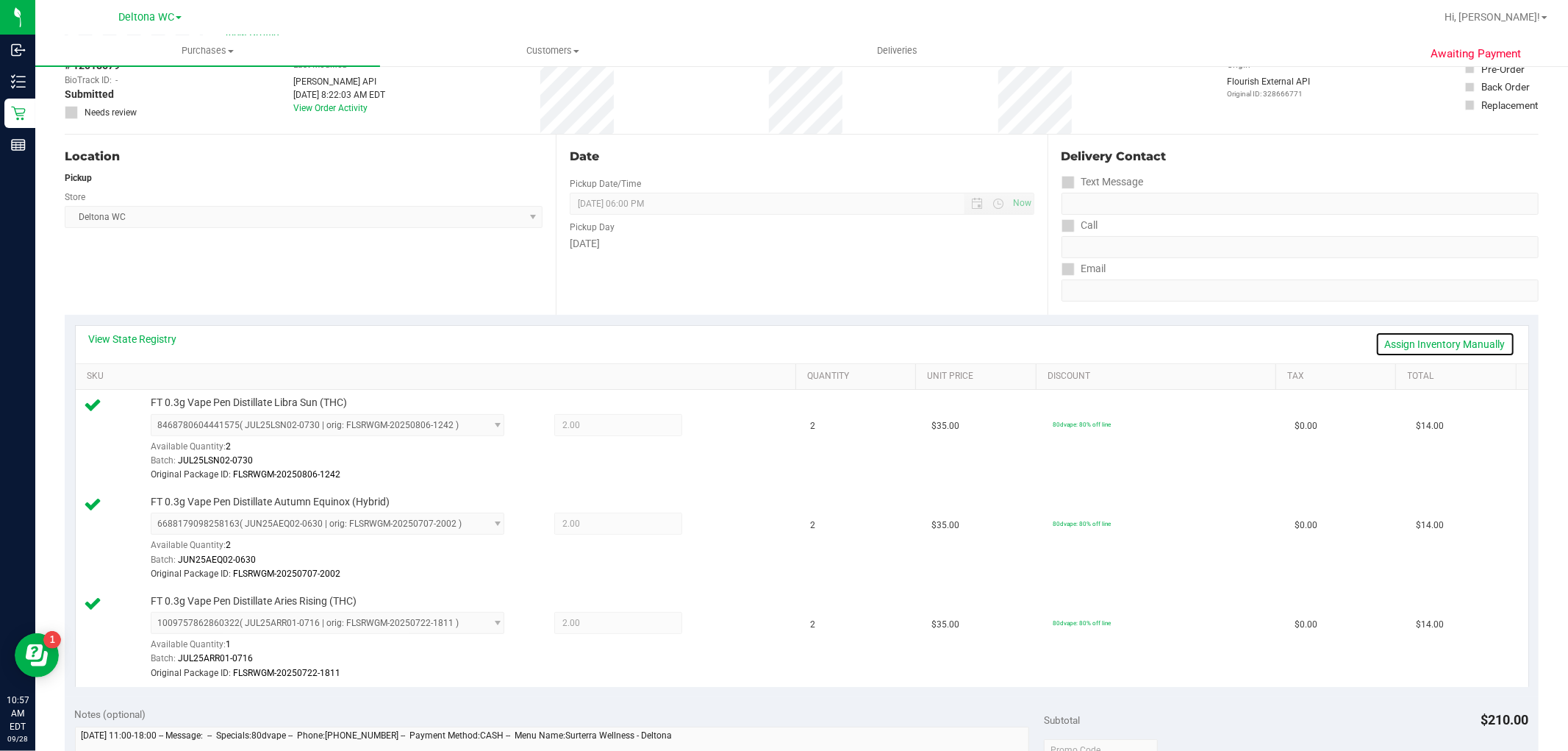
click at [1457, 346] on link "Assign Inventory Manually" at bounding box center [1445, 345] width 139 height 25
click at [712, 430] on icon at bounding box center [719, 427] width 15 height 17
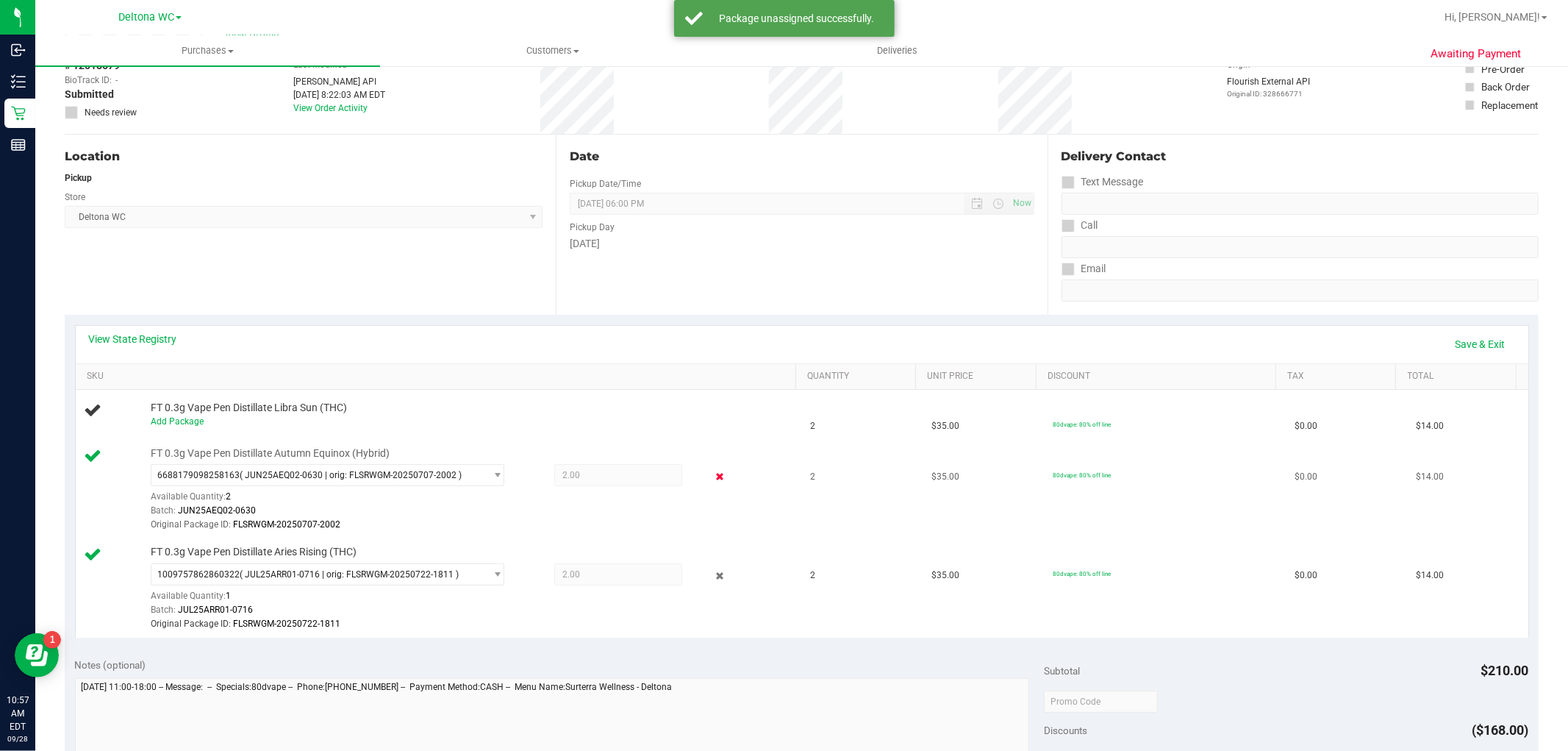
click at [709, 465] on div "6688179098258163 ( JUN25AEQ02-0630 | orig: FLSRWGM-20250707-2002 ) 384053491343…" at bounding box center [470, 498] width 638 height 68
click at [712, 472] on icon at bounding box center [719, 477] width 15 height 17
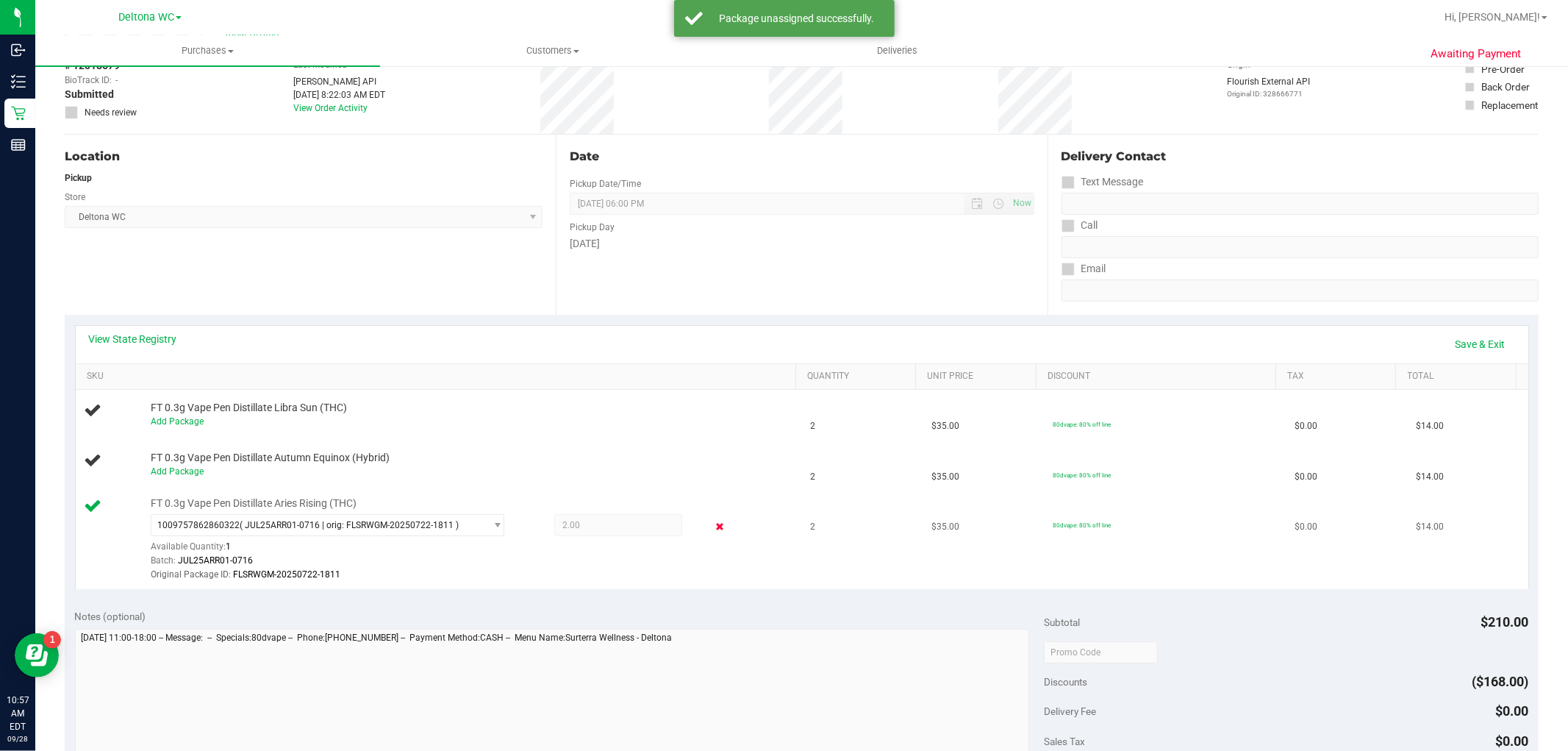
click at [714, 531] on icon at bounding box center [719, 527] width 15 height 17
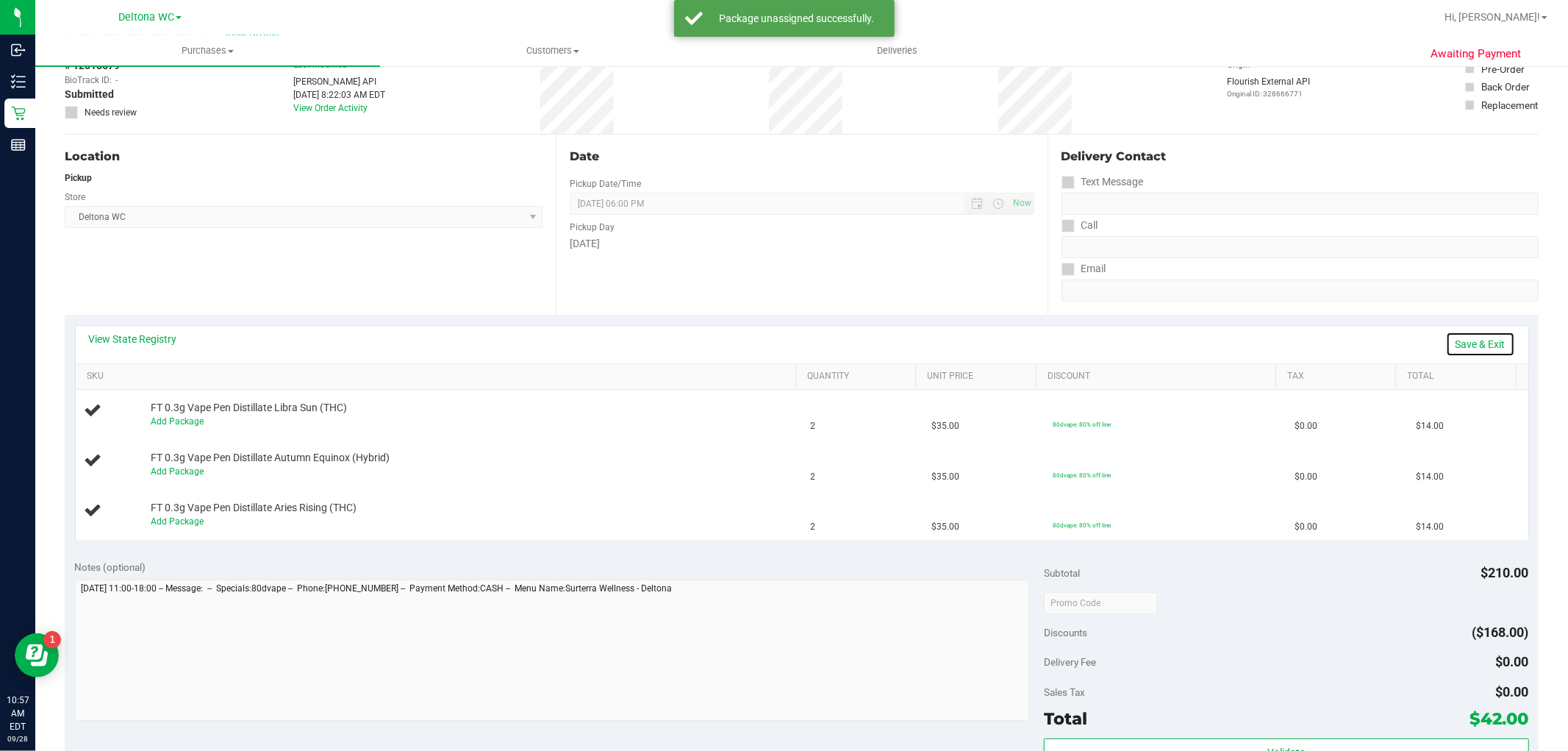
click at [1493, 335] on link "Save & Exit" at bounding box center [1481, 345] width 69 height 25
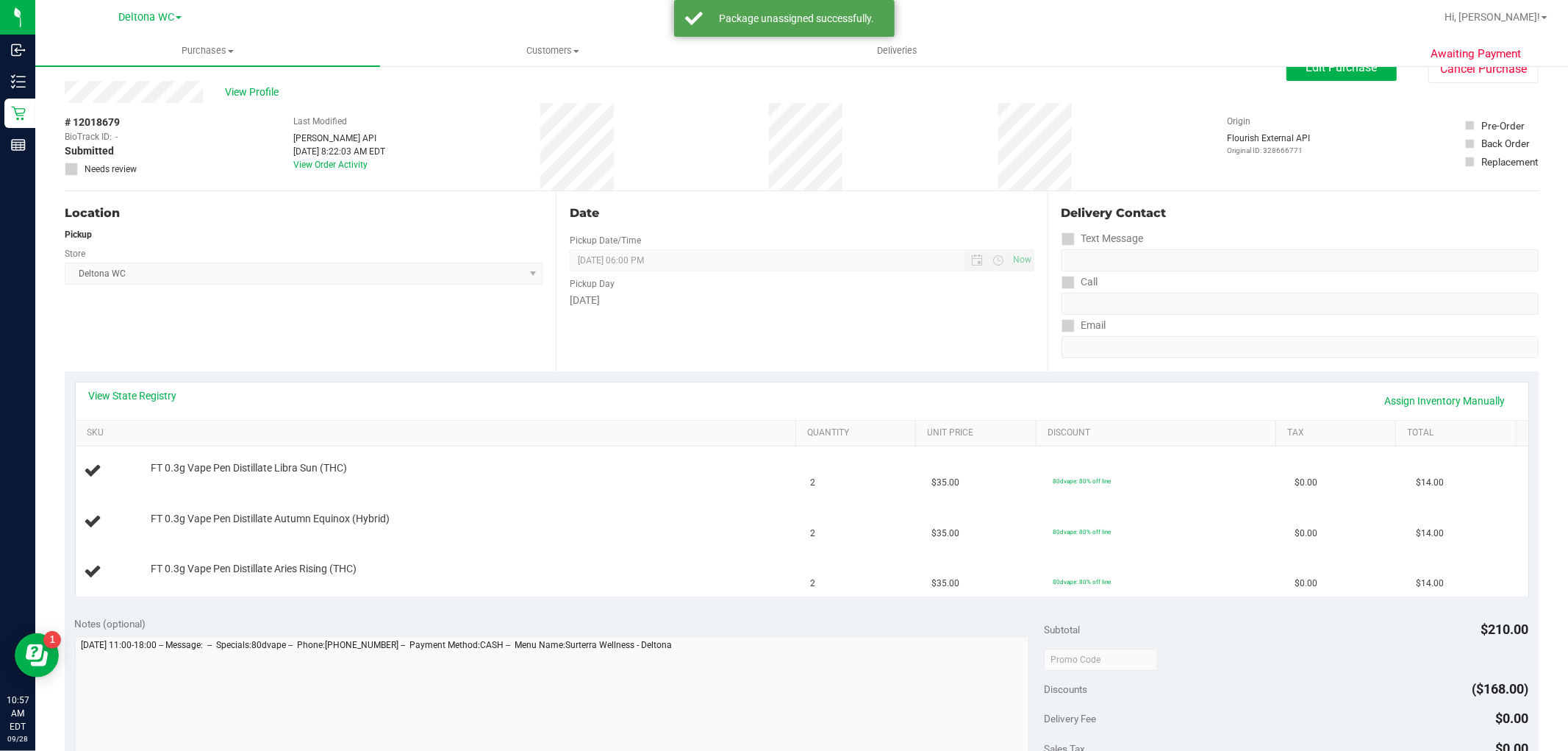
scroll to position [0, 0]
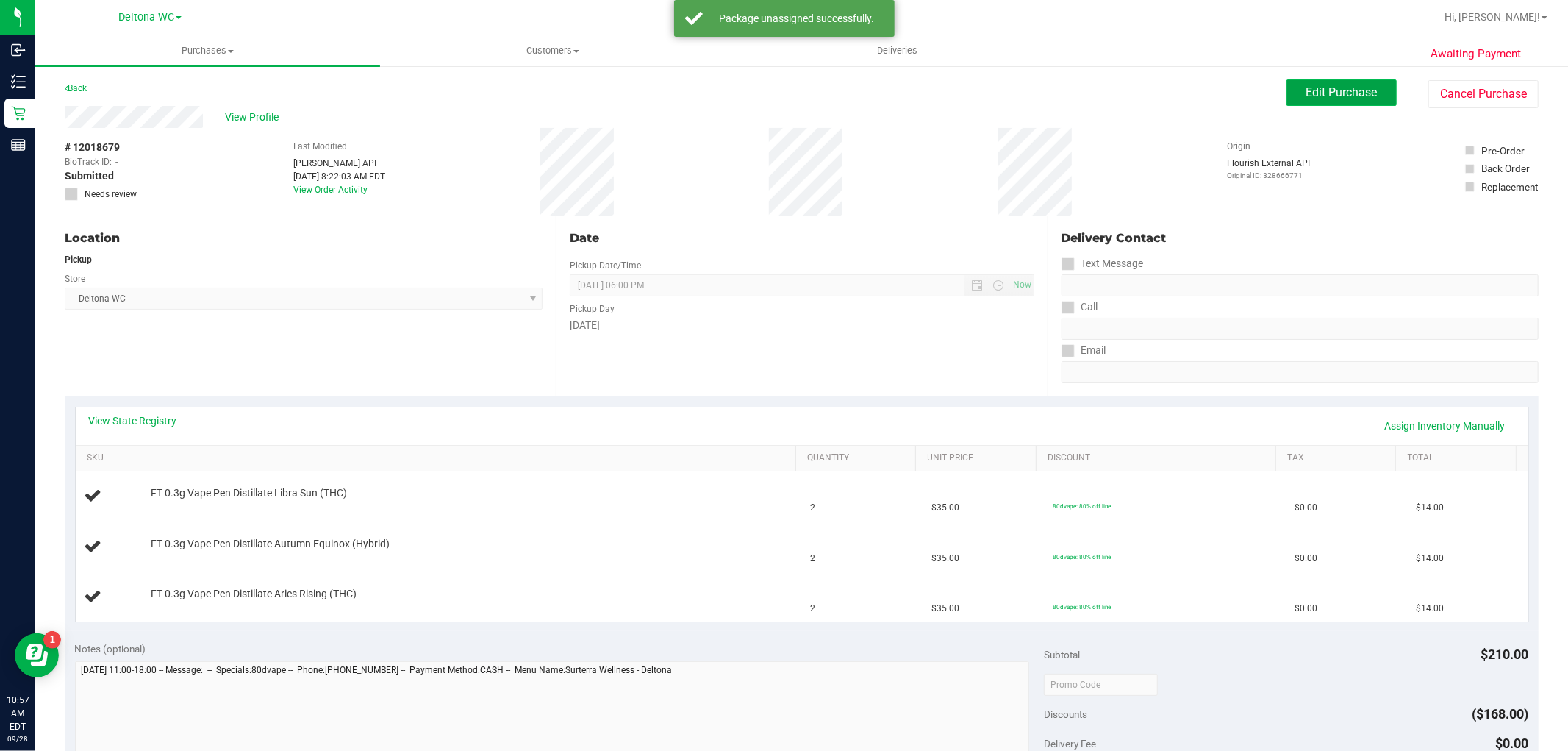
click at [1313, 87] on span "Edit Purchase" at bounding box center [1342, 92] width 71 height 14
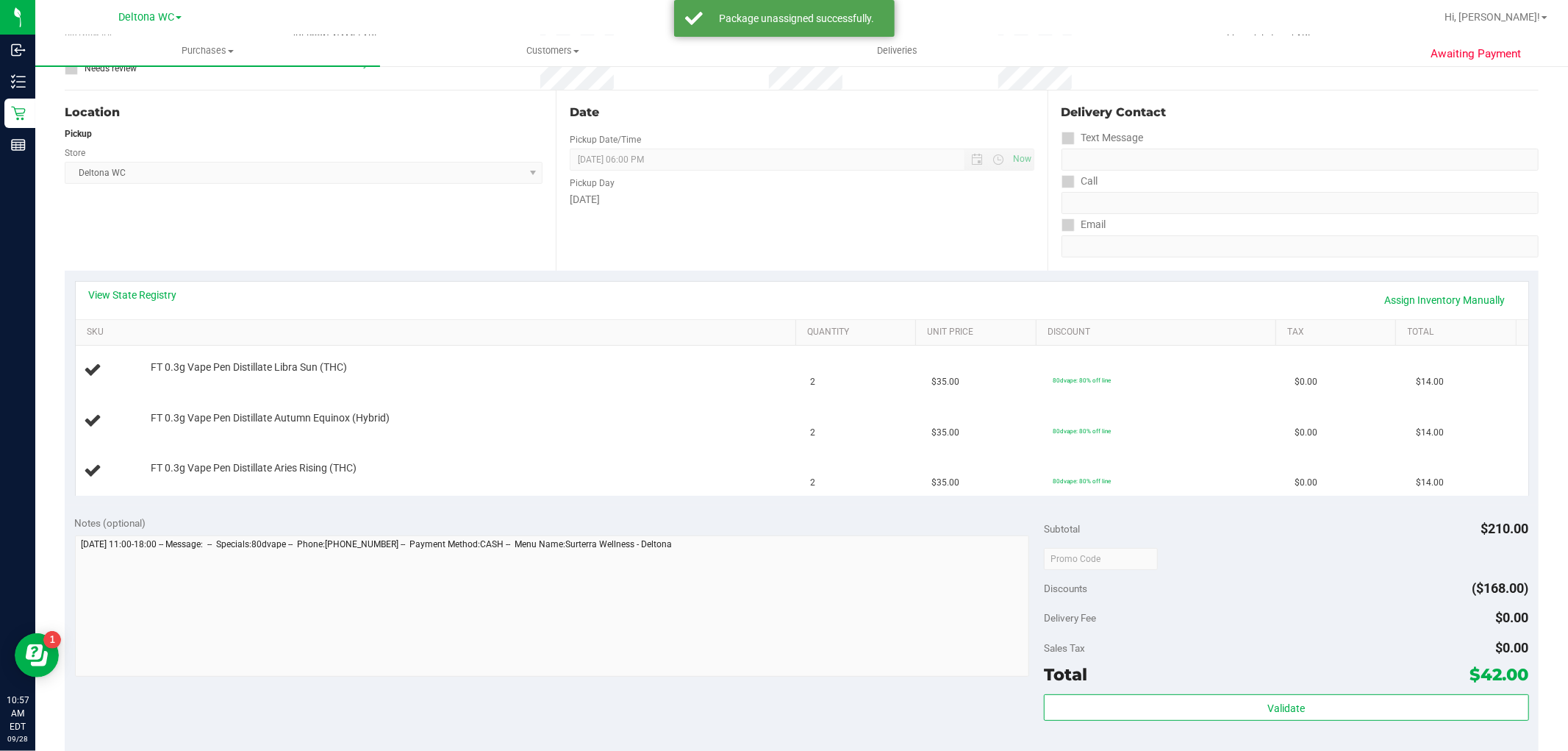
scroll to position [163, 0]
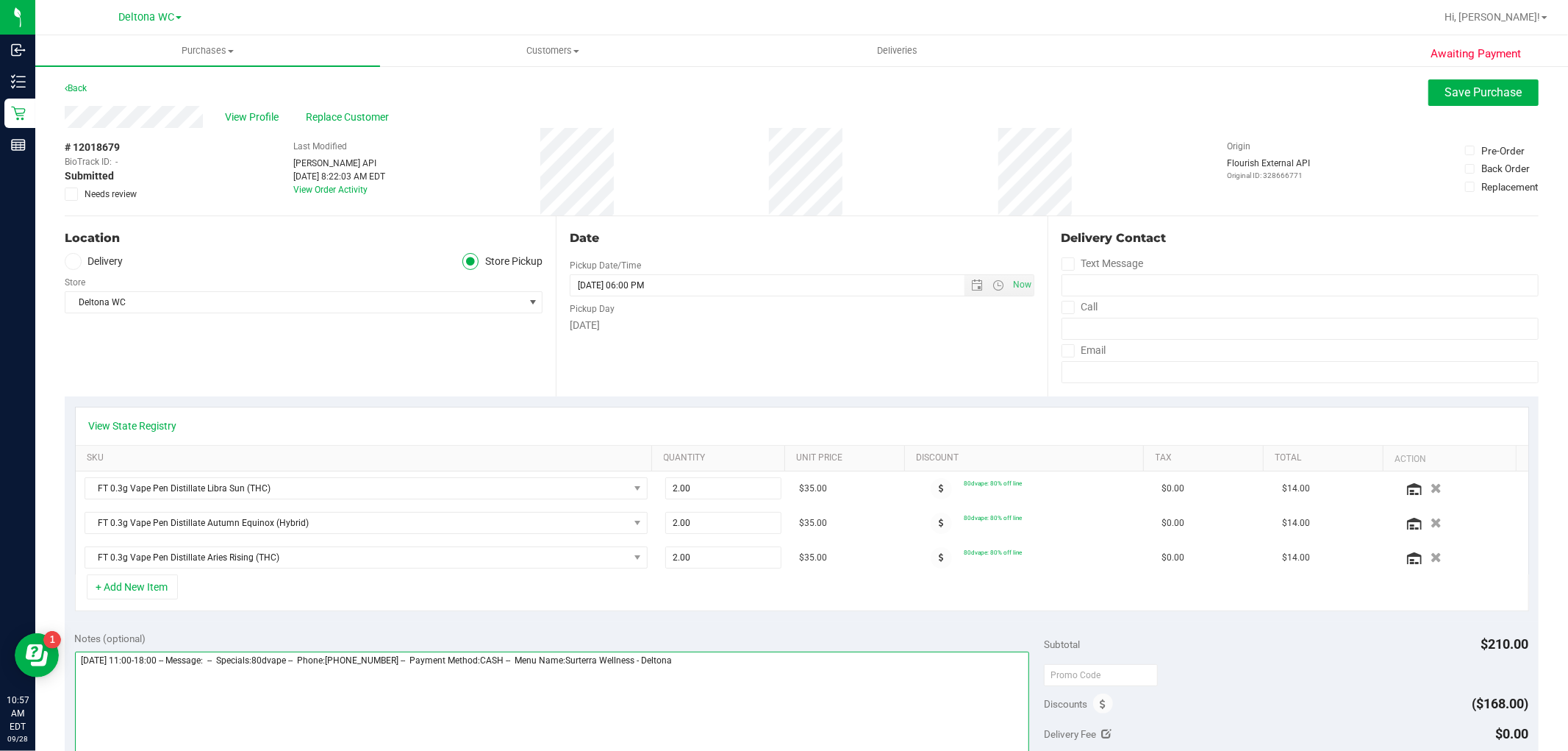
click at [723, 658] on textarea at bounding box center [552, 722] width 955 height 141
type textarea "[DATE] 11:00-18:00 -- Message: -- Specials:80dvape -- Phone:[PHONE_NUMBER] -- P…"
click at [112, 192] on span "Needs review" at bounding box center [111, 194] width 52 height 14
click at [0, 0] on input "Needs review" at bounding box center [0, 0] width 0 height 0
click at [1460, 90] on span "Save Purchase" at bounding box center [1484, 92] width 77 height 14
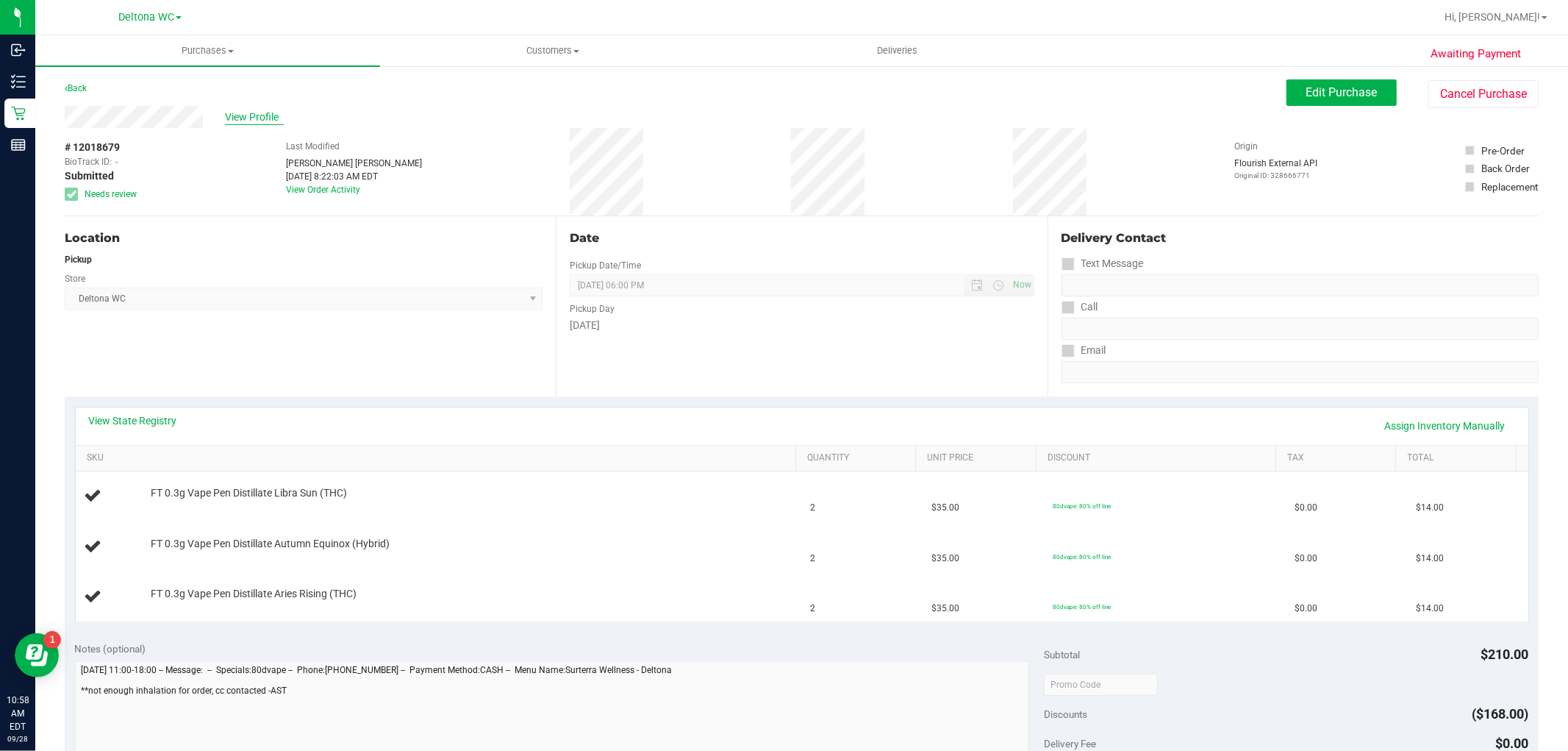
click at [263, 111] on span "View Profile" at bounding box center [254, 117] width 59 height 15
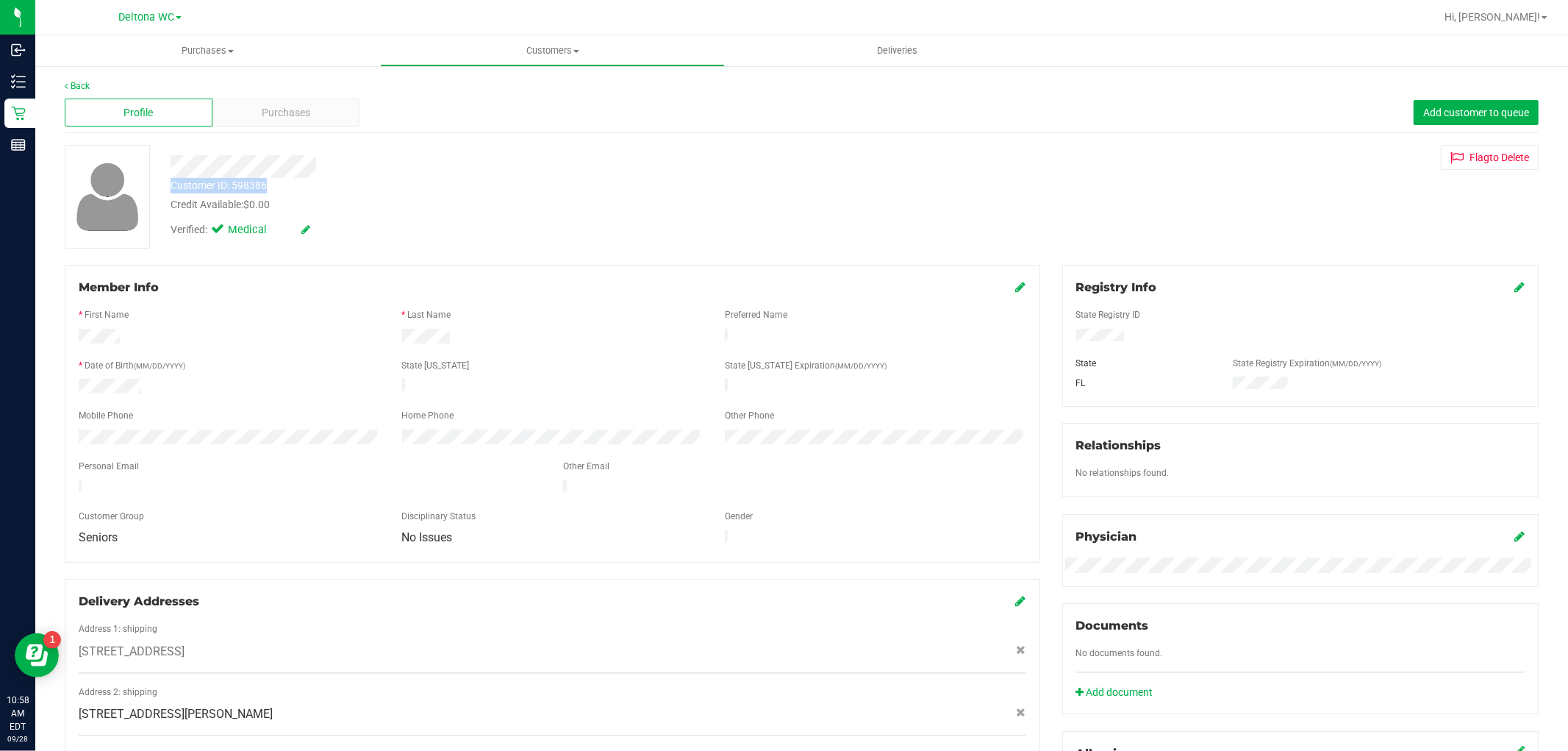
drag, startPoint x: 169, startPoint y: 185, endPoint x: 270, endPoint y: 190, distance: 101.1
click at [270, 190] on div "Customer ID: 598386 Credit Available: $0.00" at bounding box center [534, 195] width 748 height 35
copy div "Customer ID: 598386"
drag, startPoint x: 543, startPoint y: 204, endPoint x: 532, endPoint y: 204, distance: 11.0
click at [541, 204] on div "Credit Available: $0.00" at bounding box center [534, 204] width 726 height 15
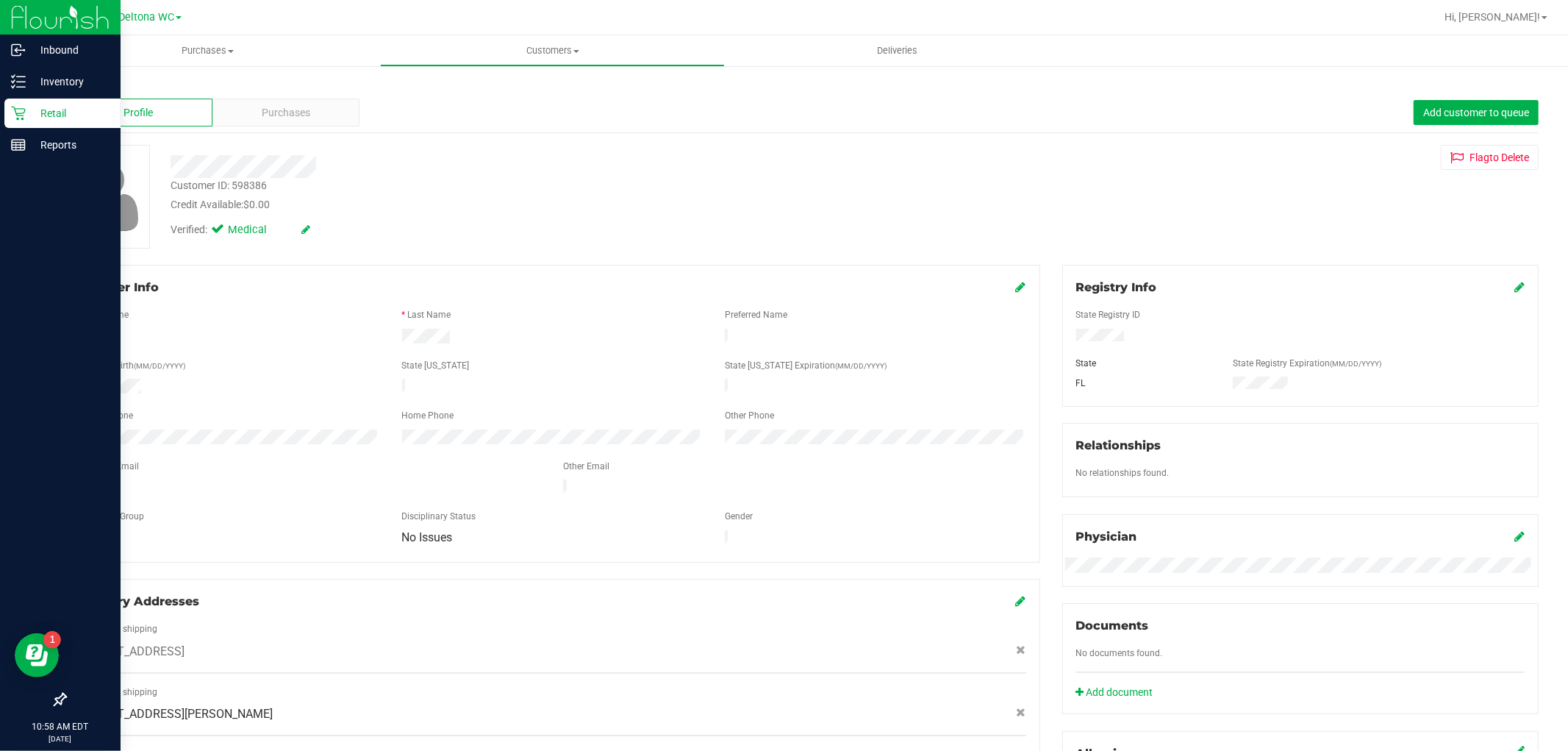
click at [46, 109] on p "Retail" at bounding box center [69, 113] width 88 height 18
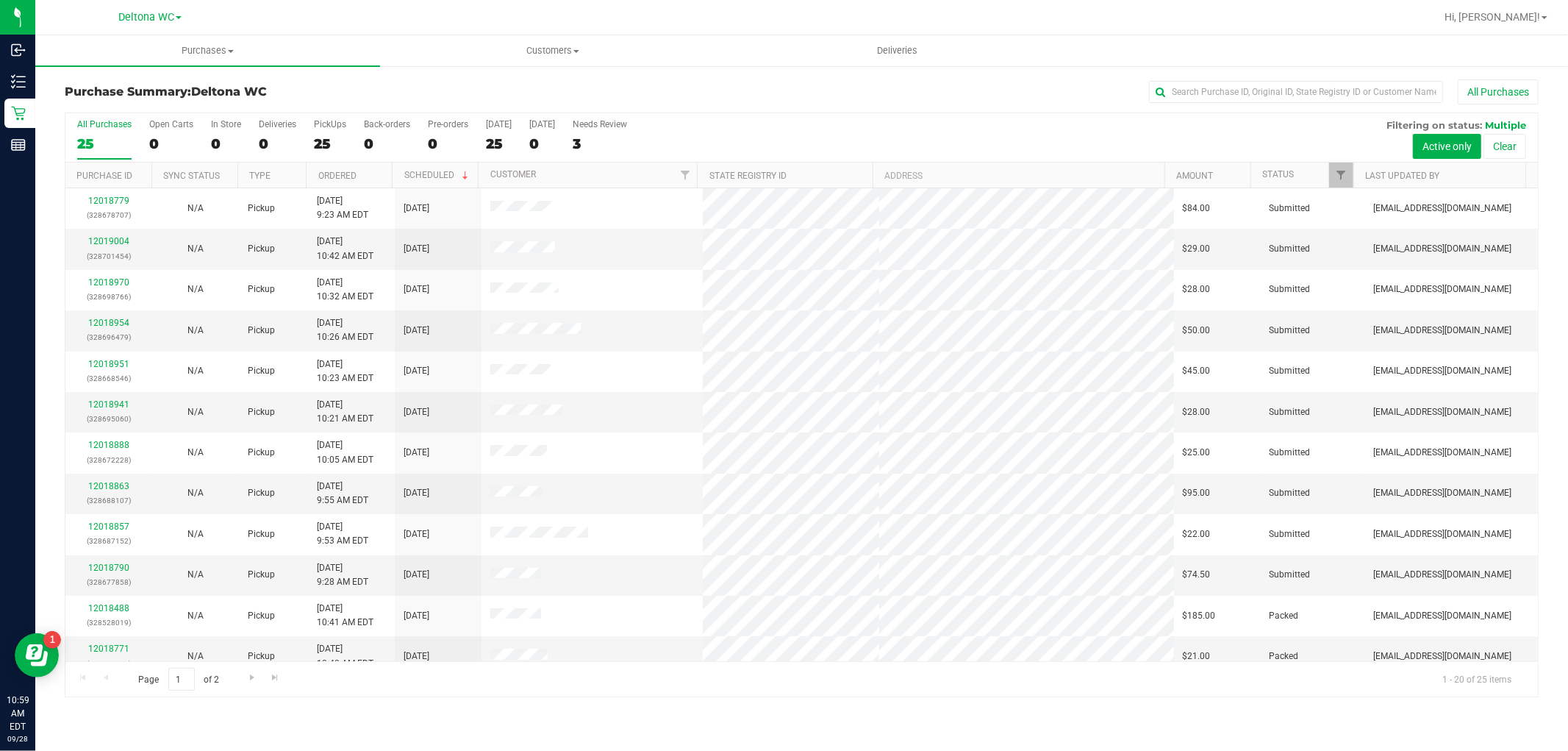
click at [373, 171] on th "Ordered" at bounding box center [349, 175] width 86 height 25
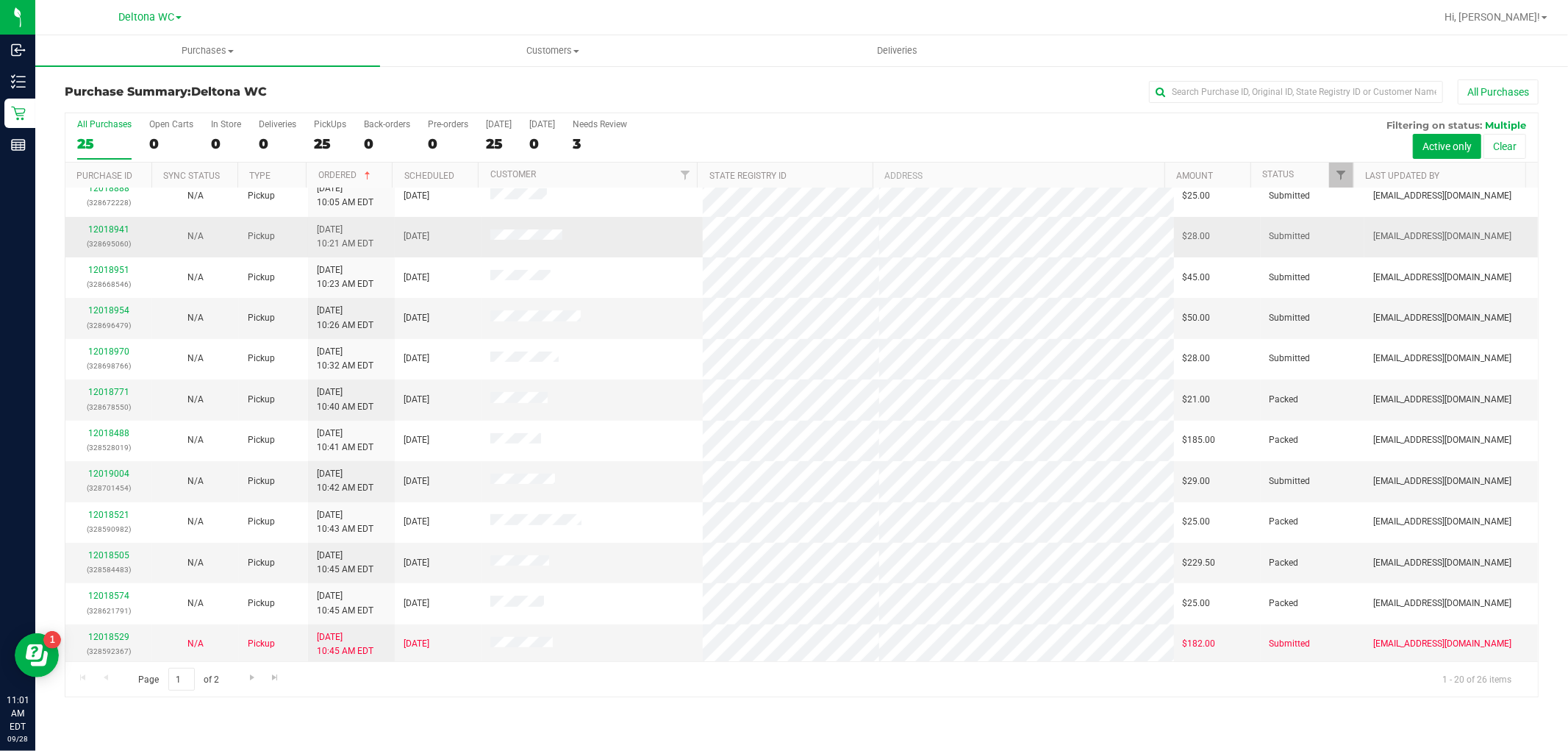
scroll to position [341, 0]
click at [1267, 91] on input "text" at bounding box center [1296, 92] width 294 height 22
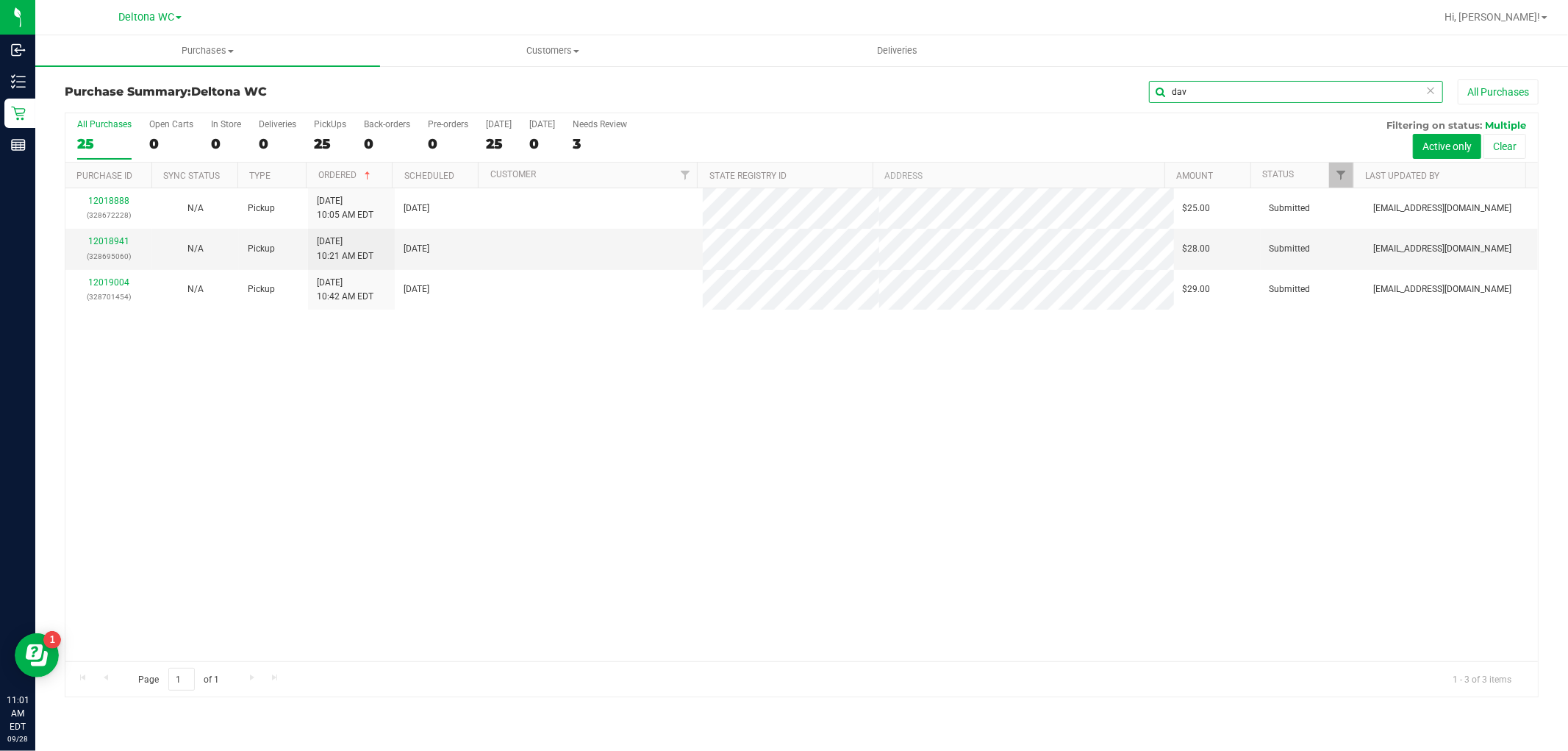
scroll to position [0, 0]
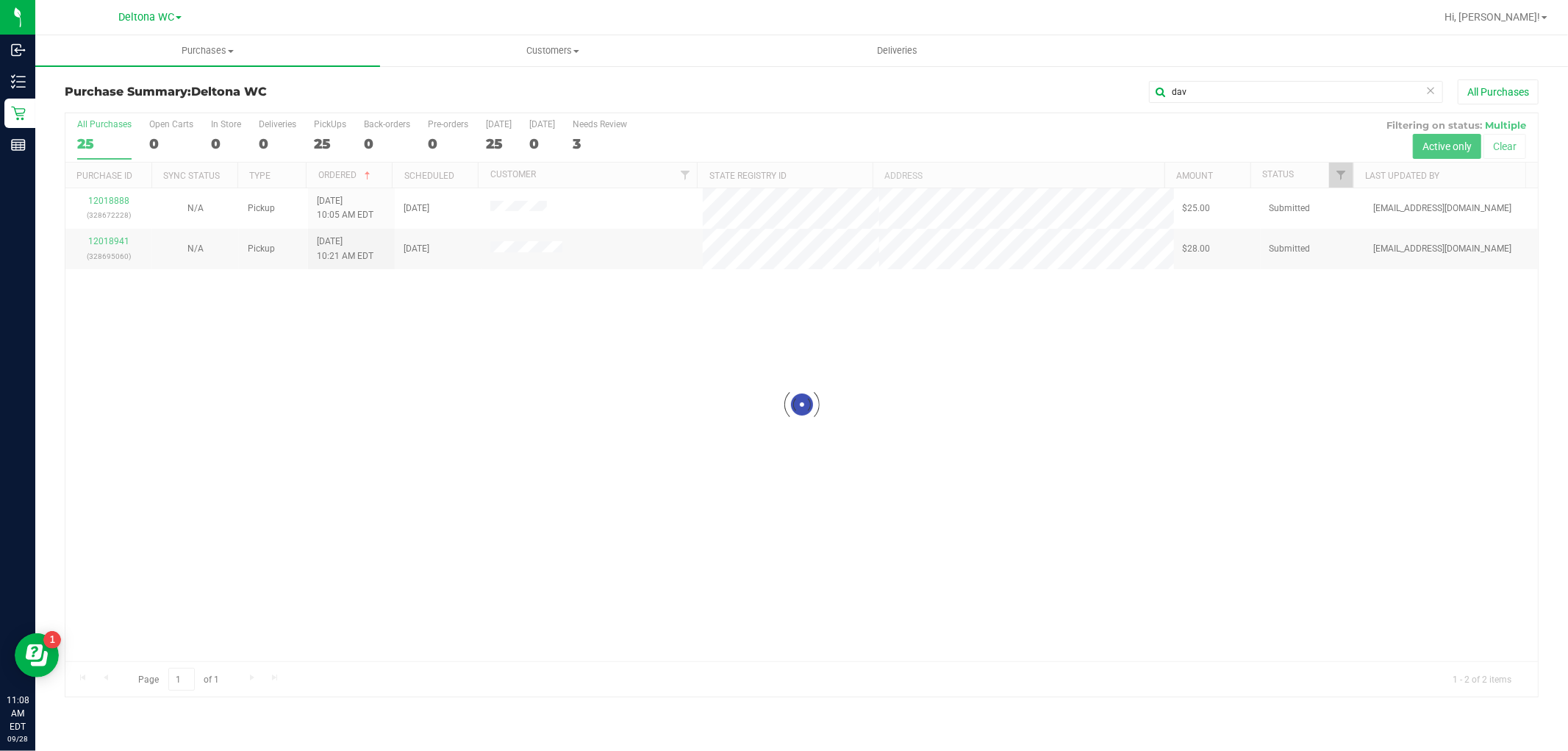
click at [1271, 78] on div "Purchase Summary: Deltona WC dav All Purchases Loading... All Purchases 25 Open…" at bounding box center [802, 389] width 1533 height 647
click at [1272, 85] on input "dav" at bounding box center [1296, 92] width 294 height 22
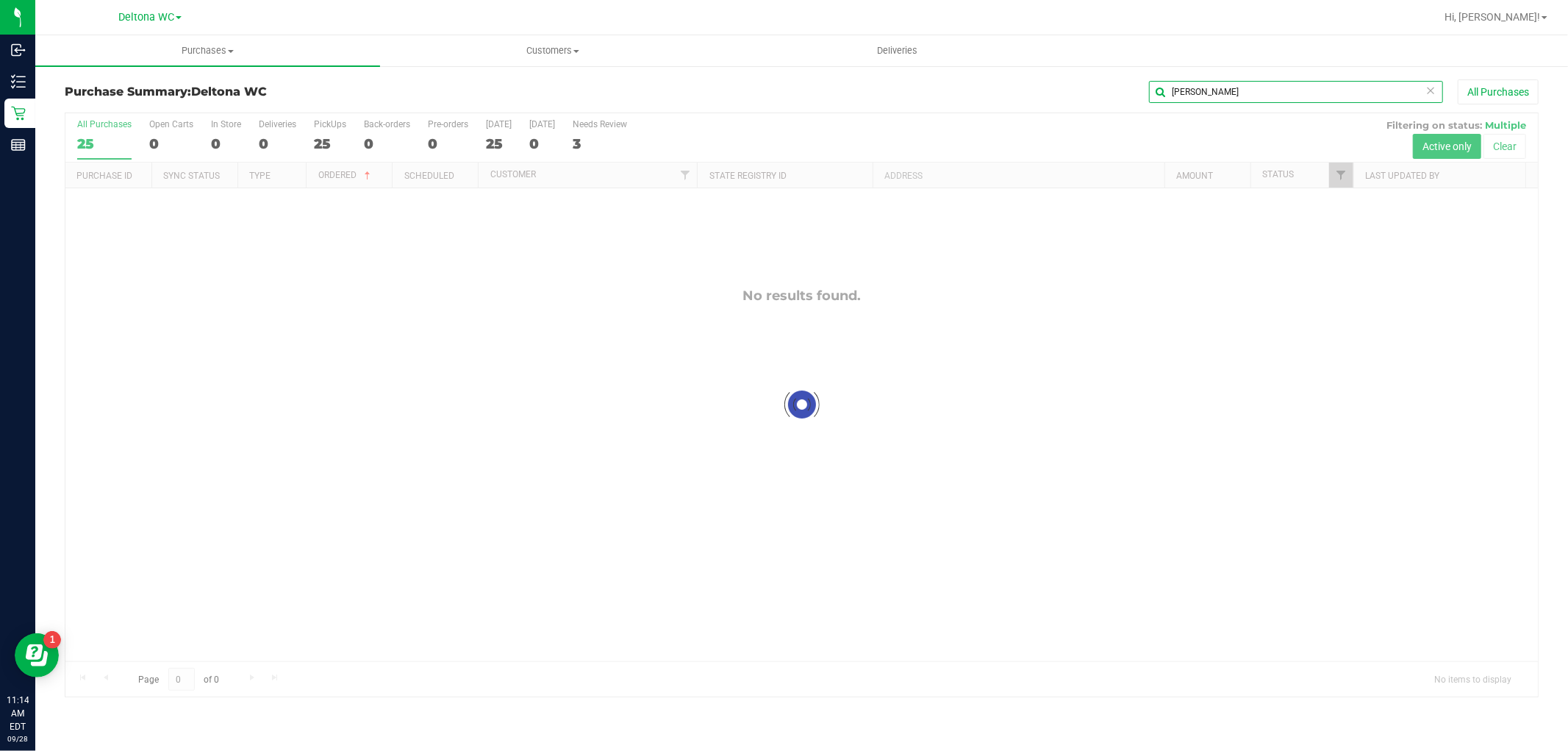
click at [1216, 88] on input "[PERSON_NAME]" at bounding box center [1296, 92] width 294 height 22
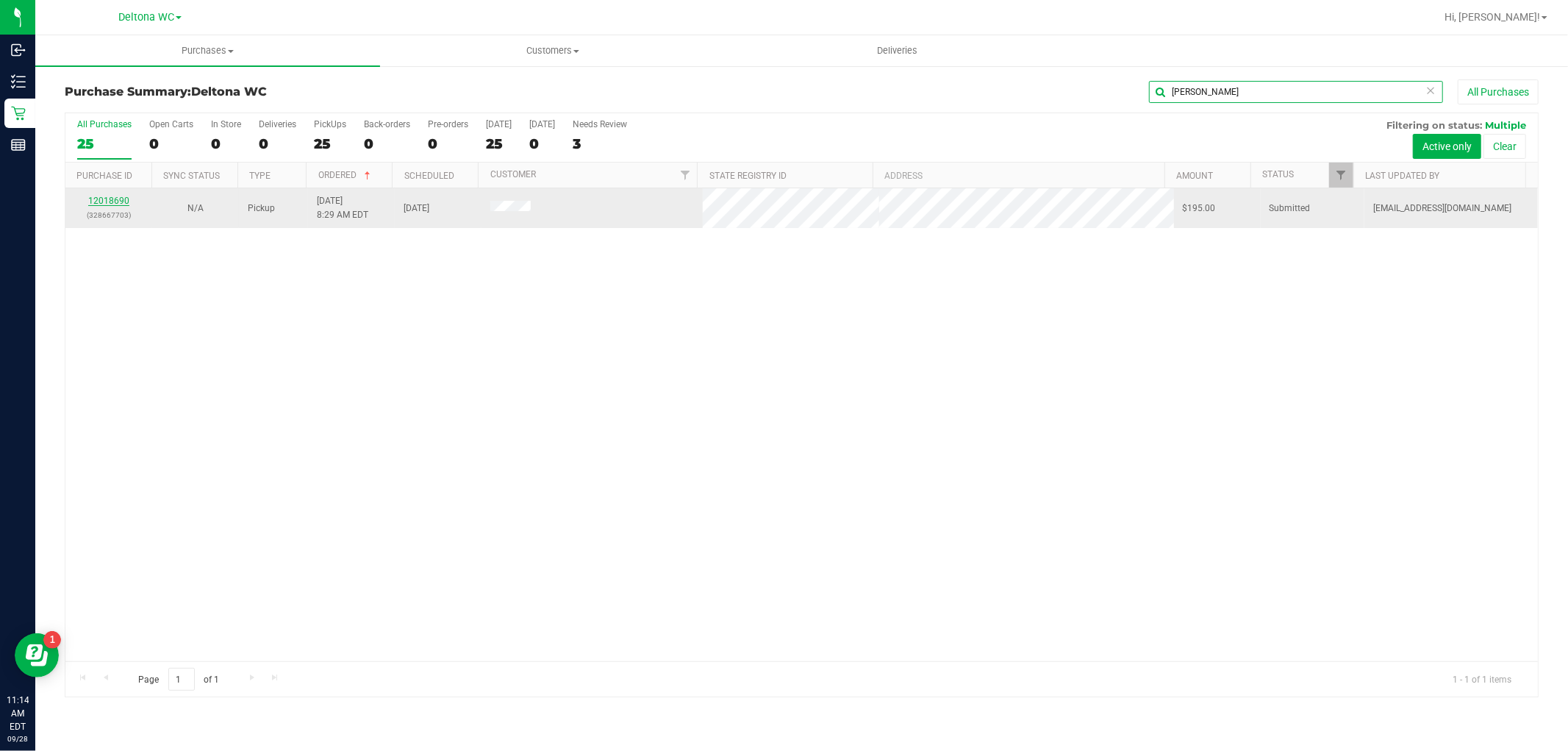
type input "[PERSON_NAME]"
click at [111, 199] on link "12018690" at bounding box center [108, 201] width 41 height 10
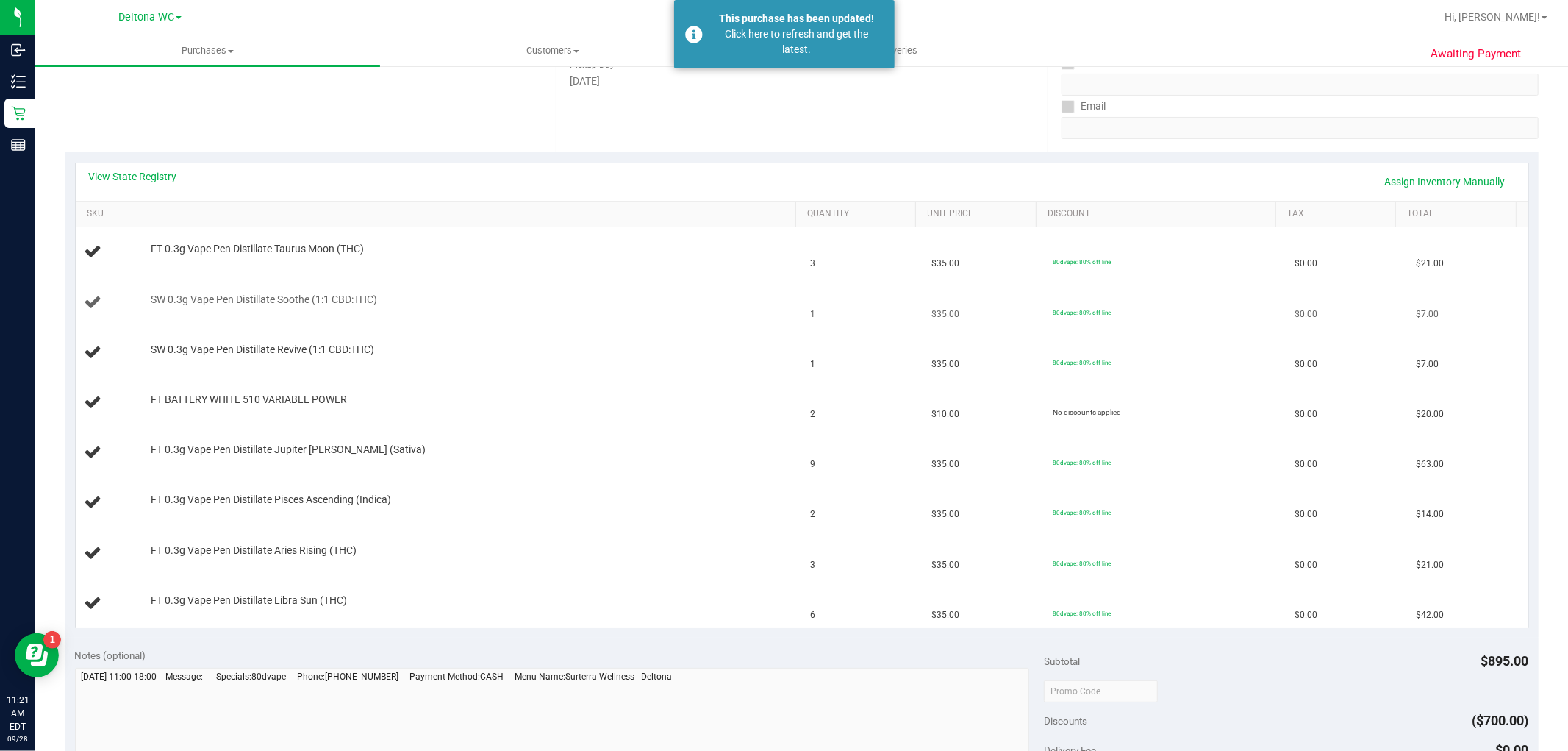
scroll to position [408, 0]
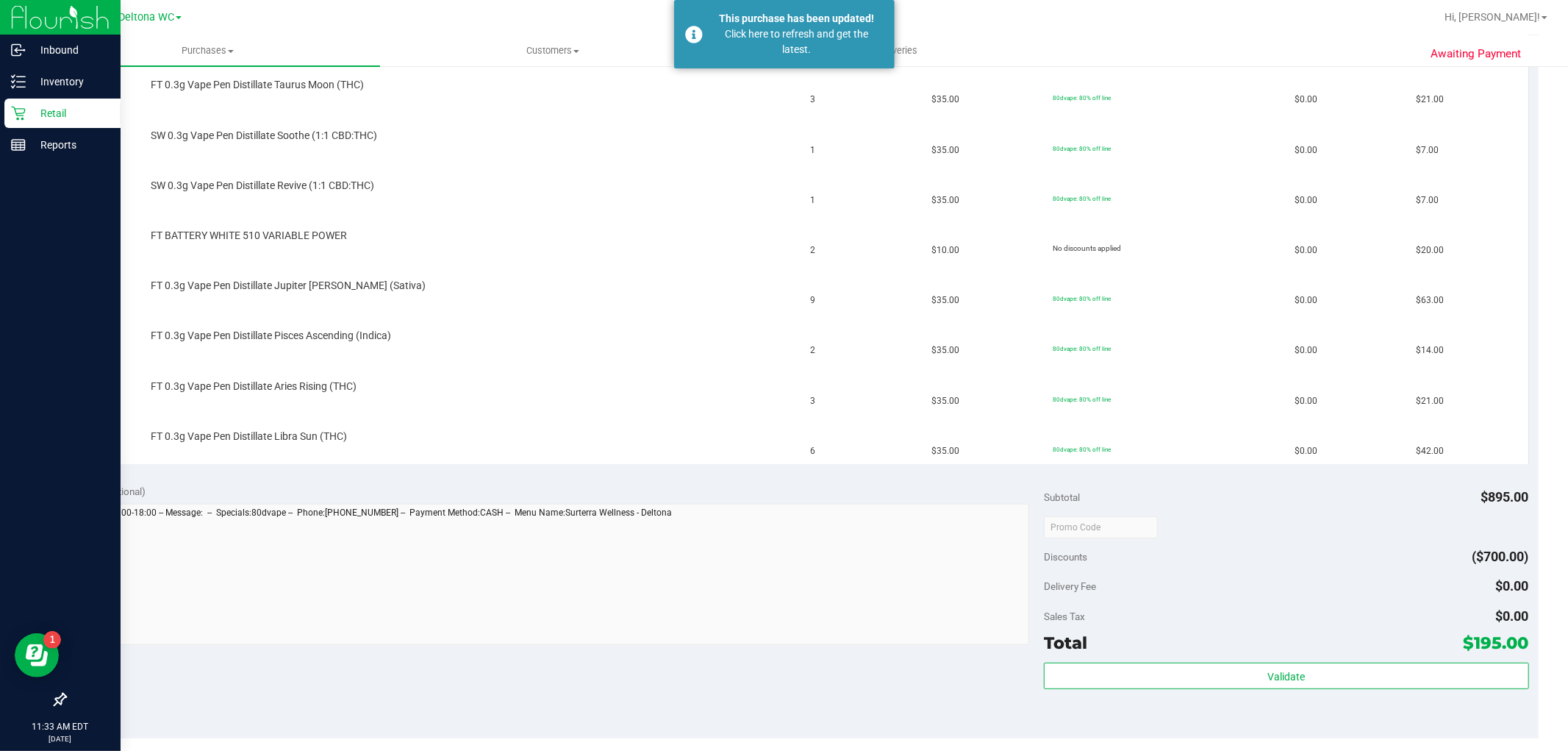
click at [60, 112] on p "Retail" at bounding box center [69, 113] width 88 height 18
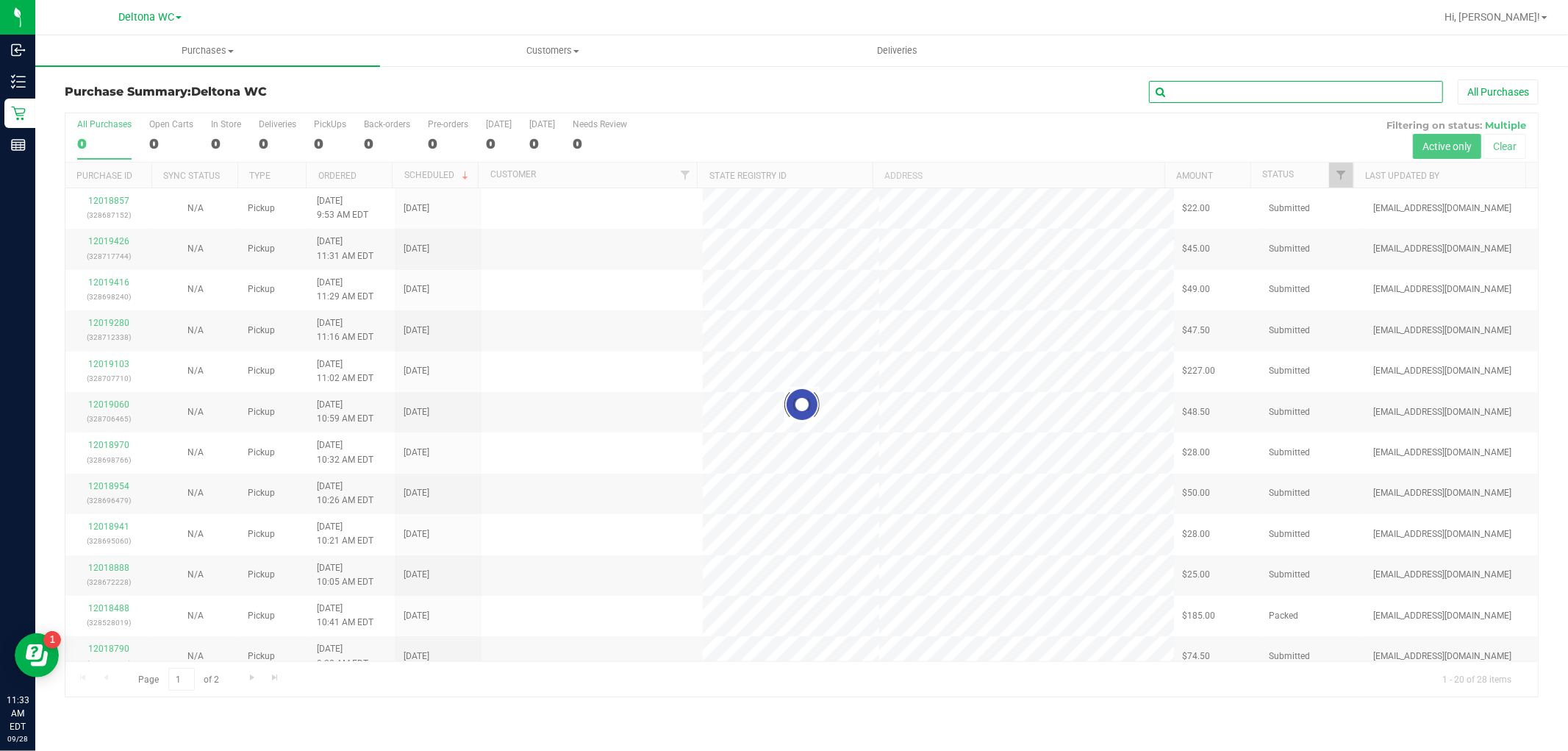
click at [1218, 90] on input "text" at bounding box center [1296, 92] width 294 height 22
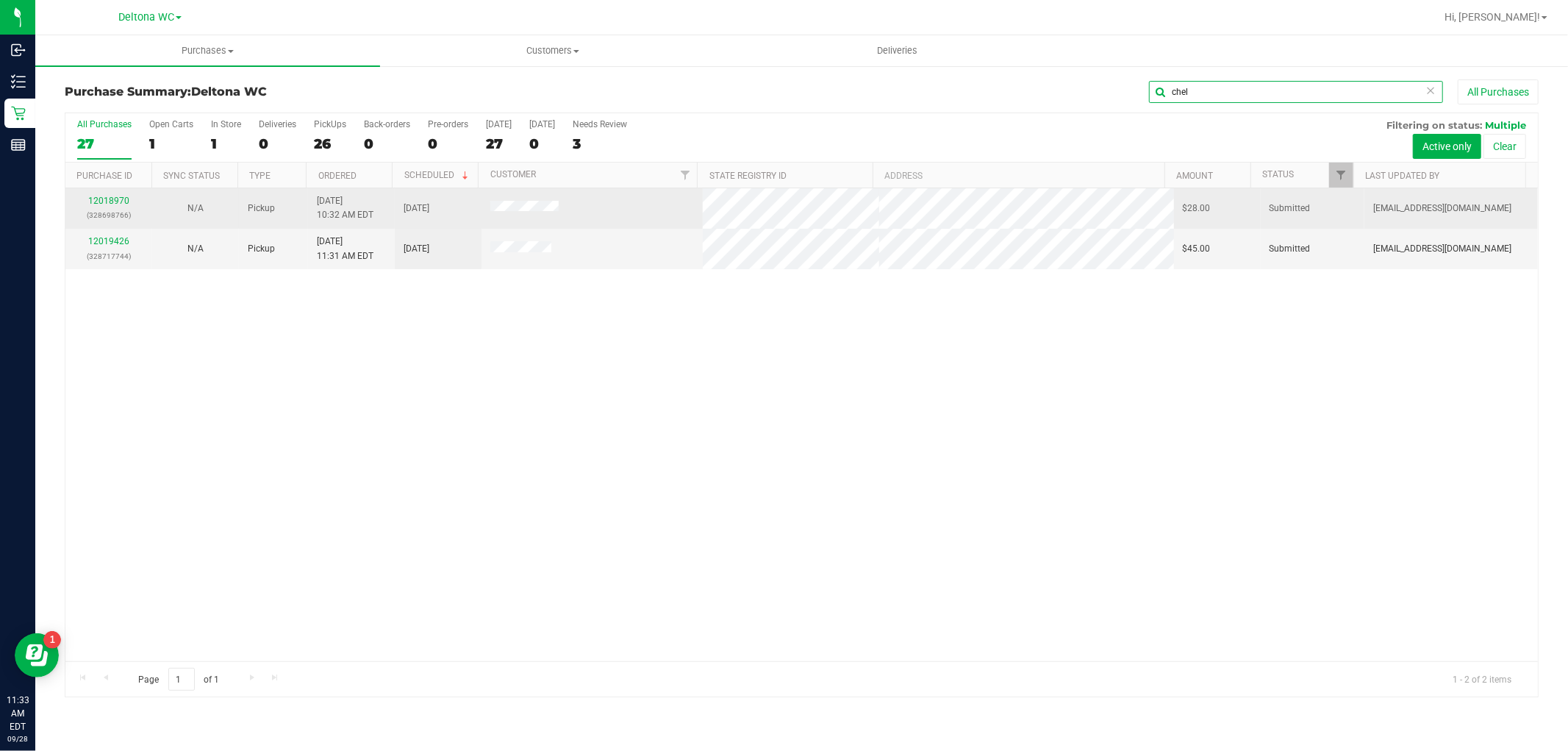
type input "chel"
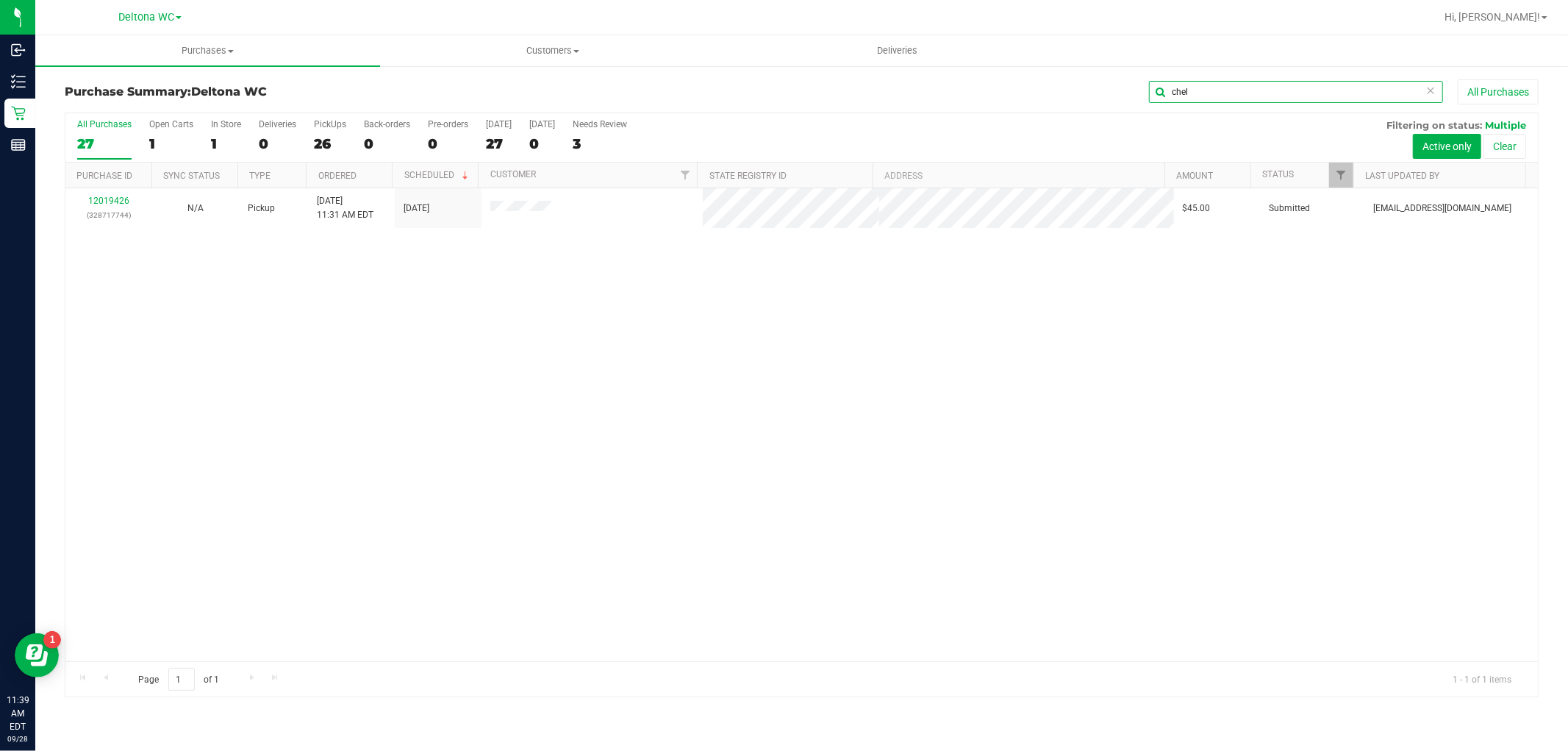
click at [1260, 85] on input "chel" at bounding box center [1296, 92] width 294 height 22
click at [1260, 84] on input "chel" at bounding box center [1296, 92] width 294 height 22
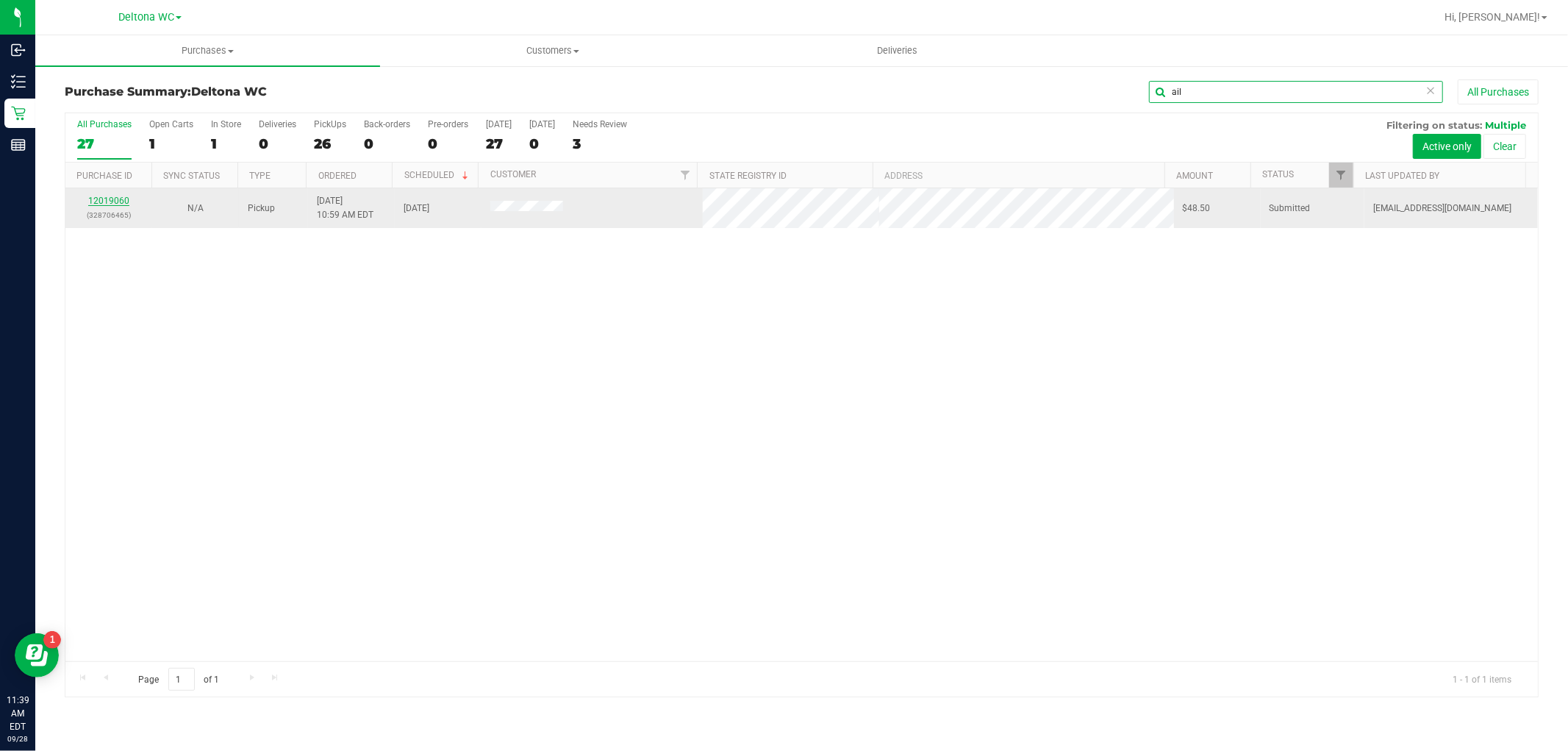
type input "ail"
click at [111, 202] on link "12019060" at bounding box center [108, 201] width 41 height 10
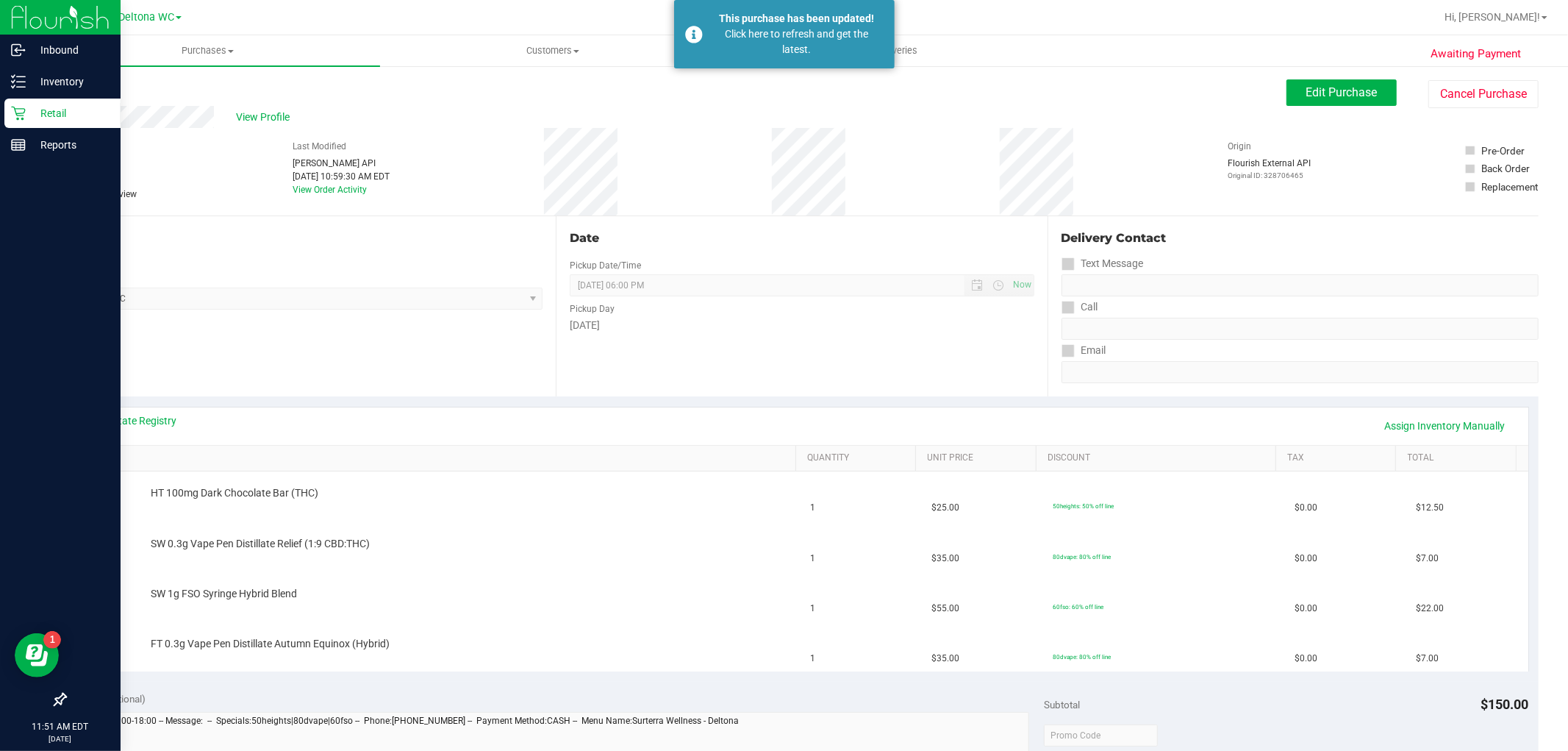
click at [33, 113] on p "Retail" at bounding box center [69, 113] width 88 height 18
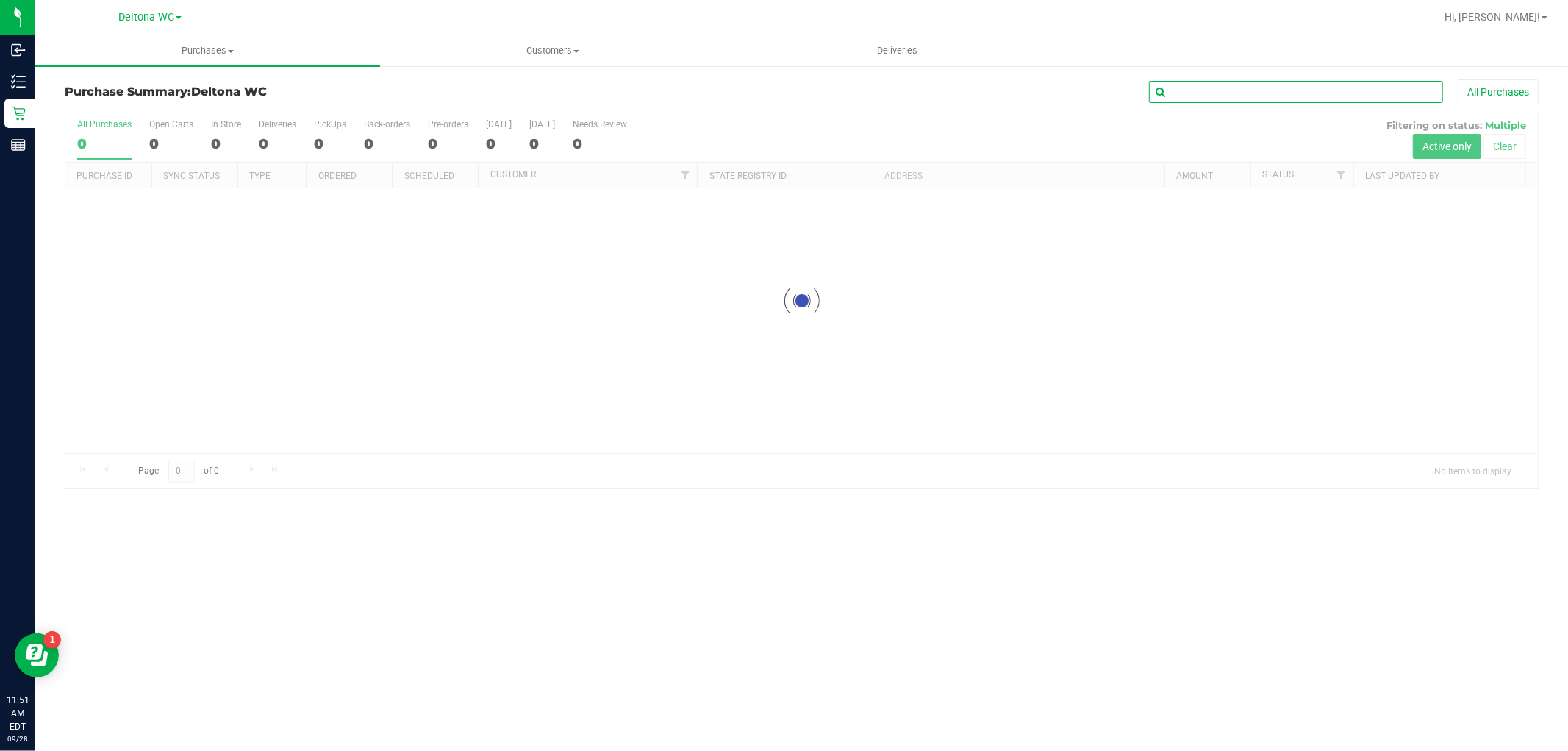
click at [1204, 98] on input "text" at bounding box center [1296, 92] width 294 height 22
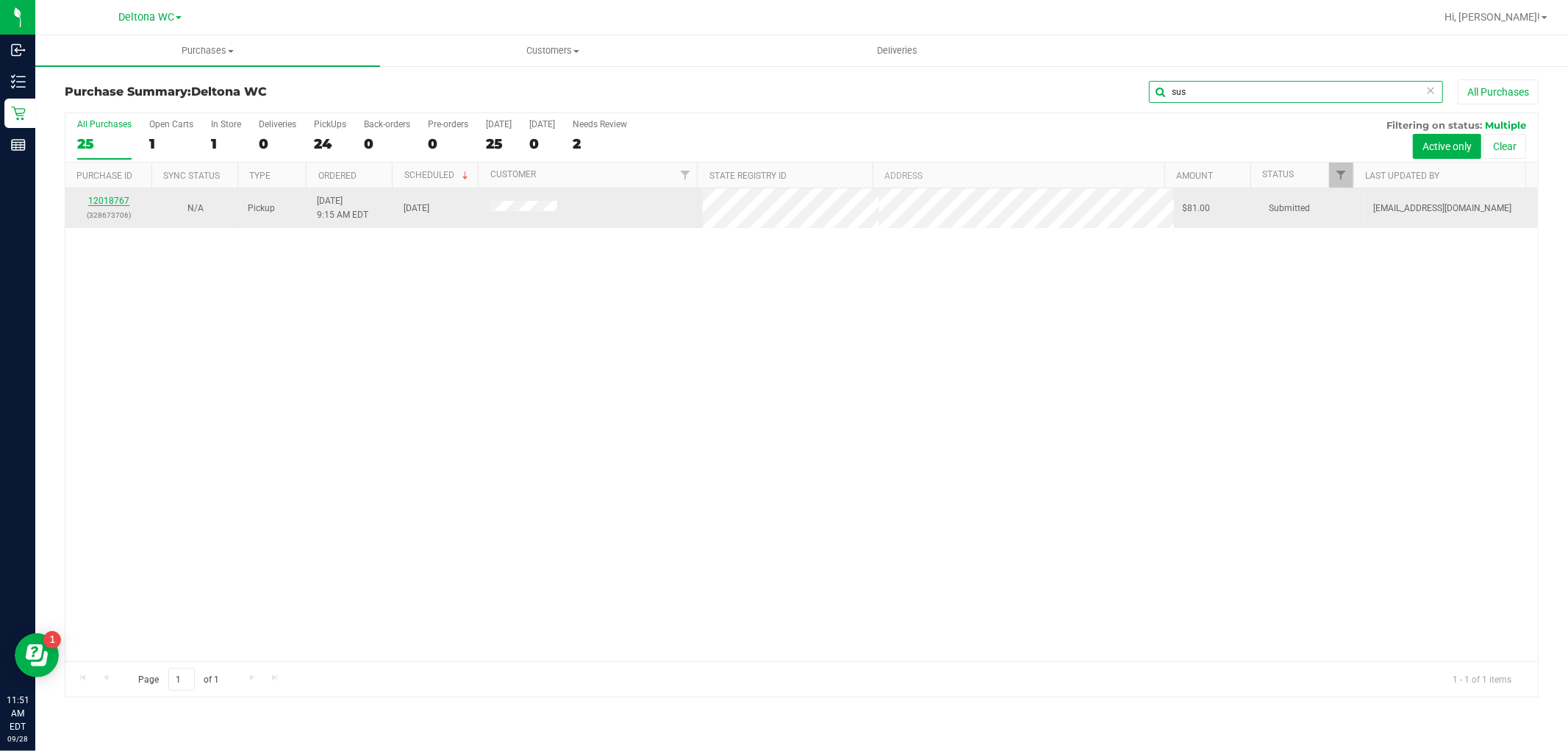
type input "sus"
click at [99, 200] on link "12018767" at bounding box center [108, 201] width 41 height 10
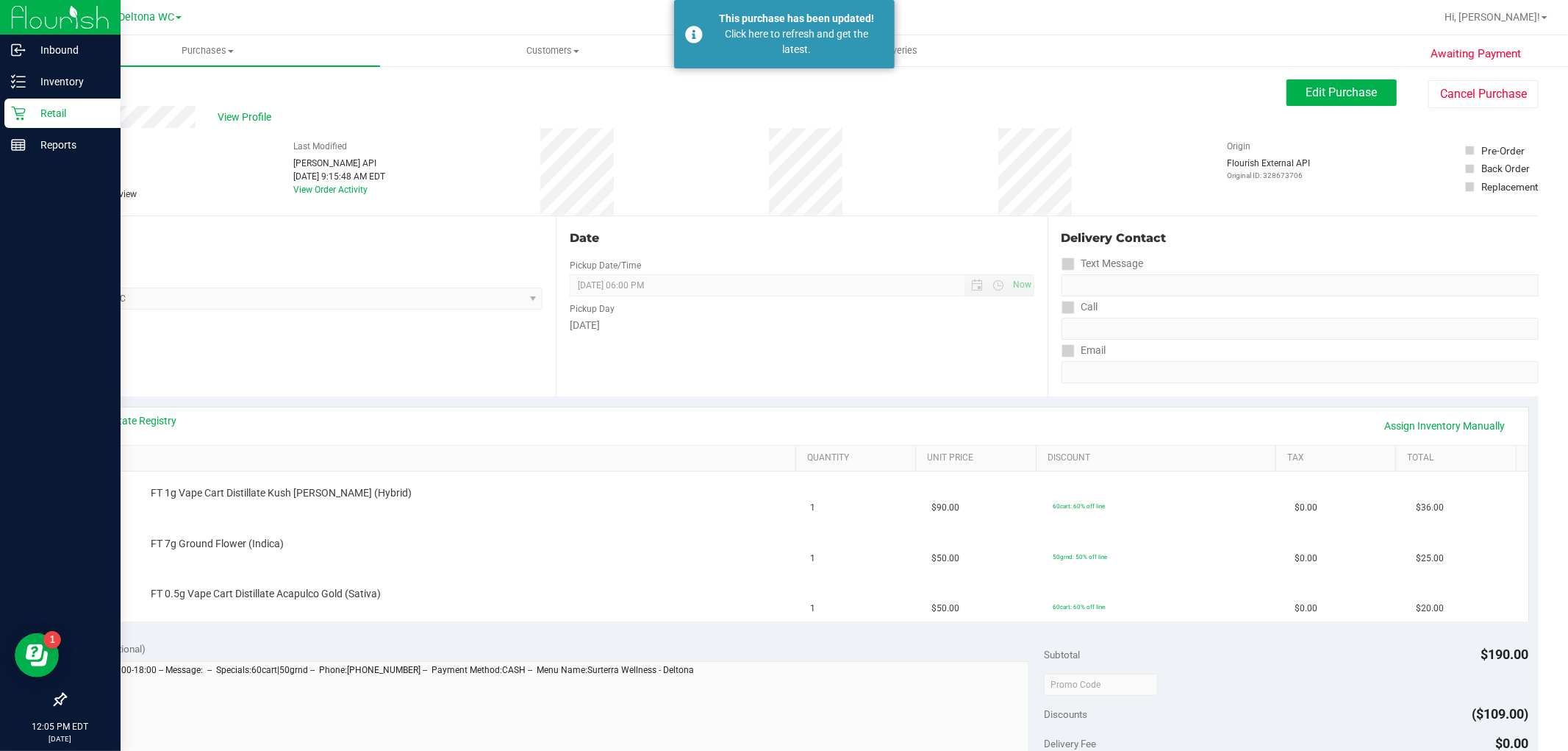
click at [42, 108] on p "Retail" at bounding box center [69, 113] width 88 height 18
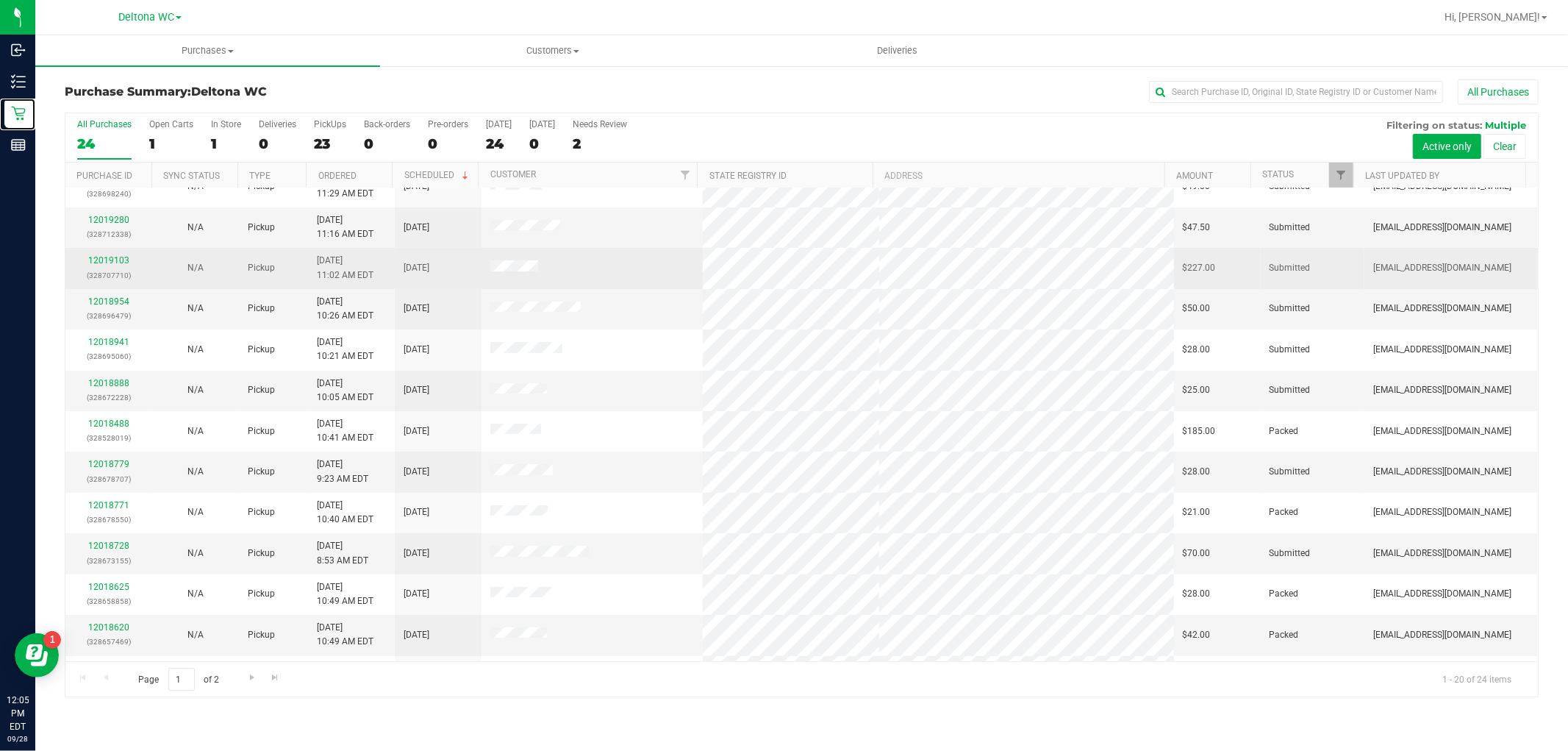
scroll to position [245, 0]
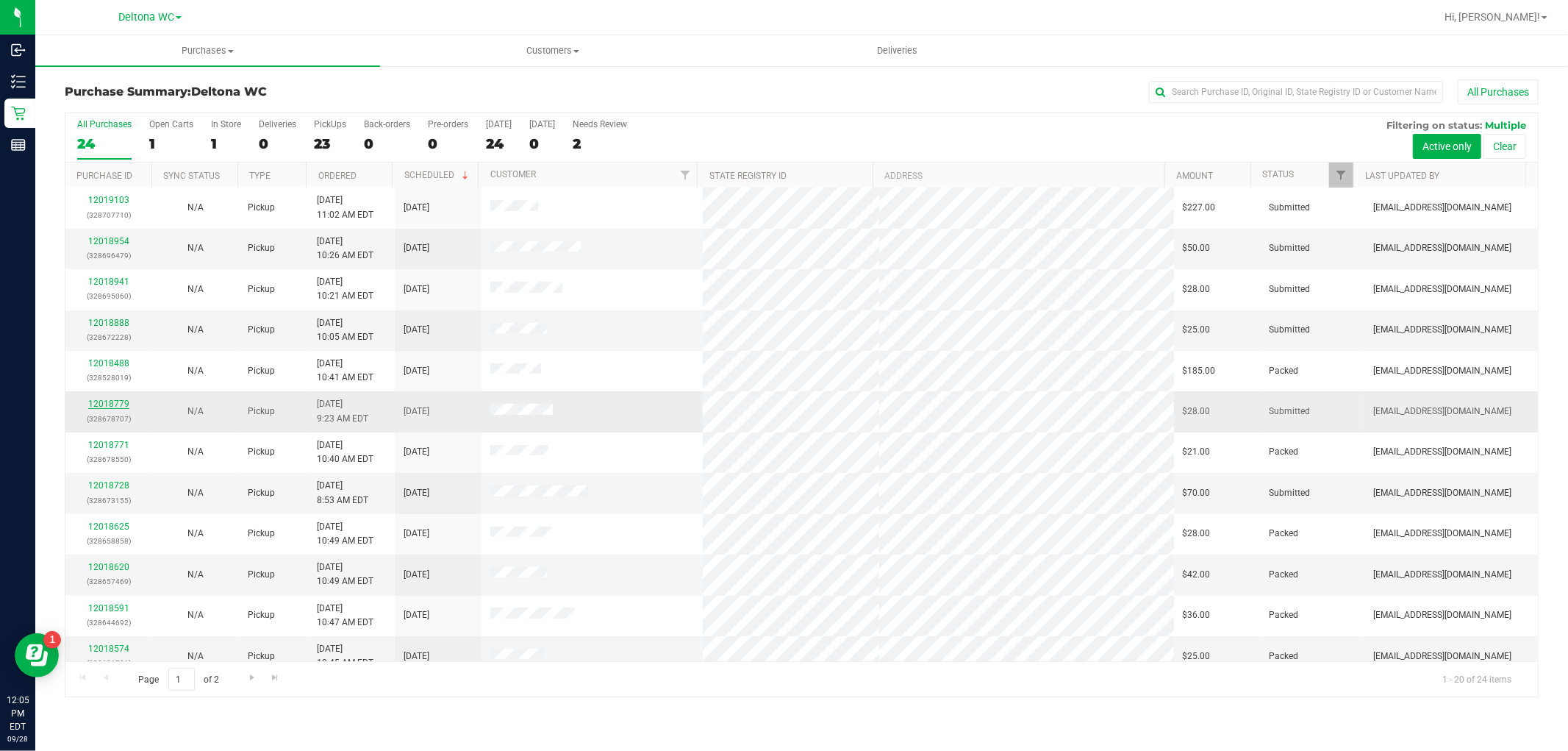
click at [120, 403] on link "12018779" at bounding box center [108, 404] width 41 height 10
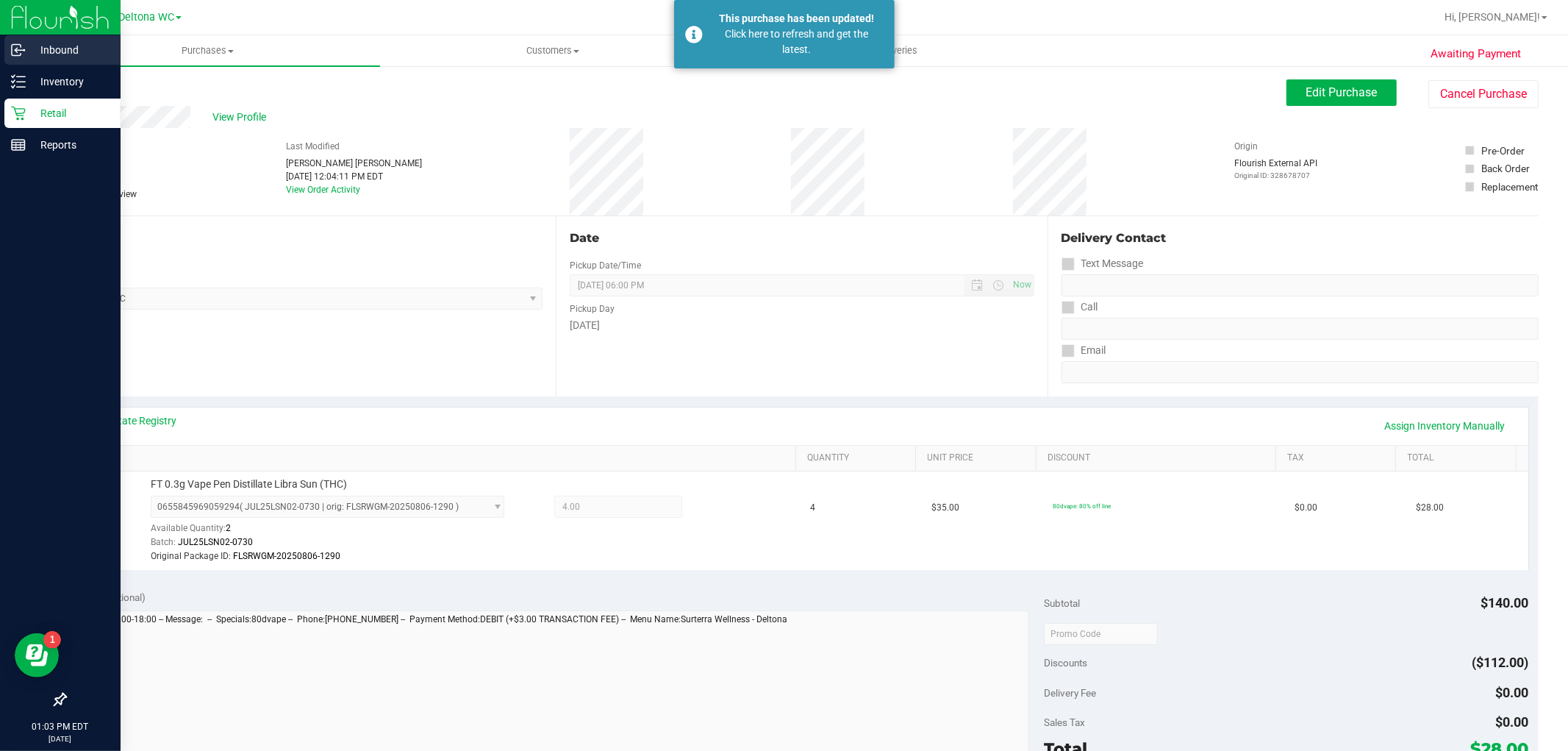
click at [16, 48] on icon at bounding box center [15, 49] width 3 height 3
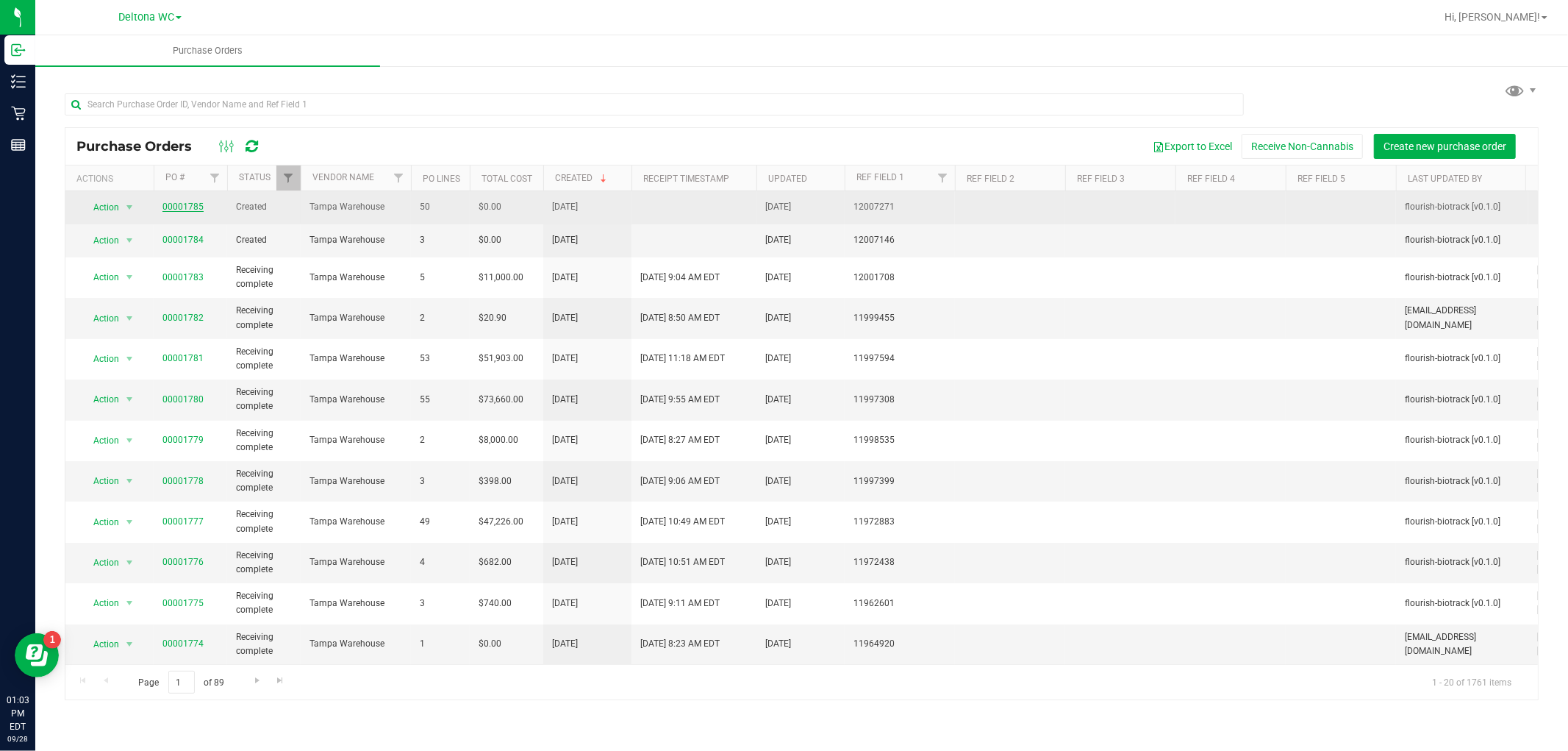
click at [187, 209] on link "00001785" at bounding box center [182, 207] width 41 height 10
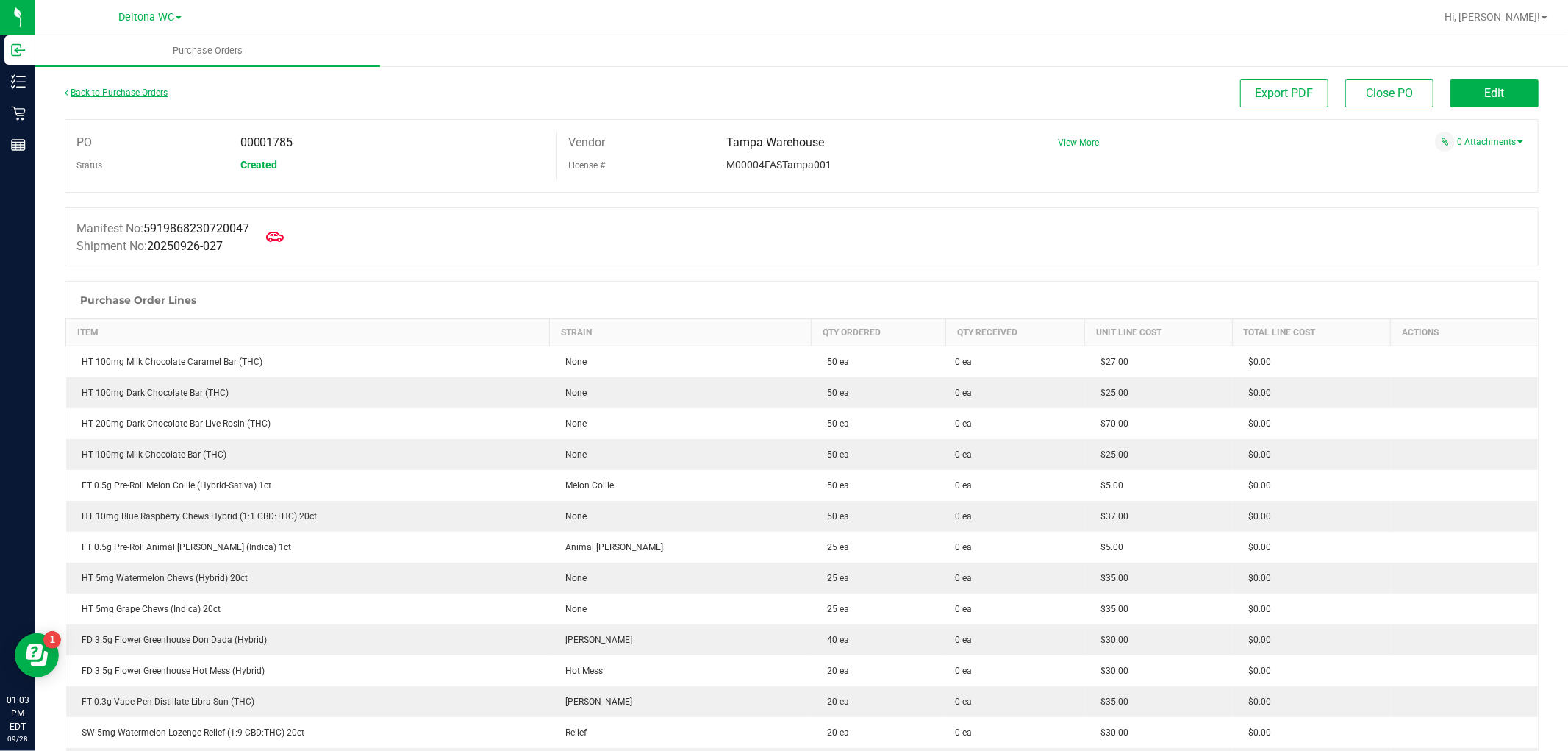
click at [91, 91] on link "Back to Purchase Orders" at bounding box center [117, 93] width 103 height 10
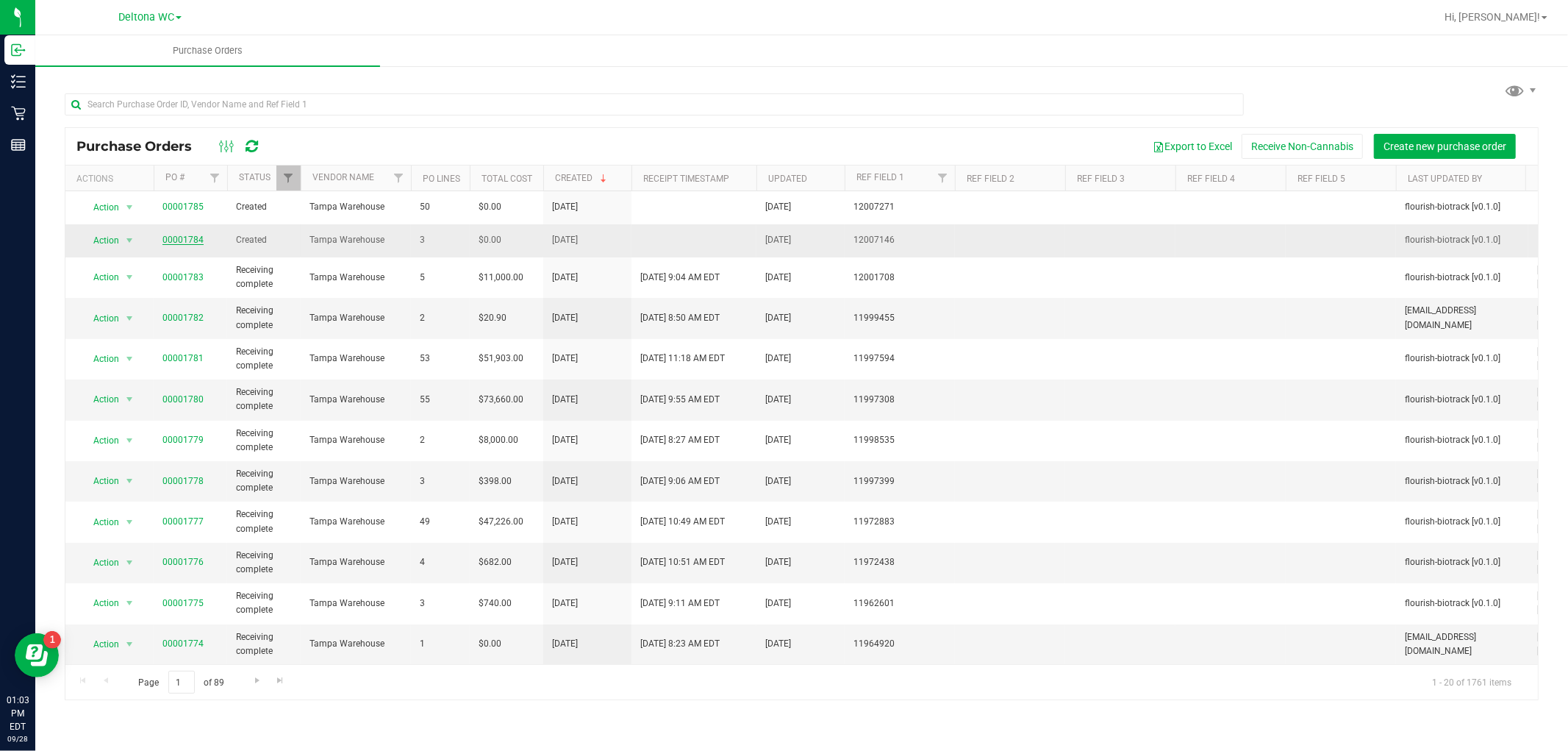
click at [181, 242] on link "00001784" at bounding box center [182, 240] width 41 height 10
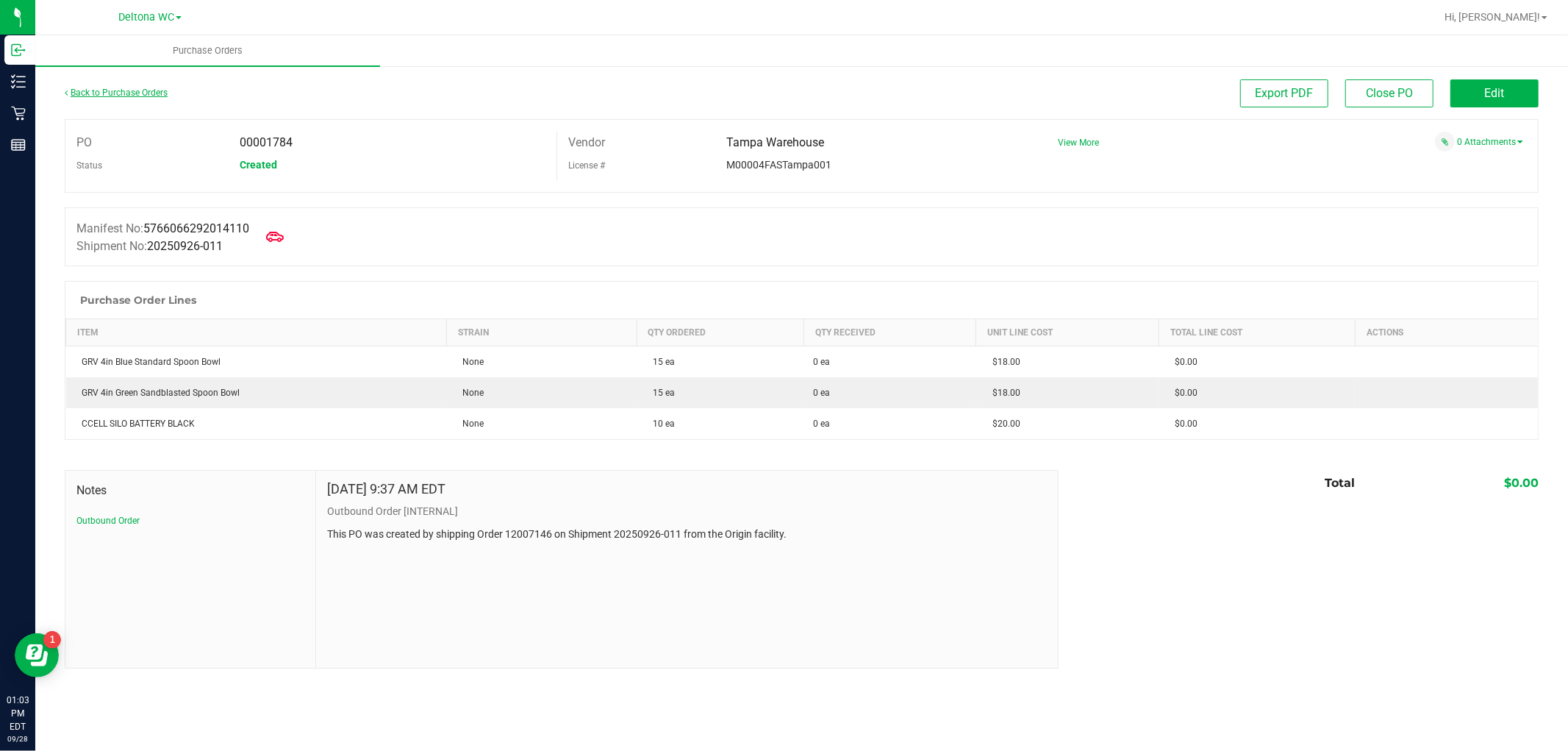
click at [131, 90] on link "Back to Purchase Orders" at bounding box center [117, 93] width 103 height 10
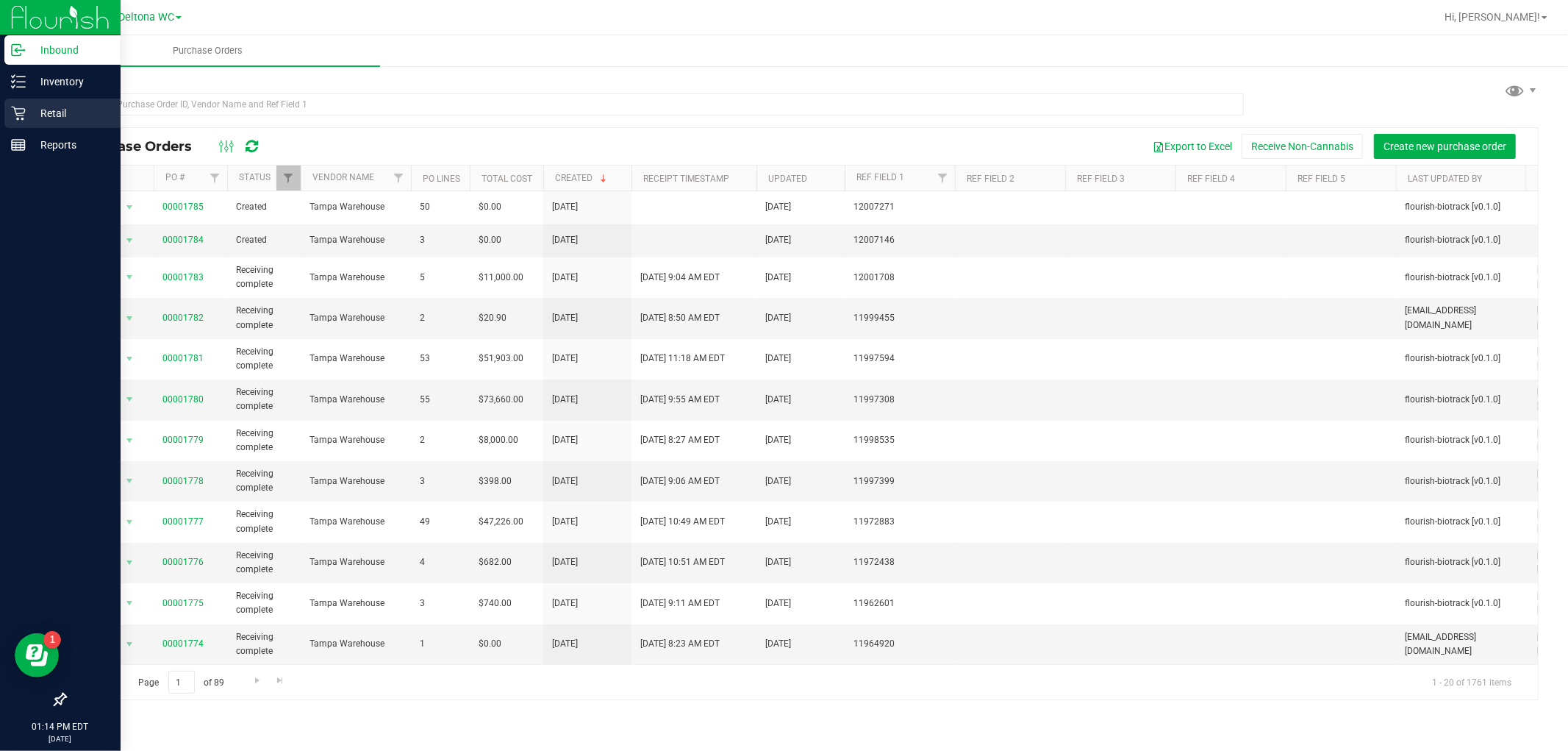
click at [22, 119] on div "Retail" at bounding box center [62, 113] width 117 height 30
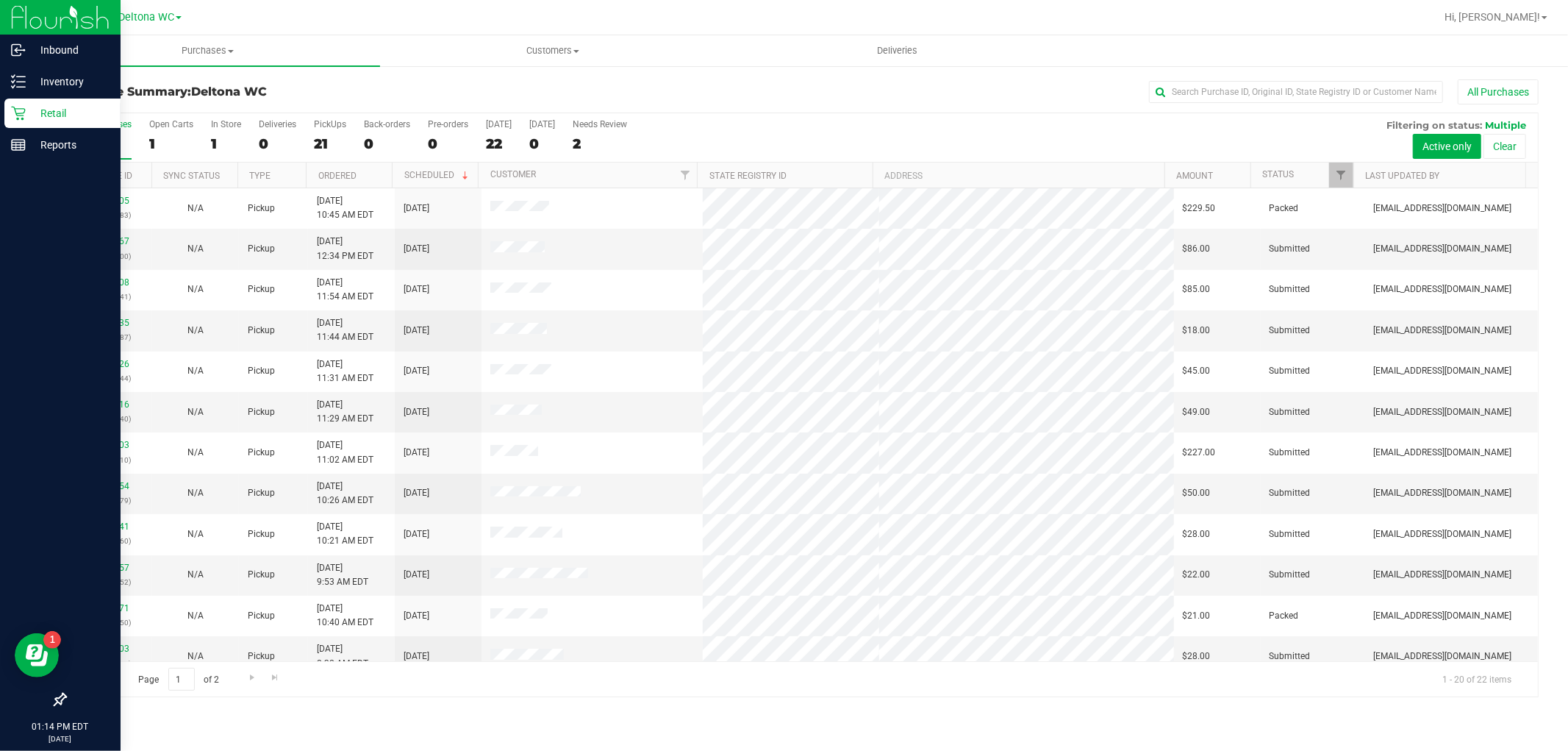
click at [363, 166] on th "Ordered" at bounding box center [349, 175] width 86 height 25
click at [671, 95] on div "All Purchases" at bounding box center [1047, 92] width 983 height 25
click at [1185, 96] on input "text" at bounding box center [1296, 92] width 294 height 22
paste input "12018529"
type input "12018529"
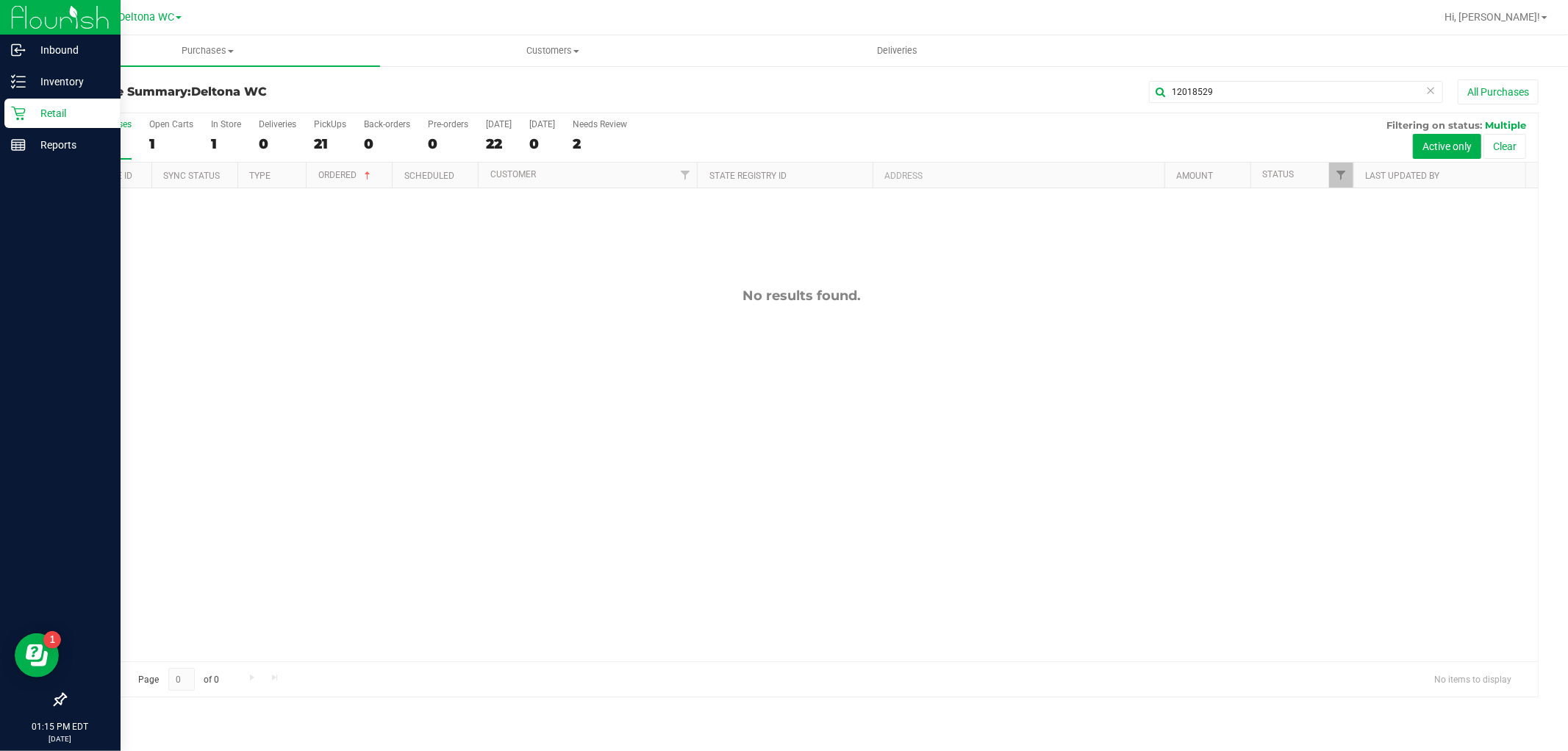
drag, startPoint x: 648, startPoint y: 101, endPoint x: 622, endPoint y: 94, distance: 26.9
click at [648, 101] on div "12018529 All Purchases" at bounding box center [1047, 92] width 983 height 25
click at [539, 48] on span "Customers" at bounding box center [552, 51] width 344 height 14
click at [491, 77] on ul "All customers Add a new customer All physicians" at bounding box center [552, 106] width 345 height 79
click at [530, 60] on uib-tab-heading "Customers All customers Add a new customer All physicians" at bounding box center [552, 51] width 345 height 31
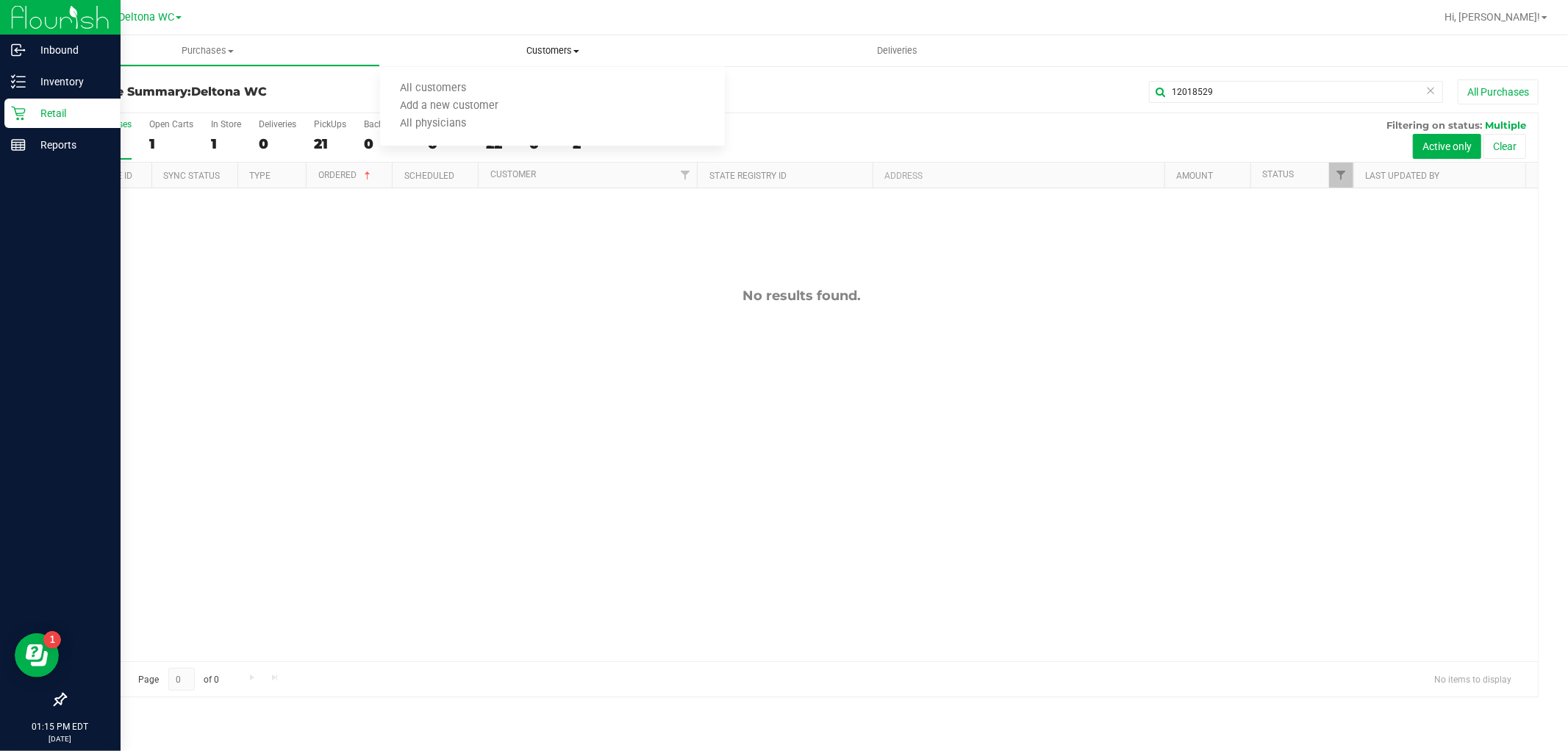
drag, startPoint x: 542, startPoint y: 49, endPoint x: 501, endPoint y: 71, distance: 46.5
click at [540, 52] on span "Customers" at bounding box center [552, 51] width 345 height 14
click at [548, 54] on span "Customers" at bounding box center [552, 51] width 345 height 14
click at [457, 83] on span "All customers" at bounding box center [432, 89] width 106 height 13
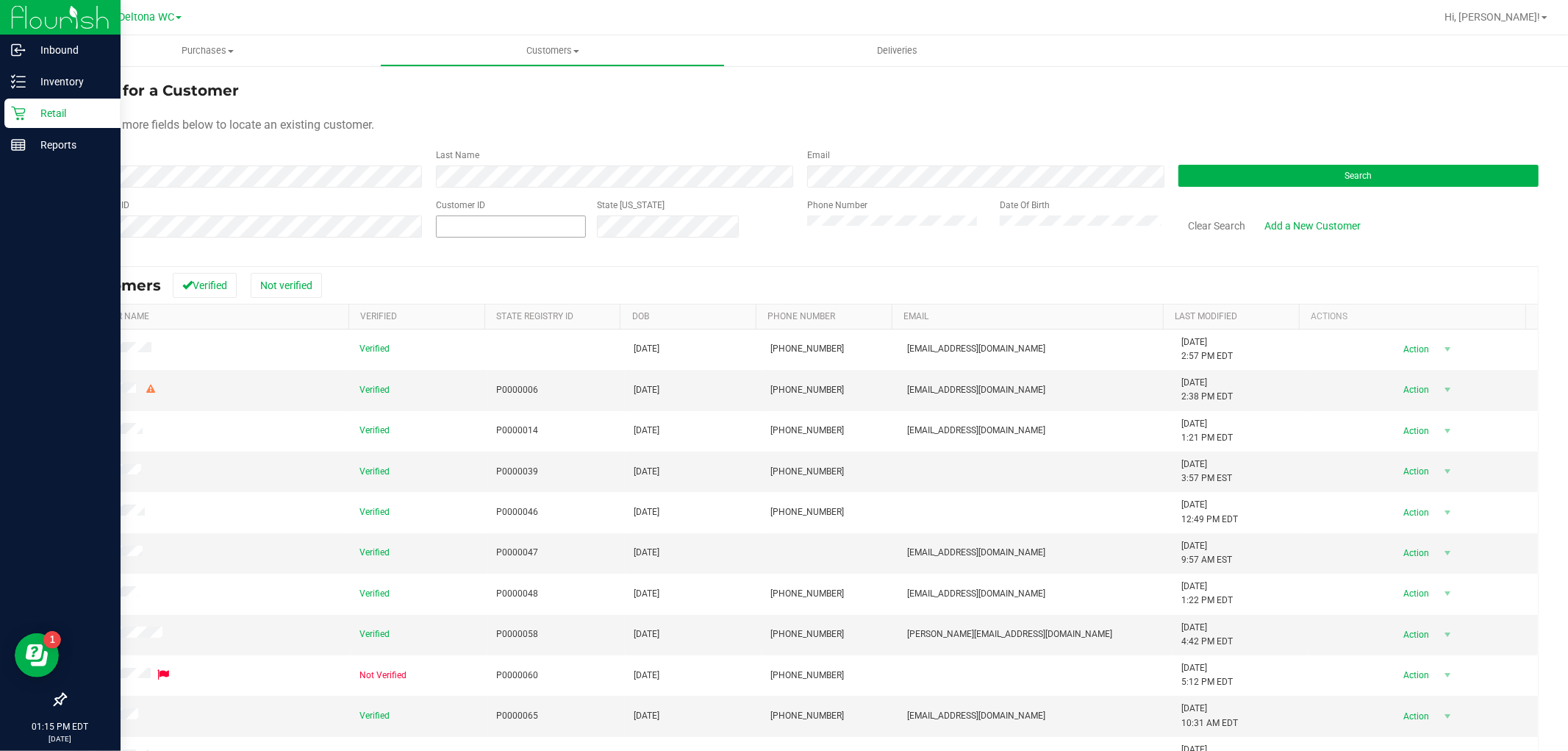
click at [451, 231] on span at bounding box center [511, 226] width 150 height 22
paste input "956835"
type input "956835"
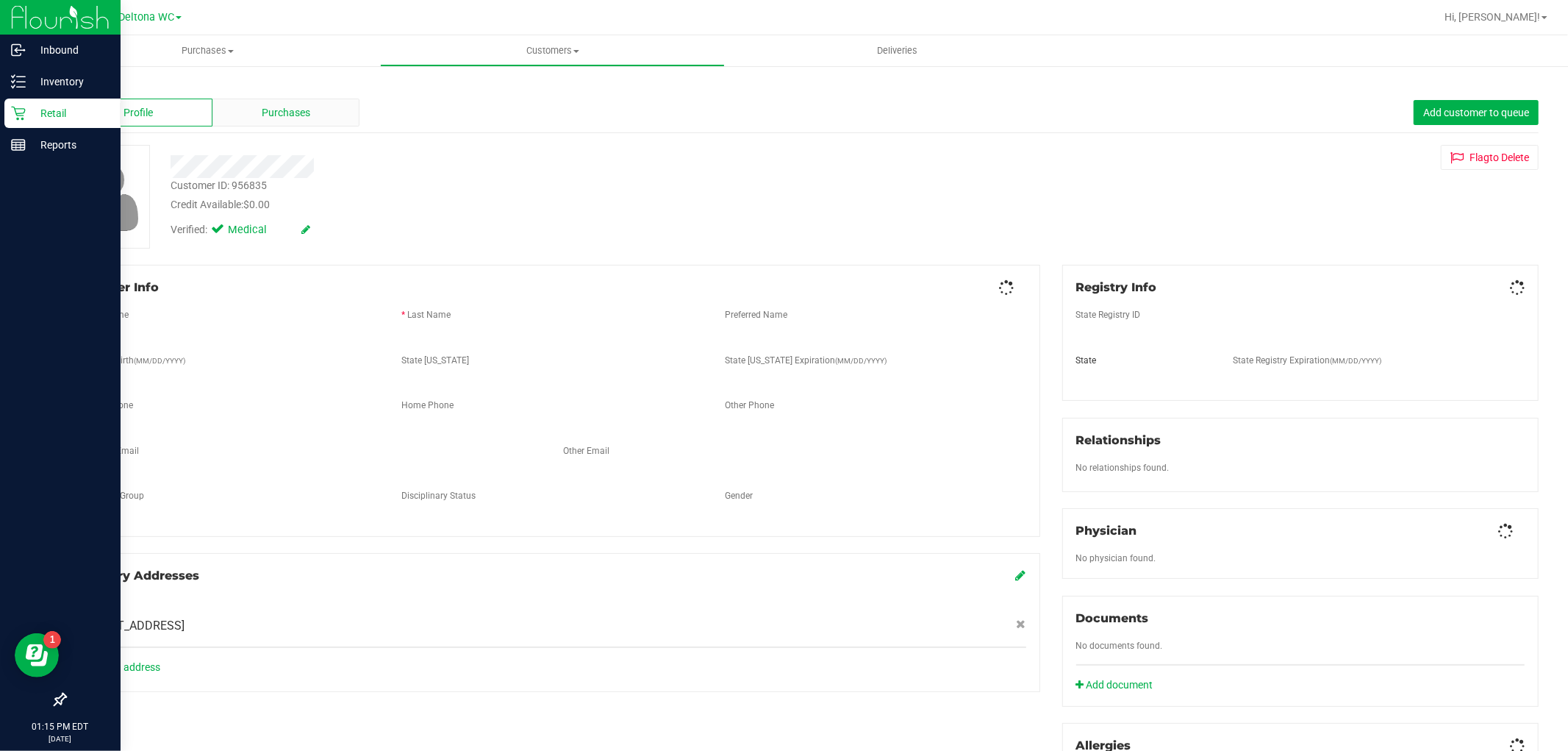
click at [272, 106] on span "Purchases" at bounding box center [285, 113] width 48 height 15
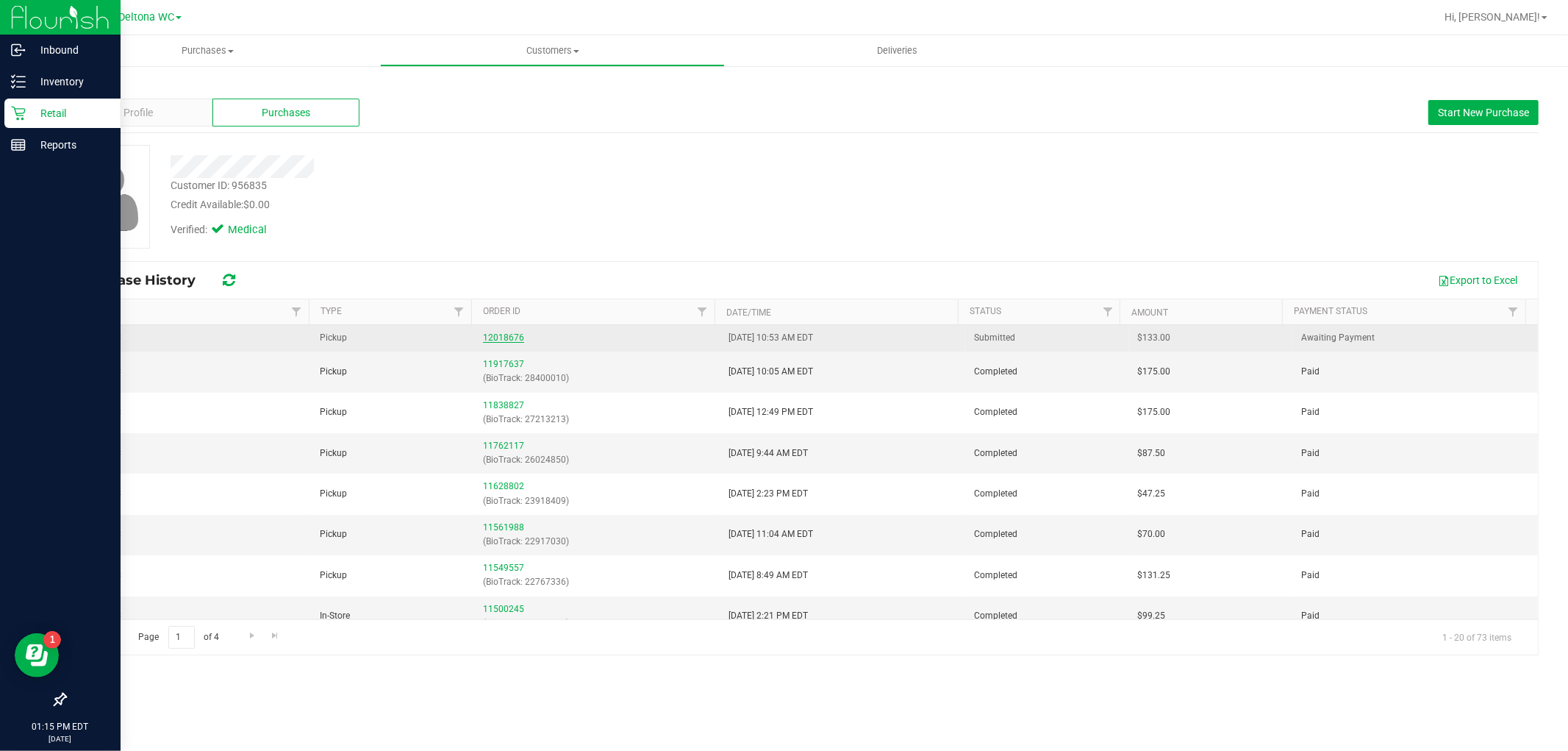
click at [510, 340] on link "12018676" at bounding box center [503, 338] width 41 height 10
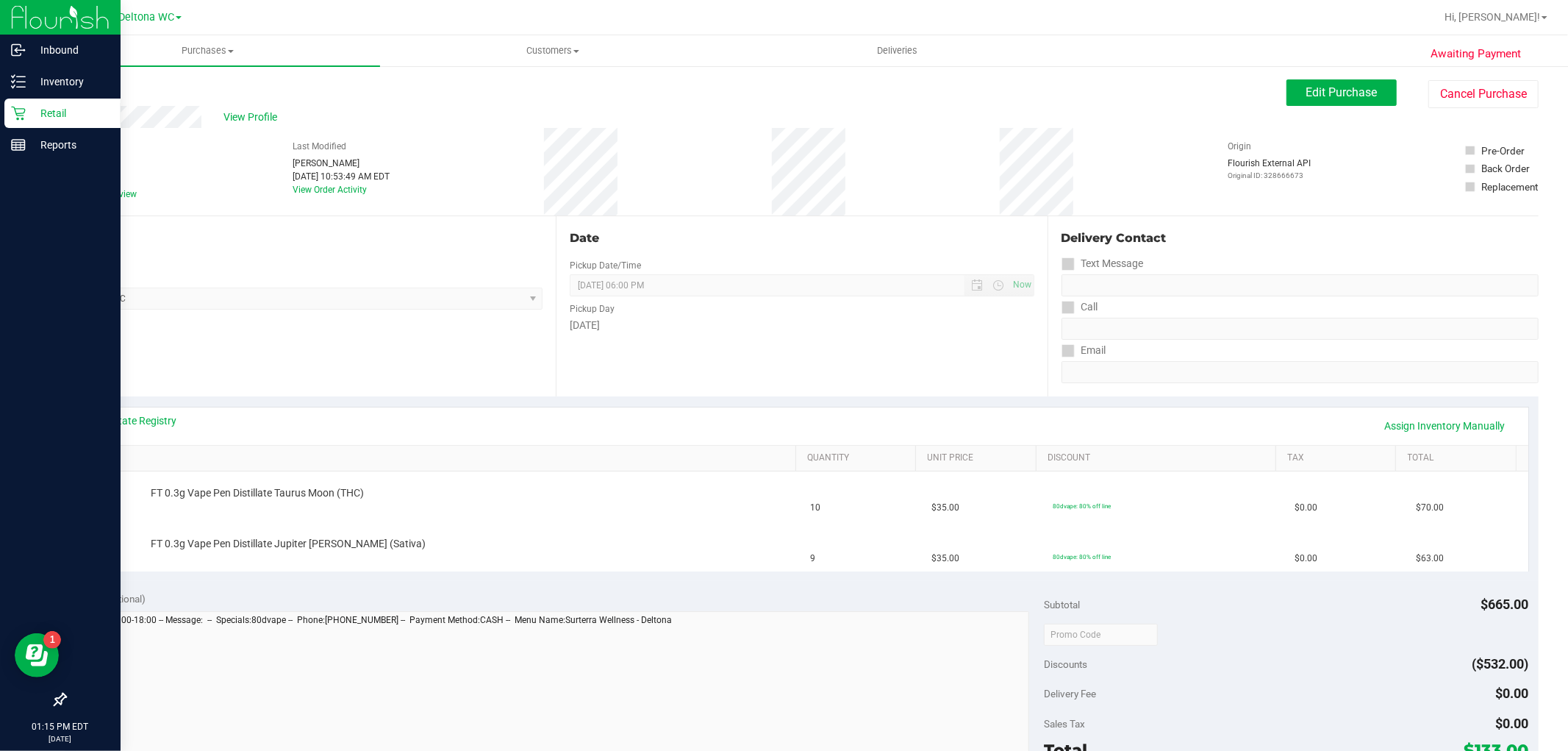
click at [401, 351] on div "Location Pickup Store Deltona WC Select Store Bonita Springs WC Boynton Beach W…" at bounding box center [311, 306] width 491 height 180
click at [145, 416] on link "View State Registry" at bounding box center [133, 420] width 88 height 14
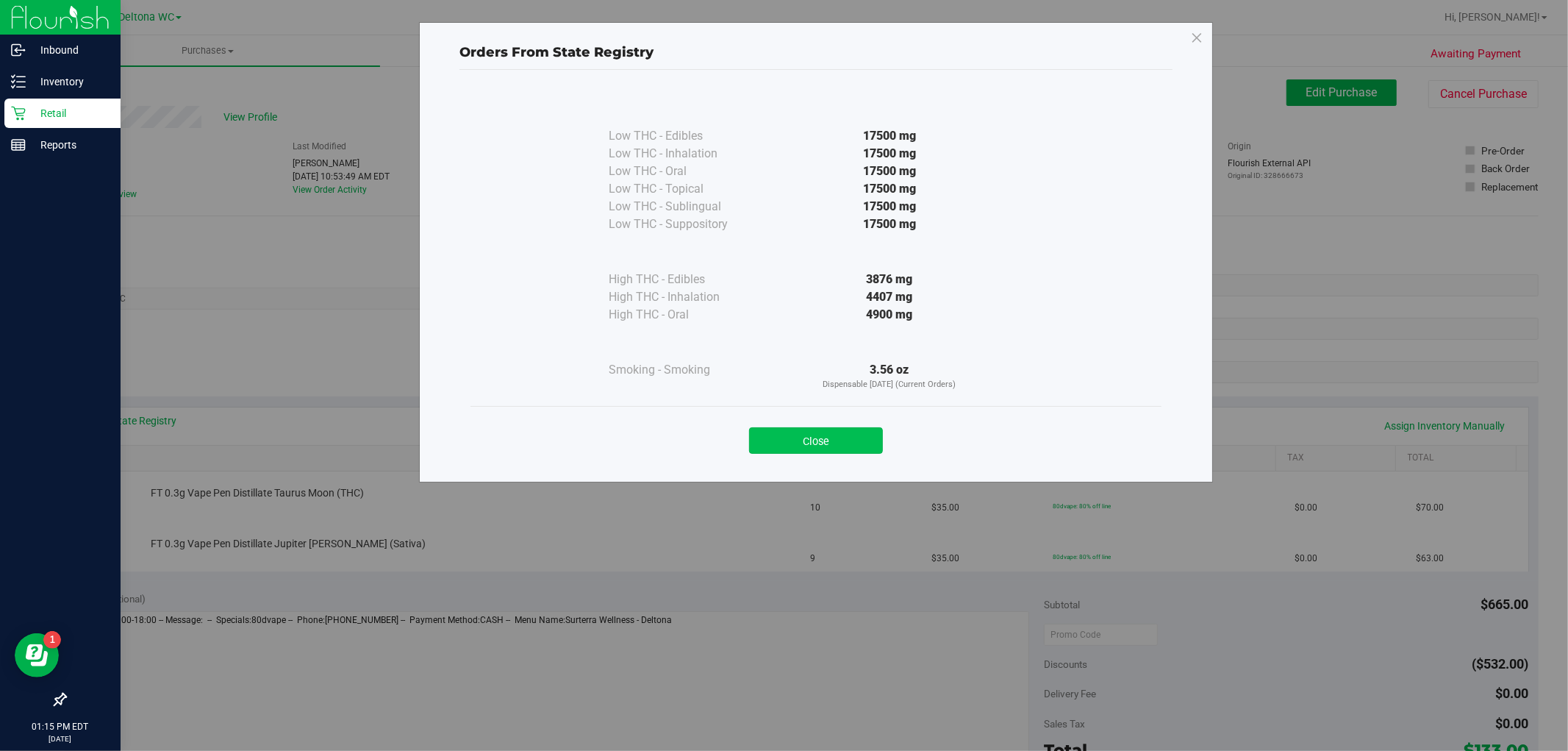
click at [848, 433] on button "Close" at bounding box center [816, 440] width 133 height 26
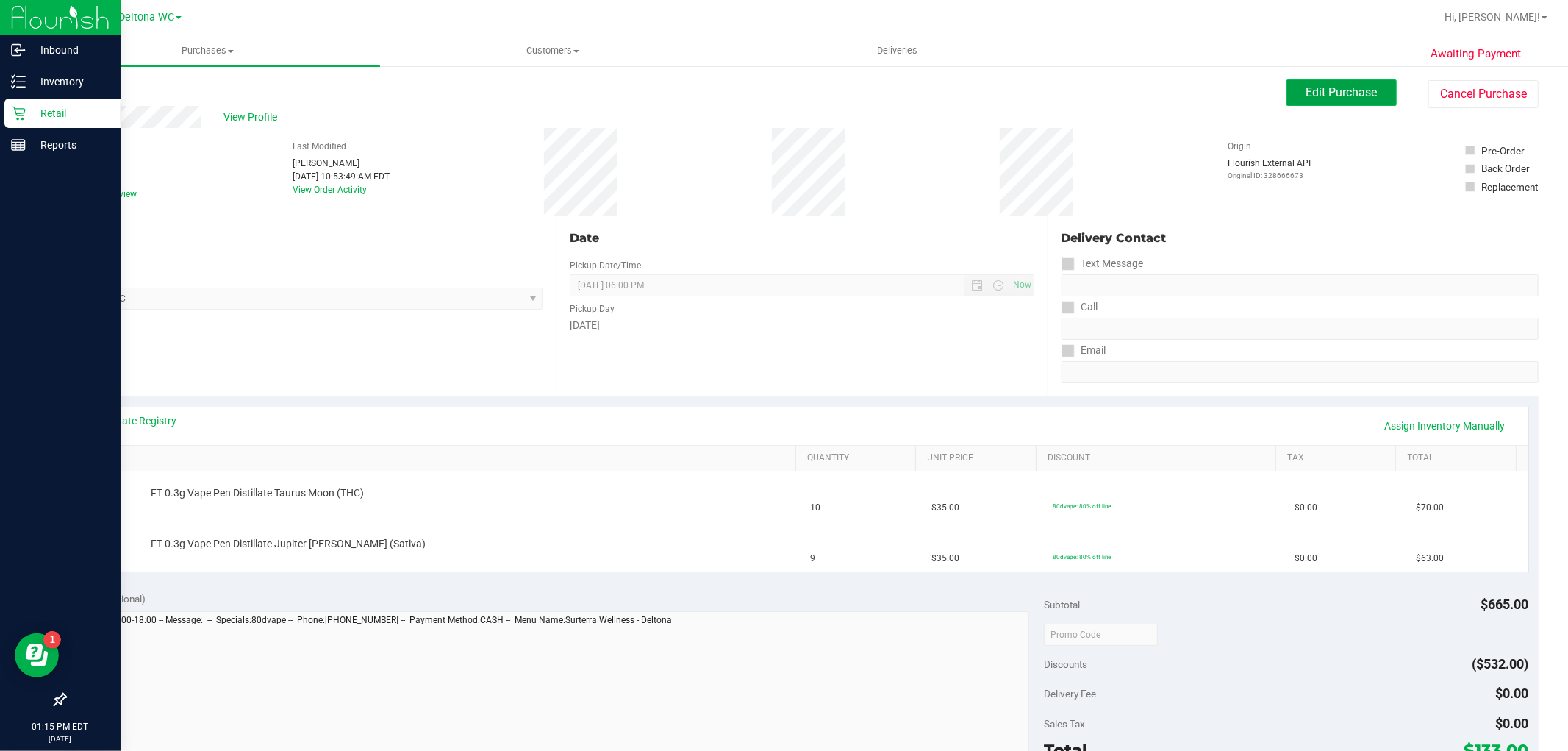
click at [1318, 85] on span "Edit Purchase" at bounding box center [1342, 92] width 71 height 14
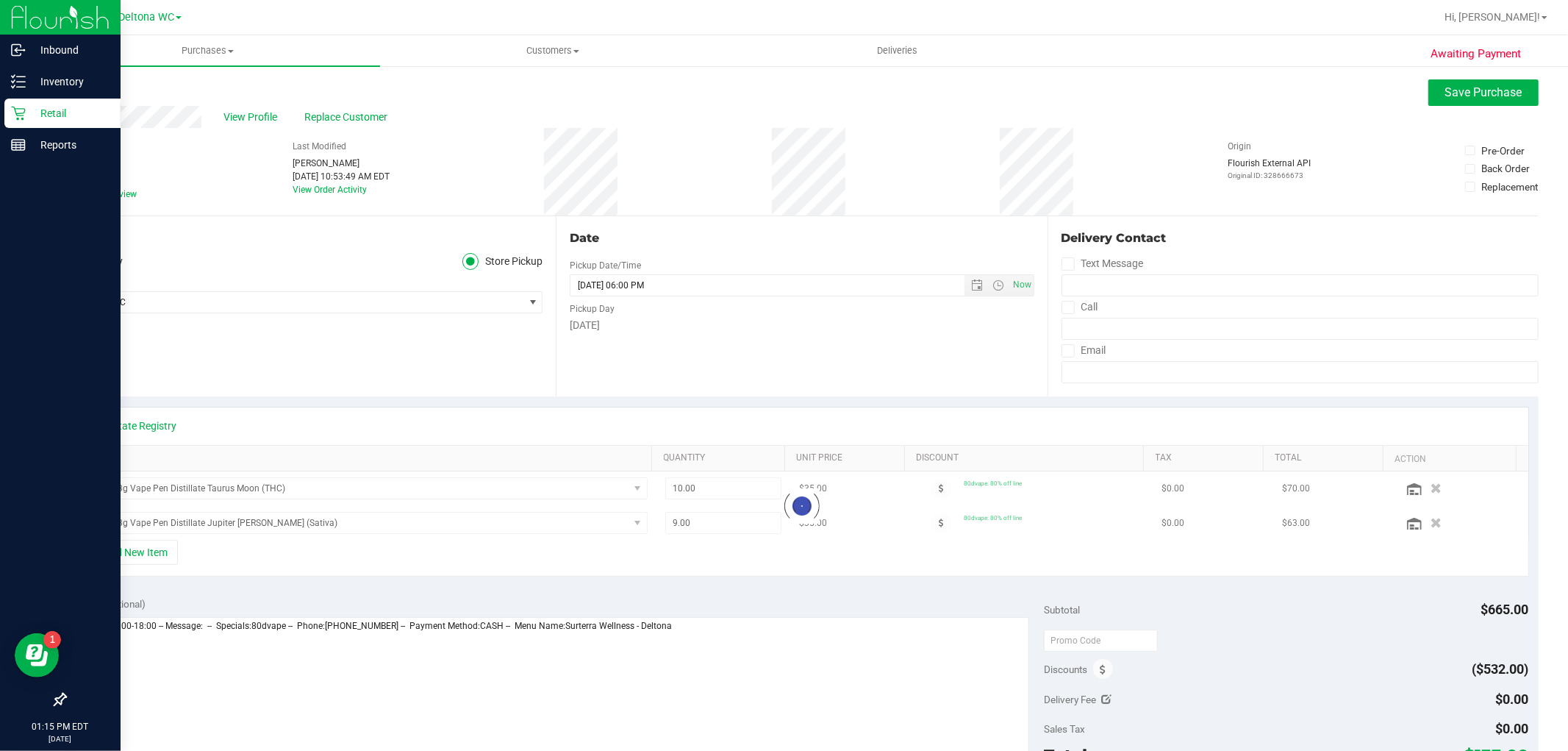
click at [111, 193] on span "Needs review" at bounding box center [111, 194] width 52 height 14
click at [0, 0] on input "Needs review" at bounding box center [0, 0] width 0 height 0
click at [1430, 489] on icon "button" at bounding box center [1436, 488] width 13 height 11
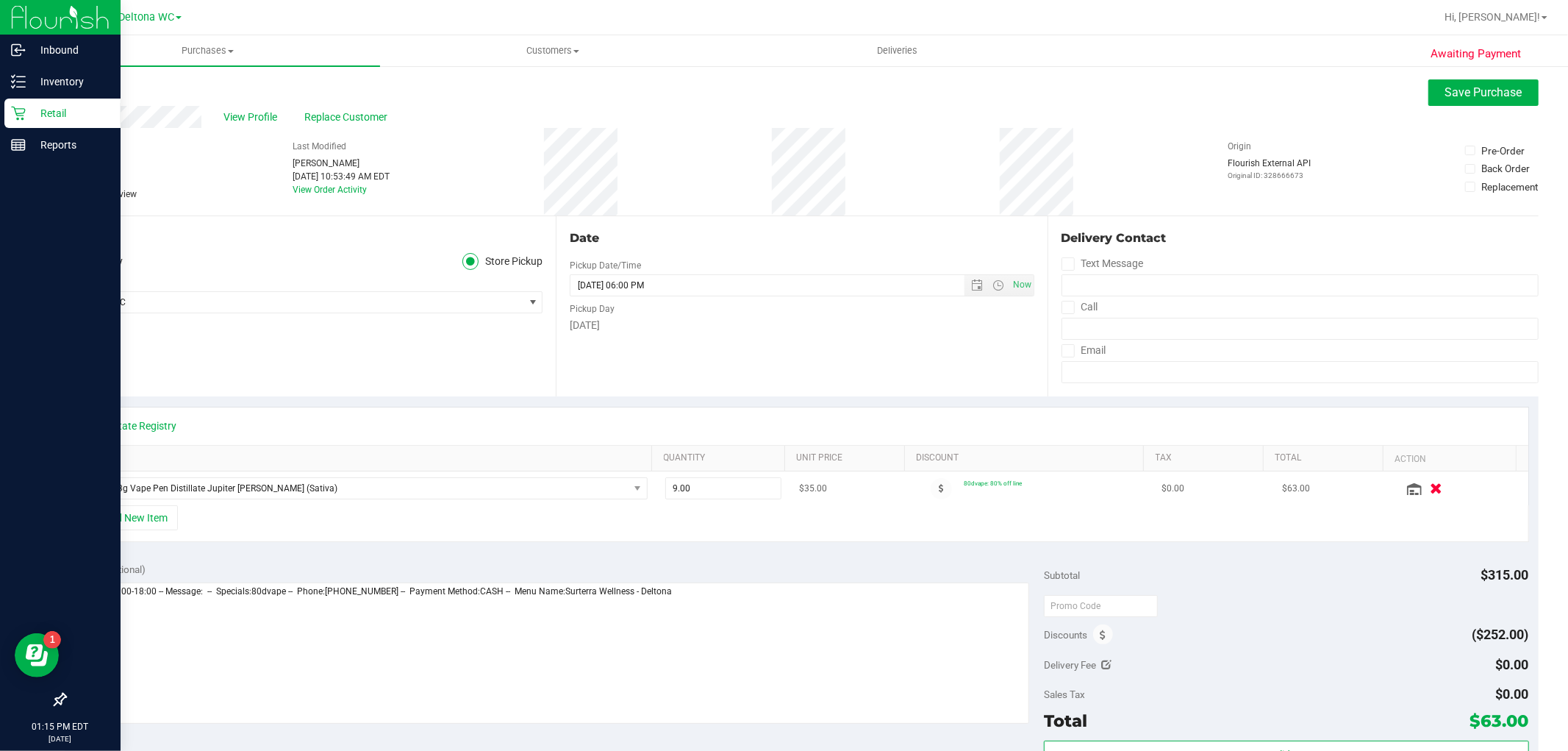
click at [1430, 490] on icon "button" at bounding box center [1436, 488] width 13 height 11
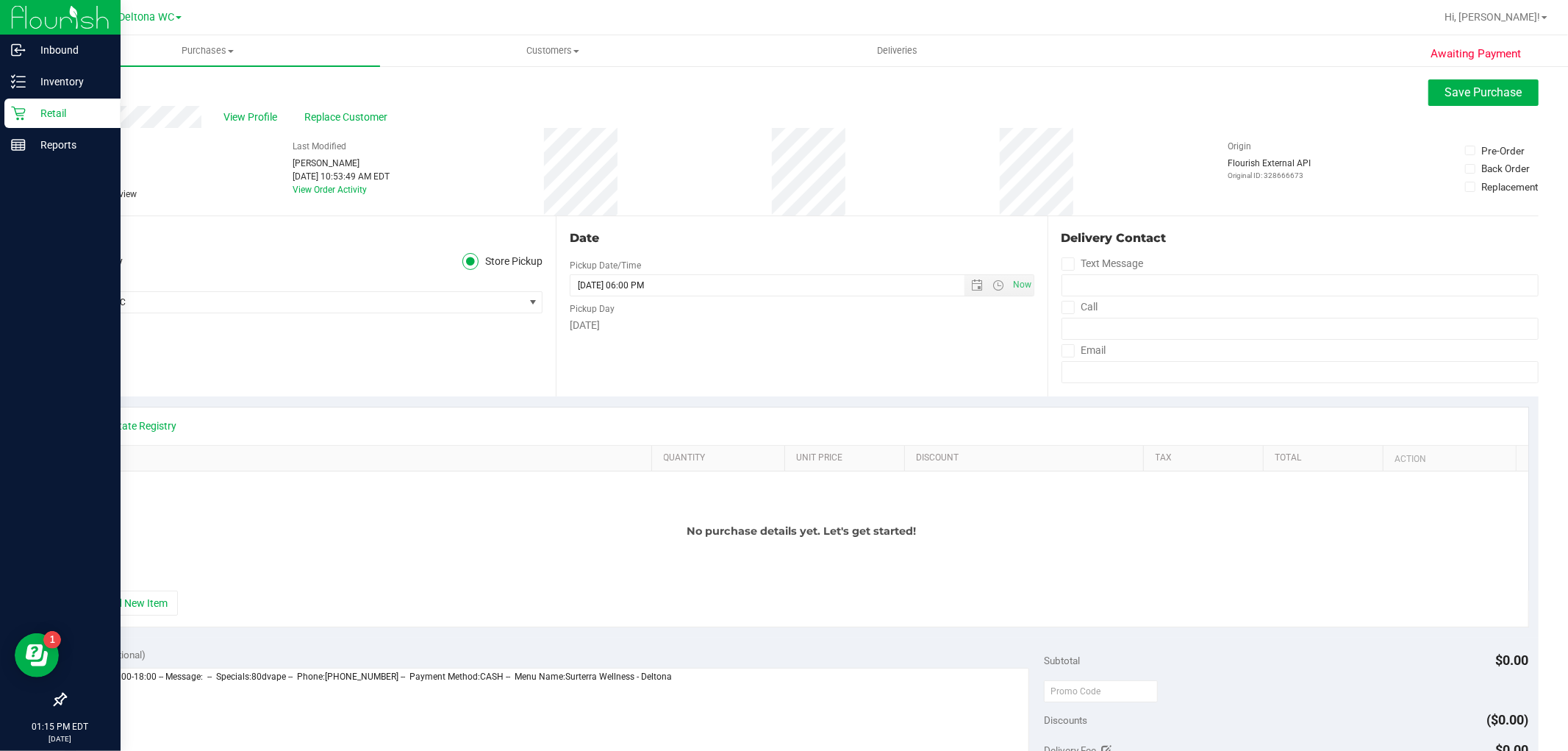
drag, startPoint x: 151, startPoint y: 596, endPoint x: 167, endPoint y: 536, distance: 62.1
click at [151, 596] on button "+ Add New Item" at bounding box center [133, 603] width 91 height 25
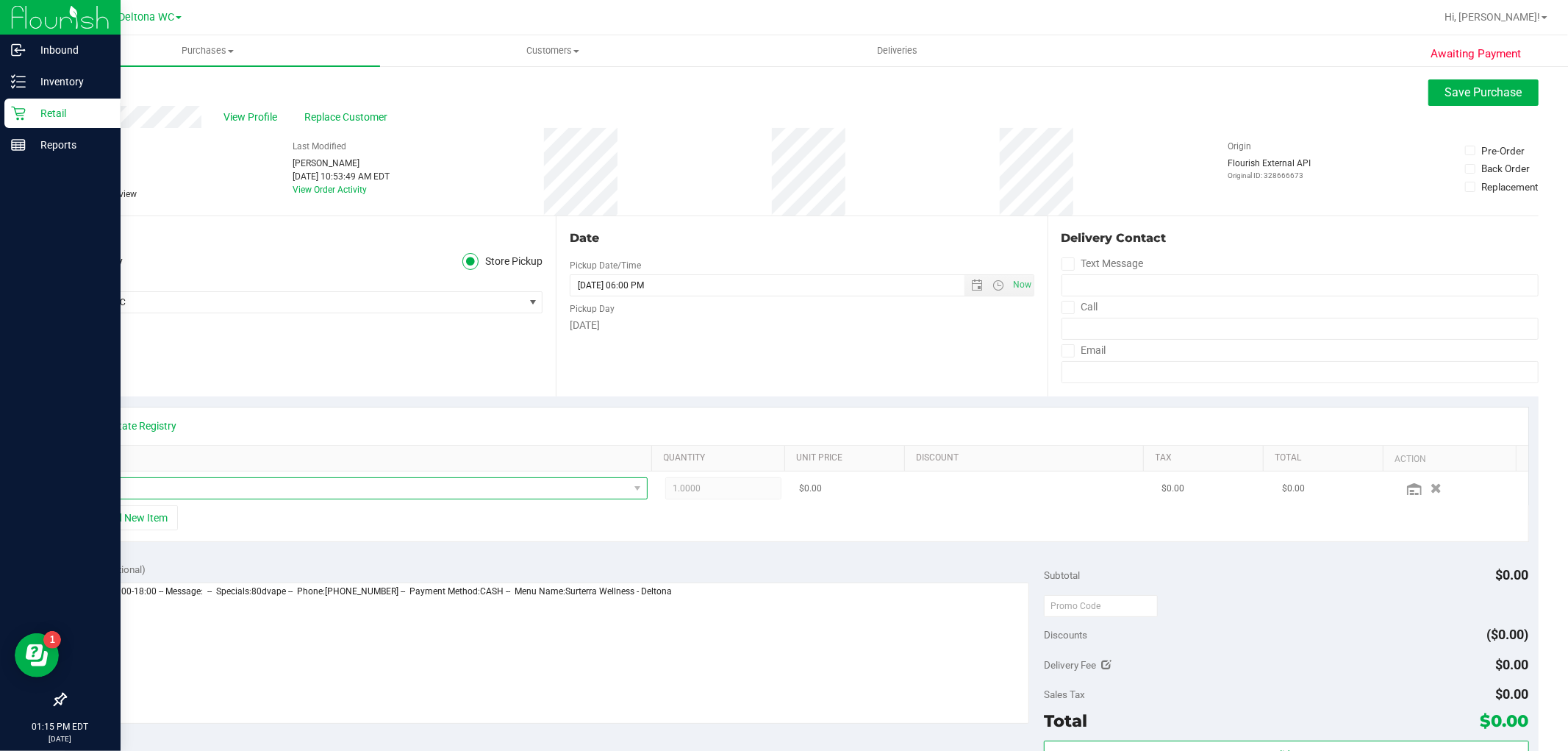
click at [203, 487] on span "NO DATA FOUND" at bounding box center [357, 488] width 544 height 20
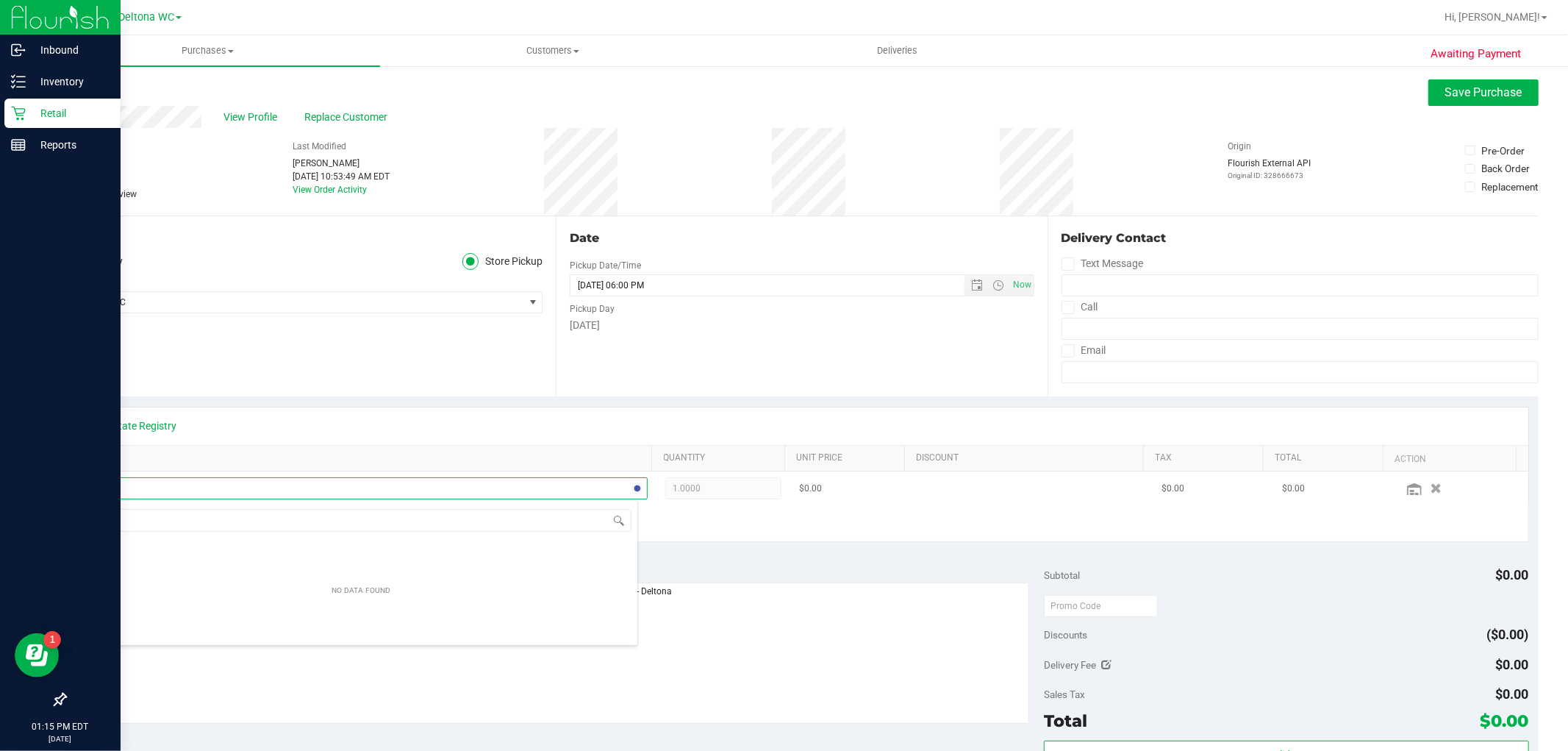
scroll to position [22, 549]
type input "aut"
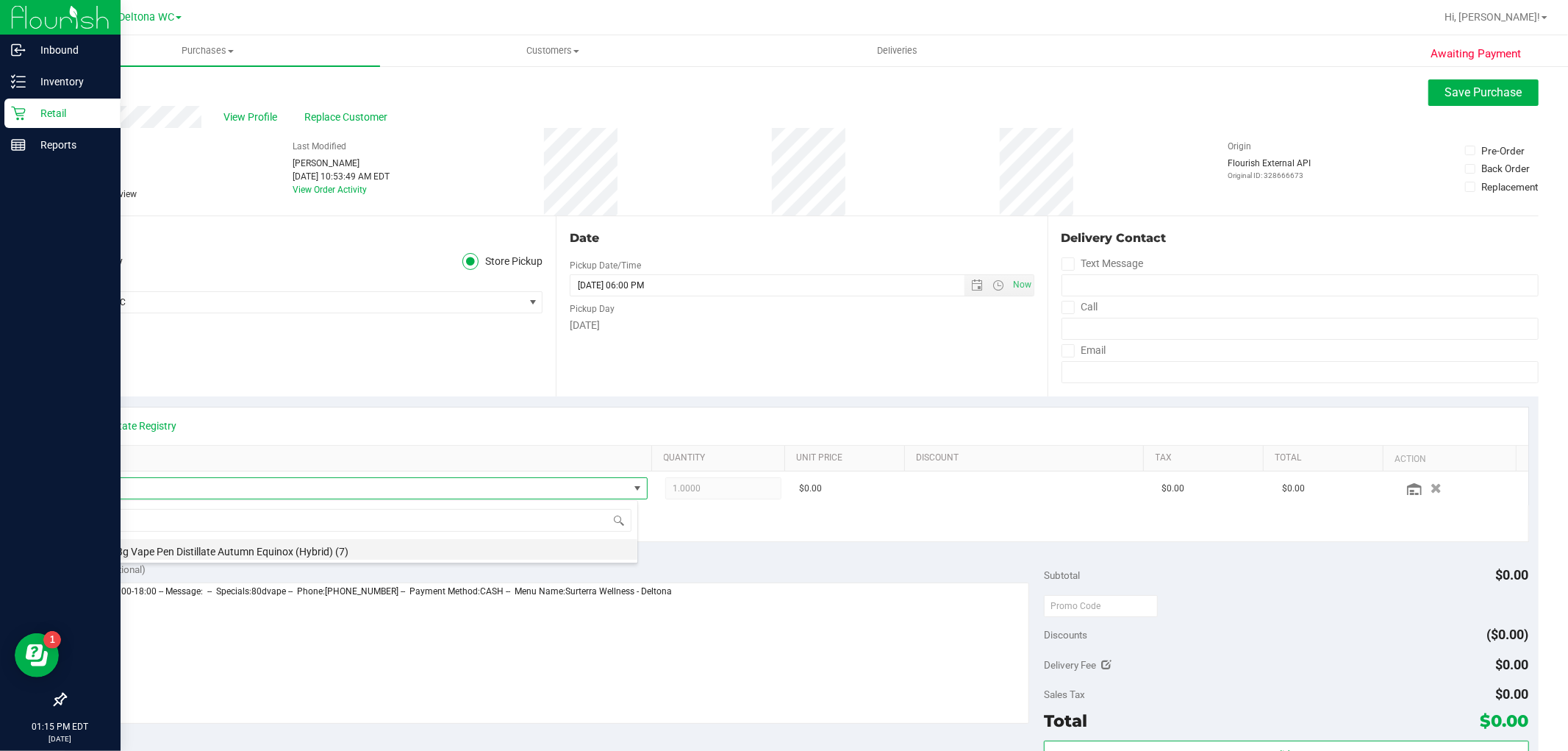
click at [226, 552] on li "FT 0.3g Vape Pen Distillate Autumn Equinox (Hybrid) (7)" at bounding box center [361, 549] width 552 height 20
click at [343, 555] on div "Notes (optional) Subtotal $0.00 Discounts ($0.00) Delivery Fee $0.00 Sales Tax …" at bounding box center [802, 684] width 1474 height 264
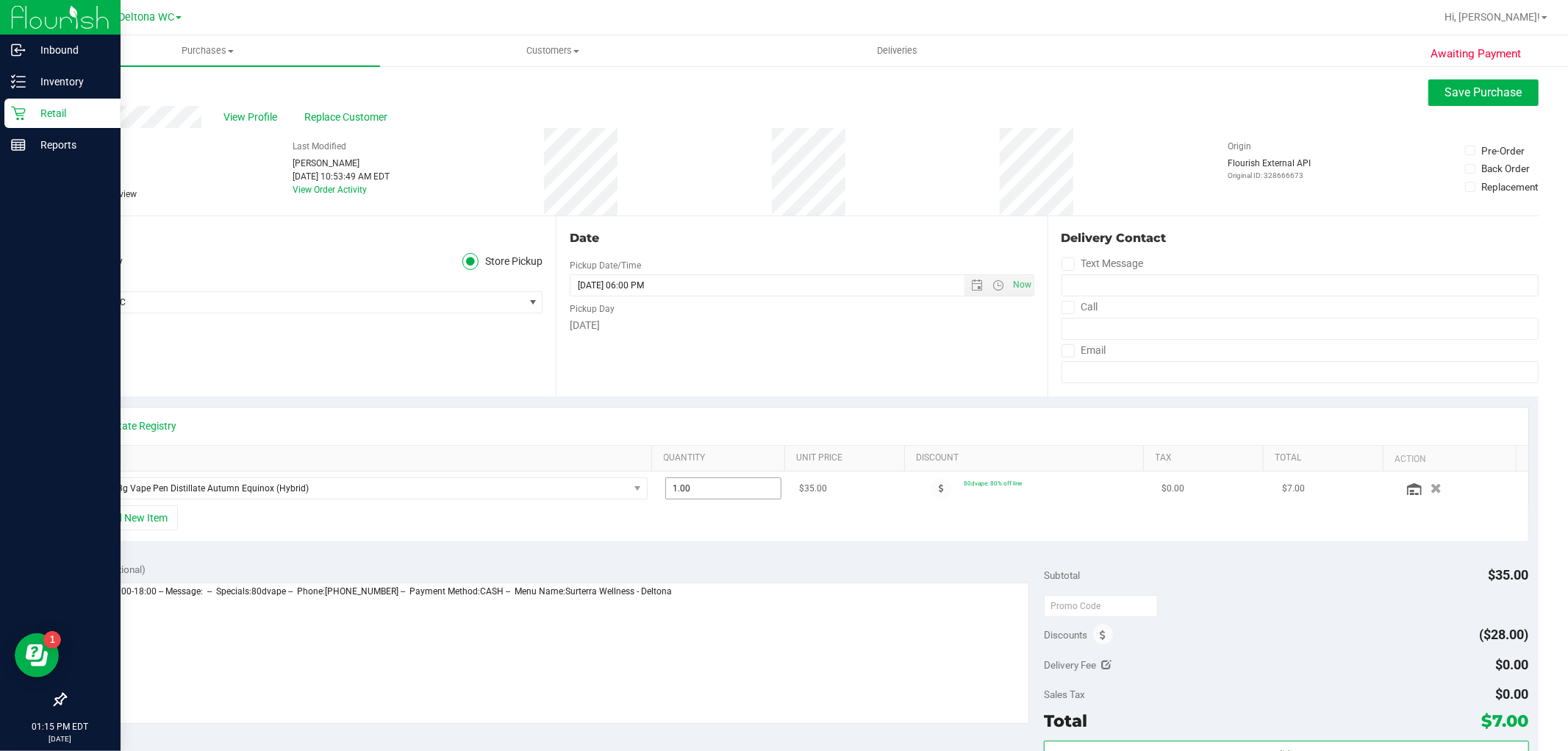
click at [703, 488] on span "1.00 1" at bounding box center [724, 488] width 117 height 22
click at [703, 489] on input "1" at bounding box center [724, 488] width 115 height 20
type input "7"
type input "7.00"
click at [721, 524] on div "+ Add New Item" at bounding box center [802, 524] width 1454 height 37
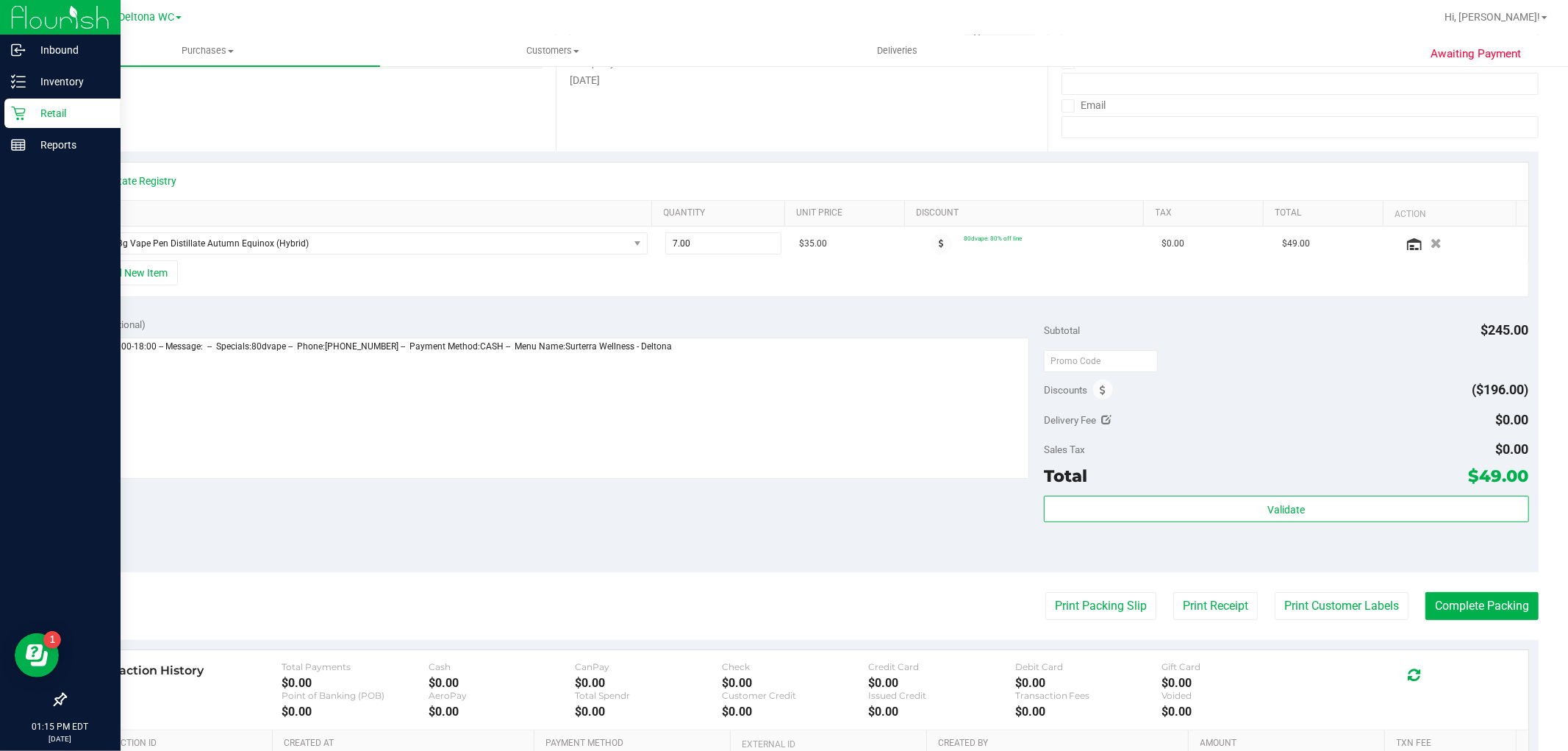
scroll to position [0, 0]
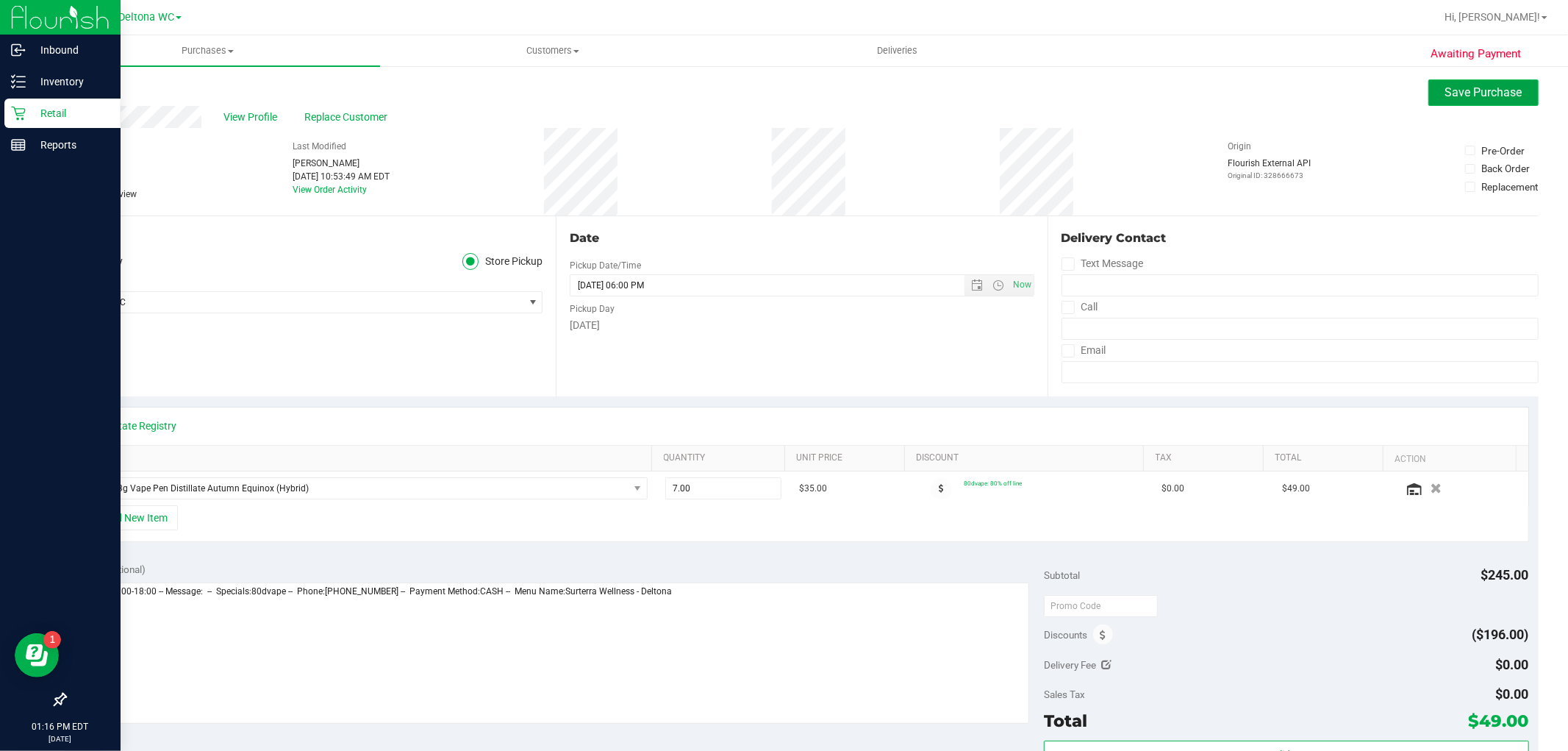
click at [1477, 89] on span "Save Purchase" at bounding box center [1484, 92] width 77 height 14
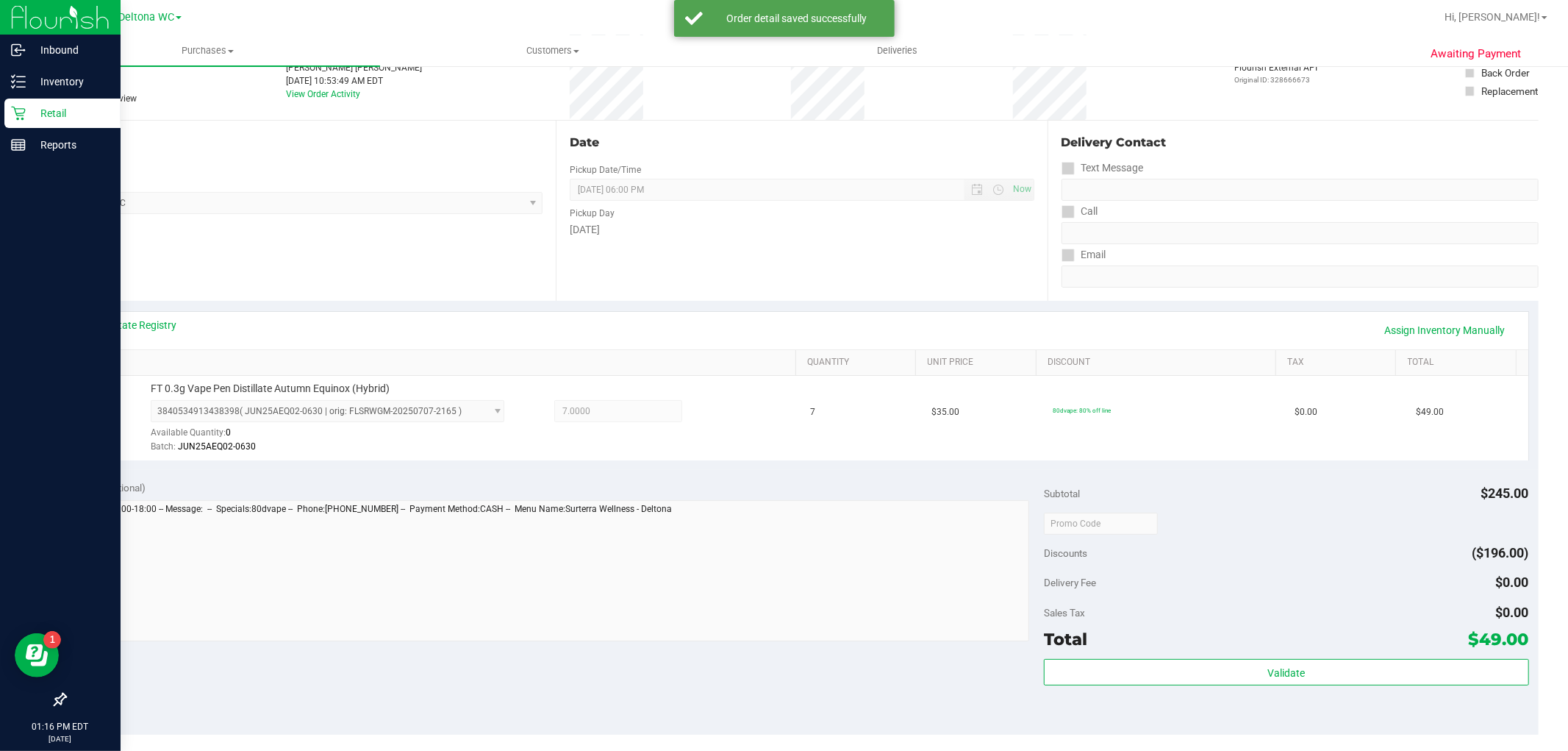
scroll to position [245, 0]
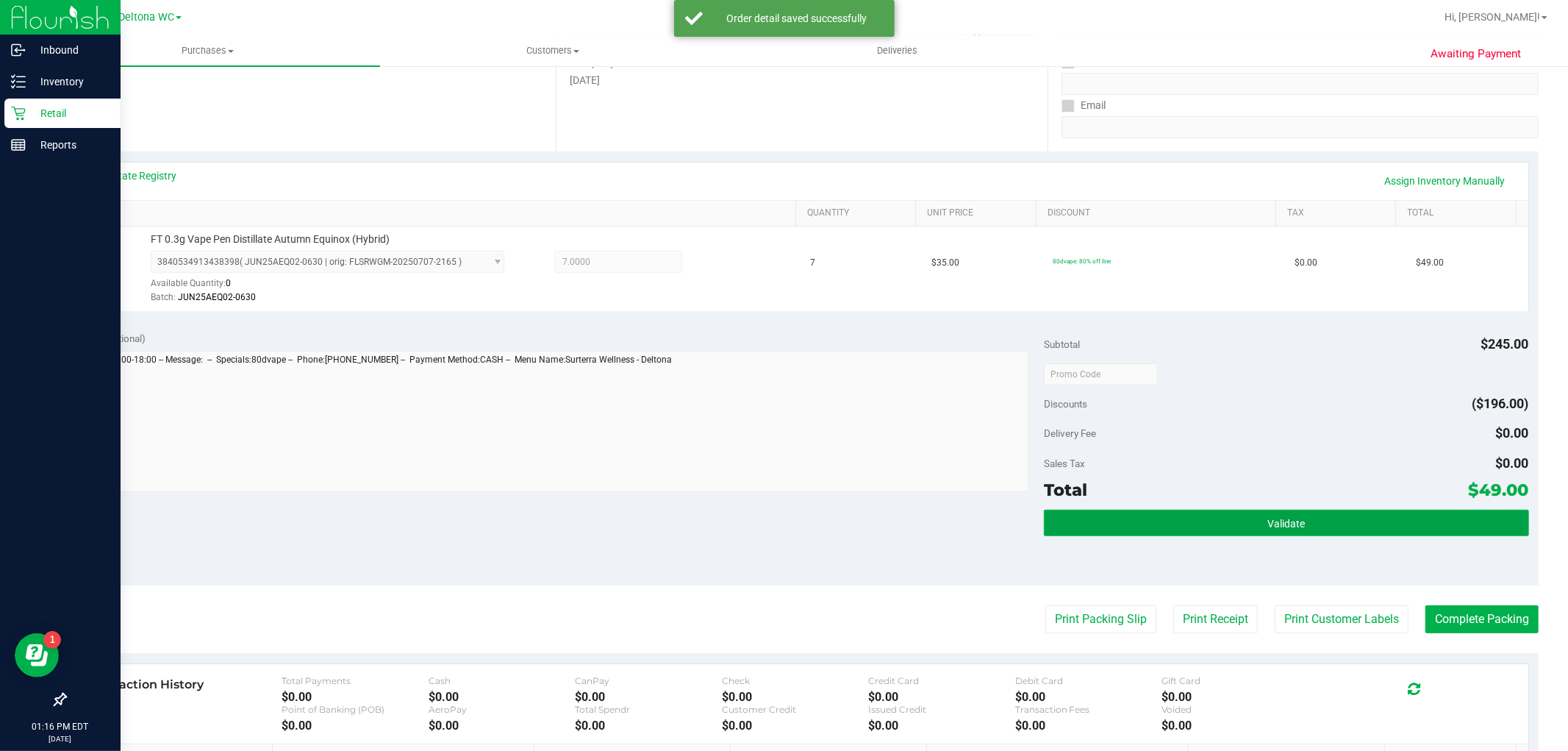
click at [1191, 527] on button "Validate" at bounding box center [1287, 522] width 485 height 26
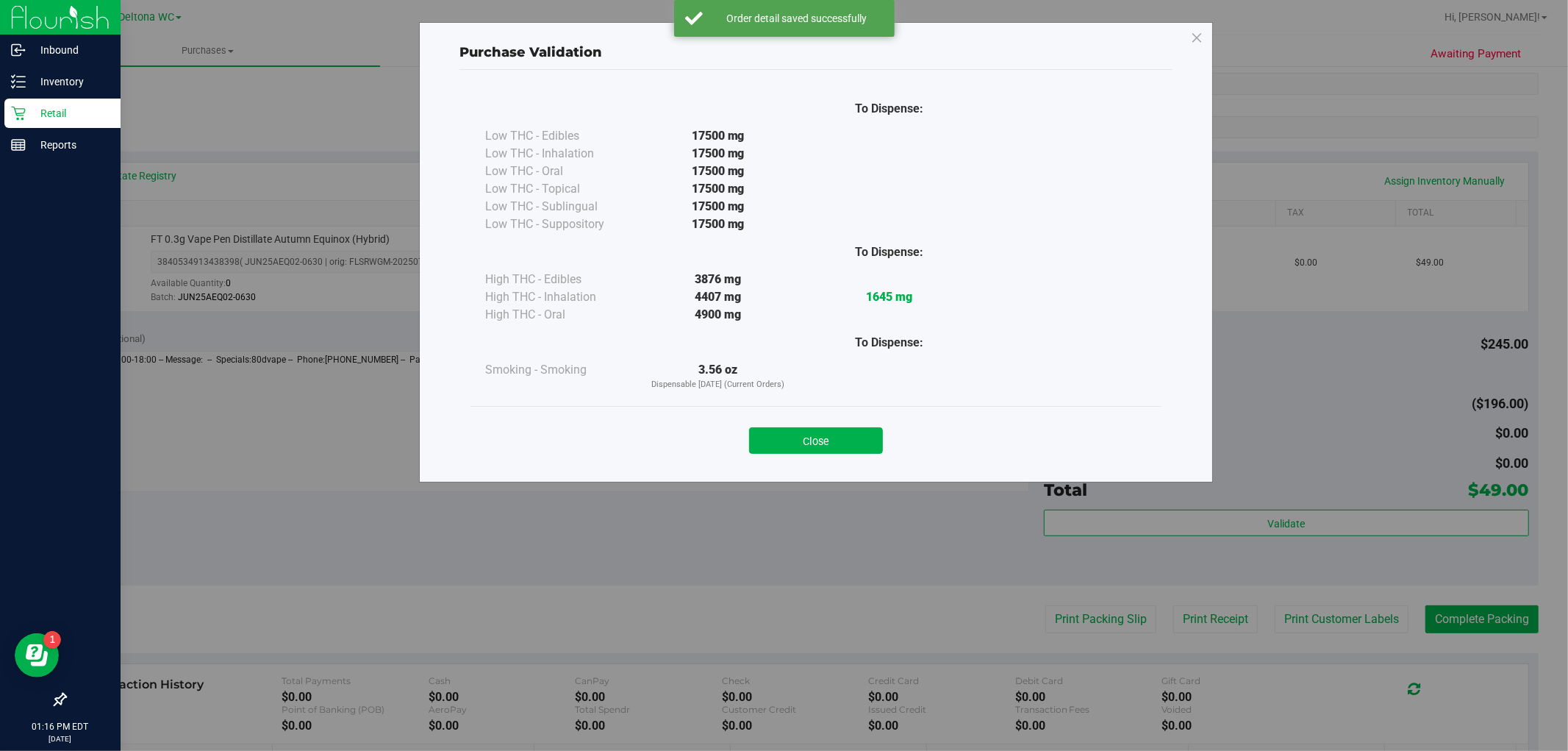
drag, startPoint x: 858, startPoint y: 444, endPoint x: 871, endPoint y: 447, distance: 13.3
click at [858, 443] on button "Close" at bounding box center [816, 440] width 133 height 26
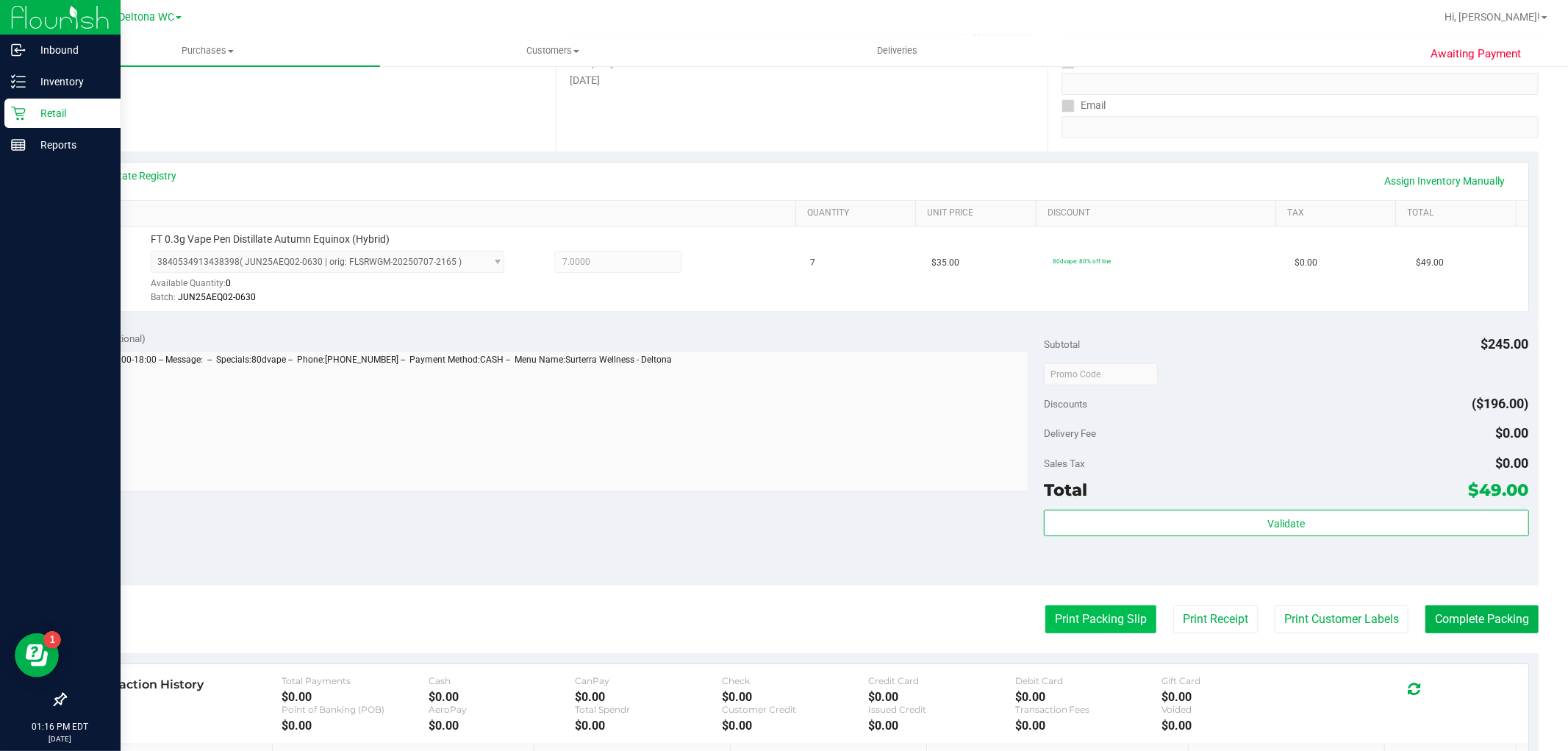
click at [1053, 623] on button "Print Packing Slip" at bounding box center [1100, 619] width 111 height 28
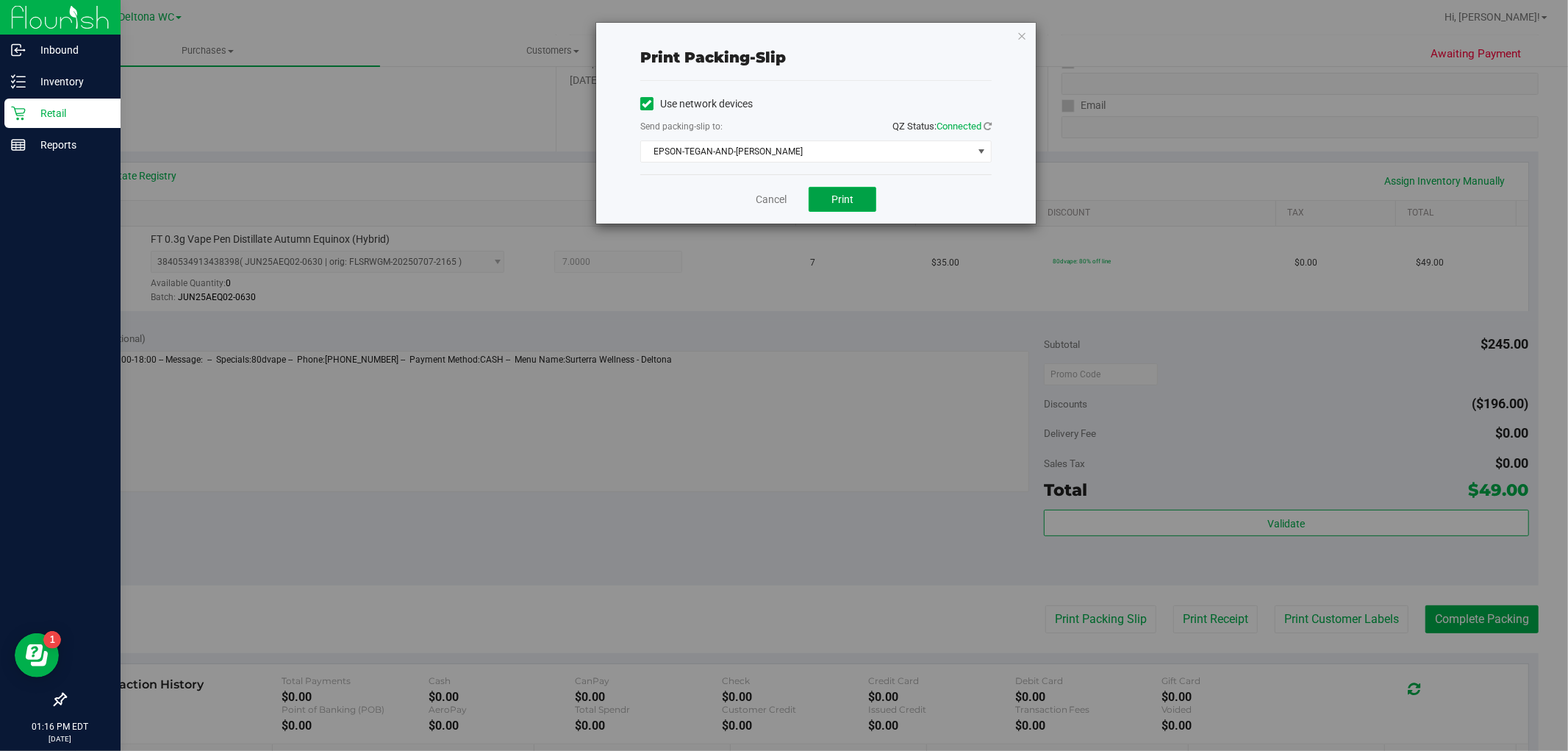
click at [839, 204] on span "Print" at bounding box center [843, 199] width 22 height 12
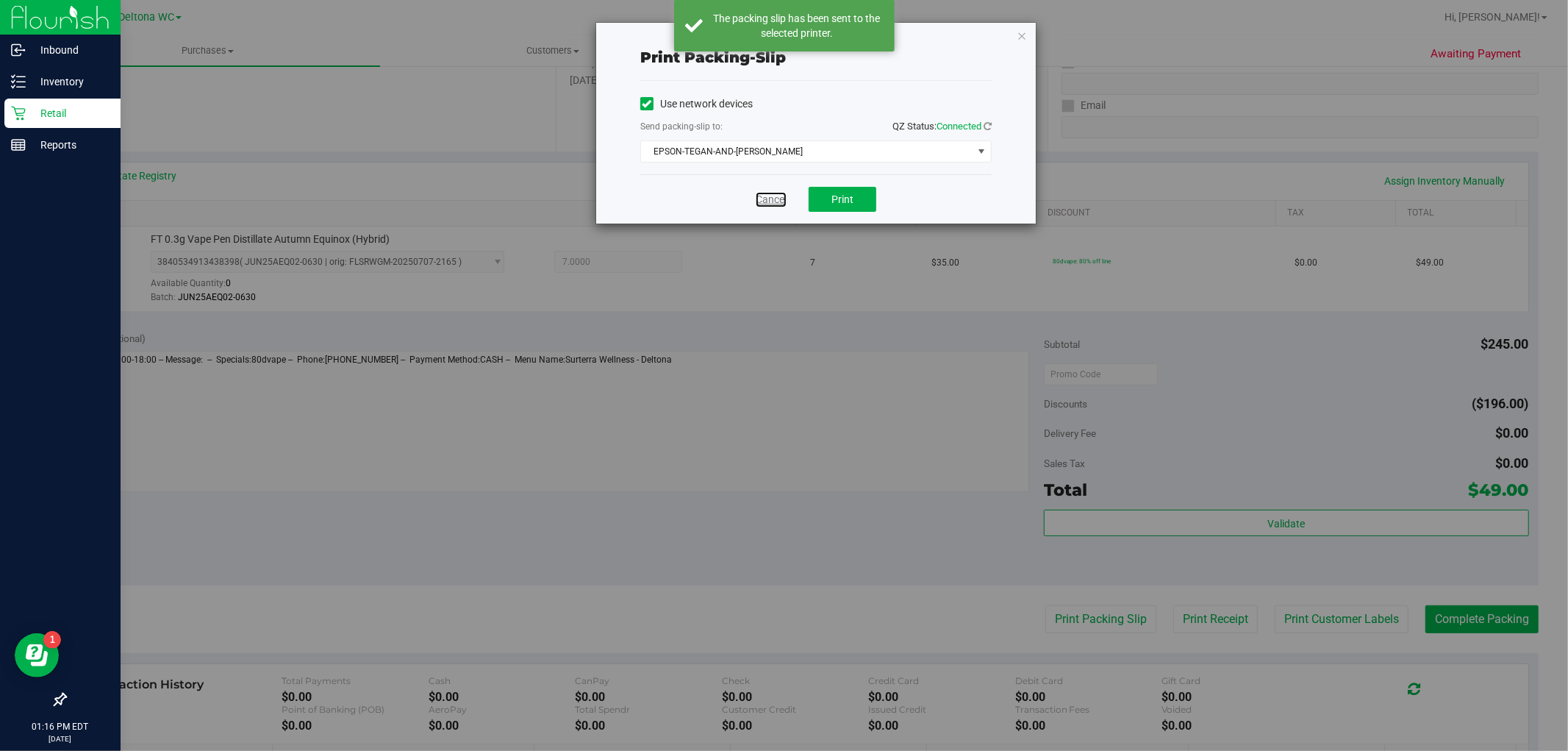
click at [775, 197] on link "Cancel" at bounding box center [771, 199] width 31 height 15
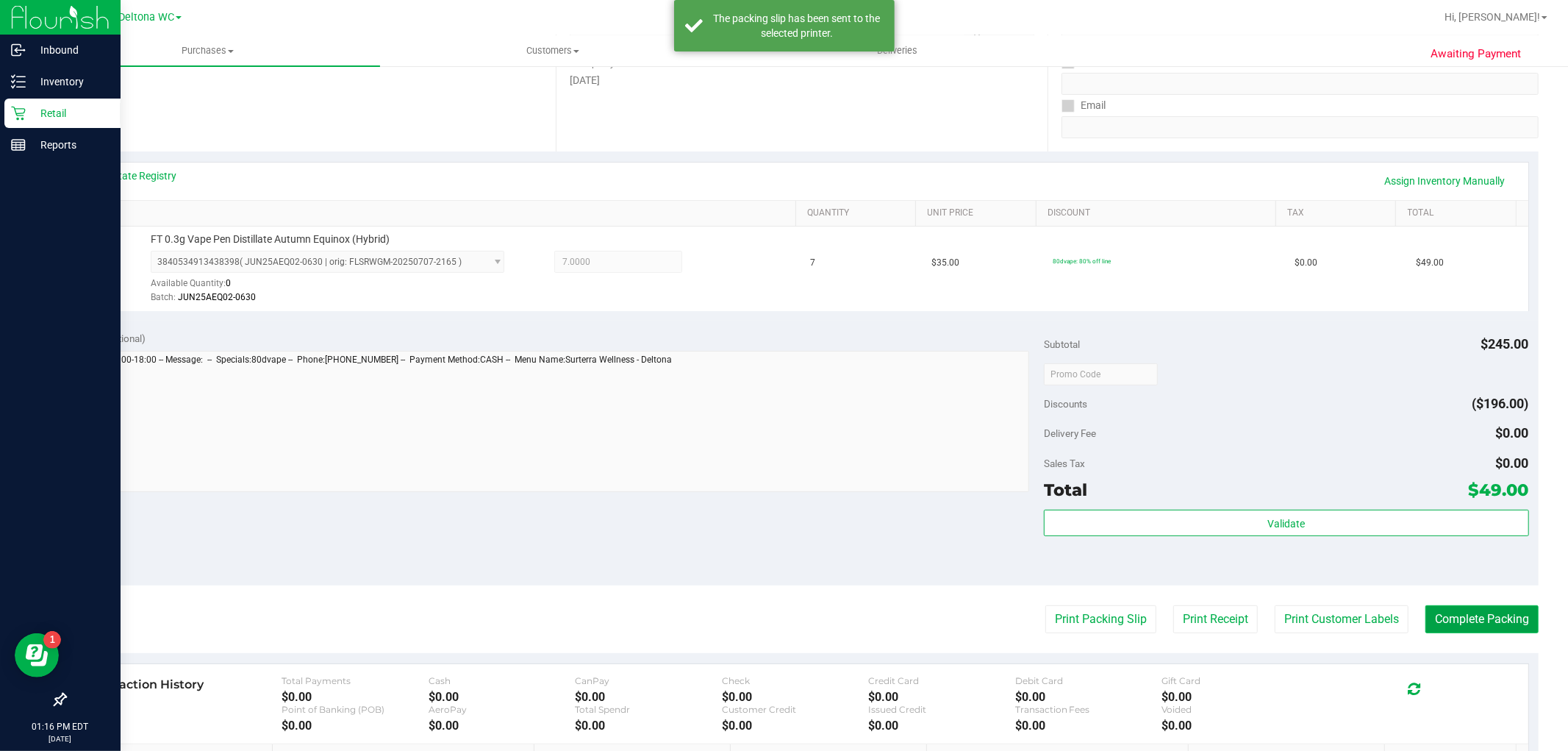
click at [1437, 618] on button "Complete Packing" at bounding box center [1483, 619] width 113 height 28
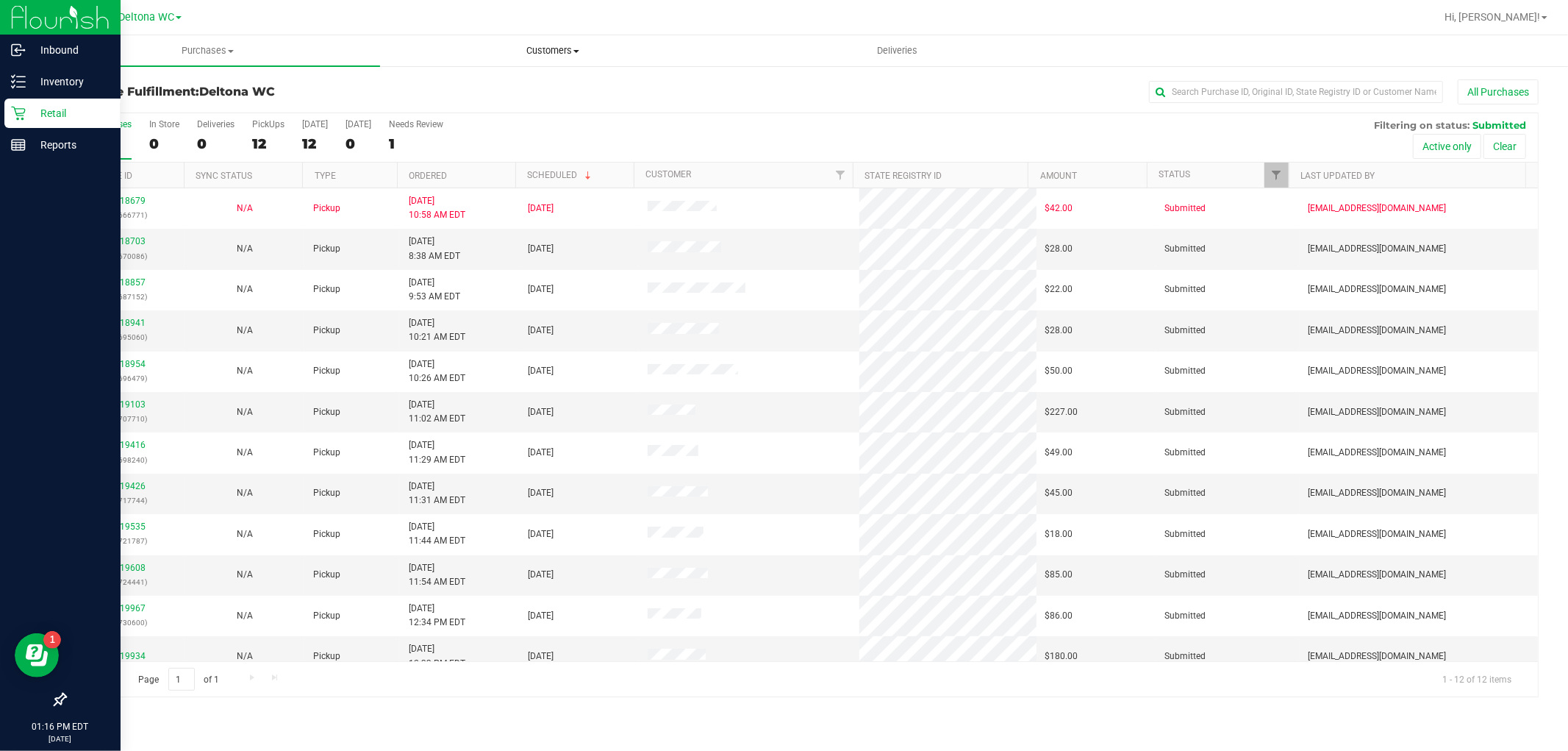
click at [559, 60] on uib-tab-heading "Customers All customers Add a new customer All physicians" at bounding box center [552, 51] width 344 height 30
click at [491, 83] on li "All customers" at bounding box center [552, 89] width 345 height 18
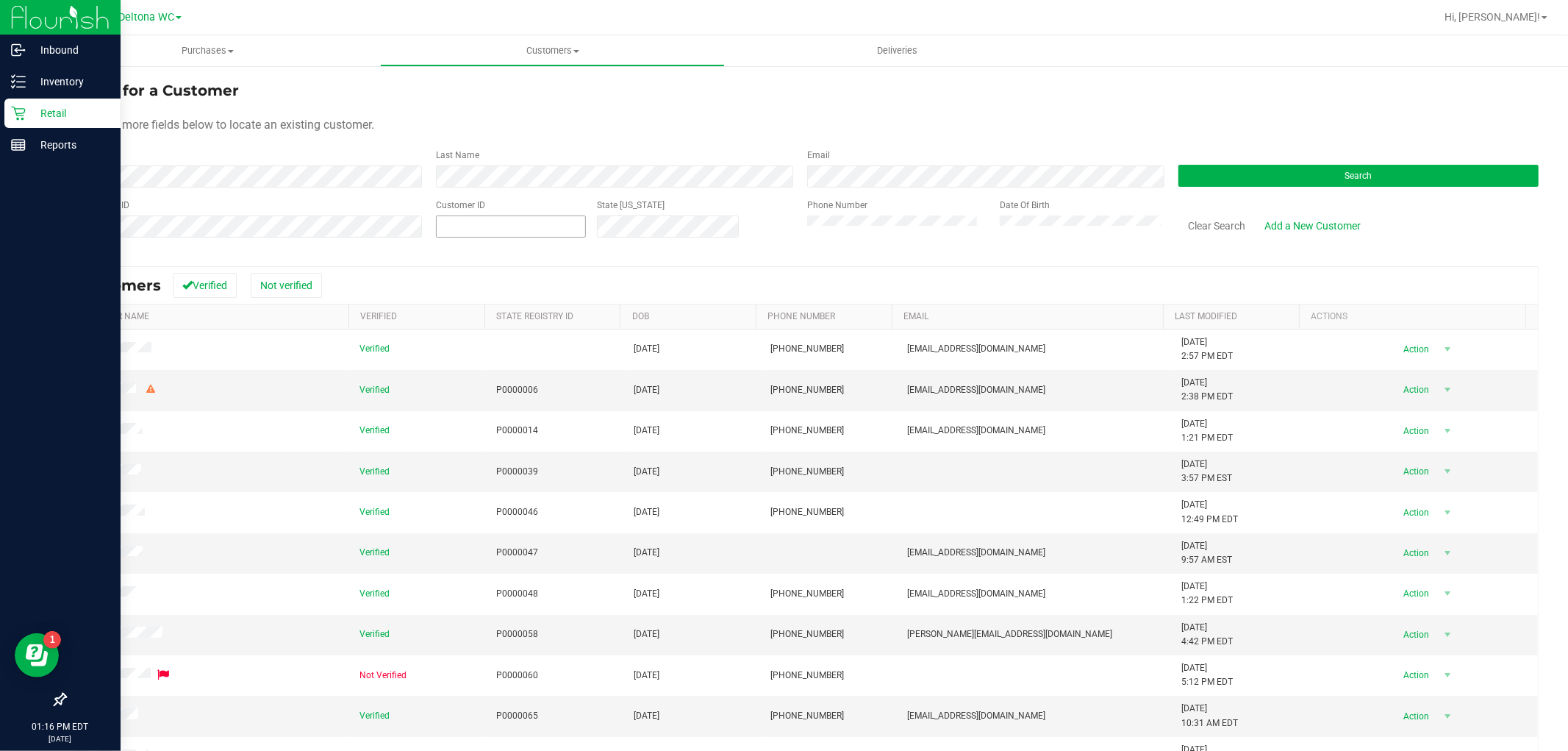
click at [496, 229] on span at bounding box center [511, 226] width 150 height 22
paste input "598386"
type input "598386"
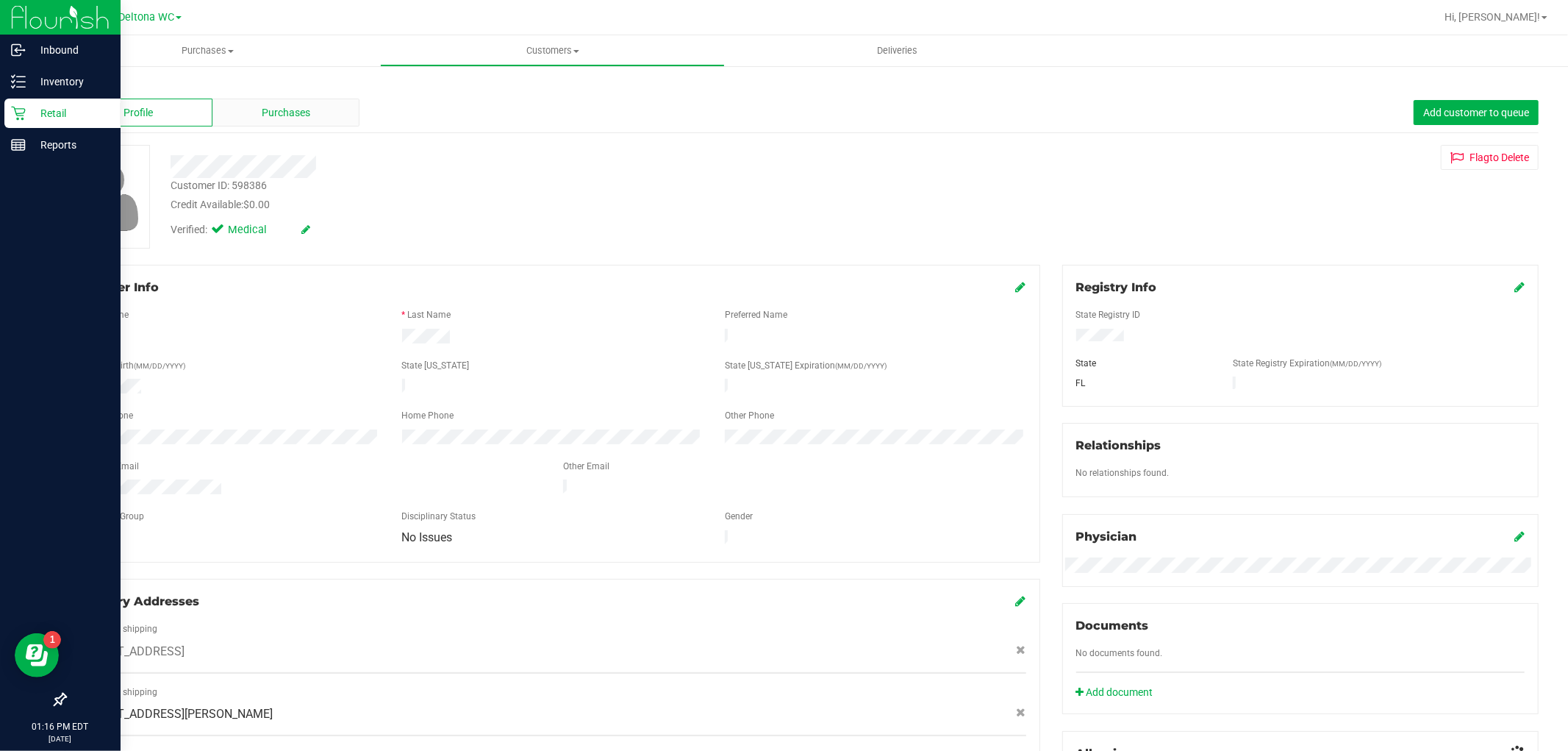
click at [299, 113] on span "Purchases" at bounding box center [285, 113] width 48 height 15
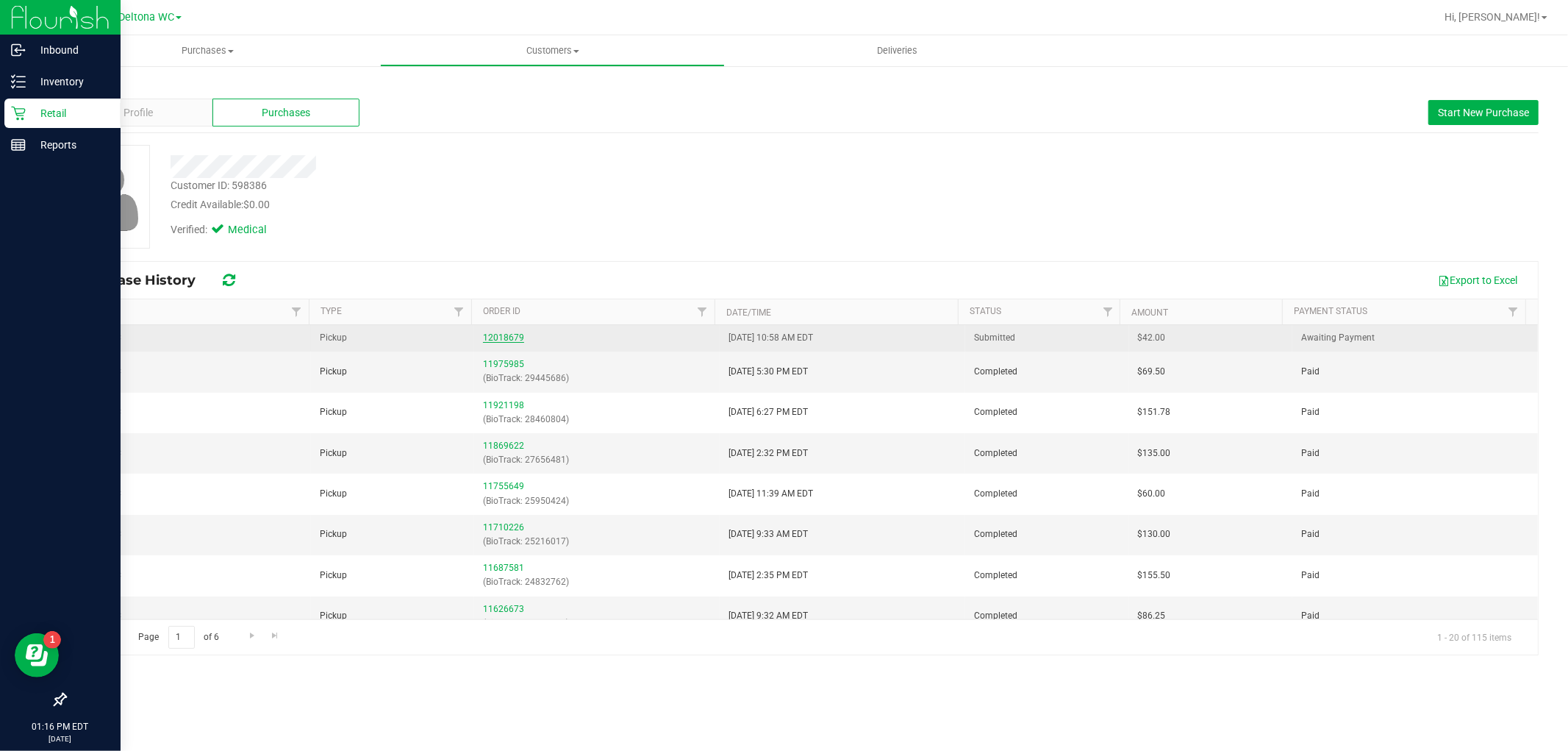
click at [486, 340] on link "12018679" at bounding box center [503, 338] width 41 height 10
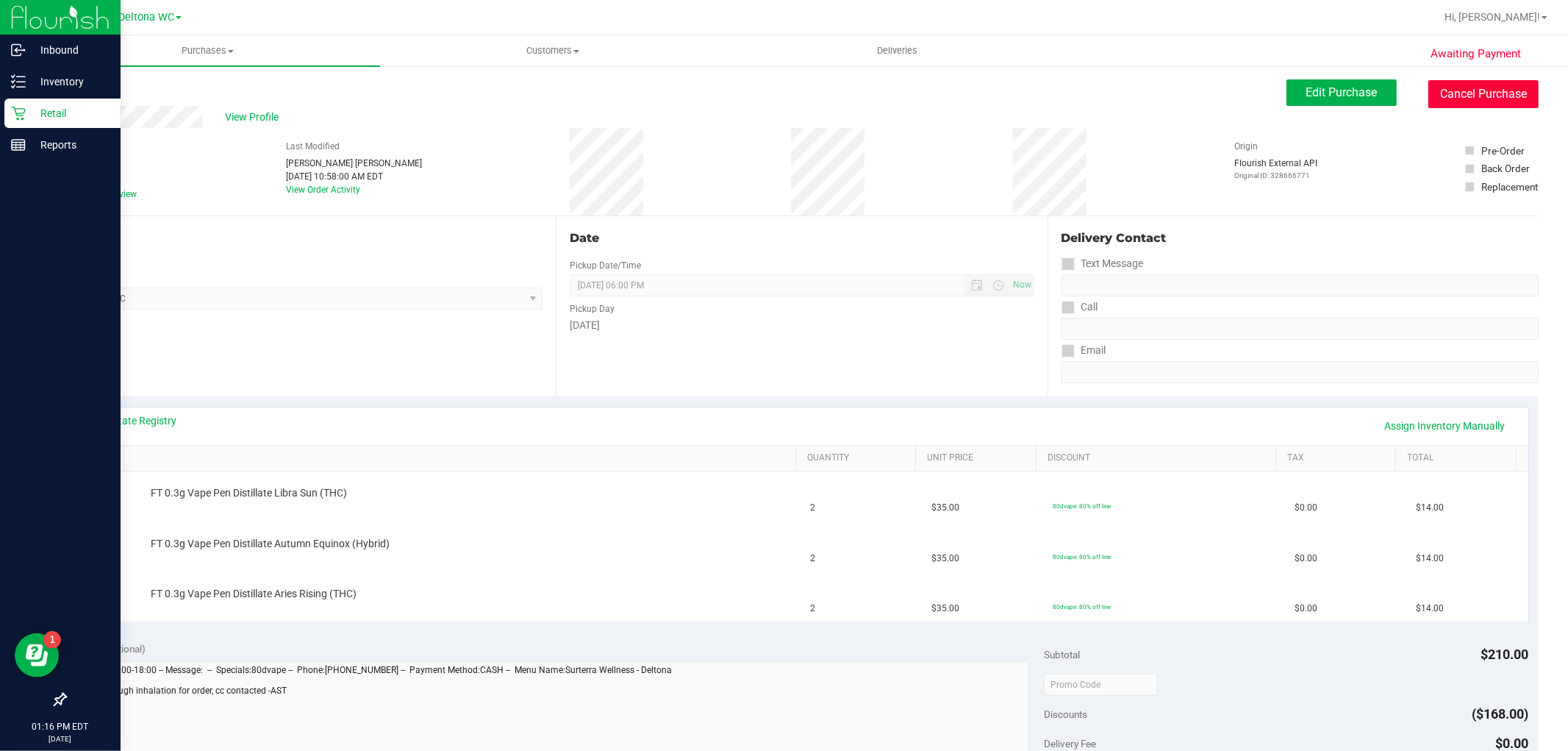
click at [1465, 93] on button "Cancel Purchase" at bounding box center [1484, 94] width 111 height 28
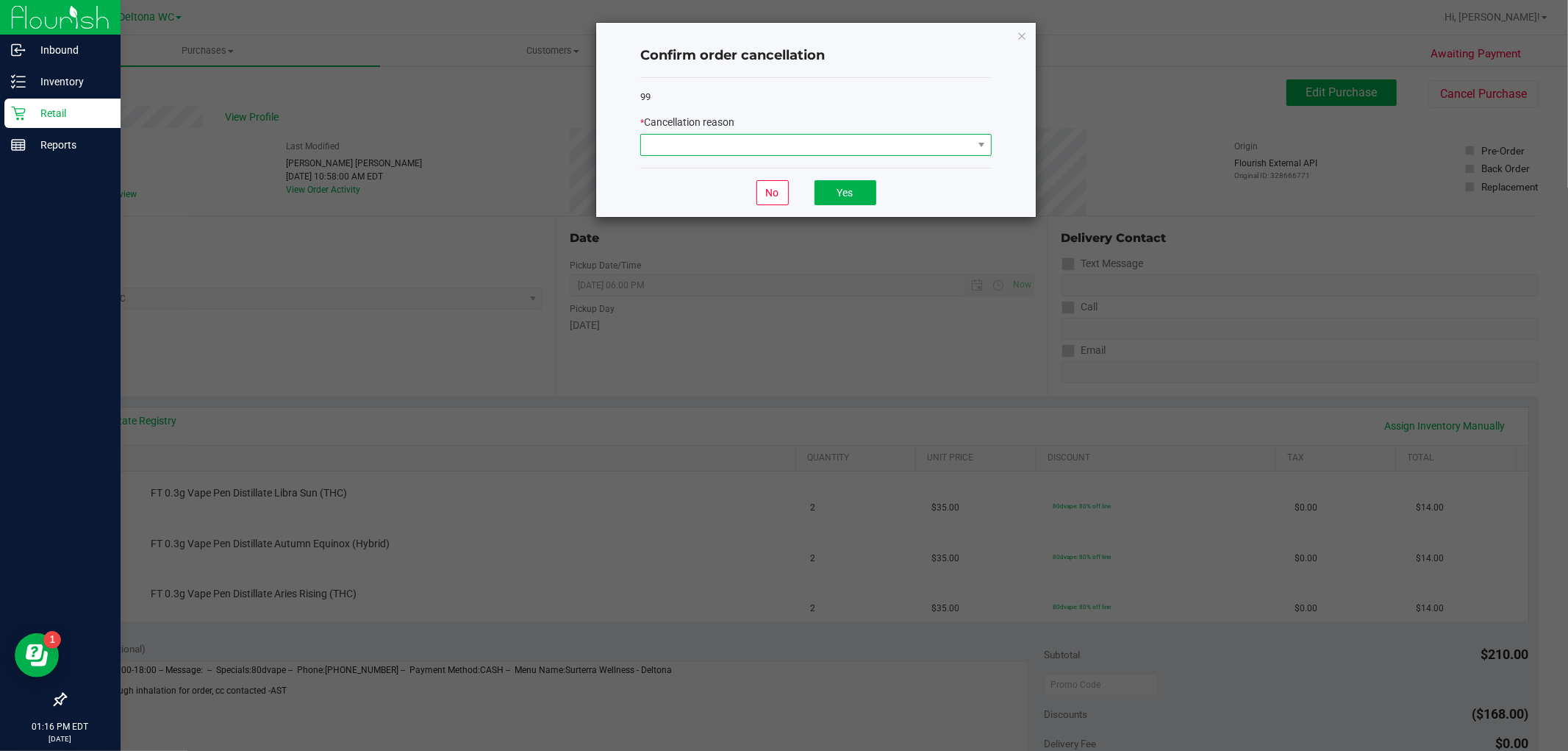
click at [918, 144] on span at bounding box center [806, 144] width 332 height 20
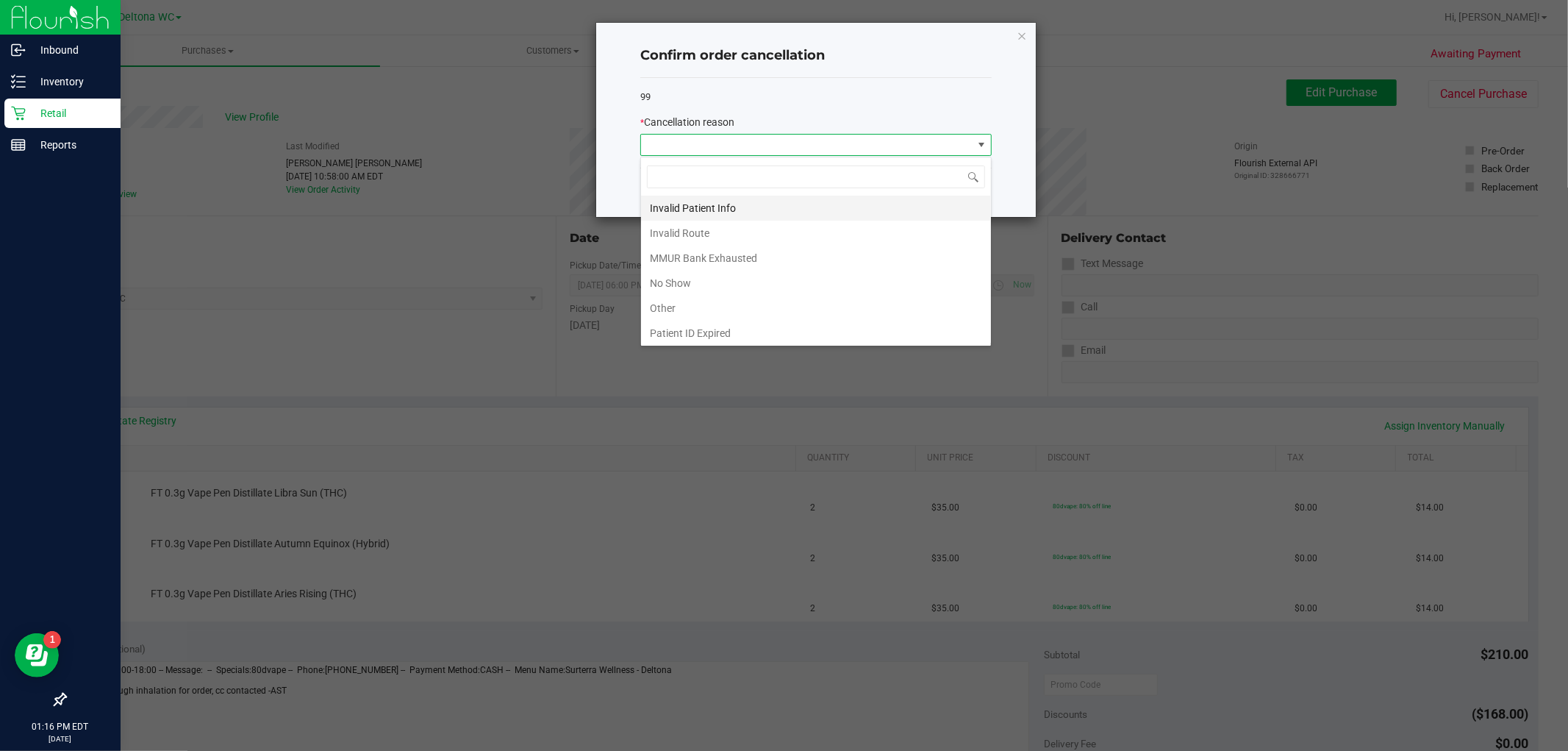
scroll to position [79, 0]
click at [732, 327] on li "Preferred Product OOS" at bounding box center [816, 330] width 350 height 25
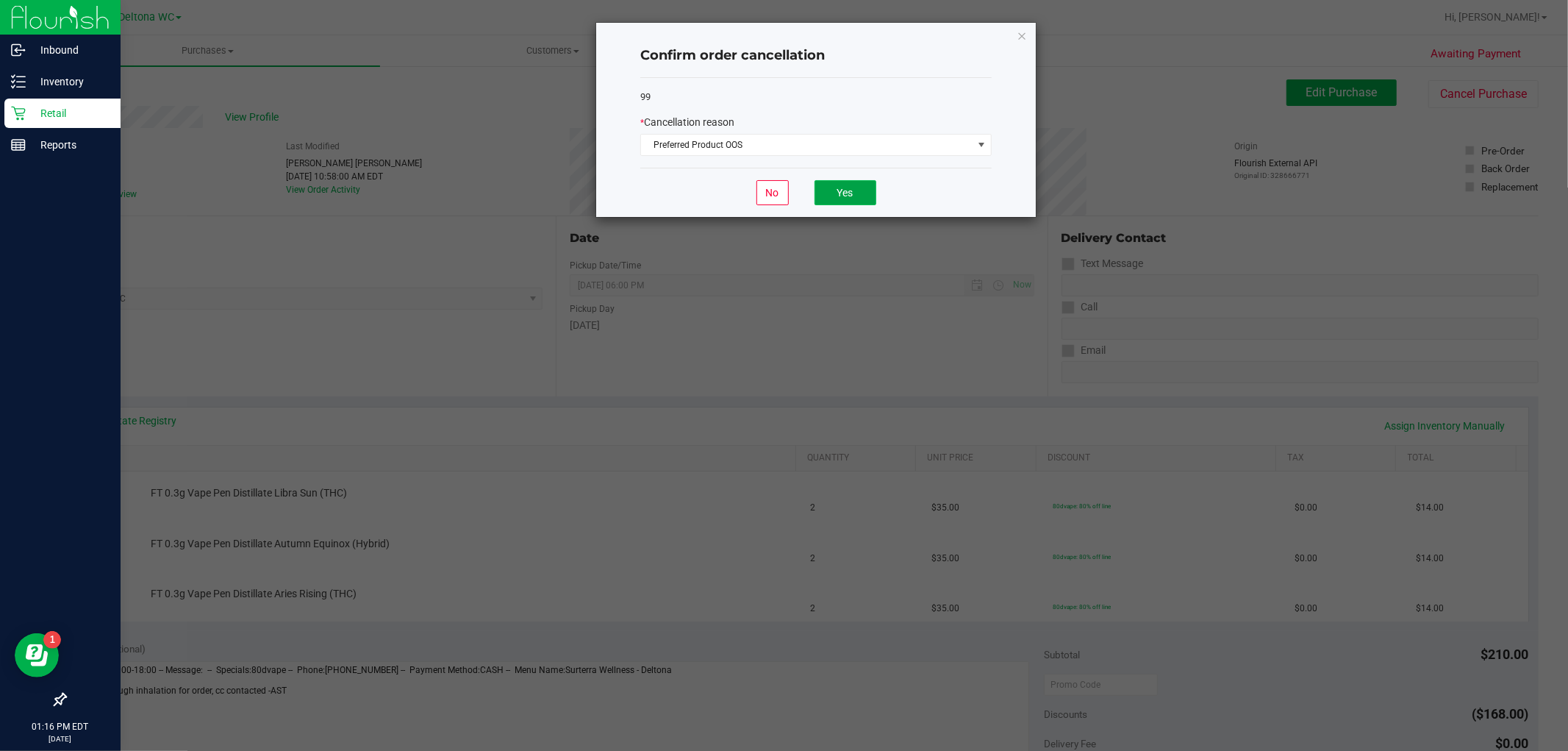
click at [836, 191] on button "Yes" at bounding box center [845, 193] width 62 height 25
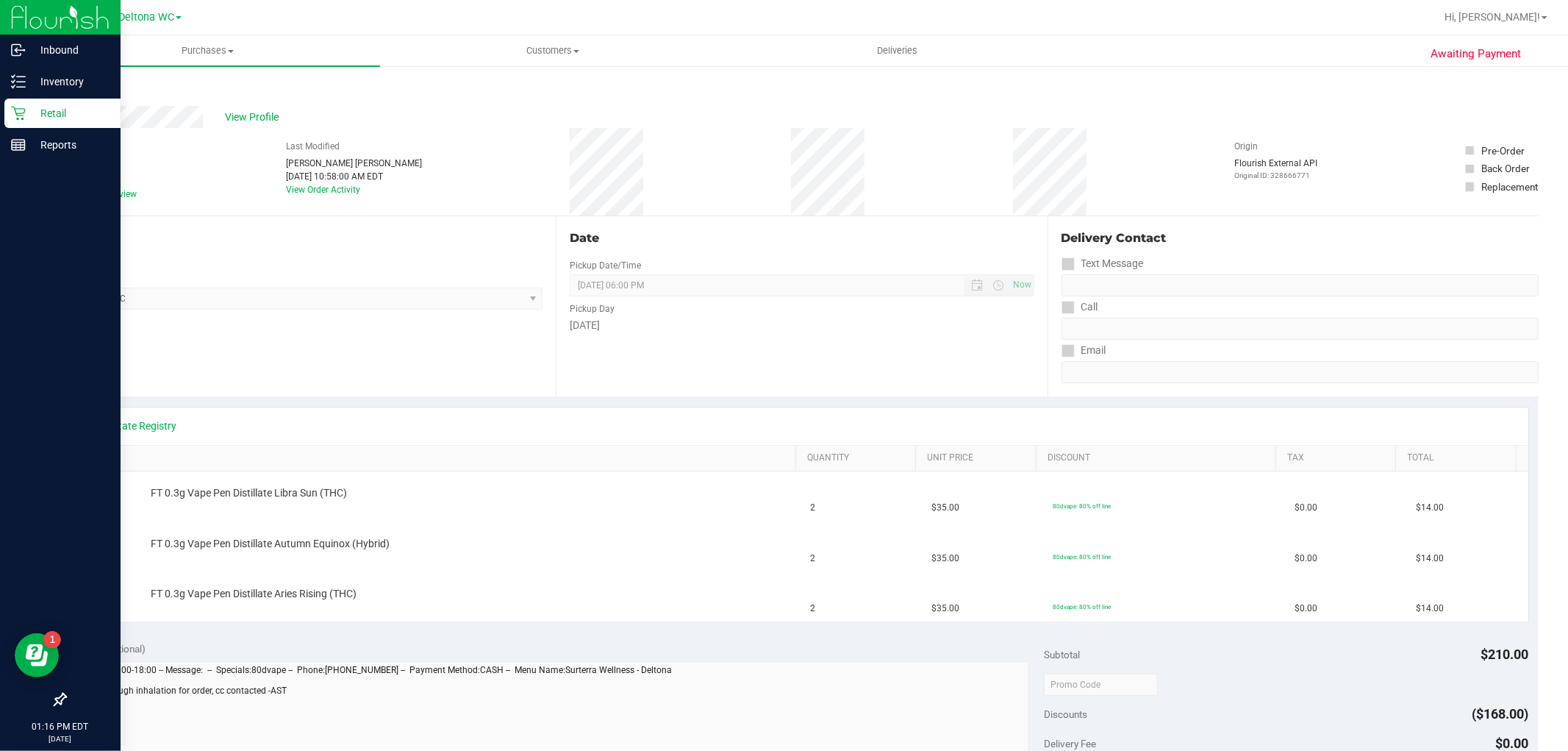
click at [437, 351] on div "Location Pickup Store Deltona WC Select Store Bonita Springs WC Boynton Beach W…" at bounding box center [311, 306] width 491 height 180
click at [24, 111] on icon at bounding box center [18, 113] width 14 height 14
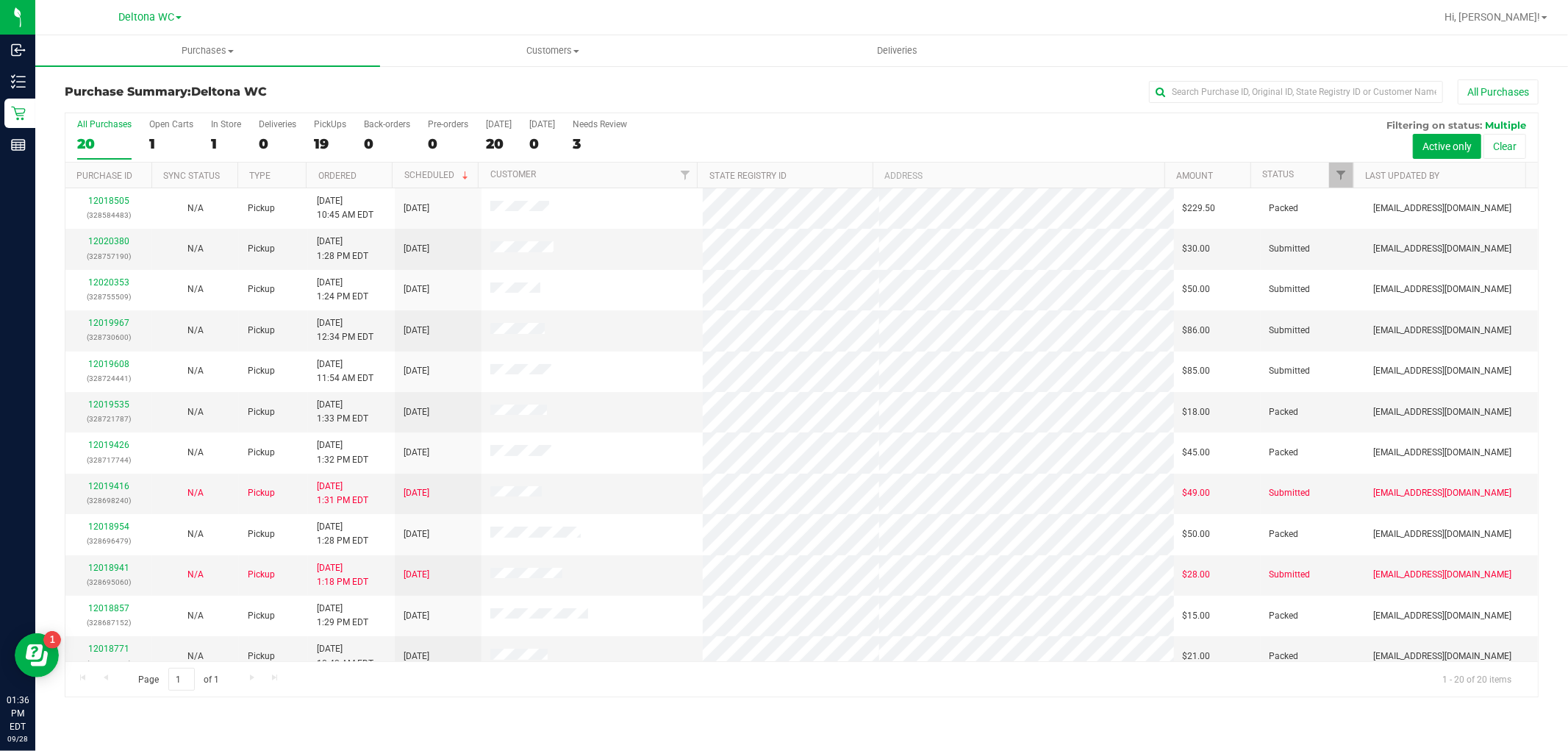
click at [726, 86] on div "All Purchases" at bounding box center [1047, 92] width 983 height 25
click at [1176, 96] on input "text" at bounding box center [1296, 92] width 294 height 22
paste input "12018941"
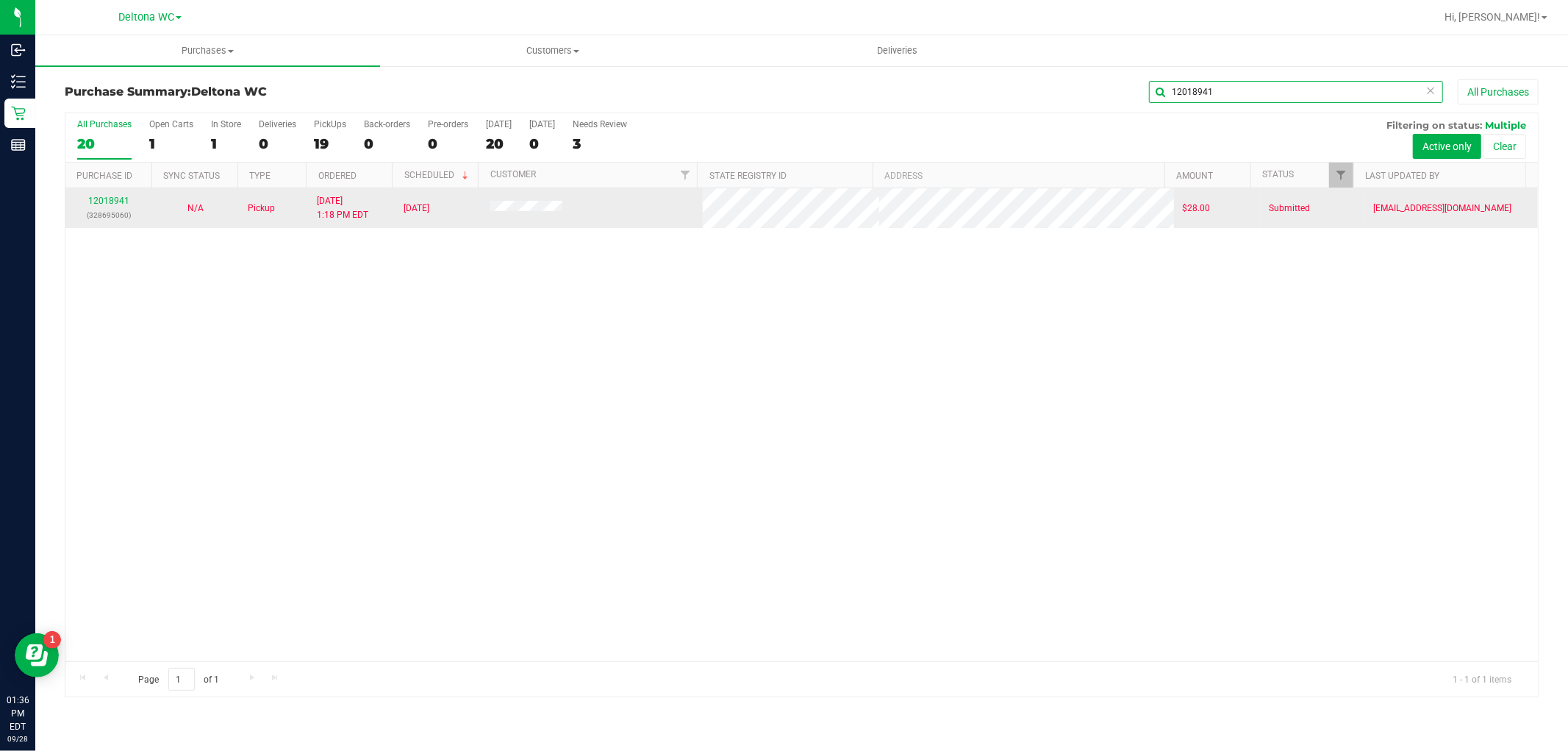
type input "12018941"
click at [98, 194] on div "12018941 (328695060)" at bounding box center [109, 208] width 69 height 28
click at [100, 197] on link "12018941" at bounding box center [108, 201] width 41 height 10
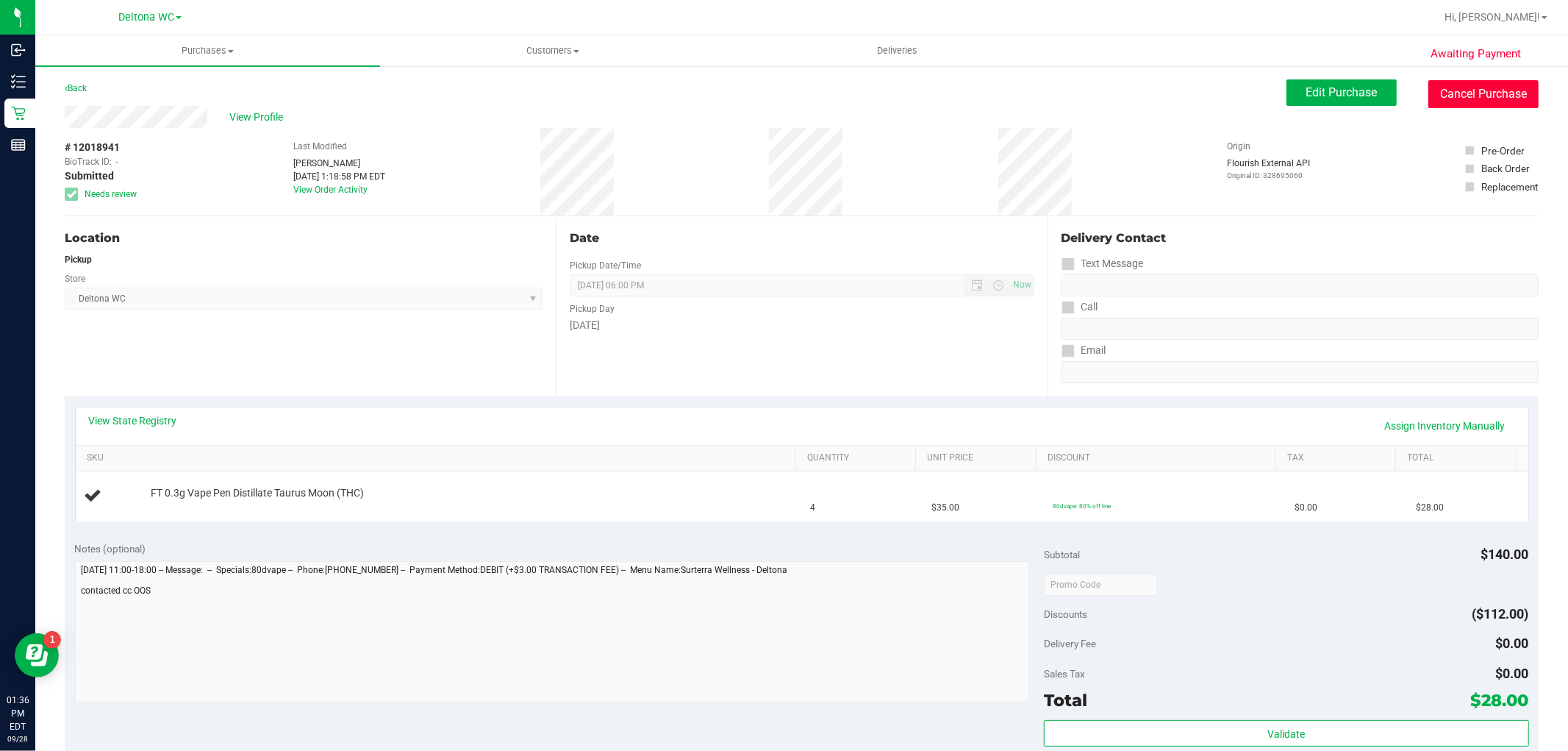
click at [1451, 90] on button "Cancel Purchase" at bounding box center [1484, 94] width 111 height 28
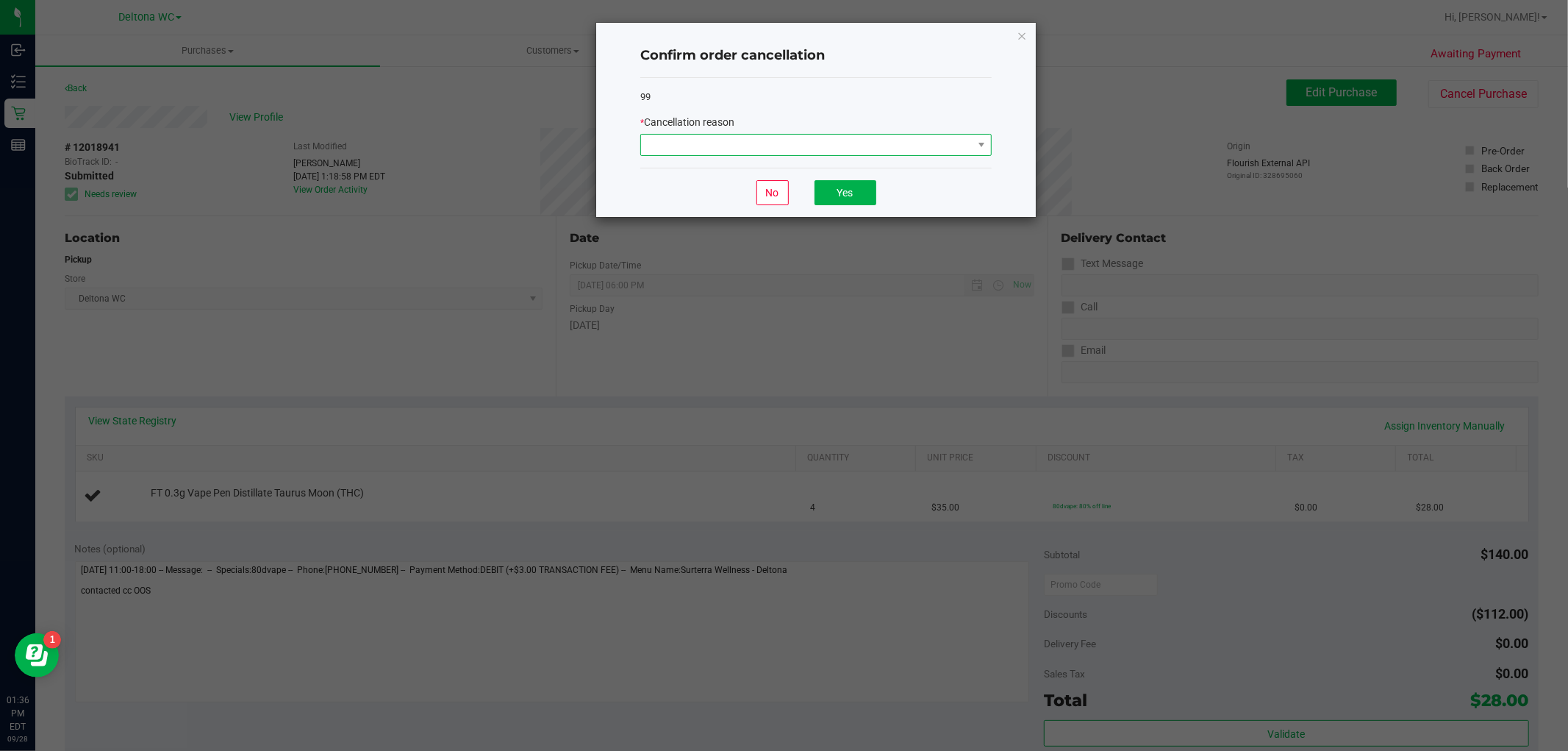
click at [899, 147] on span at bounding box center [806, 144] width 332 height 20
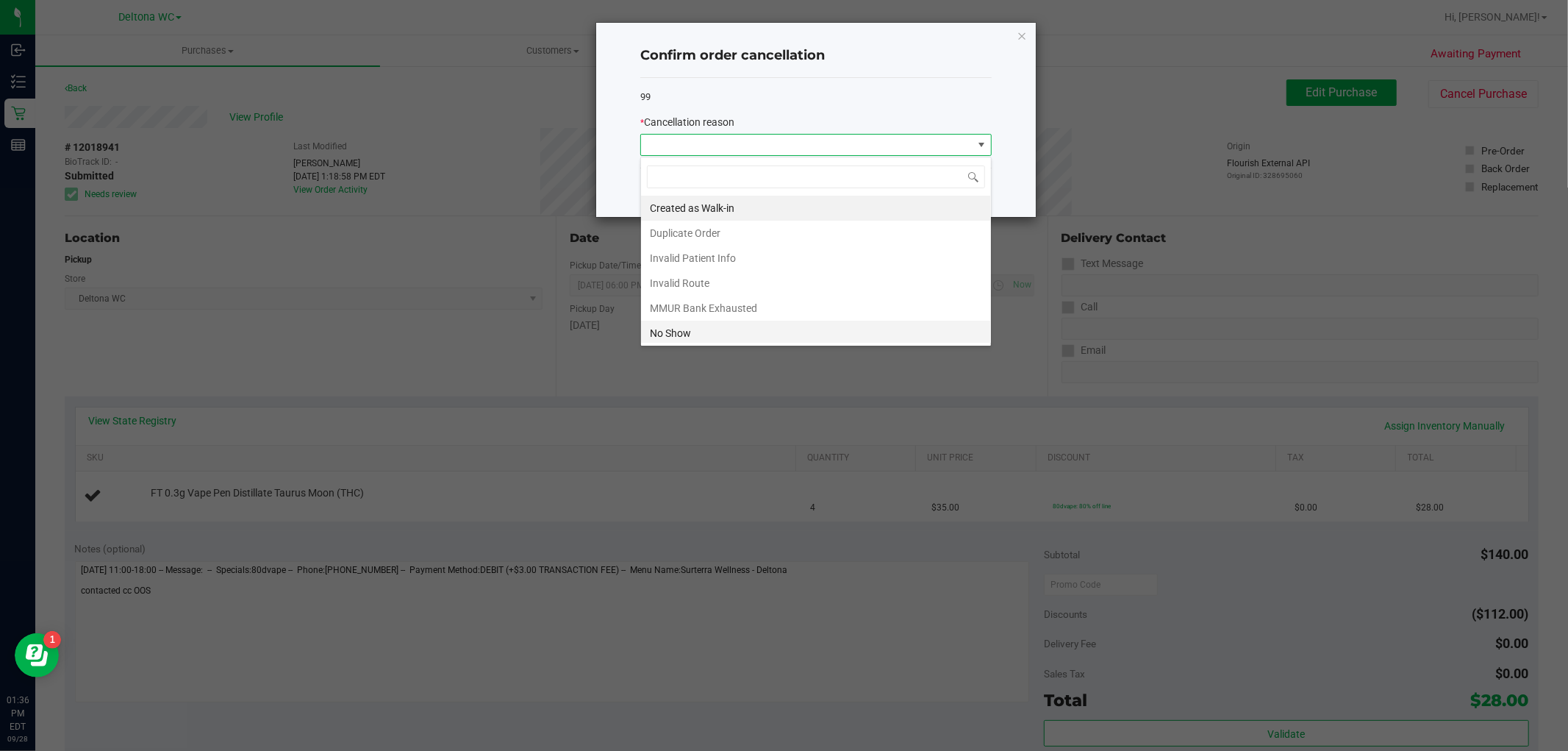
scroll to position [79, 0]
click at [735, 328] on li "Preferred Product OOS" at bounding box center [816, 330] width 350 height 25
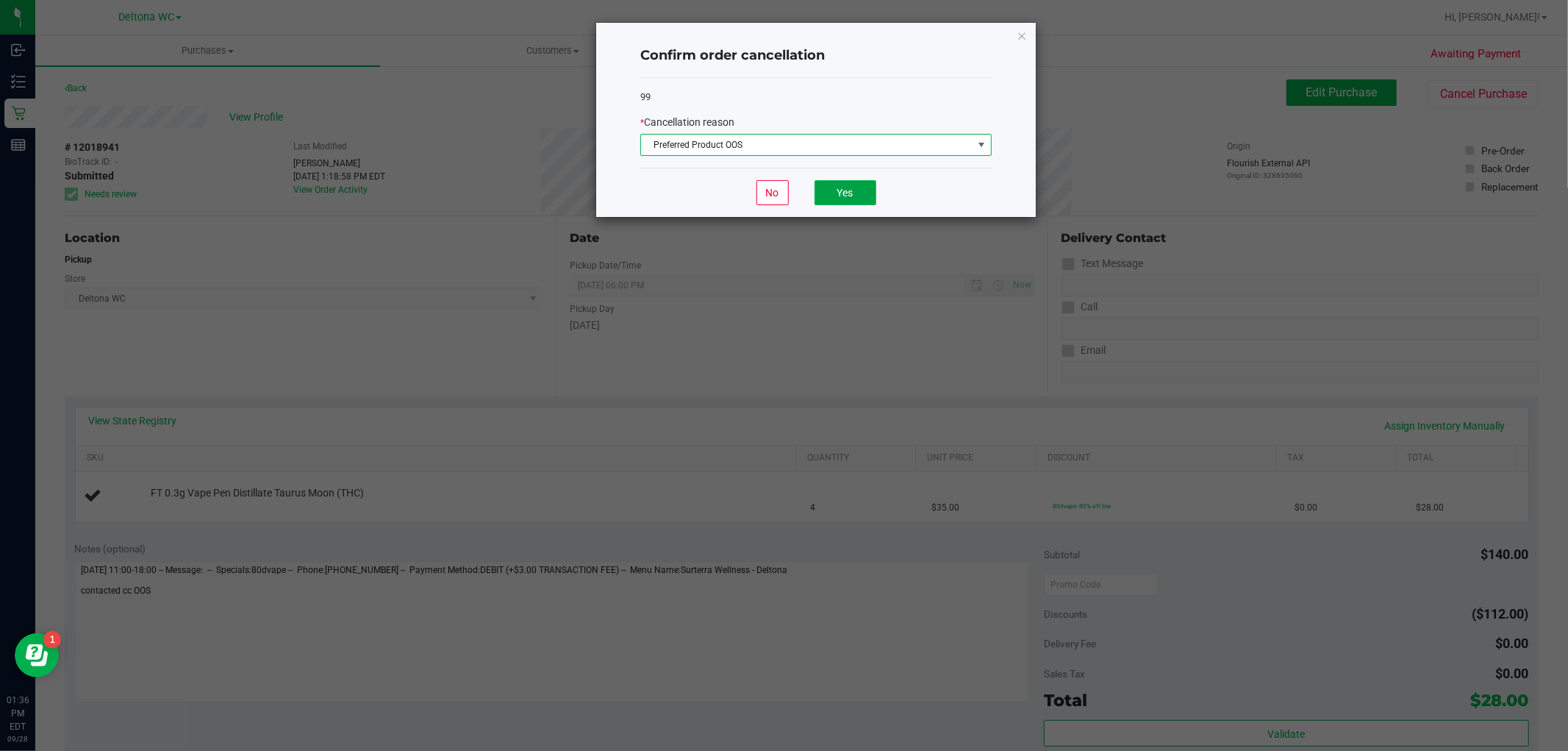
click at [844, 185] on button "Yes" at bounding box center [845, 193] width 62 height 25
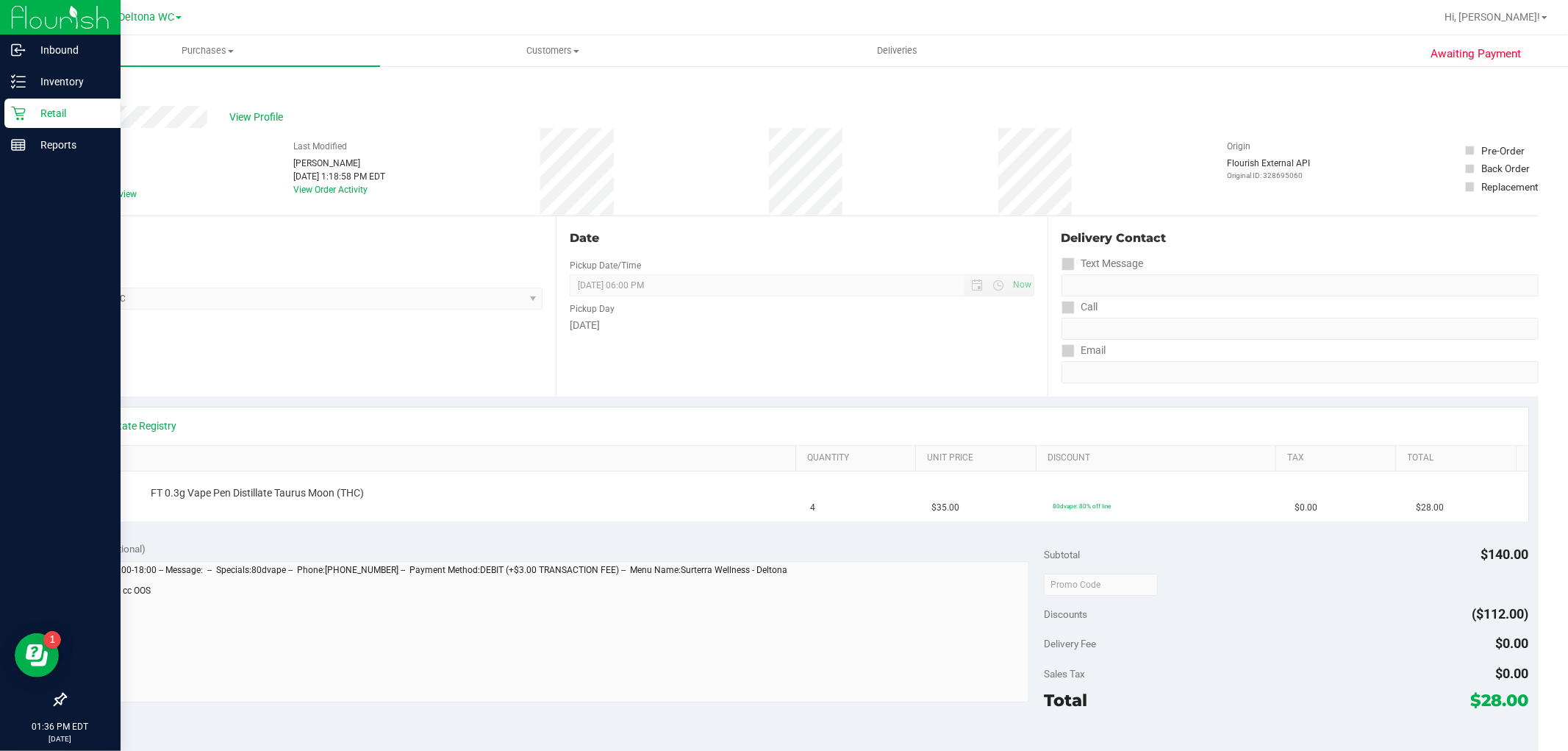
click at [28, 117] on p "Retail" at bounding box center [69, 113] width 88 height 18
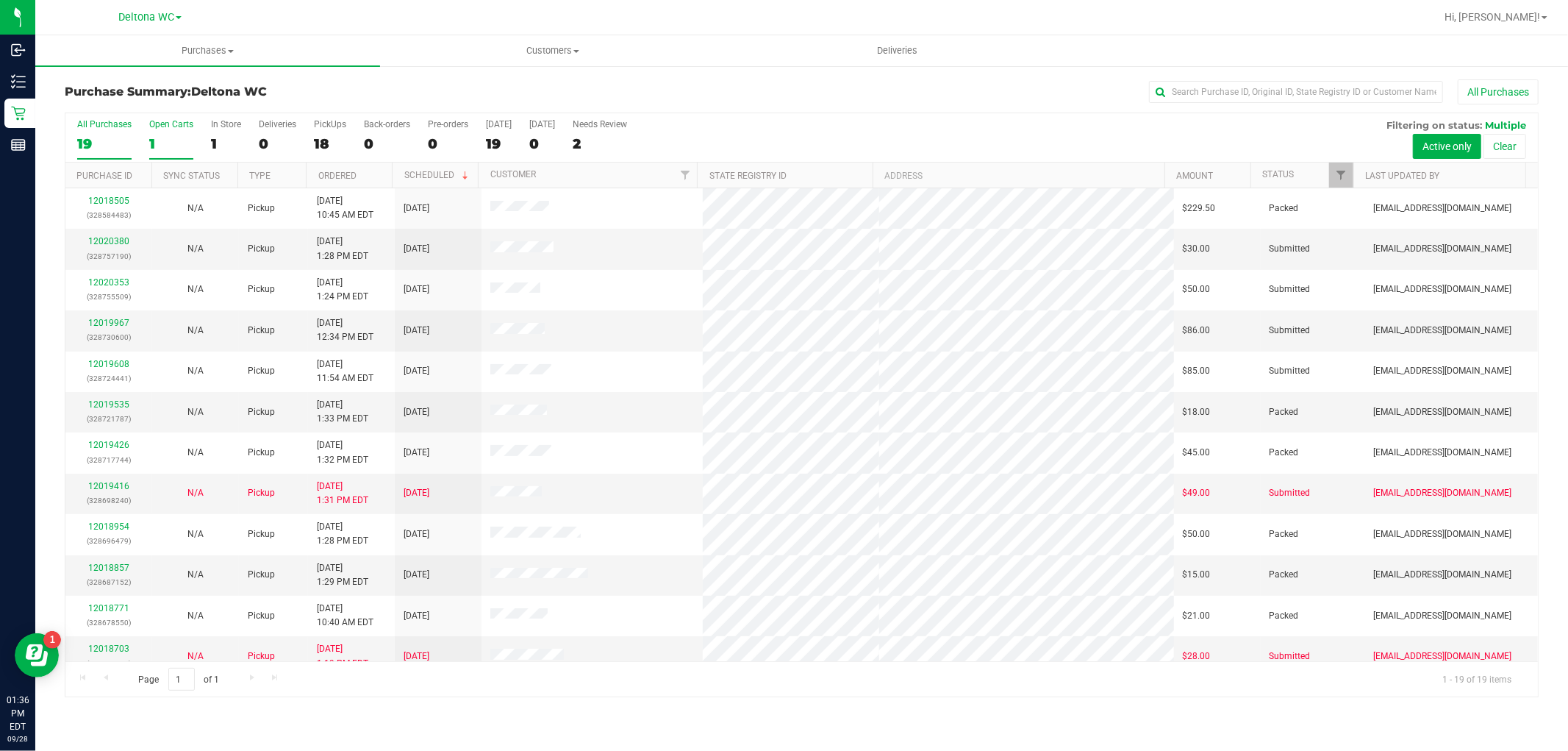
click at [156, 143] on div "1" at bounding box center [171, 144] width 44 height 17
click at [0, 0] on input "Open Carts 1" at bounding box center [0, 0] width 0 height 0
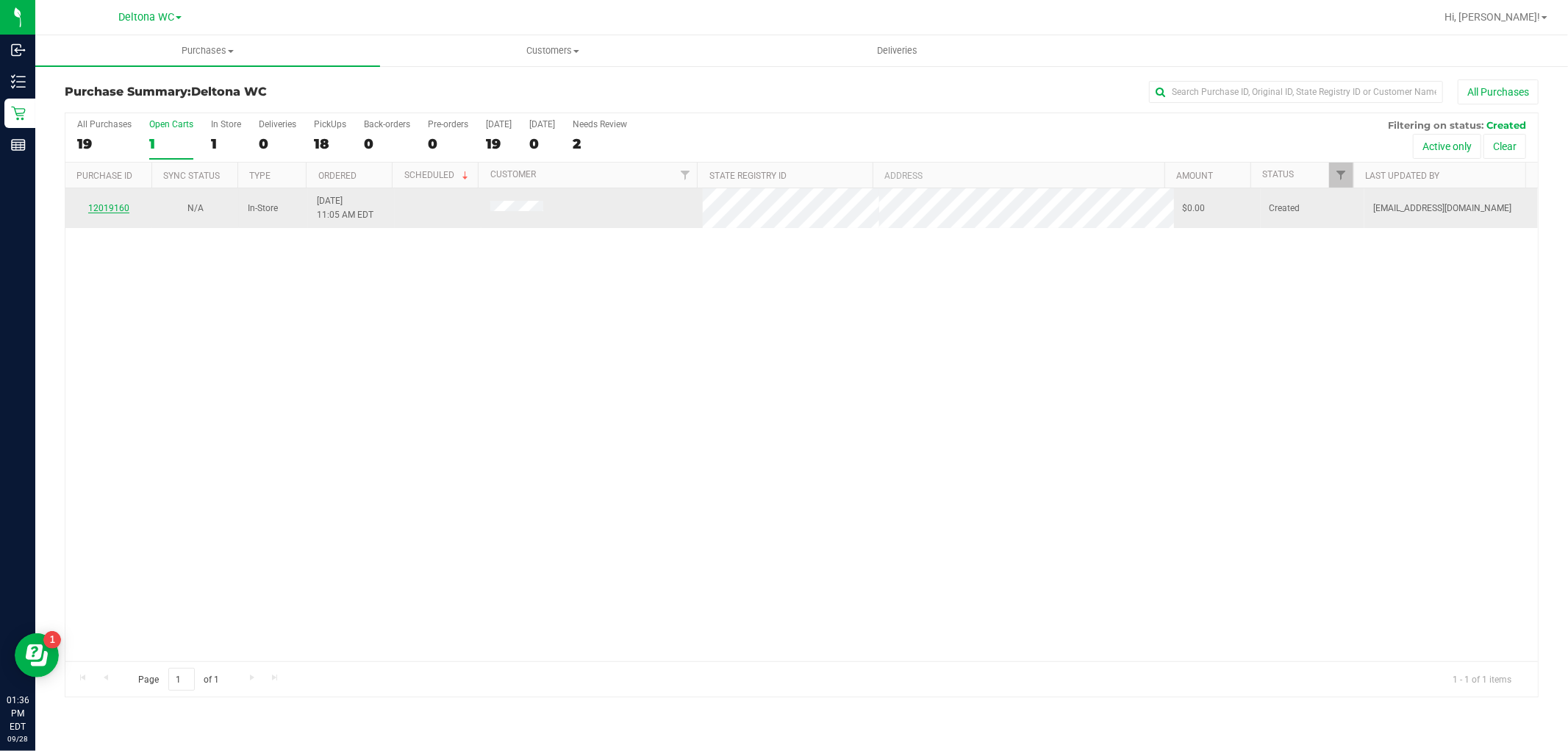
click at [107, 208] on link "12019160" at bounding box center [108, 208] width 41 height 10
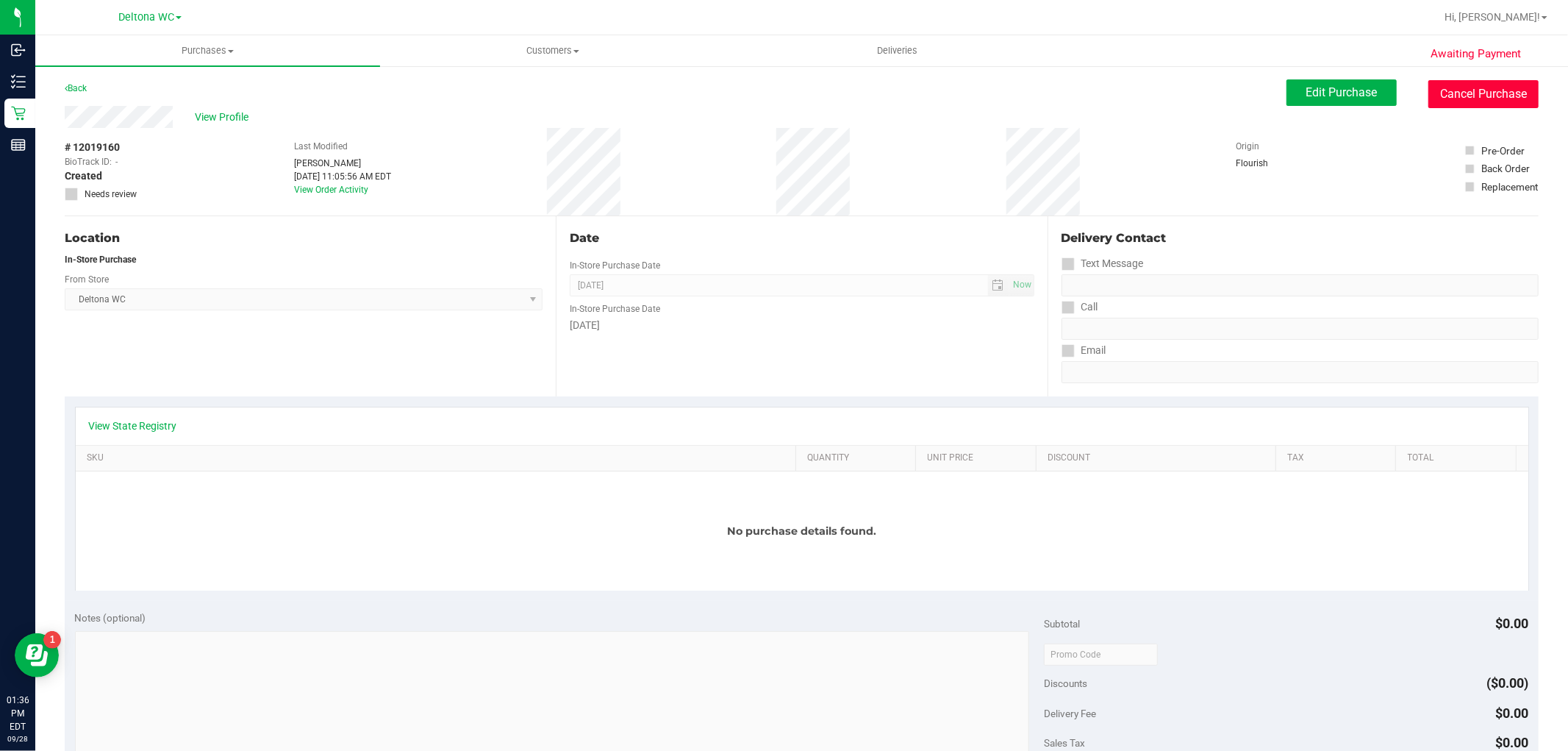
click at [1488, 97] on button "Cancel Purchase" at bounding box center [1484, 94] width 111 height 28
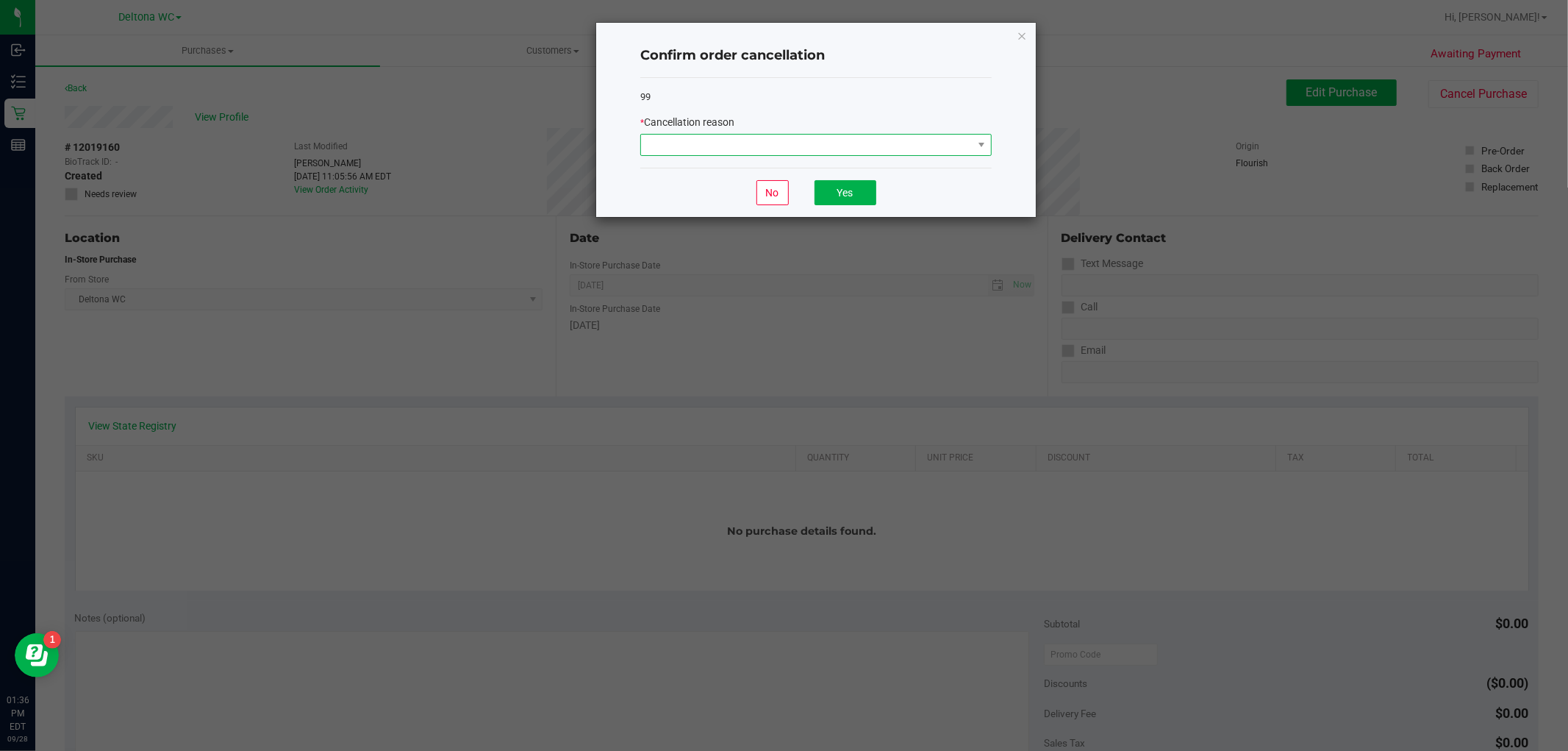
click at [868, 144] on span at bounding box center [806, 144] width 332 height 20
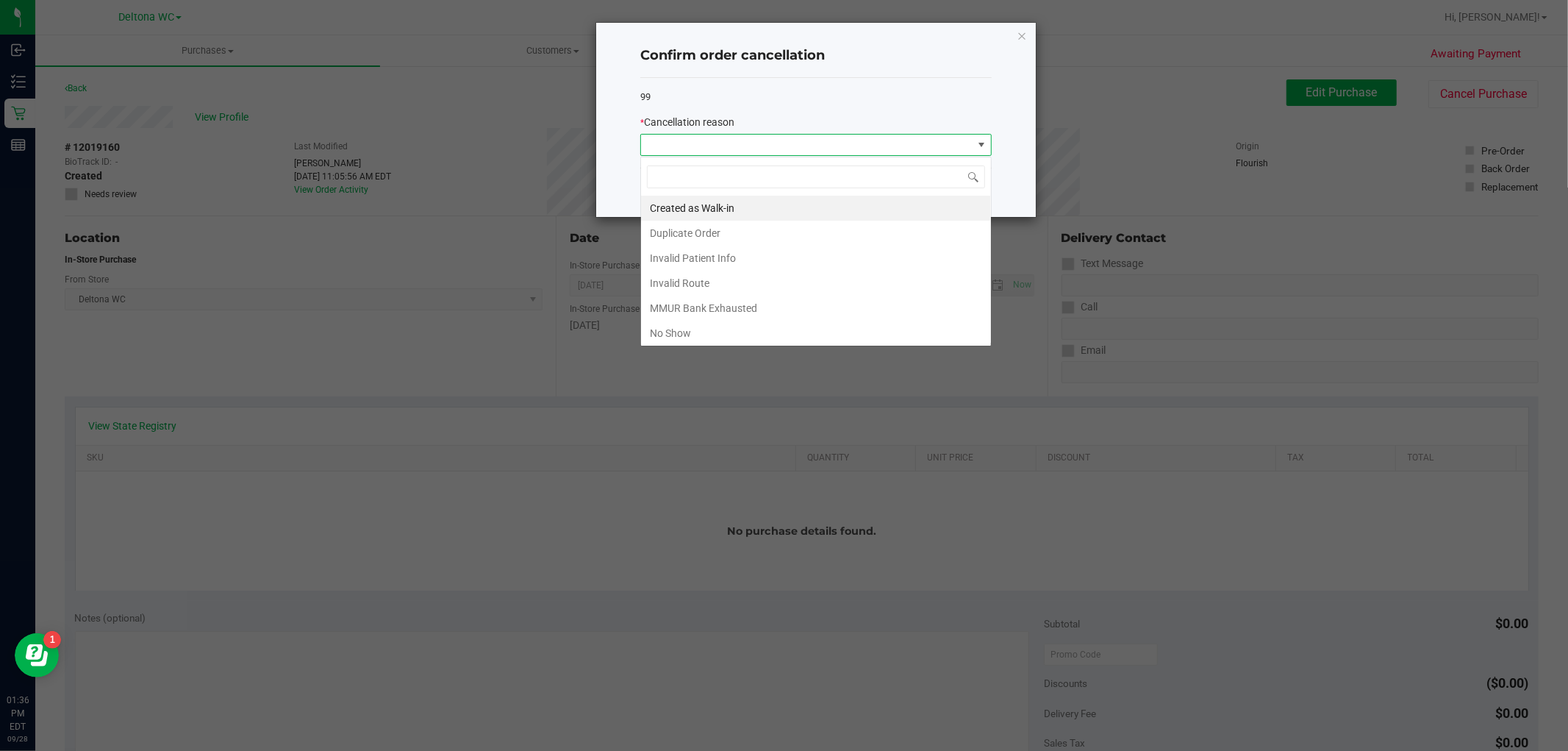
scroll to position [22, 350]
click at [681, 331] on li "No Show" at bounding box center [816, 334] width 350 height 25
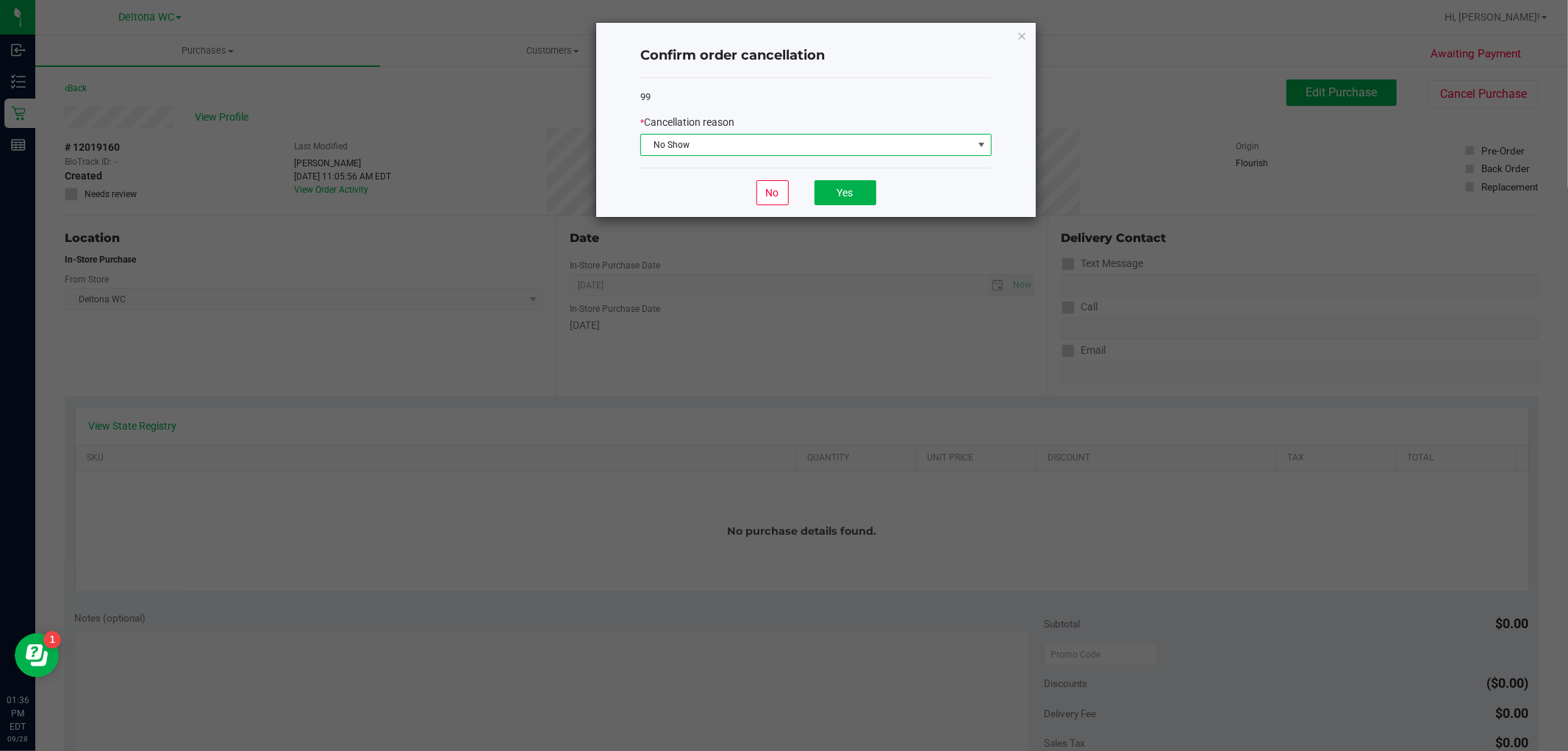
click at [806, 142] on span "No Show" at bounding box center [806, 144] width 332 height 20
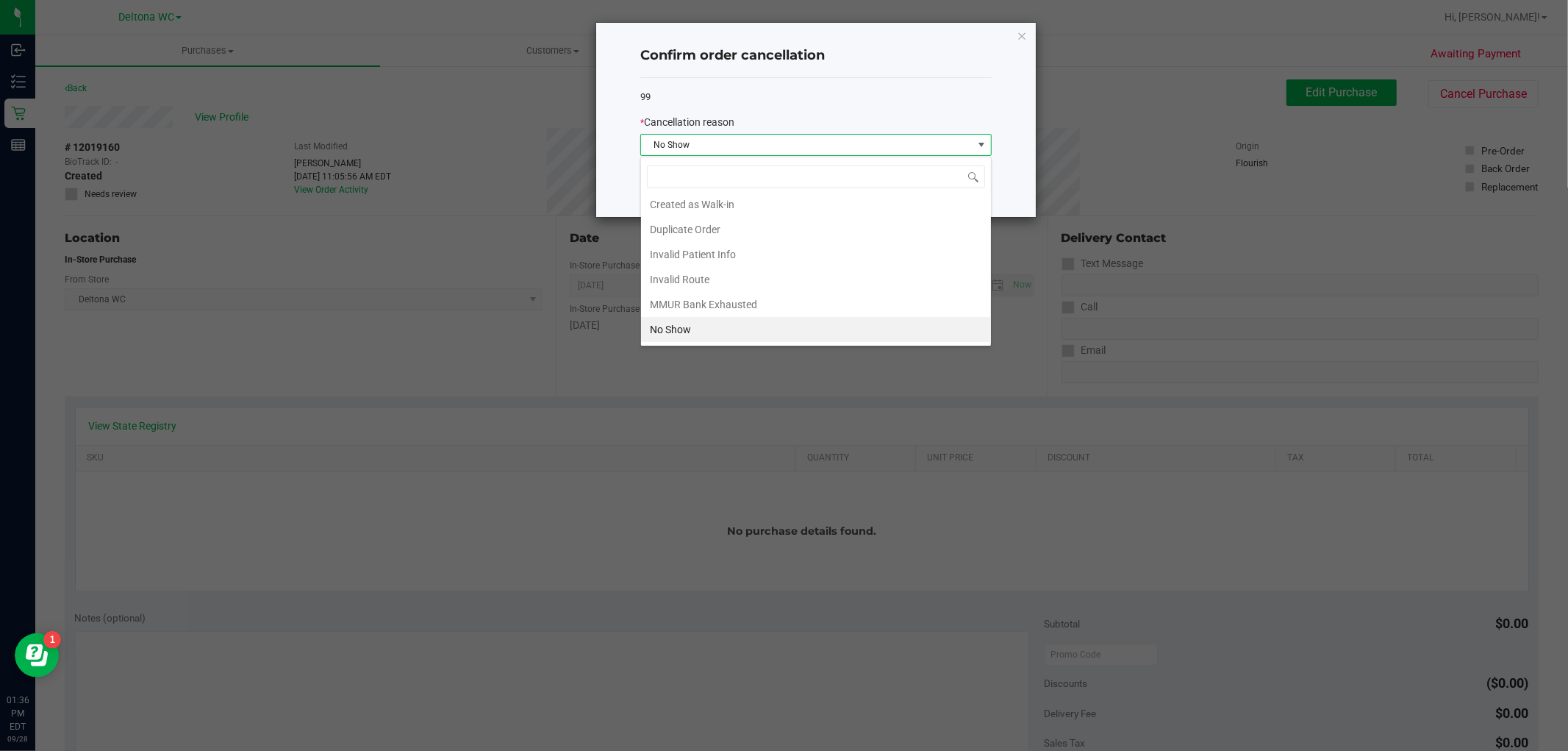
click at [720, 207] on li "Created as Walk-in" at bounding box center [816, 204] width 350 height 25
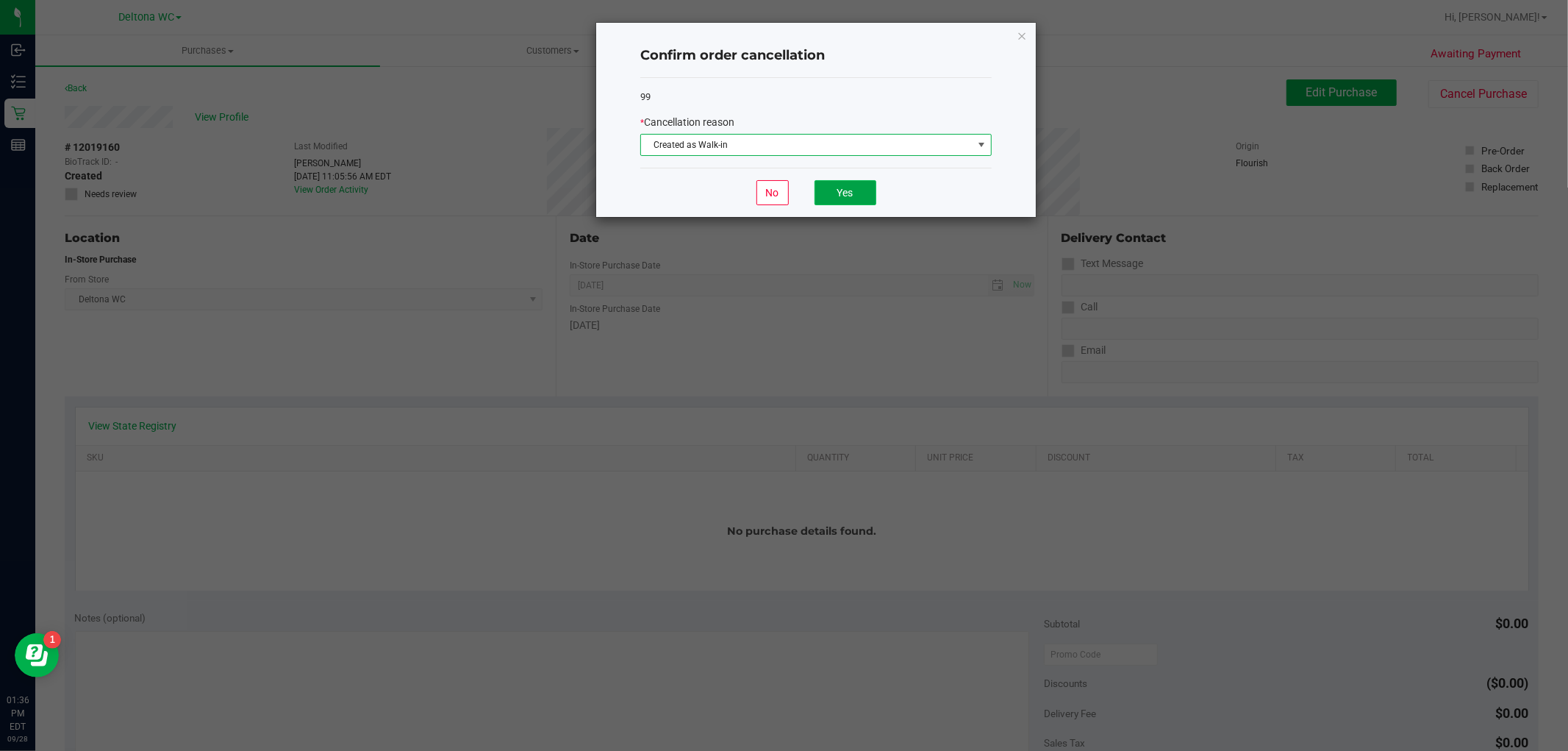
click at [859, 189] on button "Yes" at bounding box center [845, 193] width 62 height 25
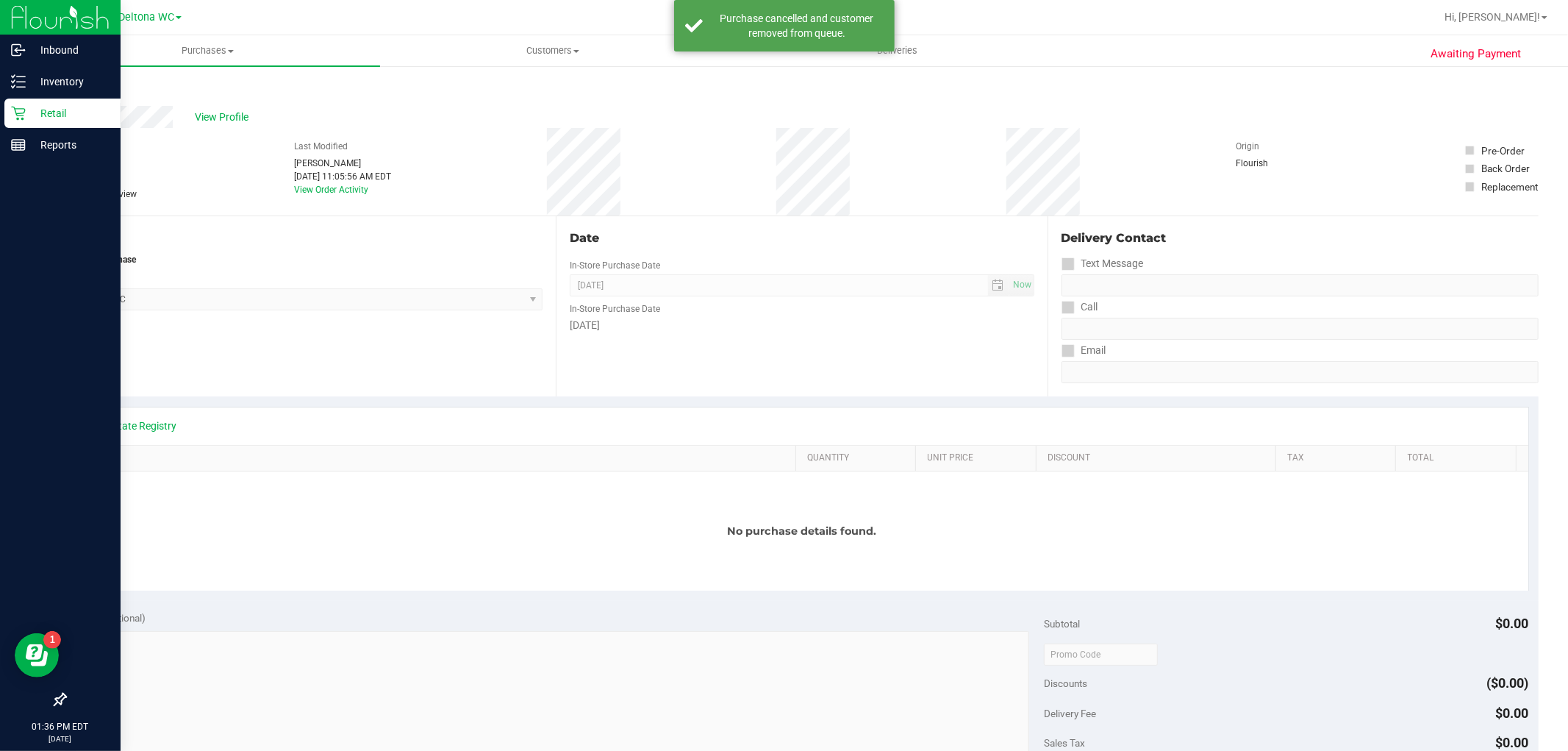
click at [16, 116] on icon at bounding box center [18, 112] width 14 height 14
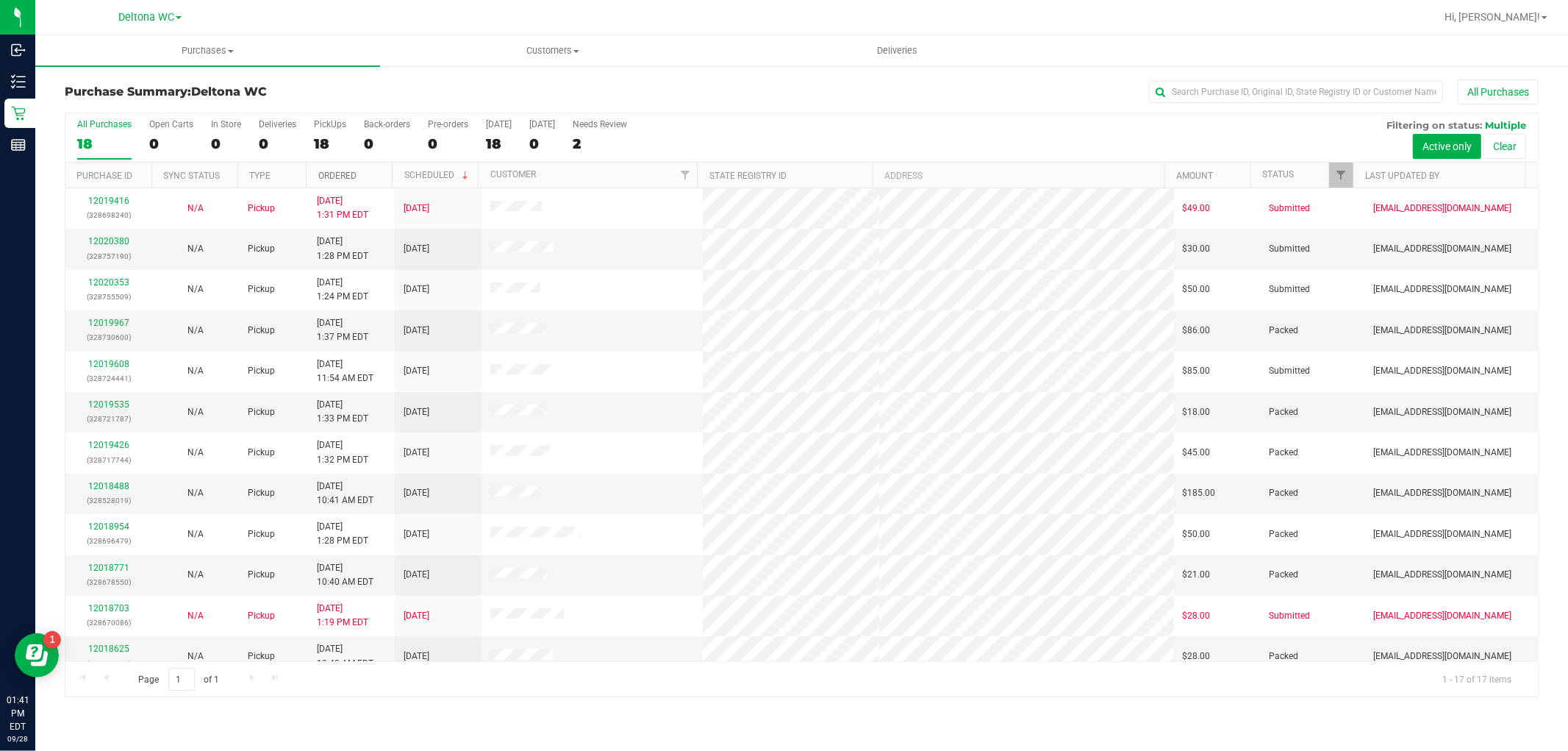
click at [355, 172] on link "Ordered" at bounding box center [337, 176] width 38 height 10
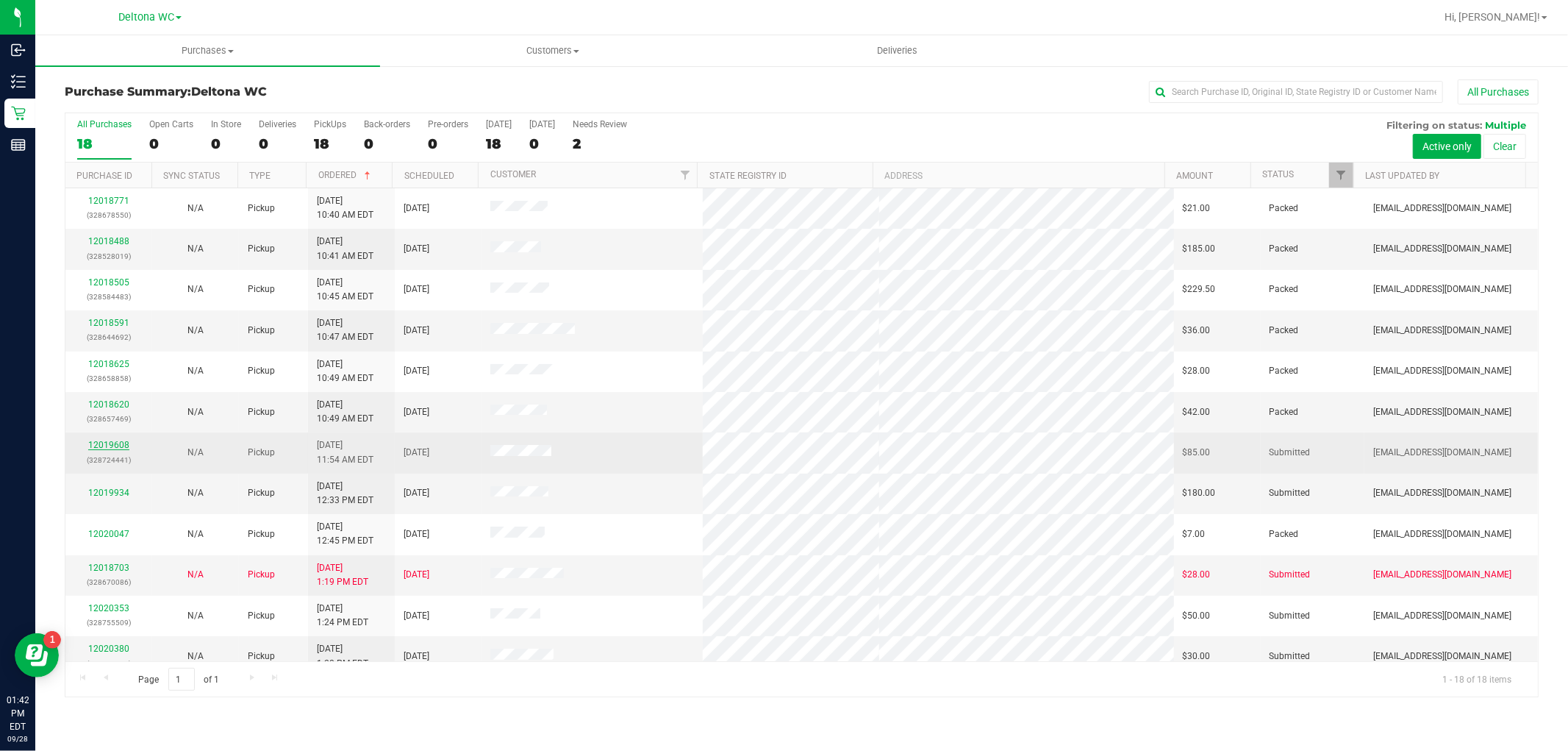
click at [122, 444] on link "12019608" at bounding box center [108, 445] width 41 height 10
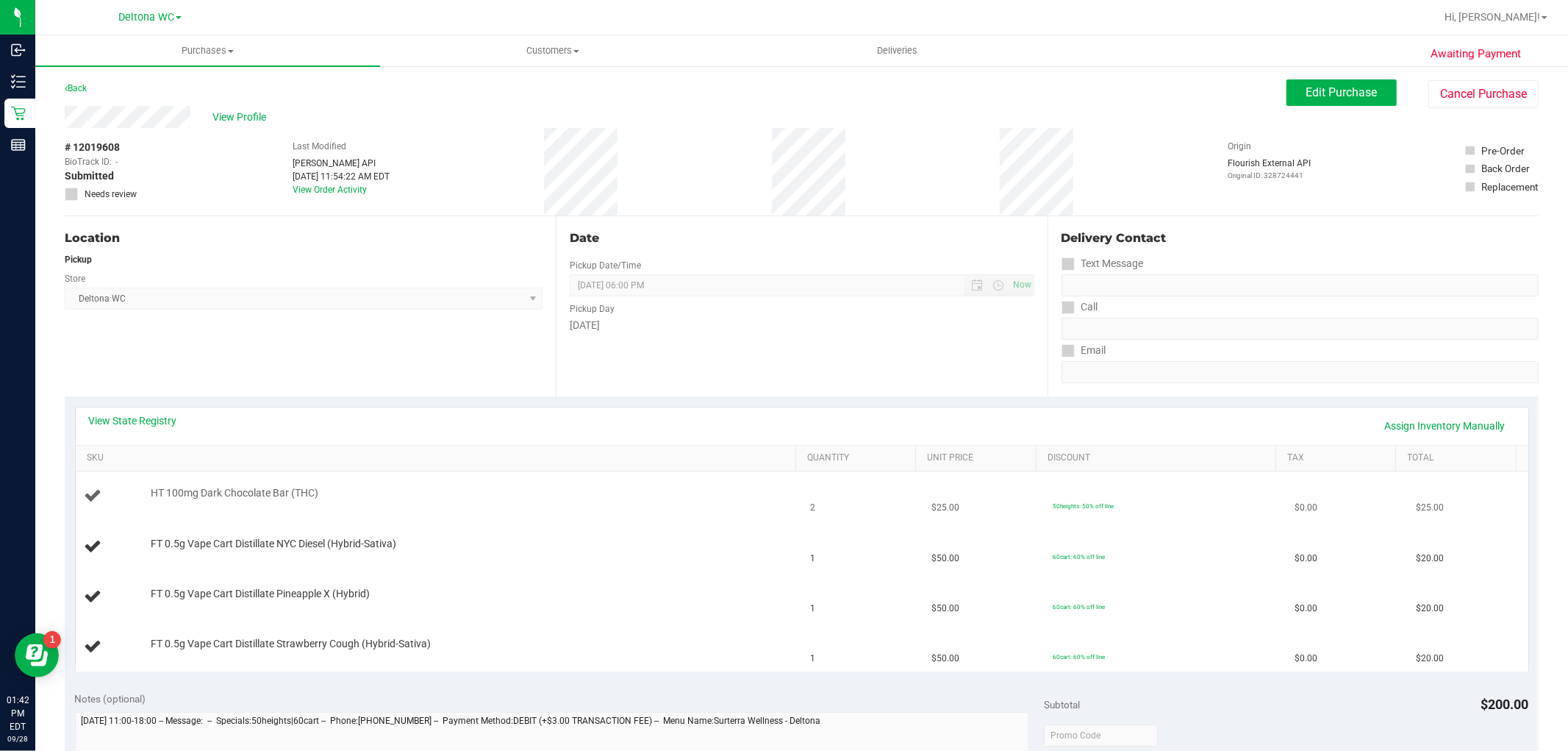
scroll to position [82, 0]
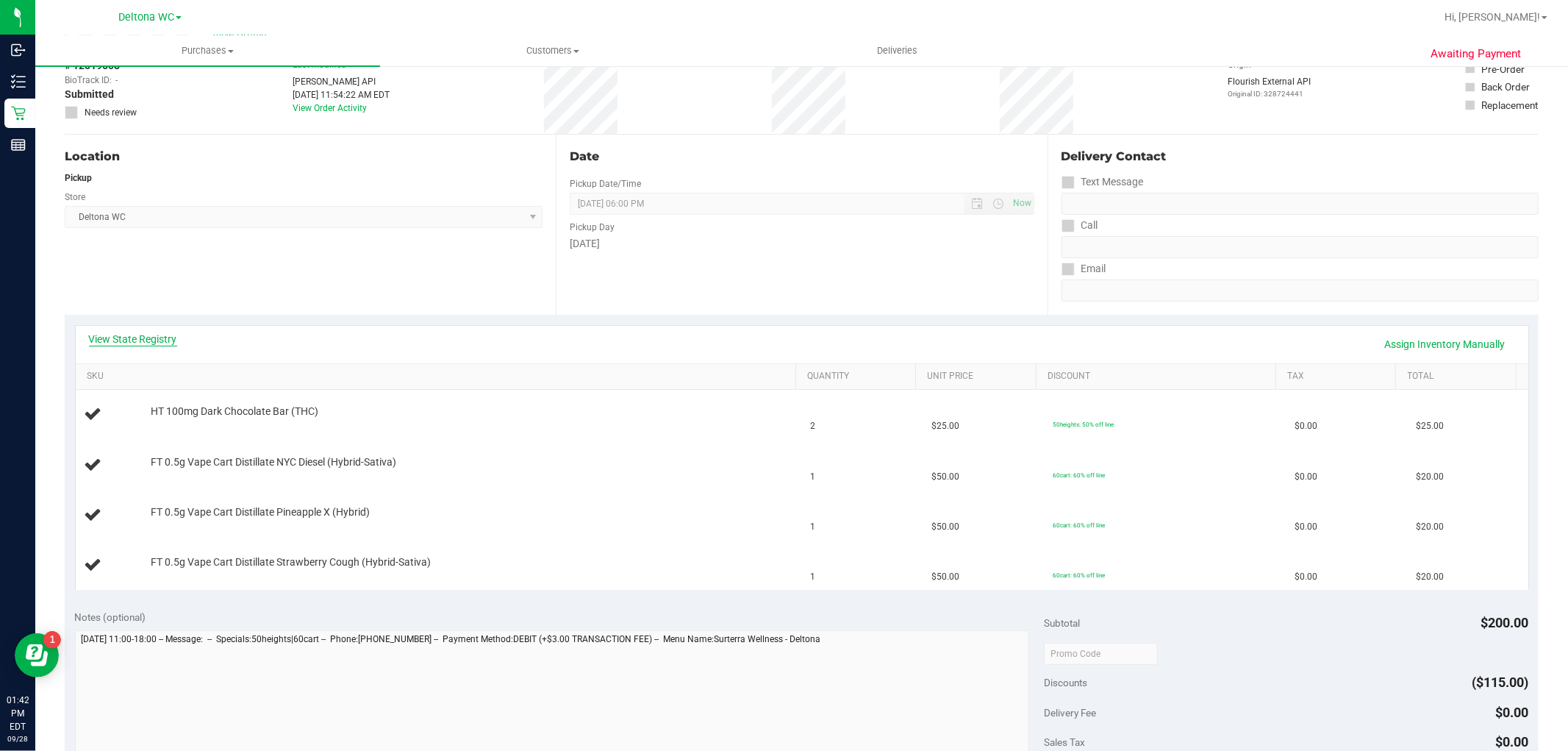
click at [128, 337] on link "View State Registry" at bounding box center [133, 339] width 88 height 14
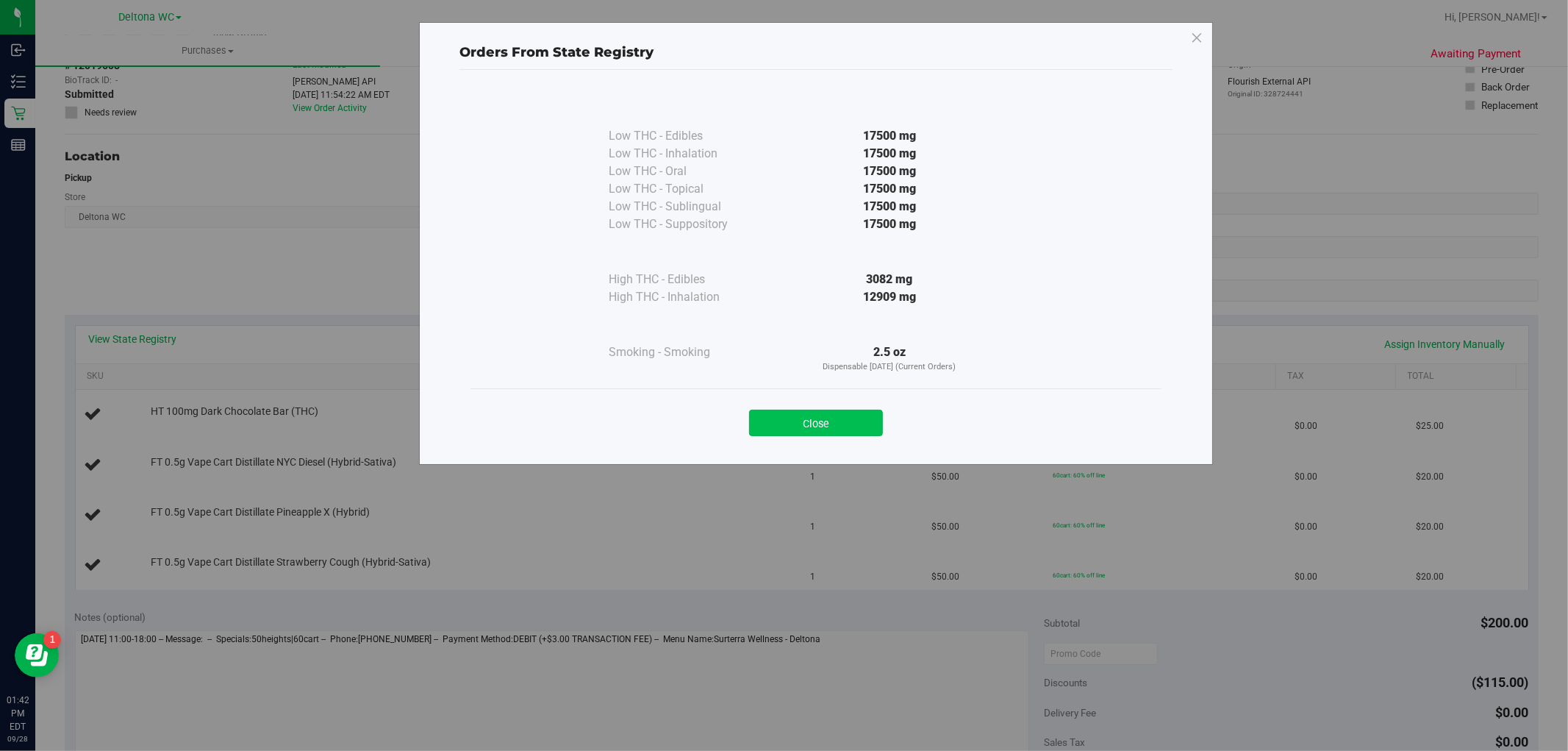
click at [851, 422] on button "Close" at bounding box center [816, 422] width 133 height 26
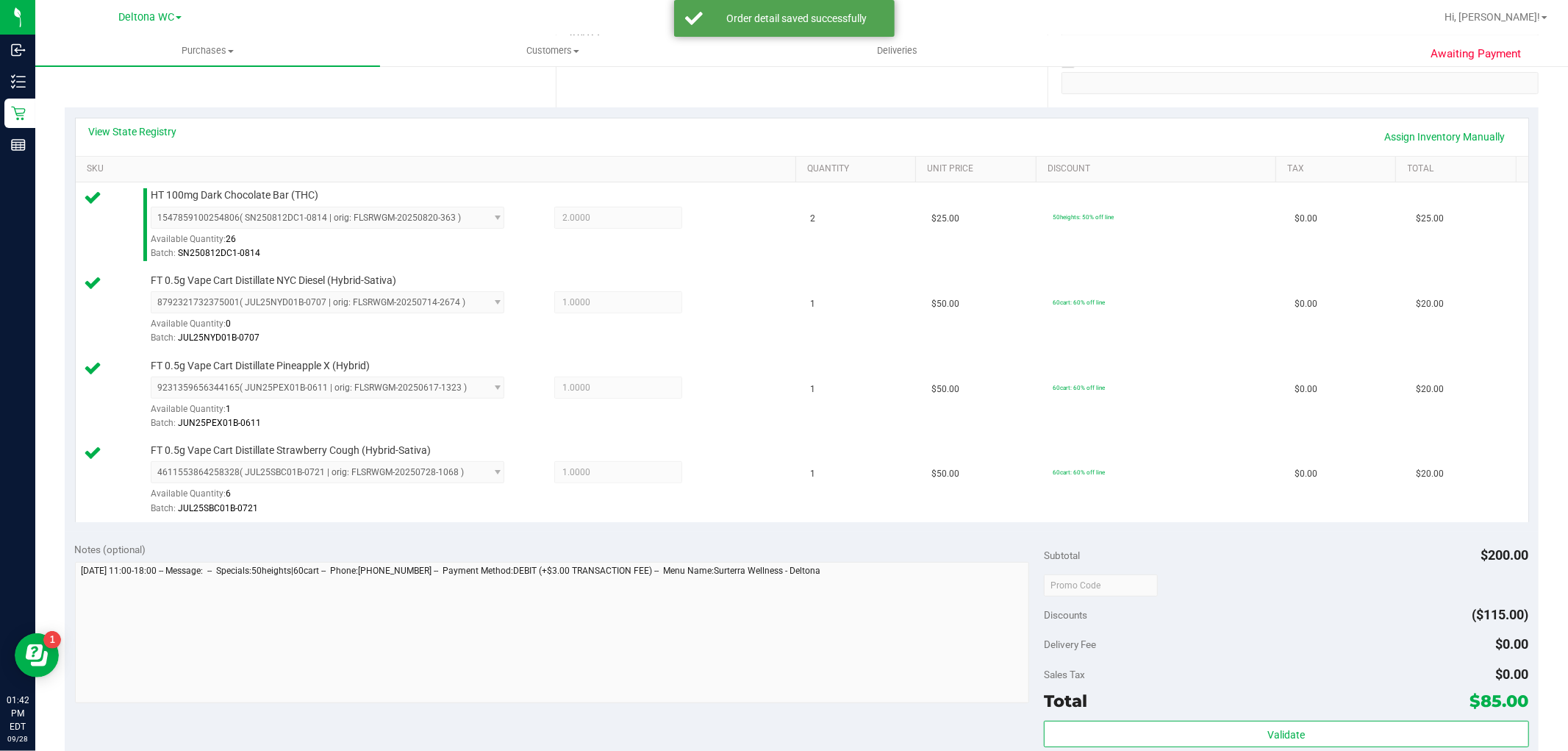
scroll to position [408, 0]
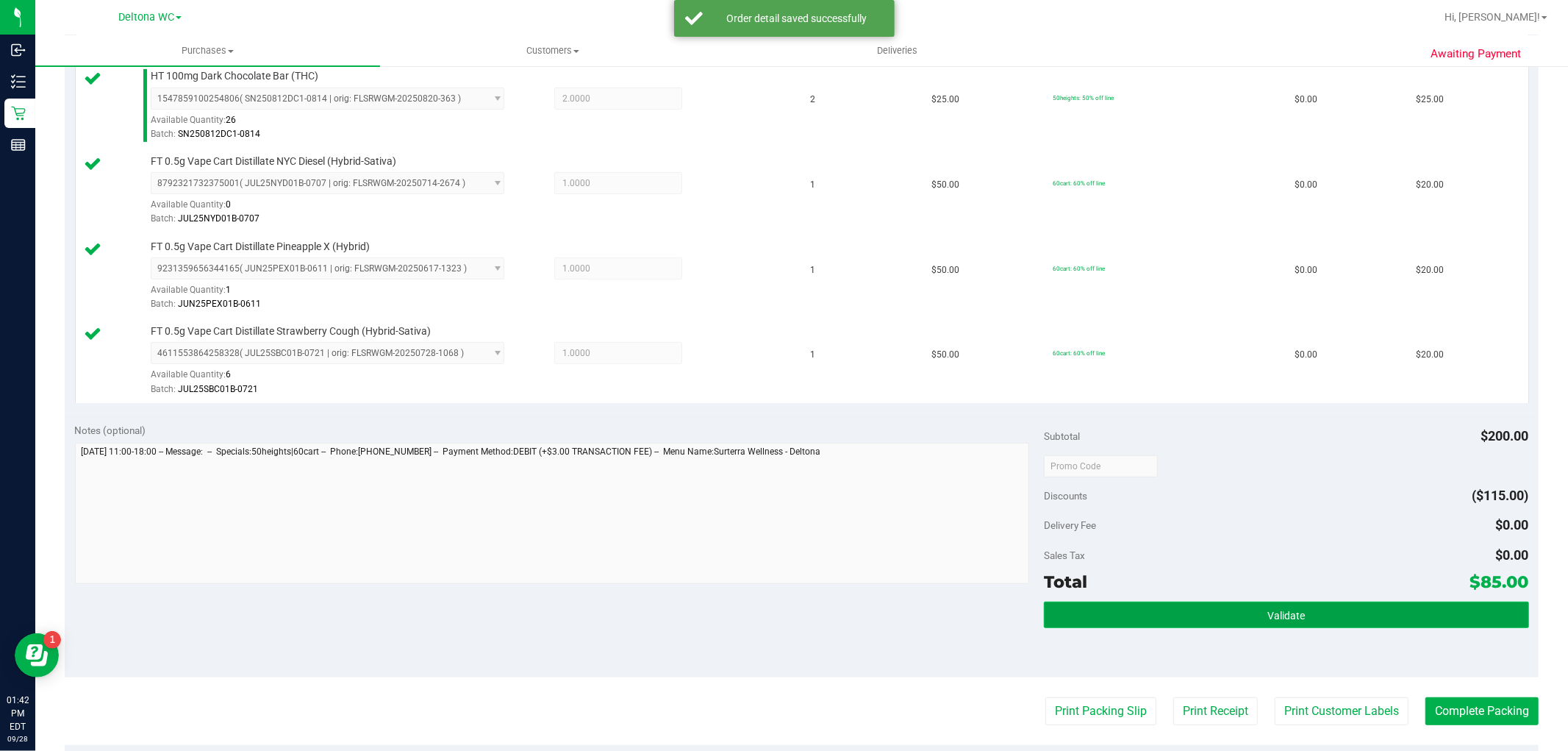
click at [1180, 609] on button "Validate" at bounding box center [1287, 614] width 485 height 26
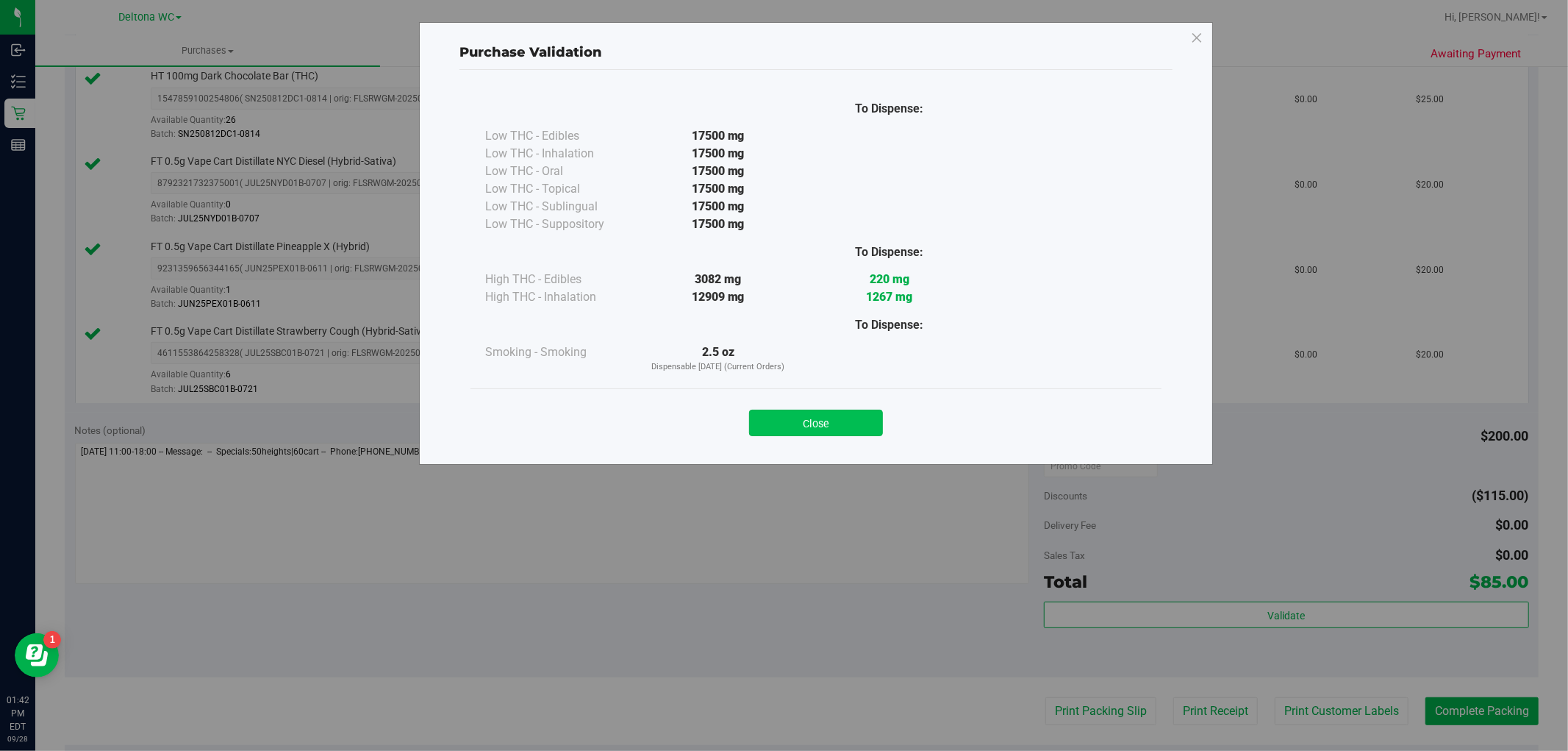
click at [819, 424] on button "Close" at bounding box center [816, 422] width 133 height 26
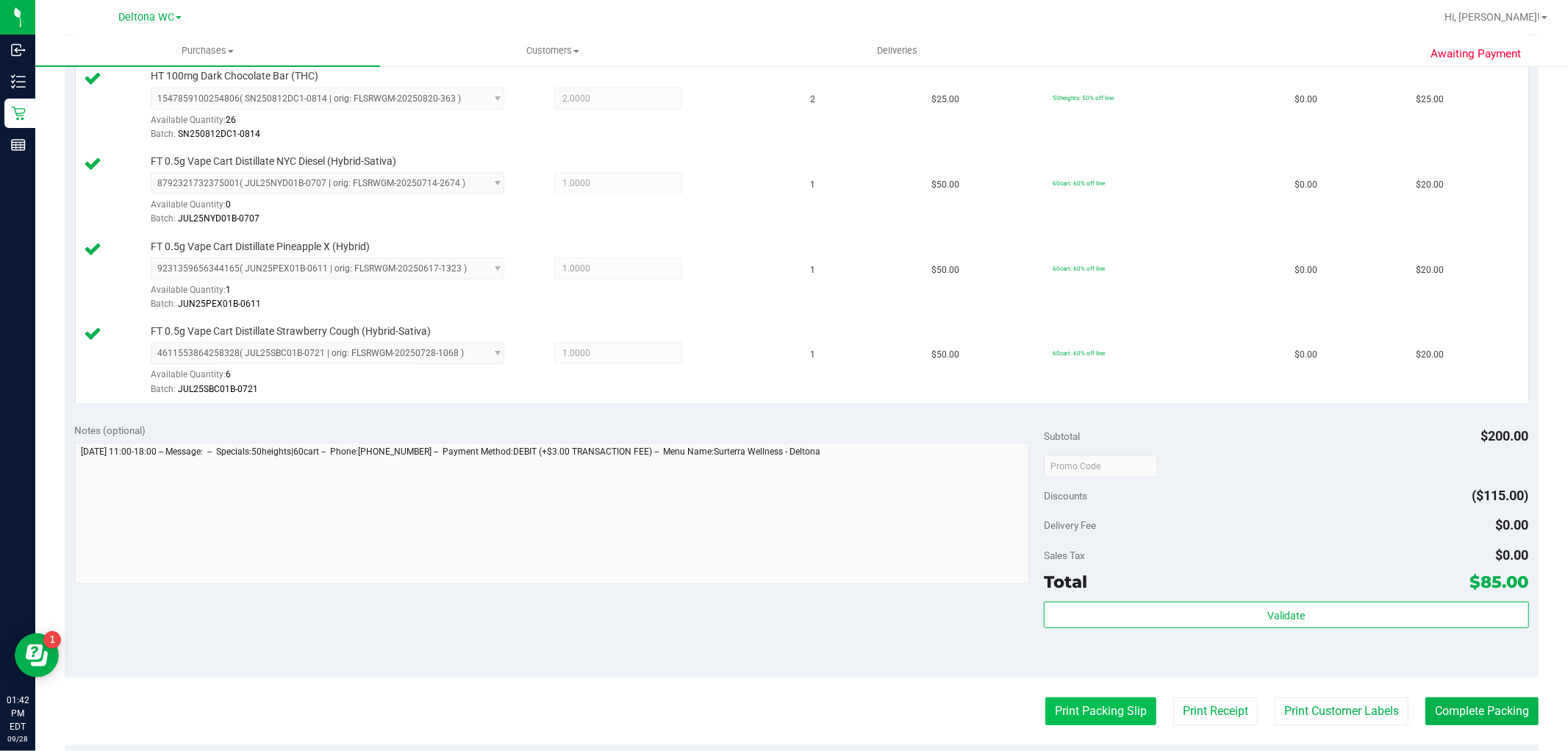
click at [1048, 698] on button "Print Packing Slip" at bounding box center [1100, 711] width 111 height 28
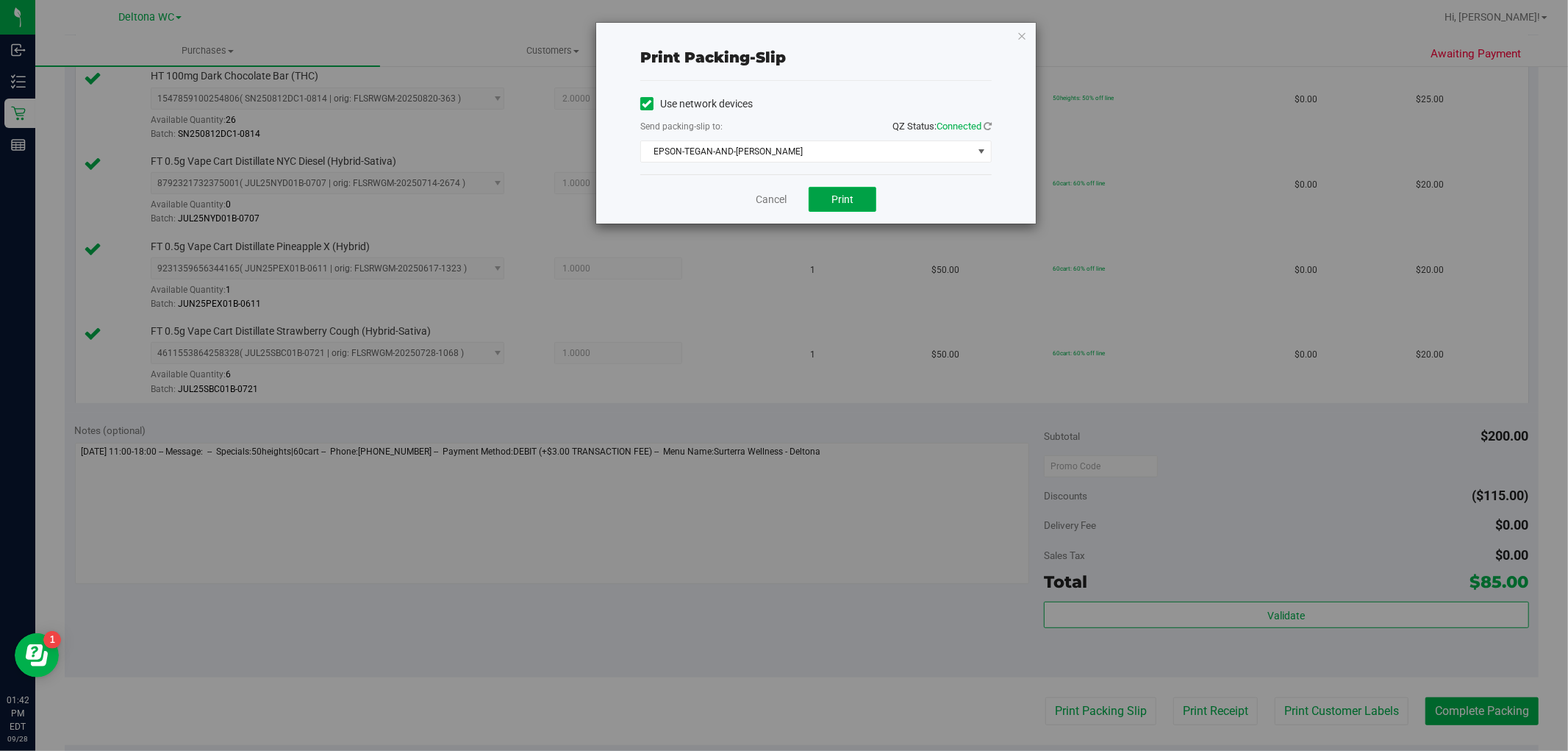
click at [844, 196] on span "Print" at bounding box center [843, 199] width 22 height 12
click at [761, 202] on link "Cancel" at bounding box center [771, 199] width 31 height 15
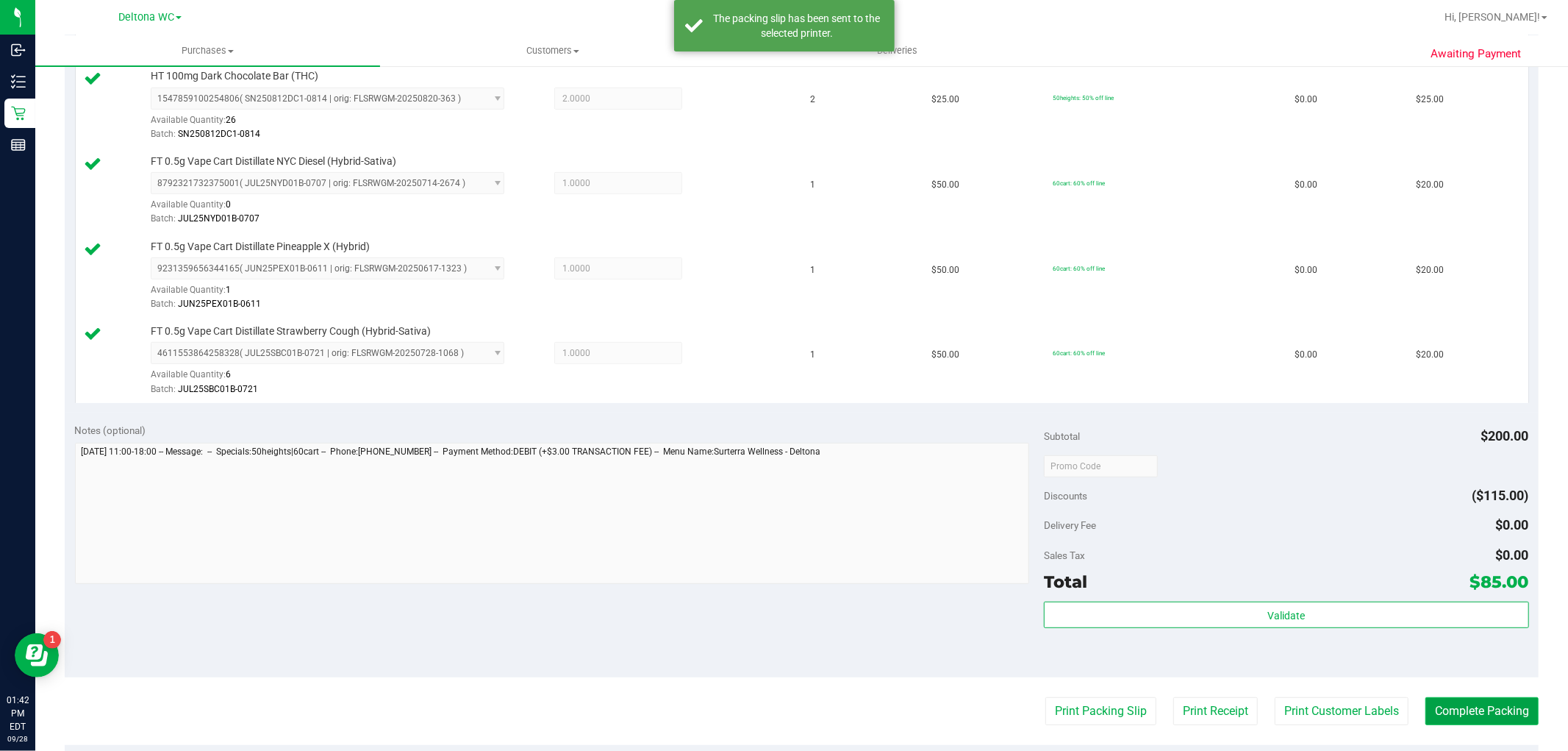
click at [1482, 720] on button "Complete Packing" at bounding box center [1483, 711] width 113 height 28
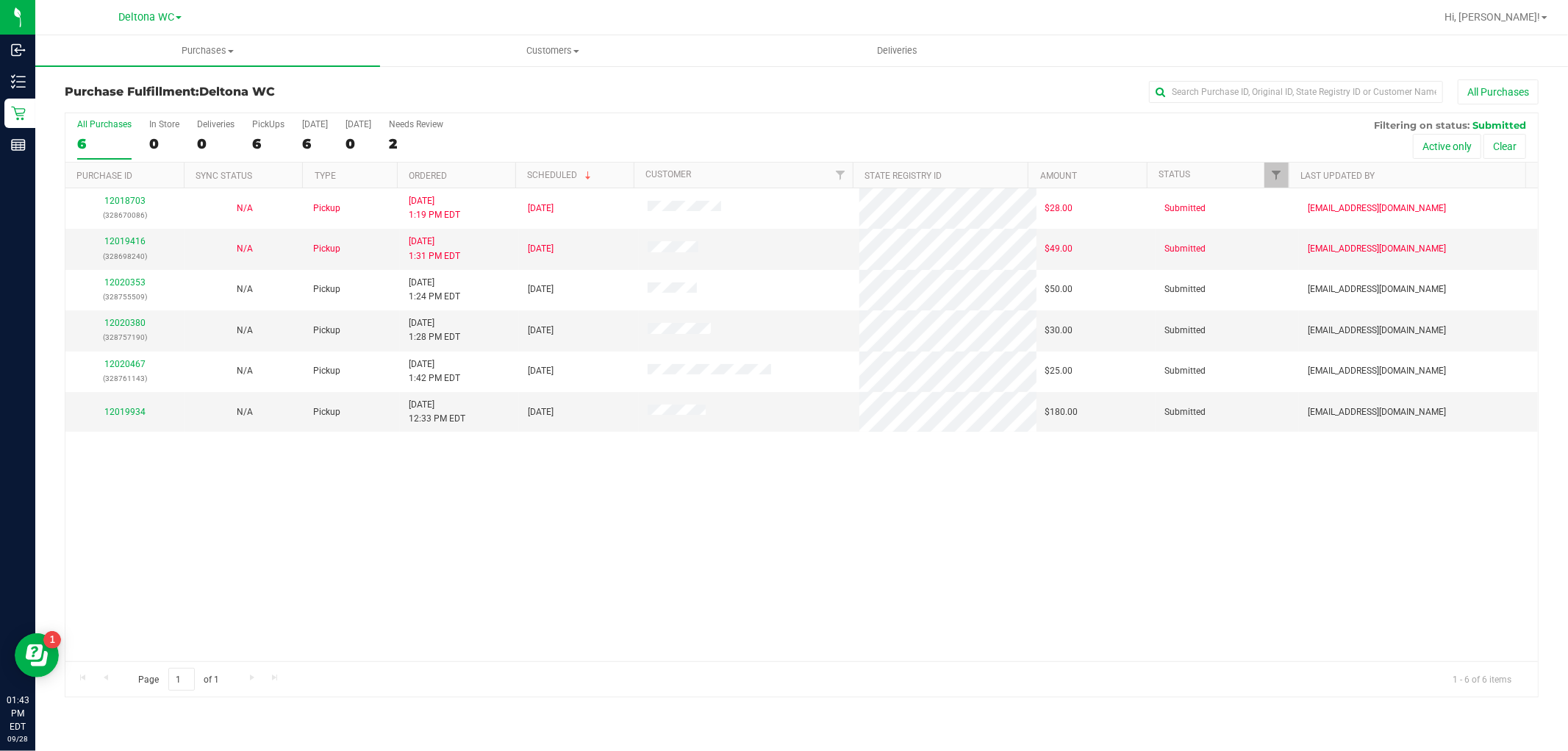
click at [478, 168] on th "Ordered" at bounding box center [456, 175] width 118 height 25
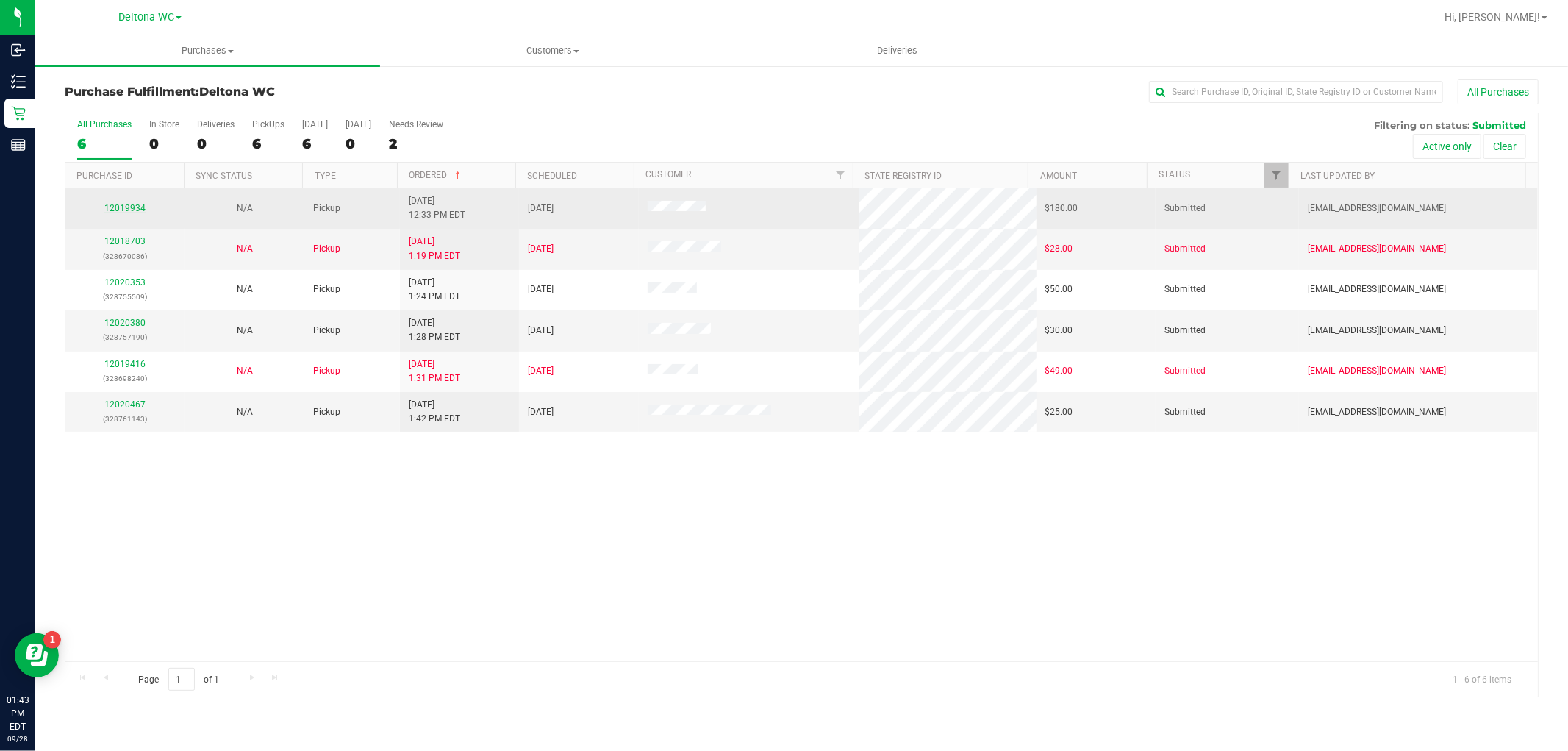
click at [135, 208] on link "12019934" at bounding box center [125, 208] width 41 height 10
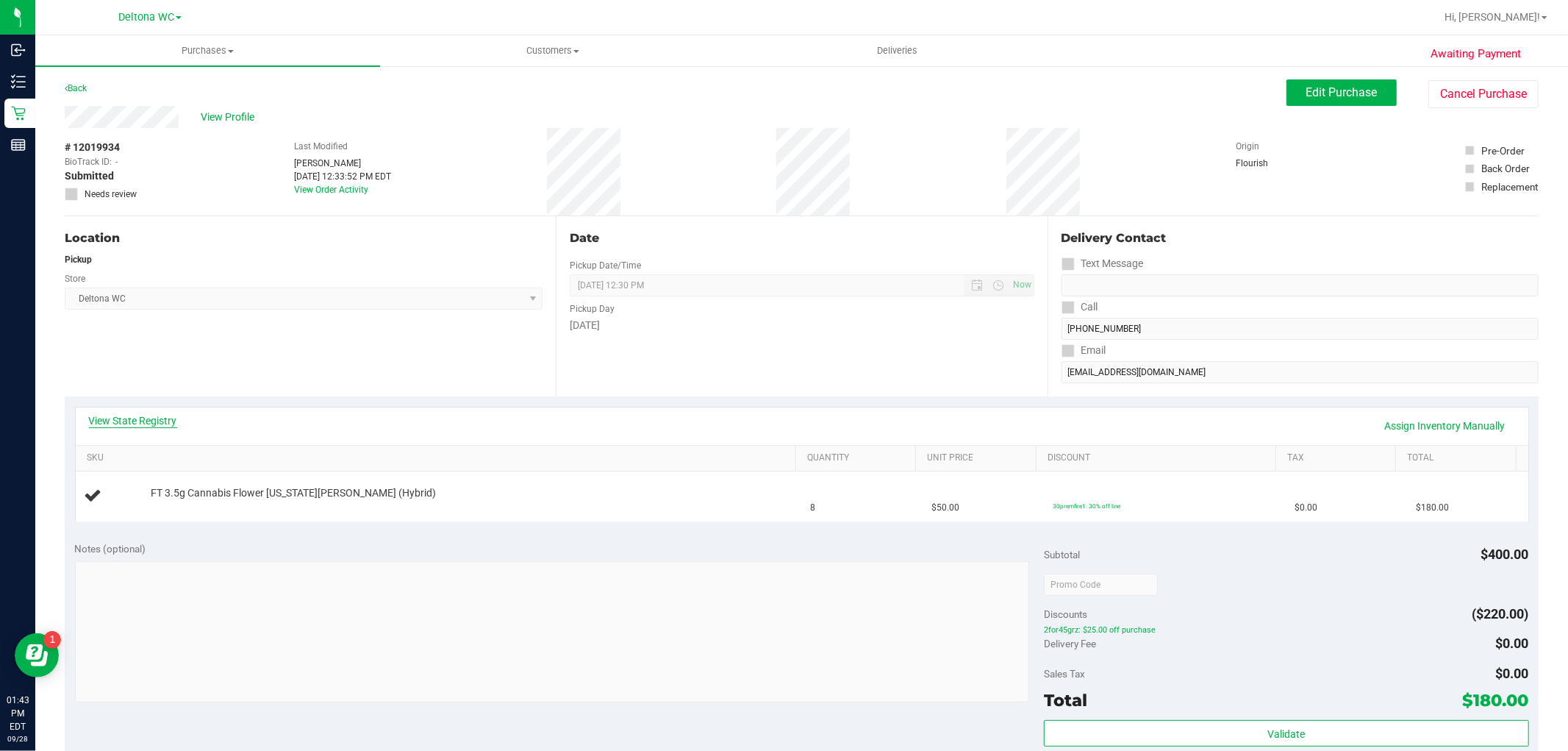
click at [156, 422] on link "View State Registry" at bounding box center [133, 420] width 88 height 14
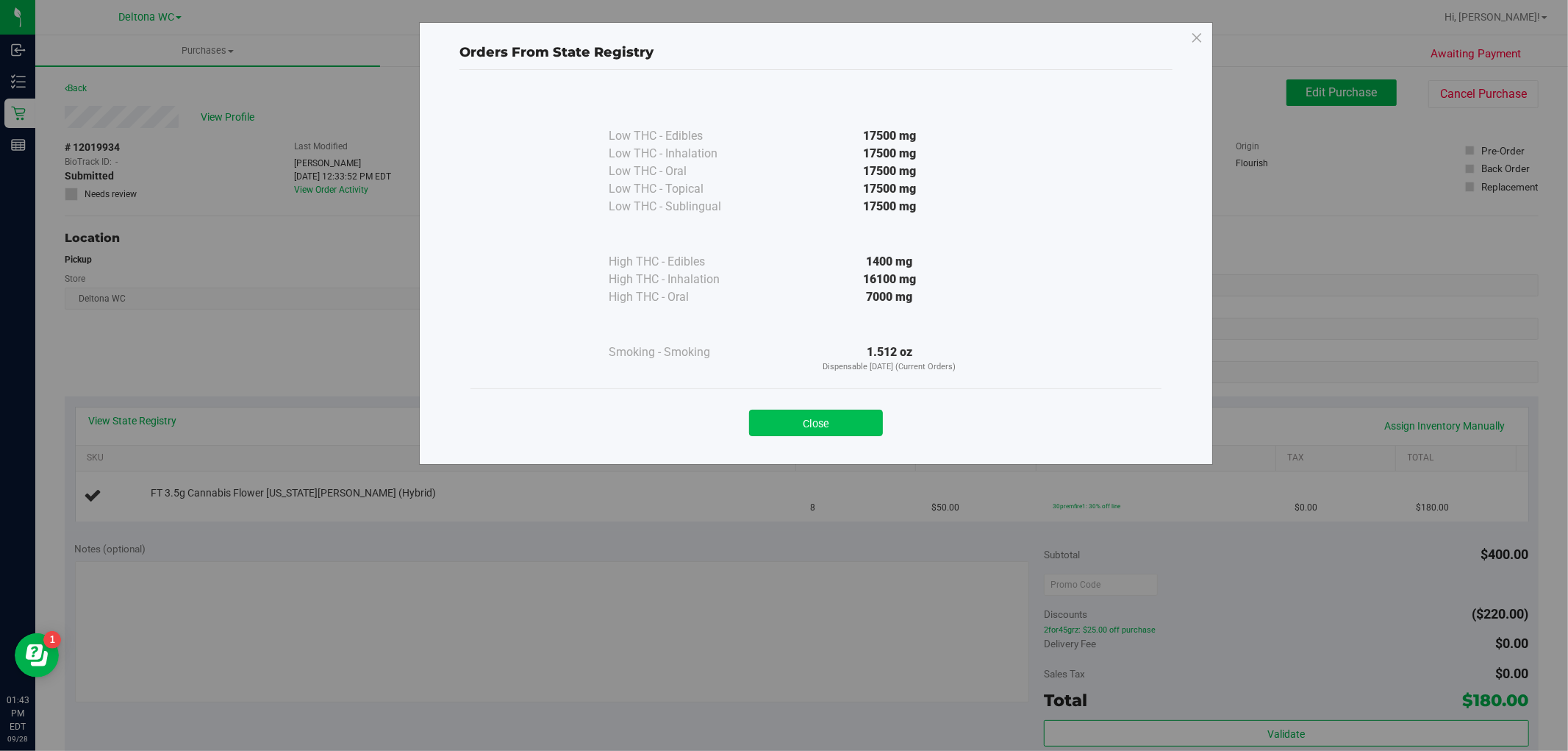
click at [824, 430] on button "Close" at bounding box center [816, 422] width 133 height 26
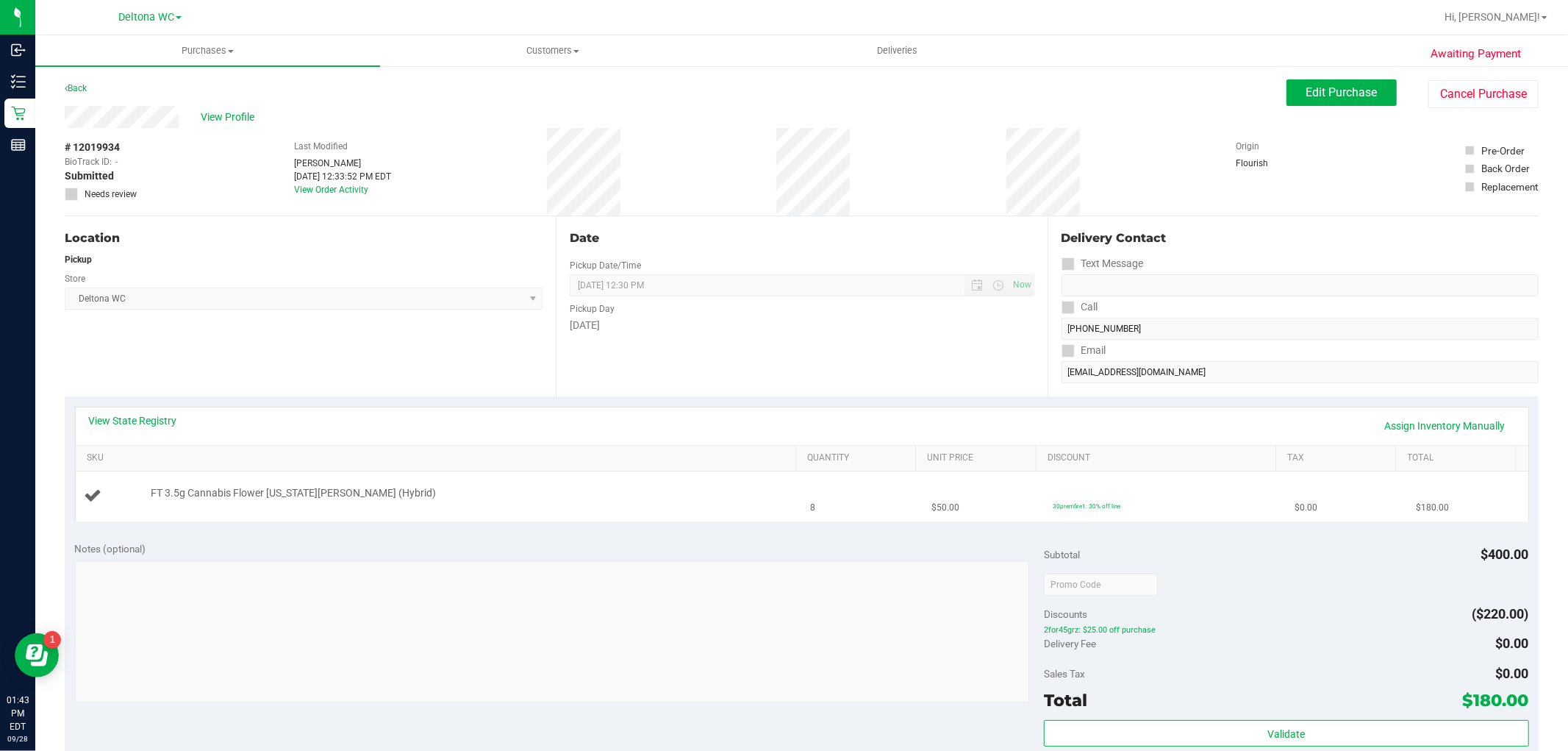
click at [278, 493] on span "FT 3.5g Cannabis Flower Georgia Runtz (Hybrid)" at bounding box center [294, 493] width 285 height 14
copy div "FT 3.5g Cannabis Flower Georgia Runtz (Hybrid)"
click at [99, 141] on span "# 12019934" at bounding box center [92, 147] width 55 height 15
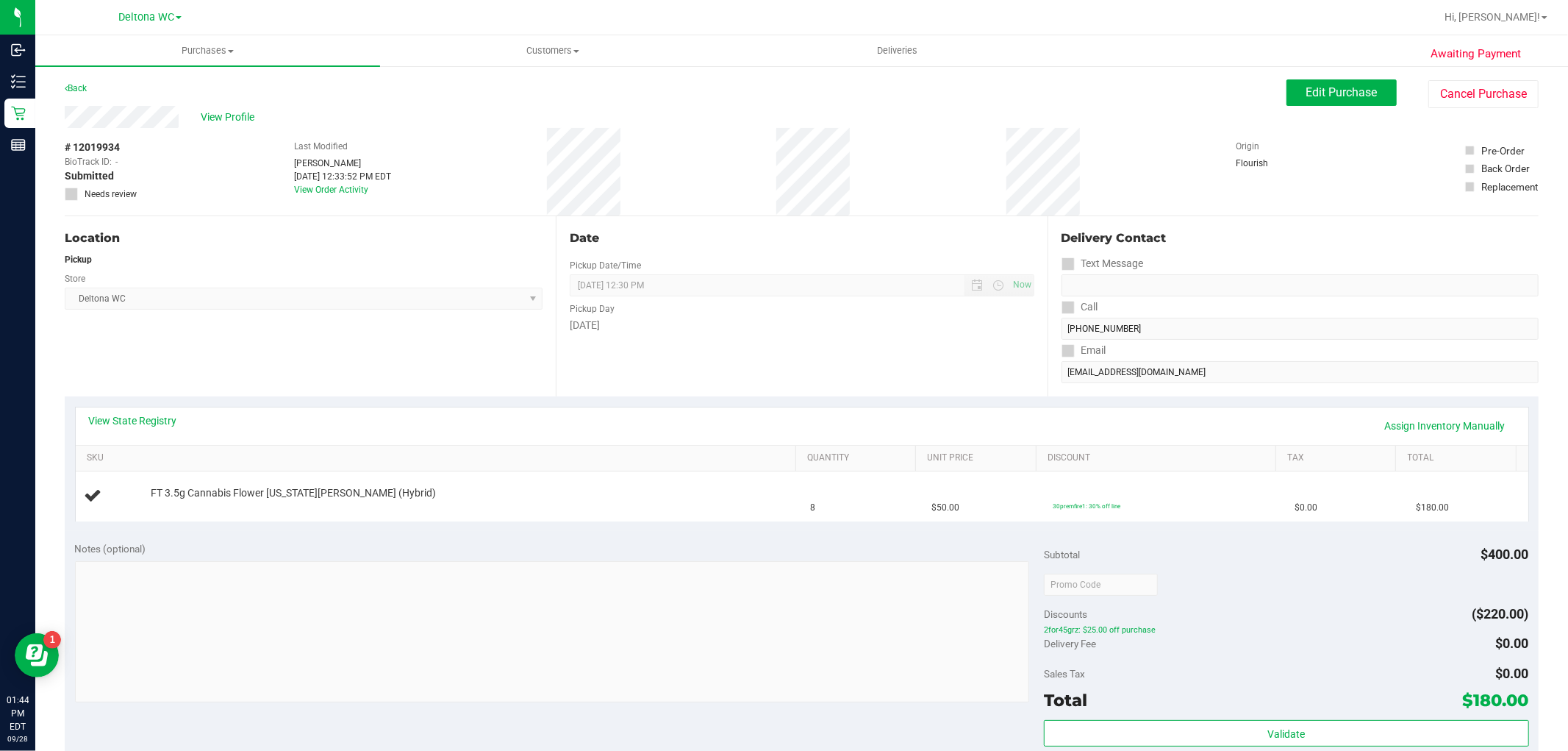
click at [99, 141] on span "# 12019934" at bounding box center [92, 147] width 55 height 15
copy span "12019934"
click at [229, 117] on span "View Profile" at bounding box center [231, 117] width 59 height 15
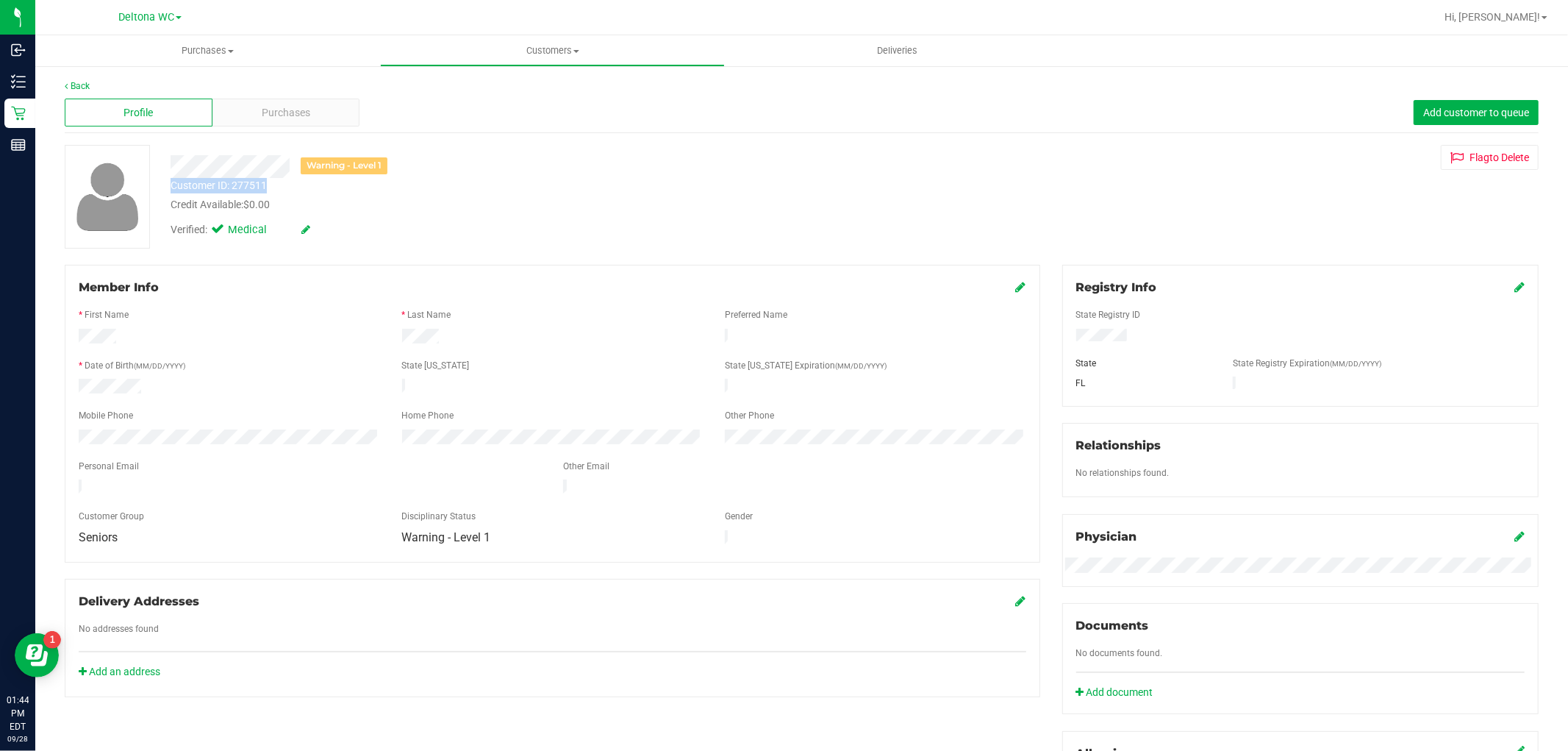
drag, startPoint x: 171, startPoint y: 182, endPoint x: 268, endPoint y: 181, distance: 97.0
click at [268, 181] on div "Customer ID: 277511 Credit Available: $0.00" at bounding box center [534, 195] width 748 height 35
copy div "Customer ID: 277511"
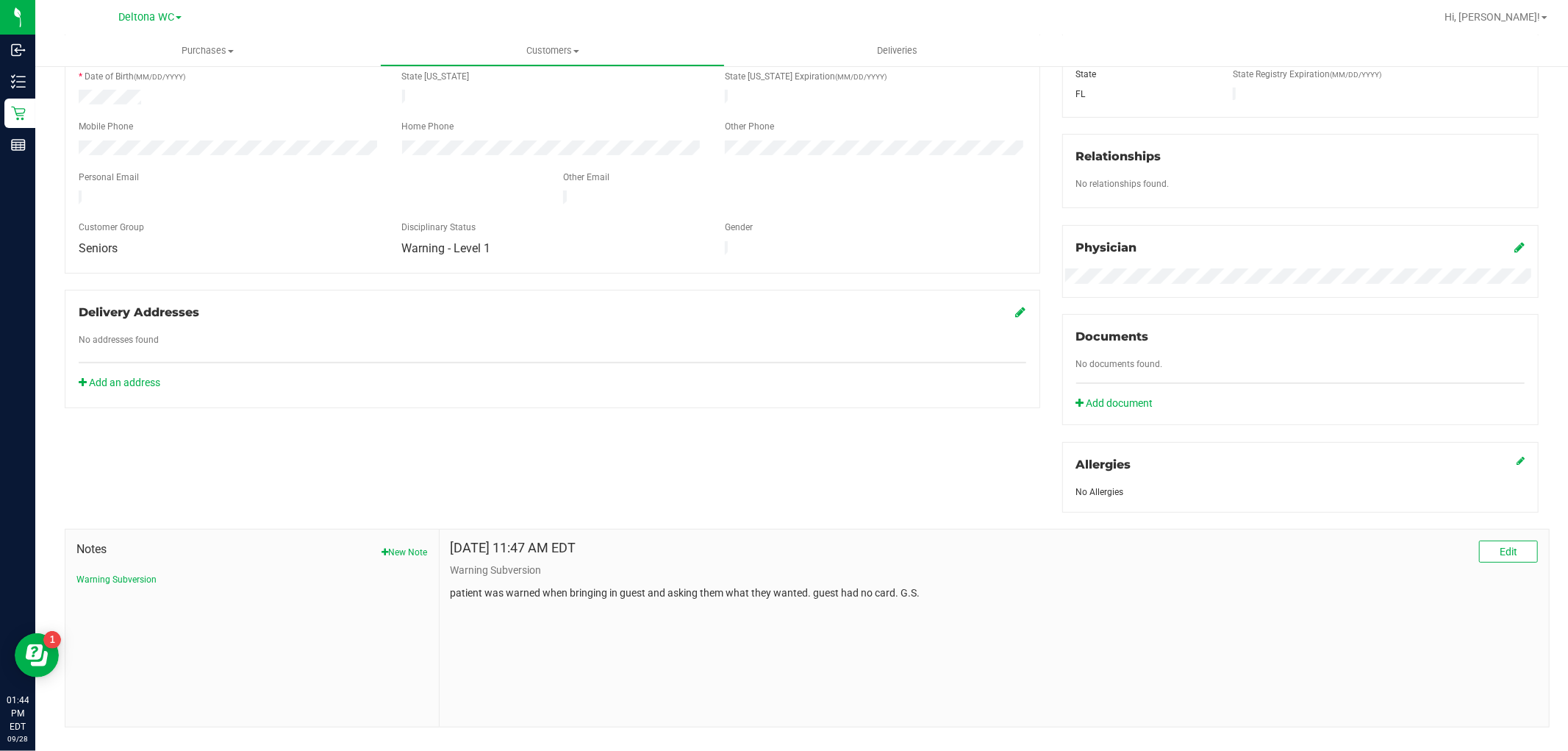
scroll to position [313, 0]
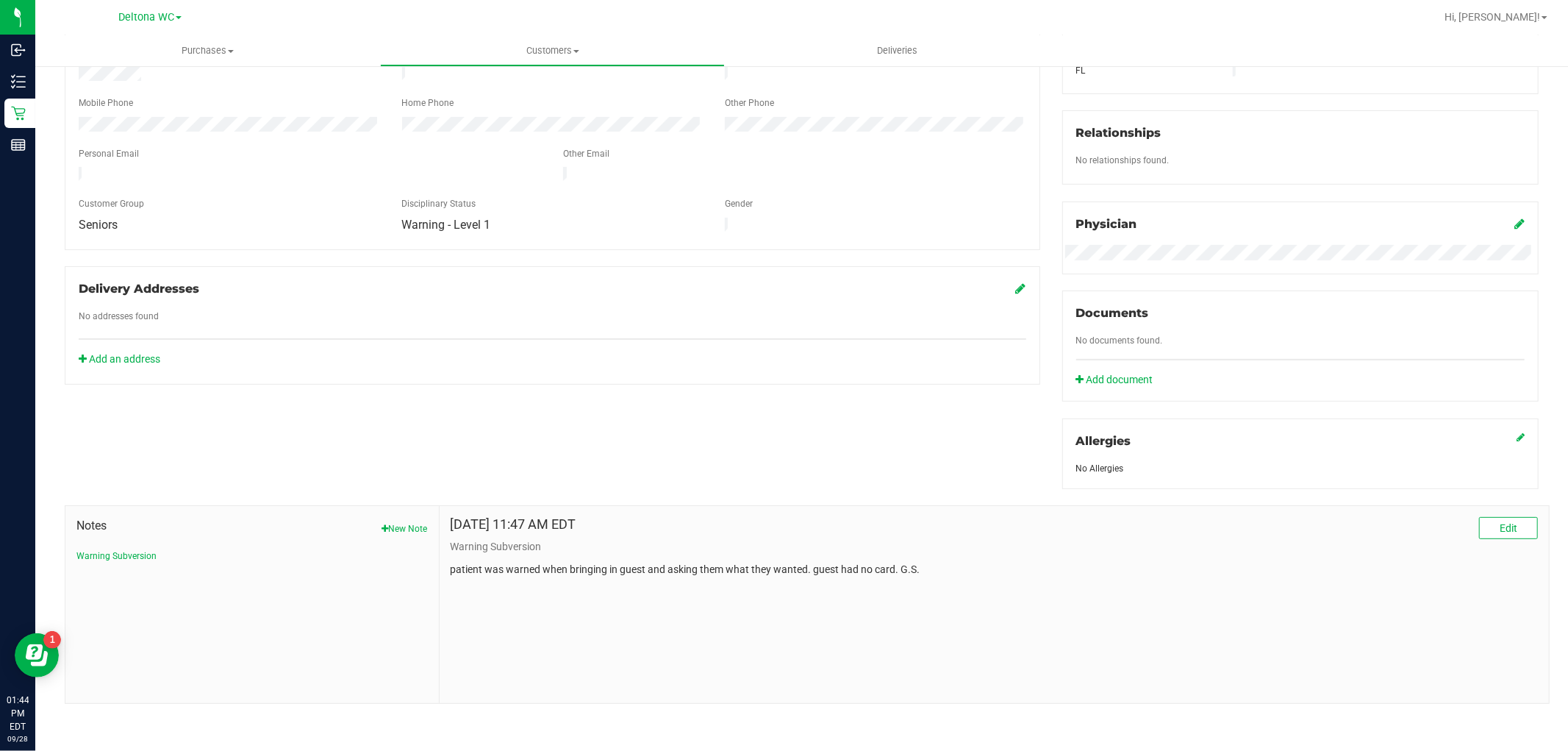
click at [513, 423] on div "Member Info * First Name * Last Name Preferred Name * Date of Birth (MM/DD/YYYY…" at bounding box center [802, 328] width 1496 height 752
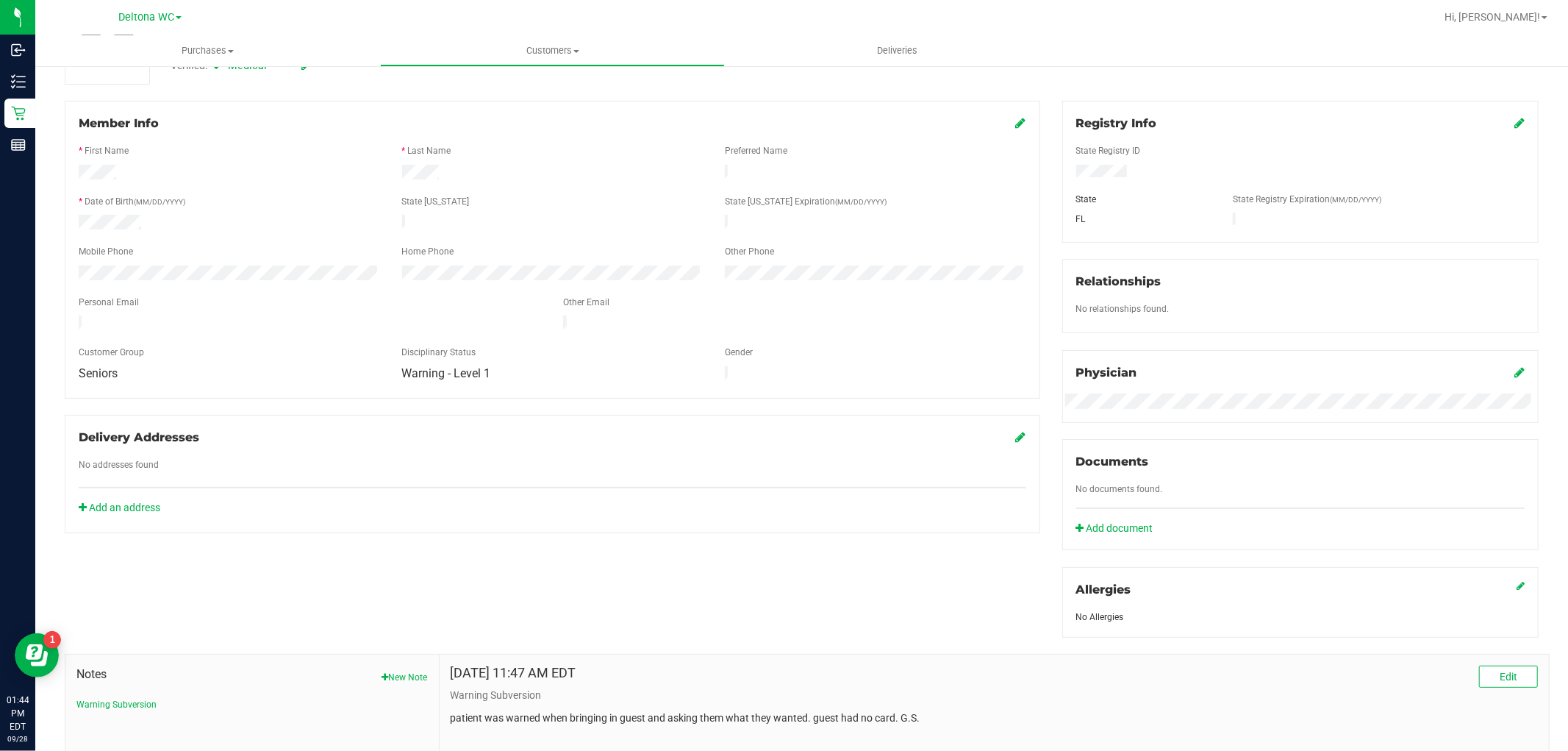
scroll to position [0, 0]
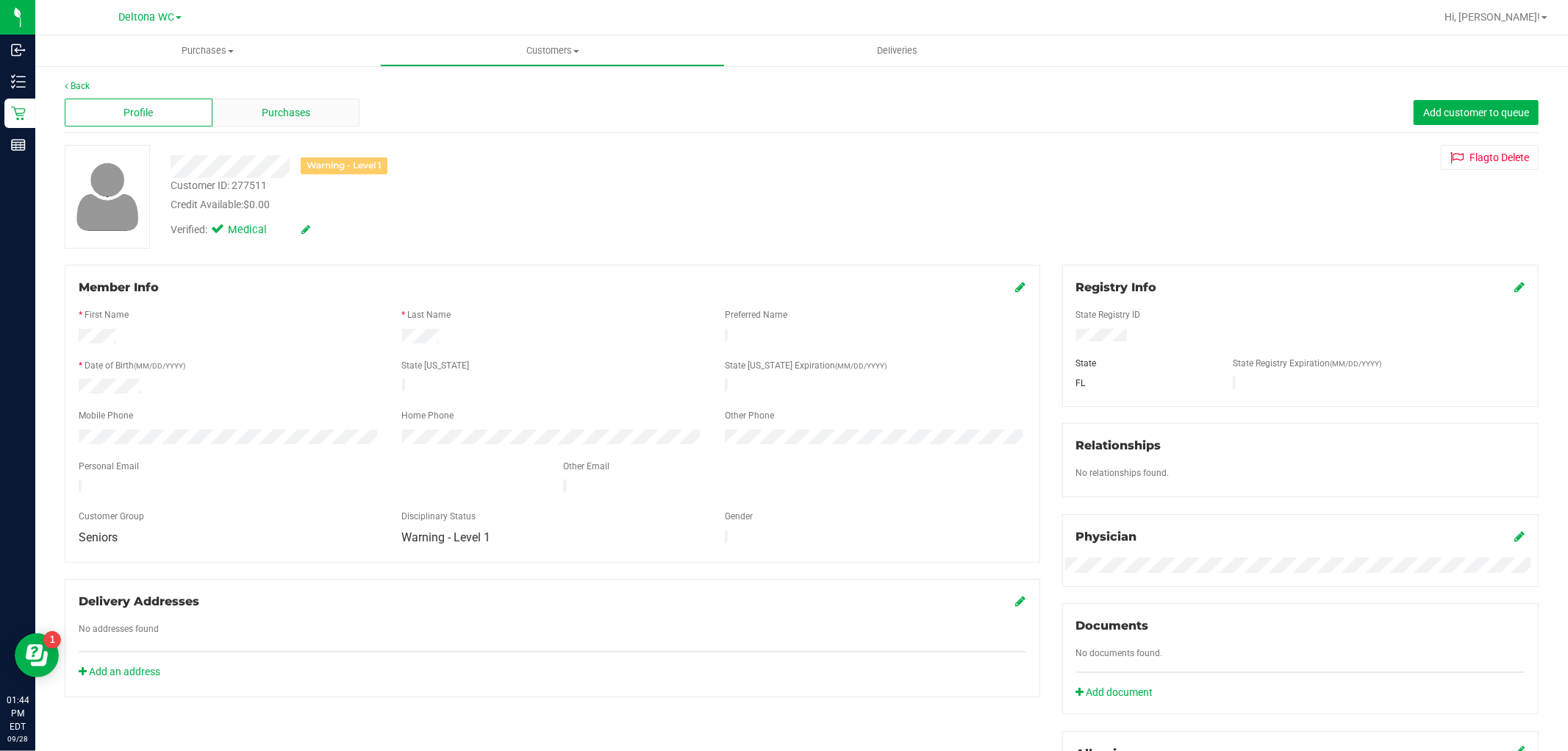
click at [263, 104] on div "Purchases" at bounding box center [286, 112] width 148 height 28
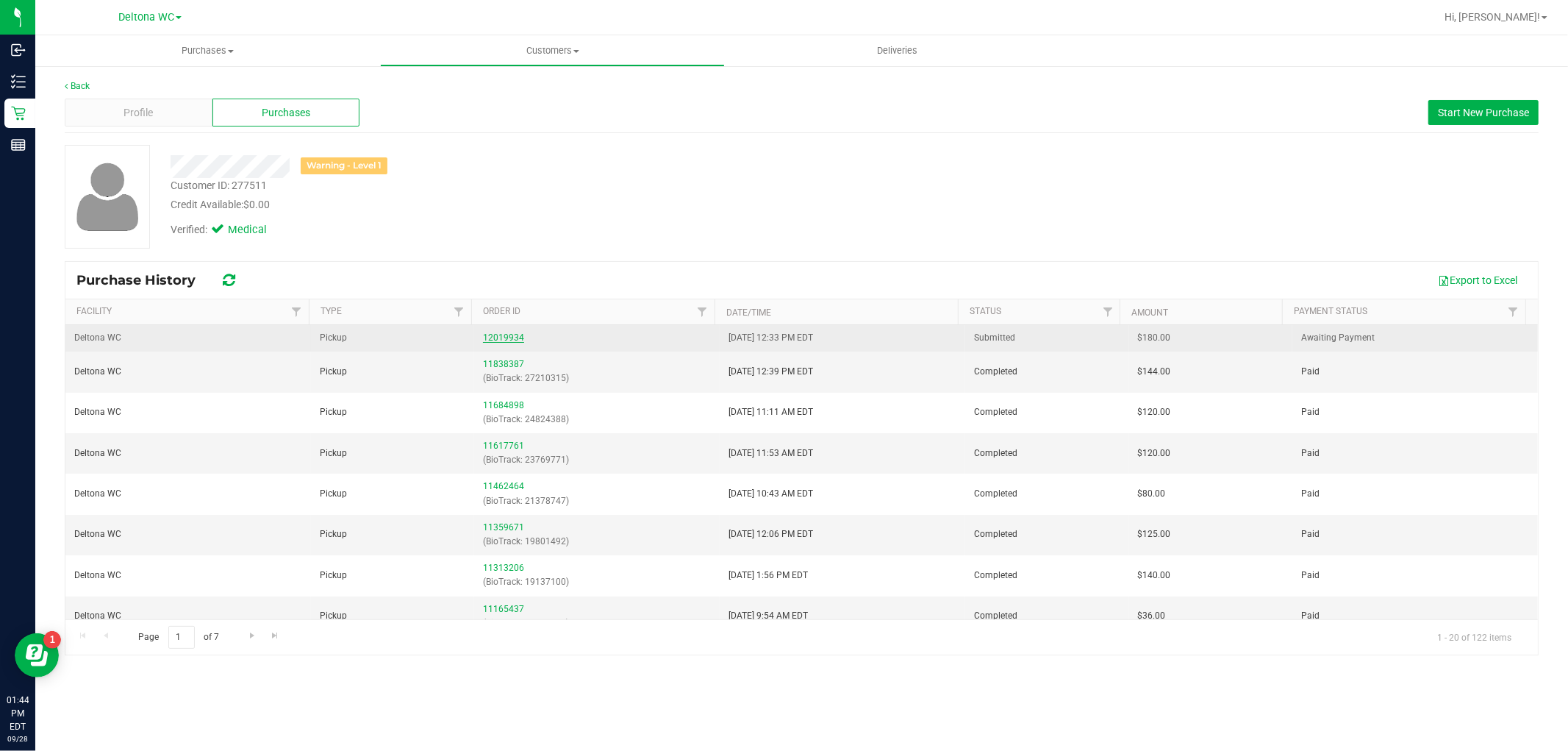
click at [494, 334] on link "12019934" at bounding box center [503, 338] width 41 height 10
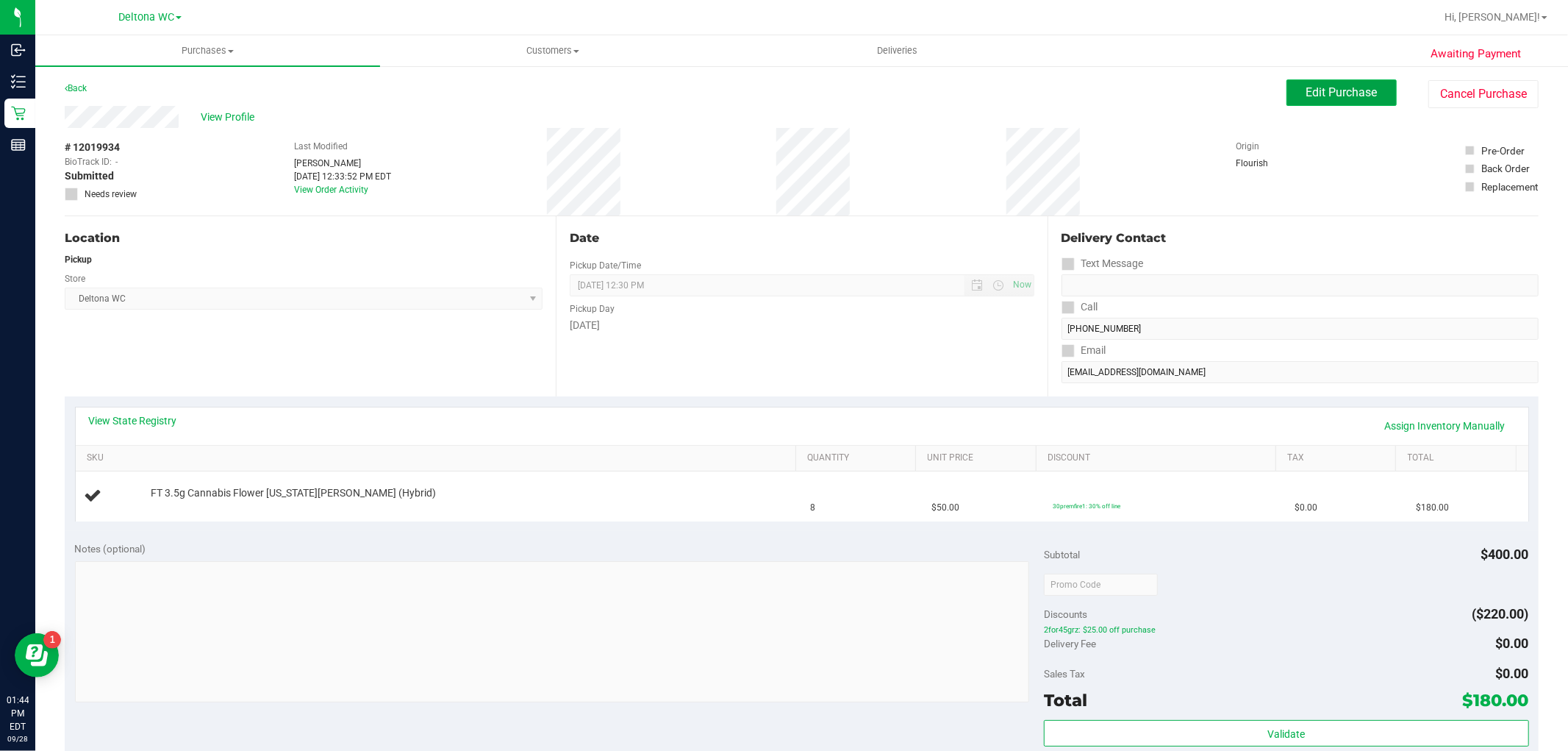
click at [1306, 93] on span "Edit Purchase" at bounding box center [1342, 92] width 71 height 14
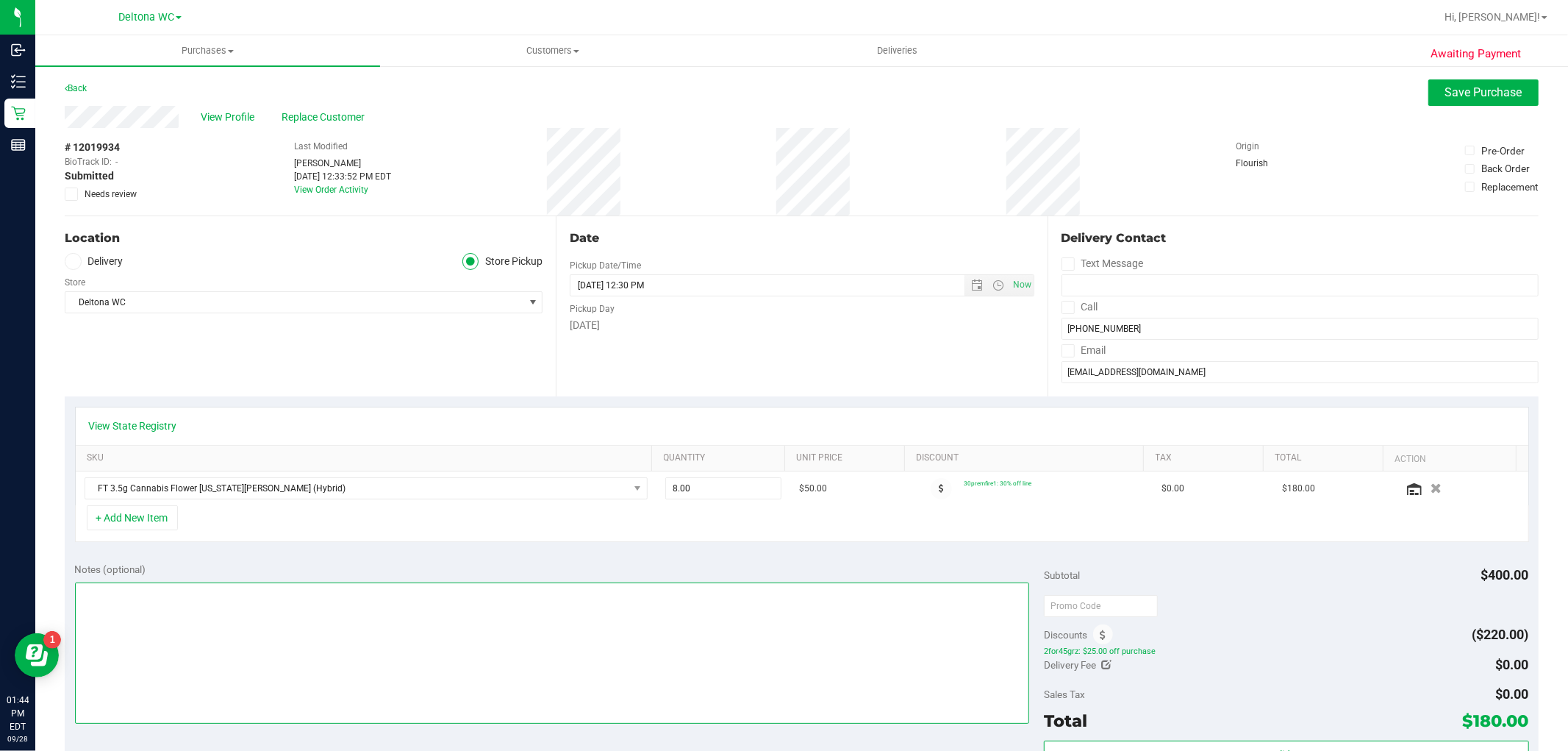
click at [593, 611] on textarea at bounding box center [552, 653] width 955 height 141
type textarea "ordered 8, only 3 in stock -AST"
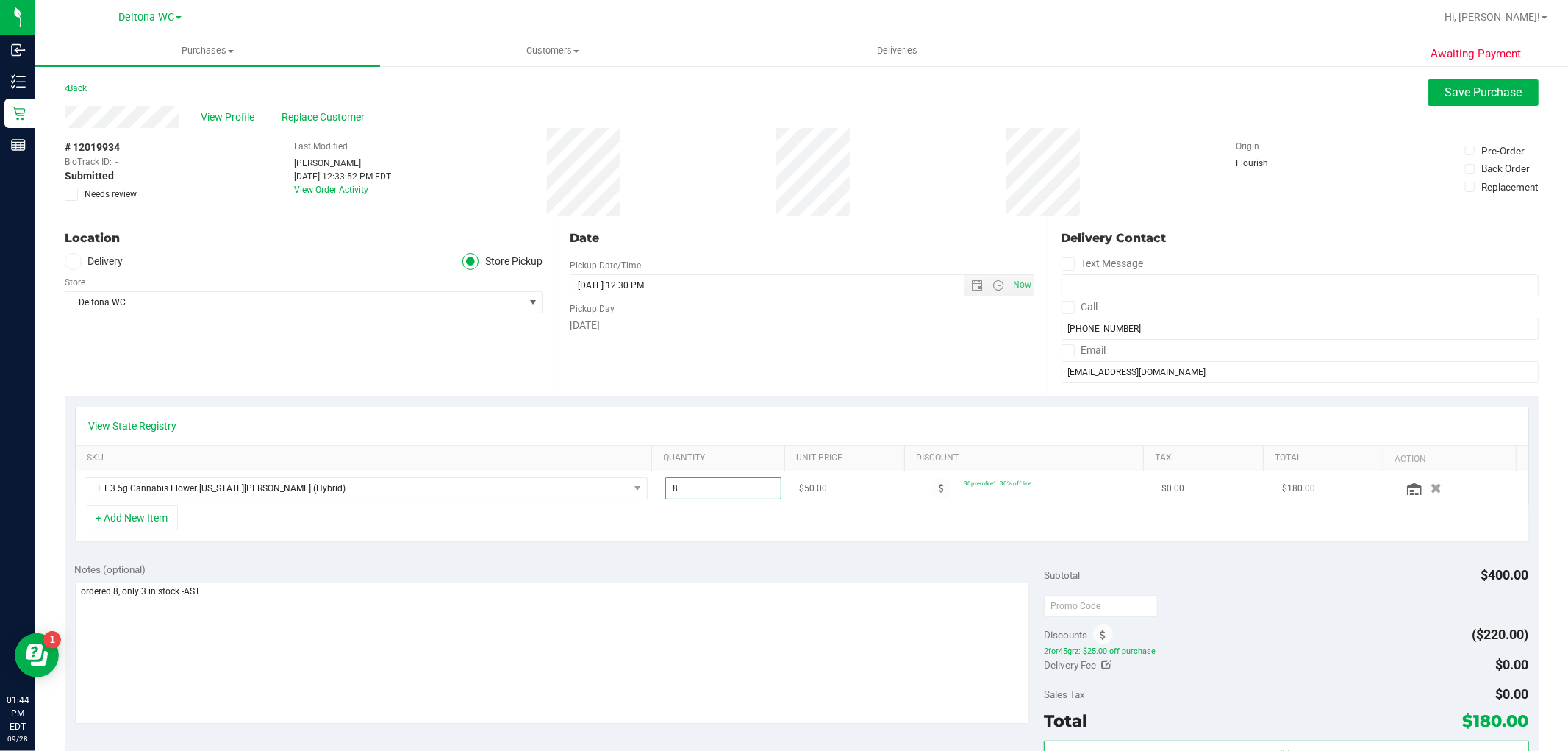
click at [713, 491] on span "8.00 8" at bounding box center [724, 488] width 117 height 22
click at [713, 492] on input "8" at bounding box center [724, 488] width 115 height 20
type input "3"
type input "3.00"
click at [800, 367] on div "Date Pickup Date/Time 09/28/2025 Now 09/28/2025 12:30 PM Now Pickup Day Sunday" at bounding box center [801, 306] width 491 height 180
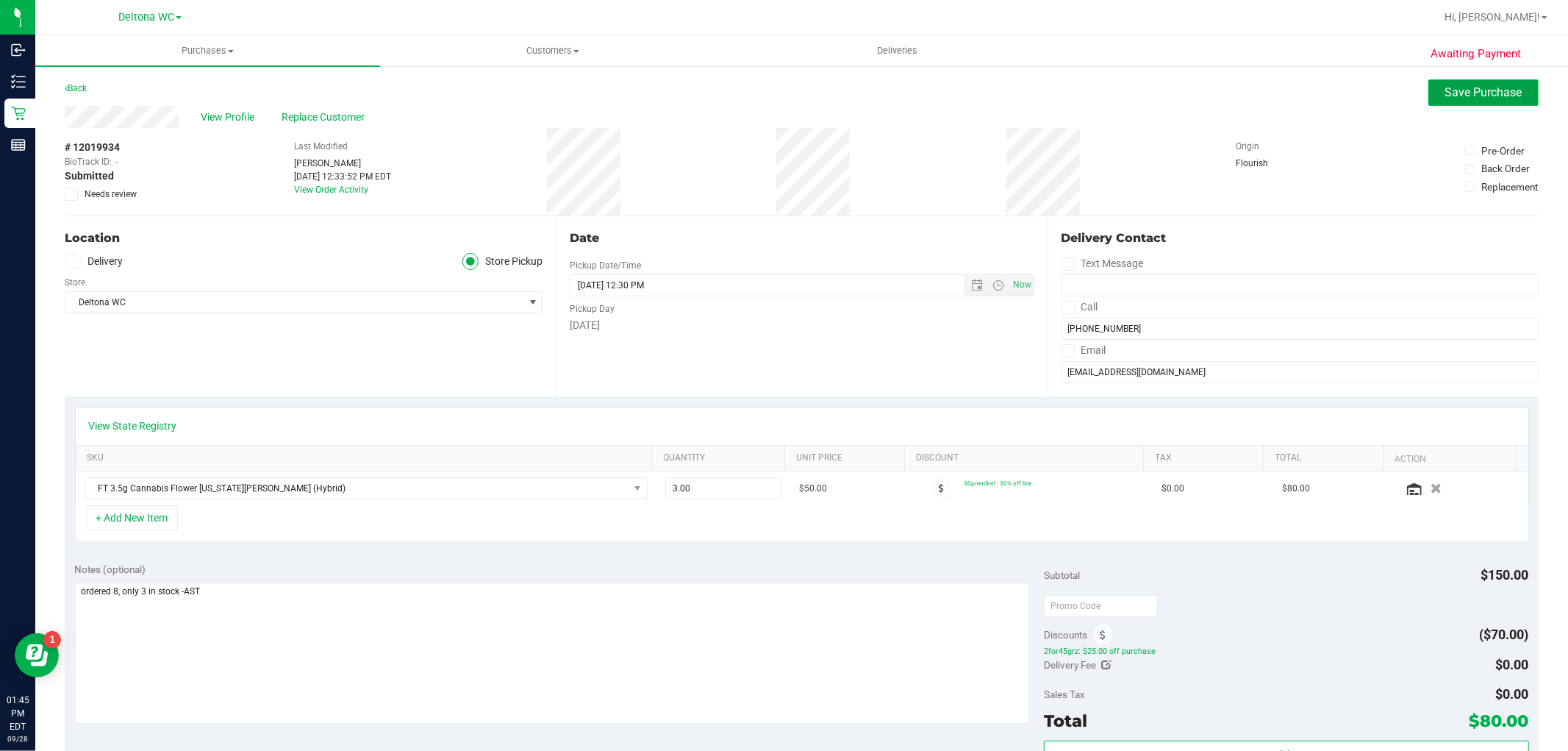
click at [1499, 90] on span "Save Purchase" at bounding box center [1484, 92] width 77 height 14
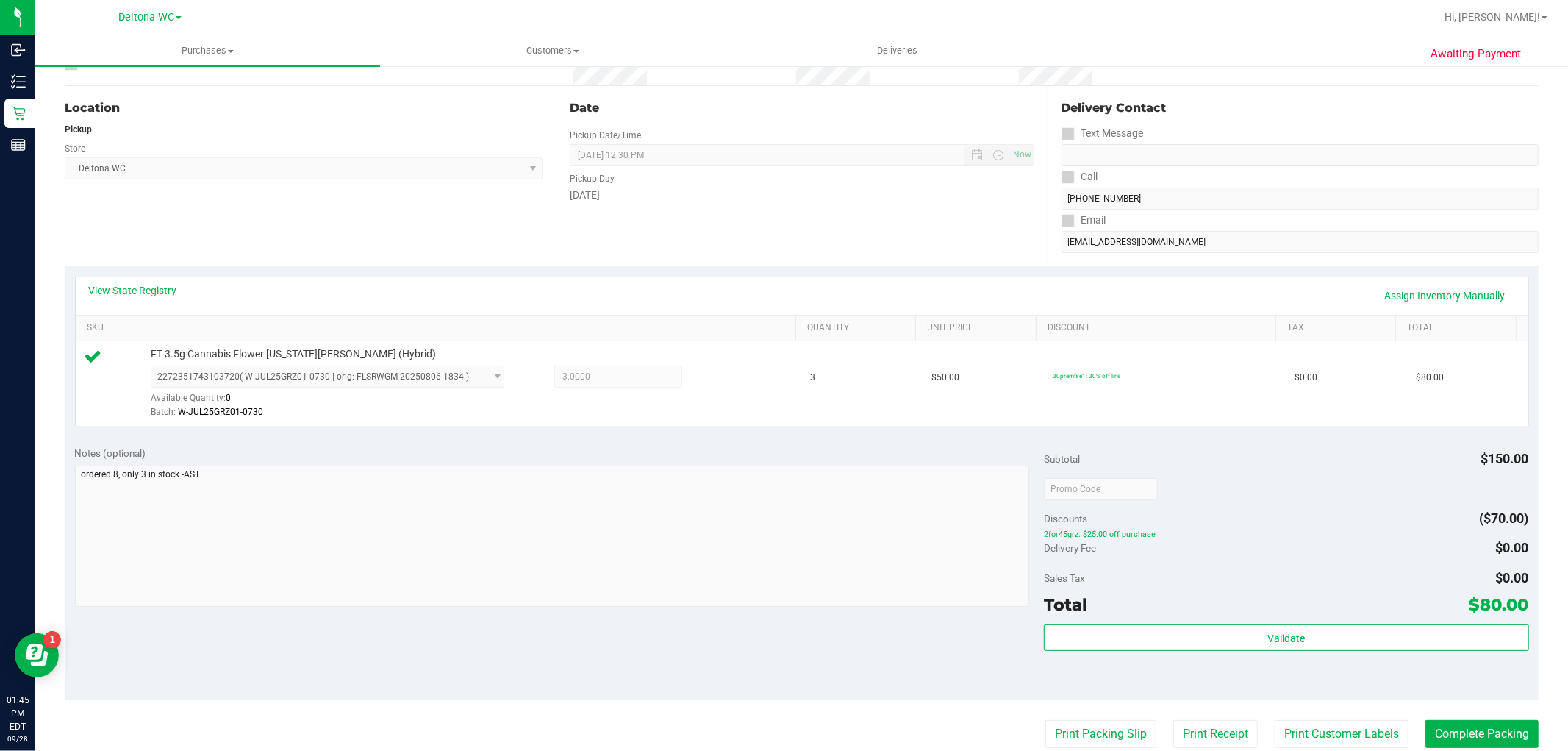
scroll to position [245, 0]
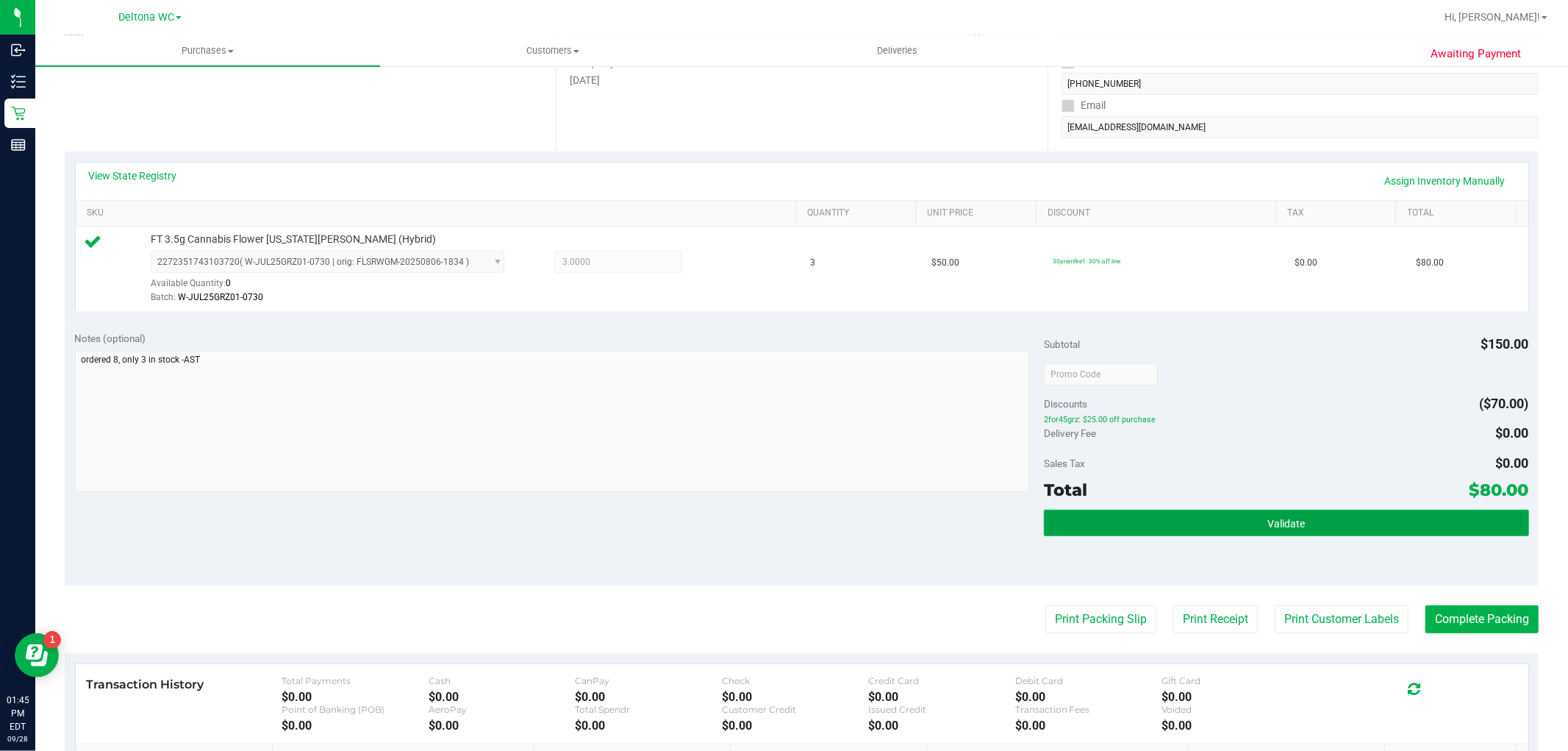
click at [1229, 524] on button "Validate" at bounding box center [1287, 522] width 485 height 26
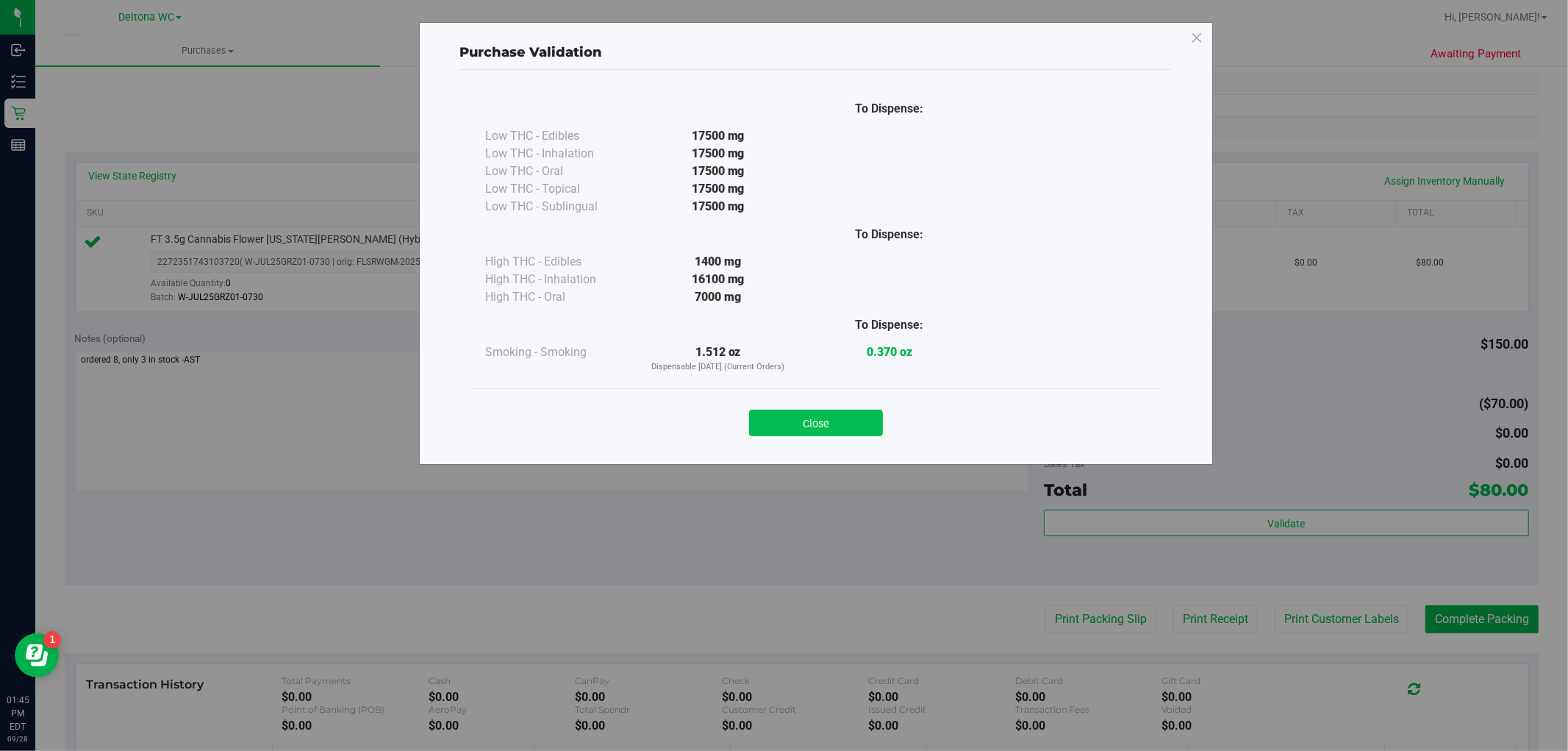
click at [814, 430] on button "Close" at bounding box center [816, 422] width 133 height 26
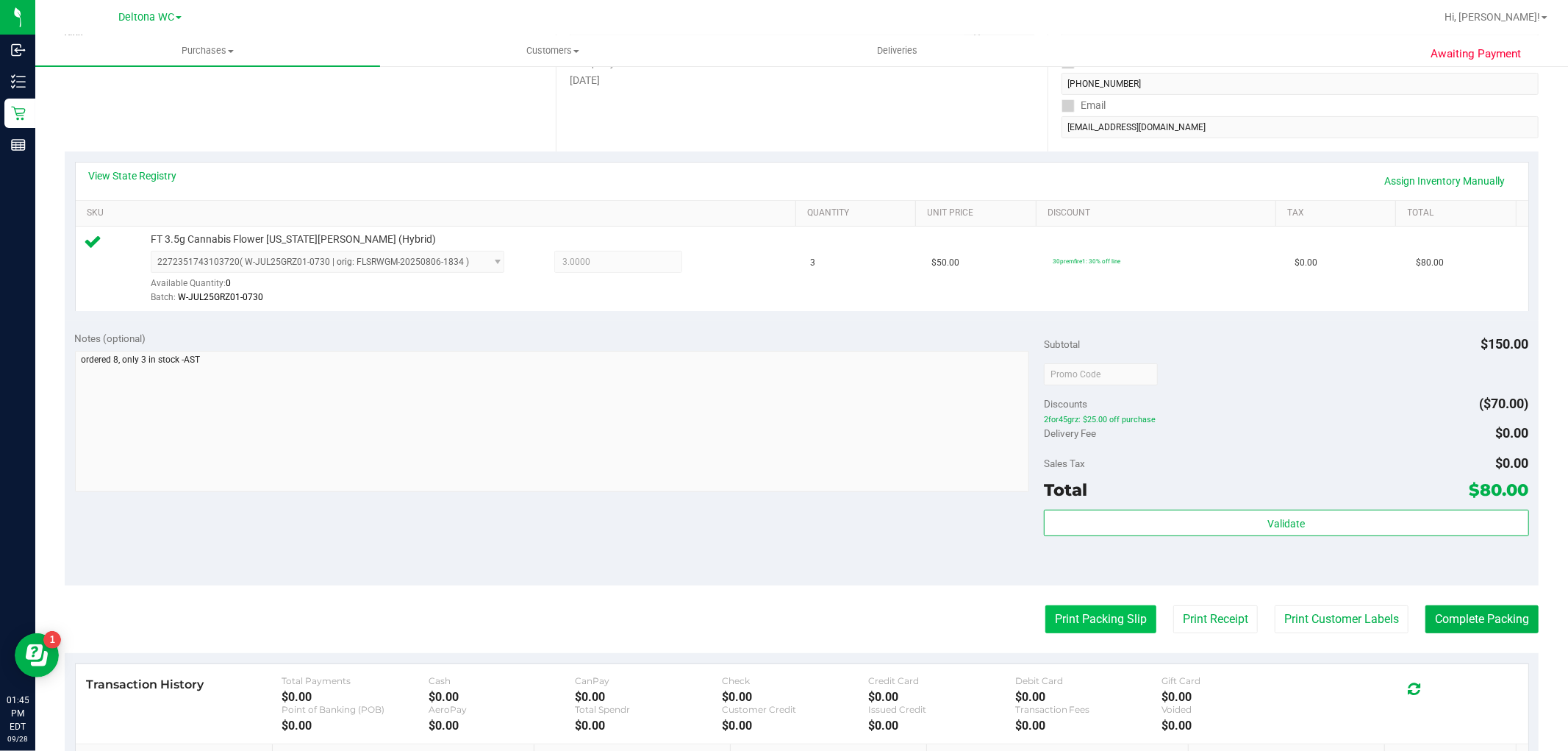
click at [1090, 612] on button "Print Packing Slip" at bounding box center [1100, 619] width 111 height 28
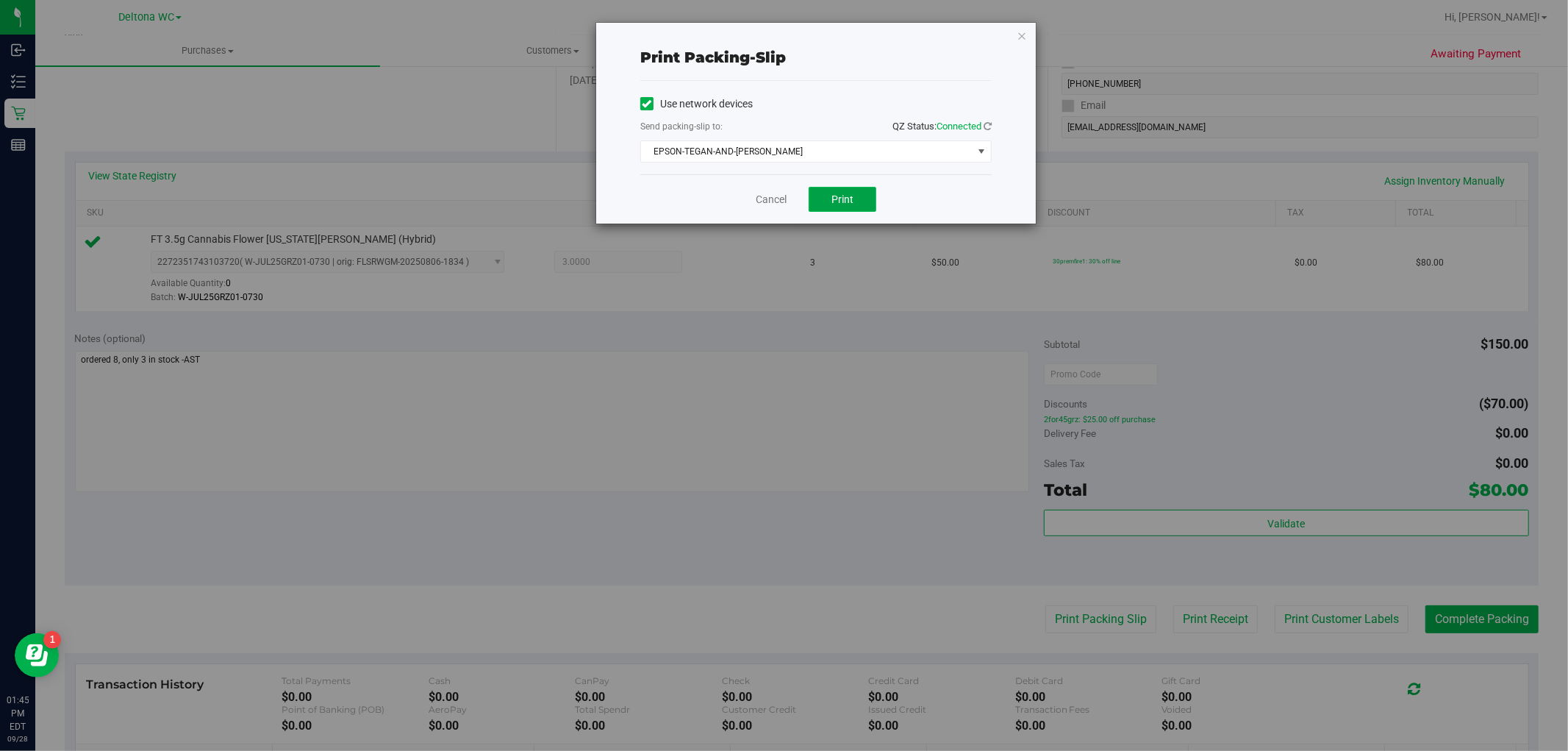
click at [840, 189] on button "Print" at bounding box center [843, 199] width 68 height 25
click at [770, 199] on link "Cancel" at bounding box center [771, 199] width 31 height 15
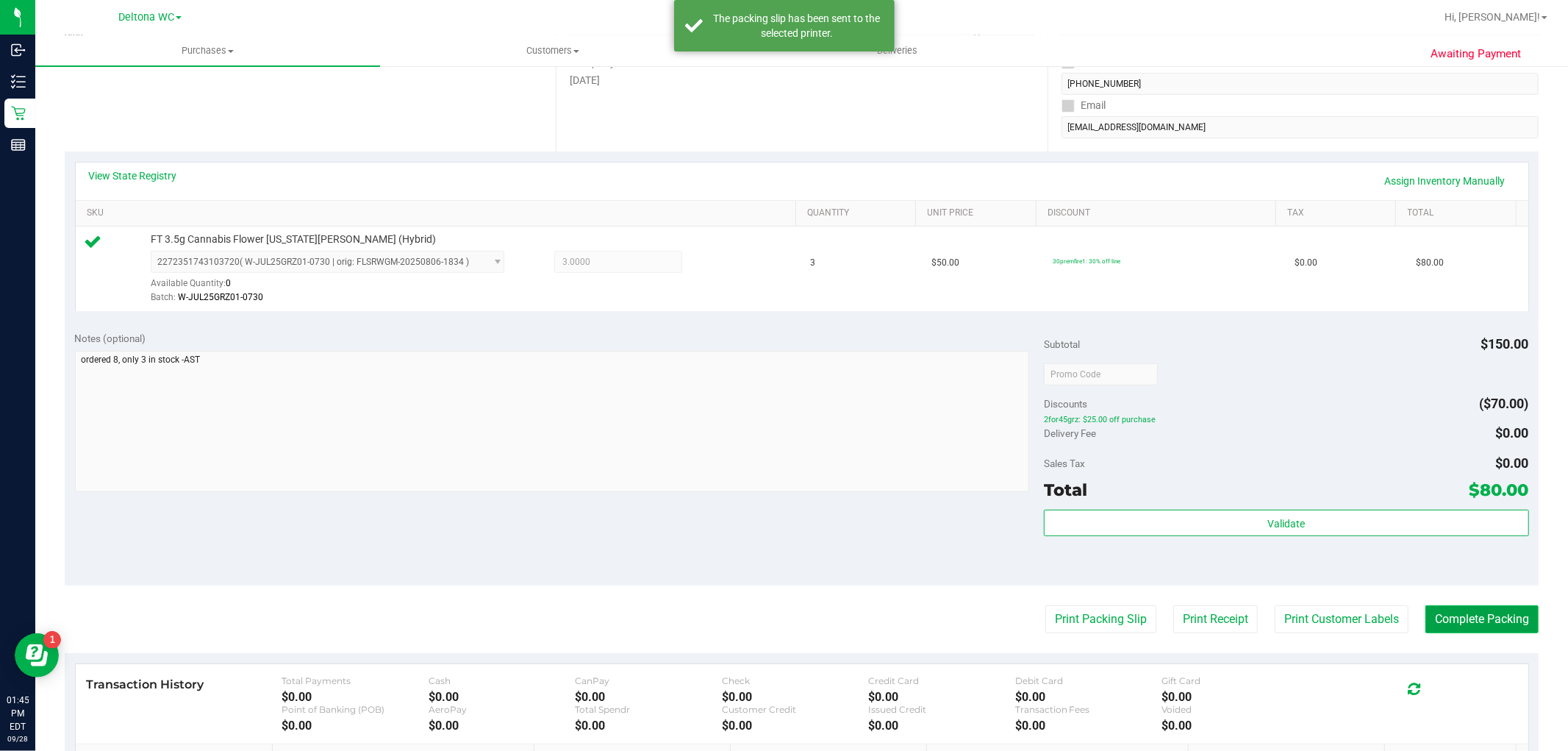
click at [1499, 628] on button "Complete Packing" at bounding box center [1483, 619] width 113 height 28
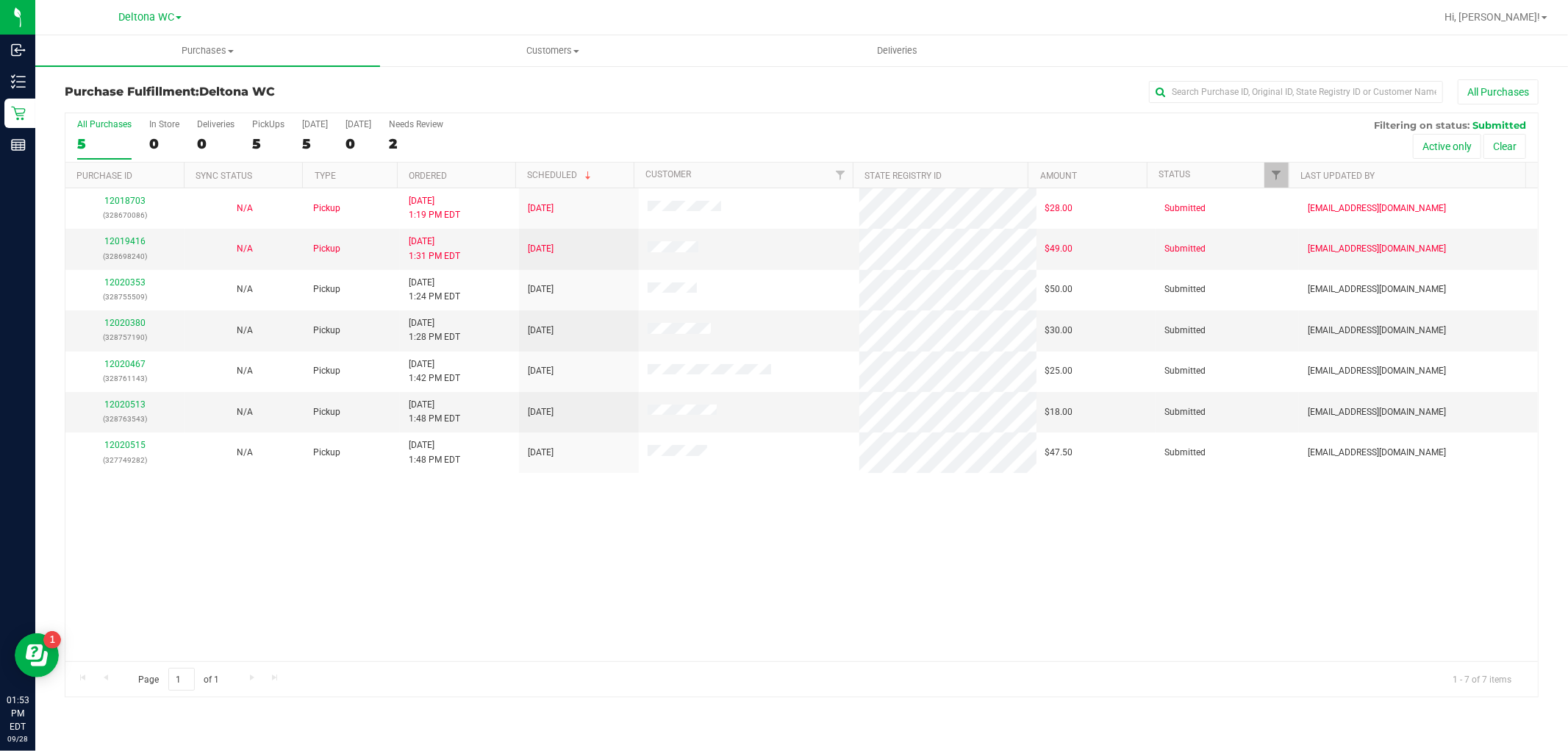
click at [469, 179] on th "Ordered" at bounding box center [456, 175] width 118 height 25
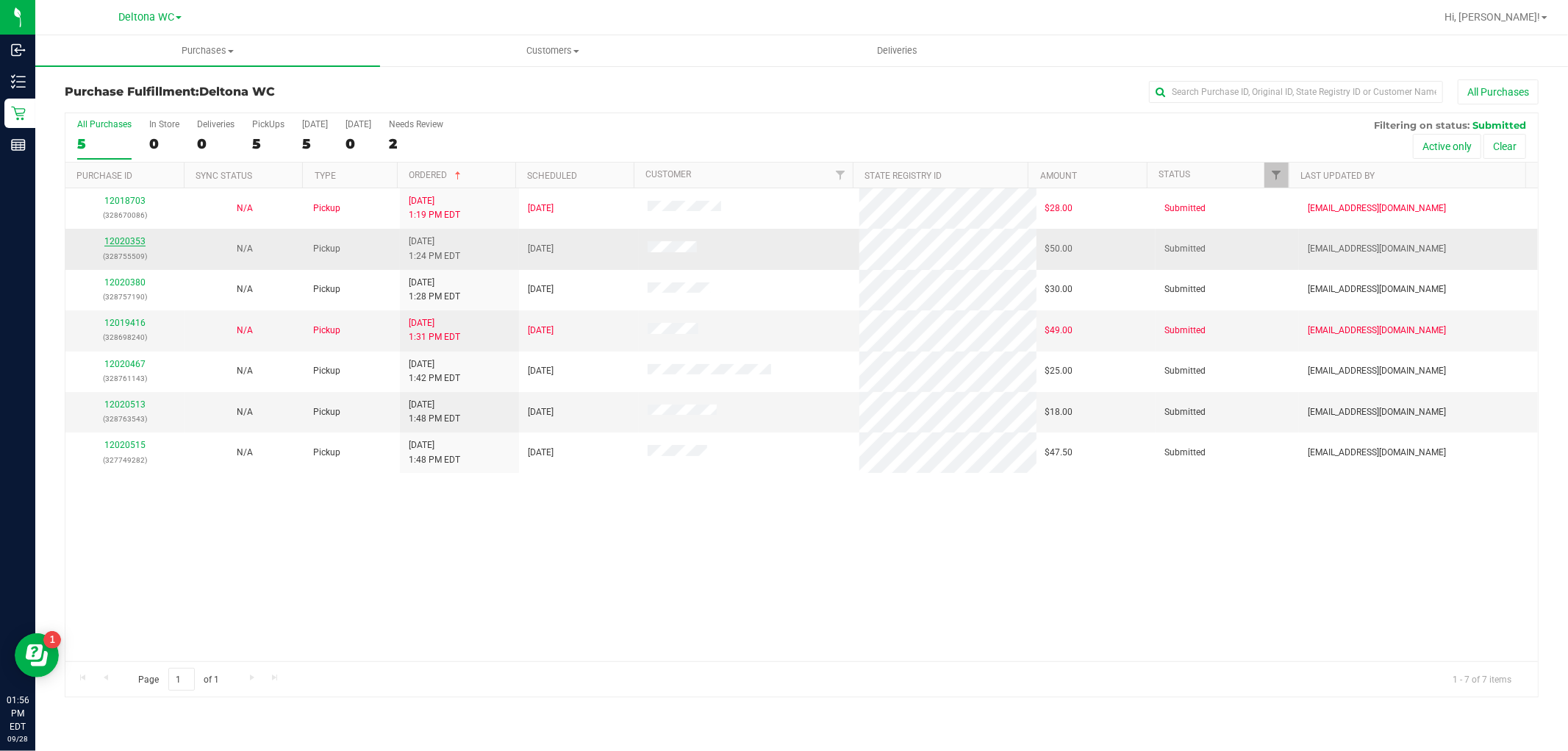
click at [129, 238] on link "12020353" at bounding box center [125, 242] width 41 height 10
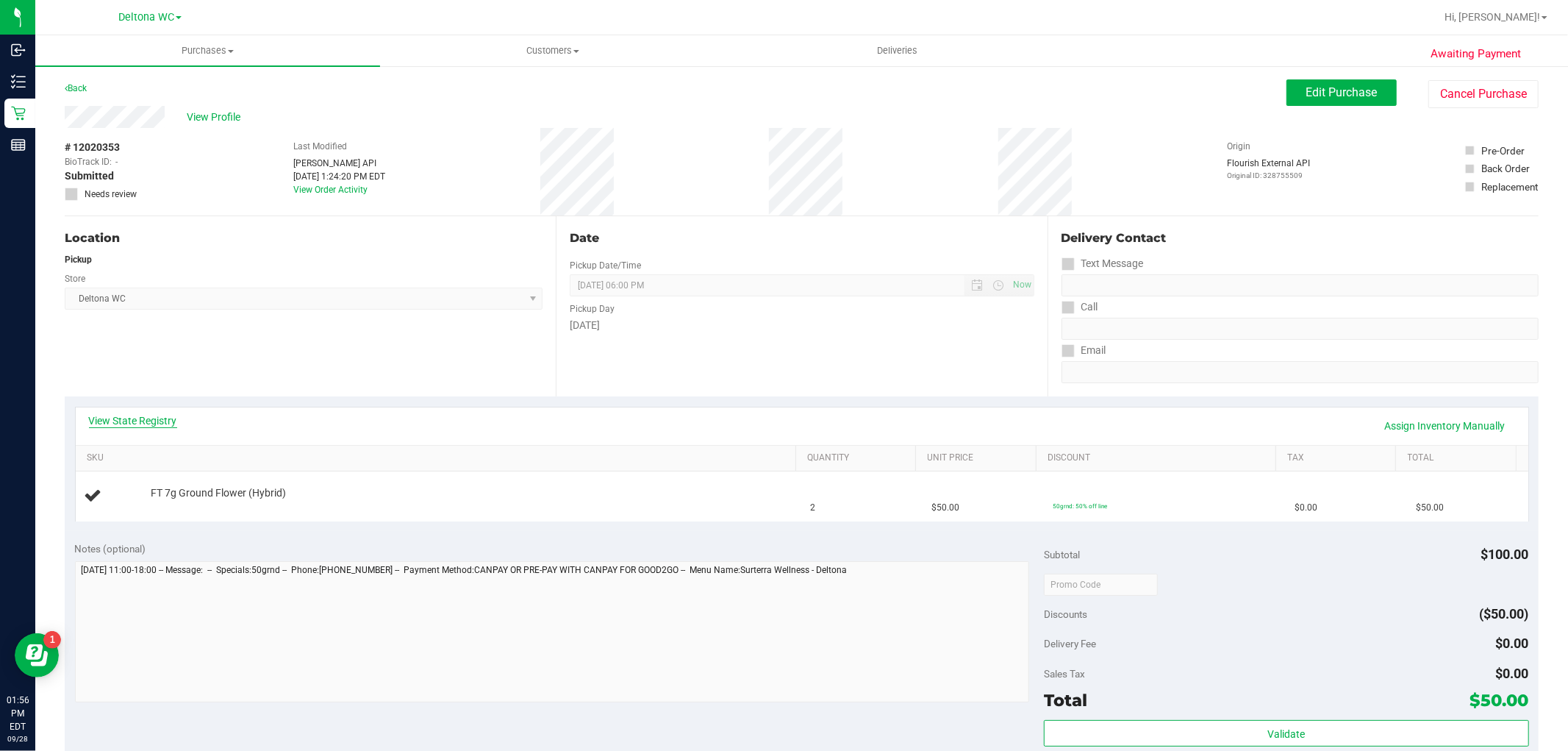
click at [150, 422] on link "View State Registry" at bounding box center [133, 420] width 88 height 14
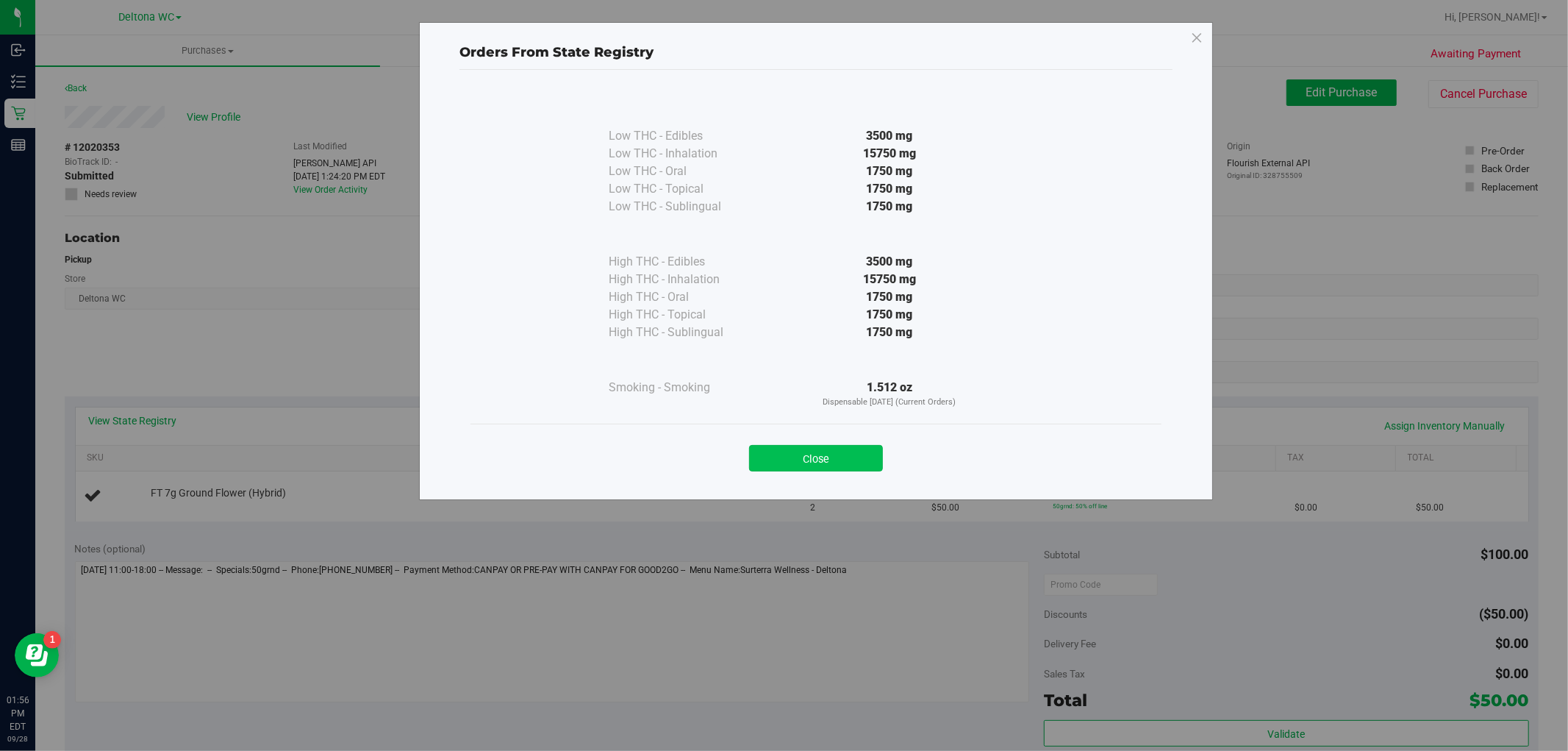
click at [783, 449] on button "Close" at bounding box center [816, 458] width 133 height 26
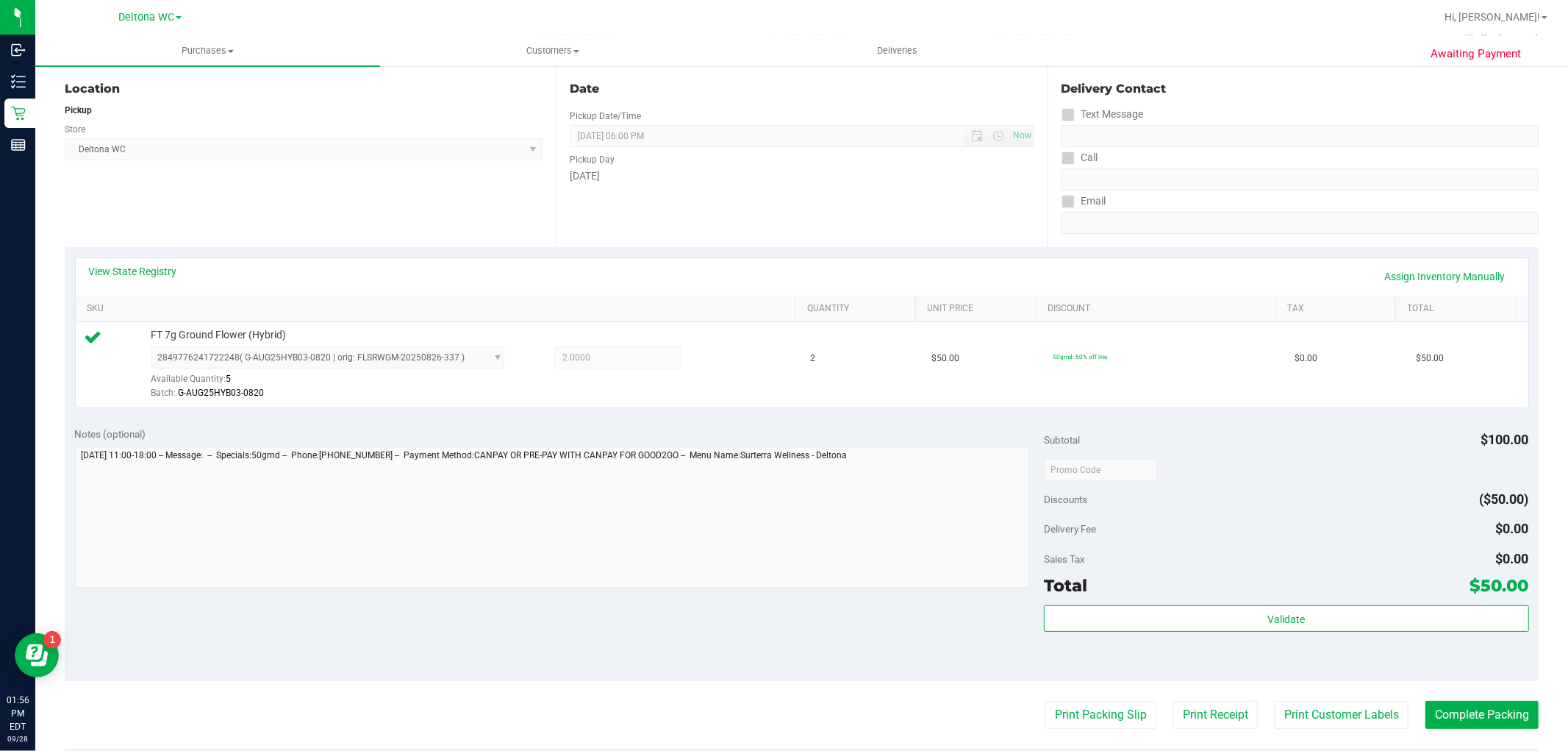
scroll to position [163, 0]
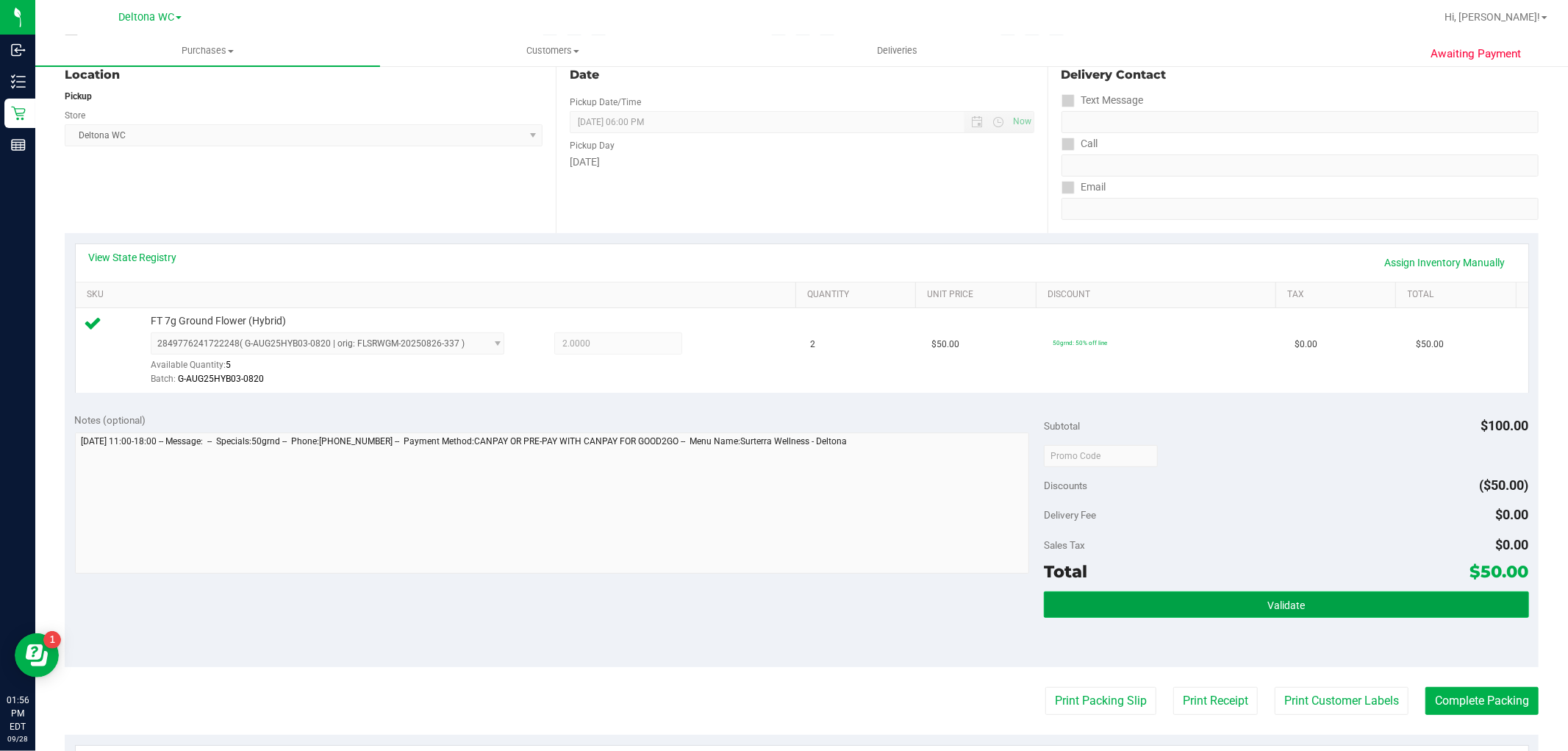
click at [1245, 593] on button "Validate" at bounding box center [1287, 604] width 485 height 26
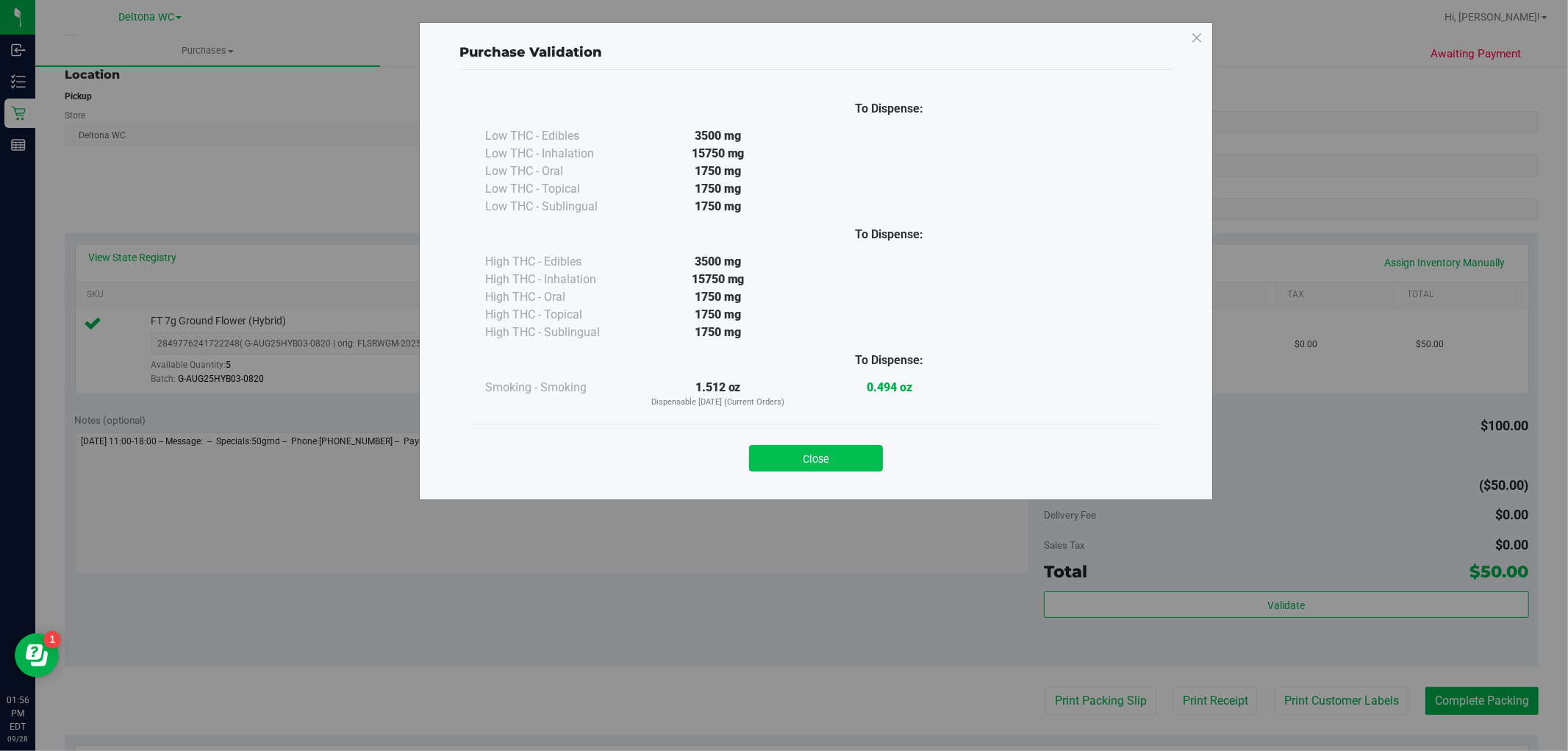
click at [844, 460] on button "Close" at bounding box center [816, 458] width 133 height 26
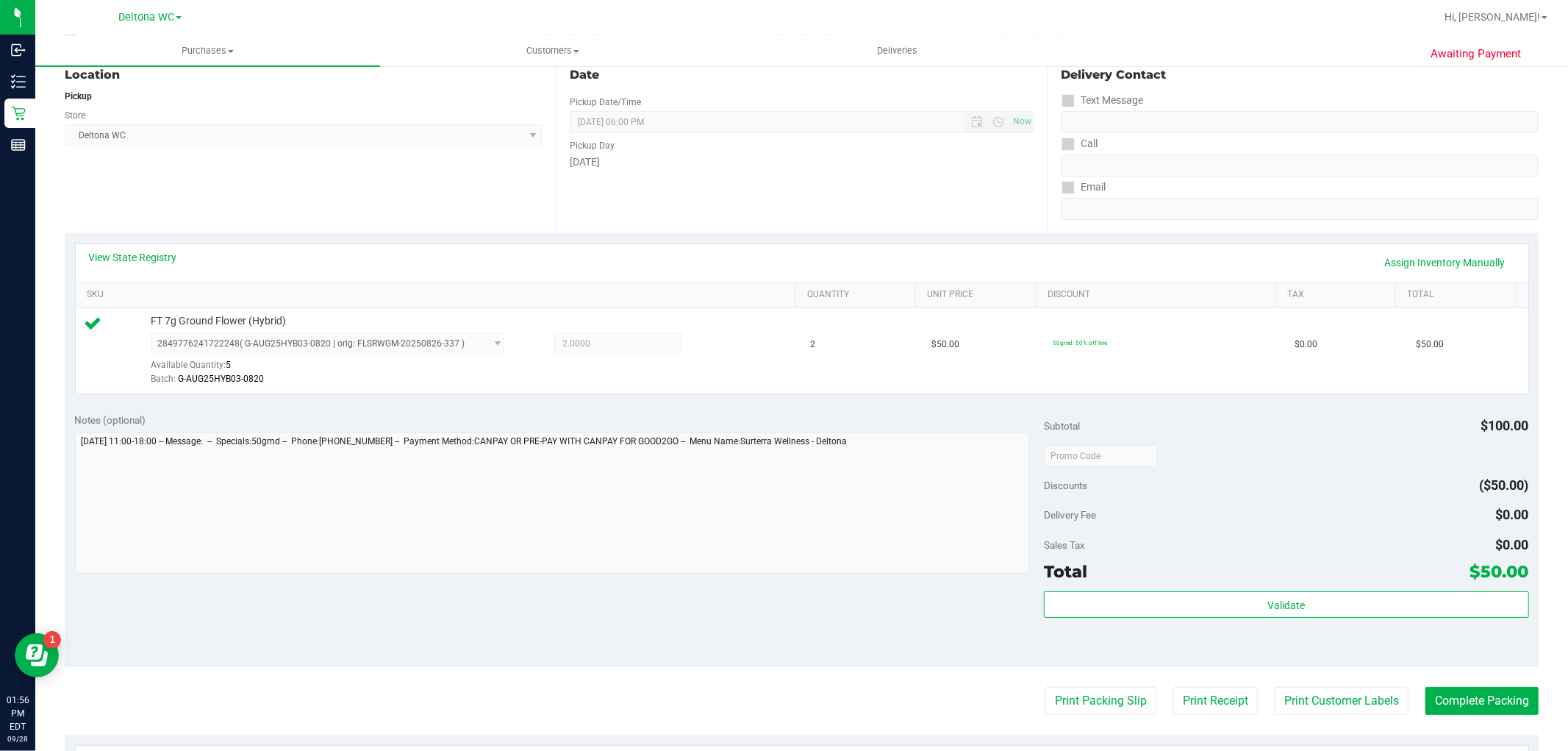
click at [1074, 685] on purchase-details "Back Edit Purchase Cancel Purchase View Profile # 12020353 BioTrack ID: - Submi…" at bounding box center [802, 463] width 1474 height 1094
click at [1079, 695] on button "Print Packing Slip" at bounding box center [1100, 700] width 111 height 28
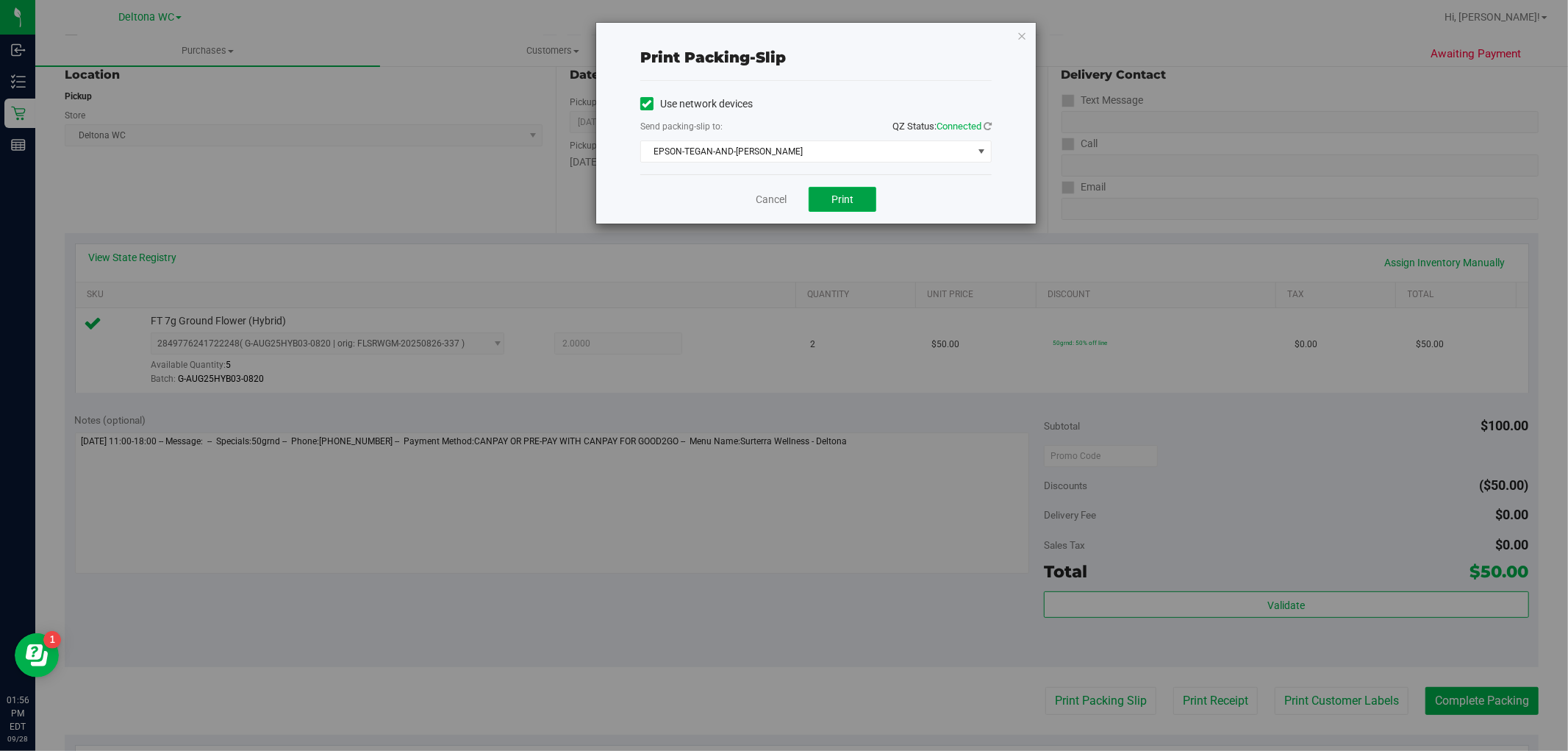
click at [826, 202] on button "Print" at bounding box center [843, 199] width 68 height 25
click at [774, 197] on link "Cancel" at bounding box center [771, 199] width 31 height 15
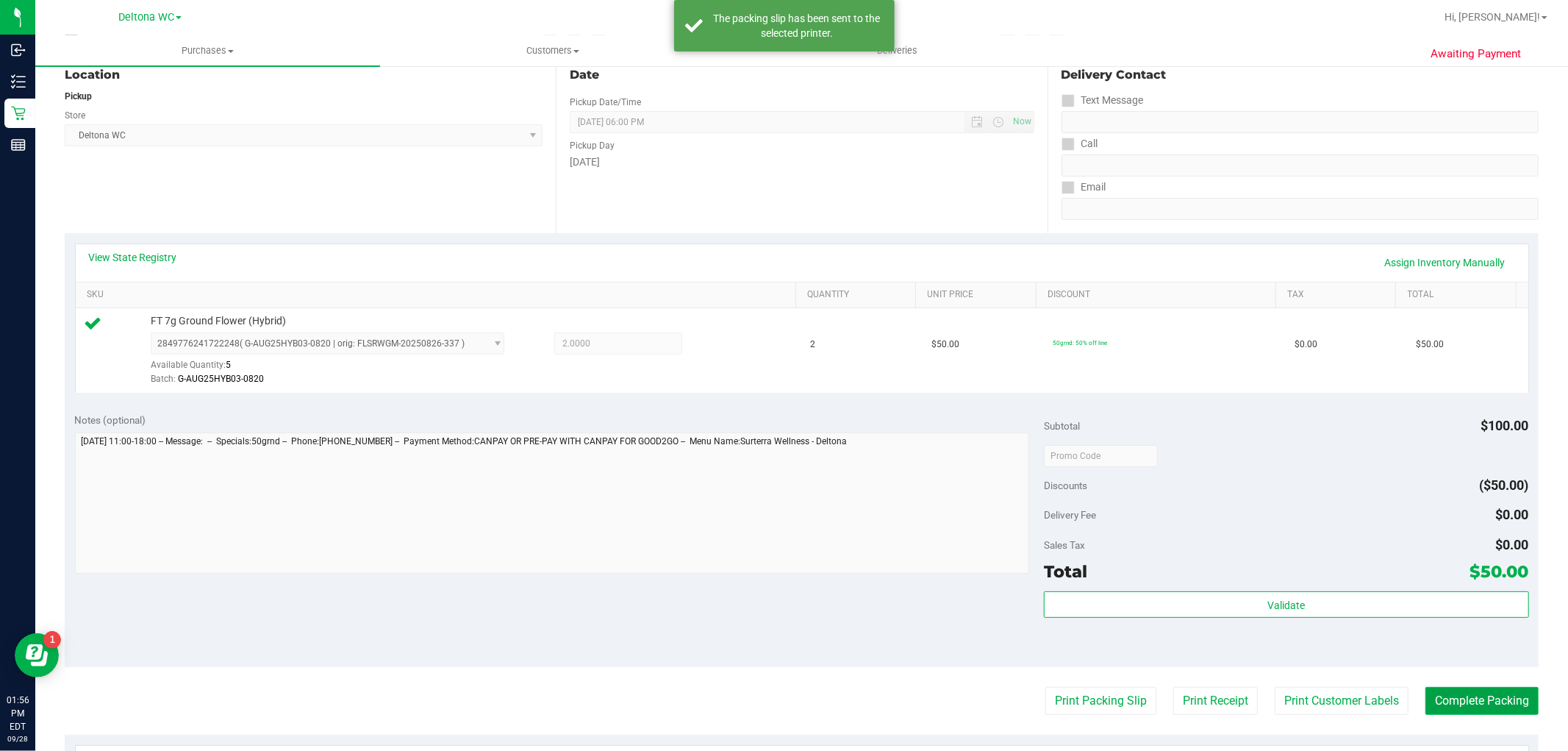
click at [1468, 708] on button "Complete Packing" at bounding box center [1483, 700] width 113 height 28
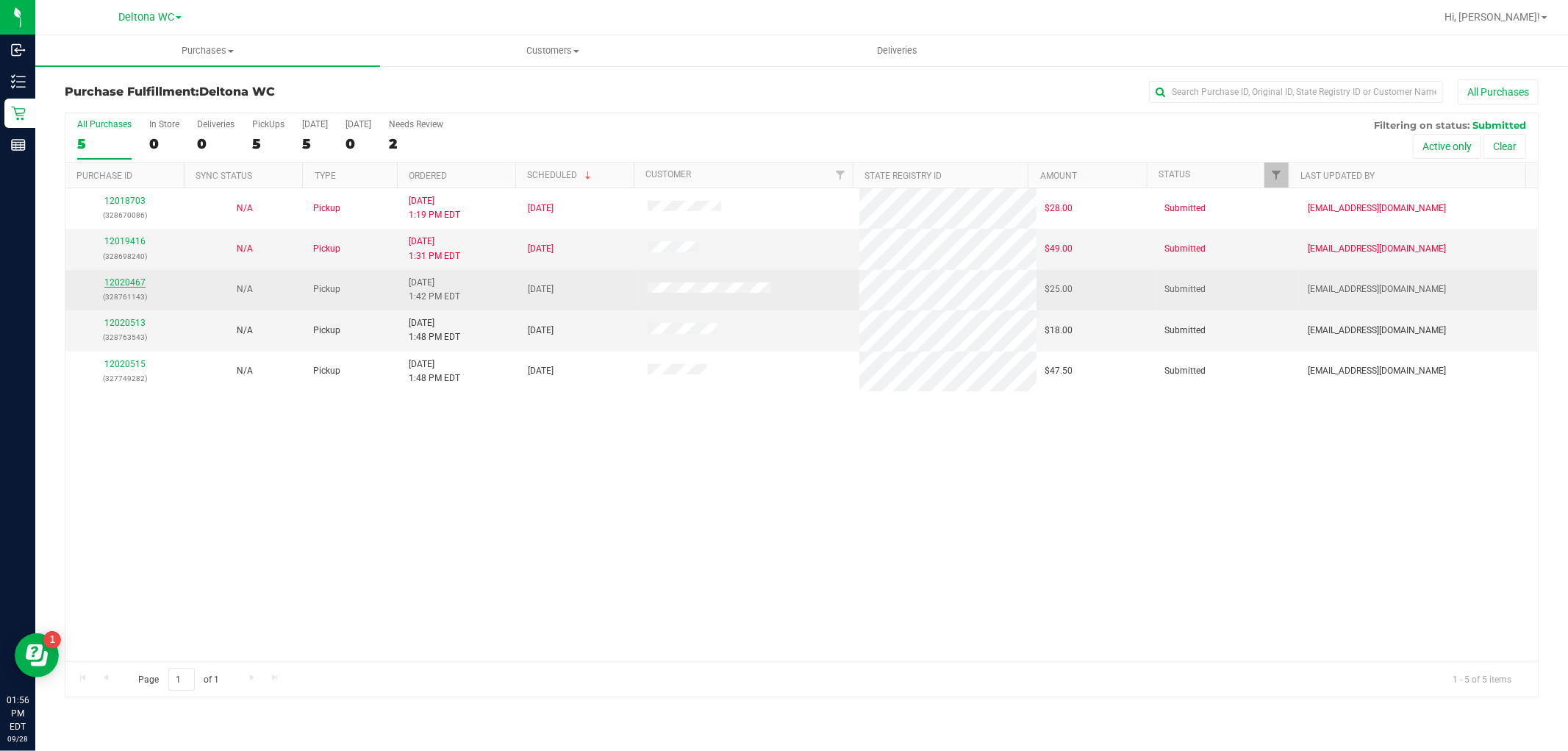
click at [128, 285] on link "12020467" at bounding box center [125, 282] width 41 height 10
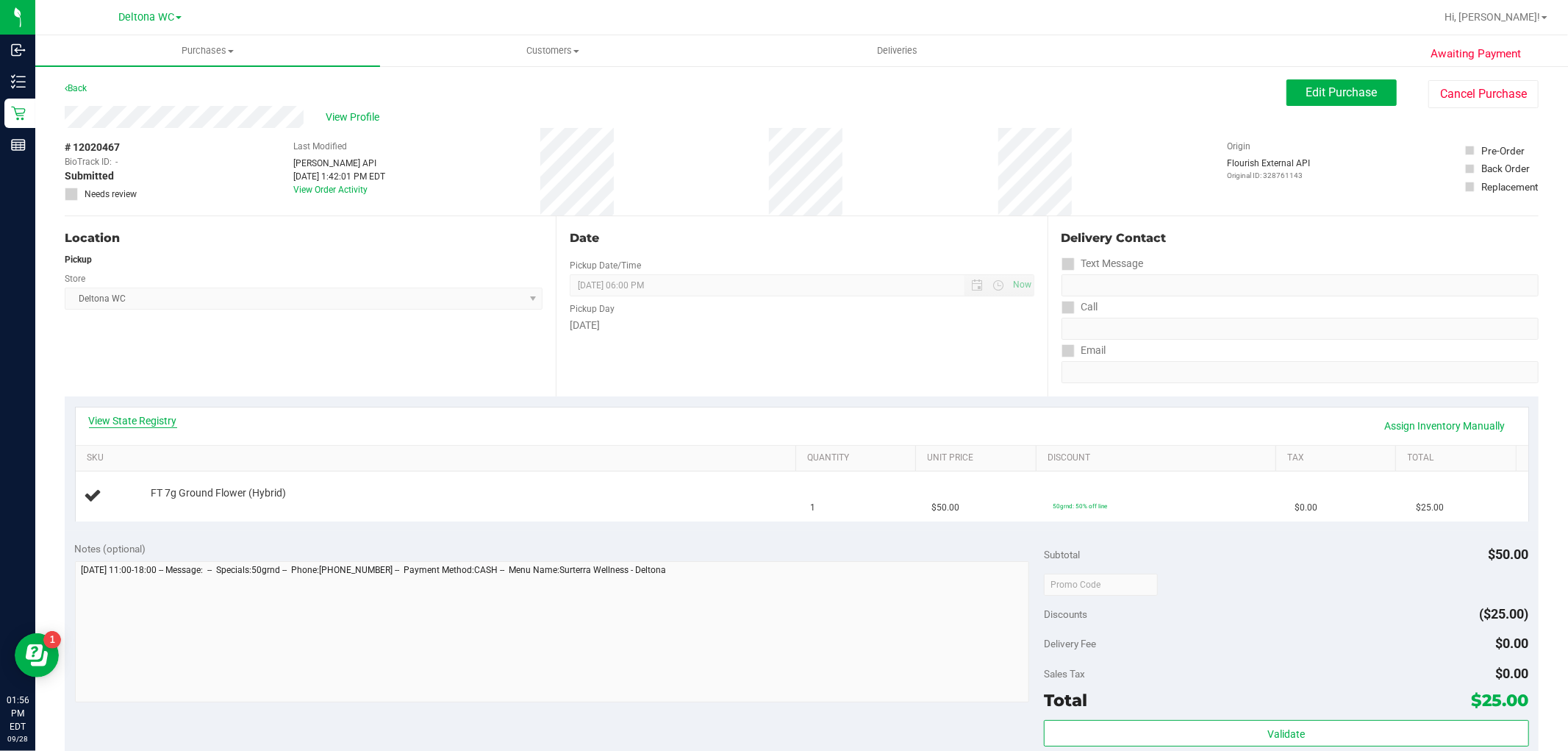
click at [149, 414] on link "View State Registry" at bounding box center [133, 420] width 88 height 14
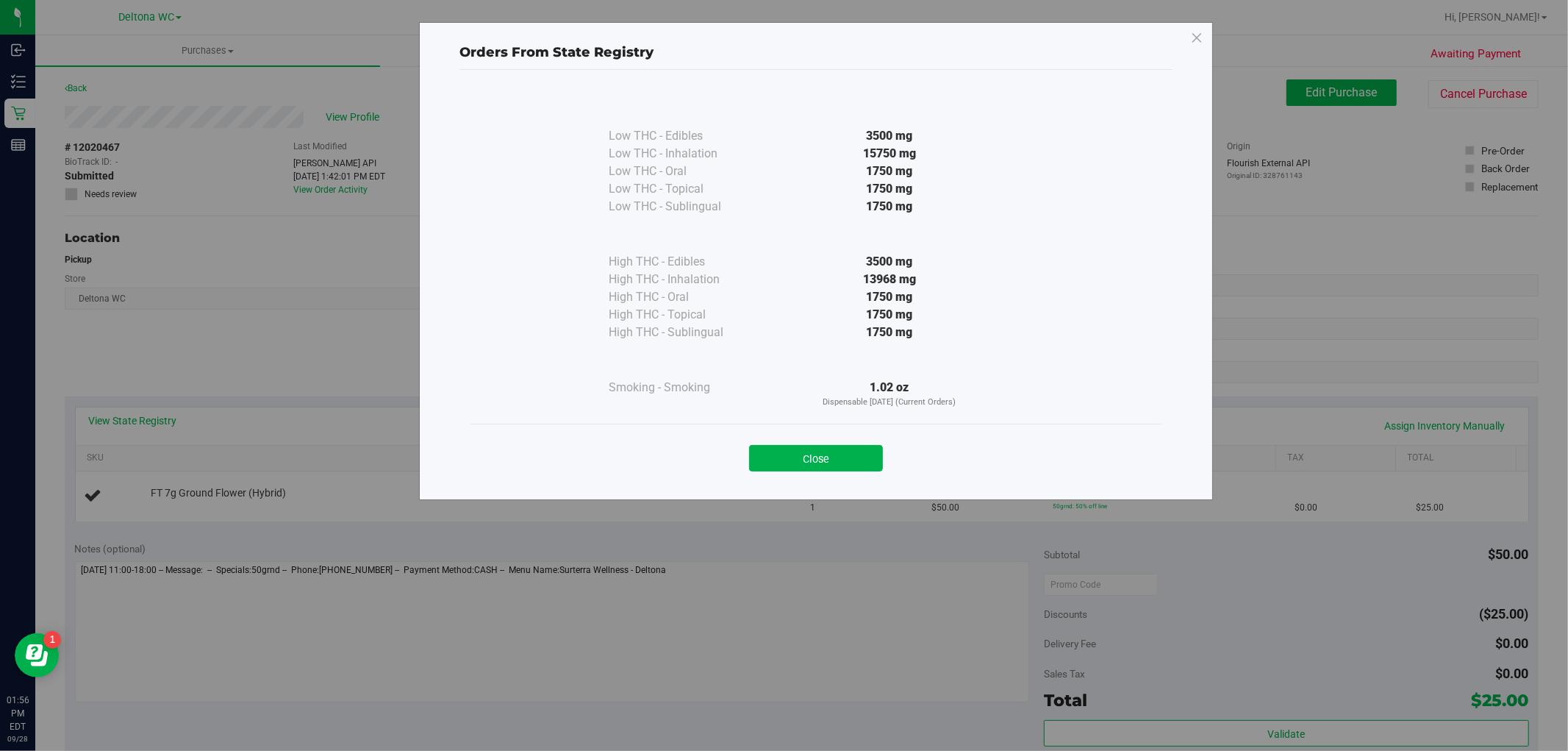
click at [866, 451] on button "Close" at bounding box center [816, 458] width 133 height 26
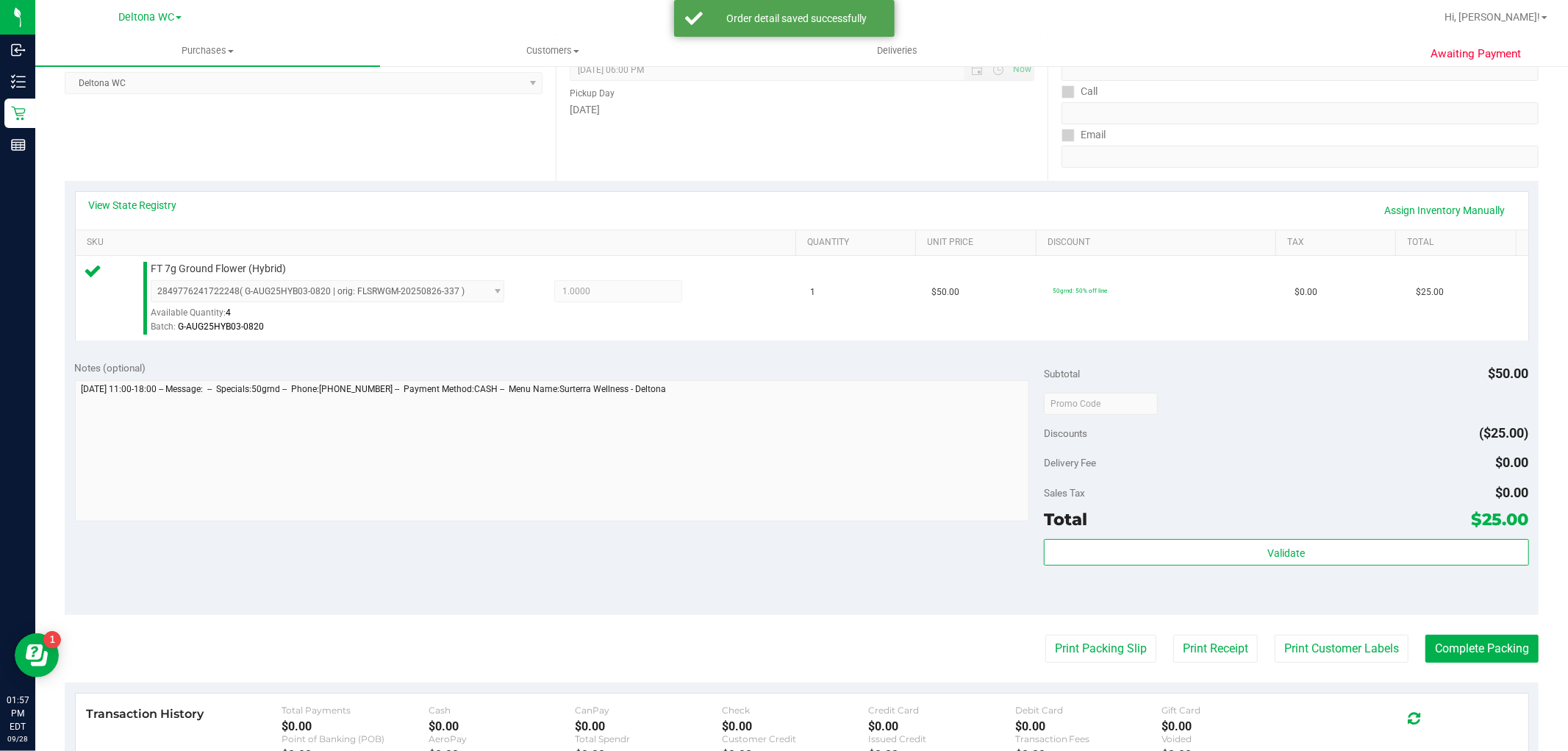
scroll to position [245, 0]
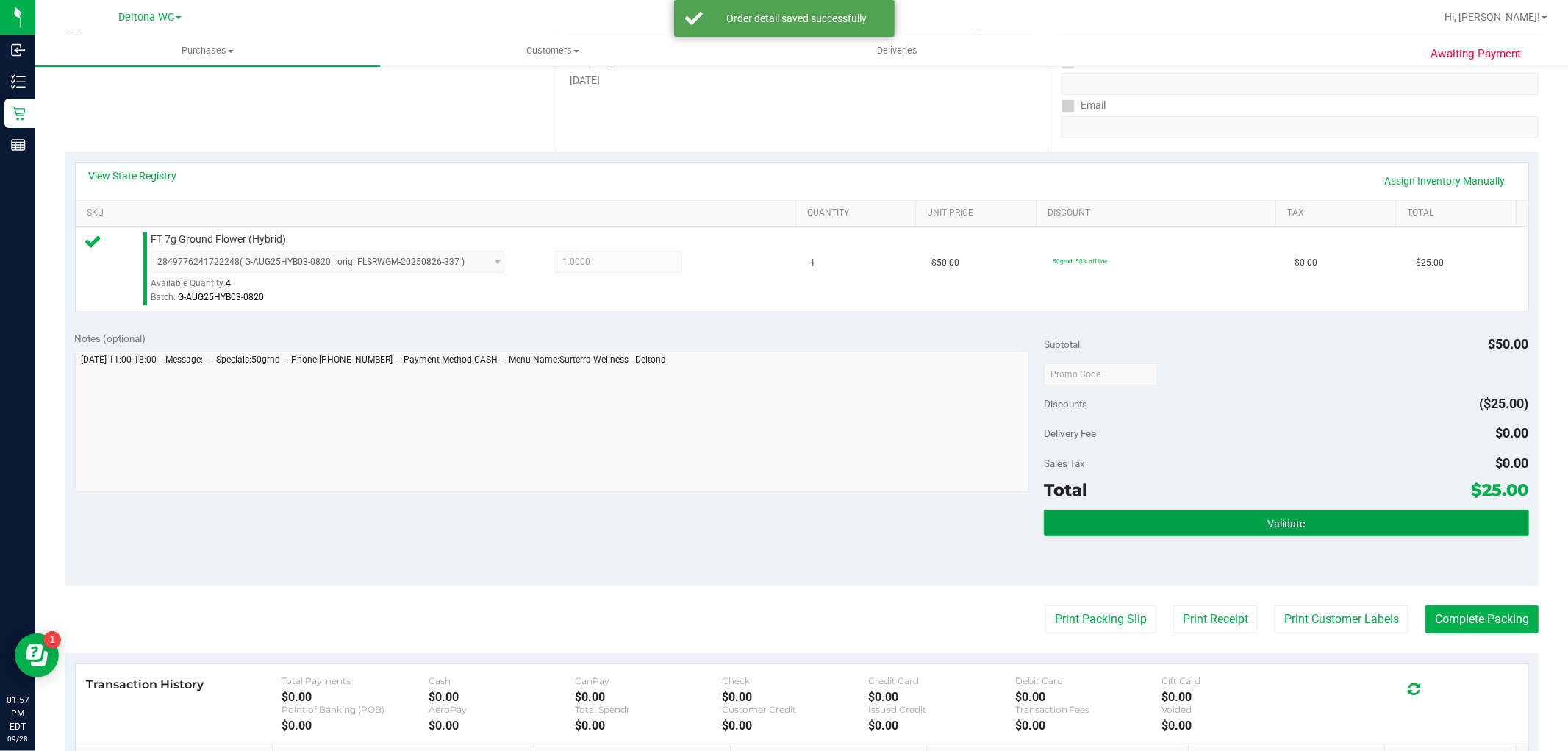
click at [1176, 516] on button "Validate" at bounding box center [1287, 522] width 485 height 26
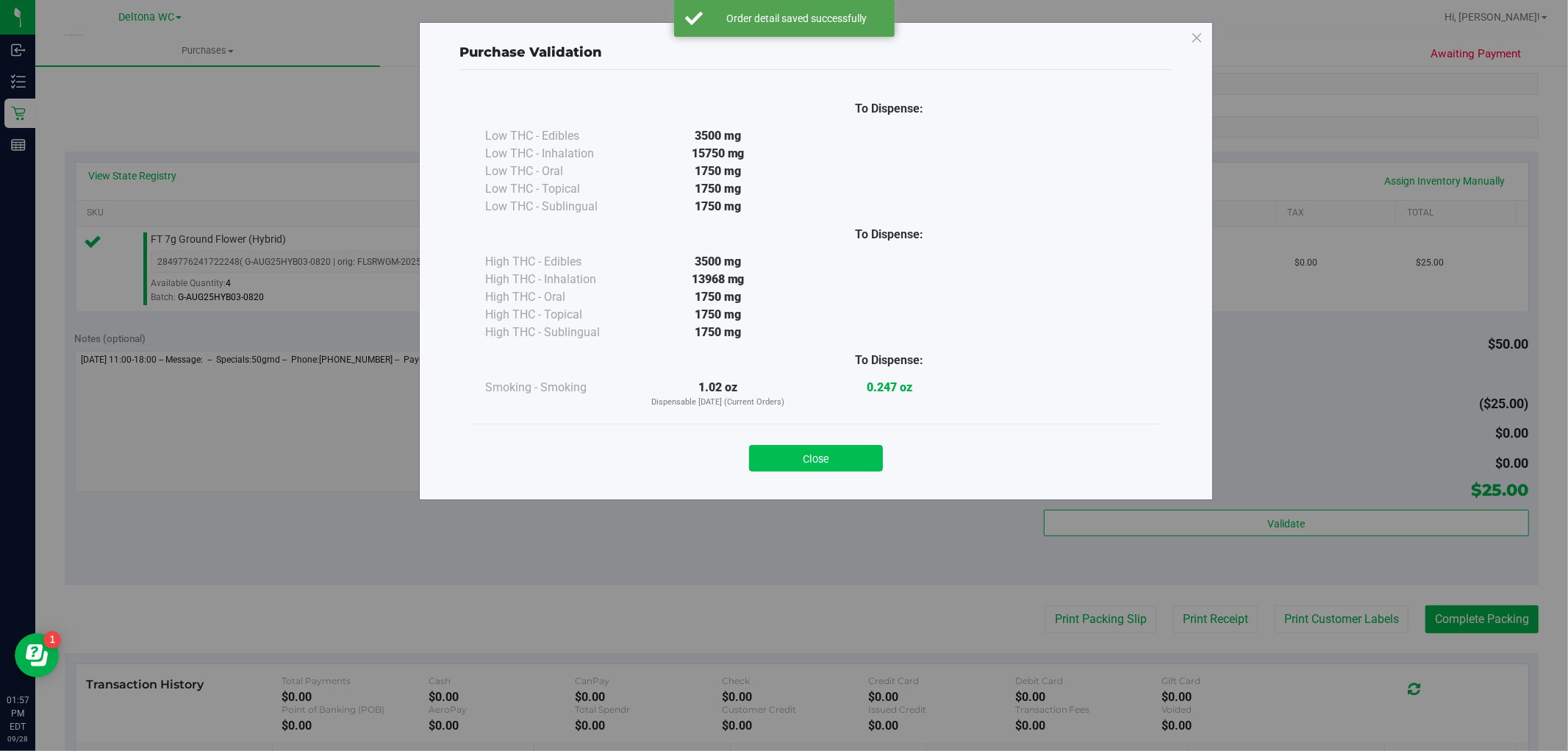
click at [847, 453] on button "Close" at bounding box center [816, 458] width 133 height 26
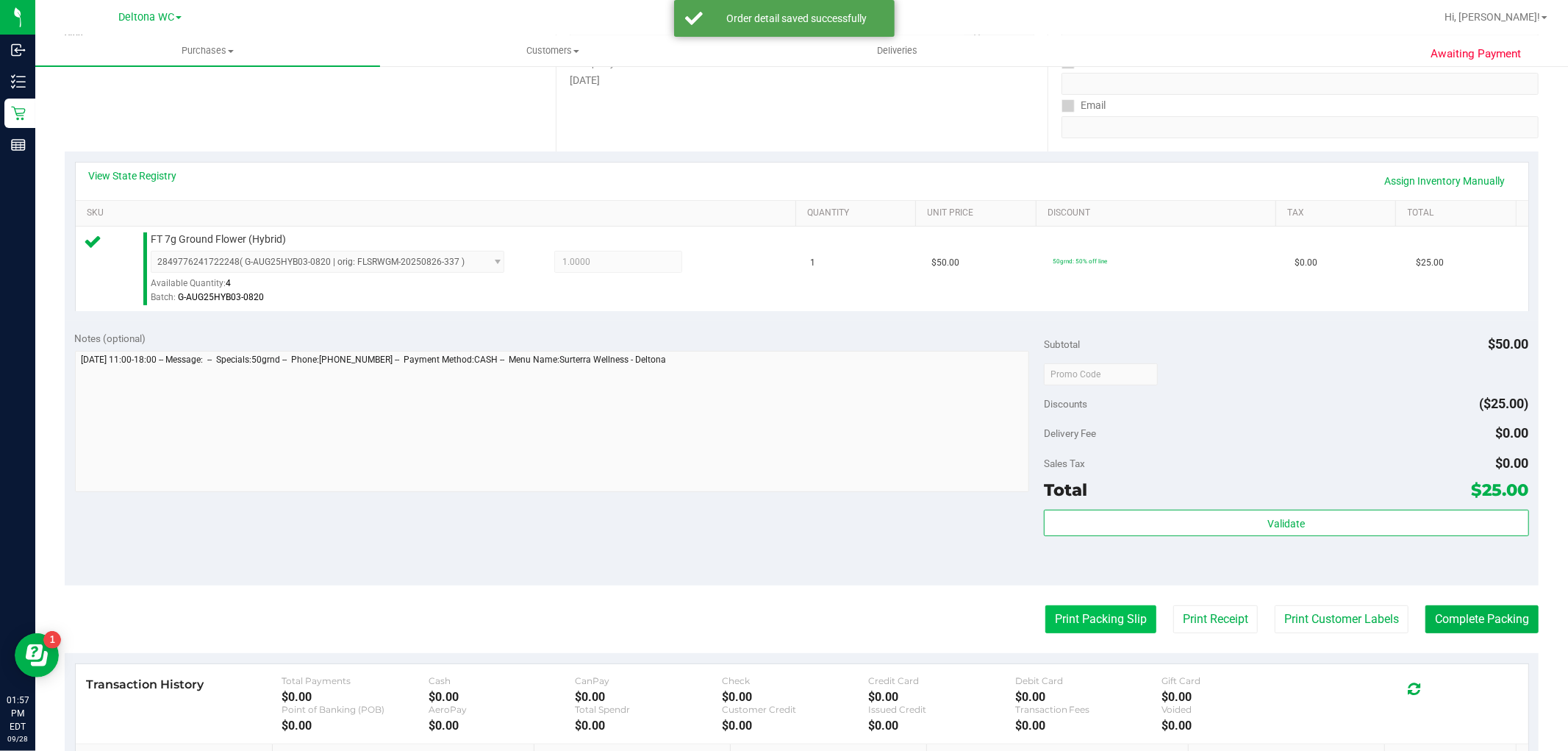
click at [1084, 621] on button "Print Packing Slip" at bounding box center [1100, 619] width 111 height 28
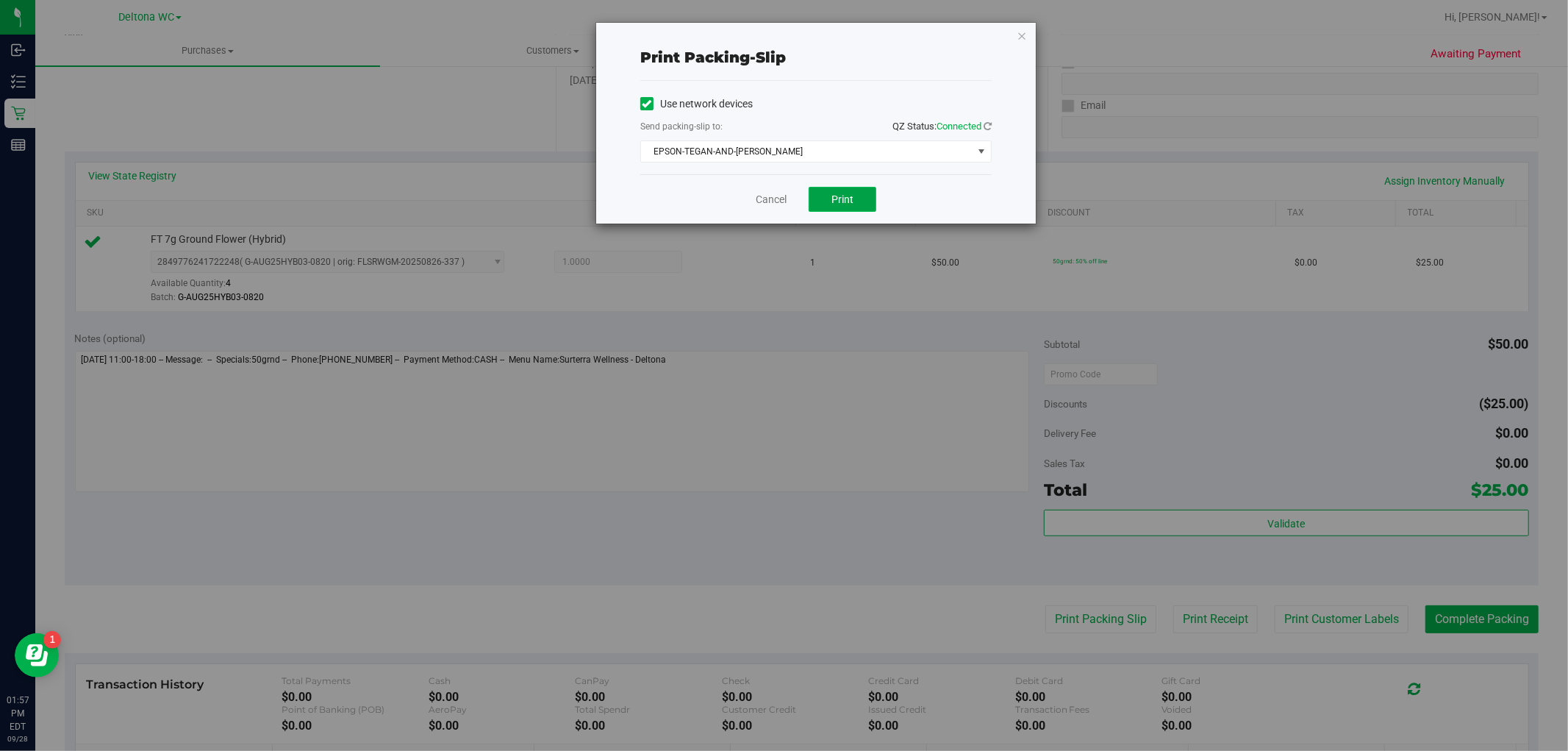
click at [827, 199] on button "Print" at bounding box center [843, 199] width 68 height 25
click at [756, 196] on link "Cancel" at bounding box center [771, 199] width 31 height 15
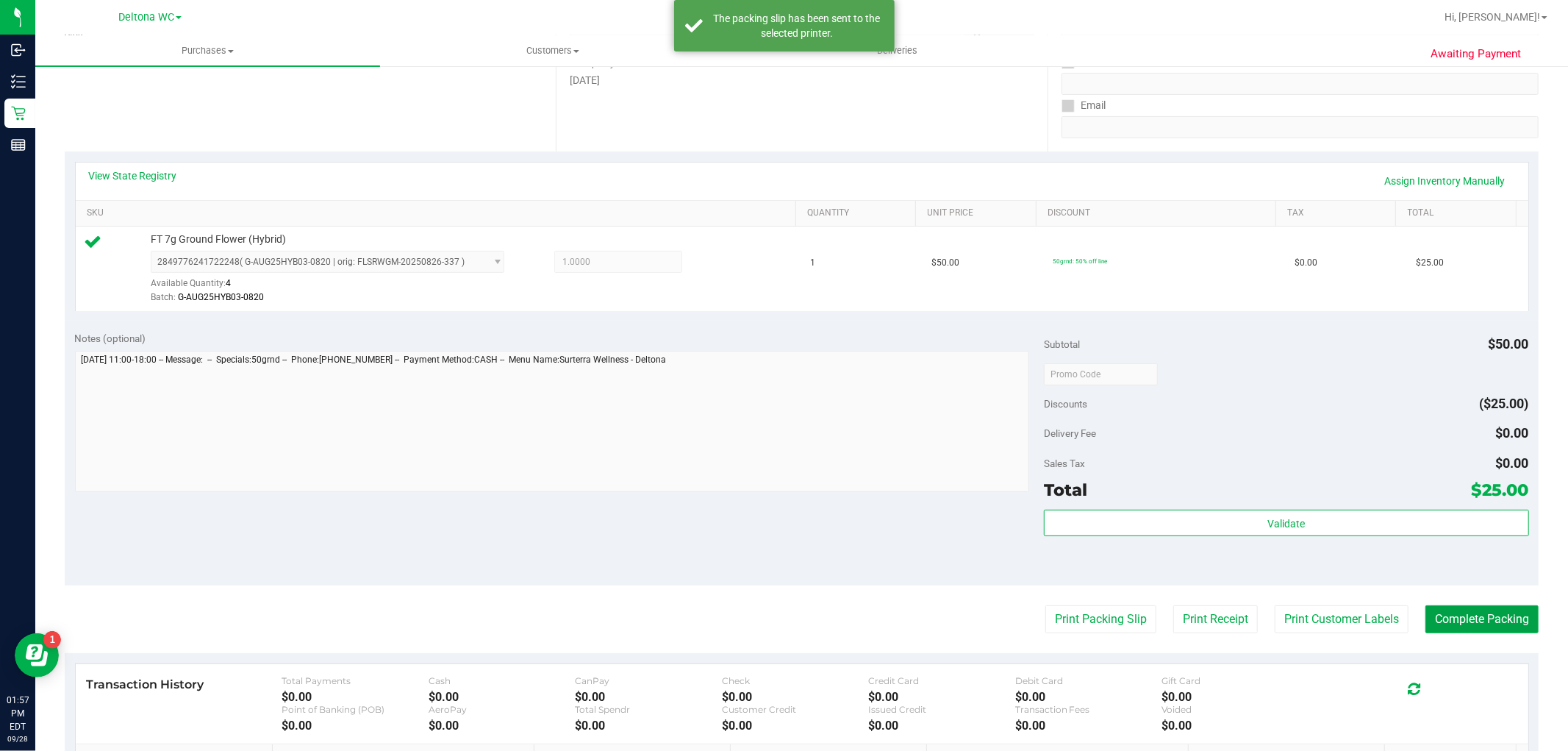
click at [1458, 631] on button "Complete Packing" at bounding box center [1483, 619] width 113 height 28
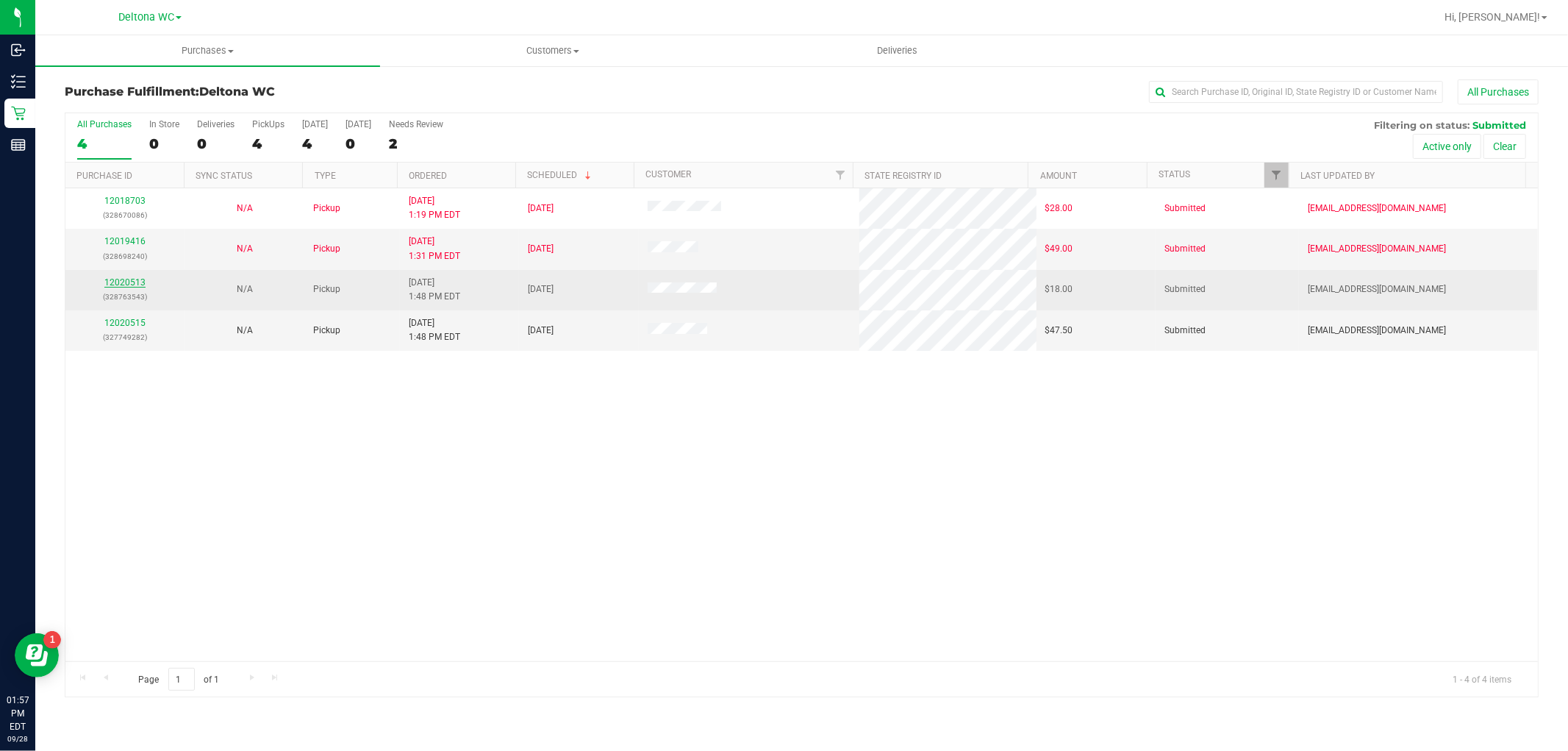
click at [122, 277] on link "12020513" at bounding box center [125, 282] width 41 height 10
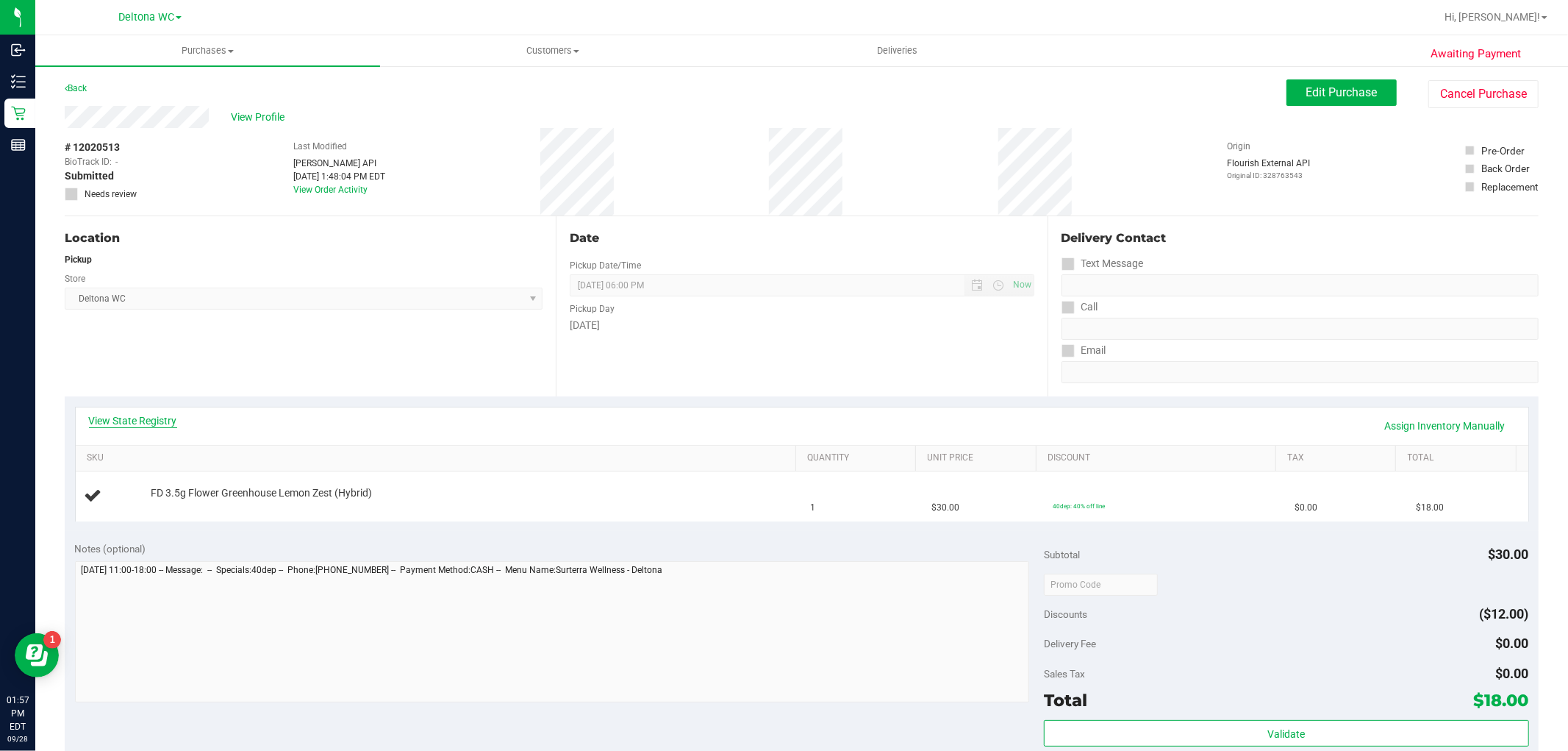
click at [123, 427] on link "View State Registry" at bounding box center [133, 420] width 88 height 14
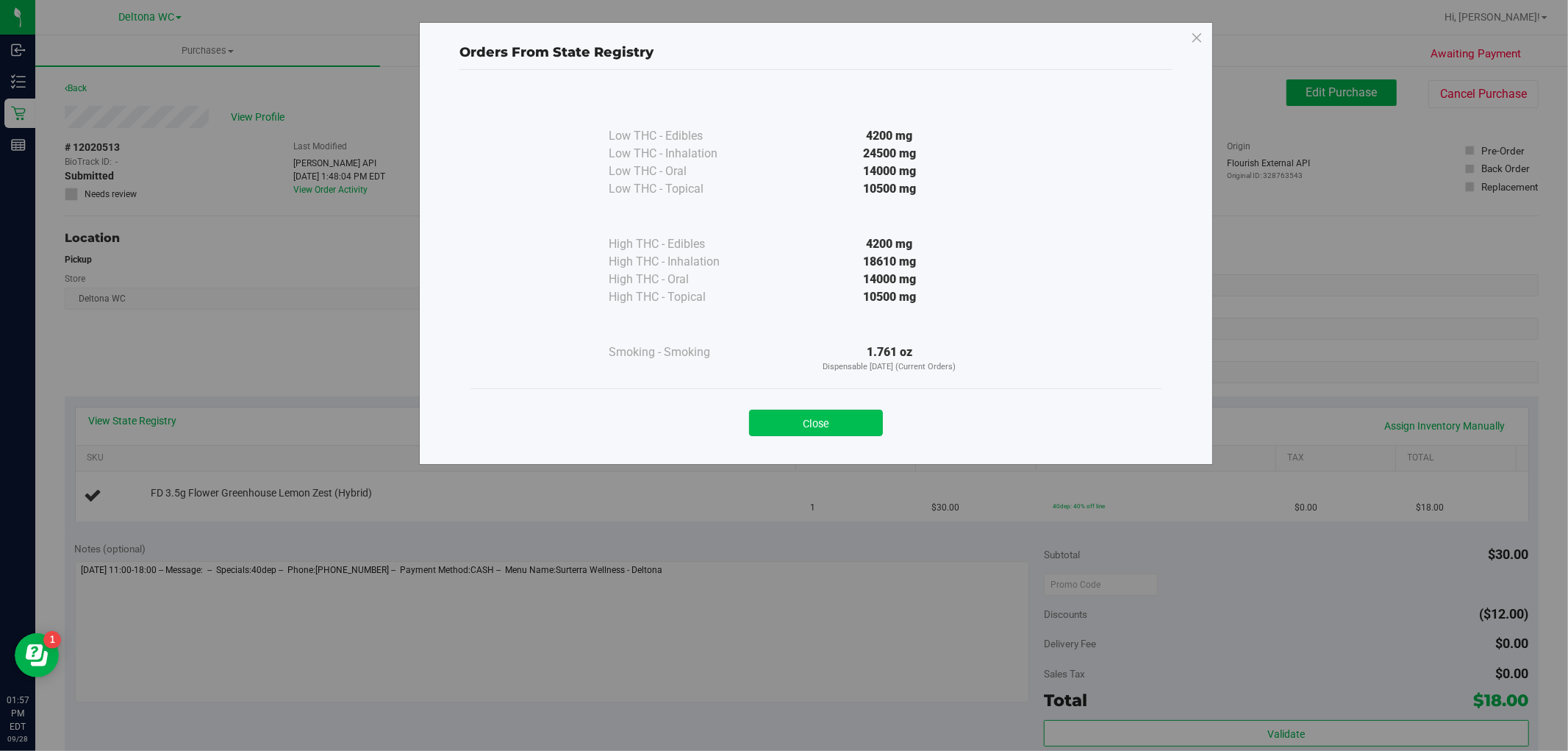
click at [806, 430] on button "Close" at bounding box center [816, 422] width 133 height 26
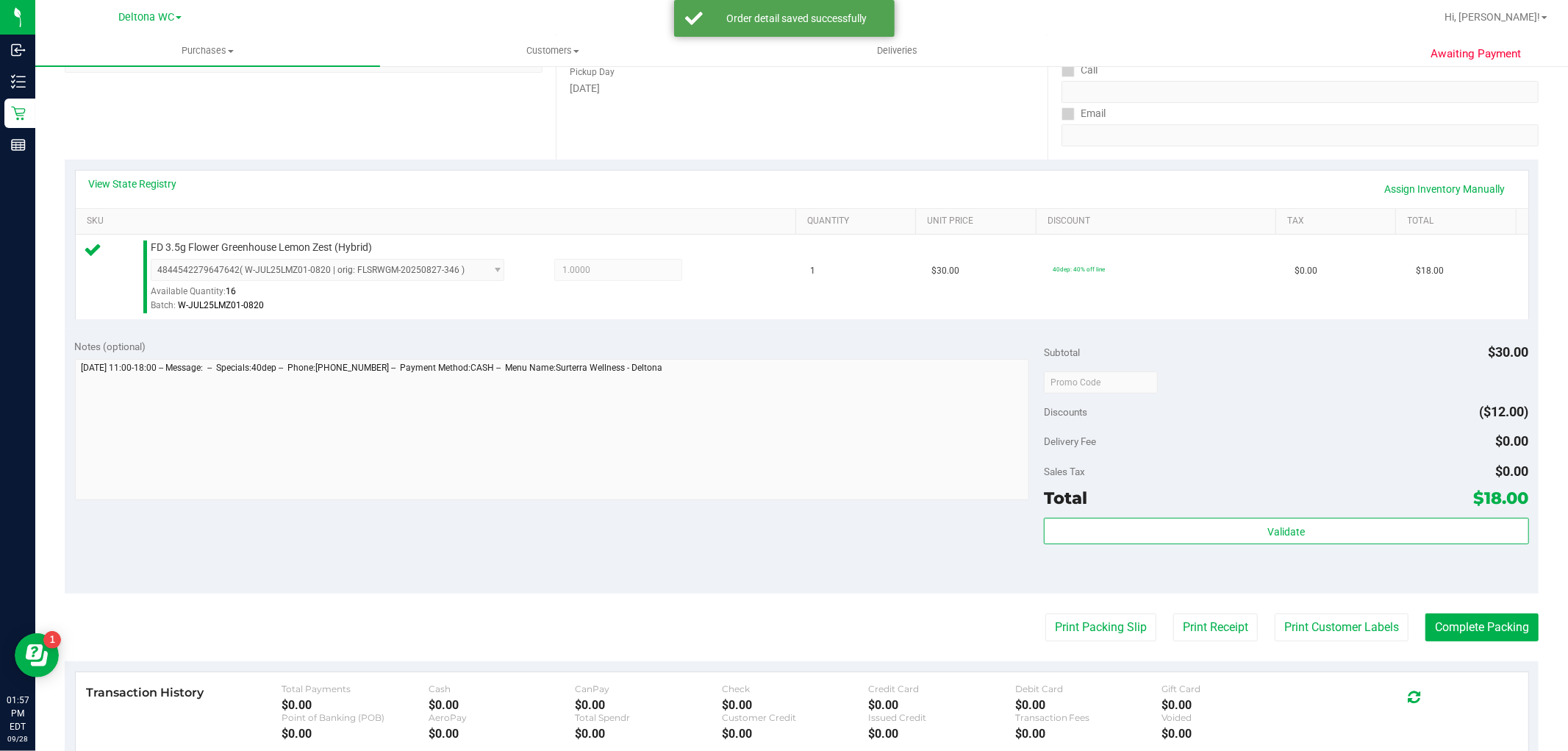
scroll to position [245, 0]
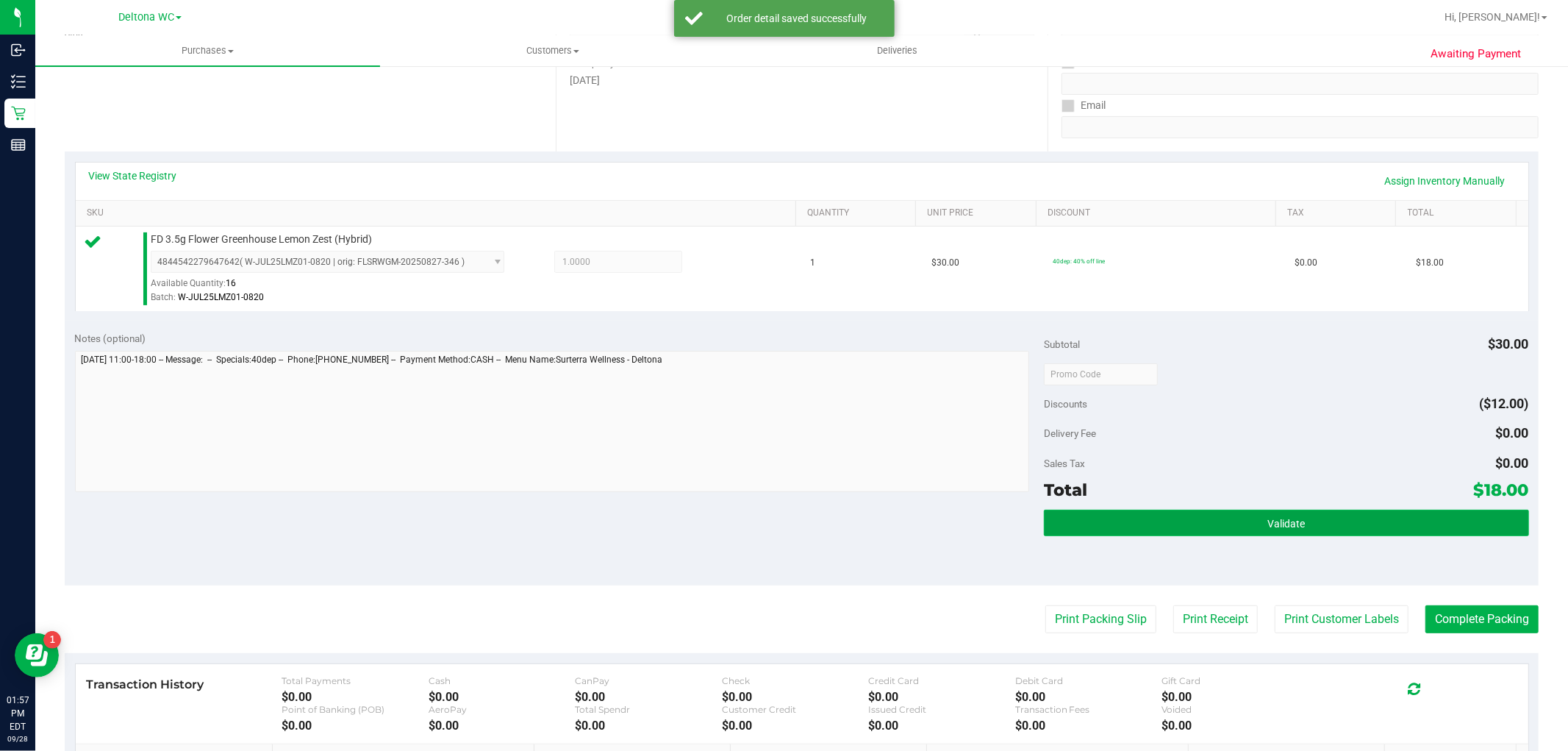
click at [1213, 514] on button "Validate" at bounding box center [1287, 522] width 485 height 26
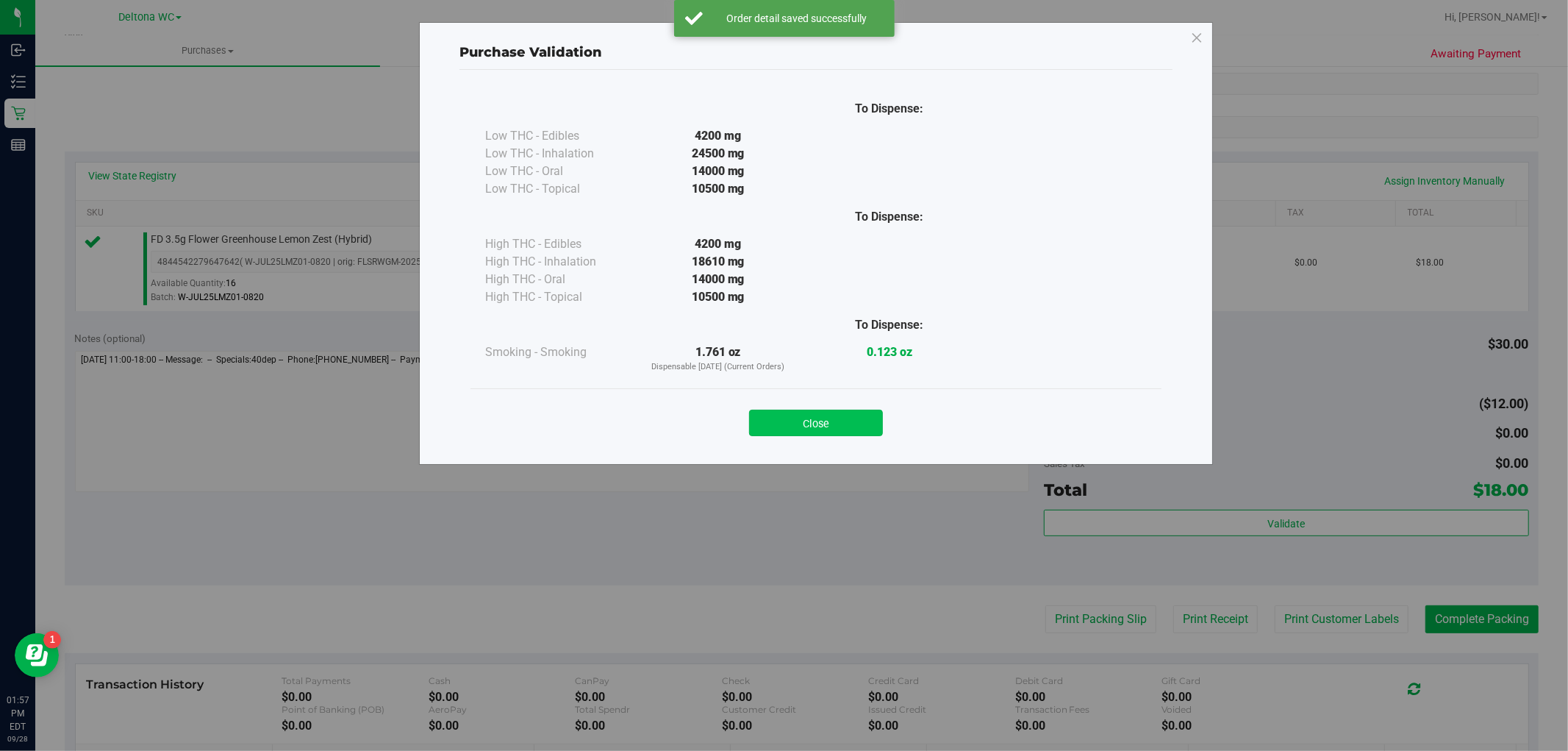
click at [815, 430] on button "Close" at bounding box center [816, 422] width 133 height 26
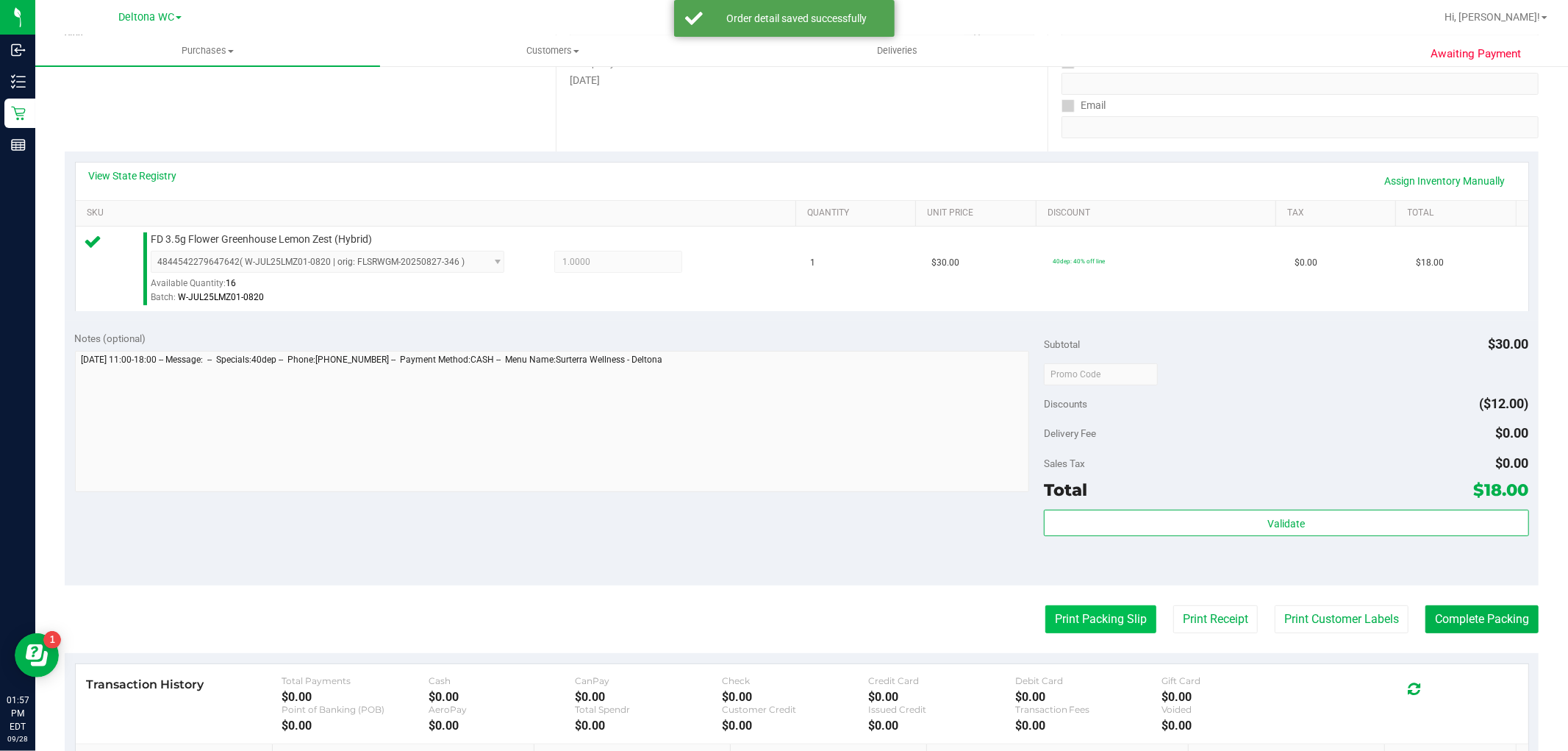
click at [1119, 619] on button "Print Packing Slip" at bounding box center [1100, 619] width 111 height 28
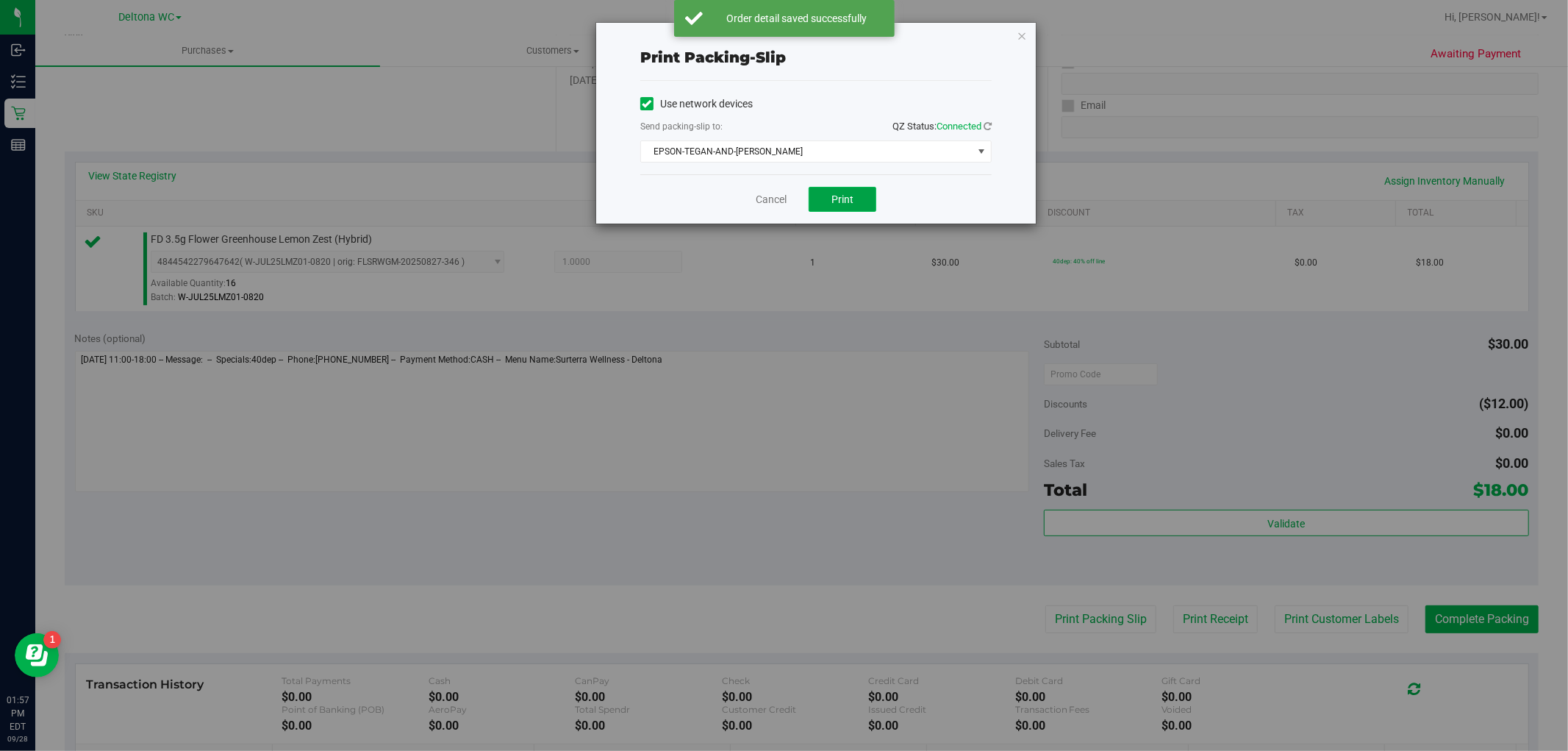
click at [831, 193] on button "Print" at bounding box center [843, 199] width 68 height 25
click at [759, 202] on link "Cancel" at bounding box center [771, 199] width 31 height 15
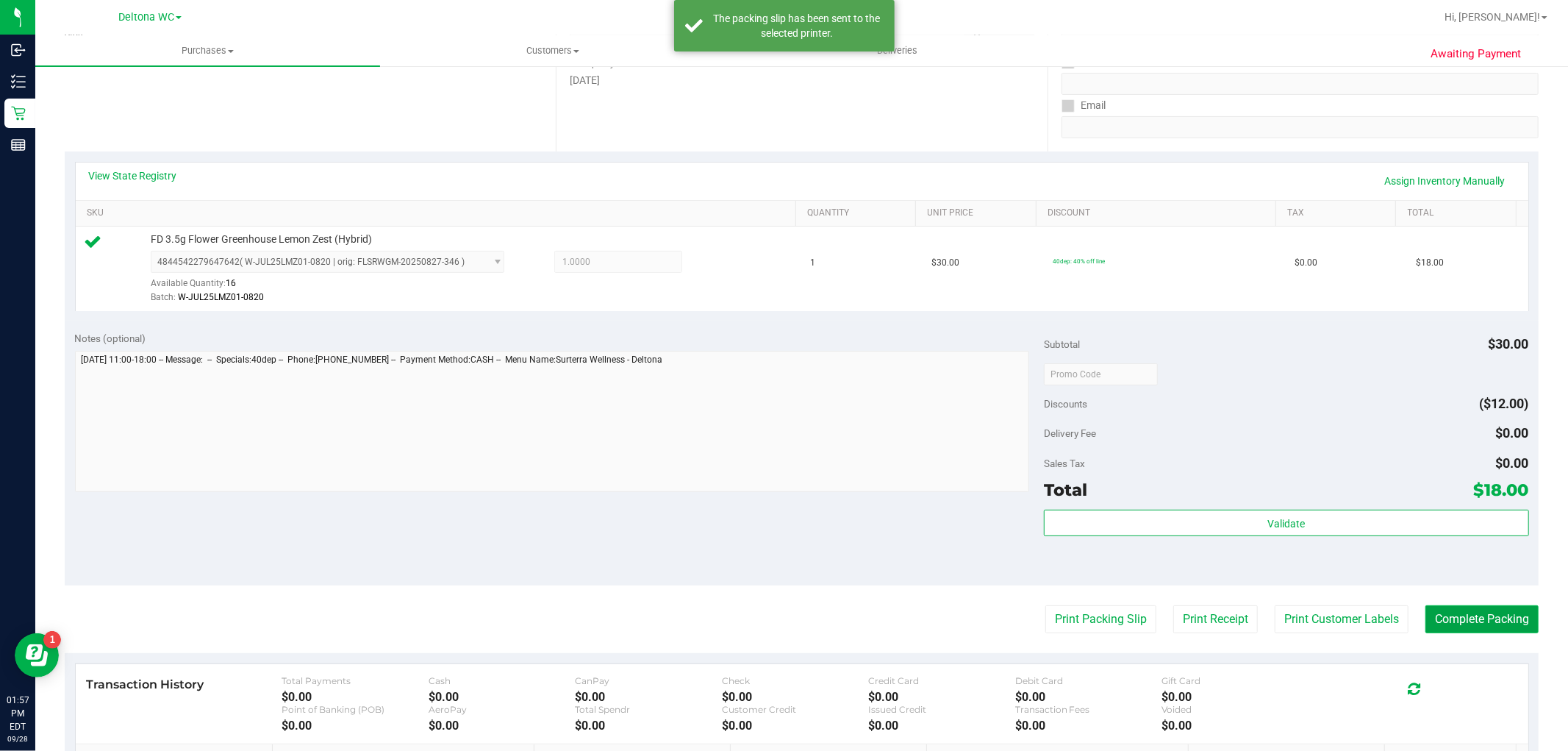
click at [1460, 627] on button "Complete Packing" at bounding box center [1483, 619] width 113 height 28
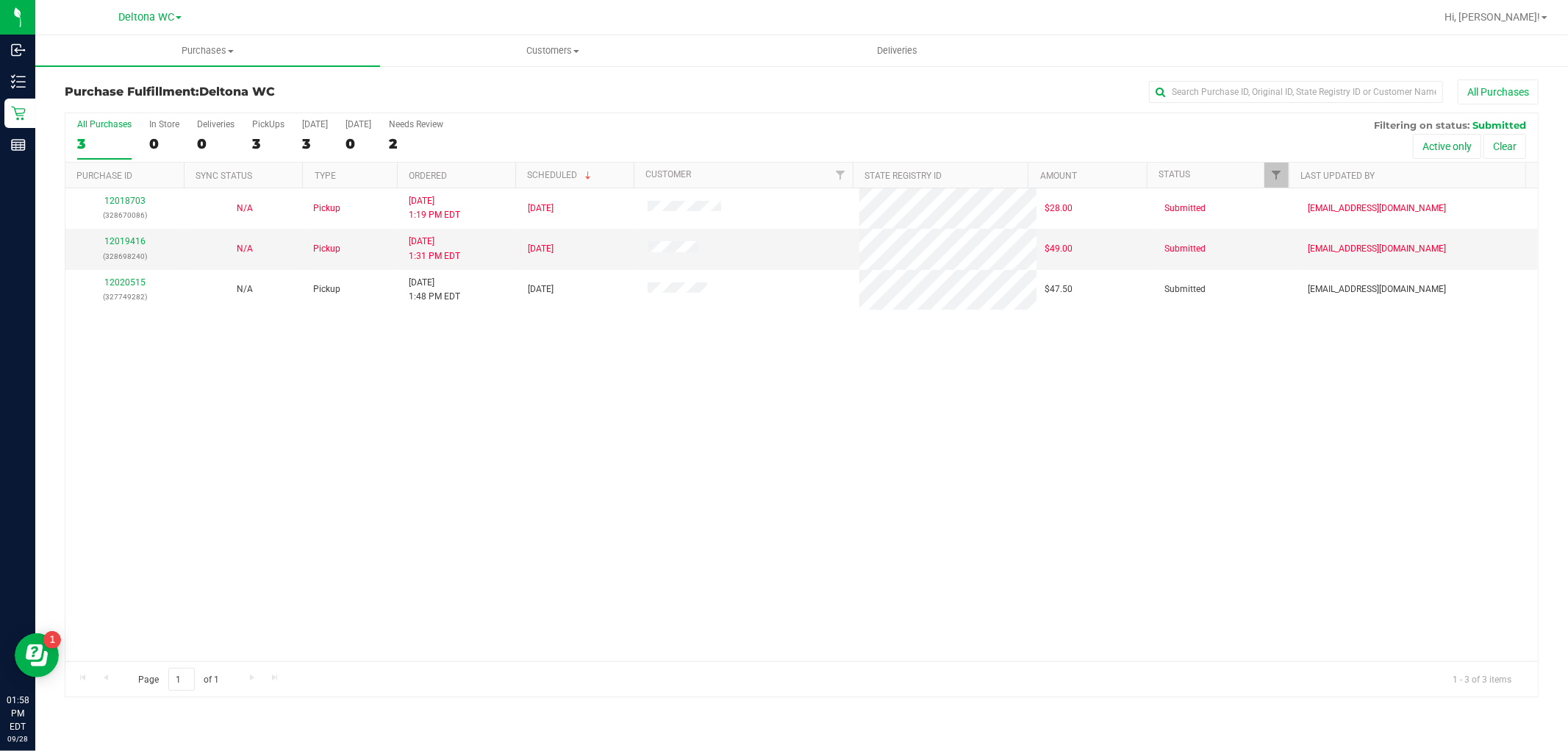
click at [540, 471] on div "12018703 (328670086) N/A Pickup 9/28/2025 1:19 PM EDT 9/28/2025 $28.00 Submitte…" at bounding box center [802, 425] width 1473 height 473
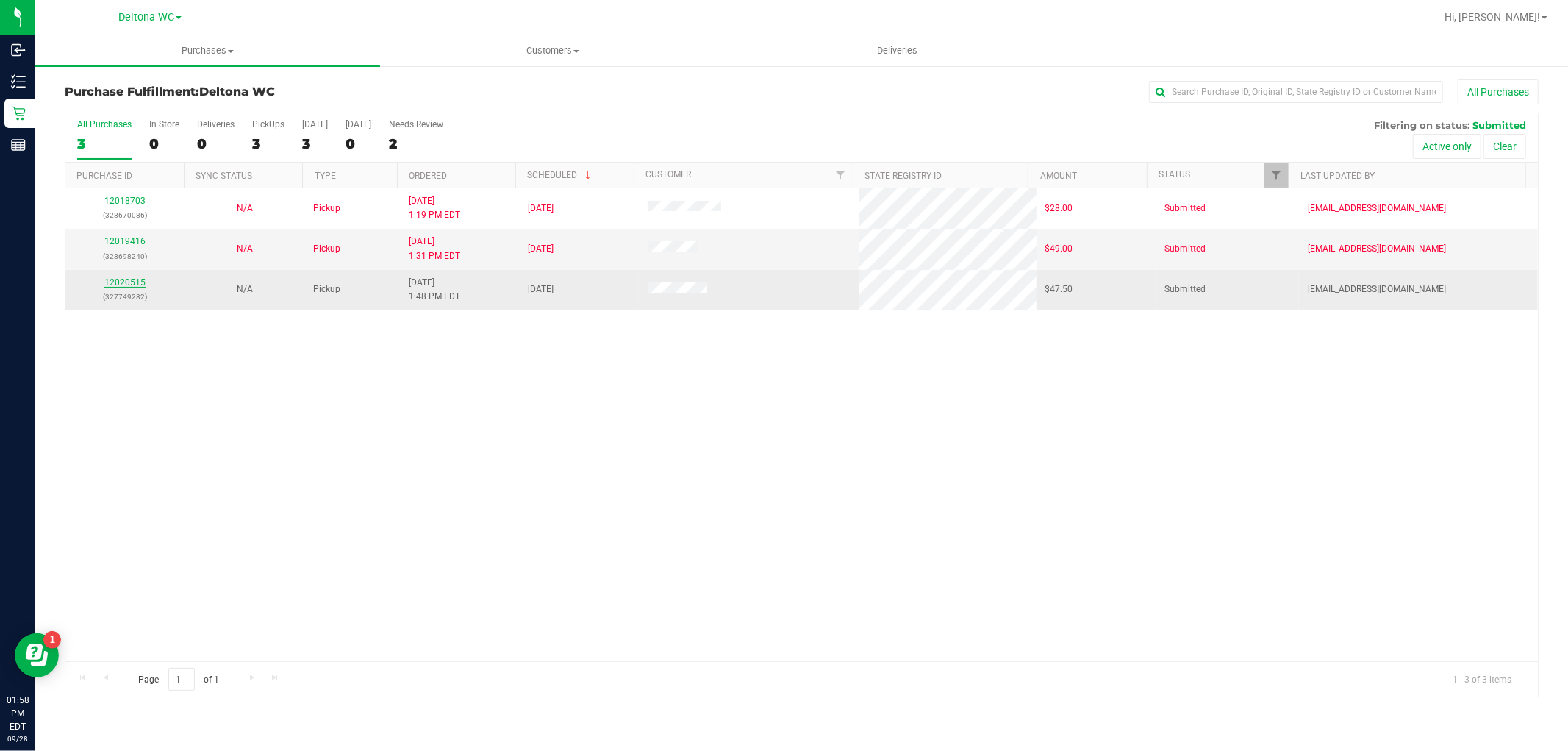
click at [128, 281] on link "12020515" at bounding box center [125, 282] width 41 height 10
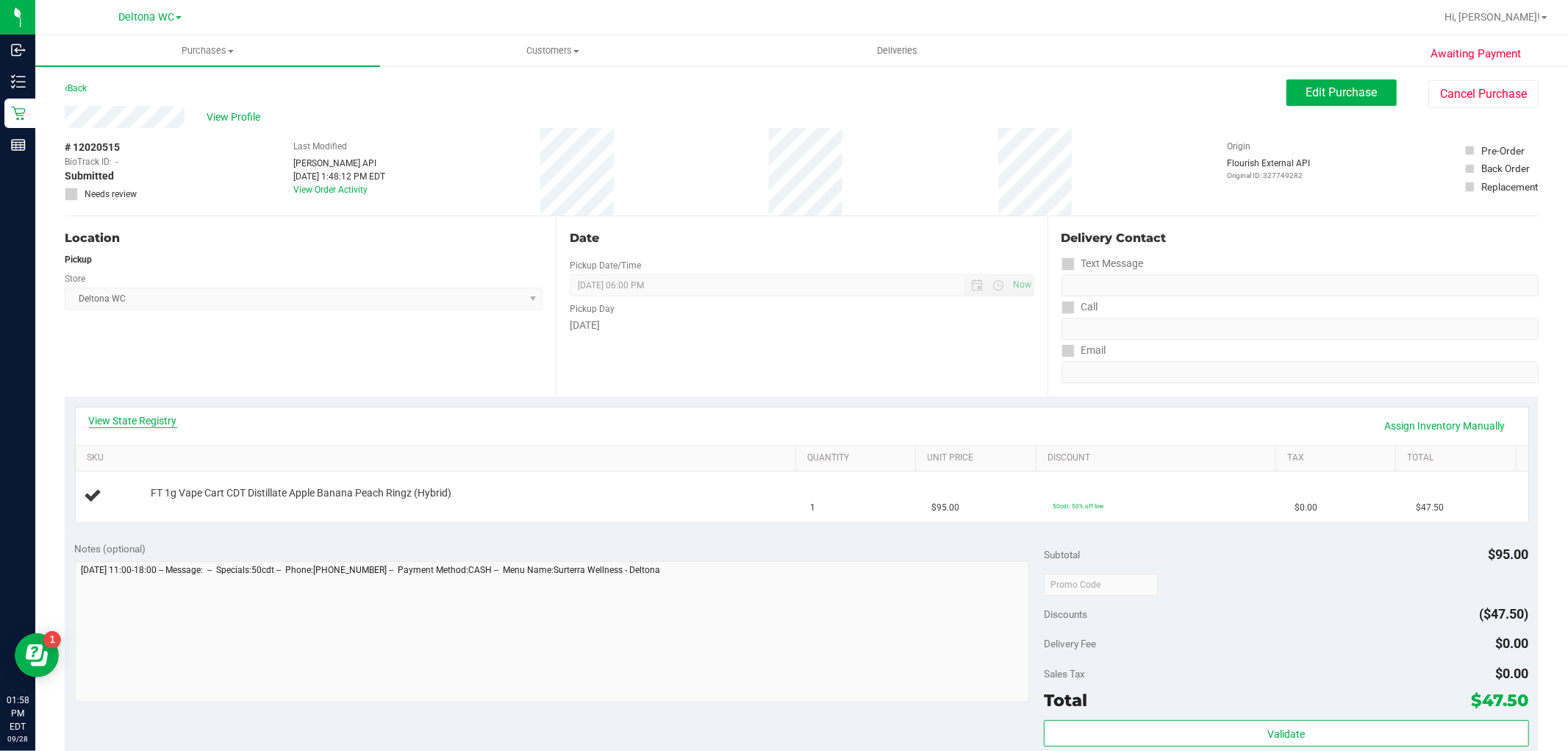
click at [128, 424] on link "View State Registry" at bounding box center [133, 420] width 88 height 14
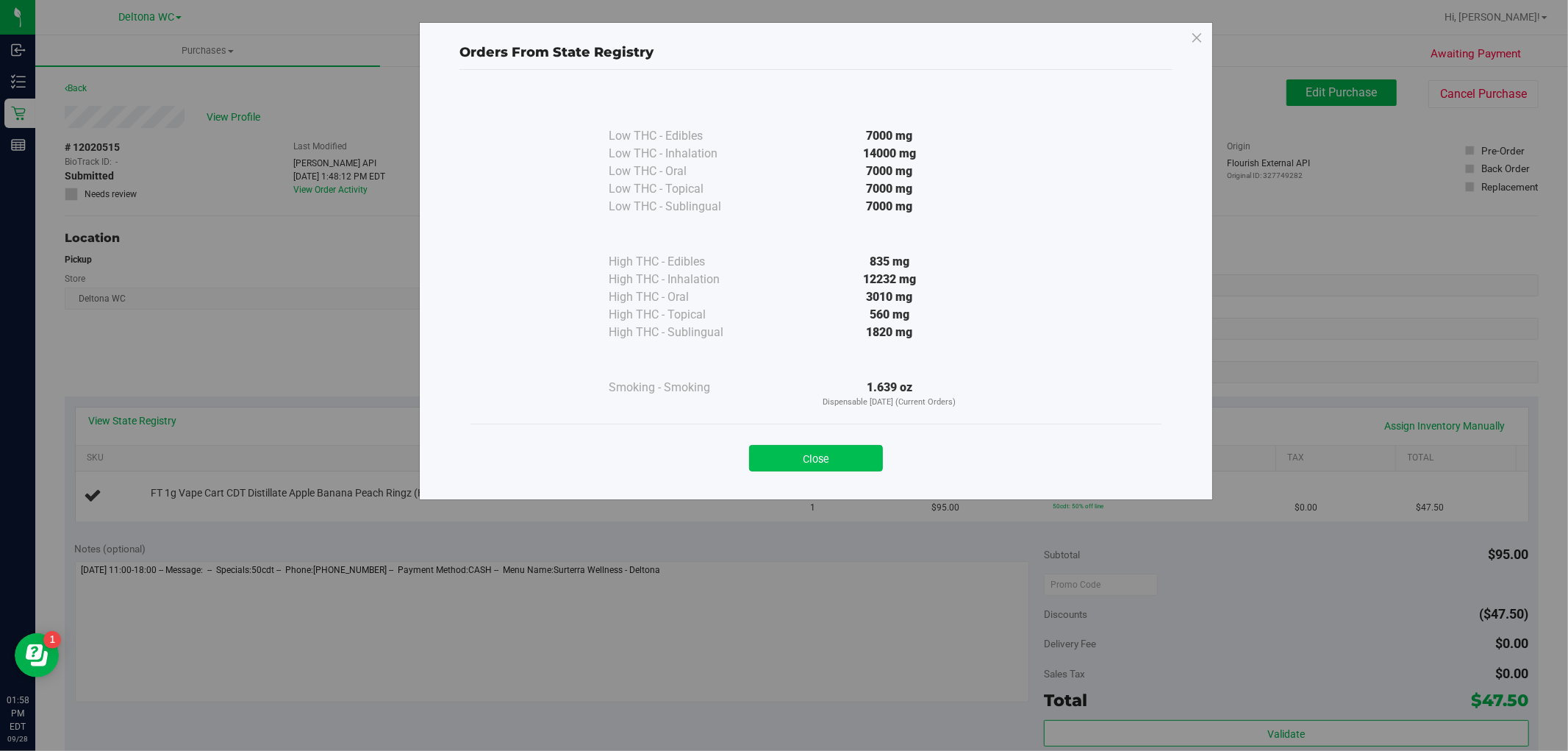
click at [806, 451] on button "Close" at bounding box center [816, 458] width 133 height 26
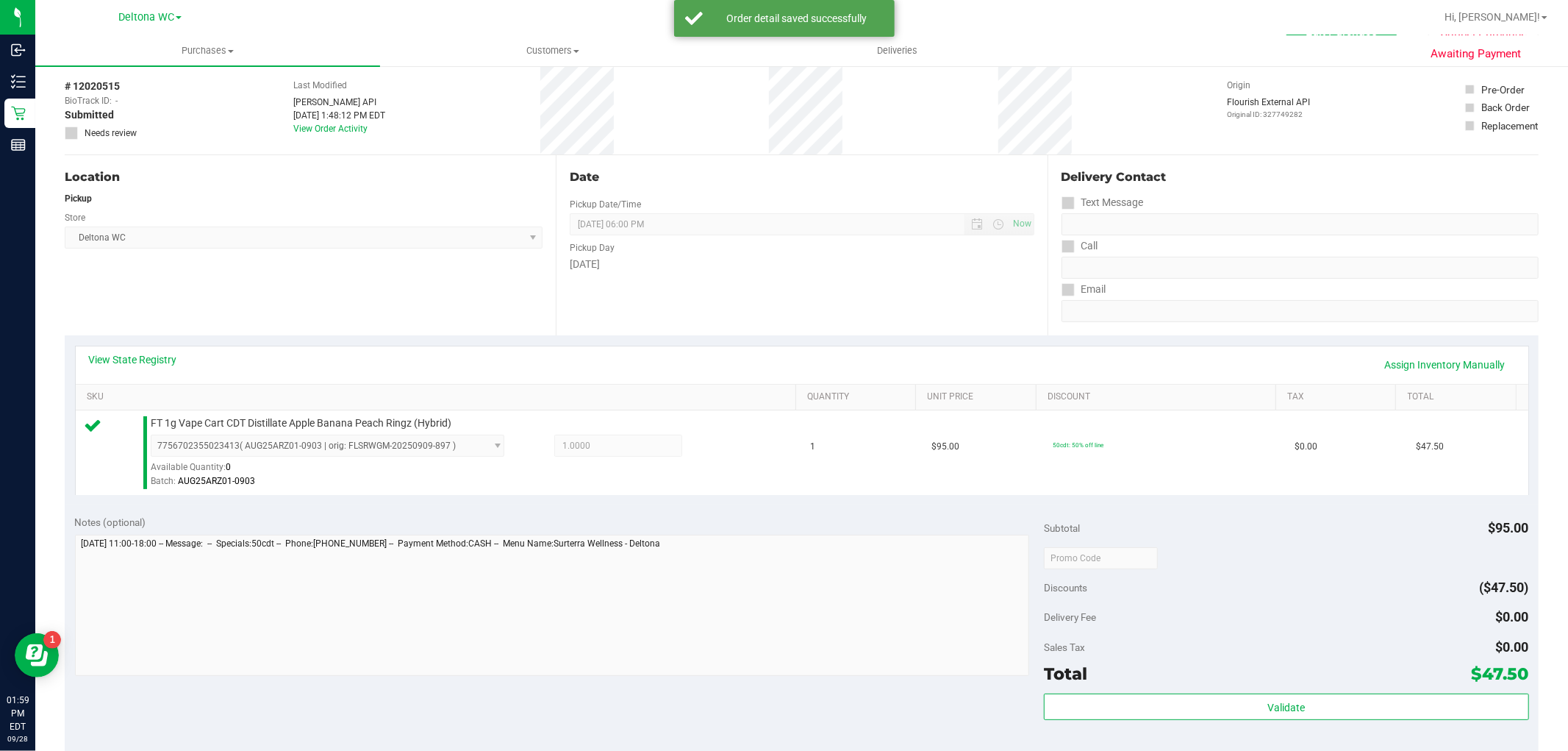
scroll to position [245, 0]
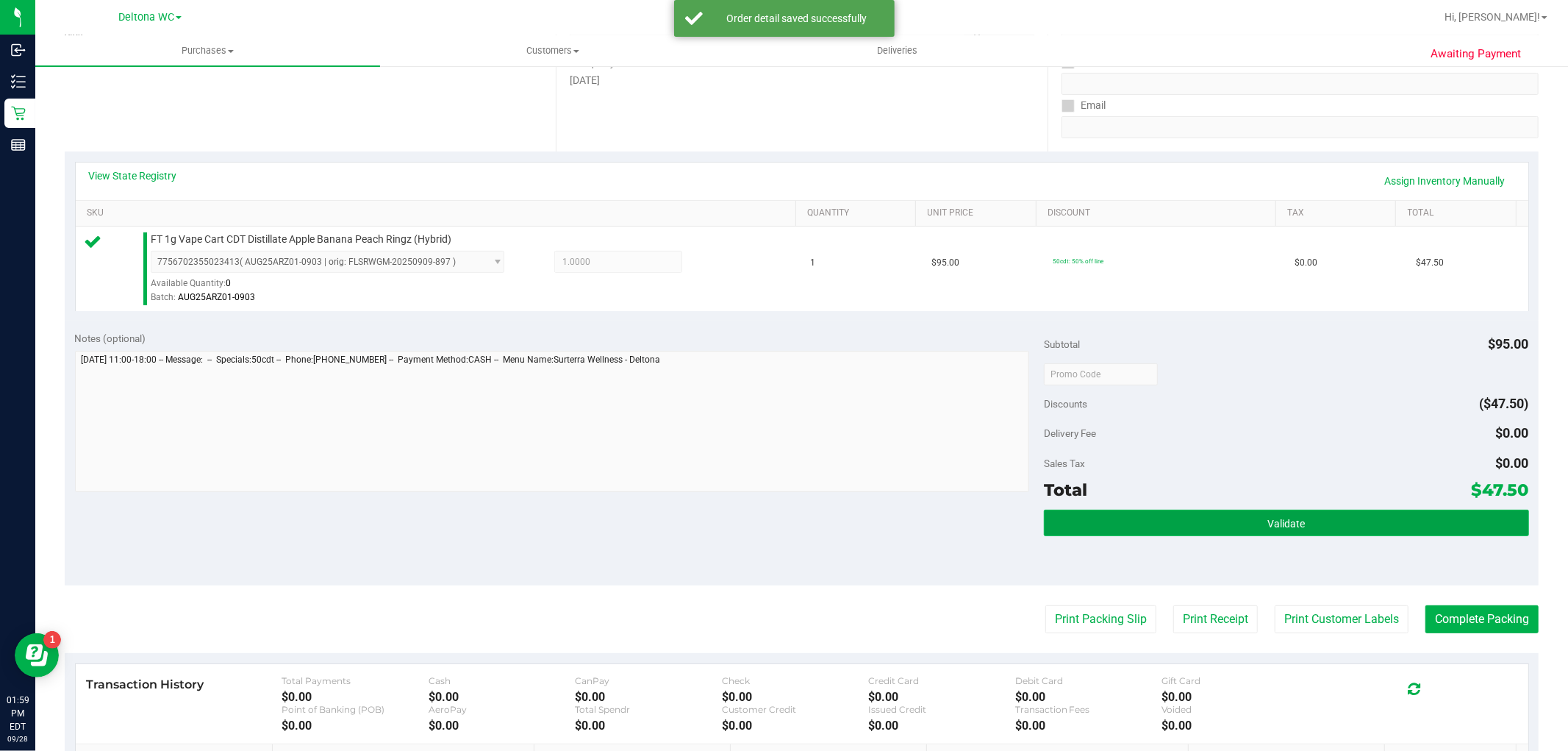
click at [1138, 514] on button "Validate" at bounding box center [1287, 522] width 485 height 26
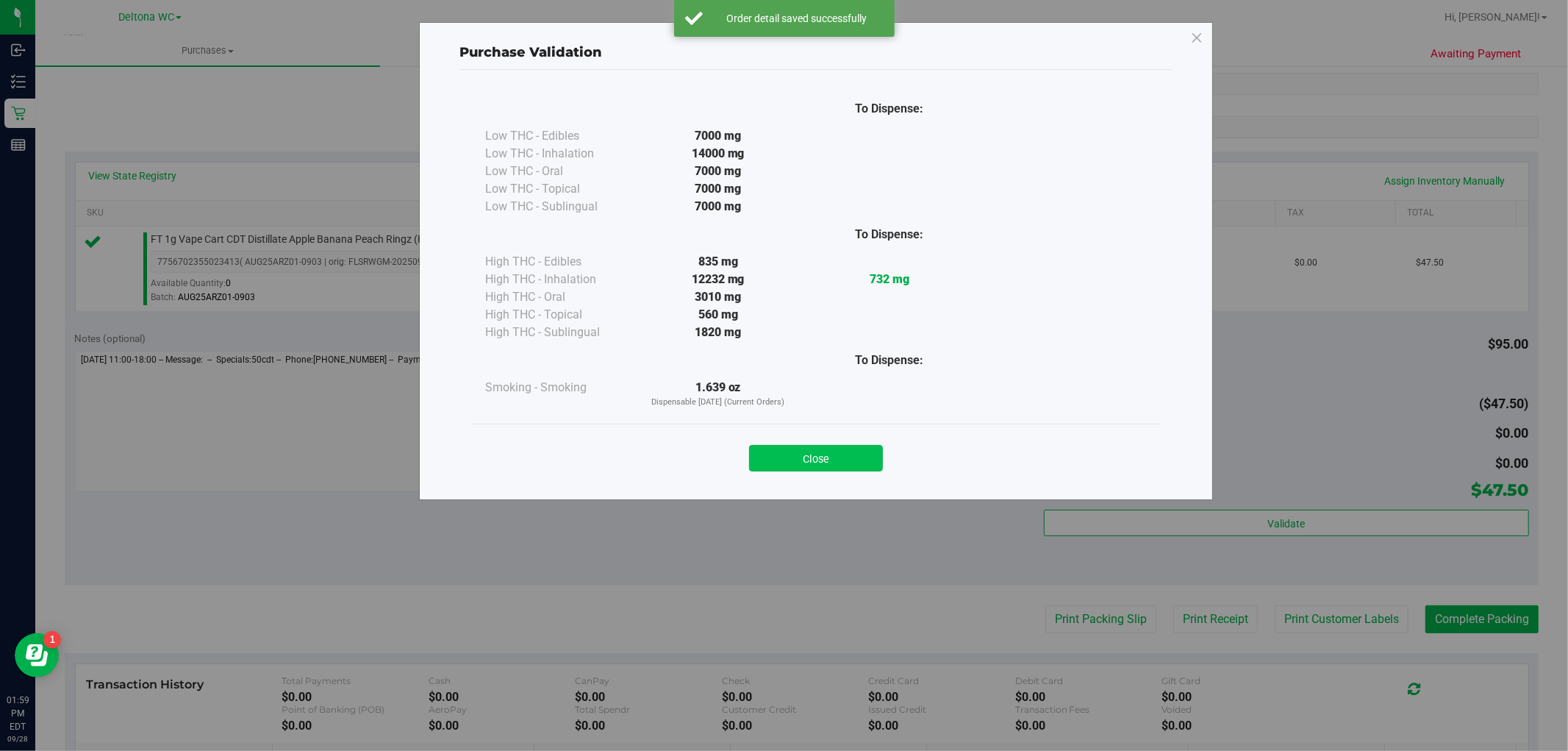
click at [831, 453] on button "Close" at bounding box center [816, 458] width 133 height 26
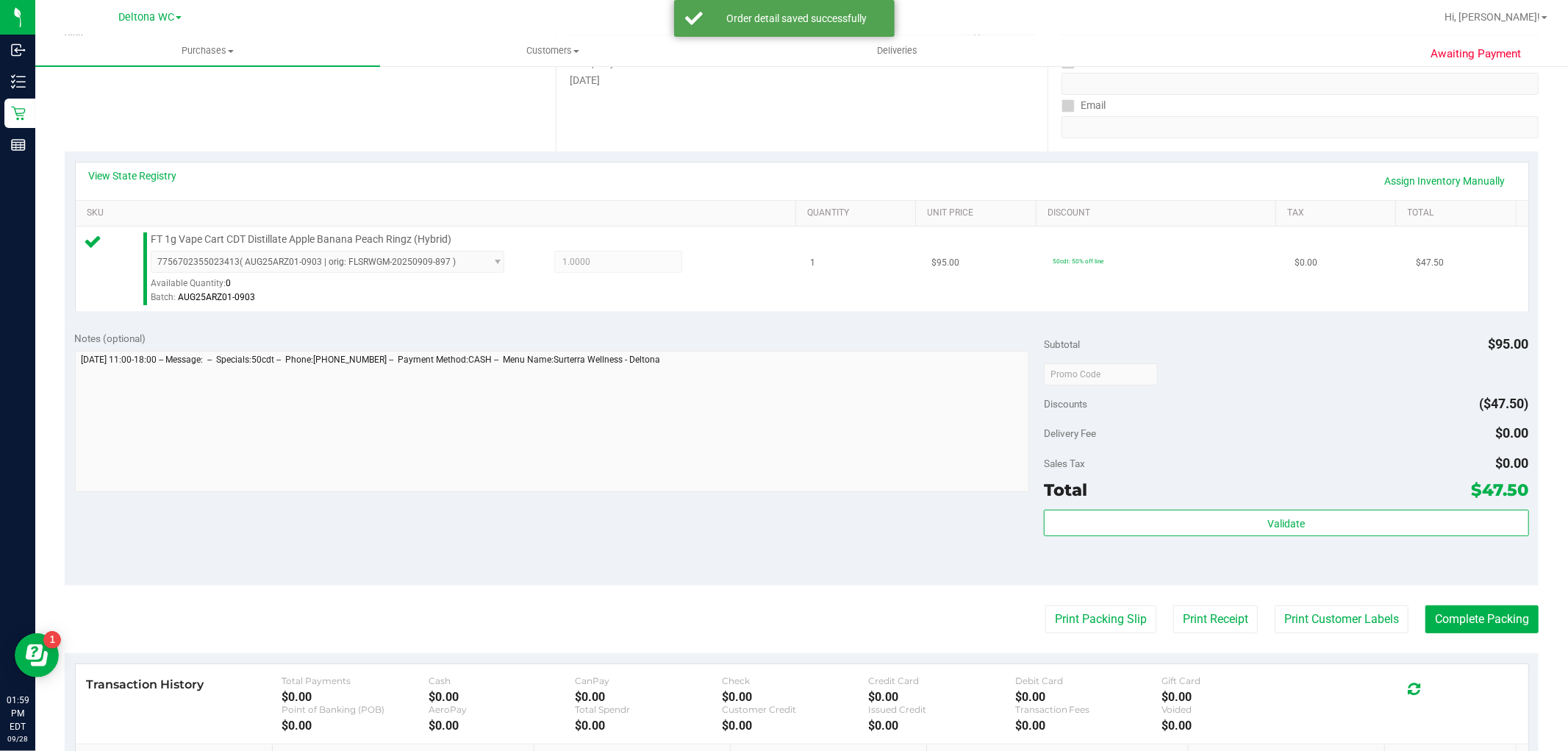
click at [345, 251] on span "7756702355023413 ( AUG25ARZ01-0903 | orig: FLSRWGM-20250909-897 ) 7756702355023…" at bounding box center [328, 262] width 354 height 22
click at [340, 244] on span "FT 1g Vape Cart CDT Distillate Apple Banana Peach Ringz (Hybrid)" at bounding box center [301, 239] width 301 height 14
click at [340, 243] on span "FT 1g Vape Cart CDT Distillate Apple Banana Peach Ringz (Hybrid)" at bounding box center [301, 239] width 301 height 14
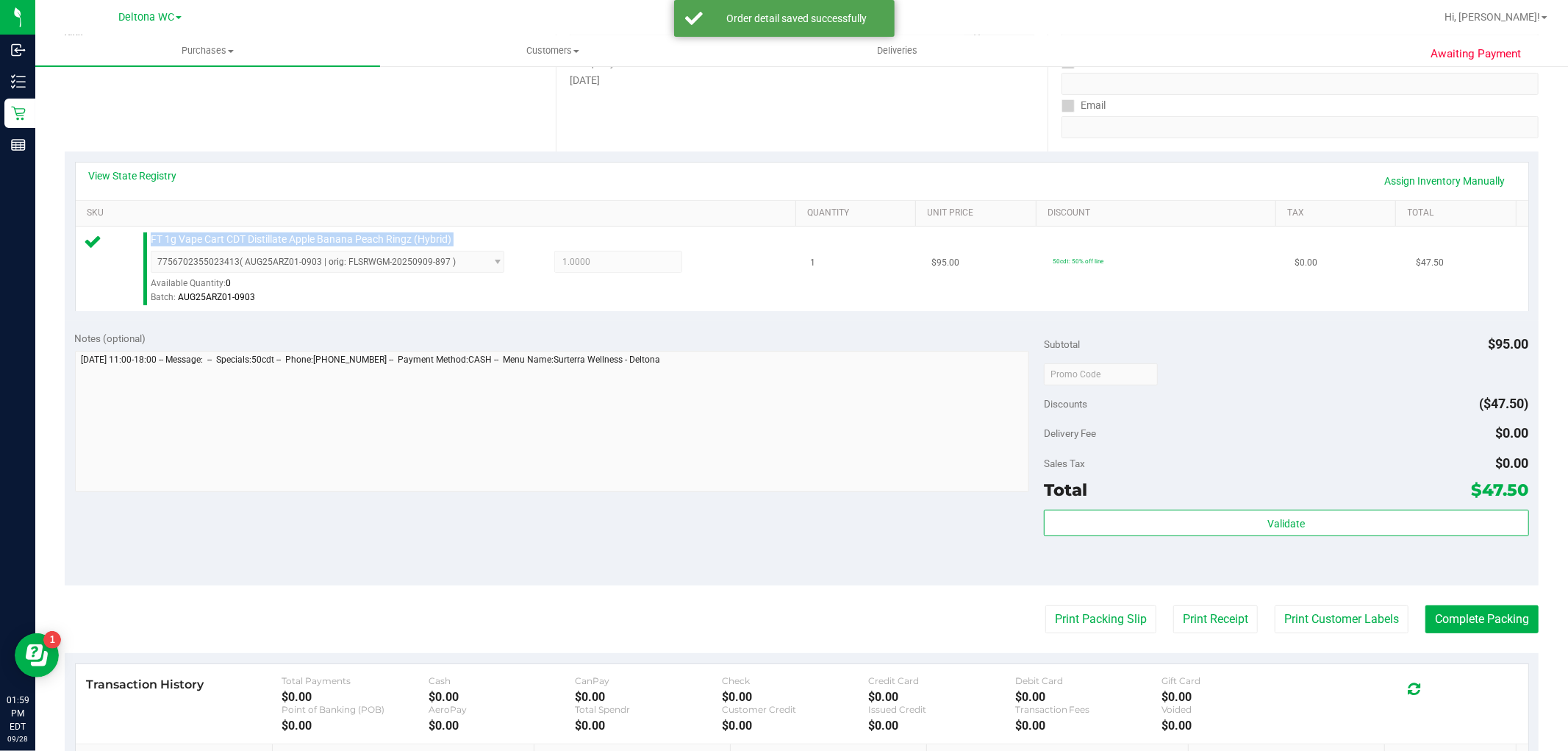
copy div "FT 1g Vape Cart CDT Distillate Apple Banana Peach Ringz (Hybrid)"
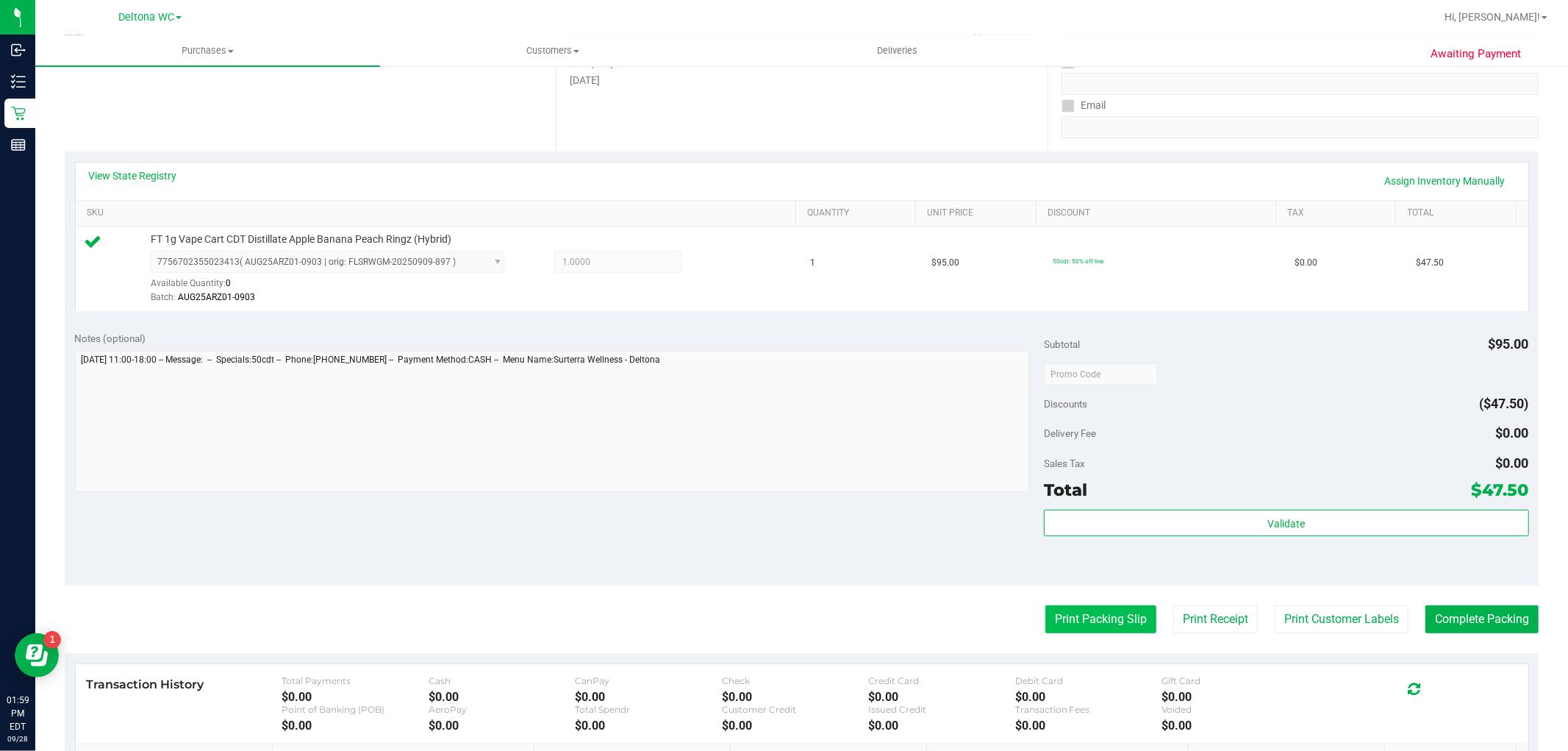
click at [1033, 618] on div "Print Packing Slip Print Receipt Print Customer Labels Complete Packing" at bounding box center [802, 619] width 1474 height 28
click at [1047, 623] on button "Print Packing Slip" at bounding box center [1100, 619] width 111 height 28
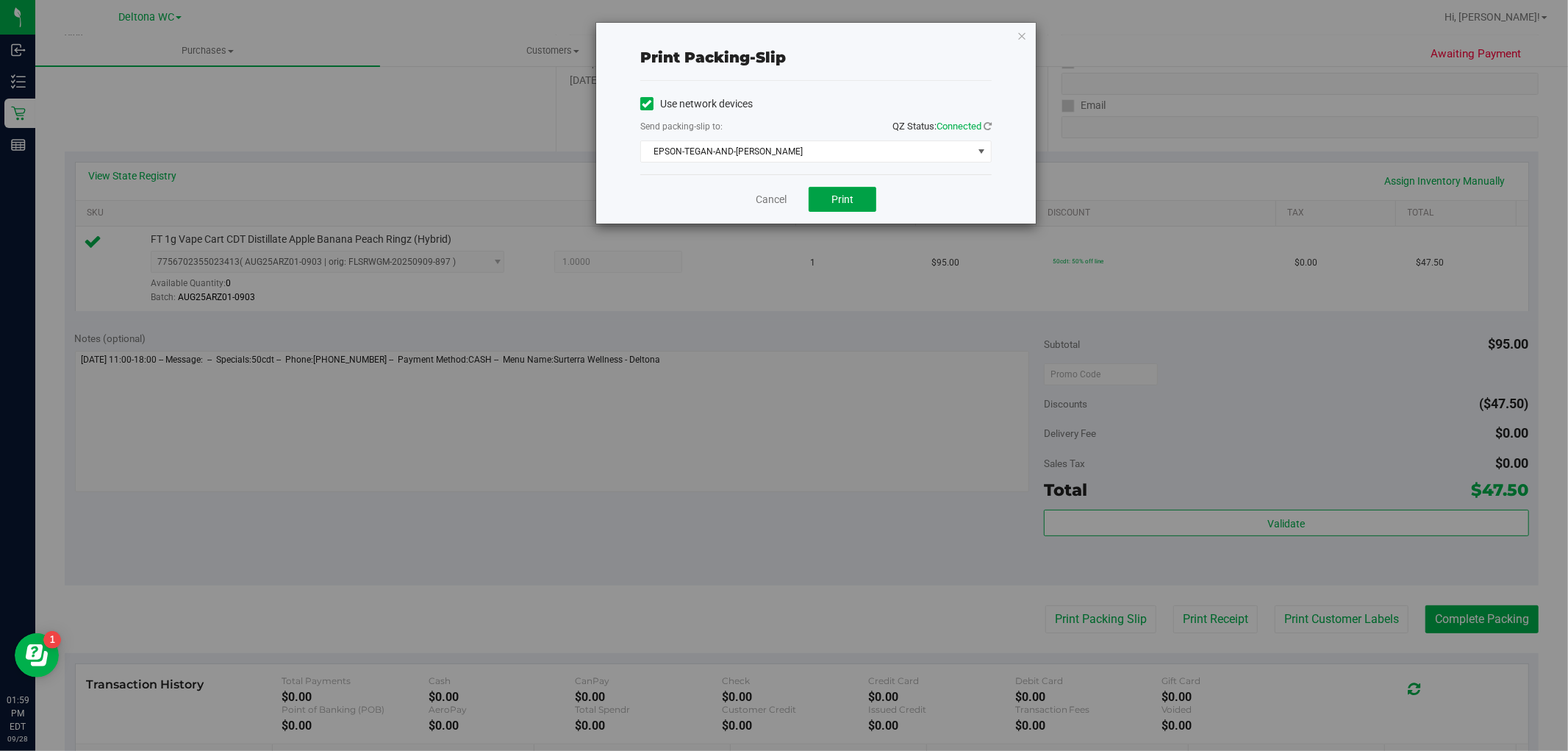
drag, startPoint x: 839, startPoint y: 197, endPoint x: 800, endPoint y: 199, distance: 39.1
click at [838, 197] on span "Print" at bounding box center [843, 199] width 22 height 12
click at [776, 195] on link "Cancel" at bounding box center [771, 199] width 31 height 15
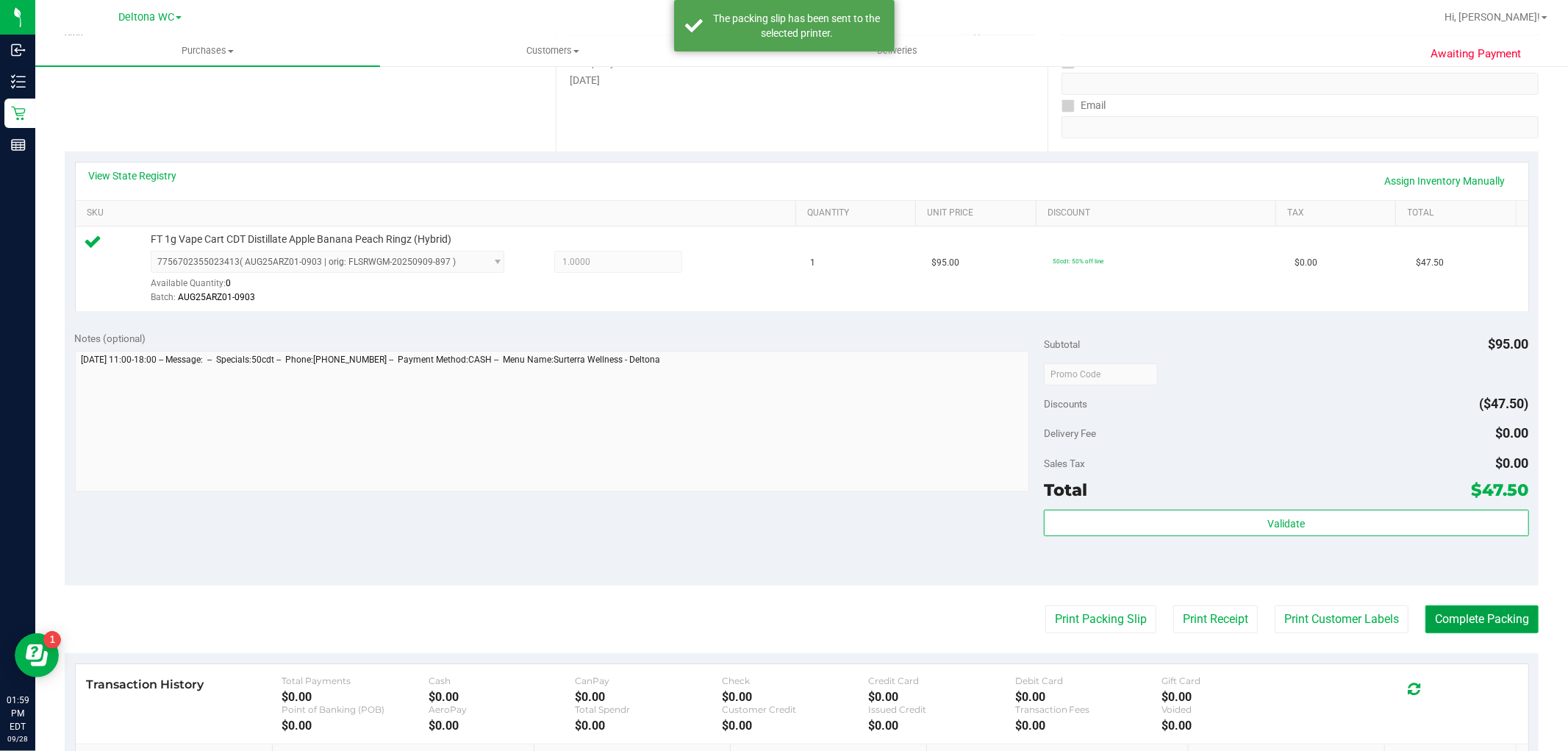
click at [1479, 620] on button "Complete Packing" at bounding box center [1483, 619] width 113 height 28
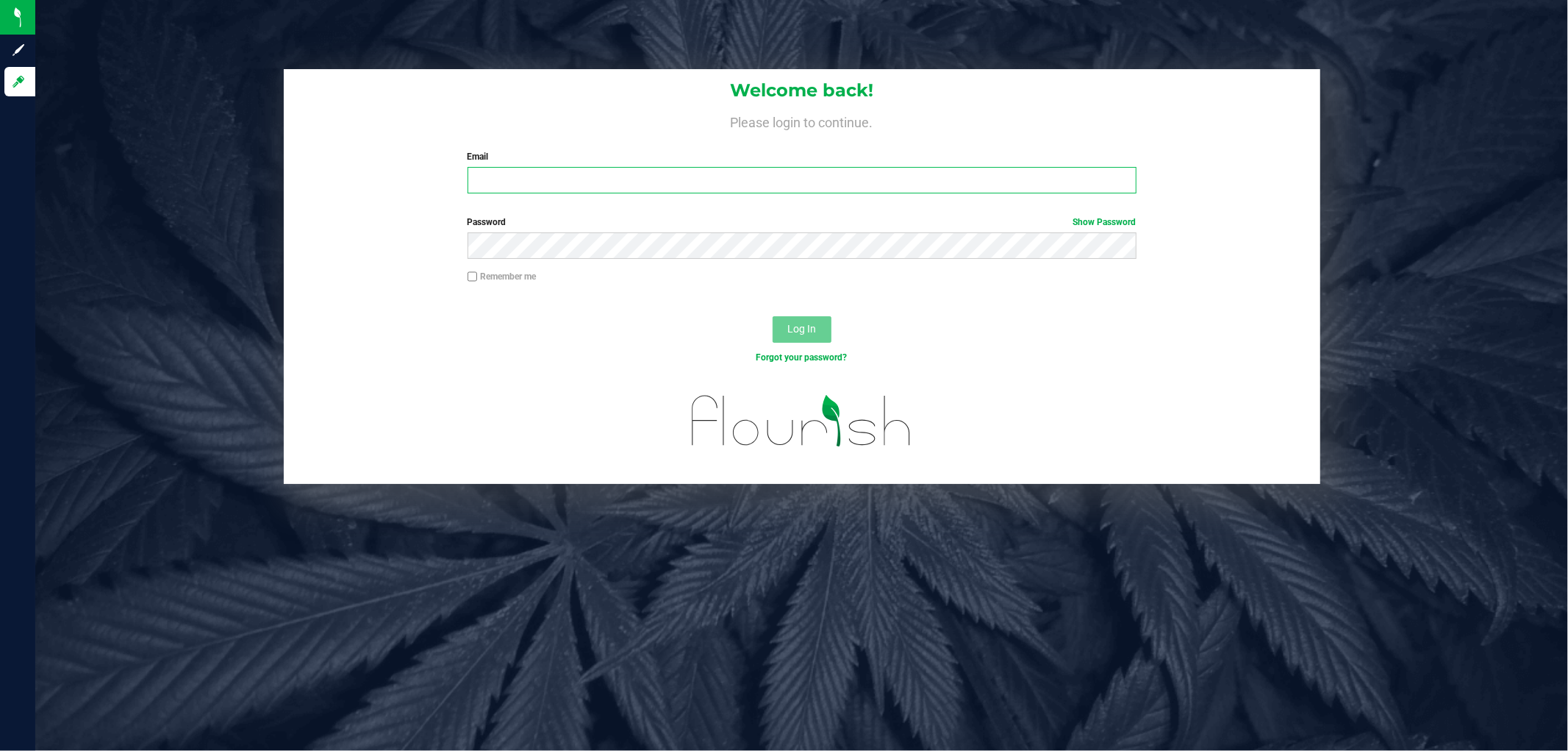
click at [619, 185] on input "Email" at bounding box center [802, 180] width 669 height 26
type input "asmithterry@liveparallel.com"
click at [773, 316] on button "Log In" at bounding box center [802, 329] width 59 height 26
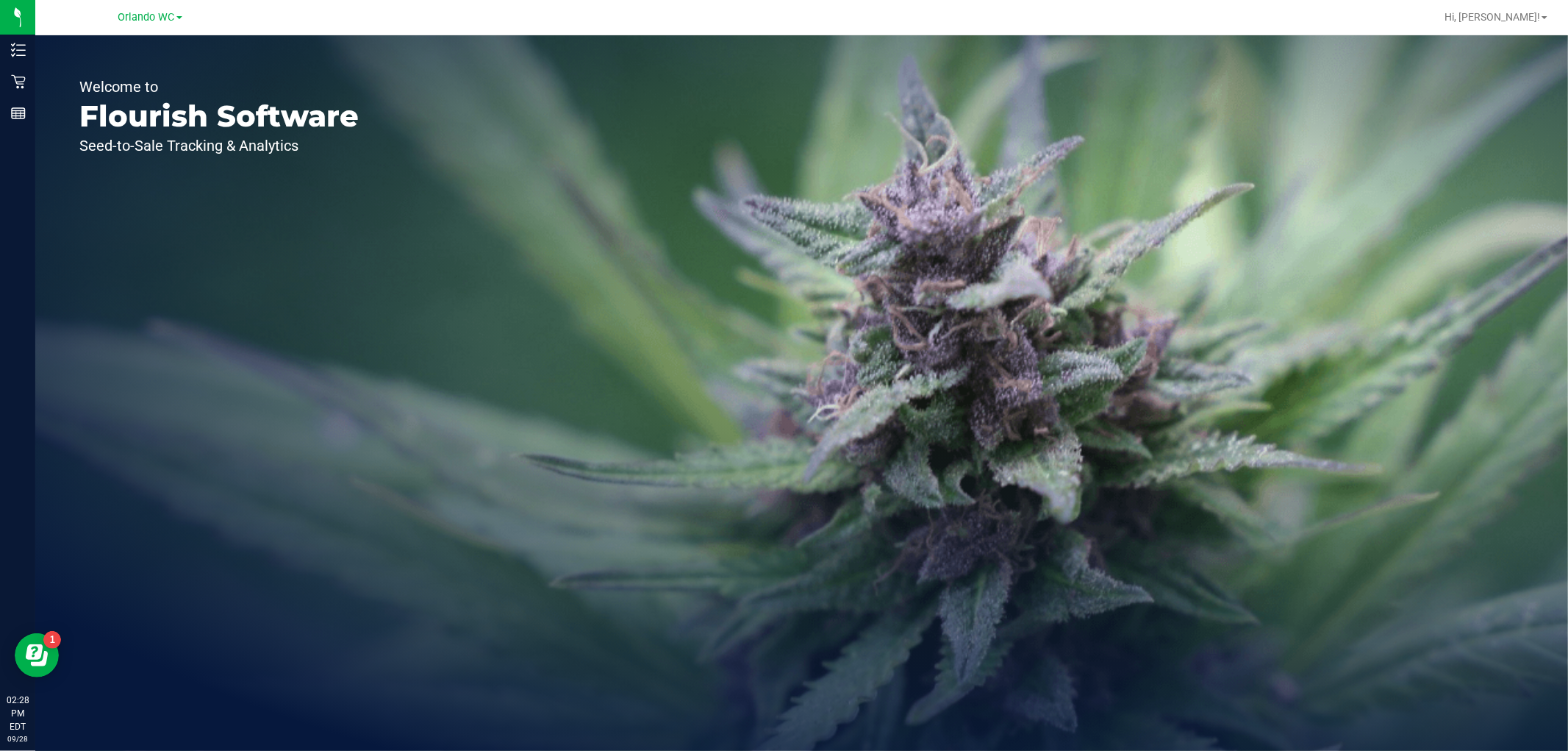
click at [156, 14] on span "Orlando WC" at bounding box center [146, 17] width 57 height 13
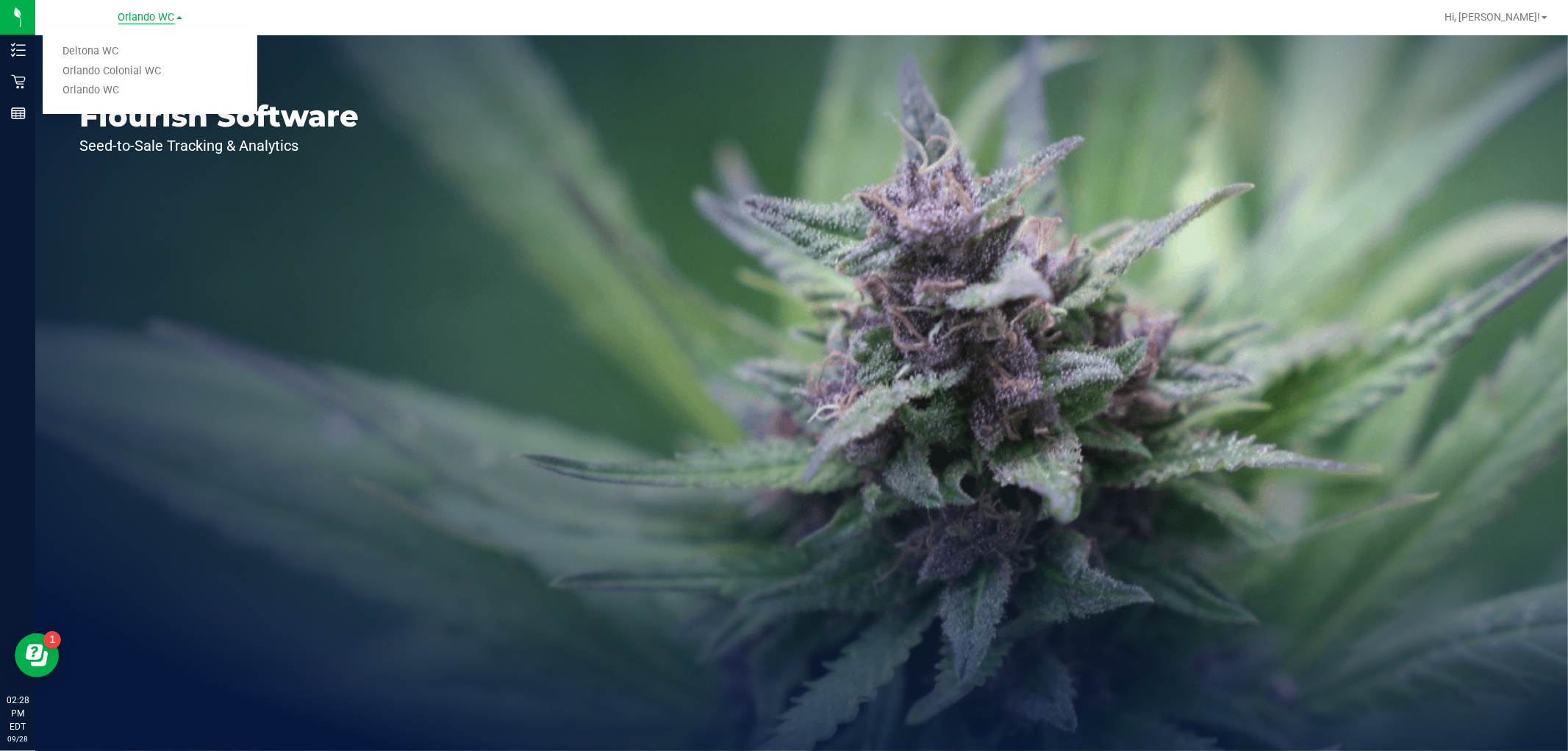
click at [94, 50] on link "Deltona WC" at bounding box center [150, 52] width 214 height 20
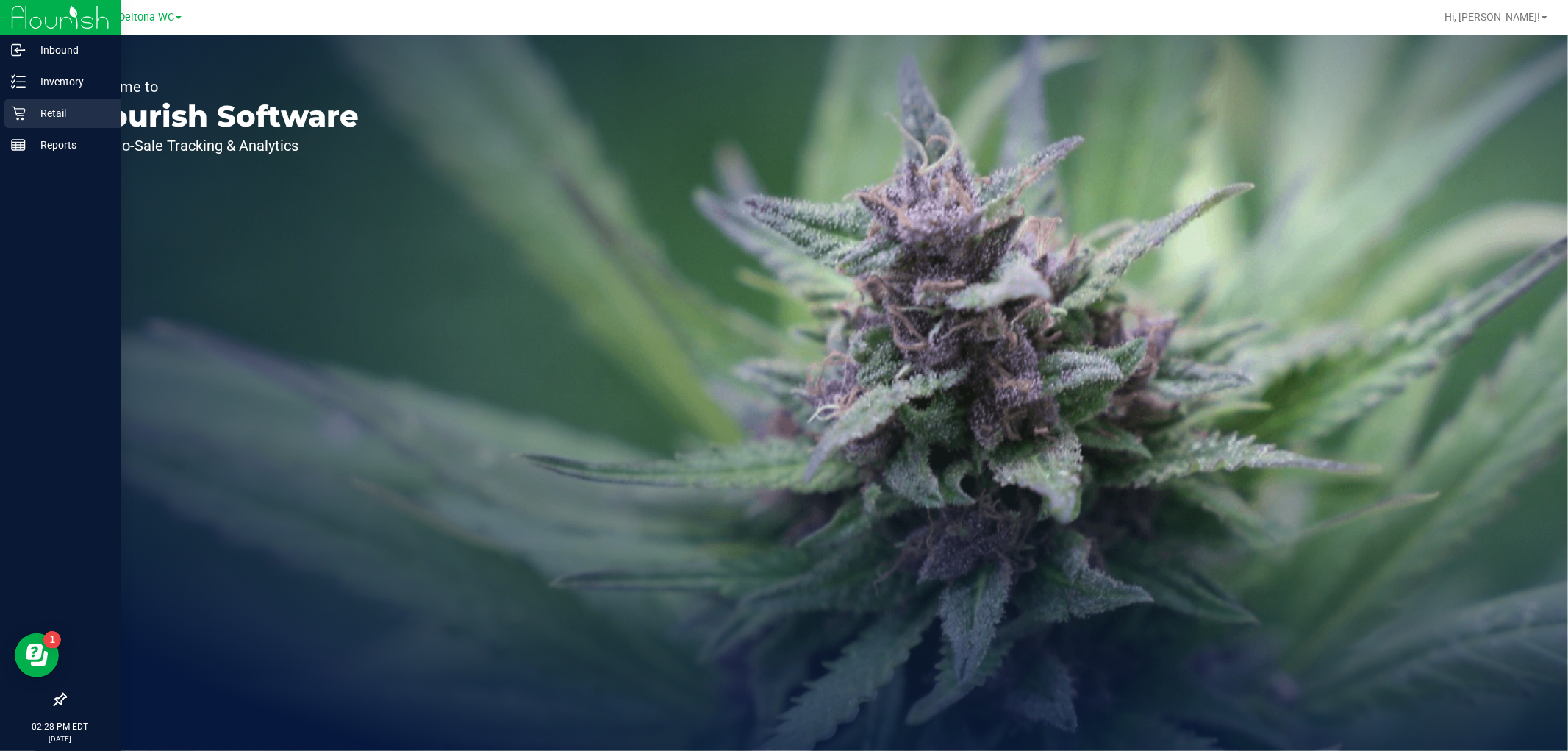
click at [14, 116] on icon at bounding box center [18, 112] width 14 height 14
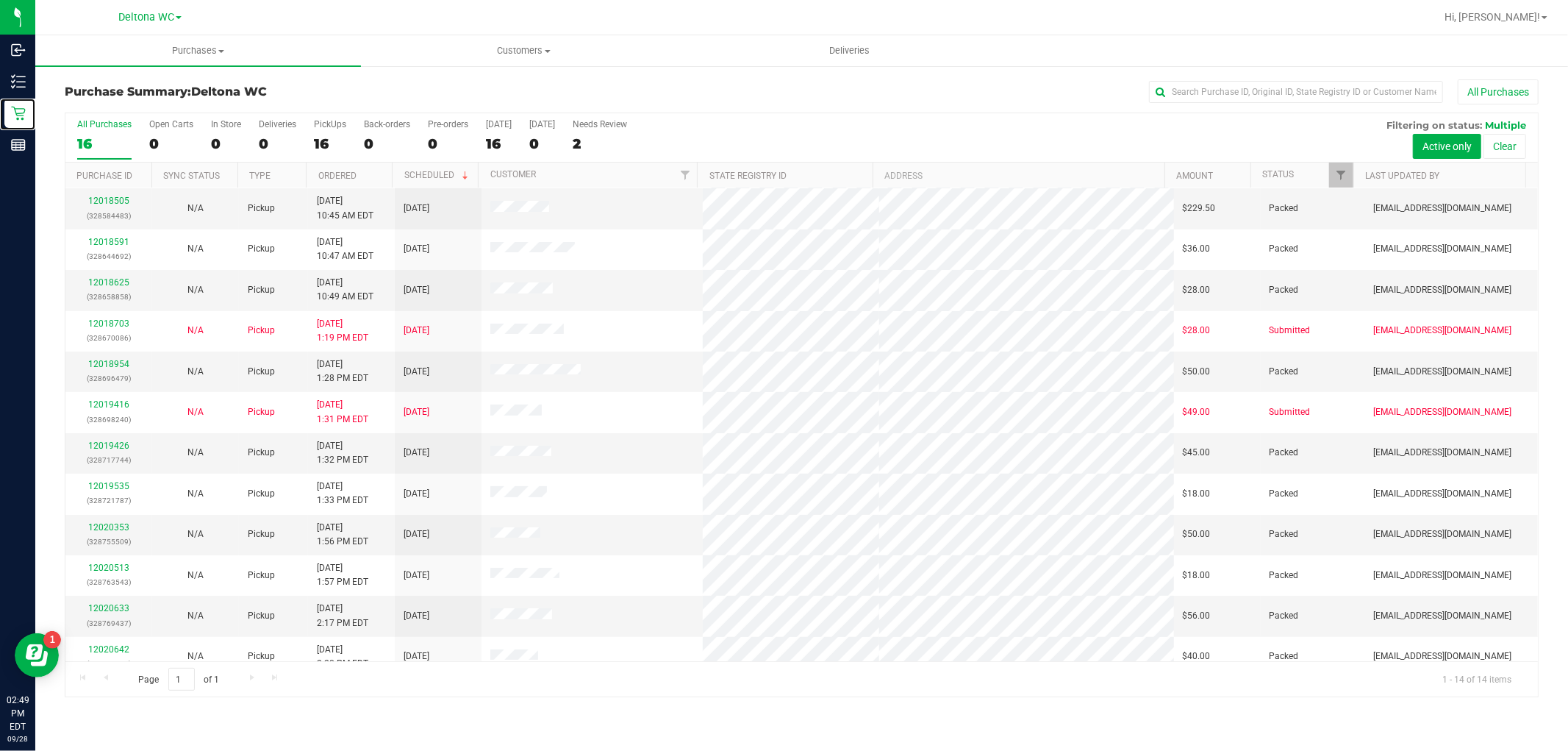
scroll to position [97, 0]
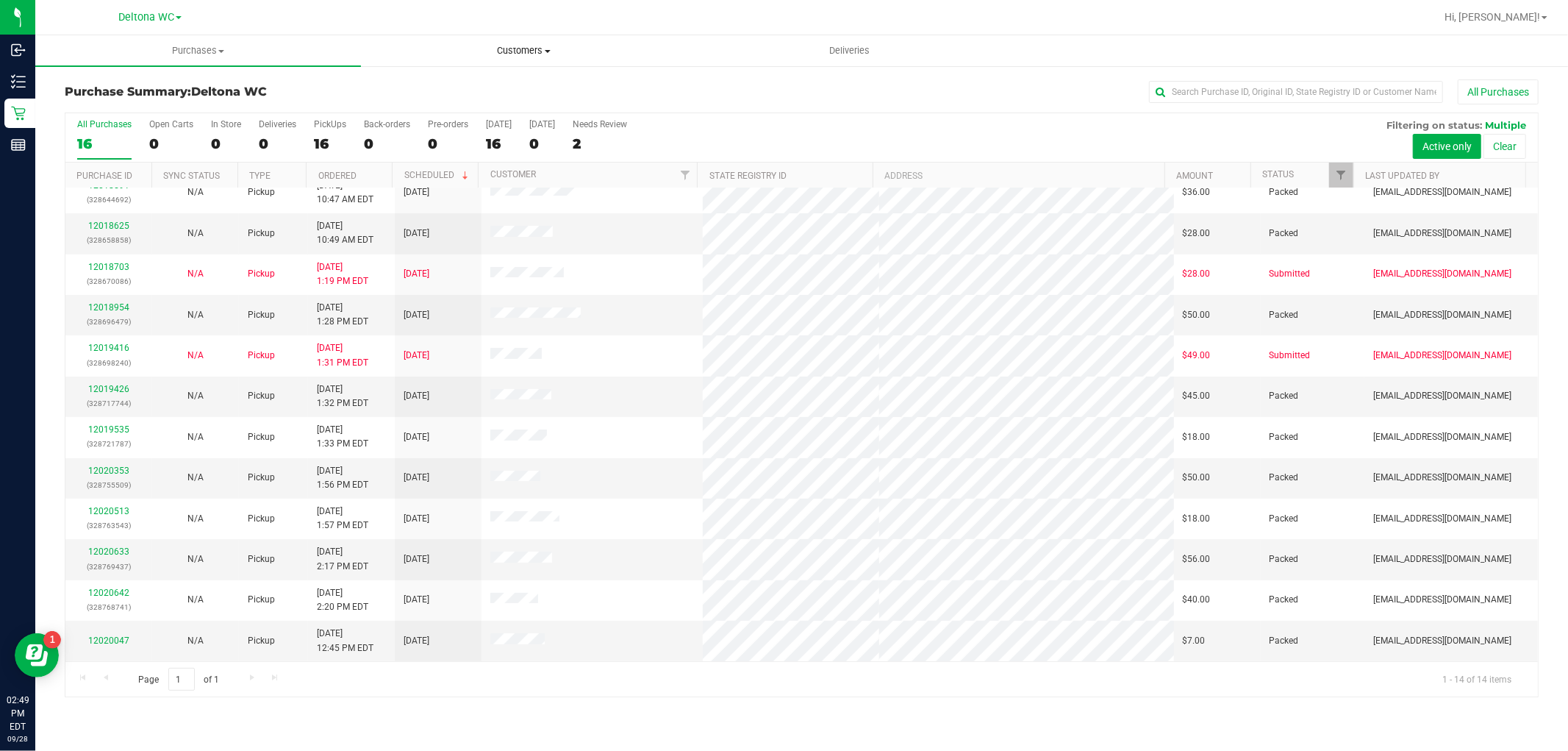
drag, startPoint x: 516, startPoint y: 50, endPoint x: 493, endPoint y: 63, distance: 26.4
click at [516, 52] on span "Customers" at bounding box center [524, 51] width 324 height 14
click at [436, 84] on span "All customers" at bounding box center [414, 89] width 106 height 13
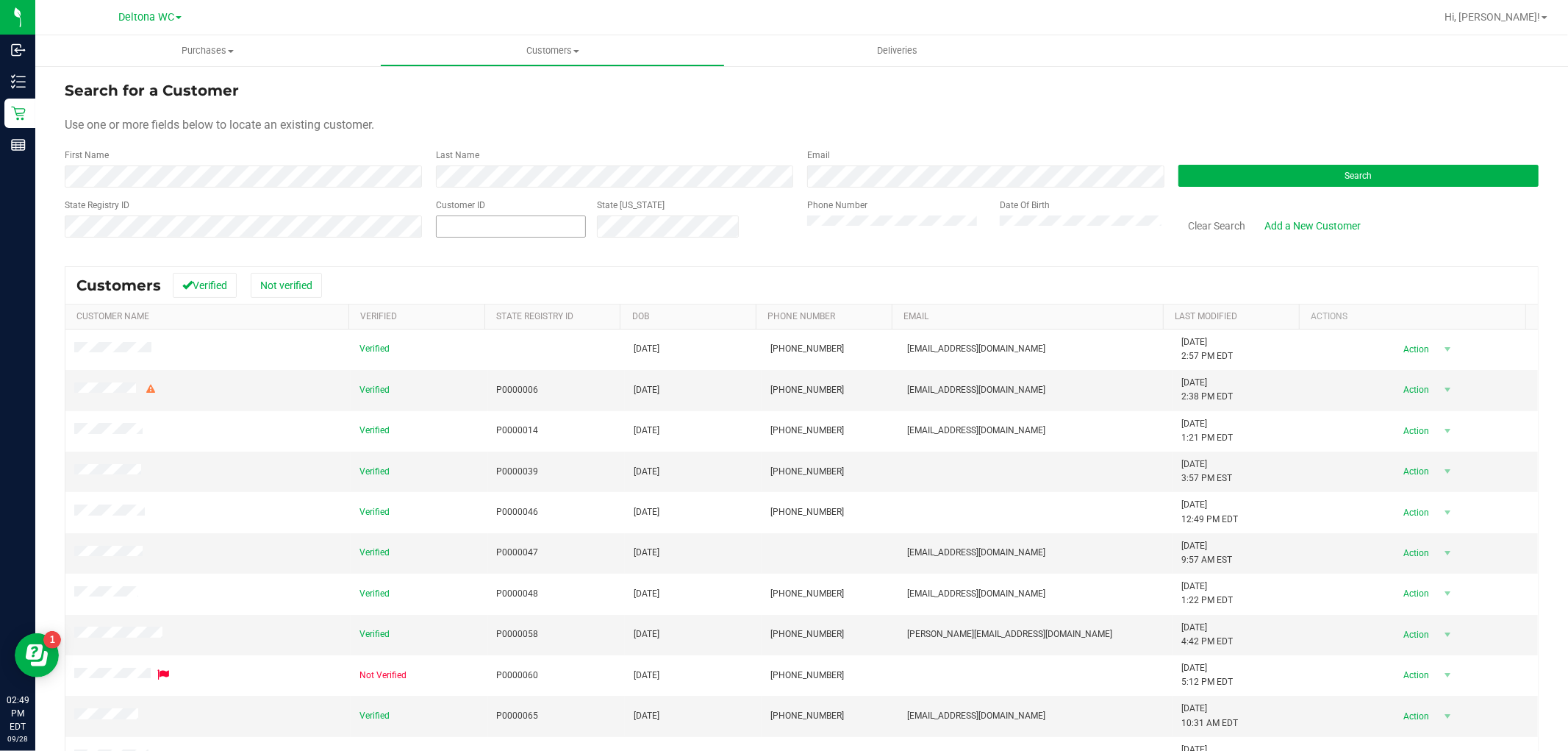
click at [500, 237] on span at bounding box center [511, 226] width 150 height 22
click at [502, 226] on span at bounding box center [511, 226] width 150 height 22
type input "656"
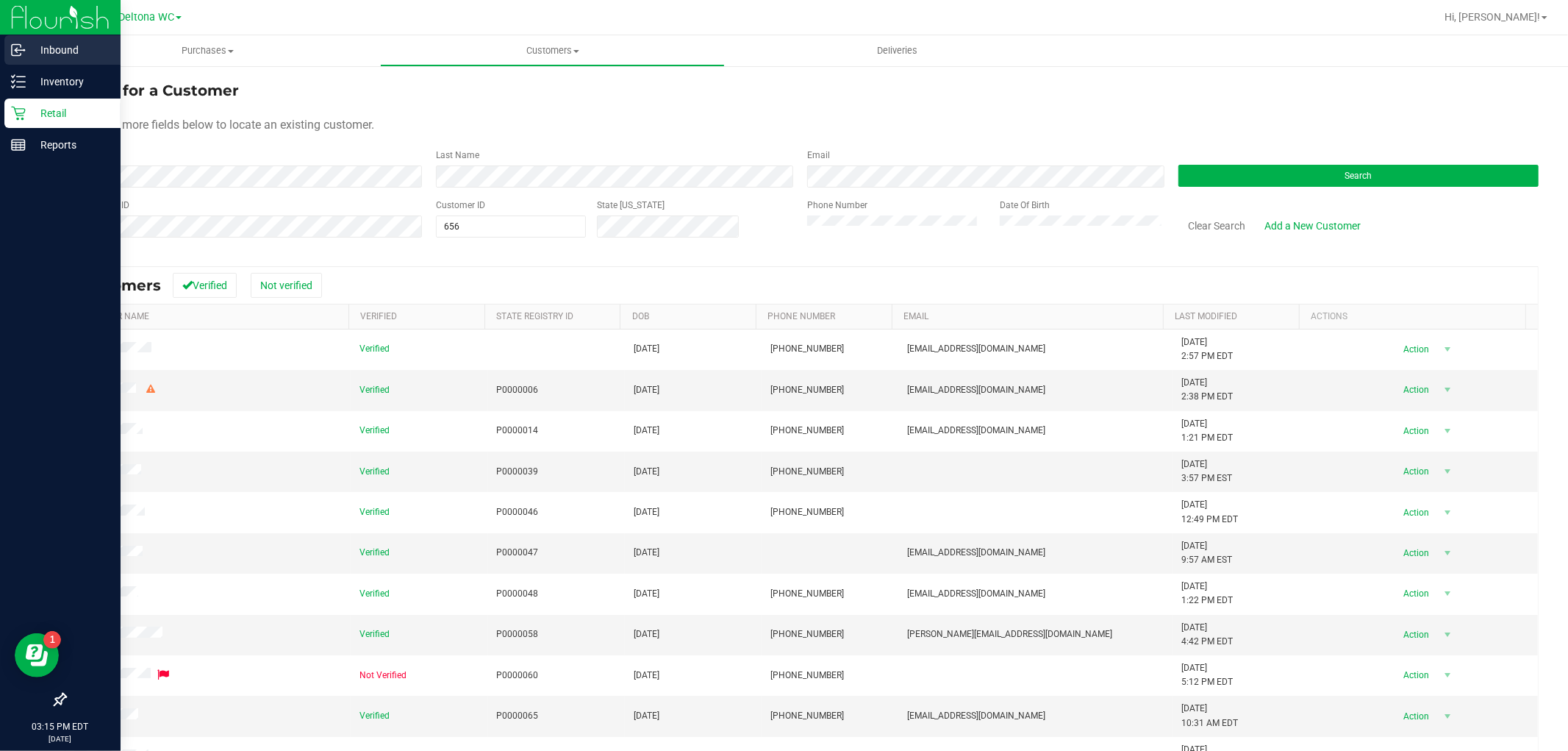
click at [20, 53] on icon at bounding box center [16, 50] width 8 height 11
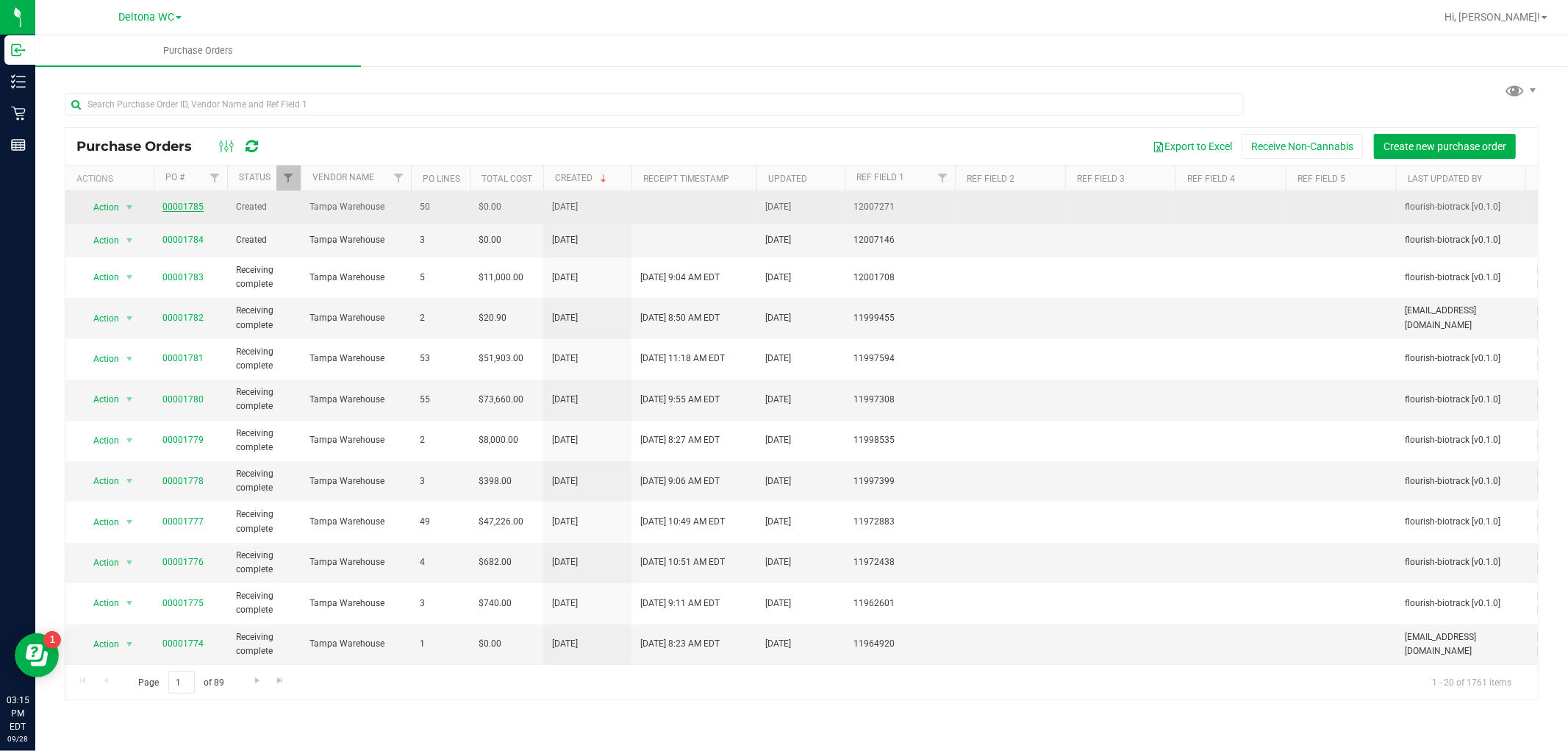
click at [180, 210] on link "00001785" at bounding box center [182, 207] width 41 height 10
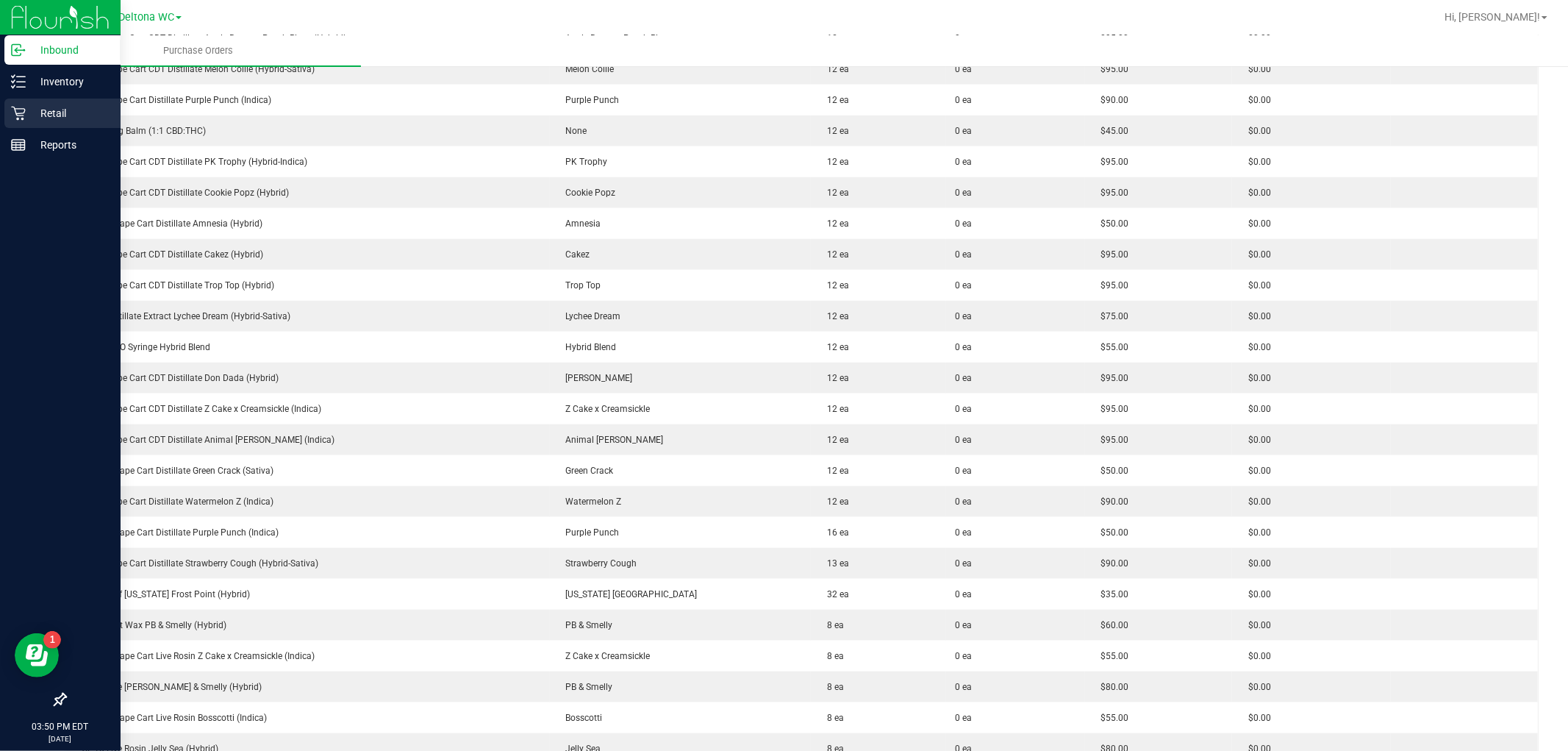
scroll to position [899, 0]
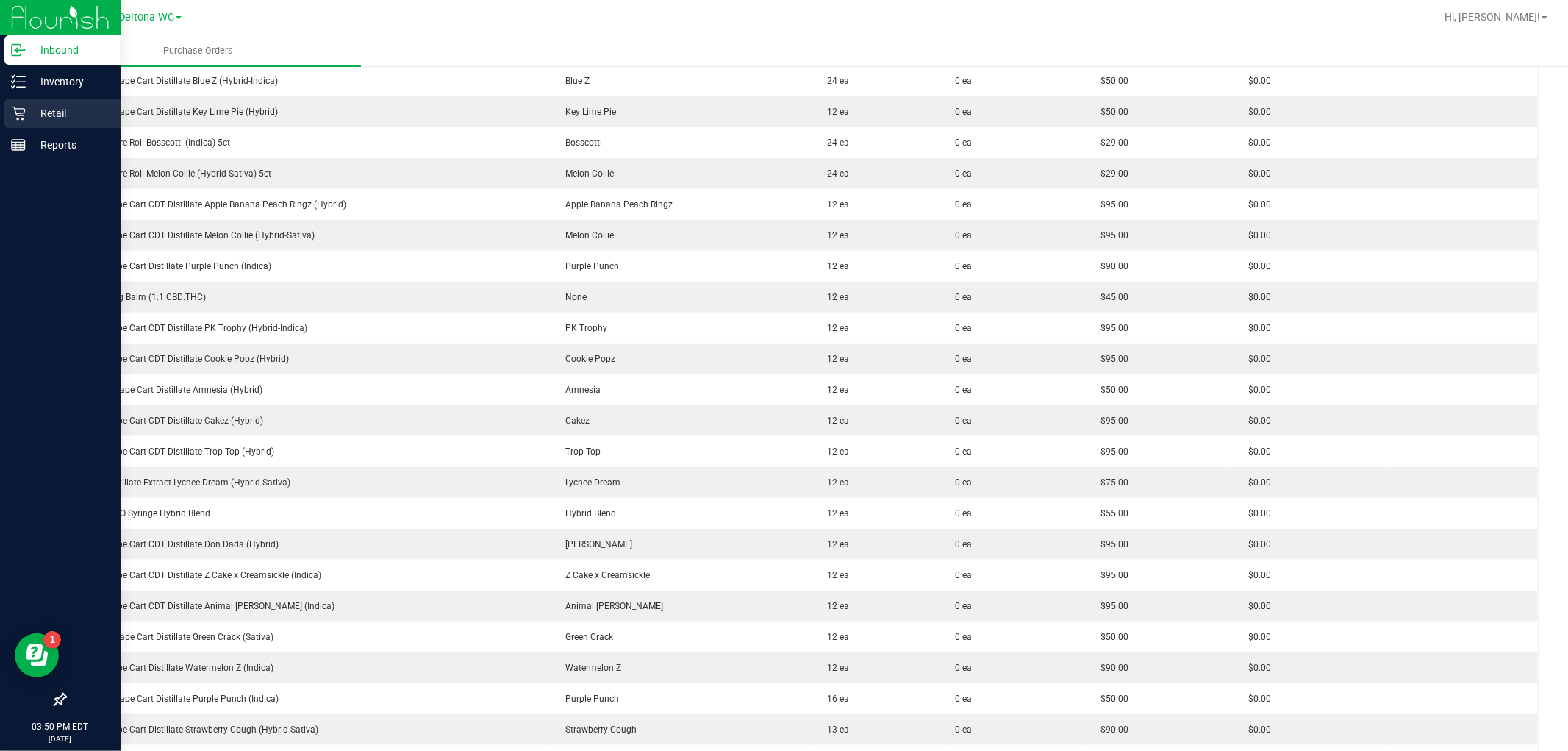
click at [25, 119] on p "Retail" at bounding box center [69, 113] width 88 height 18
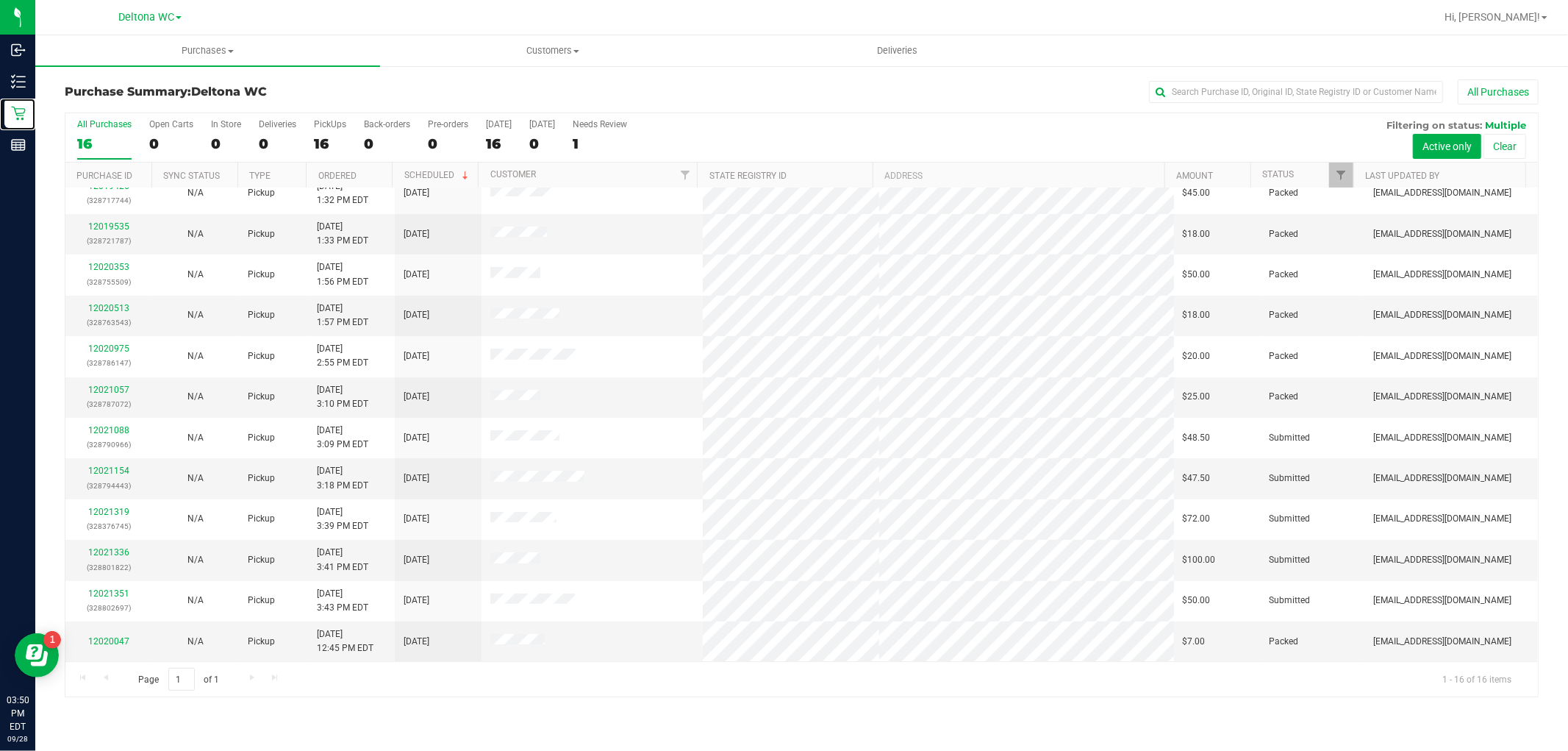
scroll to position [179, 0]
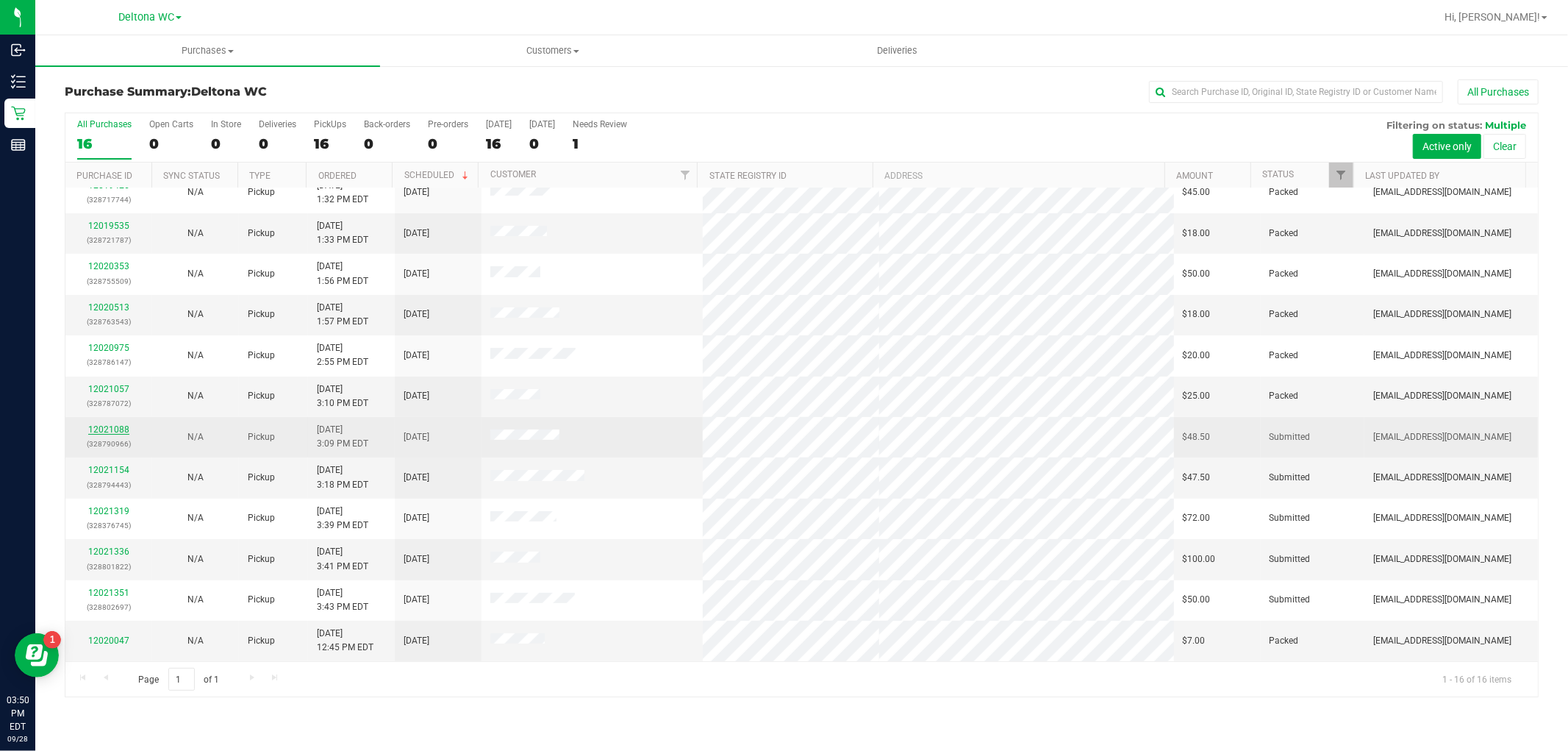
click at [97, 433] on link "12021088" at bounding box center [108, 429] width 41 height 10
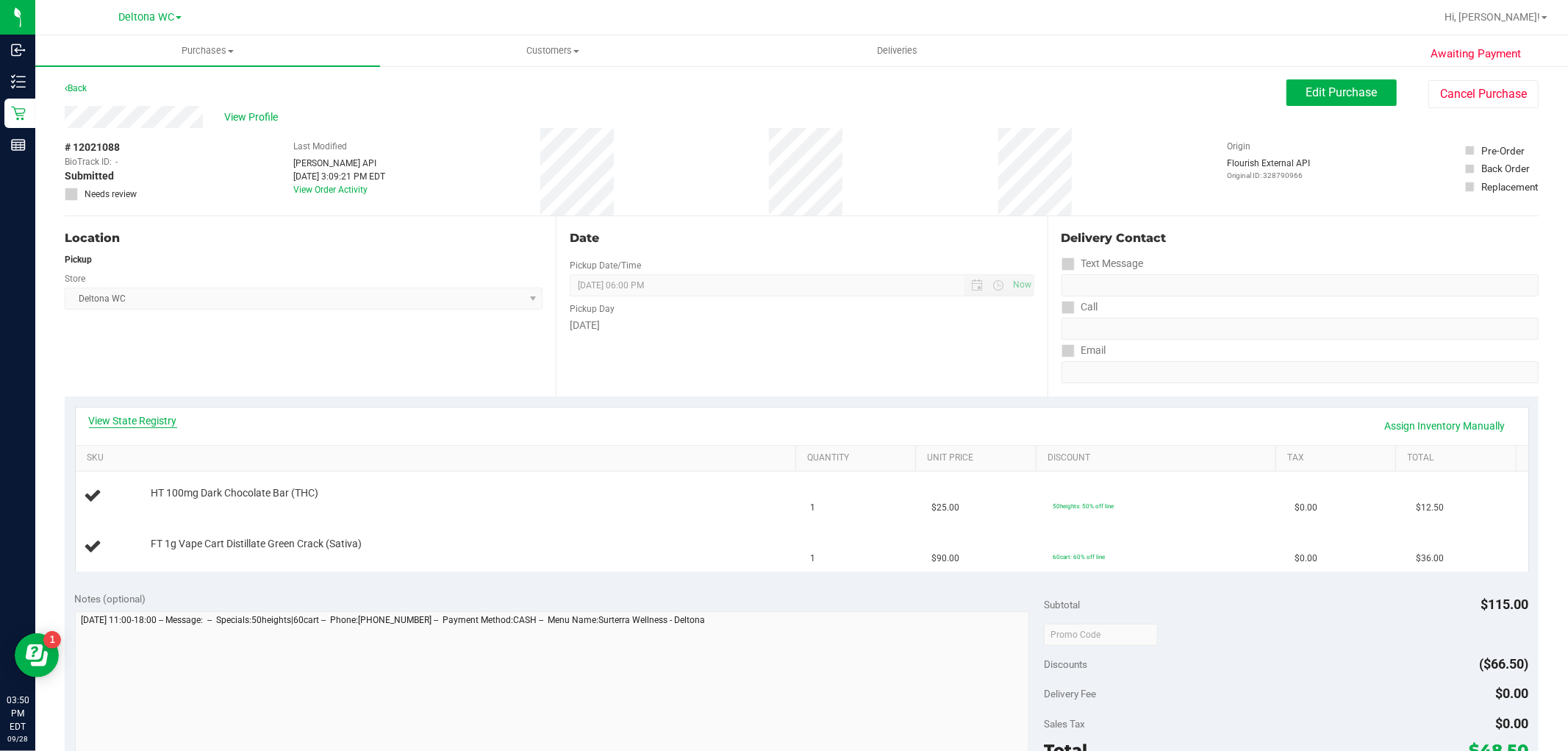
click at [117, 416] on link "View State Registry" at bounding box center [133, 420] width 88 height 14
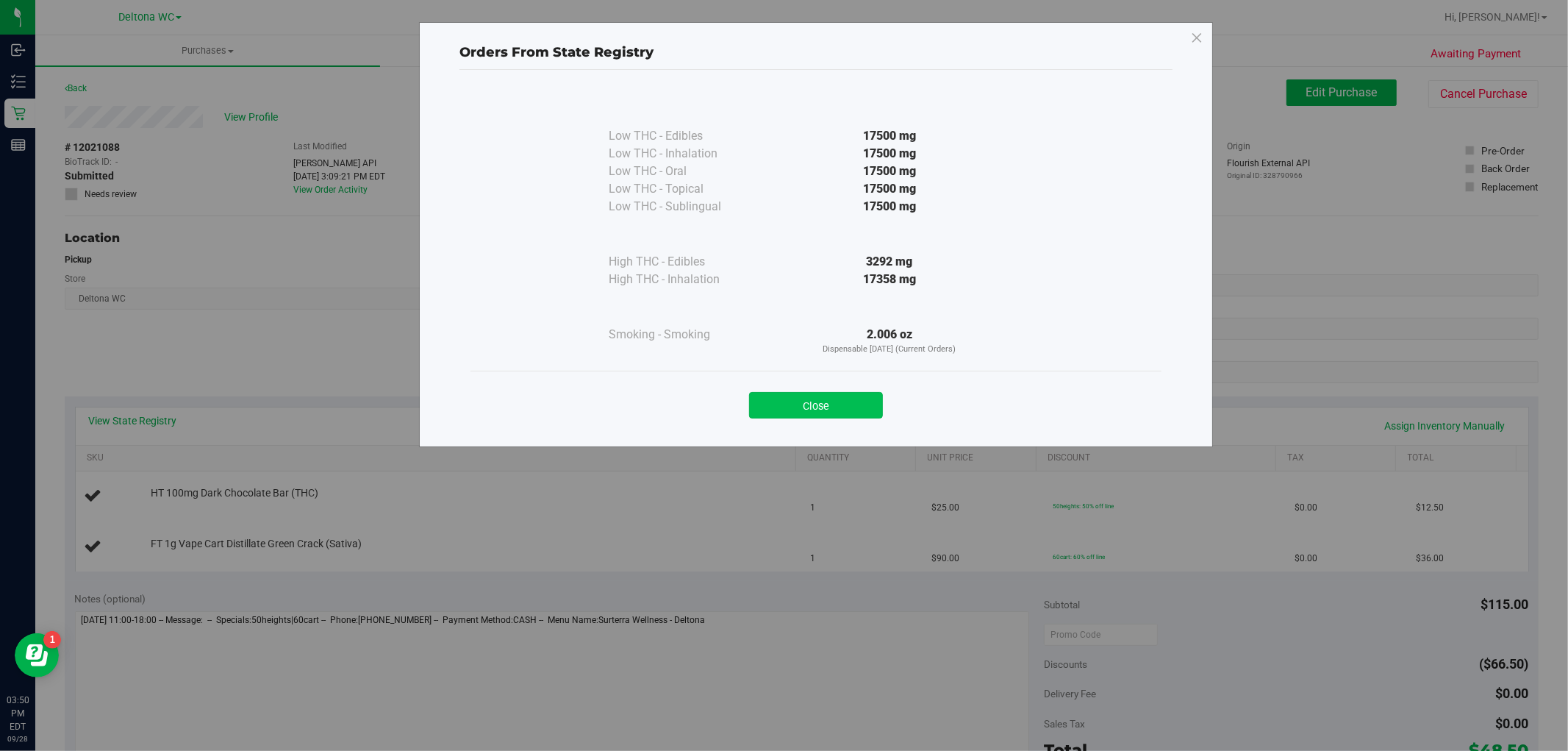
click at [840, 395] on button "Close" at bounding box center [816, 405] width 133 height 26
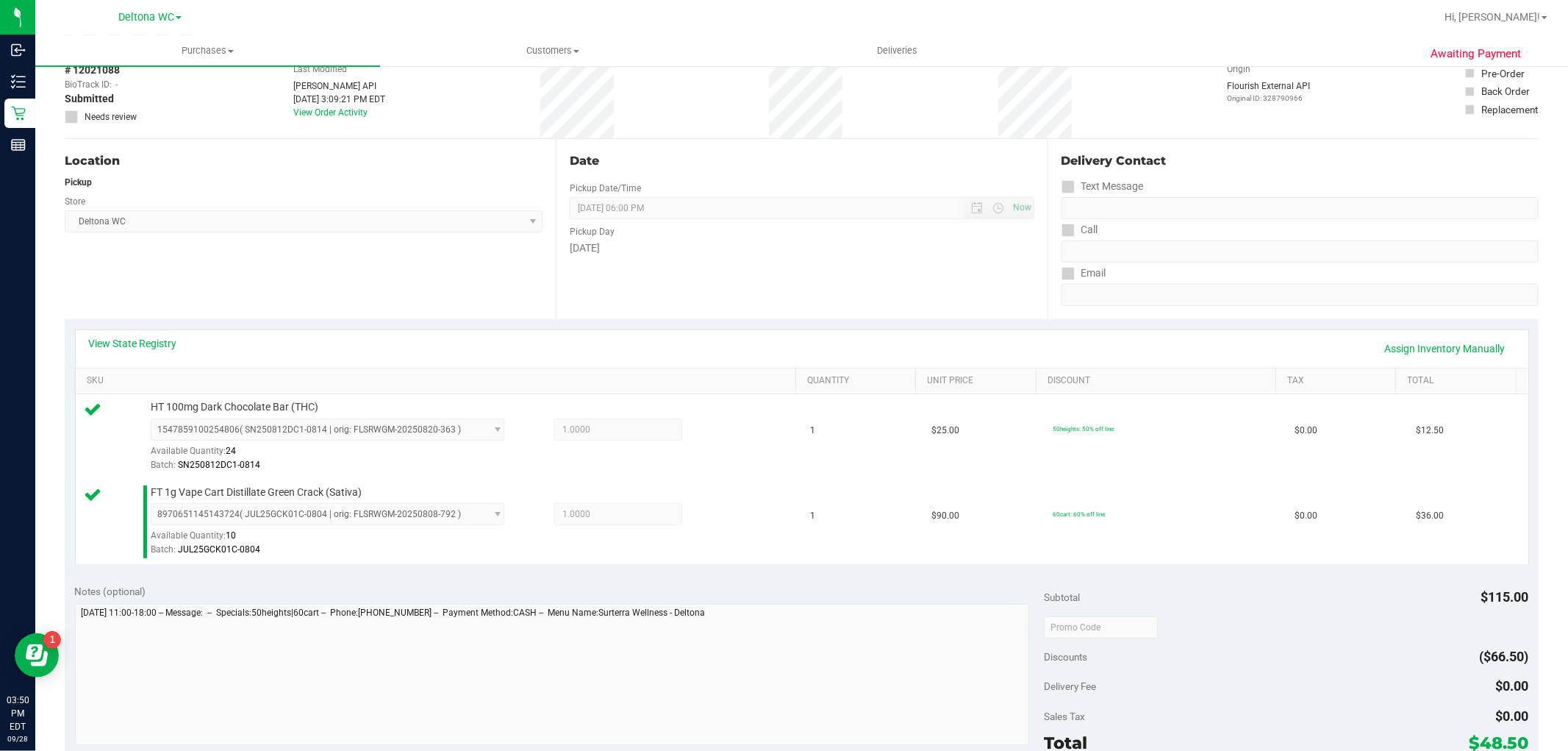
scroll to position [245, 0]
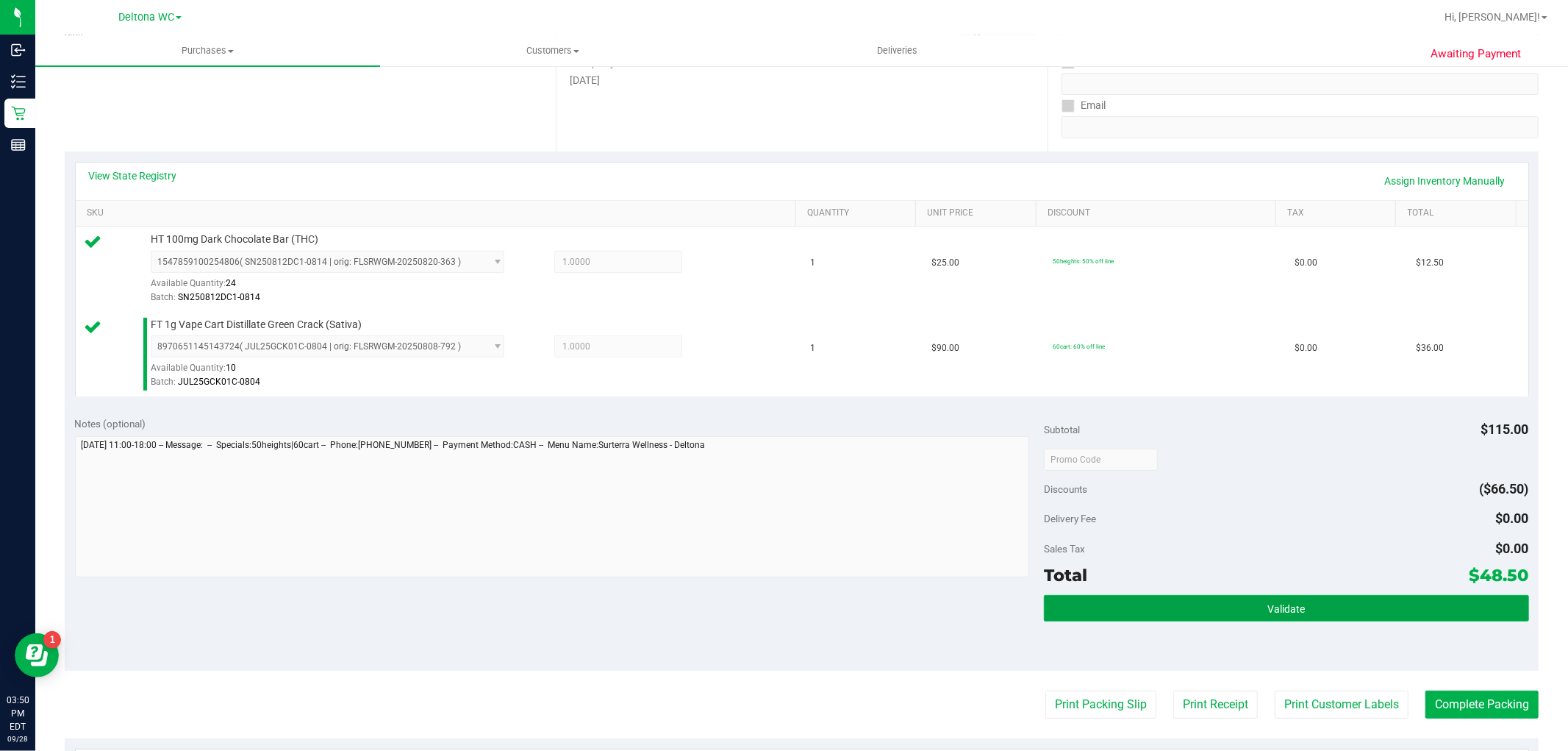
click at [1237, 596] on button "Validate" at bounding box center [1287, 607] width 485 height 26
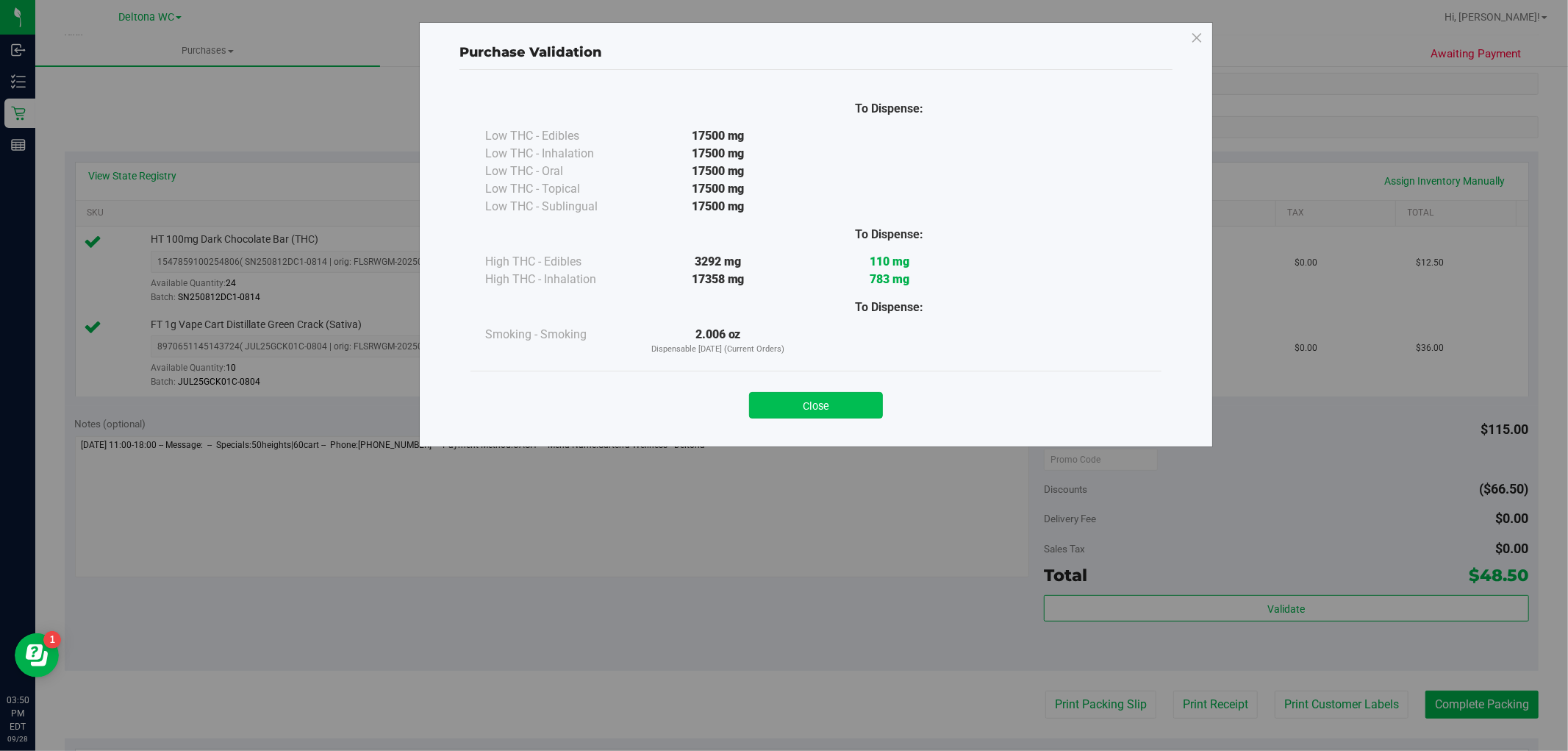
click at [778, 411] on button "Close" at bounding box center [816, 405] width 133 height 26
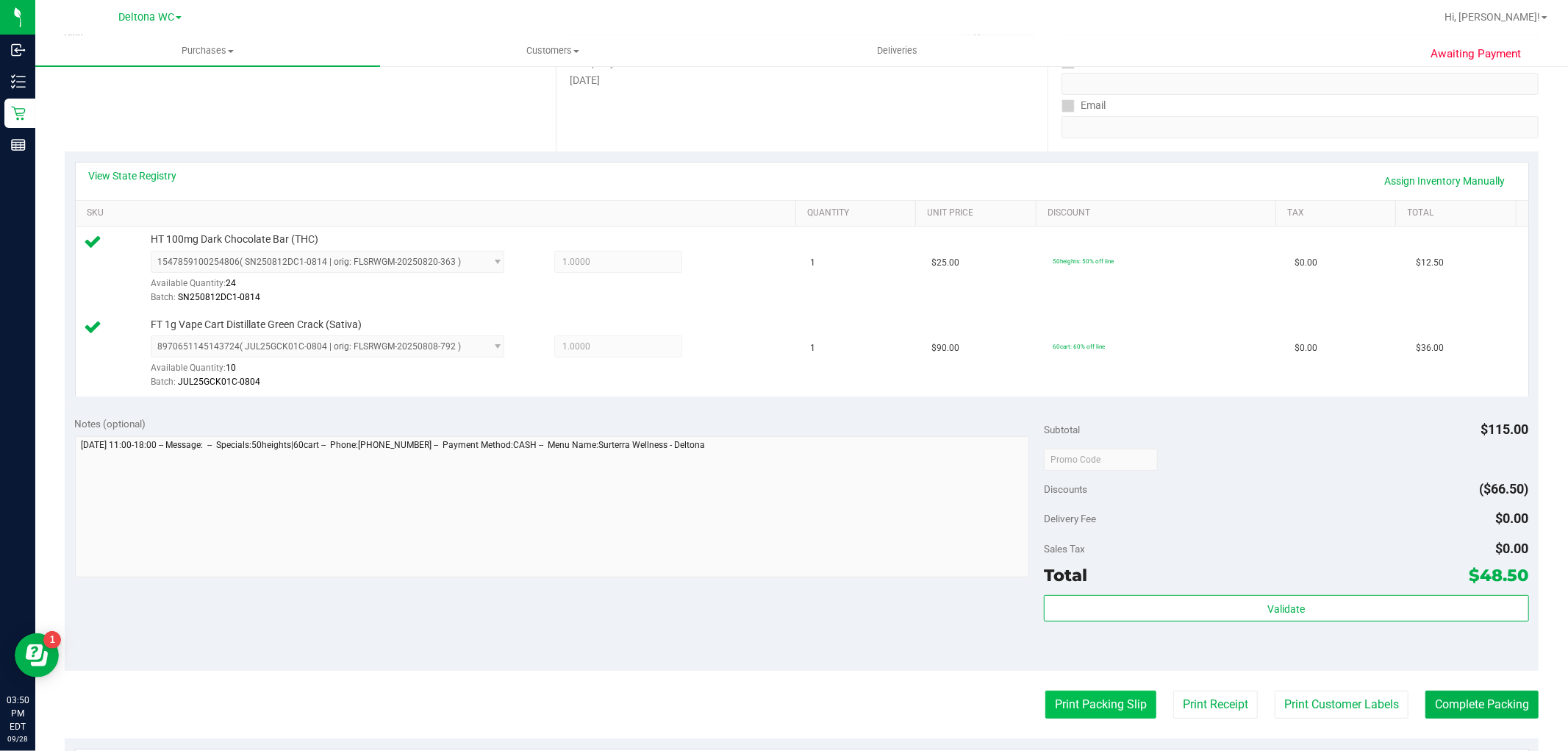
click at [1084, 711] on button "Print Packing Slip" at bounding box center [1100, 705] width 111 height 28
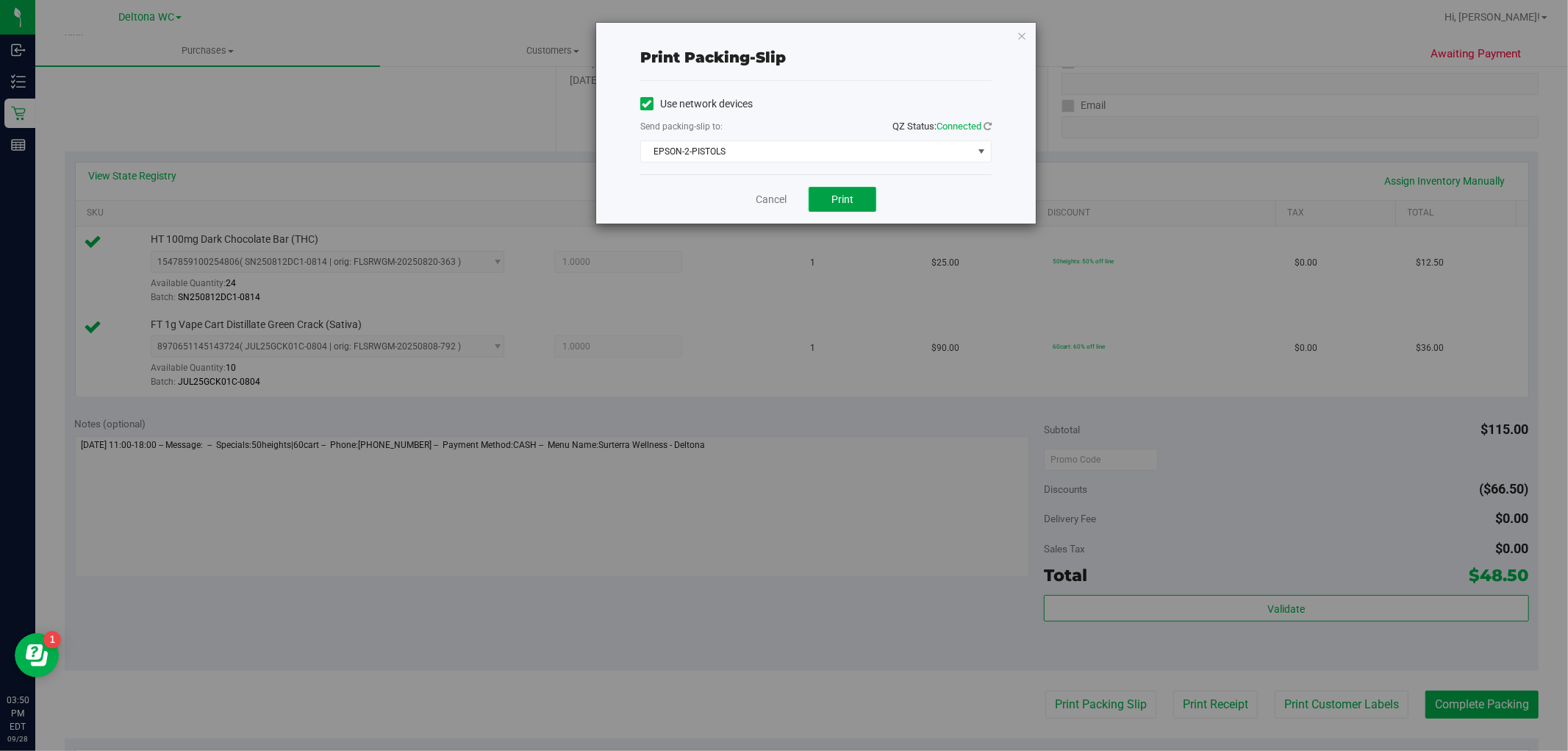
click at [832, 204] on span "Print" at bounding box center [843, 199] width 22 height 12
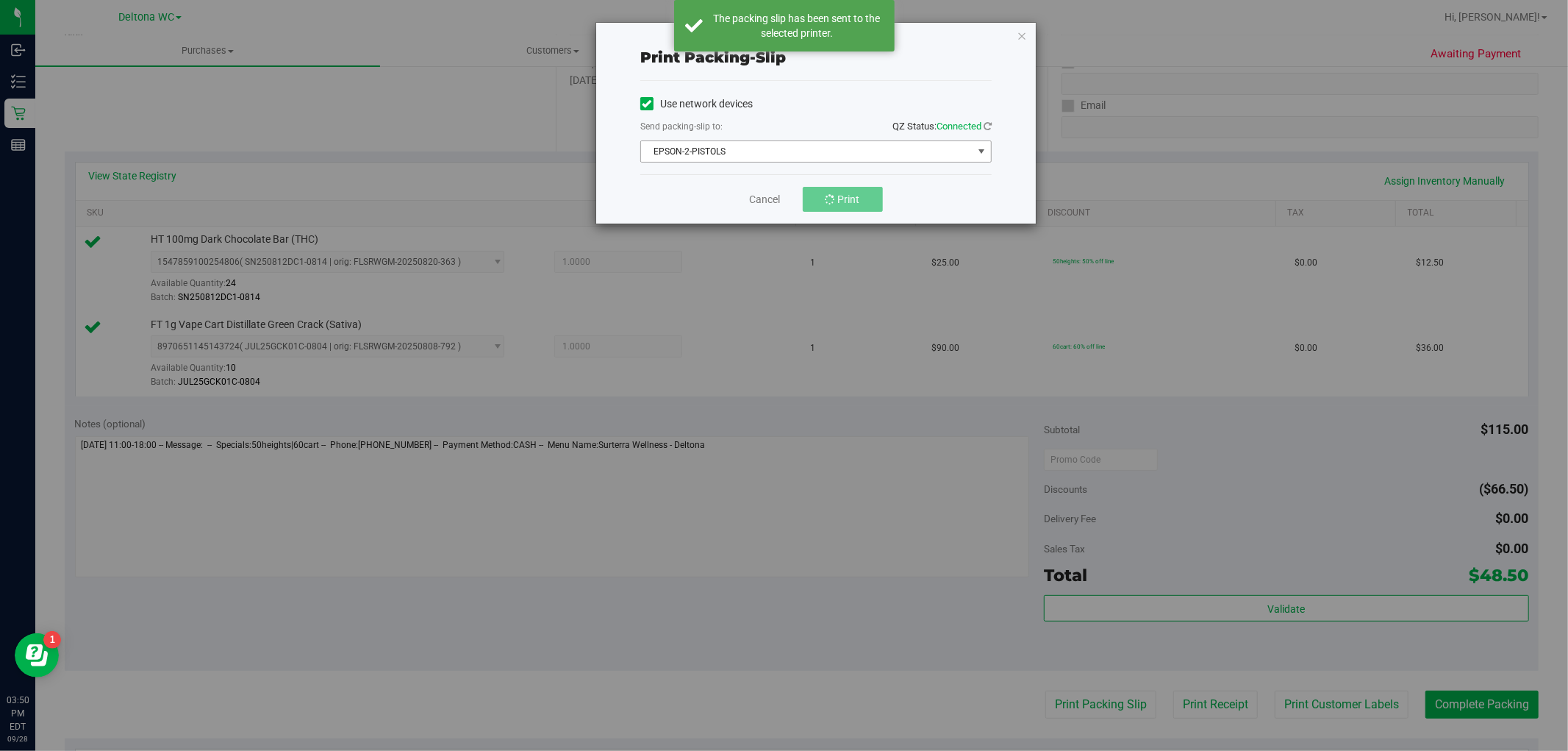
click at [747, 156] on span "EPSON-2-PISTOLS" at bounding box center [806, 151] width 332 height 20
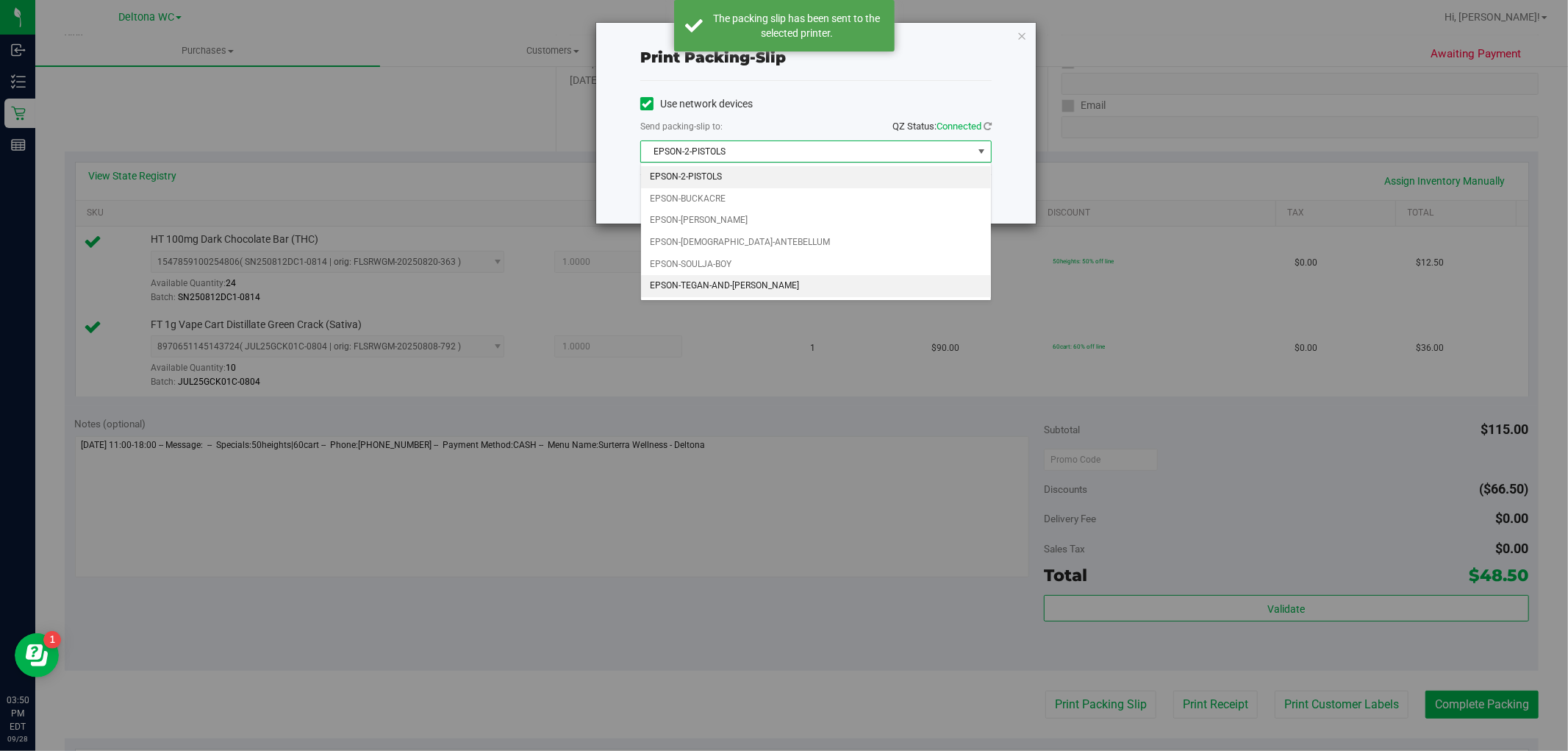
click at [737, 280] on li "EPSON-TEGAN-AND-SARA" at bounding box center [816, 286] width 350 height 22
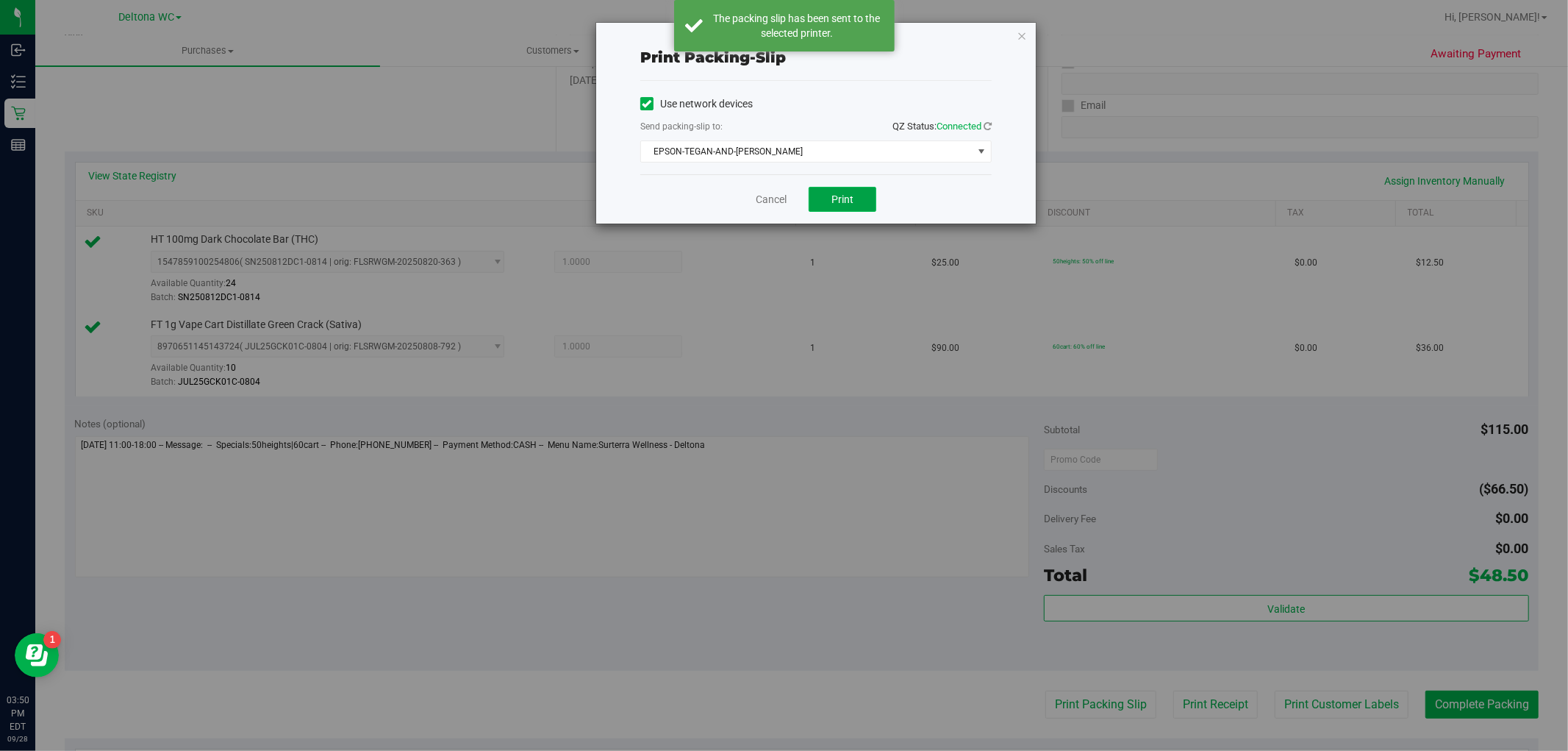
click at [849, 202] on span "Print" at bounding box center [843, 199] width 22 height 12
click at [766, 201] on link "Cancel" at bounding box center [771, 199] width 31 height 15
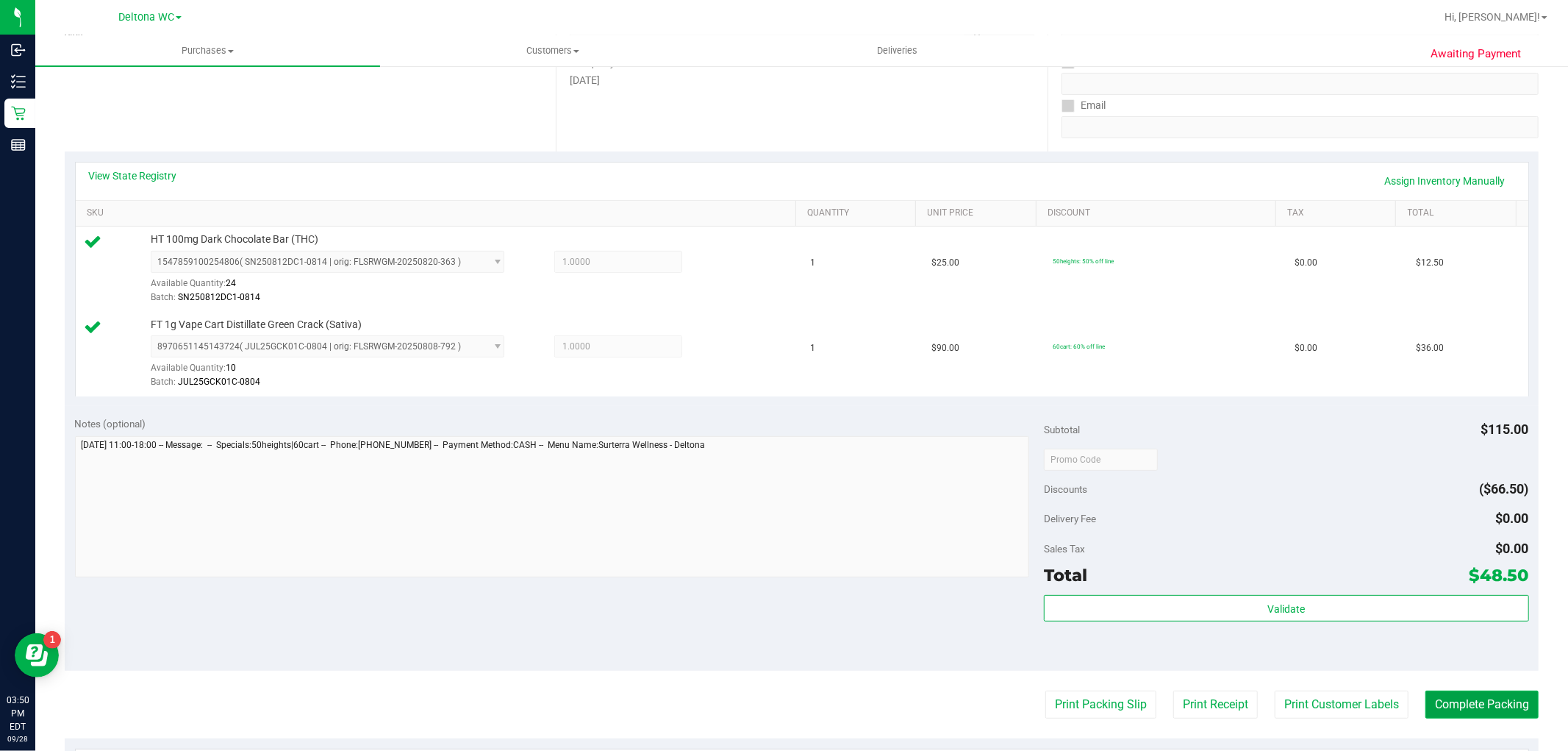
click at [1462, 708] on button "Complete Packing" at bounding box center [1483, 705] width 113 height 28
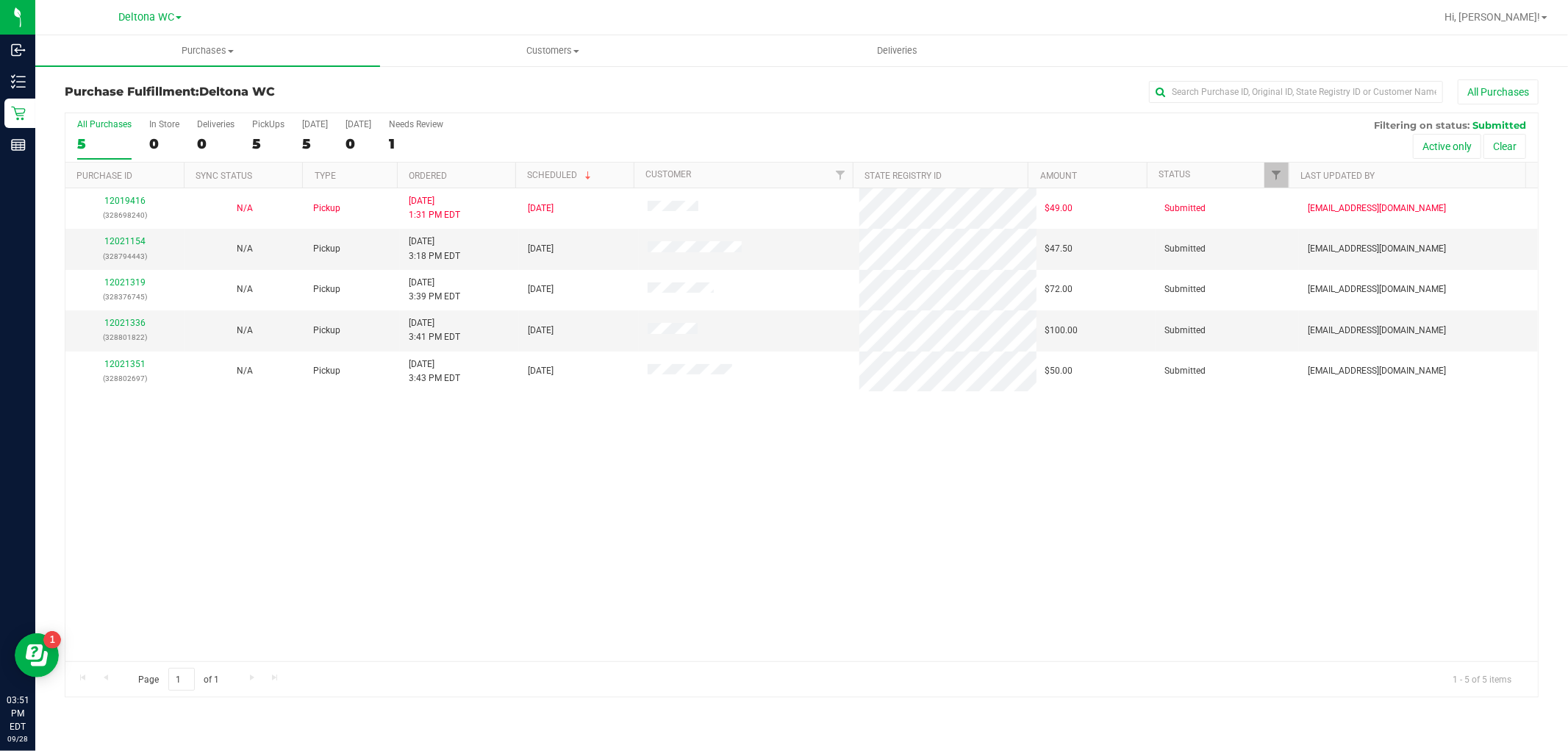
click at [490, 171] on th "Ordered" at bounding box center [456, 175] width 118 height 25
click at [129, 242] on link "12021154" at bounding box center [125, 242] width 41 height 10
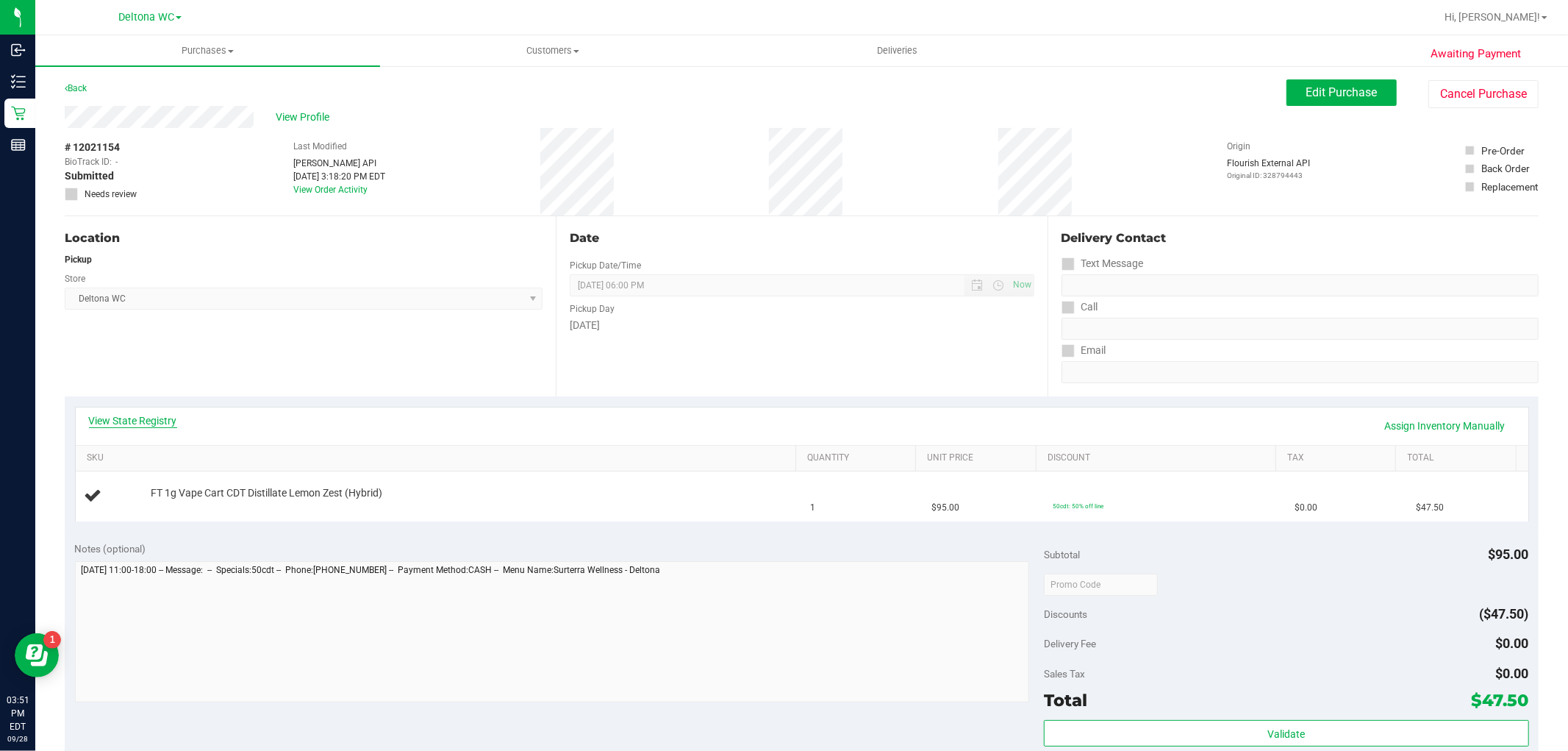
click at [162, 413] on link "View State Registry" at bounding box center [133, 420] width 88 height 14
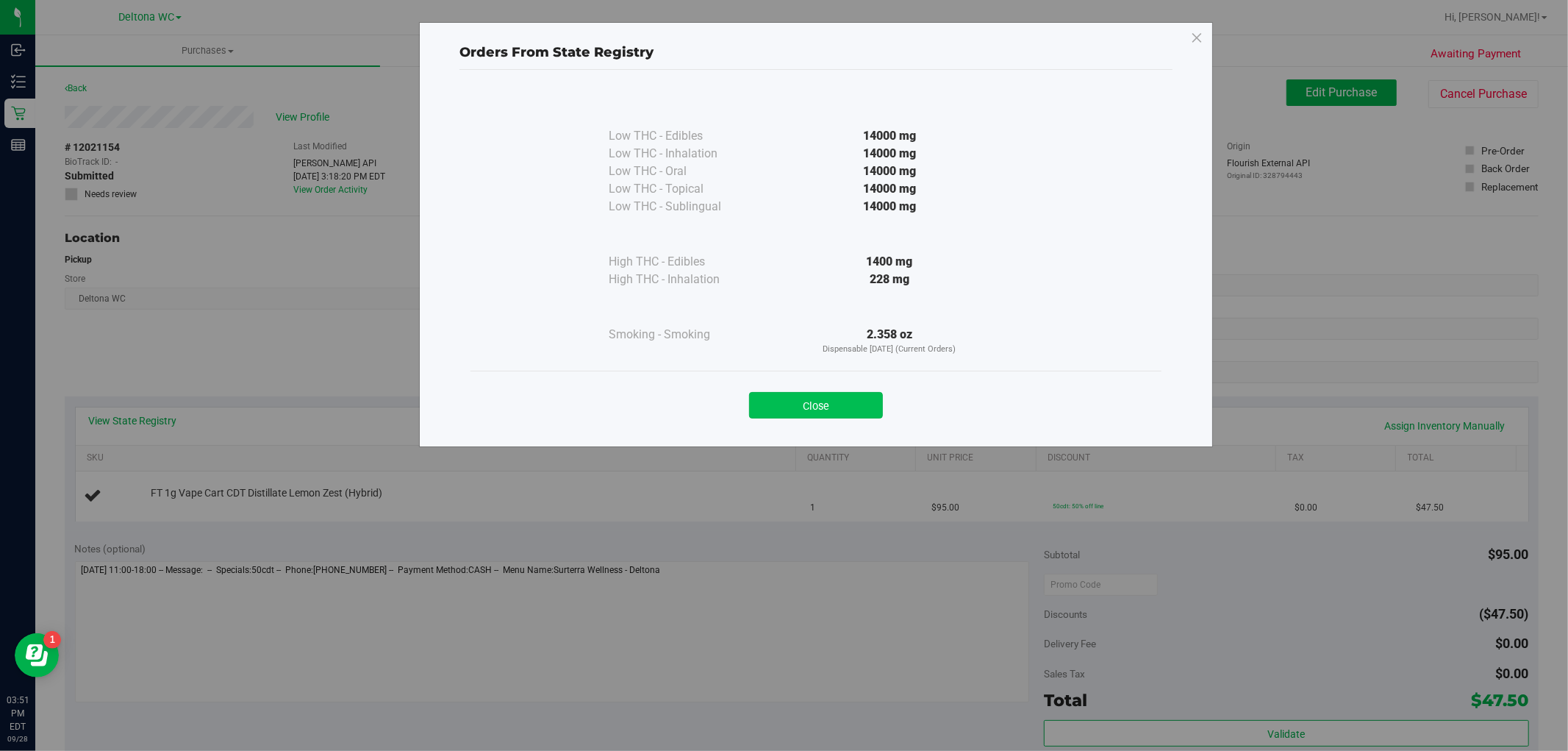
click at [811, 407] on button "Close" at bounding box center [816, 405] width 133 height 26
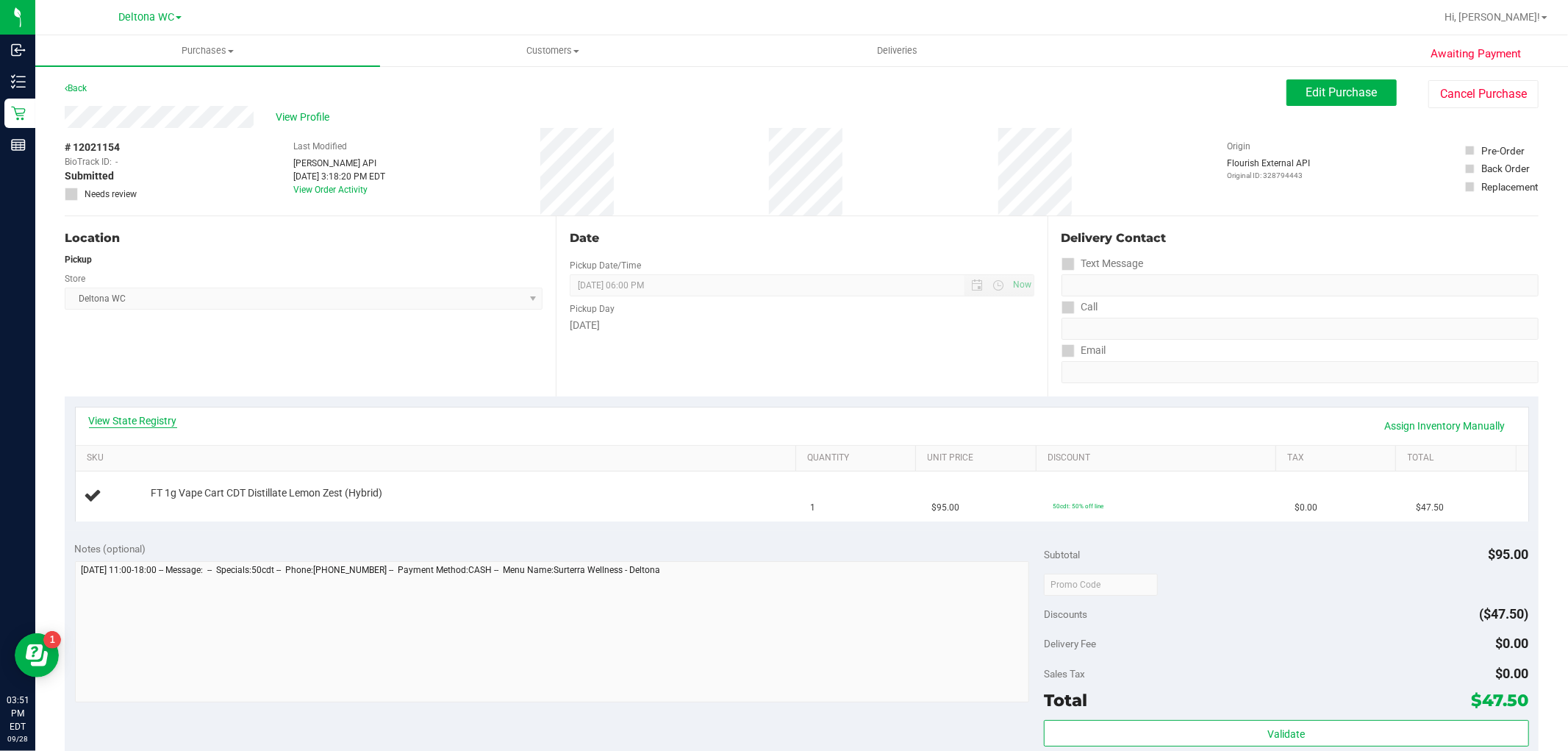
click at [143, 416] on link "View State Registry" at bounding box center [133, 420] width 88 height 14
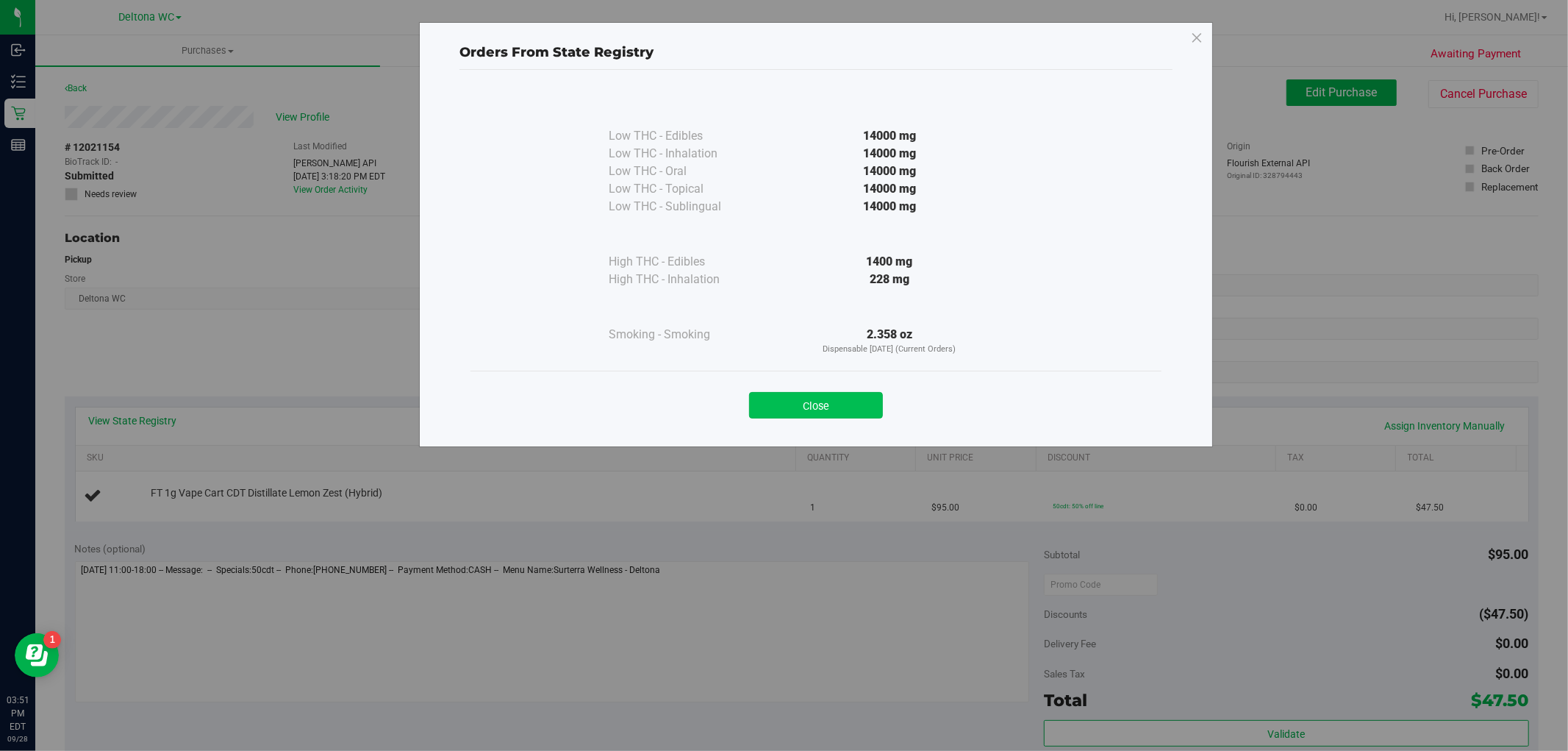
click at [785, 406] on button "Close" at bounding box center [816, 405] width 133 height 26
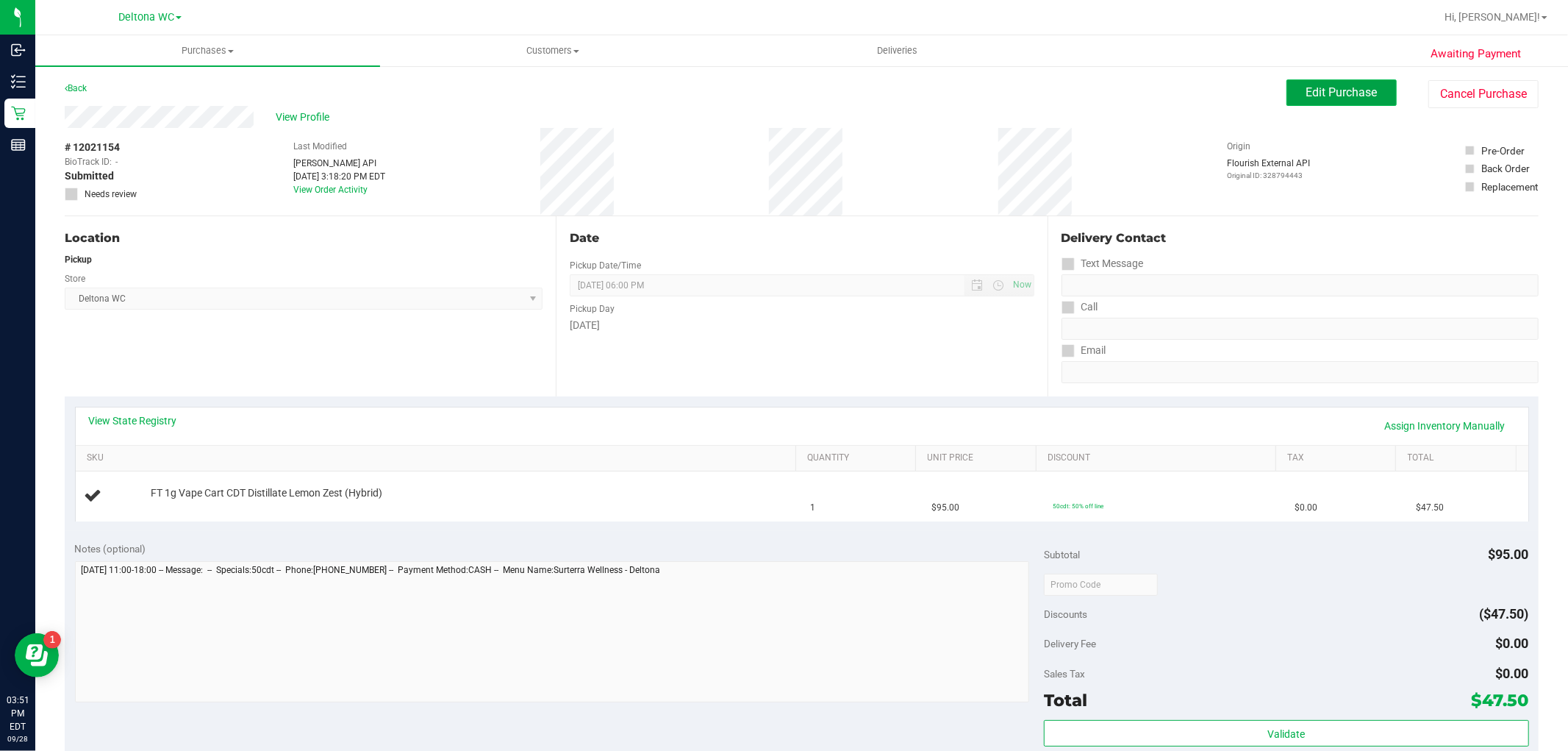
click at [1310, 106] on button "Edit Purchase" at bounding box center [1342, 92] width 111 height 26
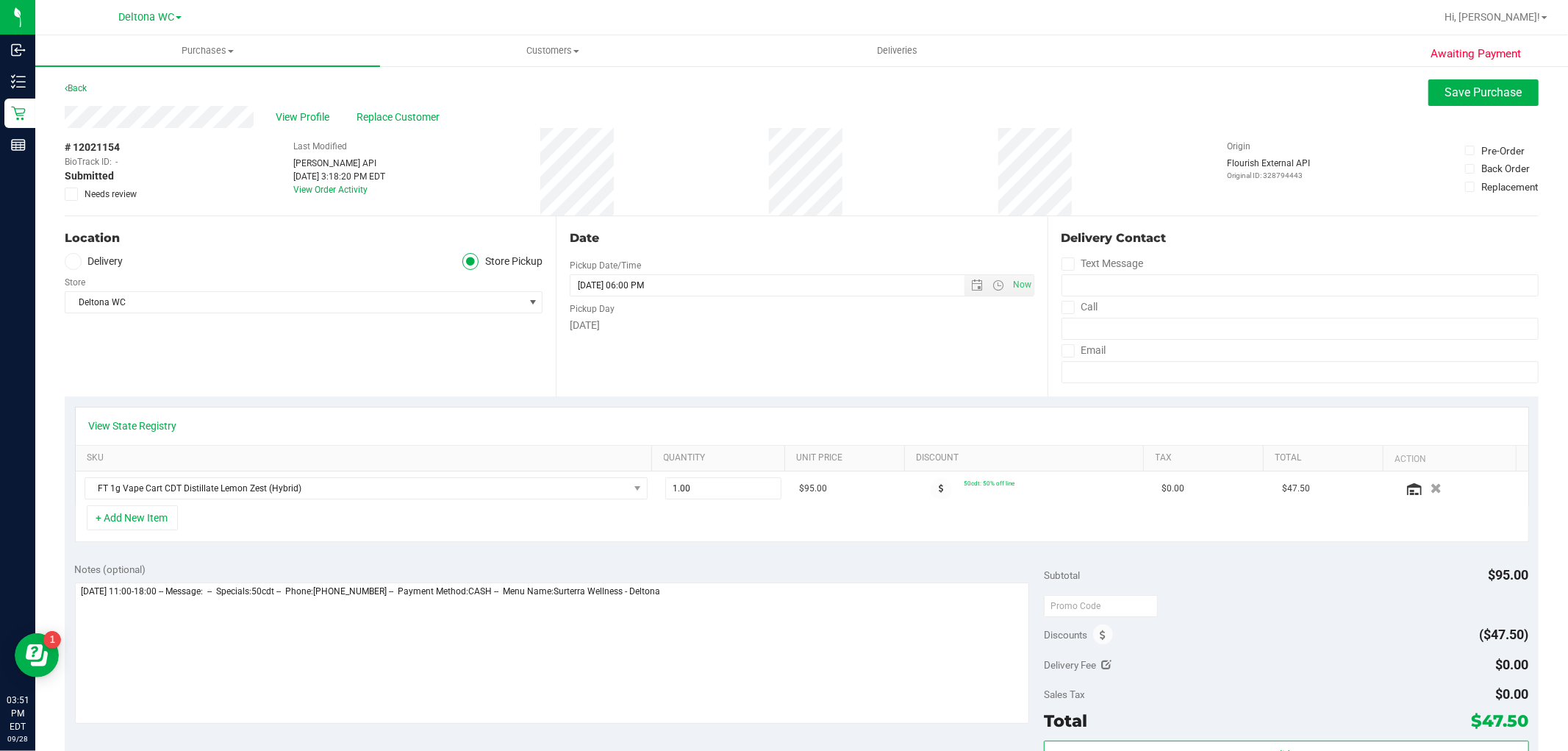
click at [120, 189] on span "Needs review" at bounding box center [111, 194] width 52 height 14
click at [0, 0] on input "Needs review" at bounding box center [0, 0] width 0 height 0
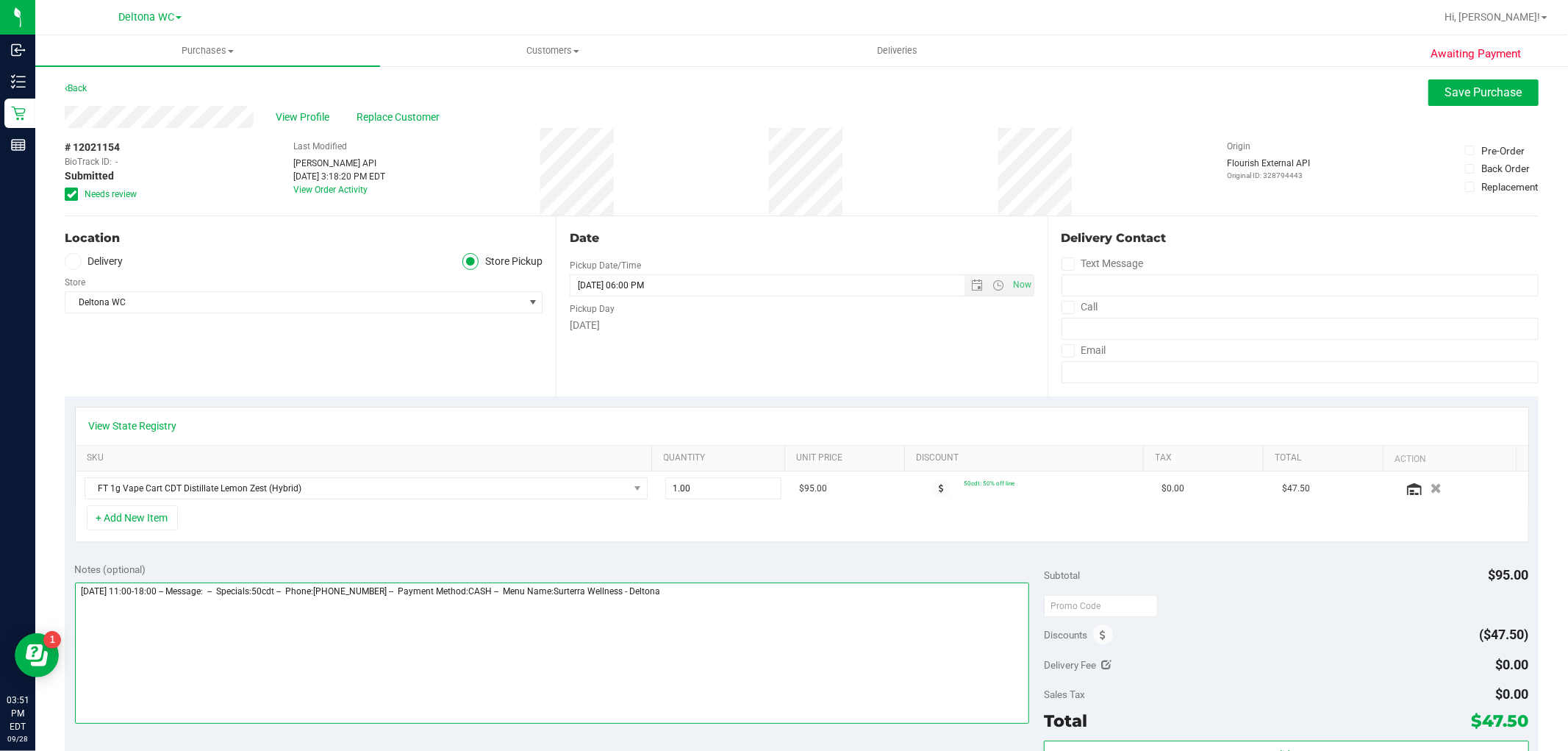
click at [779, 616] on textarea at bounding box center [552, 653] width 955 height 141
type textarea "Sunday 09/28/2025 11:00-18:00 -- Message: -- Specials:50cdt -- Phone:9042358640…"
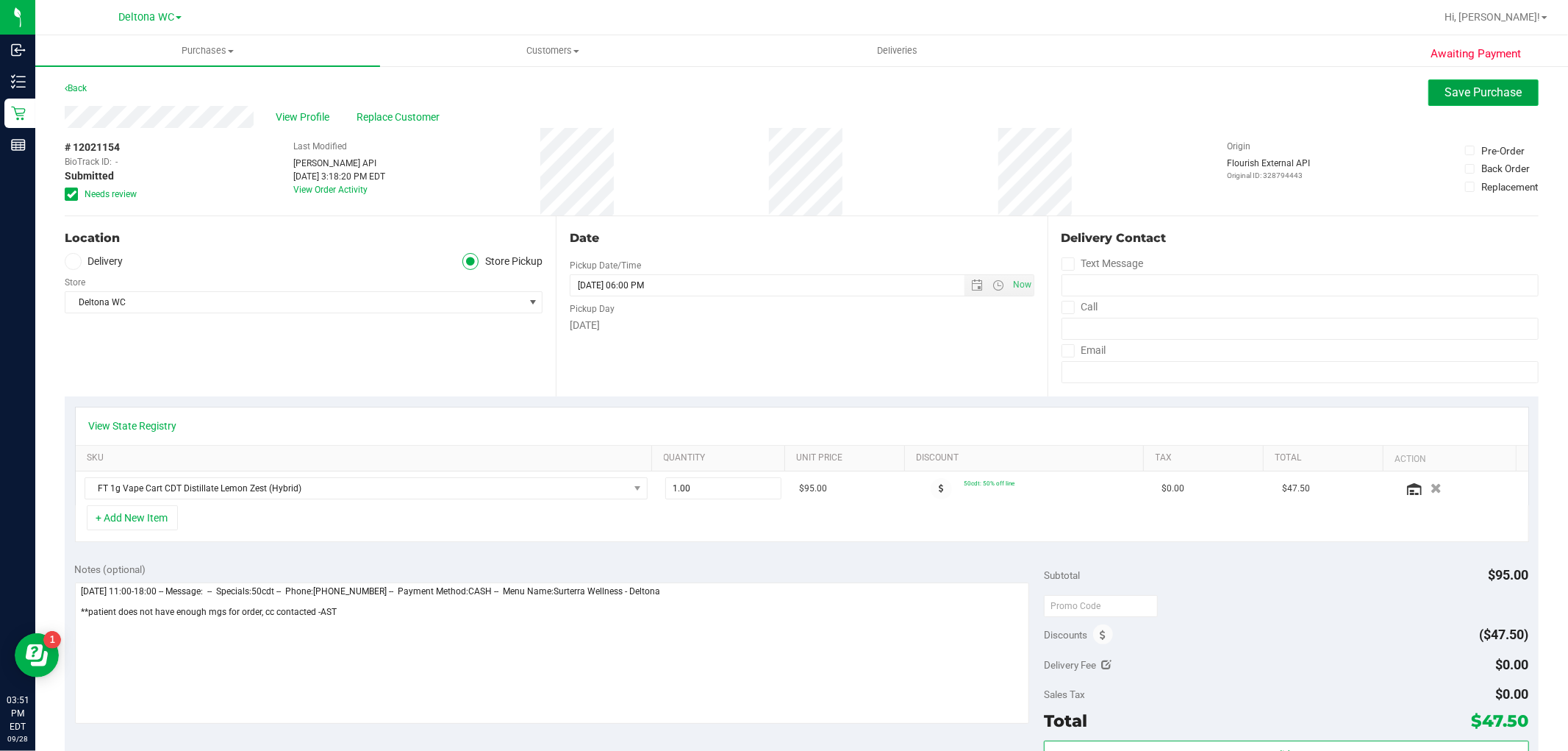
click at [1457, 92] on span "Save Purchase" at bounding box center [1484, 92] width 77 height 14
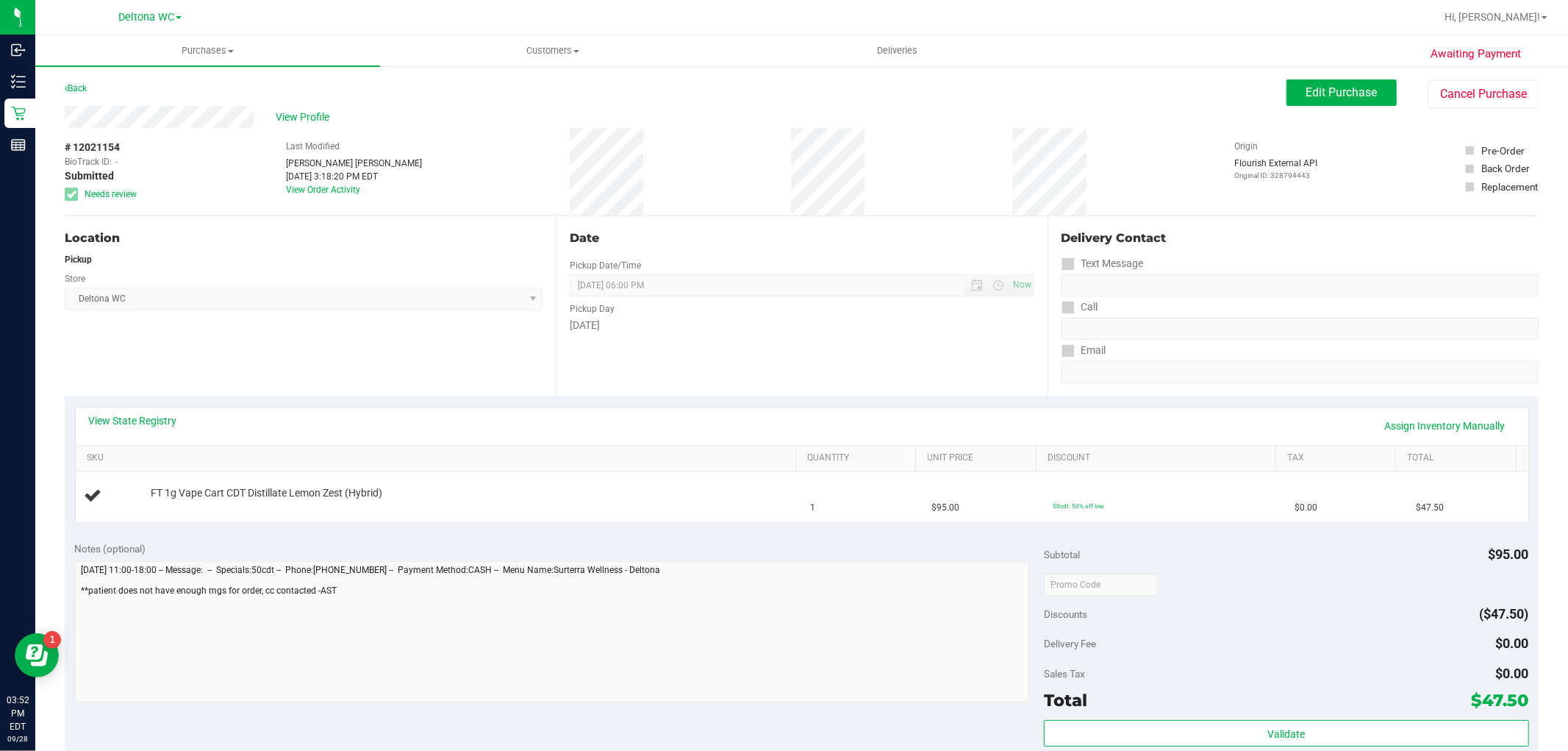
click at [103, 147] on span "# 12021154" at bounding box center [92, 147] width 55 height 15
copy span "12021154"
click at [292, 114] on span "View Profile" at bounding box center [306, 117] width 59 height 15
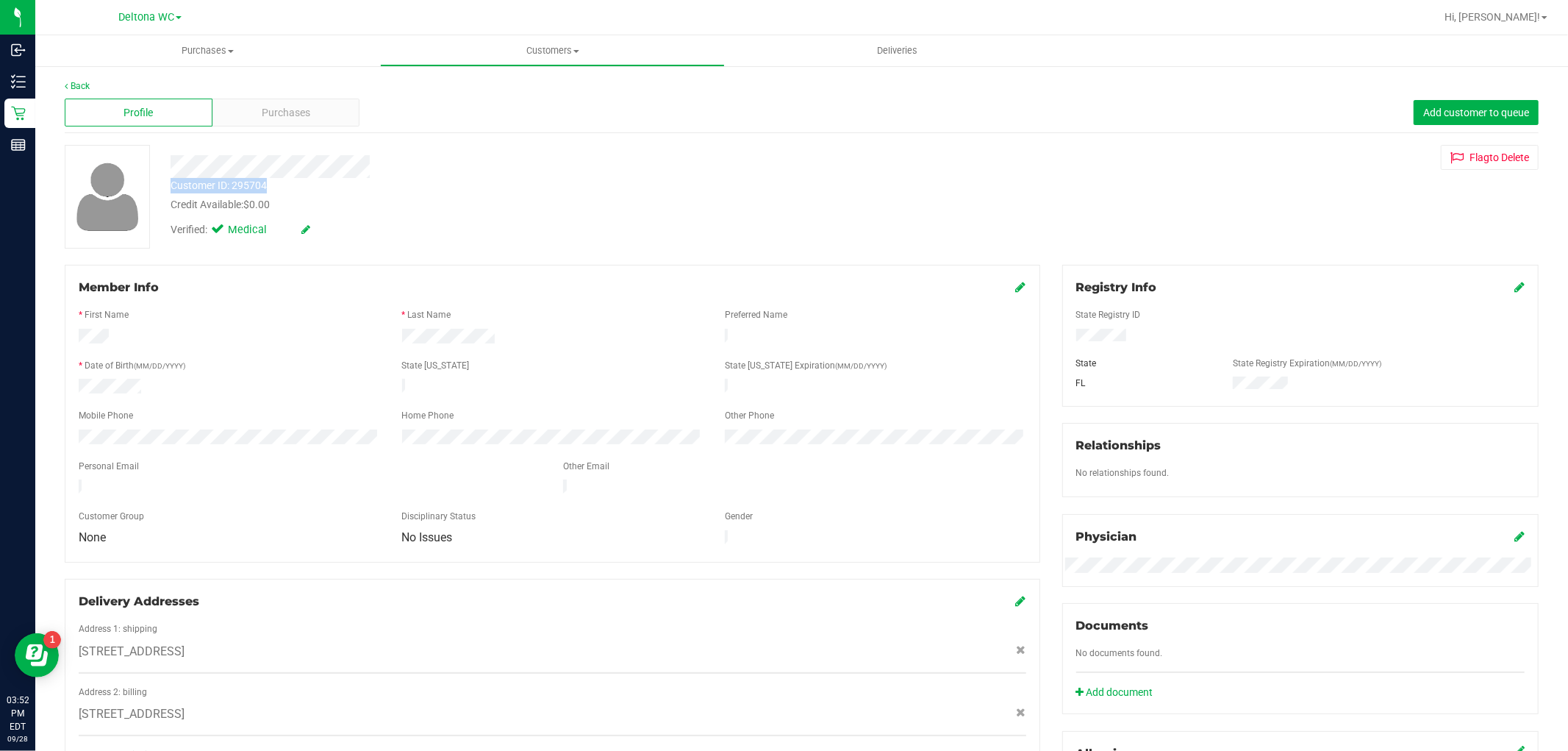
drag, startPoint x: 168, startPoint y: 185, endPoint x: 276, endPoint y: 188, distance: 108.0
click at [276, 188] on div "Customer ID: 295704 Credit Available: $0.00" at bounding box center [534, 195] width 748 height 35
copy div "Customer ID: 295704"
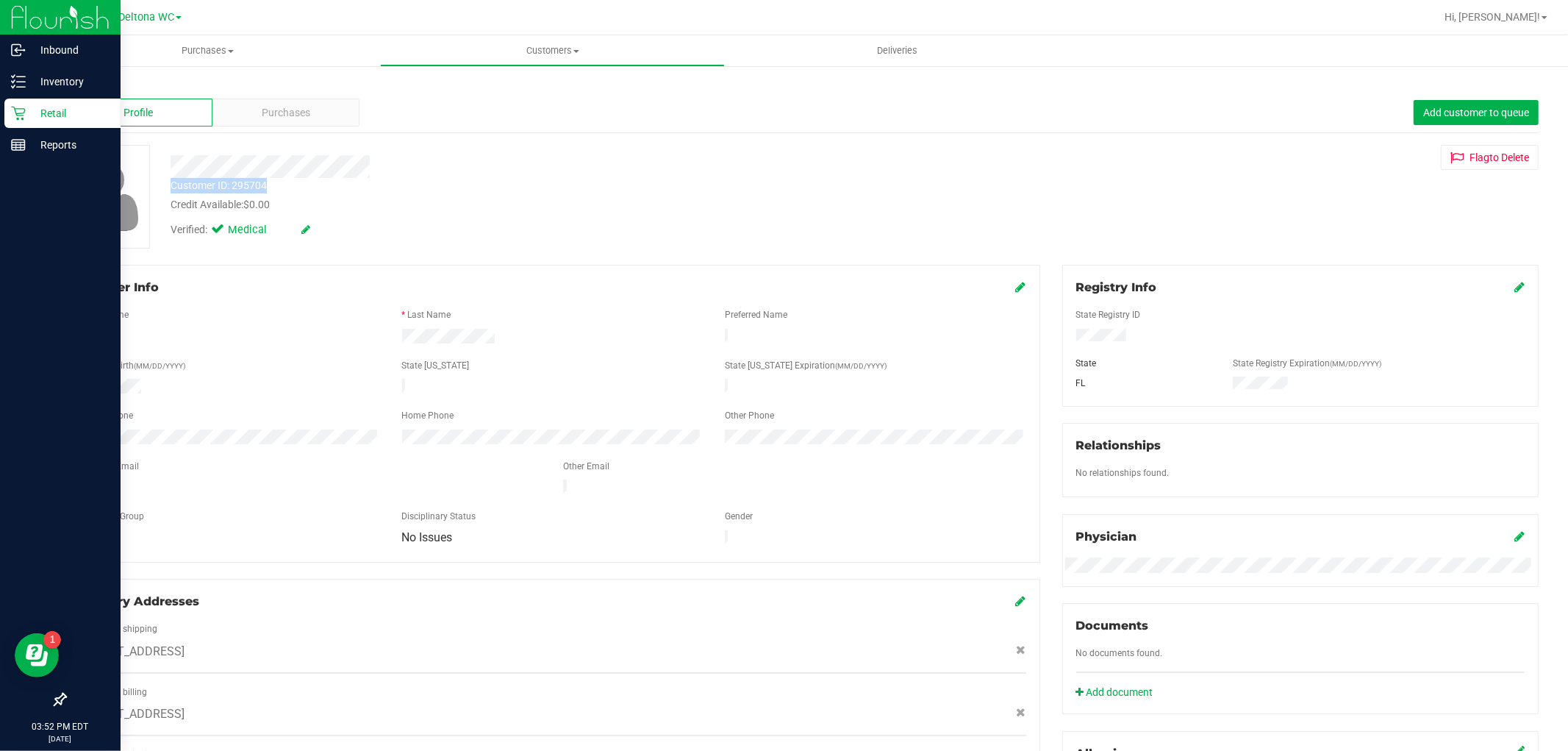
click at [27, 109] on p "Retail" at bounding box center [69, 113] width 88 height 18
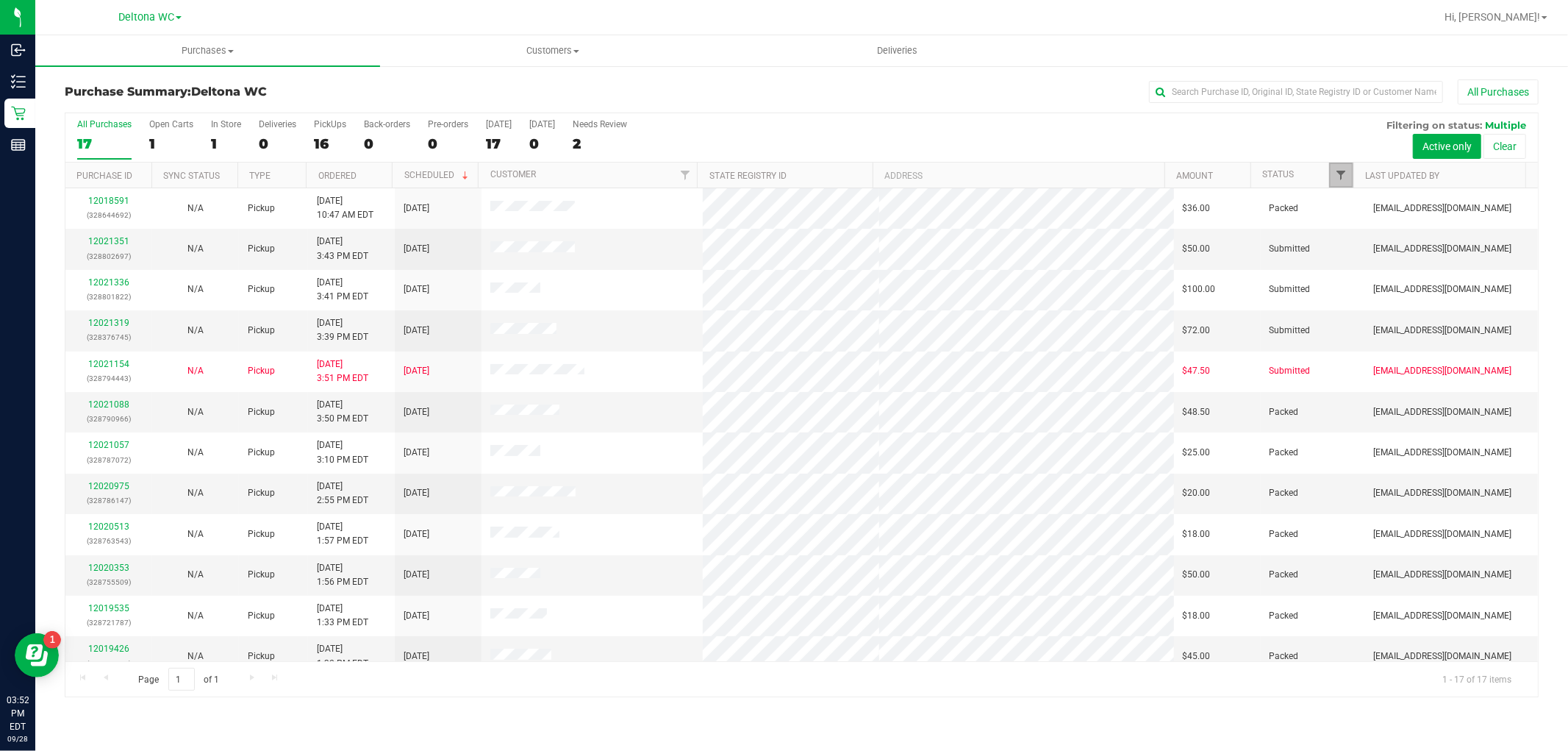
click at [1336, 177] on span "Filter" at bounding box center [1342, 175] width 12 height 12
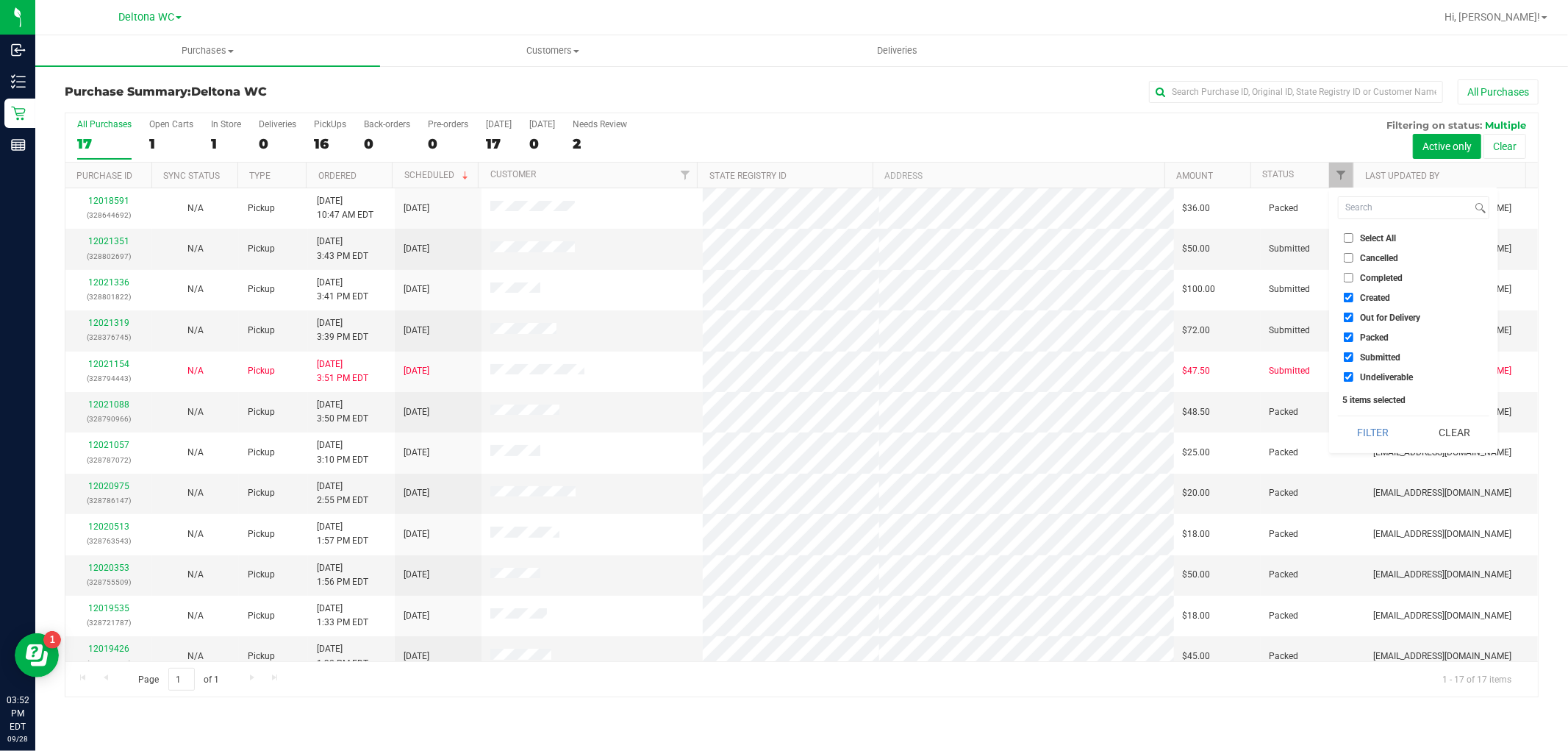
click at [1368, 293] on span "Created" at bounding box center [1375, 297] width 30 height 8
click at [1354, 293] on input "Created" at bounding box center [1348, 297] width 9 height 9
checkbox input "false"
click at [1370, 313] on span "Out for Delivery" at bounding box center [1390, 318] width 60 height 8
click at [1354, 313] on input "Out for Delivery" at bounding box center [1348, 317] width 9 height 9
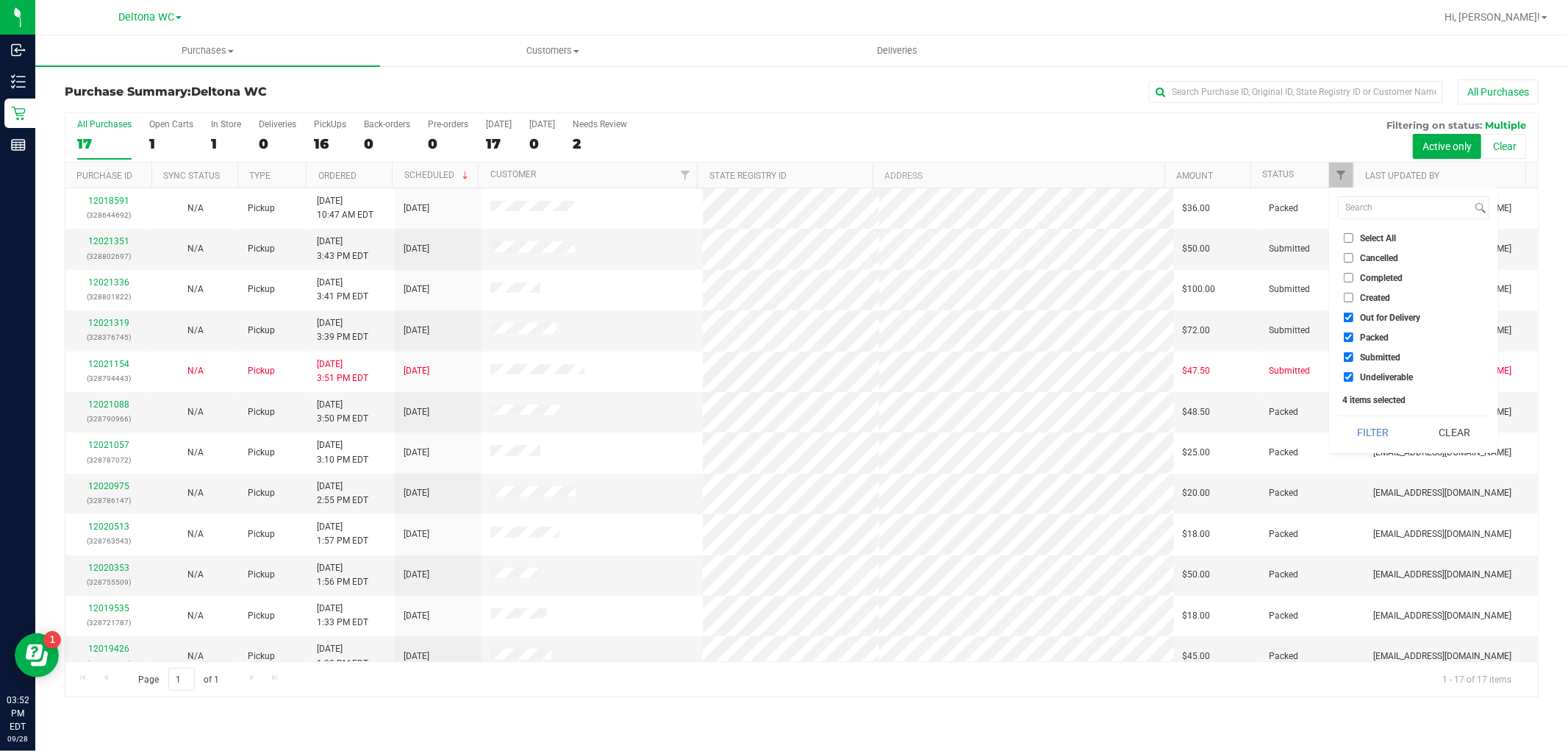
checkbox input "false"
click at [1375, 339] on span "Packed" at bounding box center [1375, 337] width 29 height 8
click at [1354, 339] on input "Packed" at bounding box center [1348, 337] width 9 height 9
checkbox input "false"
click at [1377, 373] on span "Undeliverable" at bounding box center [1386, 378] width 53 height 8
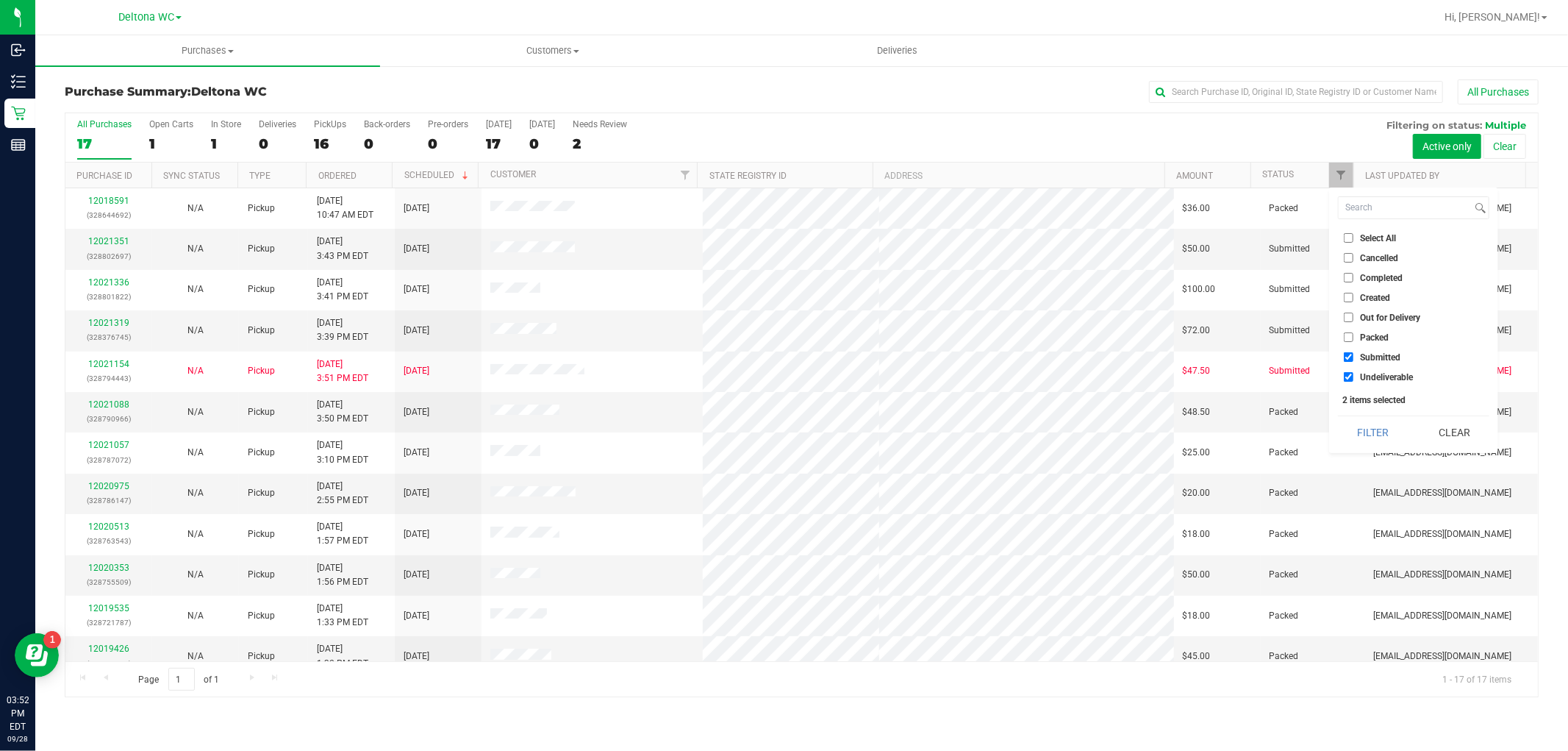
click at [1354, 373] on input "Undeliverable" at bounding box center [1348, 377] width 9 height 9
checkbox input "false"
click at [1379, 422] on button "Filter" at bounding box center [1374, 433] width 71 height 32
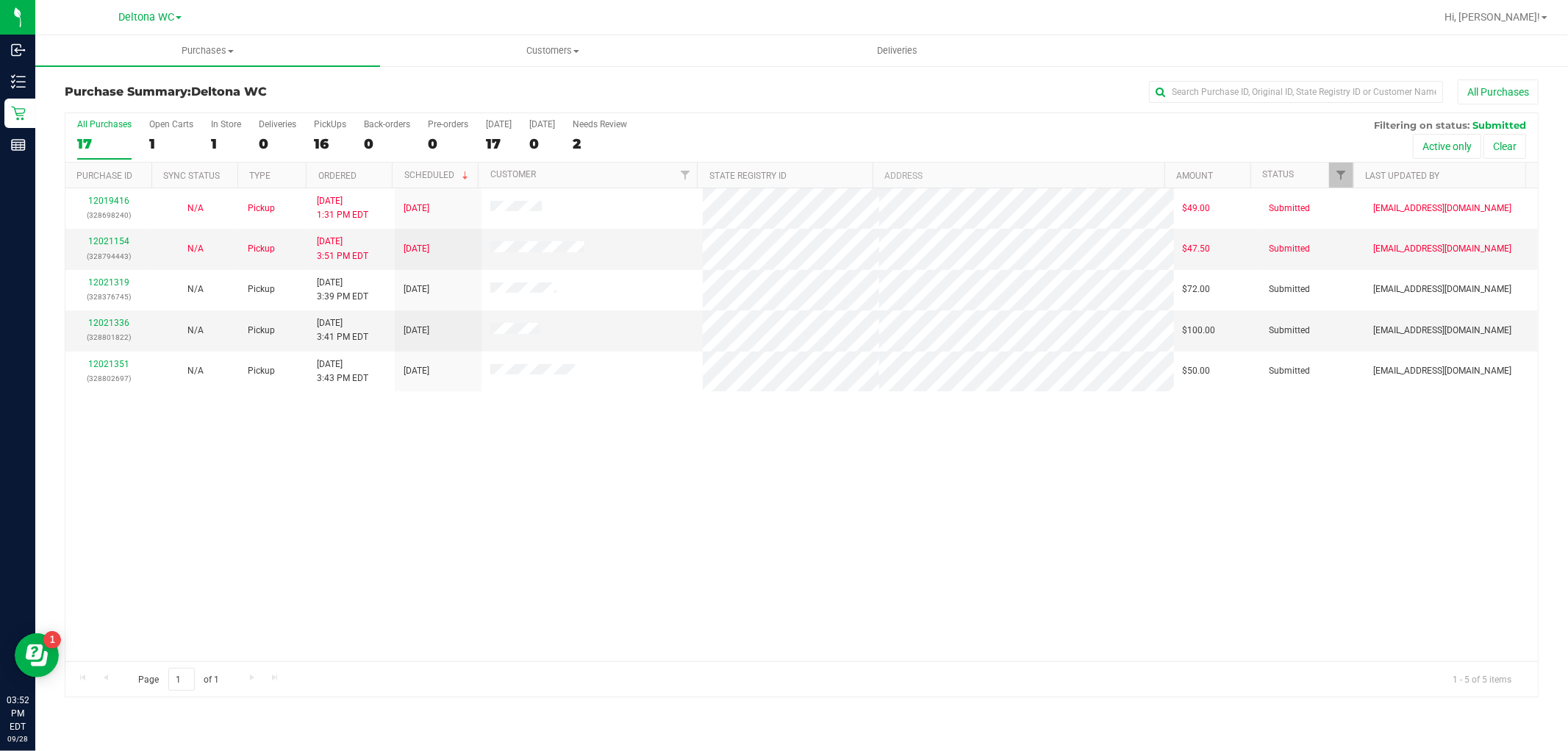
click at [368, 171] on th "Ordered" at bounding box center [349, 175] width 86 height 25
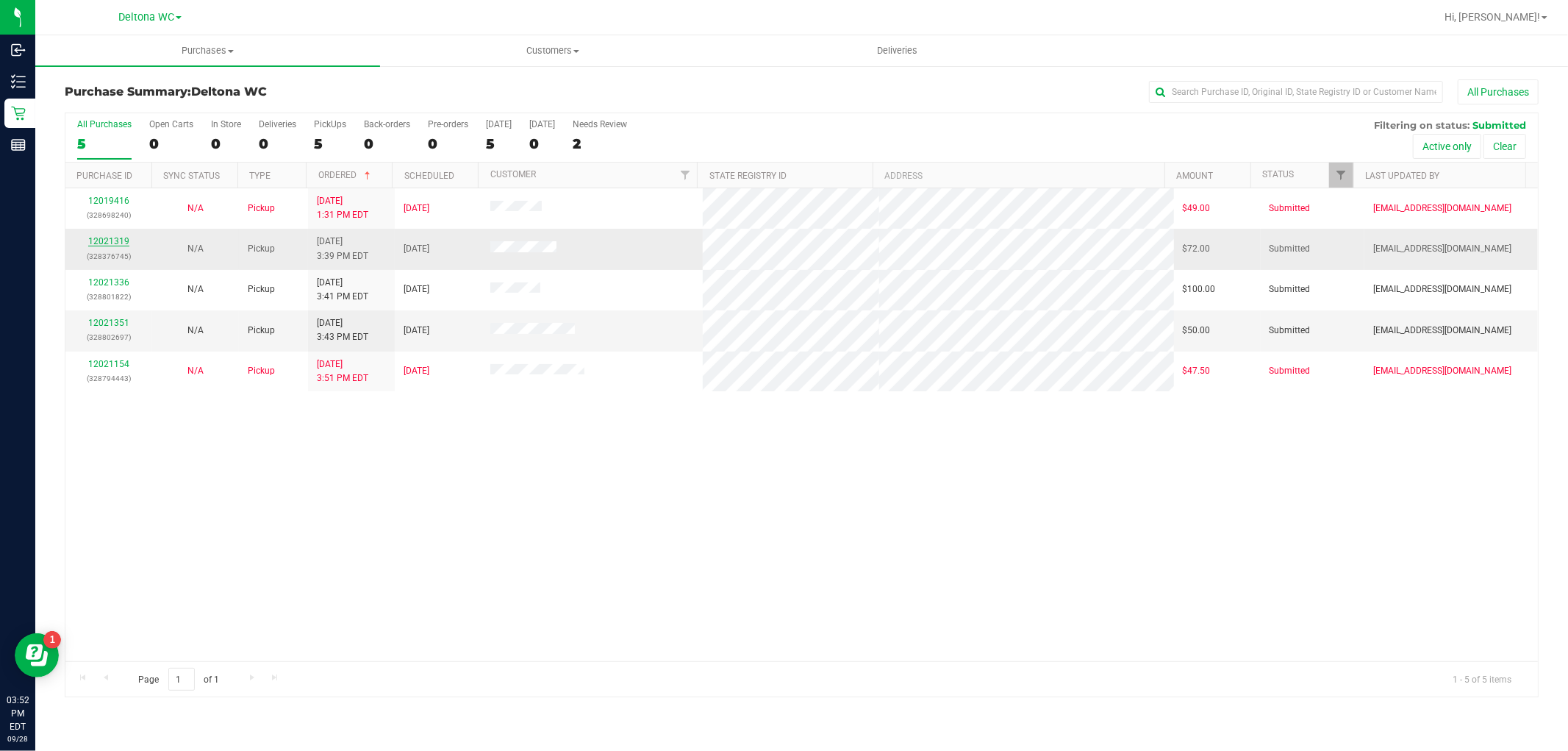
click at [122, 237] on link "12021319" at bounding box center [108, 242] width 41 height 10
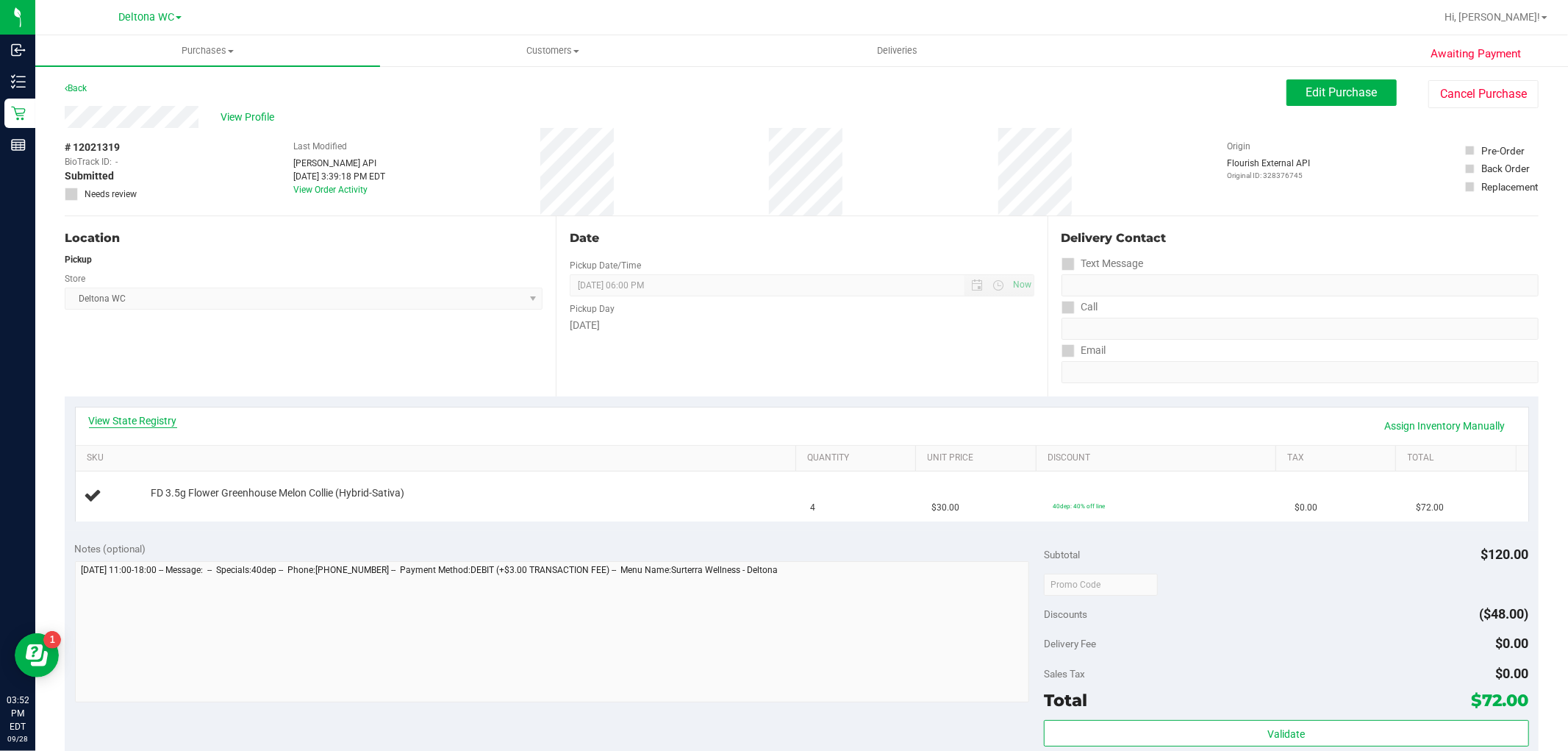
click at [151, 422] on link "View State Registry" at bounding box center [133, 420] width 88 height 14
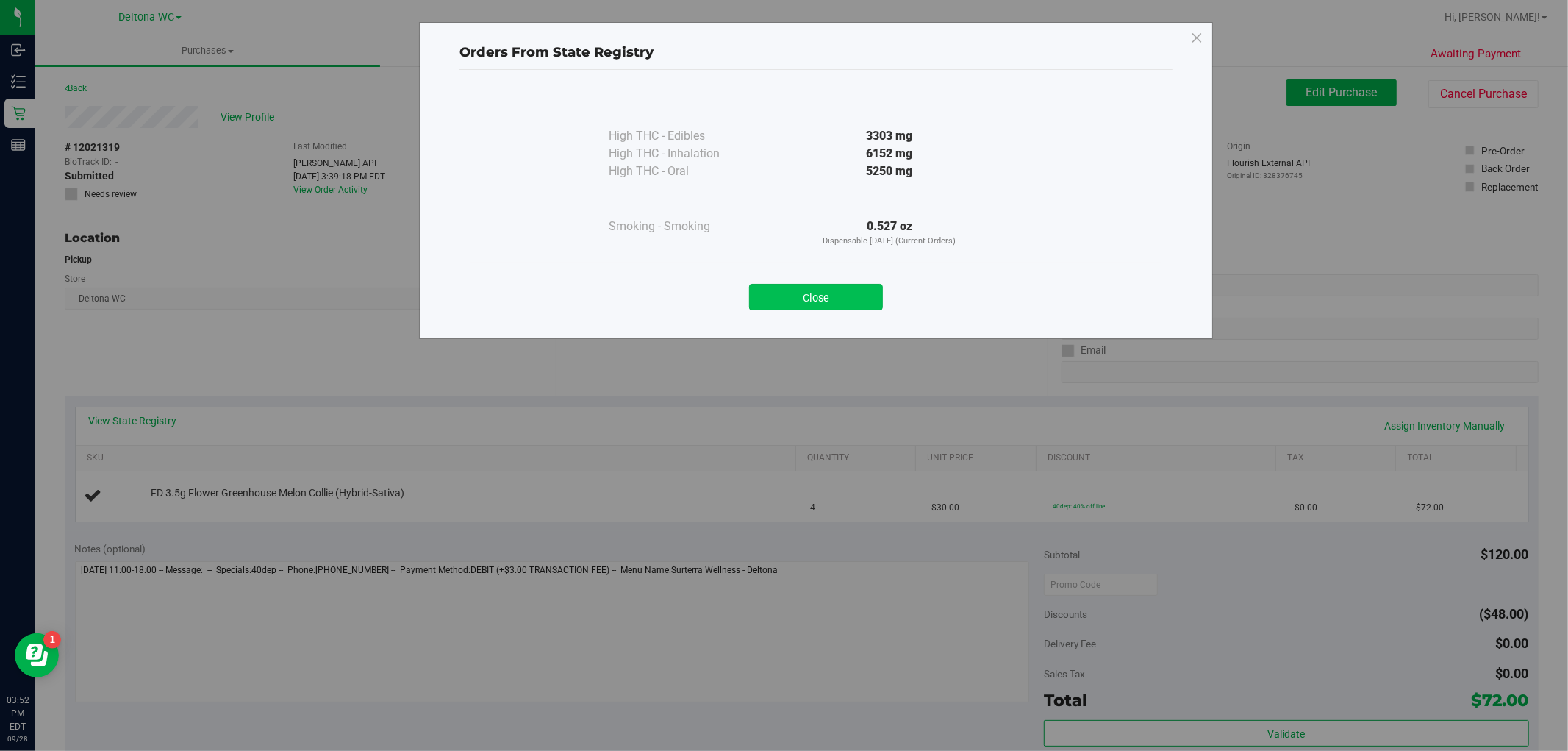
click at [790, 291] on button "Close" at bounding box center [816, 297] width 133 height 26
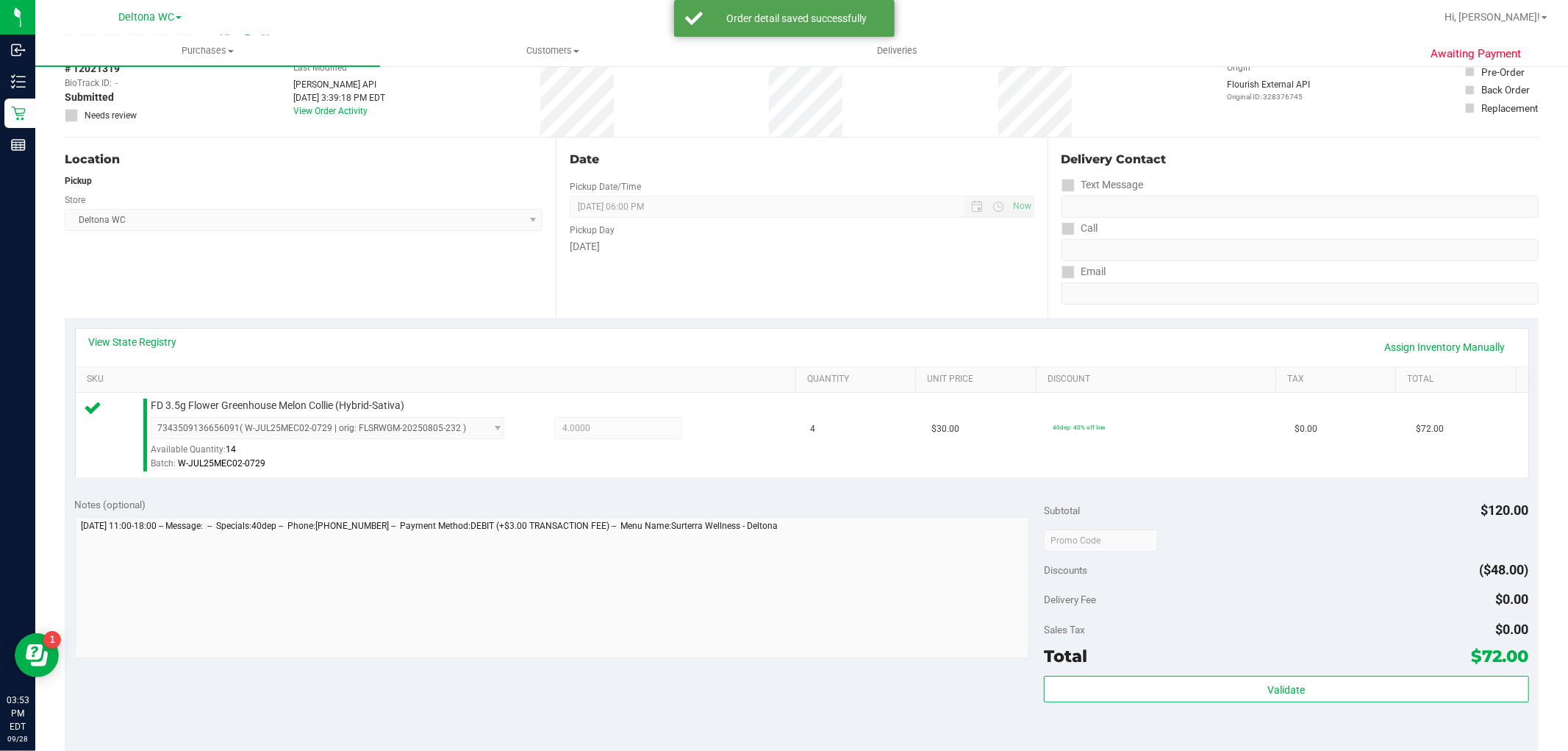
scroll to position [245, 0]
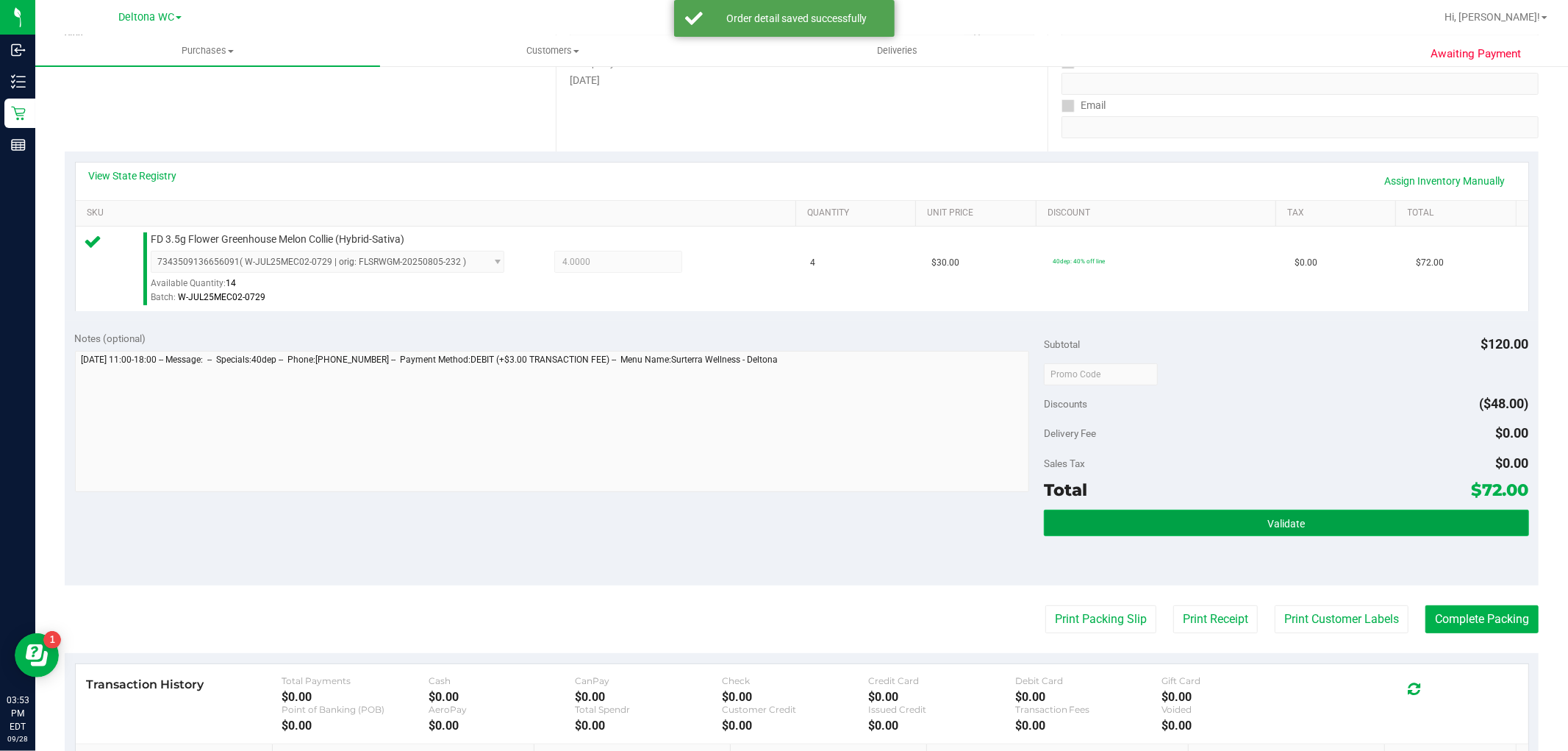
click at [1192, 516] on button "Validate" at bounding box center [1287, 522] width 485 height 26
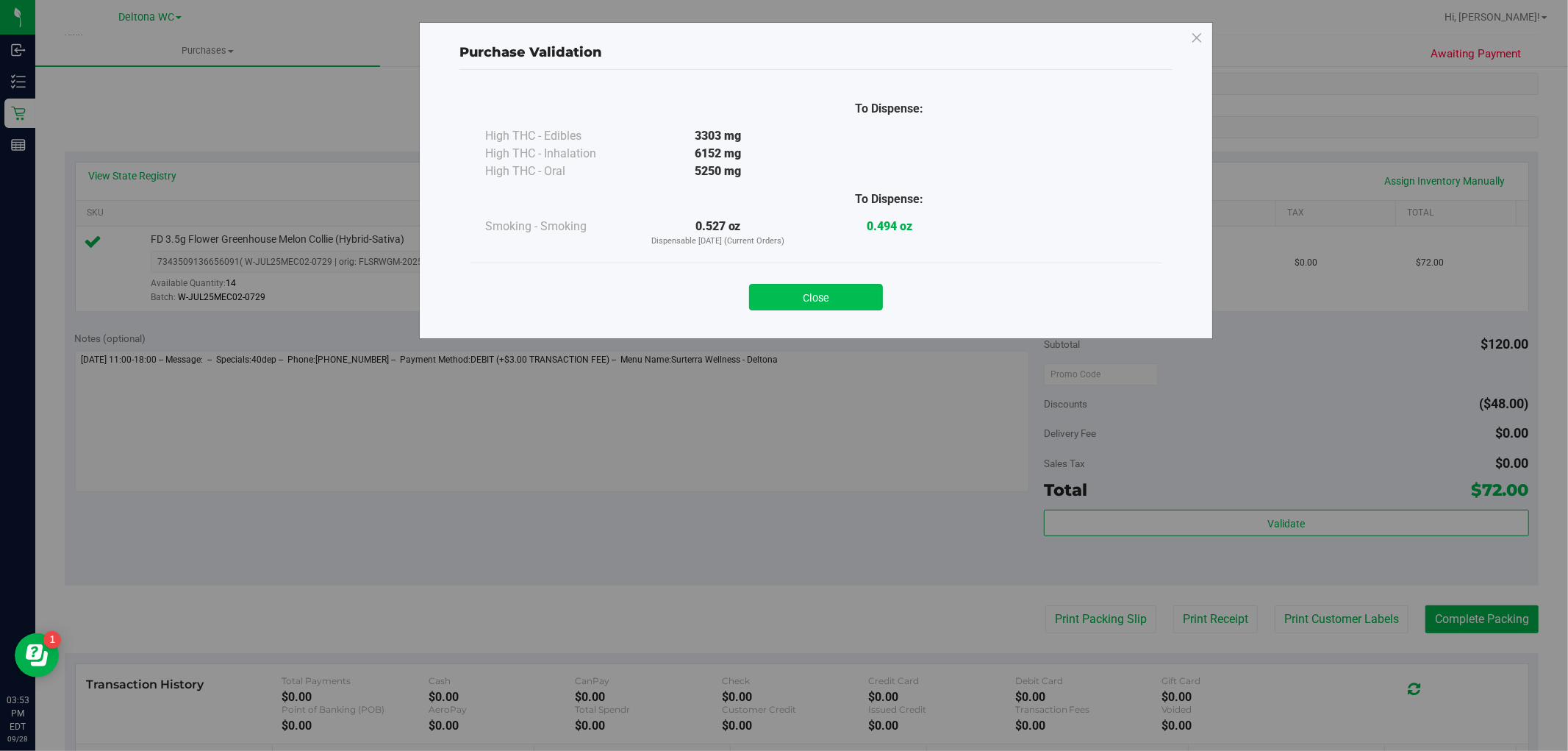
click at [795, 288] on button "Close" at bounding box center [816, 297] width 133 height 26
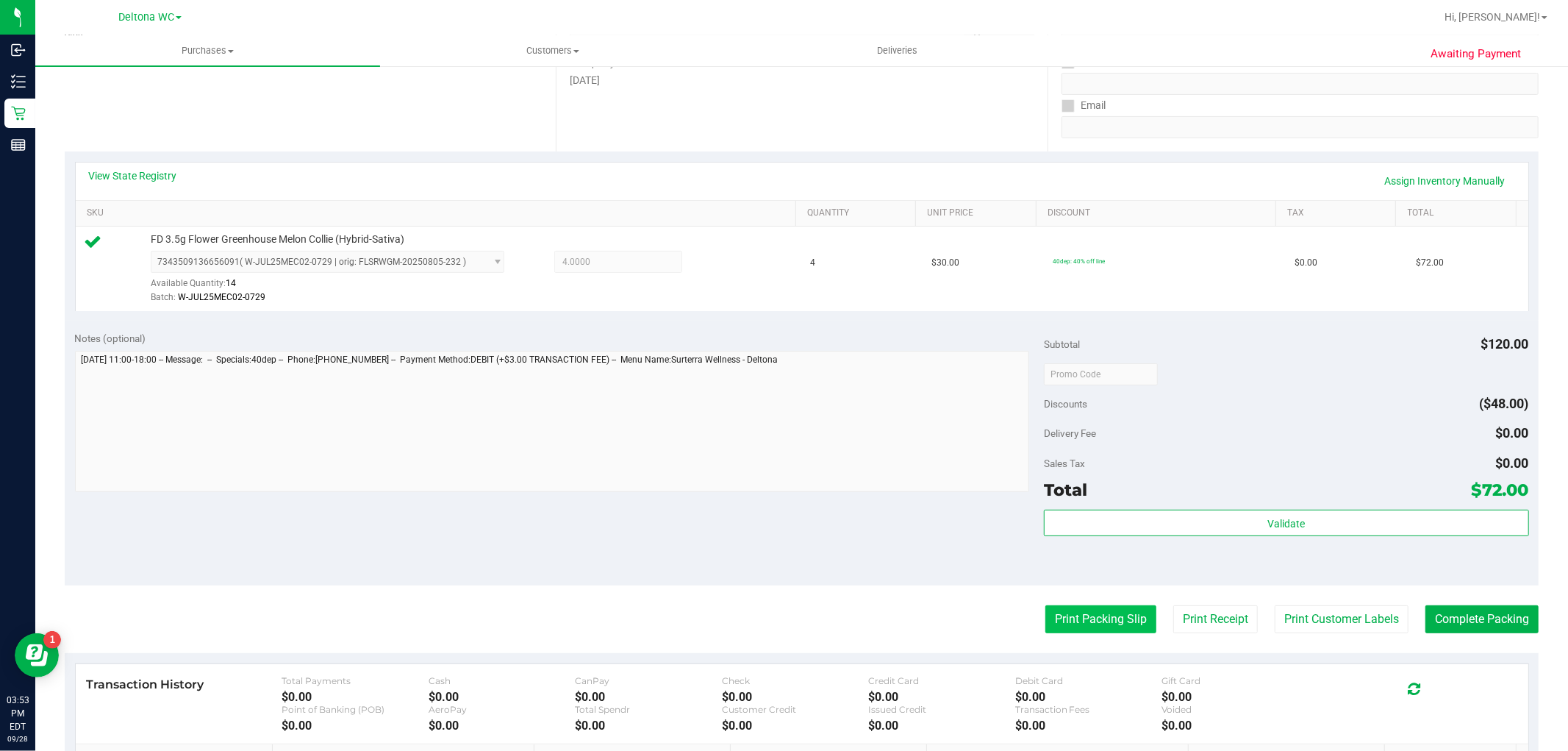
click at [1070, 611] on button "Print Packing Slip" at bounding box center [1100, 619] width 111 height 28
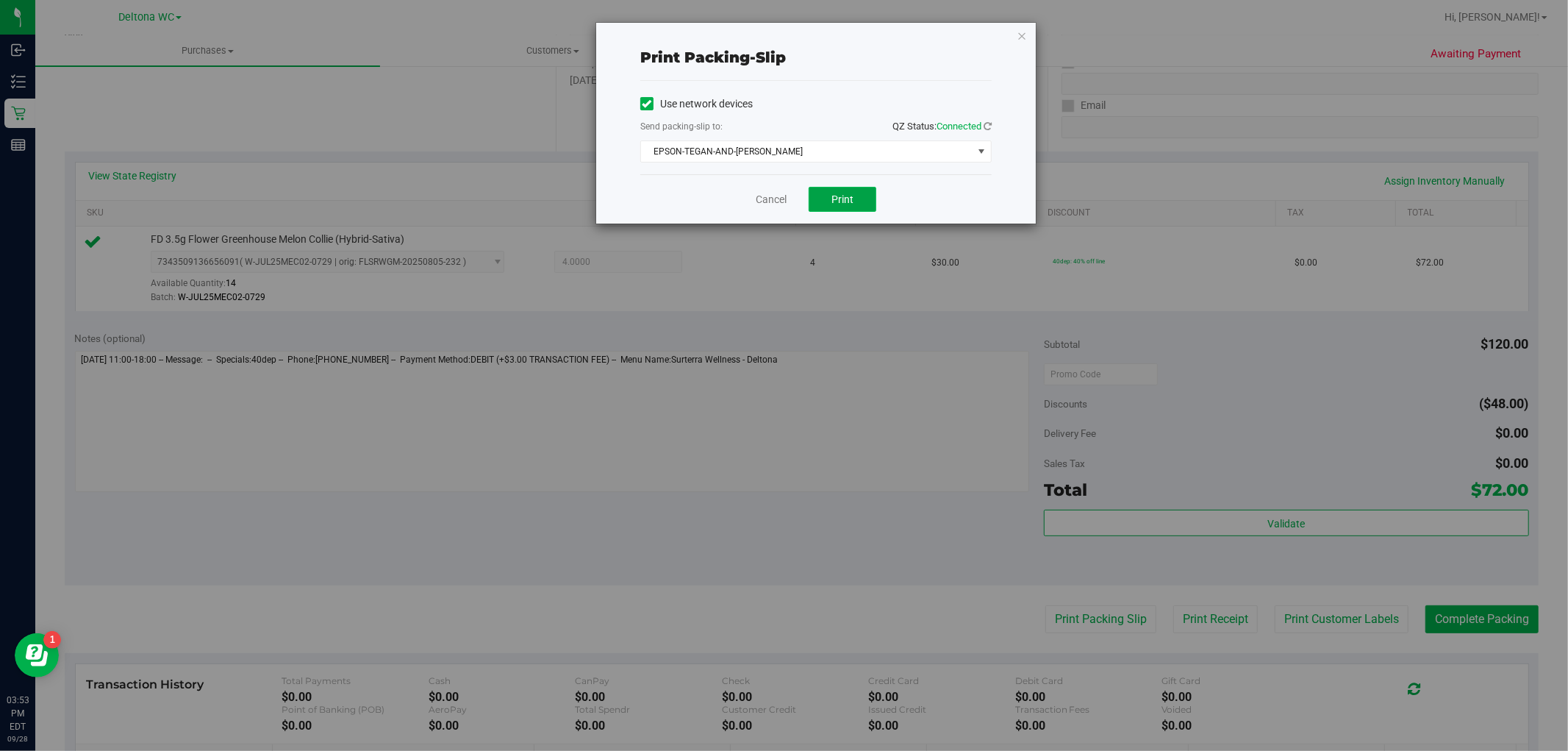
click at [855, 190] on button "Print" at bounding box center [843, 199] width 68 height 25
click at [778, 190] on div "Cancel Print" at bounding box center [816, 199] width 351 height 49
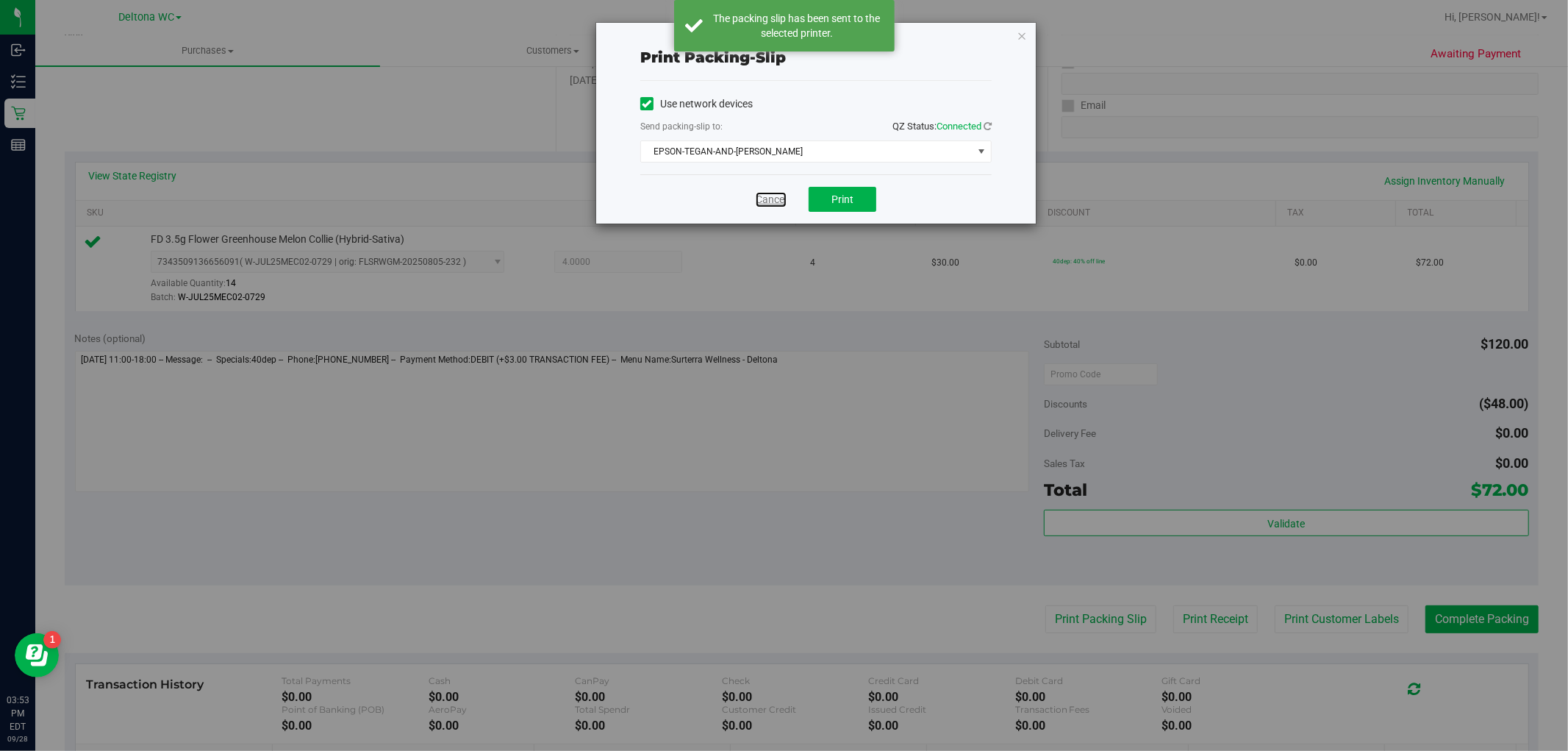
drag, startPoint x: 782, startPoint y: 199, endPoint x: 1299, endPoint y: 438, distance: 569.6
click at [782, 199] on link "Cancel" at bounding box center [771, 199] width 31 height 15
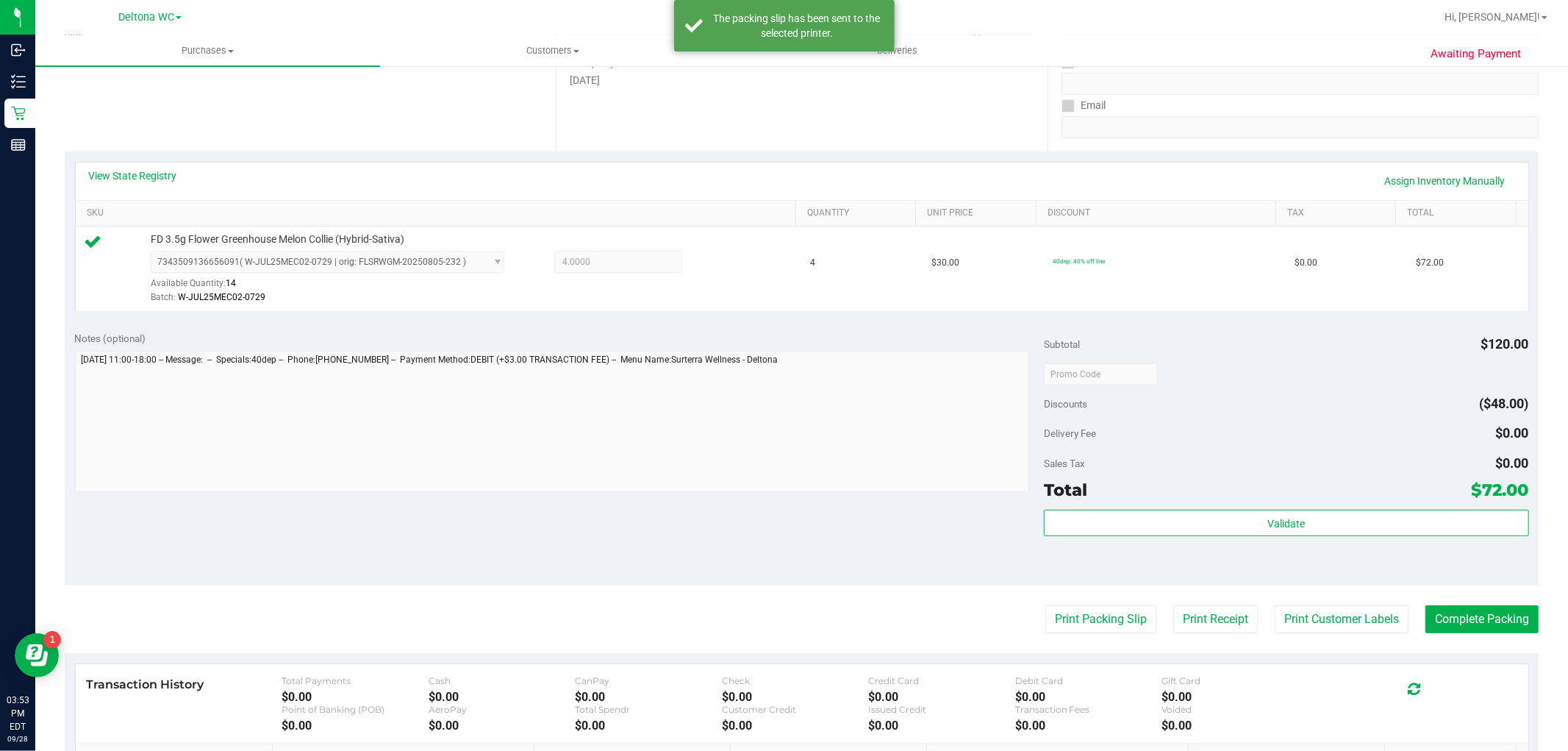
click at [1452, 601] on purchase-details "Back Edit Purchase Cancel Purchase View Profile # 12021319 BioTrack ID: - Submi…" at bounding box center [802, 381] width 1474 height 1094
click at [1465, 615] on button "Complete Packing" at bounding box center [1483, 619] width 113 height 28
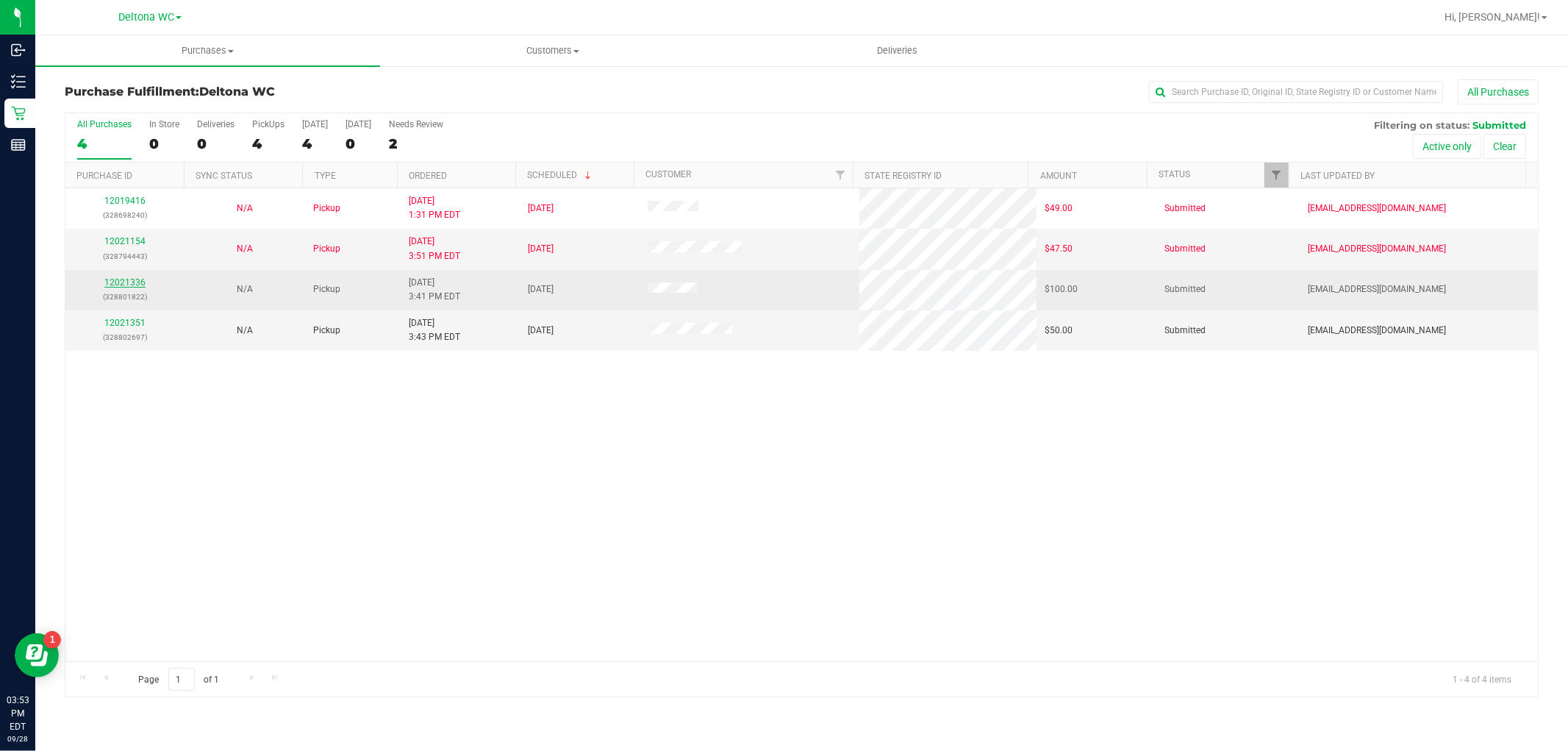
click at [121, 282] on link "12021336" at bounding box center [125, 282] width 41 height 10
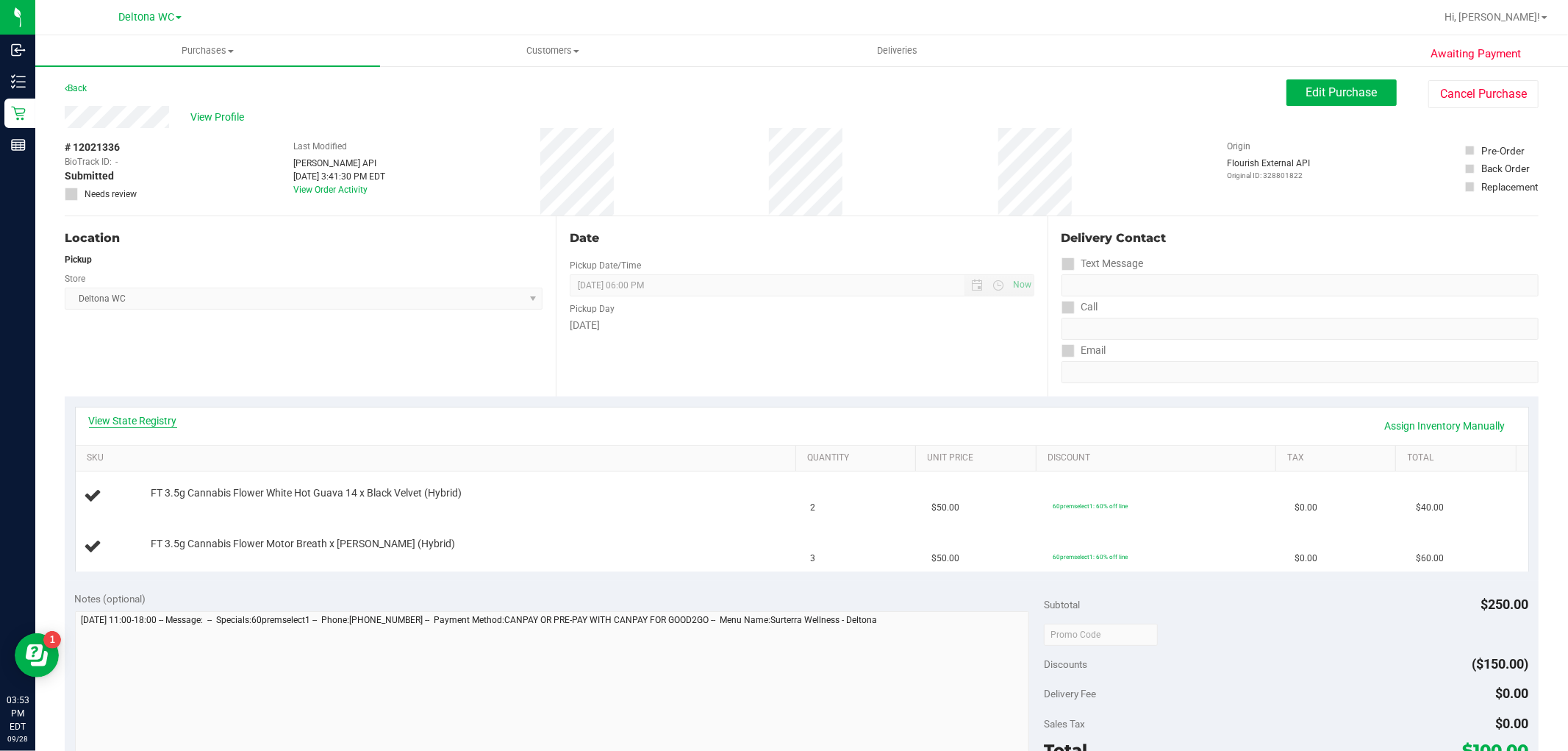
click at [145, 422] on link "View State Registry" at bounding box center [133, 420] width 88 height 14
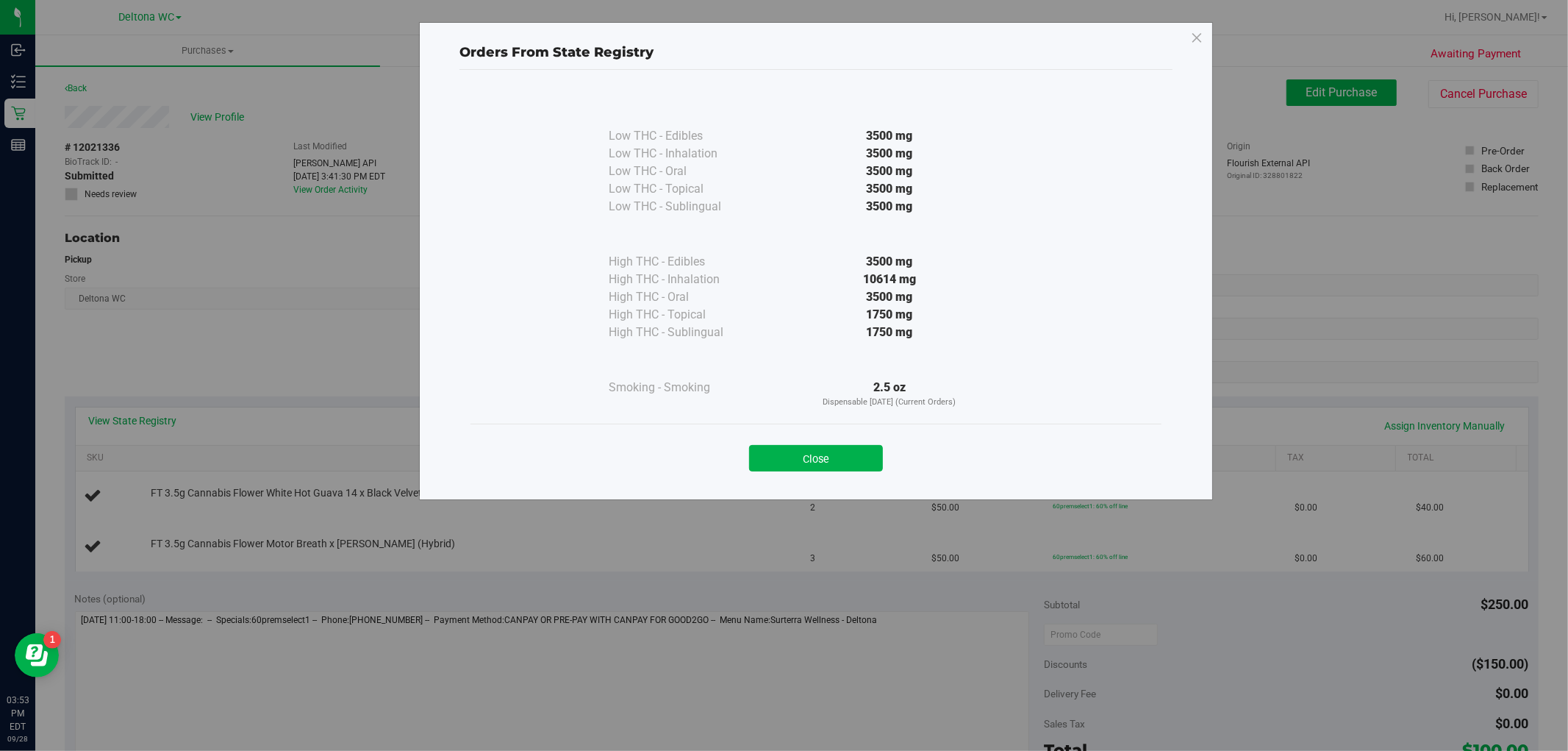
click at [839, 460] on button "Close" at bounding box center [816, 458] width 133 height 26
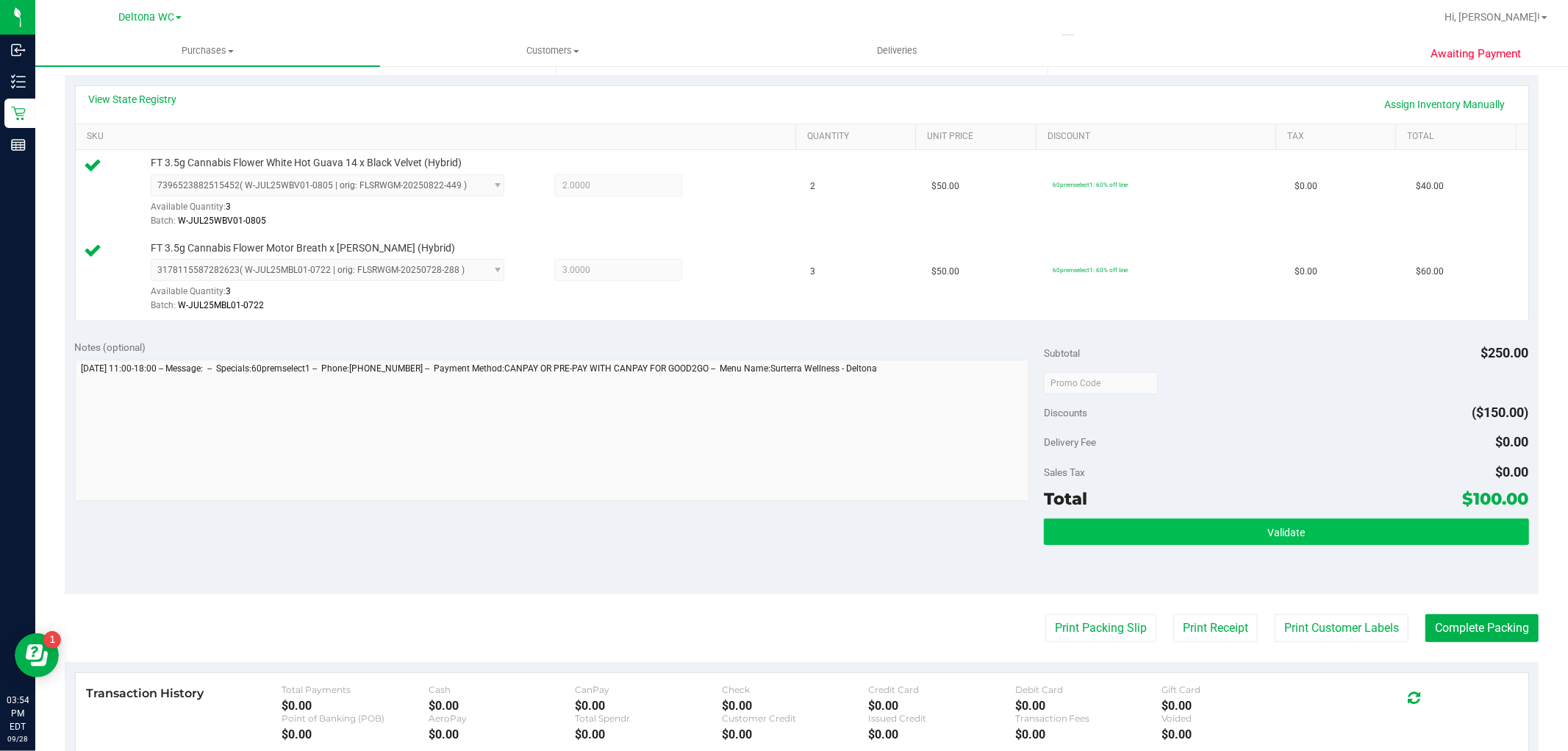
scroll to position [327, 0]
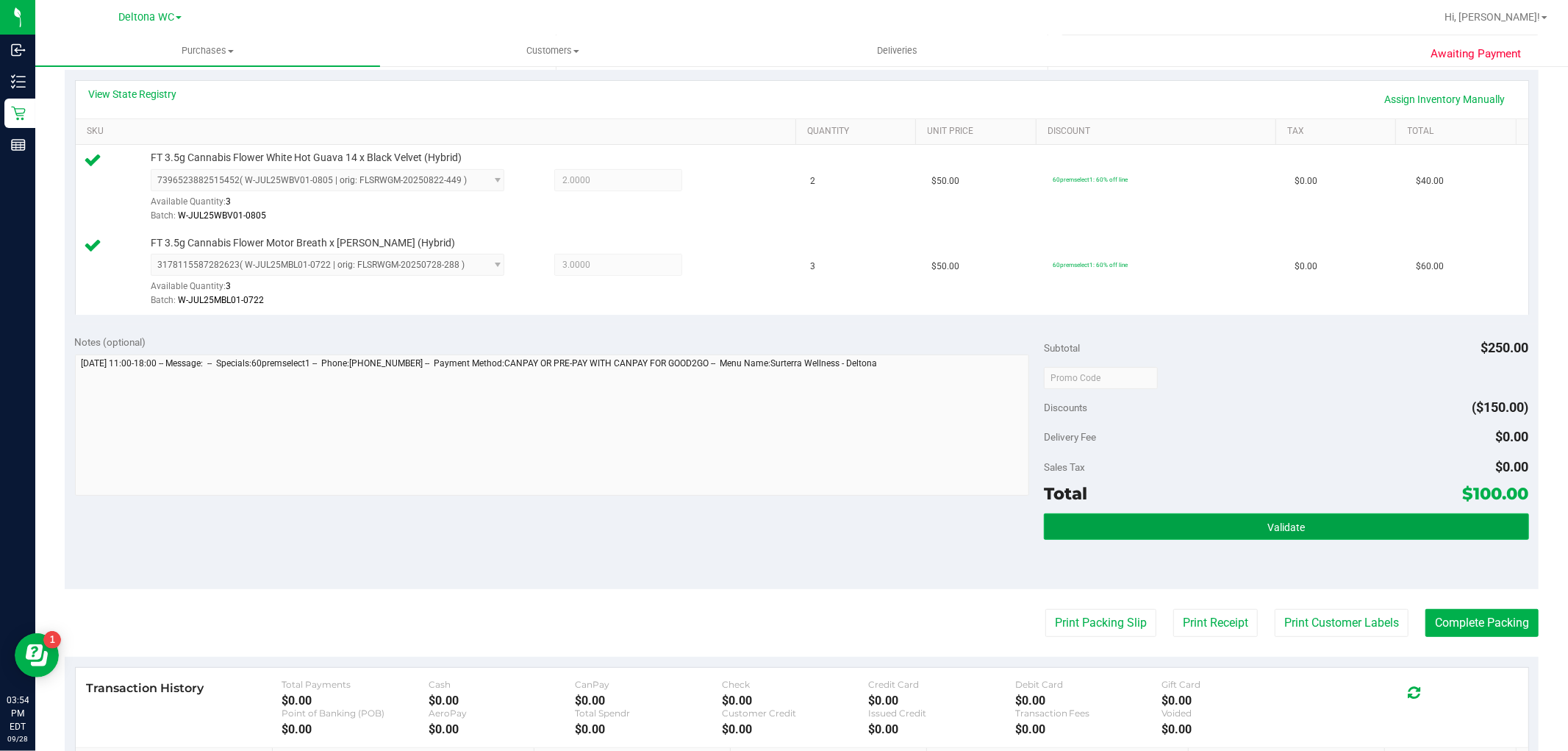
click at [1113, 525] on button "Validate" at bounding box center [1287, 526] width 485 height 26
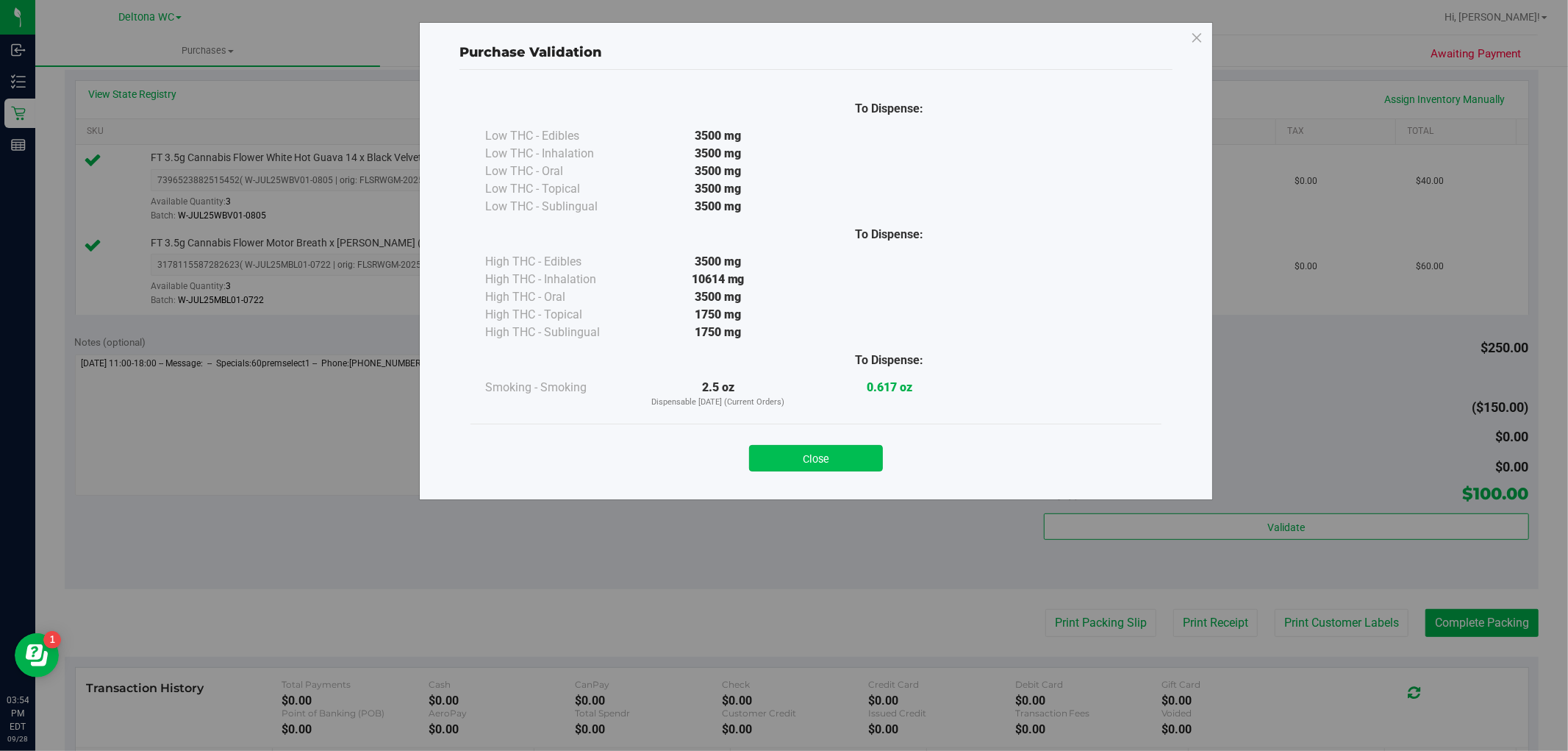
click at [833, 458] on button "Close" at bounding box center [816, 458] width 133 height 26
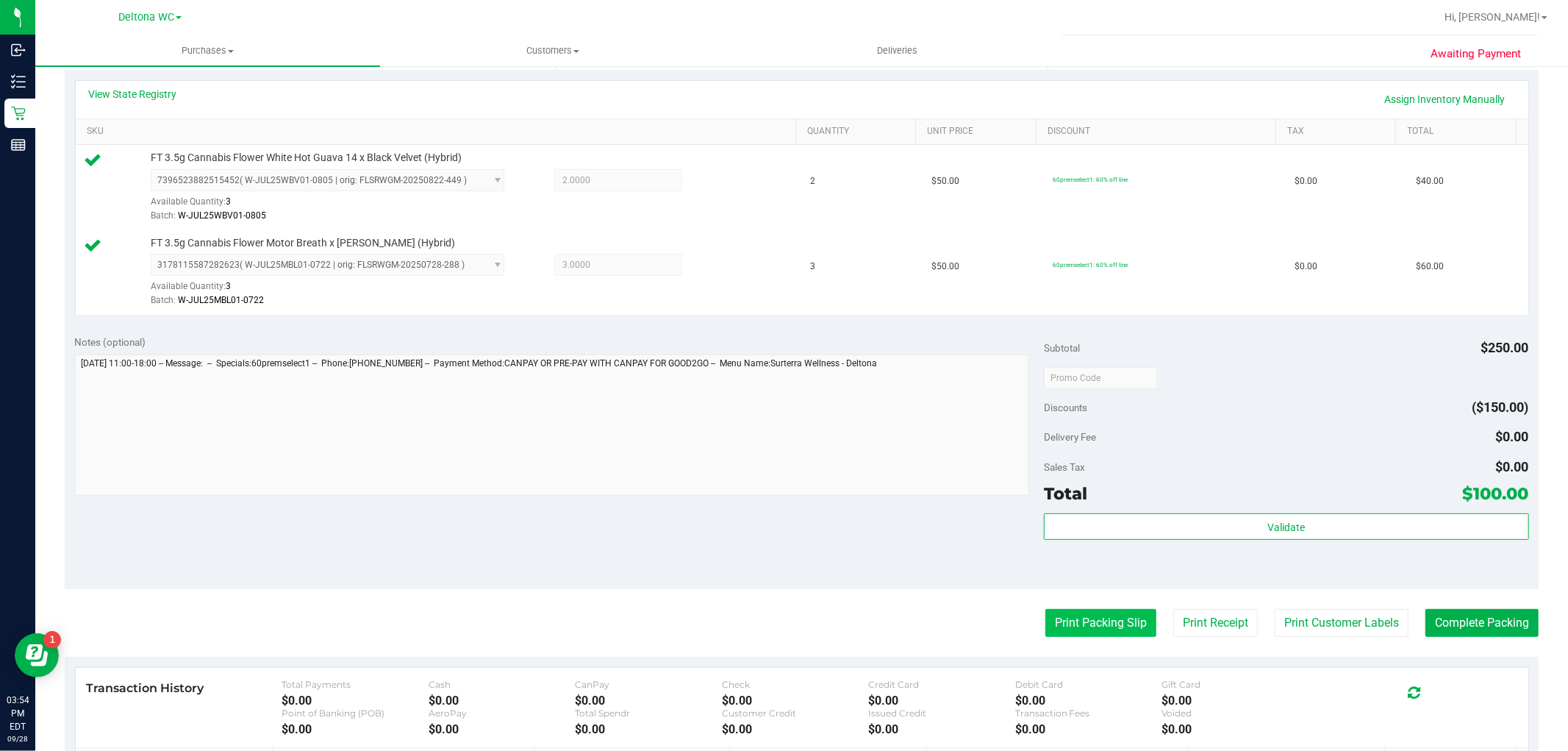
click at [1056, 622] on button "Print Packing Slip" at bounding box center [1100, 623] width 111 height 28
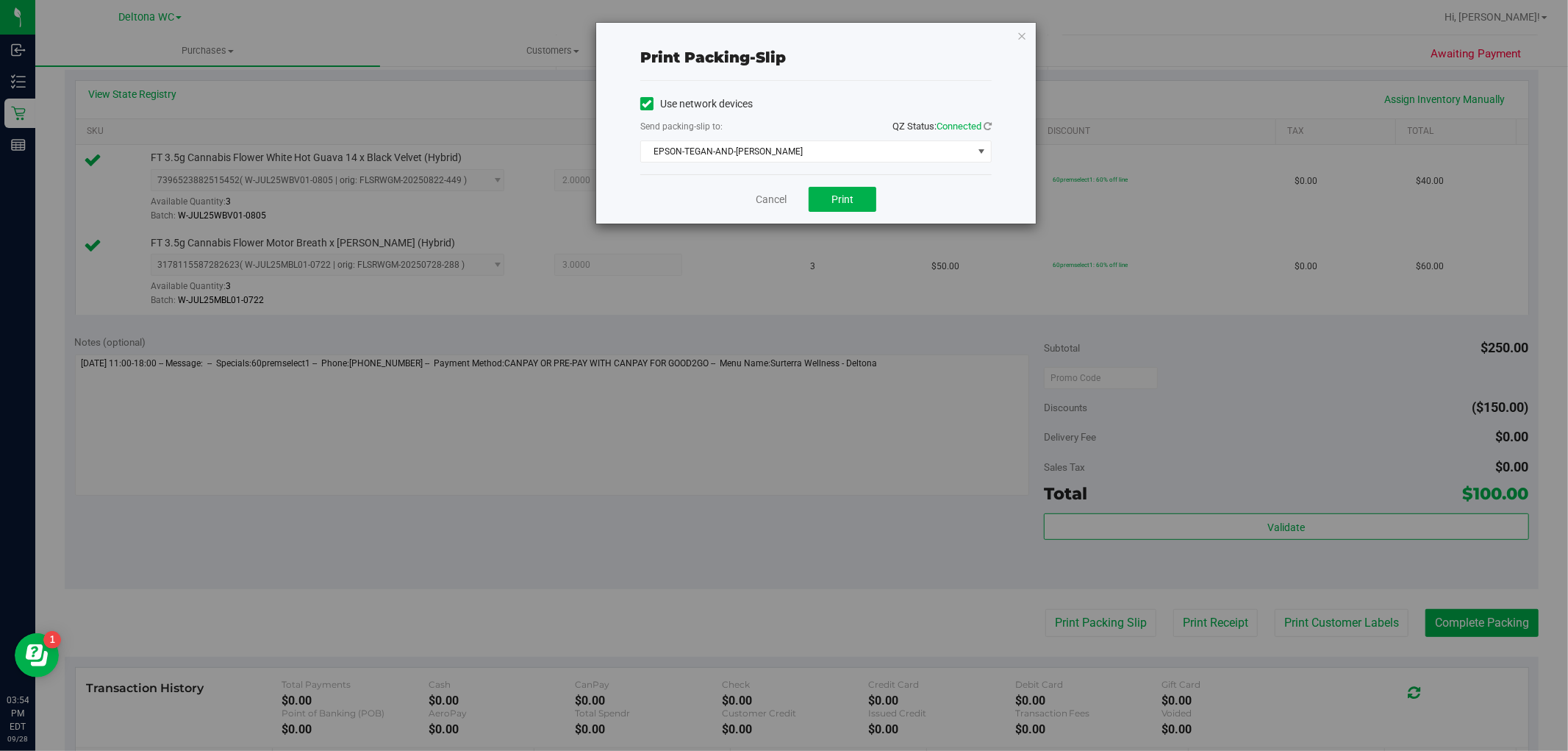
click at [851, 182] on div "Cancel Print" at bounding box center [816, 199] width 351 height 49
click at [842, 197] on span "Print" at bounding box center [843, 199] width 22 height 12
click at [765, 200] on link "Cancel" at bounding box center [771, 199] width 31 height 15
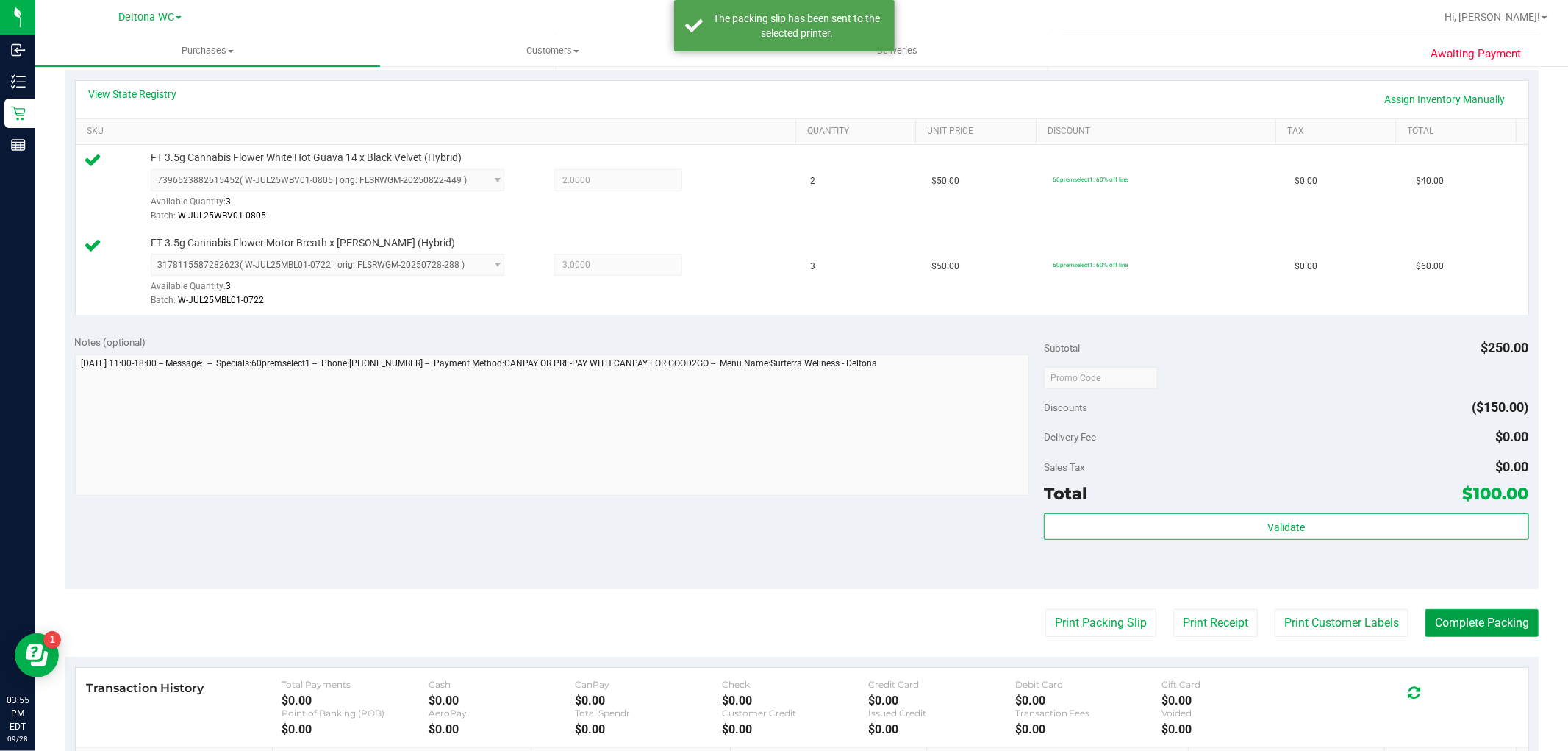
click at [1461, 623] on button "Complete Packing" at bounding box center [1483, 623] width 113 height 28
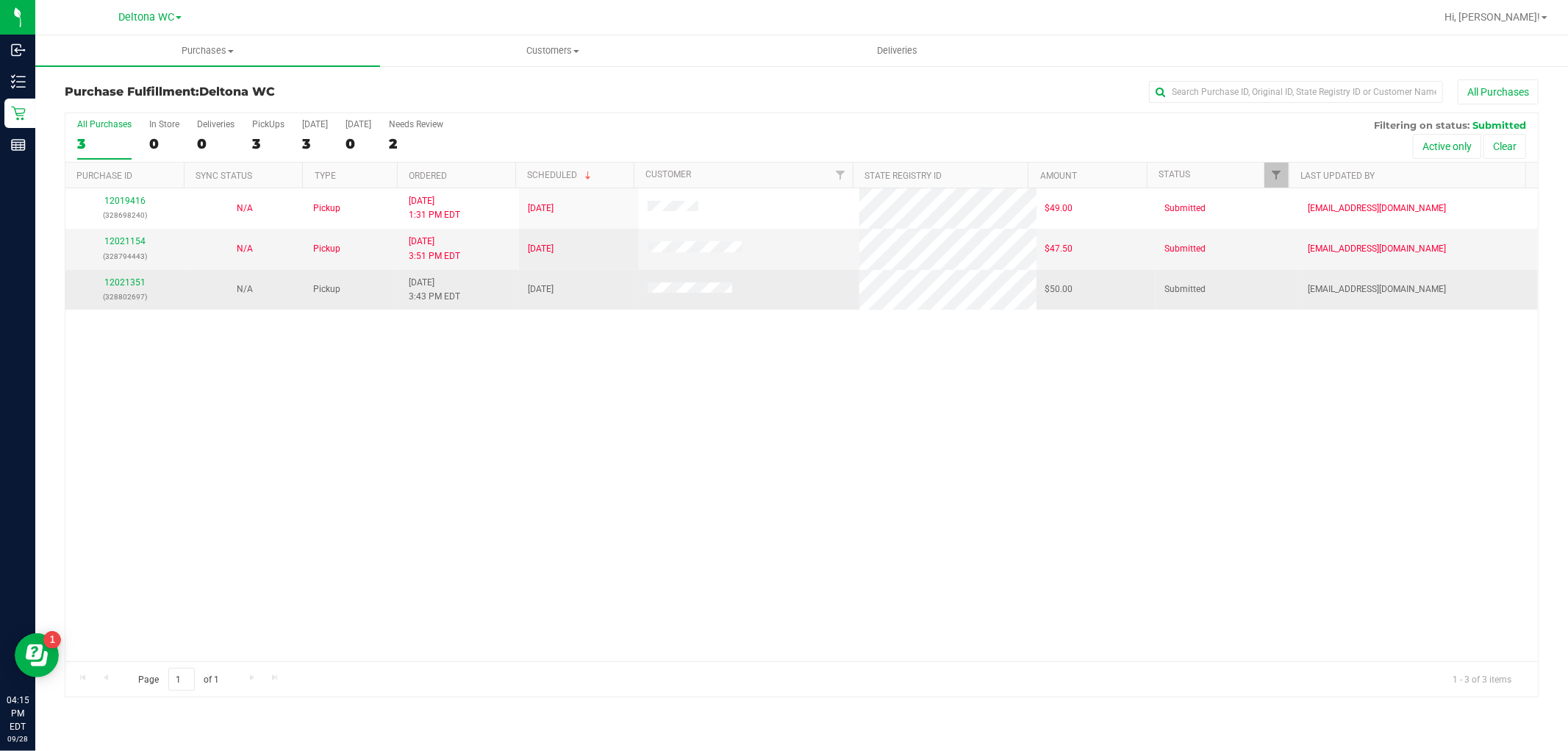
click at [136, 275] on td "12021351 (328802697)" at bounding box center [125, 290] width 119 height 40
click at [133, 276] on div "12021351 (328802697)" at bounding box center [125, 290] width 101 height 28
click at [128, 287] on link "12021351" at bounding box center [125, 282] width 41 height 10
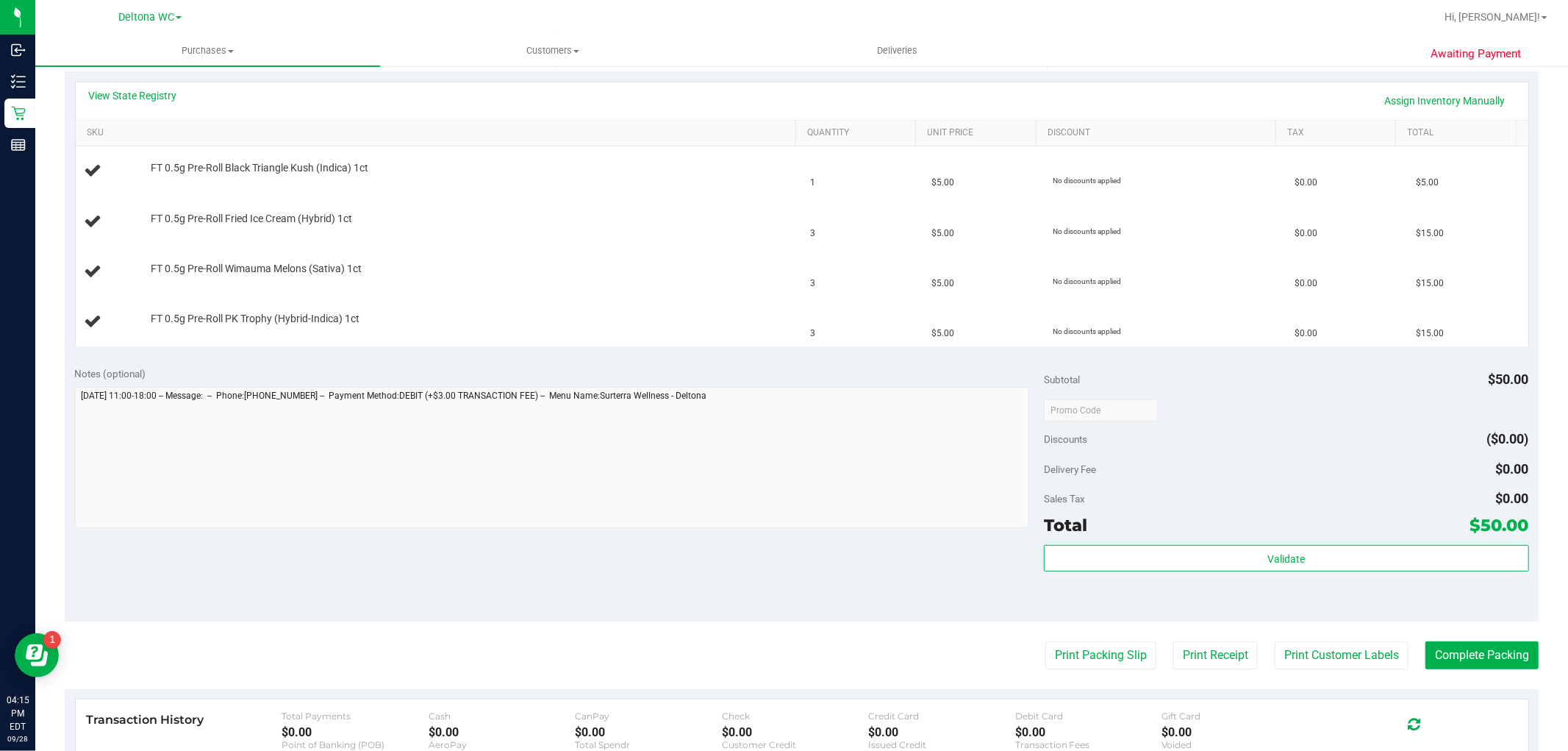
scroll to position [327, 0]
click at [1087, 648] on button "Print Packing Slip" at bounding box center [1100, 654] width 111 height 28
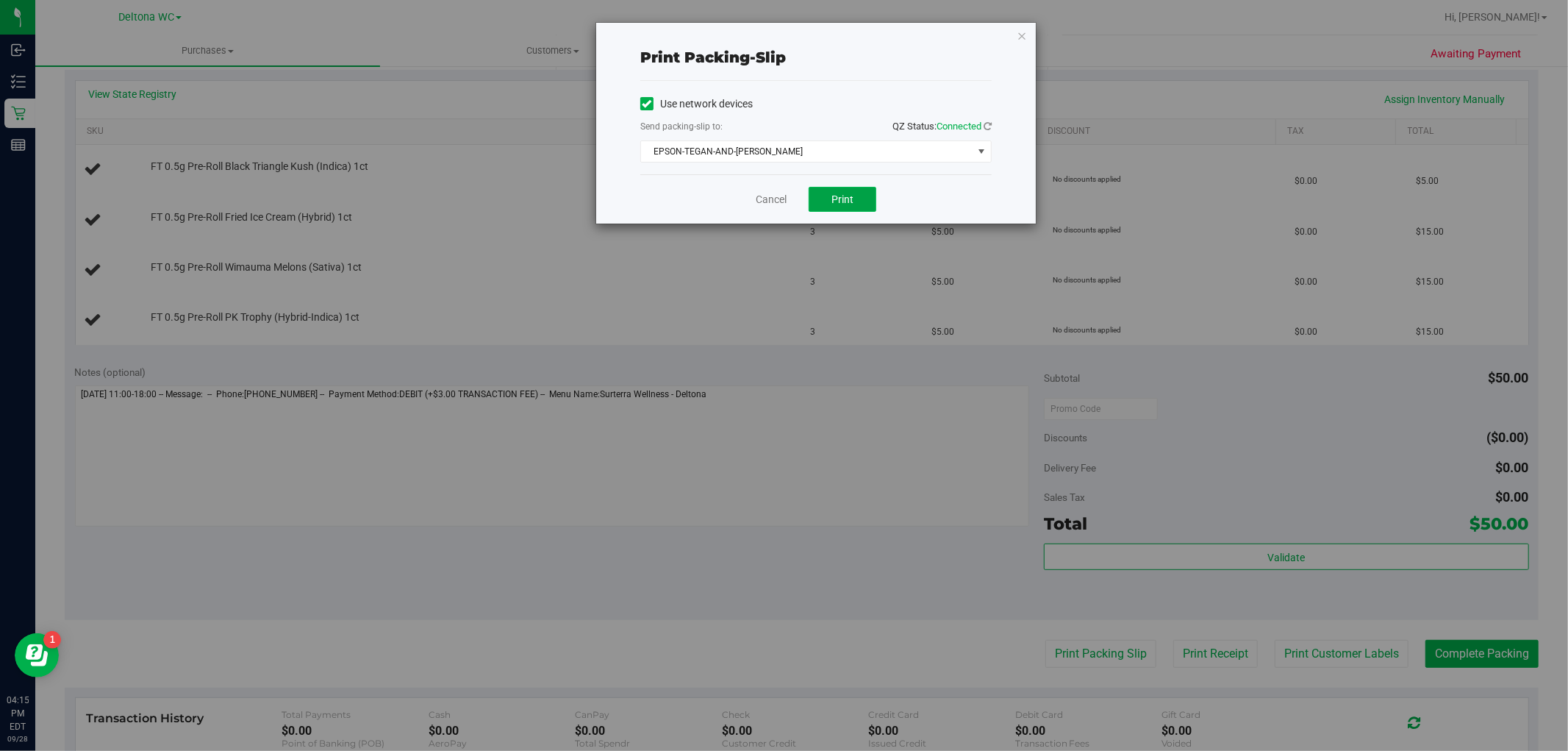
click at [827, 194] on button "Print" at bounding box center [843, 199] width 68 height 25
click at [652, 211] on div "Cancel Print" at bounding box center [816, 199] width 351 height 49
drag, startPoint x: 767, startPoint y: 182, endPoint x: 750, endPoint y: 211, distance: 33.6
click at [766, 185] on div "Cancel Print" at bounding box center [816, 199] width 351 height 49
click at [768, 191] on div "Cancel Print" at bounding box center [816, 199] width 351 height 49
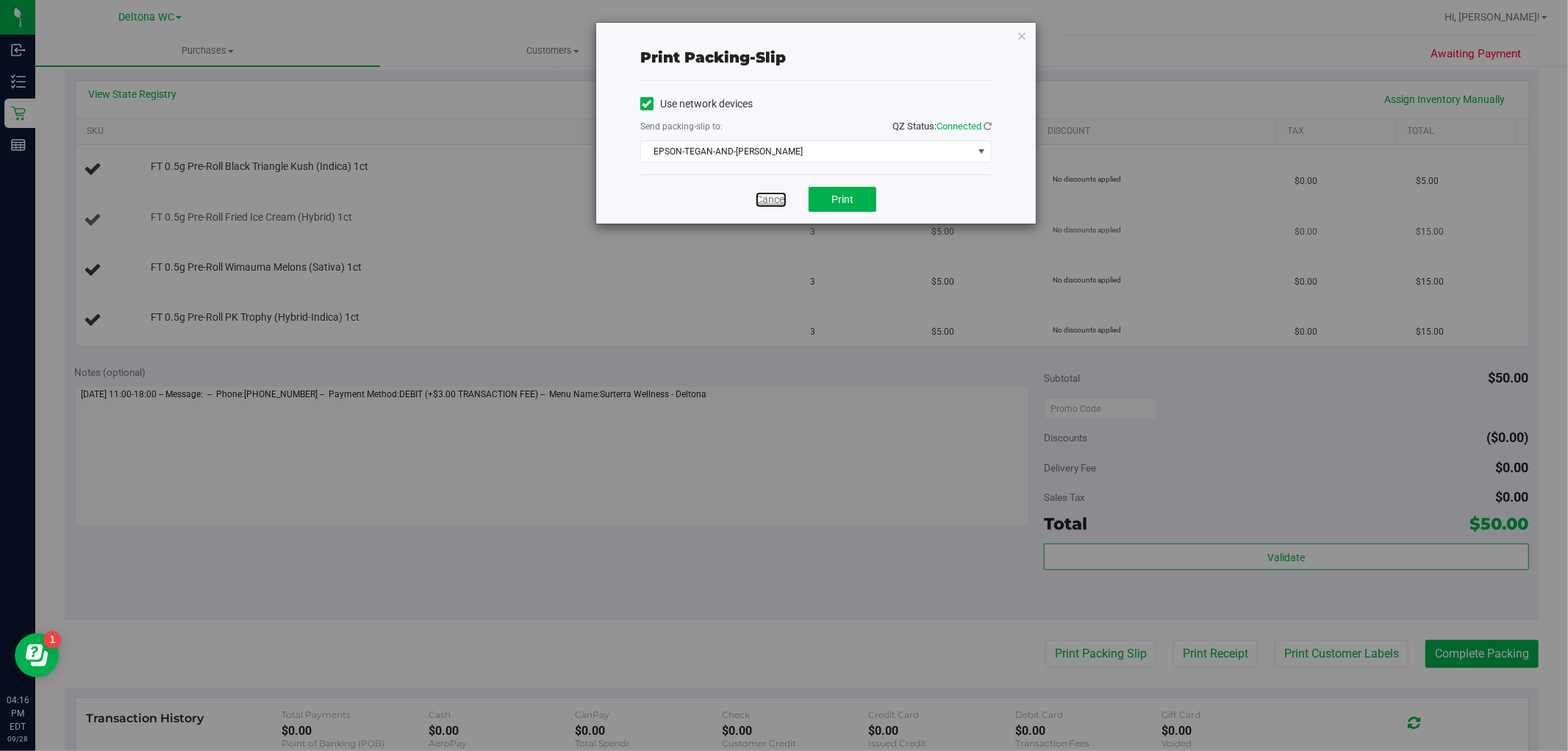
click at [768, 194] on link "Cancel" at bounding box center [771, 199] width 31 height 15
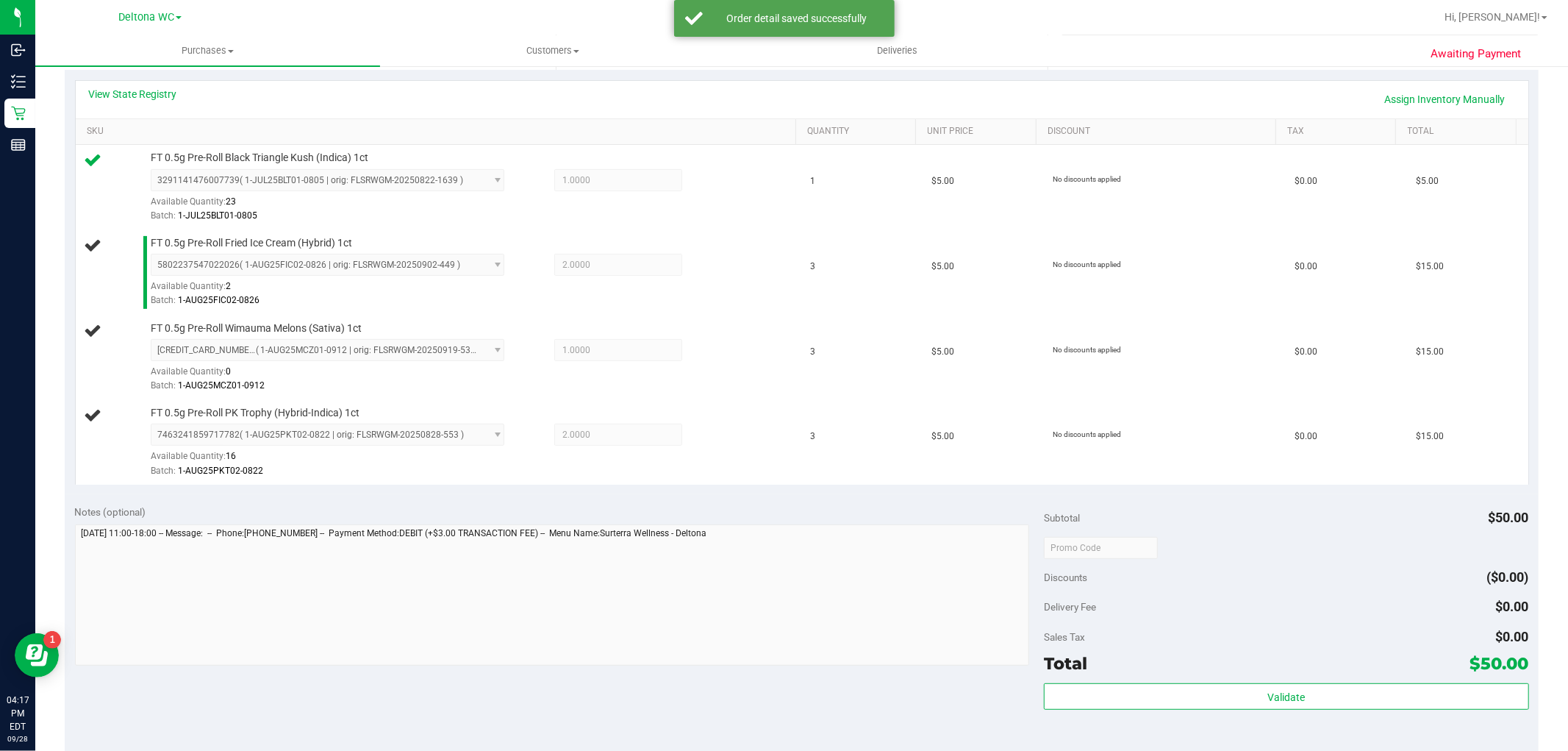
click at [1531, 706] on div "Awaiting Payment Back Edit Purchase Cancel Purchase View Profile # 12021351 Bio…" at bounding box center [802, 434] width 1533 height 1393
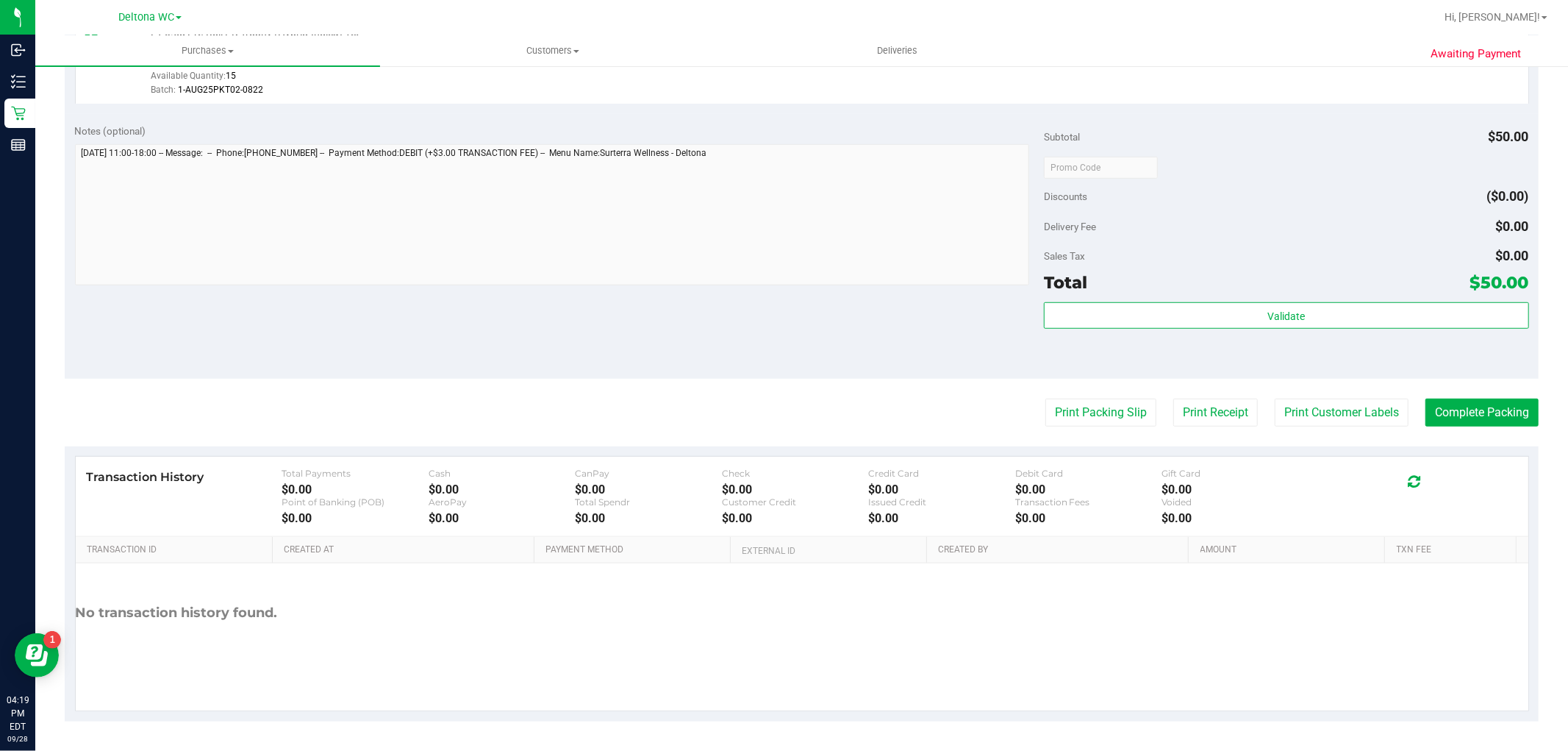
scroll to position [766, 0]
click at [1454, 409] on button "Complete Packing" at bounding box center [1483, 412] width 113 height 28
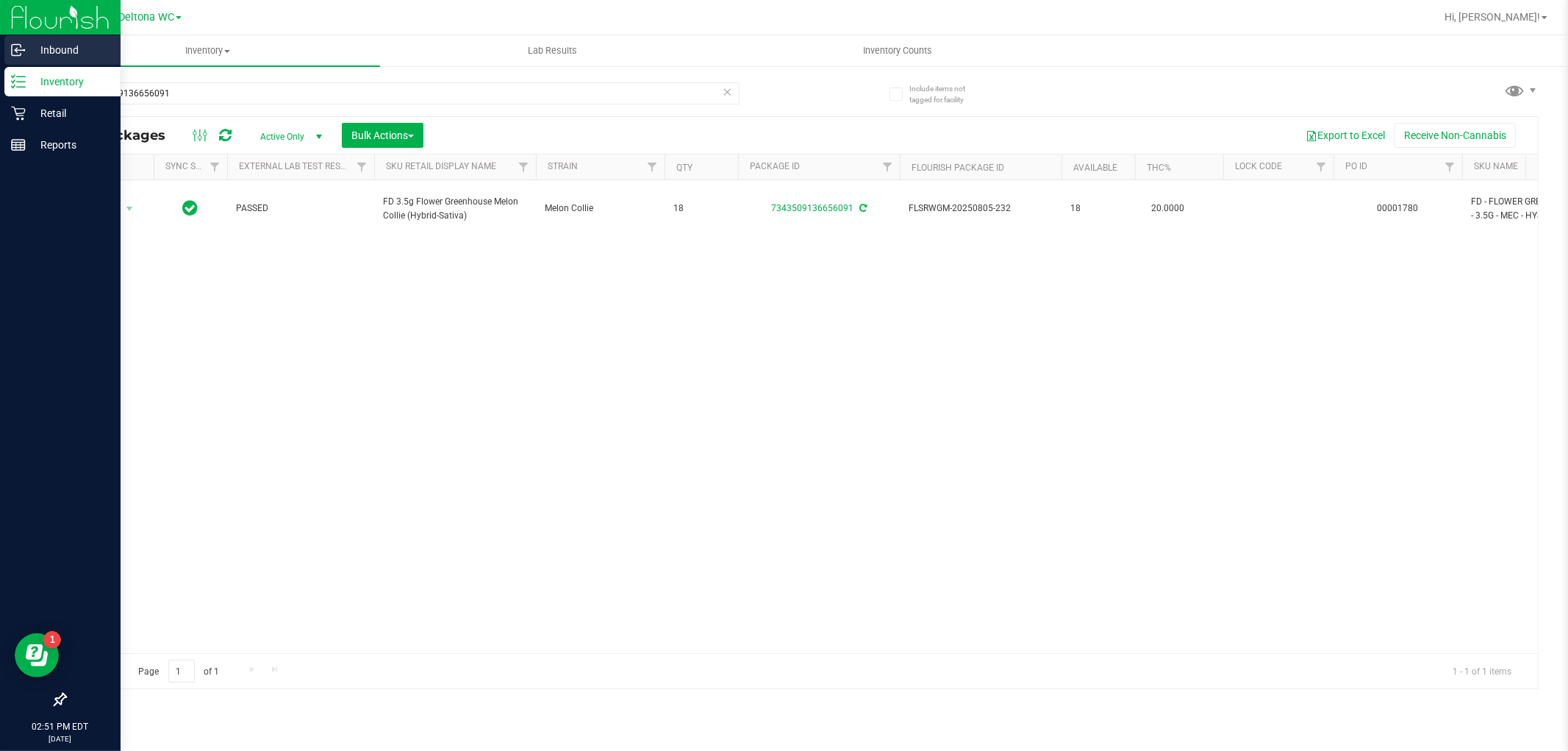
click at [35, 50] on p "Inbound" at bounding box center [69, 50] width 88 height 18
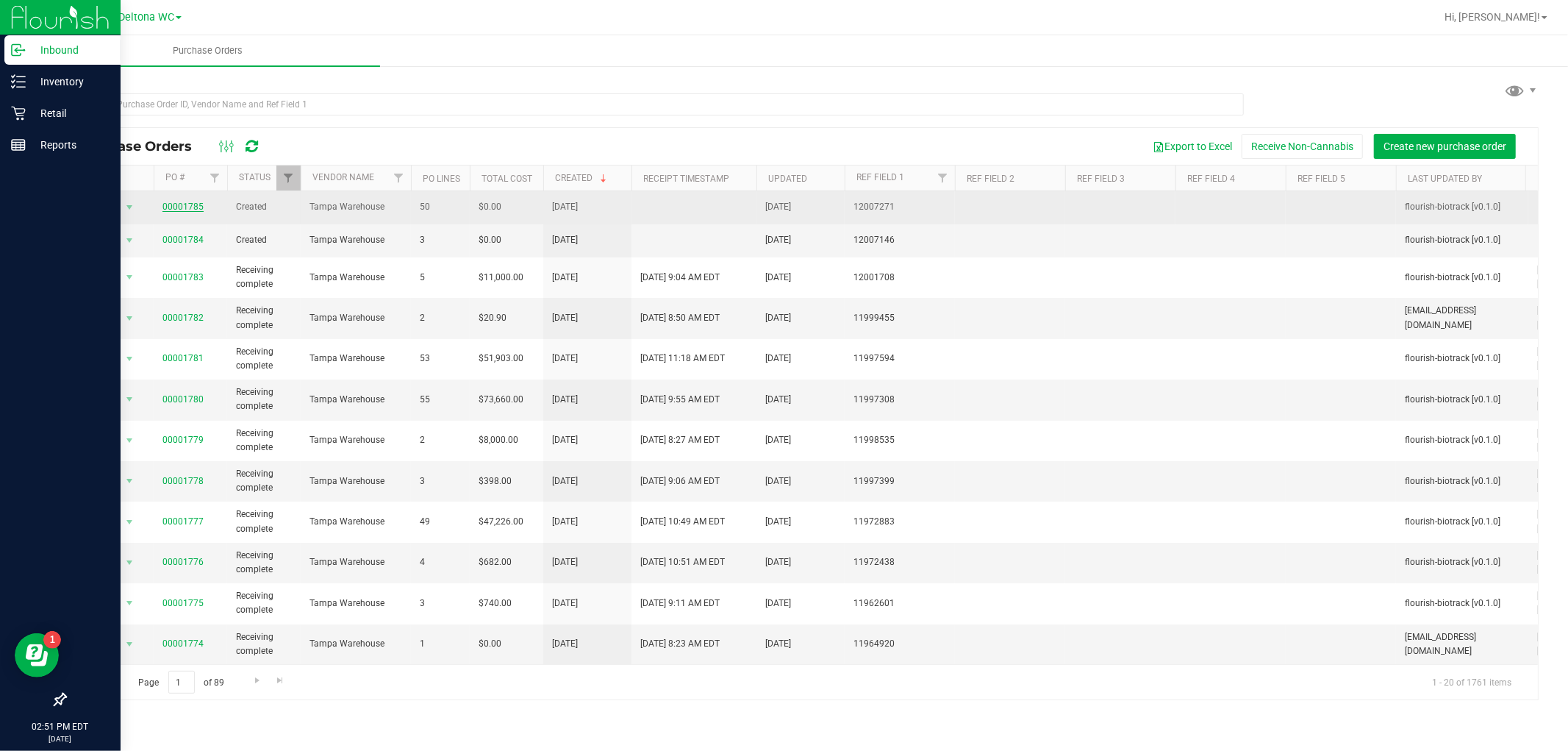
click at [195, 208] on link "00001785" at bounding box center [182, 207] width 41 height 10
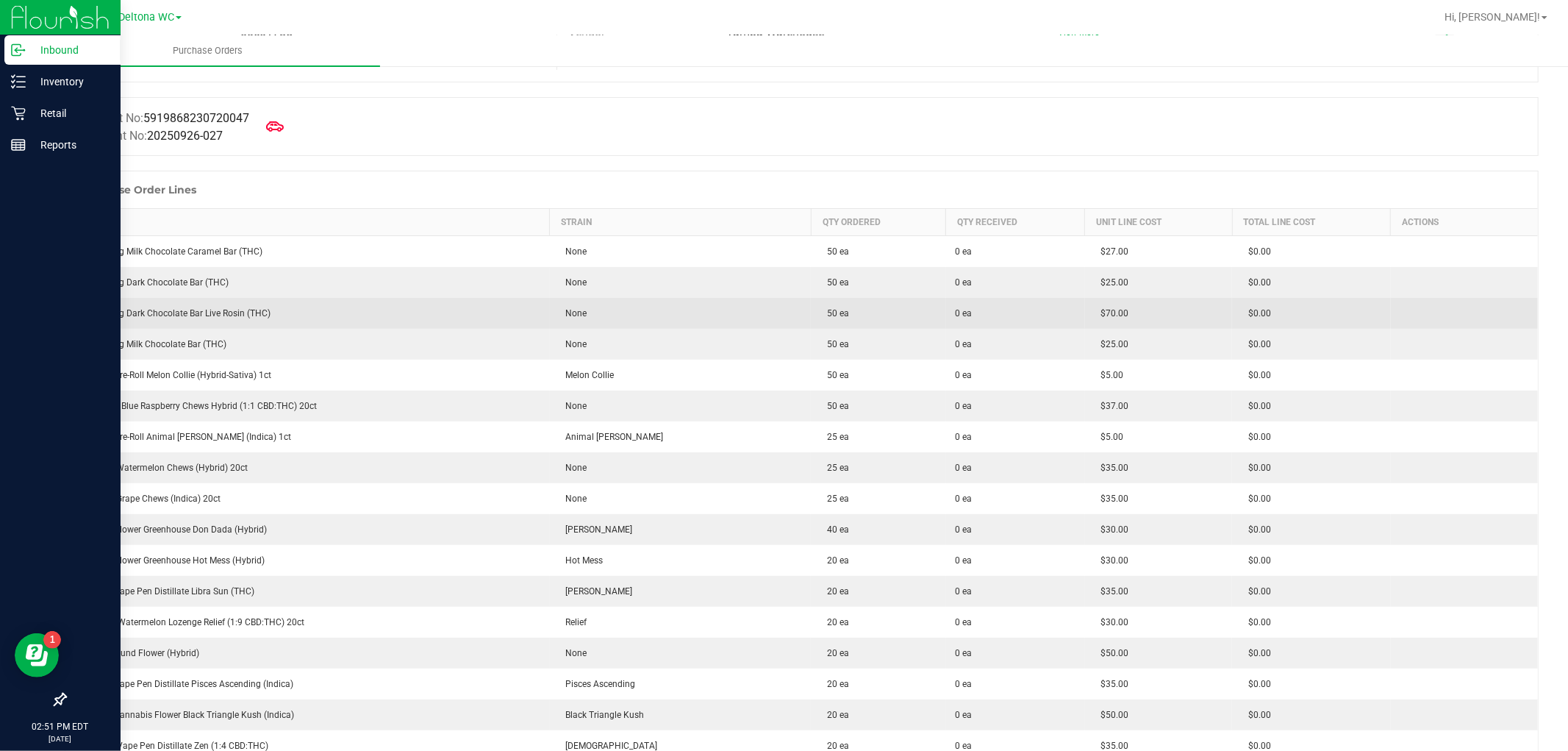
scroll to position [163, 0]
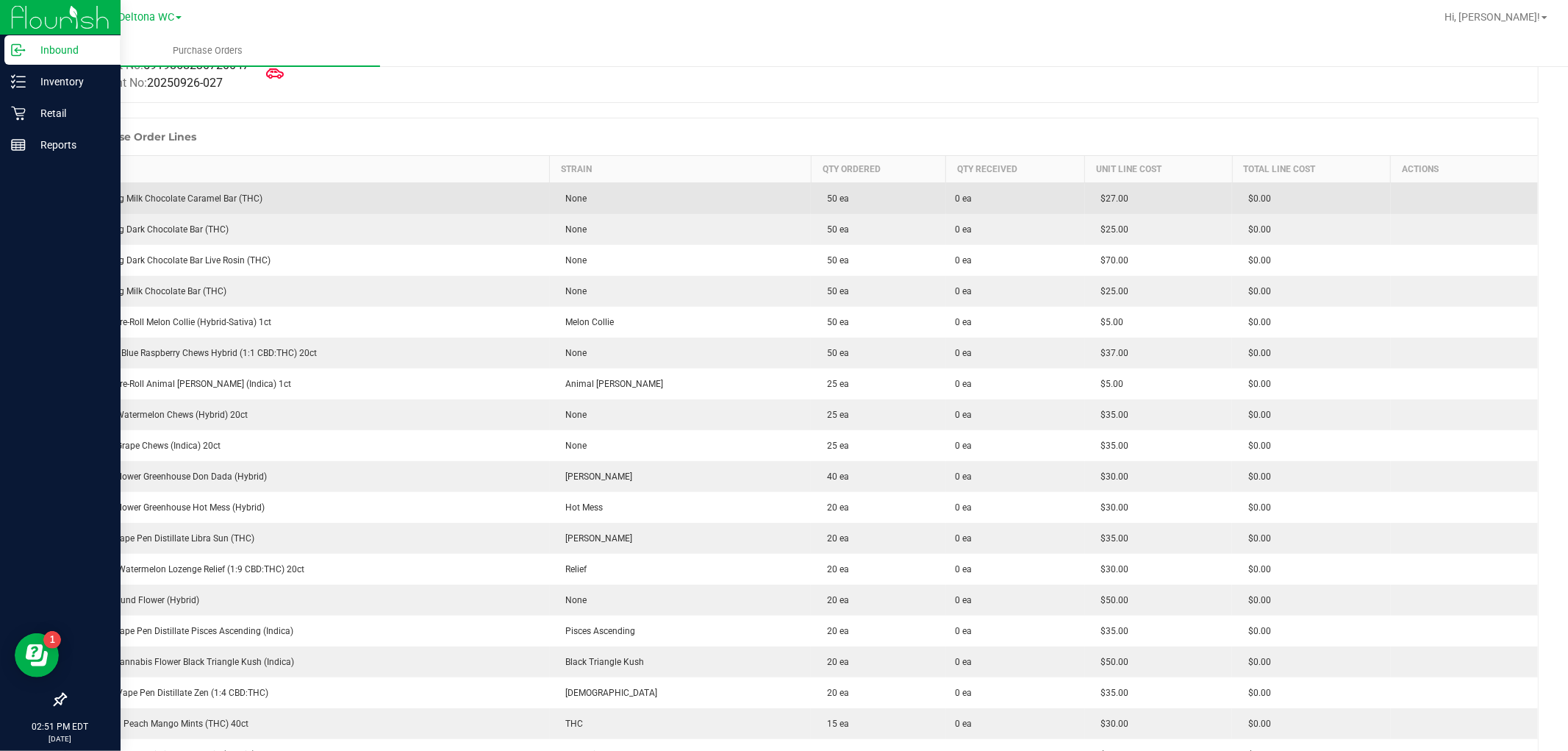
drag, startPoint x: 192, startPoint y: 197, endPoint x: 191, endPoint y: 212, distance: 15.0
click at [192, 197] on div "HT 100mg Milk Chocolate Caramel Bar (THC)" at bounding box center [308, 199] width 466 height 14
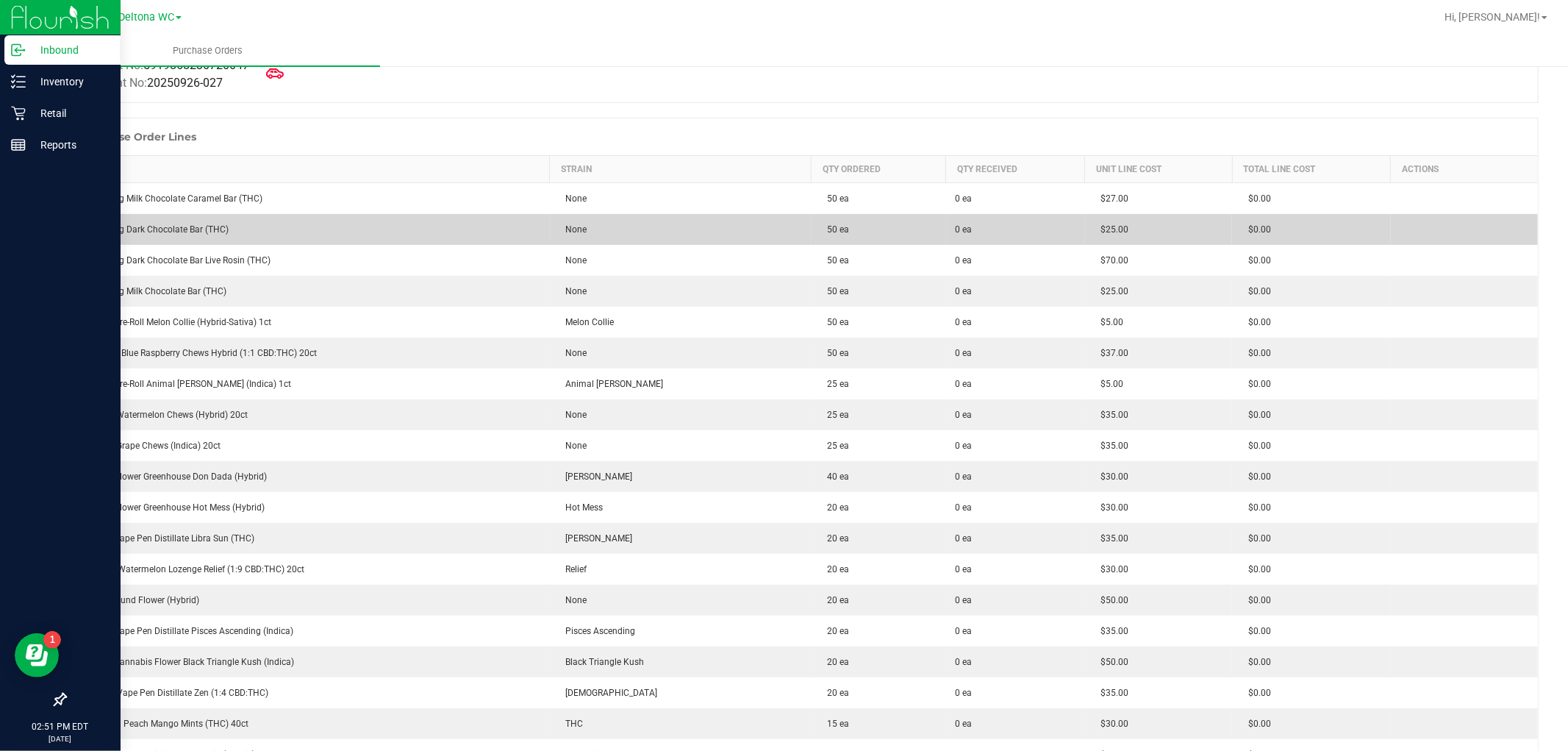
click at [189, 230] on div "HT 100mg Dark Chocolate Bar (THC)" at bounding box center [308, 230] width 466 height 14
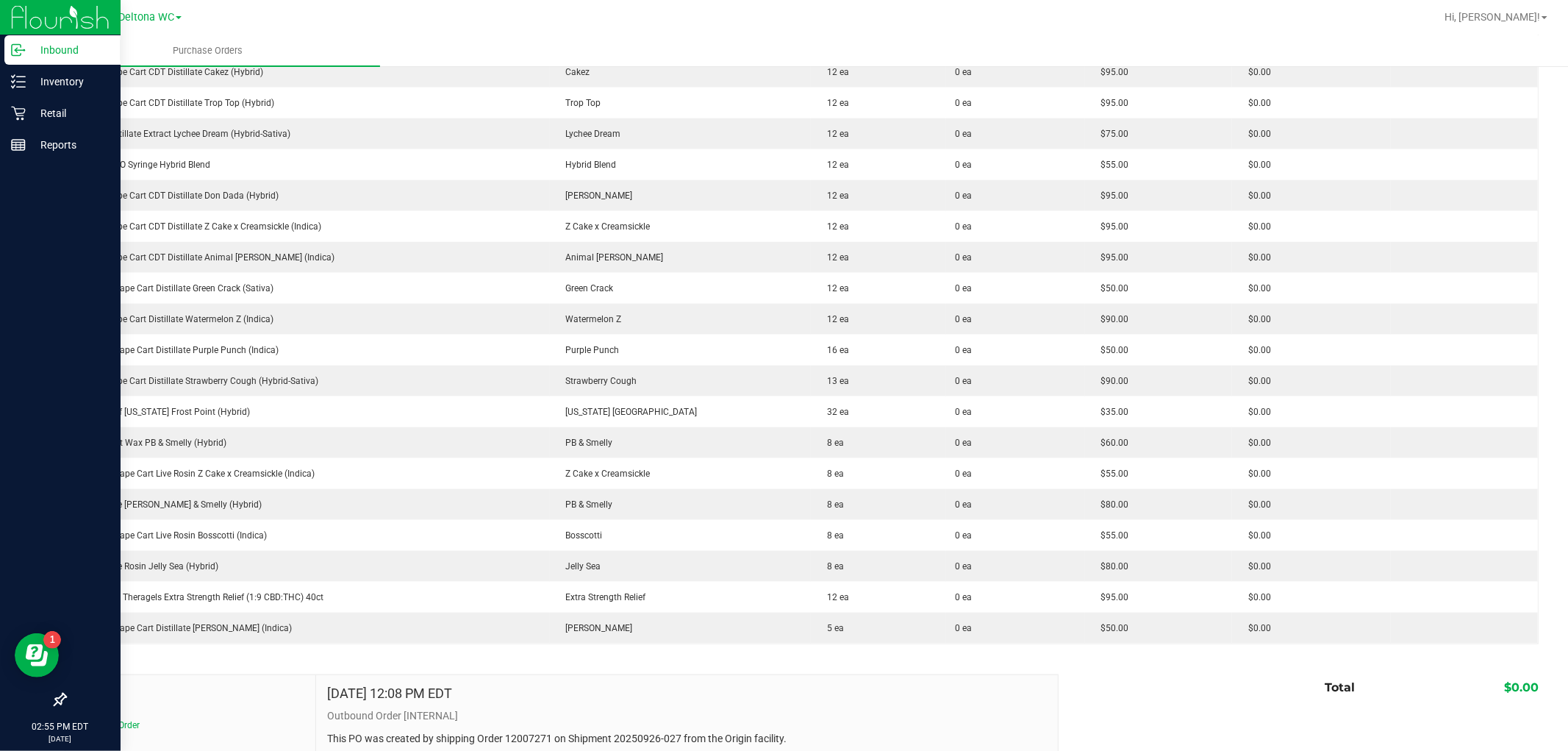
scroll to position [1249, 0]
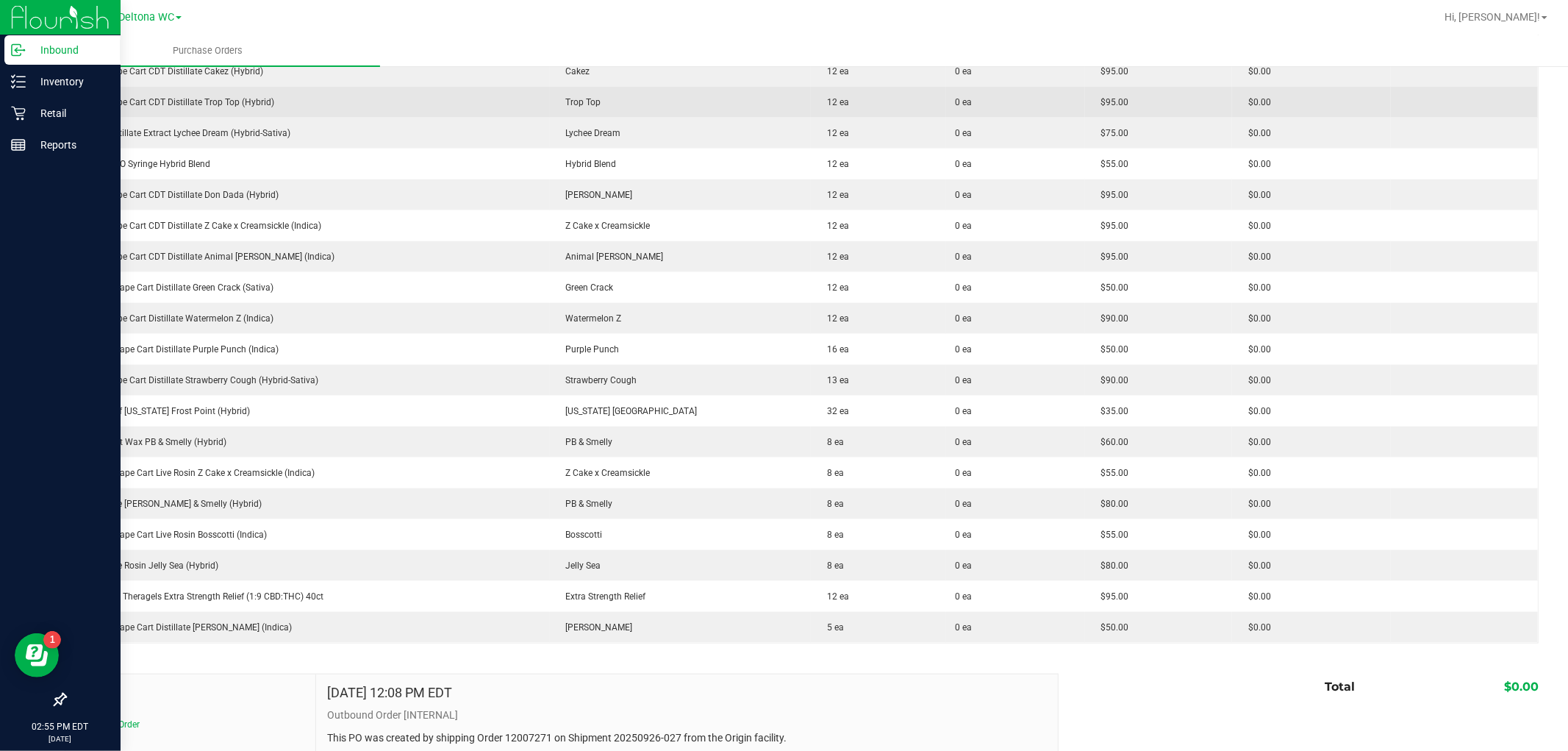
click at [760, 111] on td "Trop Top" at bounding box center [681, 102] width 262 height 31
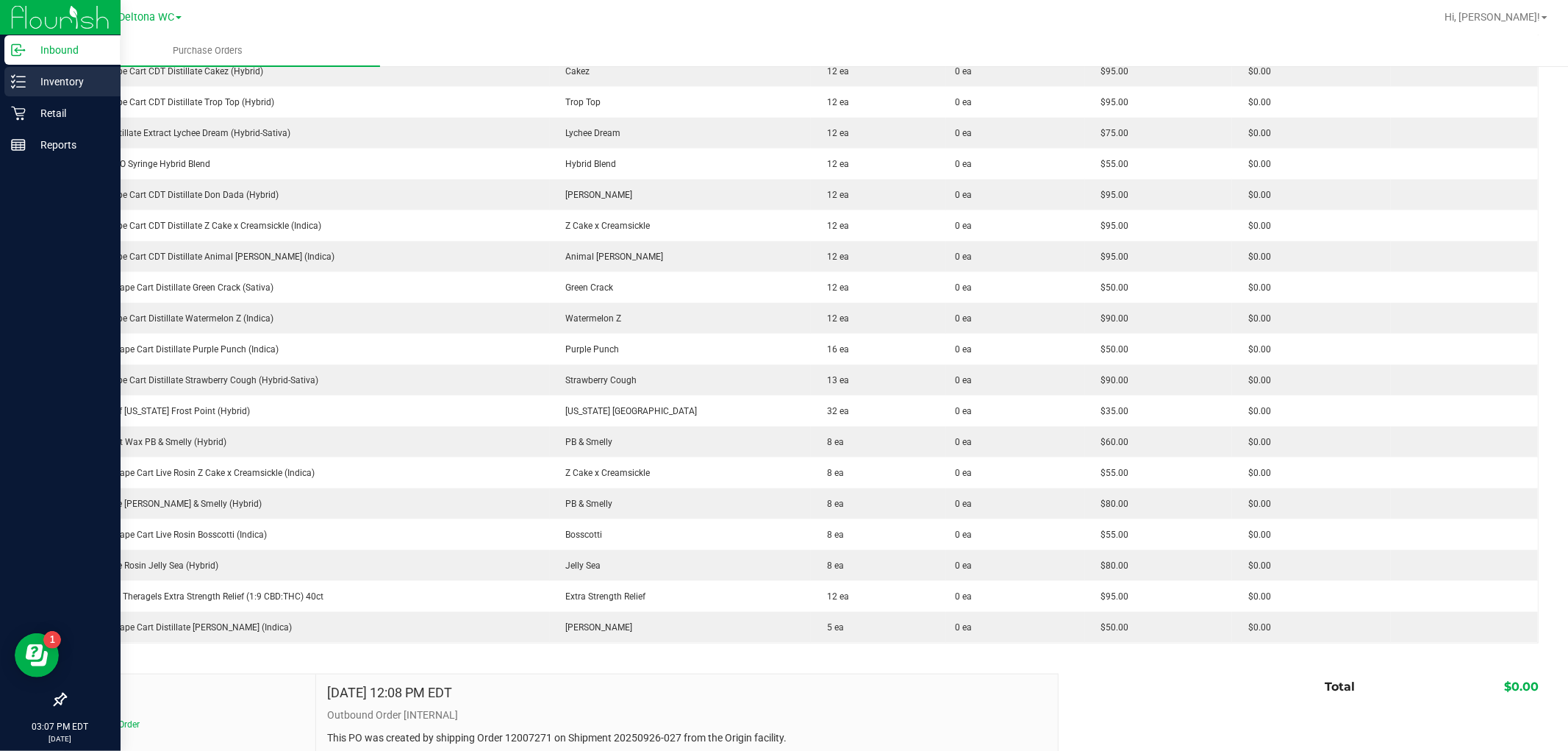
click at [23, 78] on icon at bounding box center [18, 81] width 14 height 14
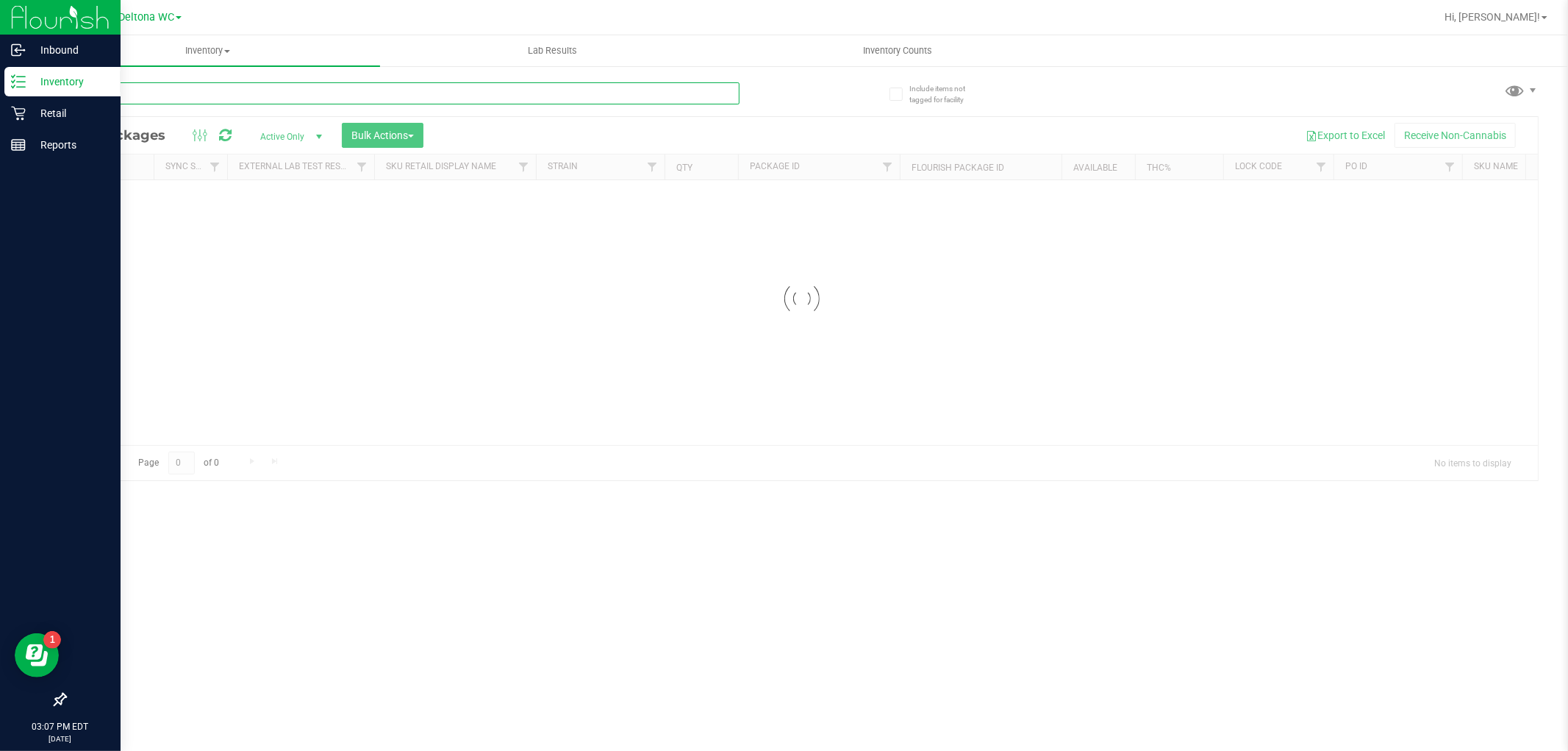
click at [370, 93] on input "text" at bounding box center [402, 94] width 675 height 22
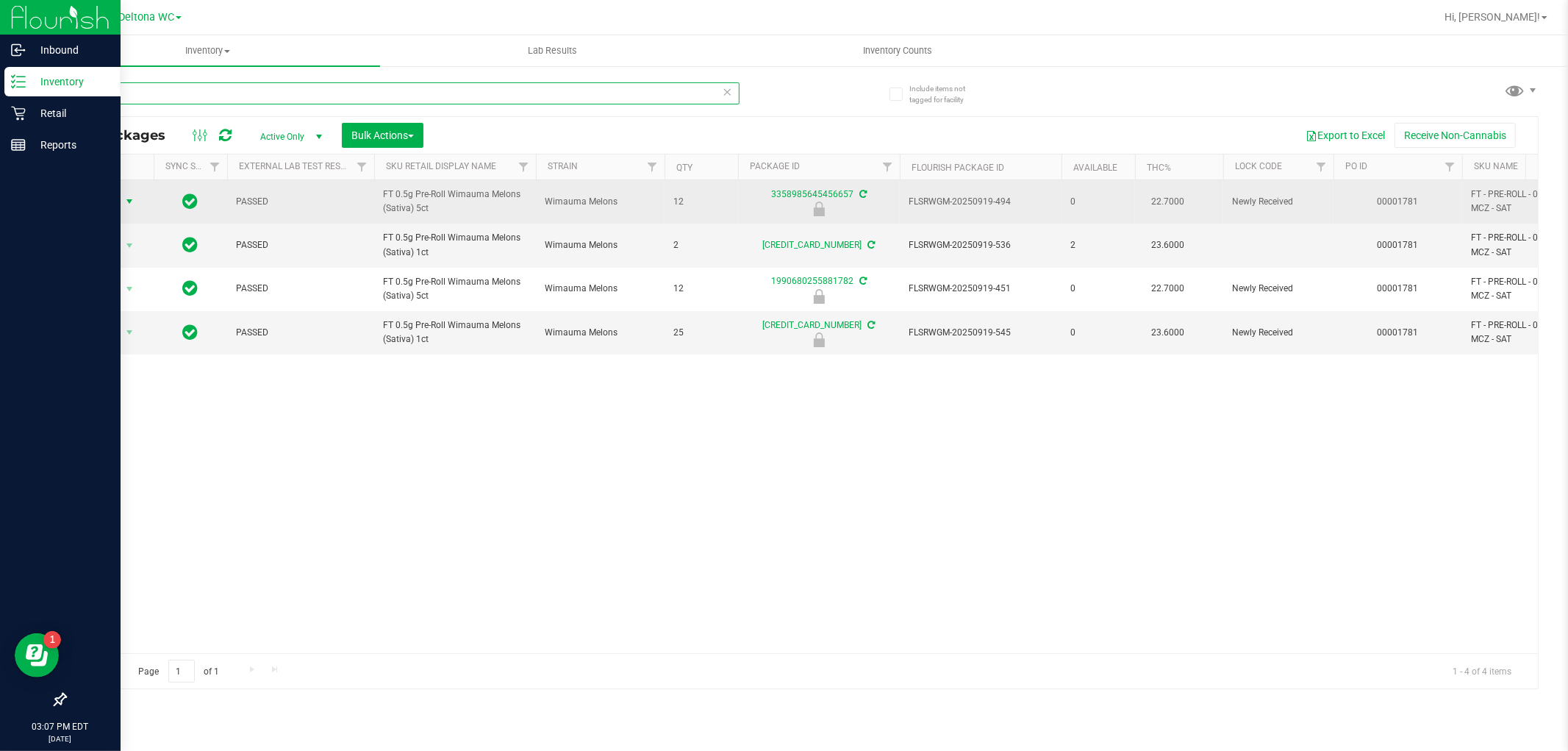
type input "mcz"
click at [128, 201] on span "select" at bounding box center [129, 202] width 12 height 12
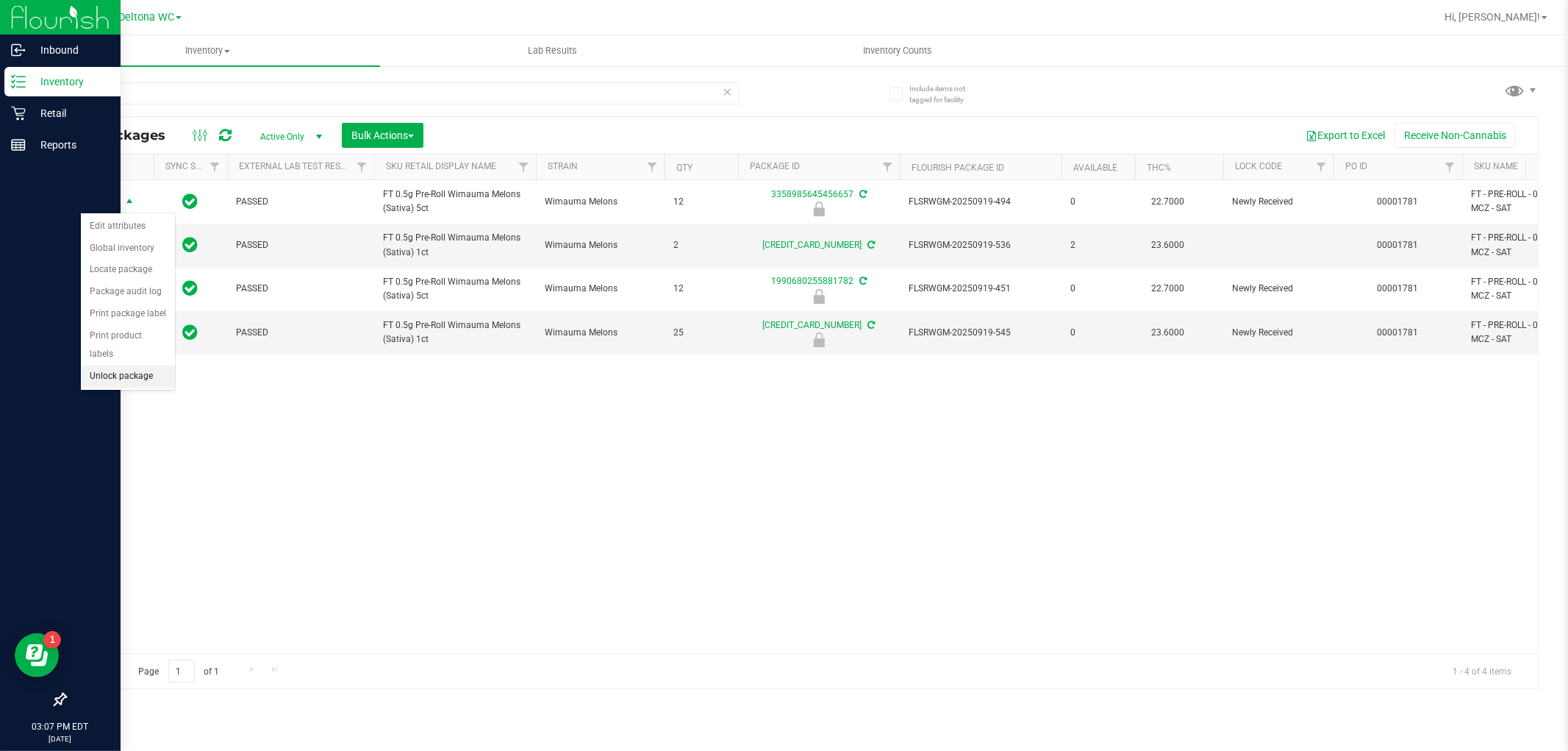
click at [139, 373] on li "Unlock package" at bounding box center [128, 377] width 94 height 22
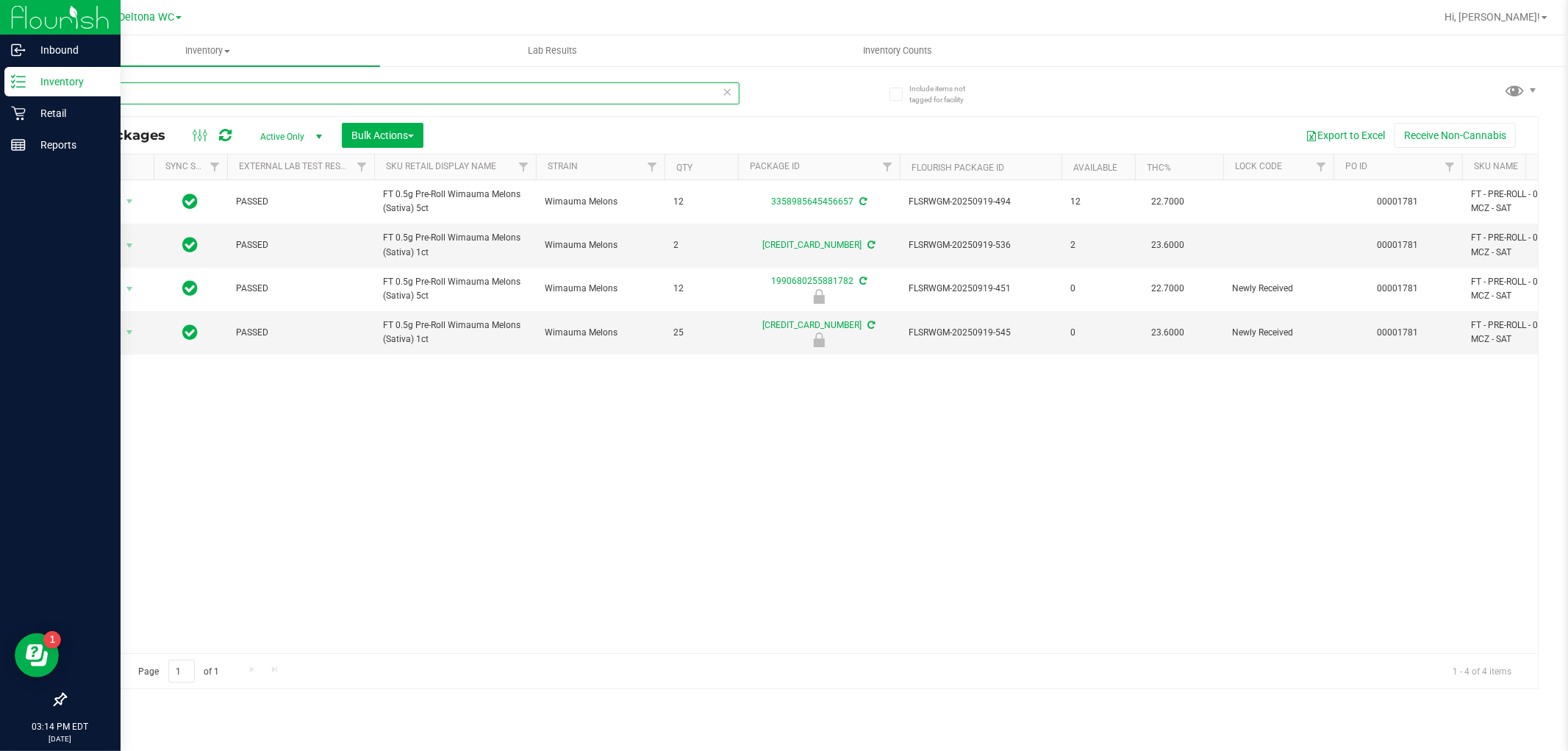
click at [188, 103] on input "mcz" at bounding box center [402, 94] width 675 height 22
paste input "SW 0.3g Vape Pen Distillate Dream (1:9 CBD:THC)"
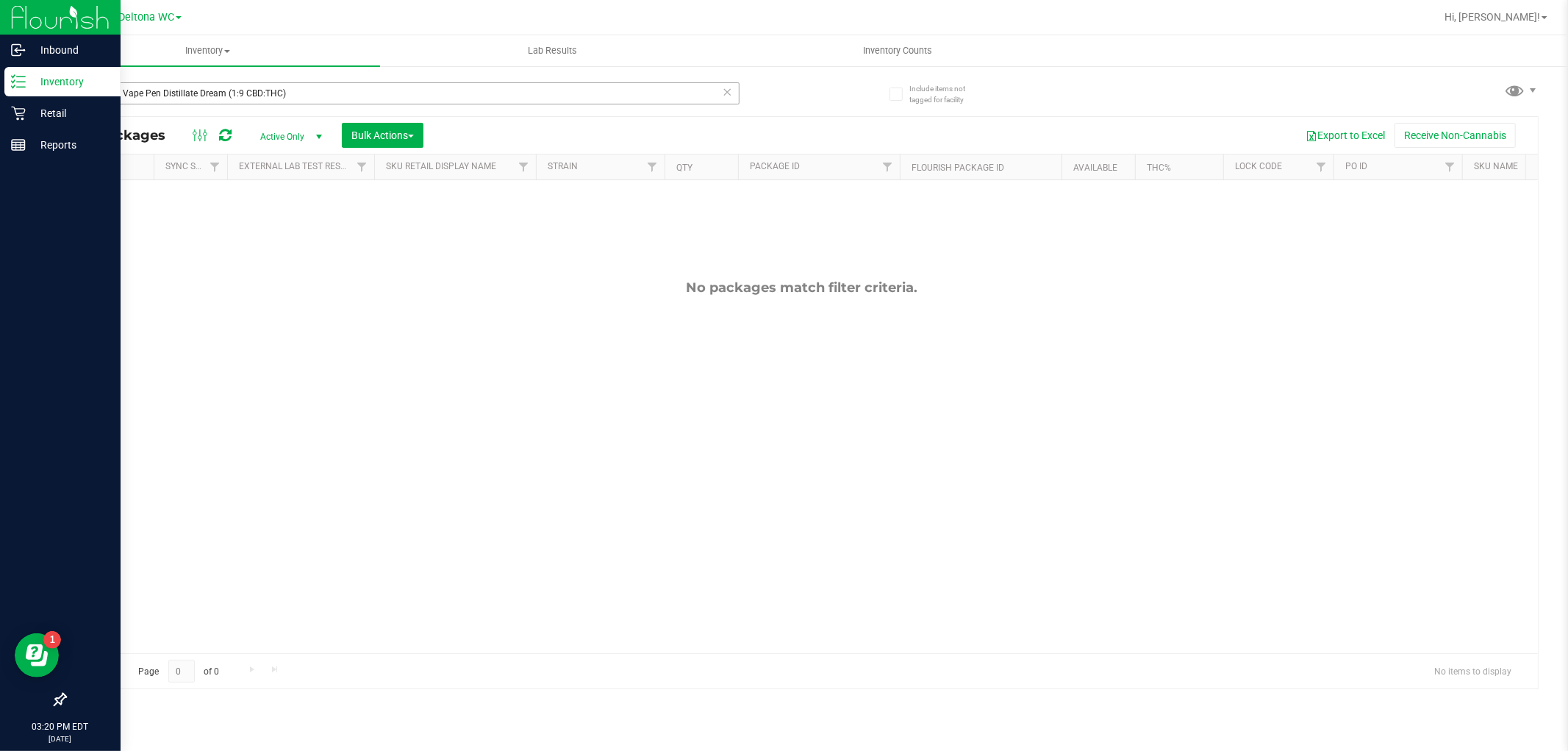
drag, startPoint x: 375, startPoint y: 76, endPoint x: 298, endPoint y: 90, distance: 78.3
click at [297, 90] on div "SW 0.3g Vape Pen Distillate Dream (1:9 CBD:THC)" at bounding box center [433, 93] width 737 height 47
drag, startPoint x: 299, startPoint y: 89, endPoint x: 77, endPoint y: 96, distance: 222.1
click at [77, 96] on input "SW 0.3g Vape Pen Distillate Dream (1:9 CBD:THC)" at bounding box center [402, 94] width 675 height 22
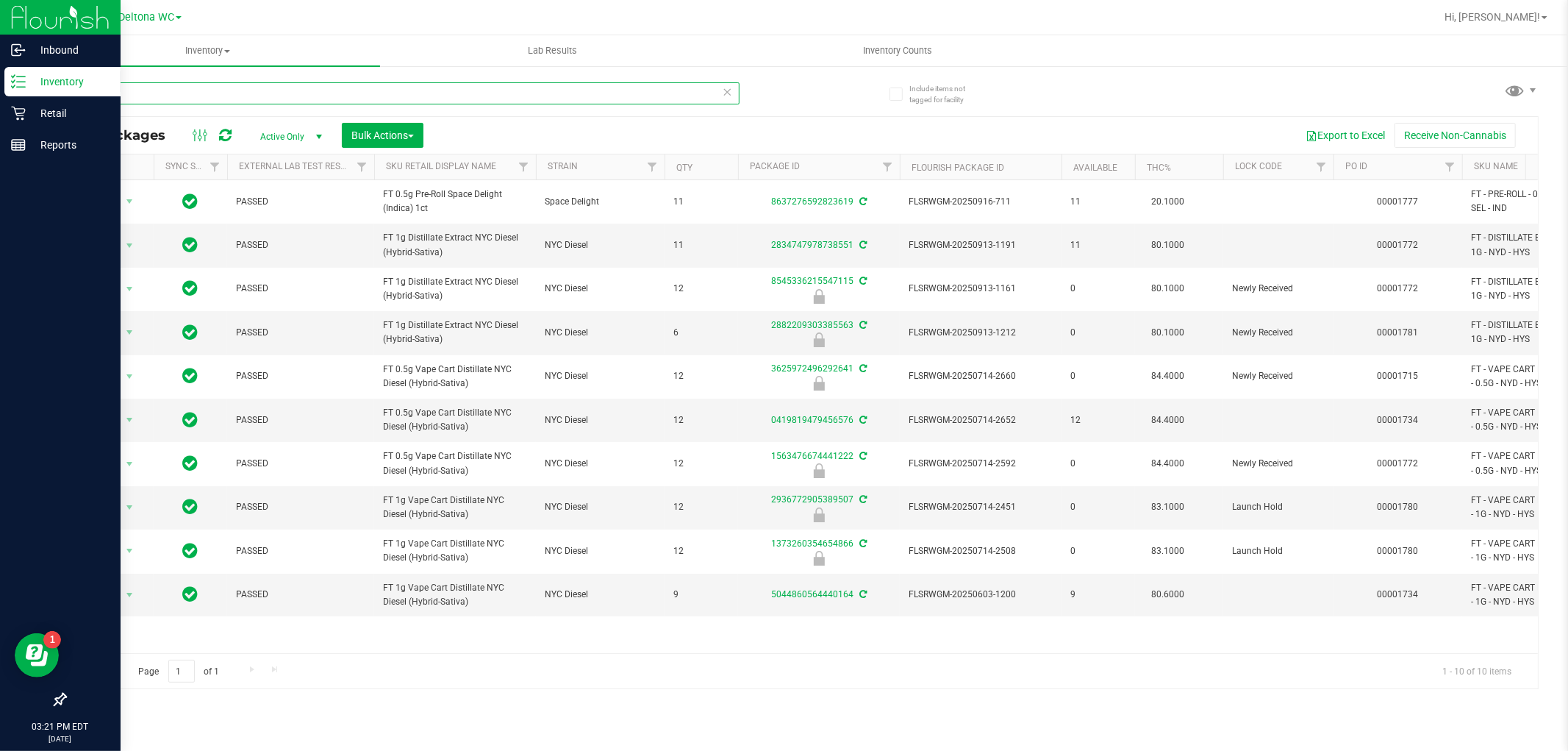
click at [436, 93] on input "sel" at bounding box center [402, 94] width 675 height 22
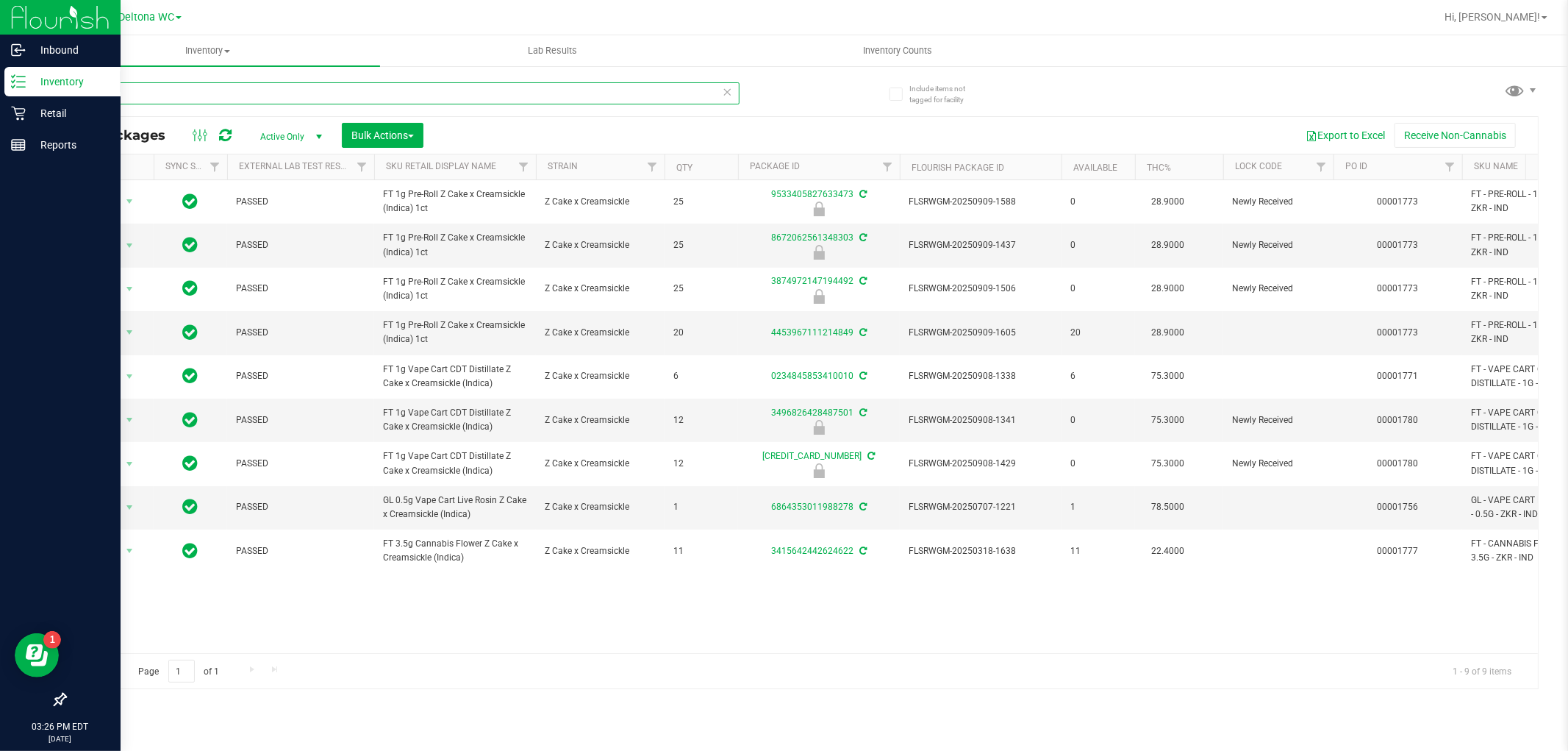
click at [197, 89] on input "zkr" at bounding box center [402, 94] width 675 height 22
click at [197, 90] on input "zkr" at bounding box center [402, 94] width 675 height 22
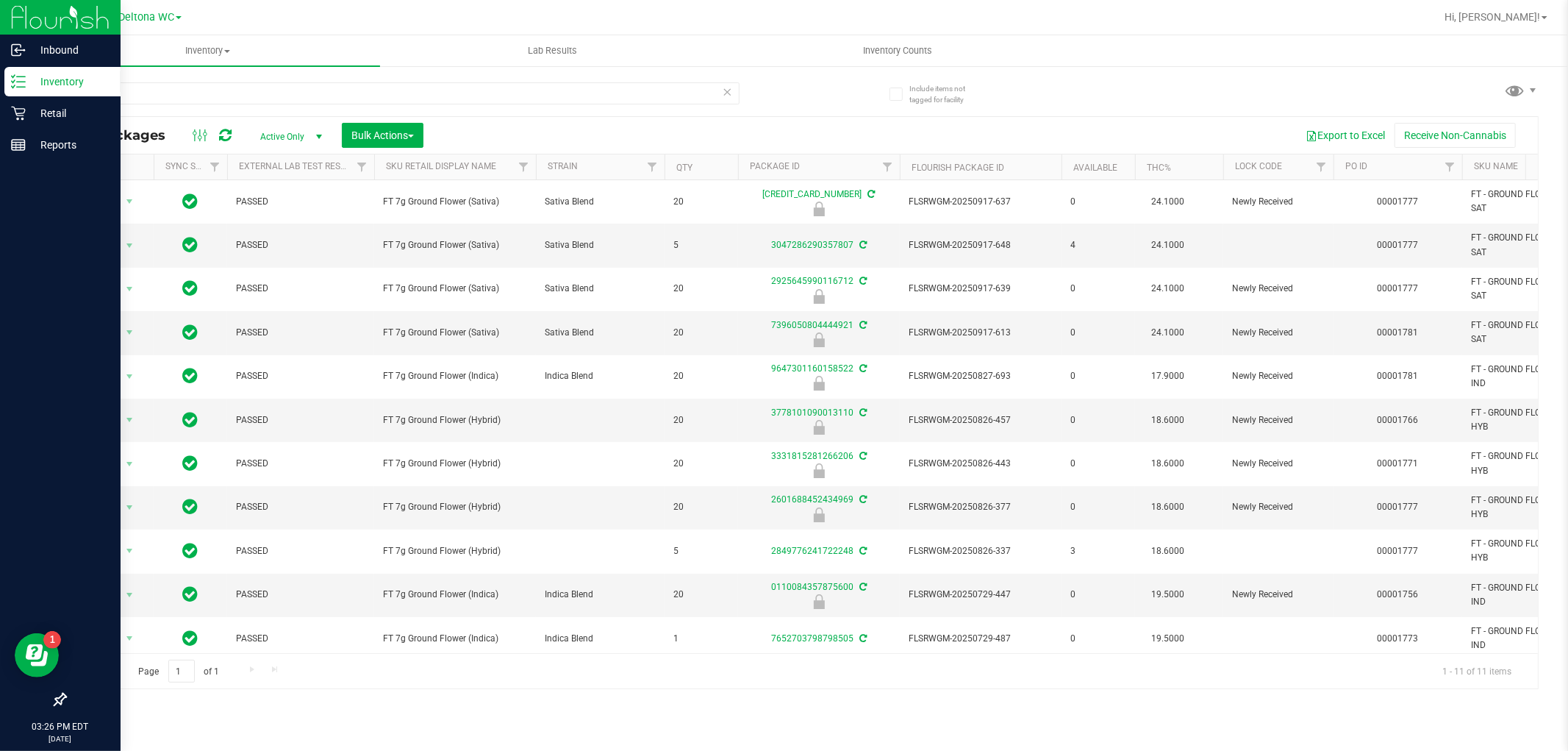
click at [451, 378] on span "FT 7g Ground Flower (Indica)" at bounding box center [455, 376] width 144 height 14
copy tr "FT 7g Ground Flower (Indica)"
click at [399, 98] on input "ground" at bounding box center [402, 94] width 675 height 22
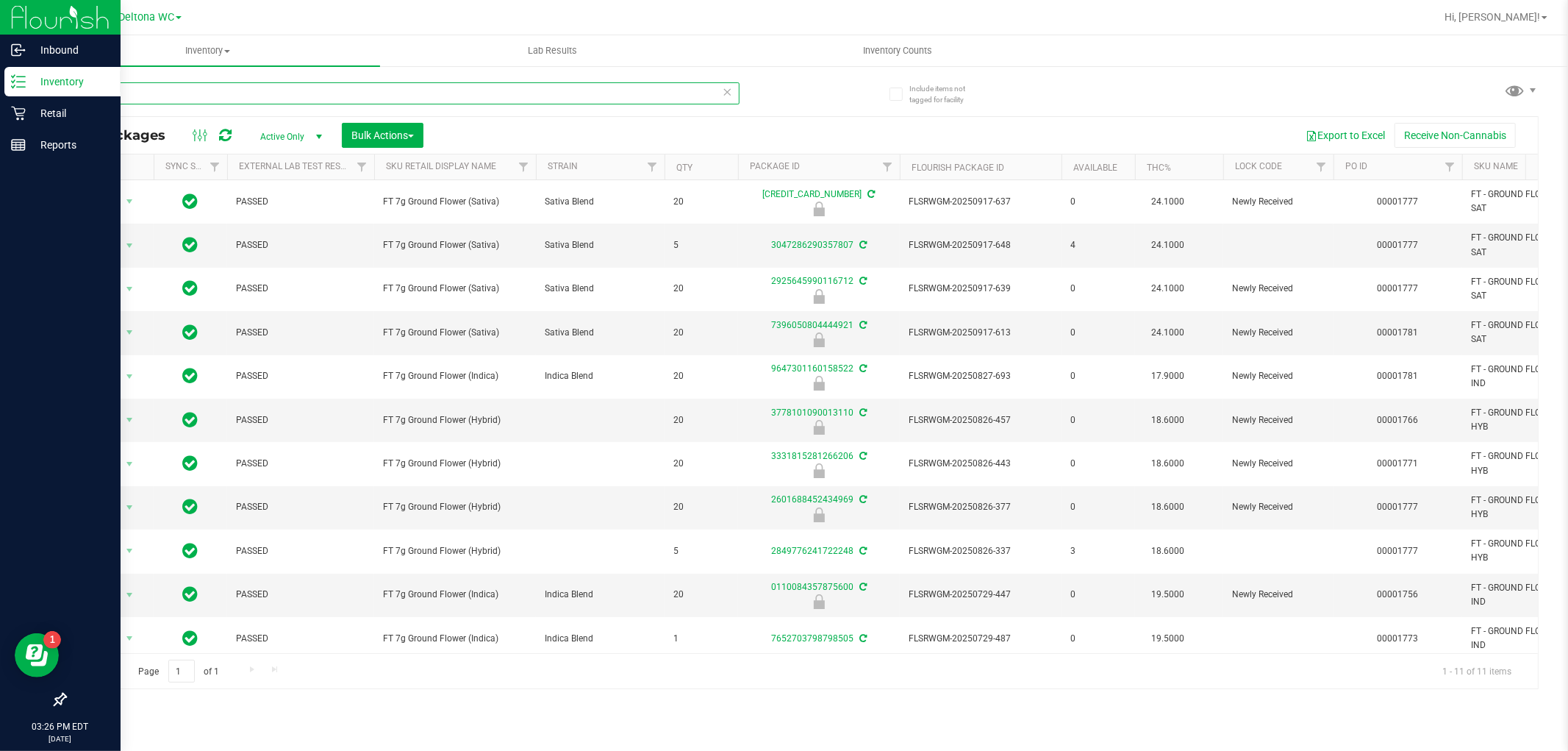
click at [399, 98] on input "ground" at bounding box center [402, 94] width 675 height 22
paste input "FT 7g Ground Flower (Indica)"
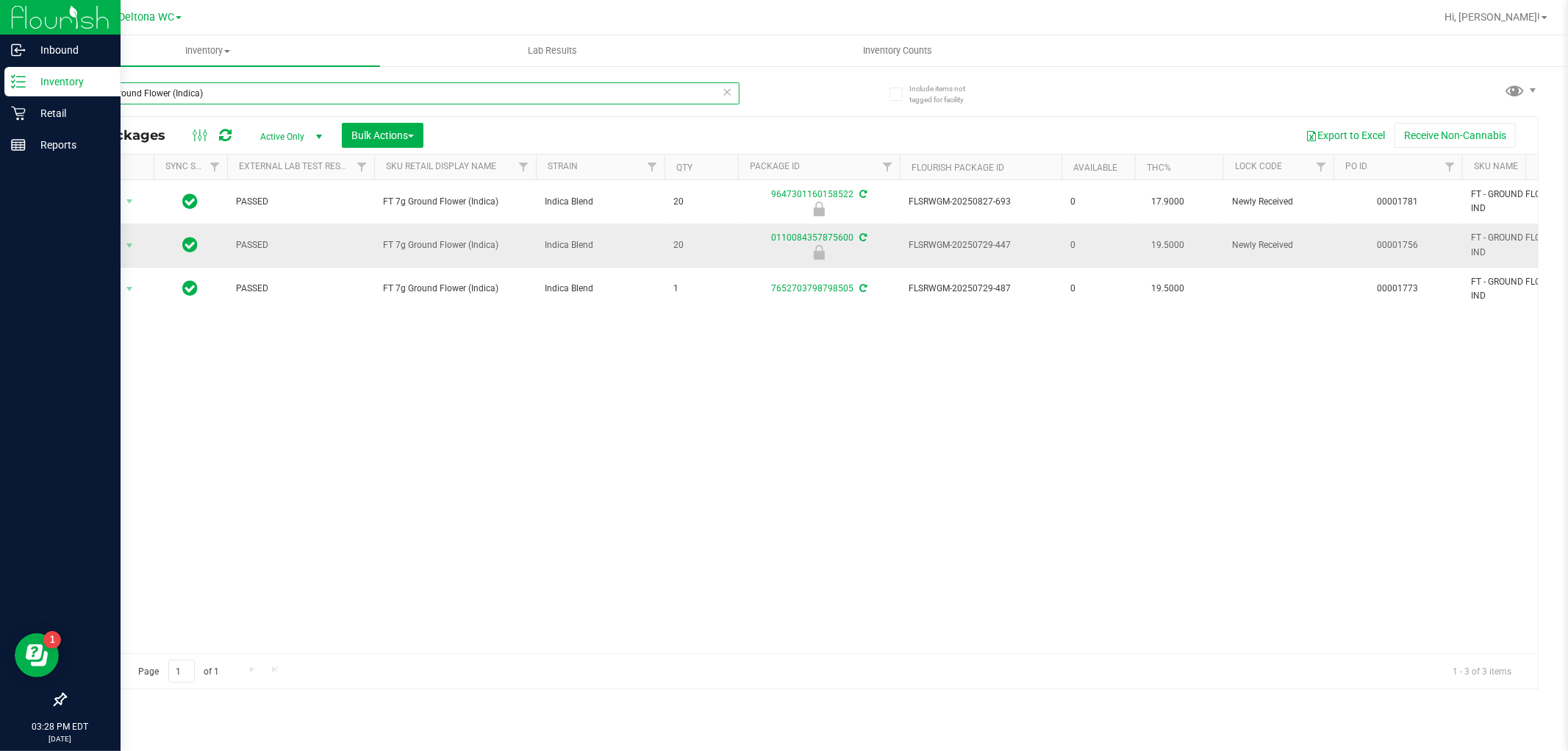
type input "FT 7g Ground Flower (Indica)"
click at [112, 246] on span "Action" at bounding box center [100, 246] width 40 height 20
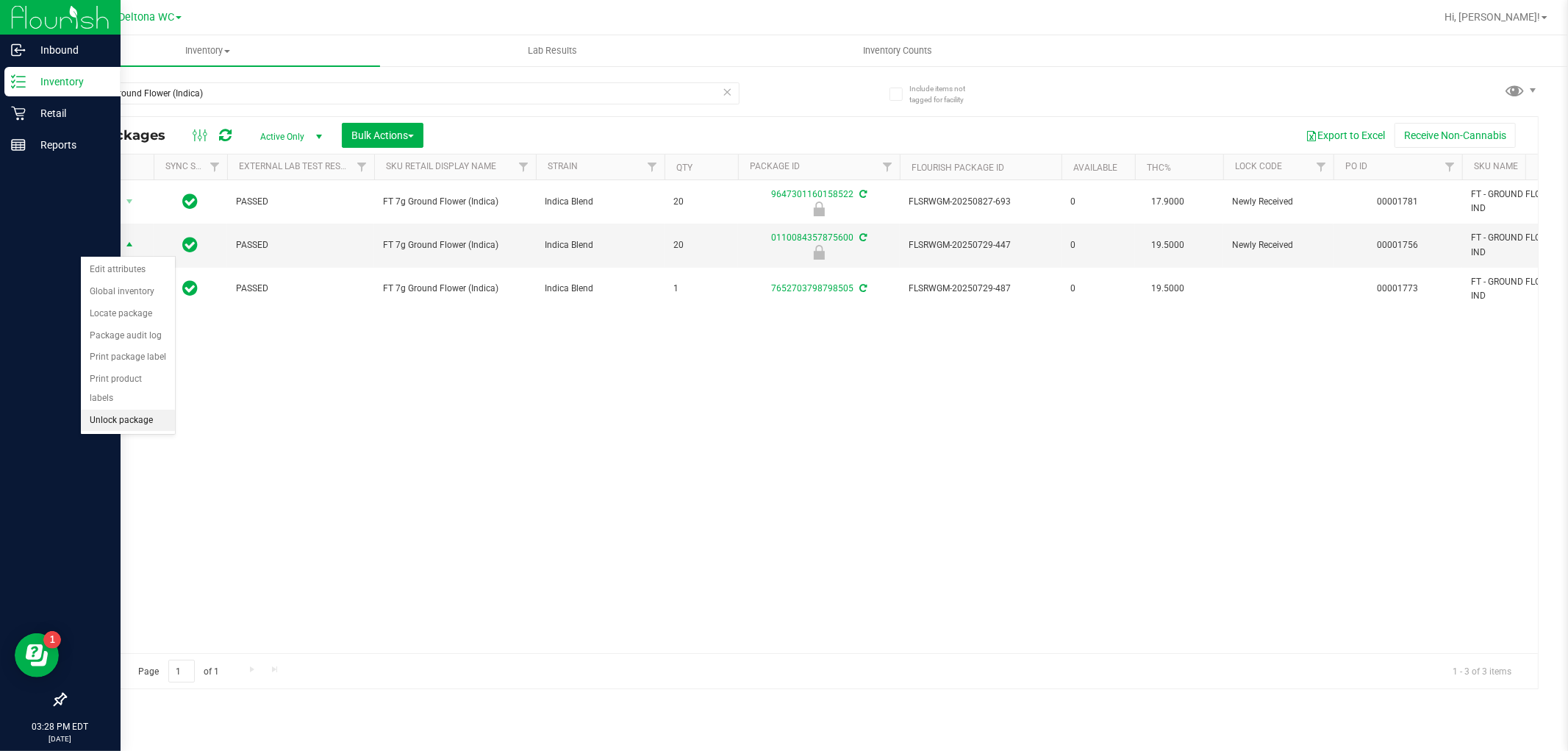
click at [137, 422] on li "Unlock package" at bounding box center [128, 421] width 94 height 22
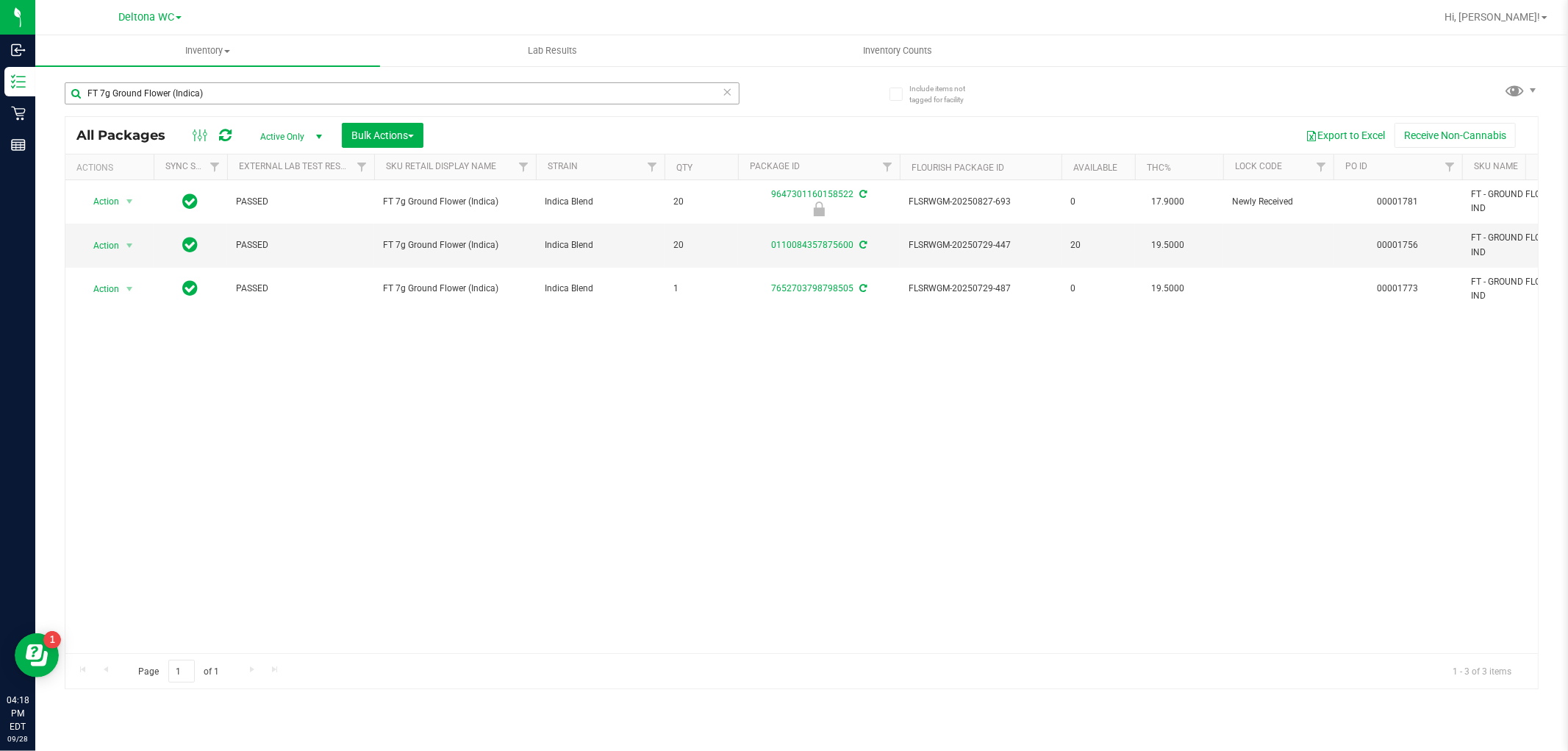
click at [513, 104] on div "FT 7g Ground Flower (Indica)" at bounding box center [402, 100] width 675 height 34
click at [513, 103] on input "FT 7g Ground Flower (Indica)" at bounding box center [402, 94] width 675 height 22
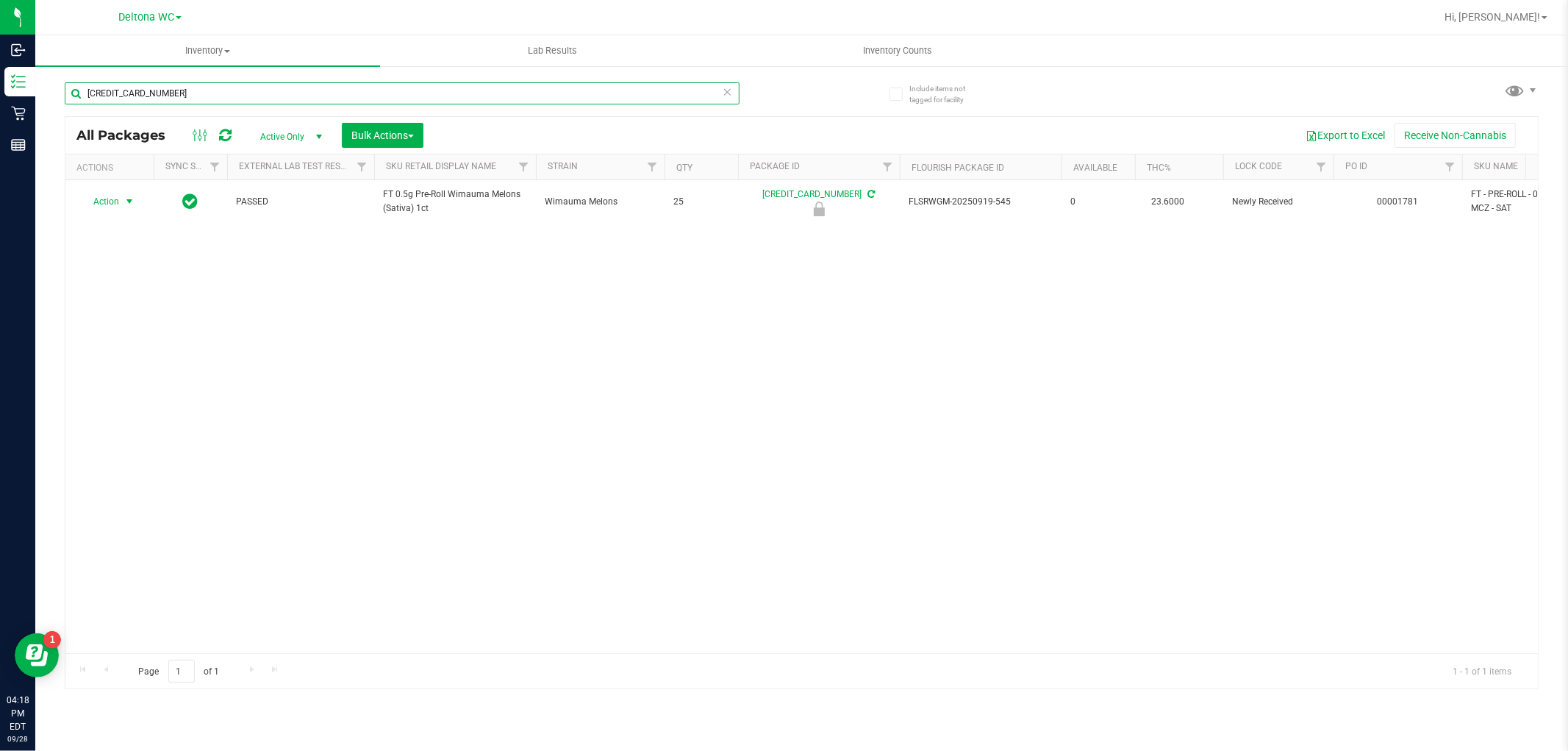
type input "[CREDIT_CARD_NUMBER]"
click at [123, 199] on span "select" at bounding box center [129, 202] width 12 height 12
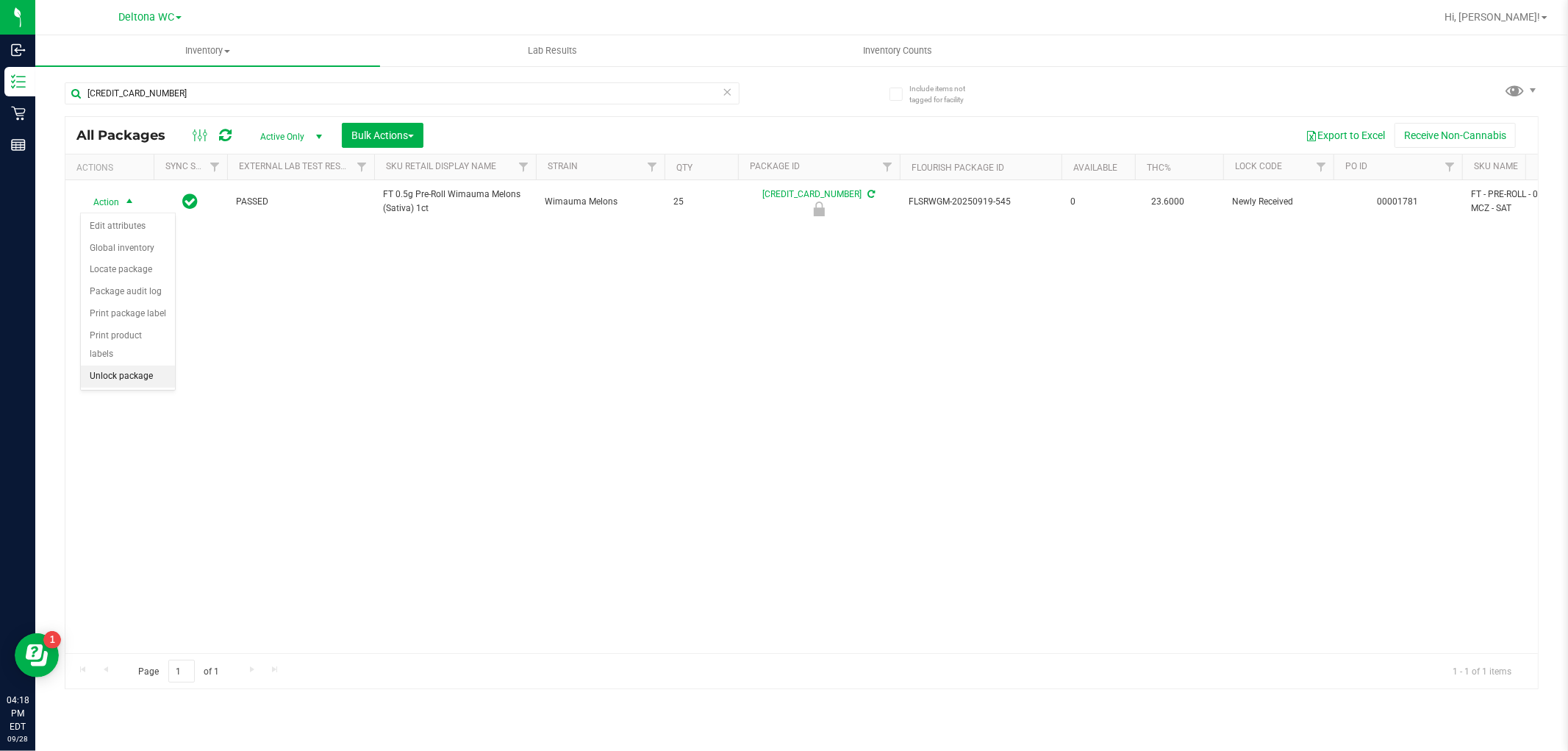
click at [135, 384] on li "Unlock package" at bounding box center [128, 377] width 94 height 22
click at [731, 91] on icon at bounding box center [728, 91] width 10 height 18
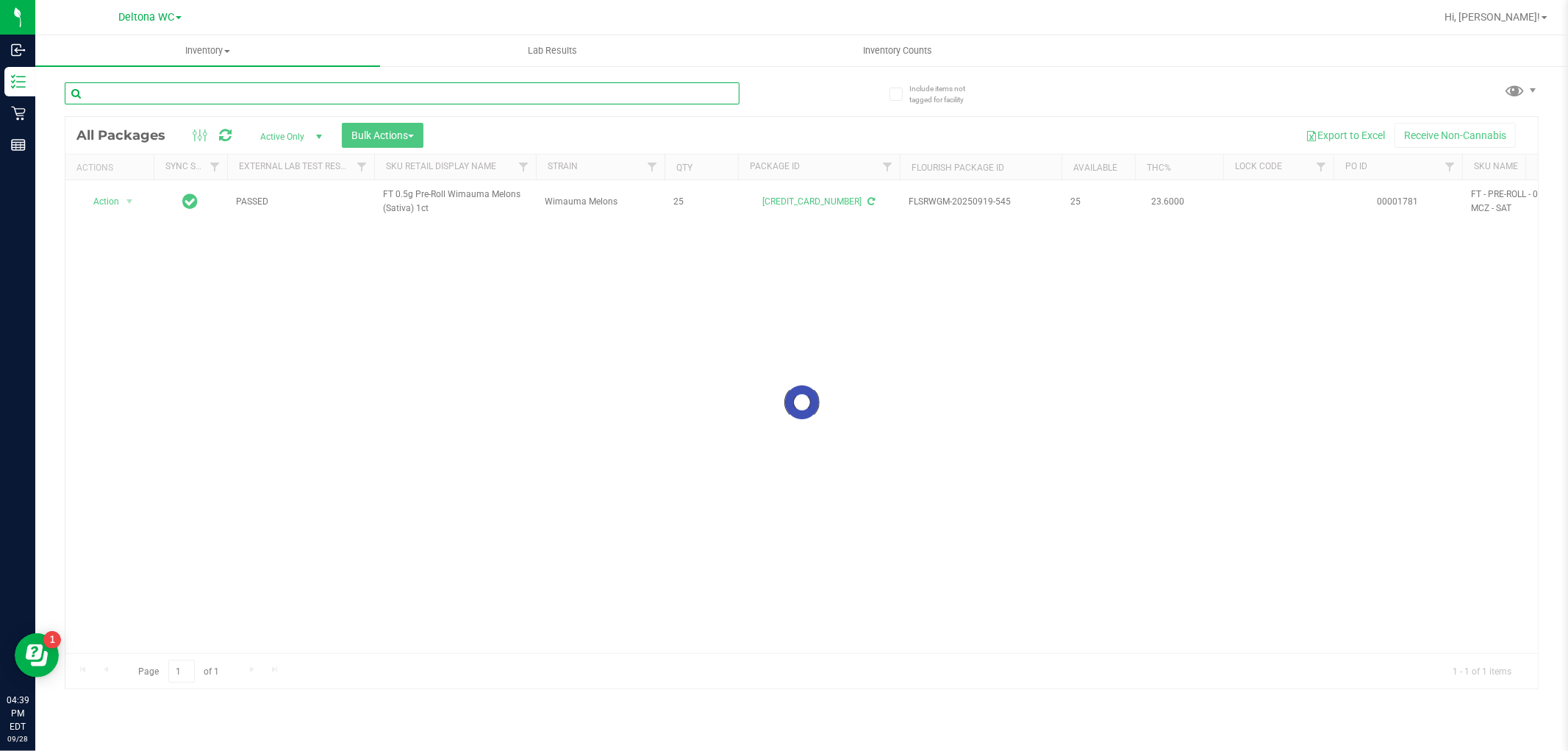
click at [685, 94] on input "text" at bounding box center [402, 94] width 675 height 22
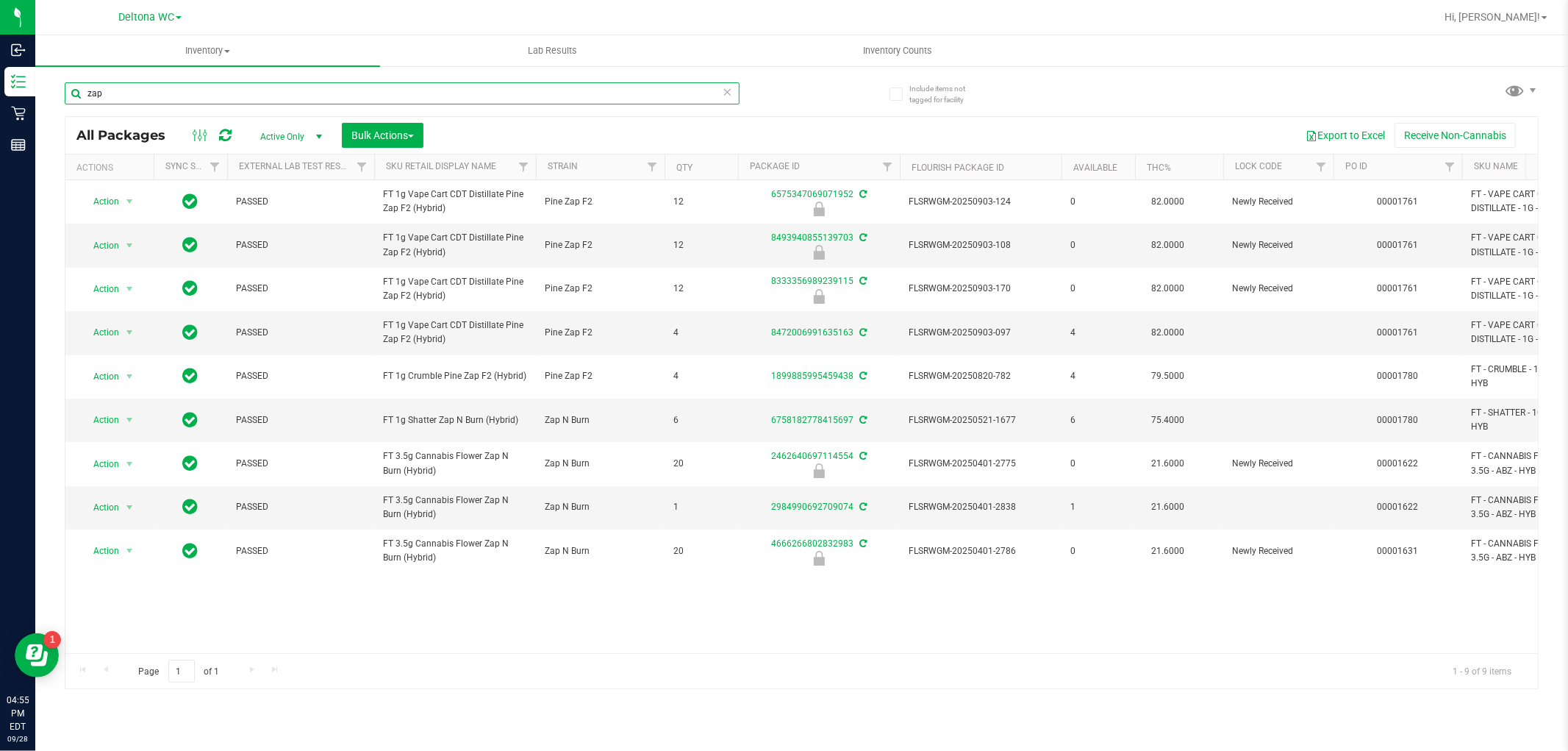
click at [258, 92] on input "zap" at bounding box center [402, 94] width 675 height 22
click at [258, 92] on input "zap" at bounding box center [402, 94] width 675 height 22
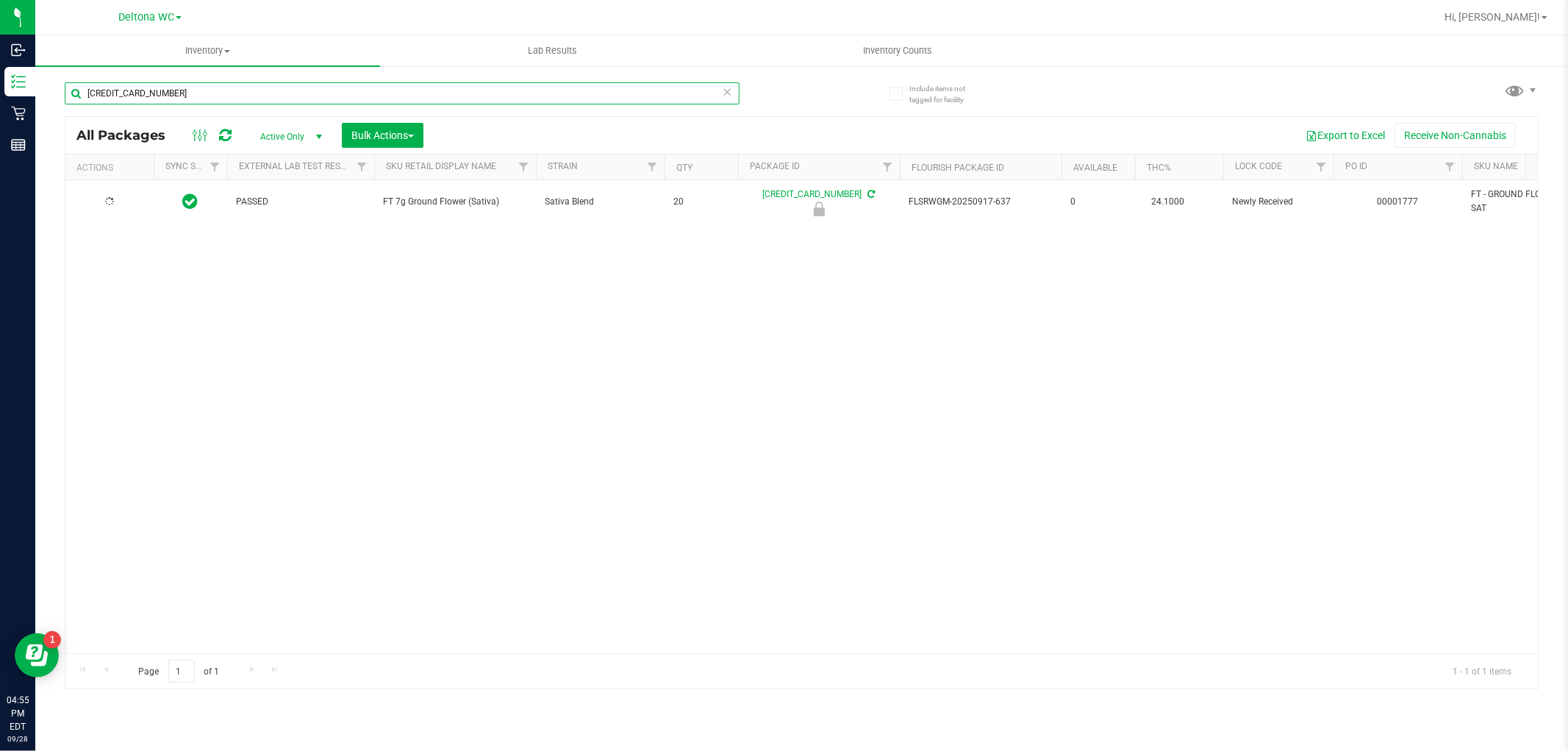
type input "[CREDIT_CARD_NUMBER]"
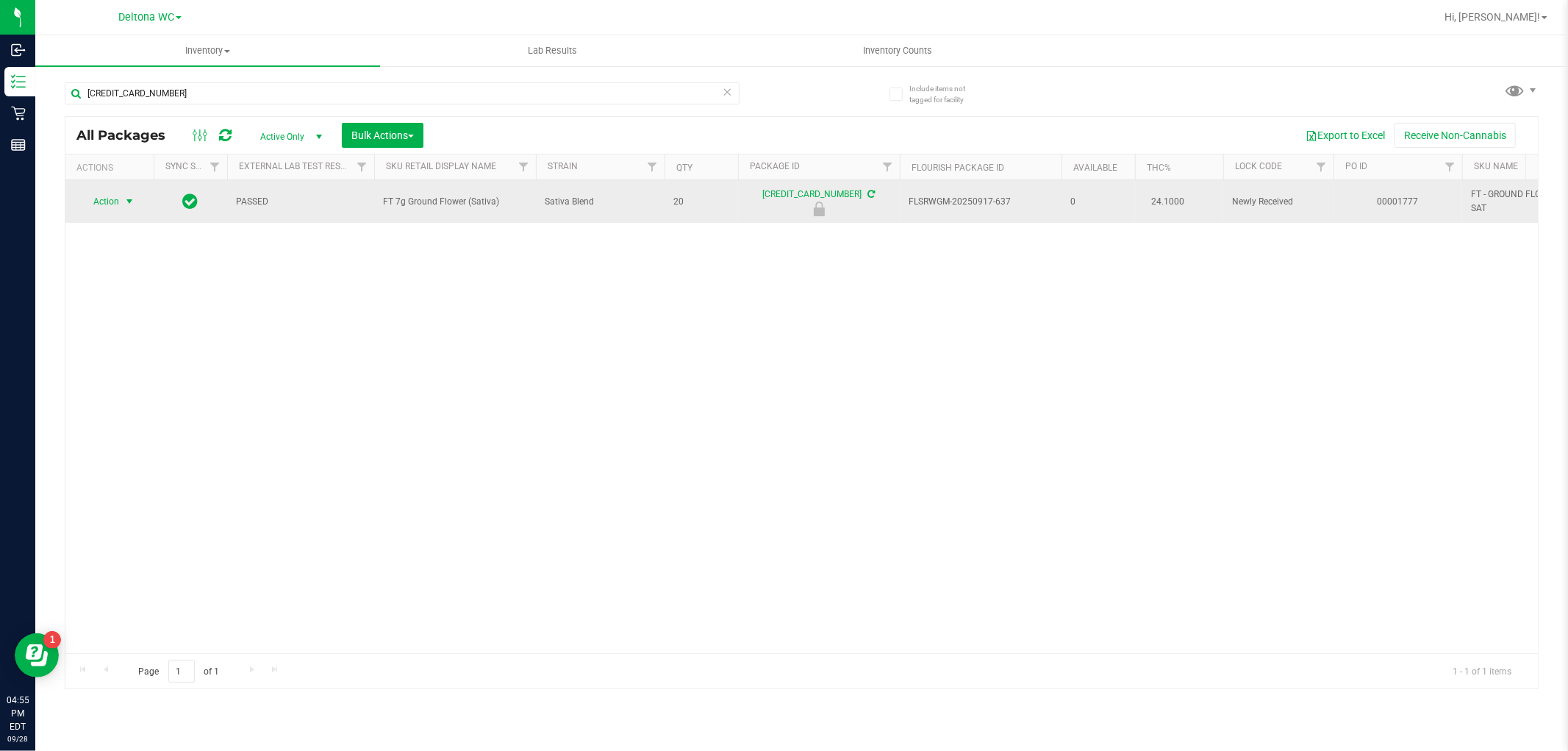
click at [128, 207] on span "select" at bounding box center [129, 202] width 12 height 12
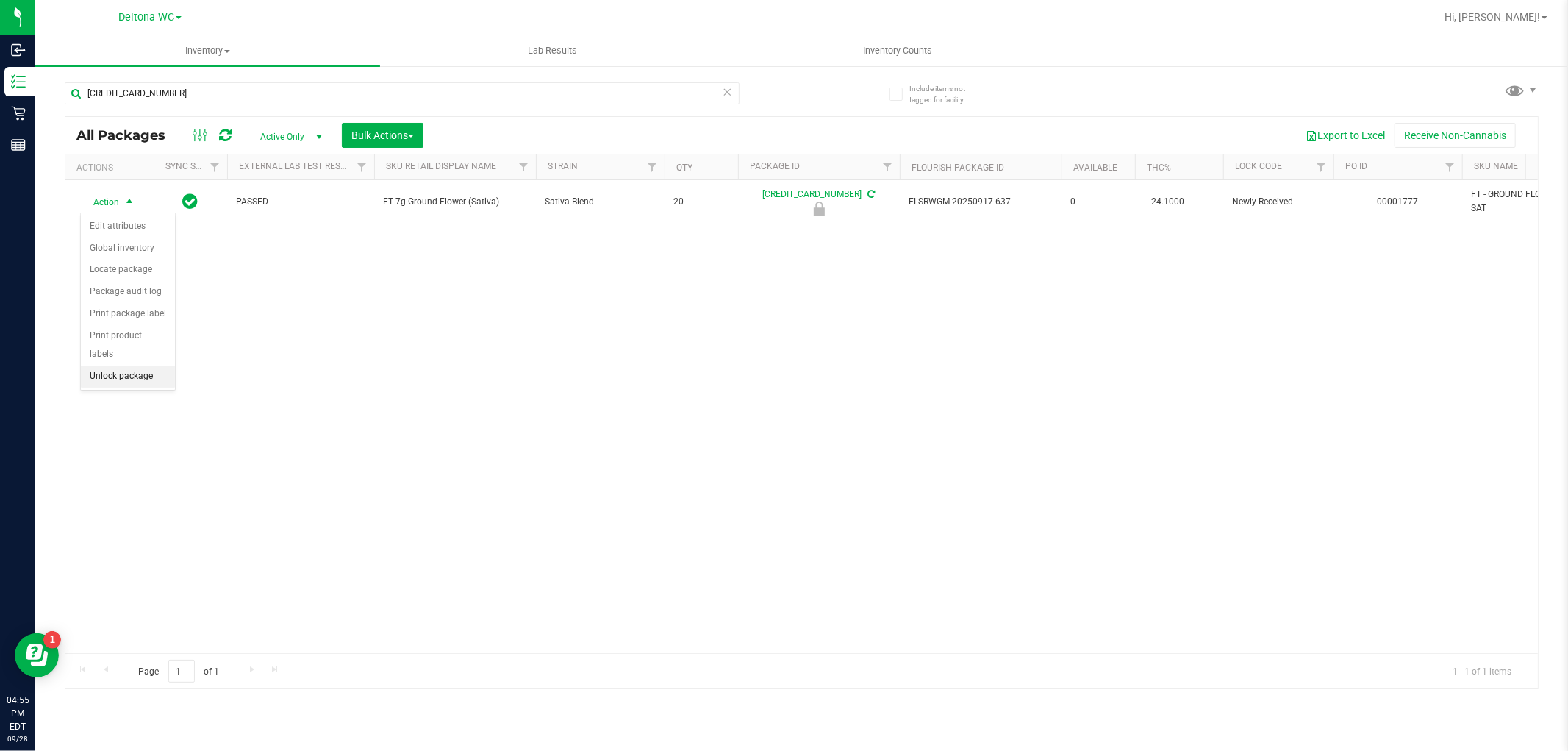
click at [117, 378] on li "Unlock package" at bounding box center [128, 377] width 94 height 22
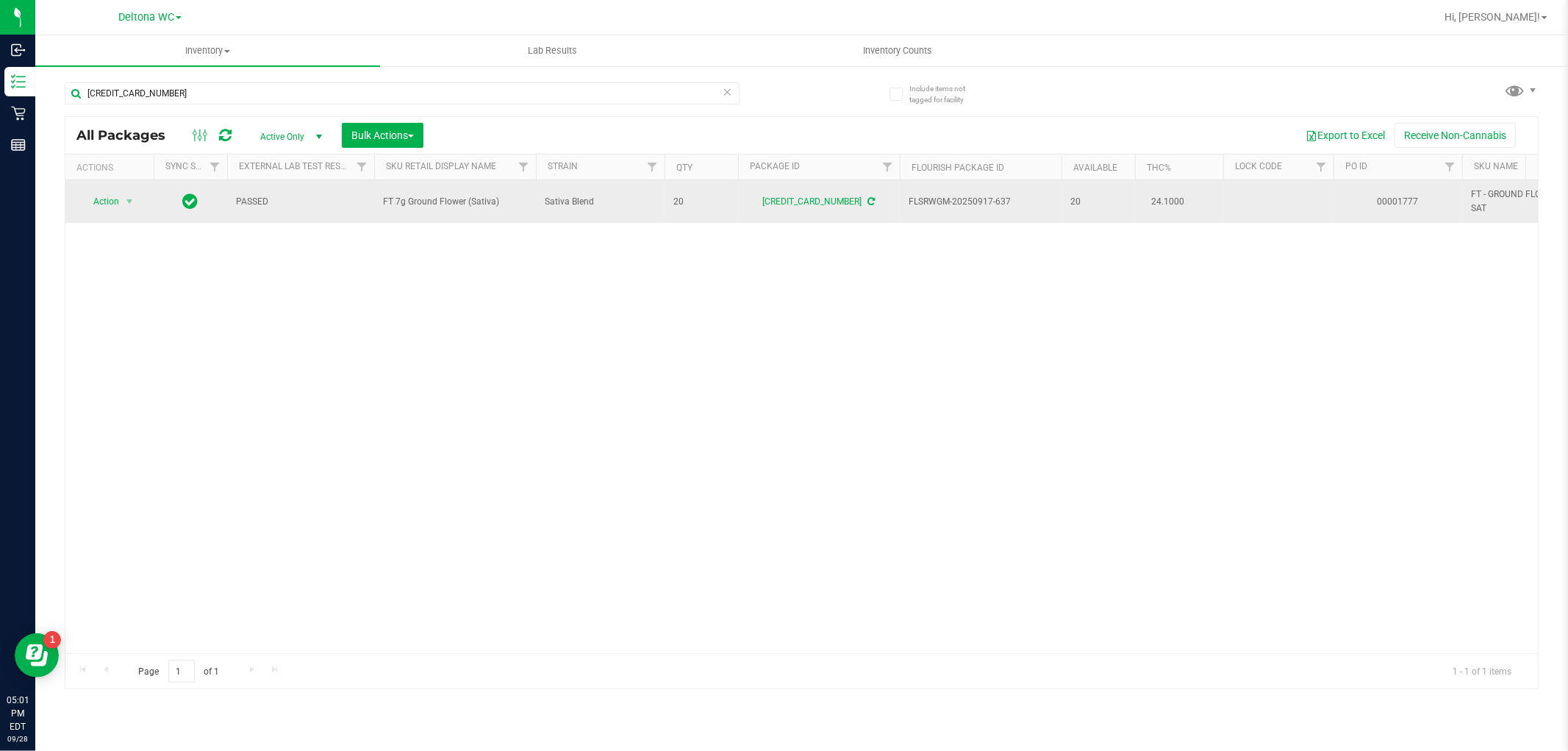
click at [482, 202] on span "FT 7g Ground Flower (Sativa)" at bounding box center [455, 202] width 144 height 14
copy tr "FT 7g Ground Flower (Sativa)"
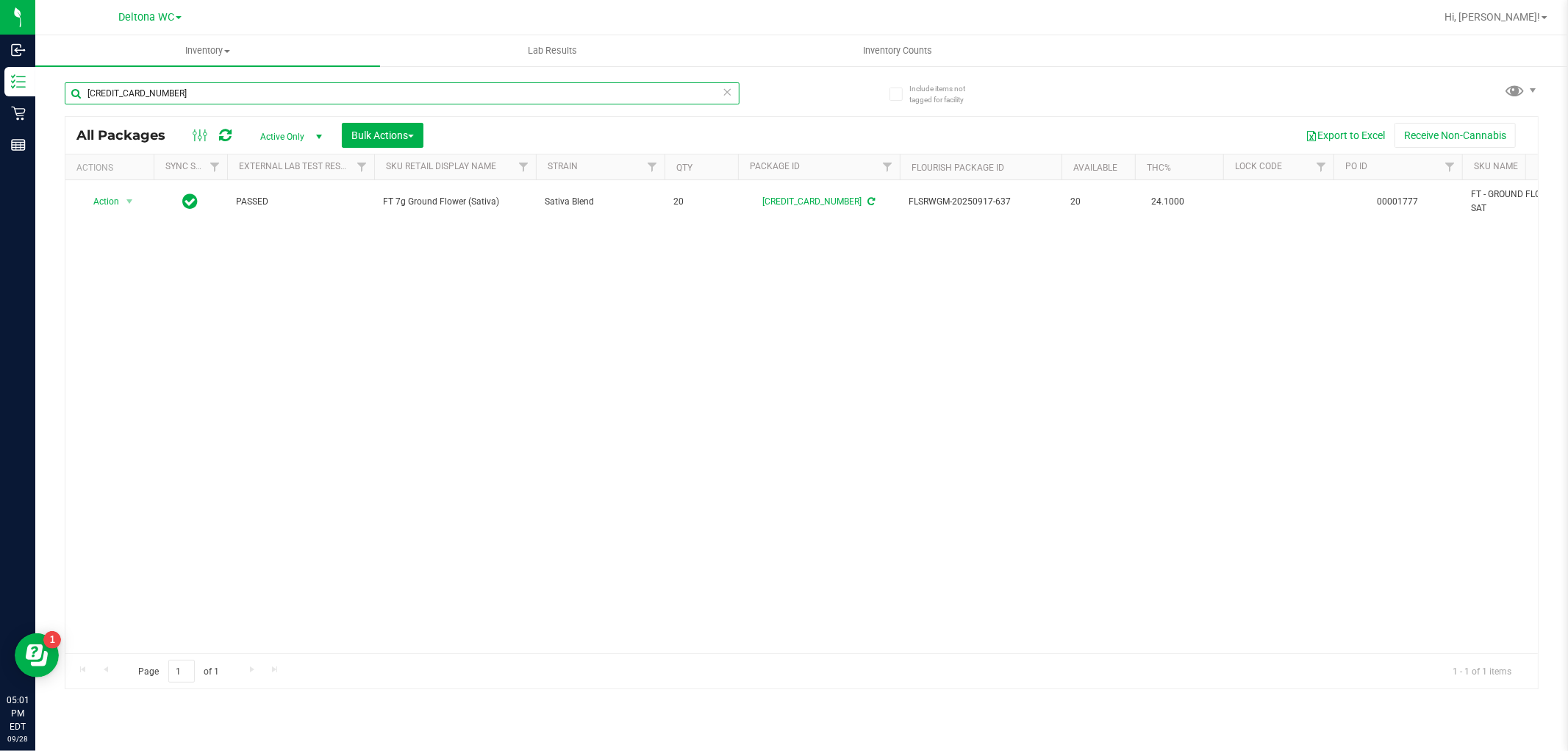
click at [534, 98] on input "[CREDIT_CARD_NUMBER]" at bounding box center [402, 94] width 675 height 22
paste input "FT 7g Ground Flower (Sativa)"
